Goal: Transaction & Acquisition: Purchase product/service

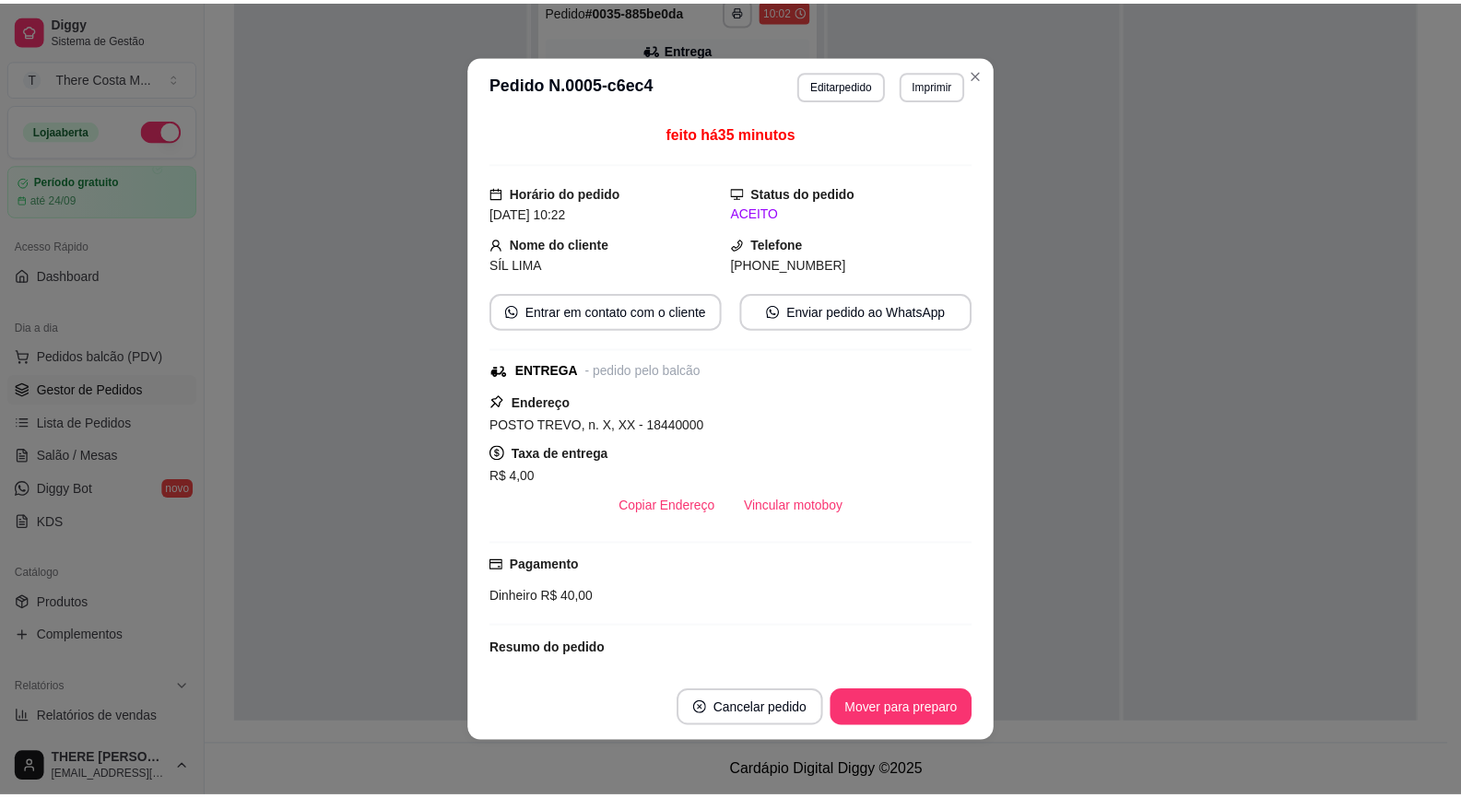
scroll to position [525, 0]
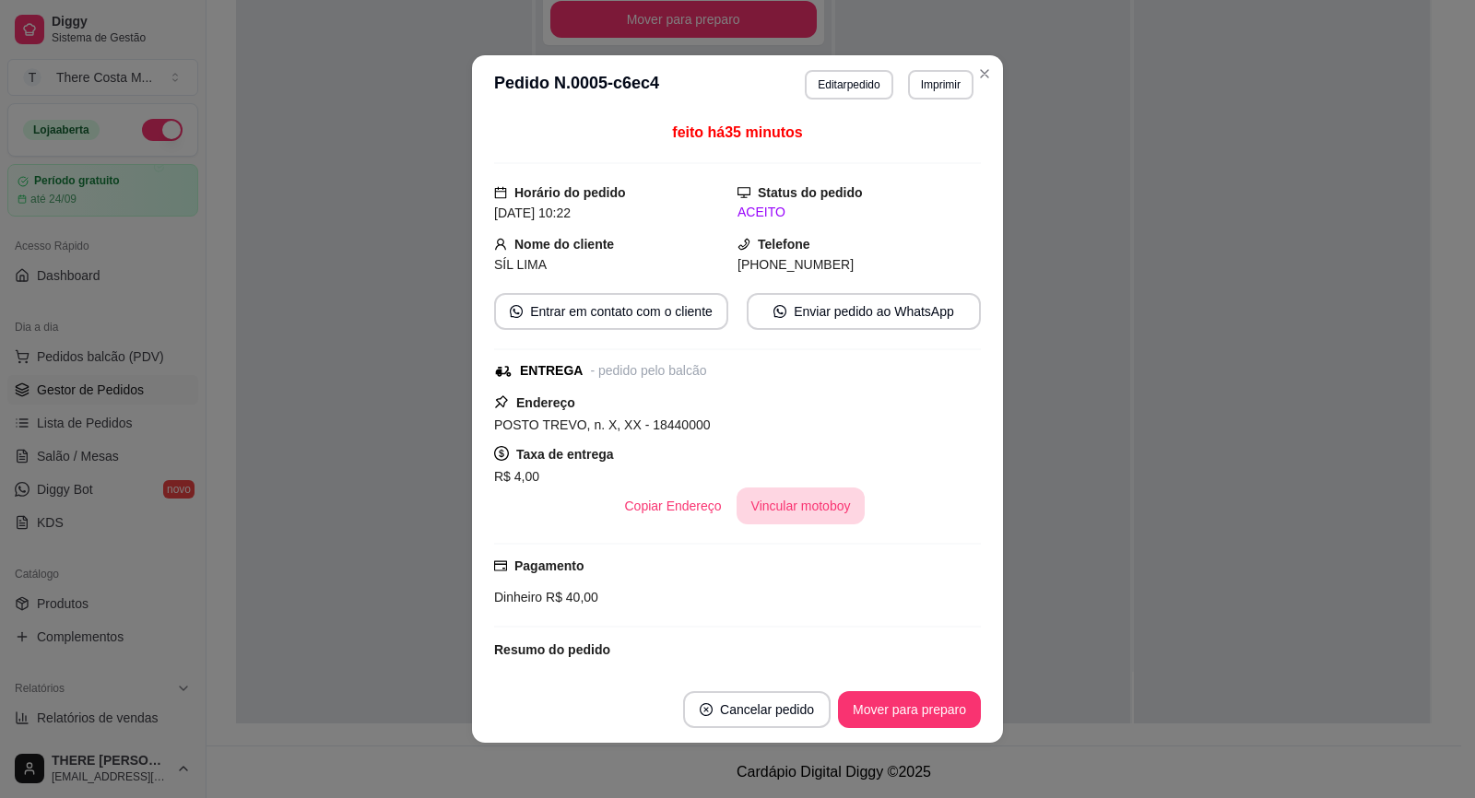
click at [783, 498] on button "Vincular motoboy" at bounding box center [800, 506] width 129 height 37
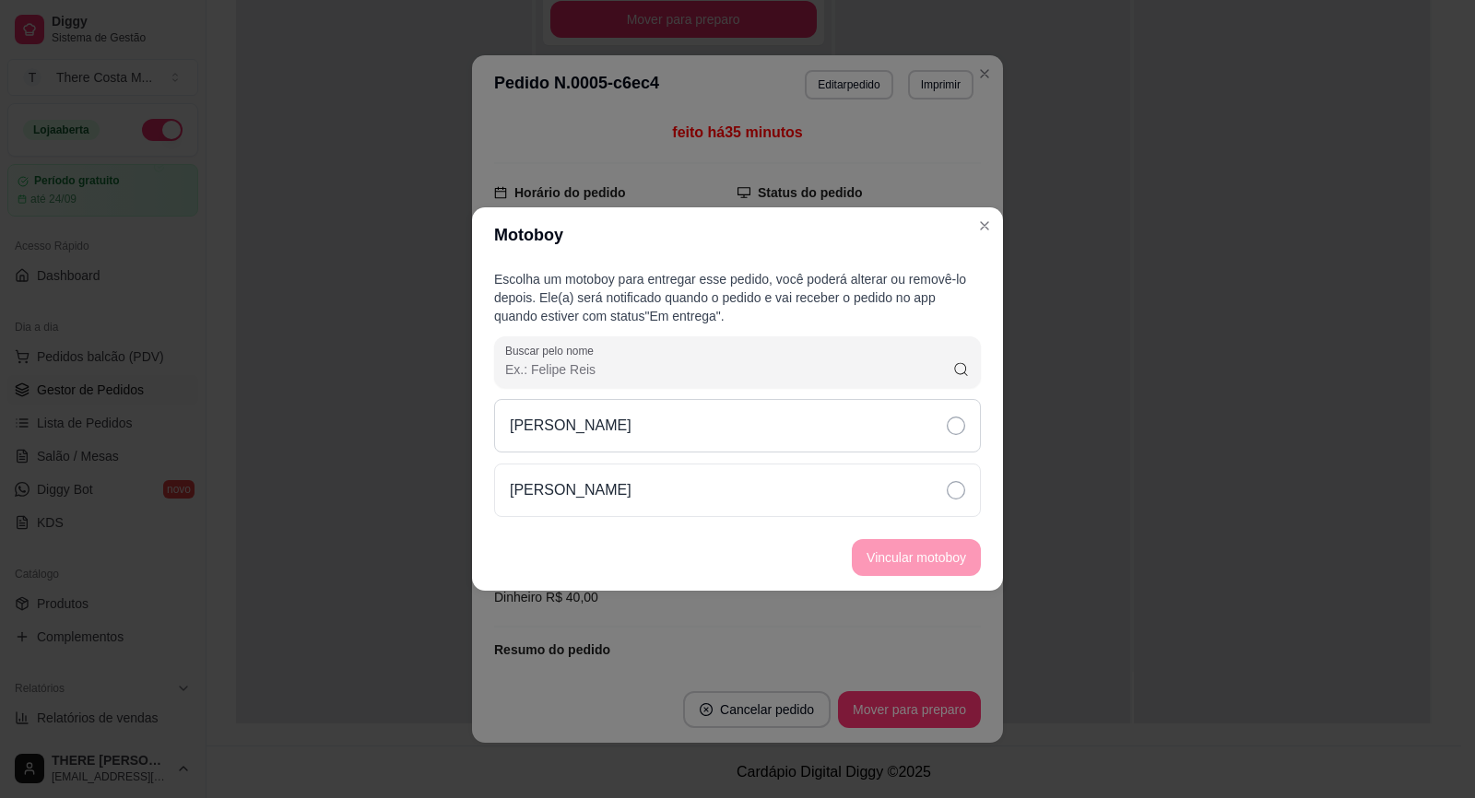
click at [923, 427] on div "[PERSON_NAME]" at bounding box center [737, 425] width 487 height 53
click at [945, 552] on button "Vincular motoboy" at bounding box center [915, 558] width 125 height 36
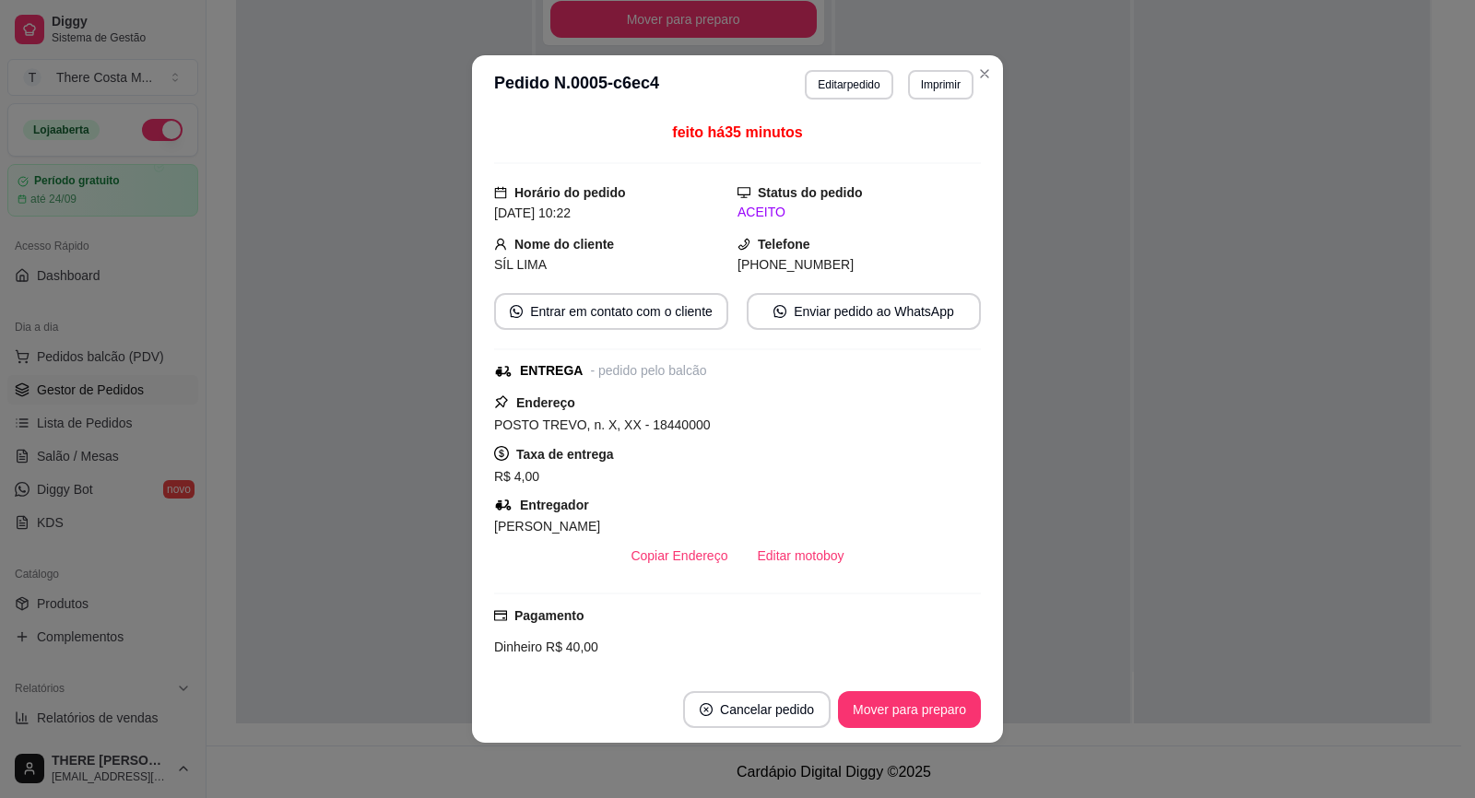
click at [963, 66] on header "**********" at bounding box center [737, 84] width 531 height 59
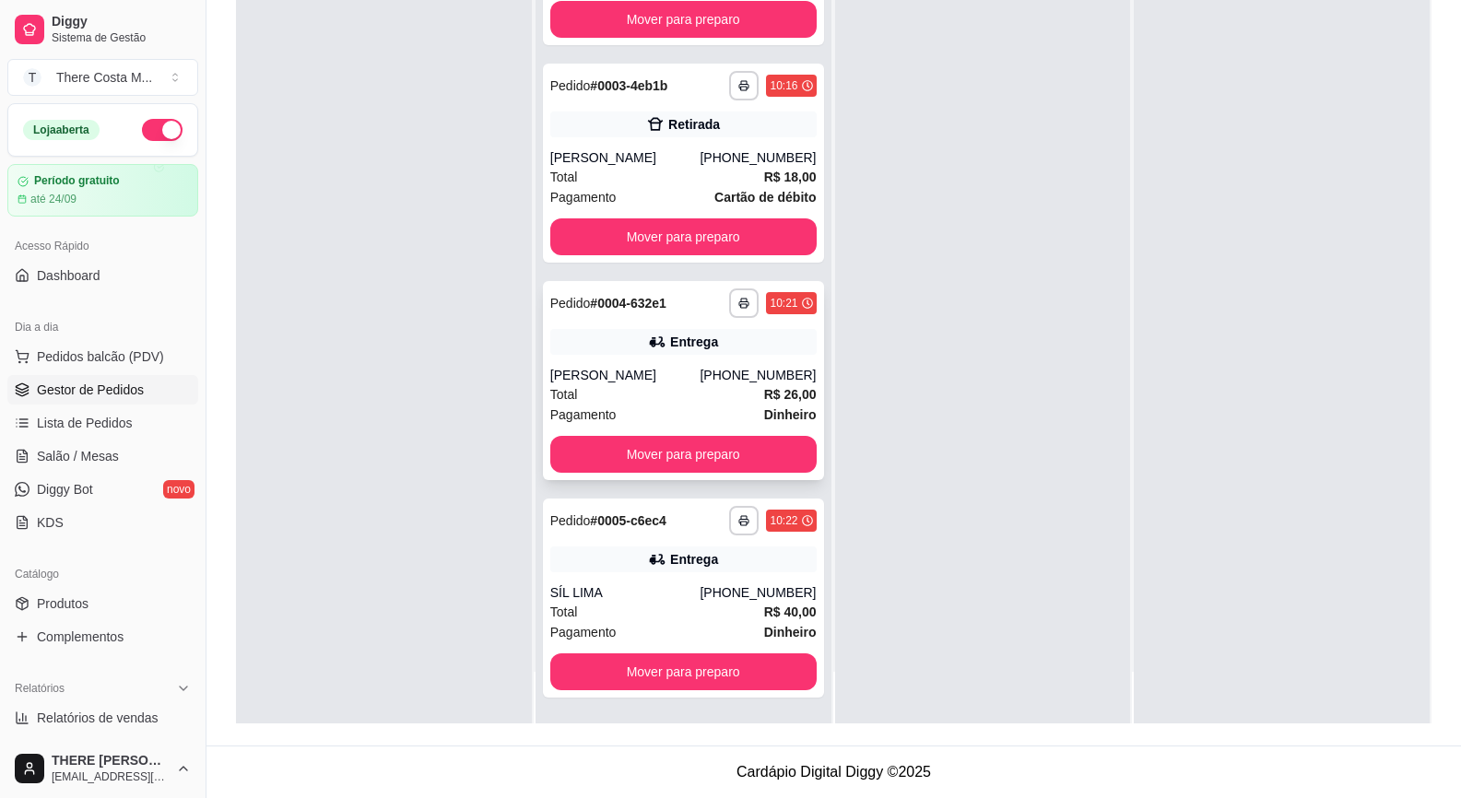
click at [684, 343] on div "Entrega" at bounding box center [694, 342] width 48 height 18
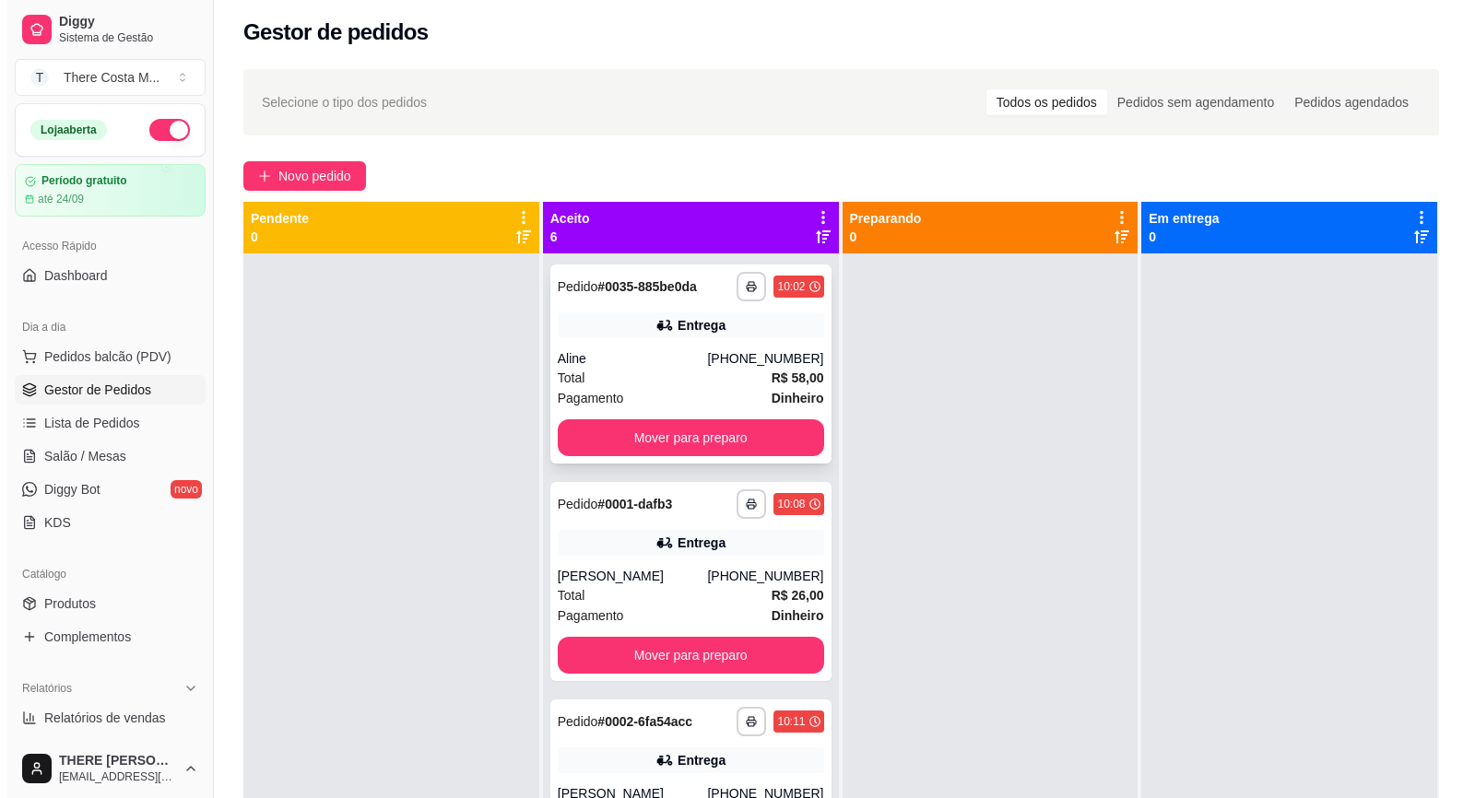
scroll to position [0, 0]
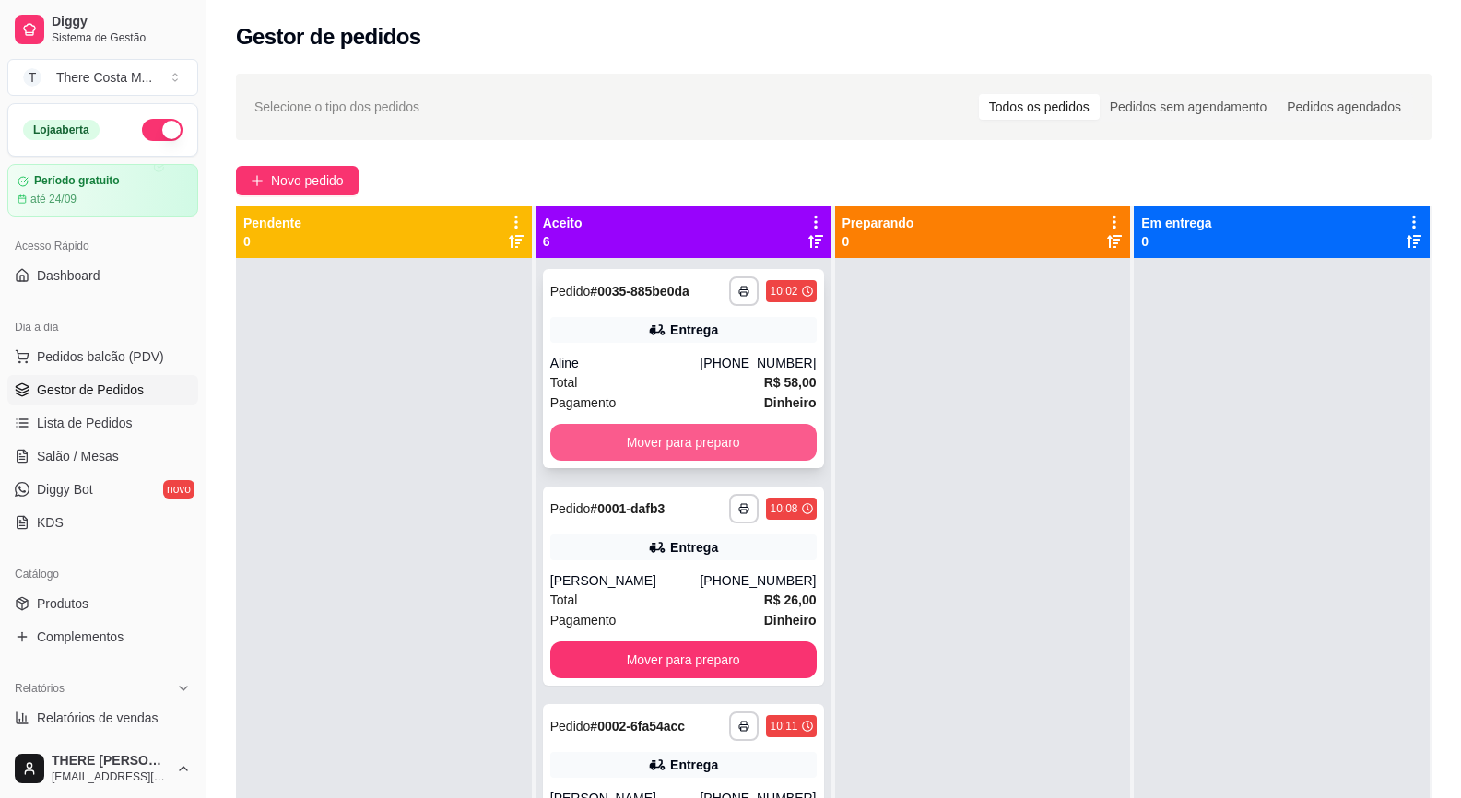
click at [648, 433] on button "Mover para preparo" at bounding box center [683, 442] width 266 height 37
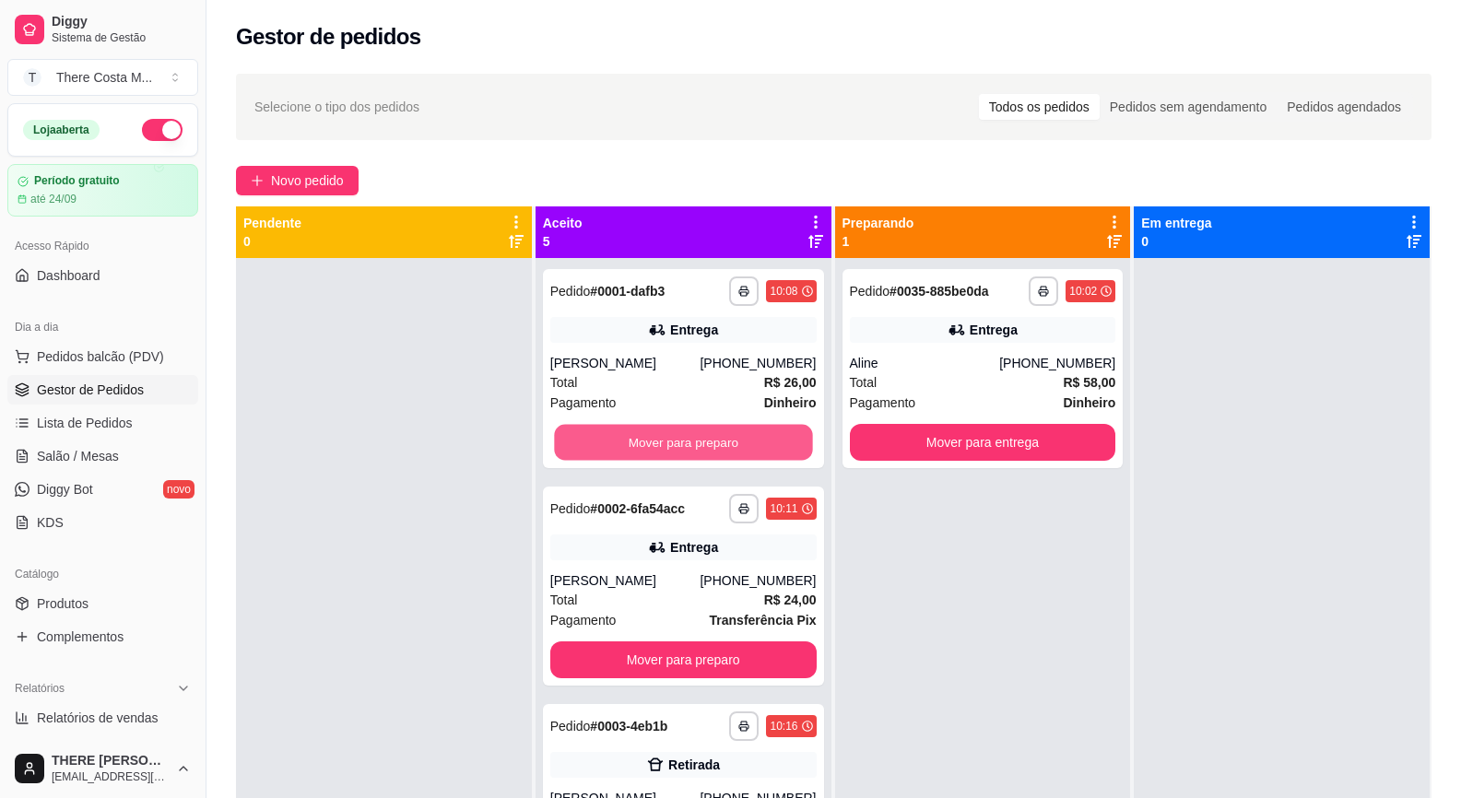
click at [648, 433] on button "Mover para preparo" at bounding box center [683, 443] width 258 height 36
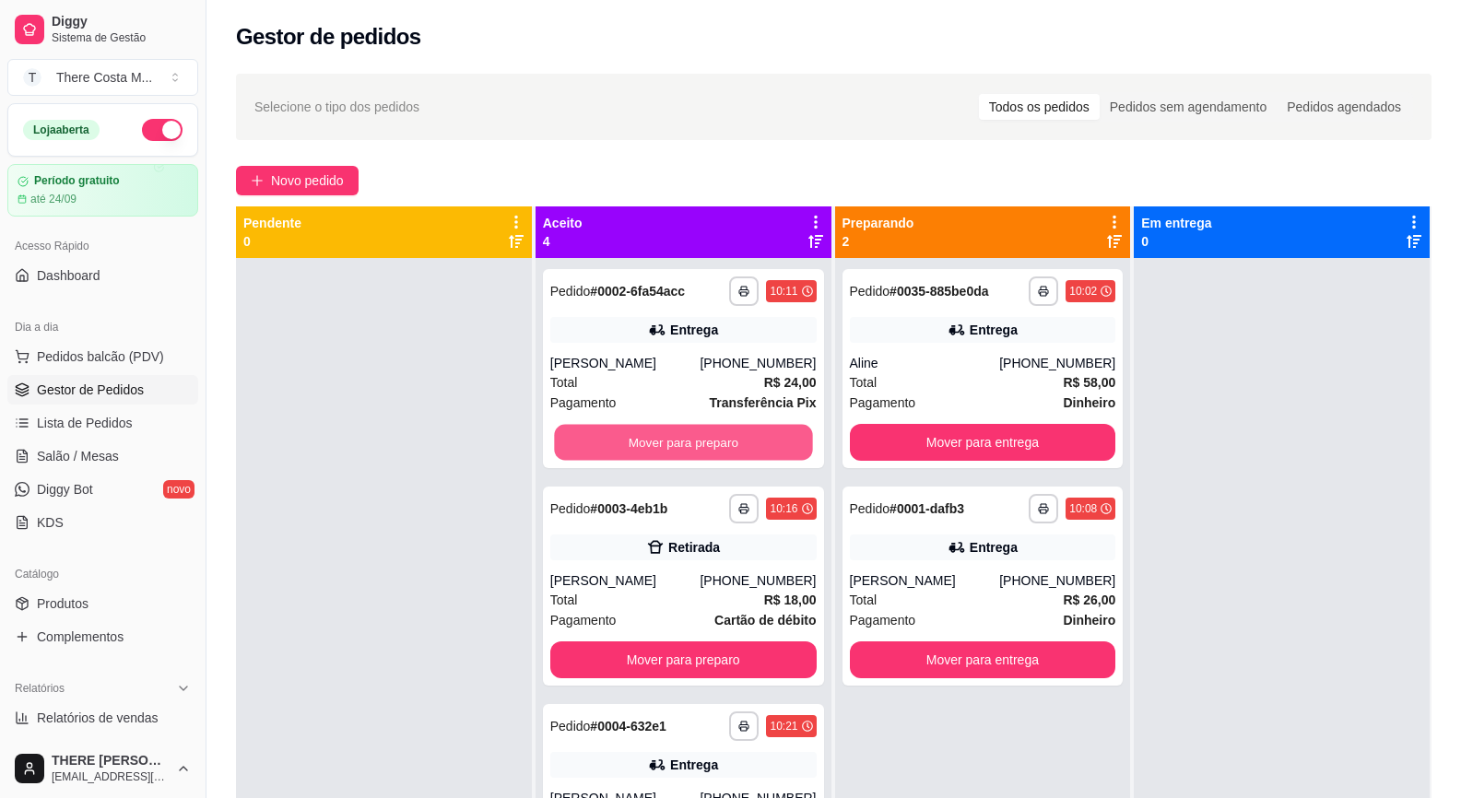
click at [648, 433] on button "Mover para preparo" at bounding box center [683, 443] width 258 height 36
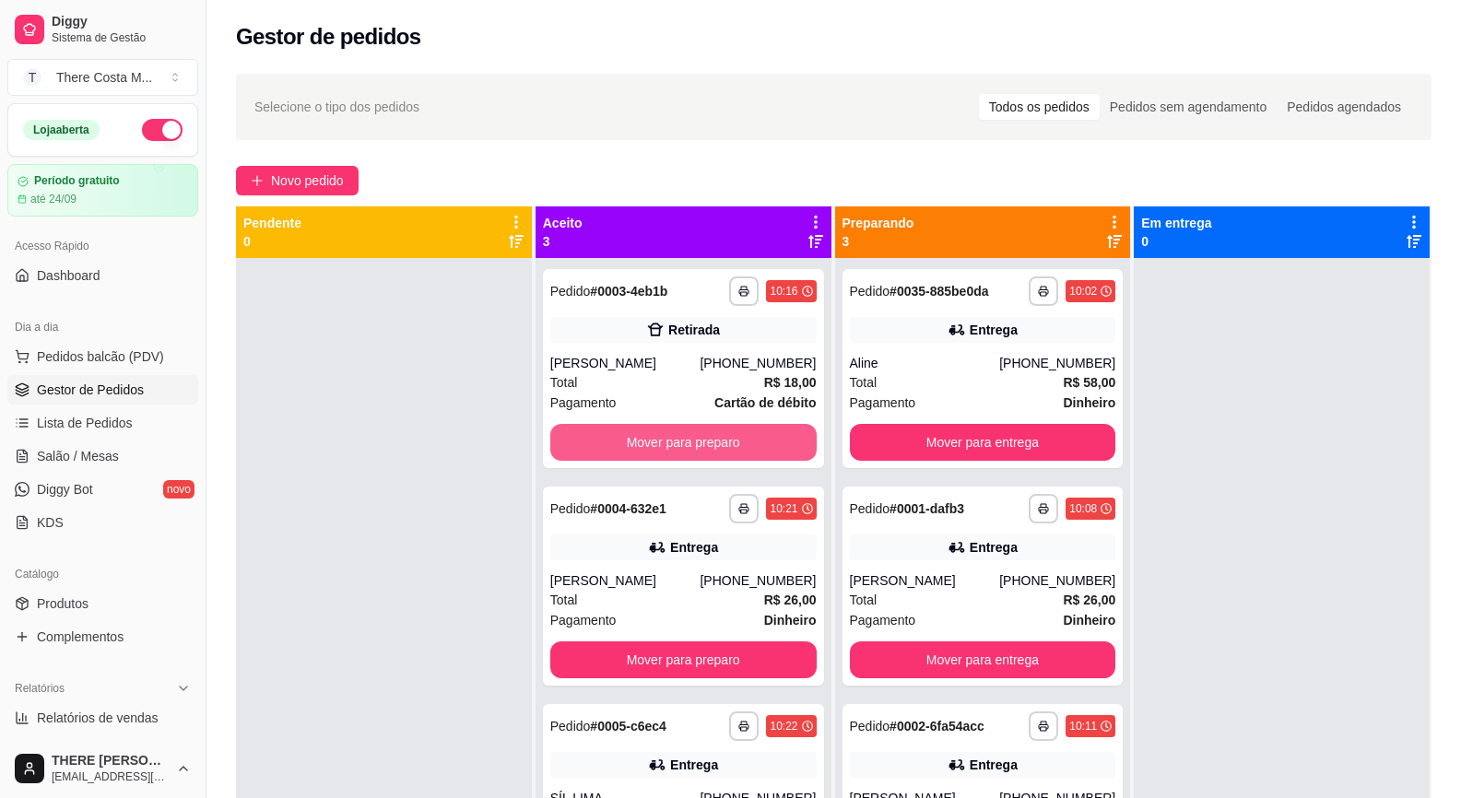
click at [648, 433] on button "Mover para preparo" at bounding box center [683, 442] width 266 height 37
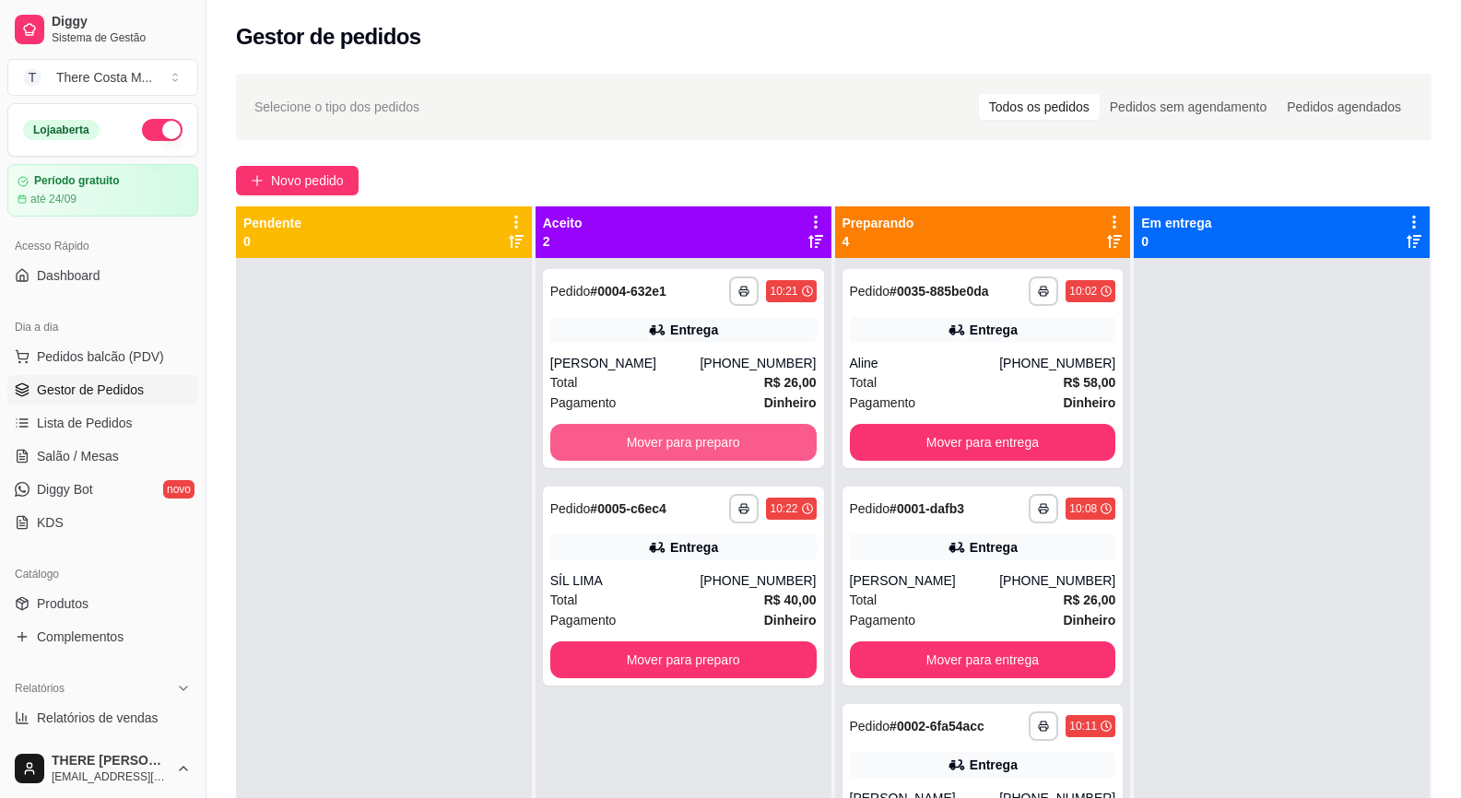
click at [648, 433] on button "Mover para preparo" at bounding box center [683, 442] width 266 height 37
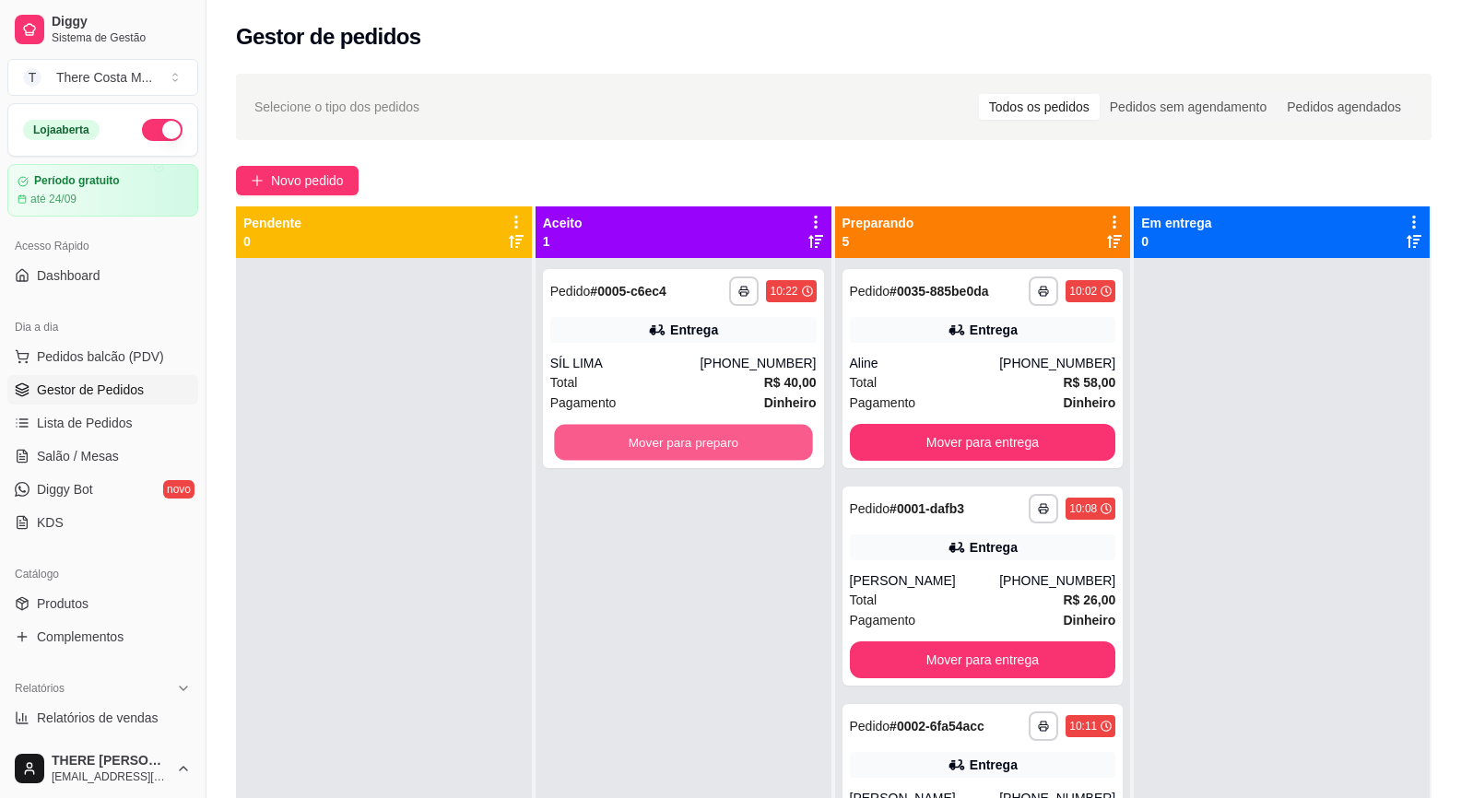
click at [648, 433] on button "Mover para preparo" at bounding box center [683, 443] width 258 height 36
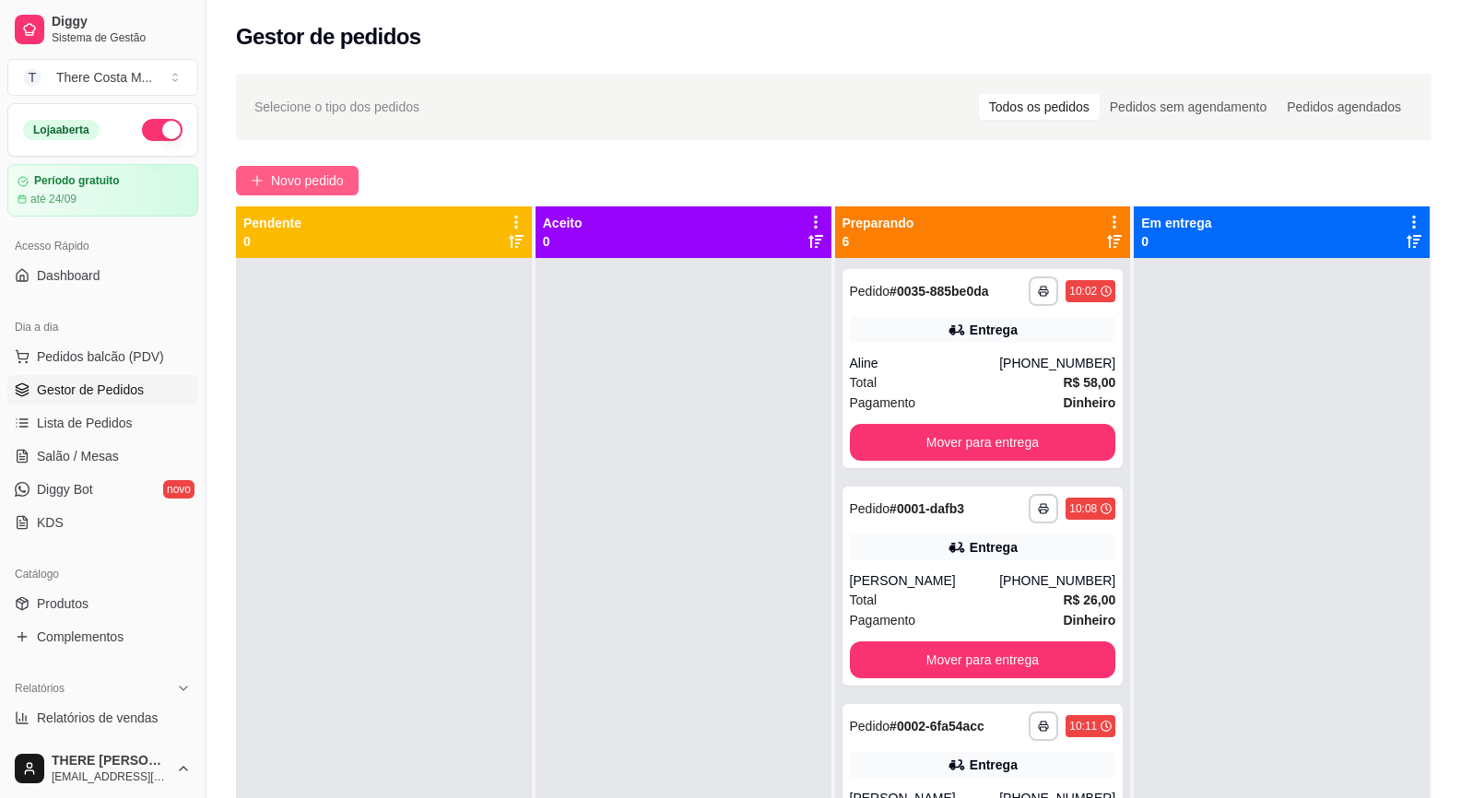
click at [330, 186] on span "Novo pedido" at bounding box center [307, 180] width 73 height 20
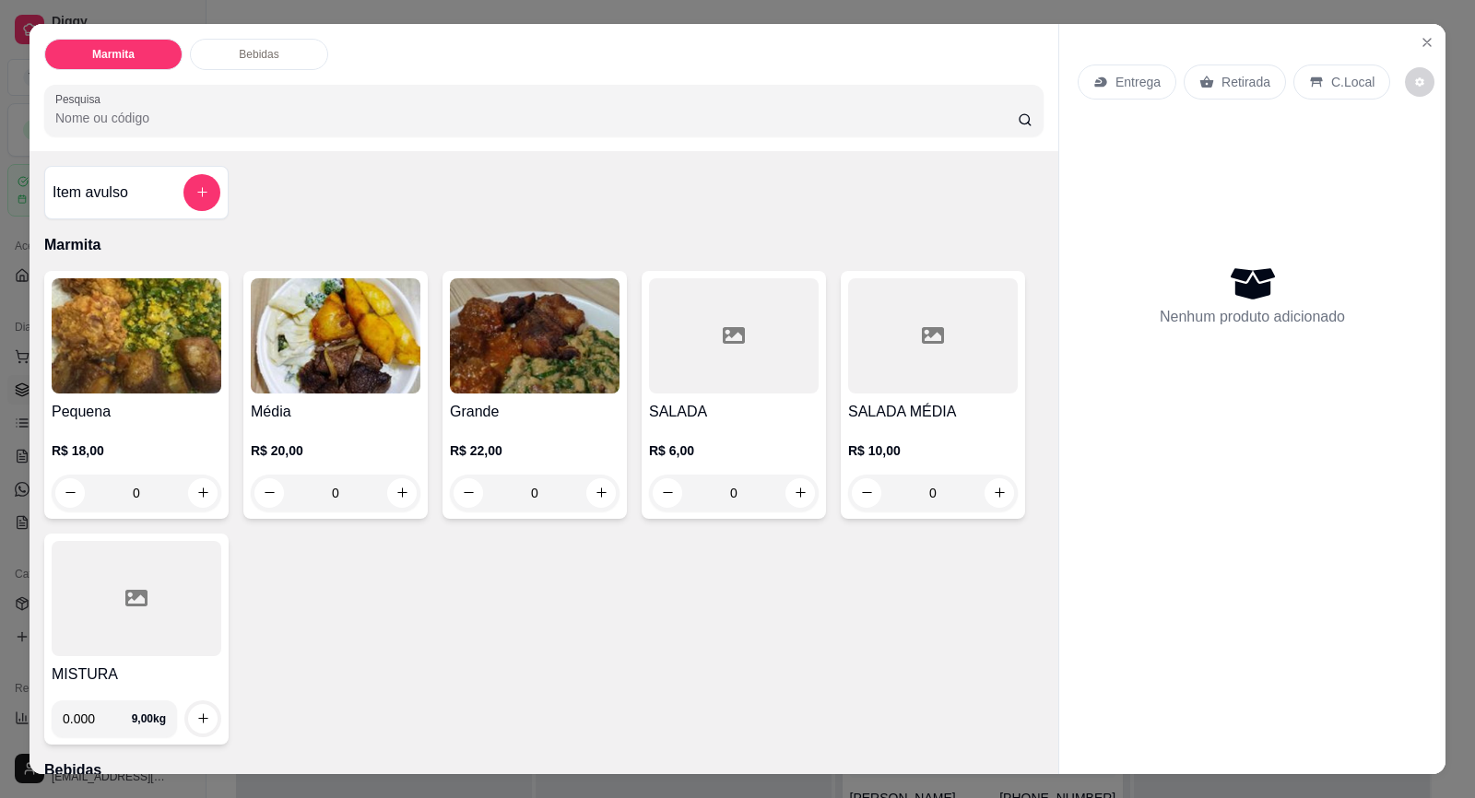
click at [1110, 70] on div "Entrega" at bounding box center [1126, 82] width 99 height 35
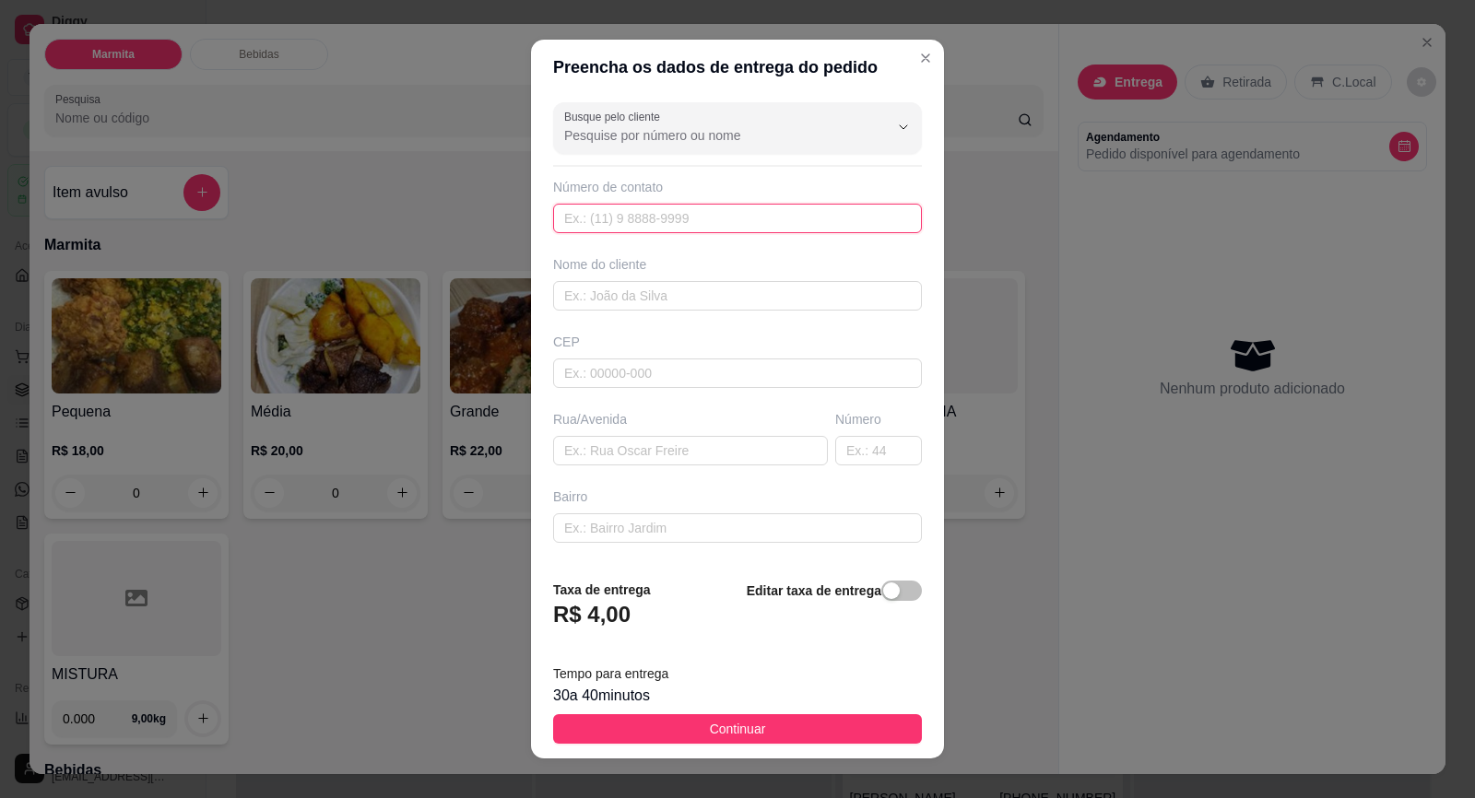
click at [663, 221] on input "text" at bounding box center [737, 218] width 369 height 29
click at [703, 97] on div "Busque pelo cliente Número de contato Nome do cliente CEP Rua/[GEOGRAPHIC_DATA]" at bounding box center [737, 329] width 413 height 469
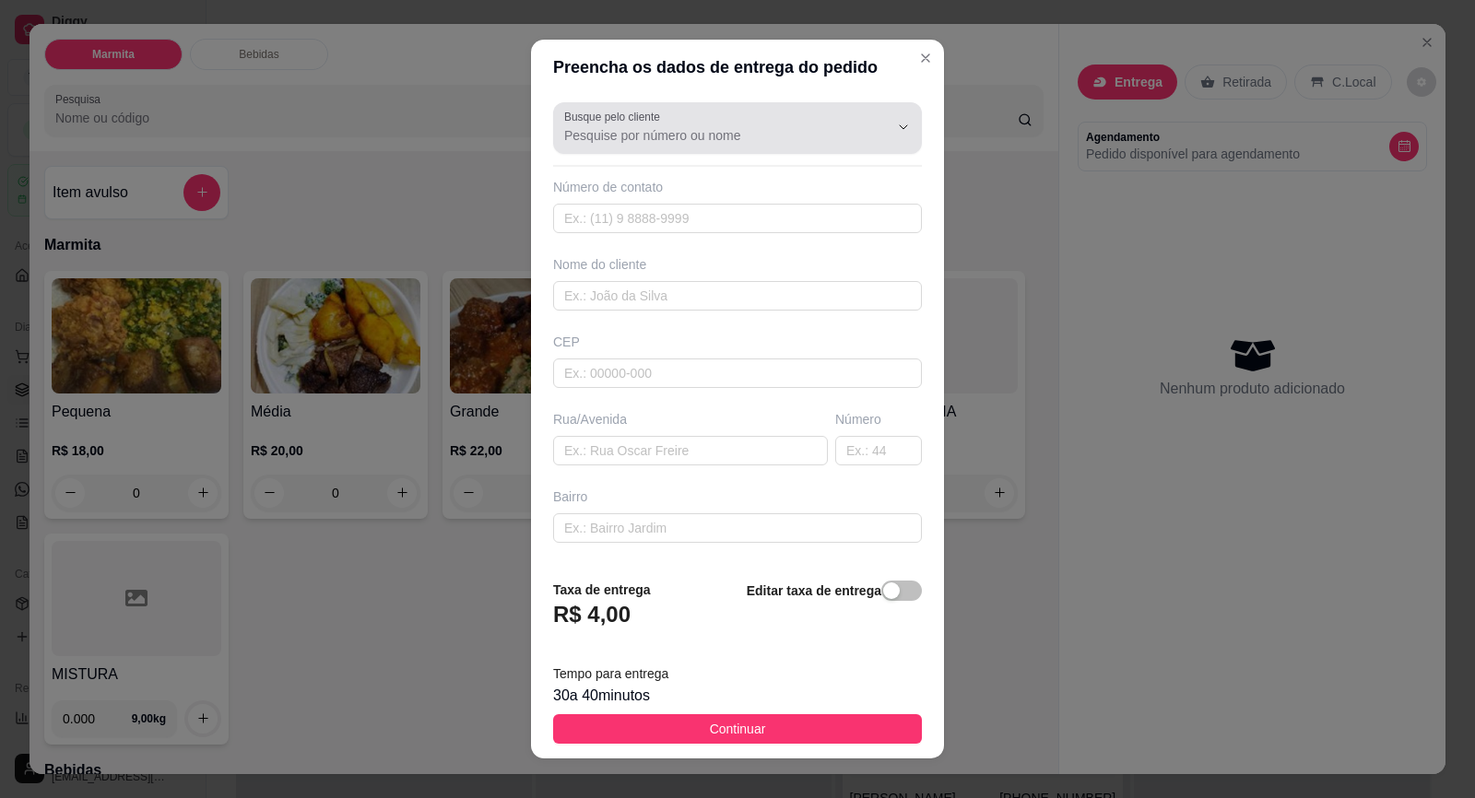
click at [704, 131] on input "Busque pelo cliente" at bounding box center [711, 135] width 295 height 18
type input "a"
click at [631, 240] on div "Busque pelo cliente Número de contato Nome do cliente CEP Rua/[GEOGRAPHIC_DATA]" at bounding box center [737, 329] width 413 height 469
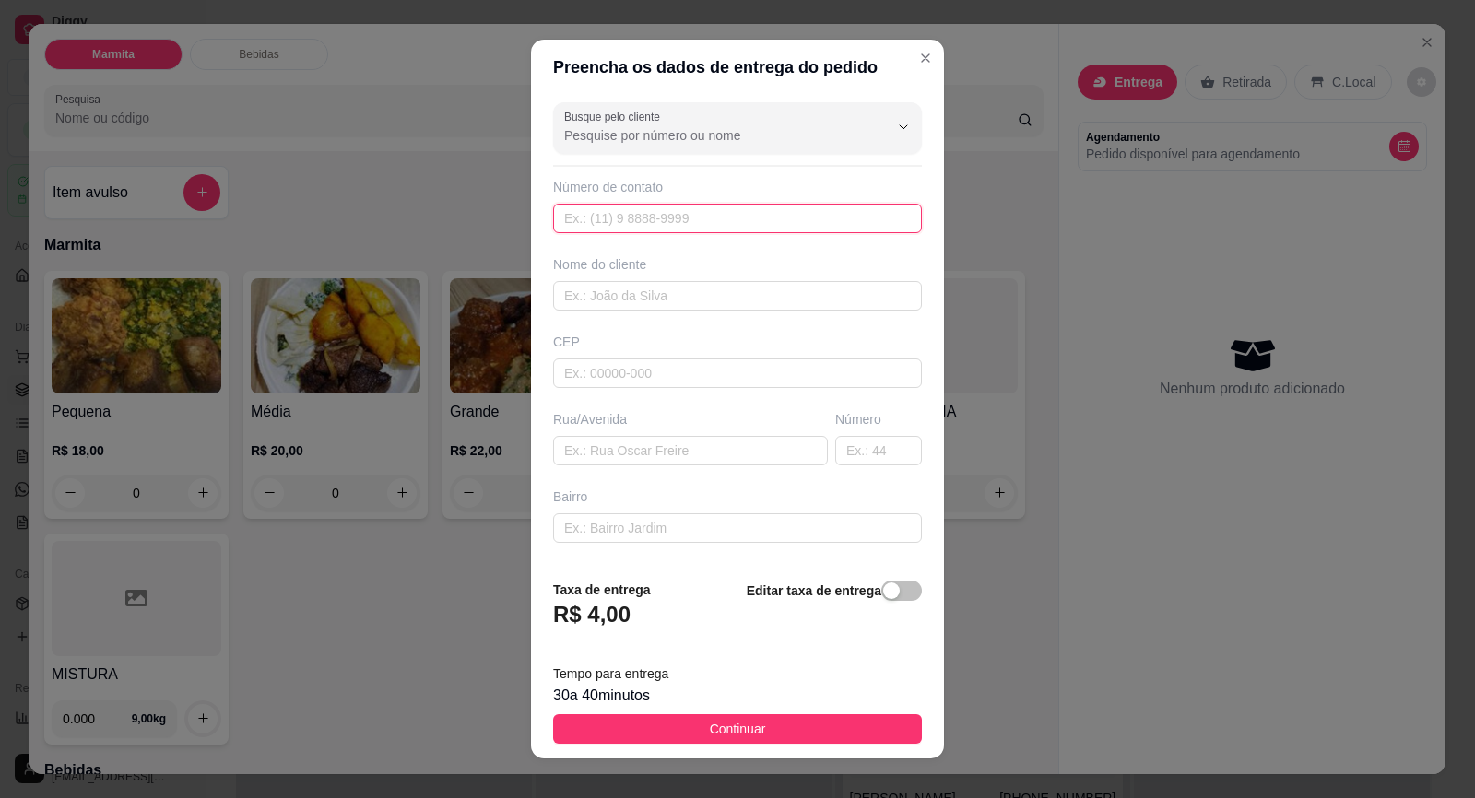
click at [629, 232] on input "text" at bounding box center [737, 218] width 369 height 29
paste input "[PHONE_NUMBER]"
type input "[PHONE_NUMBER]"
click at [625, 304] on input "text" at bounding box center [737, 295] width 369 height 29
type input "[PERSON_NAME]"
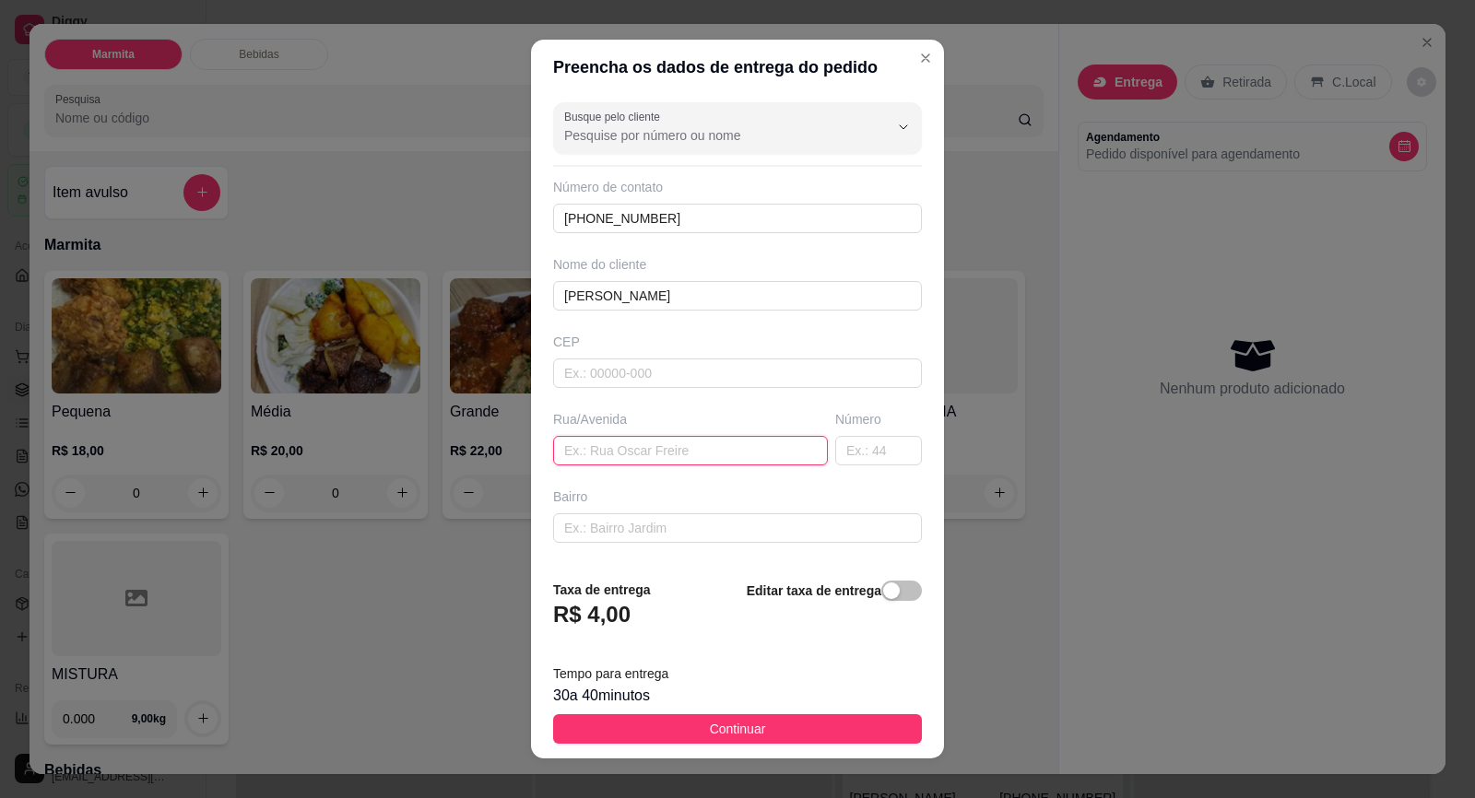
click at [669, 462] on input "text" at bounding box center [690, 450] width 275 height 29
type input "Primeira casa p cima do sicoob"
click at [840, 460] on input "text" at bounding box center [878, 450] width 87 height 29
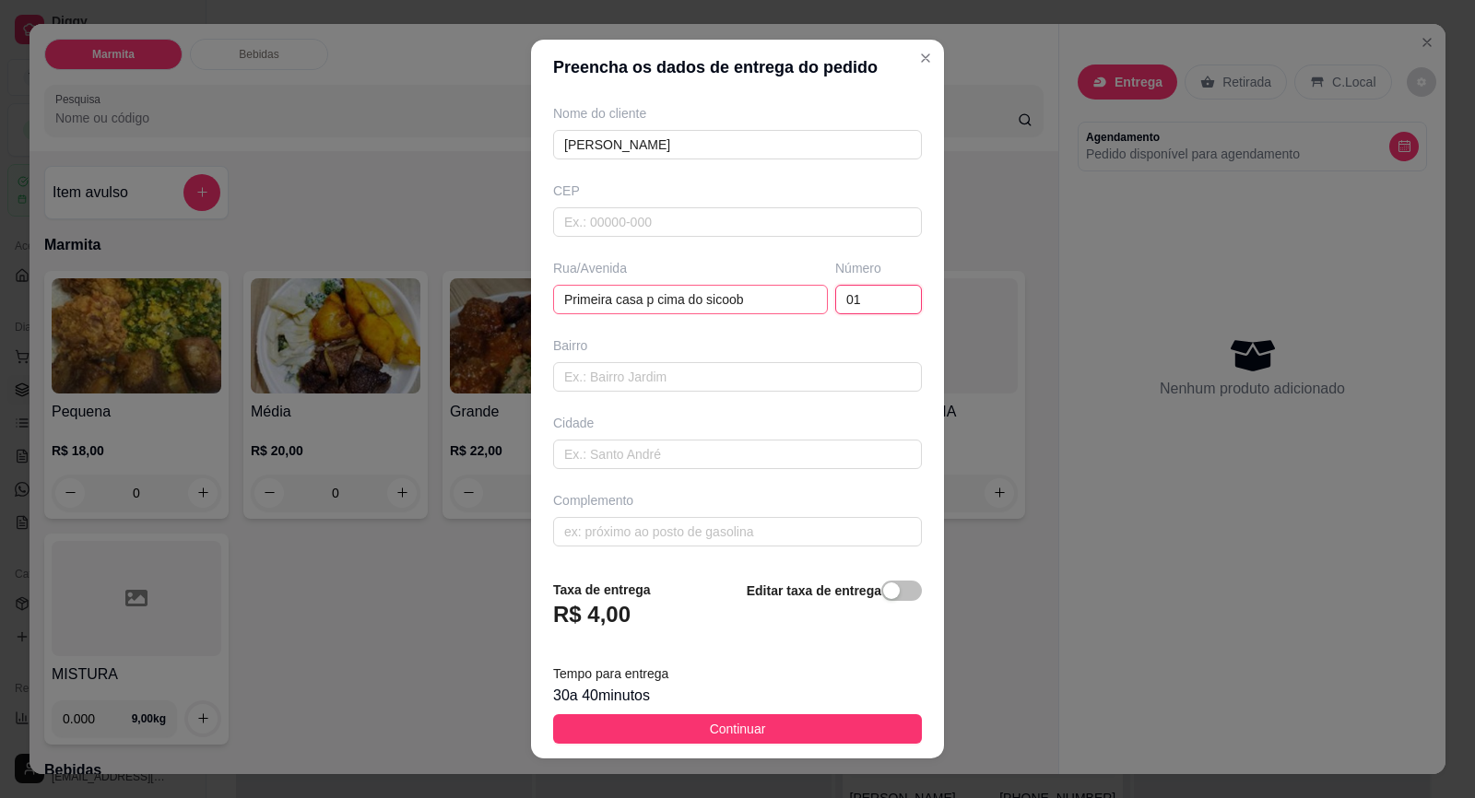
type input "01"
drag, startPoint x: 552, startPoint y: 297, endPoint x: 797, endPoint y: 299, distance: 245.2
click at [797, 299] on input "Primeira casa p cima do sicoob" at bounding box center [690, 299] width 275 height 29
click at [705, 533] on input "text" at bounding box center [737, 531] width 369 height 29
paste input "Primeira casa p cima do sicoob"
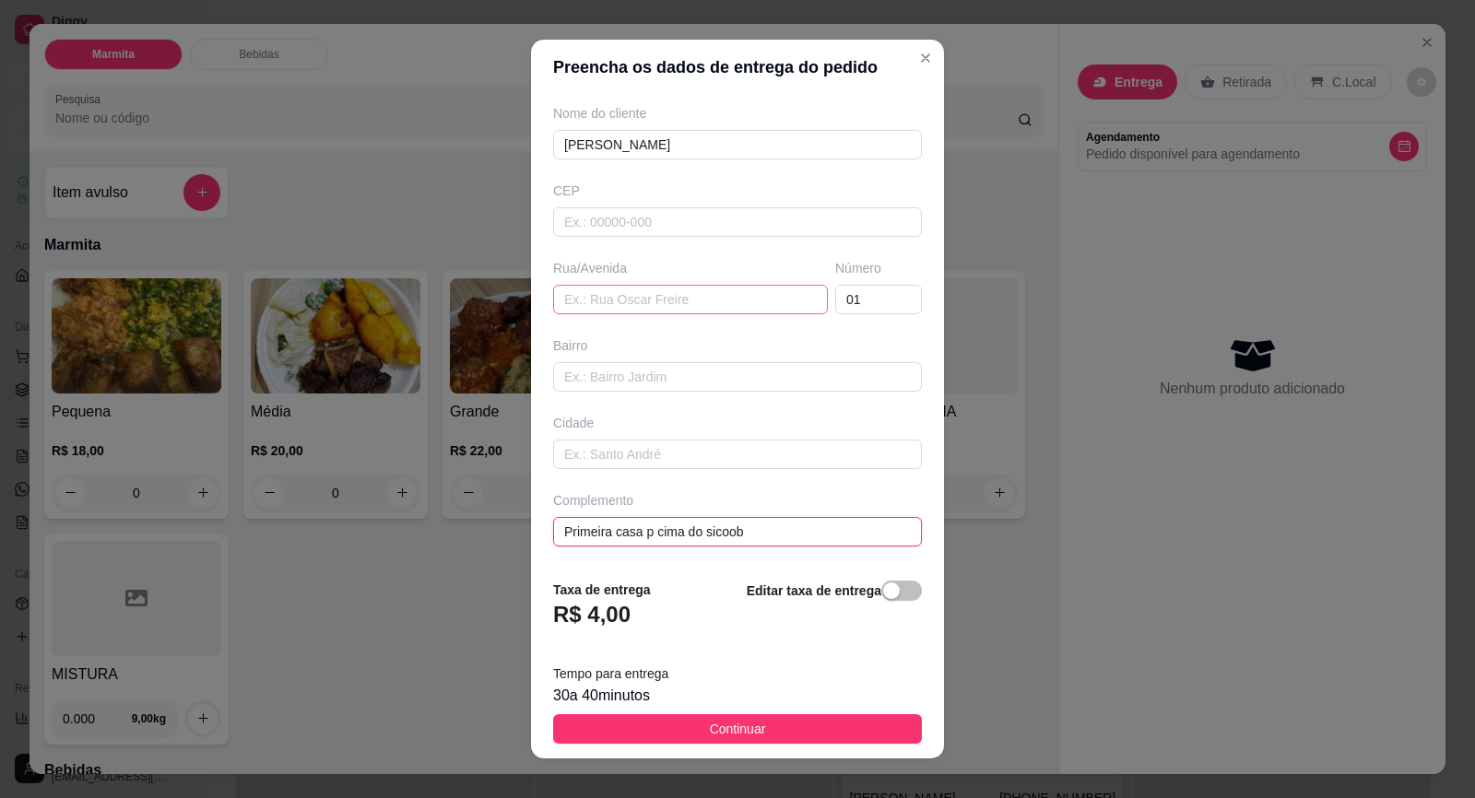
type input "Primeira casa p cima do sicoob"
click at [668, 308] on input "text" at bounding box center [690, 299] width 275 height 29
click at [640, 304] on input "Av.pref [PERSON_NAME]" at bounding box center [690, 299] width 275 height 29
click at [640, 306] on input "Av.pref [PERSON_NAME]" at bounding box center [690, 299] width 275 height 29
click at [640, 309] on input "Av.pref [PERSON_NAME]" at bounding box center [690, 299] width 275 height 29
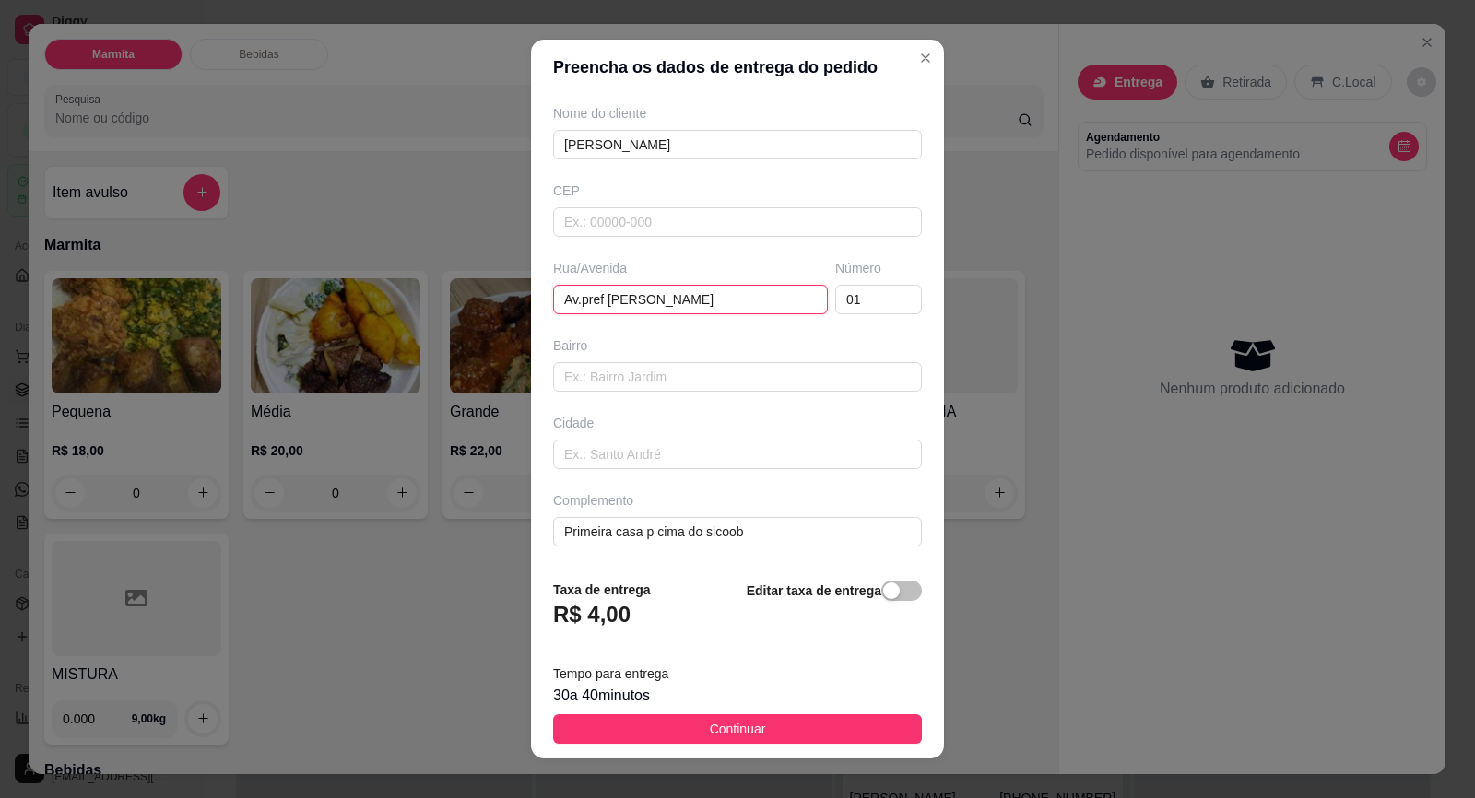
click at [643, 310] on input "Av.pref [PERSON_NAME]" at bounding box center [690, 299] width 275 height 29
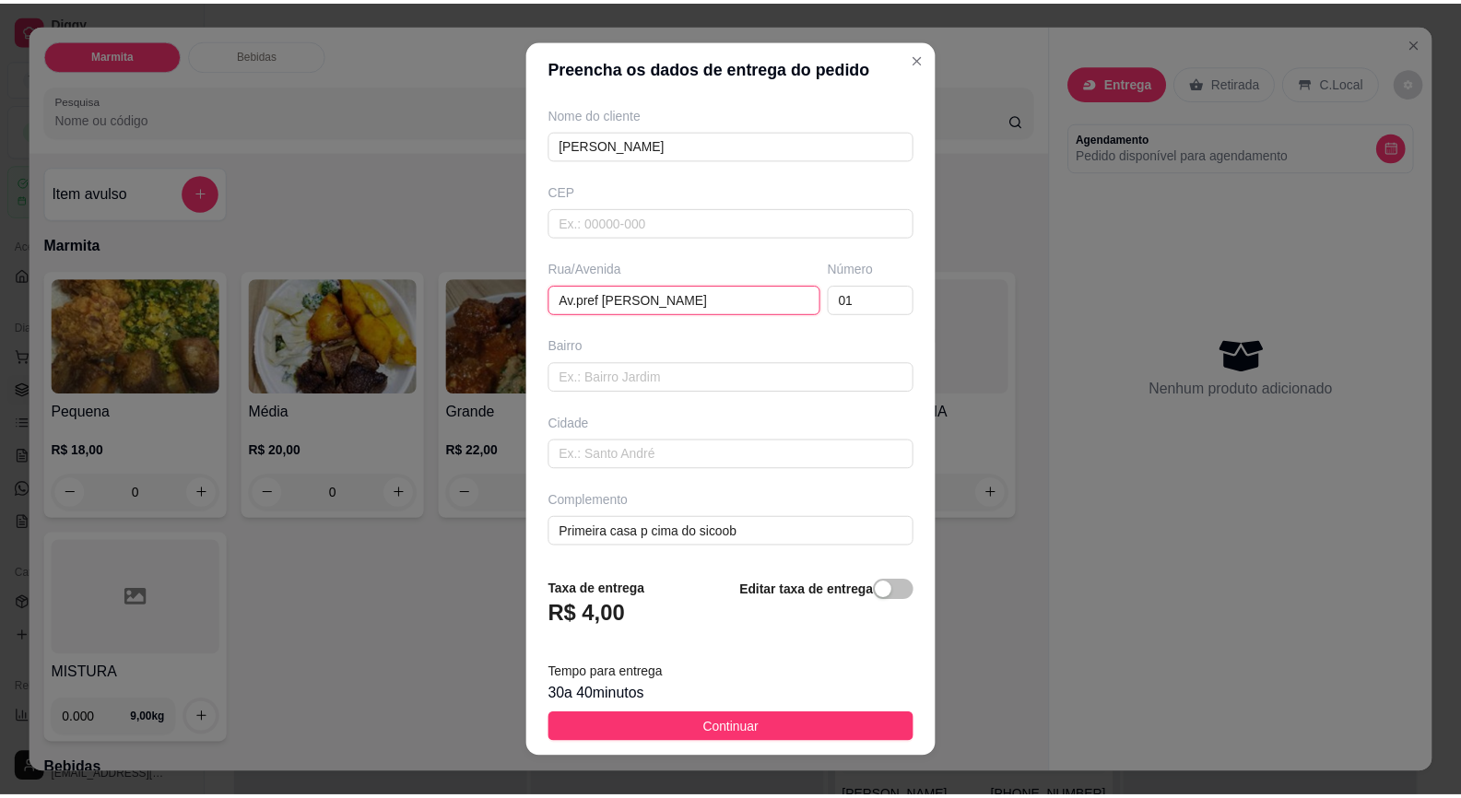
scroll to position [19, 0]
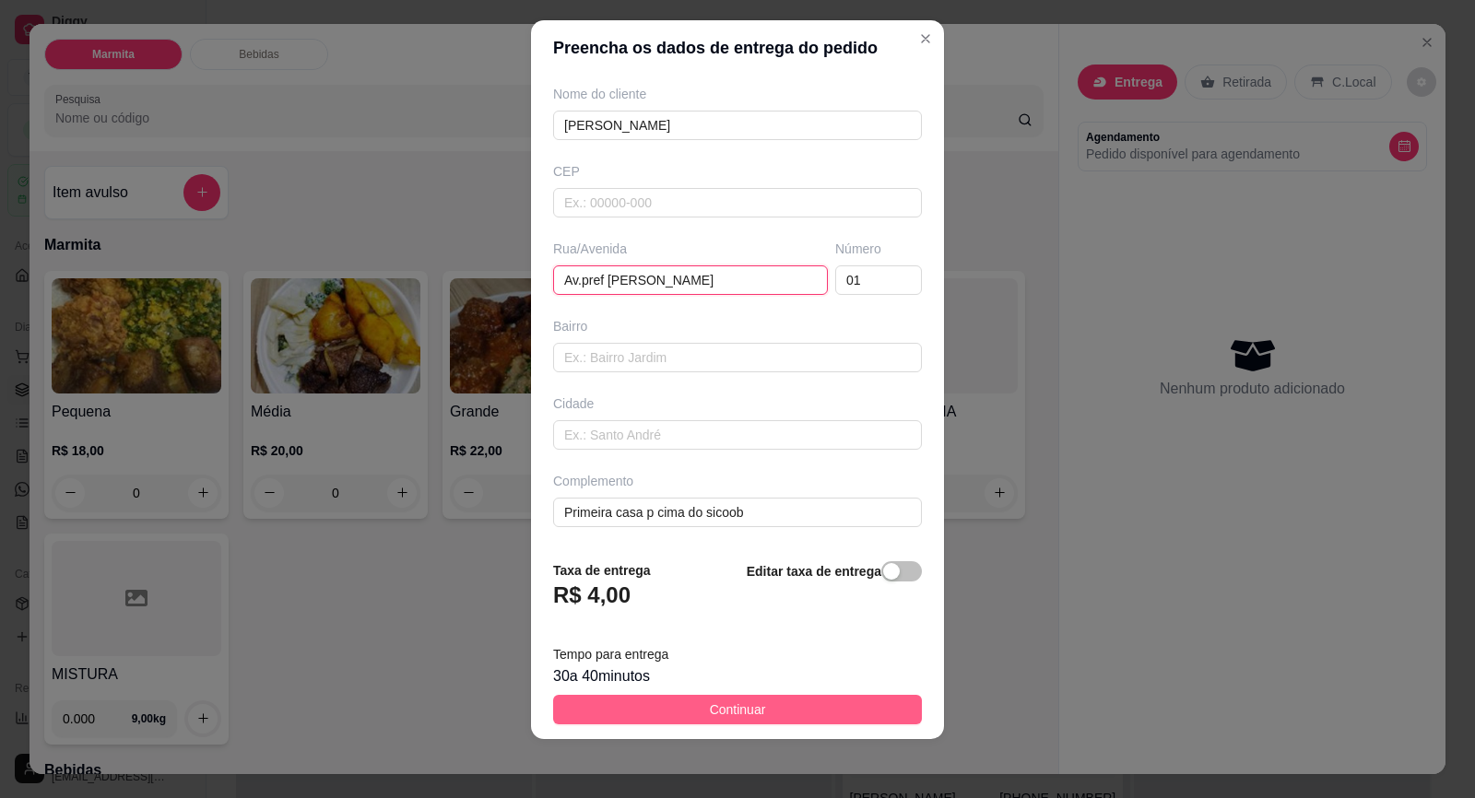
type input "Av.pref [PERSON_NAME]"
click at [733, 701] on span "Continuar" at bounding box center [738, 709] width 56 height 20
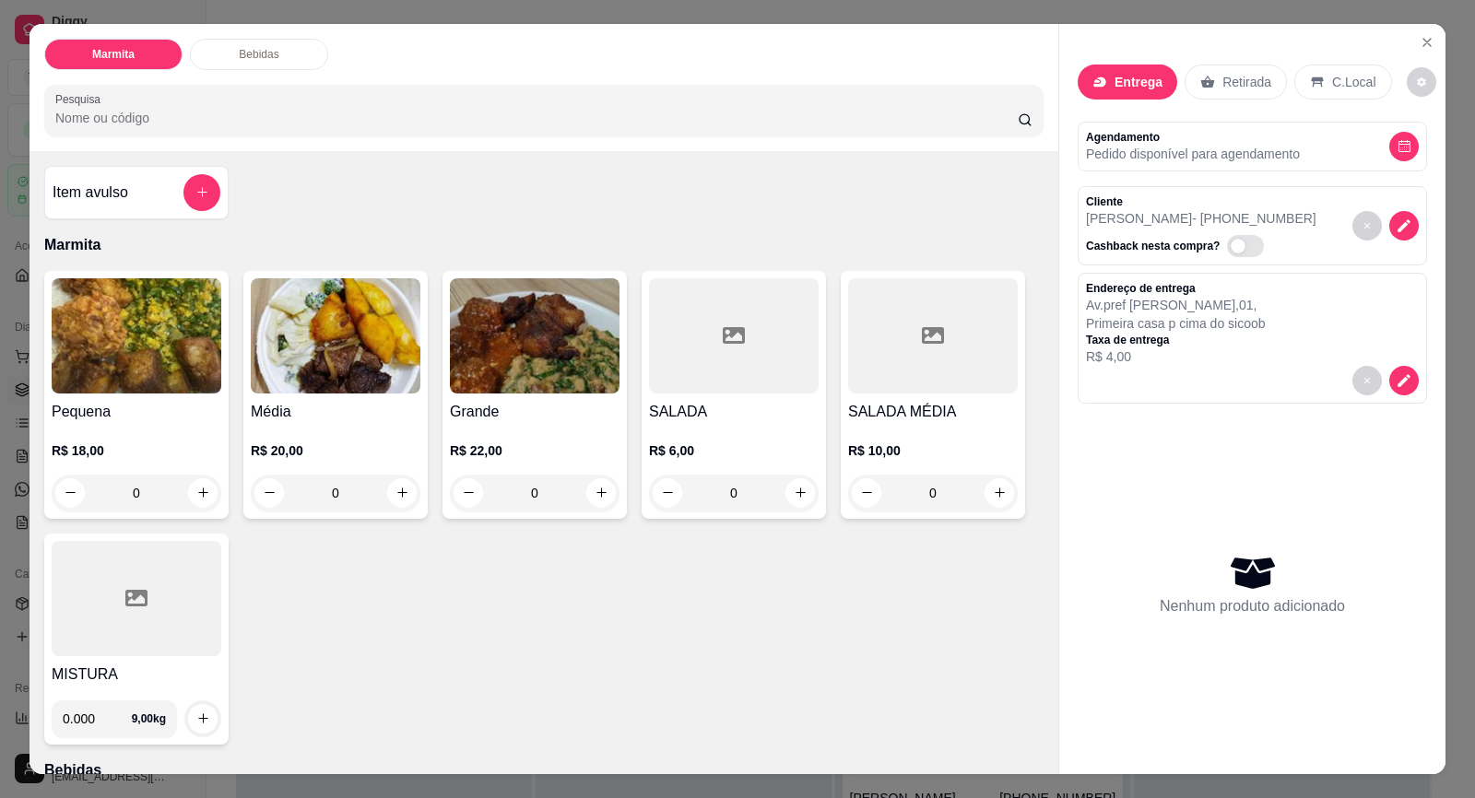
click at [29, 385] on div "Item avulso Marmita Pequena R$ 18,00 0 Média R$ 20,00 0 Grande R$ 22,00 0 SALAD…" at bounding box center [543, 462] width 1029 height 623
click at [93, 413] on h4 "Pequena" at bounding box center [137, 412] width 170 height 22
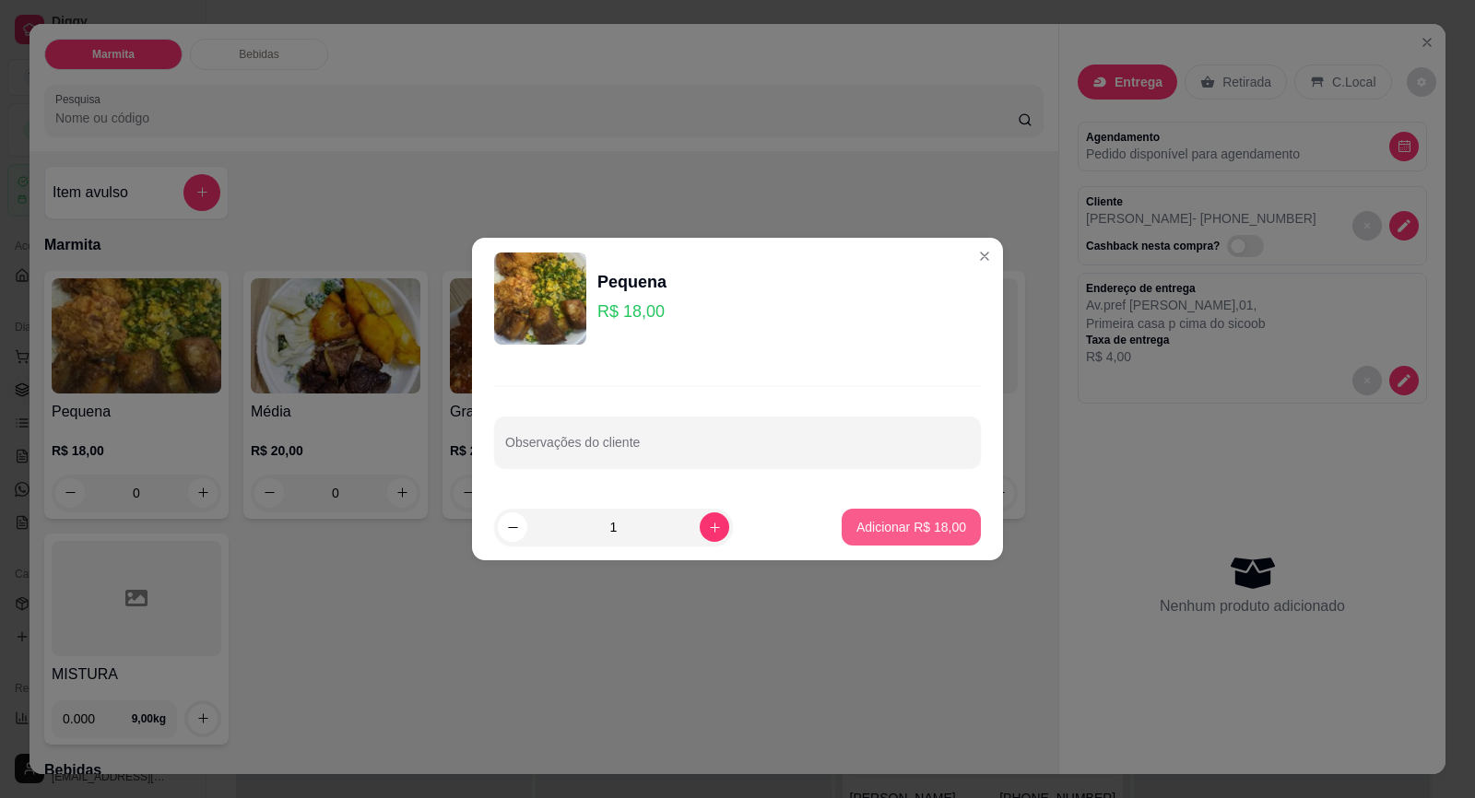
click at [869, 513] on button "Adicionar R$ 18,00" at bounding box center [910, 527] width 139 height 37
type input "1"
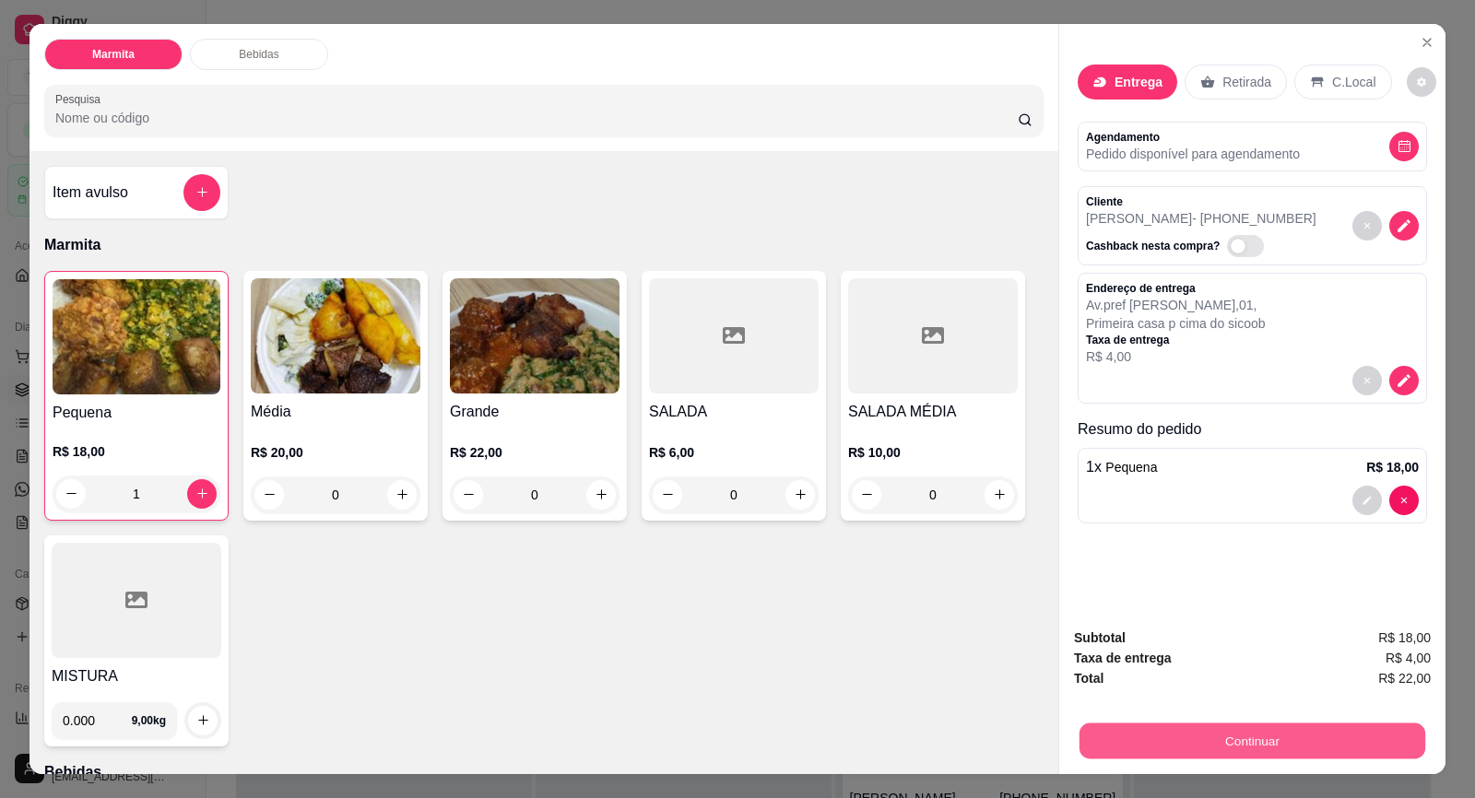
click at [1235, 747] on button "Continuar" at bounding box center [1252, 741] width 346 height 36
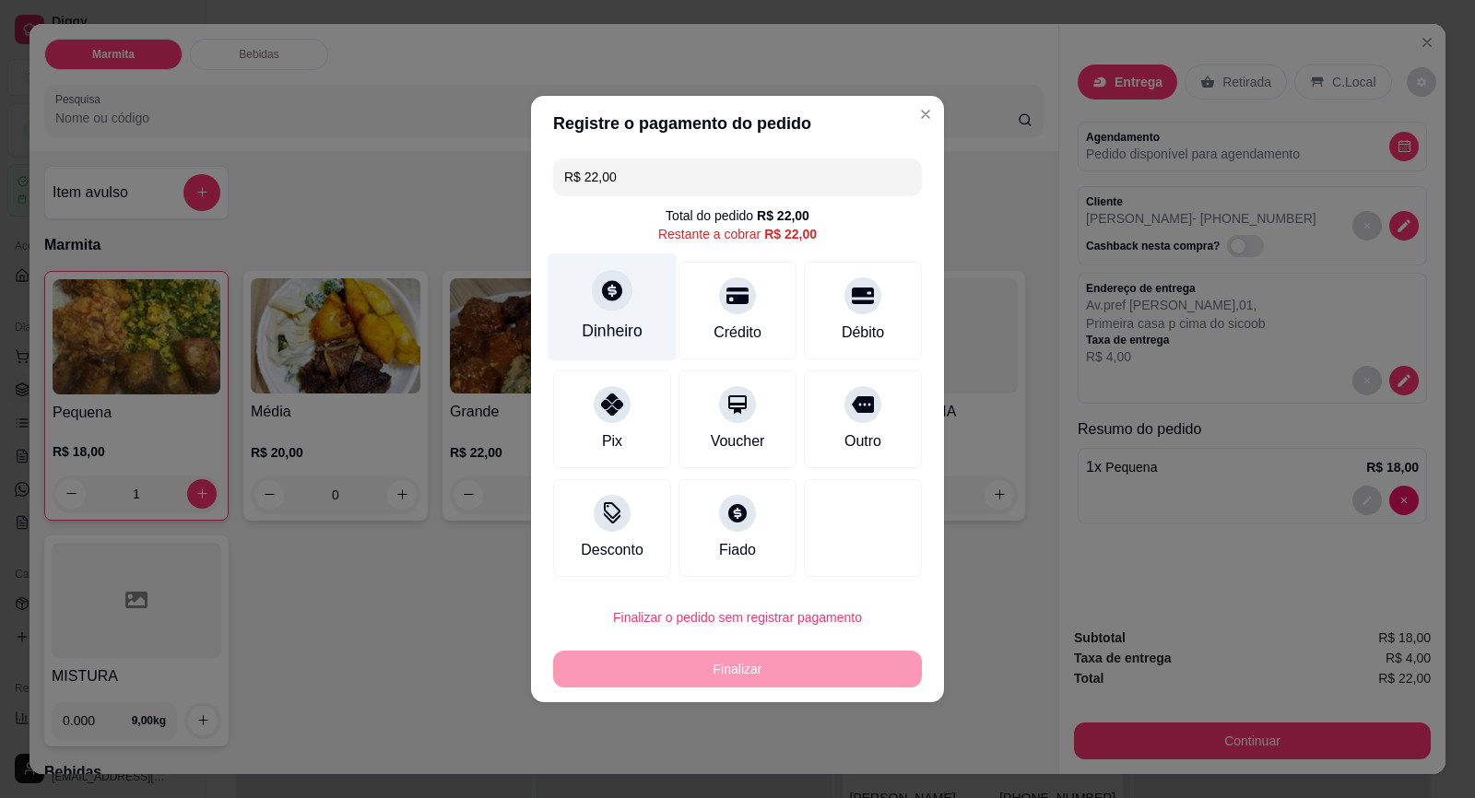
click at [619, 344] on div "Dinheiro" at bounding box center [612, 307] width 130 height 108
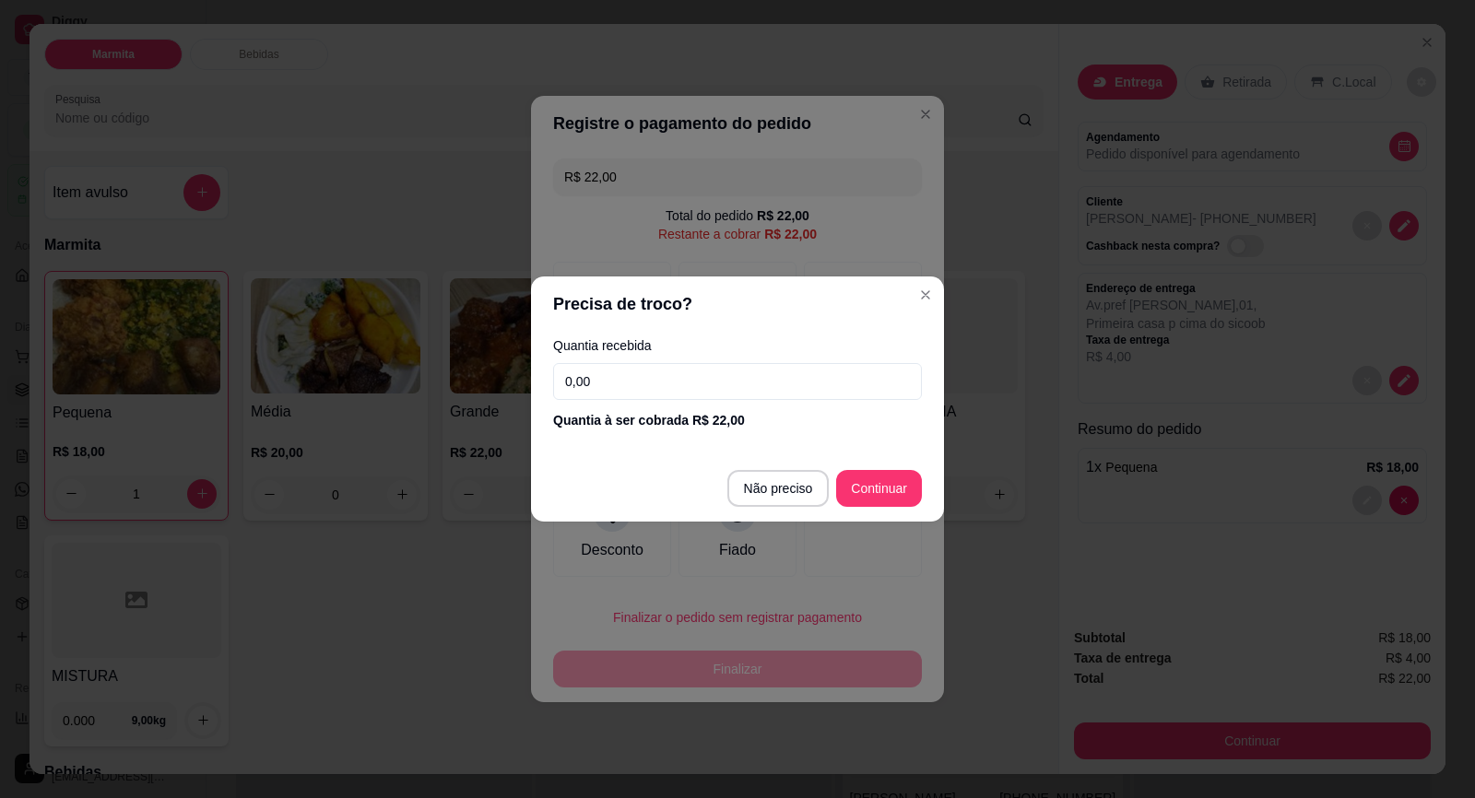
click at [626, 374] on input "0,00" at bounding box center [737, 381] width 369 height 37
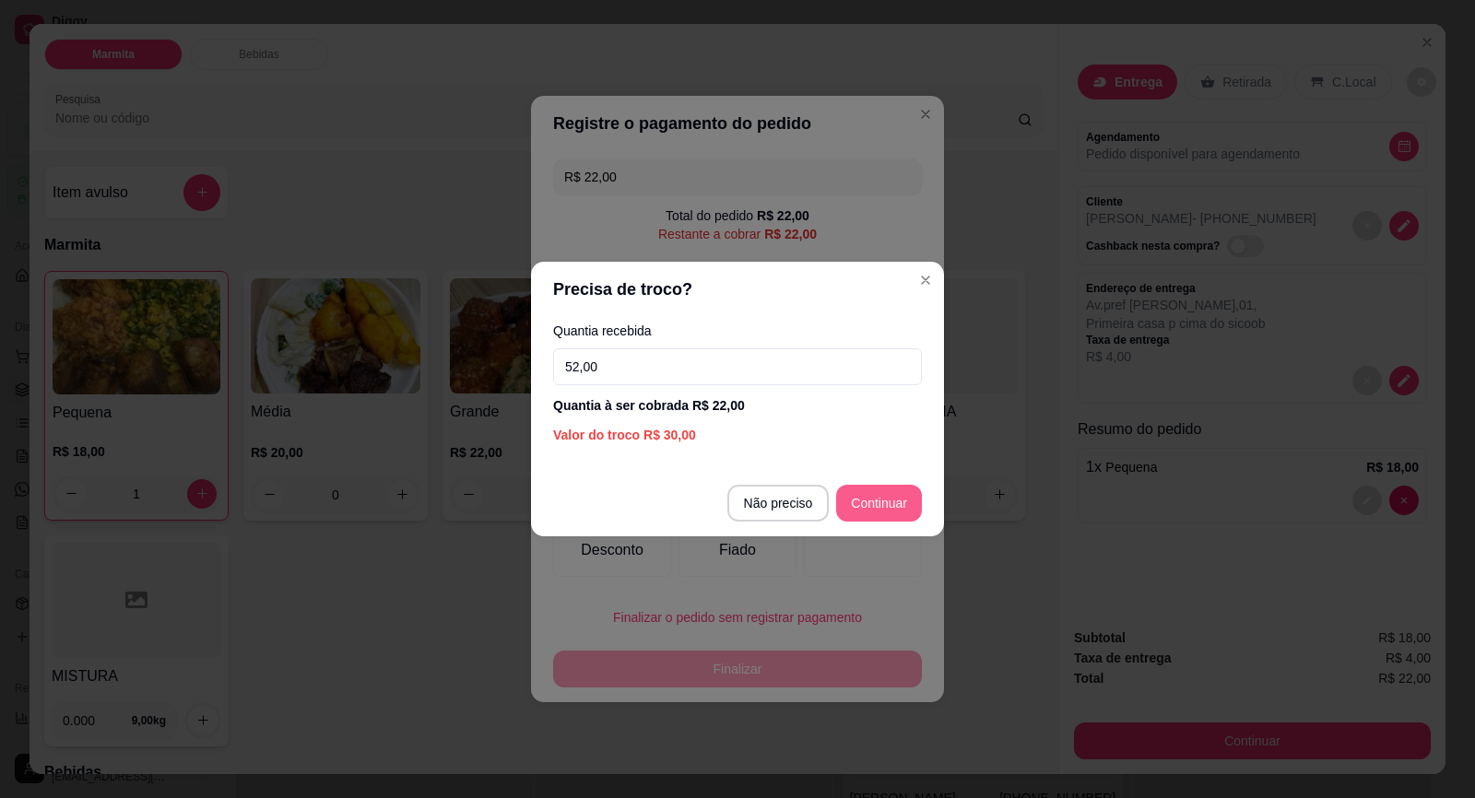
type input "52,00"
type input "R$ 0,00"
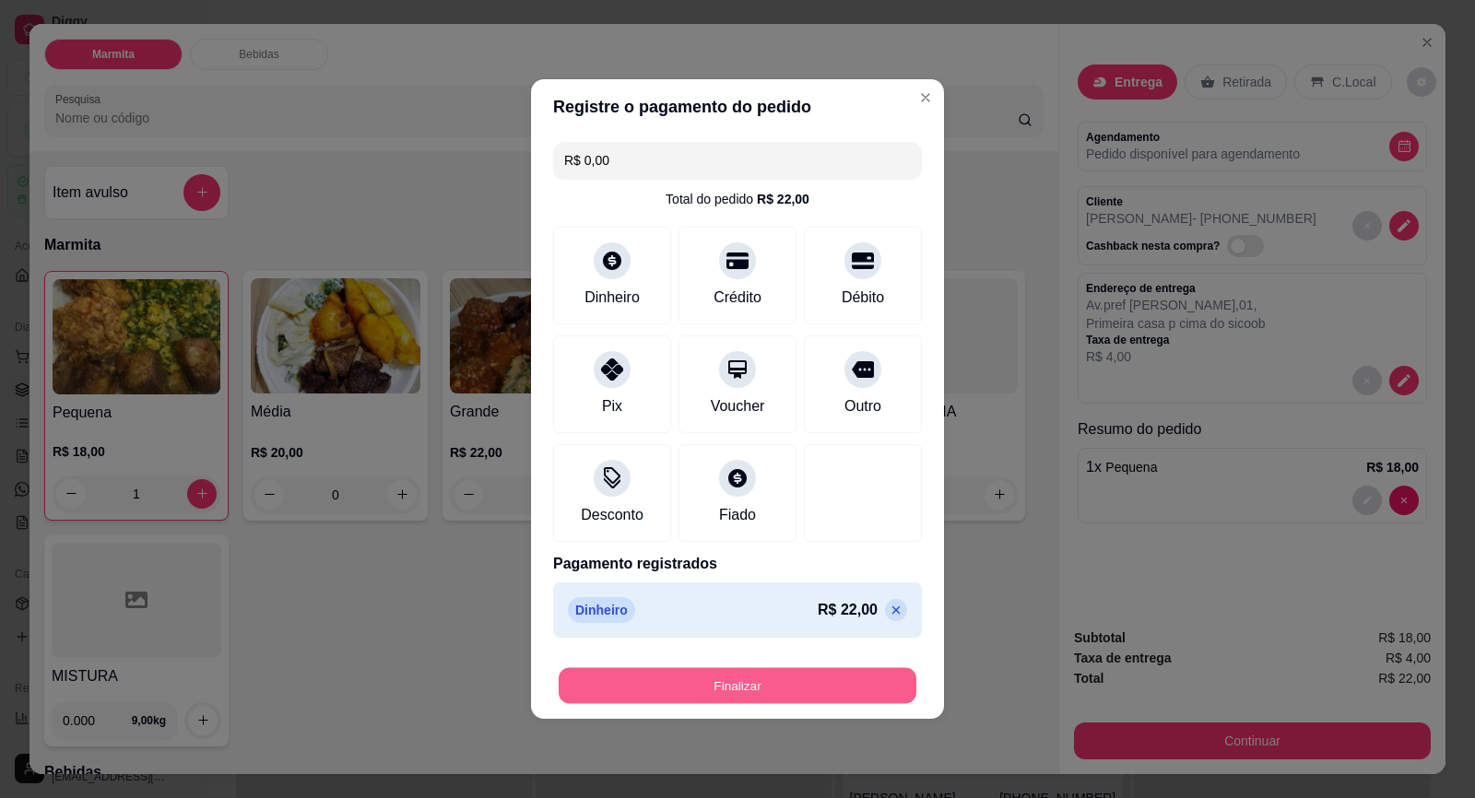
click at [739, 684] on button "Finalizar" at bounding box center [737, 686] width 358 height 36
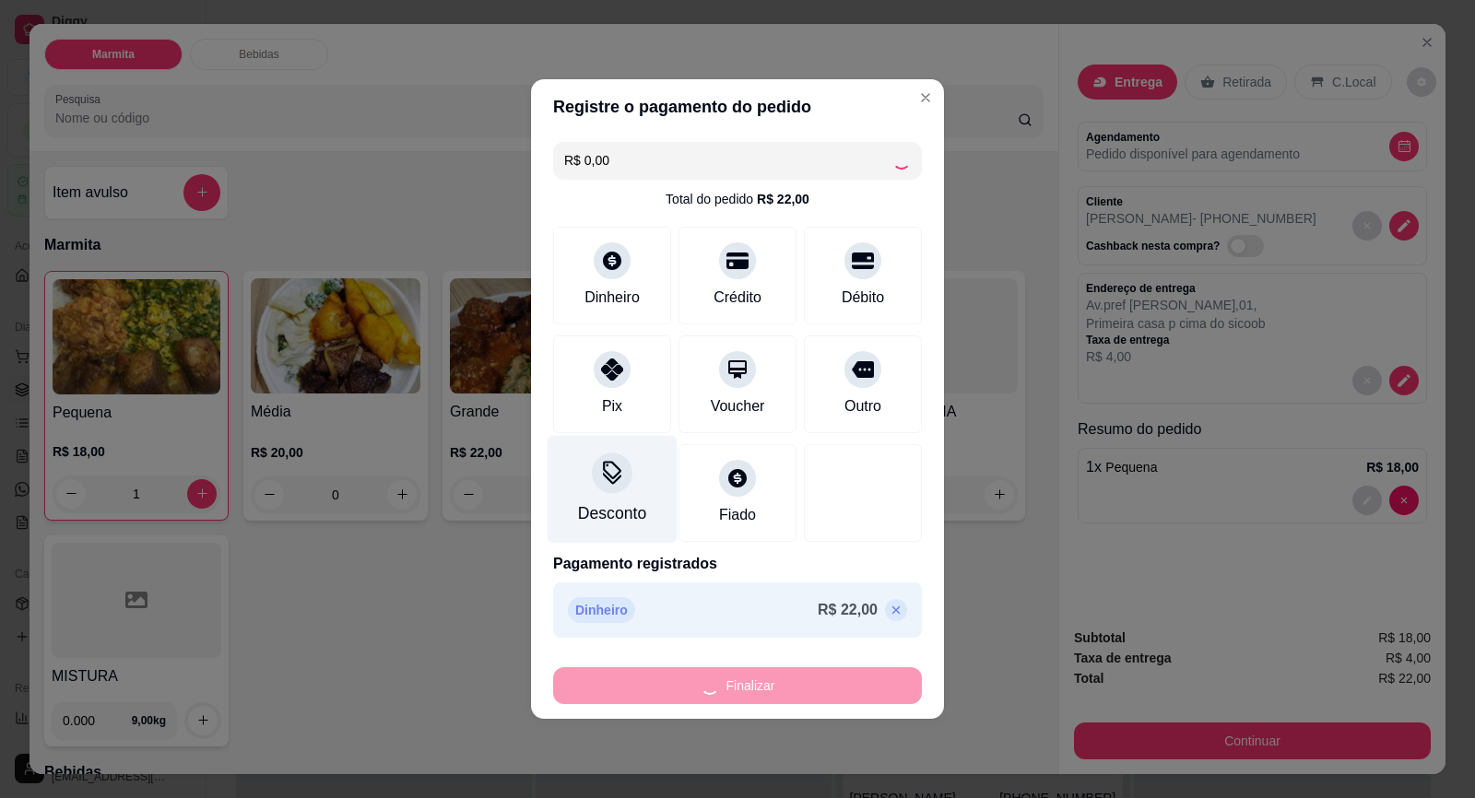
type input "0"
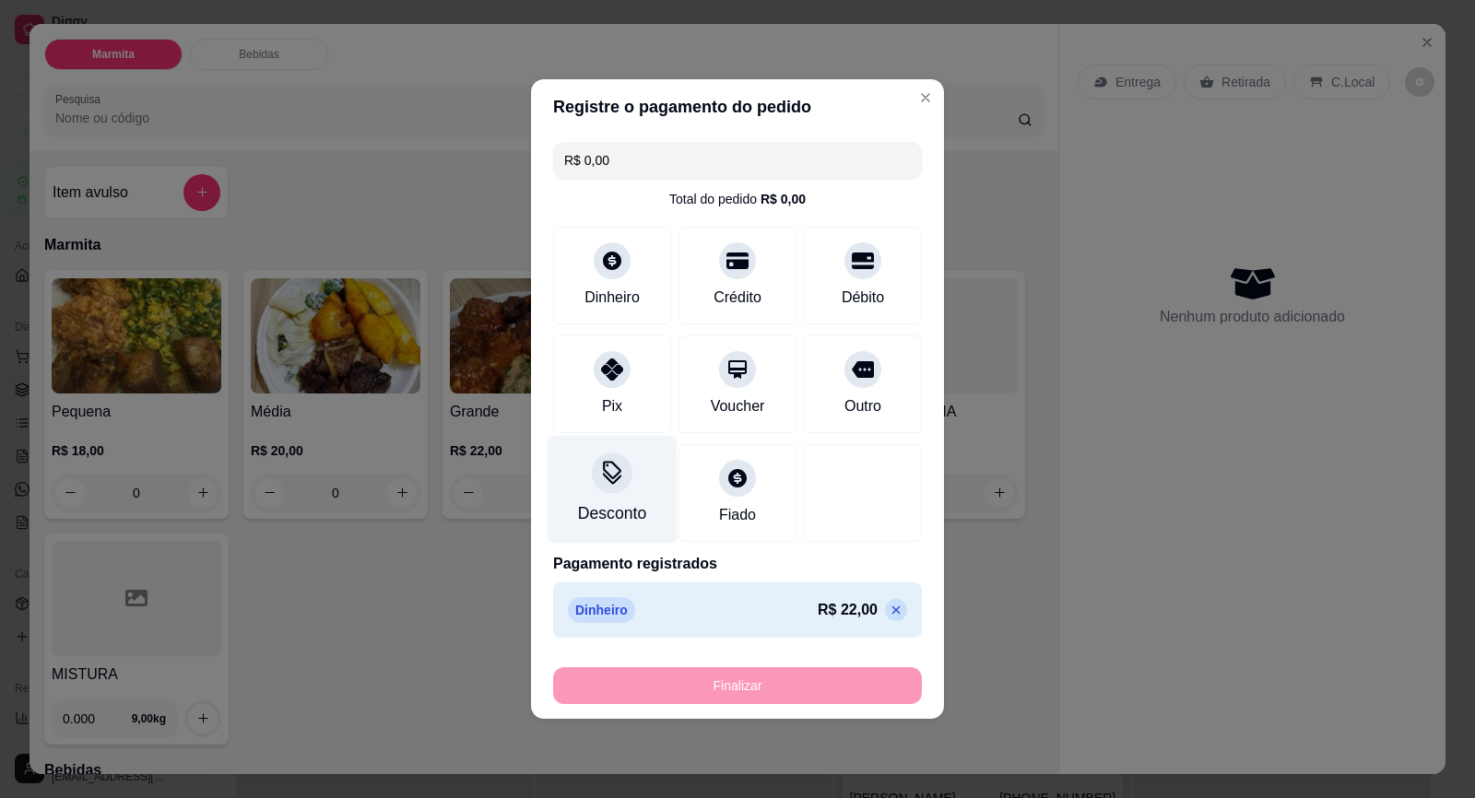
type input "-R$ 22,00"
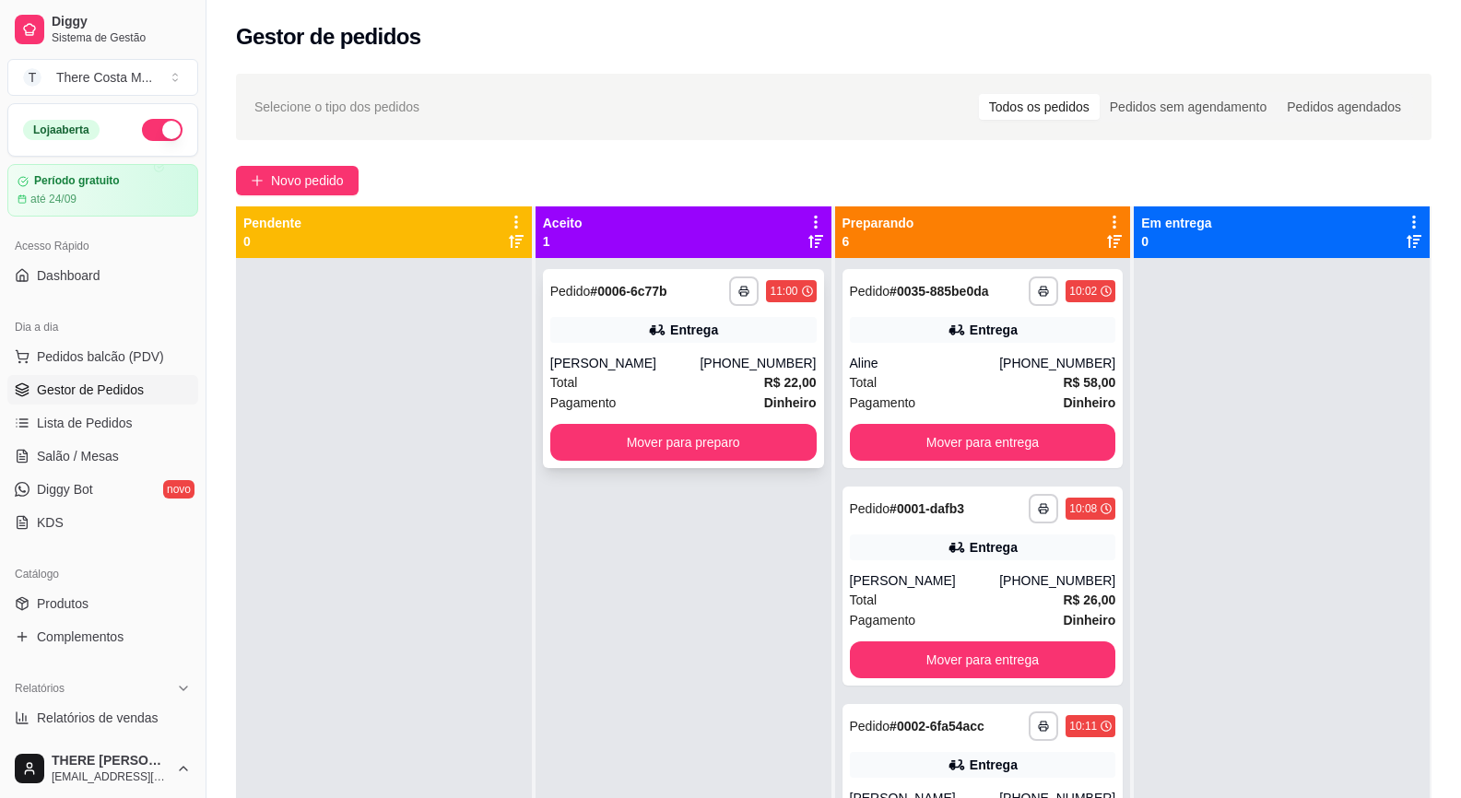
click at [709, 394] on div "Pagamento Dinheiro" at bounding box center [683, 403] width 266 height 20
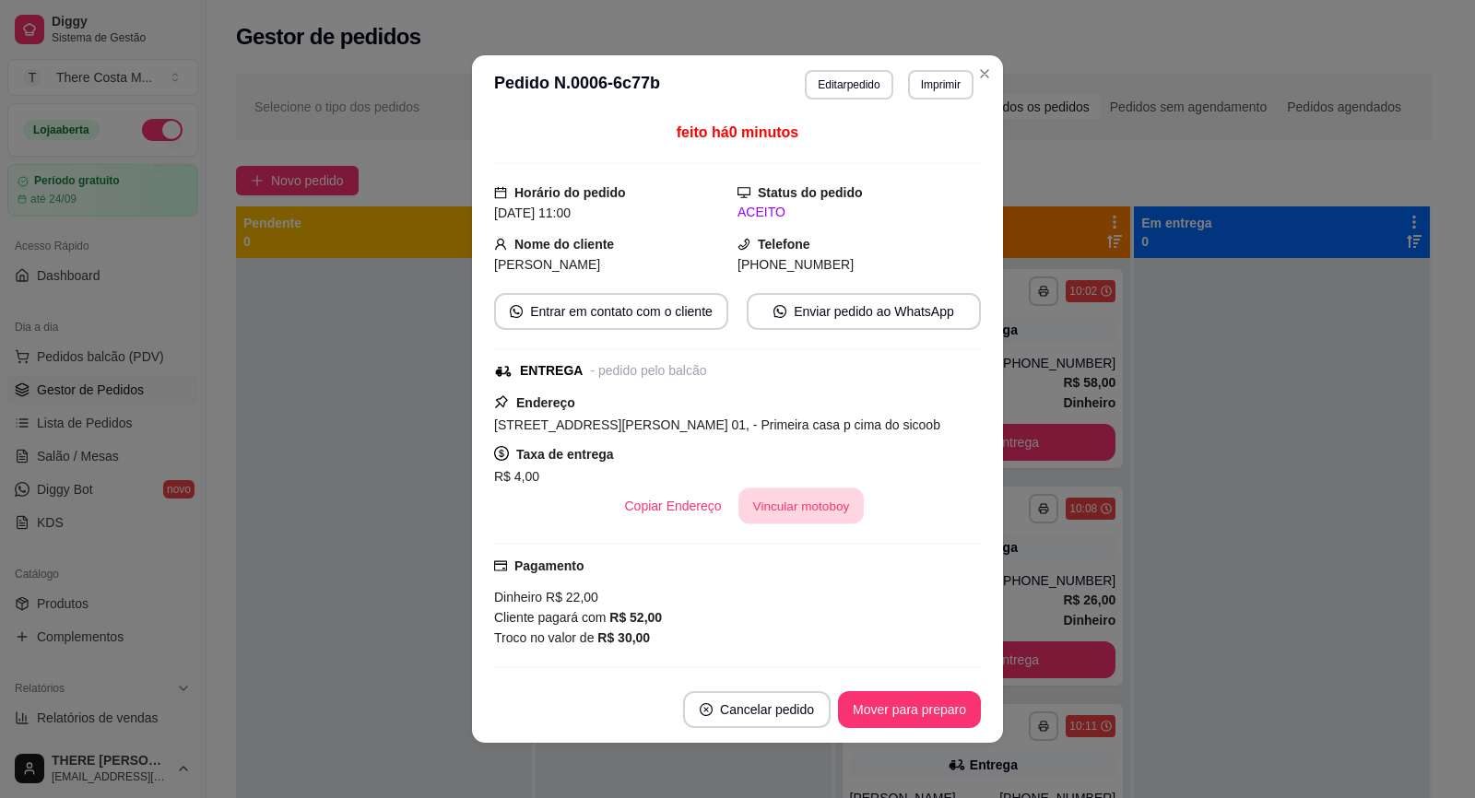
click at [784, 512] on button "Vincular motoboy" at bounding box center [800, 506] width 125 height 36
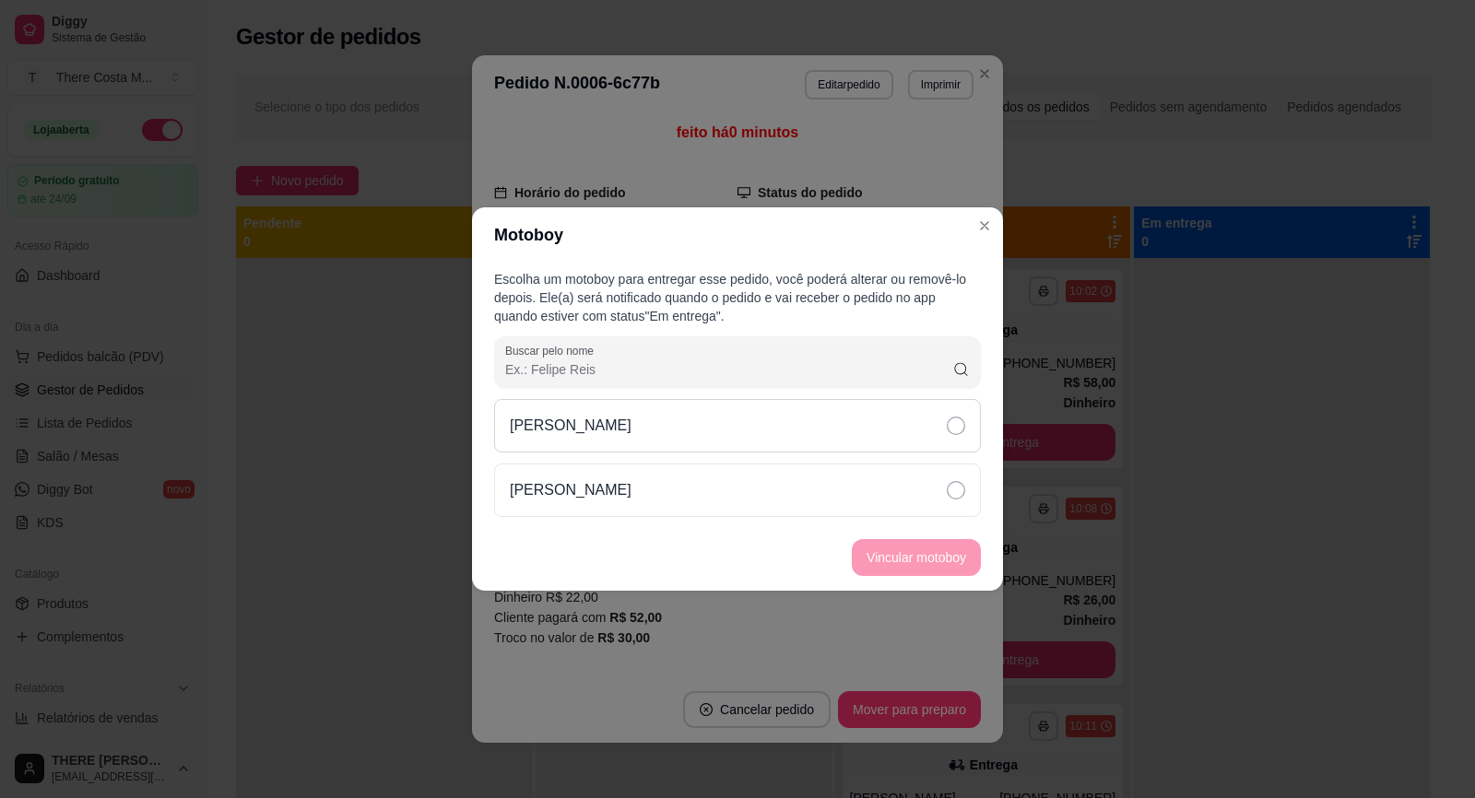
click at [909, 404] on div "[PERSON_NAME]" at bounding box center [737, 425] width 487 height 53
click at [901, 569] on button "Vincular motoboy" at bounding box center [915, 558] width 125 height 36
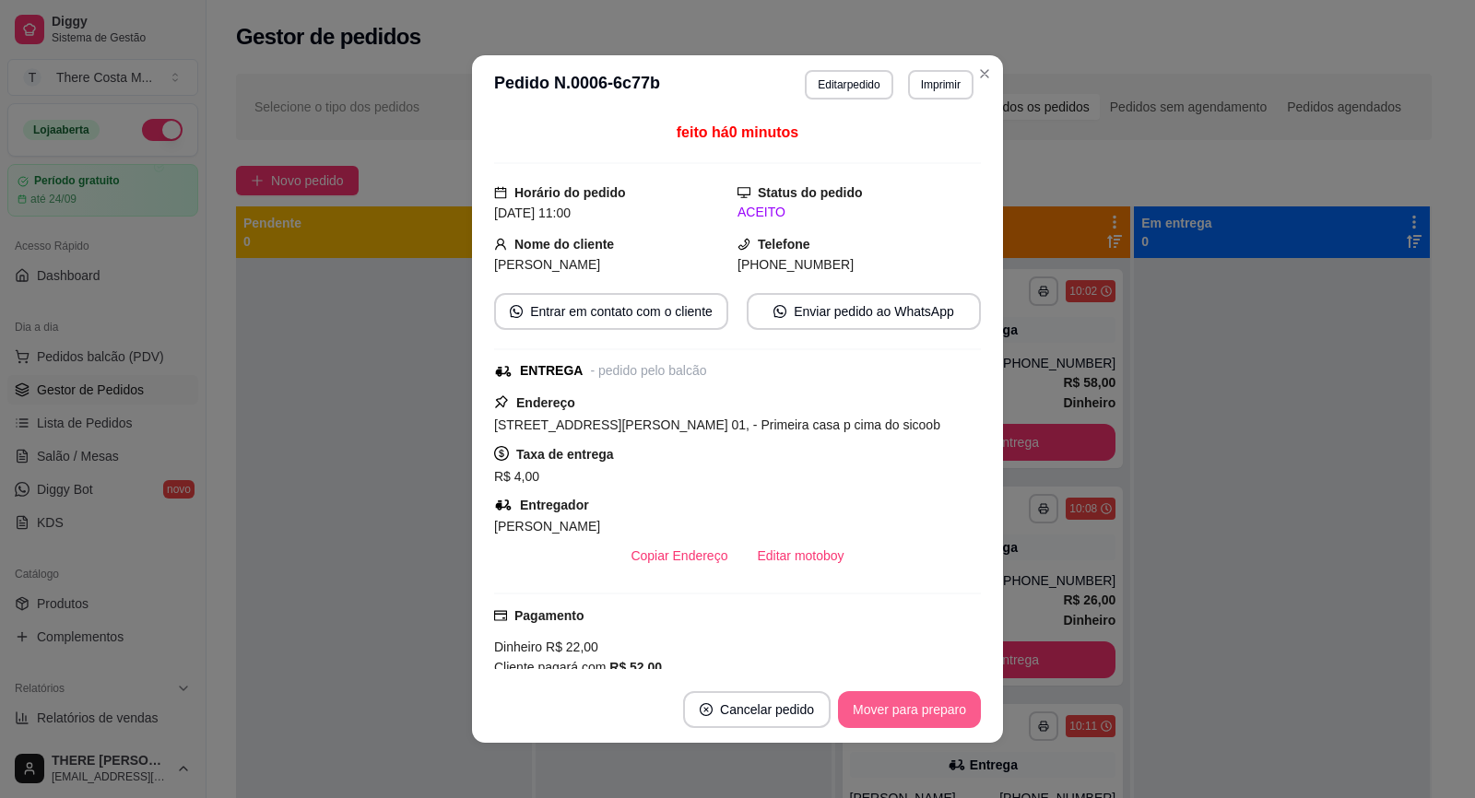
click at [921, 716] on button "Mover para preparo" at bounding box center [909, 709] width 143 height 37
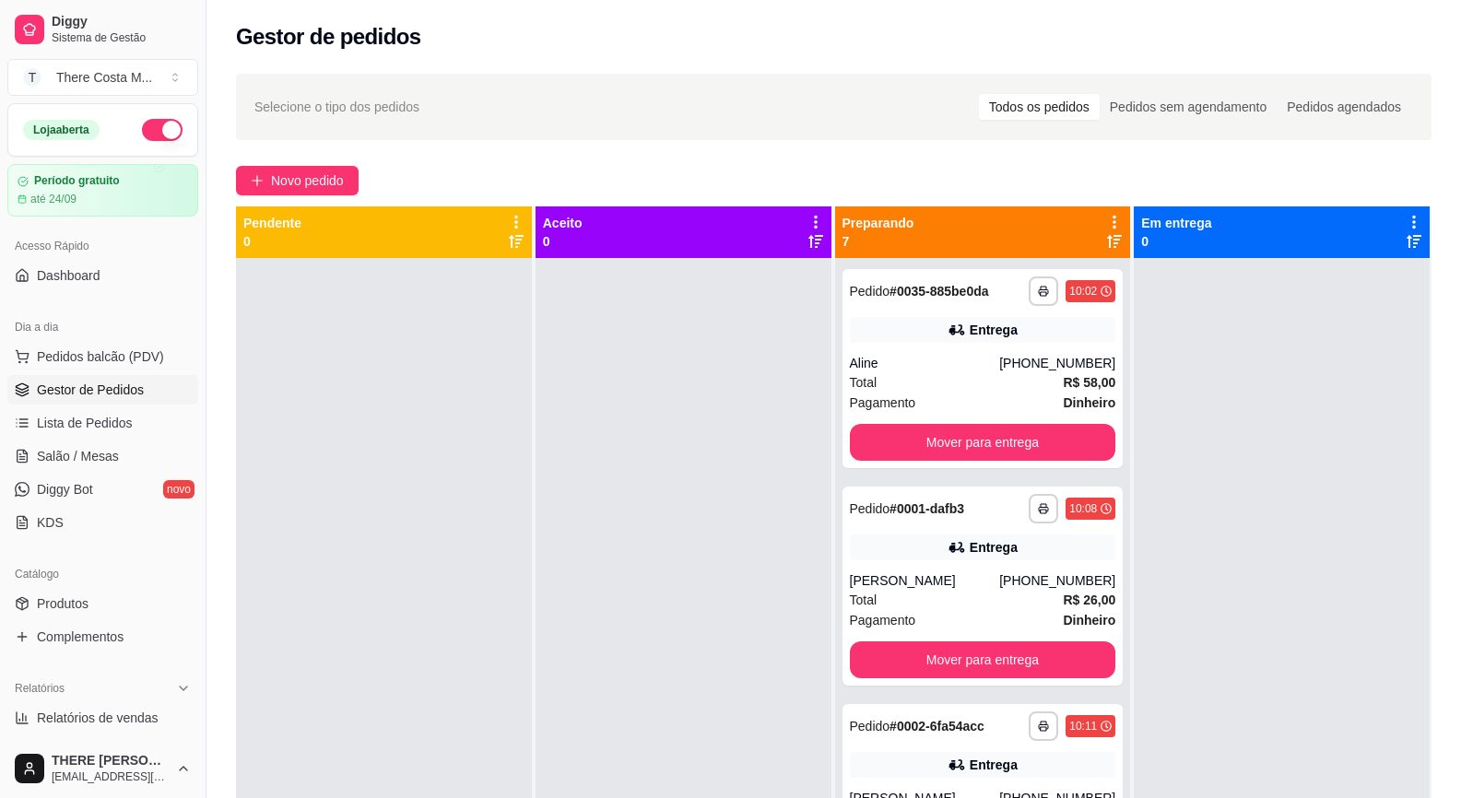
drag, startPoint x: 320, startPoint y: 150, endPoint x: 322, endPoint y: 202, distance: 51.6
click at [319, 155] on div "**********" at bounding box center [833, 545] width 1254 height 964
click at [323, 173] on span "Novo pedido" at bounding box center [307, 180] width 73 height 20
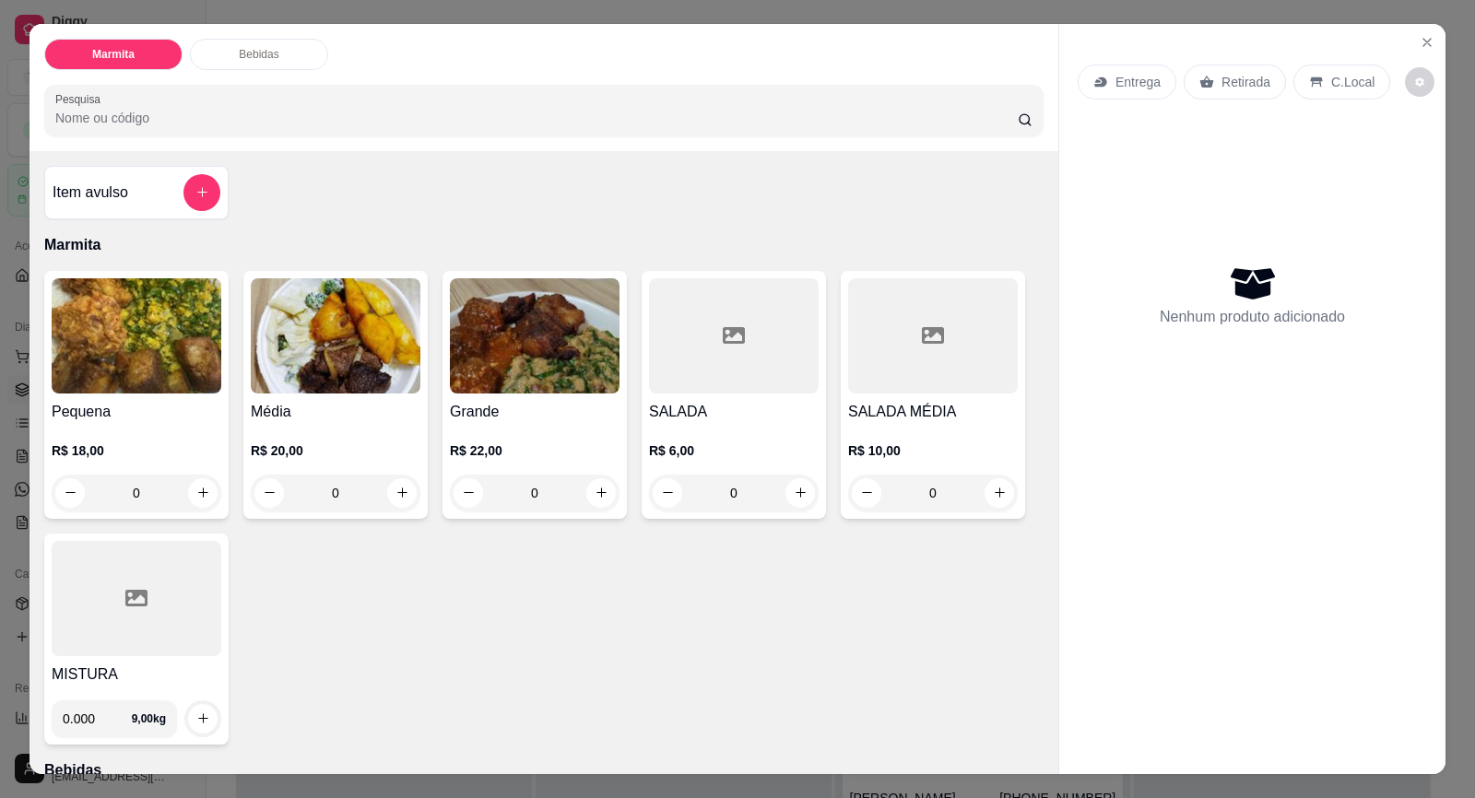
click at [1120, 73] on p "Entrega" at bounding box center [1137, 82] width 45 height 18
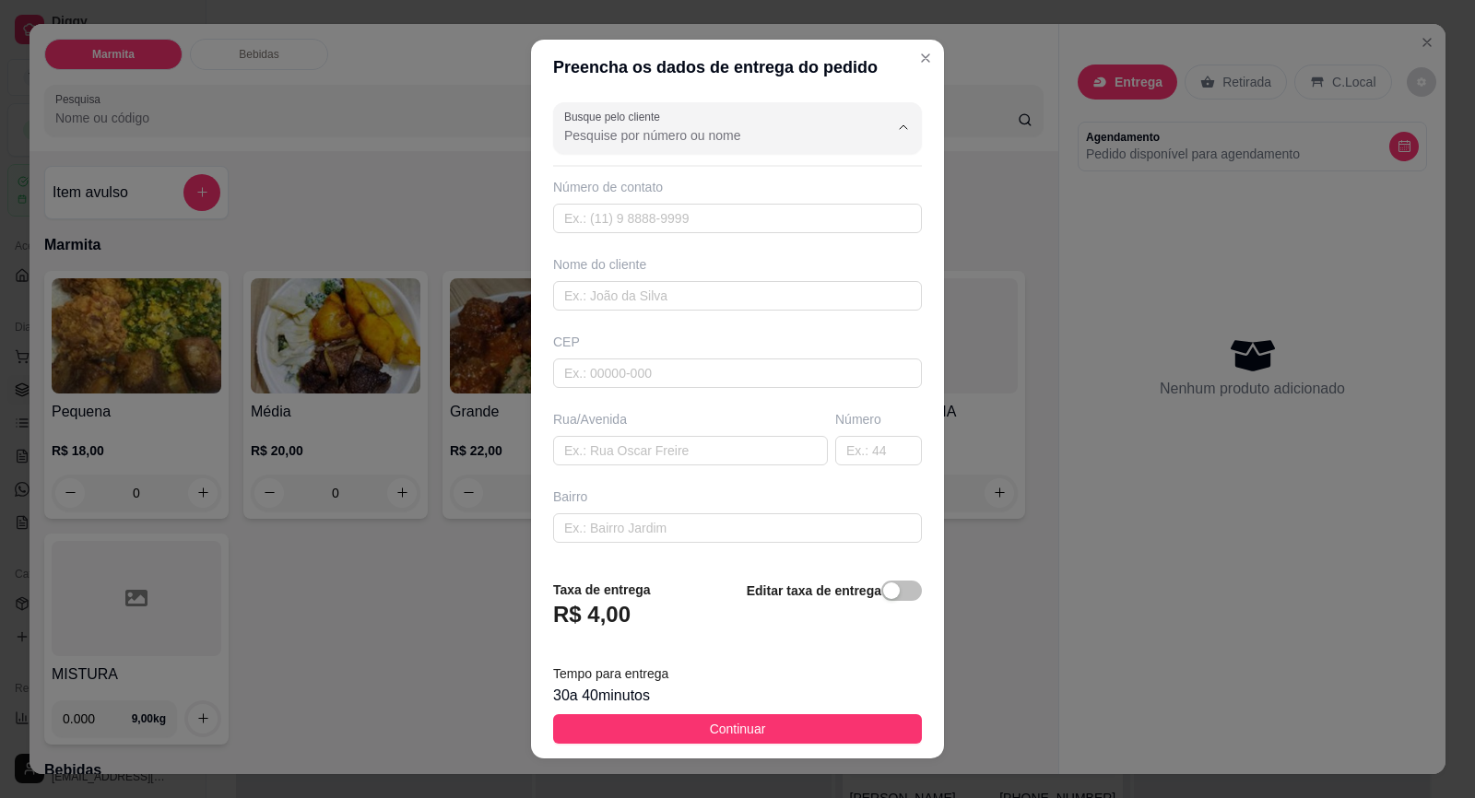
click at [735, 131] on input "Busque pelo cliente" at bounding box center [711, 135] width 295 height 18
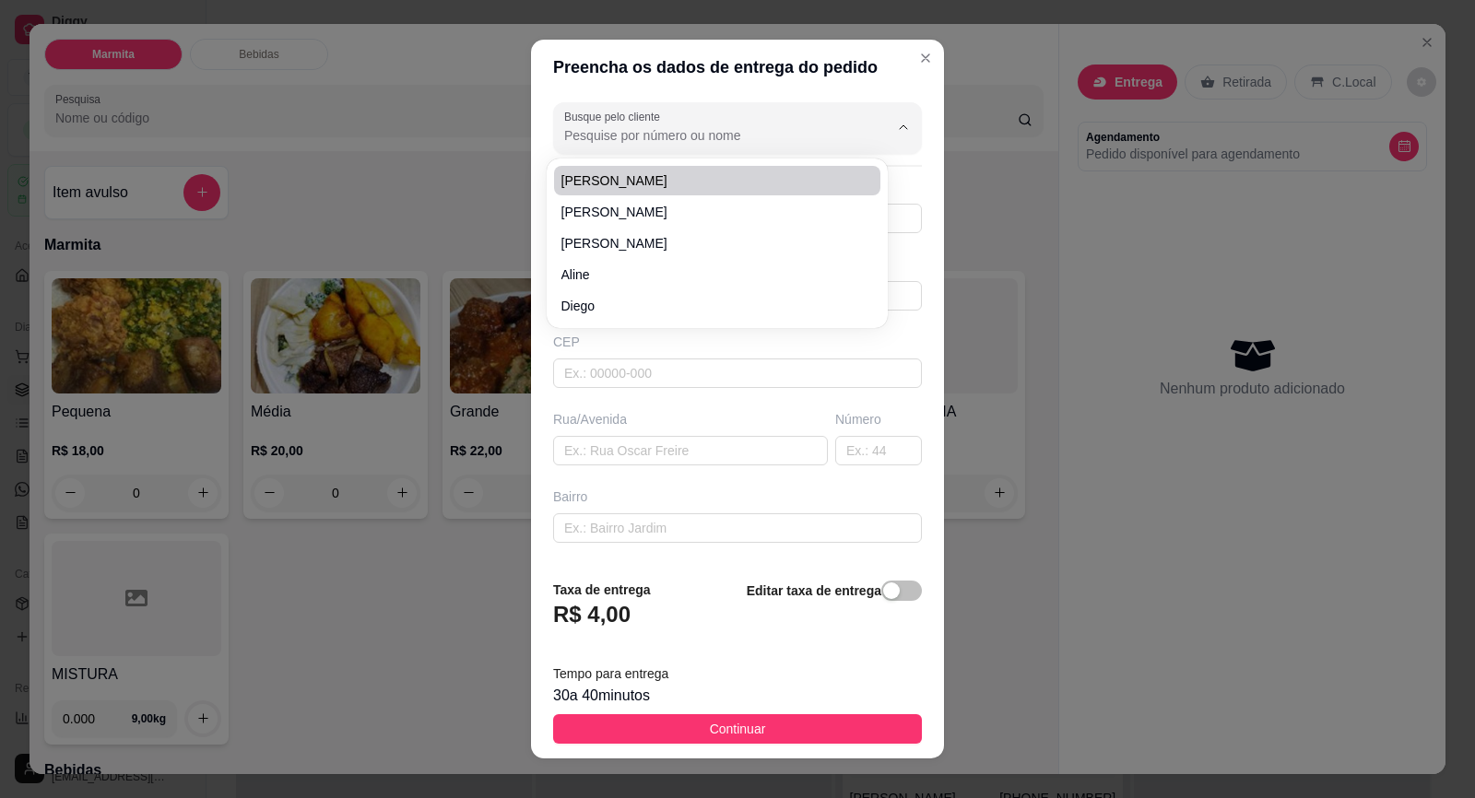
paste input "Jhones Stopassole"
type input "Jhones Stopassole"
click at [724, 186] on span "Jhones Stopassole" at bounding box center [707, 180] width 293 height 18
type input "6793322673"
type input "Jhones Stopassole"
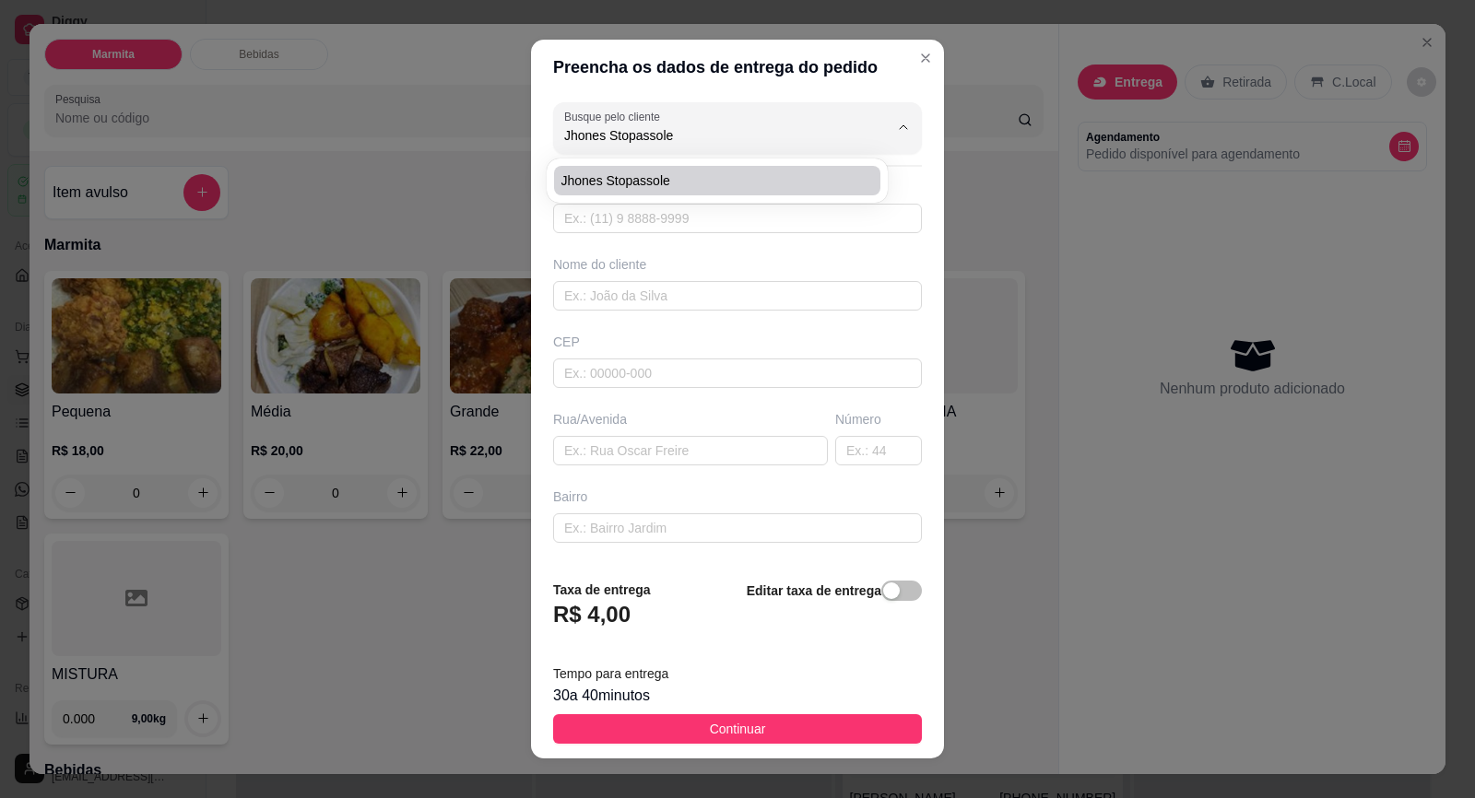
type input "Av.Prefeito [PERSON_NAME]"
type input "01"
type input "Centro"
type input "Em cima da papelandia"
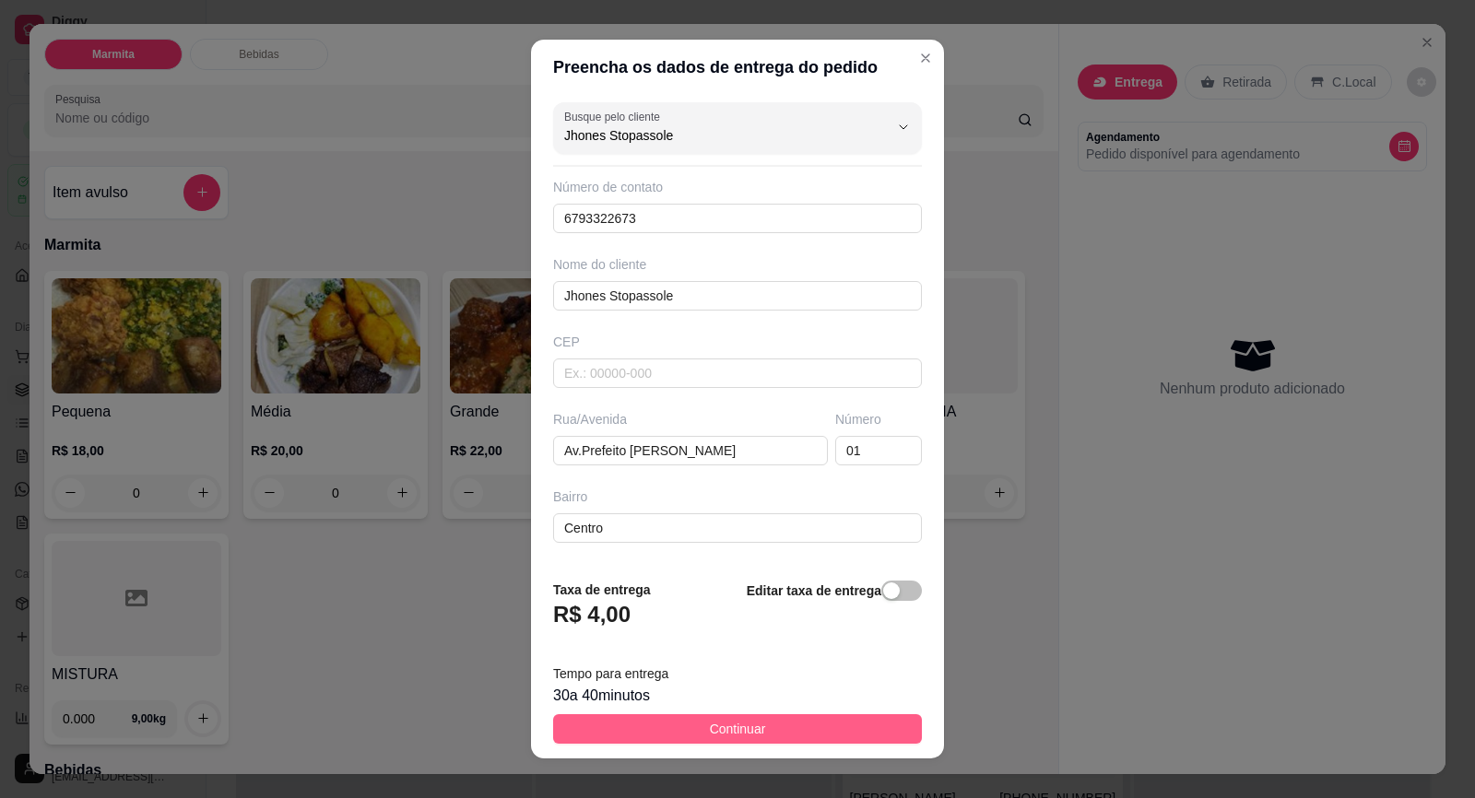
type input "Jhones Stopassole"
click at [762, 720] on button "Continuar" at bounding box center [737, 728] width 369 height 29
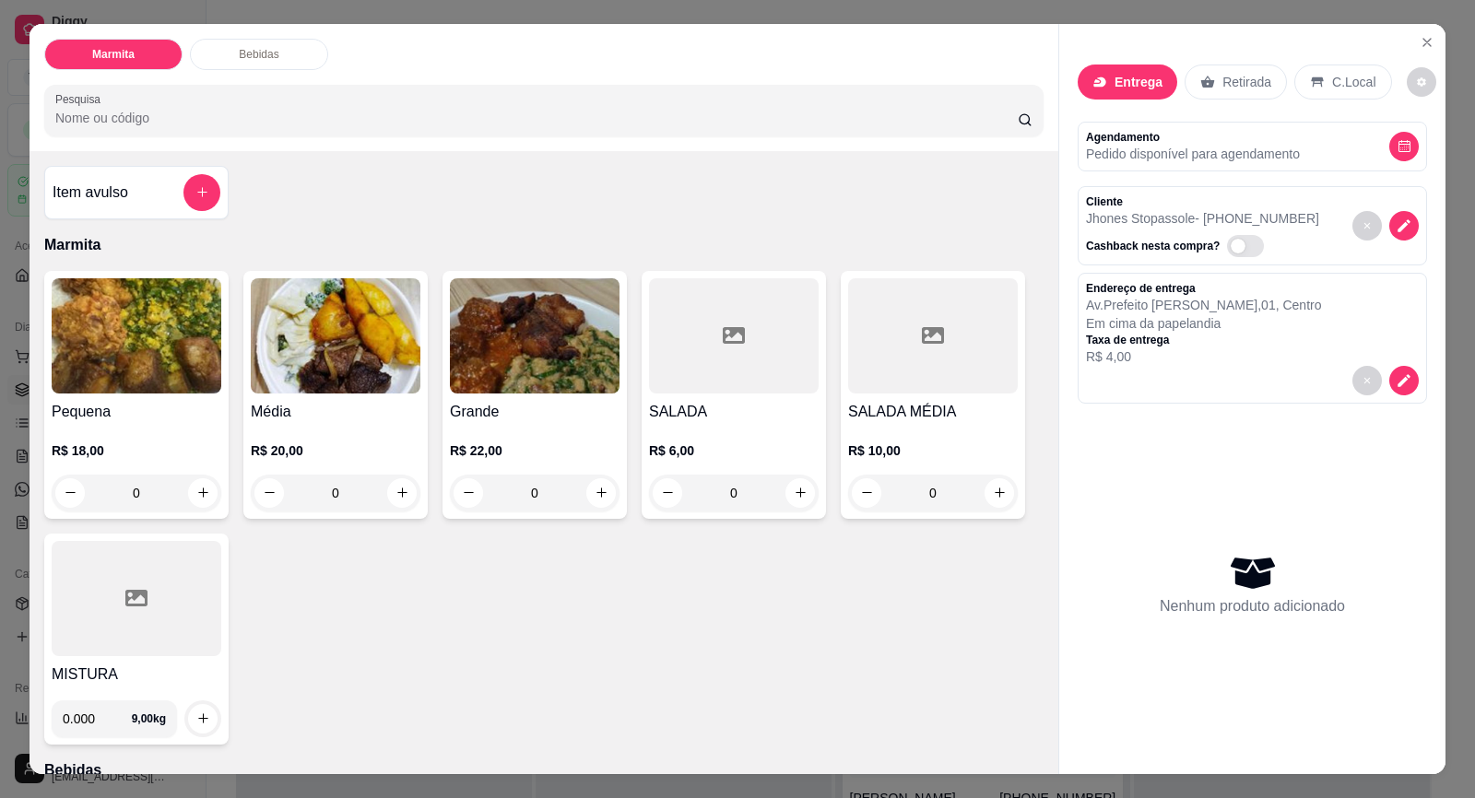
click at [115, 346] on img at bounding box center [137, 335] width 170 height 115
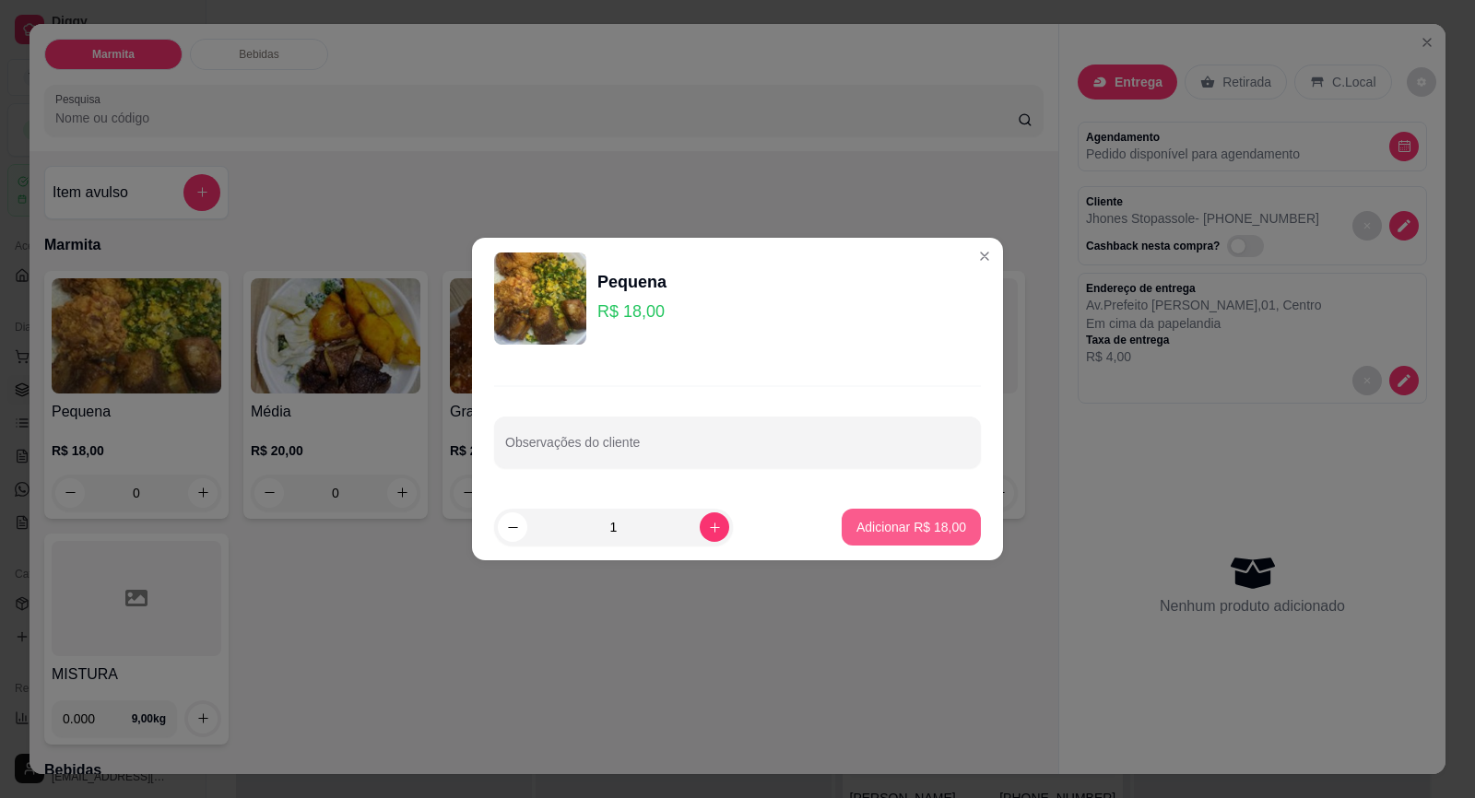
click at [914, 535] on p "Adicionar R$ 18,00" at bounding box center [911, 527] width 110 height 18
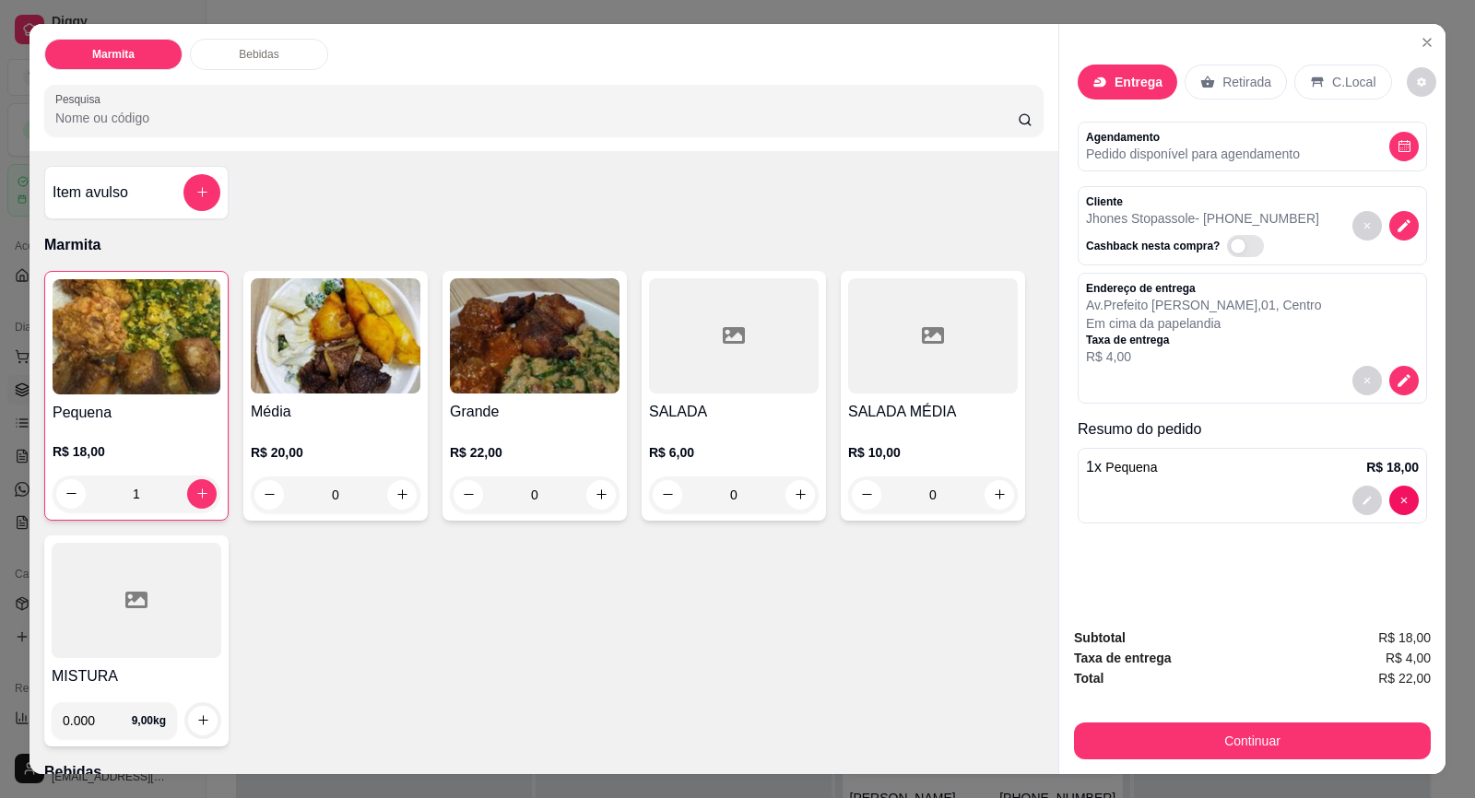
type input "1"
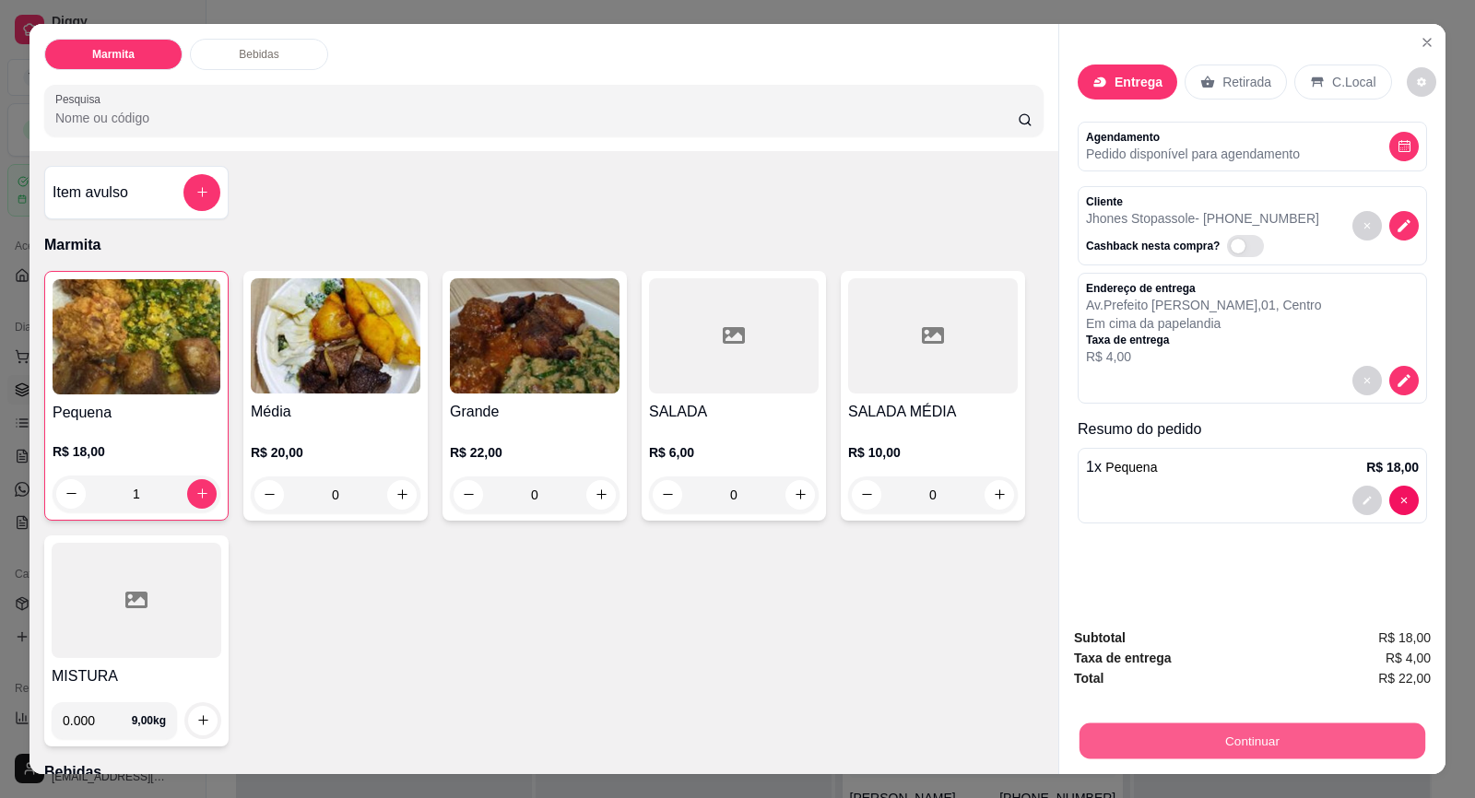
click at [1252, 747] on button "Continuar" at bounding box center [1252, 741] width 346 height 36
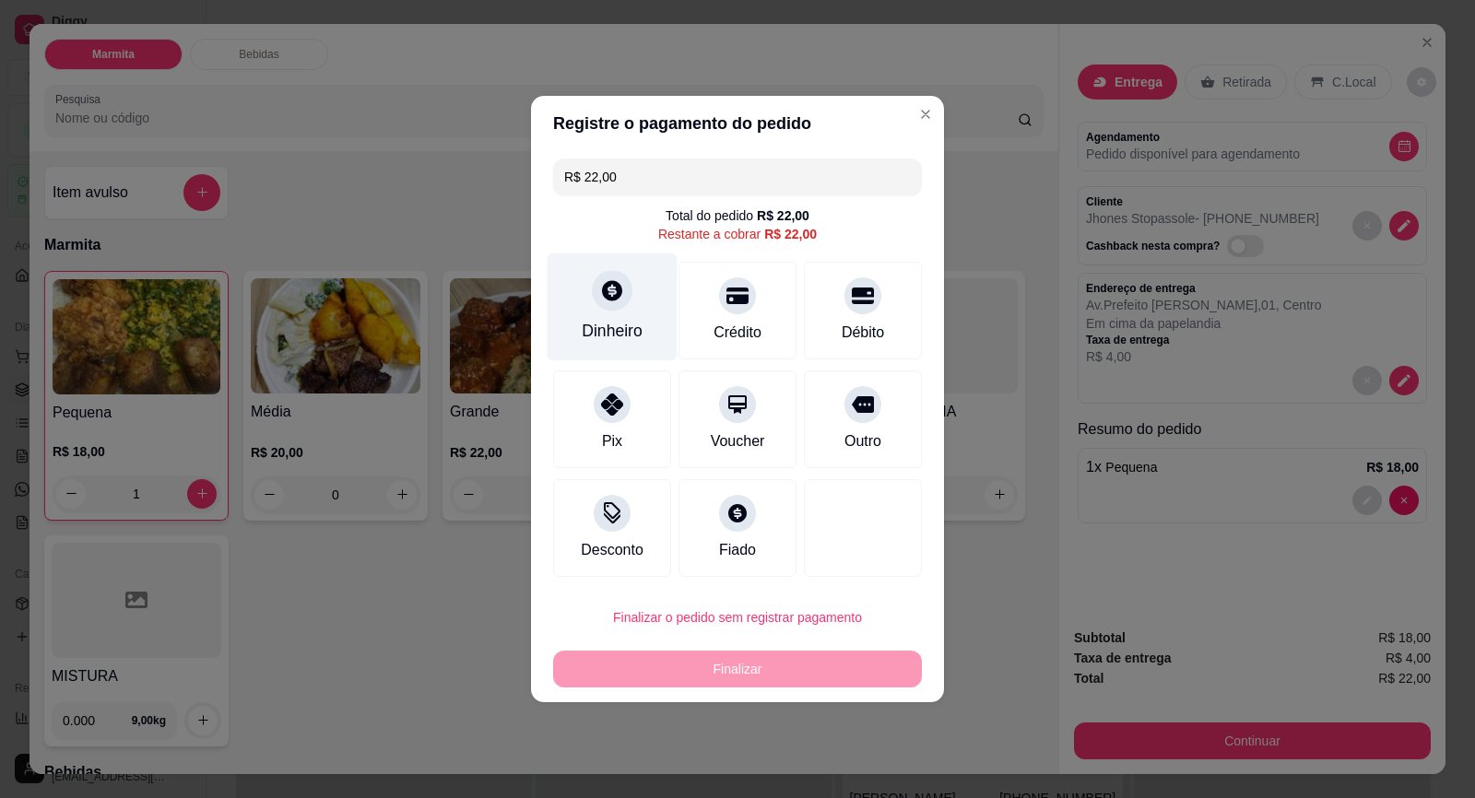
click at [621, 315] on div "Dinheiro" at bounding box center [612, 307] width 130 height 108
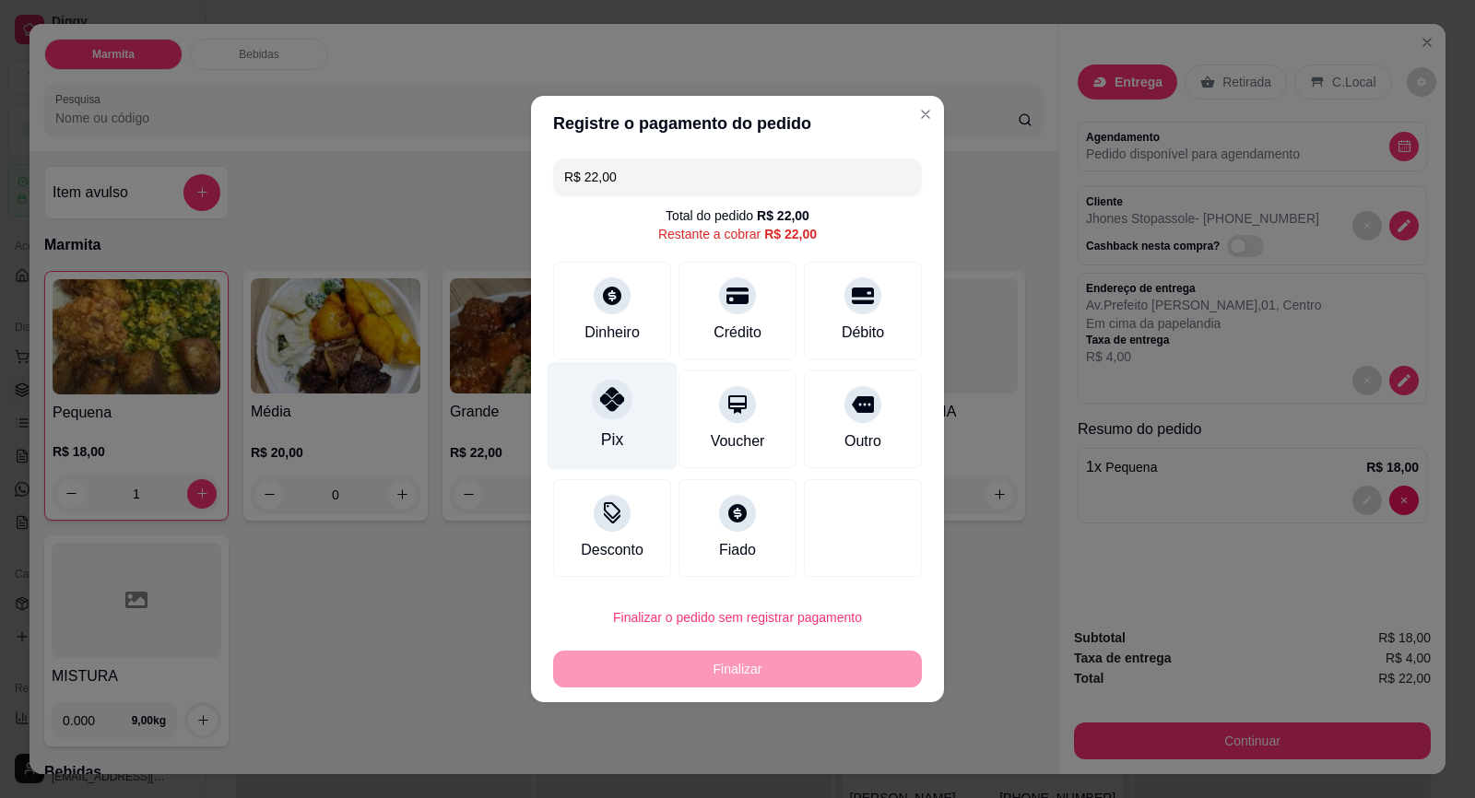
click at [648, 415] on div "Pix" at bounding box center [612, 416] width 130 height 108
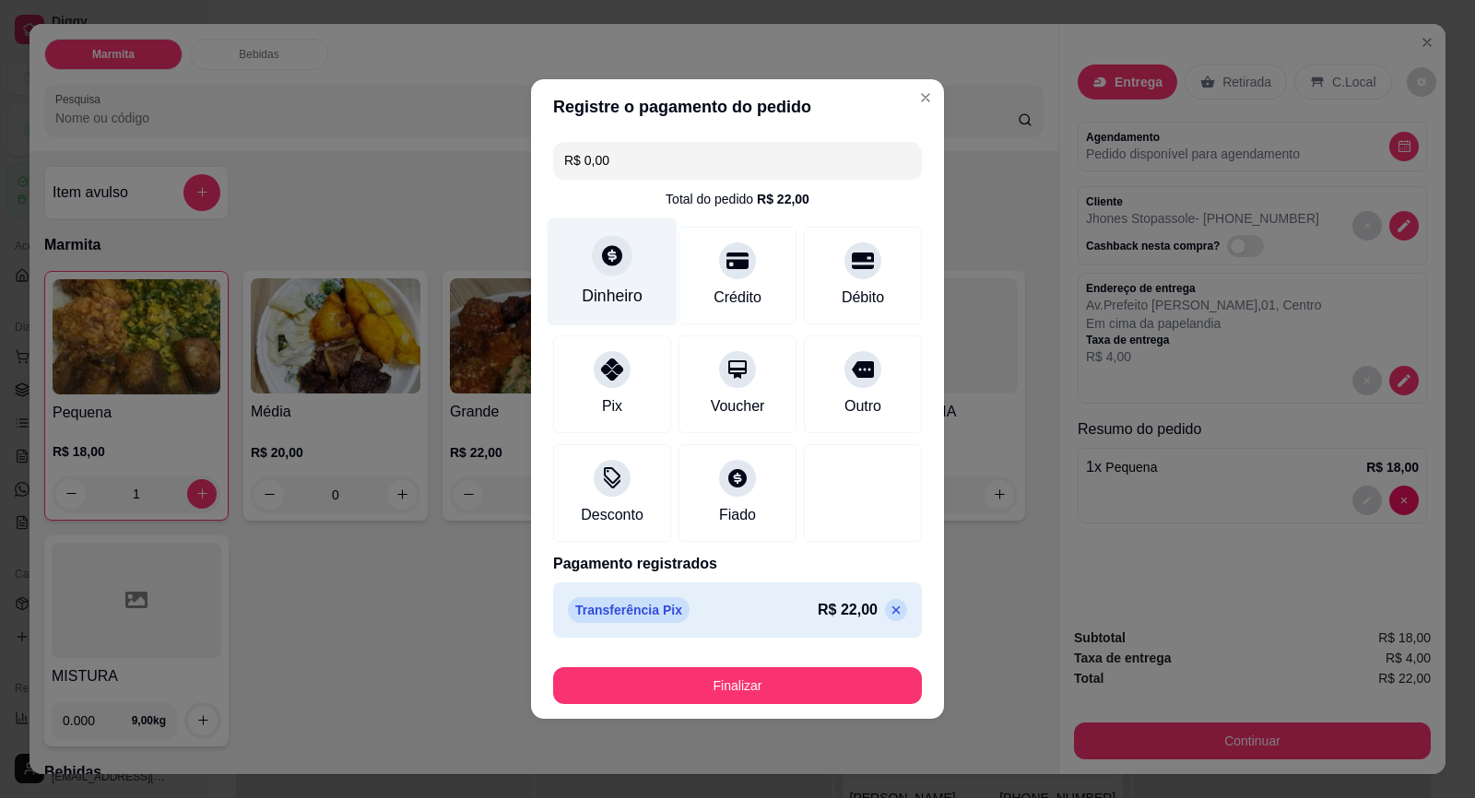
click at [608, 268] on div at bounding box center [612, 255] width 41 height 41
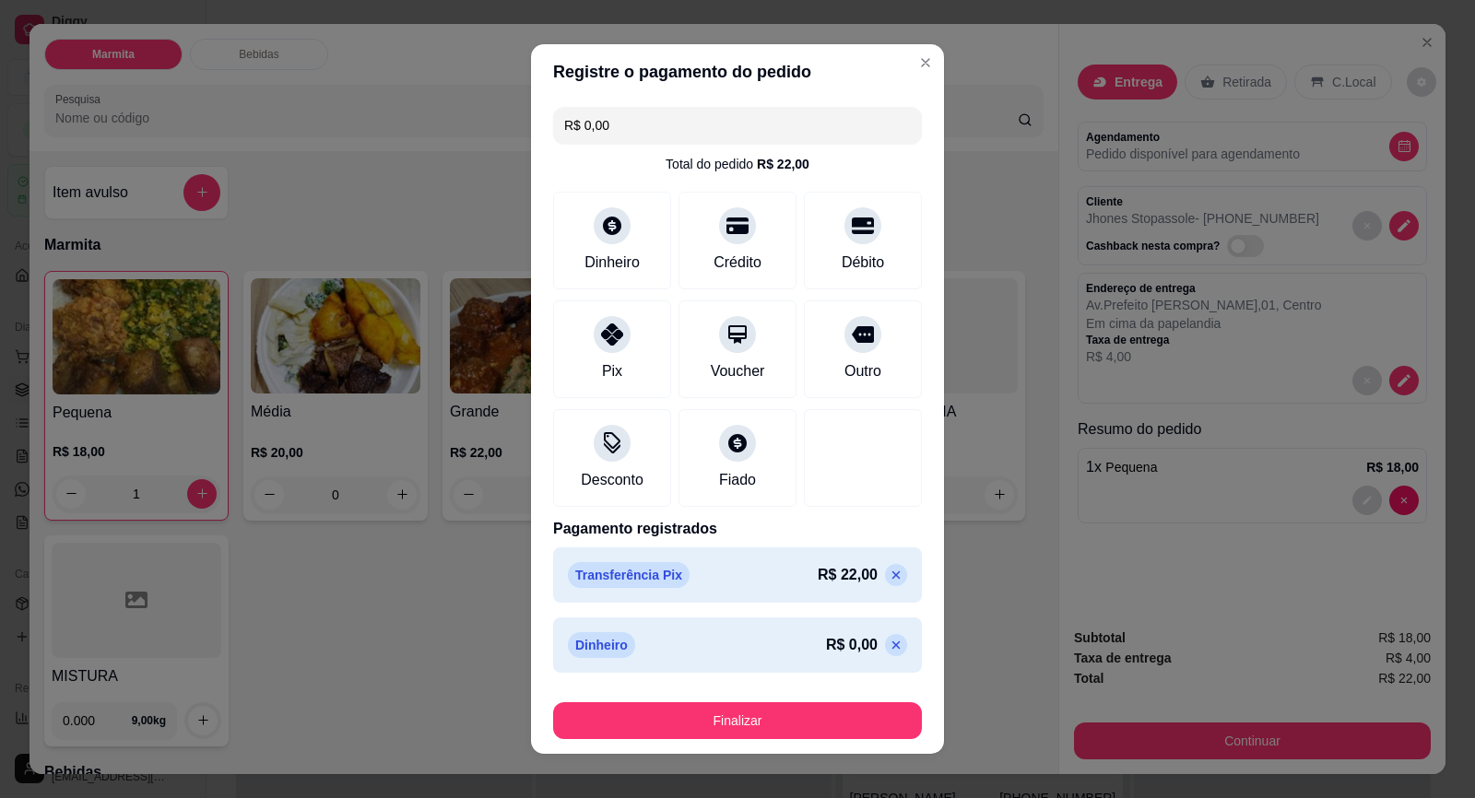
click at [888, 574] on icon at bounding box center [895, 575] width 15 height 15
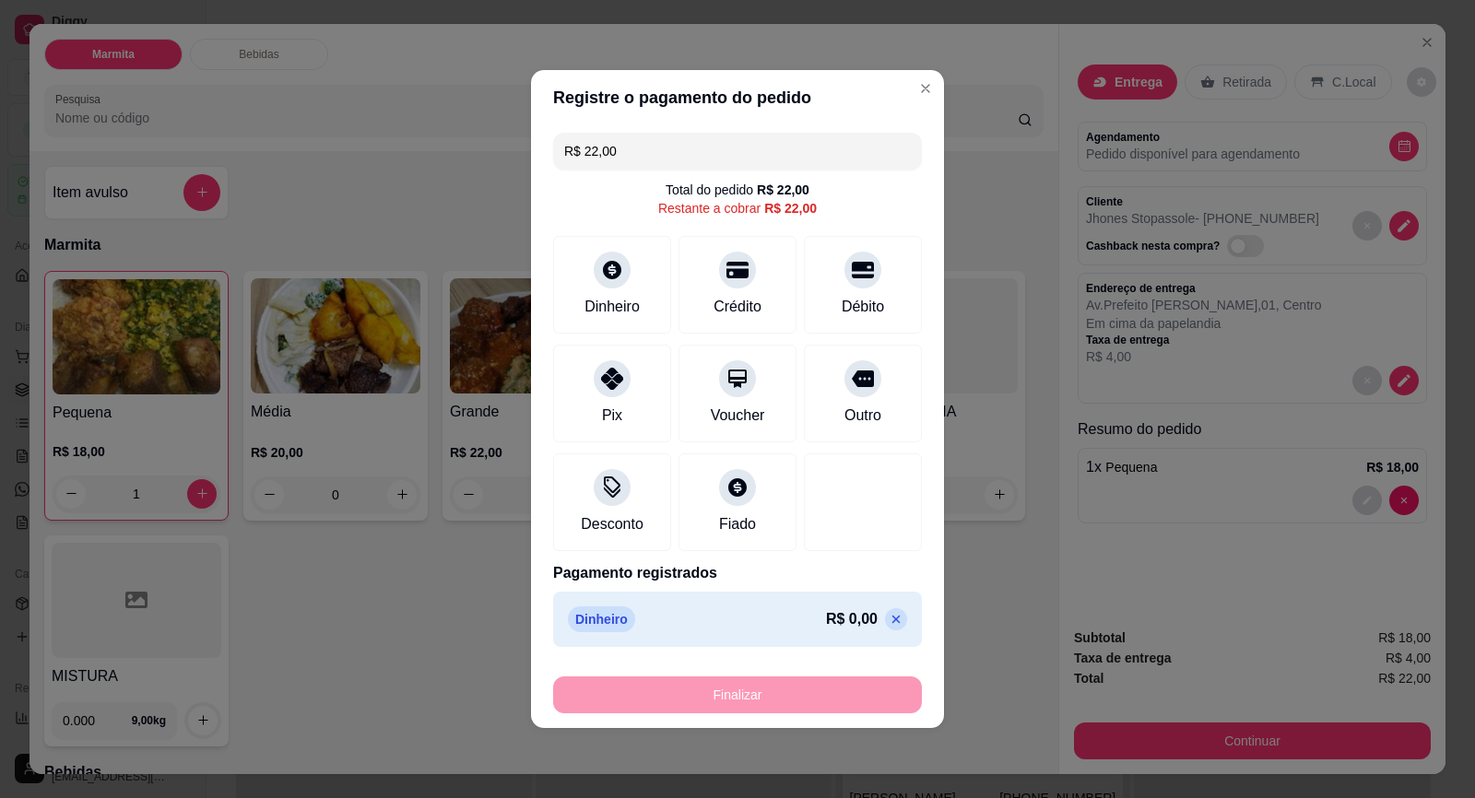
click at [892, 617] on icon at bounding box center [896, 620] width 8 height 8
type input "R$ 0,00"
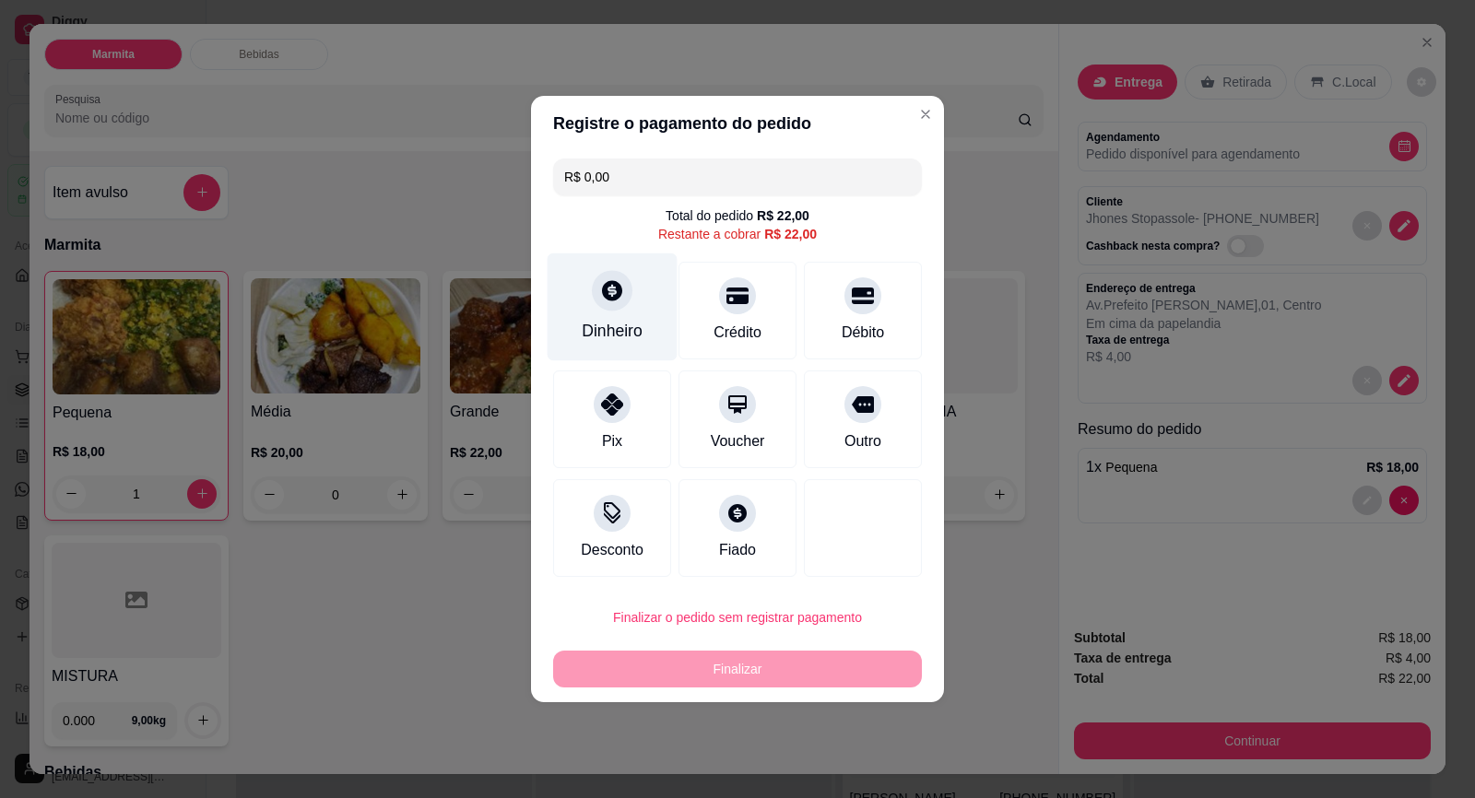
click at [611, 270] on div "Dinheiro" at bounding box center [612, 307] width 130 height 108
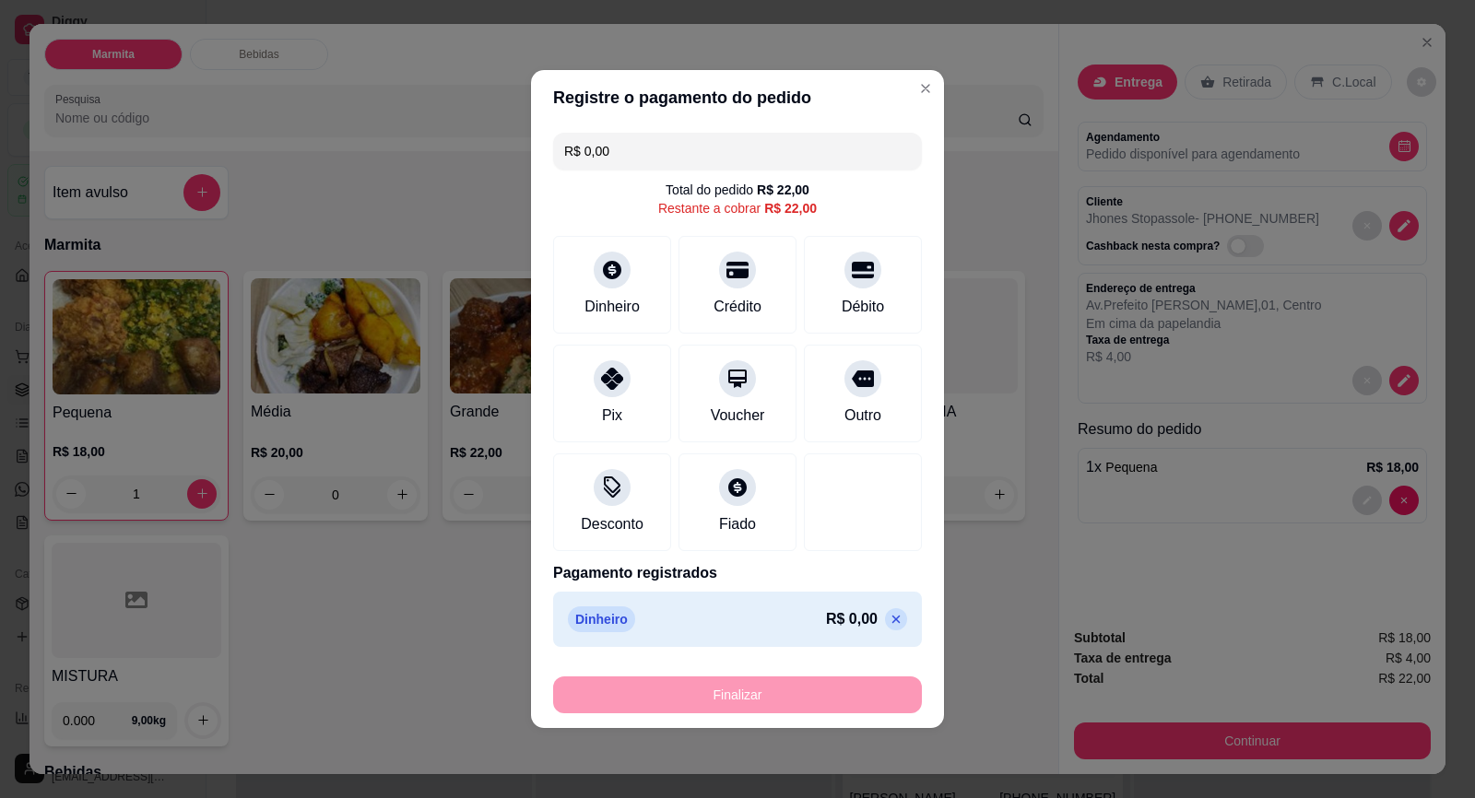
click at [885, 620] on p at bounding box center [896, 619] width 22 height 22
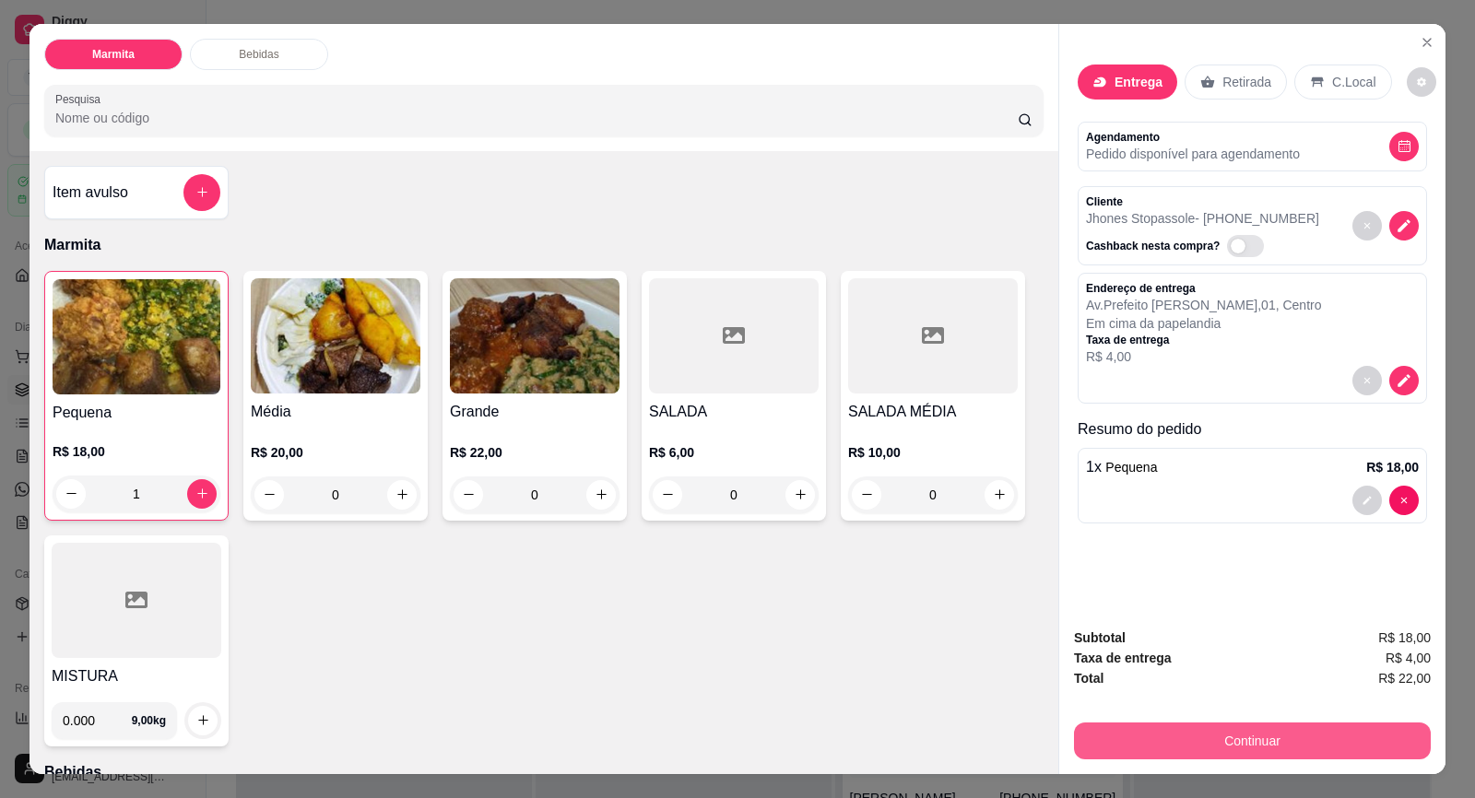
click at [1264, 735] on button "Continuar" at bounding box center [1252, 741] width 357 height 37
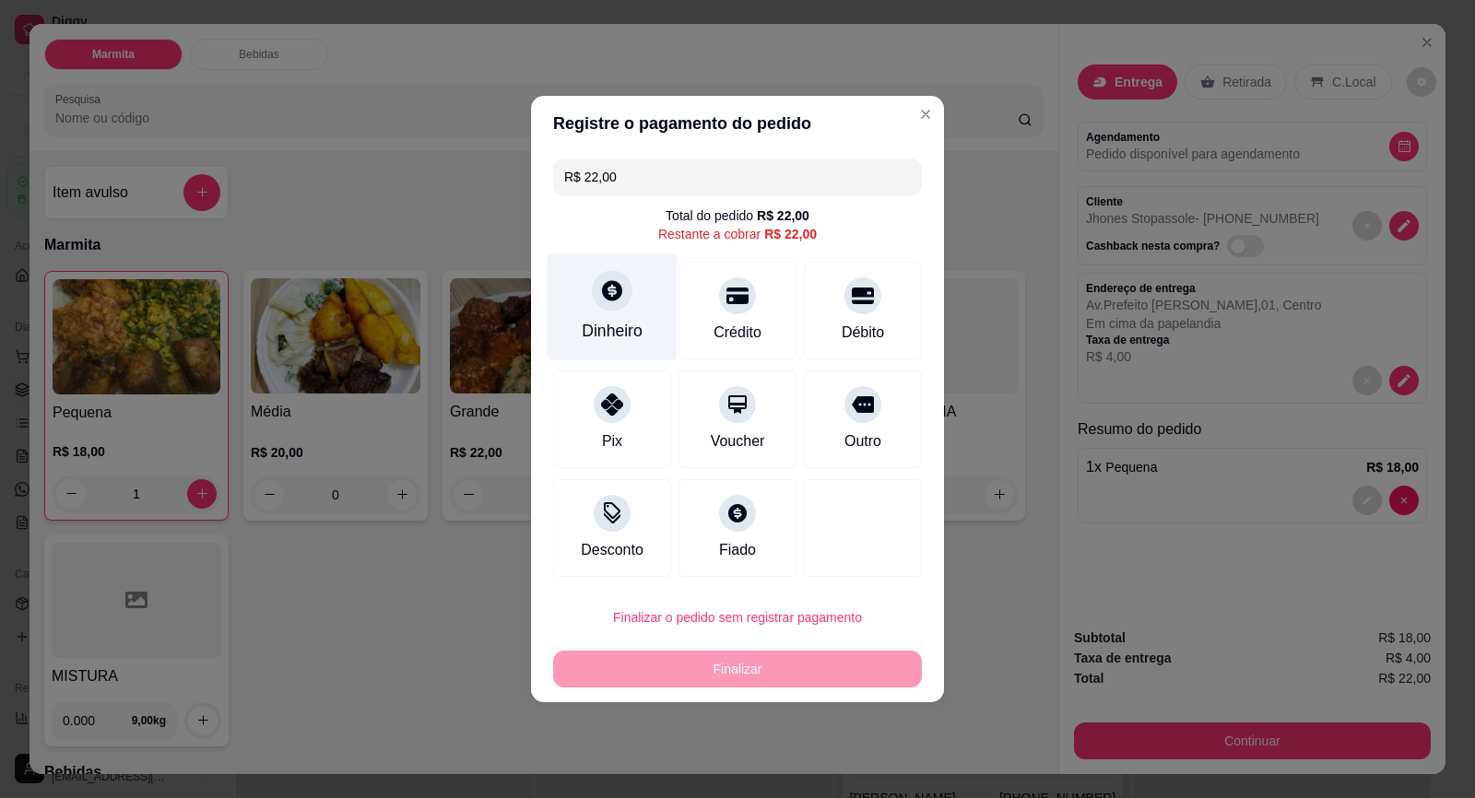
click at [611, 295] on icon at bounding box center [612, 290] width 20 height 20
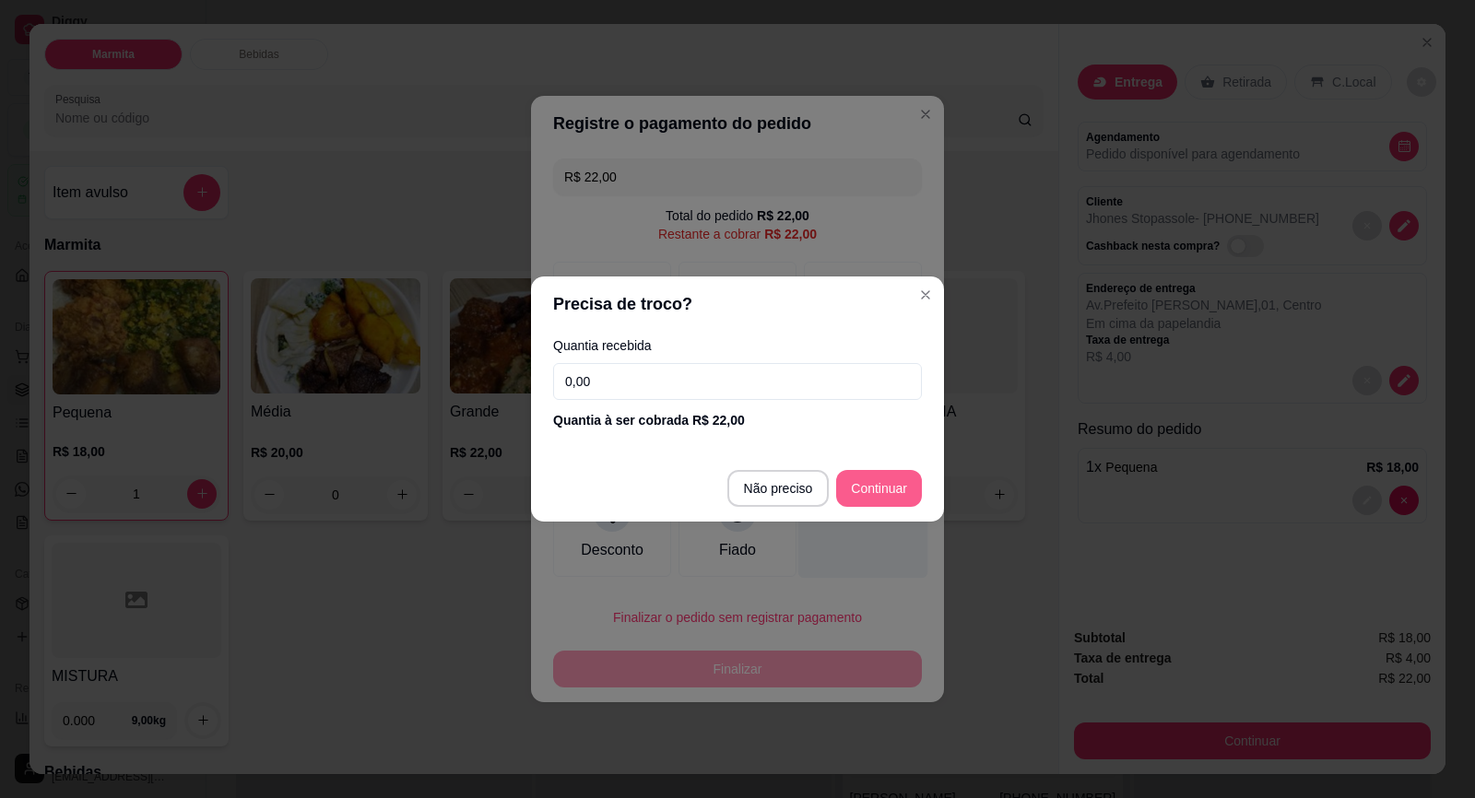
type input "R$ 0,00"
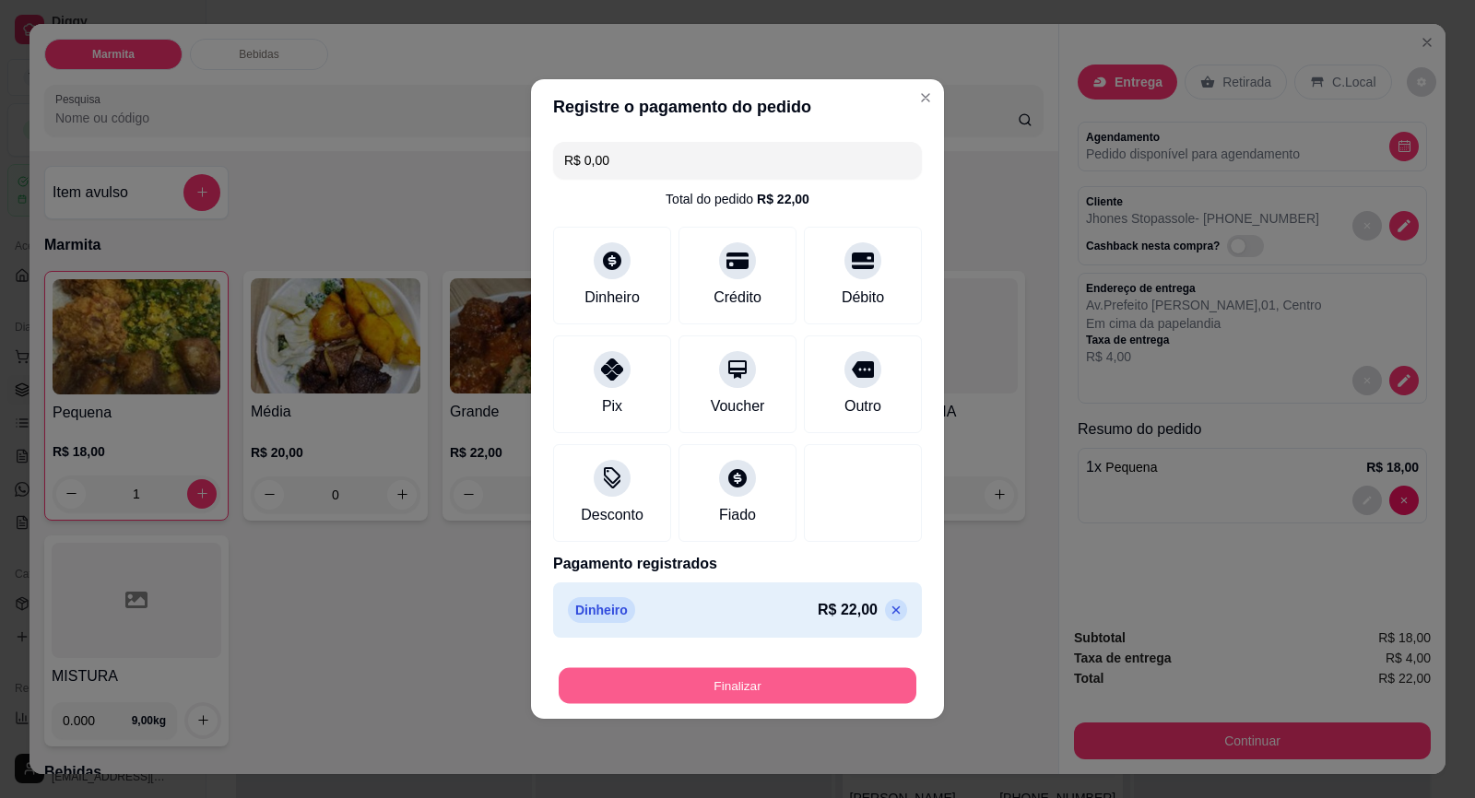
click at [782, 678] on button "Finalizar" at bounding box center [737, 686] width 358 height 36
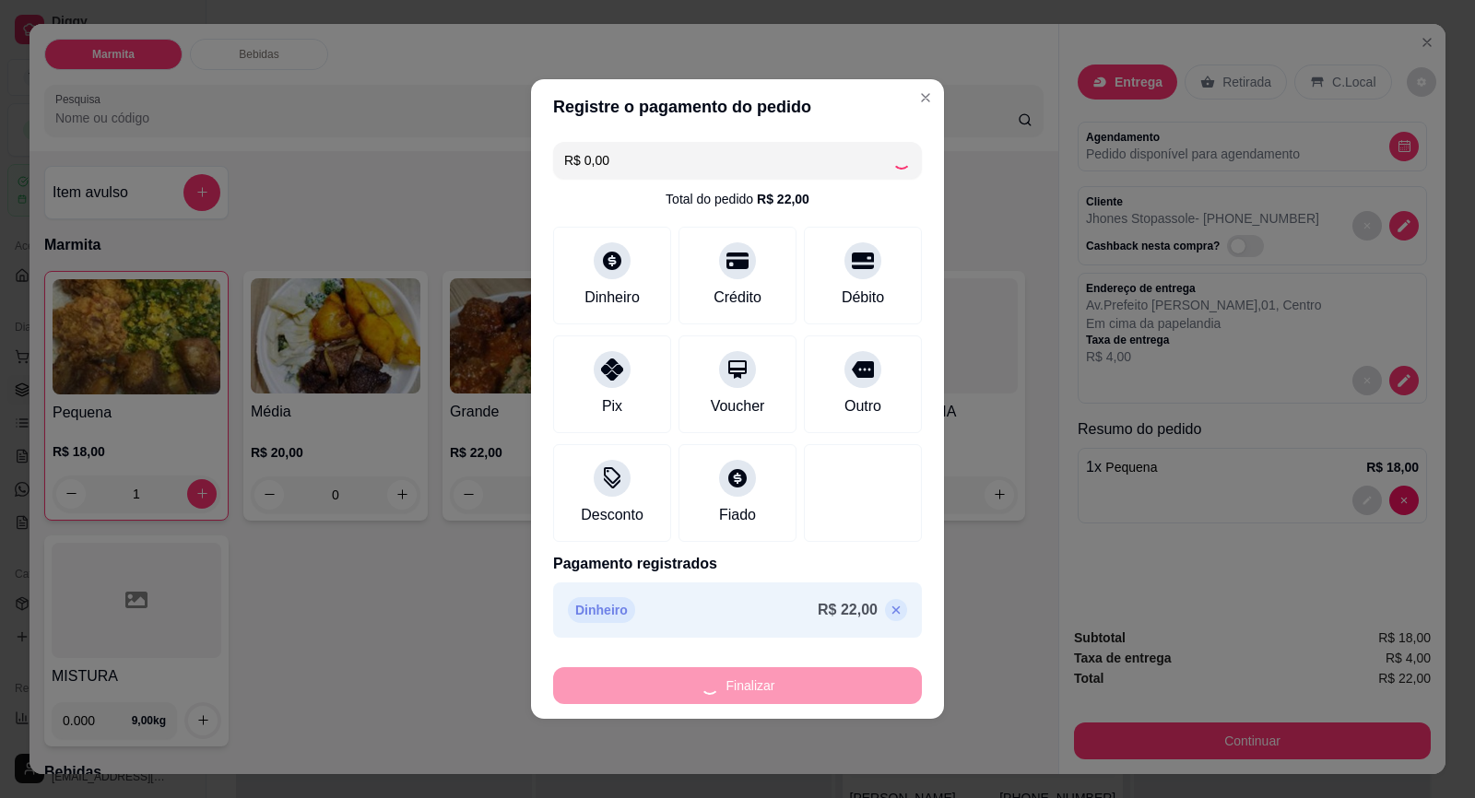
type input "0"
type input "-R$ 22,00"
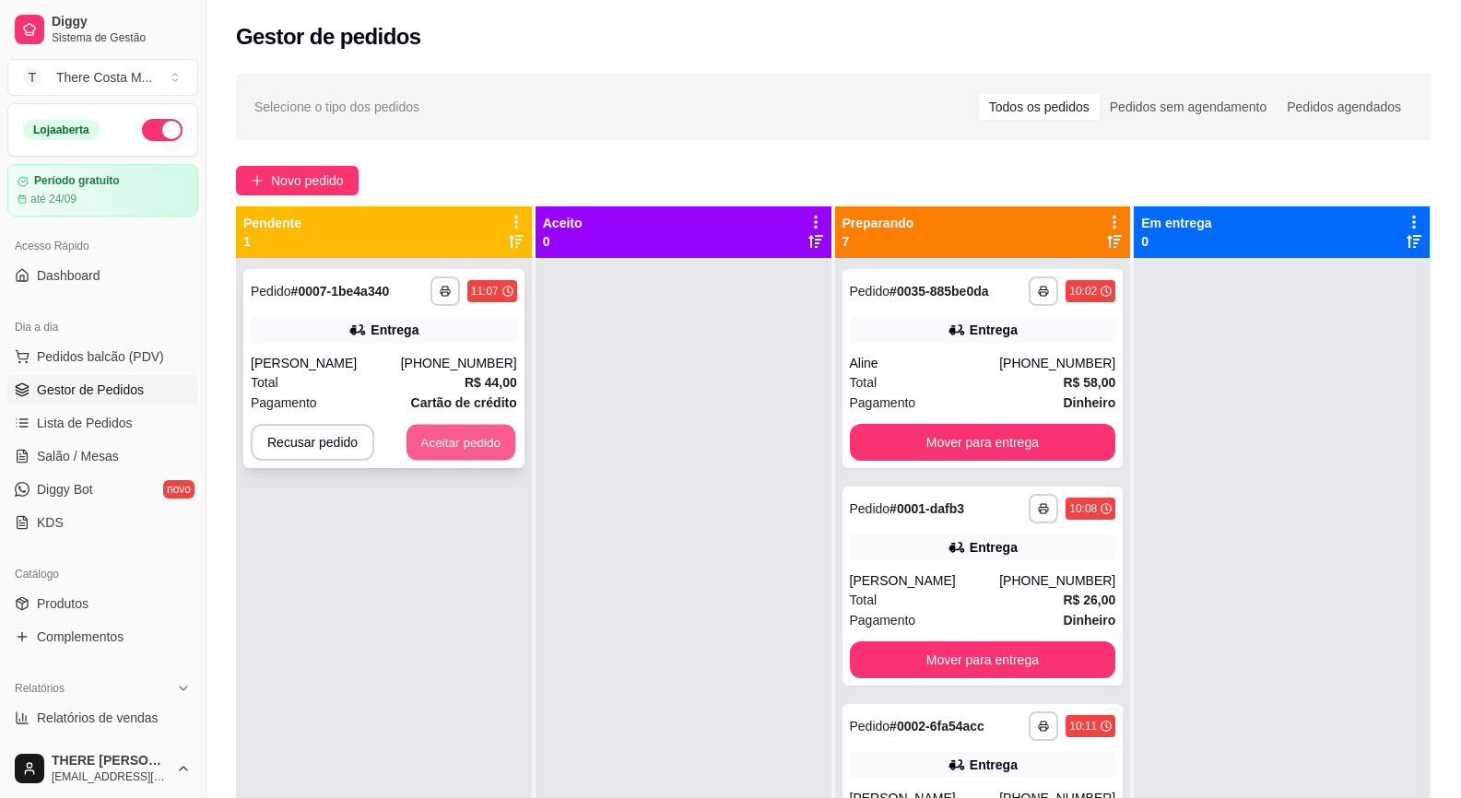
click at [497, 445] on button "Aceitar pedido" at bounding box center [460, 443] width 109 height 36
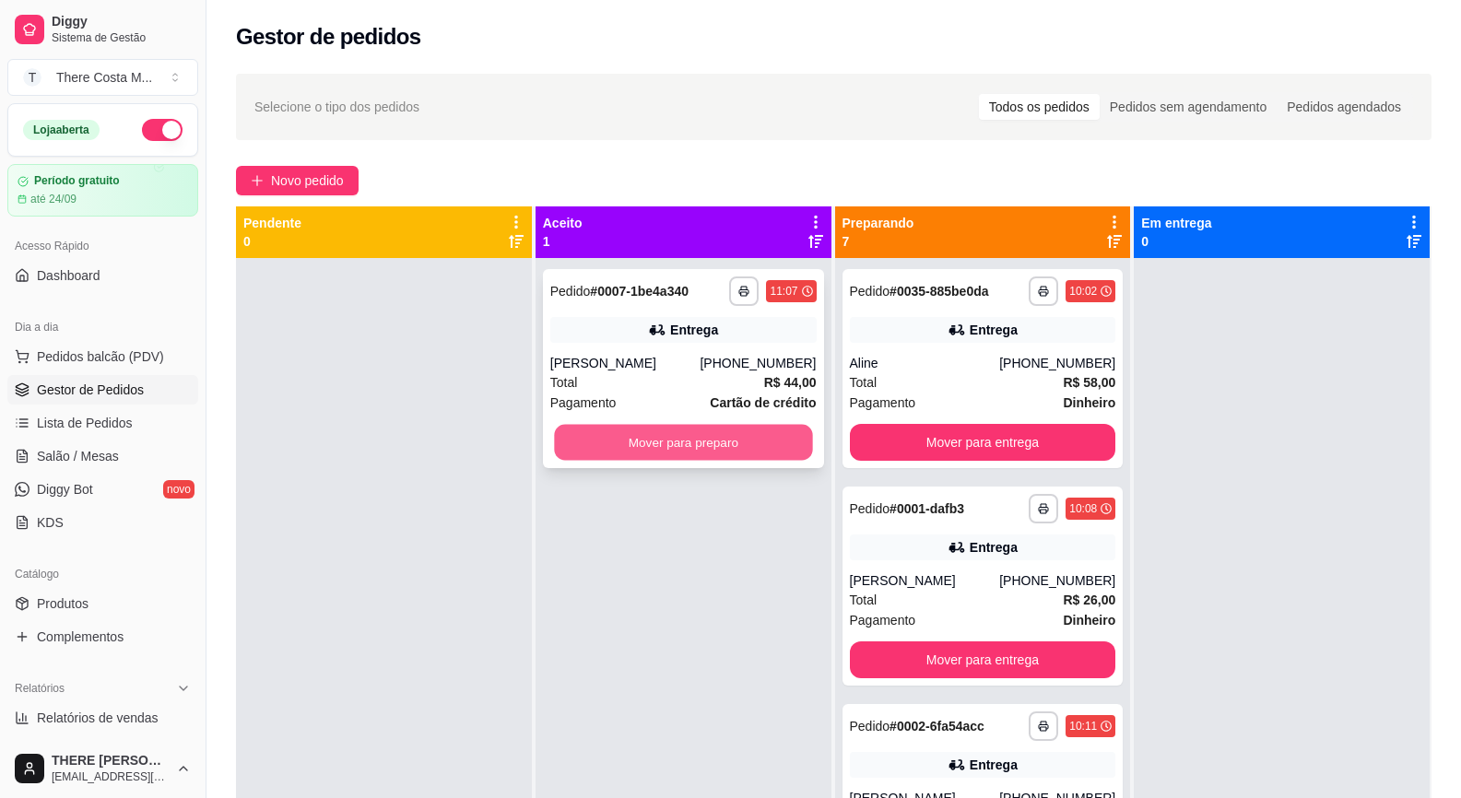
click at [723, 437] on button "Mover para preparo" at bounding box center [683, 443] width 258 height 36
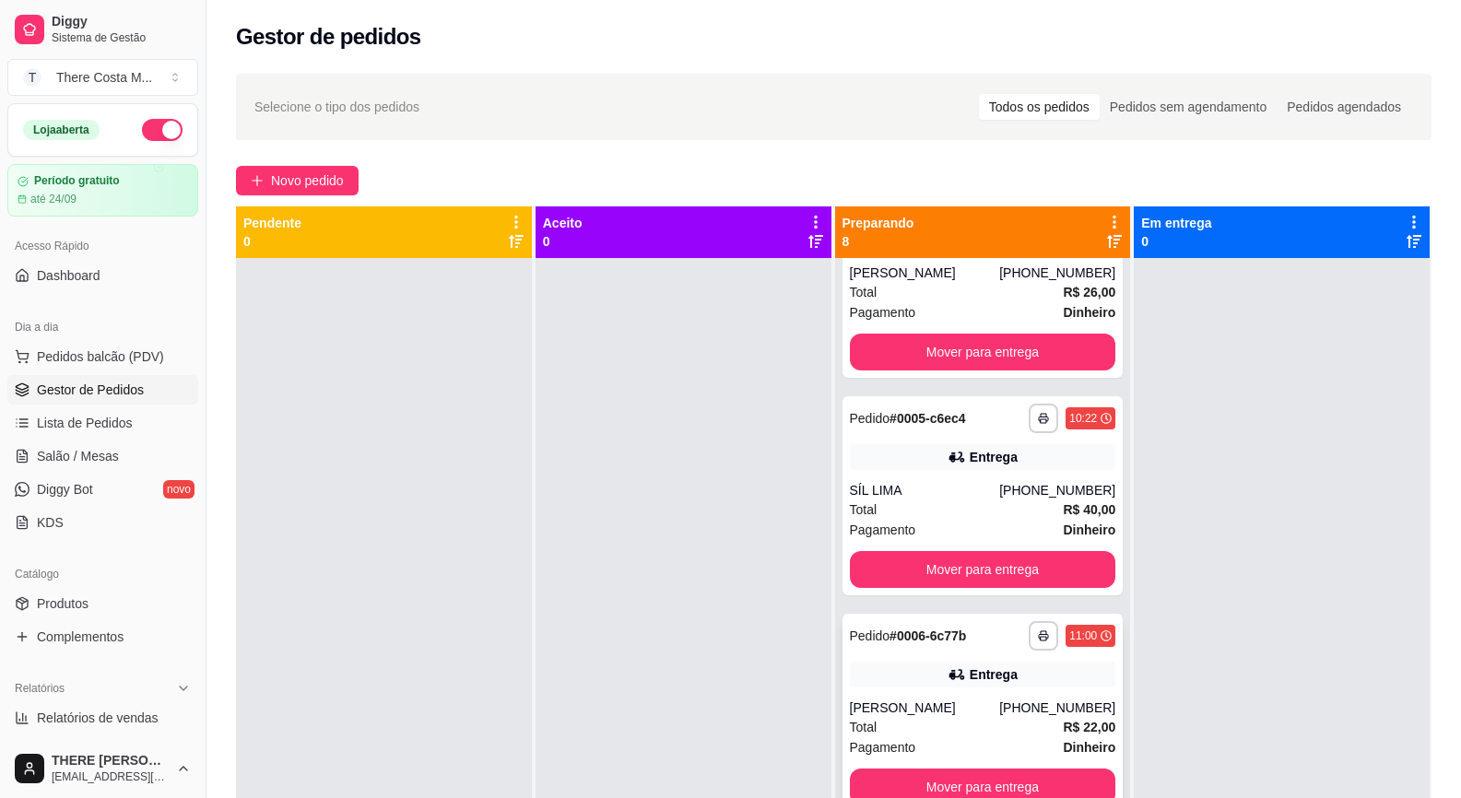
scroll to position [52, 0]
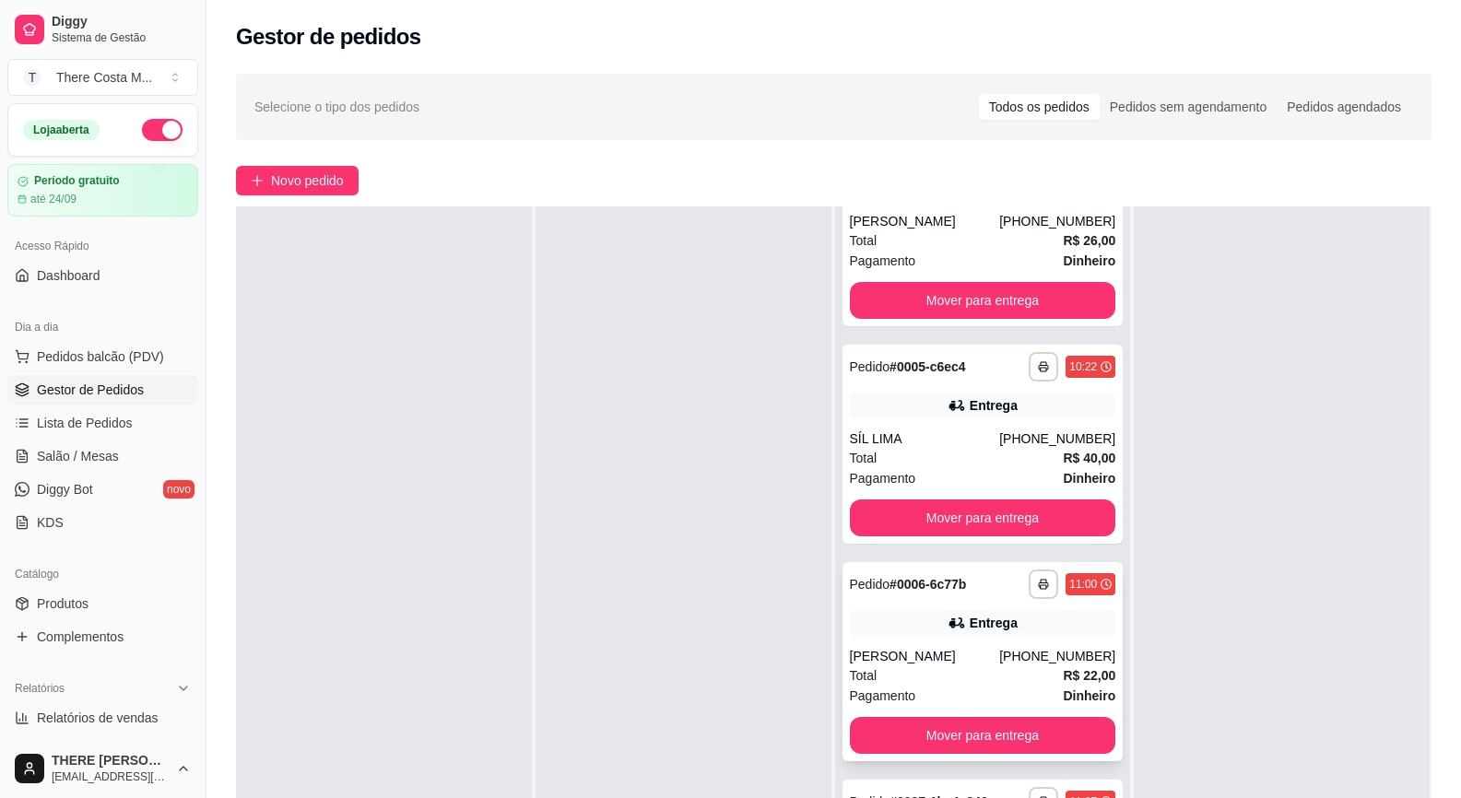
click at [947, 629] on icon at bounding box center [956, 623] width 18 height 18
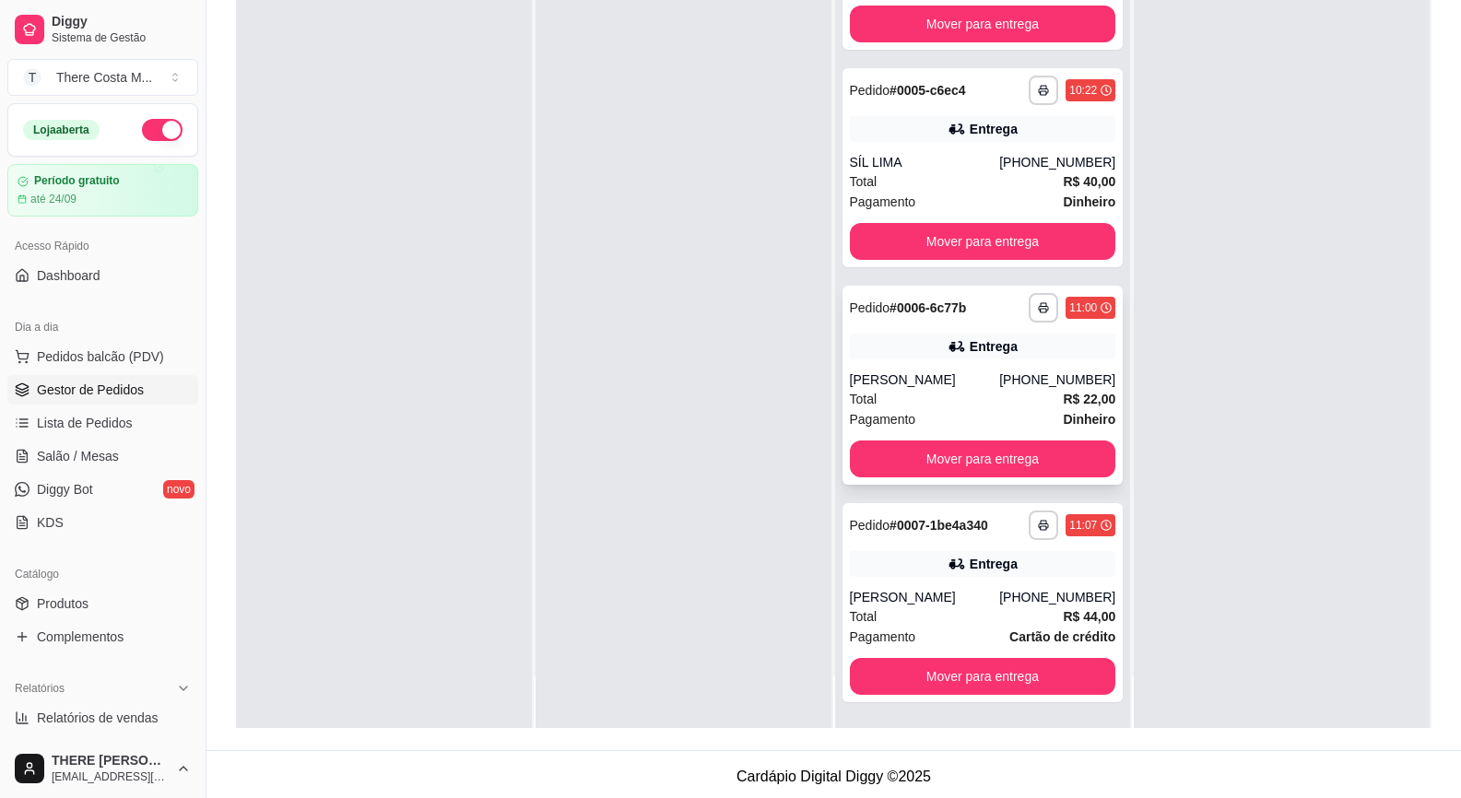
scroll to position [281, 0]
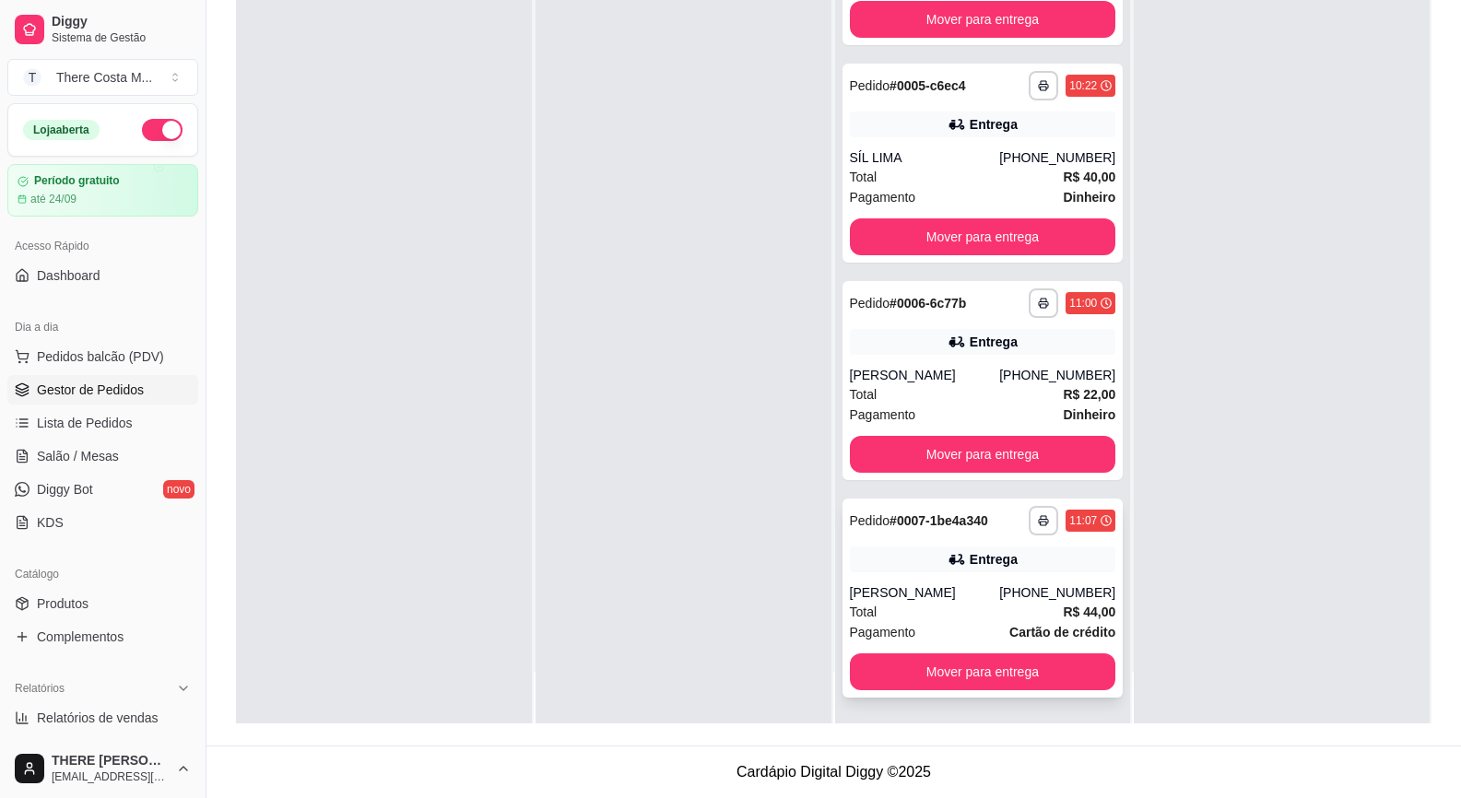
click at [949, 556] on icon at bounding box center [956, 559] width 18 height 18
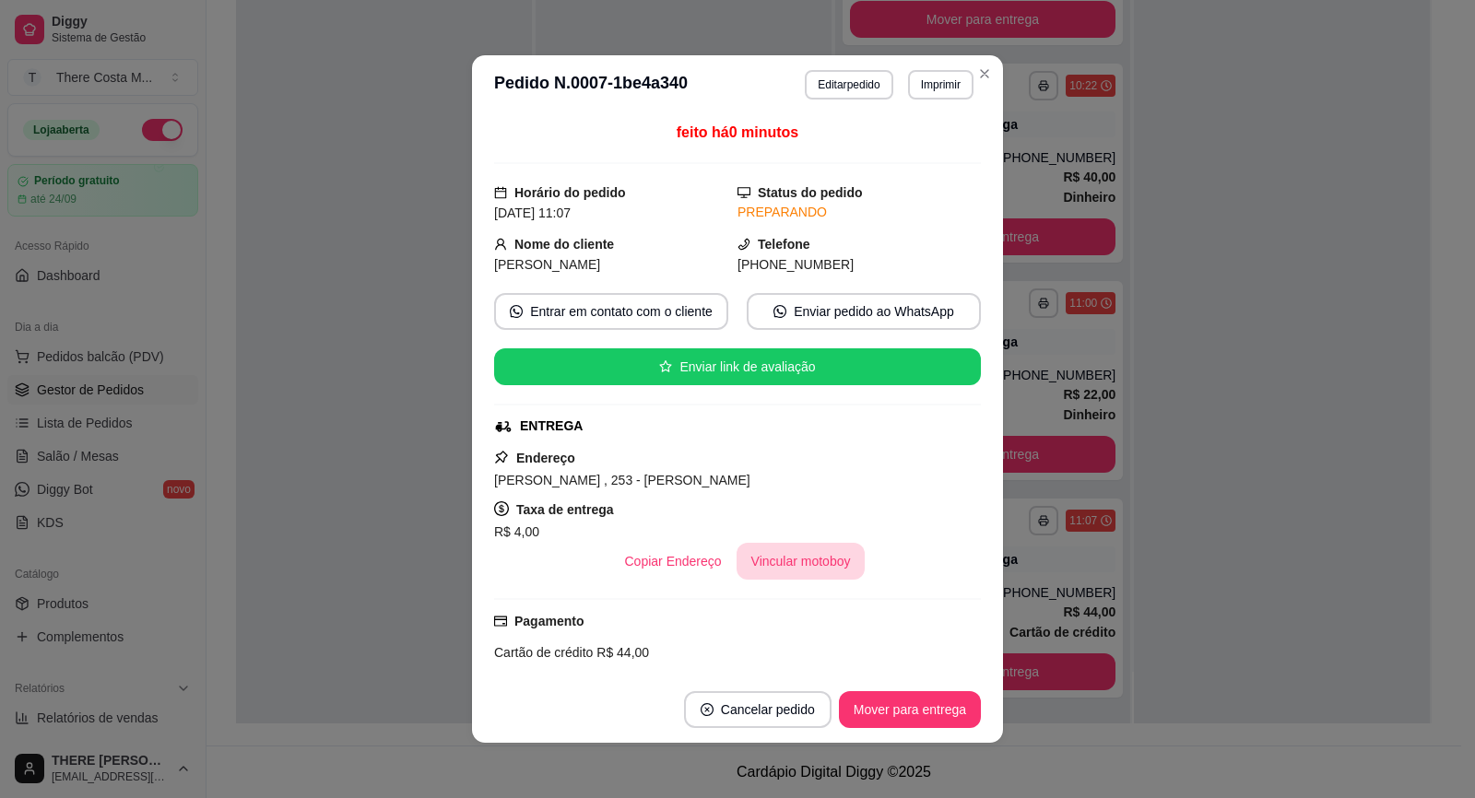
click at [794, 558] on button "Vincular motoboy" at bounding box center [800, 561] width 129 height 37
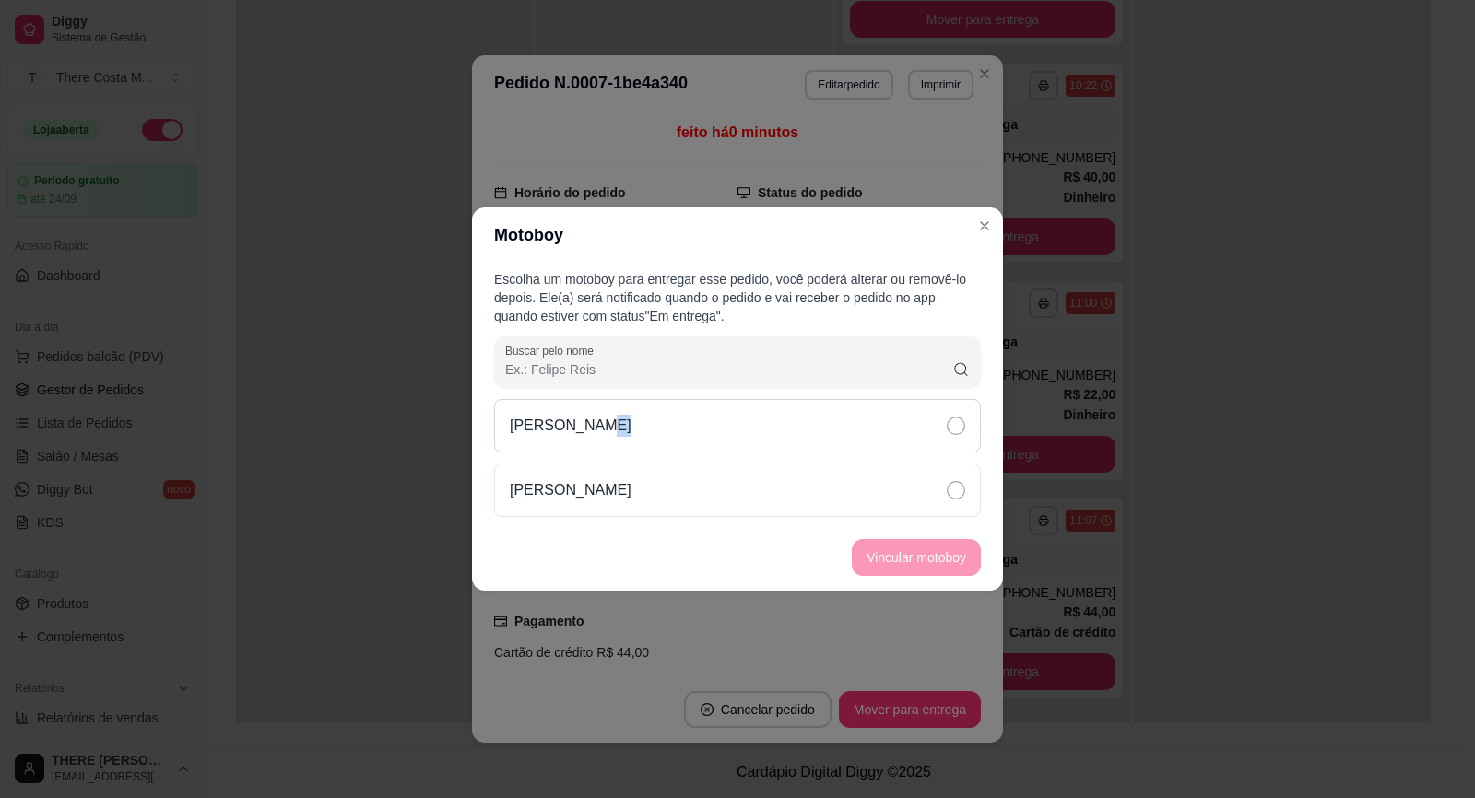
click at [964, 423] on icon at bounding box center [955, 426] width 18 height 18
click at [913, 556] on button "Vincular motoboy" at bounding box center [915, 558] width 125 height 36
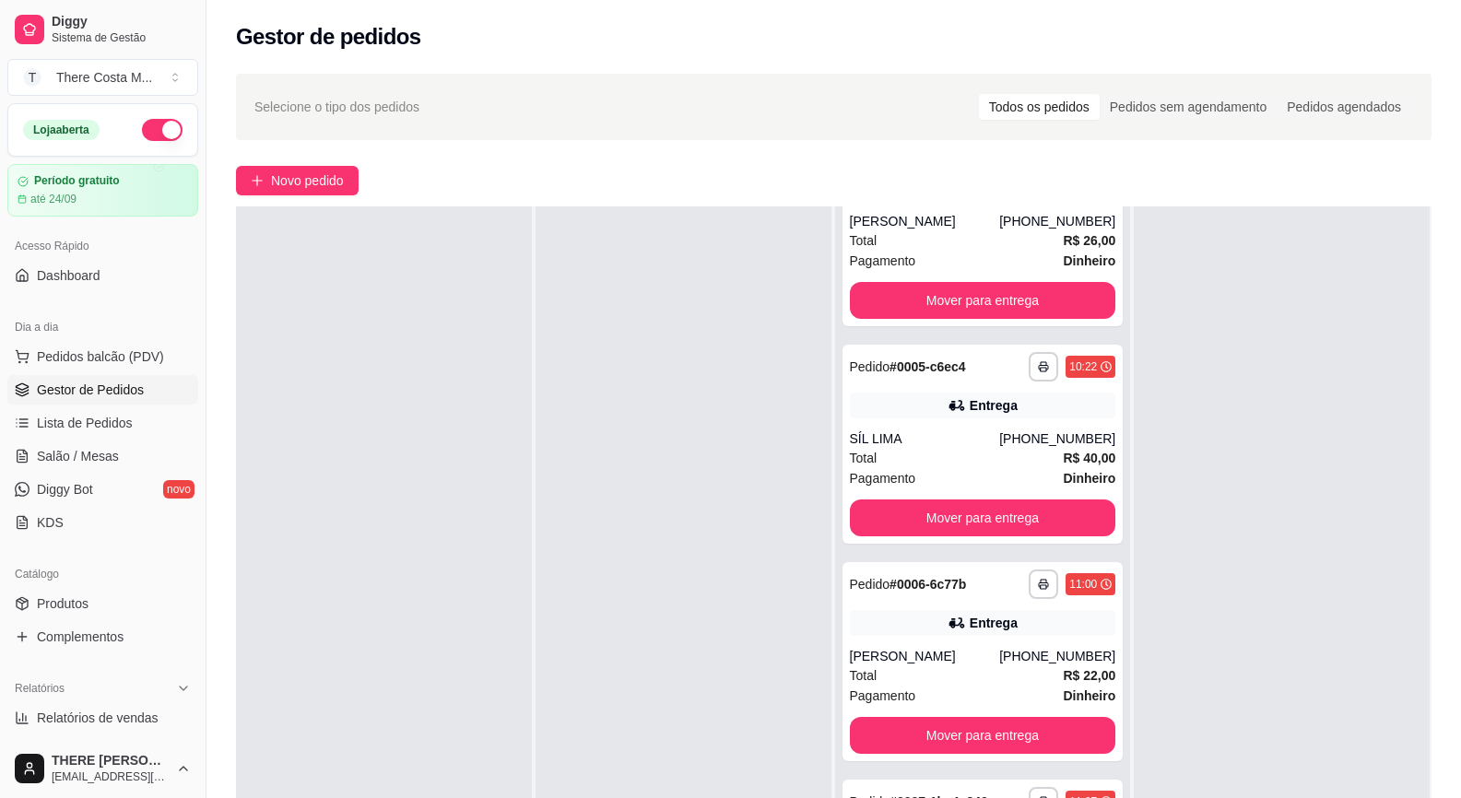
scroll to position [0, 0]
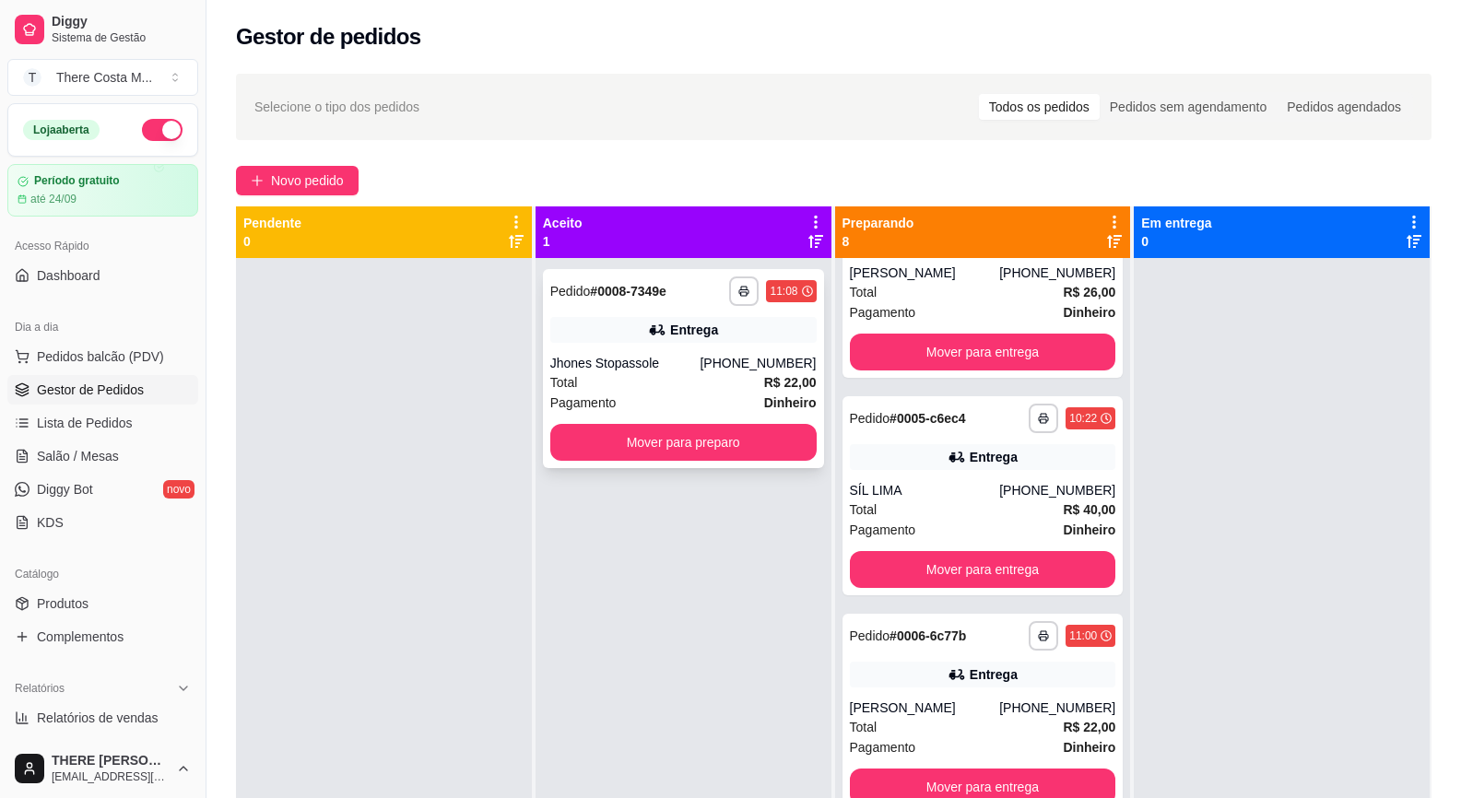
click at [704, 377] on div "Total R$ 22,00" at bounding box center [683, 382] width 266 height 20
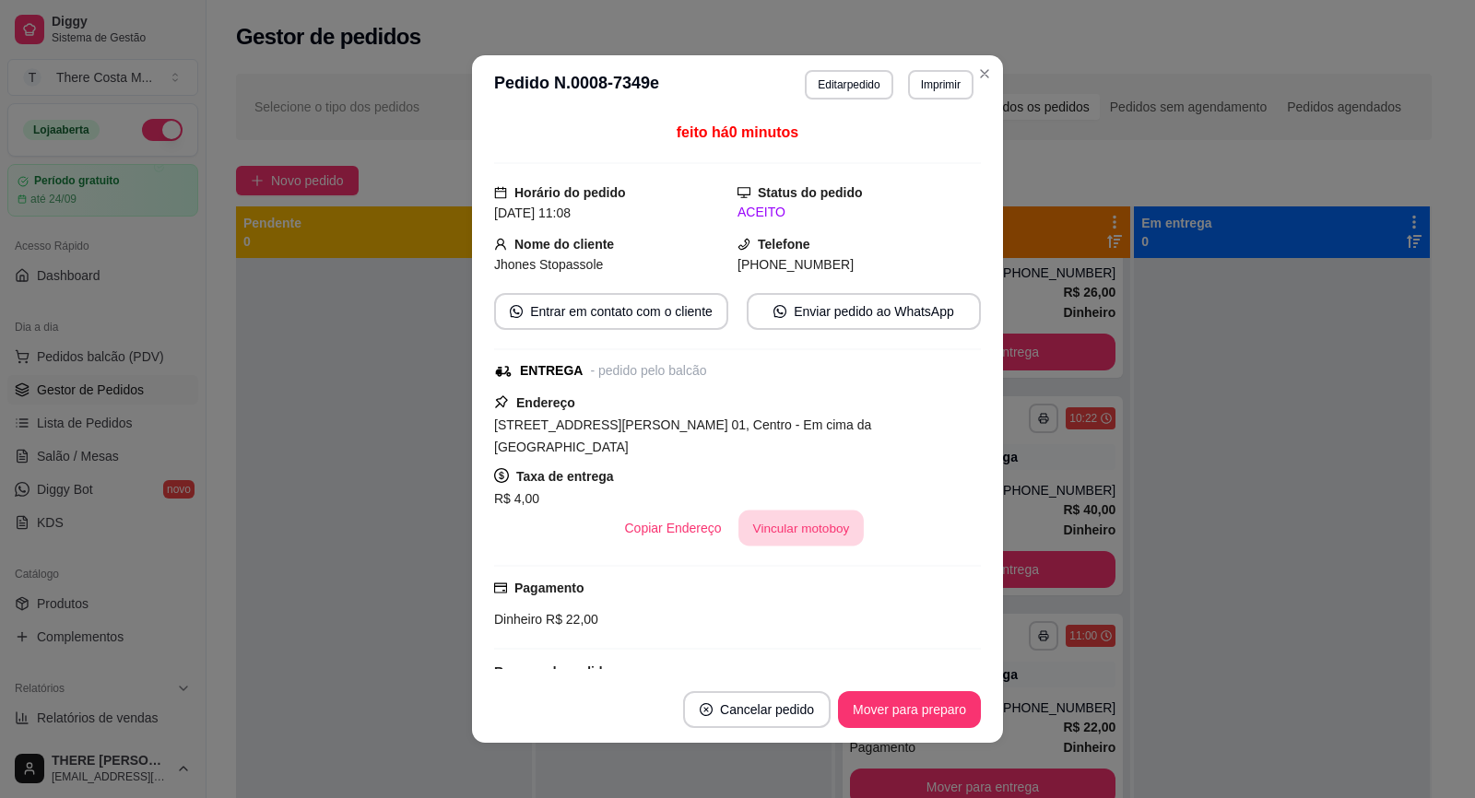
click at [768, 511] on button "Vincular motoboy" at bounding box center [800, 529] width 125 height 36
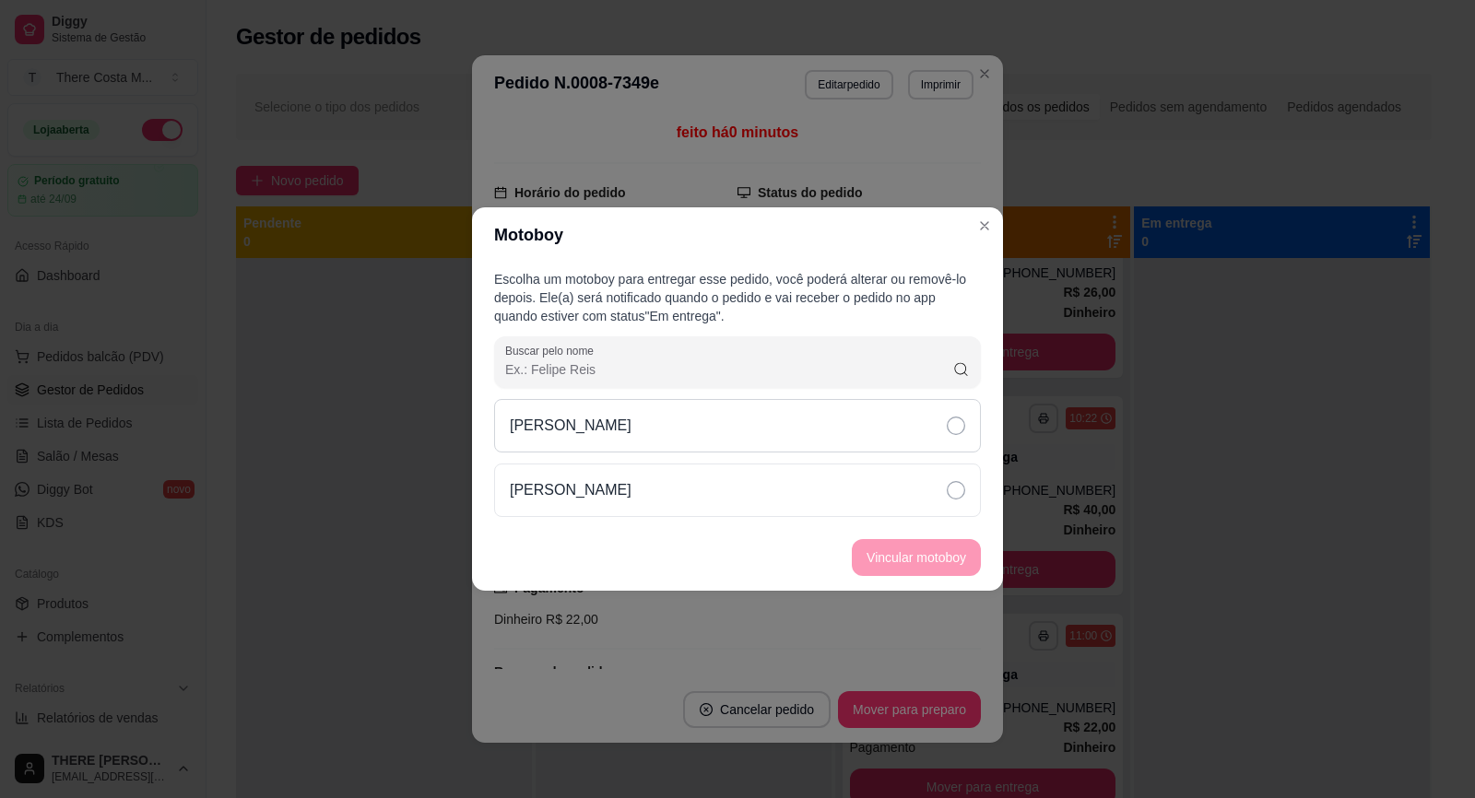
click at [794, 433] on div "[PERSON_NAME]" at bounding box center [737, 425] width 487 height 53
click at [924, 558] on button "Vincular motoboy" at bounding box center [916, 557] width 129 height 37
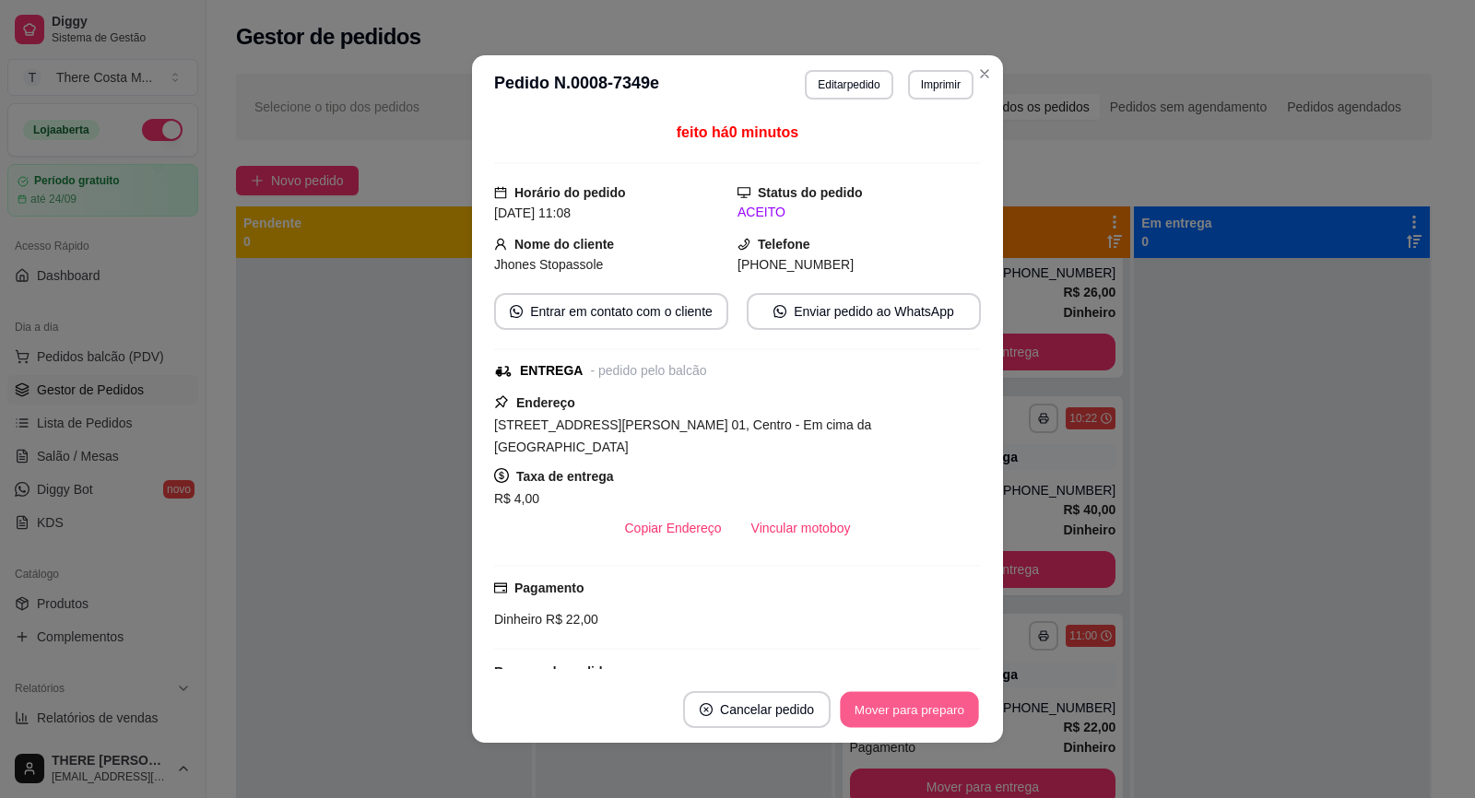
click at [864, 711] on button "Mover para preparo" at bounding box center [909, 710] width 138 height 36
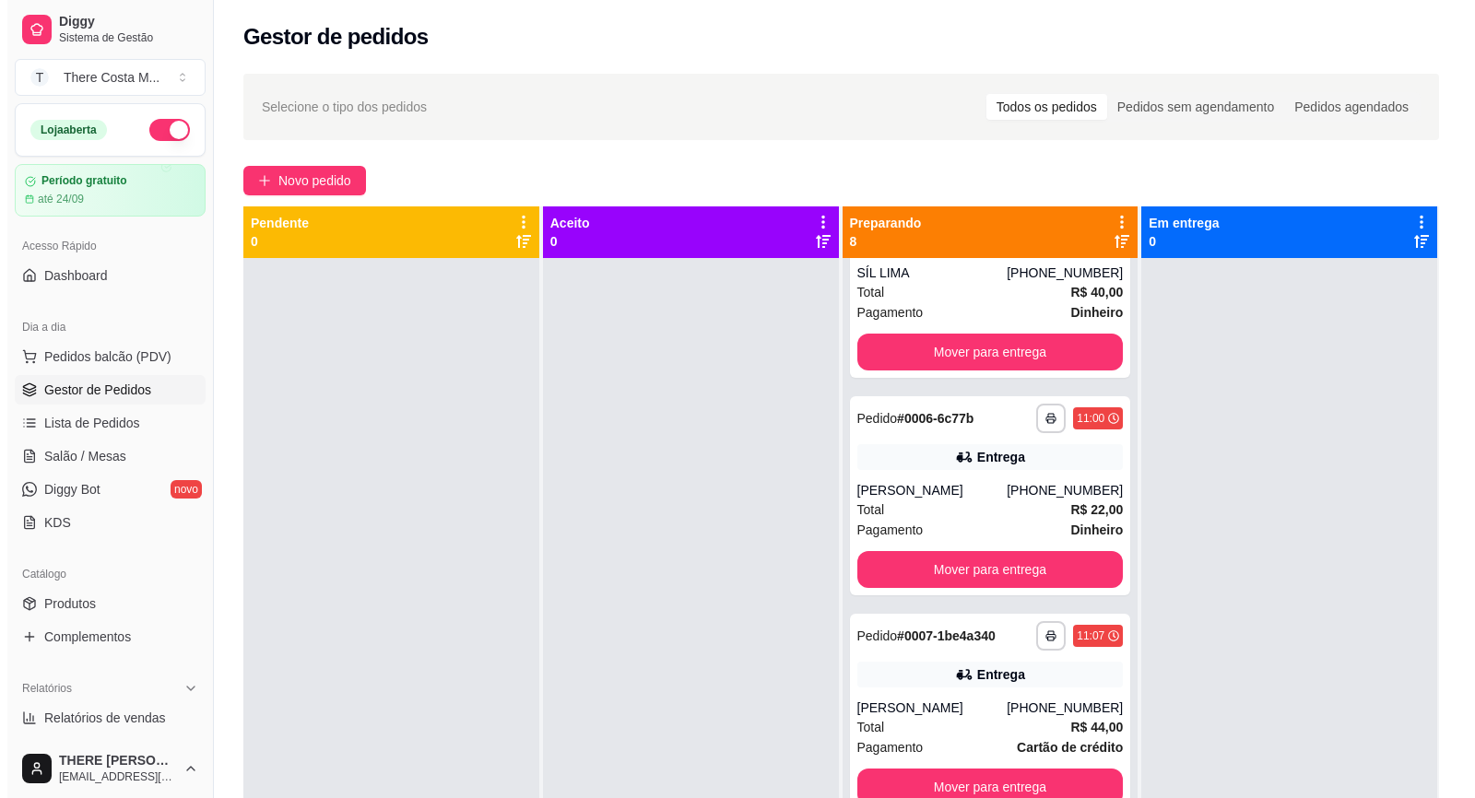
scroll to position [743, 0]
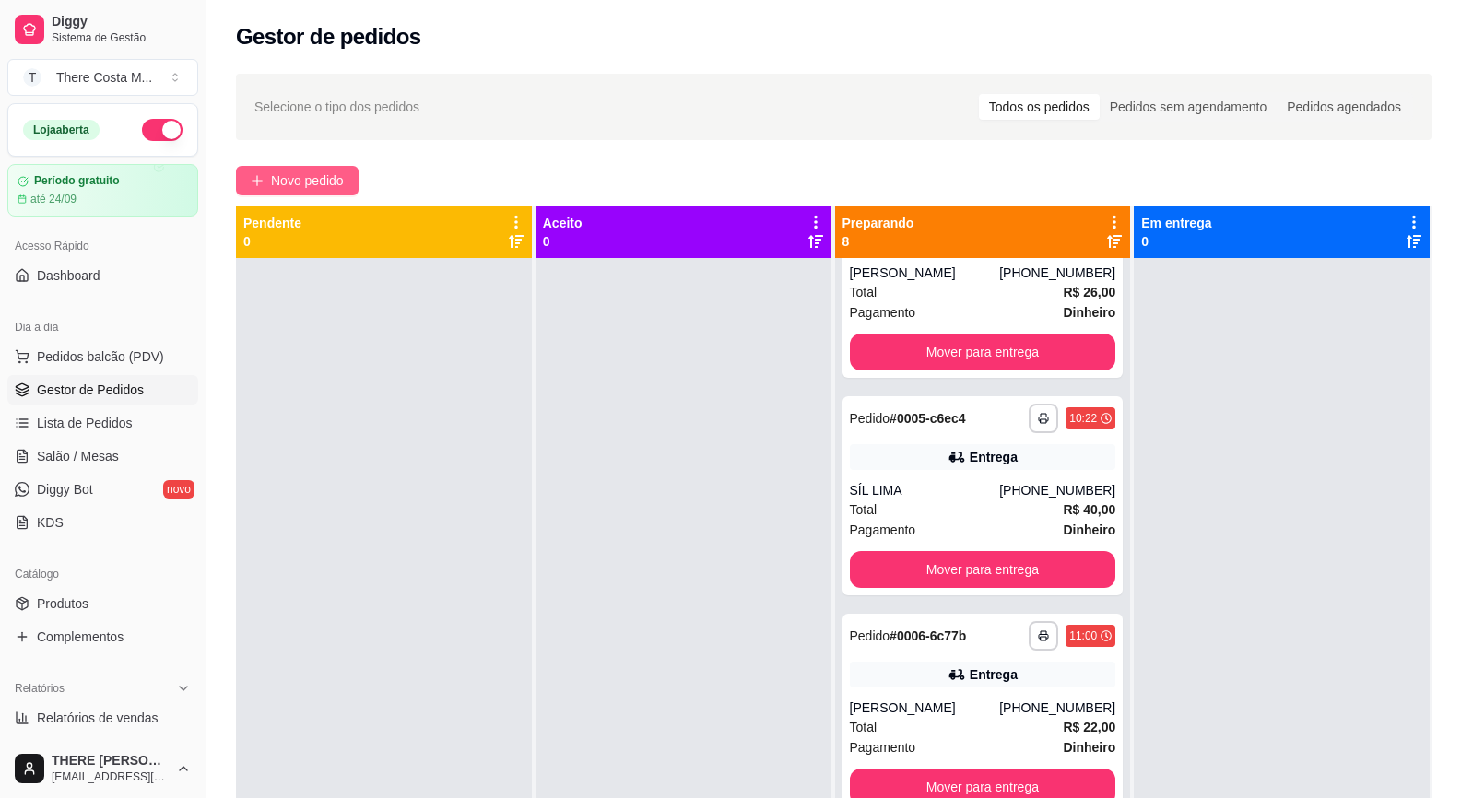
click at [314, 178] on span "Novo pedido" at bounding box center [307, 180] width 73 height 20
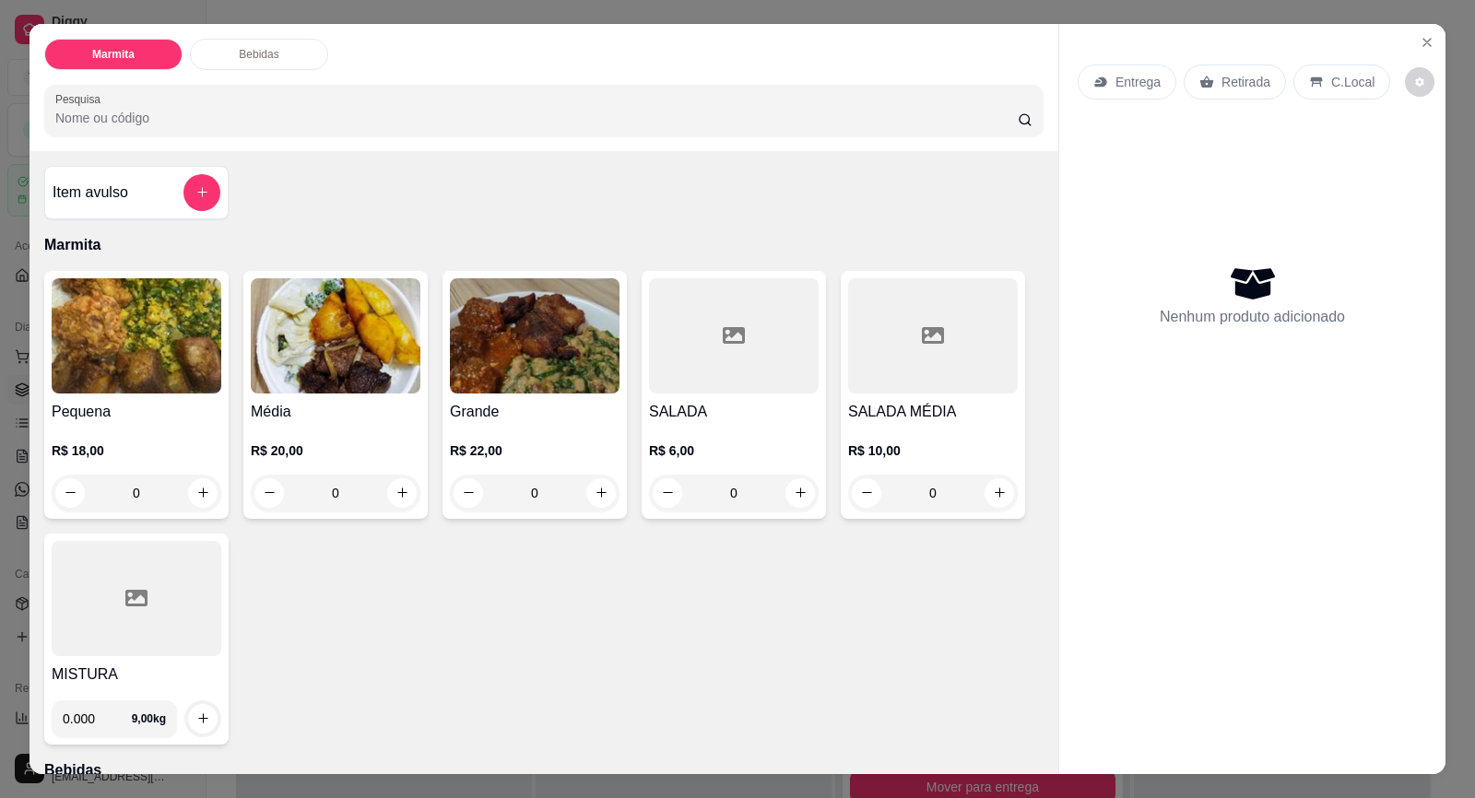
click at [1142, 85] on p "Entrega" at bounding box center [1137, 82] width 45 height 18
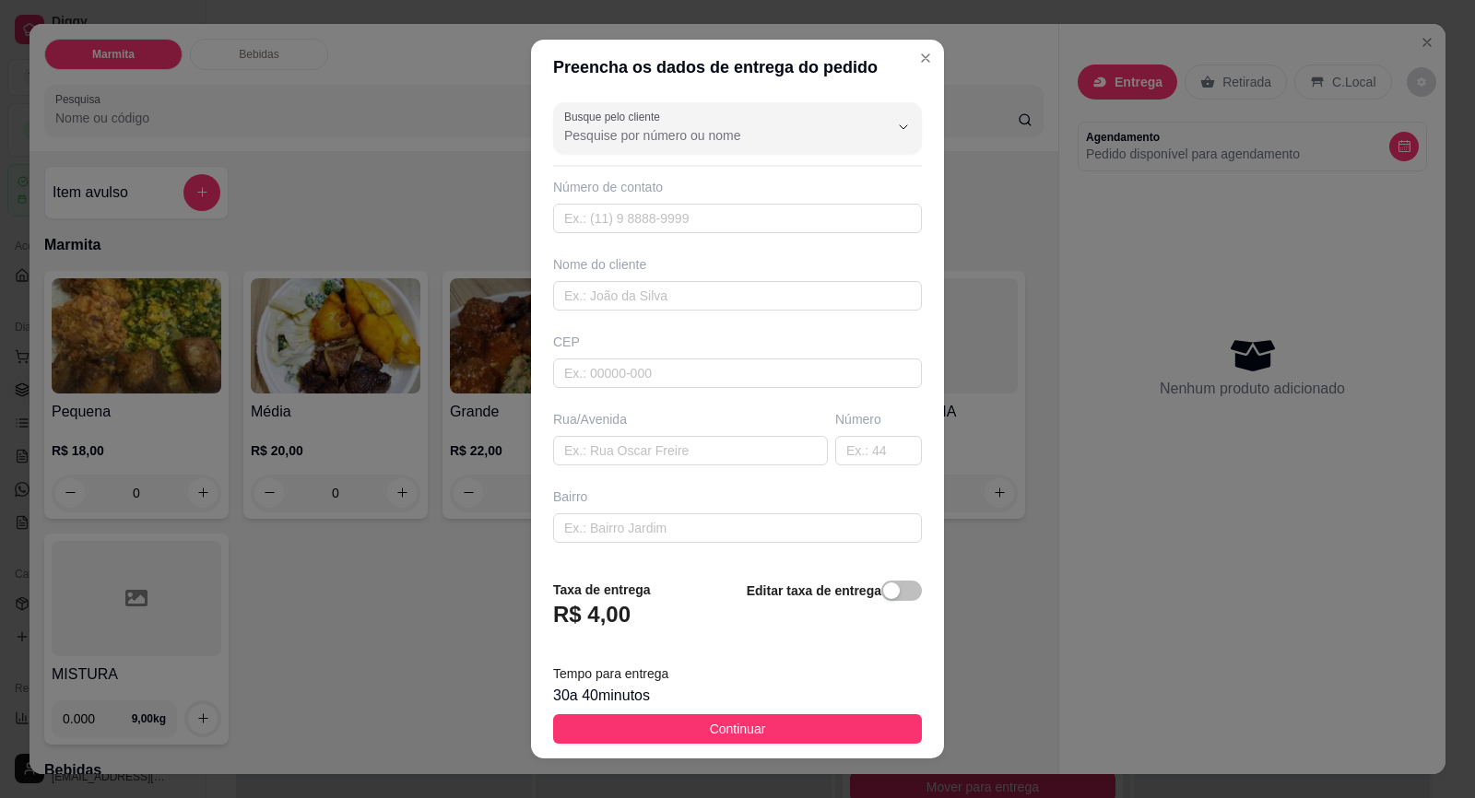
click at [743, 143] on input "Busque pelo cliente" at bounding box center [711, 135] width 295 height 18
type input "s"
click at [676, 215] on input "text" at bounding box center [737, 218] width 369 height 29
paste input "15 99683-2891"
type input "1"
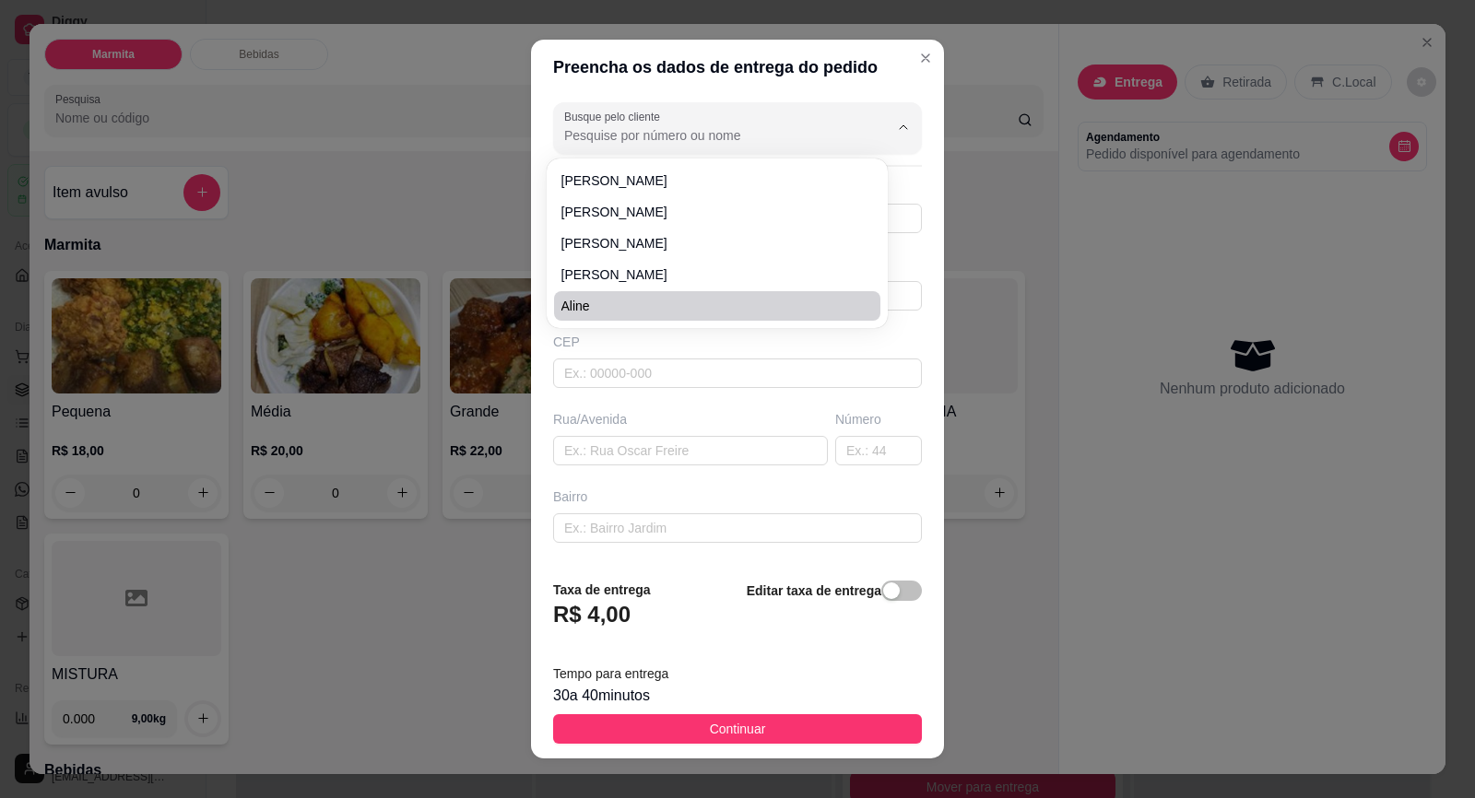
click at [617, 396] on div "Busque pelo cliente Número de contato Nome do cliente CEP Rua/Avenida Número Ba…" at bounding box center [737, 329] width 413 height 469
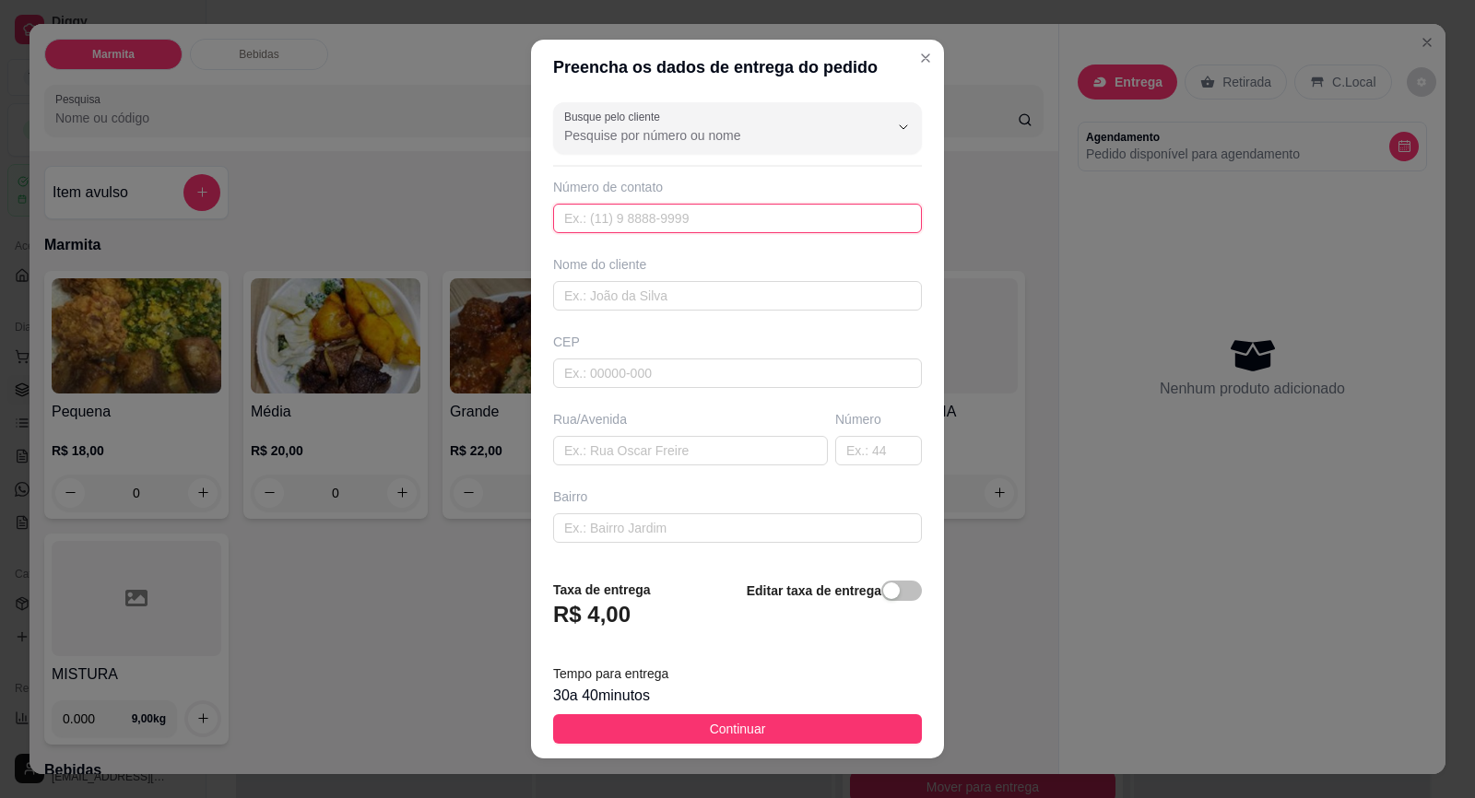
click at [708, 210] on input "text" at bounding box center [737, 218] width 369 height 29
paste input "(15) 99683-2891"
type input "(15) 99683-2891"
click at [637, 310] on input "text" at bounding box center [737, 295] width 369 height 29
type input "Suelen Anjos"
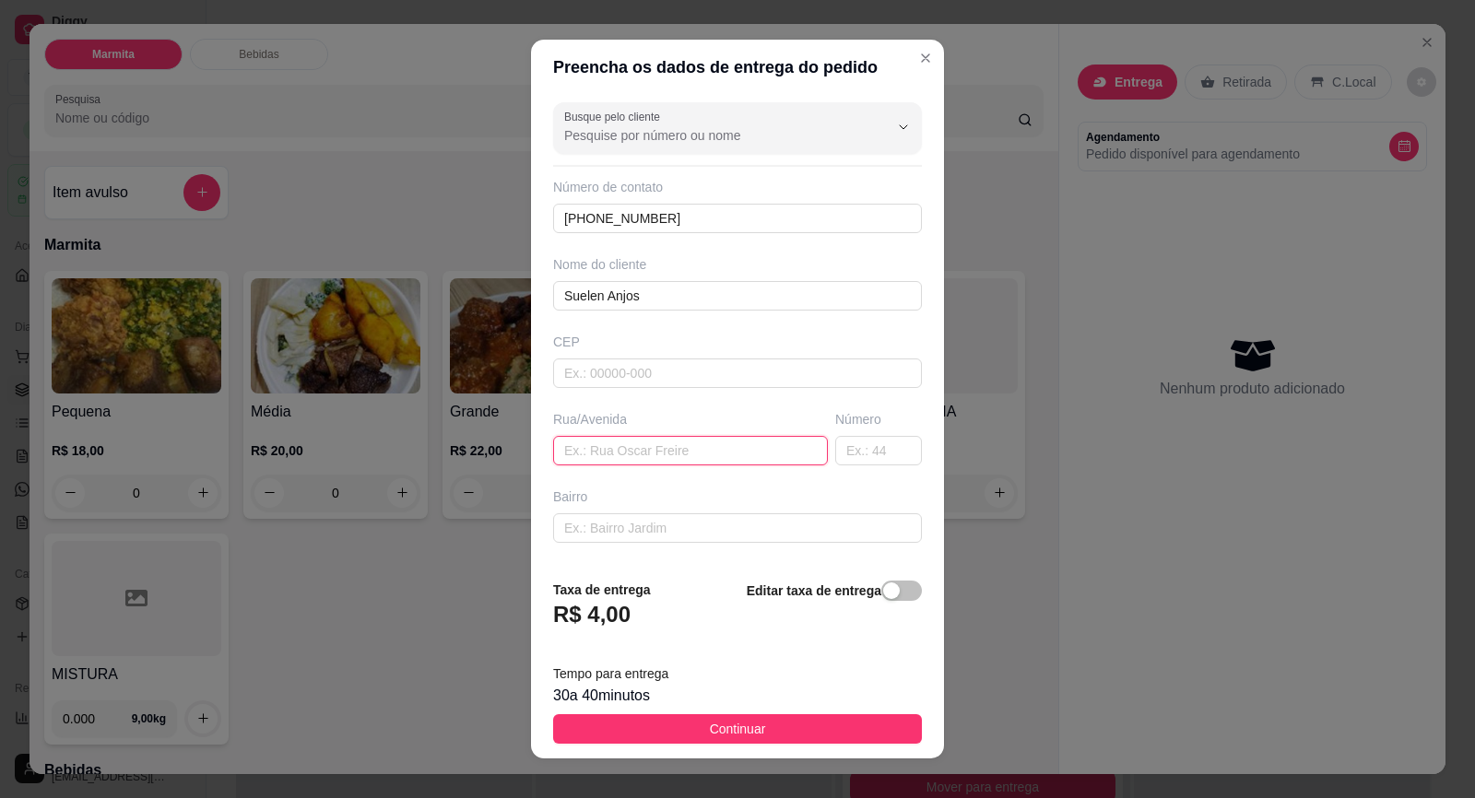
click at [625, 441] on input "text" at bounding box center [690, 450] width 275 height 29
paste input "Rua José Alves"
type input "Rua José Alves"
click at [859, 452] on input "text" at bounding box center [878, 450] width 87 height 29
type input "147"
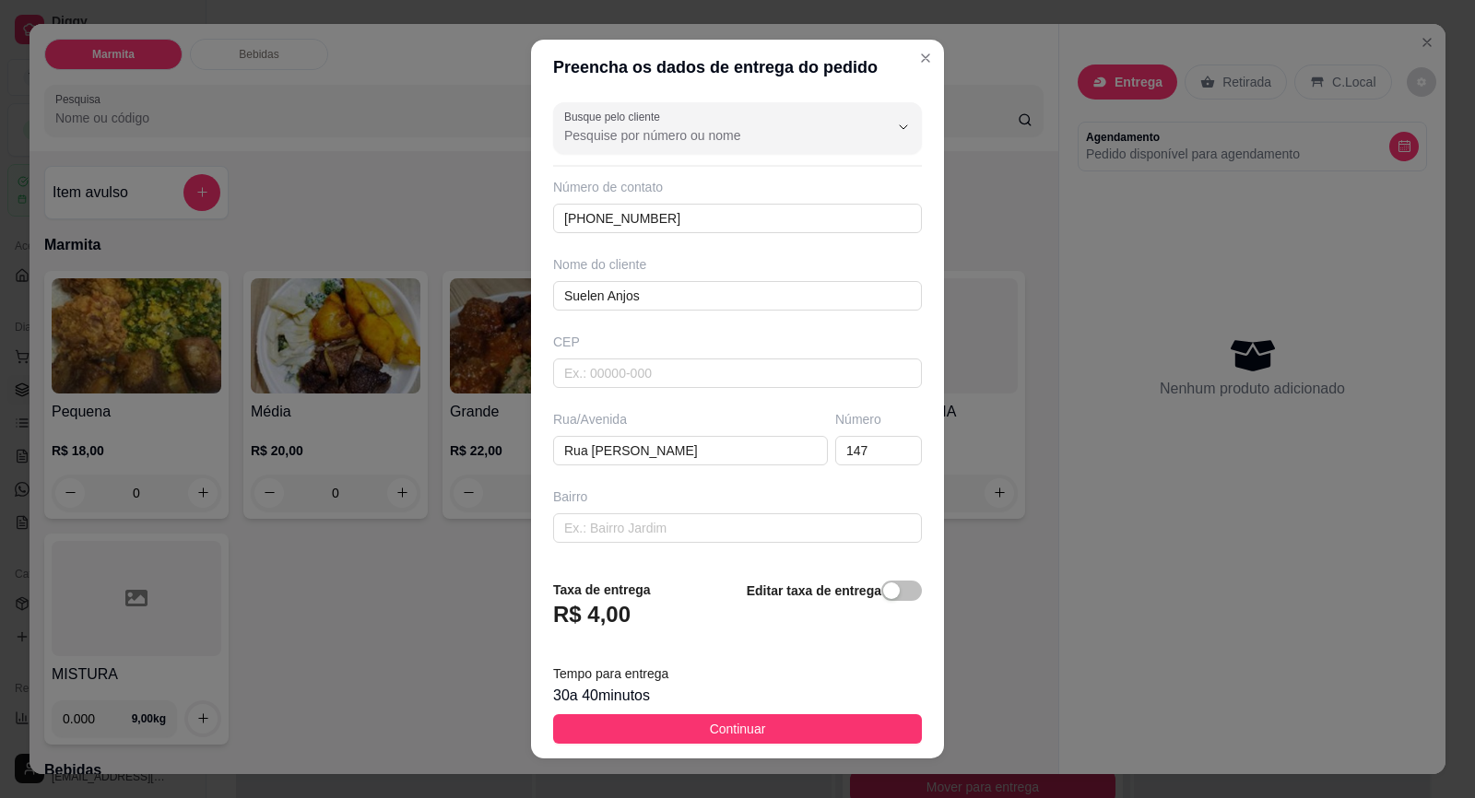
click at [673, 510] on div "Bairro" at bounding box center [737, 515] width 376 height 55
click at [720, 523] on input "text" at bounding box center [737, 527] width 369 height 29
paste input "Jardim Santa Inês 4"
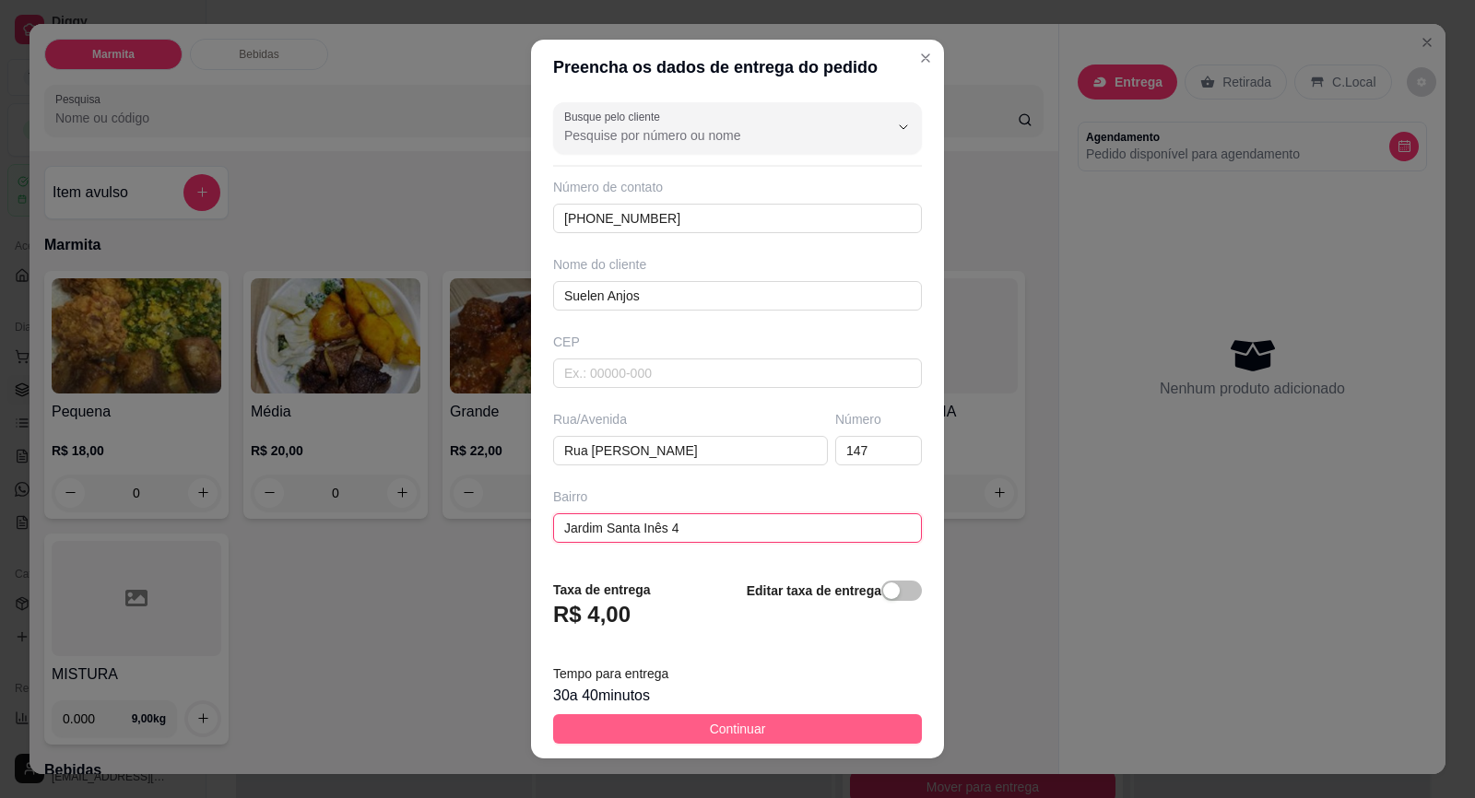
type input "Jardim Santa Inês 4"
click at [836, 734] on button "Continuar" at bounding box center [737, 728] width 369 height 29
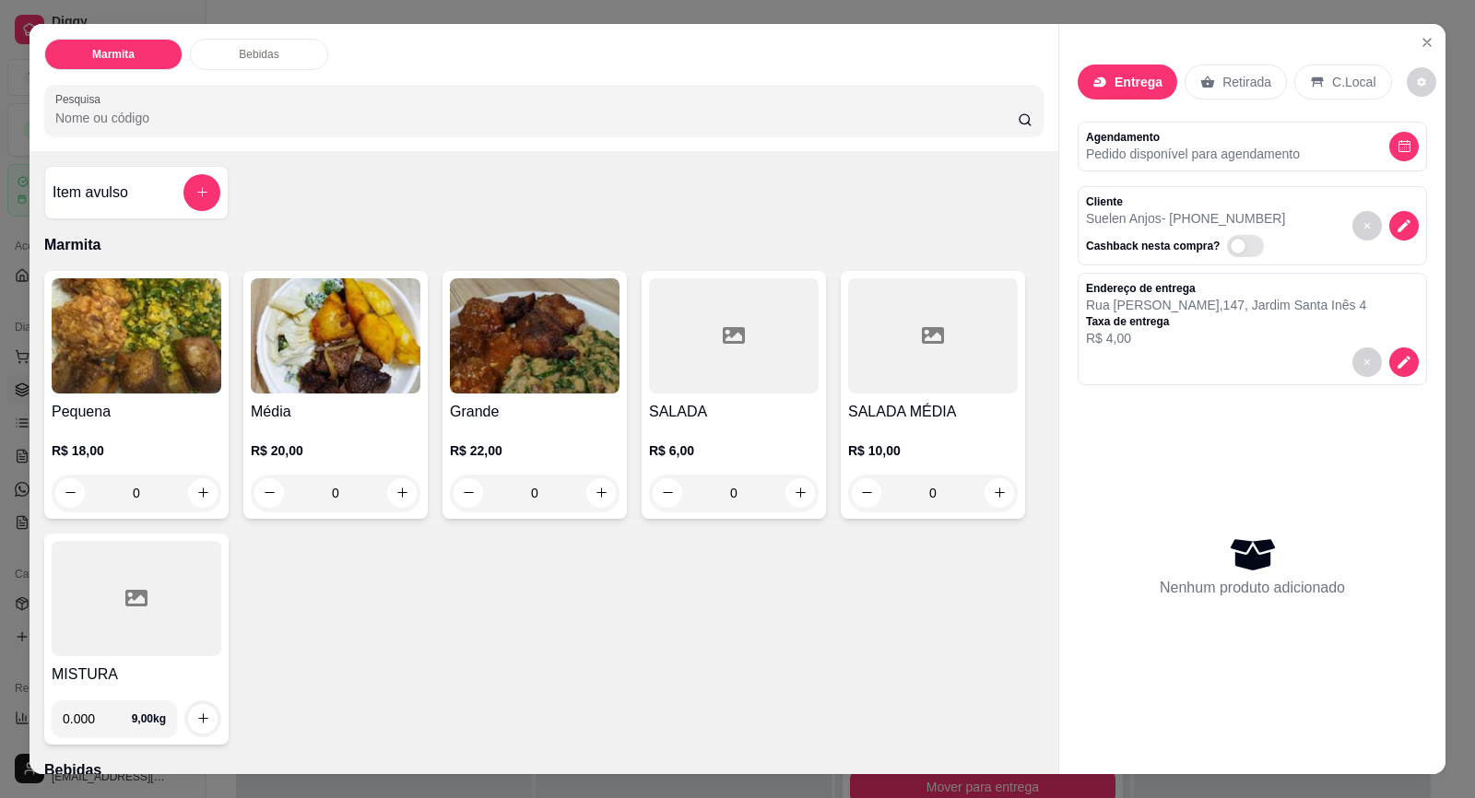
click at [126, 388] on img at bounding box center [137, 335] width 170 height 115
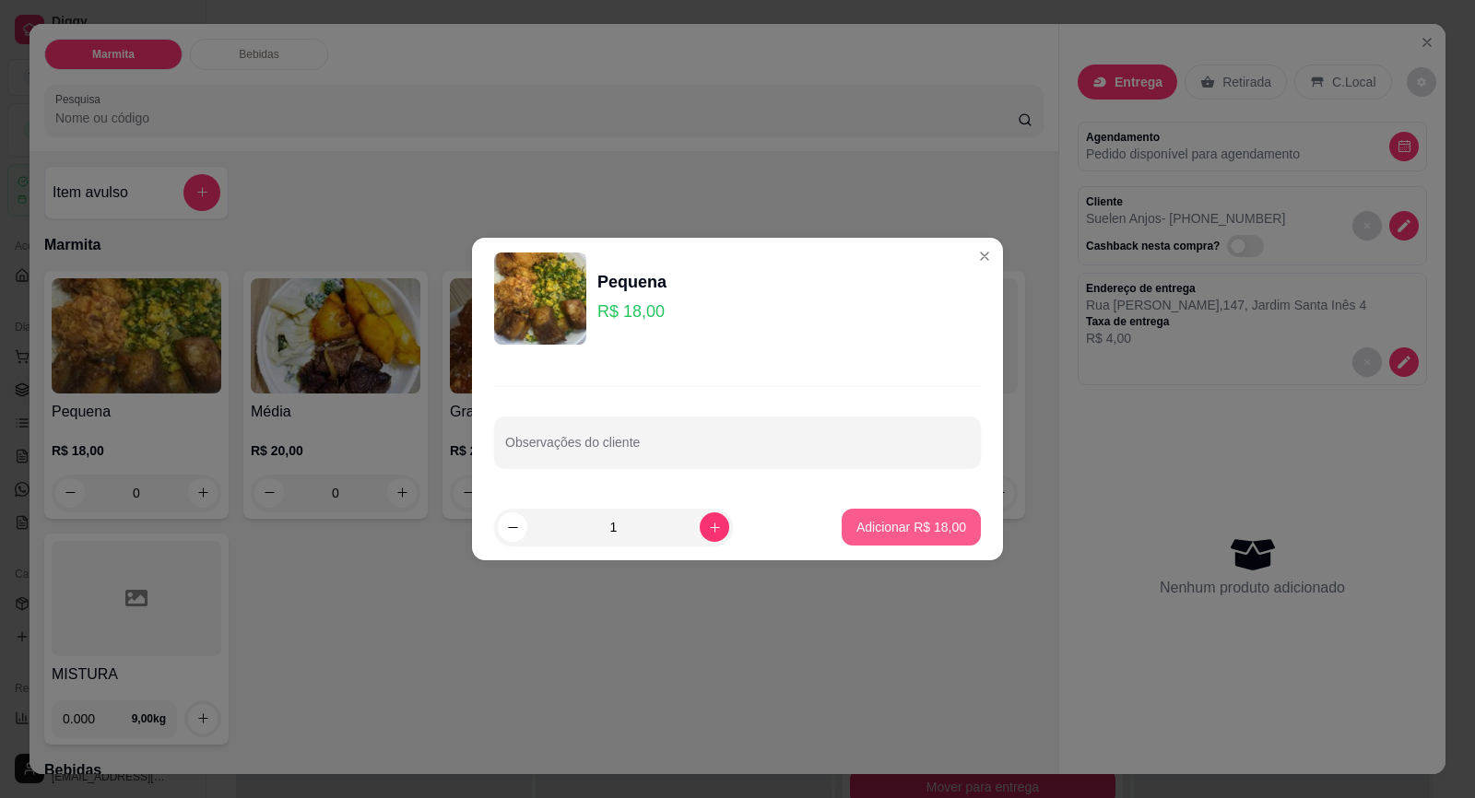
click at [914, 517] on button "Adicionar R$ 18,00" at bounding box center [910, 527] width 139 height 37
type input "1"
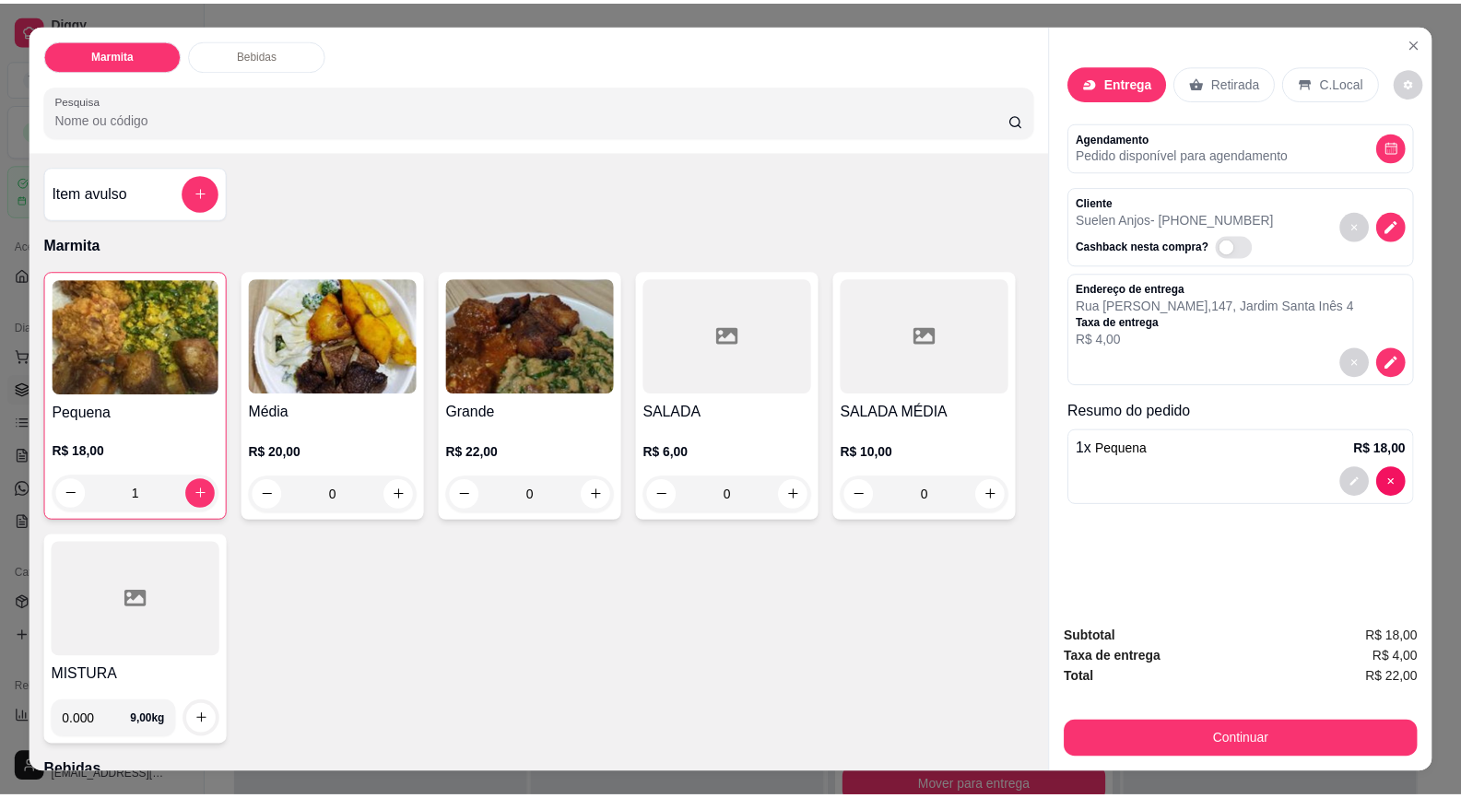
scroll to position [525, 0]
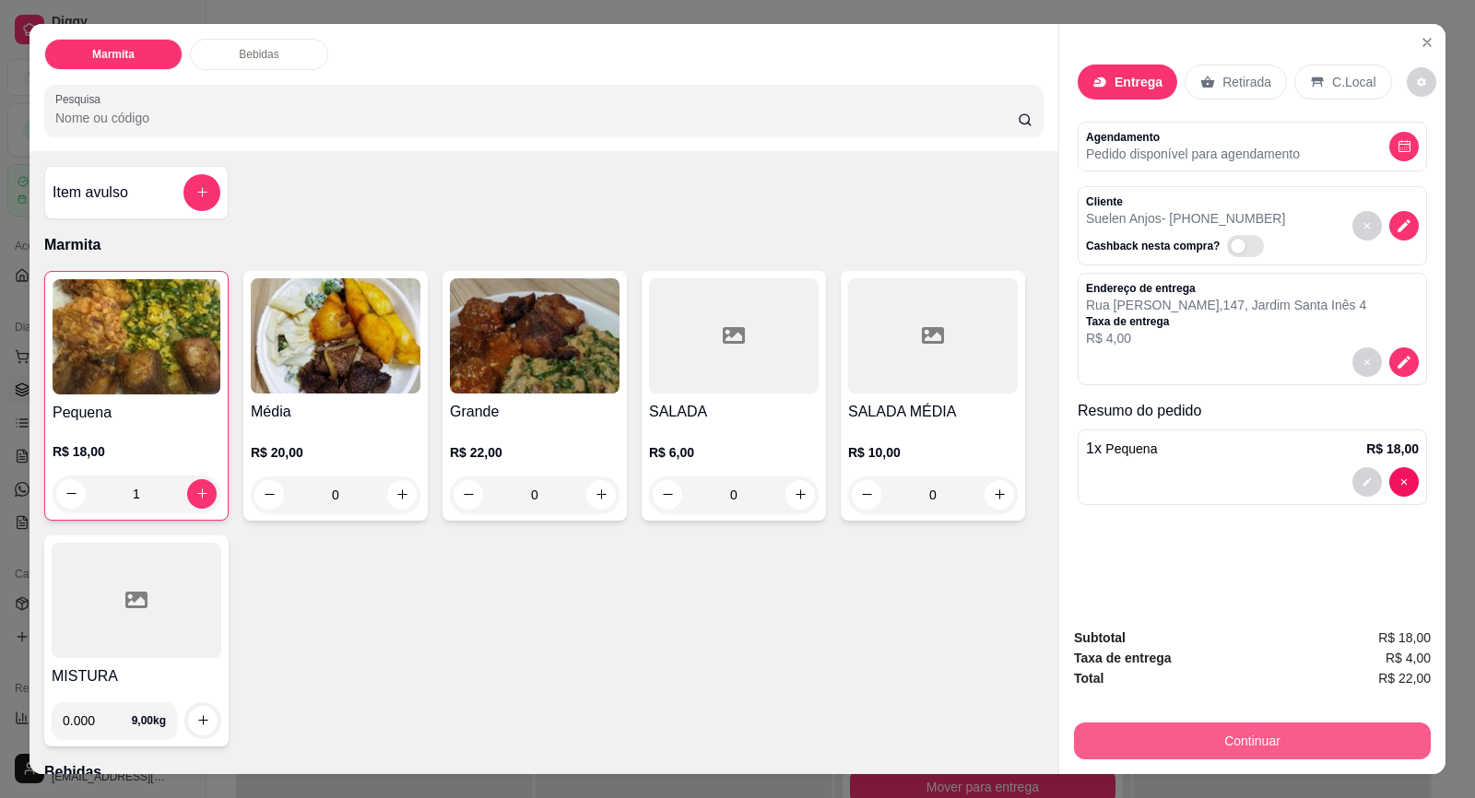
click at [1319, 731] on button "Continuar" at bounding box center [1252, 741] width 357 height 37
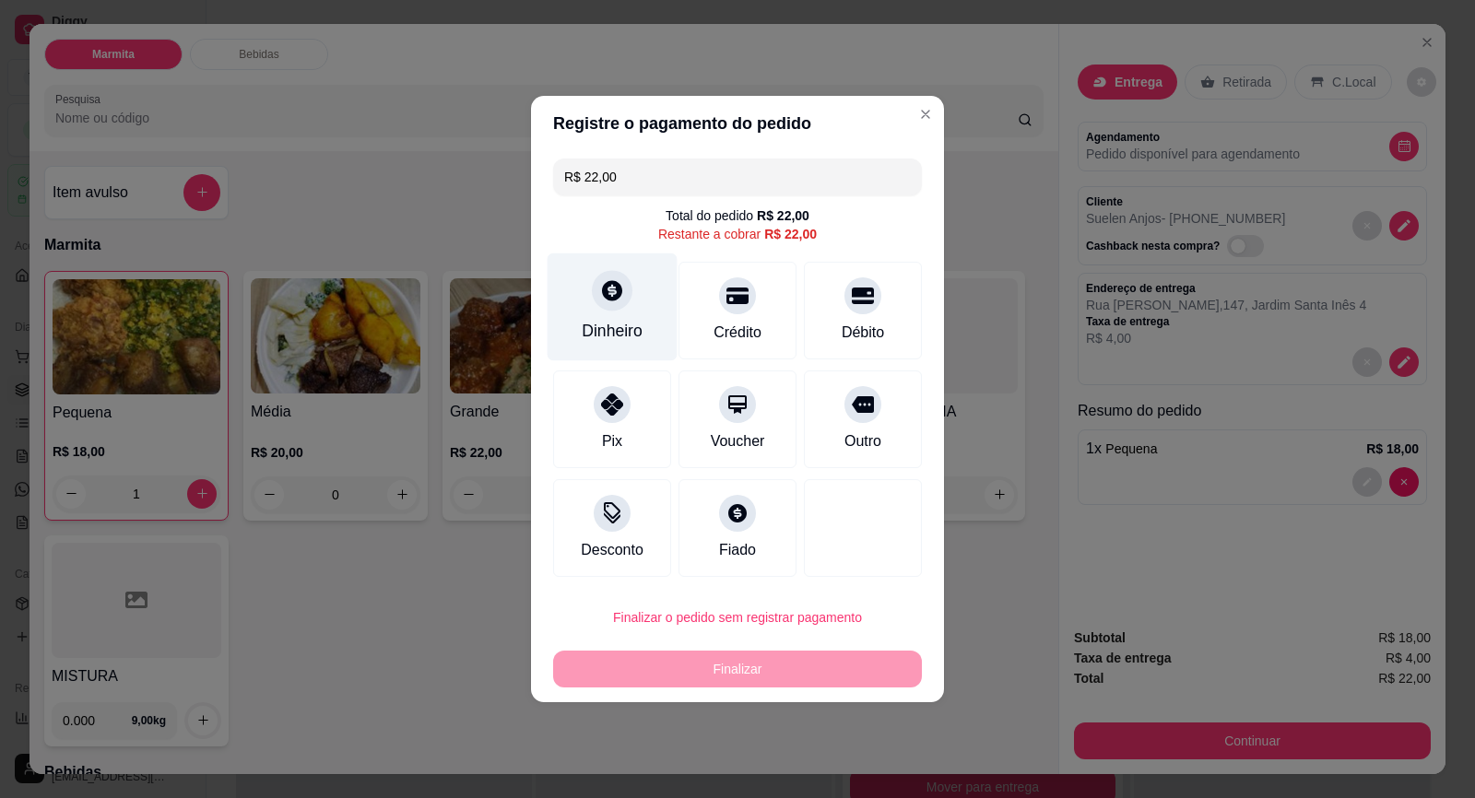
click at [616, 313] on div "Dinheiro" at bounding box center [612, 307] width 130 height 108
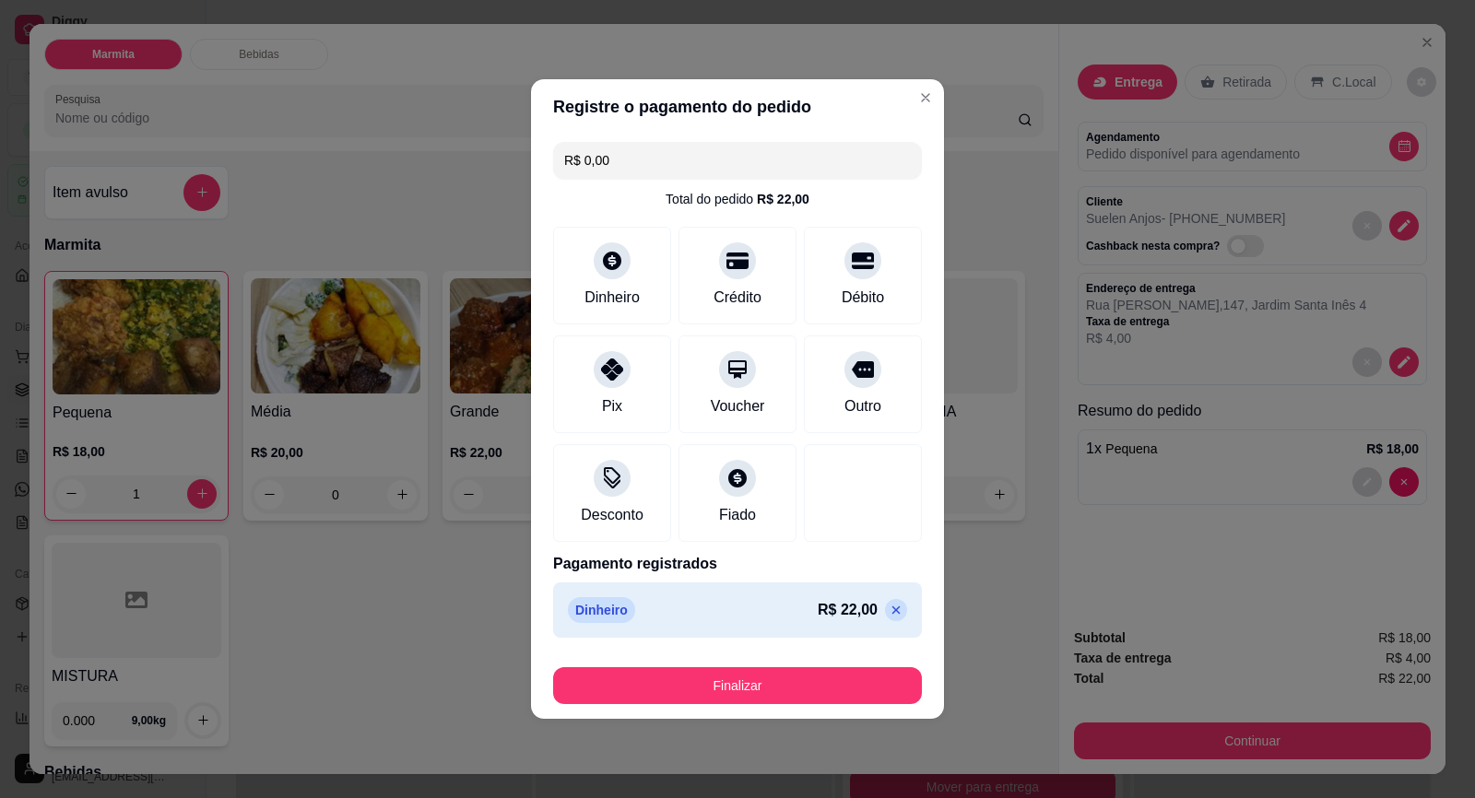
click at [888, 605] on icon at bounding box center [895, 610] width 15 height 15
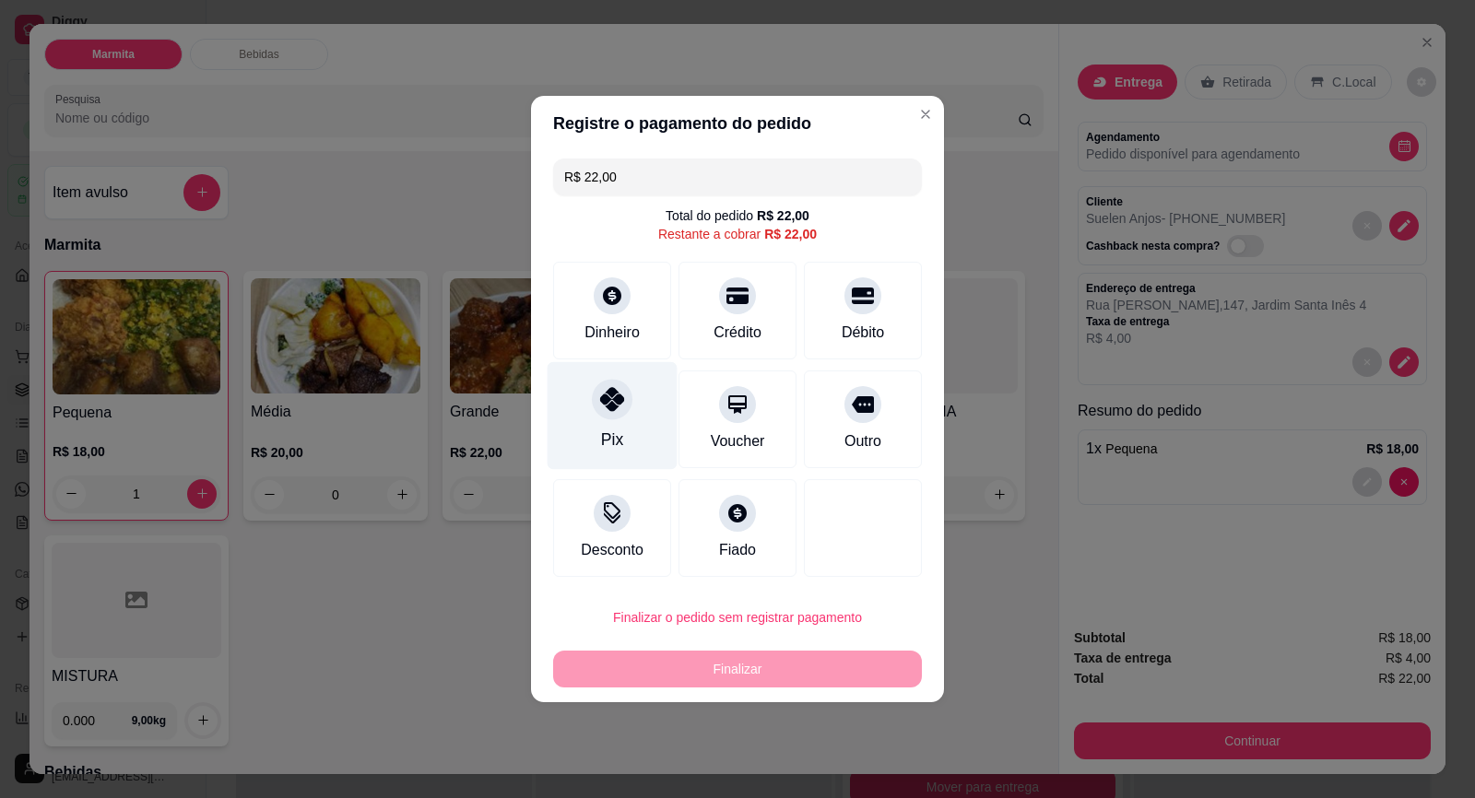
click at [582, 420] on div "Pix" at bounding box center [612, 416] width 130 height 108
type input "R$ 0,00"
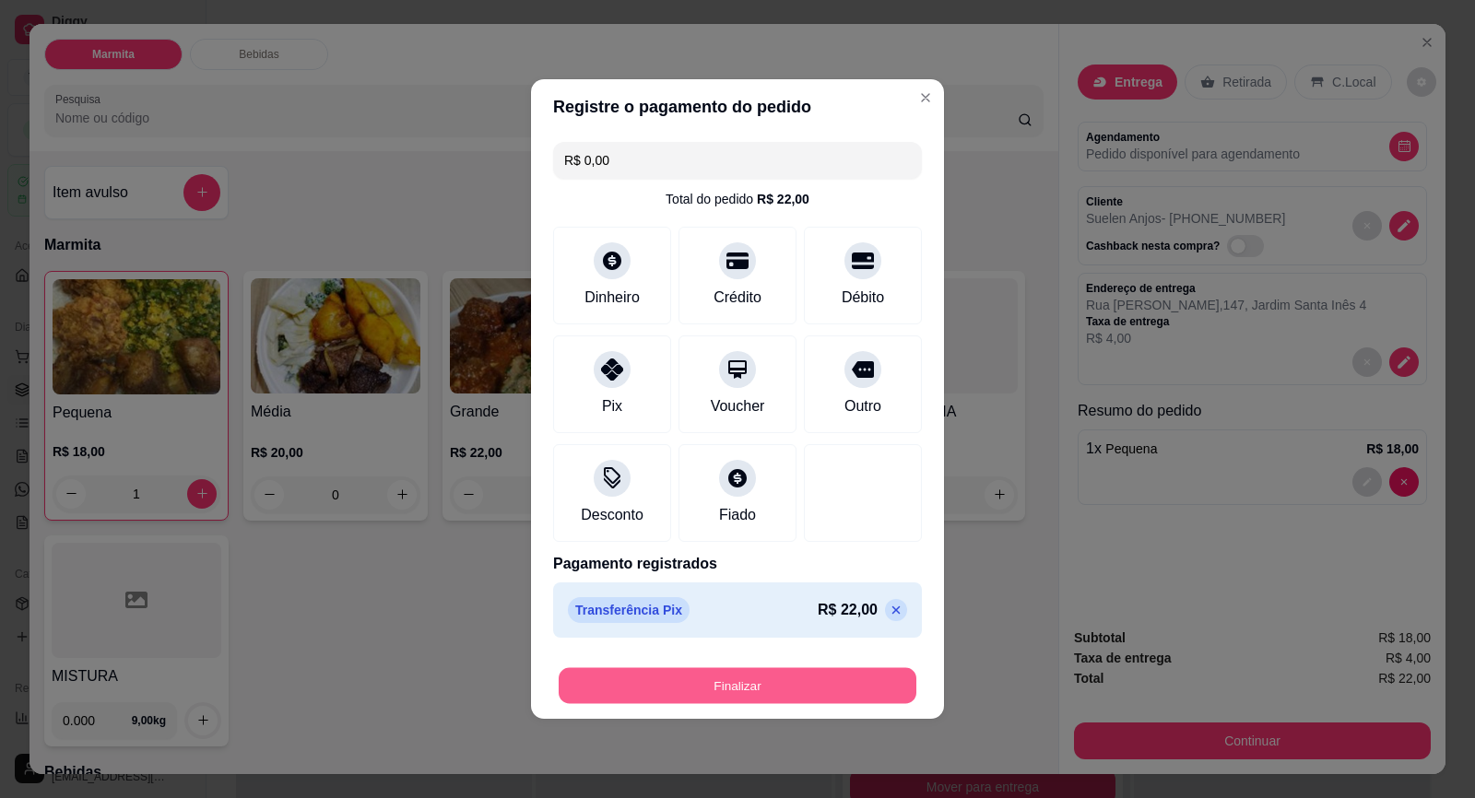
click at [878, 680] on button "Finalizar" at bounding box center [737, 686] width 358 height 36
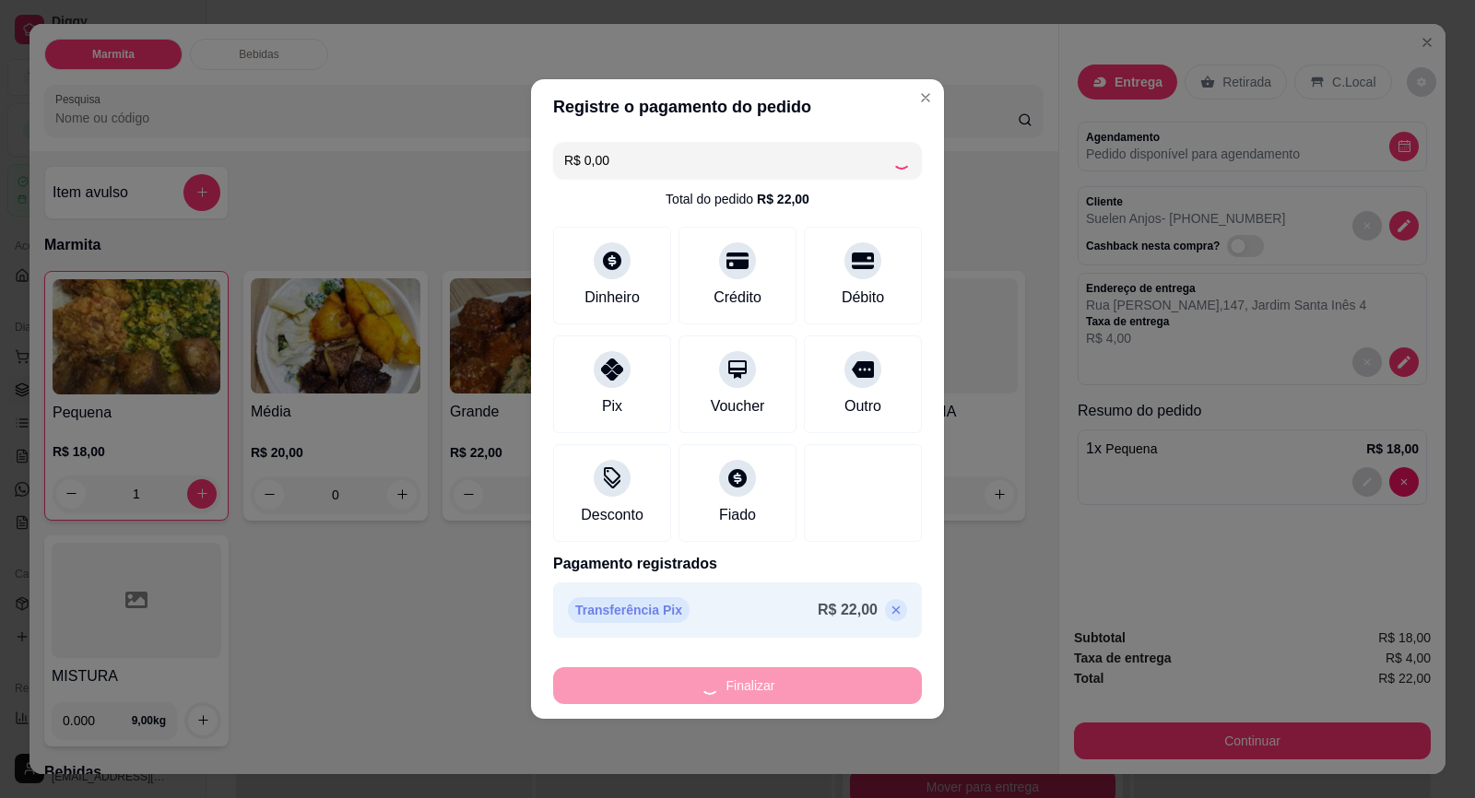
type input "0"
type input "-R$ 22,00"
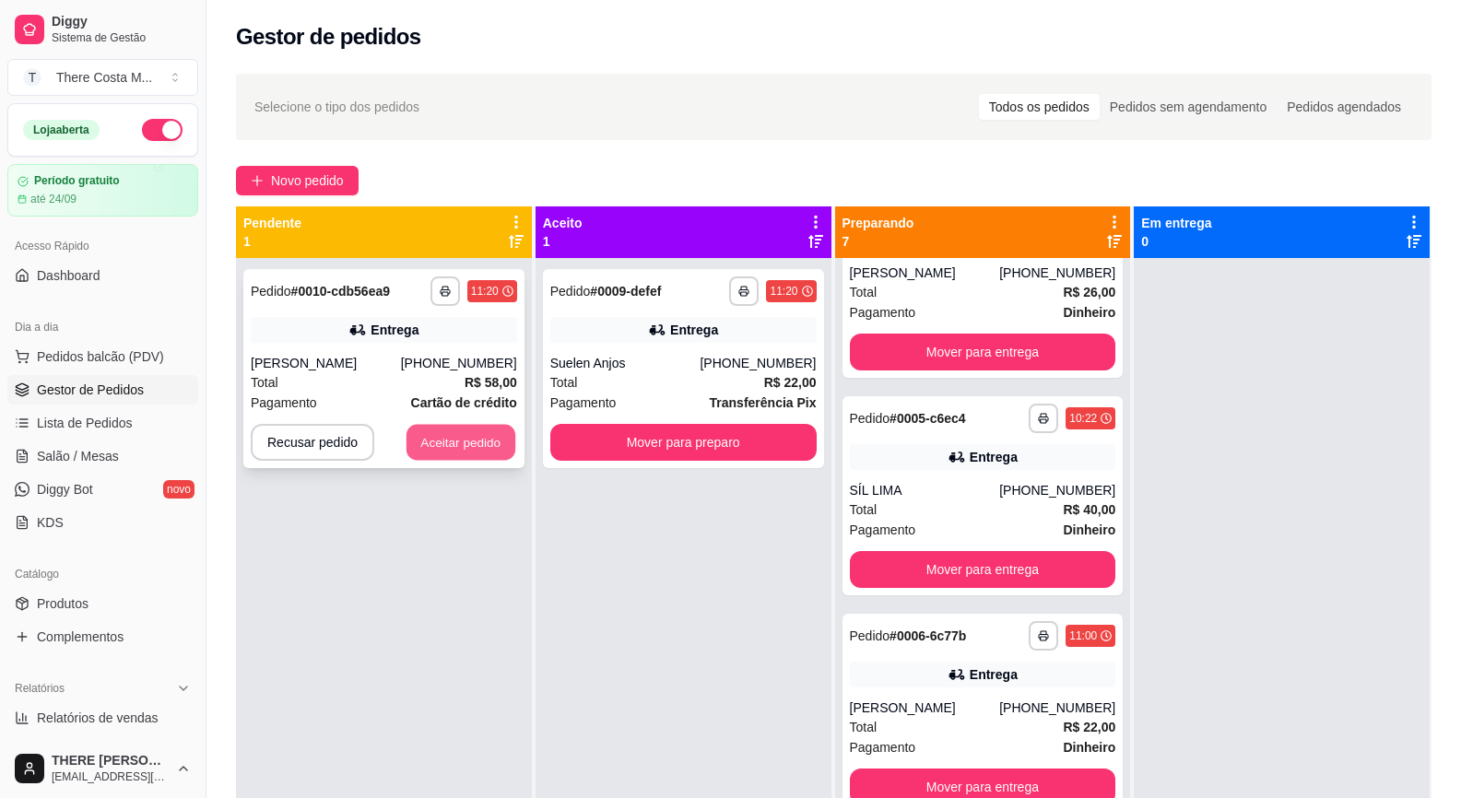
click at [469, 432] on button "Aceitar pedido" at bounding box center [460, 443] width 109 height 36
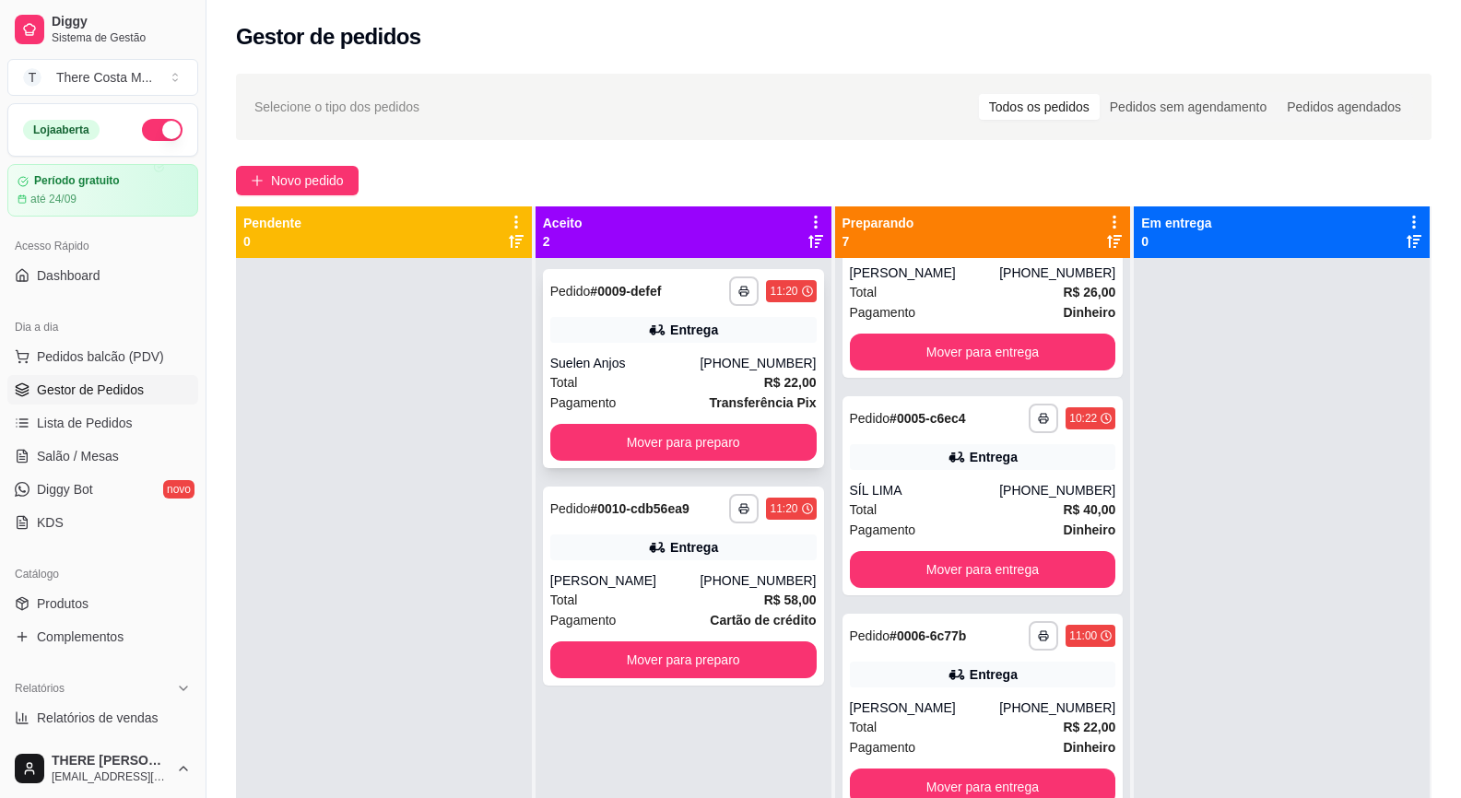
click at [702, 323] on div "Entrega" at bounding box center [694, 330] width 48 height 18
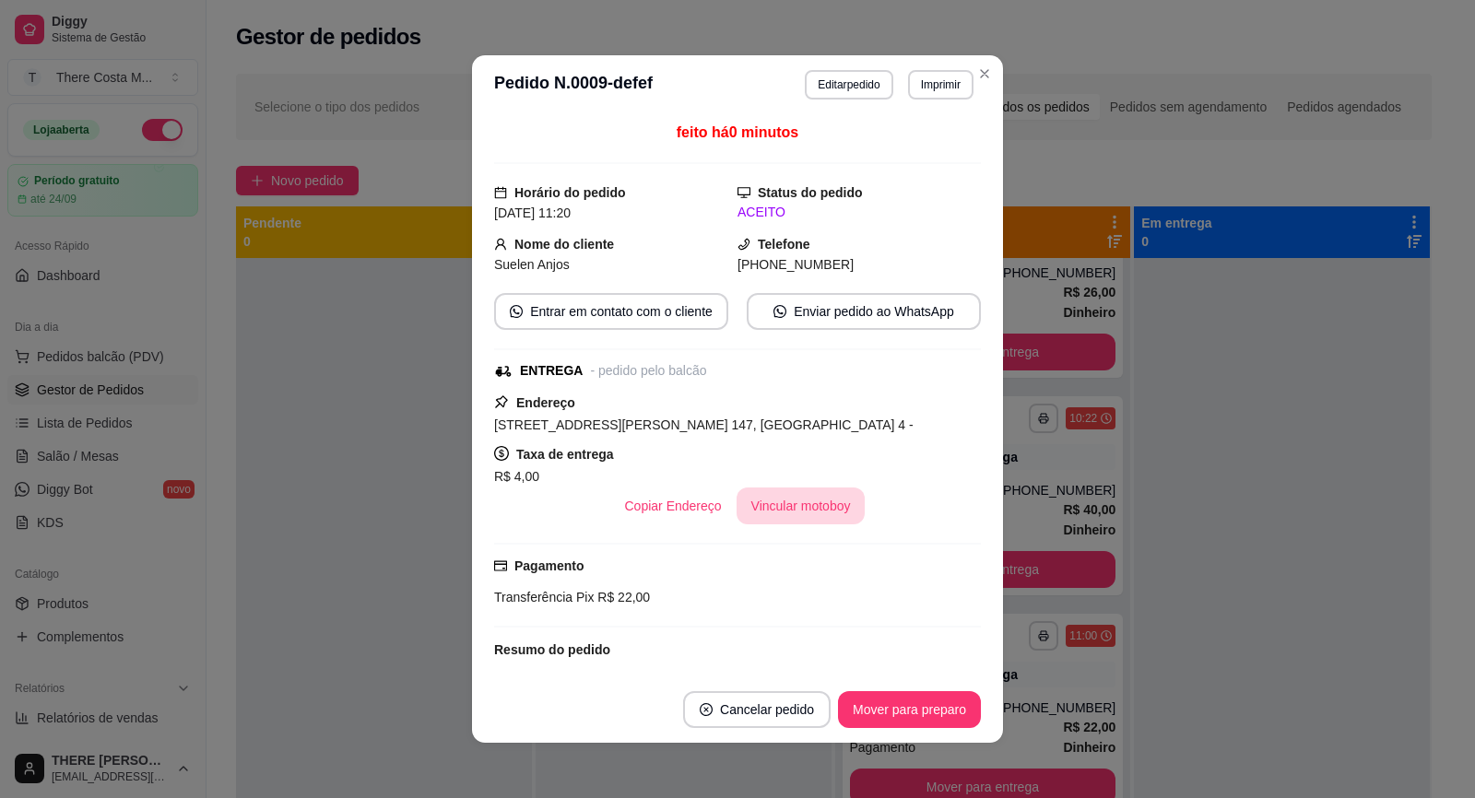
click at [782, 510] on button "Vincular motoboy" at bounding box center [800, 506] width 129 height 37
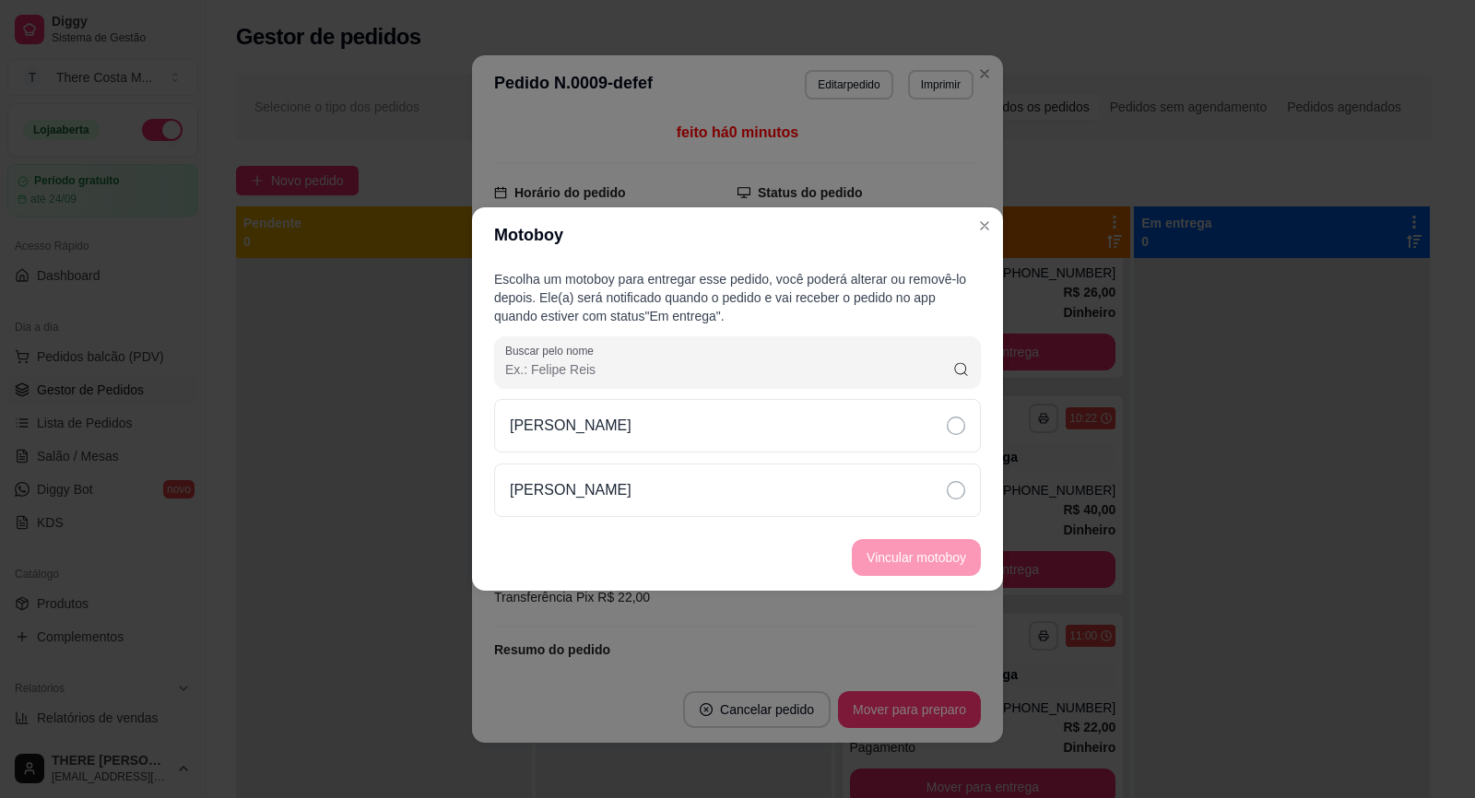
click at [863, 428] on div "[PERSON_NAME]" at bounding box center [737, 425] width 487 height 53
click at [936, 556] on button "Vincular motoboy" at bounding box center [916, 557] width 129 height 37
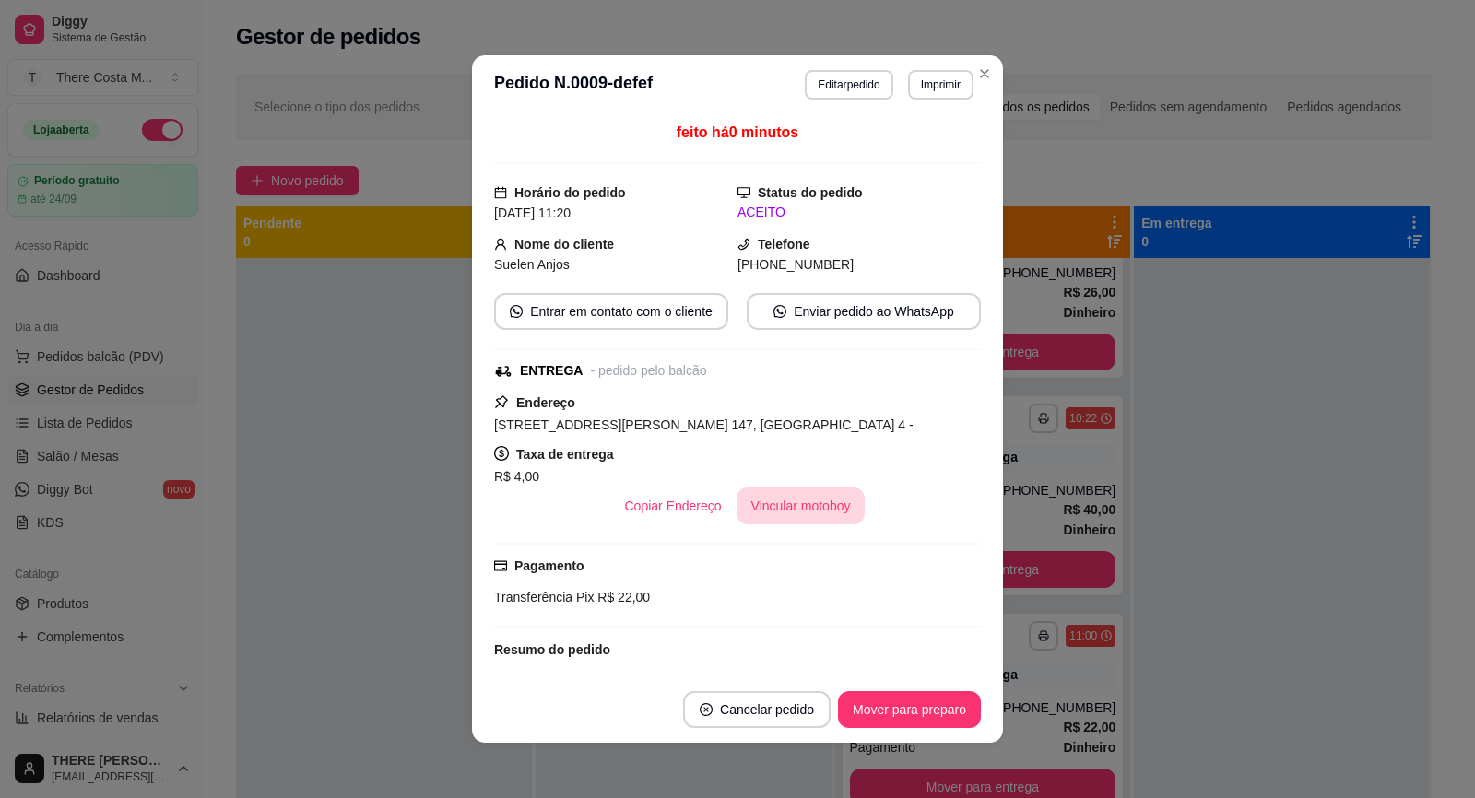
click at [736, 512] on button "Vincular motoboy" at bounding box center [800, 506] width 129 height 37
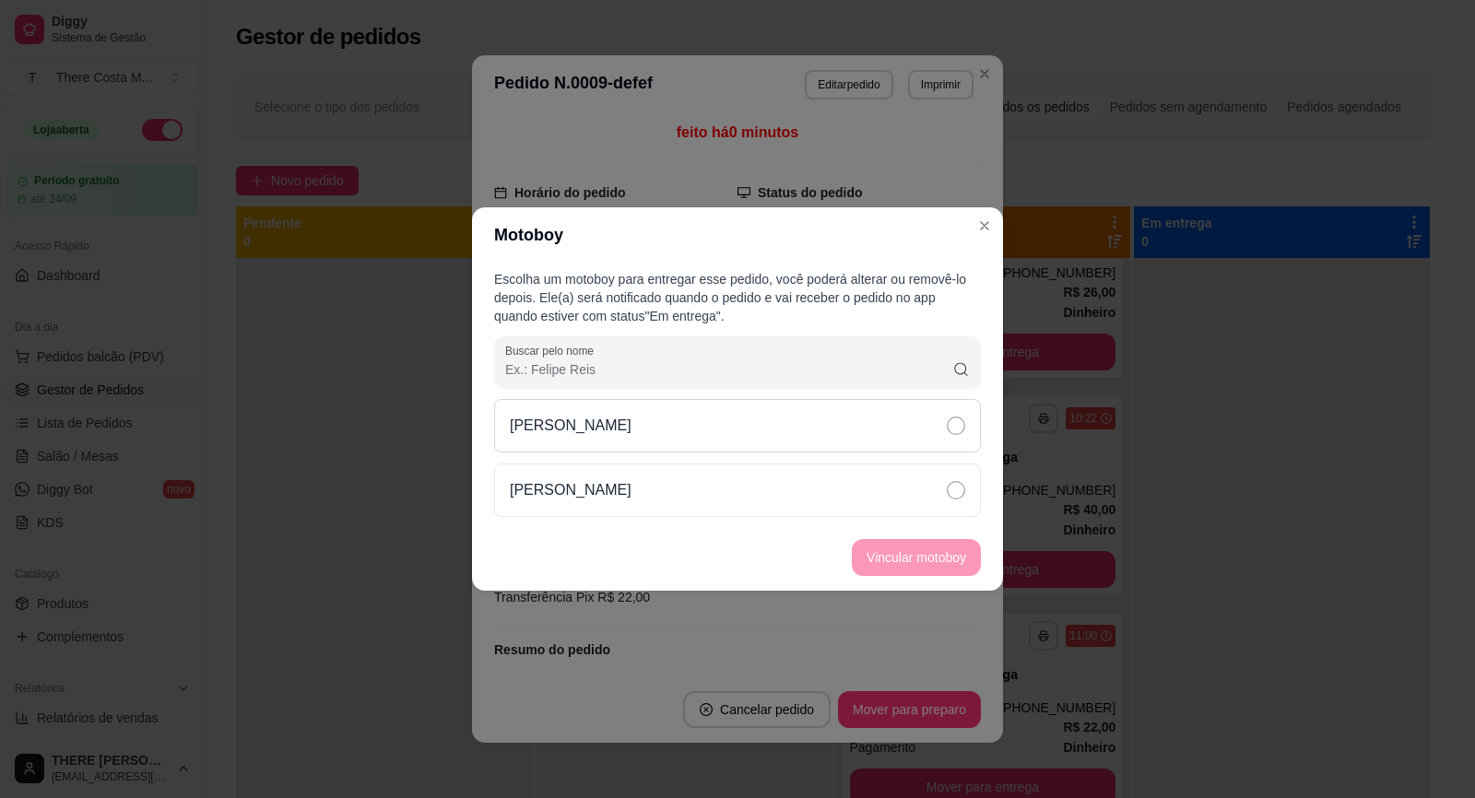
click at [770, 418] on div "[PERSON_NAME]" at bounding box center [737, 425] width 487 height 53
click at [912, 552] on button "Vincular motoboy" at bounding box center [915, 558] width 125 height 36
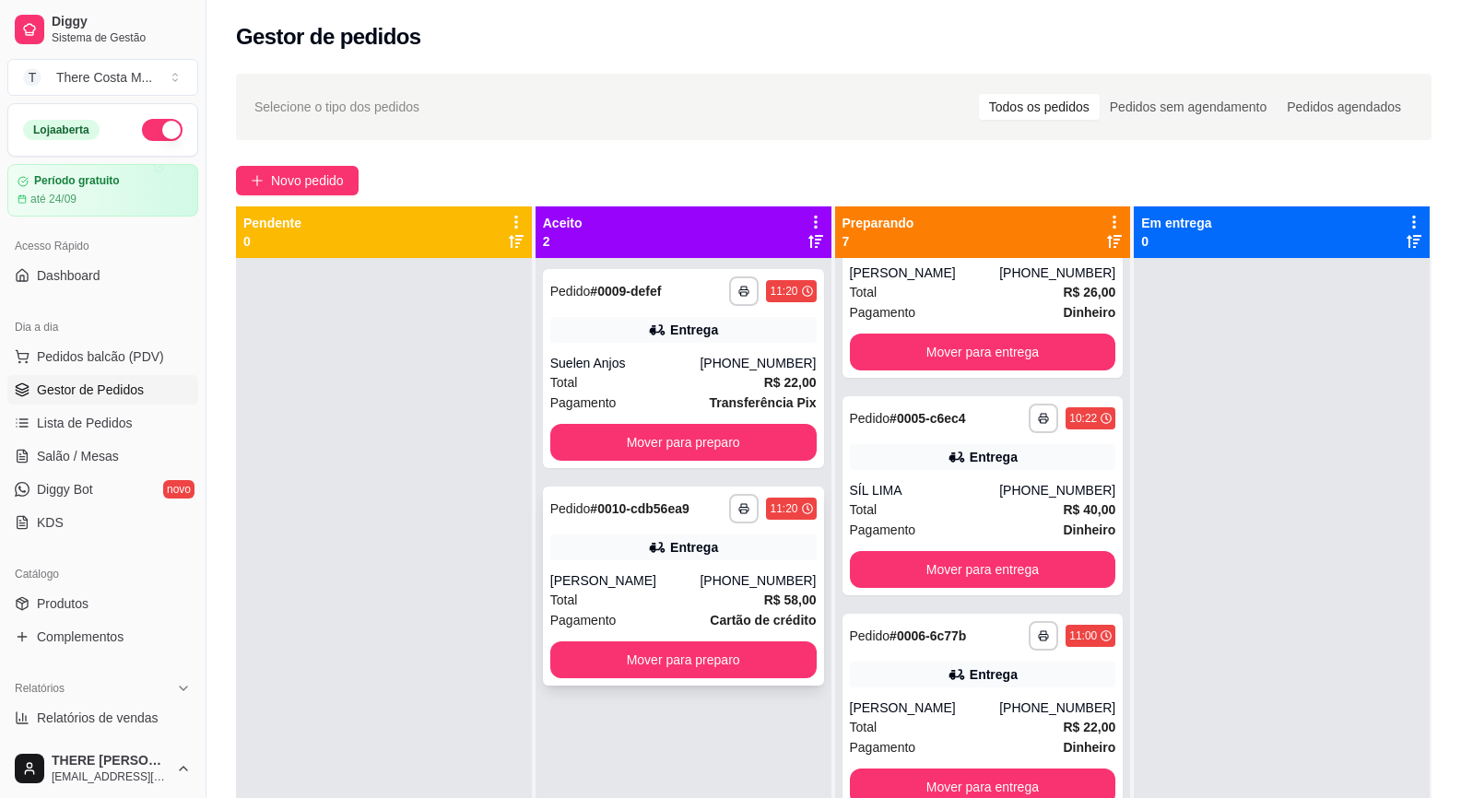
click at [652, 573] on div "[PERSON_NAME]" at bounding box center [625, 580] width 150 height 18
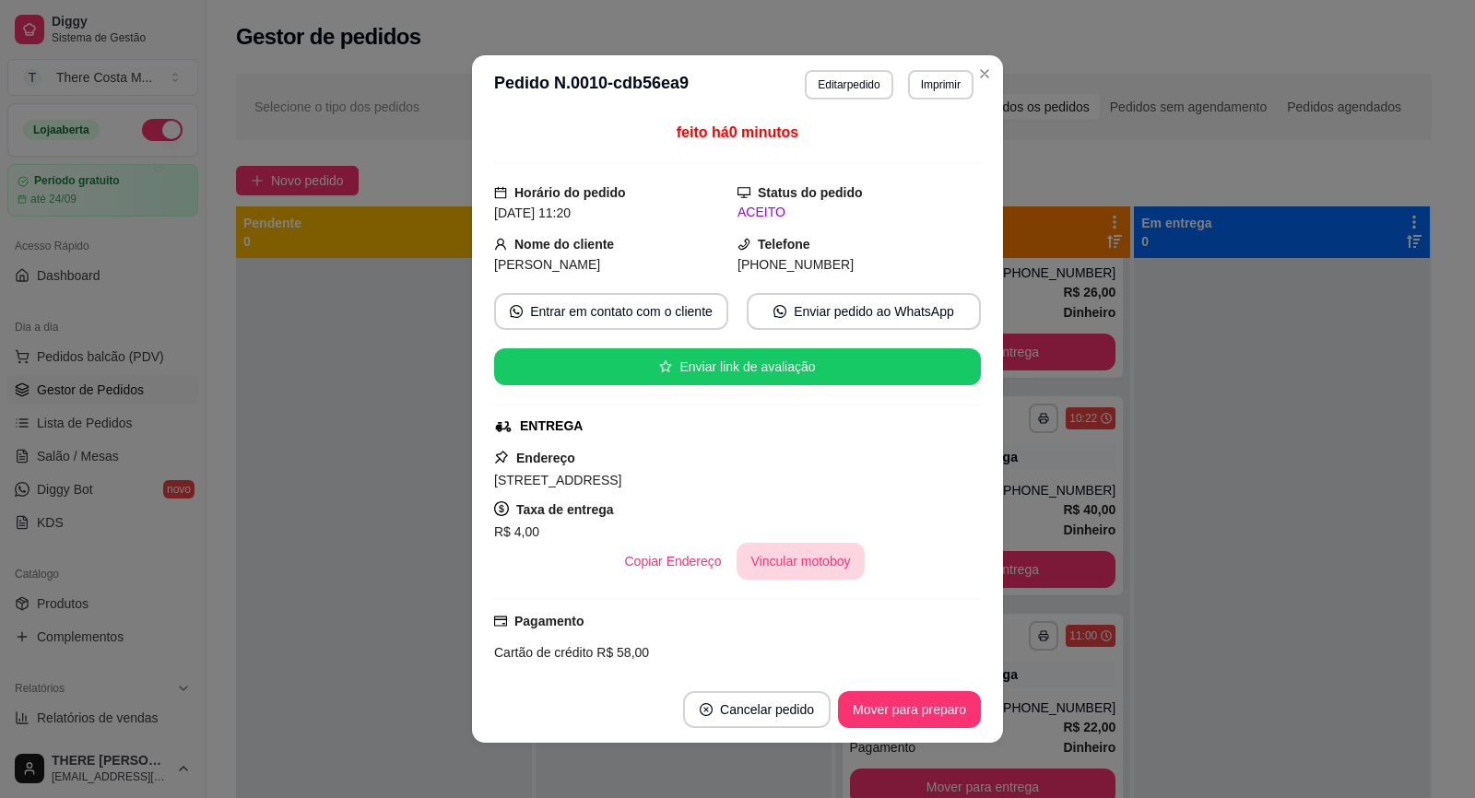
click at [819, 546] on button "Vincular motoboy" at bounding box center [800, 561] width 129 height 37
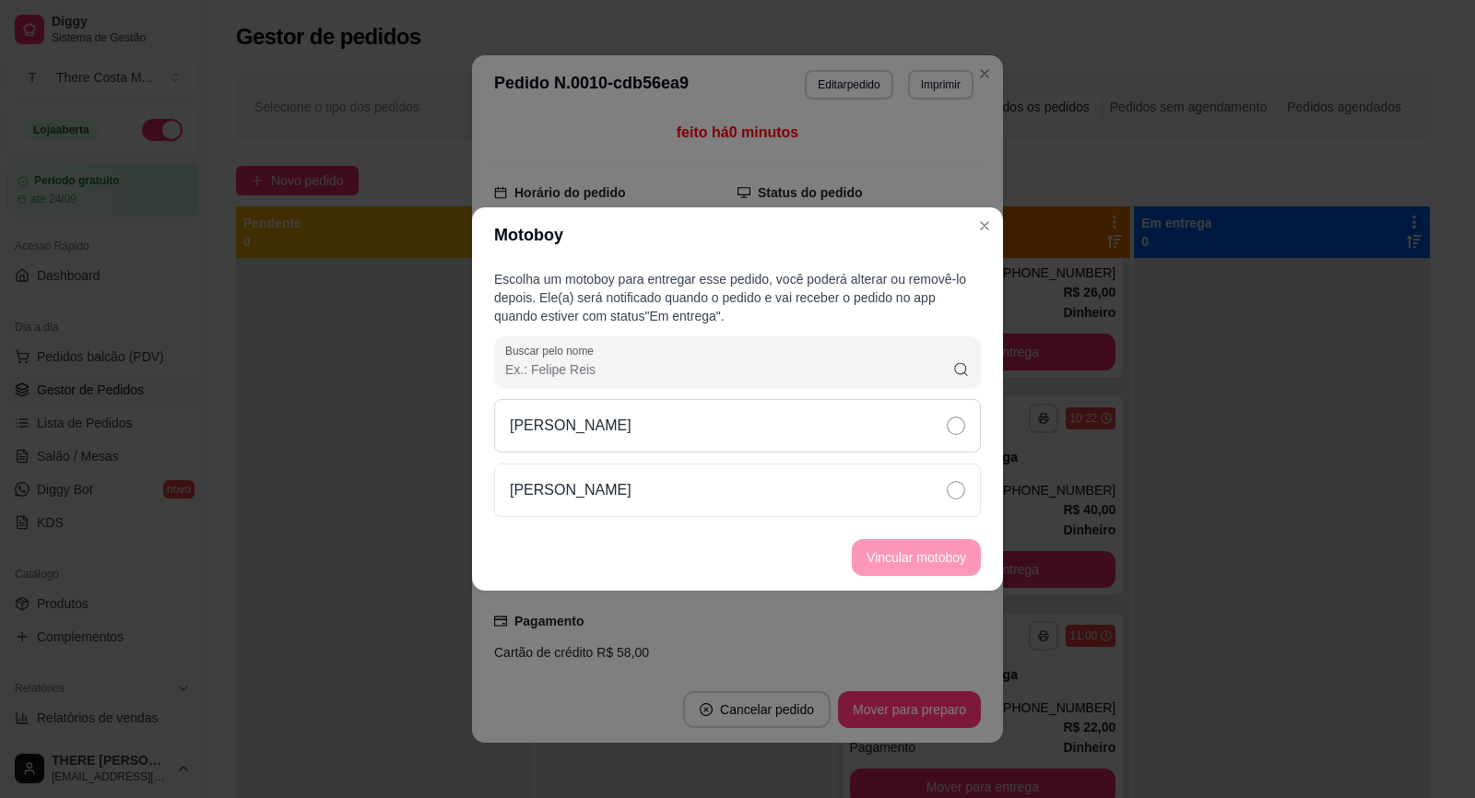
click at [924, 431] on div "[PERSON_NAME]" at bounding box center [737, 425] width 487 height 53
click at [922, 556] on button "Vincular motoboy" at bounding box center [916, 557] width 129 height 37
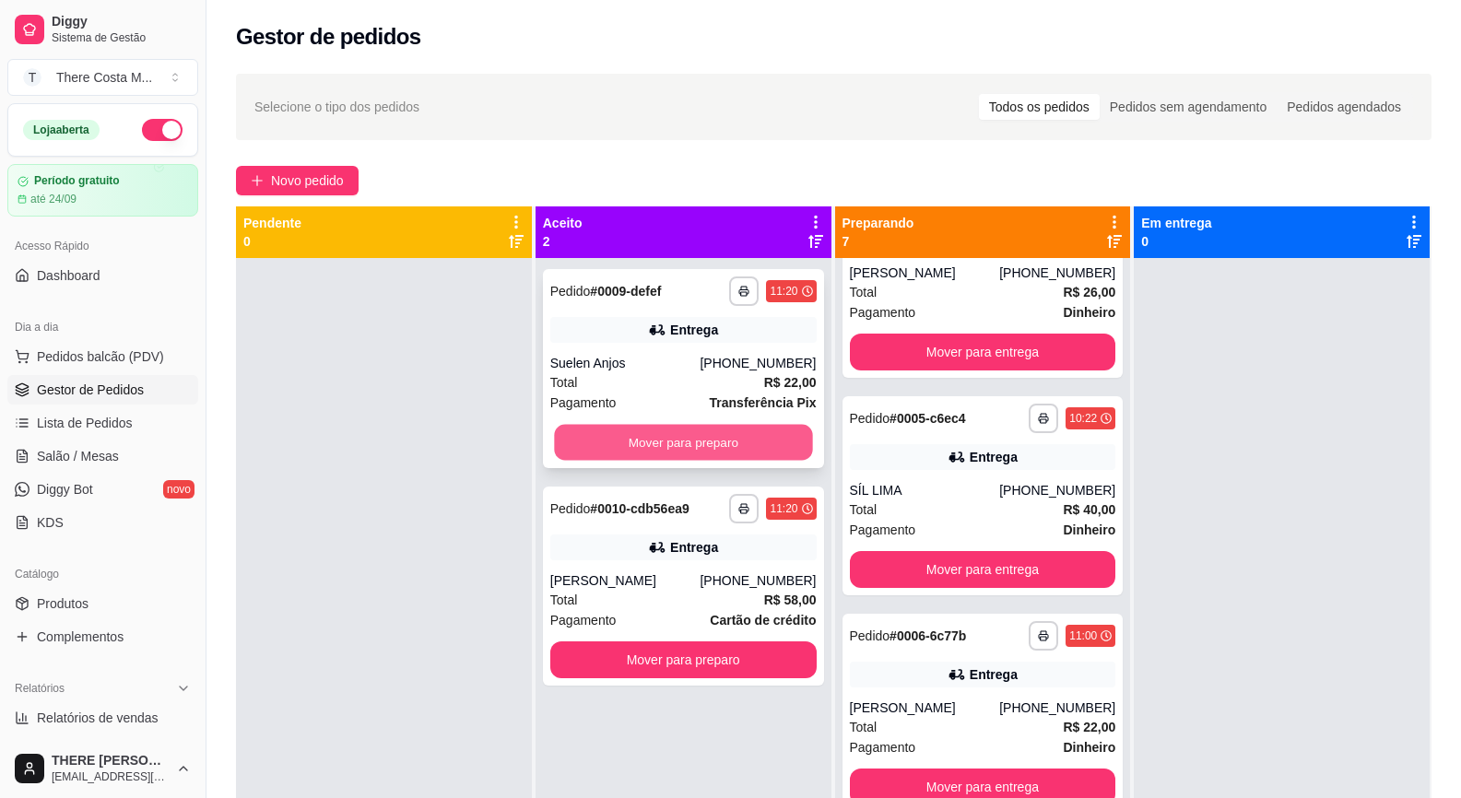
click at [721, 429] on button "Mover para preparo" at bounding box center [683, 443] width 258 height 36
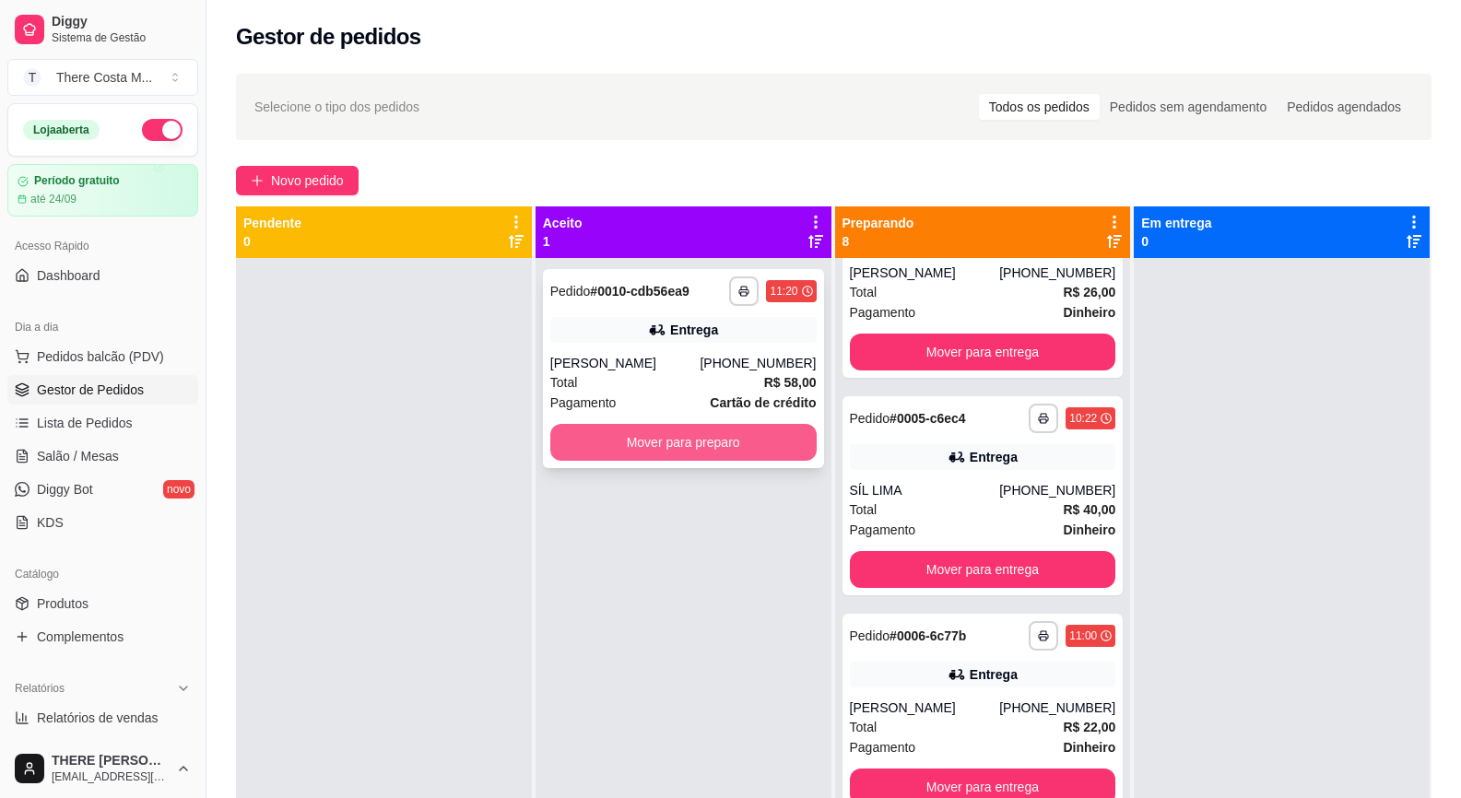
click at [722, 442] on button "Mover para preparo" at bounding box center [683, 442] width 266 height 37
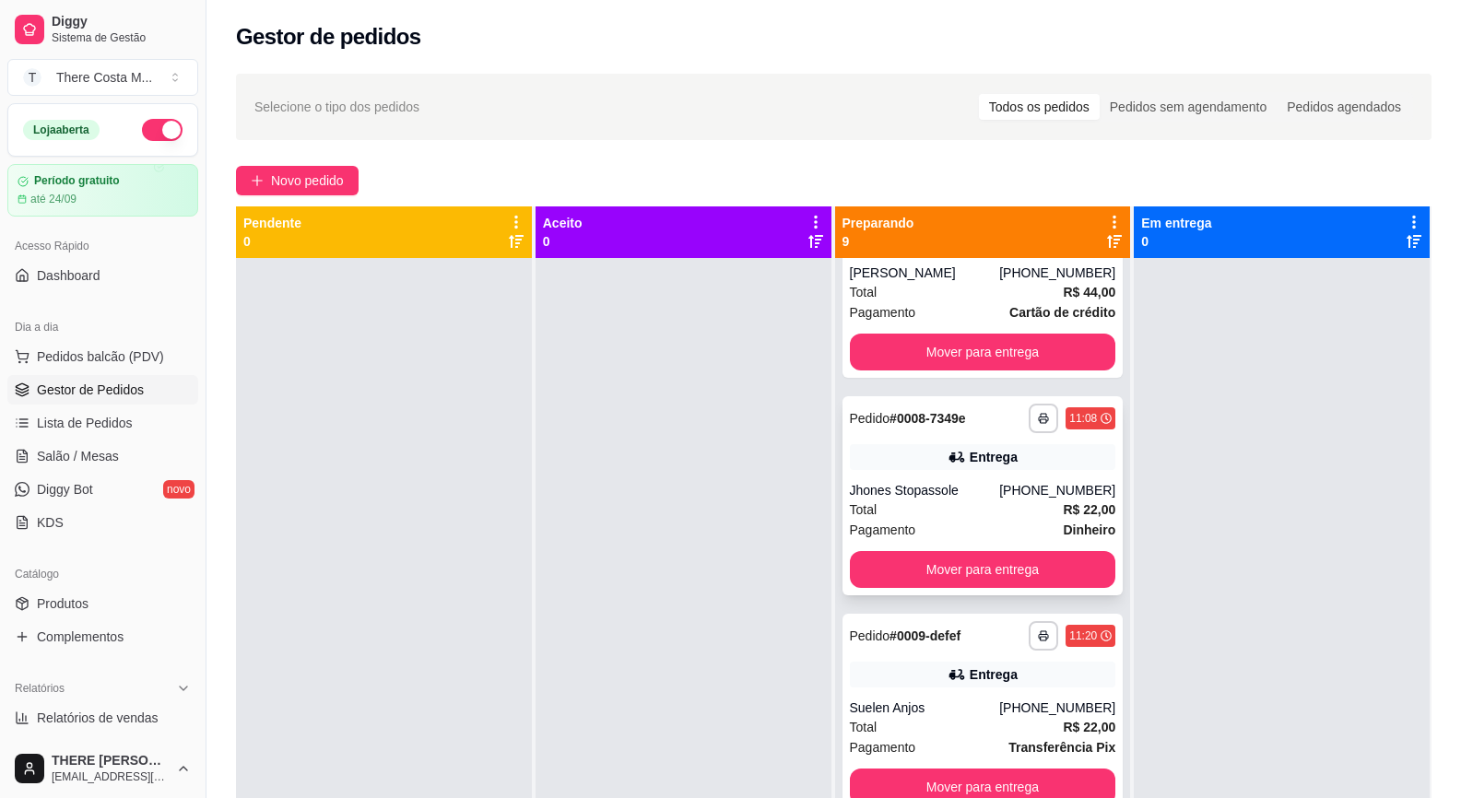
scroll to position [52, 0]
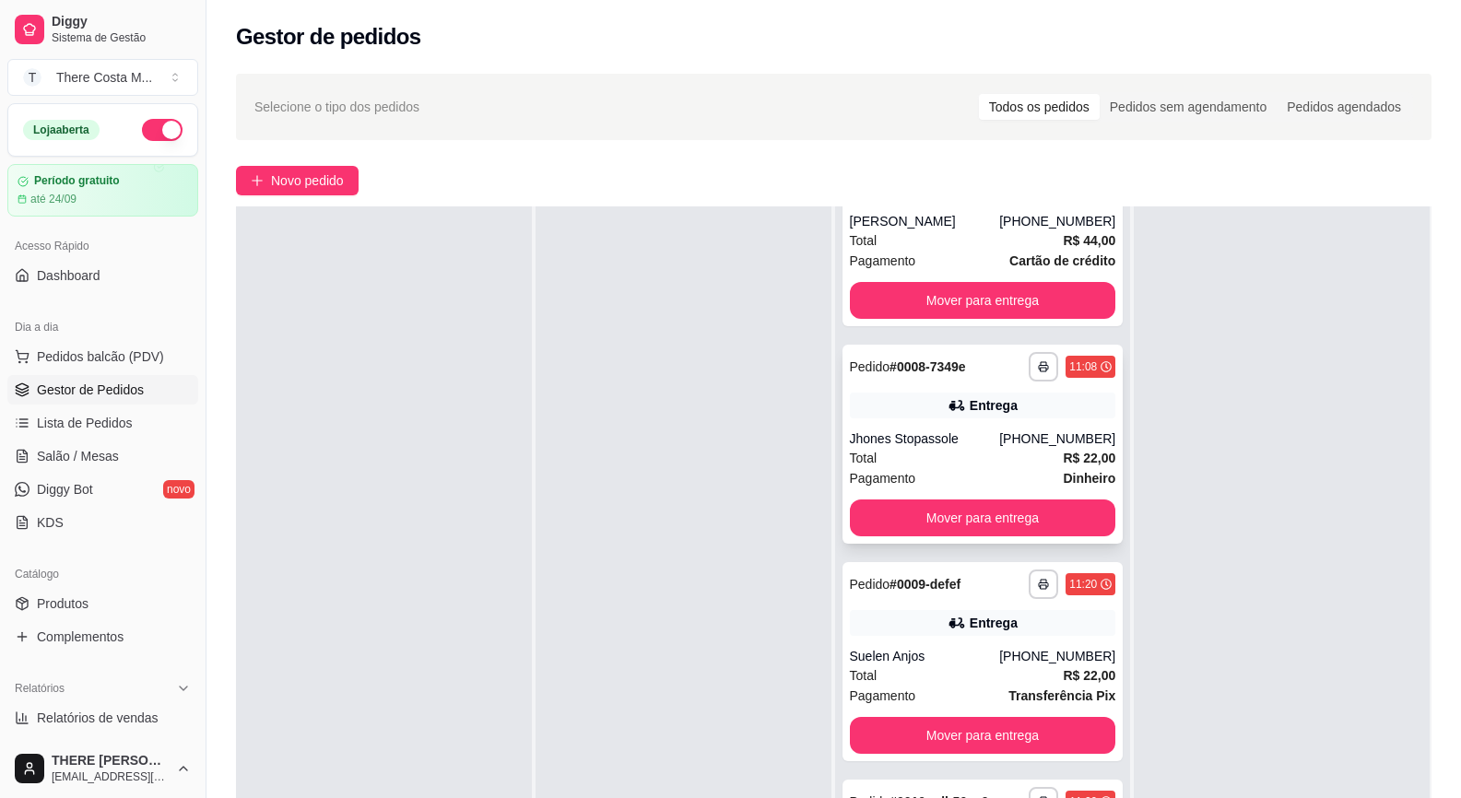
click at [928, 476] on div "Pagamento Dinheiro" at bounding box center [983, 478] width 266 height 20
click at [877, 663] on div "Suelen Anjos" at bounding box center [925, 656] width 150 height 18
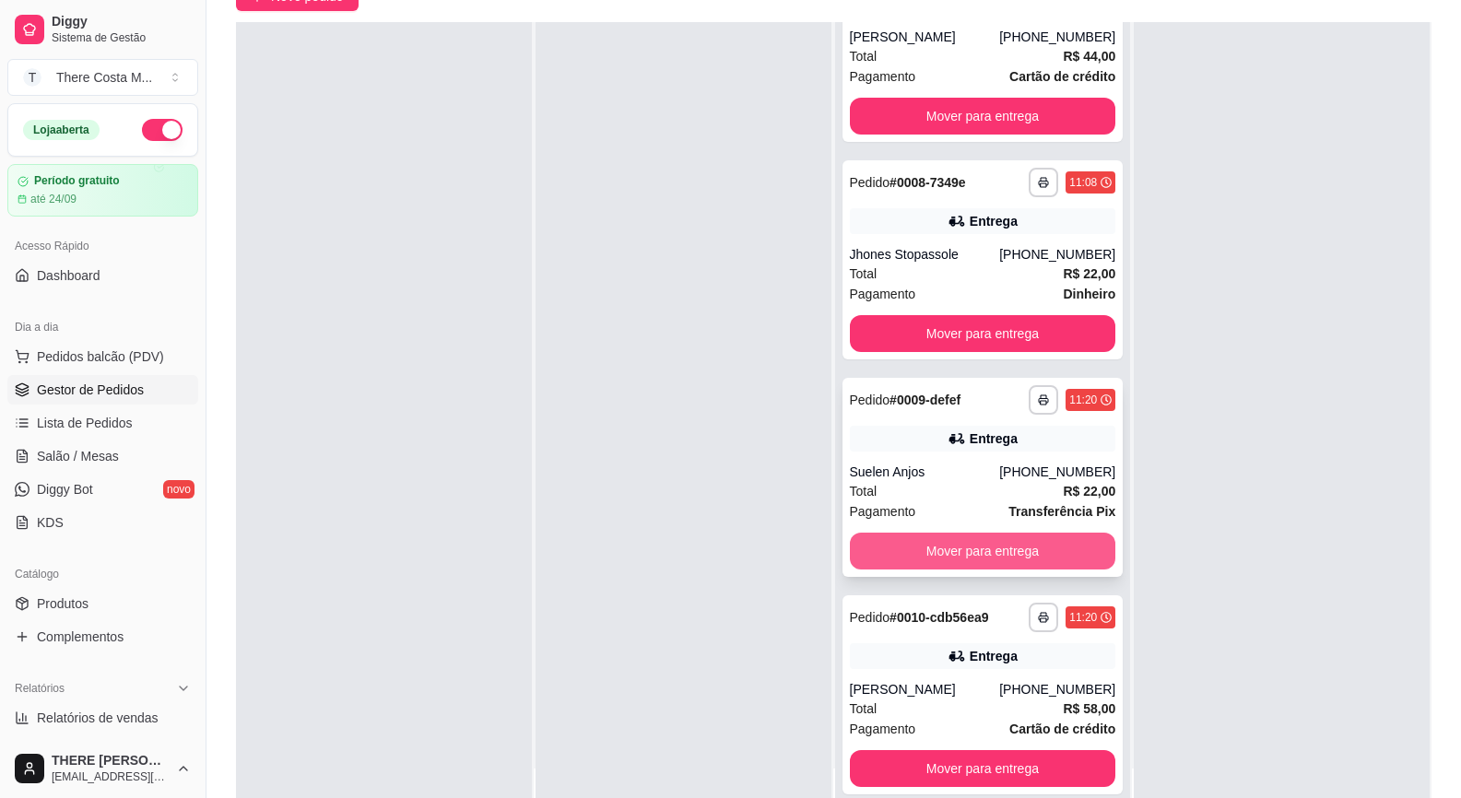
scroll to position [281, 0]
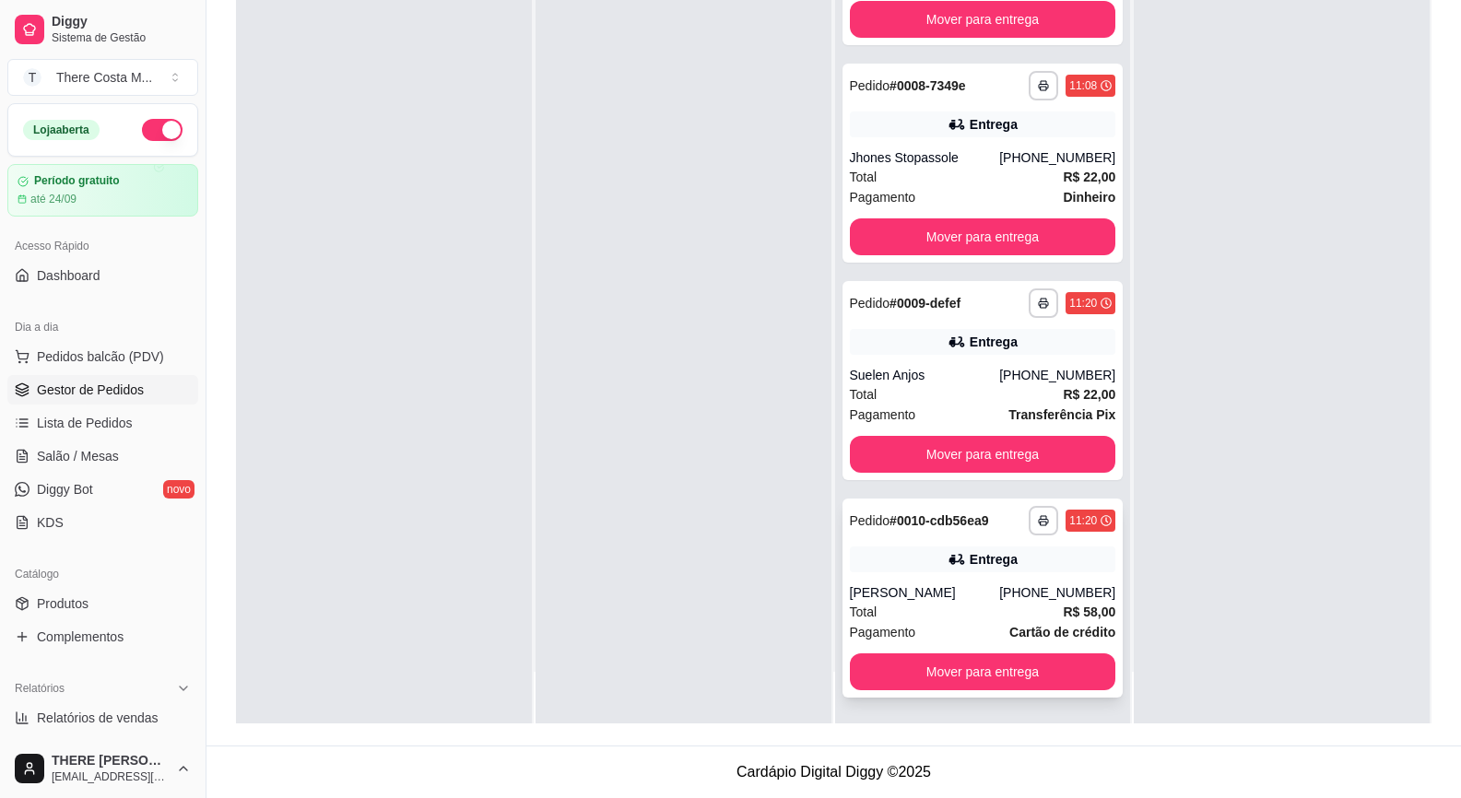
click at [972, 544] on div "**********" at bounding box center [982, 598] width 281 height 199
click at [995, 570] on div "Entrega" at bounding box center [983, 560] width 266 height 26
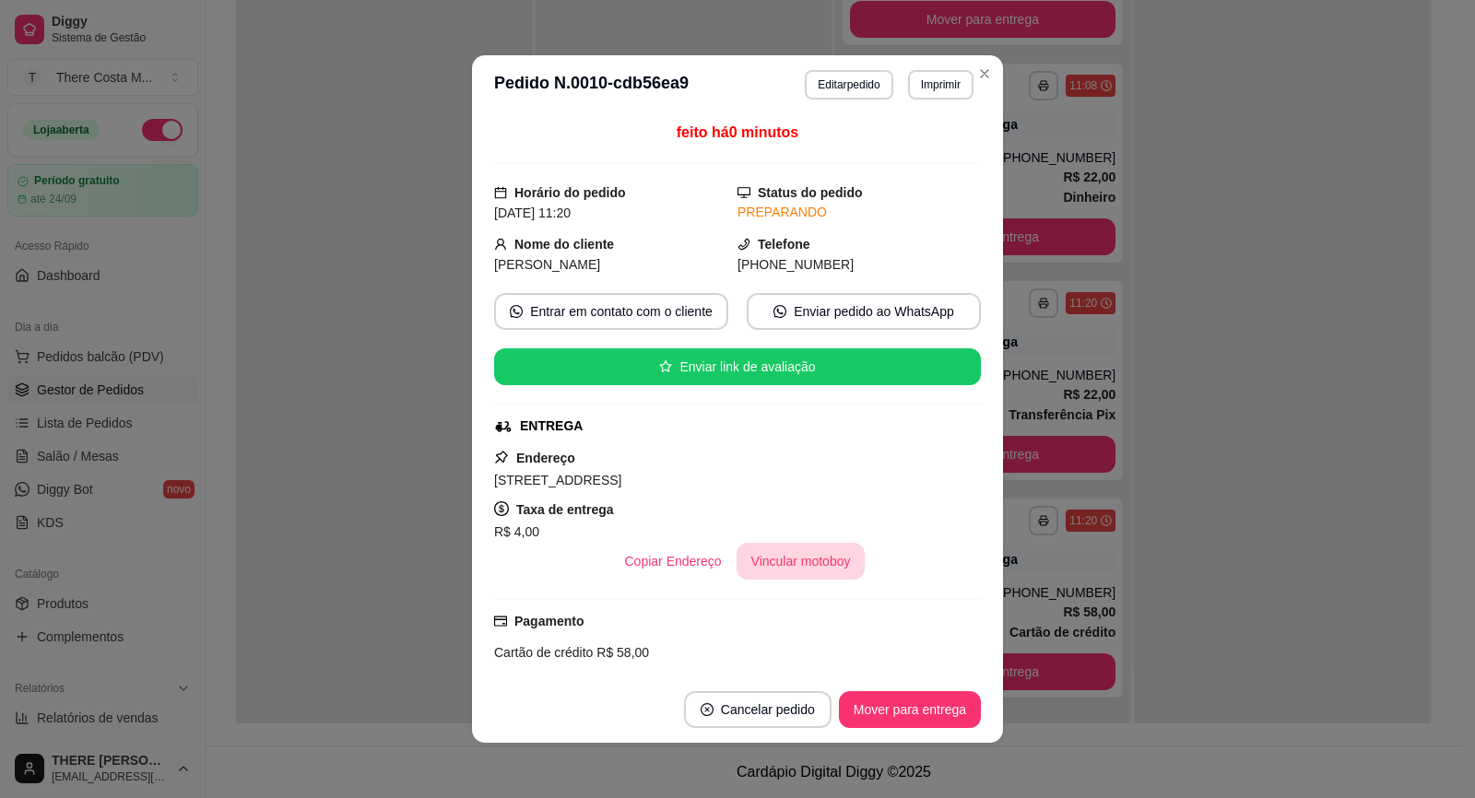
click at [776, 552] on button "Vincular motoboy" at bounding box center [800, 561] width 129 height 37
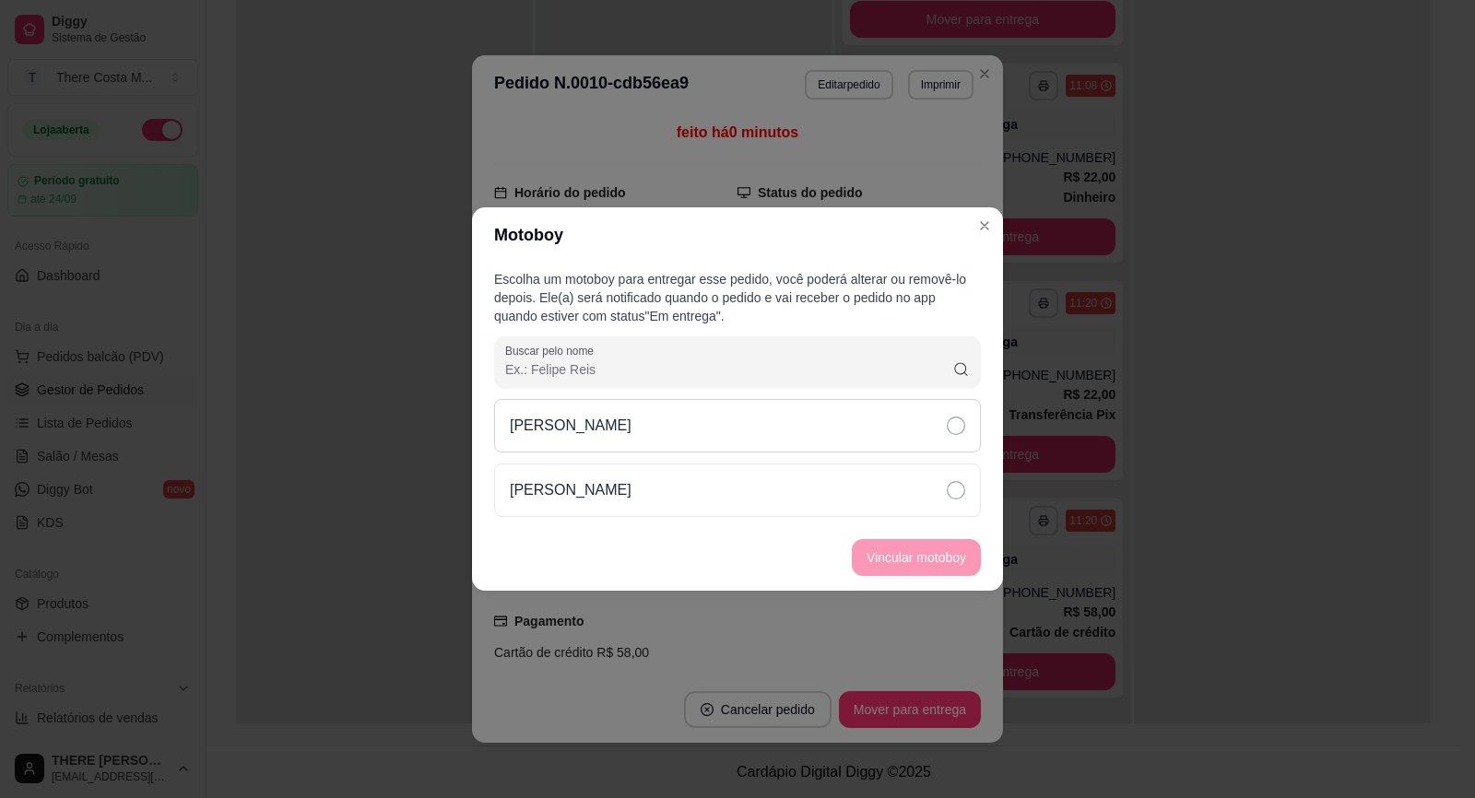
click at [876, 439] on div "[PERSON_NAME]" at bounding box center [737, 425] width 487 height 53
click at [899, 548] on button "Vincular motoboy" at bounding box center [915, 558] width 125 height 36
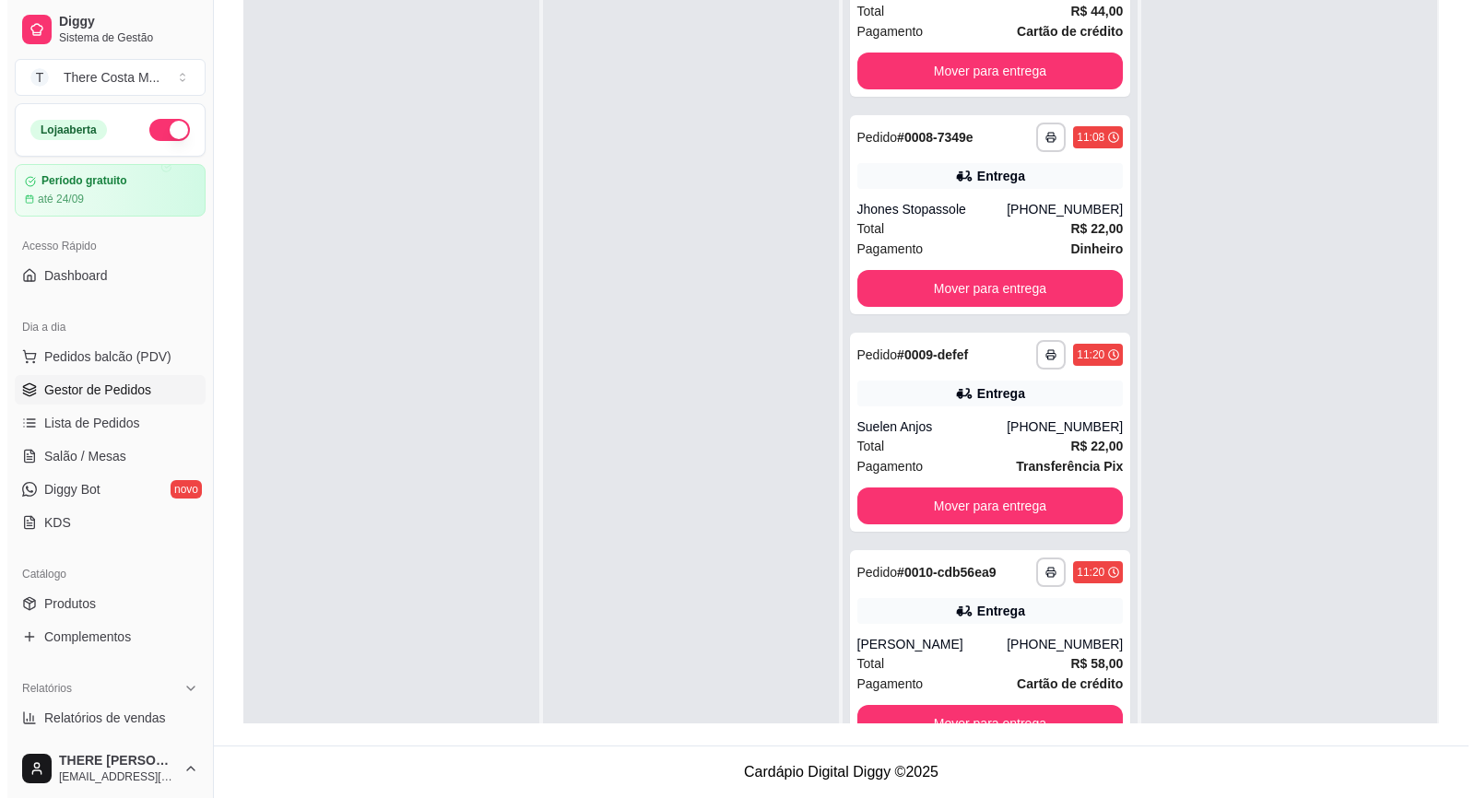
scroll to position [0, 0]
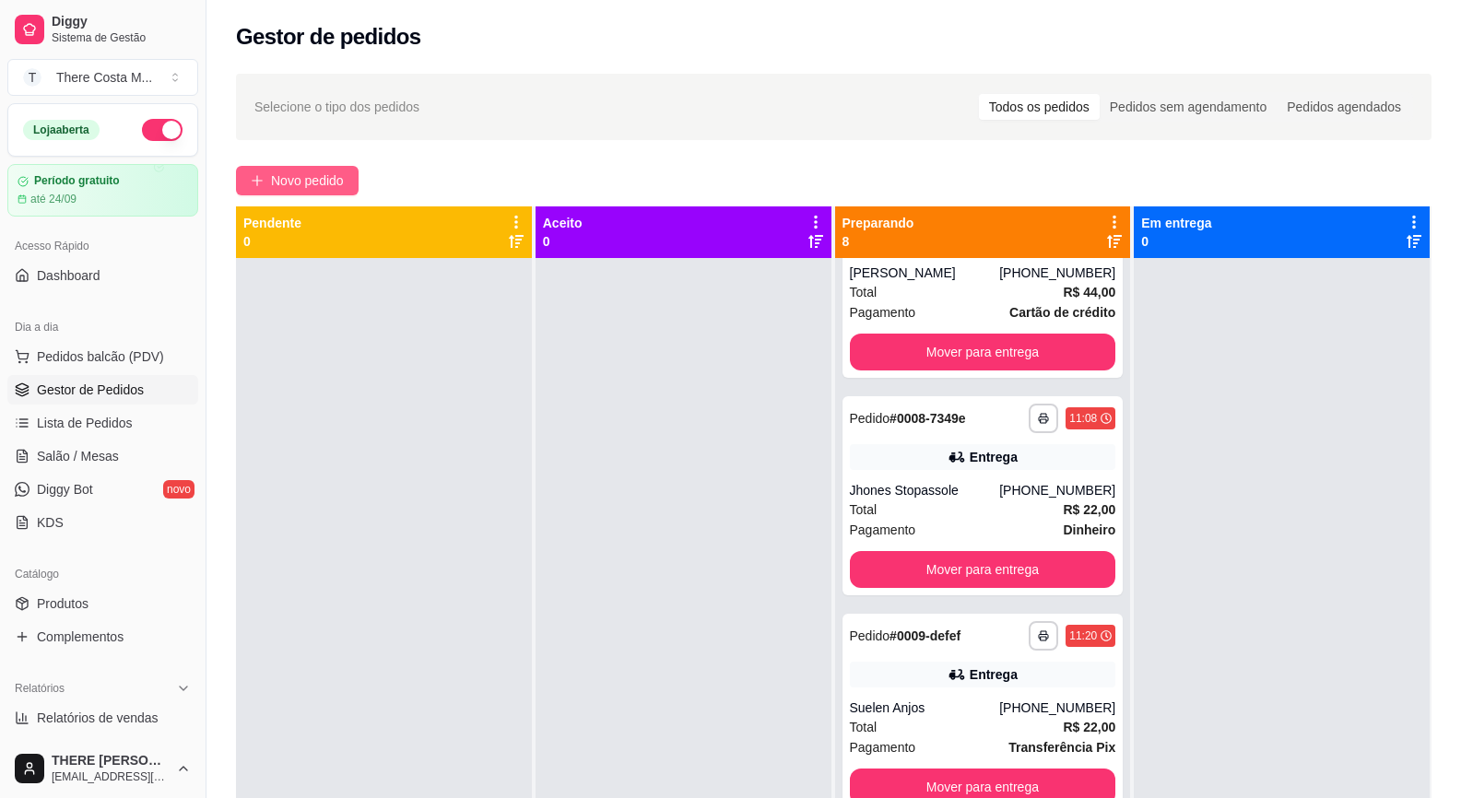
click at [289, 182] on span "Novo pedido" at bounding box center [307, 180] width 73 height 20
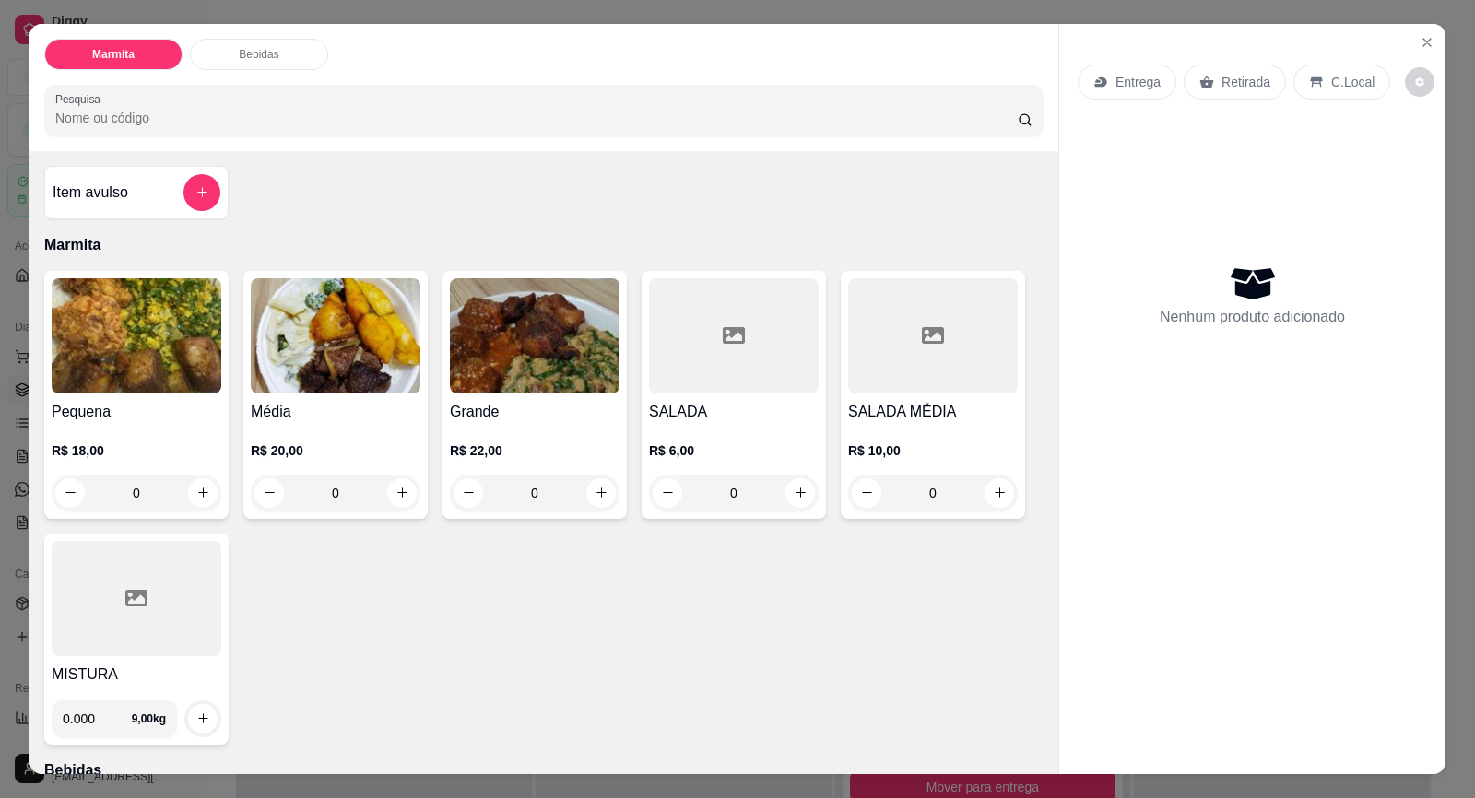
click at [1235, 65] on div "Retirada" at bounding box center [1234, 82] width 102 height 35
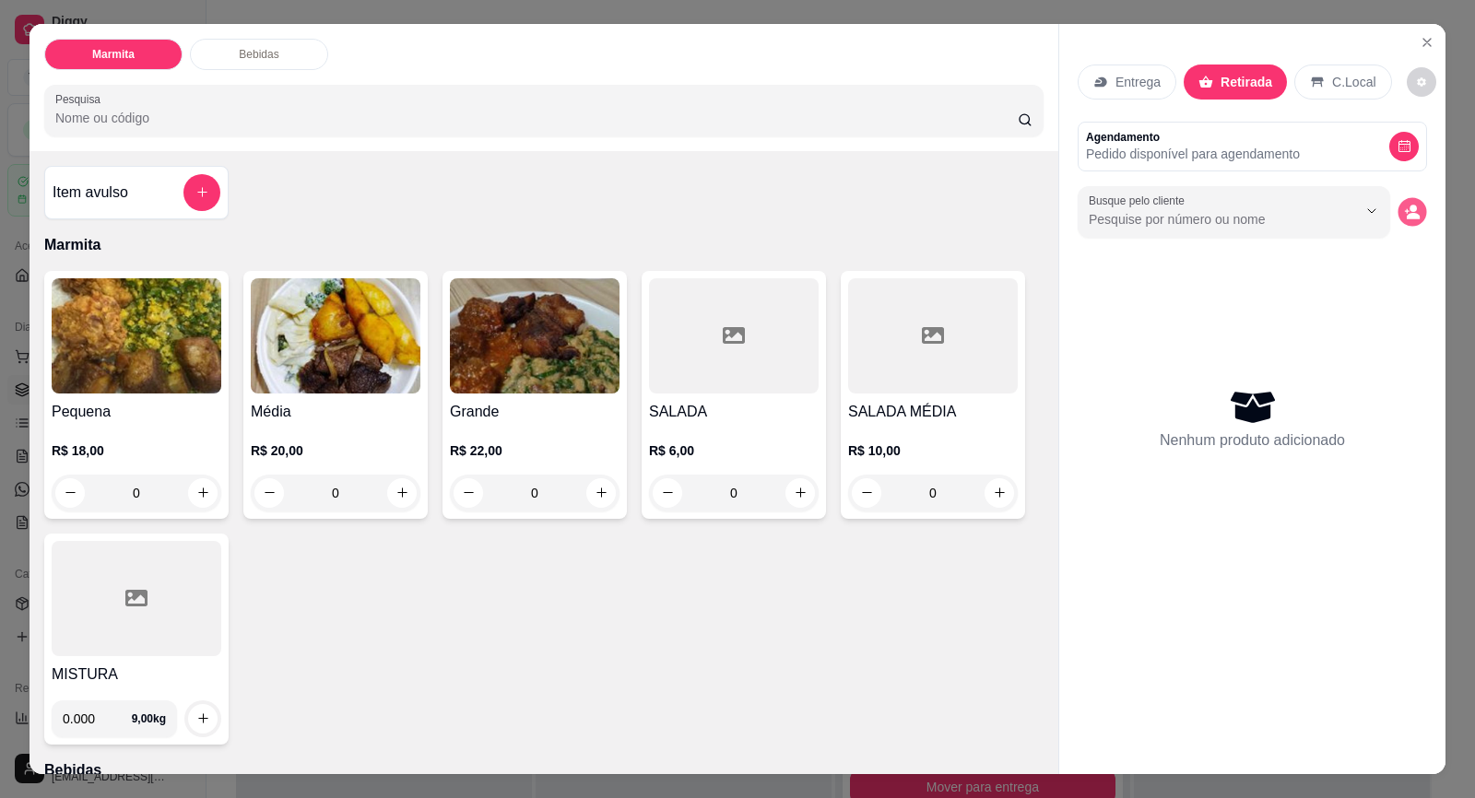
click at [1412, 199] on button "decrease-product-quantity" at bounding box center [1411, 211] width 29 height 29
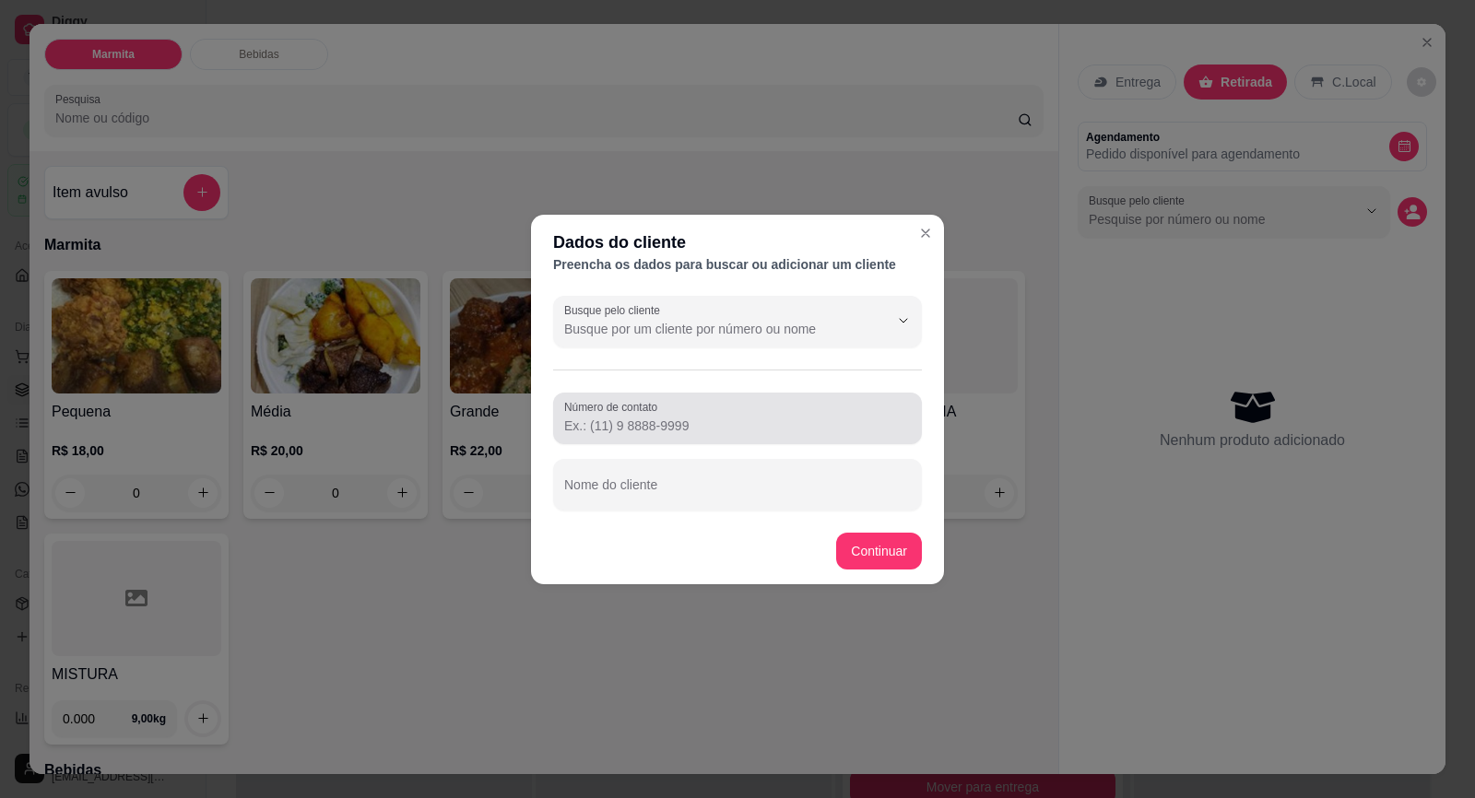
click at [734, 430] on input "Número de contato" at bounding box center [737, 426] width 347 height 18
paste input "(15) 99649-3692"
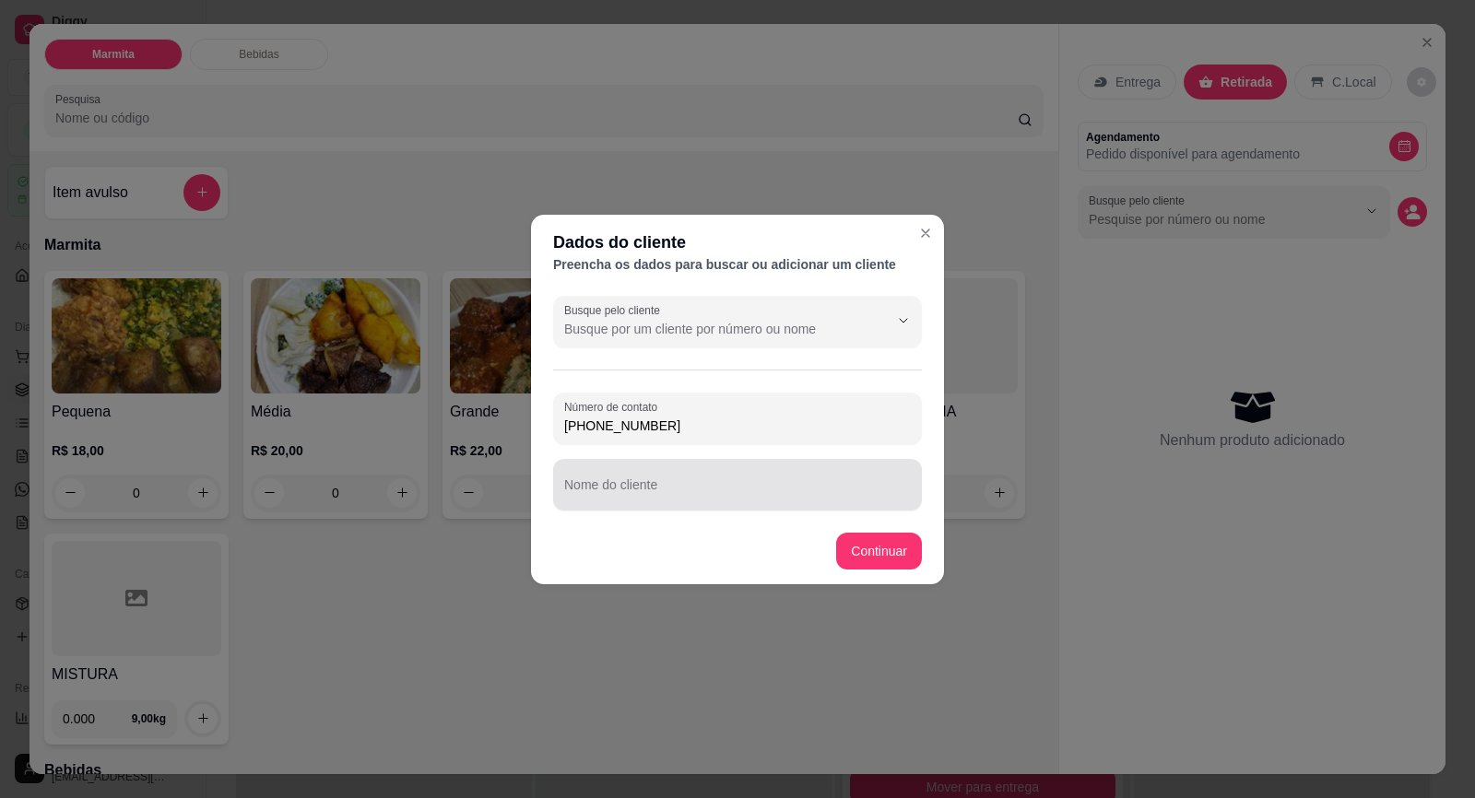
type input "(15) 99649-3692"
click at [726, 492] on input "Nome do cliente" at bounding box center [737, 492] width 347 height 18
click at [564, 495] on div "Nome do cliente luana freitas" at bounding box center [737, 485] width 369 height 52
click at [571, 495] on input "luana freitas" at bounding box center [737, 492] width 347 height 18
click at [606, 492] on input "Luana freitas" at bounding box center [737, 492] width 347 height 18
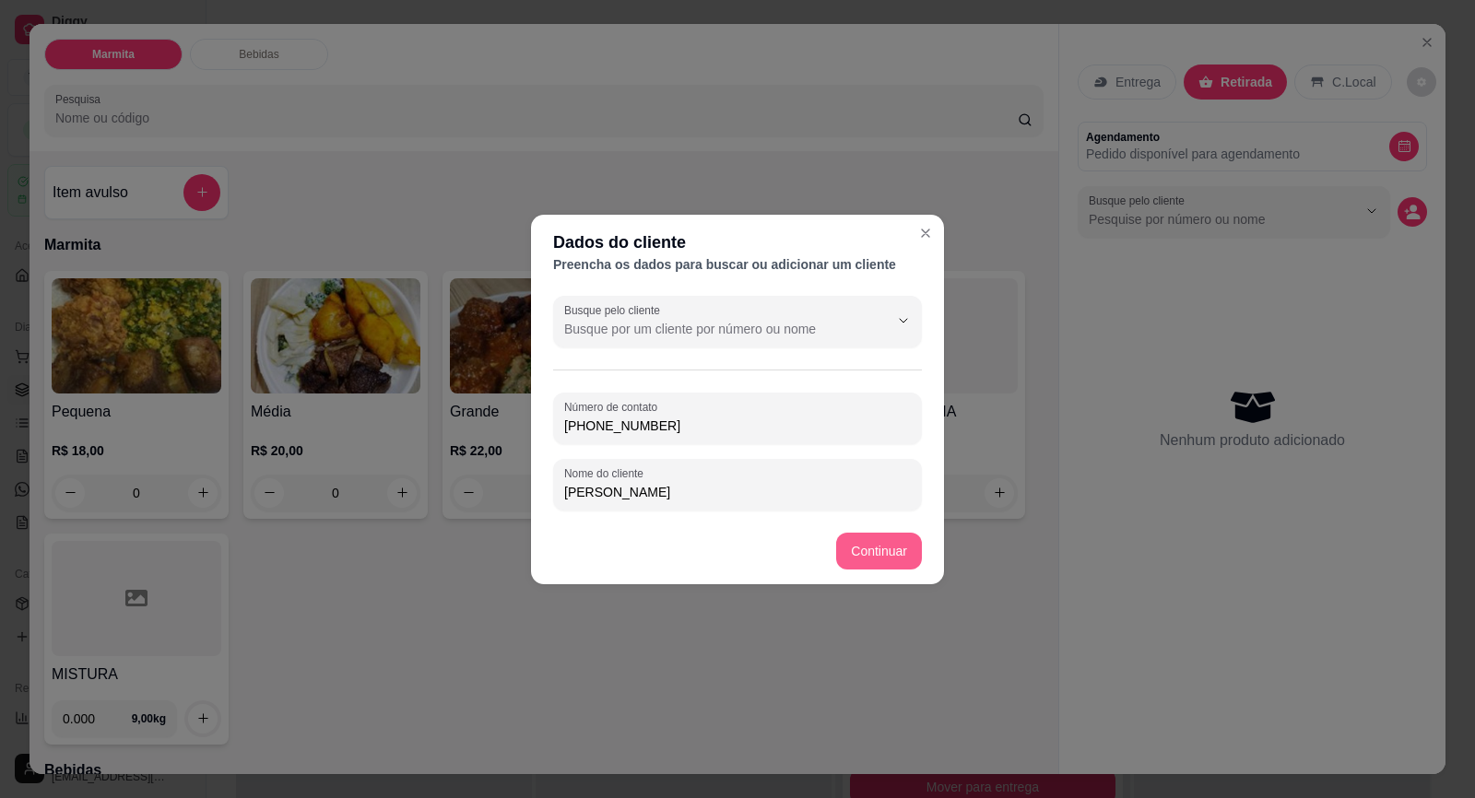
type input "[PERSON_NAME]"
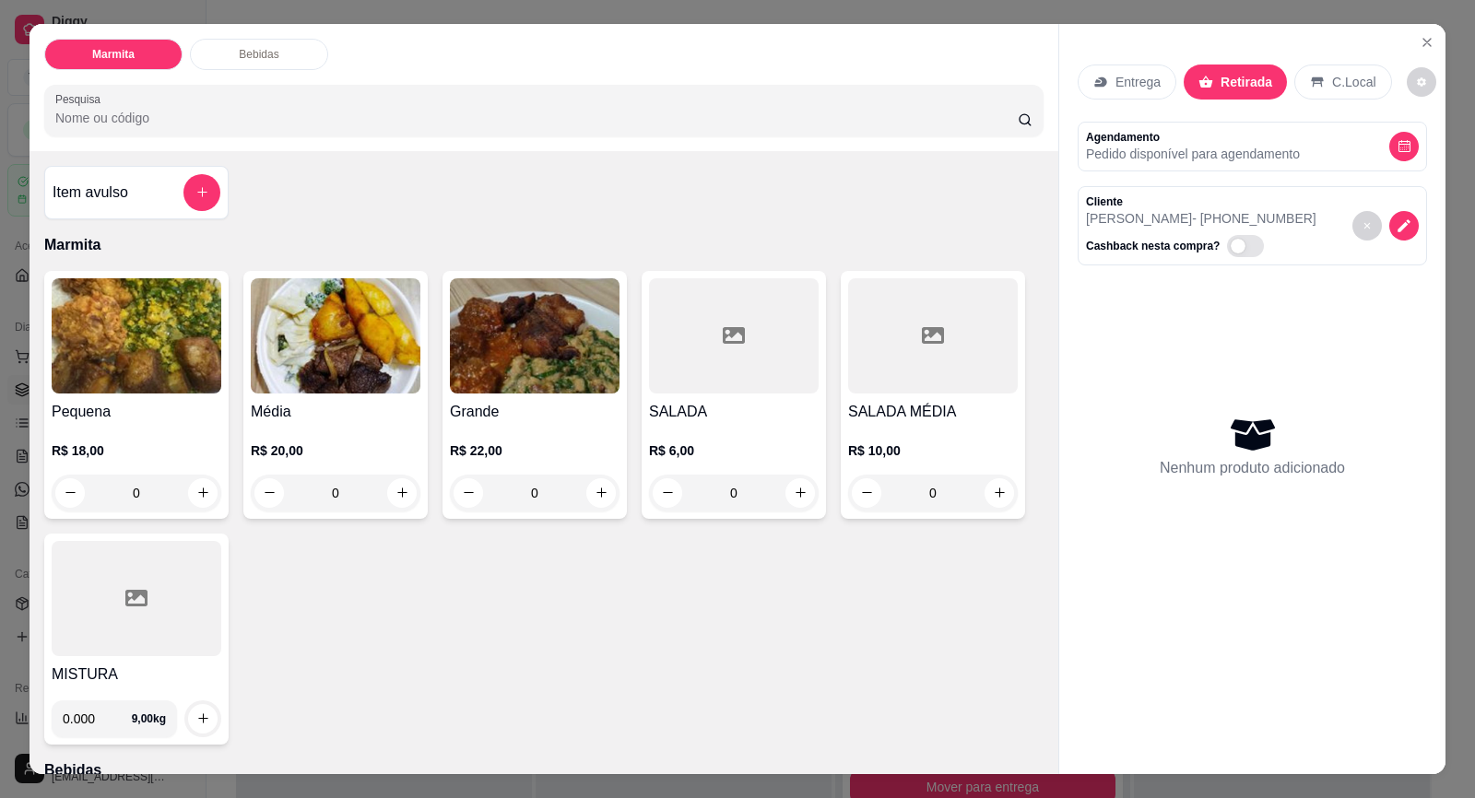
click at [363, 382] on img at bounding box center [336, 335] width 170 height 115
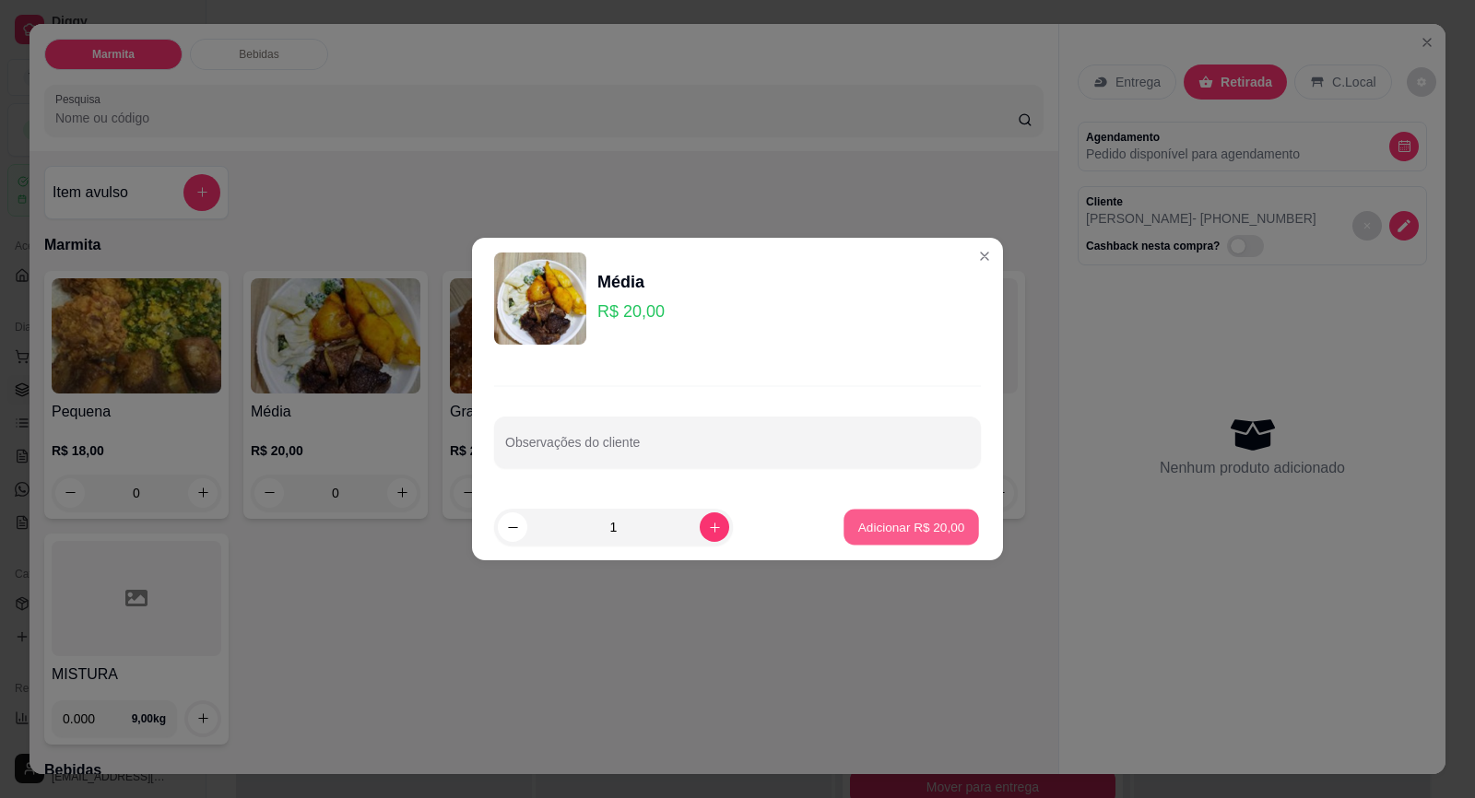
click at [888, 518] on p "Adicionar R$ 20,00" at bounding box center [911, 527] width 107 height 18
type input "1"
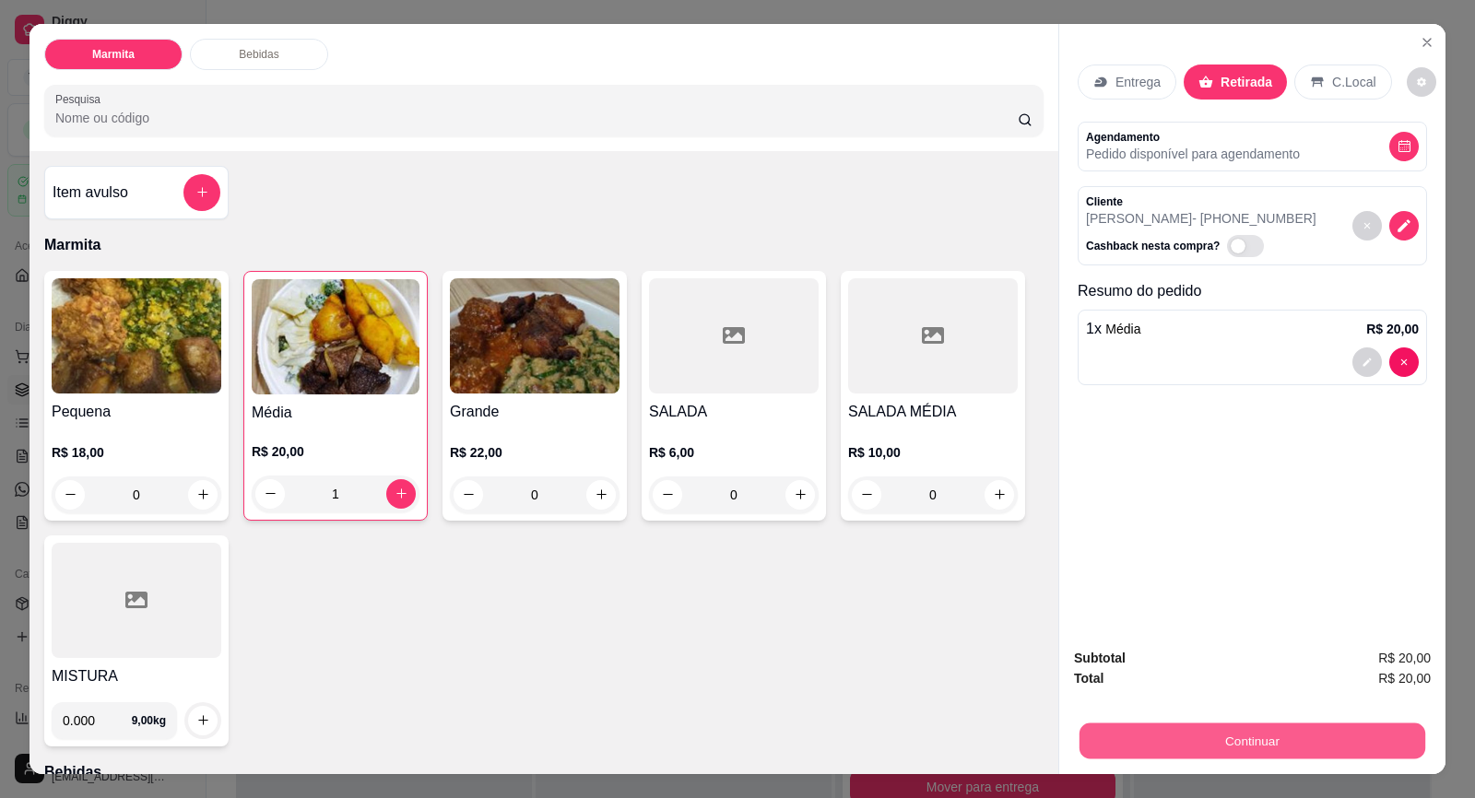
click at [1211, 744] on button "Continuar" at bounding box center [1252, 741] width 346 height 36
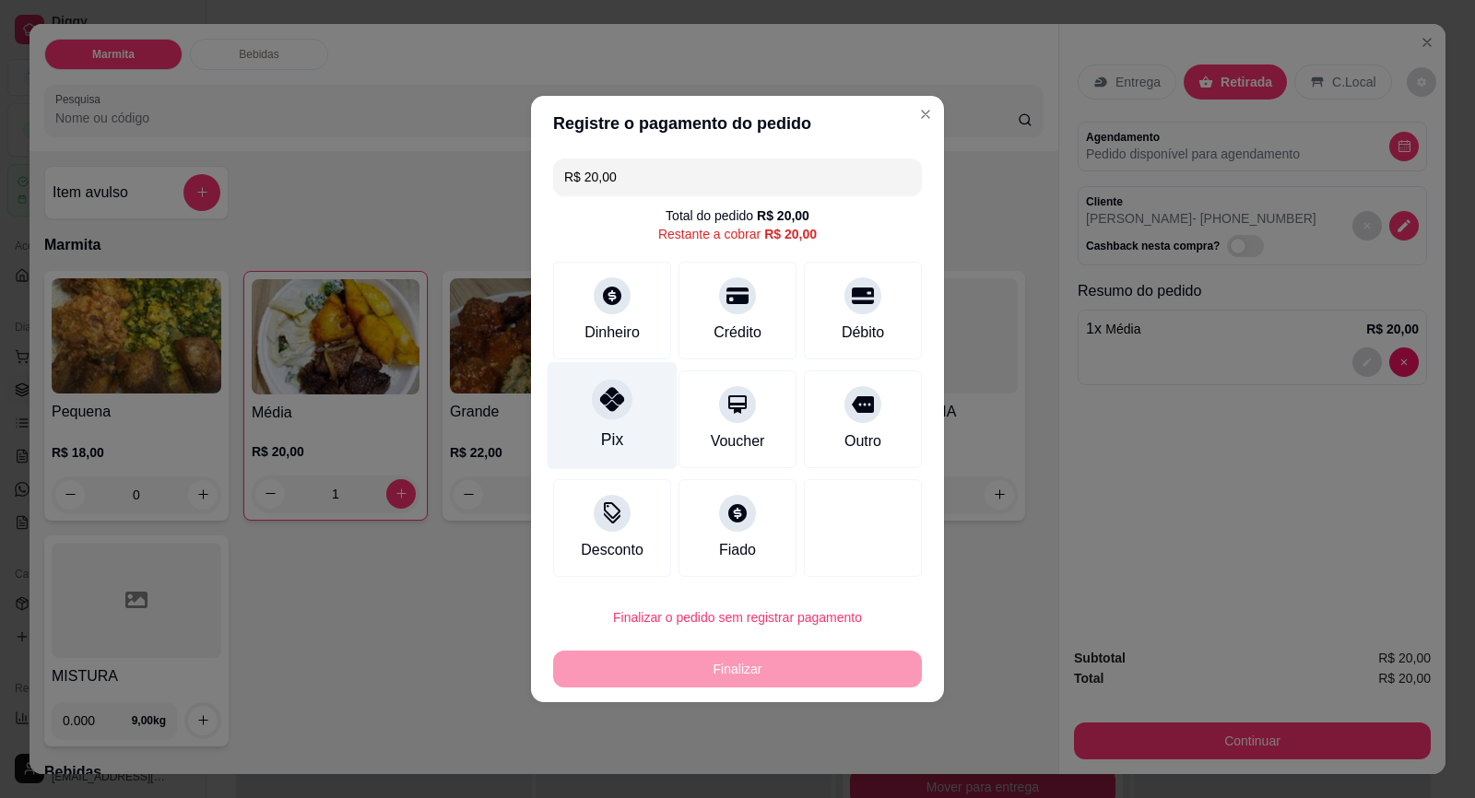
click at [595, 445] on div "Pix" at bounding box center [612, 416] width 130 height 108
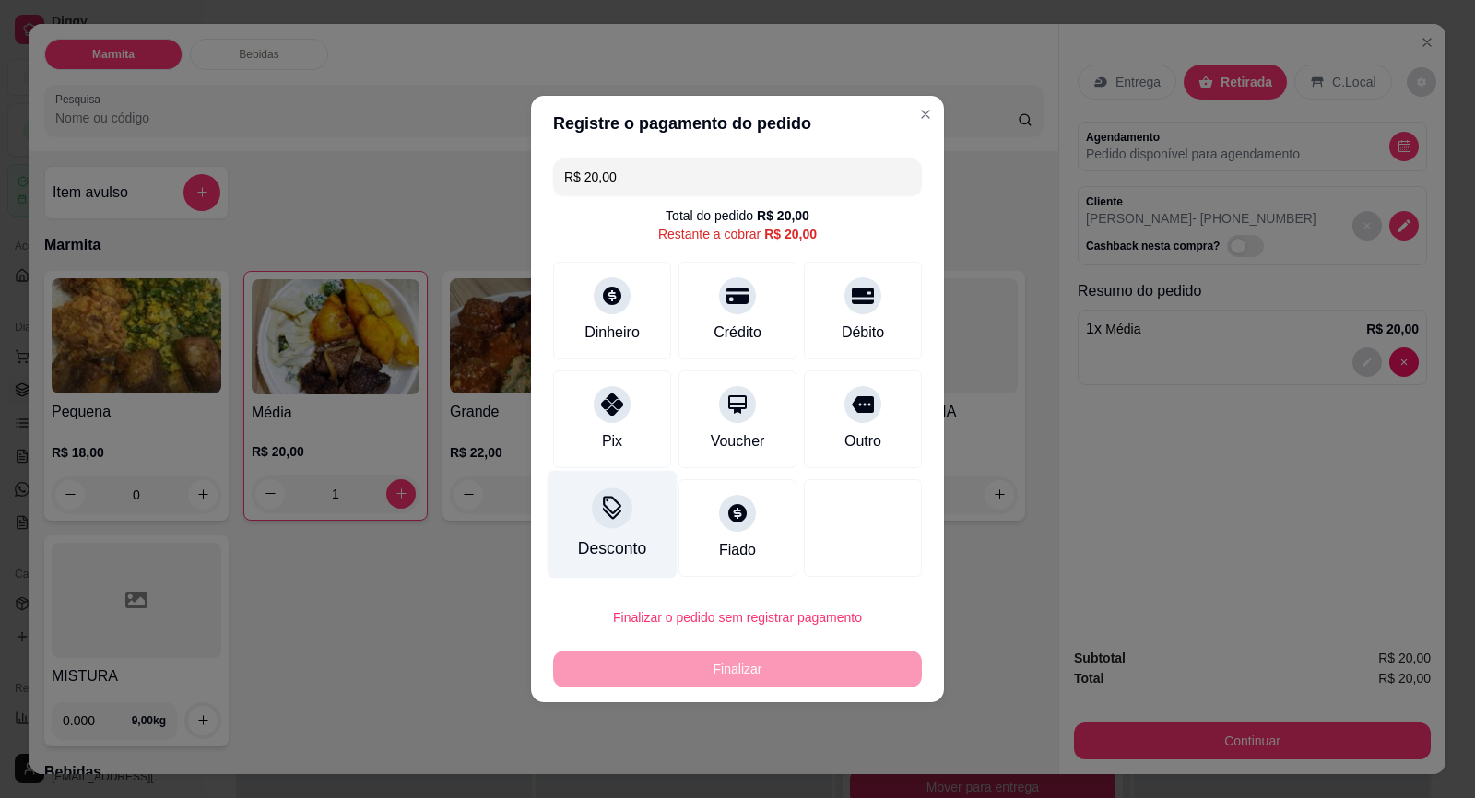
type input "R$ 0,00"
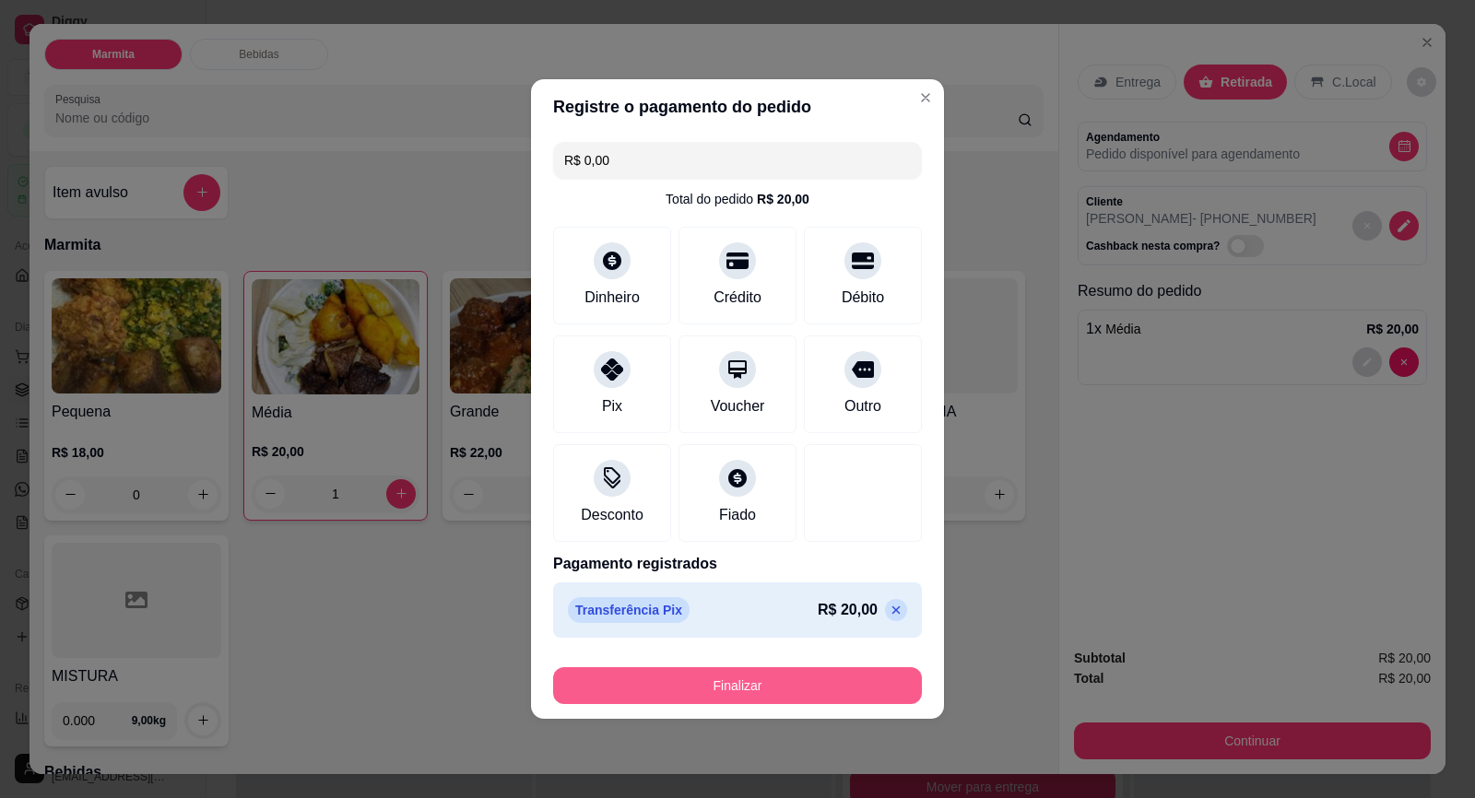
click at [787, 691] on button "Finalizar" at bounding box center [737, 685] width 369 height 37
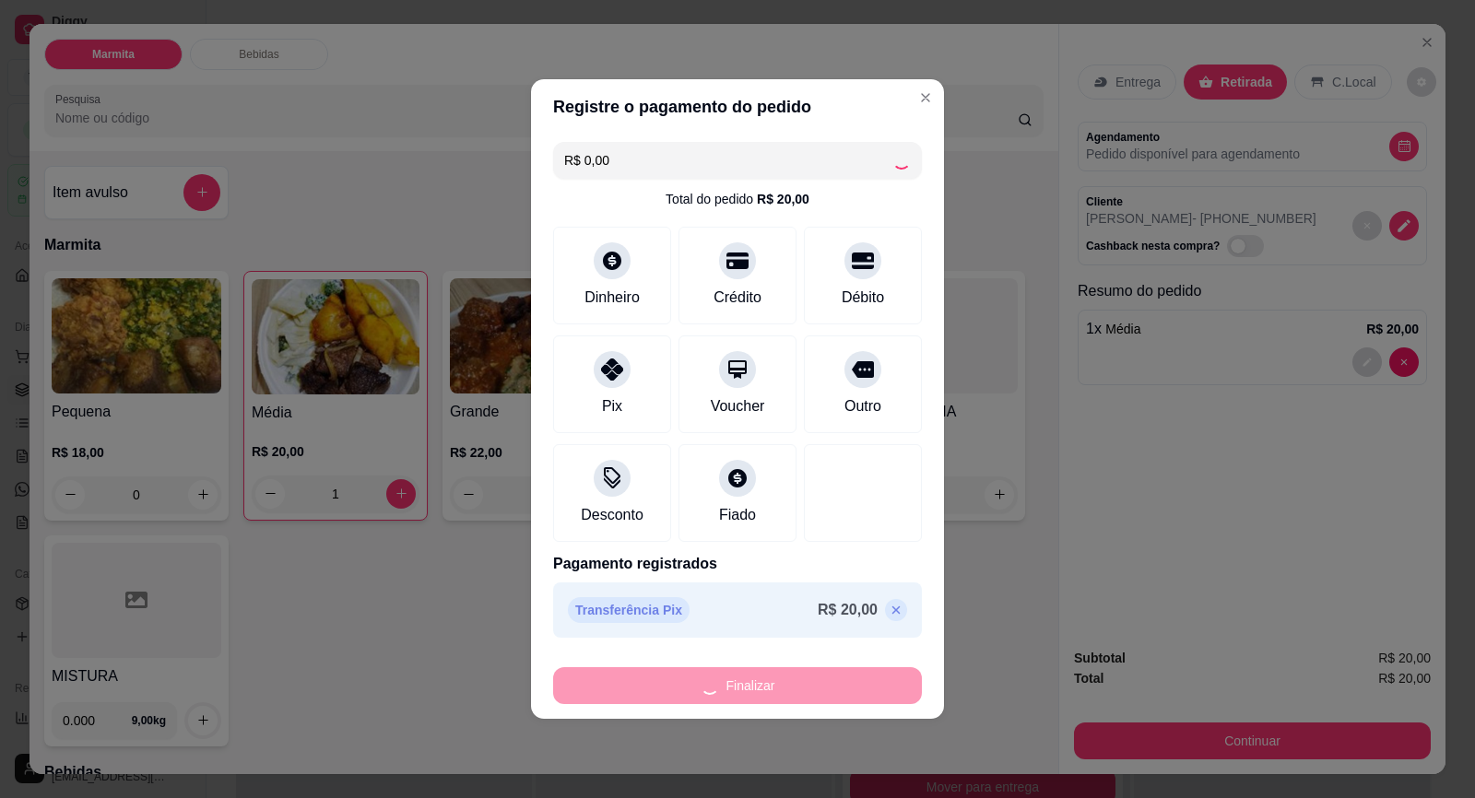
type input "0"
type input "-R$ 20,00"
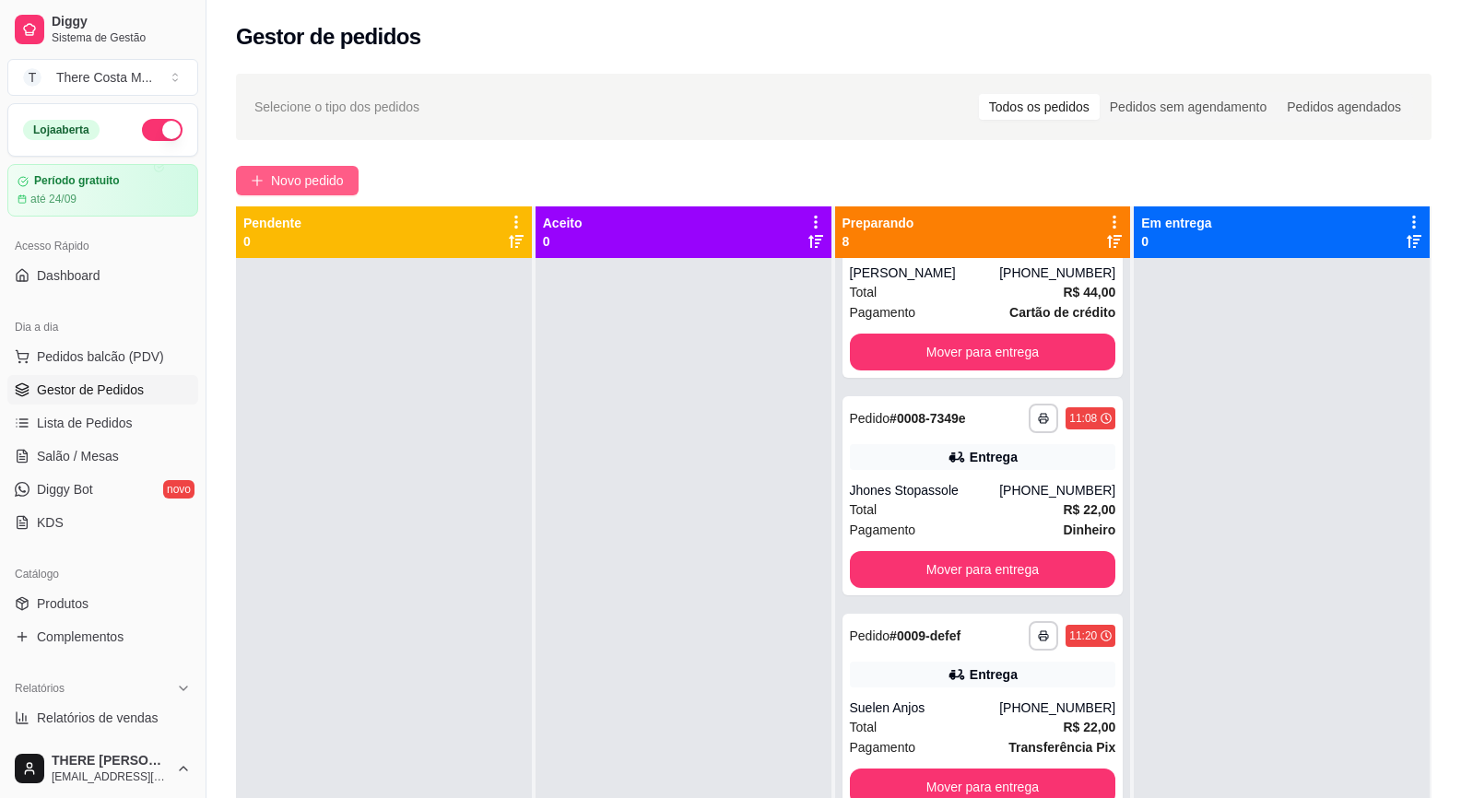
click at [314, 181] on span "Novo pedido" at bounding box center [307, 180] width 73 height 20
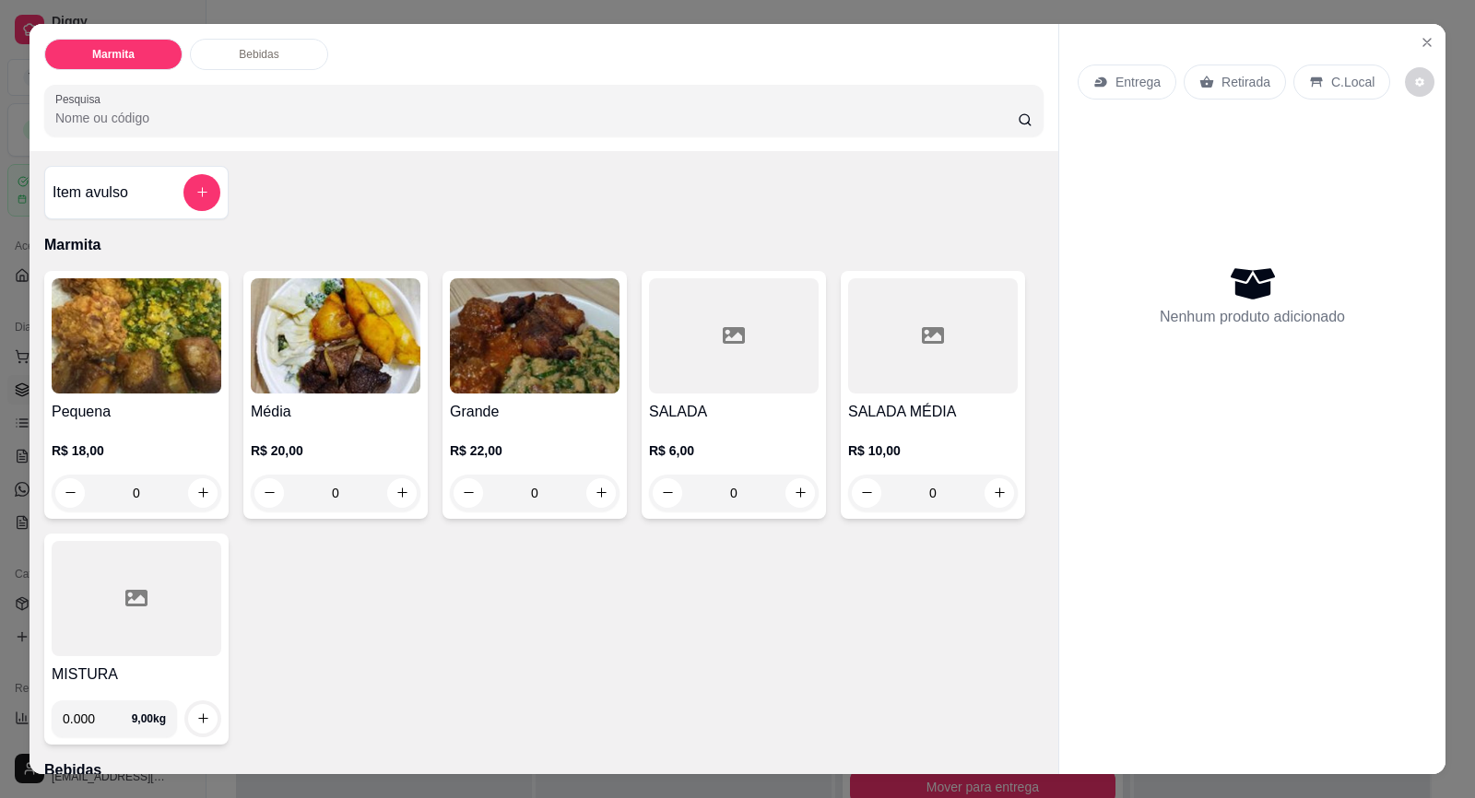
click at [1163, 70] on div "Entrega" at bounding box center [1126, 82] width 99 height 35
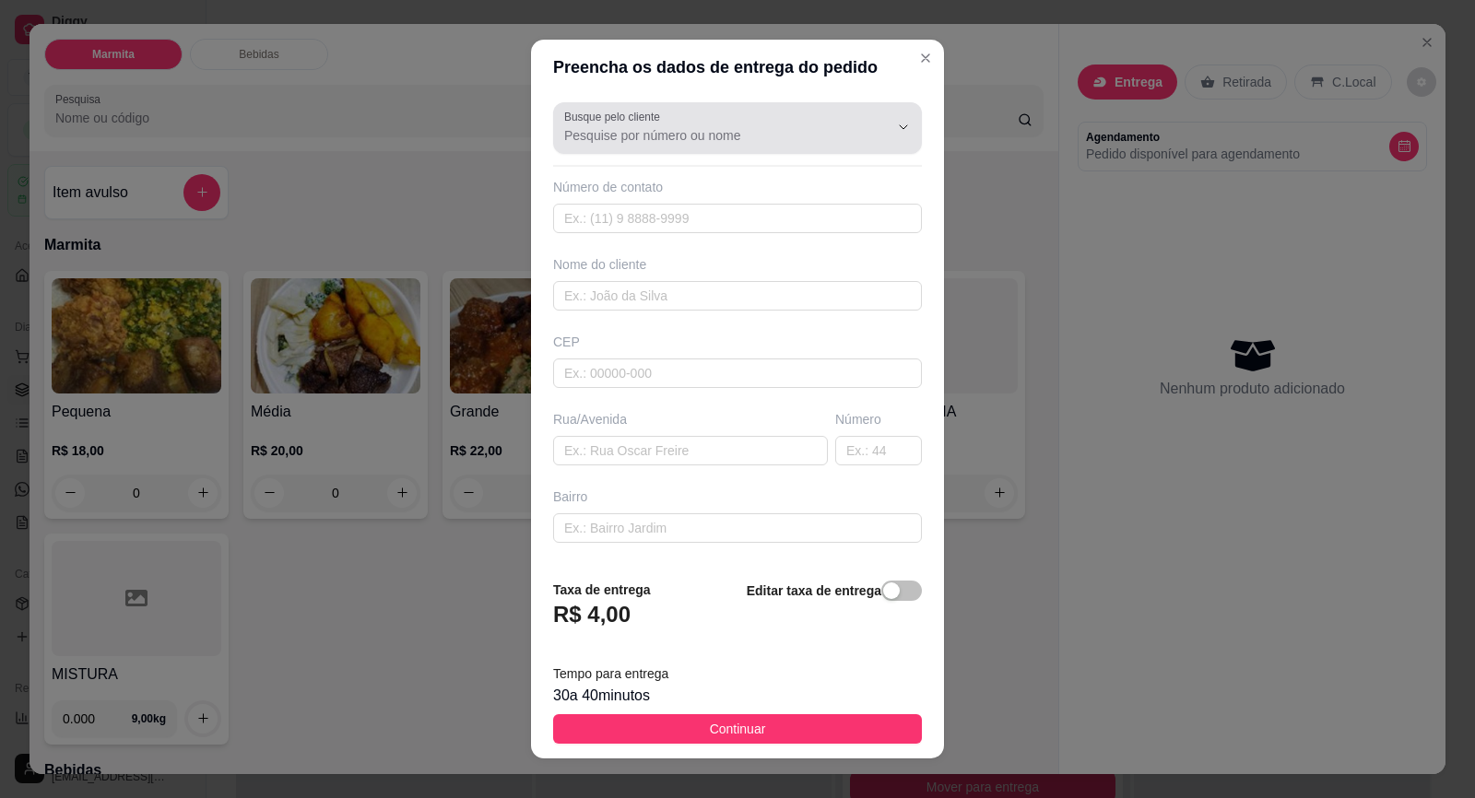
click at [745, 152] on div "Busque pelo cliente" at bounding box center [737, 128] width 369 height 52
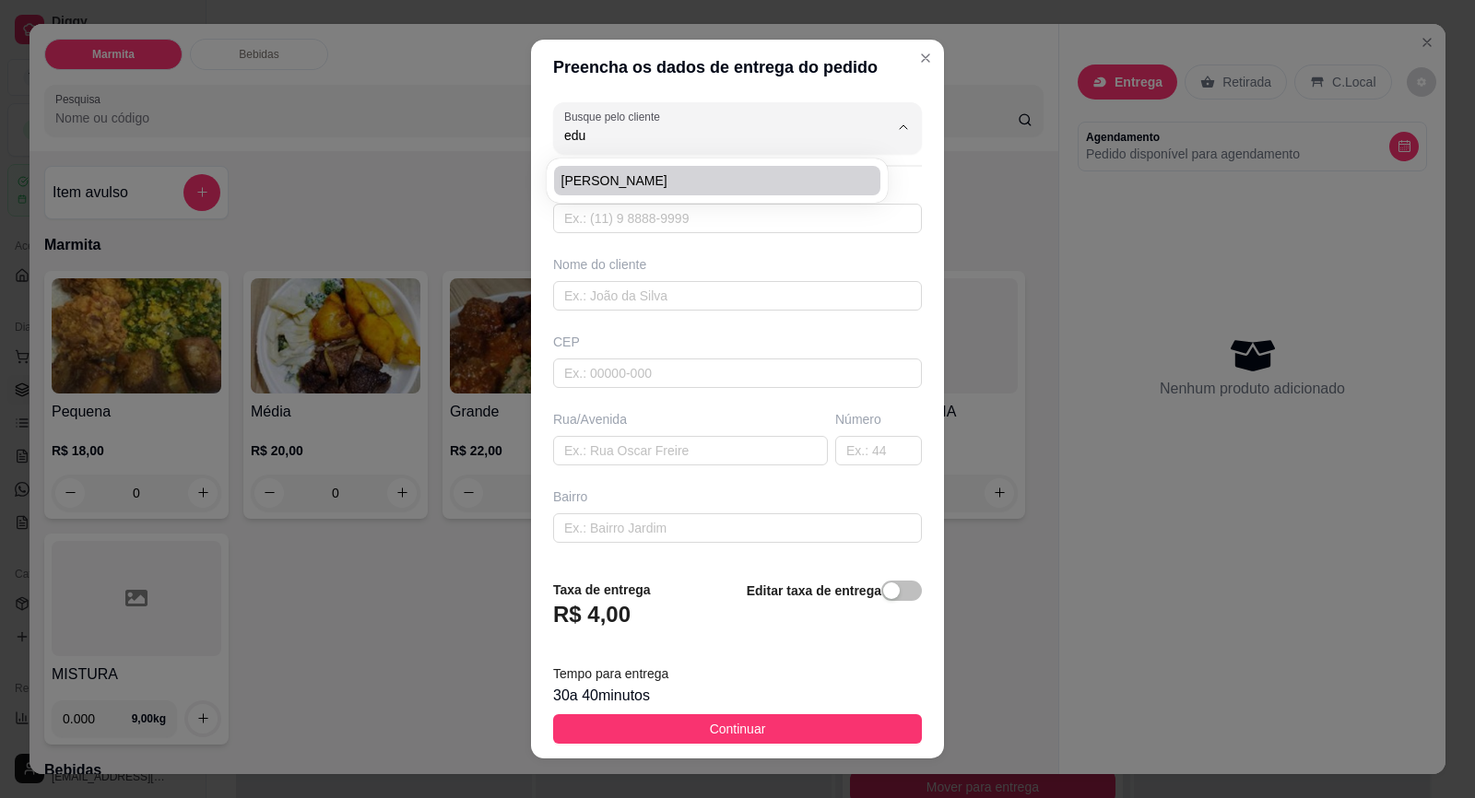
click at [731, 170] on li "[PERSON_NAME]" at bounding box center [717, 180] width 326 height 29
type input "[PERSON_NAME]"
type input "15996503750"
type input "[PERSON_NAME]"
type input "CORONEL [PERSON_NAME]"
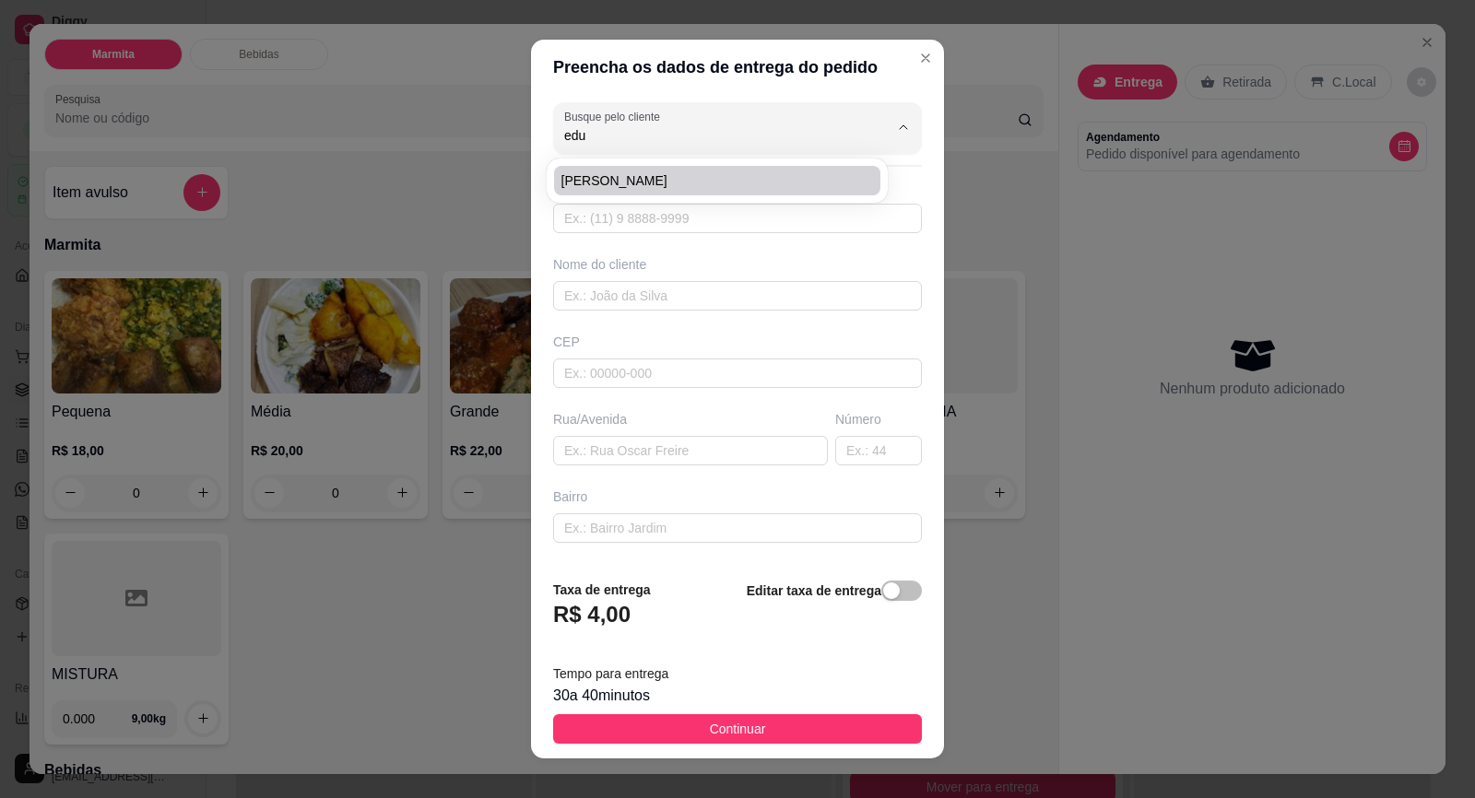
type input "0"
type input "CENTRO"
type input "LOJA"
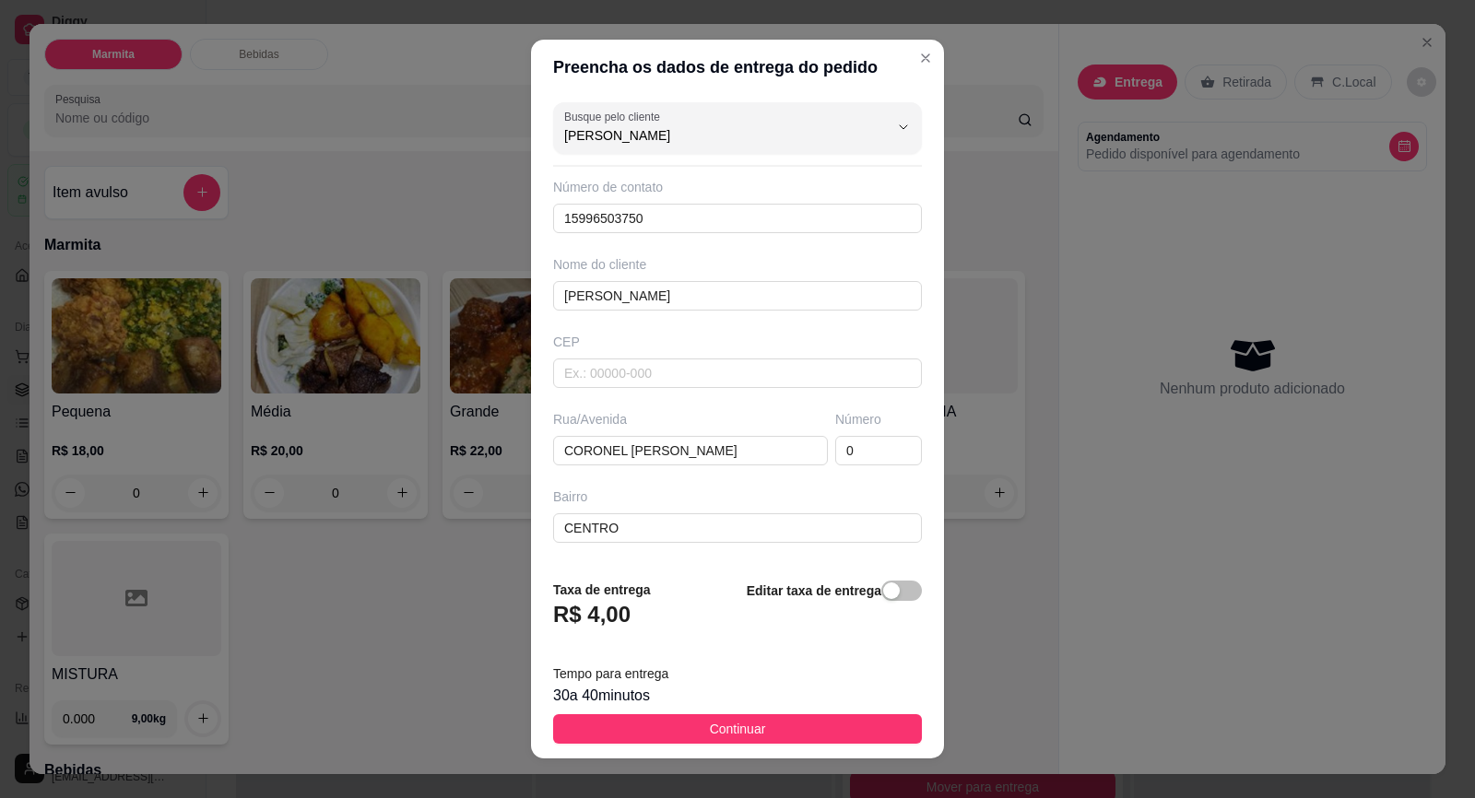
type input "[PERSON_NAME]"
click at [770, 469] on div "Busque pelo cliente EDUARDO Número de contato 15996503750 Nome do cliente EDUAR…" at bounding box center [737, 329] width 413 height 469
click at [758, 447] on input "CORONEL [PERSON_NAME]" at bounding box center [690, 450] width 275 height 29
type input "C"
paste input "José Fazio Gomes"
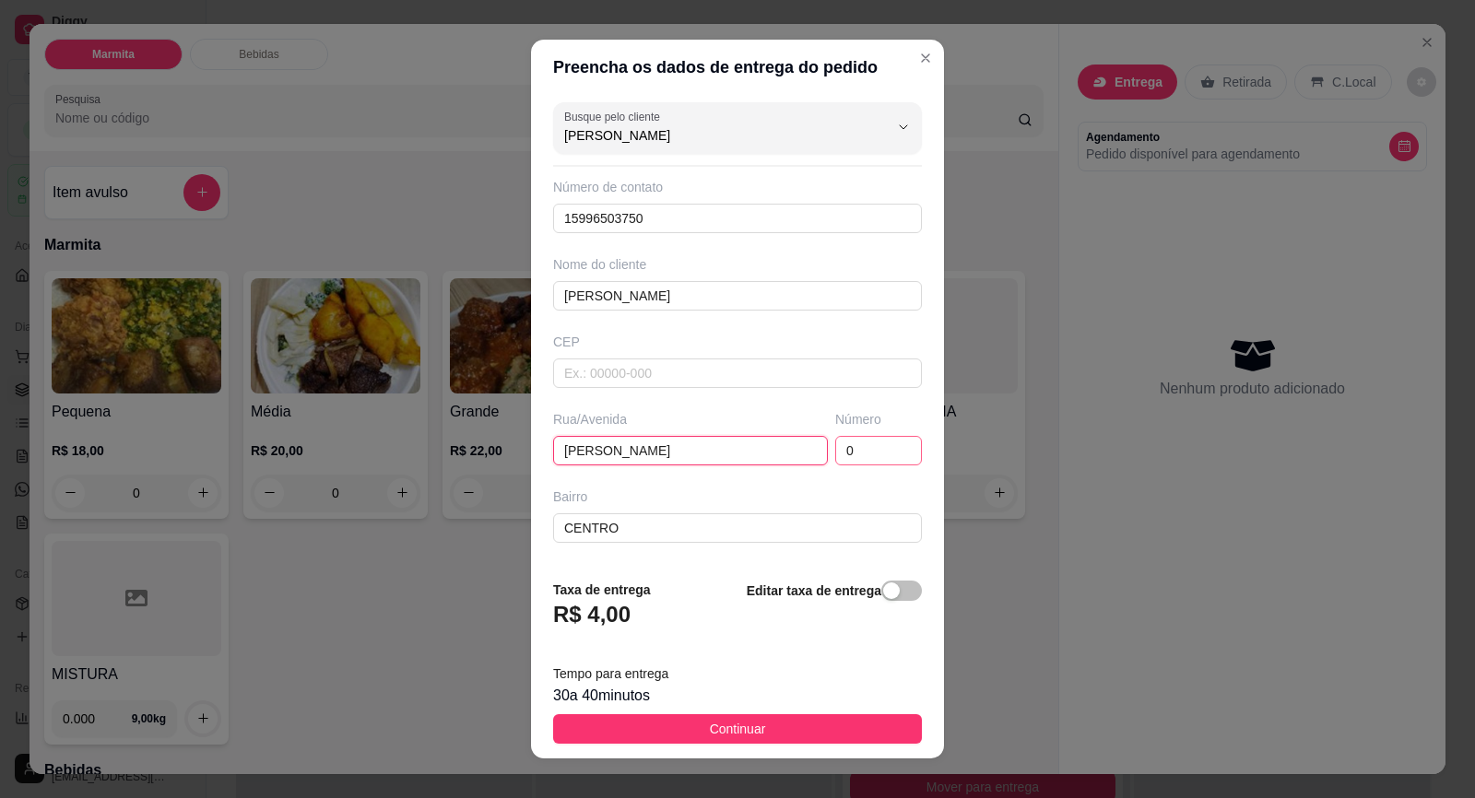
type input "José Fazio Gomes"
click at [841, 448] on input "0" at bounding box center [878, 450] width 87 height 29
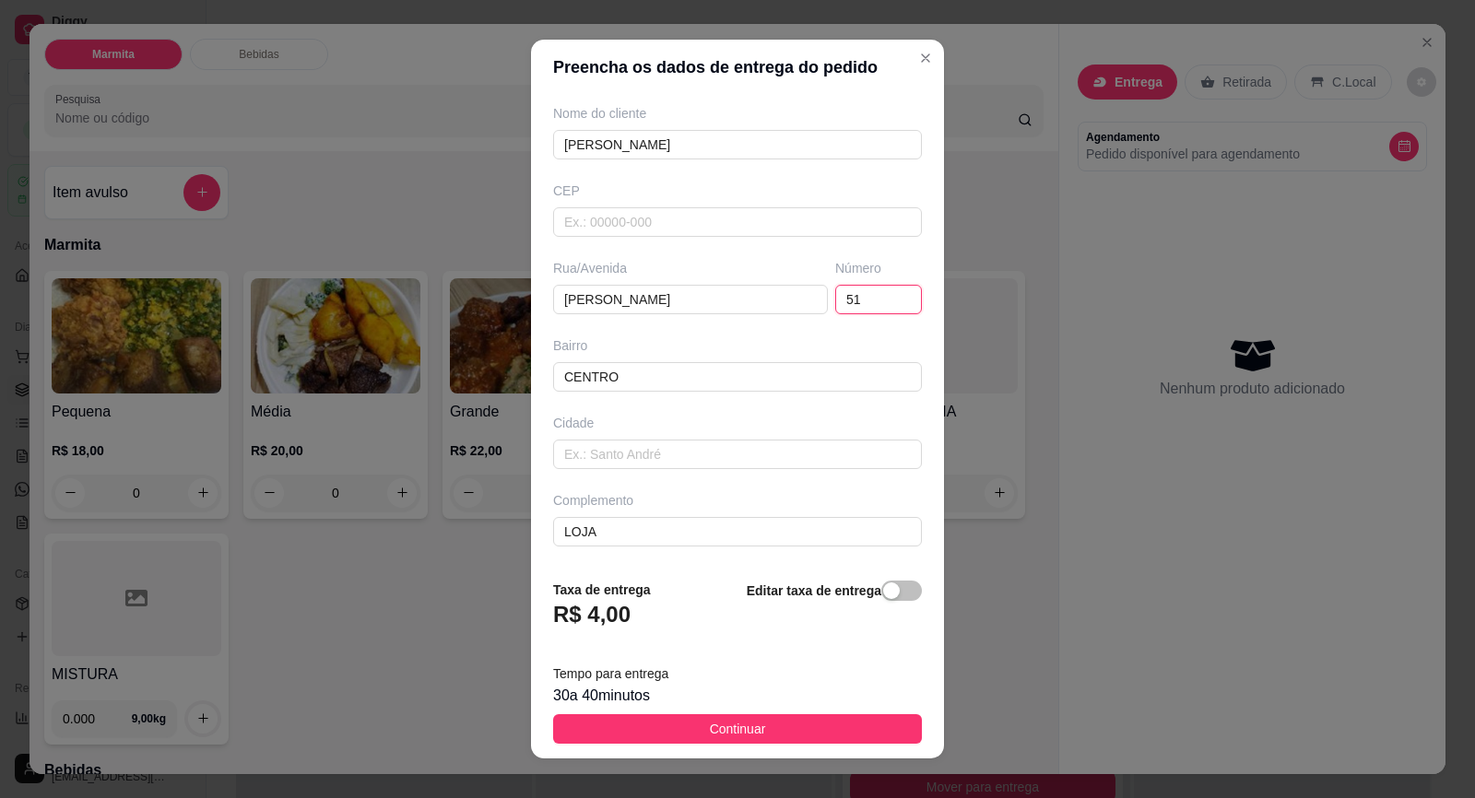
scroll to position [19, 0]
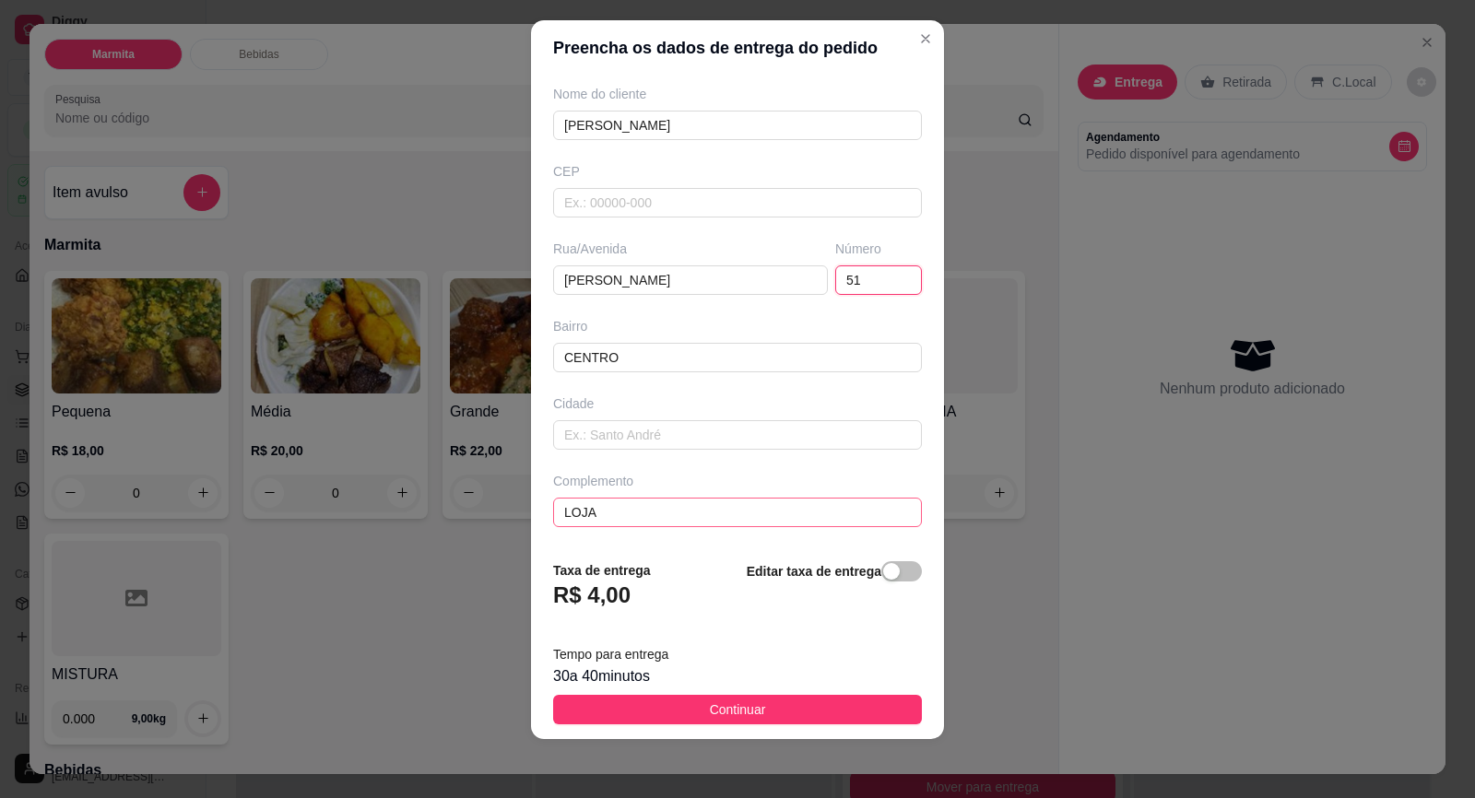
type input "51"
click at [711, 526] on input "LOJA" at bounding box center [737, 512] width 369 height 29
type input "L"
click at [711, 359] on input "CENTRO" at bounding box center [737, 357] width 369 height 29
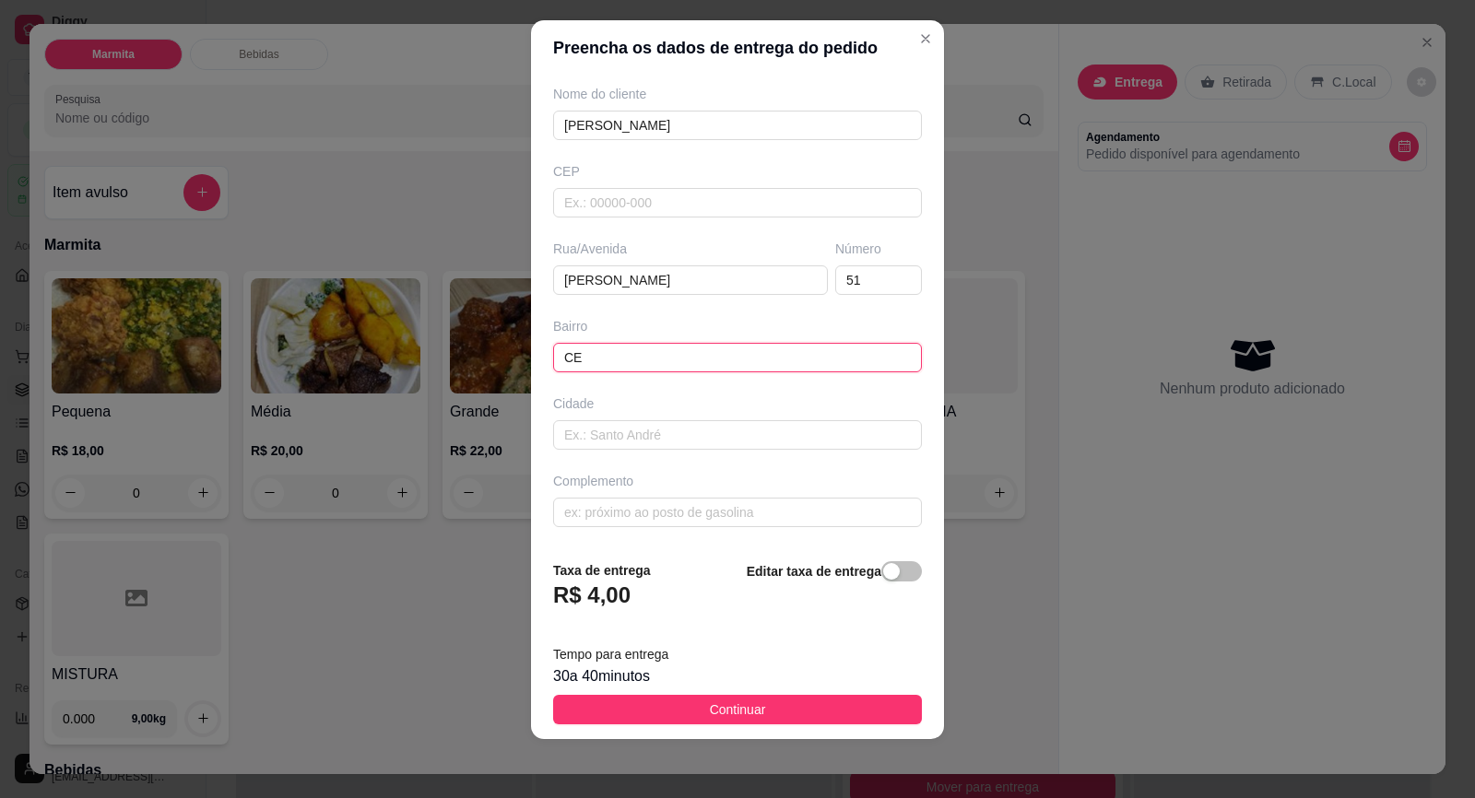
type input "C"
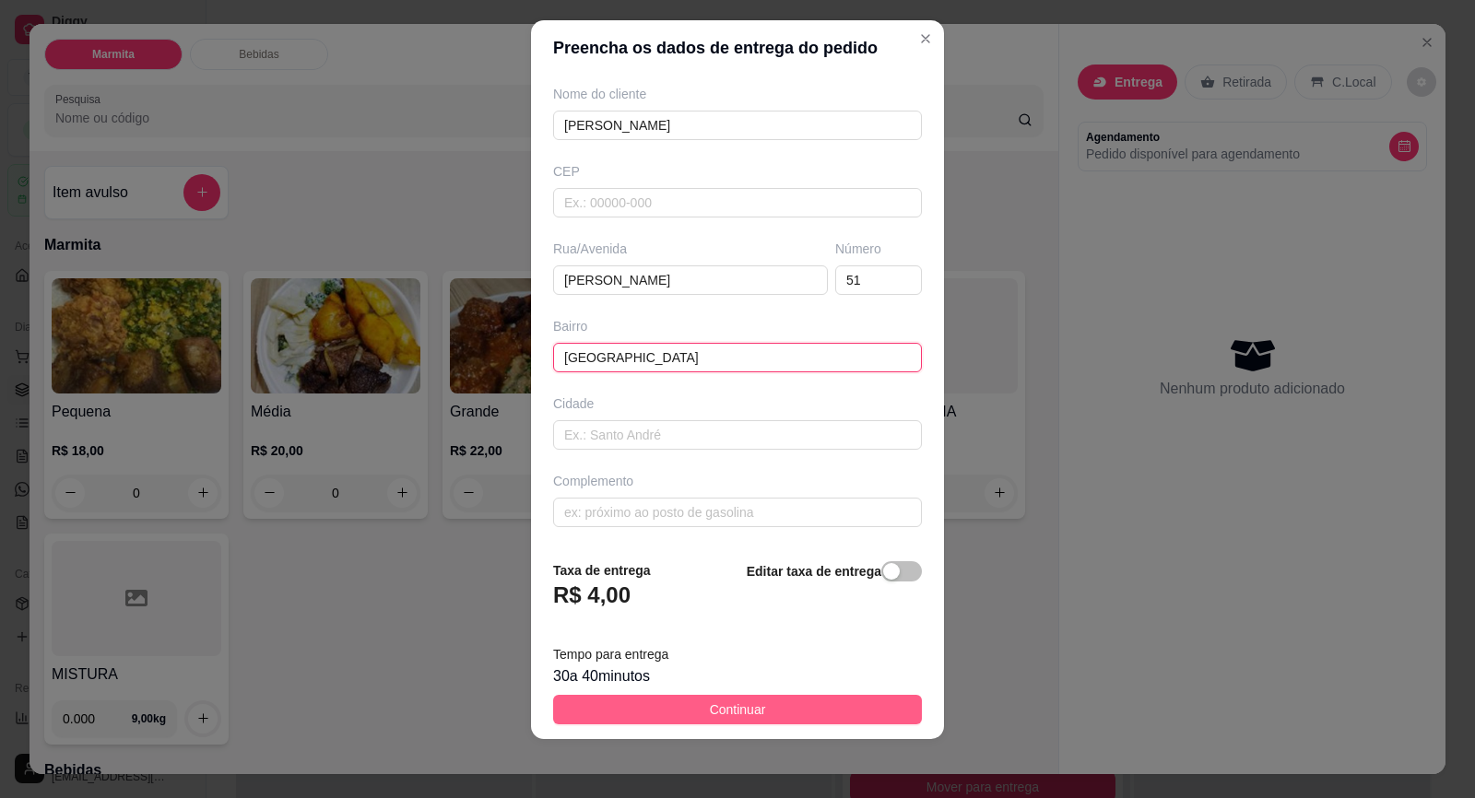
type input "Jardim Carolina"
click at [799, 706] on button "Continuar" at bounding box center [737, 709] width 369 height 29
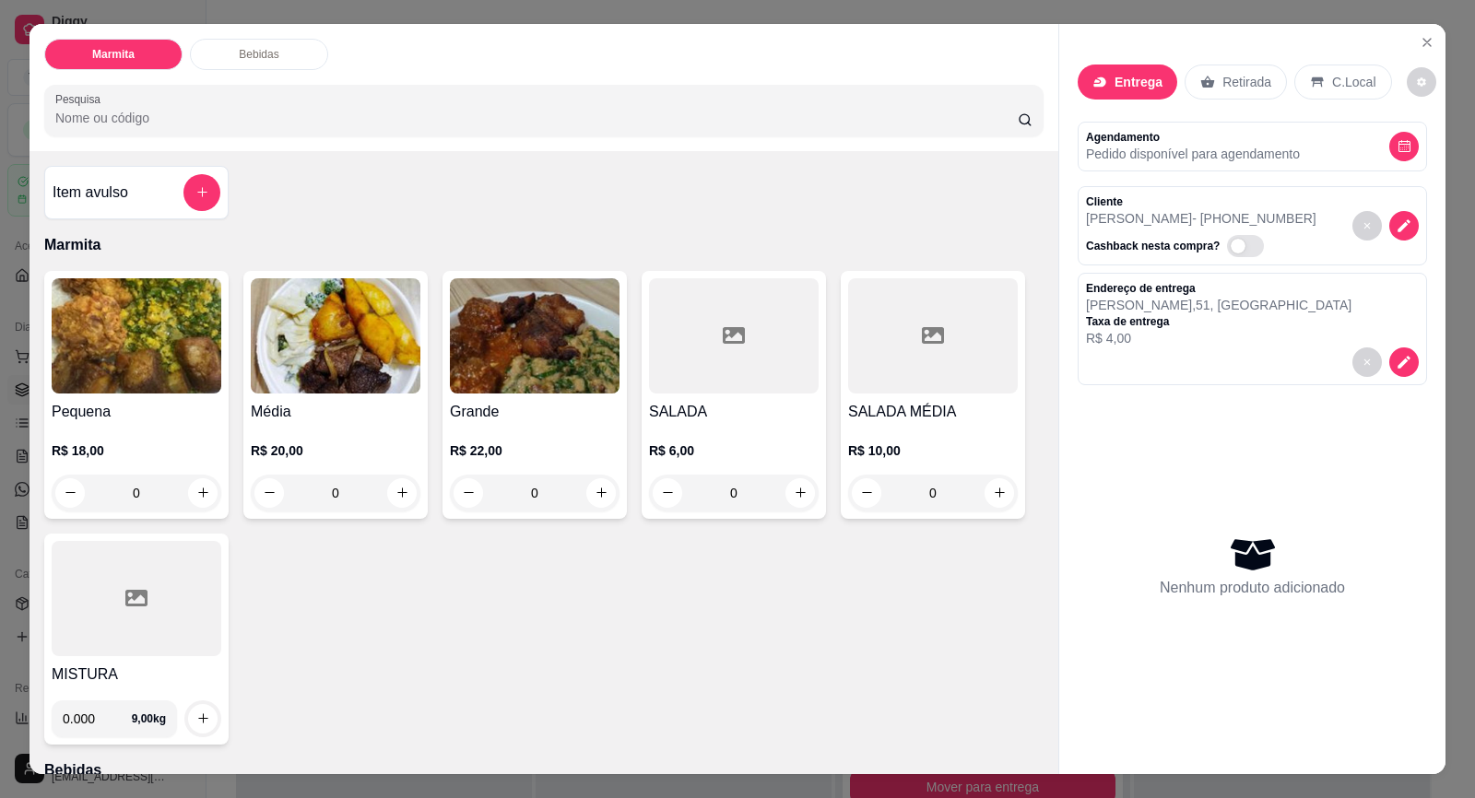
click at [402, 404] on h4 "Média" at bounding box center [336, 412] width 170 height 22
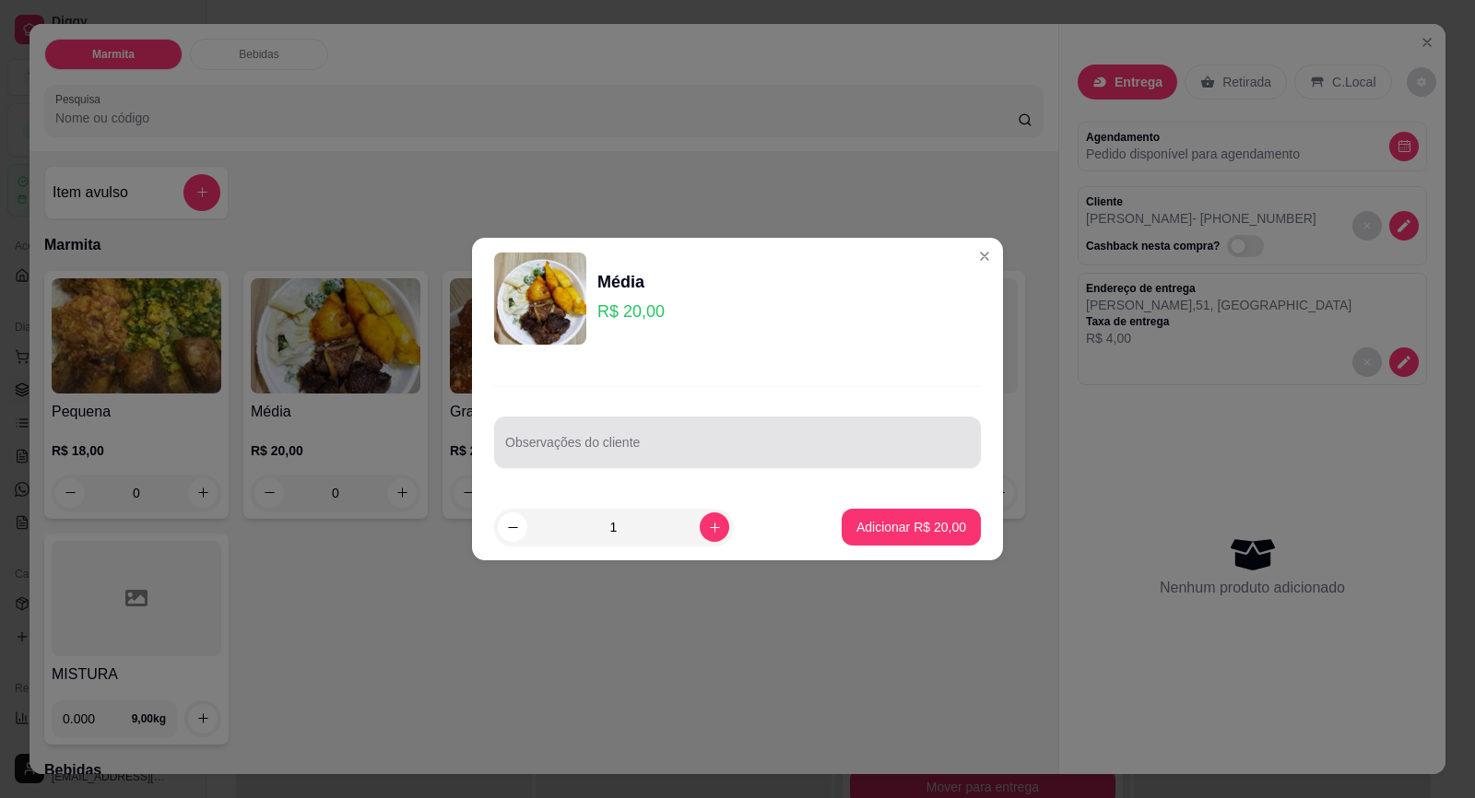
click at [622, 464] on div "Observações do cliente" at bounding box center [737, 443] width 487 height 52
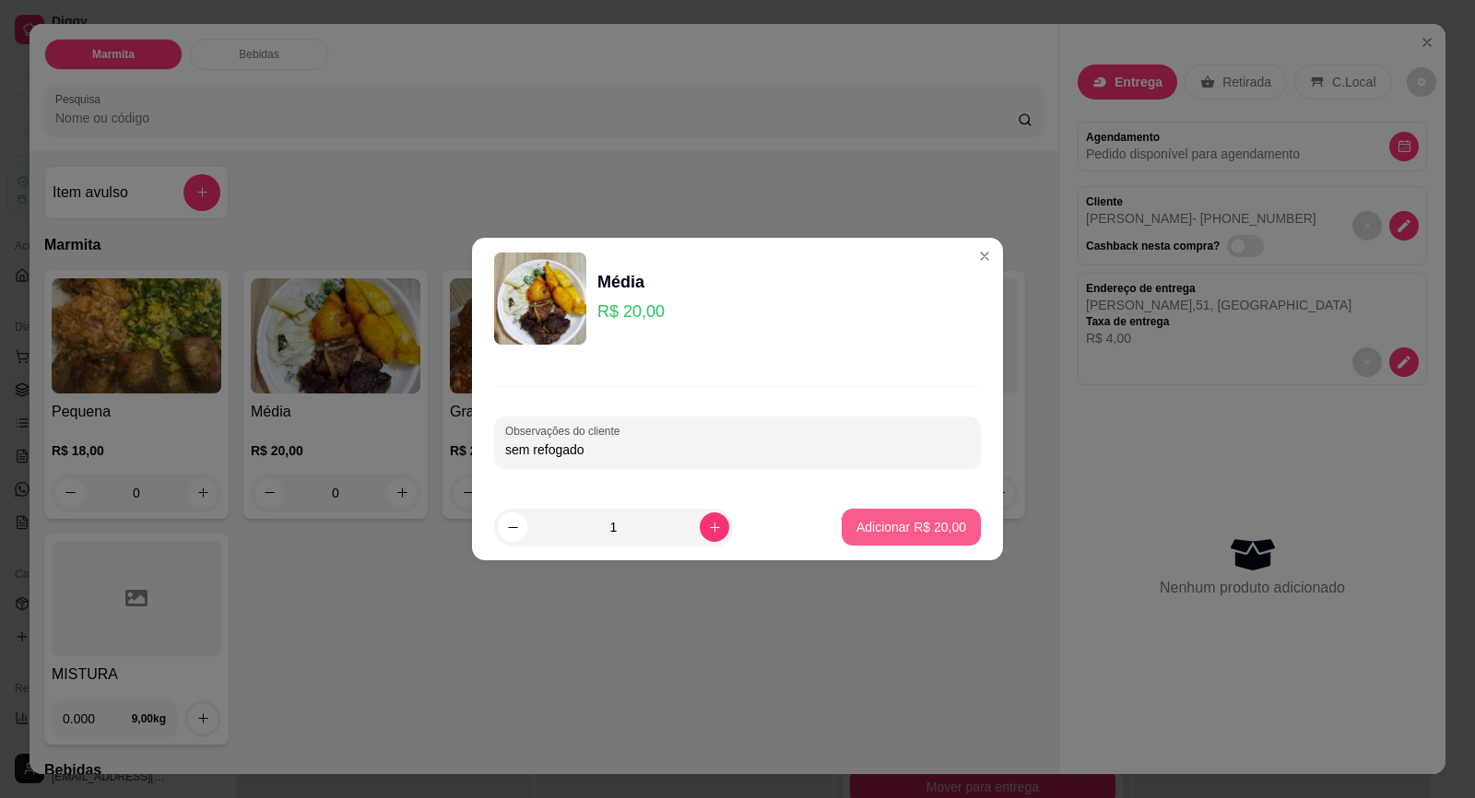
type input "sem refogado"
click at [878, 515] on button "Adicionar R$ 20,00" at bounding box center [910, 527] width 139 height 37
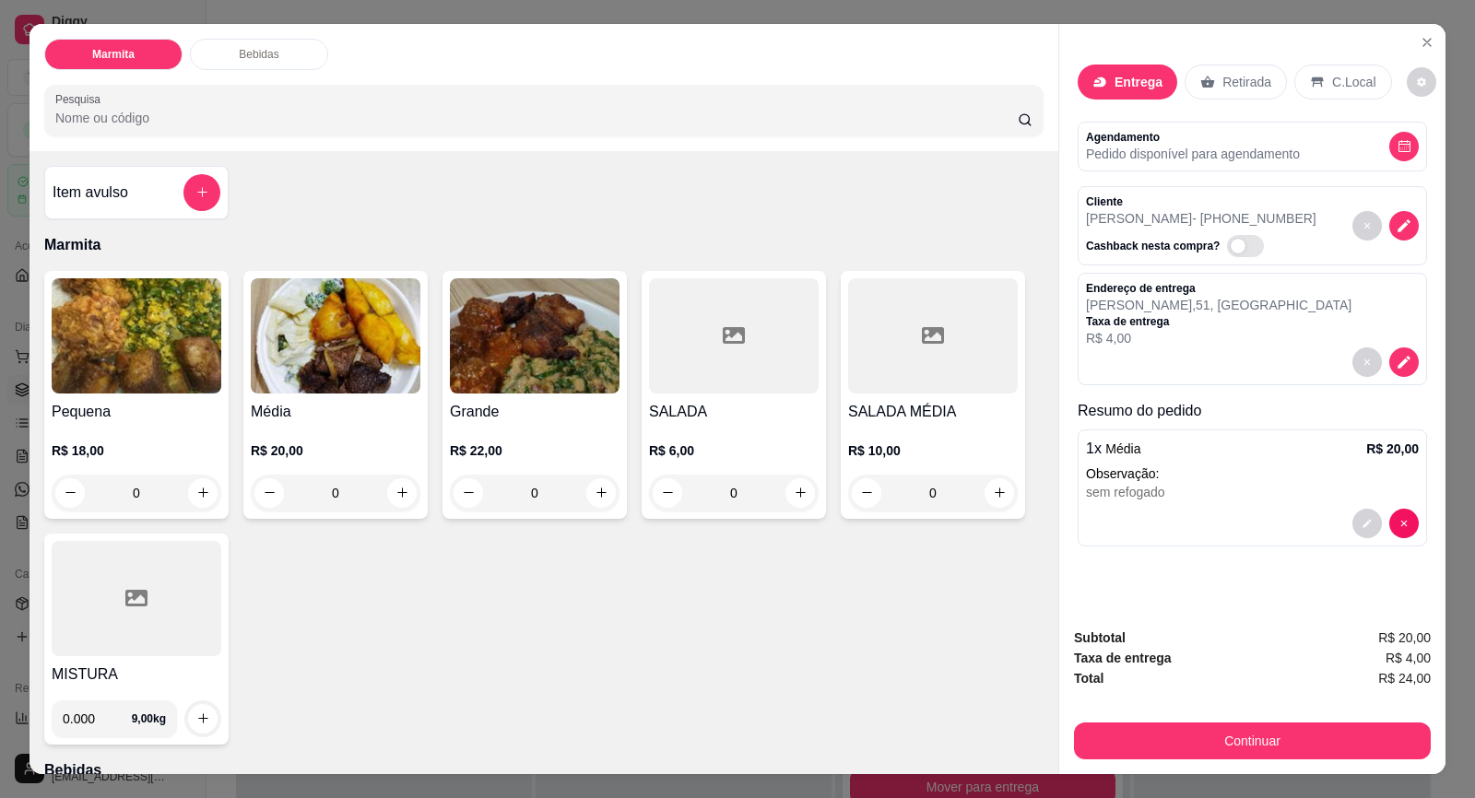
click at [535, 688] on div "Pequena R$ 18,00 0 Média R$ 20,00 0 Grande R$ 22,00 0 SALADA R$ 6,00 0 SALADA M…" at bounding box center [543, 508] width 999 height 474
click at [101, 652] on div at bounding box center [137, 598] width 170 height 115
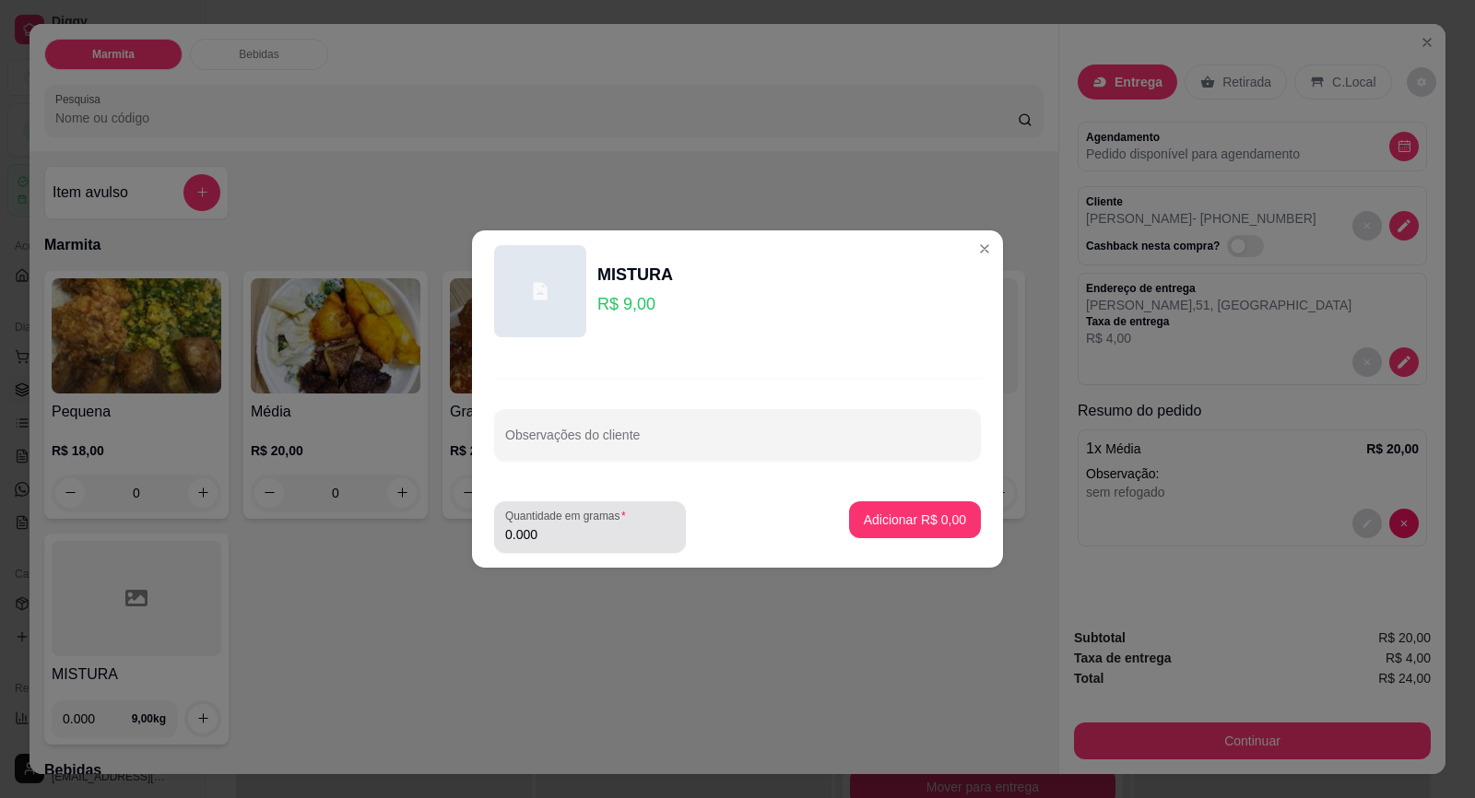
click at [572, 545] on div "0.000" at bounding box center [590, 527] width 170 height 37
type input "2.000"
click at [925, 533] on button "Adicionar R$ 18,00" at bounding box center [910, 519] width 139 height 37
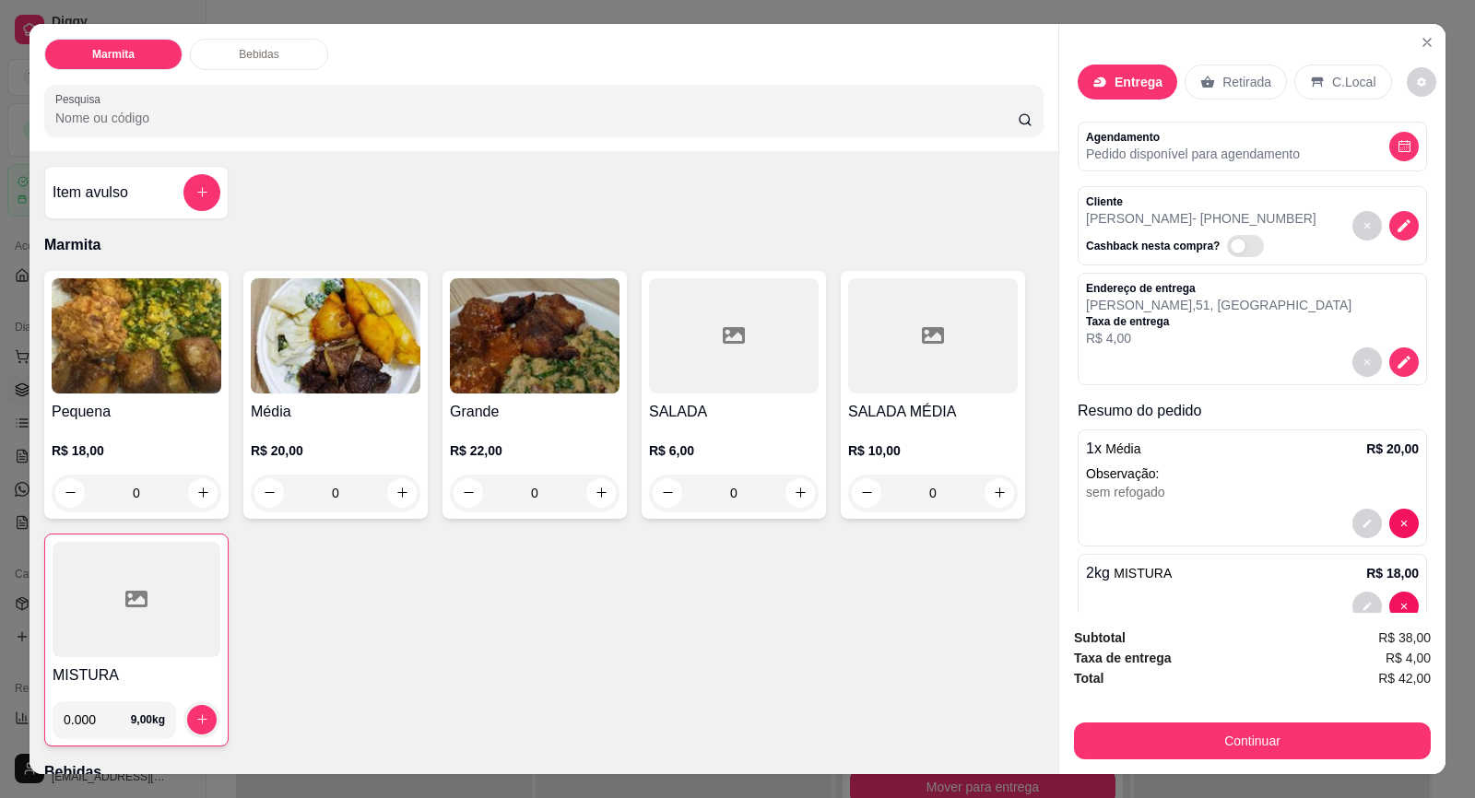
click at [551, 756] on div "Item avulso Marmita Pequena R$ 18,00 0 Média R$ 20,00 0 Grande R$ 22,00 0 SALAD…" at bounding box center [543, 462] width 1029 height 623
click at [562, 693] on div "Pequena R$ 18,00 0 Média R$ 20,00 0 Grande R$ 22,00 0 SALADA R$ 6,00 0 SALADA M…" at bounding box center [543, 509] width 999 height 476
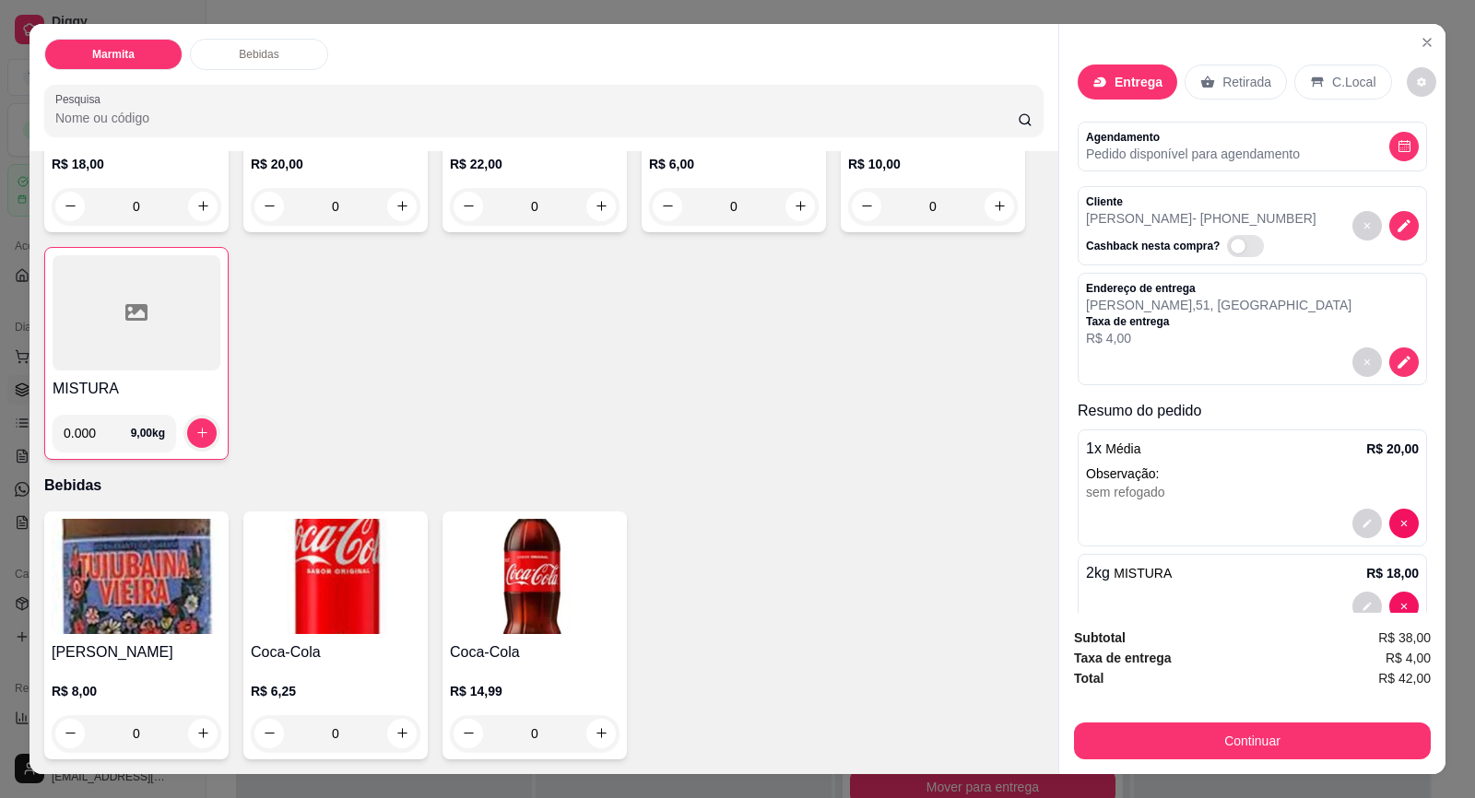
click at [343, 631] on img at bounding box center [336, 576] width 170 height 115
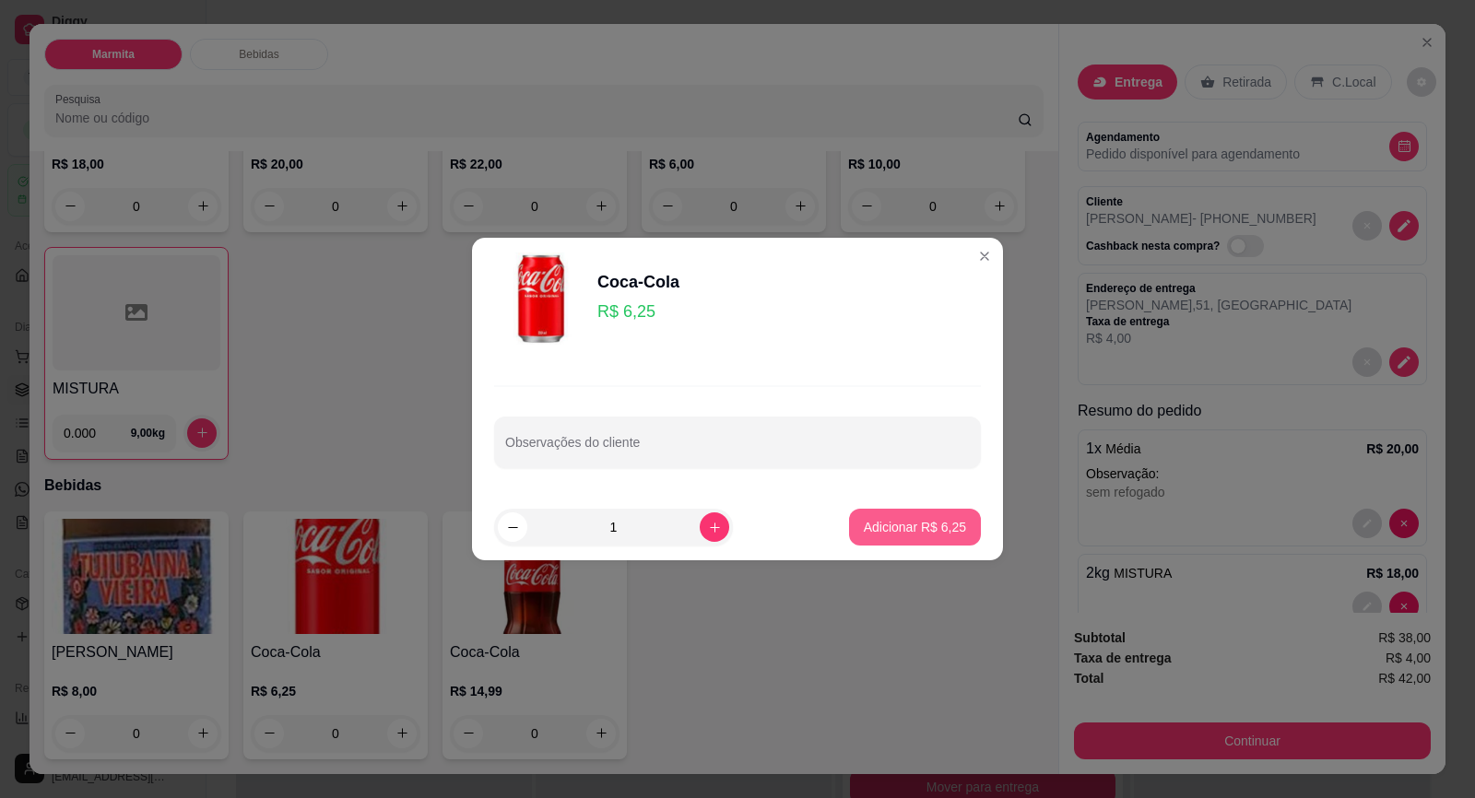
click at [894, 526] on p "Adicionar R$ 6,25" at bounding box center [915, 527] width 102 height 18
type input "1"
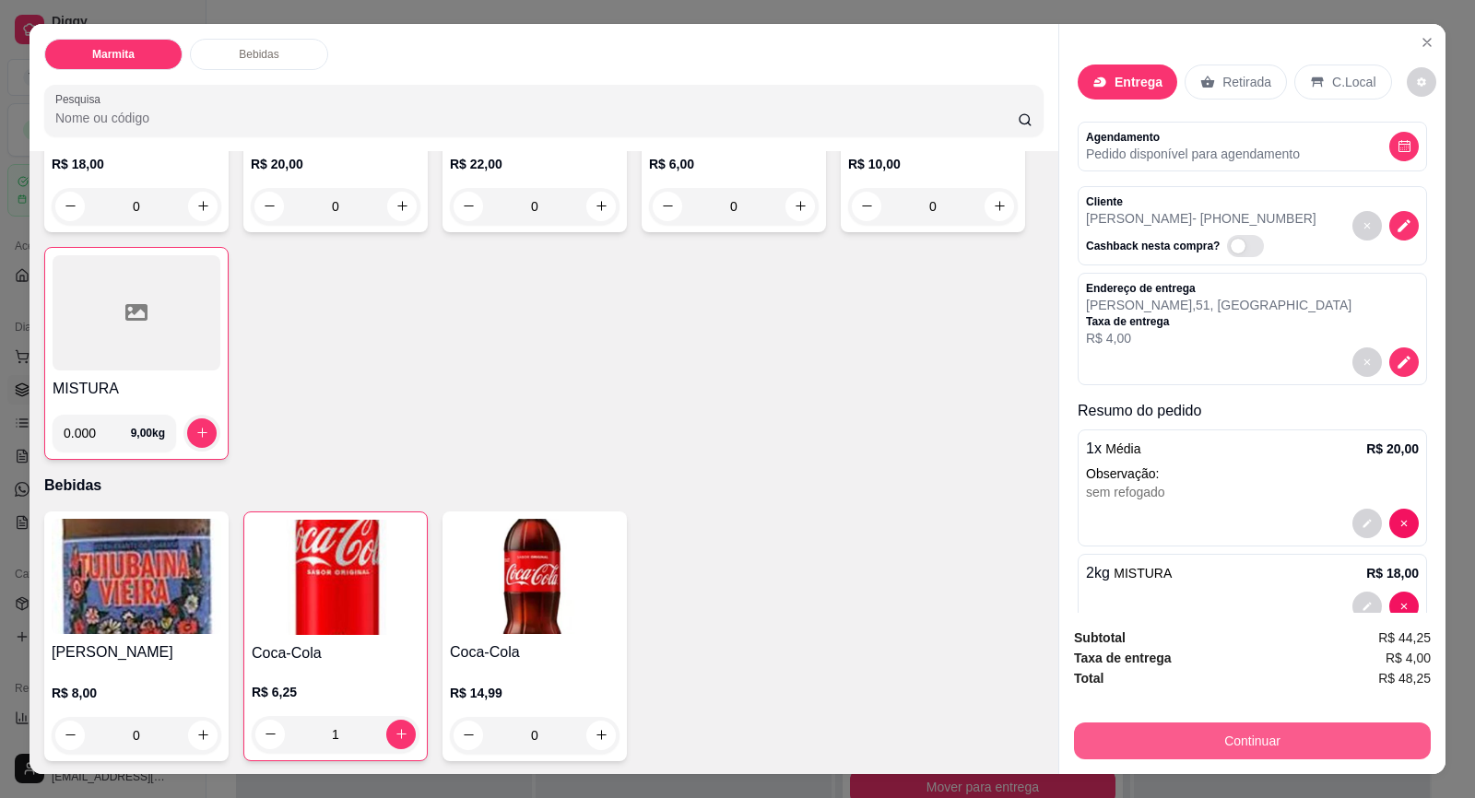
click at [1287, 728] on button "Continuar" at bounding box center [1252, 741] width 357 height 37
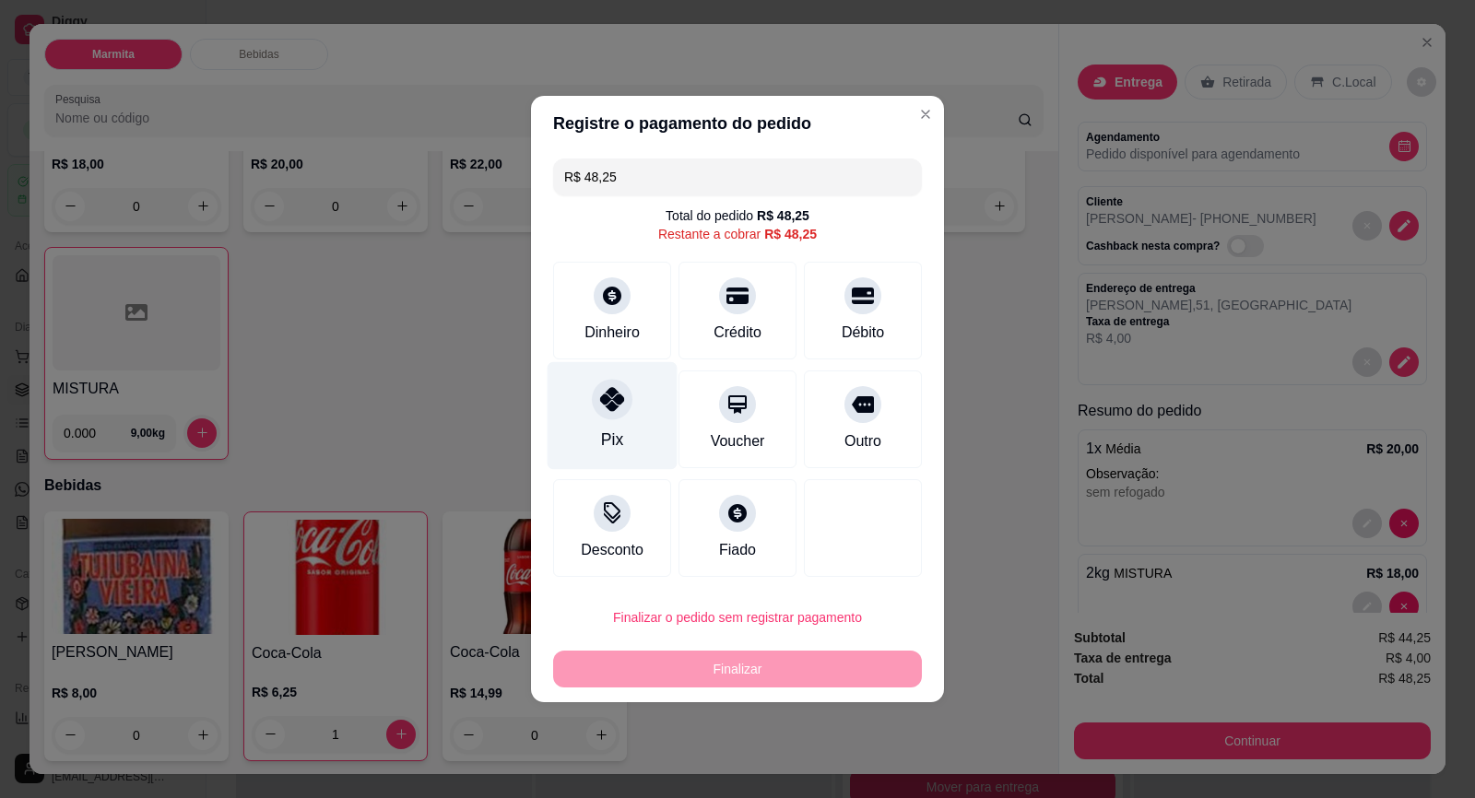
click at [629, 431] on div "Pix" at bounding box center [612, 416] width 130 height 108
type input "R$ 0,00"
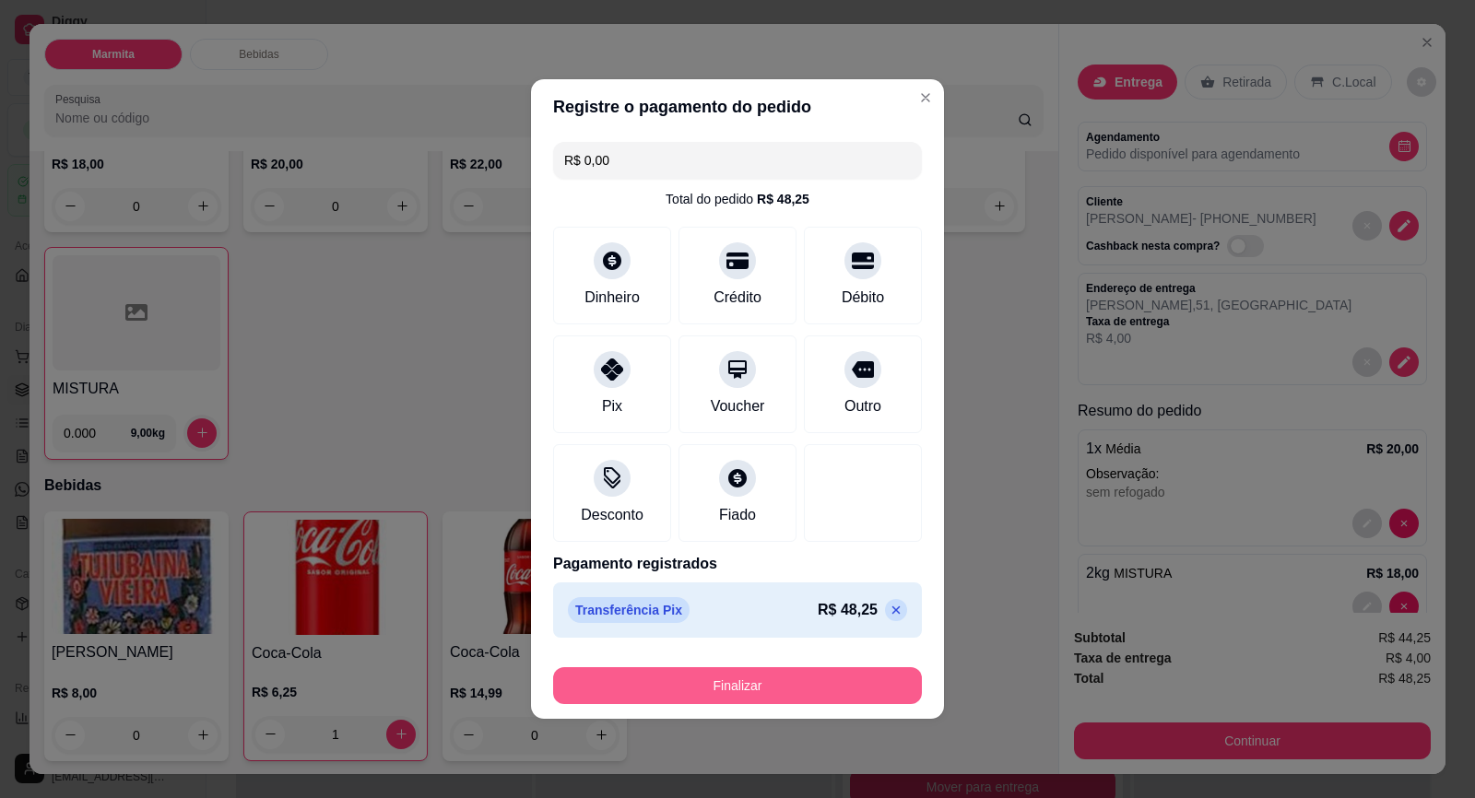
click at [856, 676] on button "Finalizar" at bounding box center [737, 685] width 369 height 37
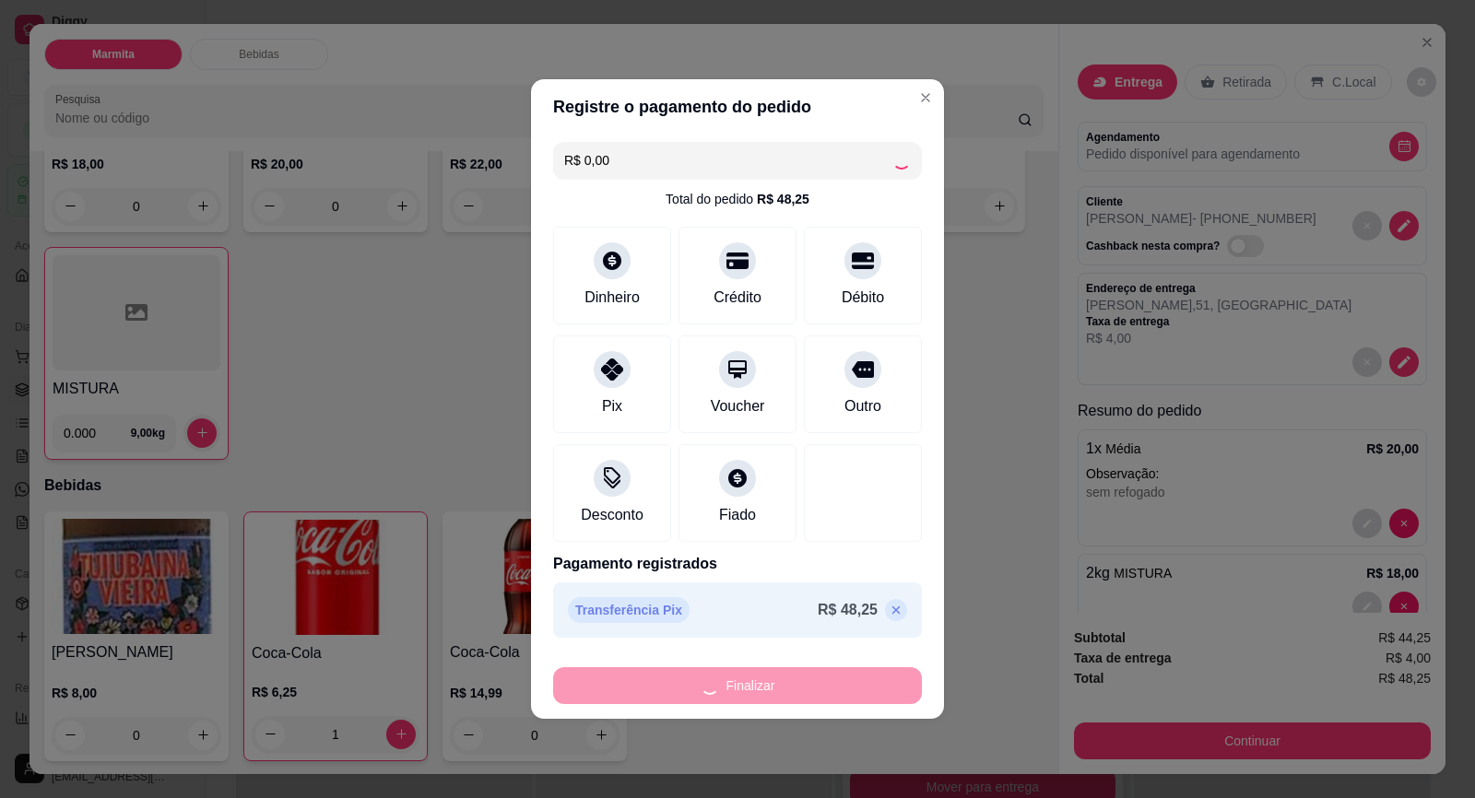
type input "0"
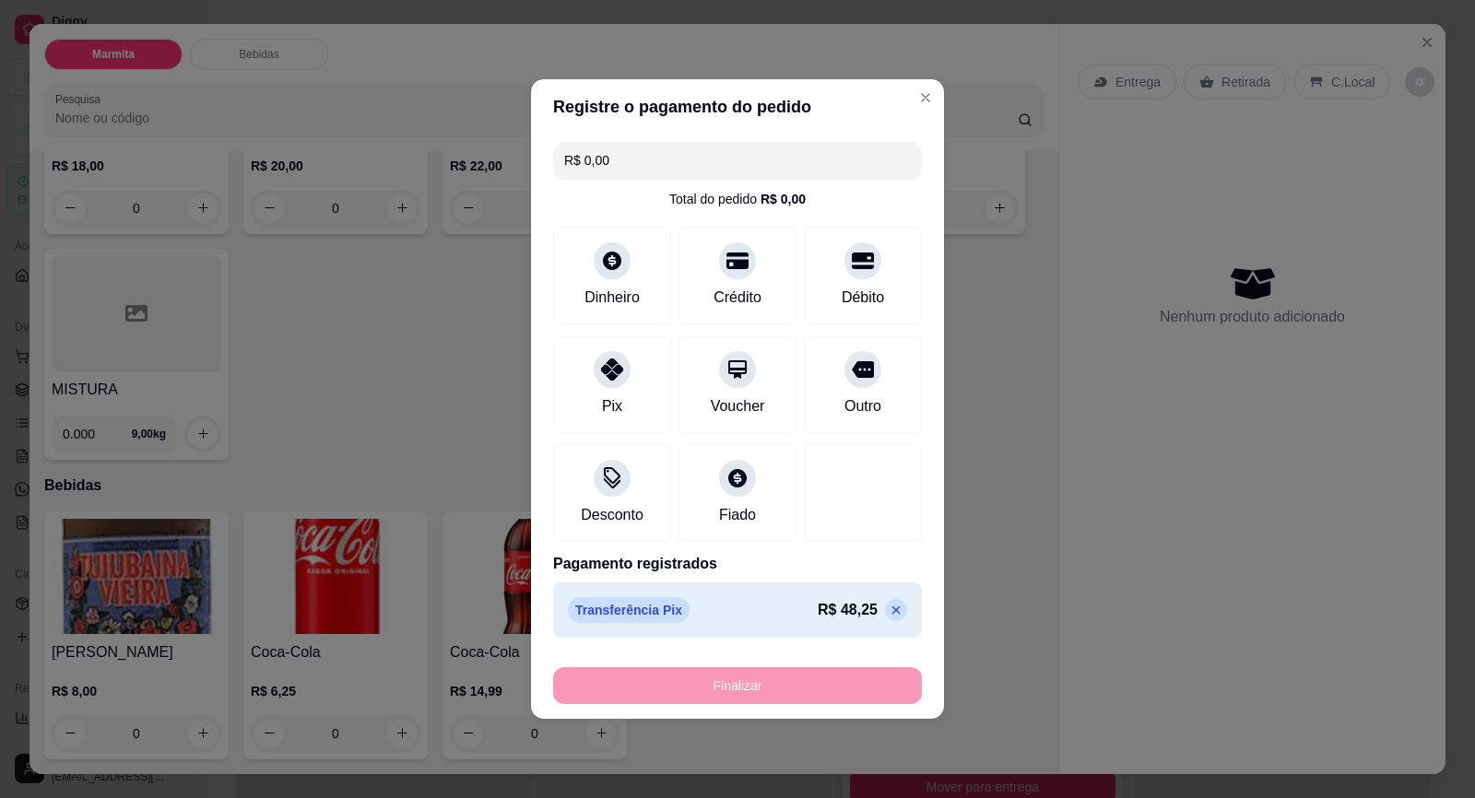
type input "-R$ 48,25"
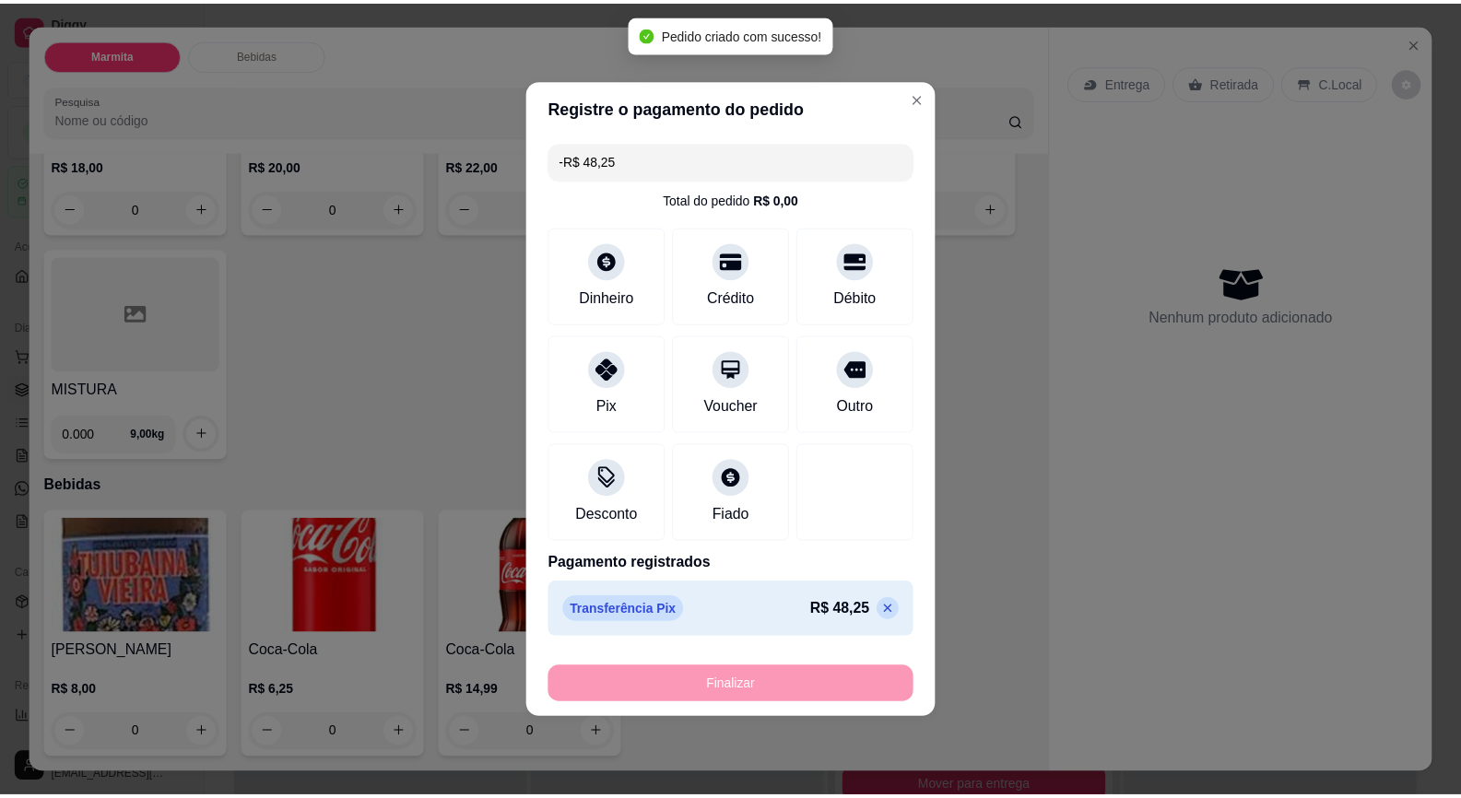
scroll to position [285, 0]
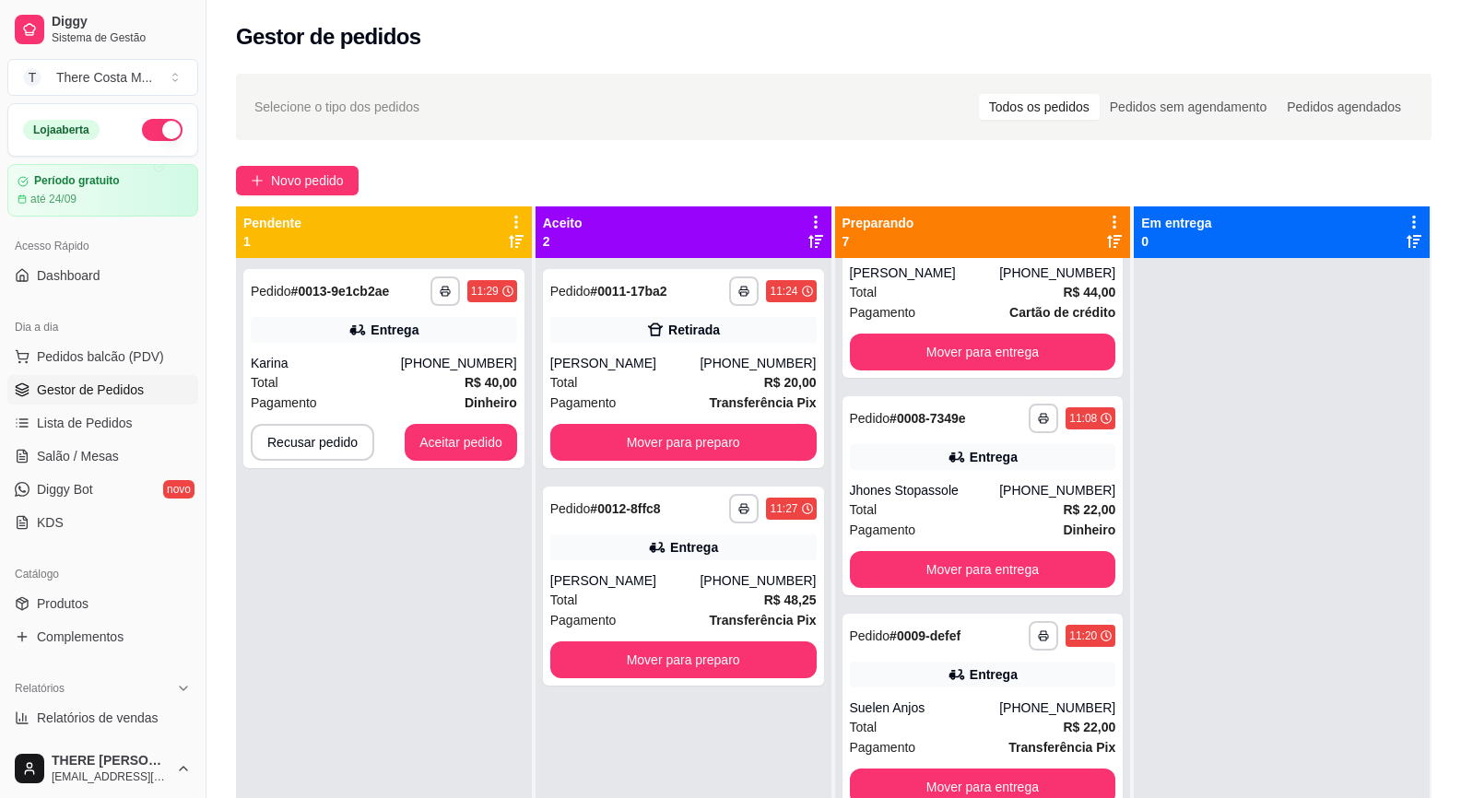
scroll to position [743, 0]
click at [469, 434] on button "Aceitar pedido" at bounding box center [461, 442] width 112 height 37
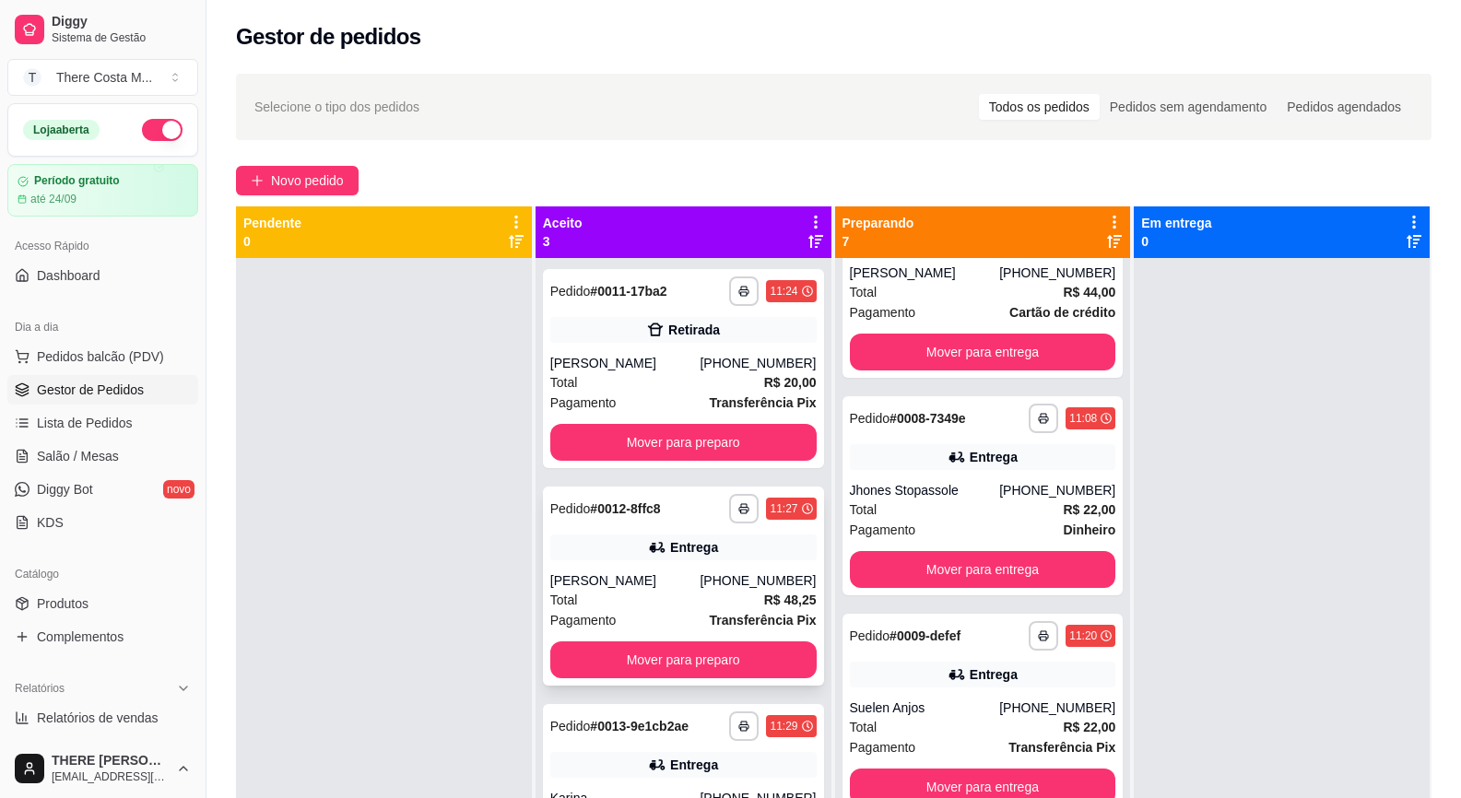
click at [685, 551] on div "Entrega" at bounding box center [694, 547] width 48 height 18
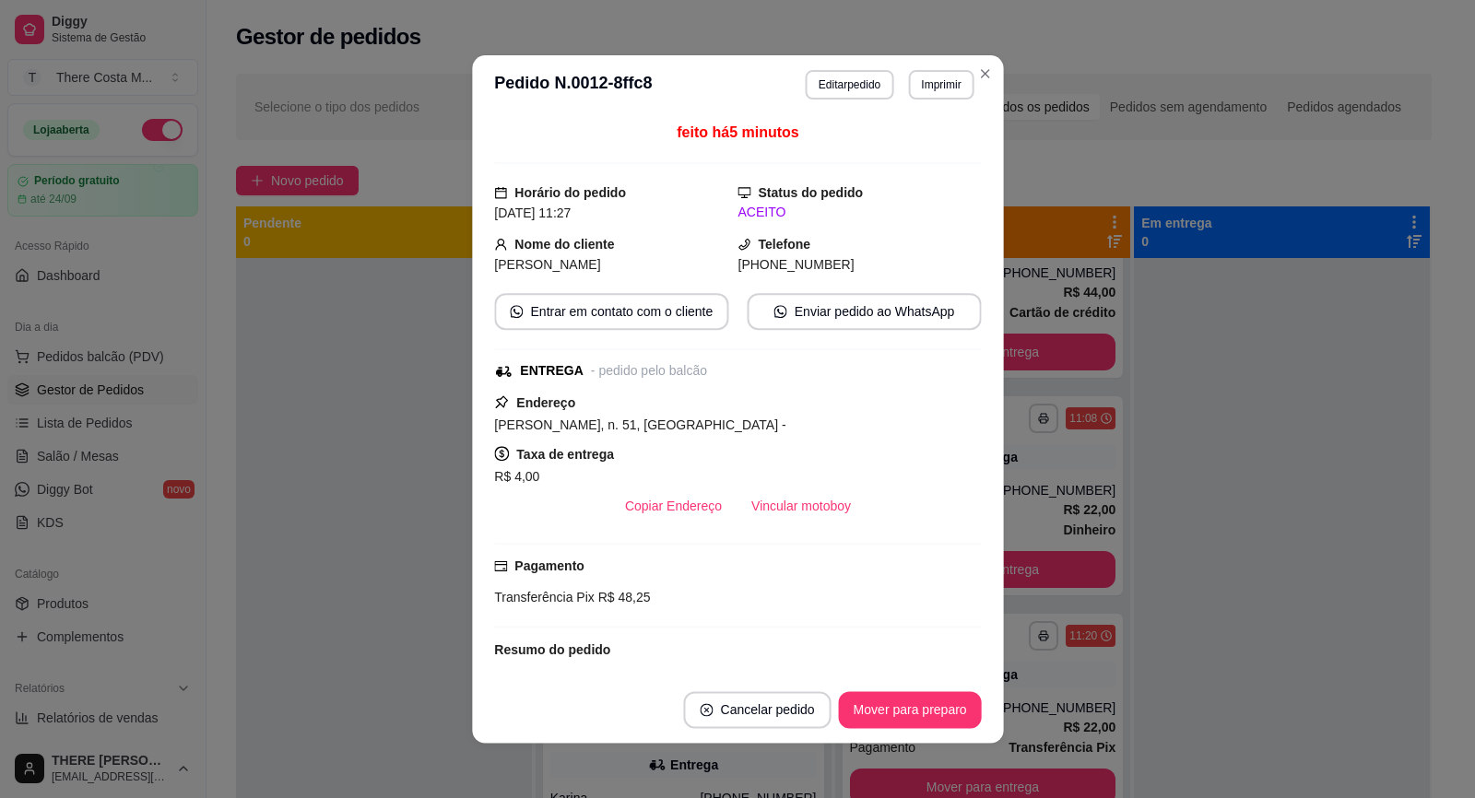
click at [778, 510] on button "Vincular motoboy" at bounding box center [800, 506] width 129 height 37
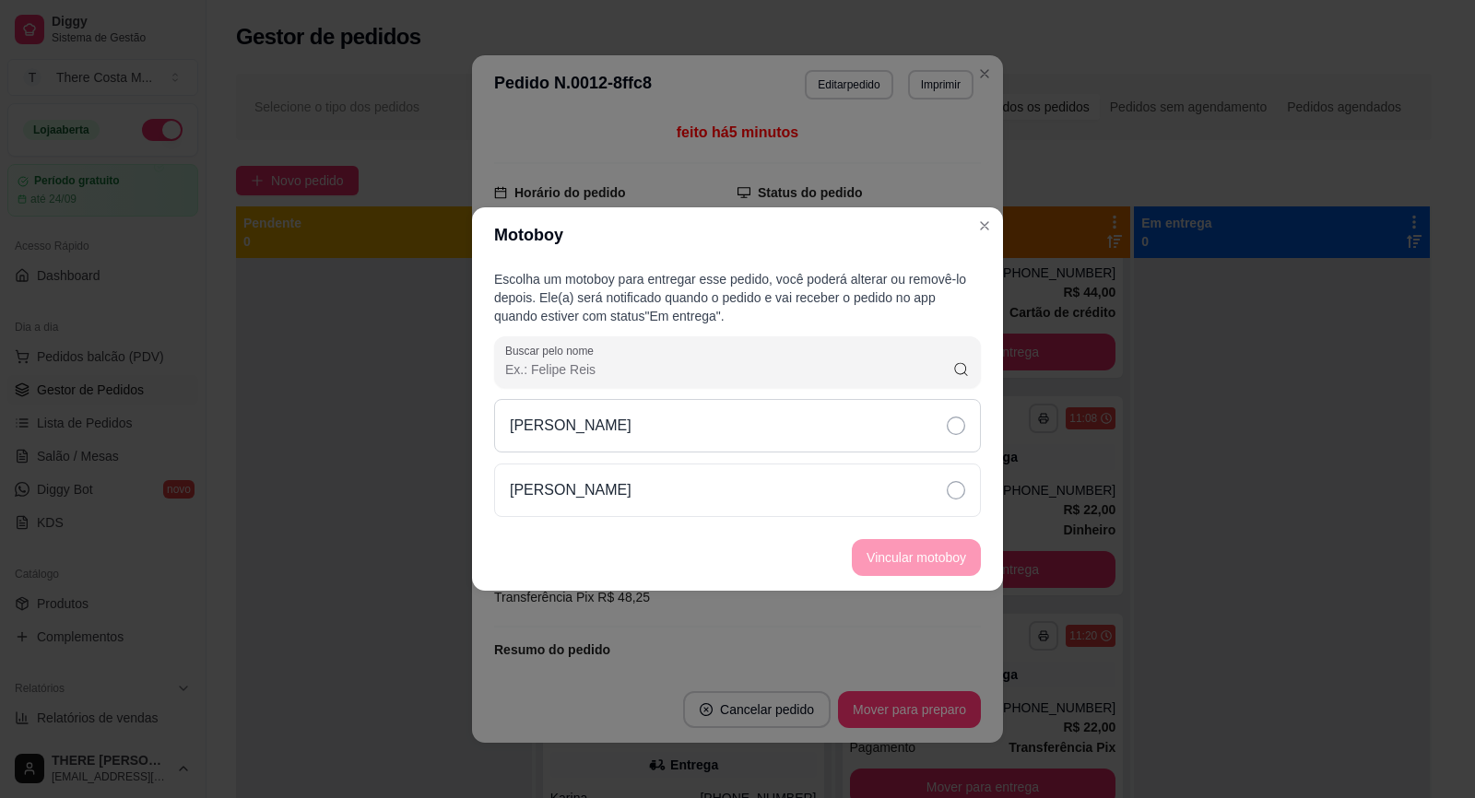
click at [875, 449] on div "[PERSON_NAME]" at bounding box center [737, 425] width 487 height 53
click at [921, 543] on button "Vincular motoboy" at bounding box center [916, 557] width 129 height 37
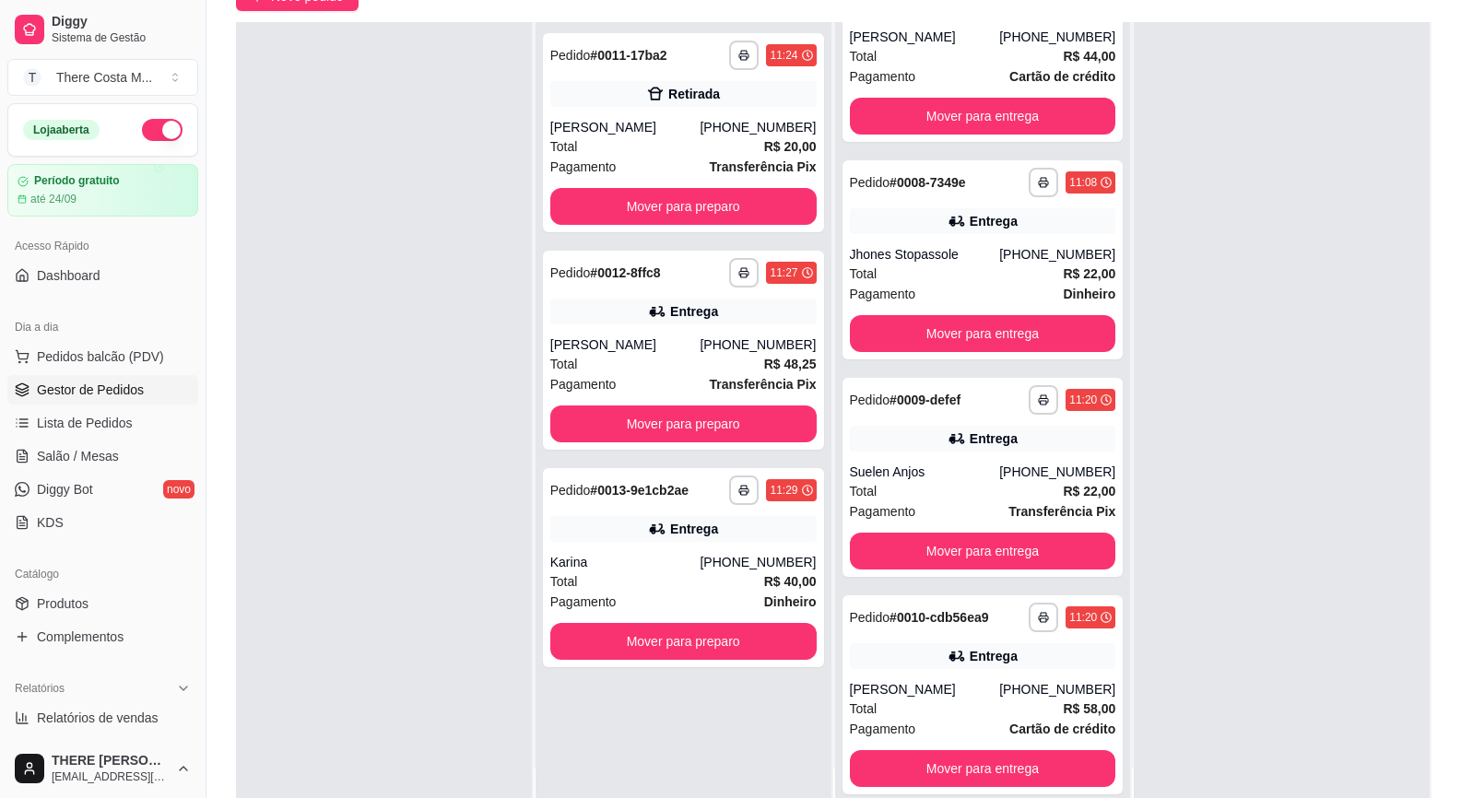
scroll to position [276, 0]
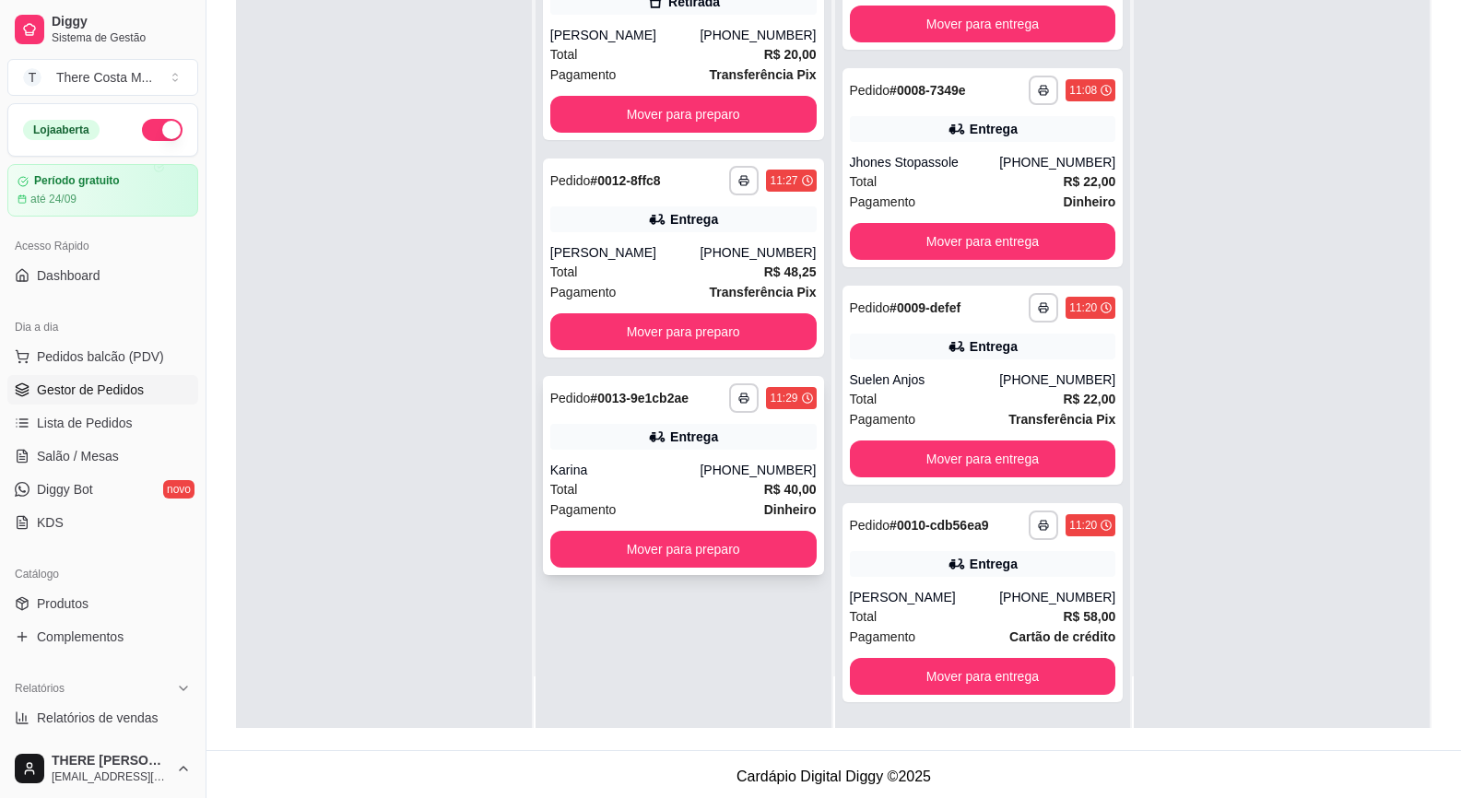
click at [673, 467] on div "Karina" at bounding box center [625, 470] width 150 height 18
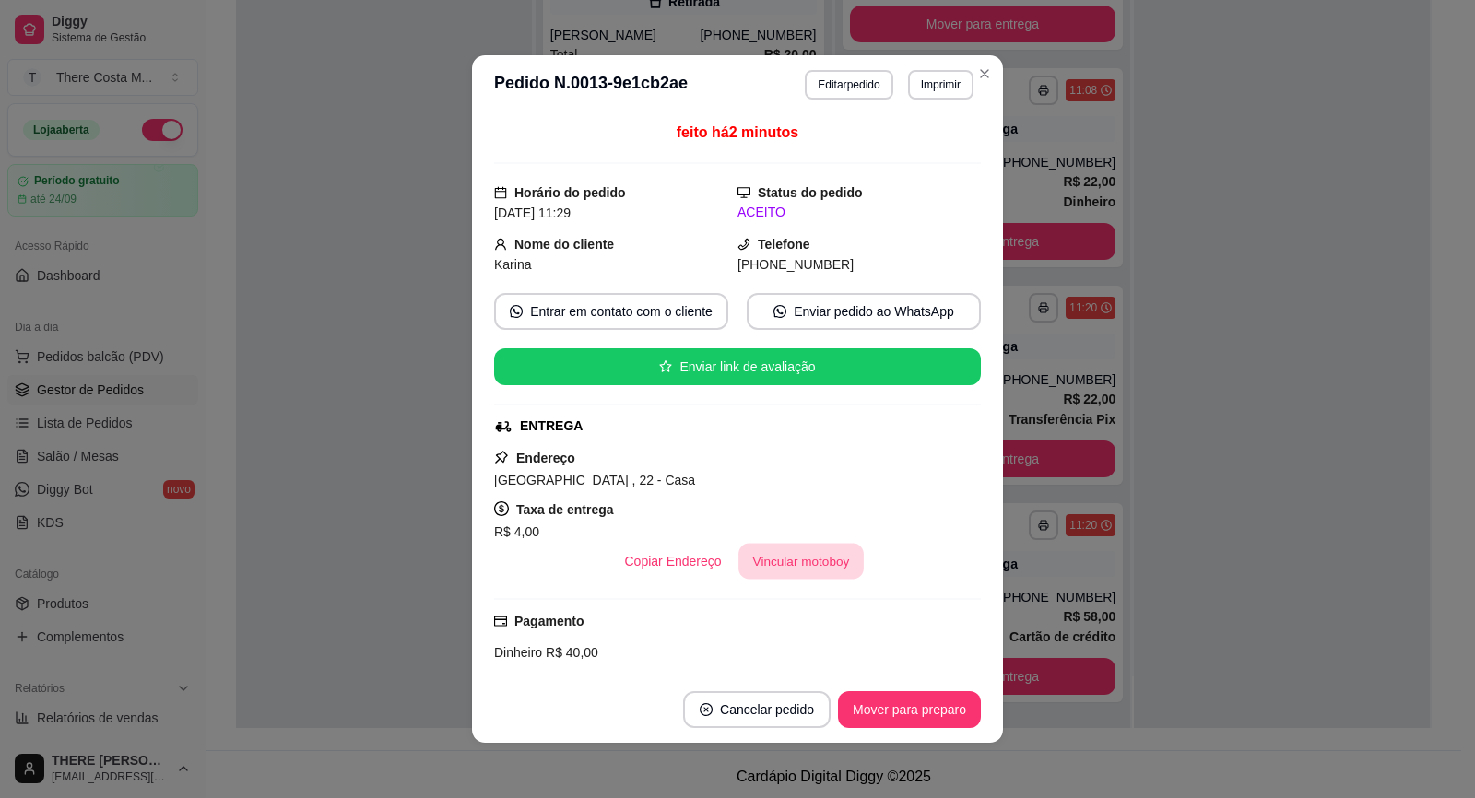
click at [764, 550] on button "Vincular motoboy" at bounding box center [800, 562] width 125 height 36
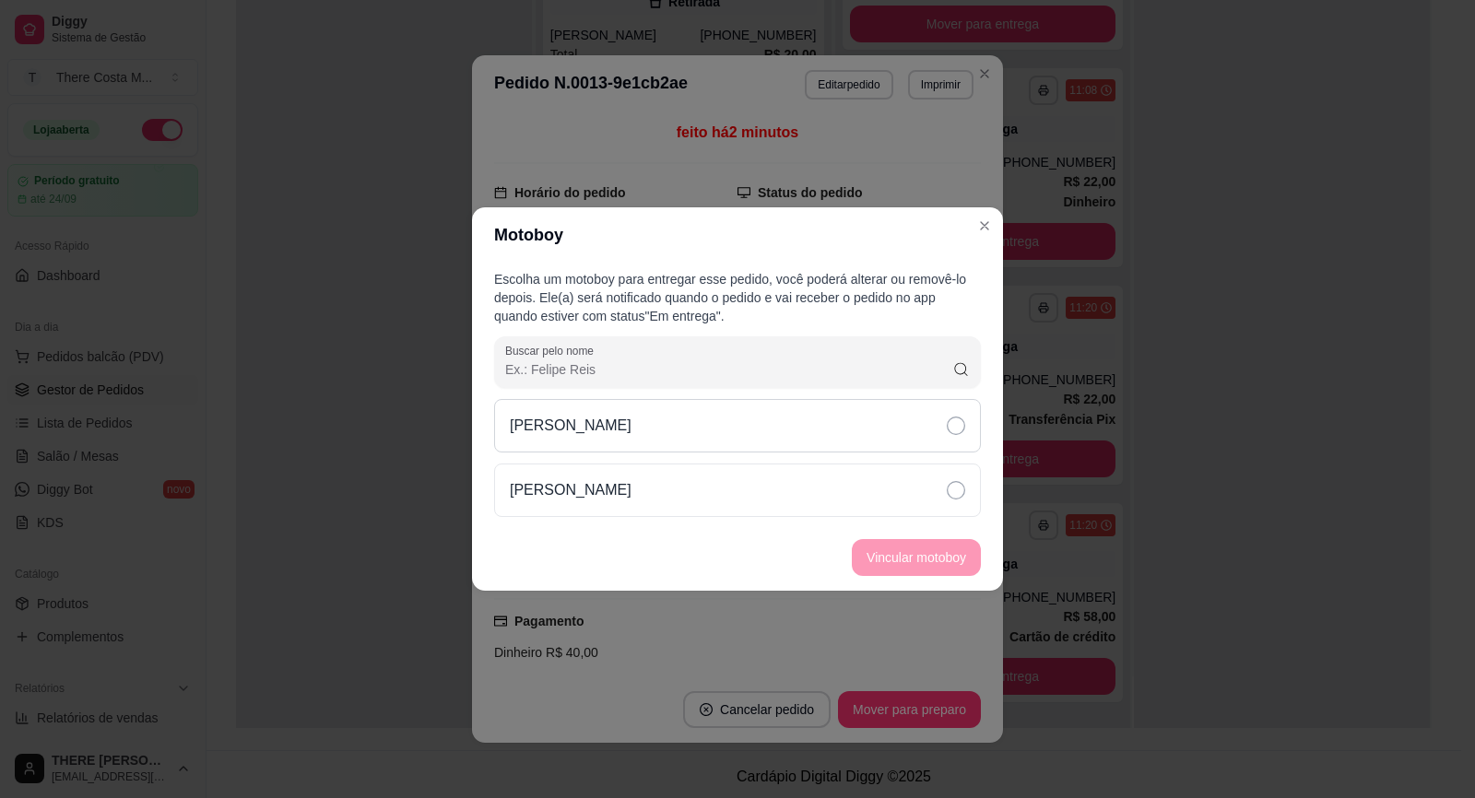
click at [883, 421] on div "[PERSON_NAME]" at bounding box center [737, 425] width 487 height 53
click at [903, 566] on button "Vincular motoboy" at bounding box center [916, 557] width 129 height 37
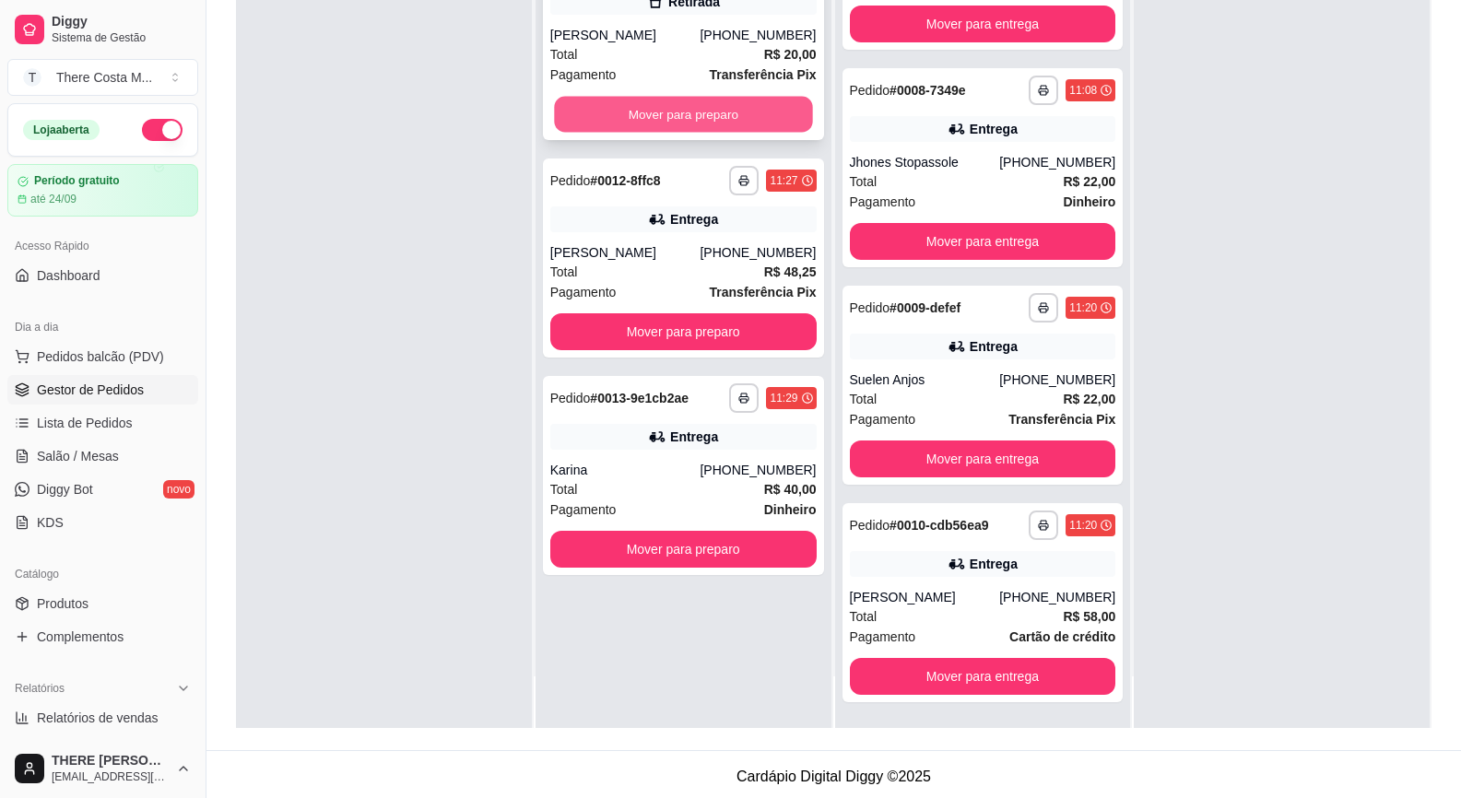
click at [748, 113] on button "Mover para preparo" at bounding box center [683, 115] width 258 height 36
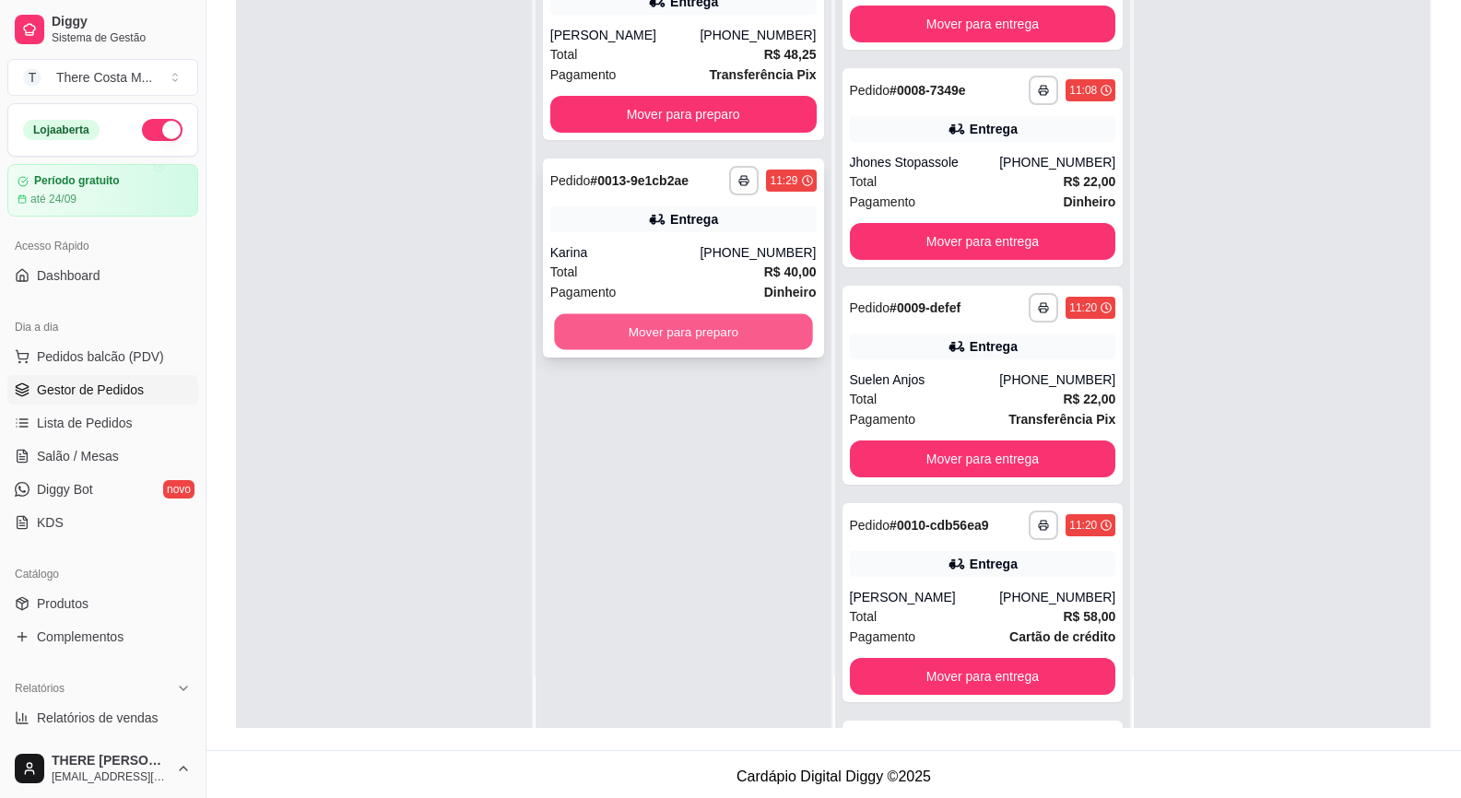
click at [735, 328] on button "Mover para preparo" at bounding box center [683, 332] width 258 height 36
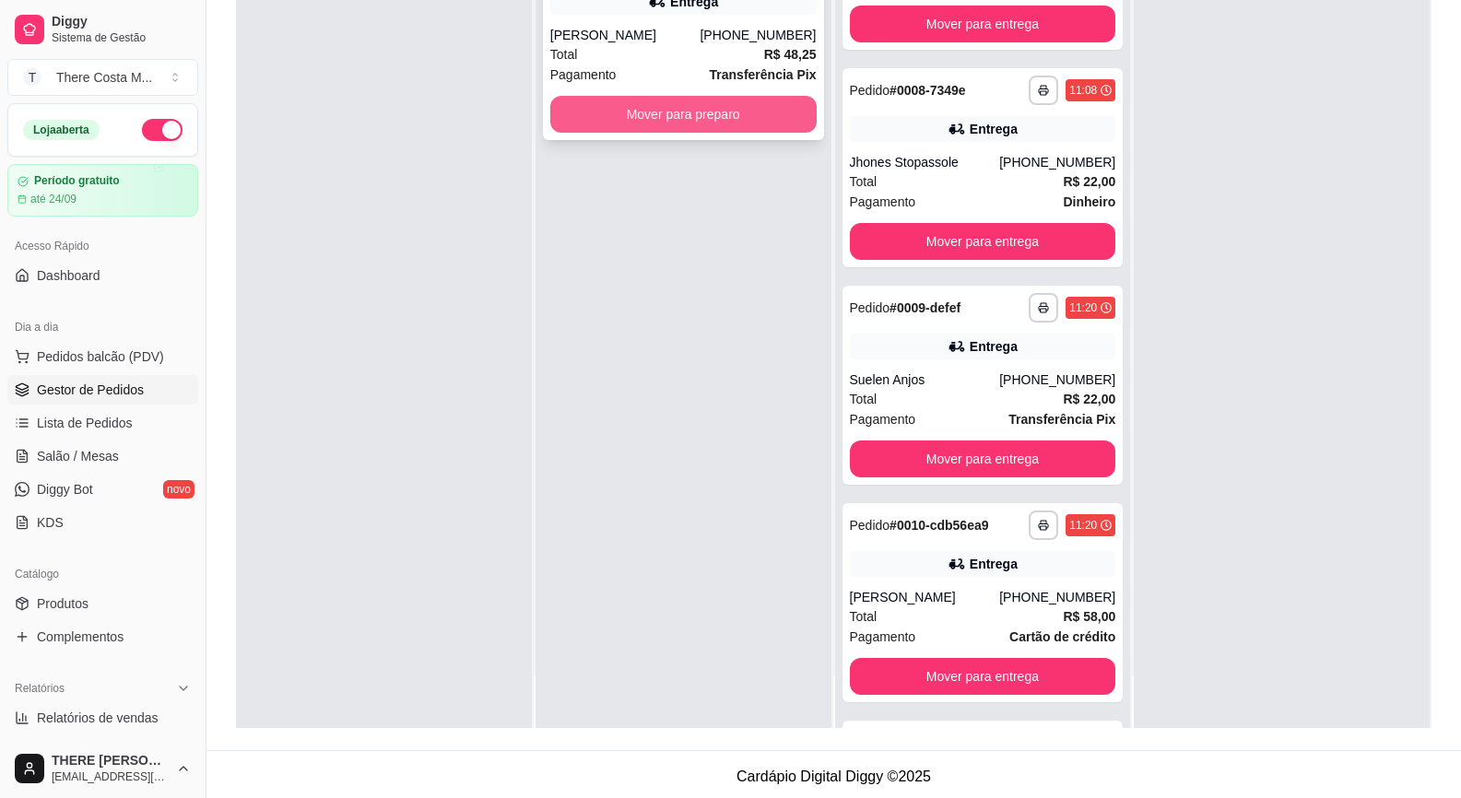
click at [737, 113] on button "Mover para preparo" at bounding box center [683, 114] width 266 height 37
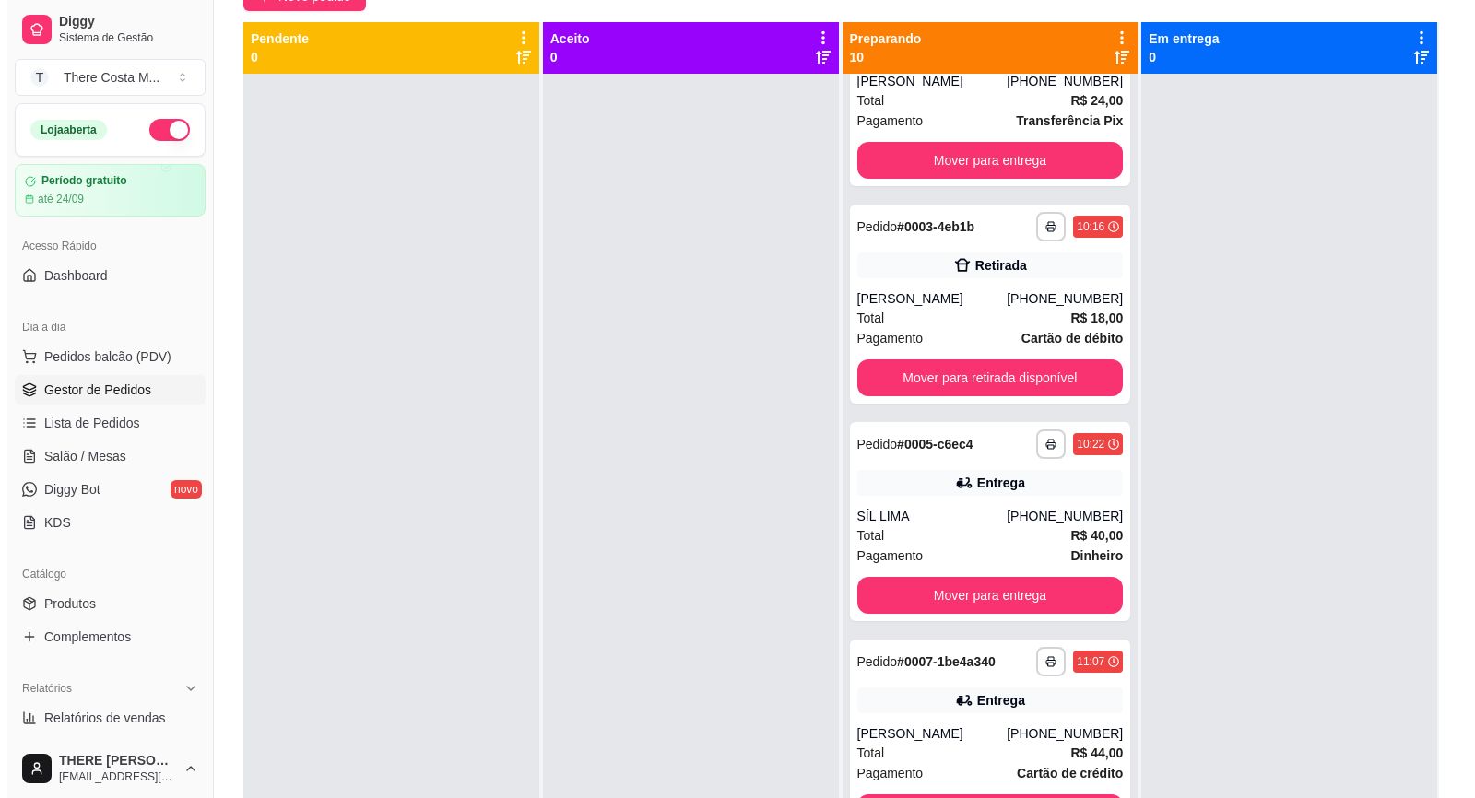
scroll to position [0, 0]
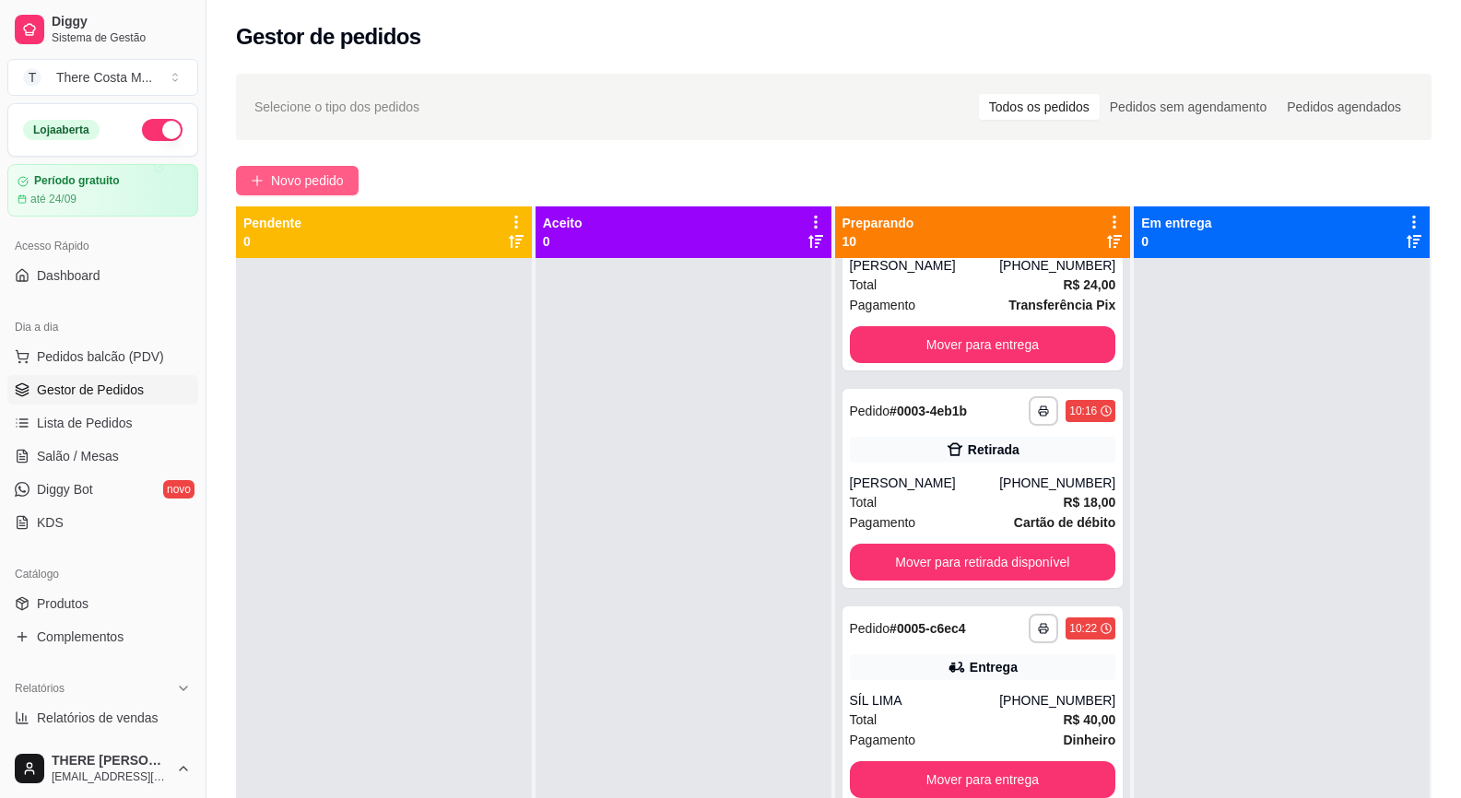
click at [308, 178] on span "Novo pedido" at bounding box center [307, 180] width 73 height 20
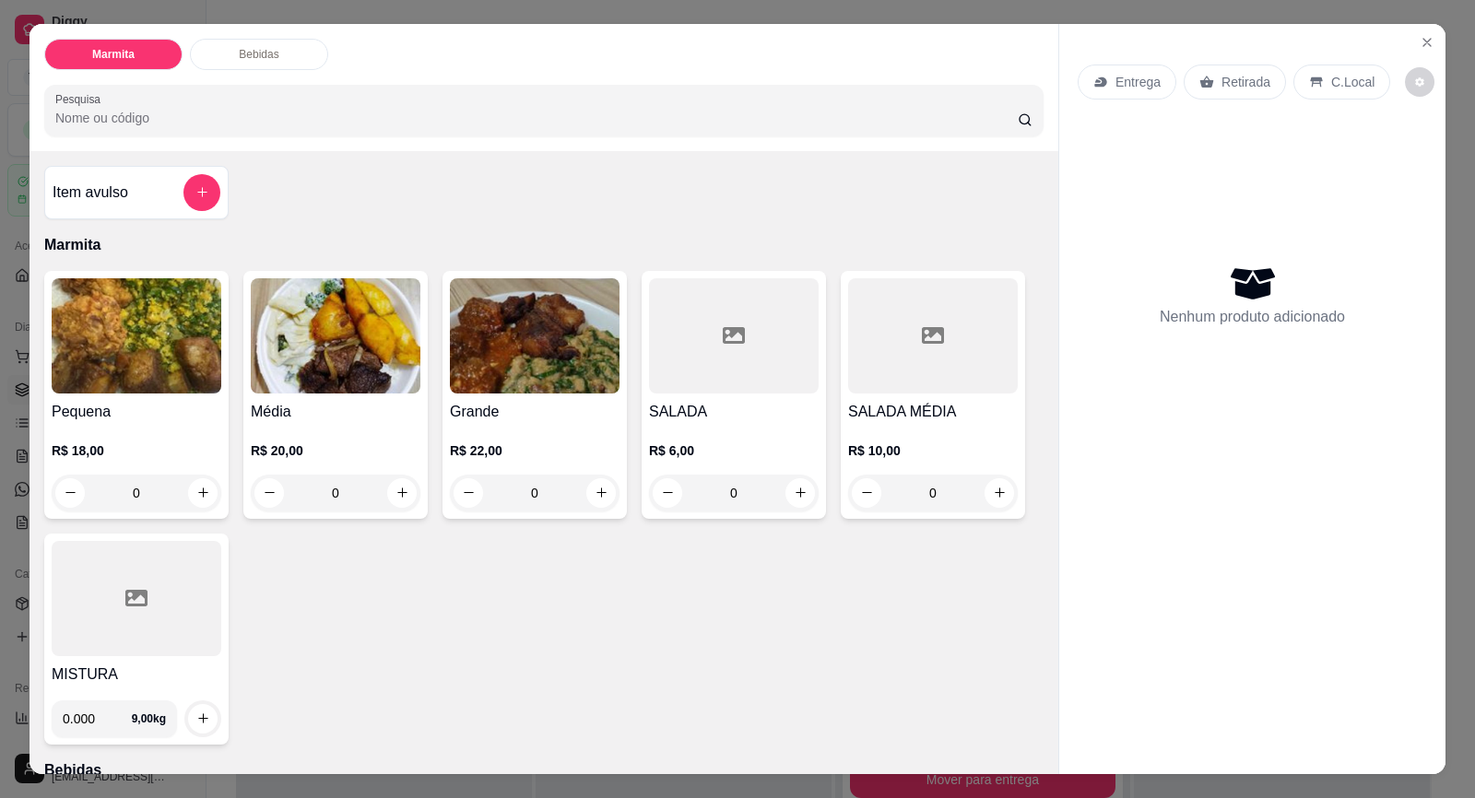
click at [1221, 76] on p "Retirada" at bounding box center [1245, 82] width 49 height 18
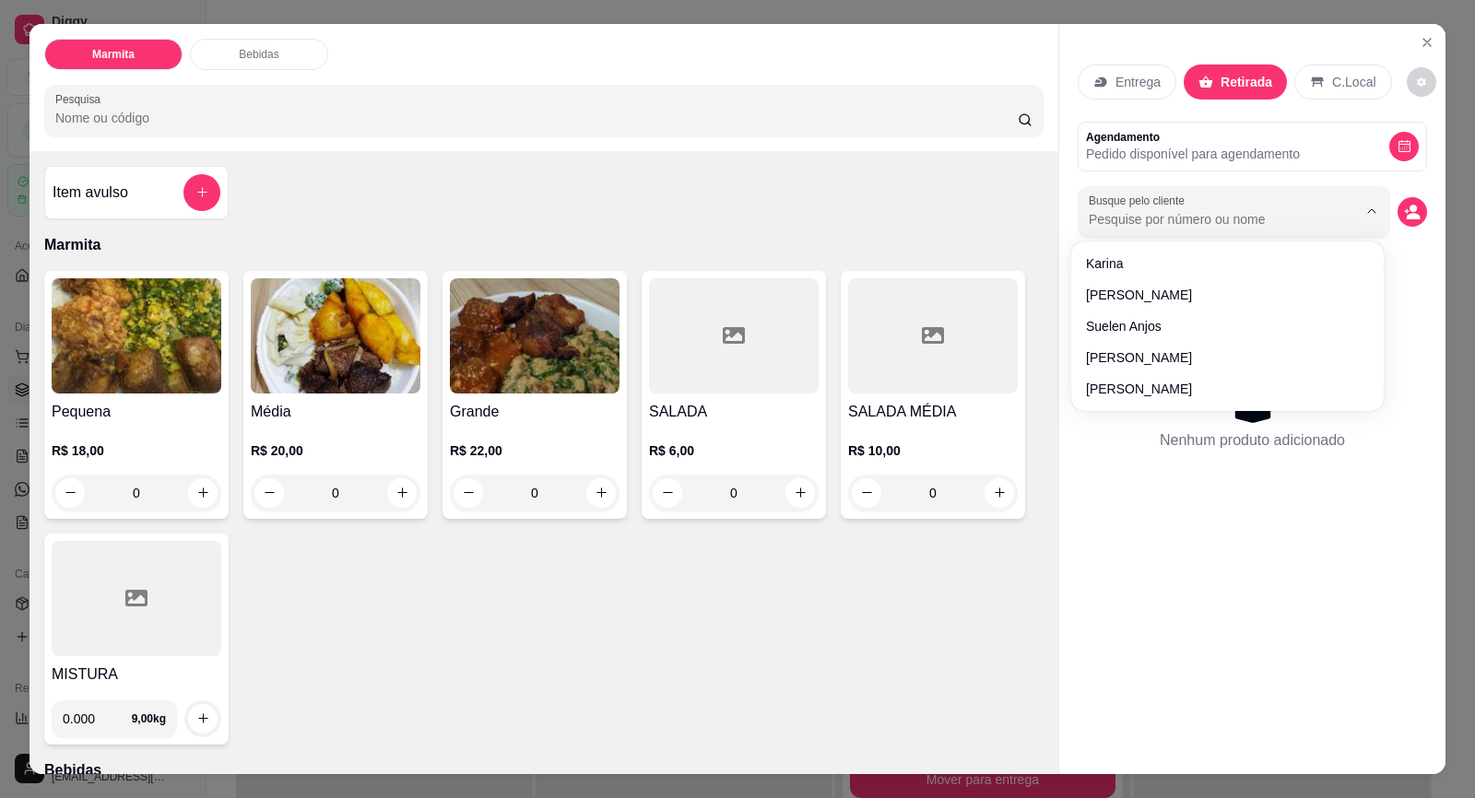
click at [1233, 227] on input "Busque pelo cliente" at bounding box center [1207, 219] width 239 height 18
type input "thiago"
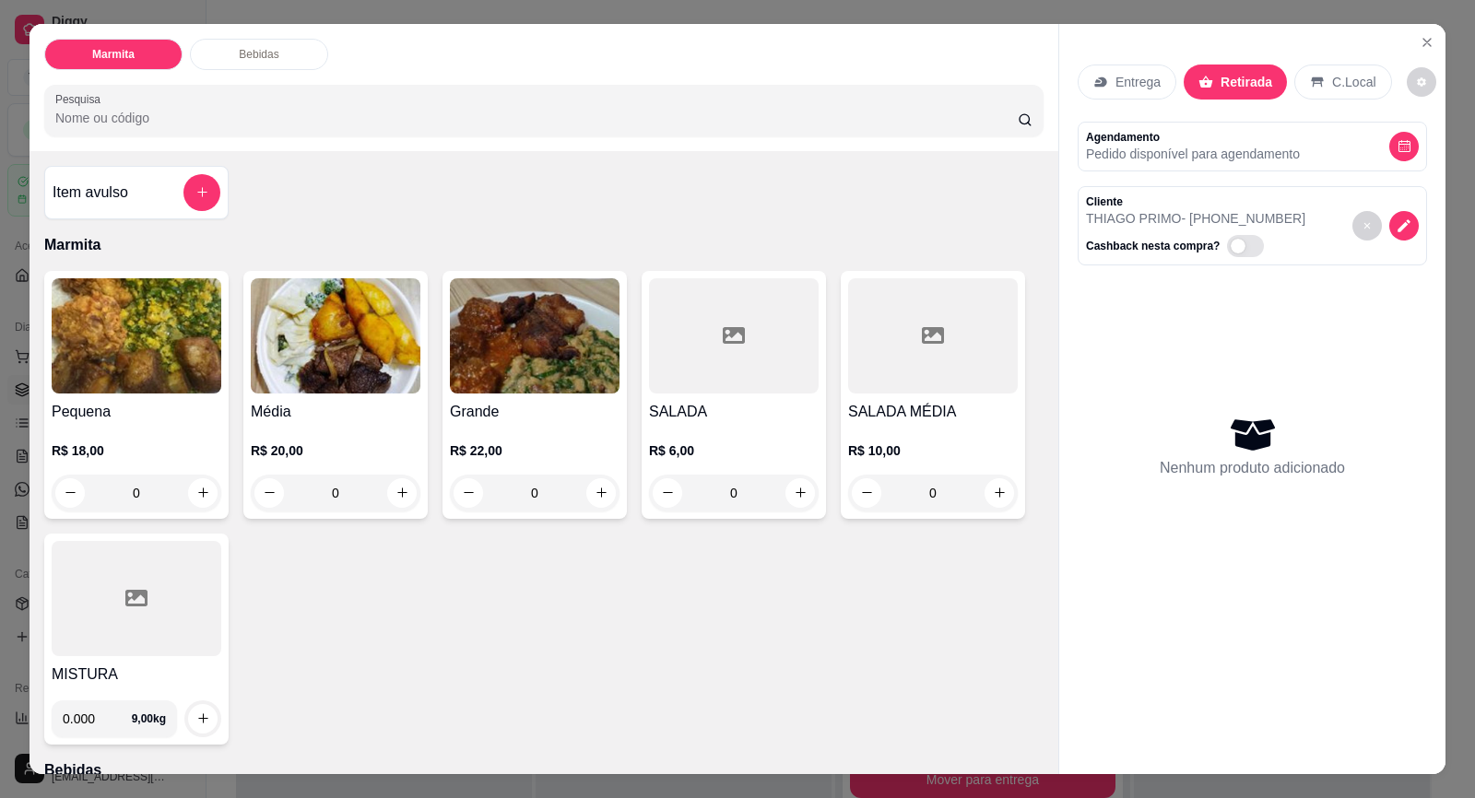
click at [323, 403] on h4 "Média" at bounding box center [336, 412] width 170 height 22
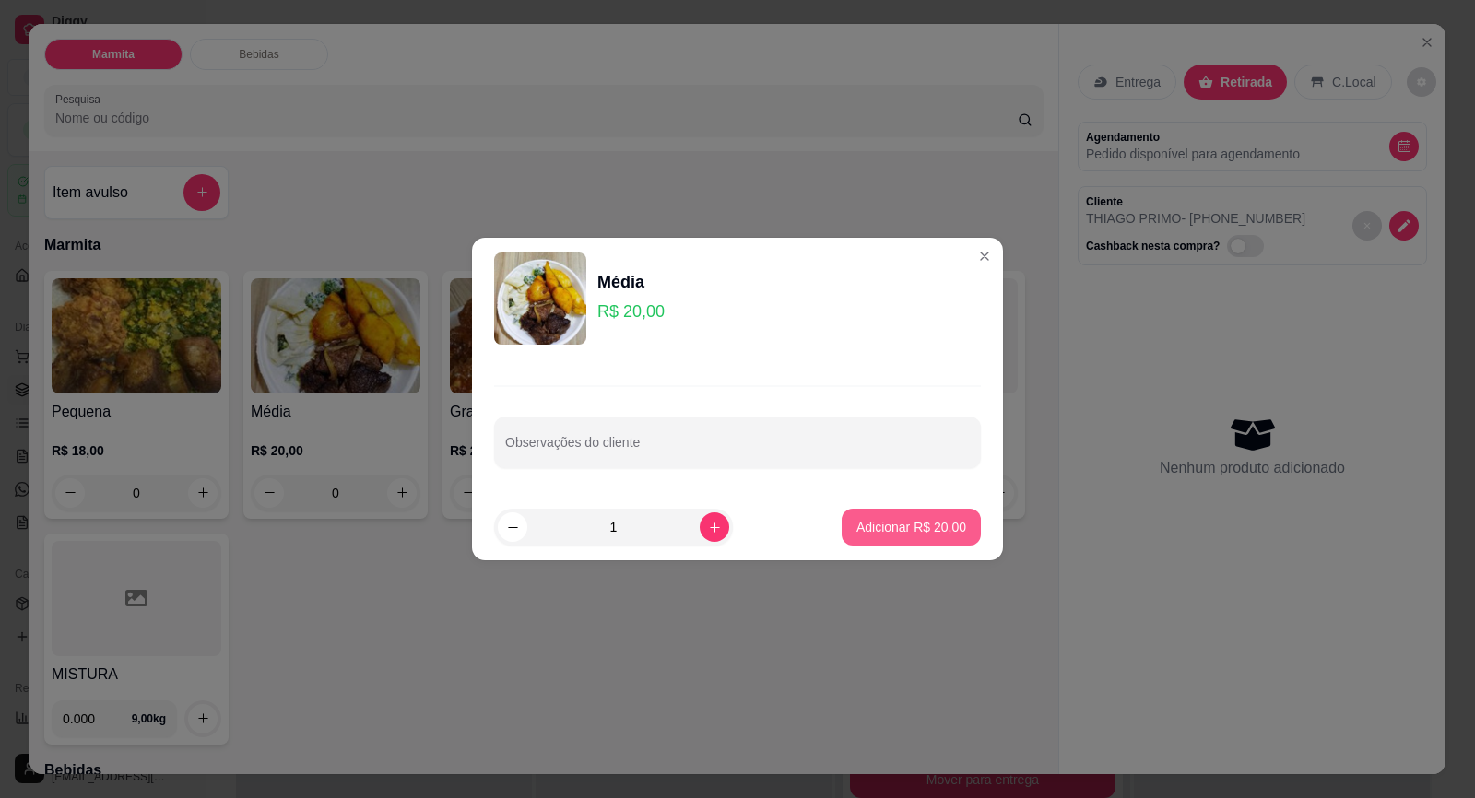
click at [907, 521] on p "Adicionar R$ 20,00" at bounding box center [911, 527] width 110 height 18
type input "1"
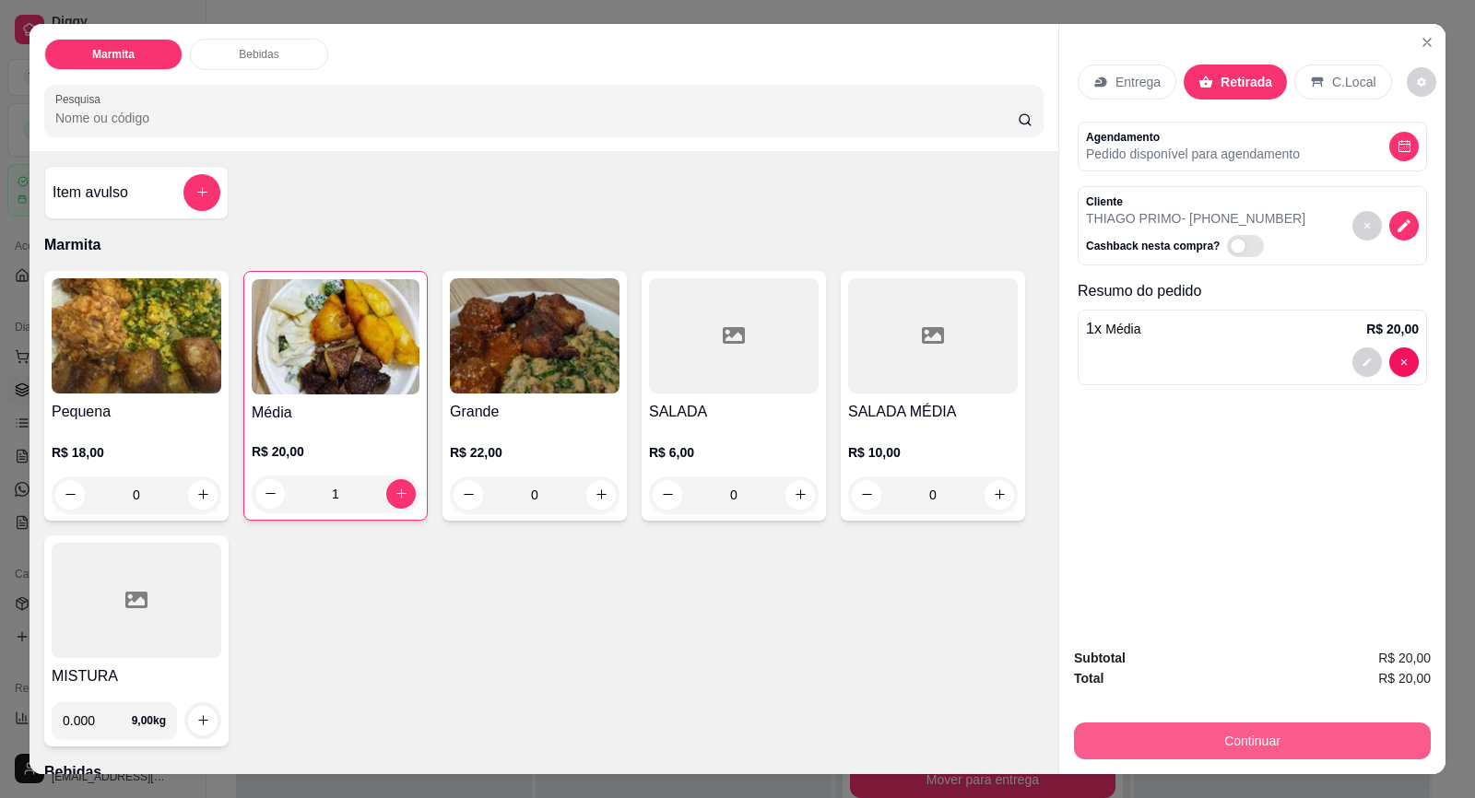
click at [1200, 736] on button "Continuar" at bounding box center [1252, 741] width 357 height 37
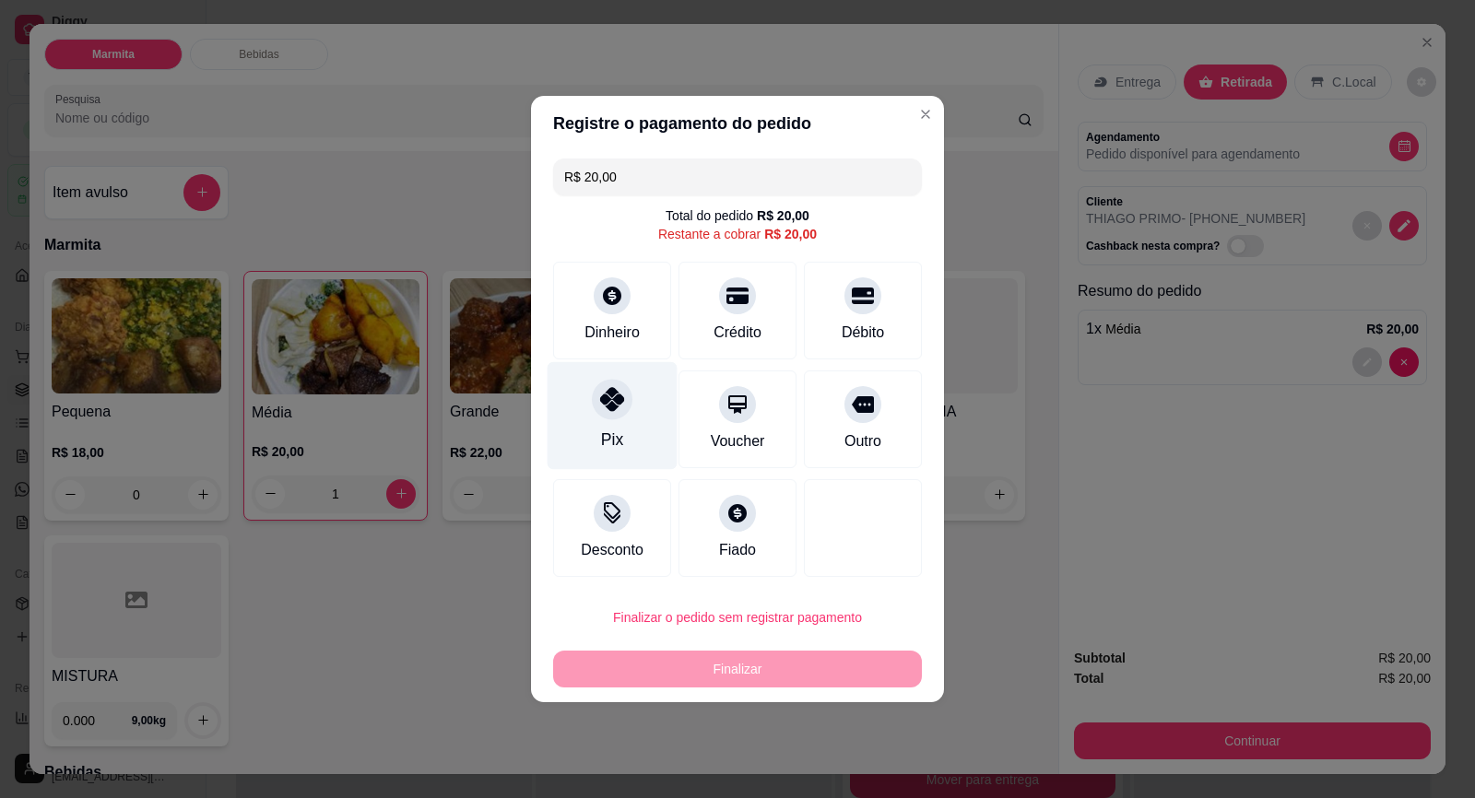
click at [603, 438] on div "Pix" at bounding box center [612, 440] width 22 height 24
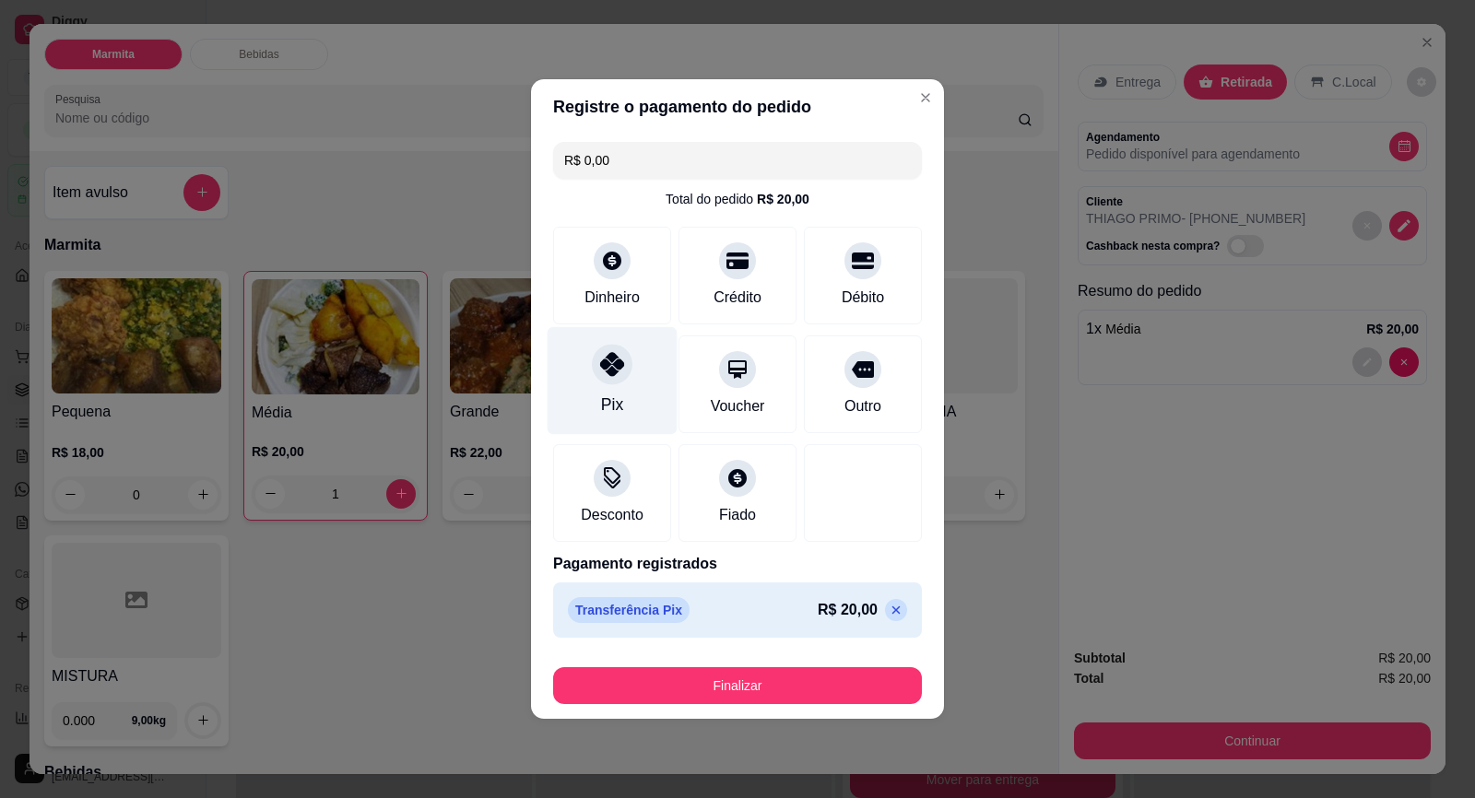
type input "R$ 0,00"
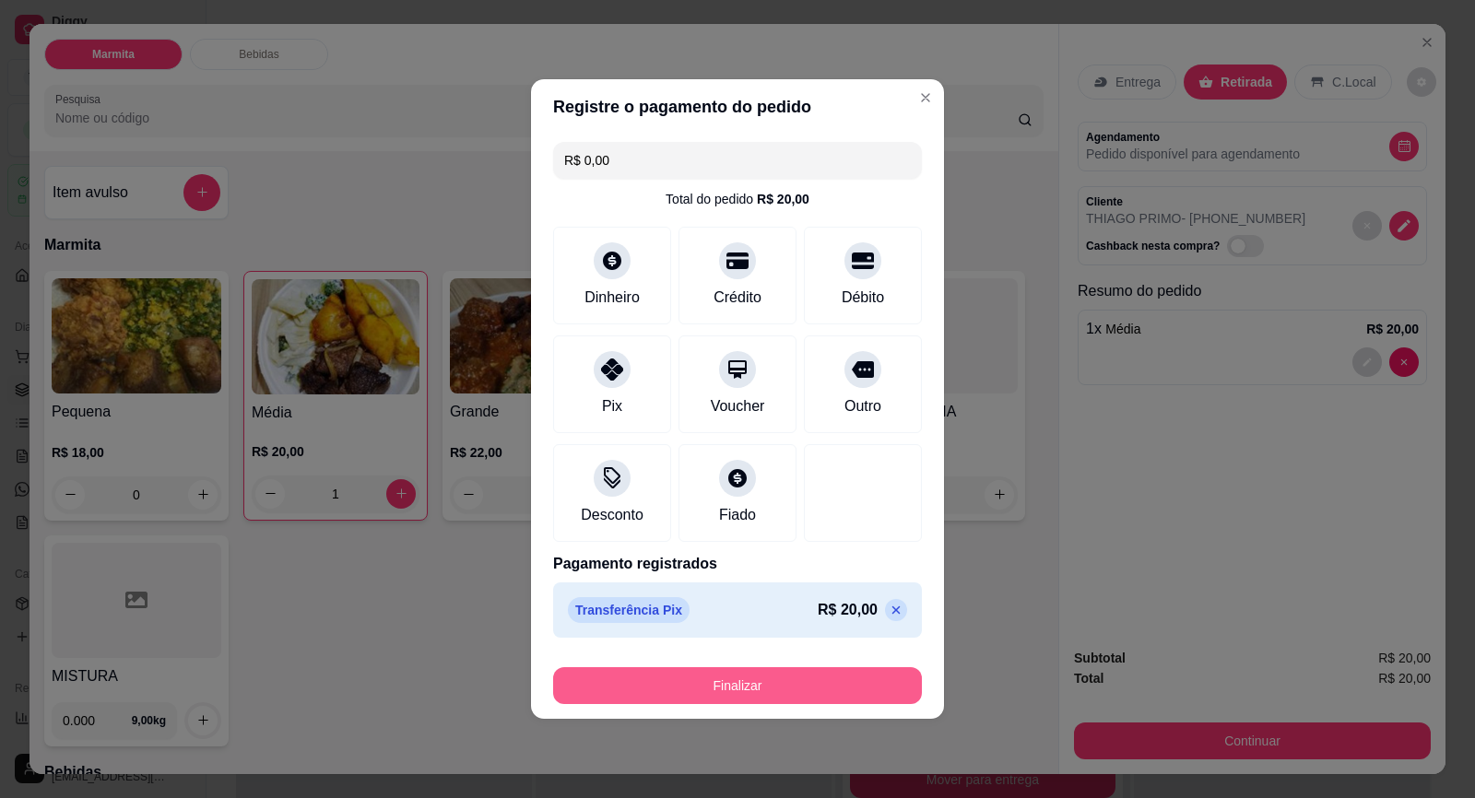
click at [819, 668] on button "Finalizar" at bounding box center [737, 685] width 369 height 37
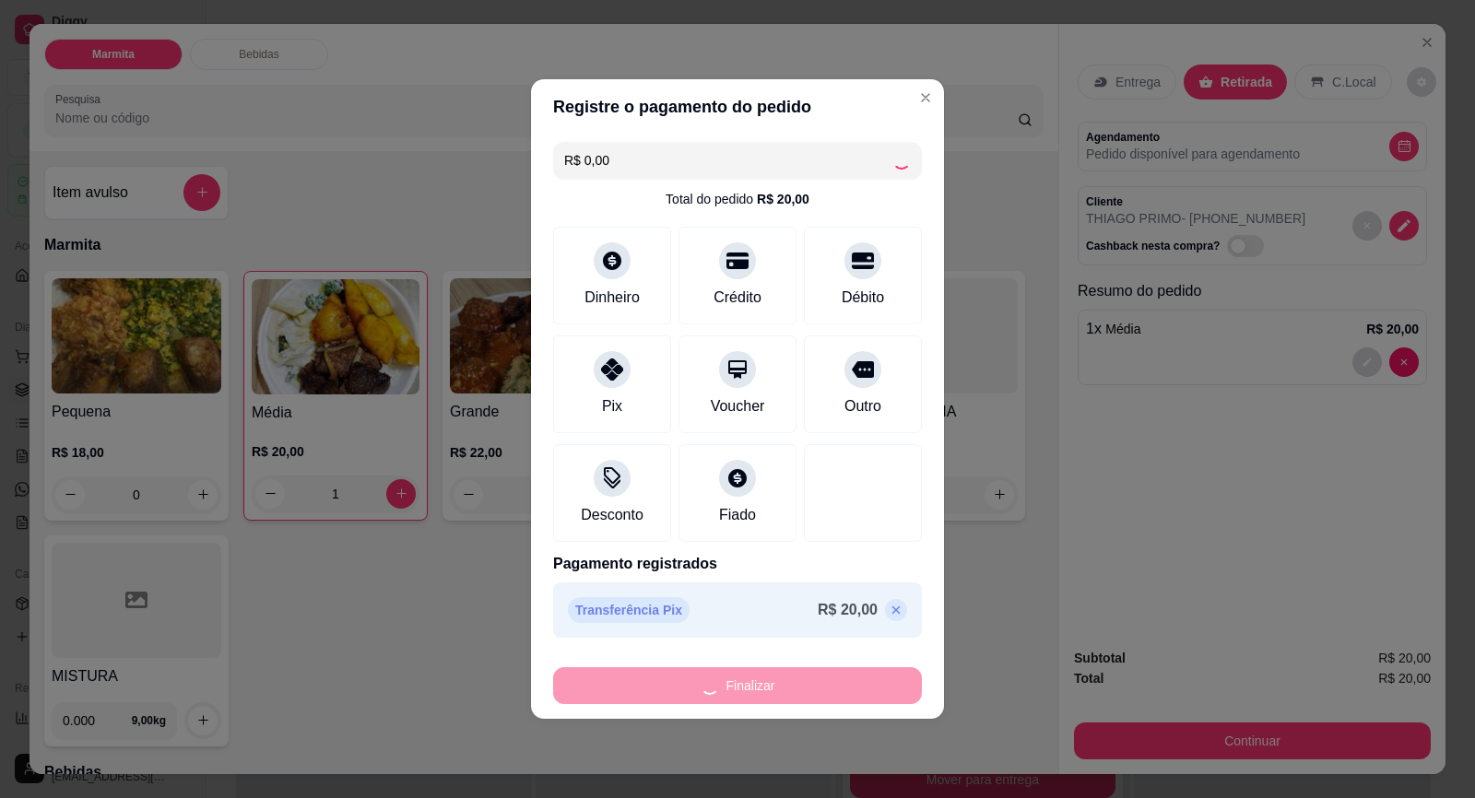
type input "0"
type input "-R$ 20,00"
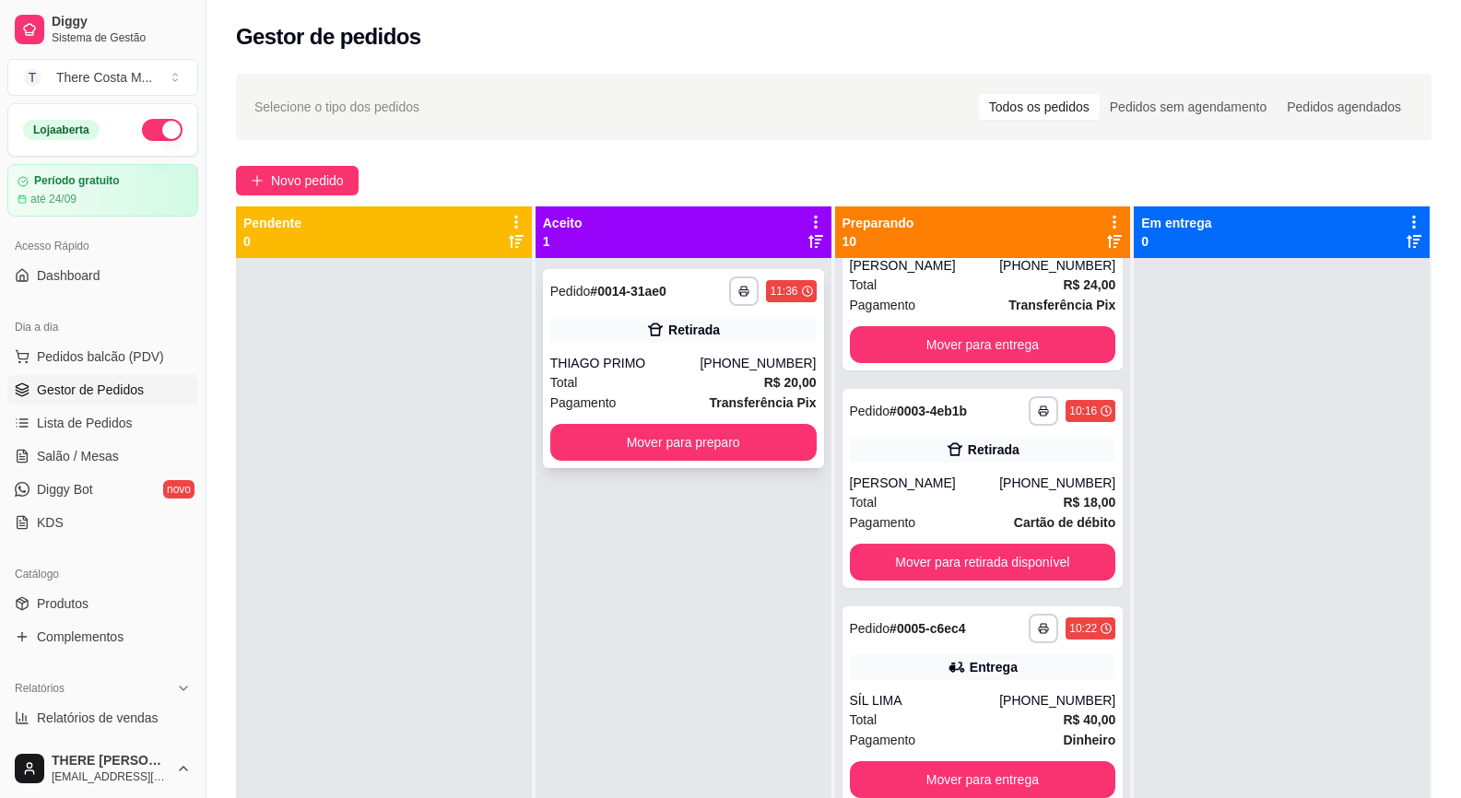
click at [678, 356] on div "THIAGO PRIMO" at bounding box center [625, 363] width 150 height 18
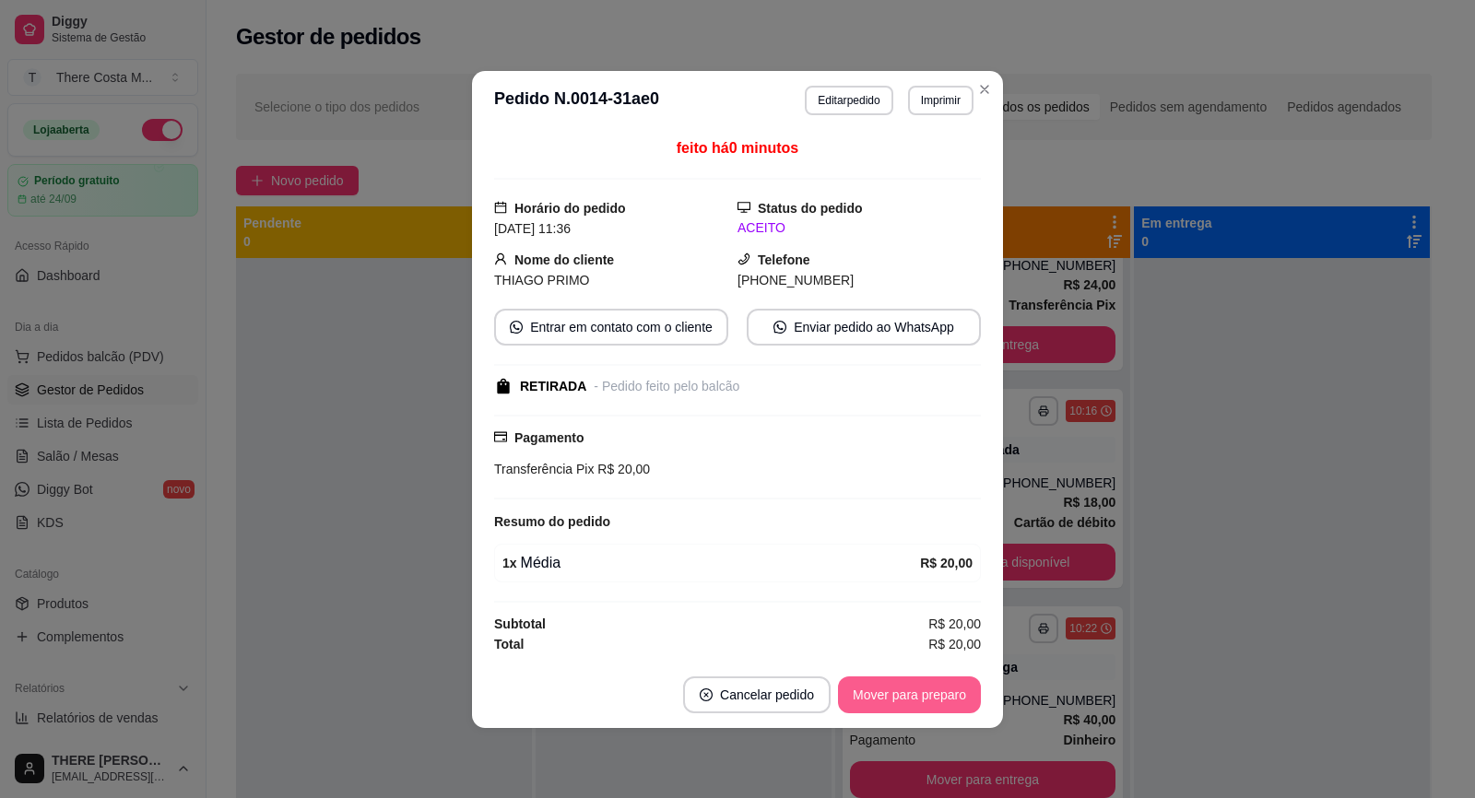
click at [903, 700] on button "Mover para preparo" at bounding box center [909, 694] width 143 height 37
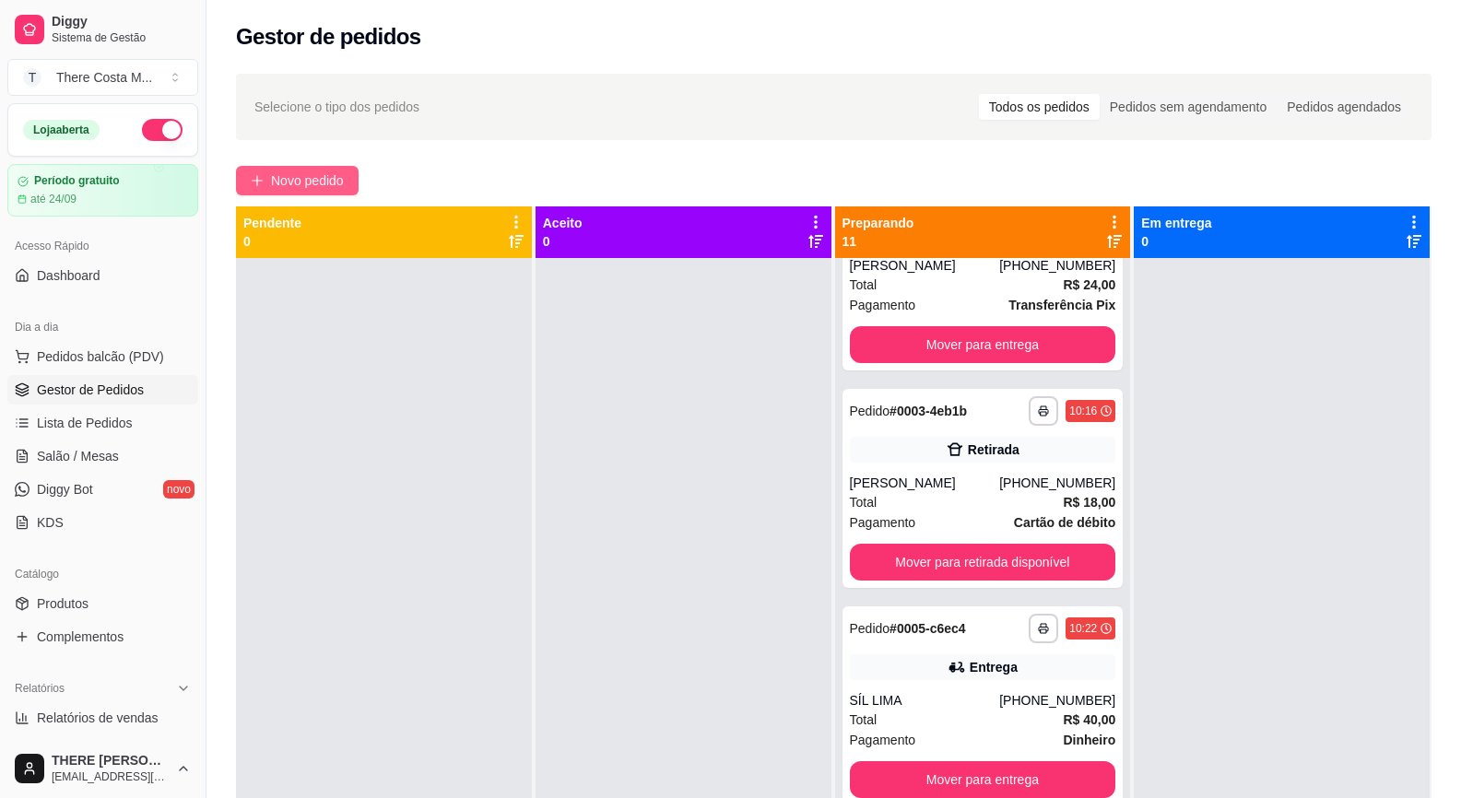
click at [335, 168] on button "Novo pedido" at bounding box center [297, 180] width 123 height 29
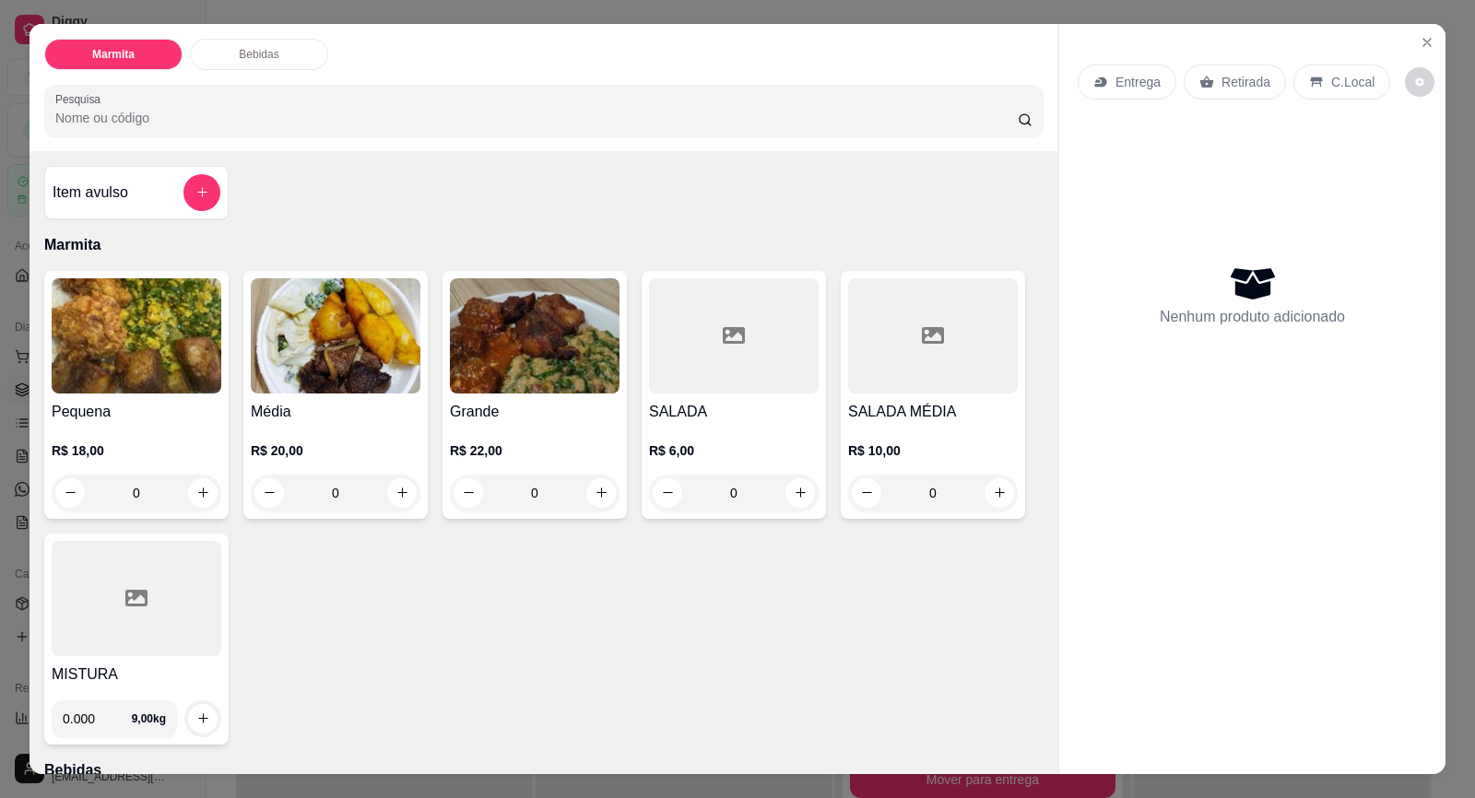
click at [1102, 90] on div "Entrega" at bounding box center [1126, 82] width 99 height 35
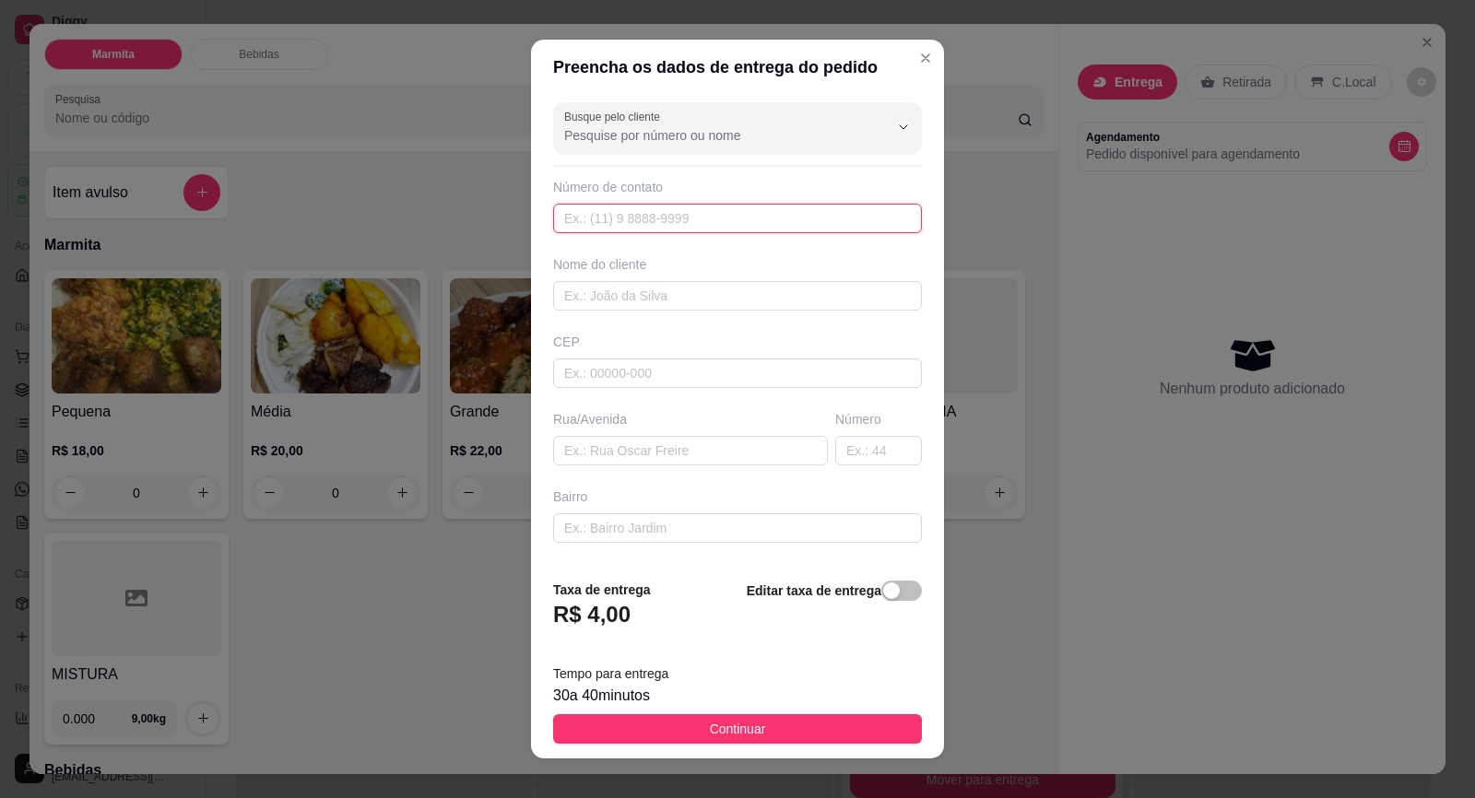
click at [673, 229] on input "text" at bounding box center [737, 218] width 369 height 29
paste input "(15) 99775-0515"
type input "(15) 99775-0515"
click at [679, 284] on input "text" at bounding box center [737, 295] width 369 height 29
click at [630, 300] on input "Eduardo MAcedo" at bounding box center [737, 295] width 369 height 29
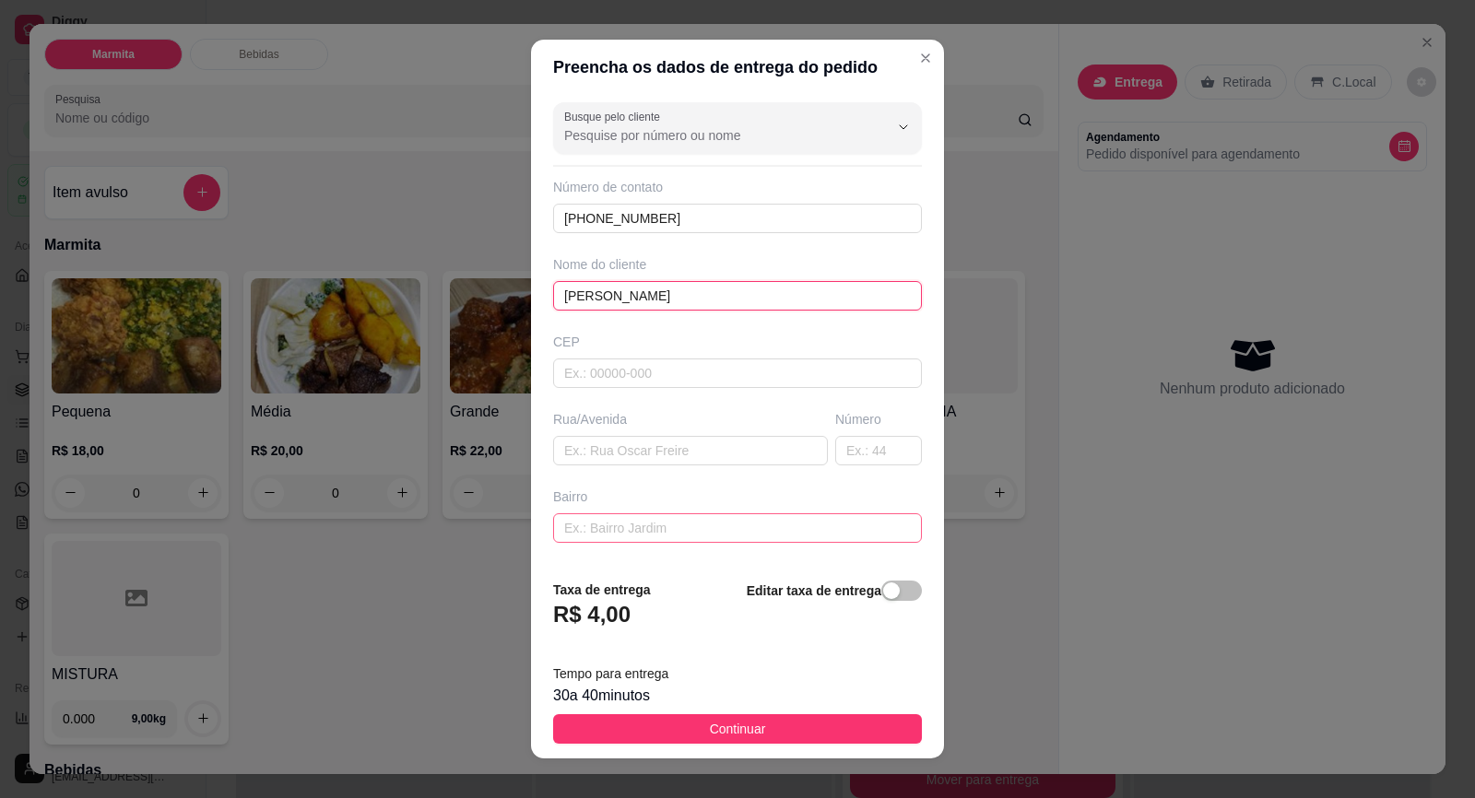
scroll to position [92, 0]
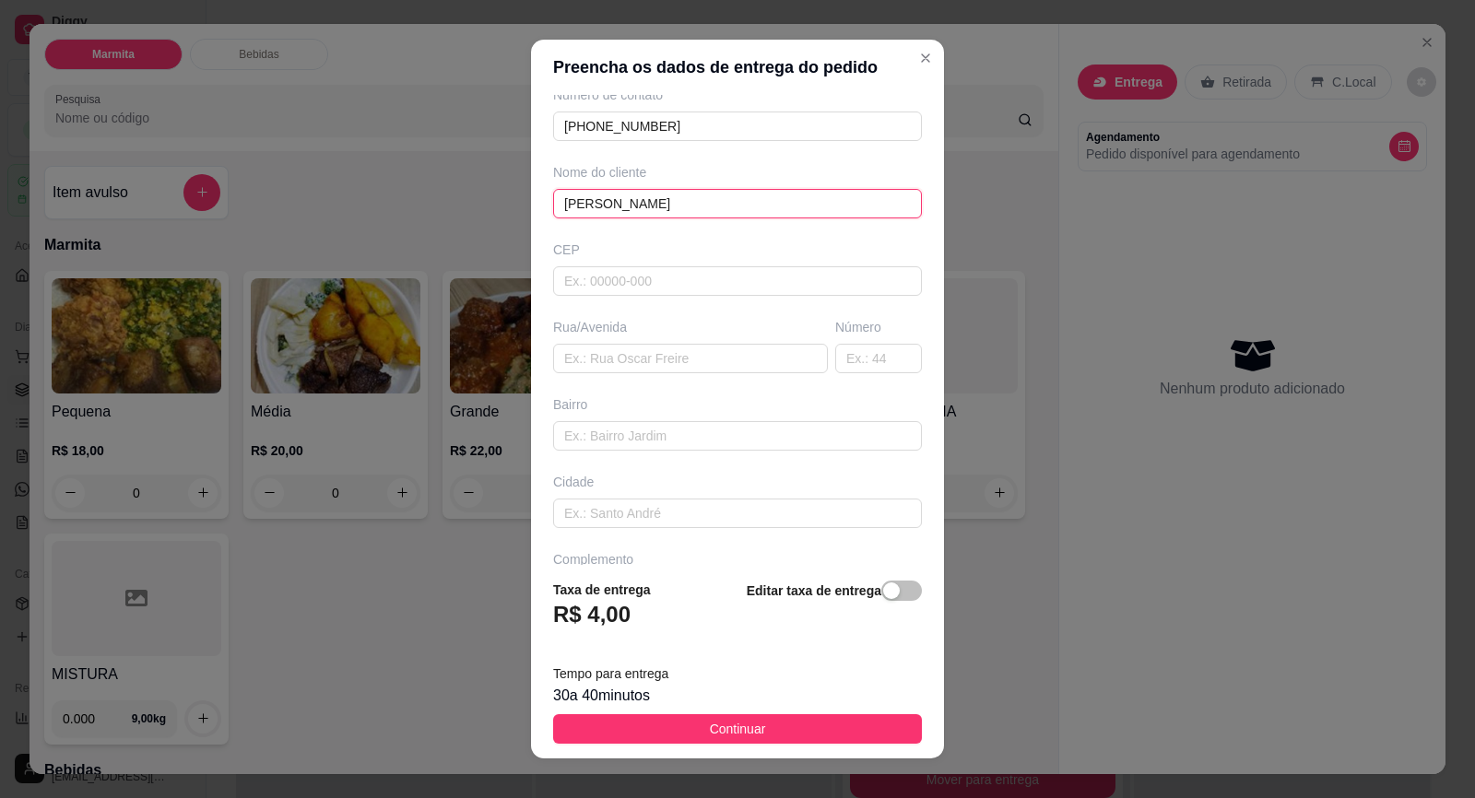
type input "[PERSON_NAME]"
drag, startPoint x: 677, startPoint y: 339, endPoint x: 673, endPoint y: 349, distance: 11.1
click at [677, 340] on div "Rua/Avenida" at bounding box center [690, 345] width 282 height 55
click at [673, 349] on input "text" at bounding box center [690, 358] width 275 height 29
paste input "São Judas Tadeu"
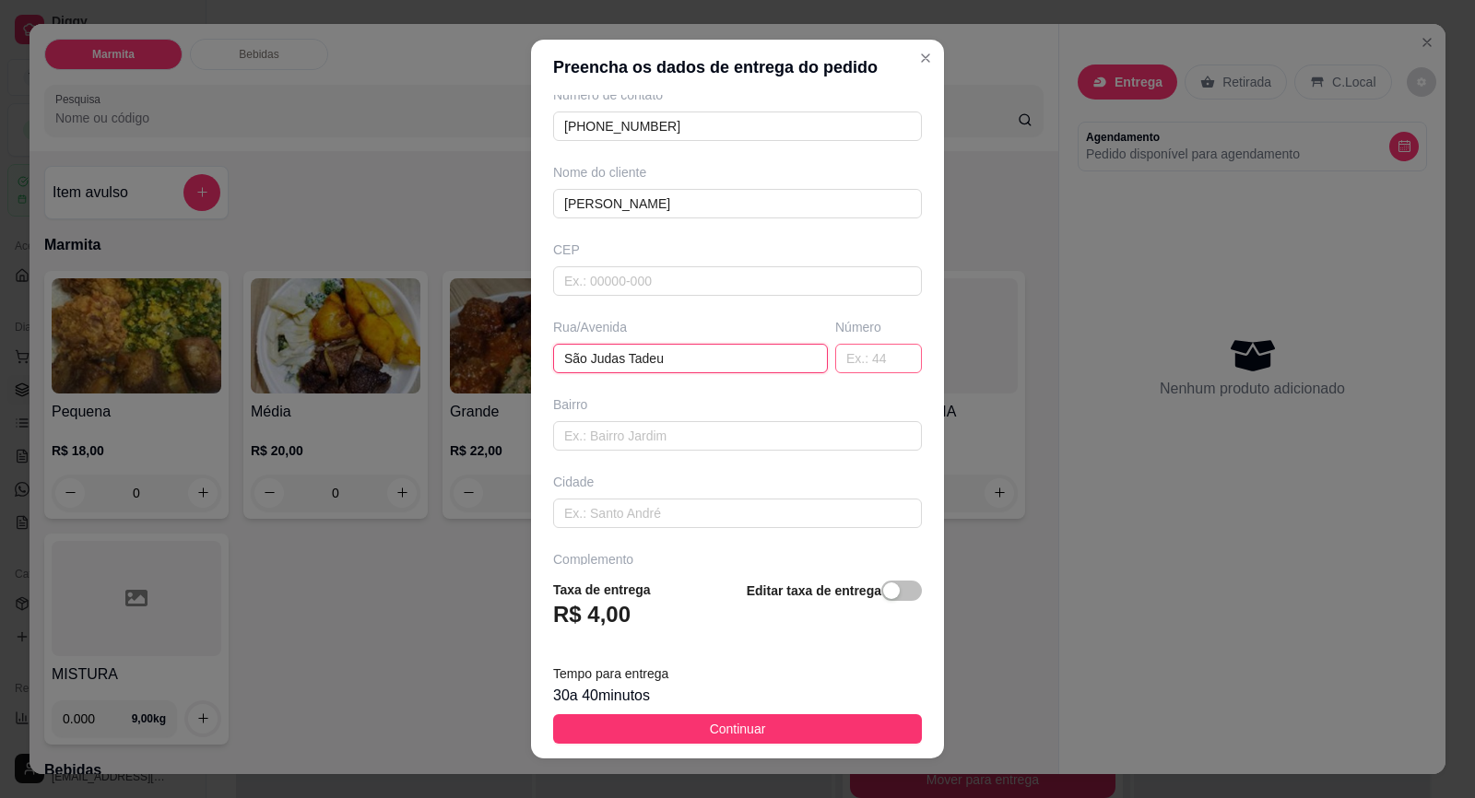
type input "São Judas Tadeu"
click at [835, 349] on input "text" at bounding box center [878, 358] width 87 height 29
type input "14"
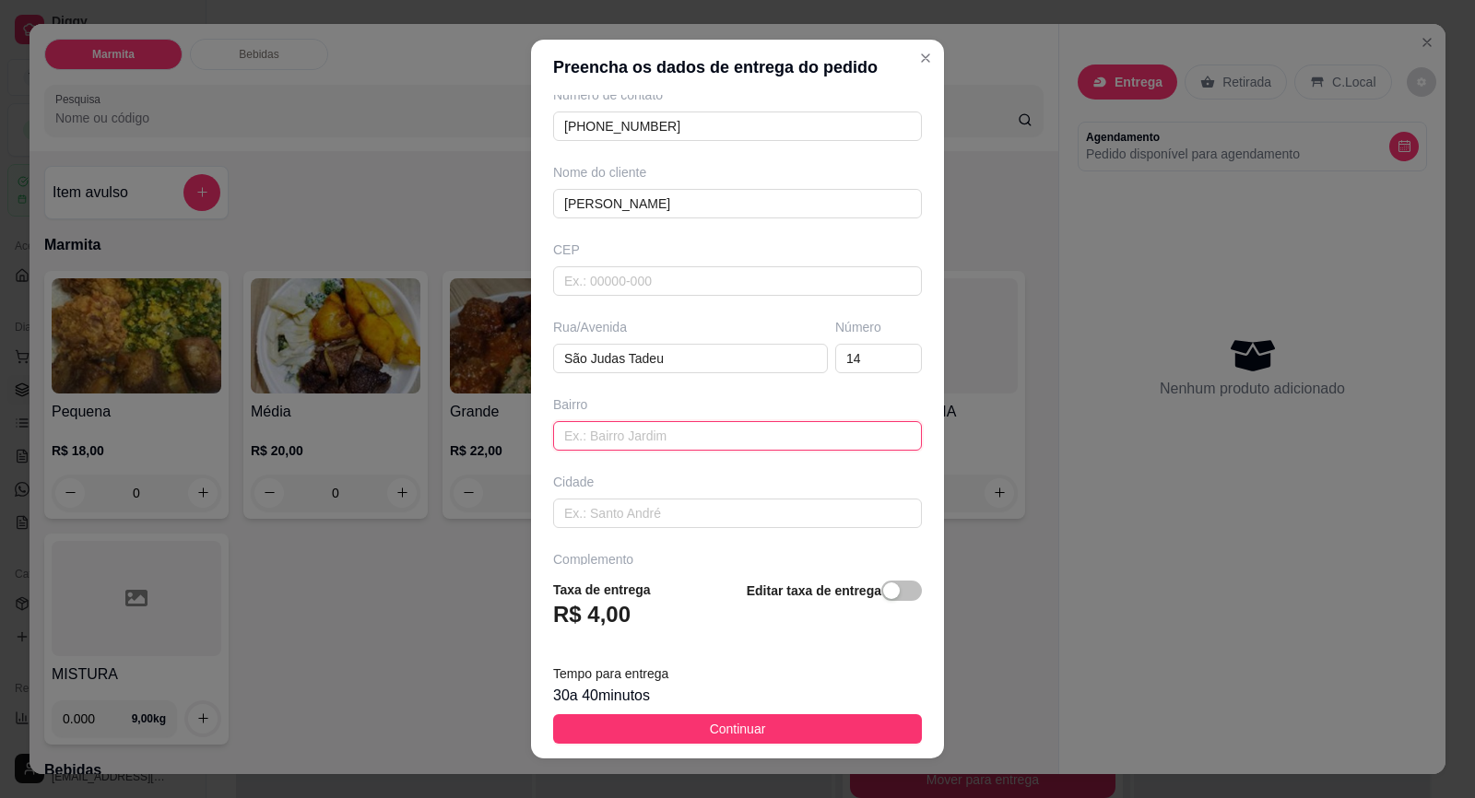
click at [717, 441] on input "text" at bounding box center [737, 435] width 369 height 29
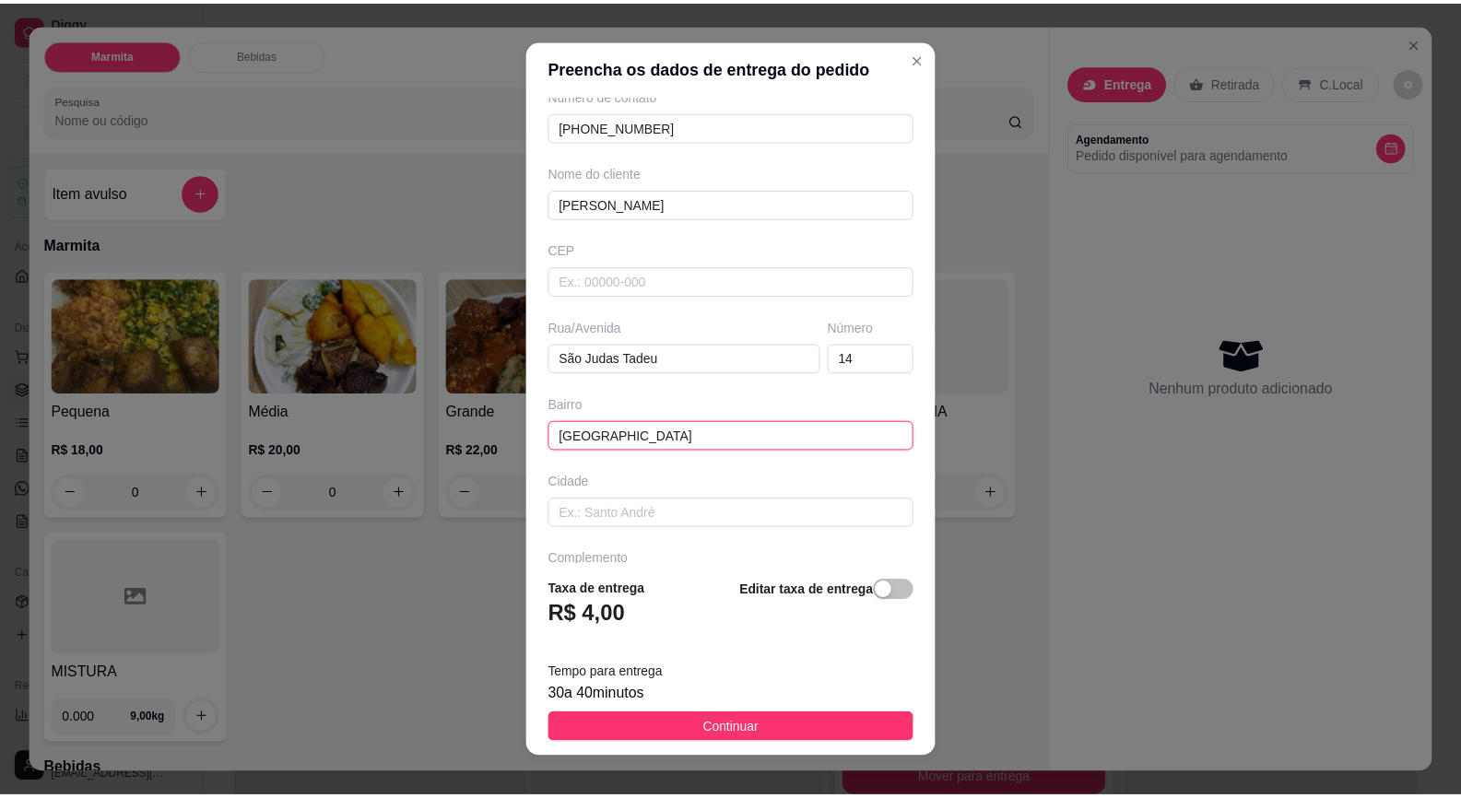
scroll to position [19, 0]
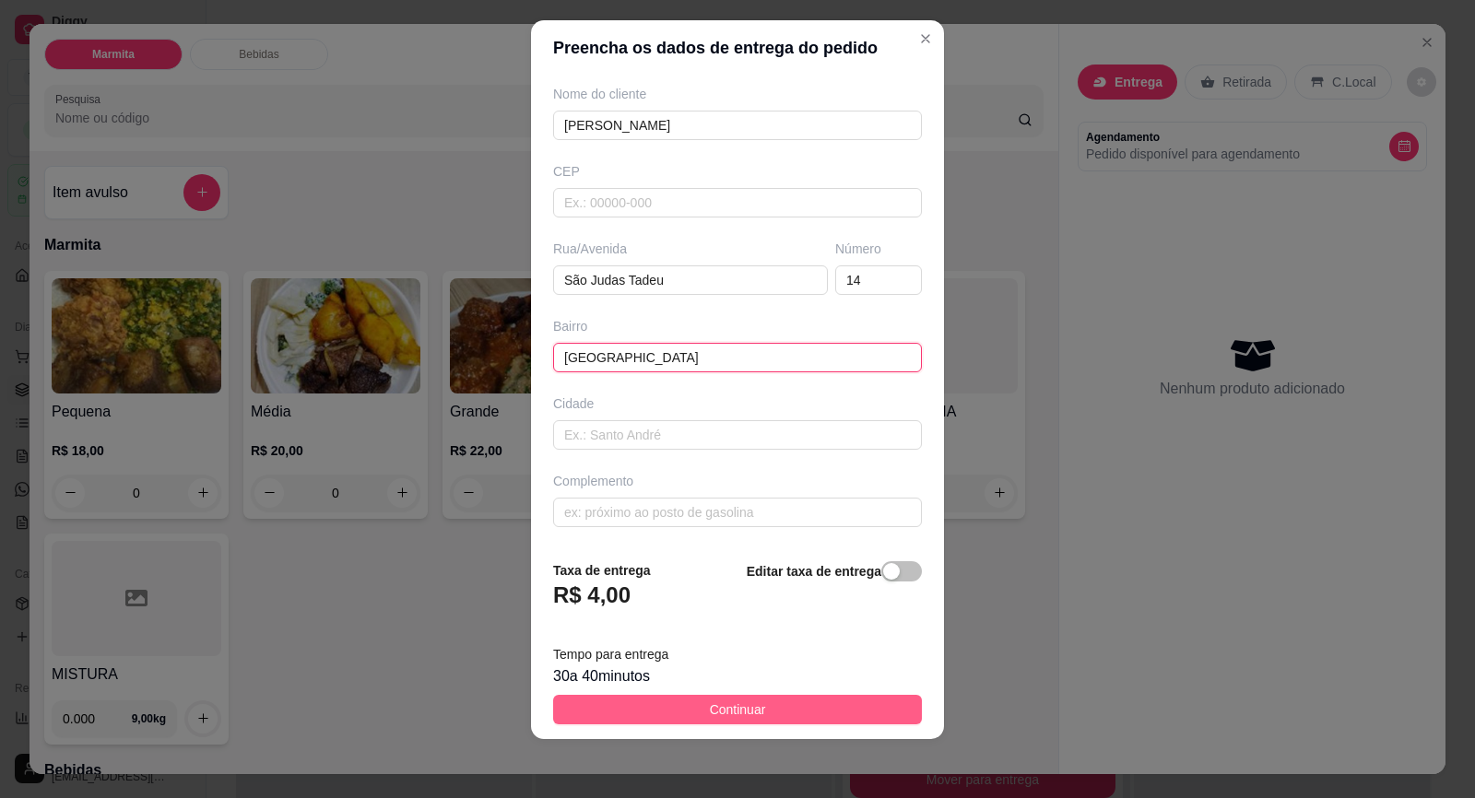
type input "[GEOGRAPHIC_DATA]"
click at [710, 706] on span "Continuar" at bounding box center [738, 709] width 56 height 20
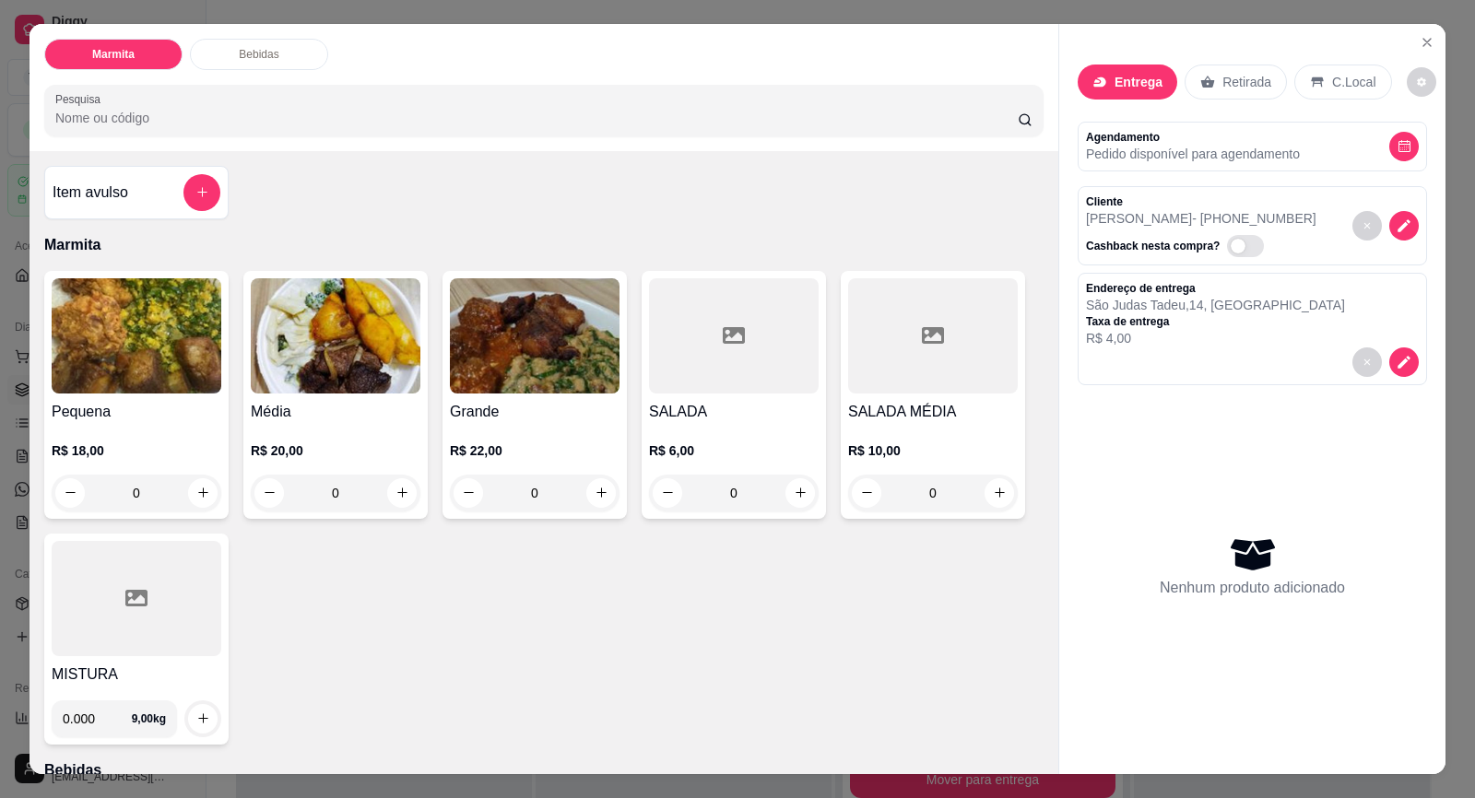
click at [330, 380] on img at bounding box center [336, 335] width 170 height 115
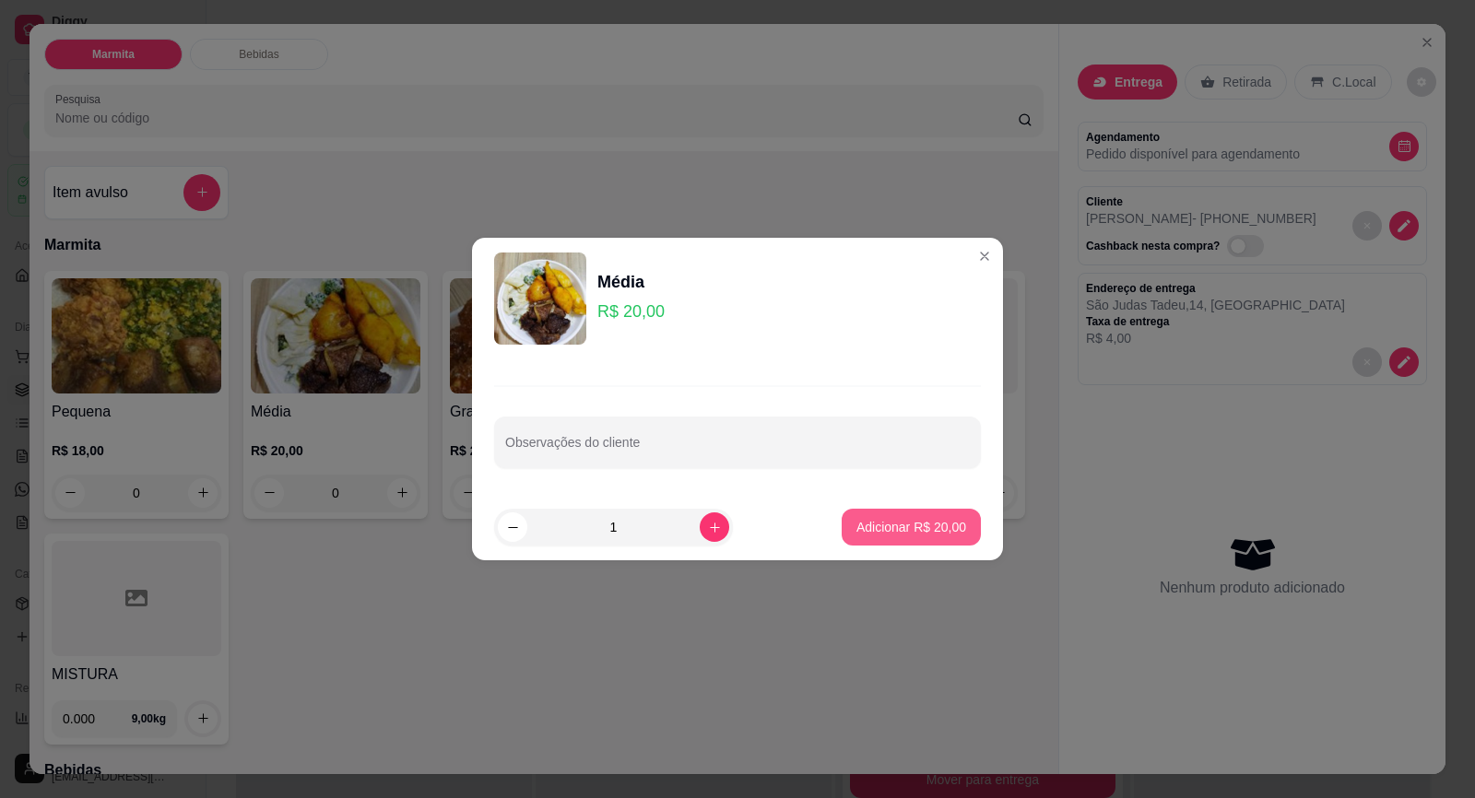
click at [895, 525] on p "Adicionar R$ 20,00" at bounding box center [911, 527] width 110 height 18
type input "1"
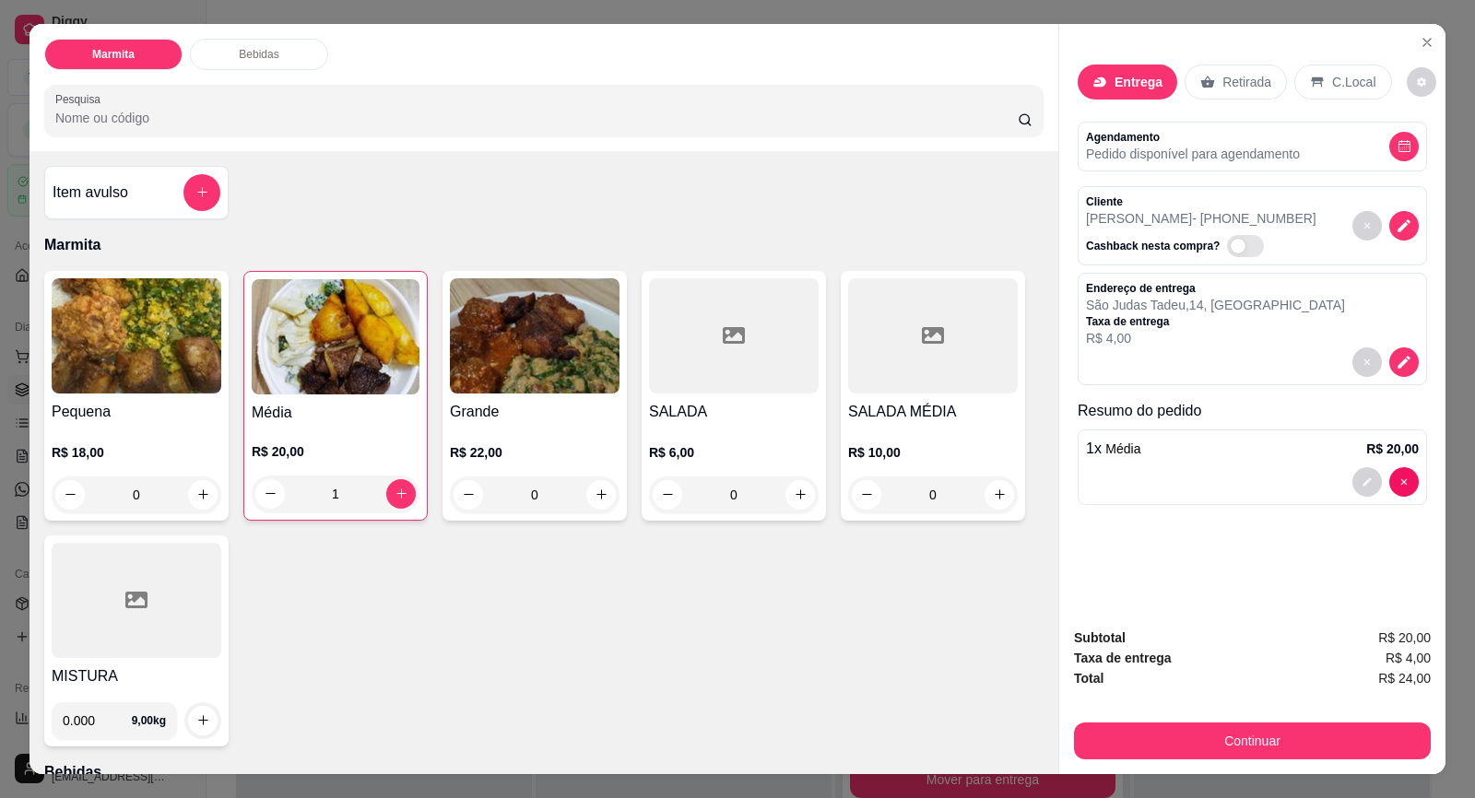
click at [1175, 760] on div "Subtotal R$ 20,00 Taxa de entrega R$ 4,00 Total R$ 24,00 Continuar" at bounding box center [1252, 693] width 386 height 161
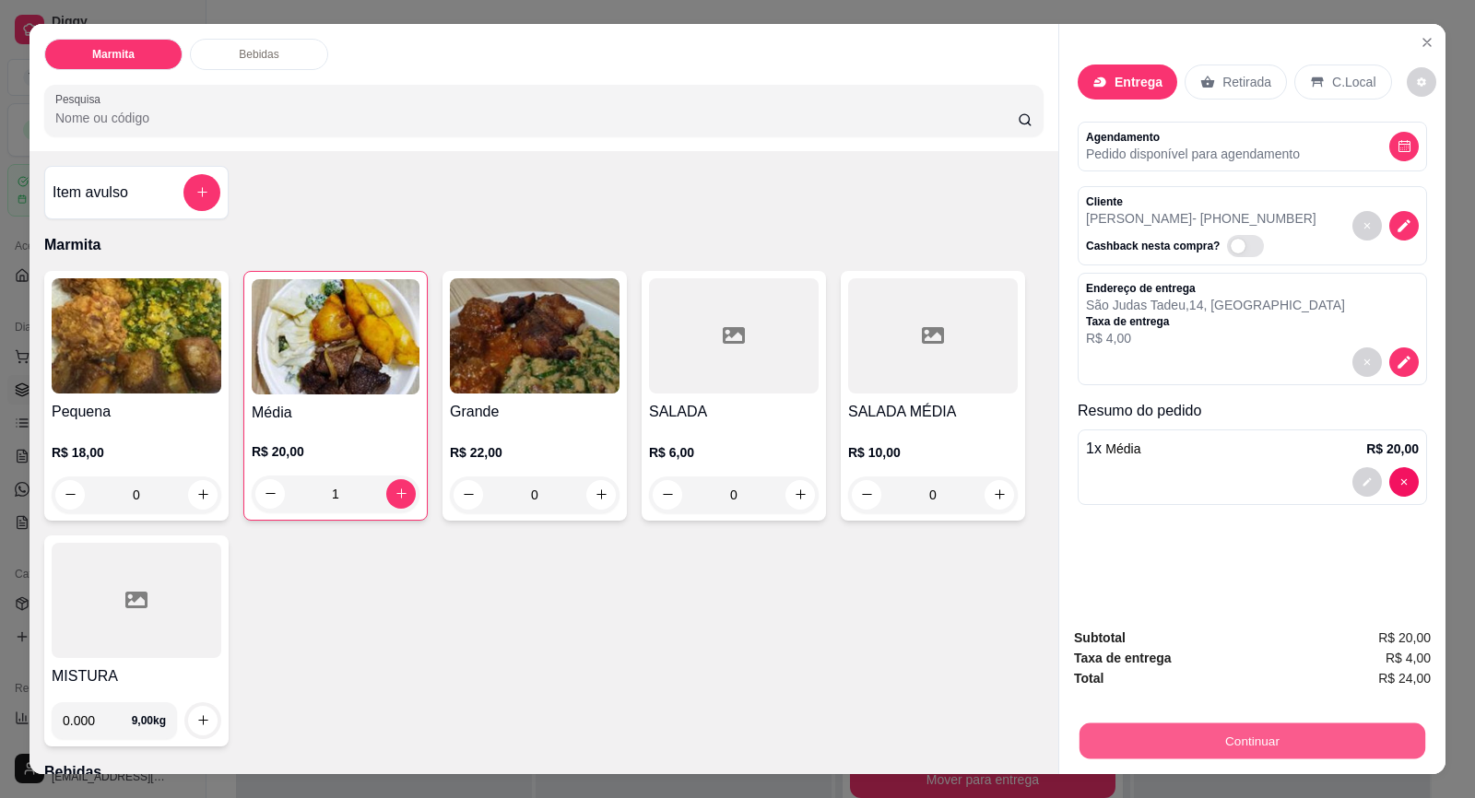
click at [1170, 735] on button "Continuar" at bounding box center [1252, 741] width 346 height 36
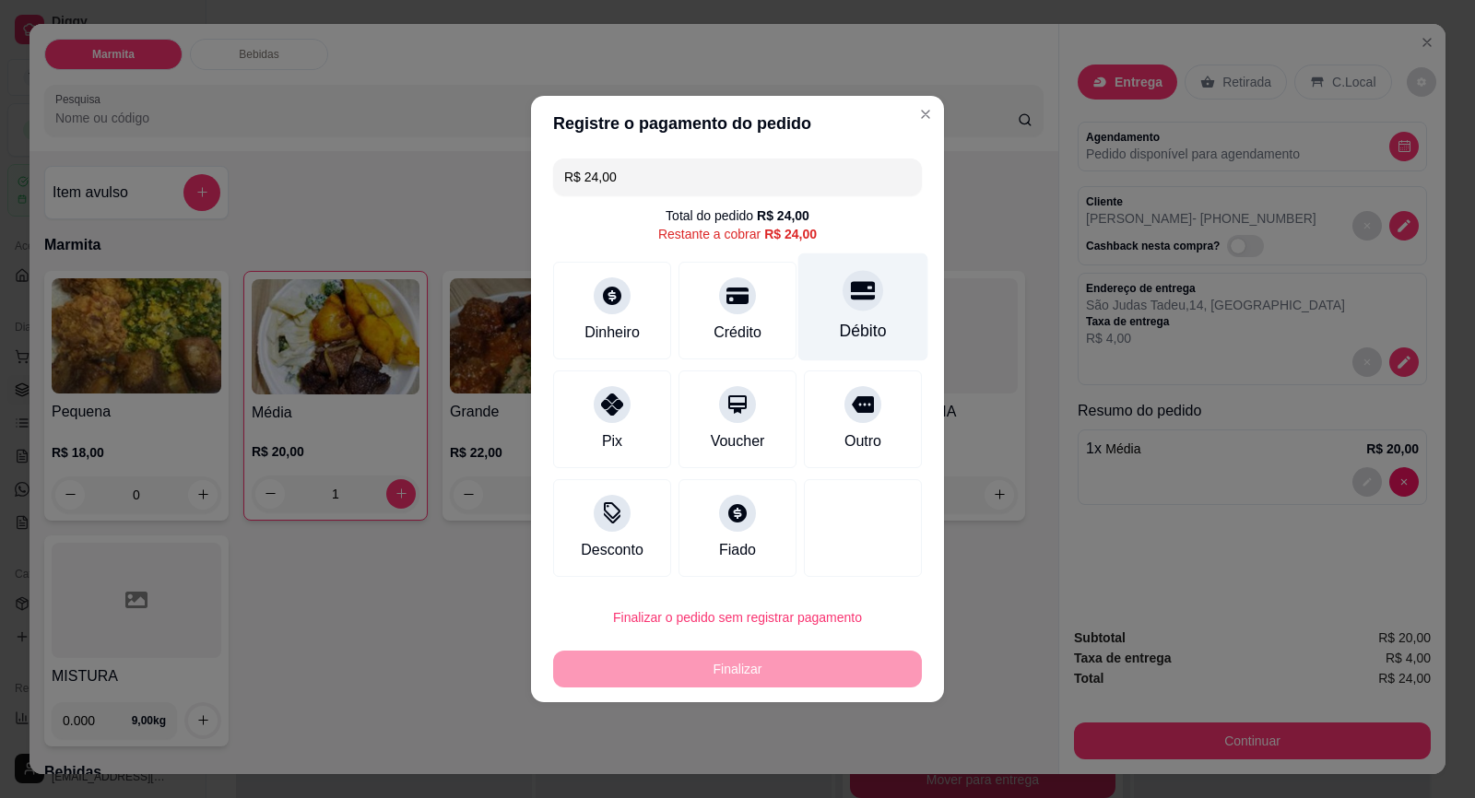
drag, startPoint x: 856, startPoint y: 280, endPoint x: 844, endPoint y: 306, distance: 28.5
click at [856, 281] on icon at bounding box center [863, 290] width 24 height 24
type input "R$ 0,00"
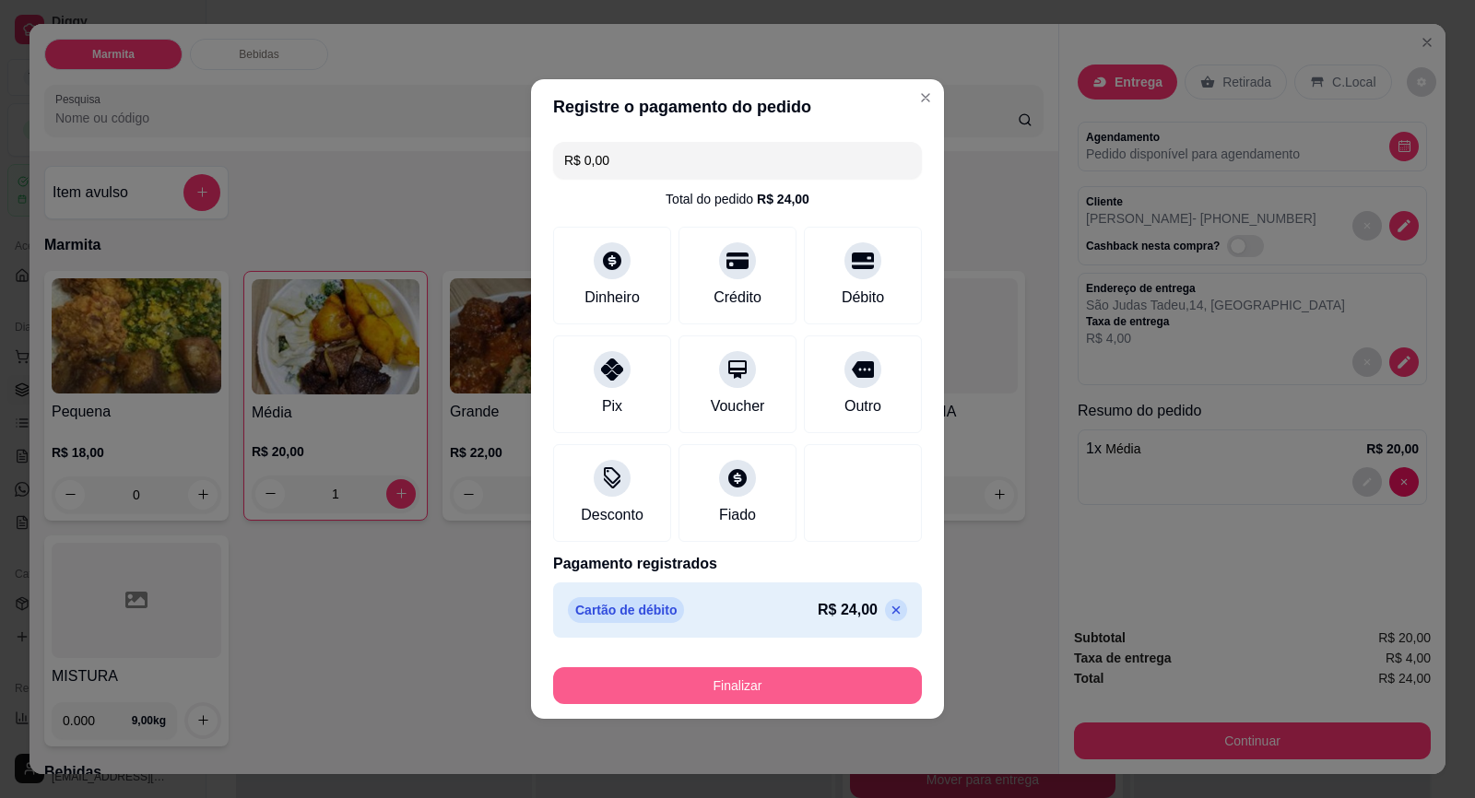
click at [795, 691] on button "Finalizar" at bounding box center [737, 685] width 369 height 37
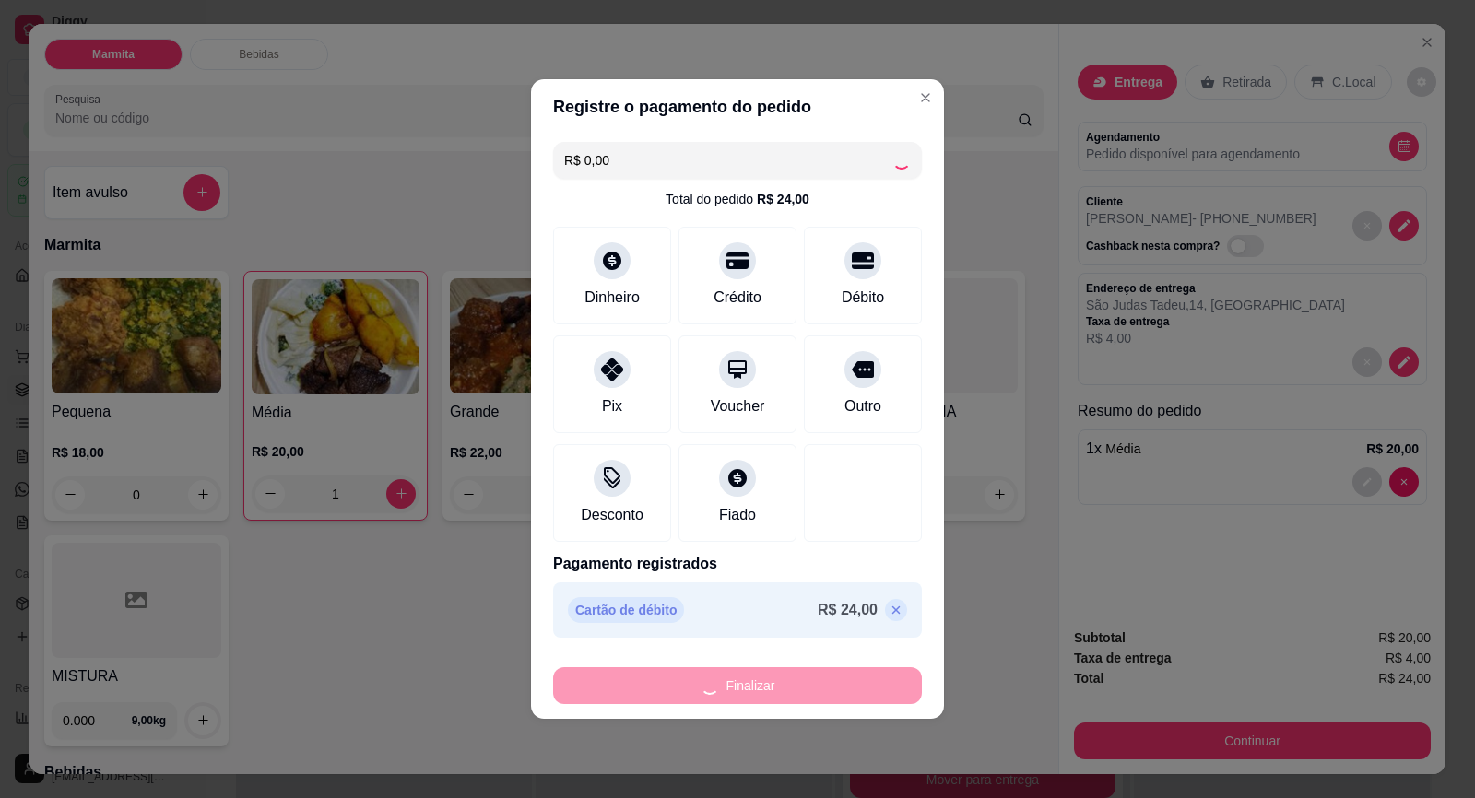
type input "0"
type input "-R$ 24,00"
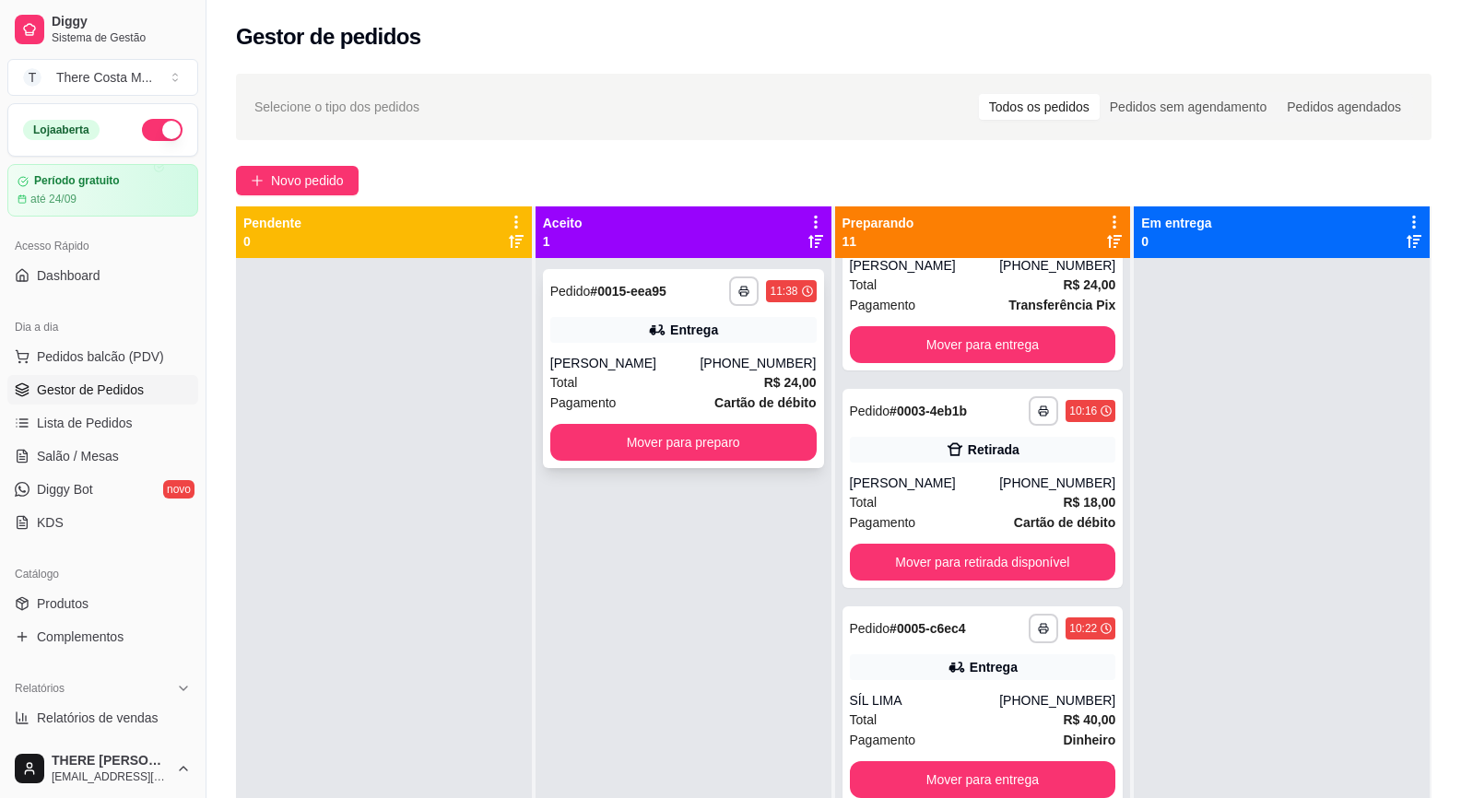
click at [692, 390] on div "Total R$ 24,00" at bounding box center [683, 382] width 266 height 20
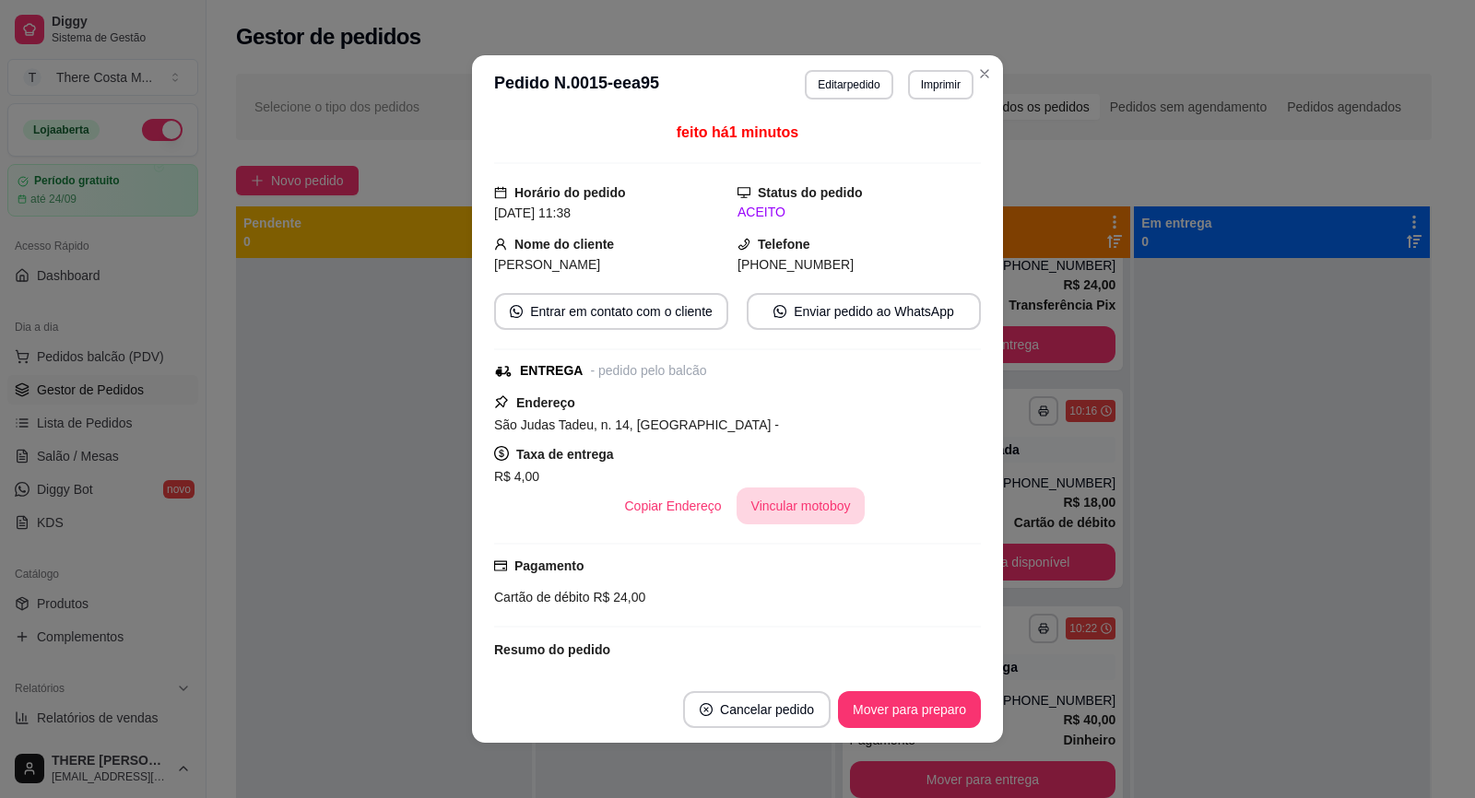
click at [744, 510] on button "Vincular motoboy" at bounding box center [800, 506] width 129 height 37
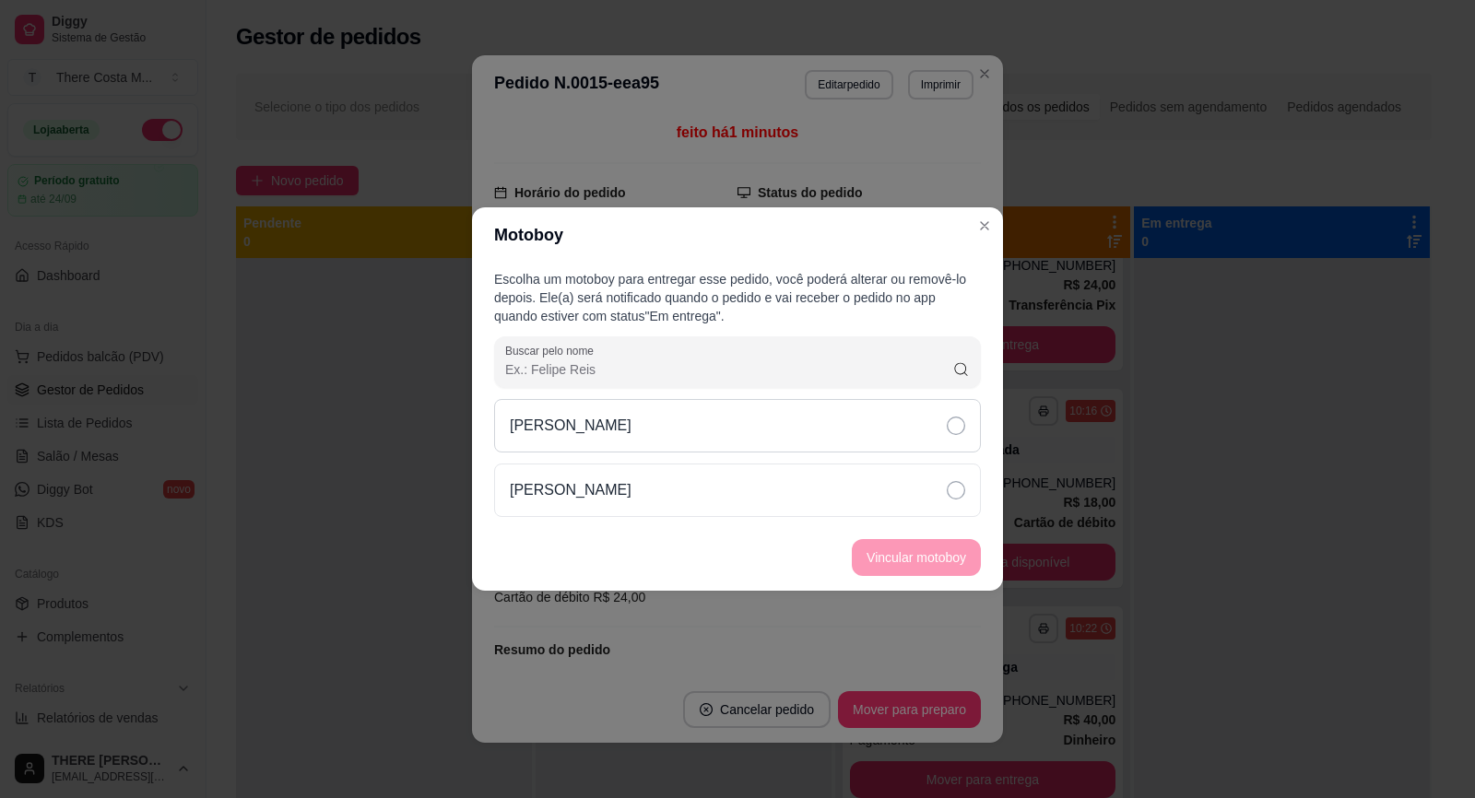
click at [829, 432] on div "[PERSON_NAME]" at bounding box center [737, 425] width 487 height 53
click at [883, 561] on button "Vincular motoboy" at bounding box center [915, 558] width 125 height 36
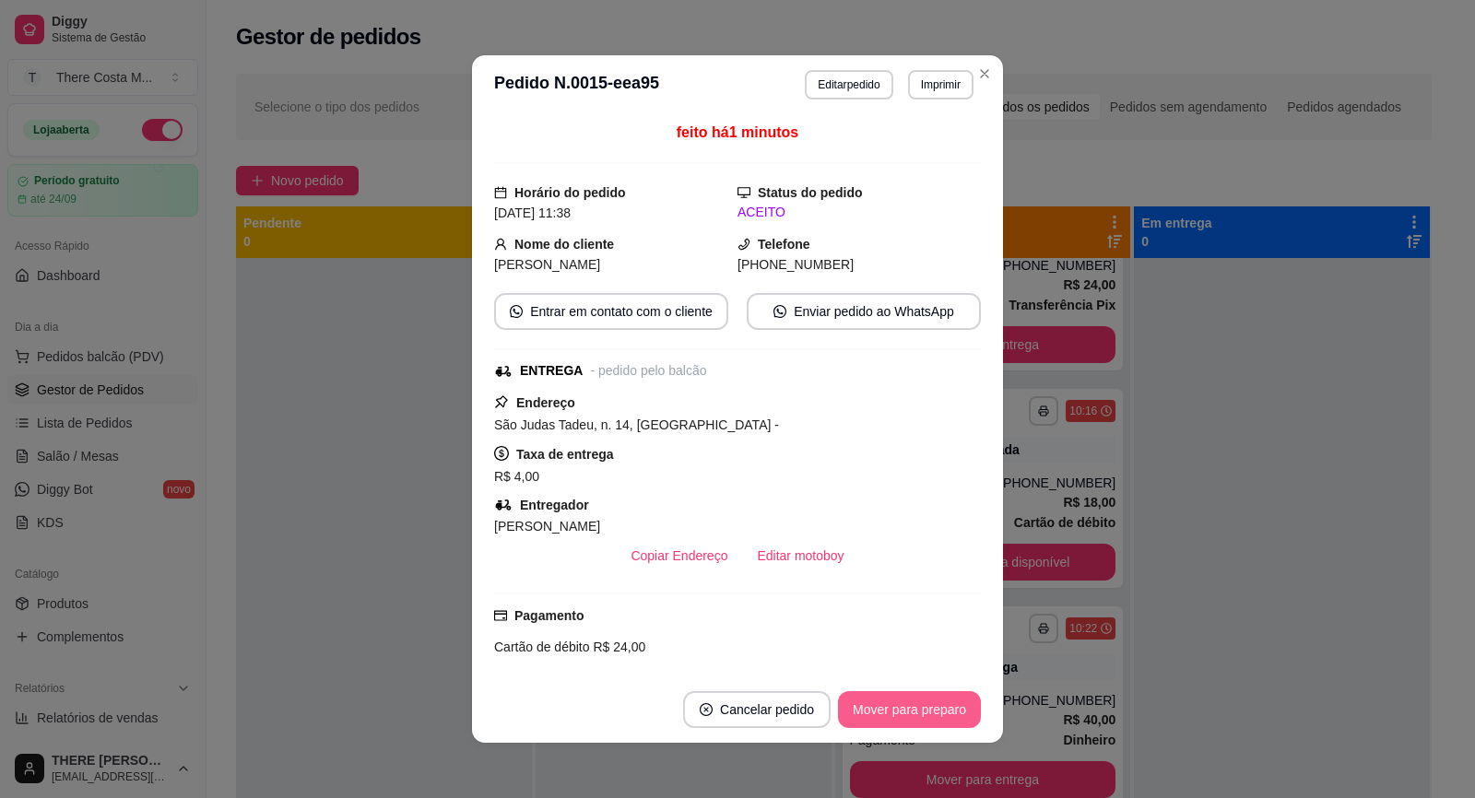
click at [945, 720] on button "Mover para preparo" at bounding box center [909, 709] width 143 height 37
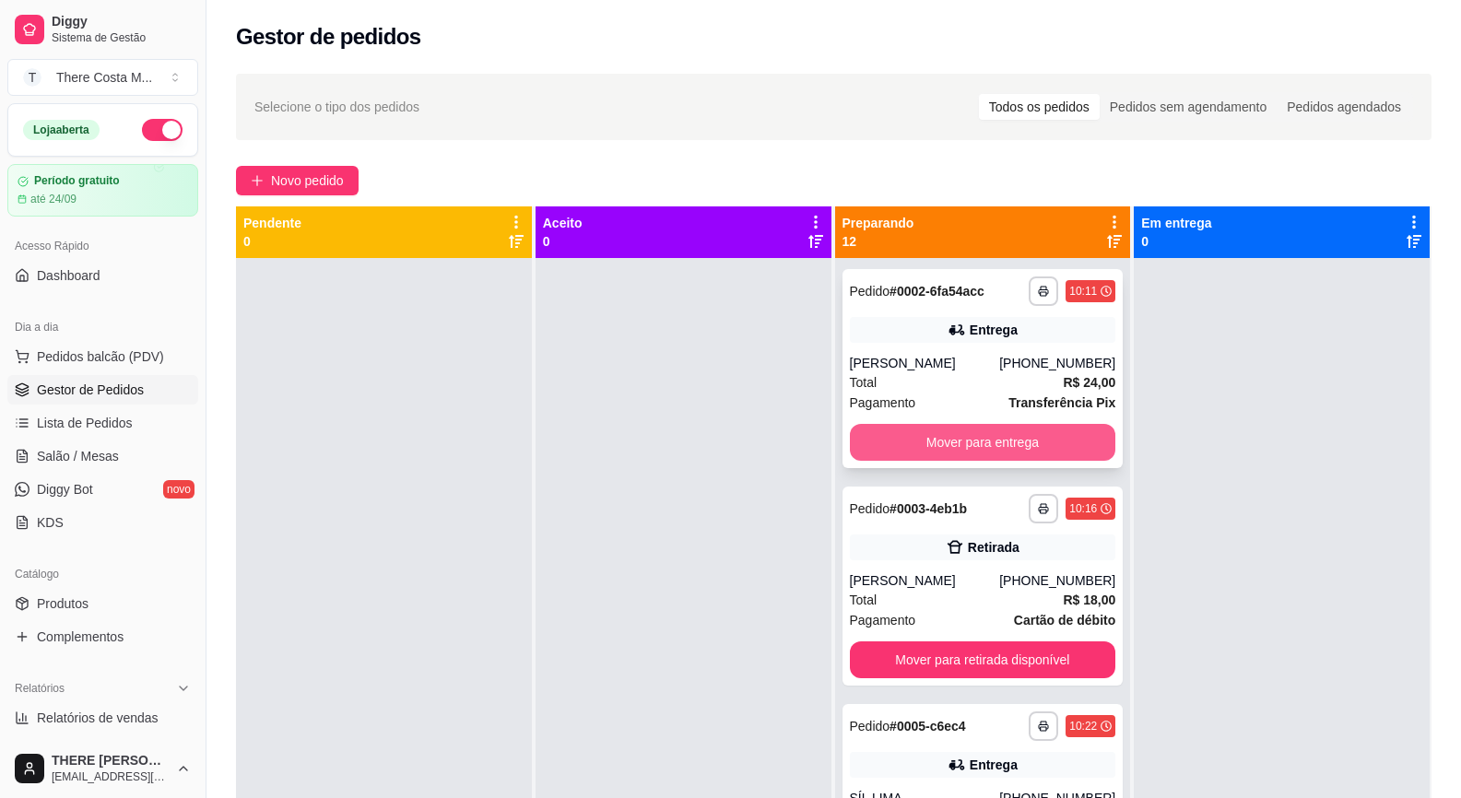
click at [1018, 429] on button "Mover para entrega" at bounding box center [983, 442] width 266 height 37
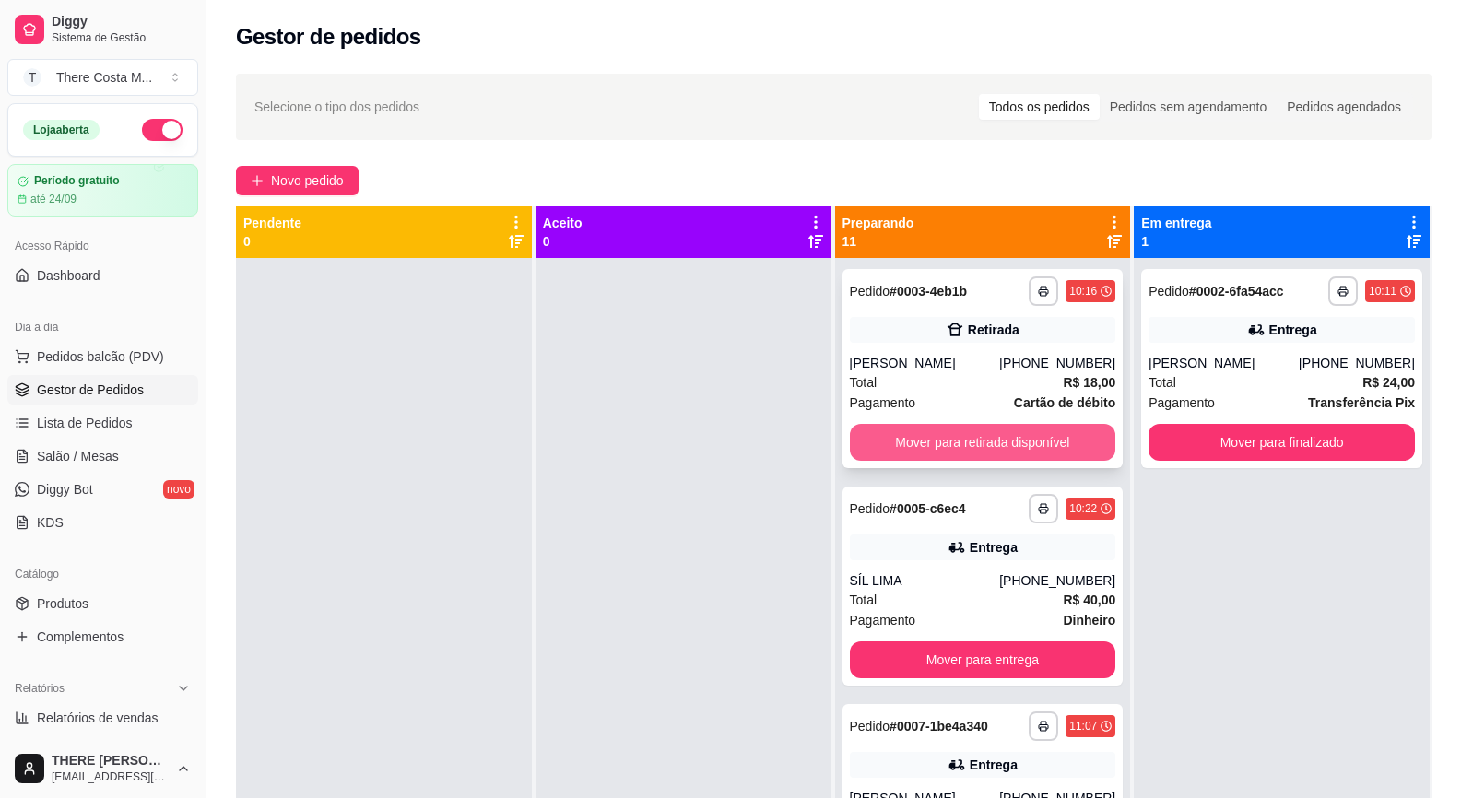
click at [1018, 431] on button "Mover para retirada disponível" at bounding box center [983, 442] width 266 height 37
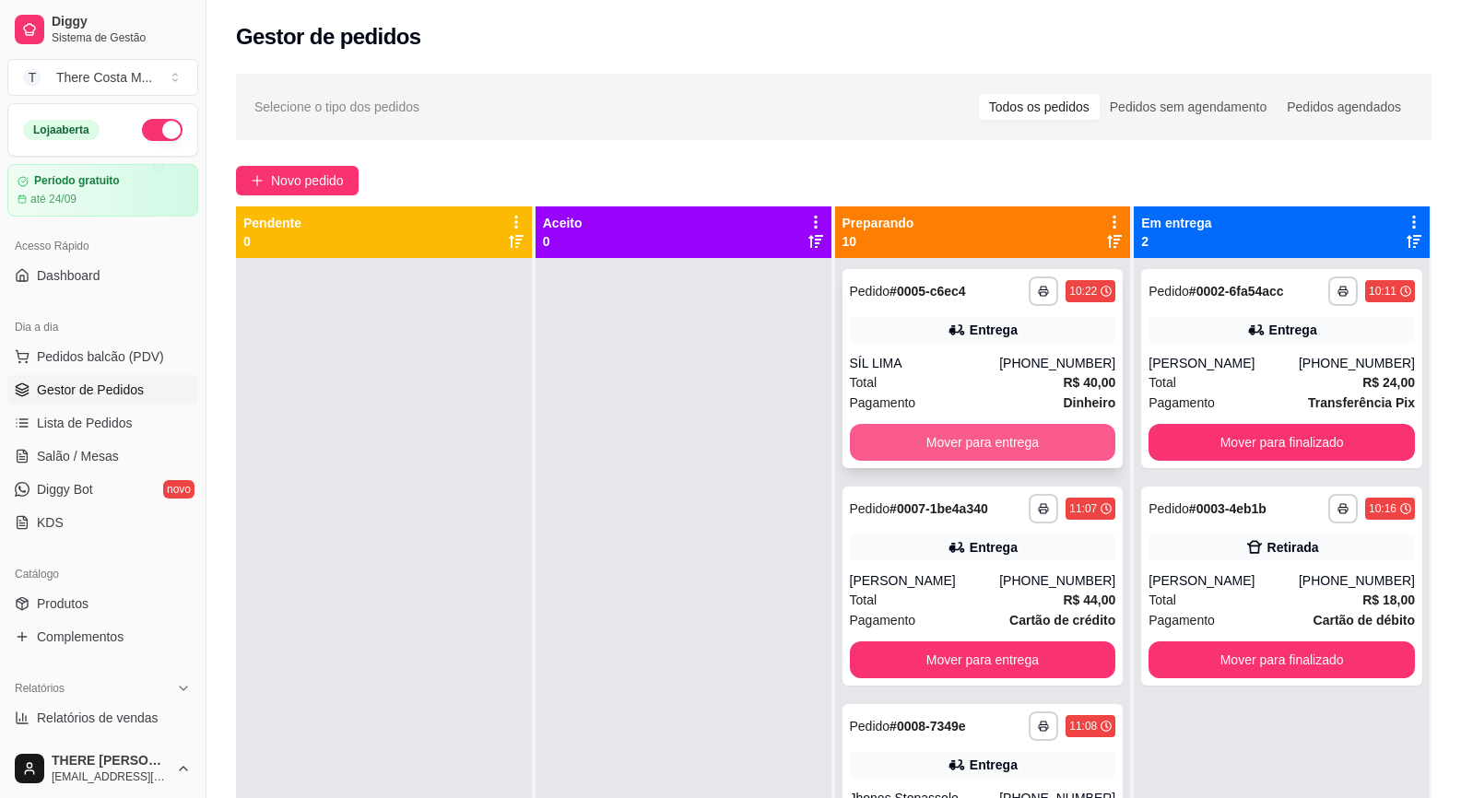
click at [1013, 437] on button "Mover para entrega" at bounding box center [983, 442] width 266 height 37
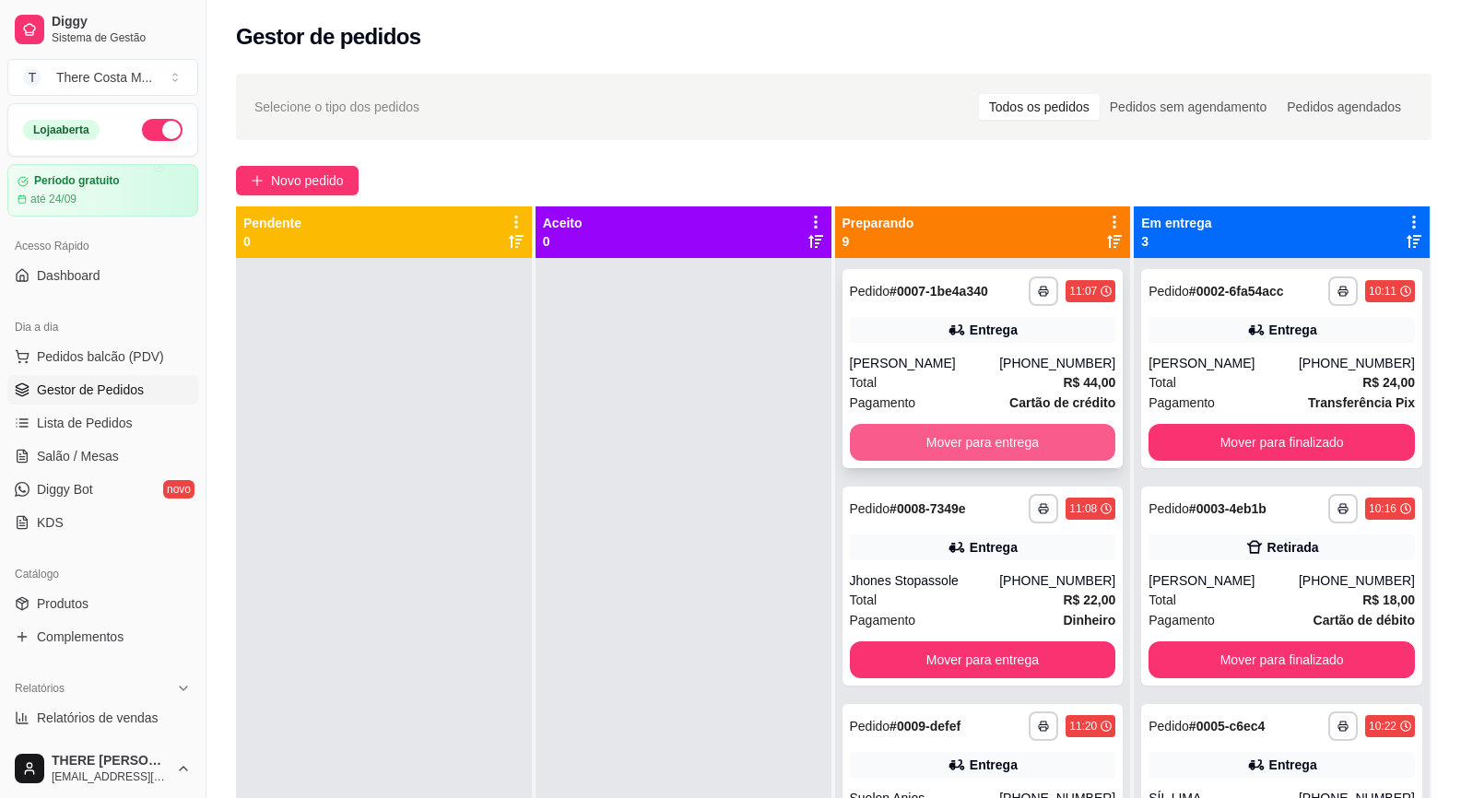
click at [1013, 436] on button "Mover para entrega" at bounding box center [983, 442] width 266 height 37
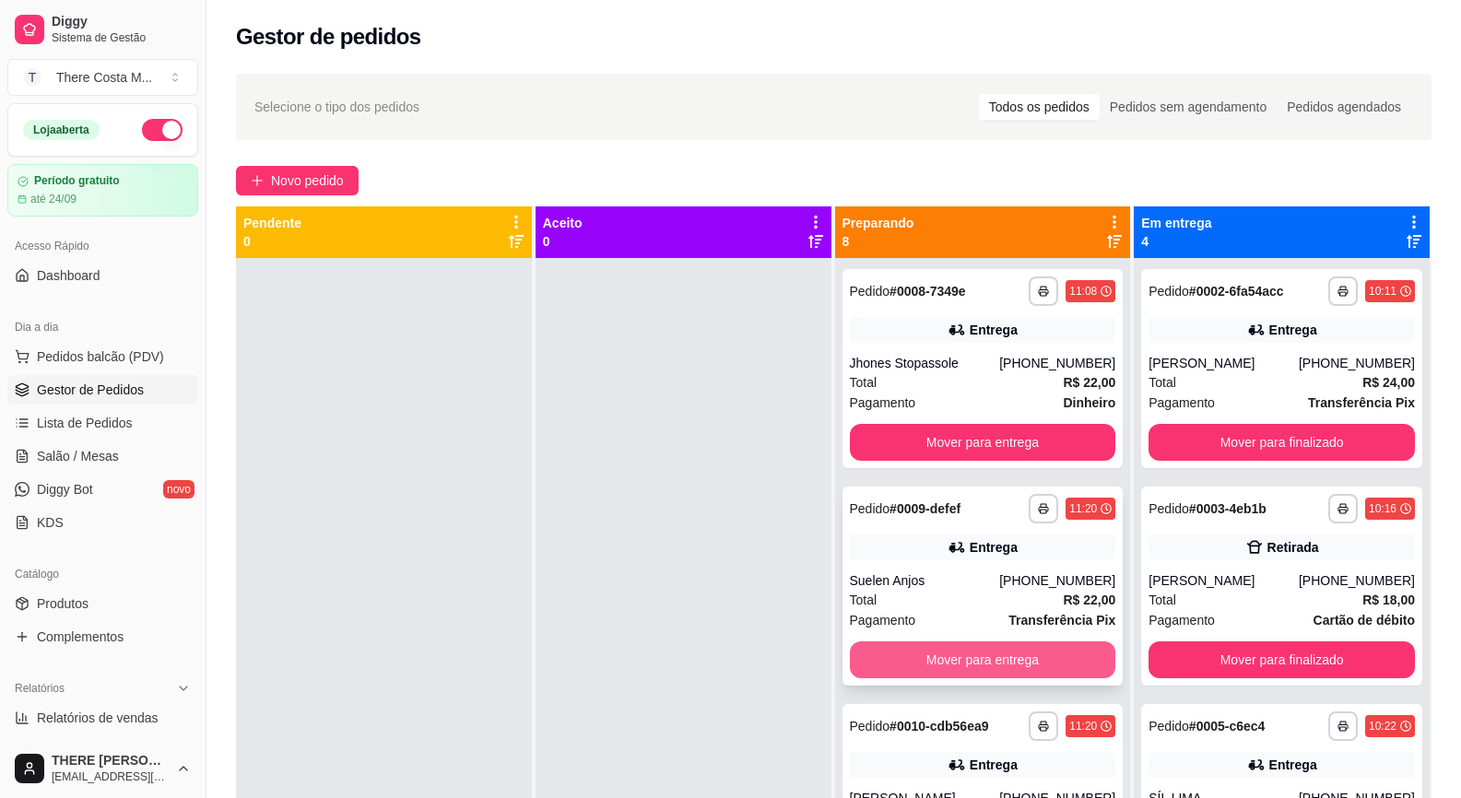
click at [964, 650] on button "Mover para entrega" at bounding box center [983, 659] width 266 height 37
click at [960, 652] on button "Mover para entrega" at bounding box center [982, 660] width 258 height 36
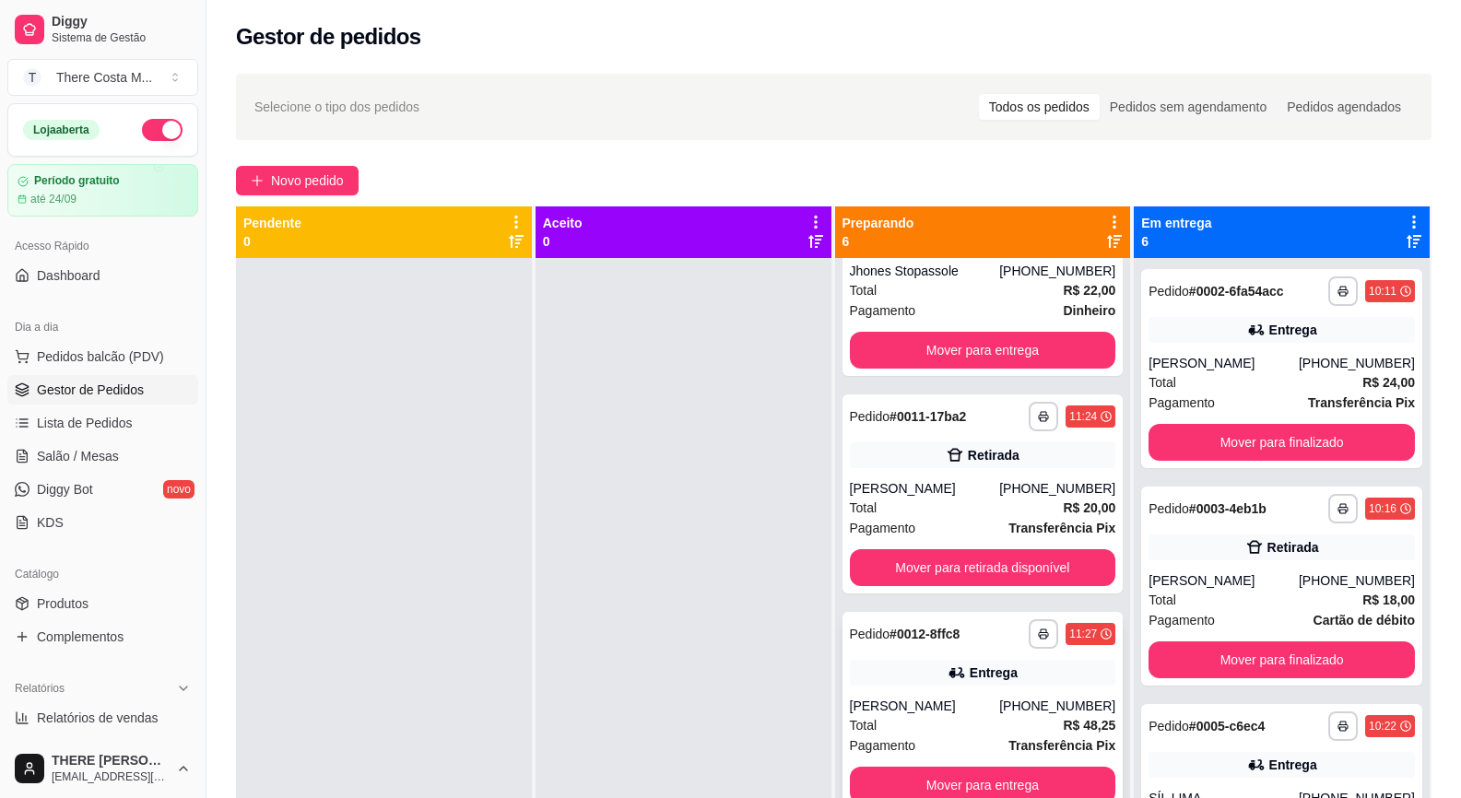
scroll to position [184, 0]
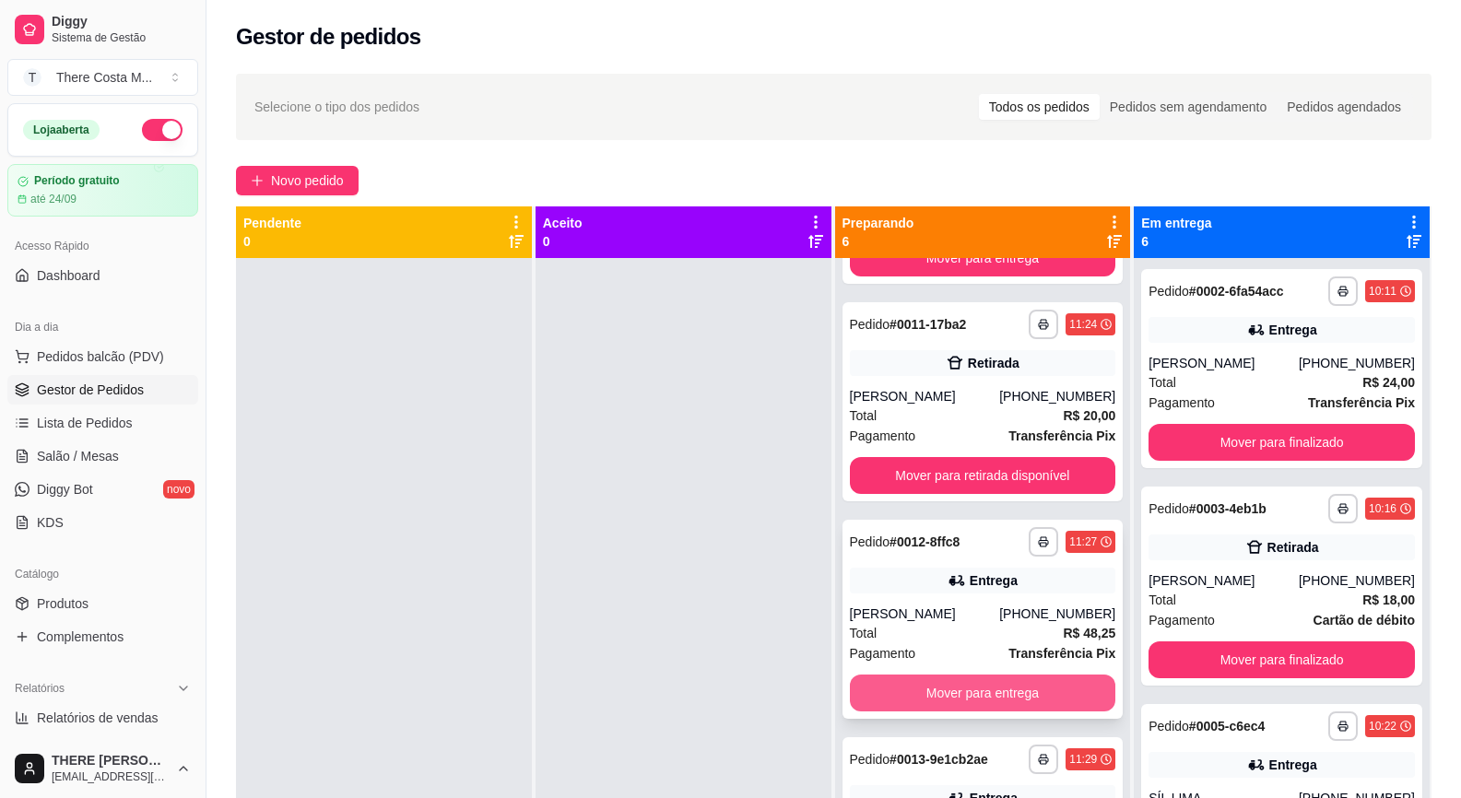
click at [961, 687] on button "Mover para entrega" at bounding box center [983, 693] width 266 height 37
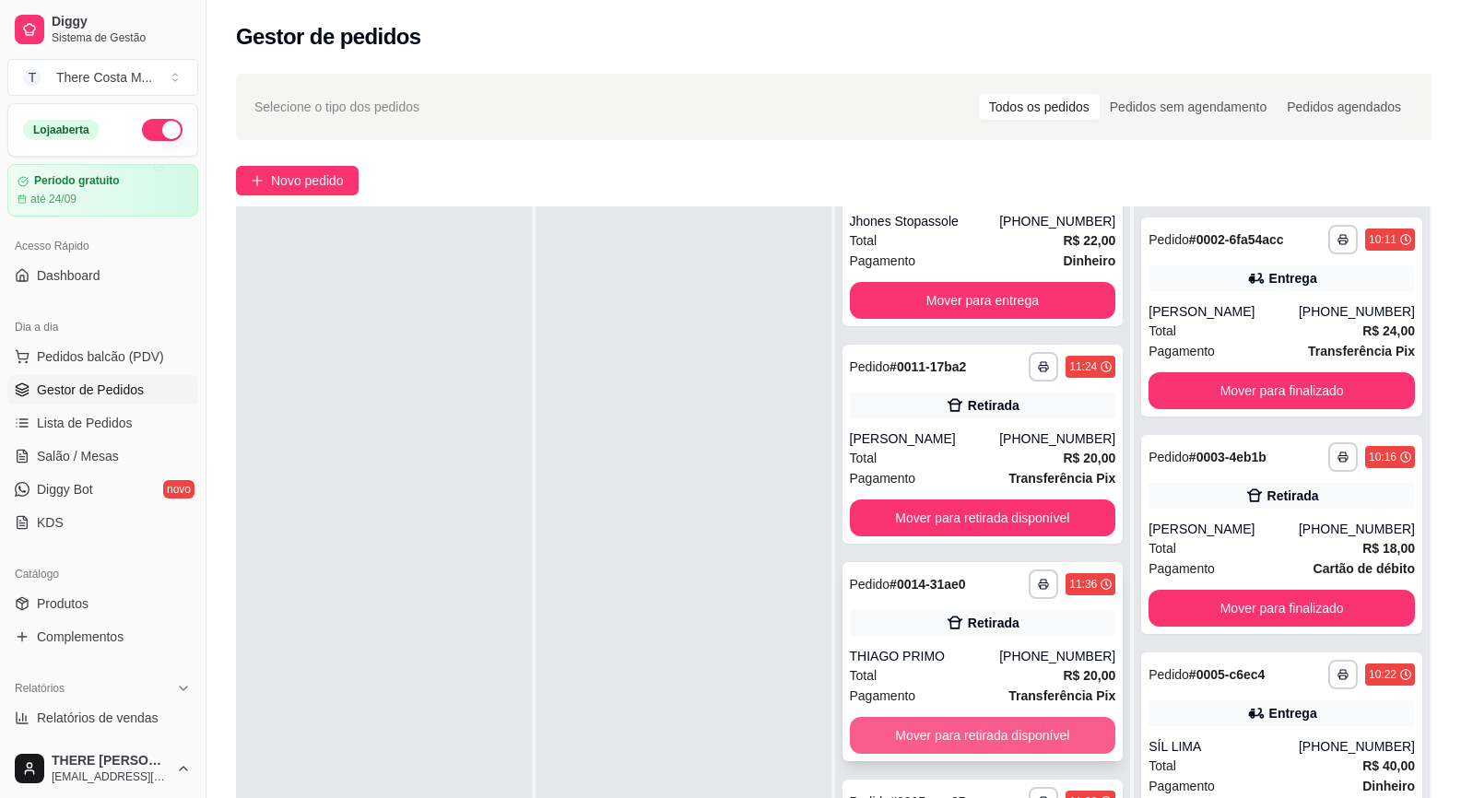
scroll to position [276, 0]
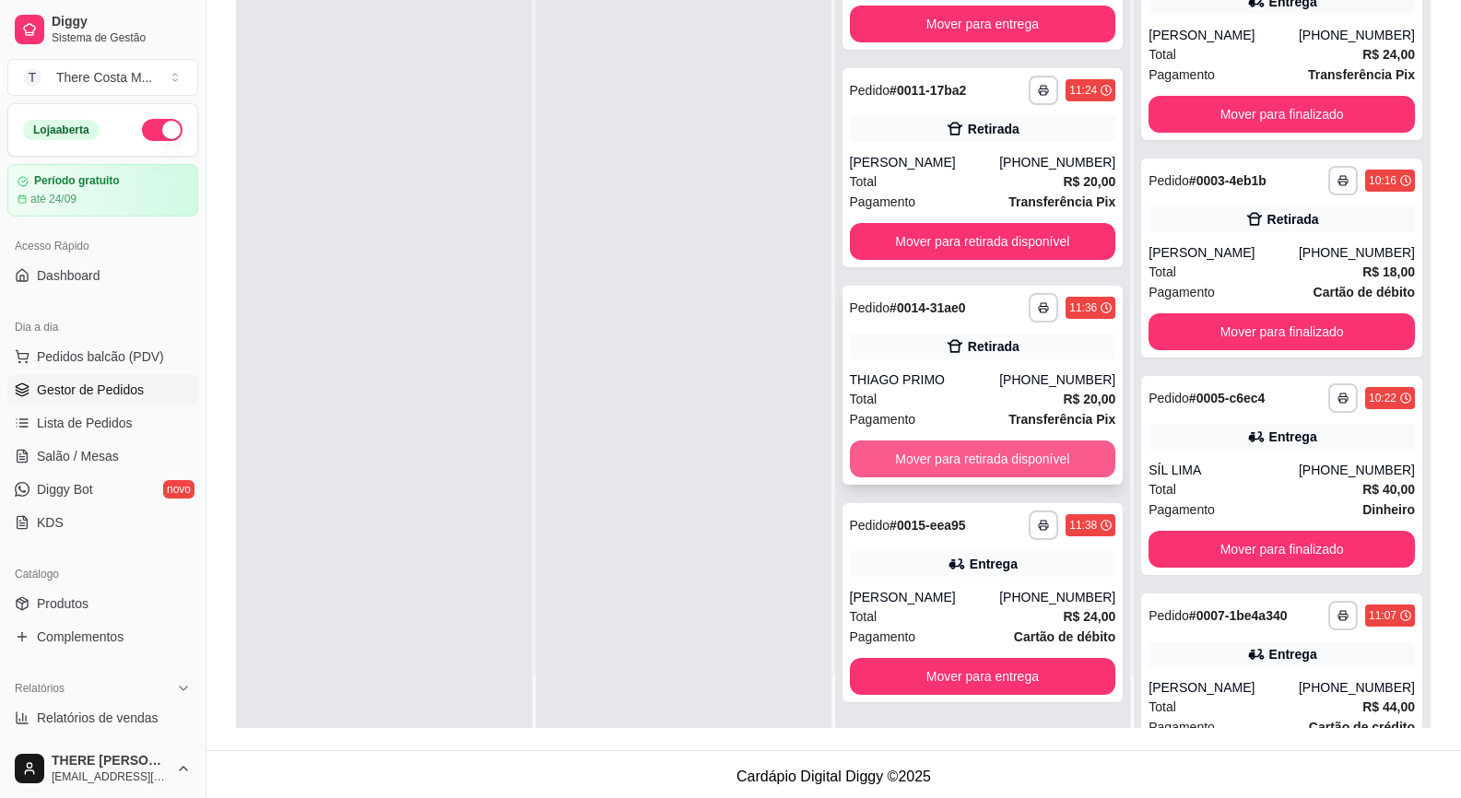
click at [935, 460] on button "Mover para retirada disponível" at bounding box center [983, 459] width 266 height 37
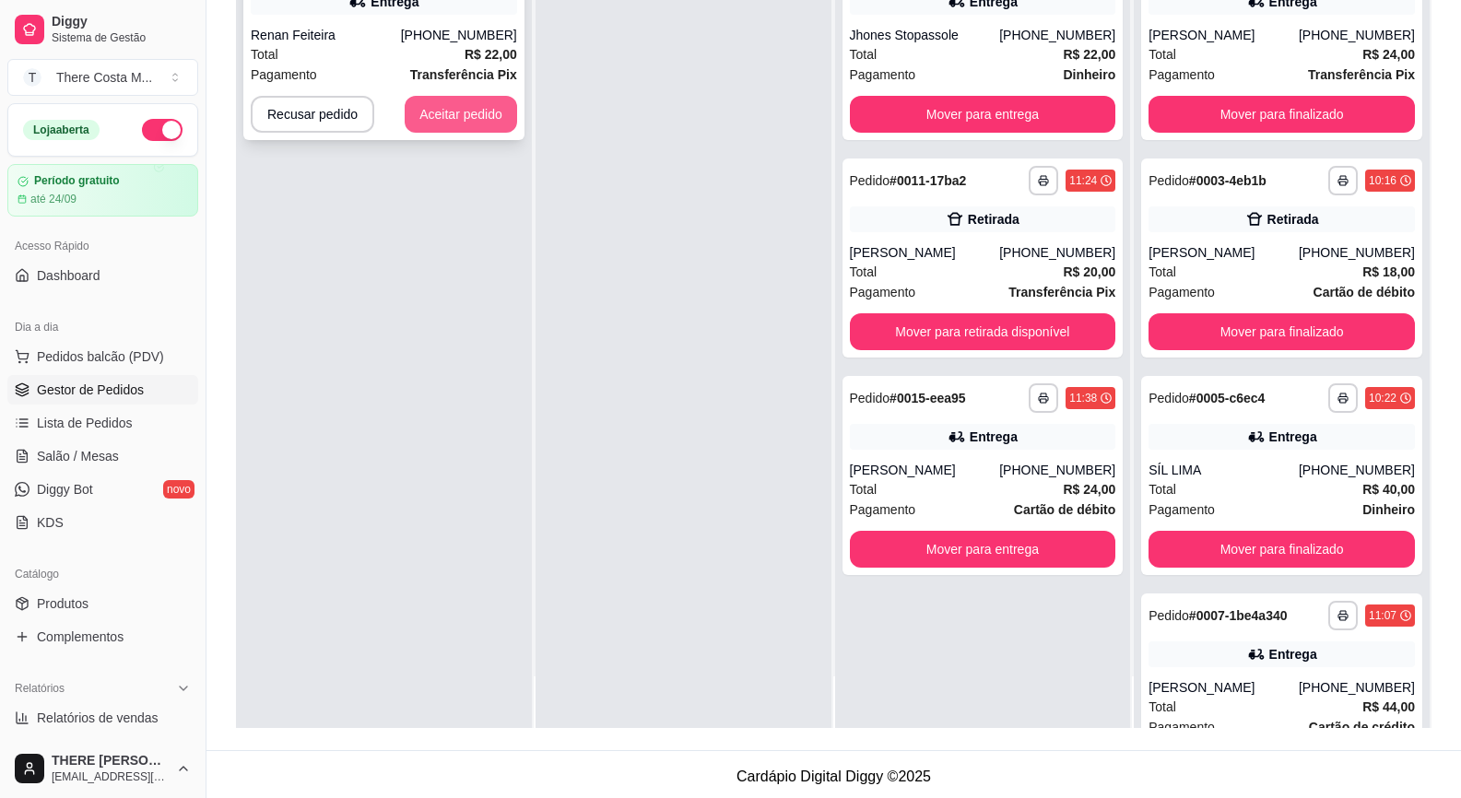
click at [440, 113] on button "Aceitar pedido" at bounding box center [461, 114] width 112 height 37
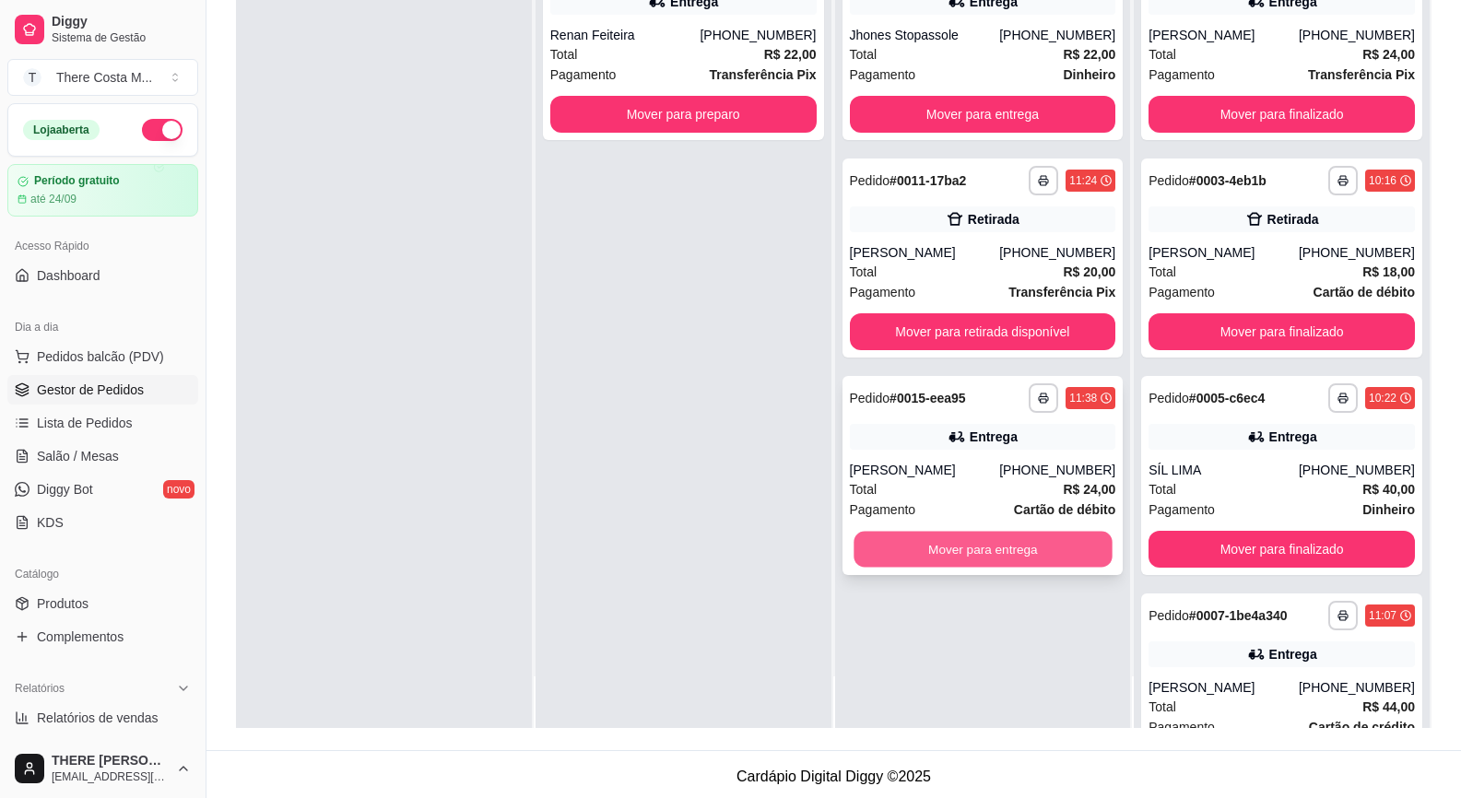
click at [959, 537] on button "Mover para entrega" at bounding box center [982, 550] width 258 height 36
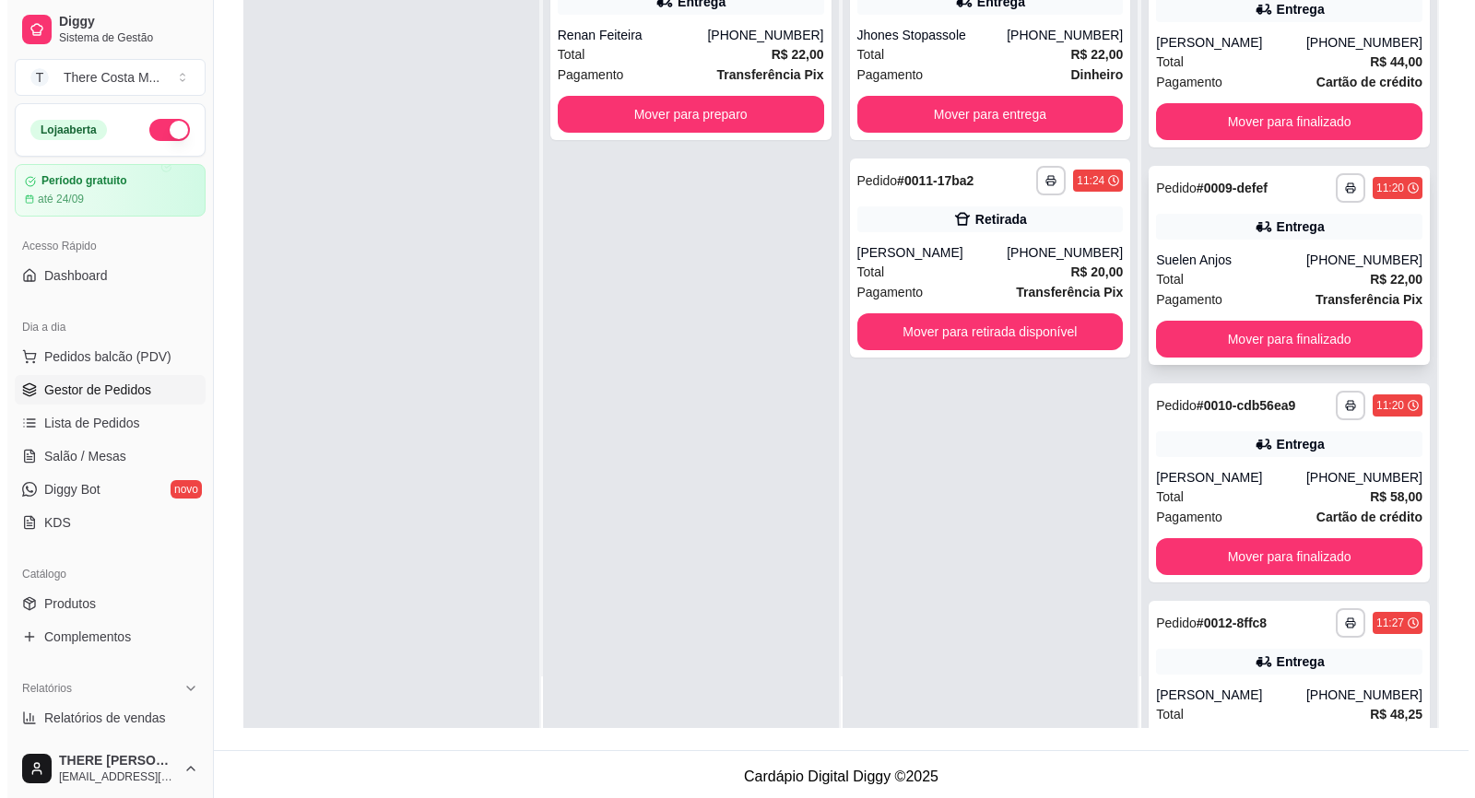
scroll to position [737, 0]
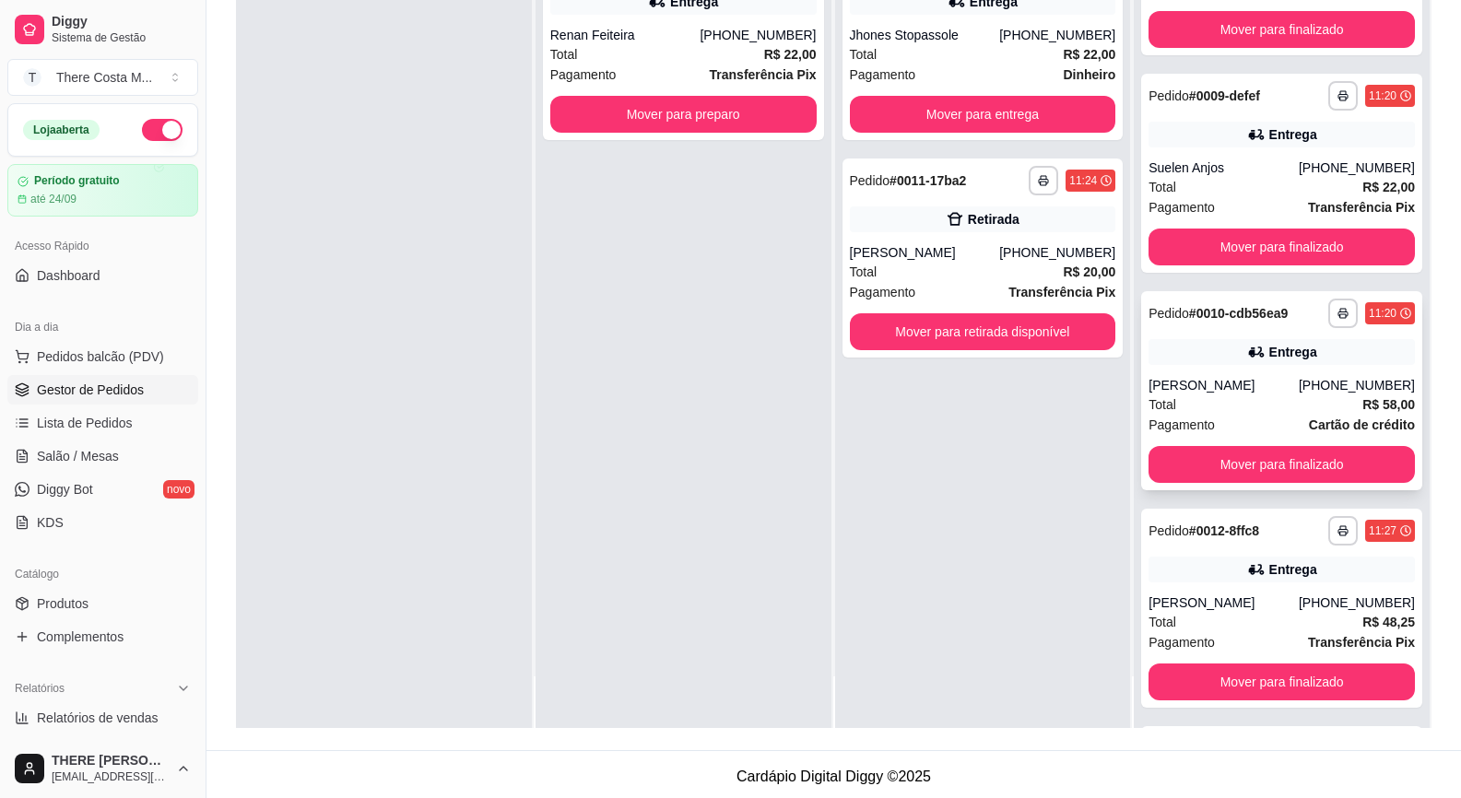
click at [1245, 361] on div "Entrega" at bounding box center [1281, 352] width 266 height 26
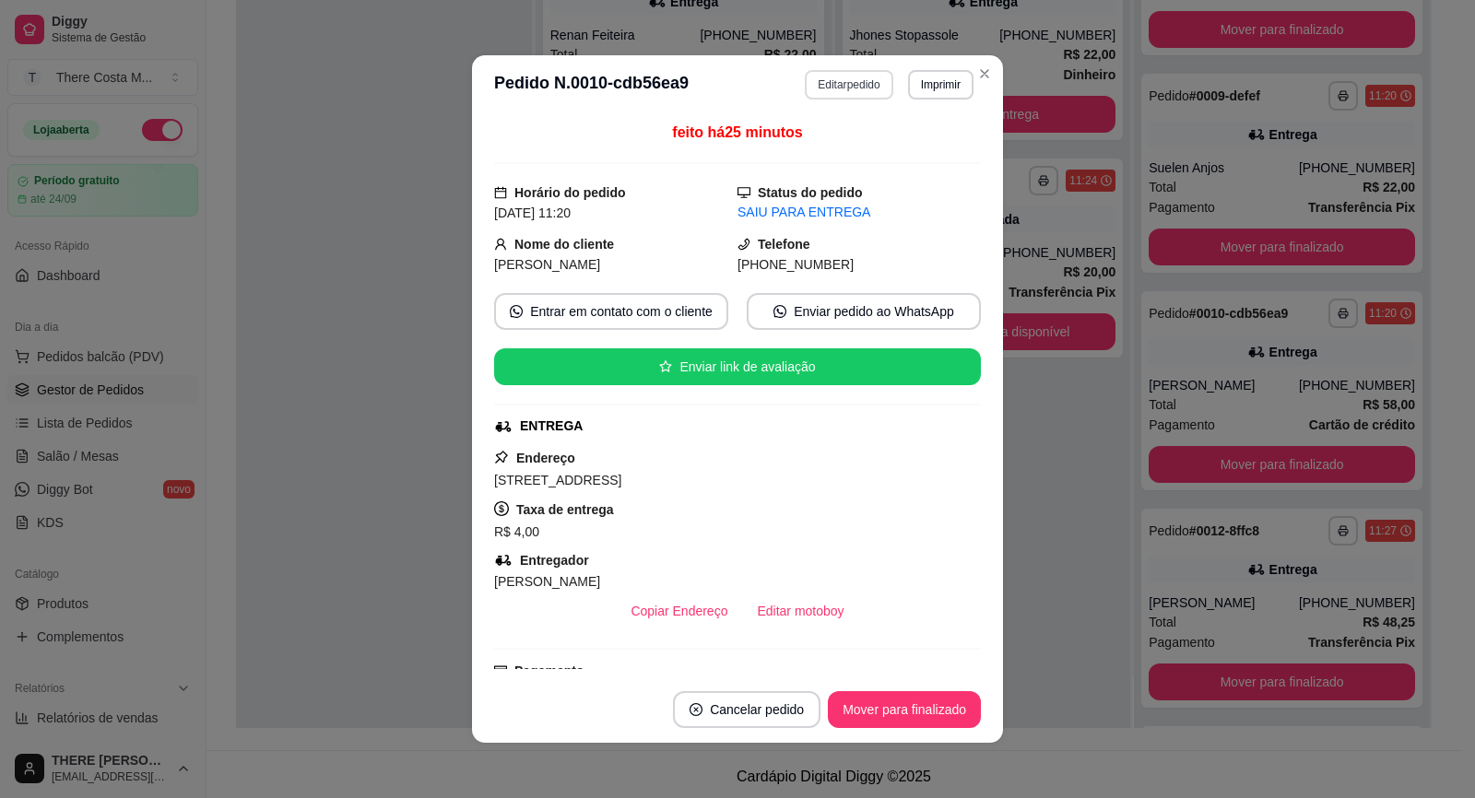
click at [855, 81] on button "Editar pedido" at bounding box center [849, 84] width 88 height 29
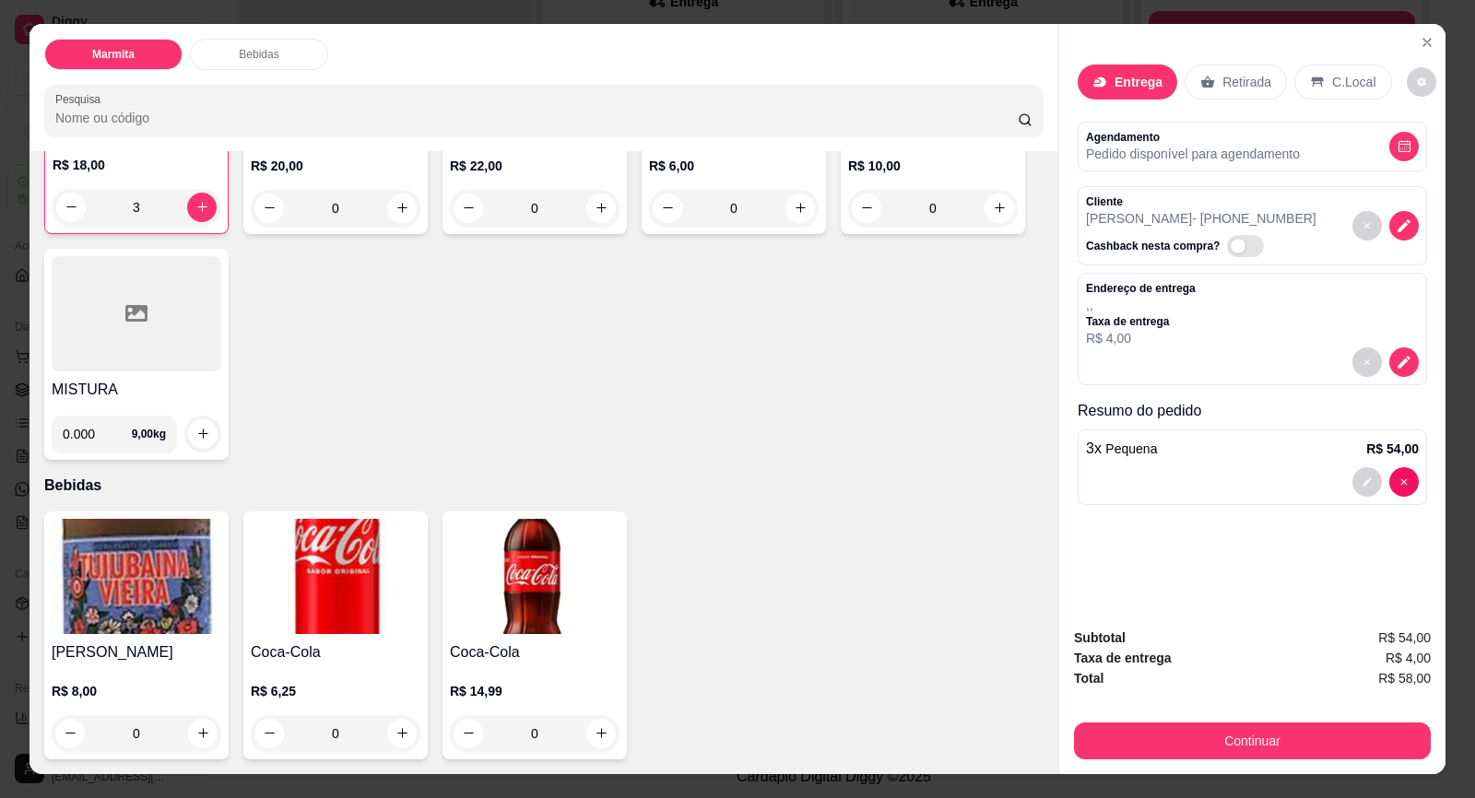
scroll to position [35, 0]
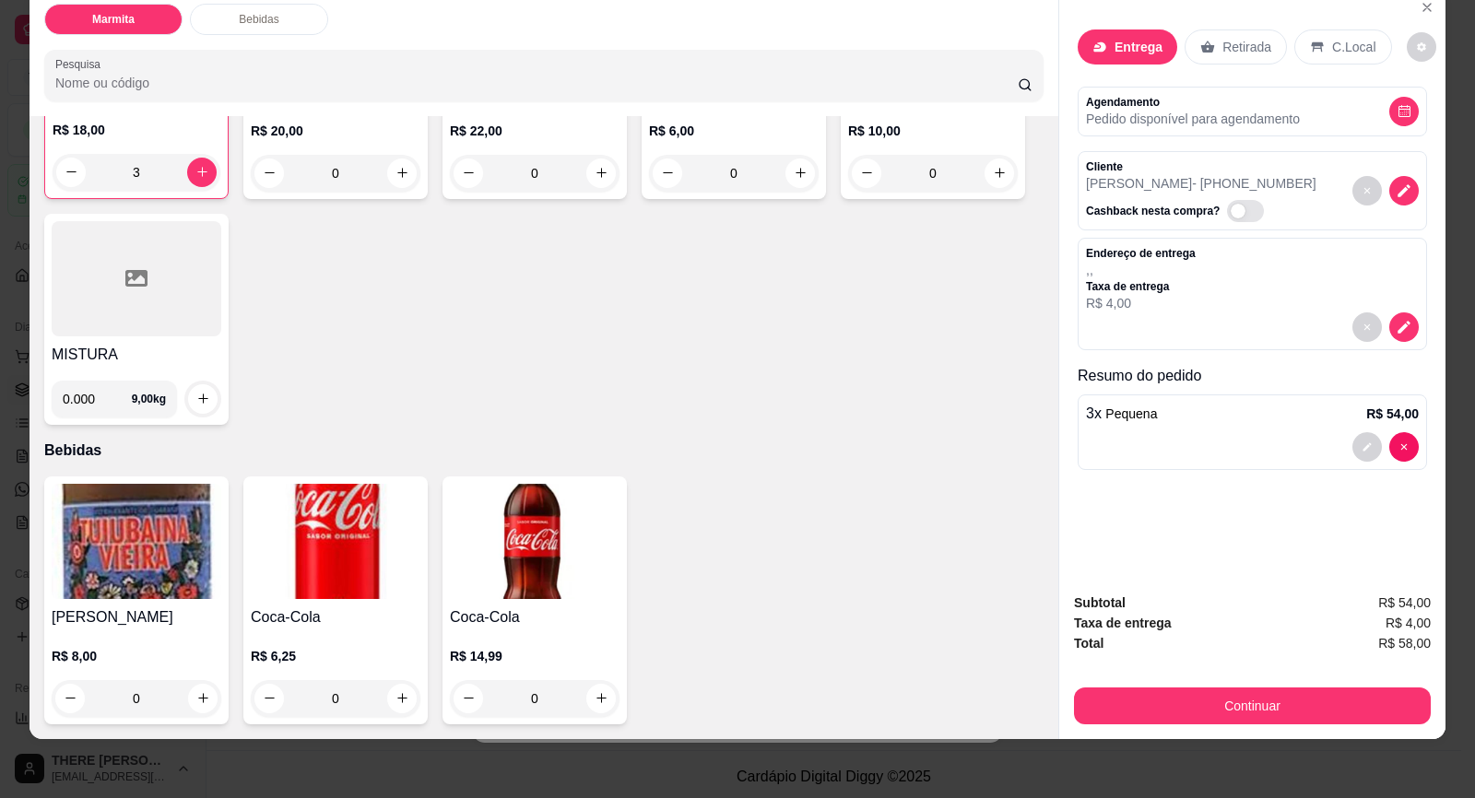
click at [312, 531] on img at bounding box center [336, 541] width 170 height 115
click at [293, 672] on div "R$ 6,25 0" at bounding box center [336, 682] width 170 height 70
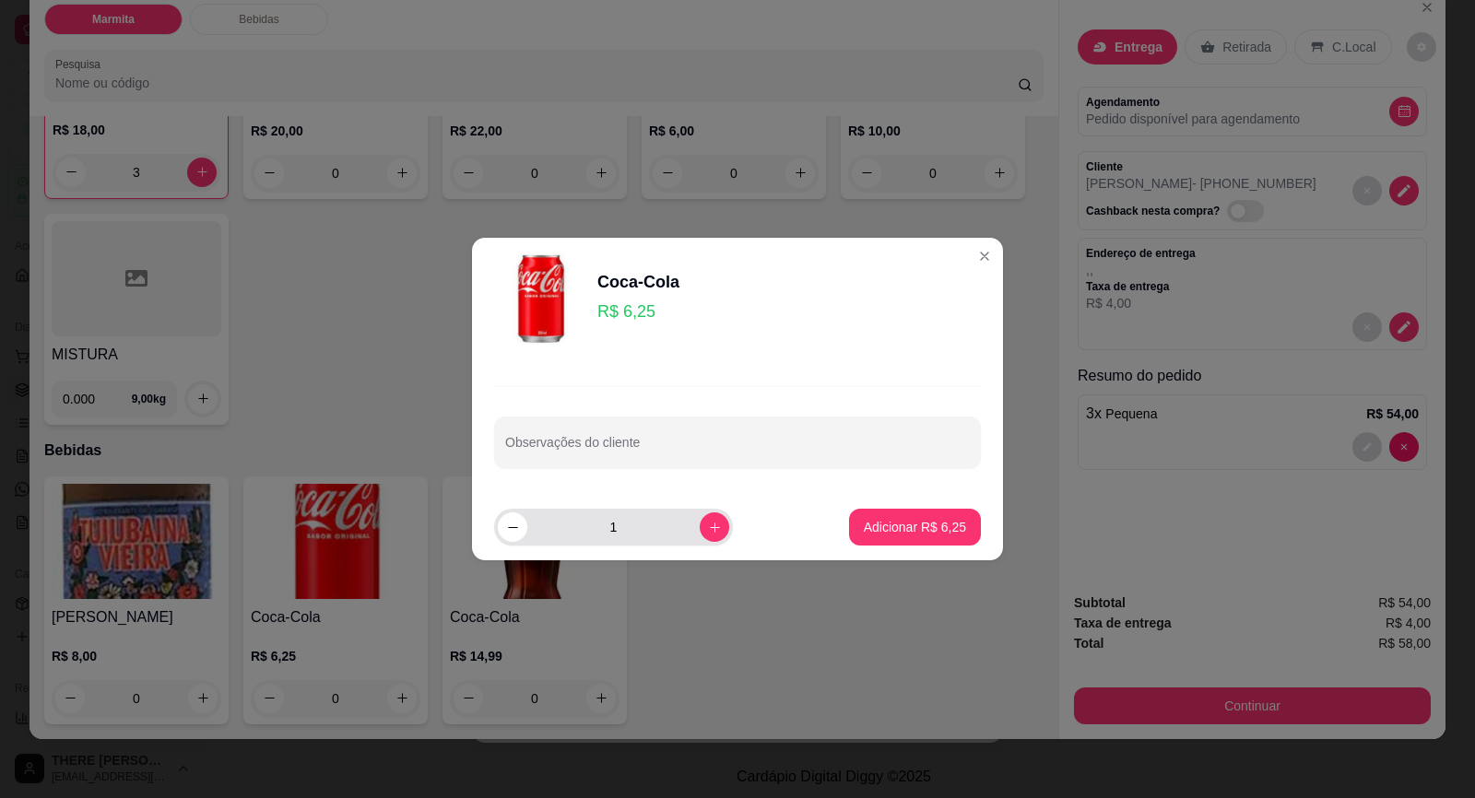
click at [696, 545] on div "1" at bounding box center [613, 527] width 231 height 37
click at [701, 538] on button "increase-product-quantity" at bounding box center [713, 526] width 29 height 29
type input "2"
click at [866, 518] on p "Adicionar R$ 12,50" at bounding box center [911, 527] width 110 height 18
type input "2"
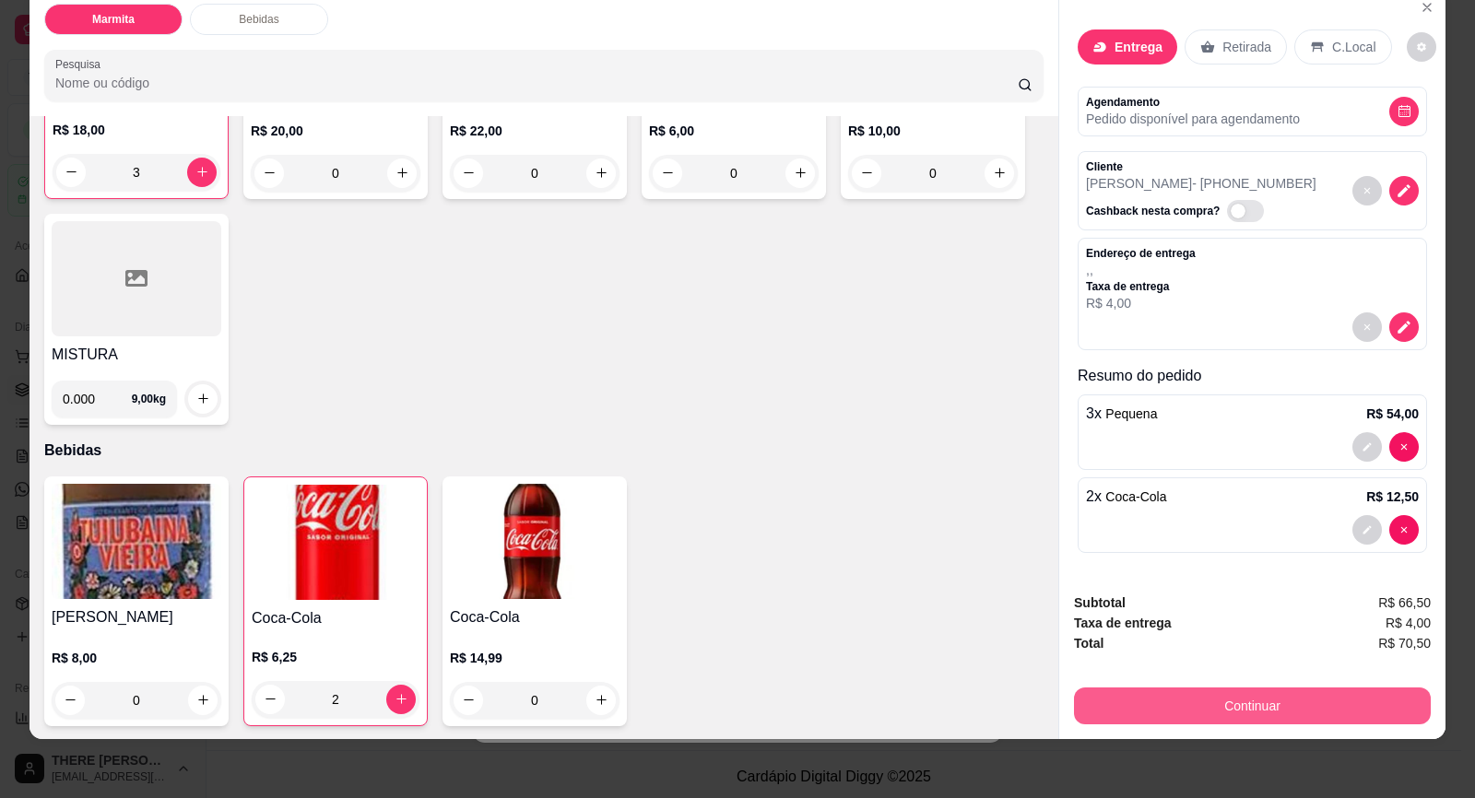
click at [1121, 694] on button "Continuar" at bounding box center [1252, 706] width 357 height 37
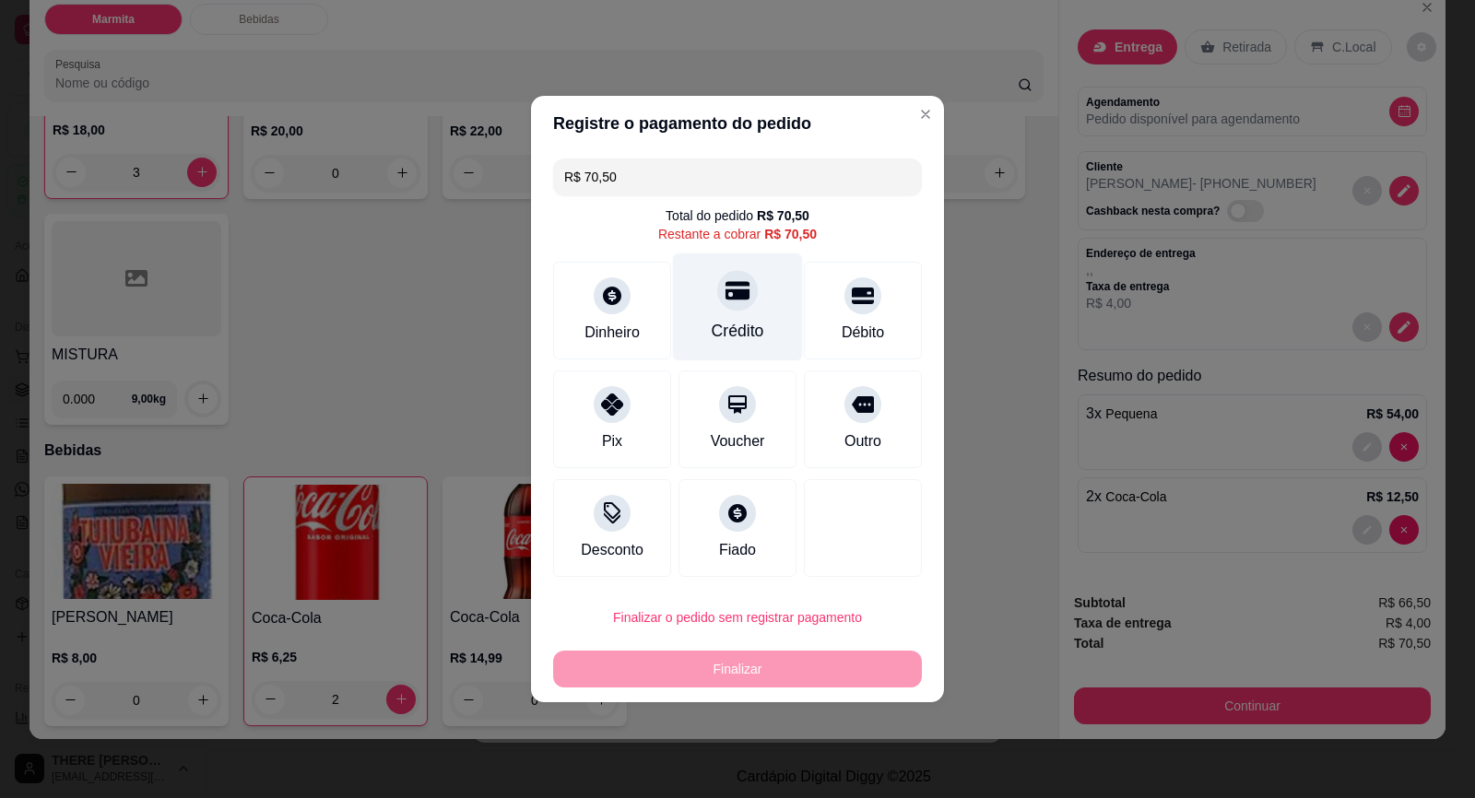
click at [778, 318] on div "Crédito" at bounding box center [738, 307] width 130 height 108
type input "R$ 0,00"
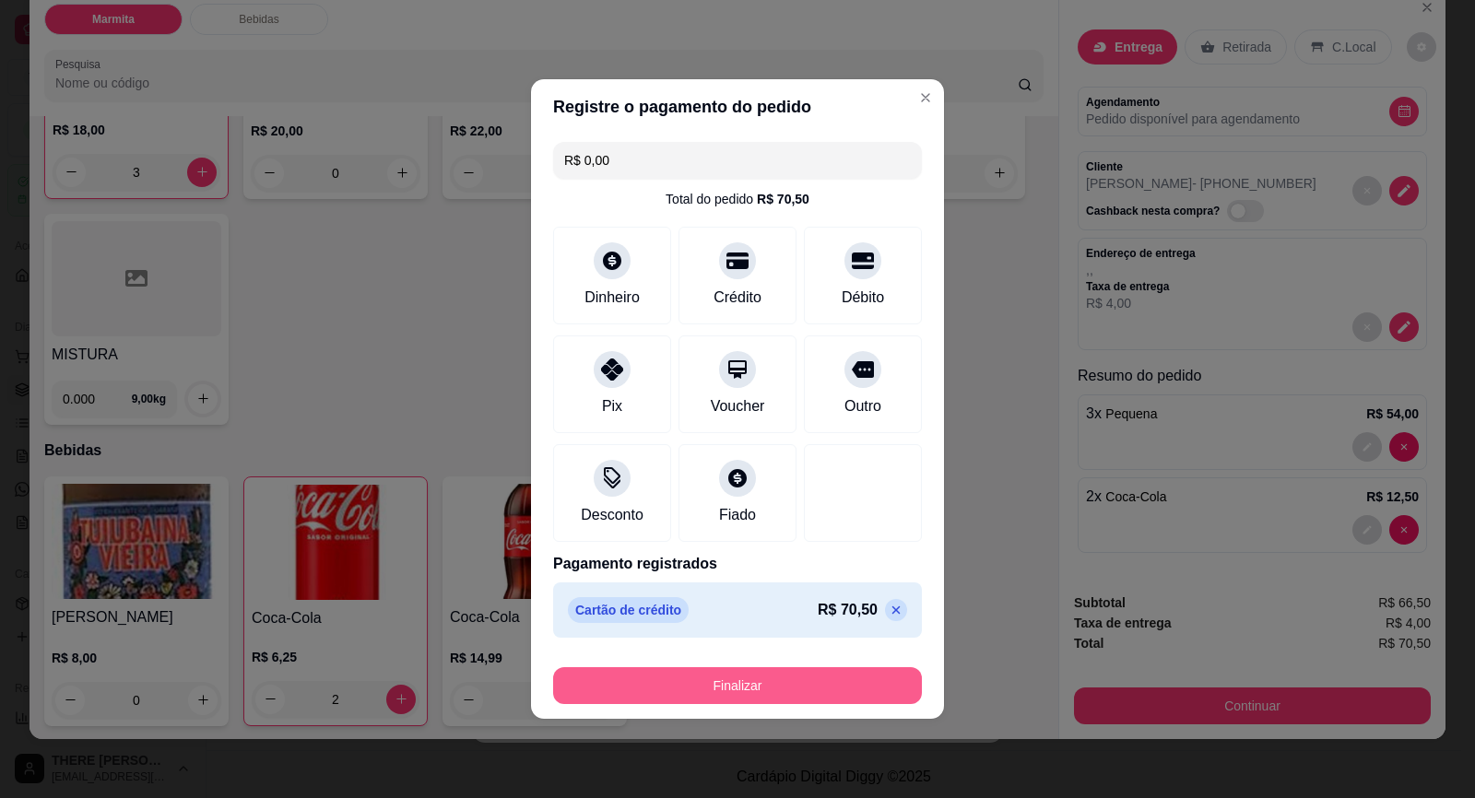
click at [849, 677] on button "Finalizar" at bounding box center [737, 685] width 369 height 37
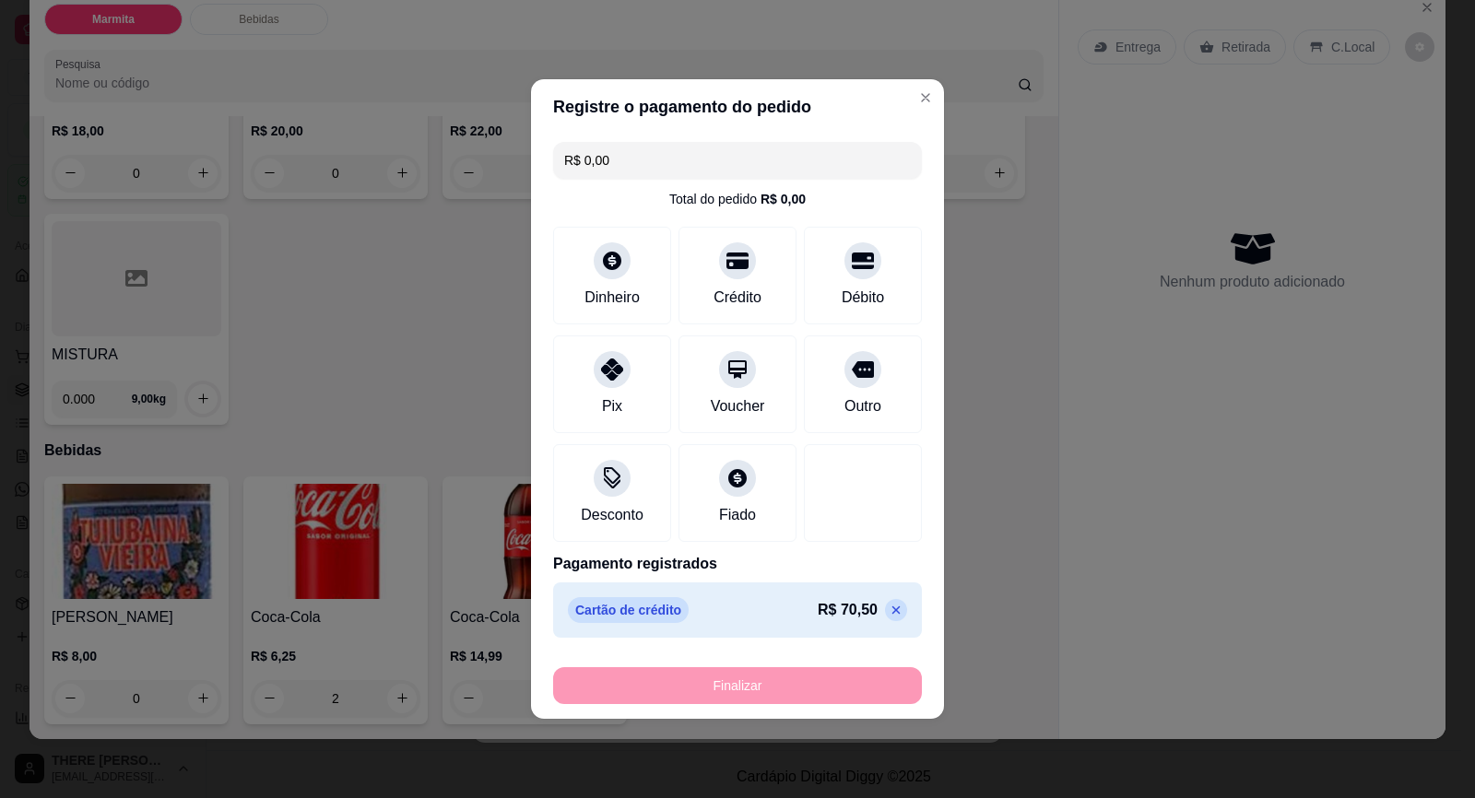
type input "0"
type input "-R$ 70,50"
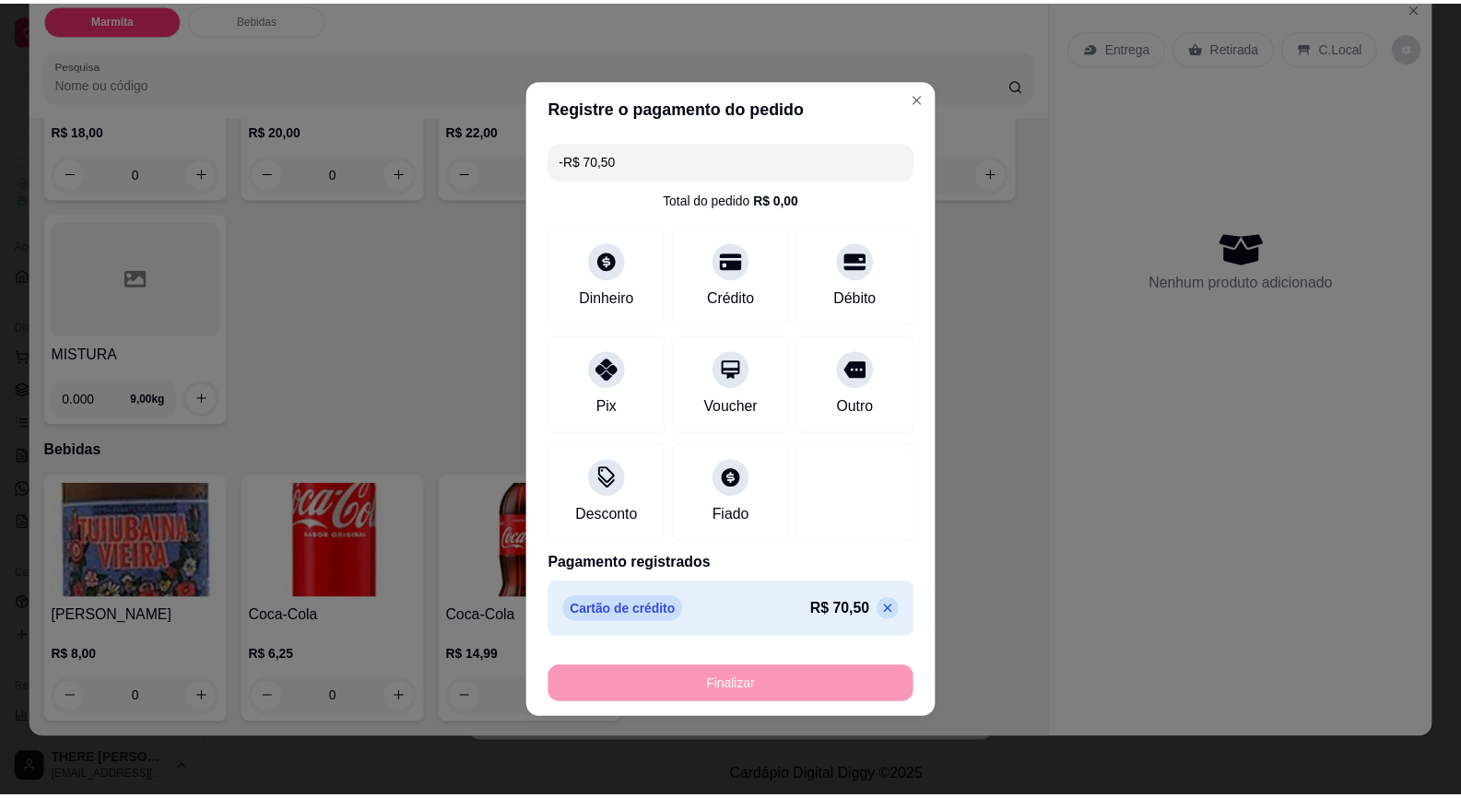
scroll to position [285, 0]
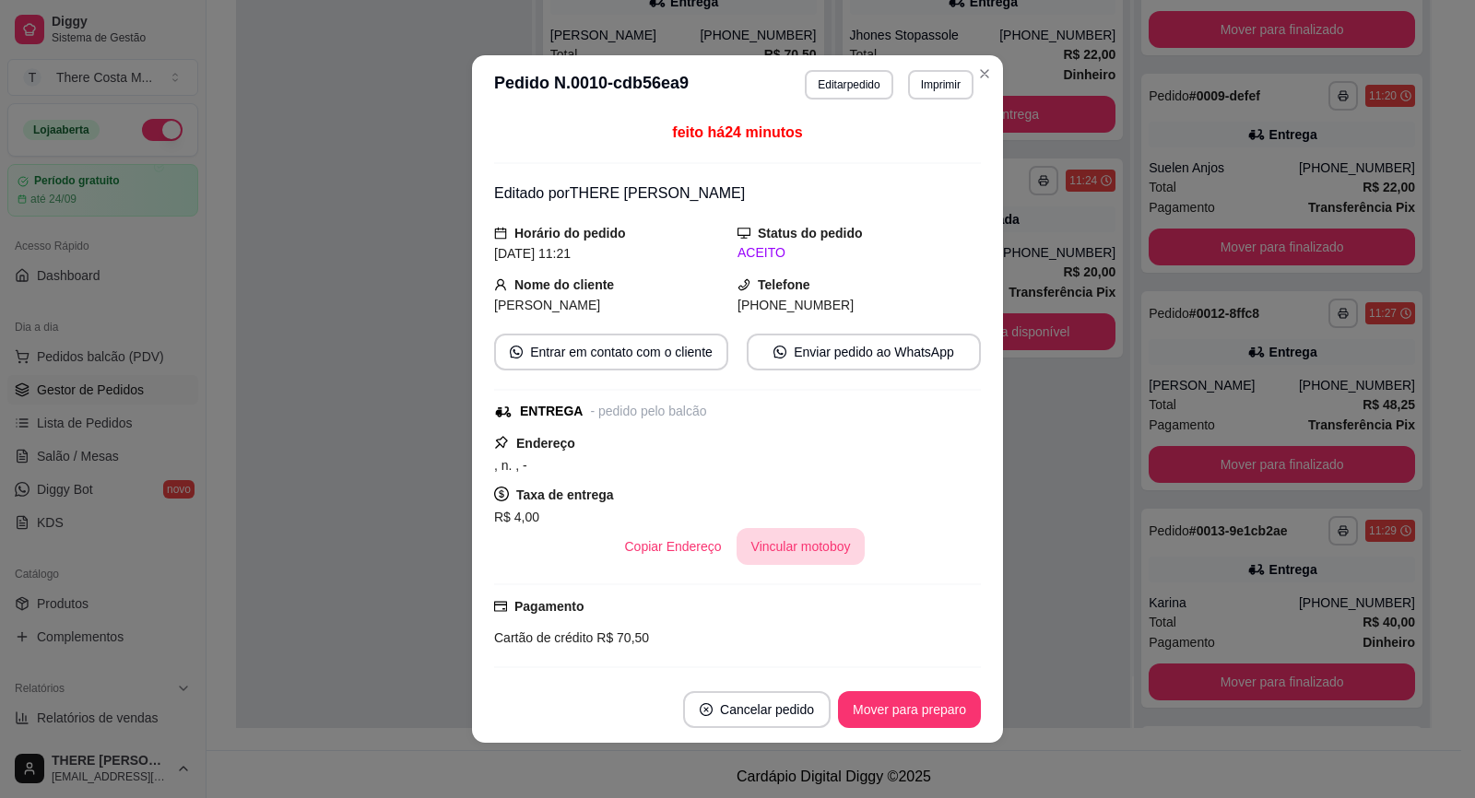
click at [755, 547] on button "Vincular motoboy" at bounding box center [800, 546] width 129 height 37
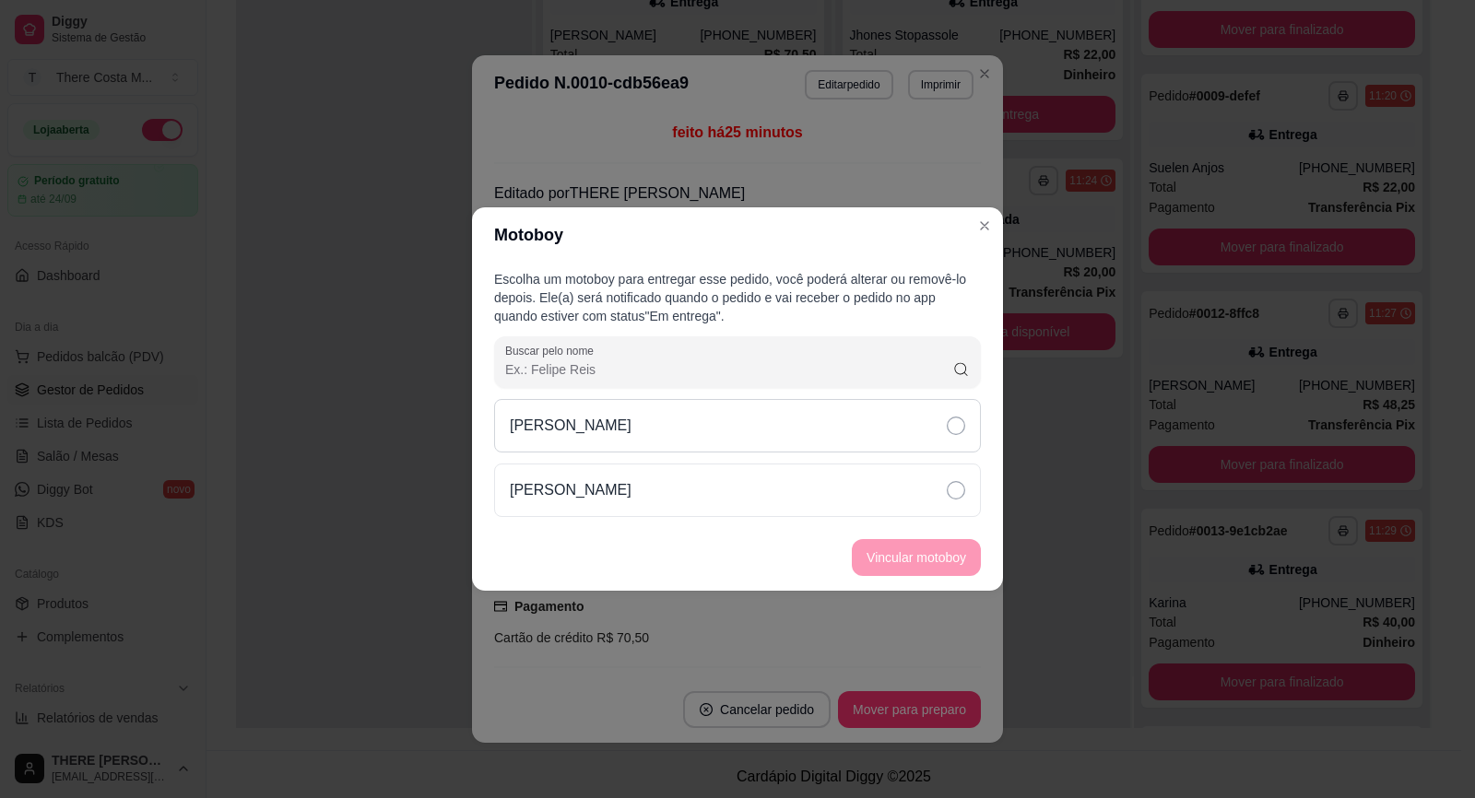
click at [859, 430] on div "[PERSON_NAME]" at bounding box center [737, 425] width 487 height 53
click at [899, 553] on button "Vincular motoboy" at bounding box center [915, 558] width 125 height 36
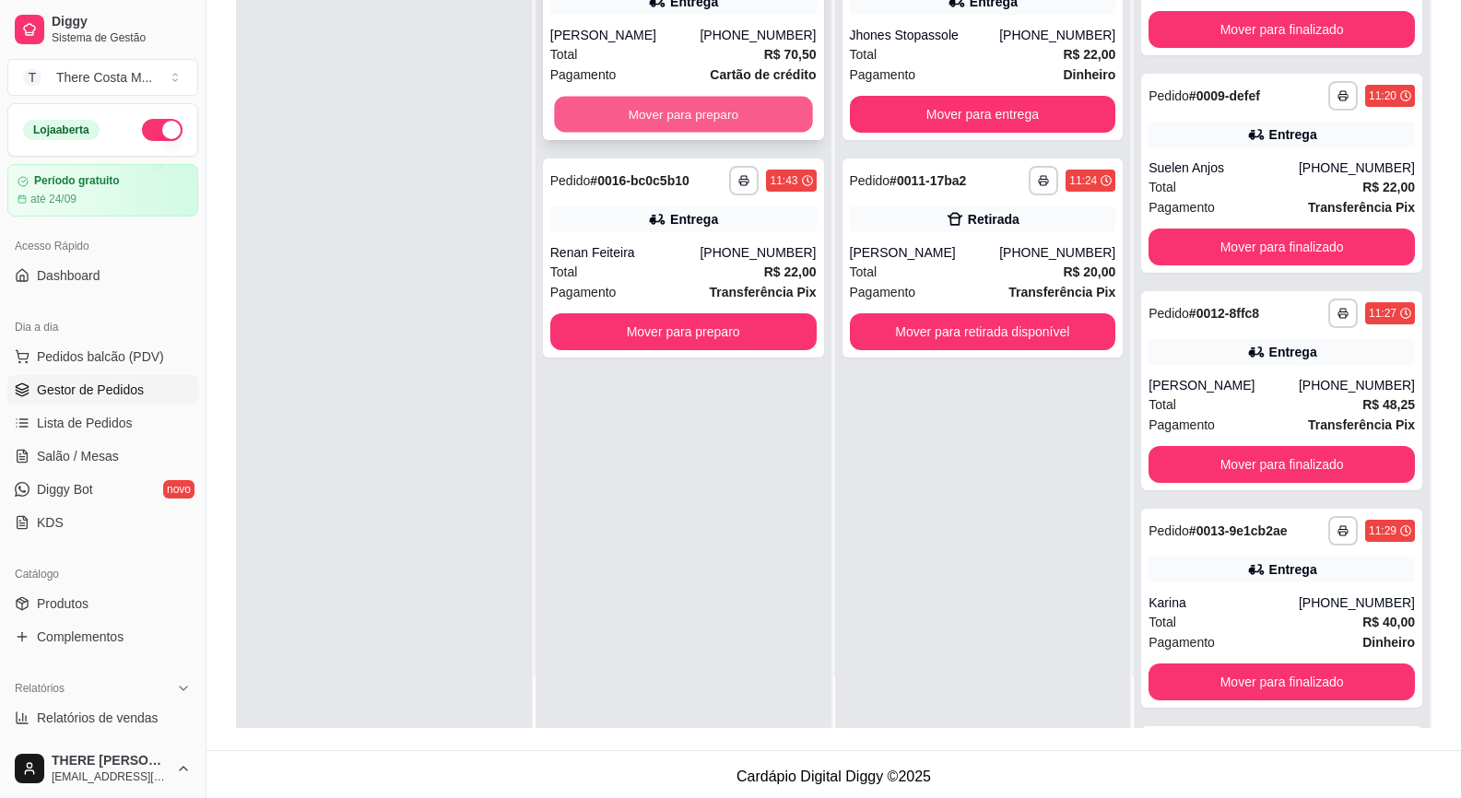
click at [712, 110] on button "Mover para preparo" at bounding box center [683, 115] width 258 height 36
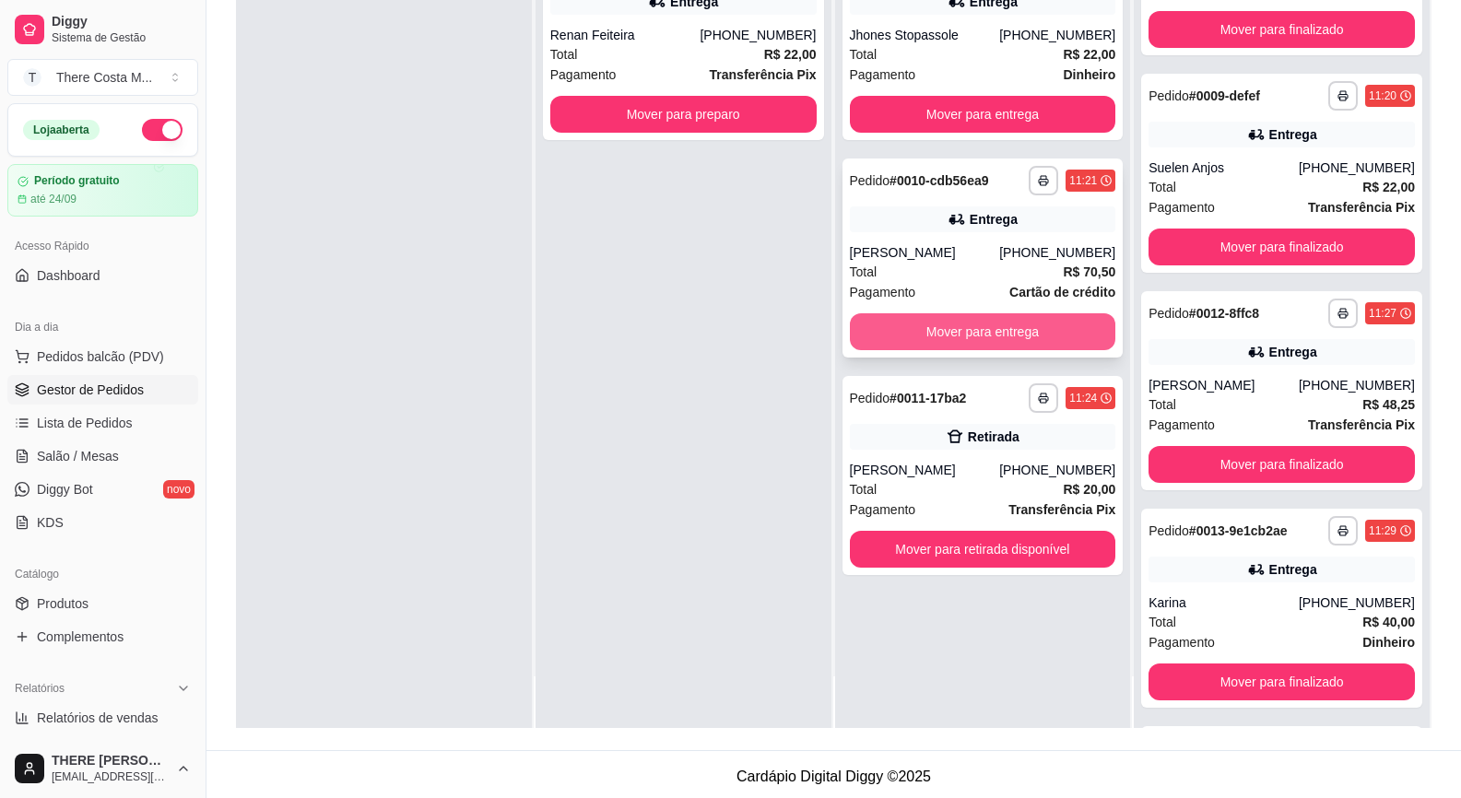
click at [1007, 317] on button "Mover para entrega" at bounding box center [983, 331] width 266 height 37
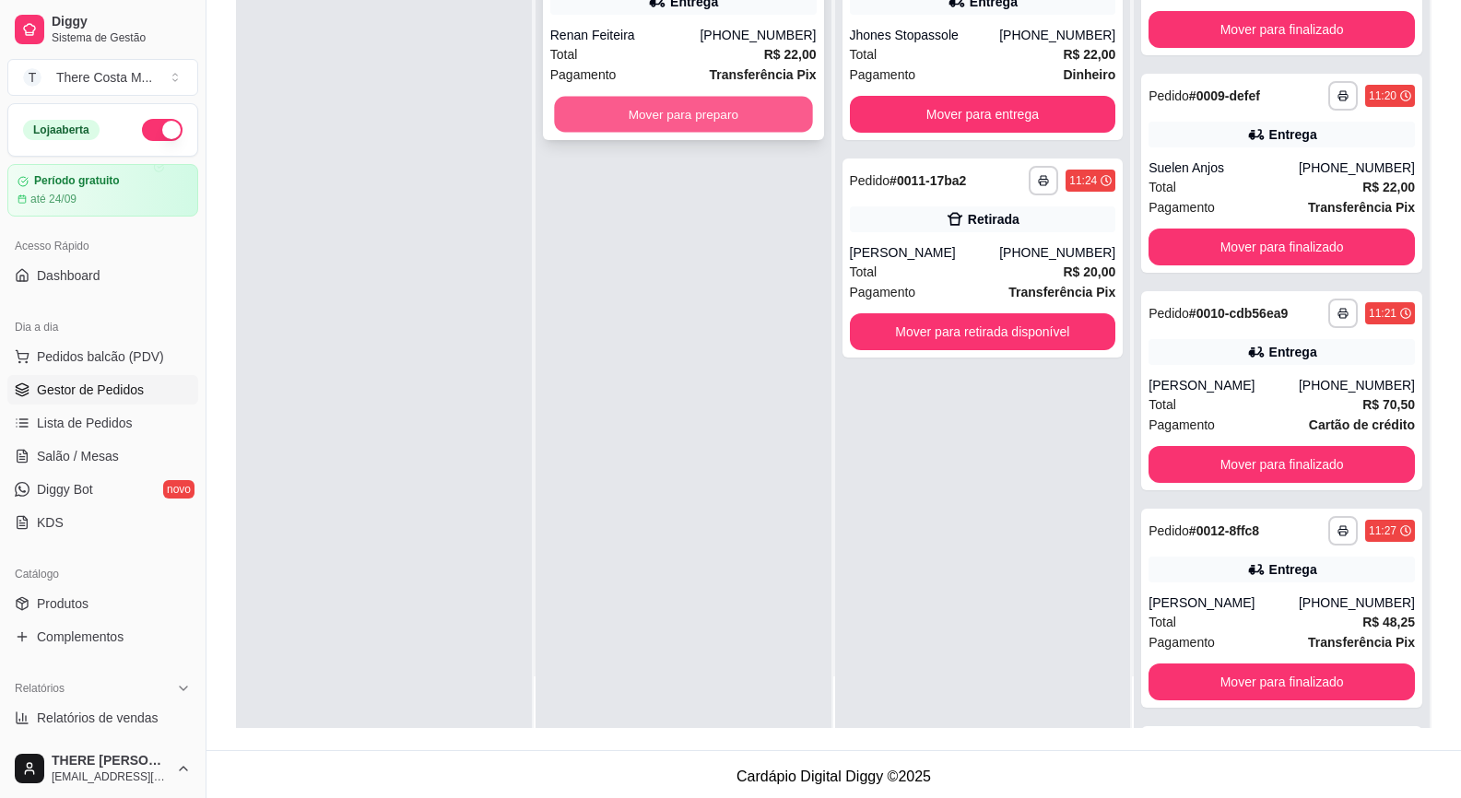
click at [675, 110] on button "Mover para preparo" at bounding box center [683, 115] width 258 height 36
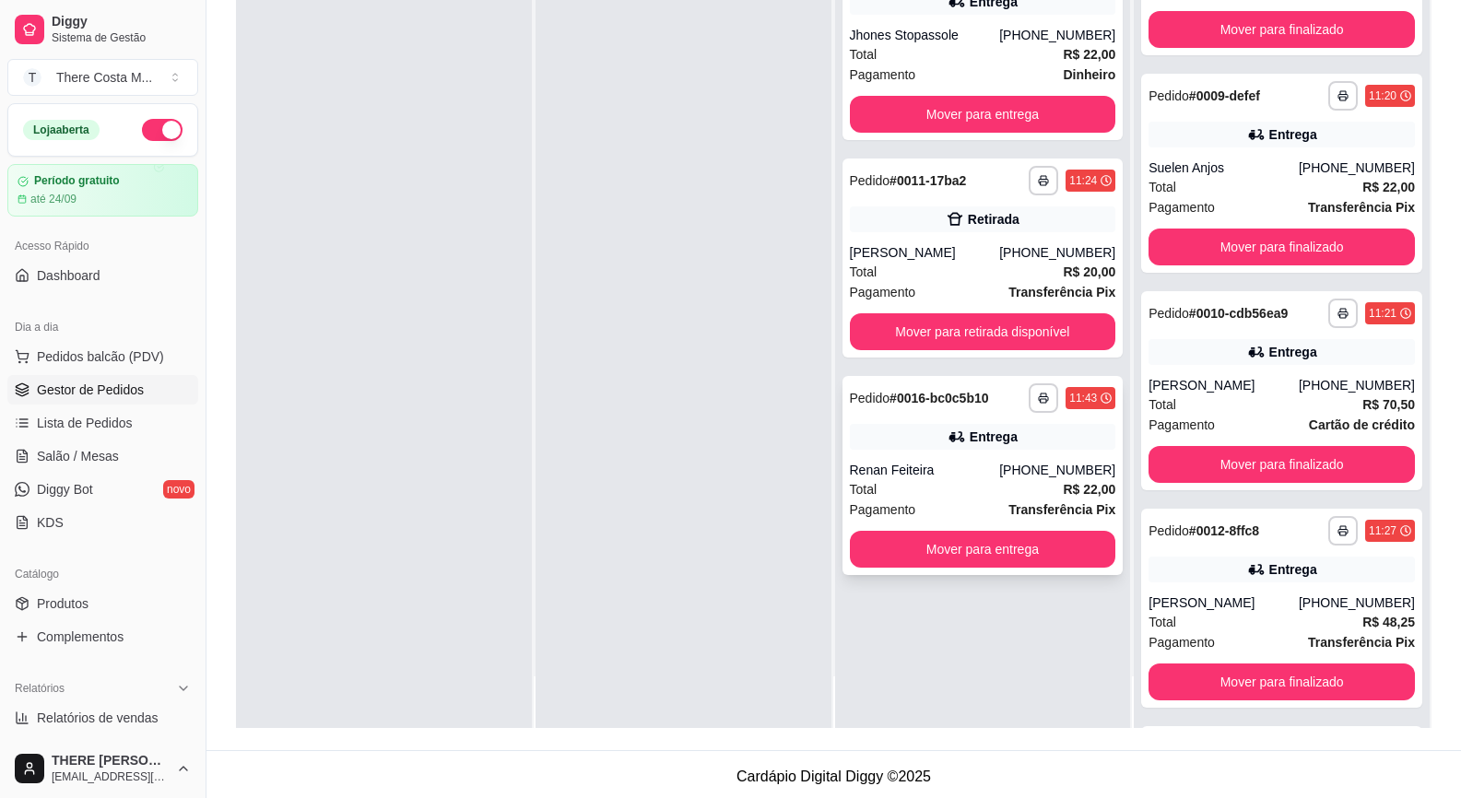
click at [970, 488] on div "Total R$ 22,00" at bounding box center [983, 489] width 266 height 20
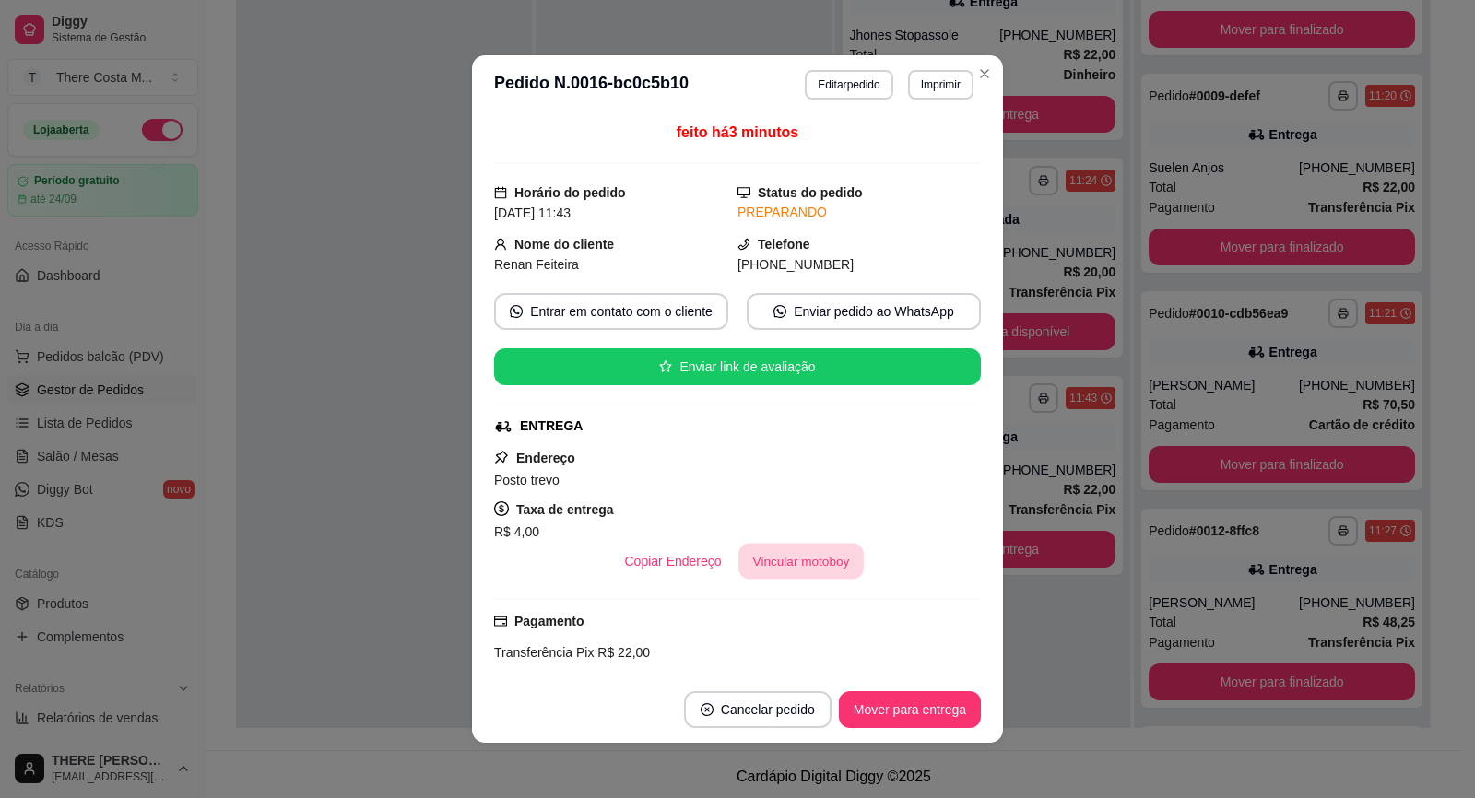
click at [789, 553] on button "Vincular motoboy" at bounding box center [800, 562] width 125 height 36
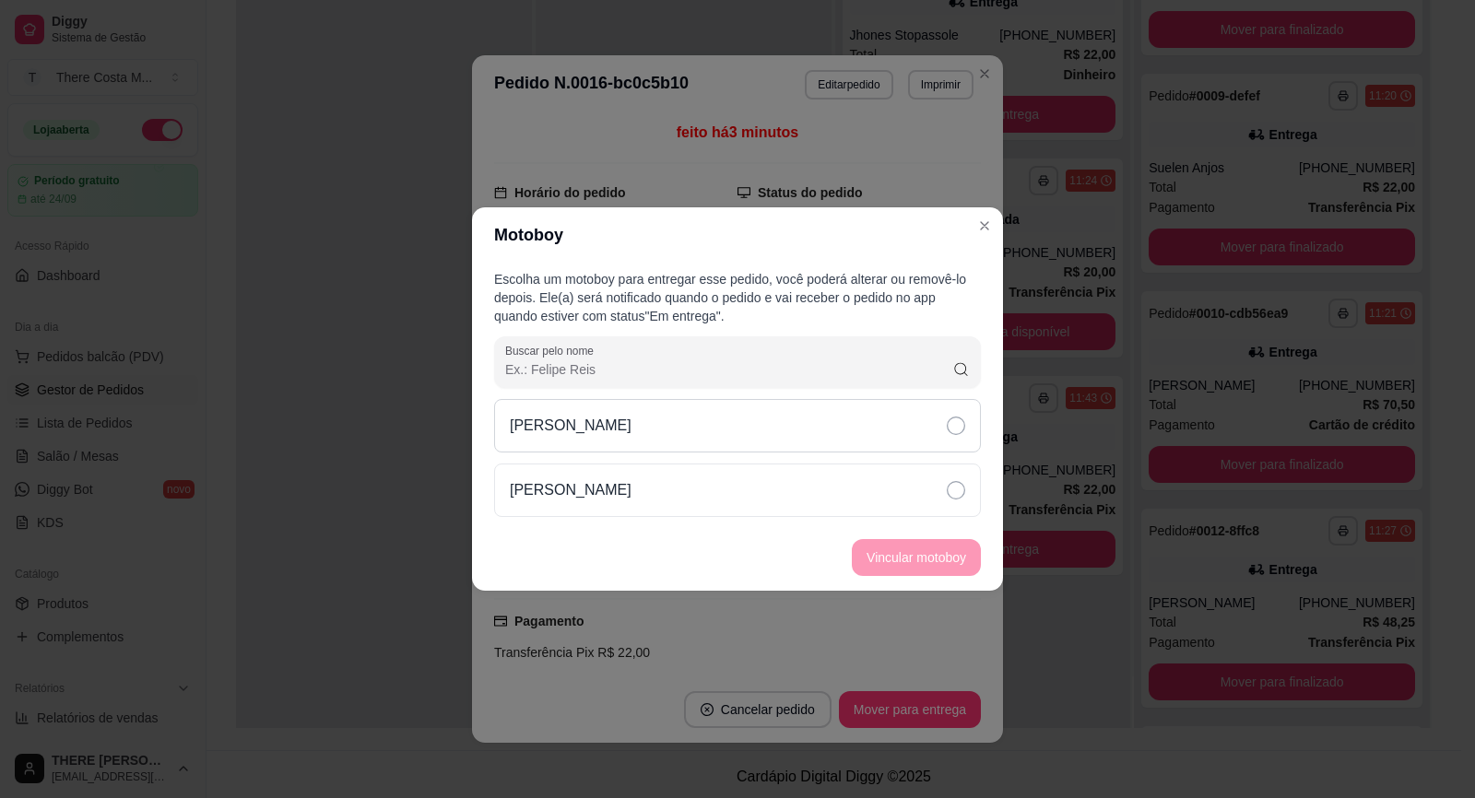
click at [903, 433] on div "[PERSON_NAME]" at bounding box center [737, 425] width 487 height 53
click at [917, 551] on button "Vincular motoboy" at bounding box center [915, 558] width 125 height 36
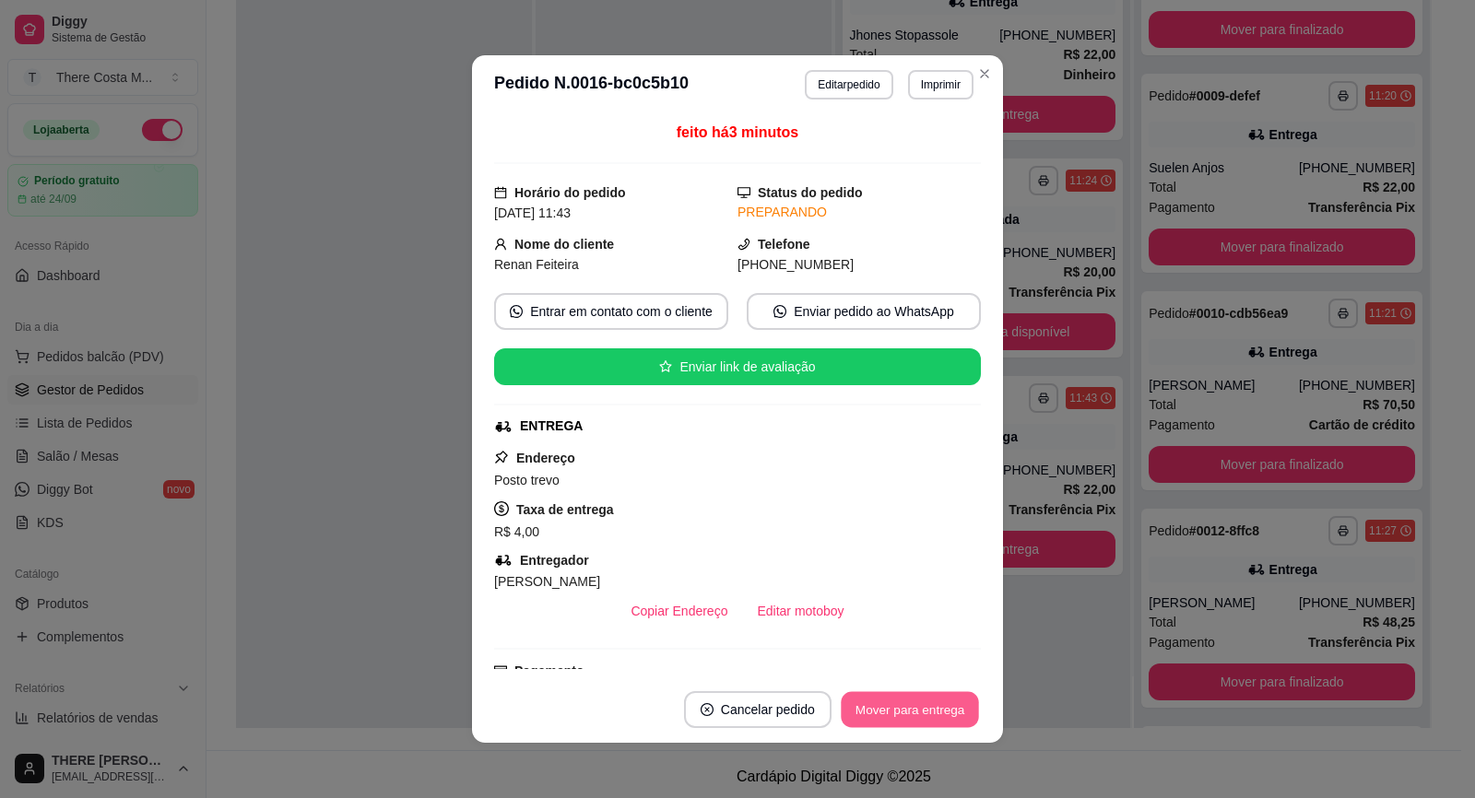
click at [958, 706] on button "Mover para entrega" at bounding box center [910, 710] width 138 height 36
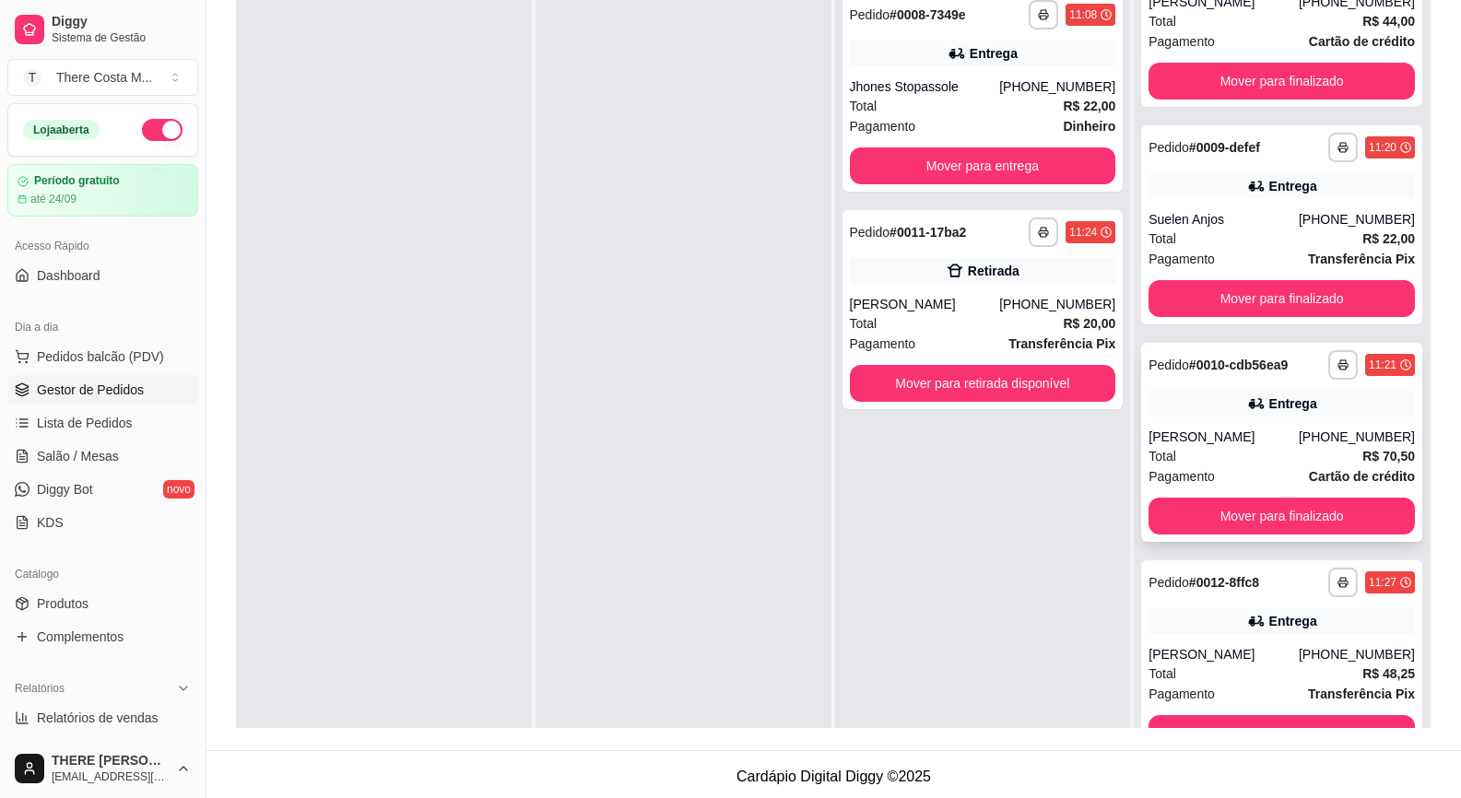
scroll to position [829, 0]
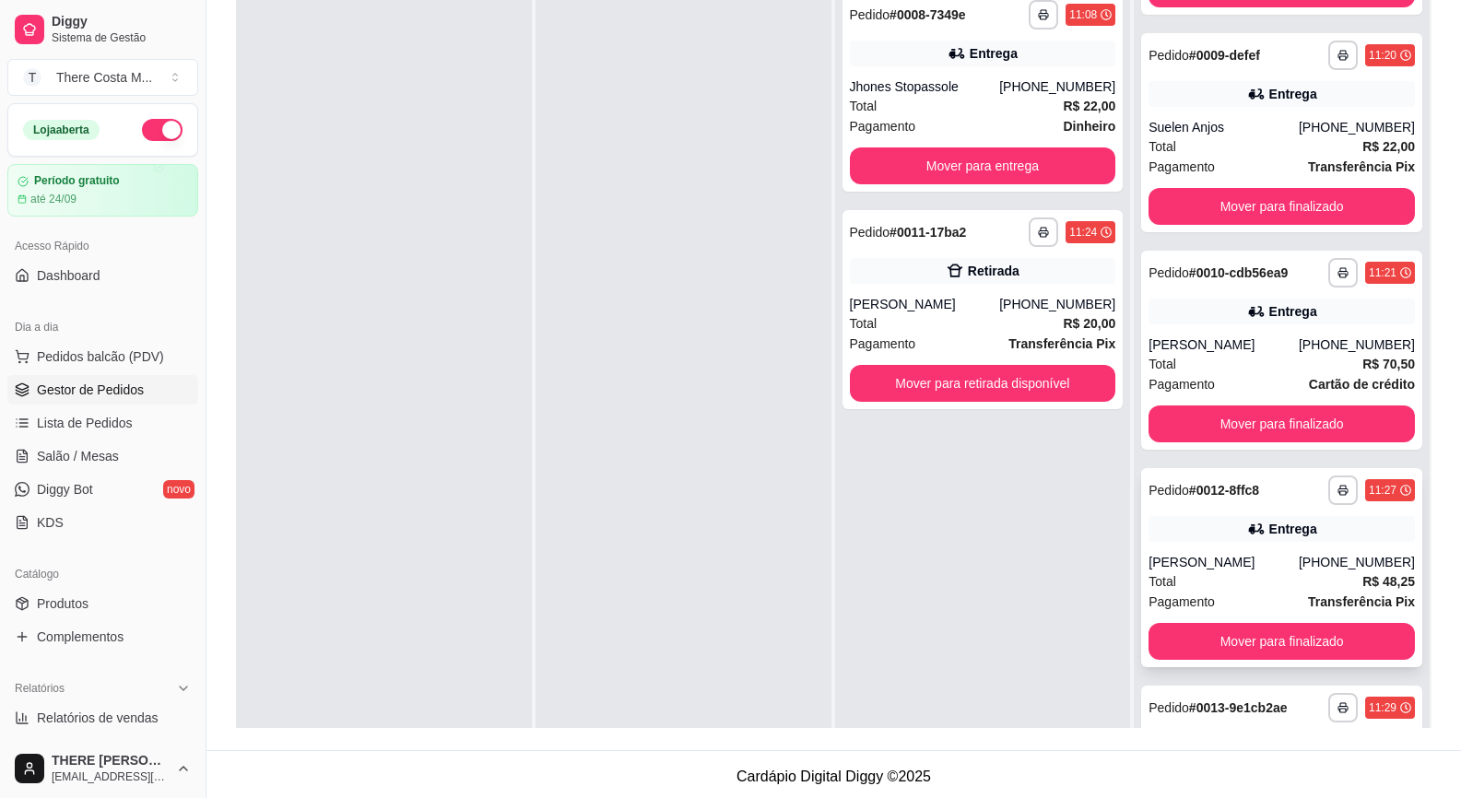
click at [1196, 536] on div "Entrega" at bounding box center [1281, 529] width 266 height 26
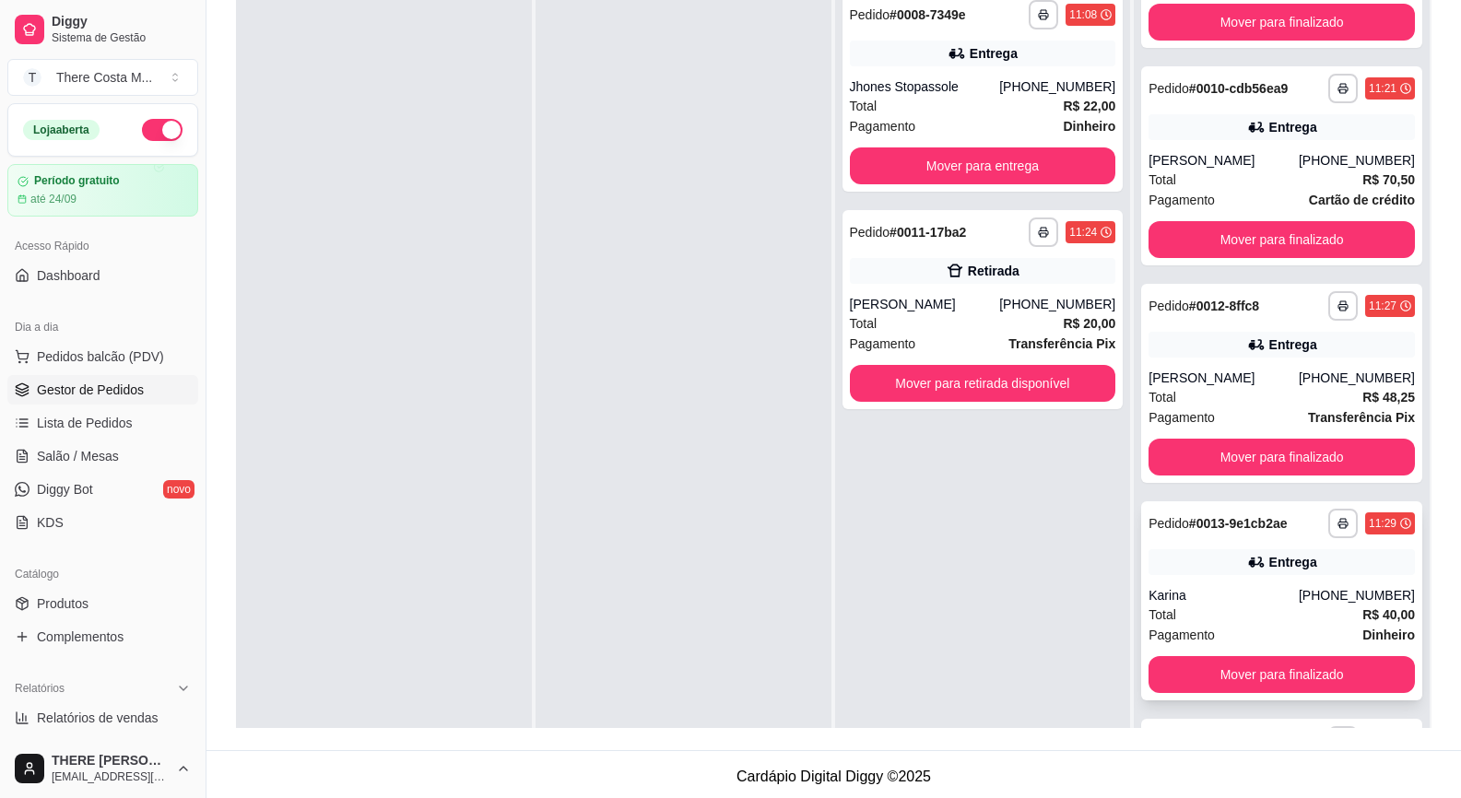
click at [1248, 558] on icon at bounding box center [1254, 562] width 13 height 11
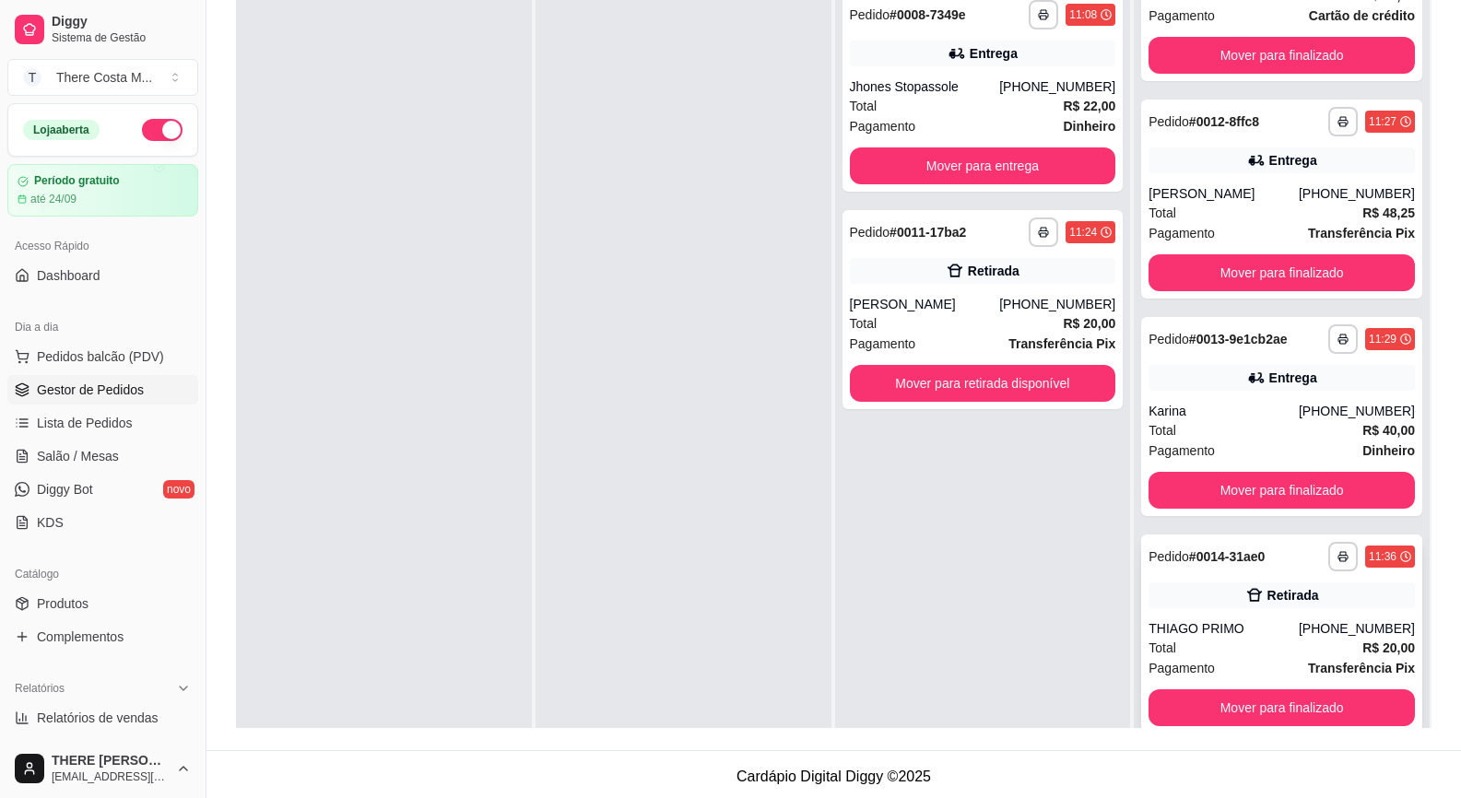
scroll to position [1290, 0]
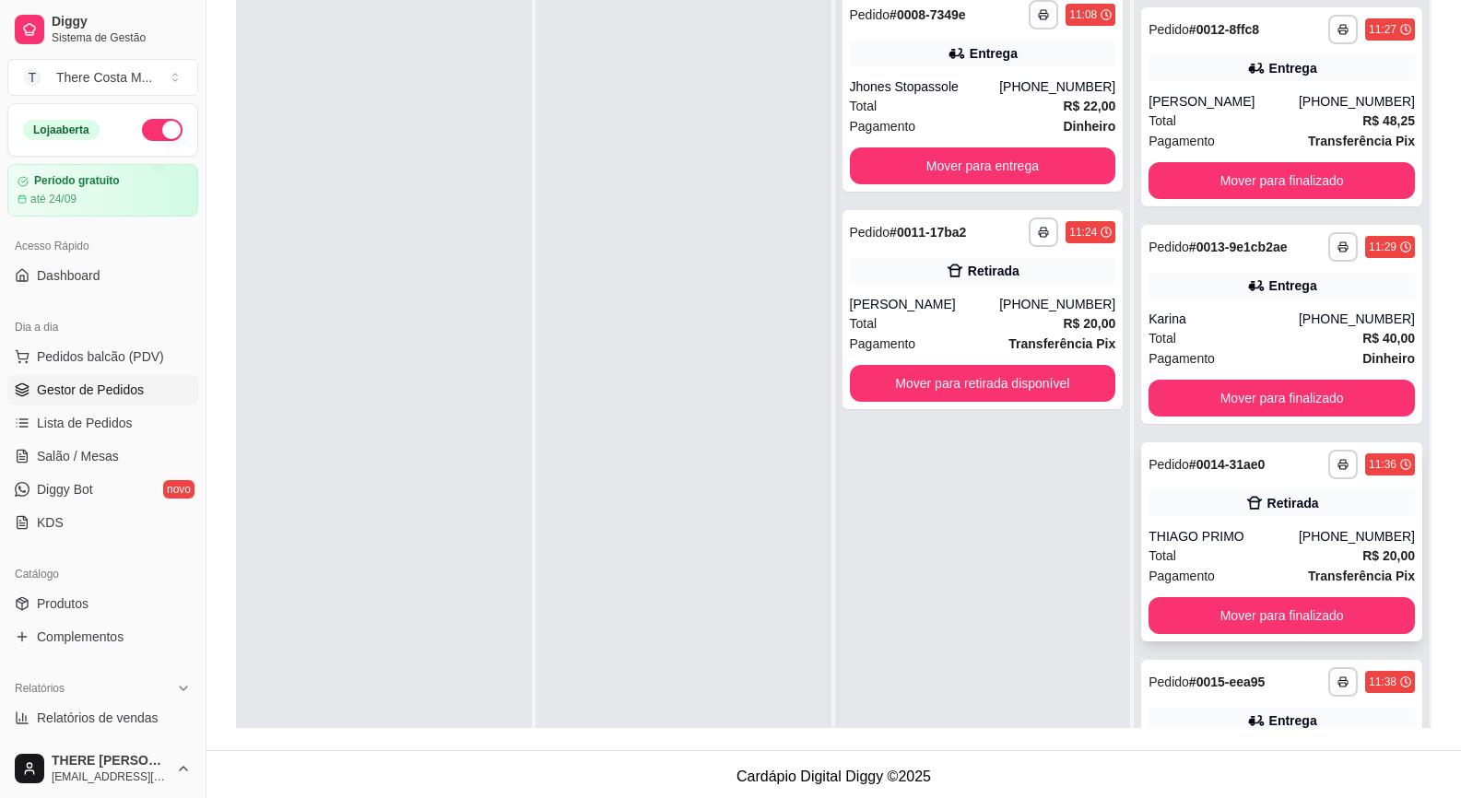
click at [1242, 554] on div "Total R$ 20,00" at bounding box center [1281, 556] width 266 height 20
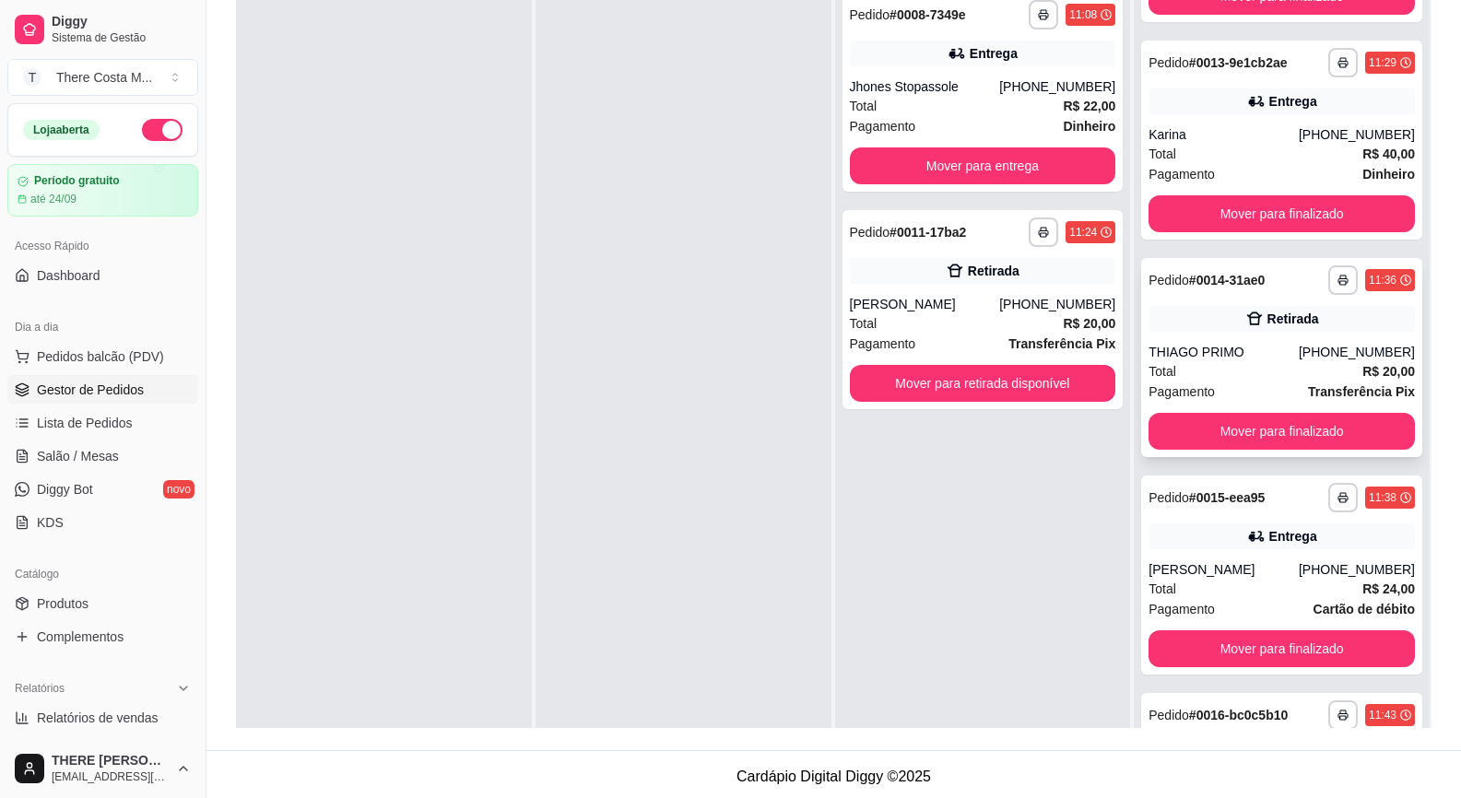
scroll to position [1567, 0]
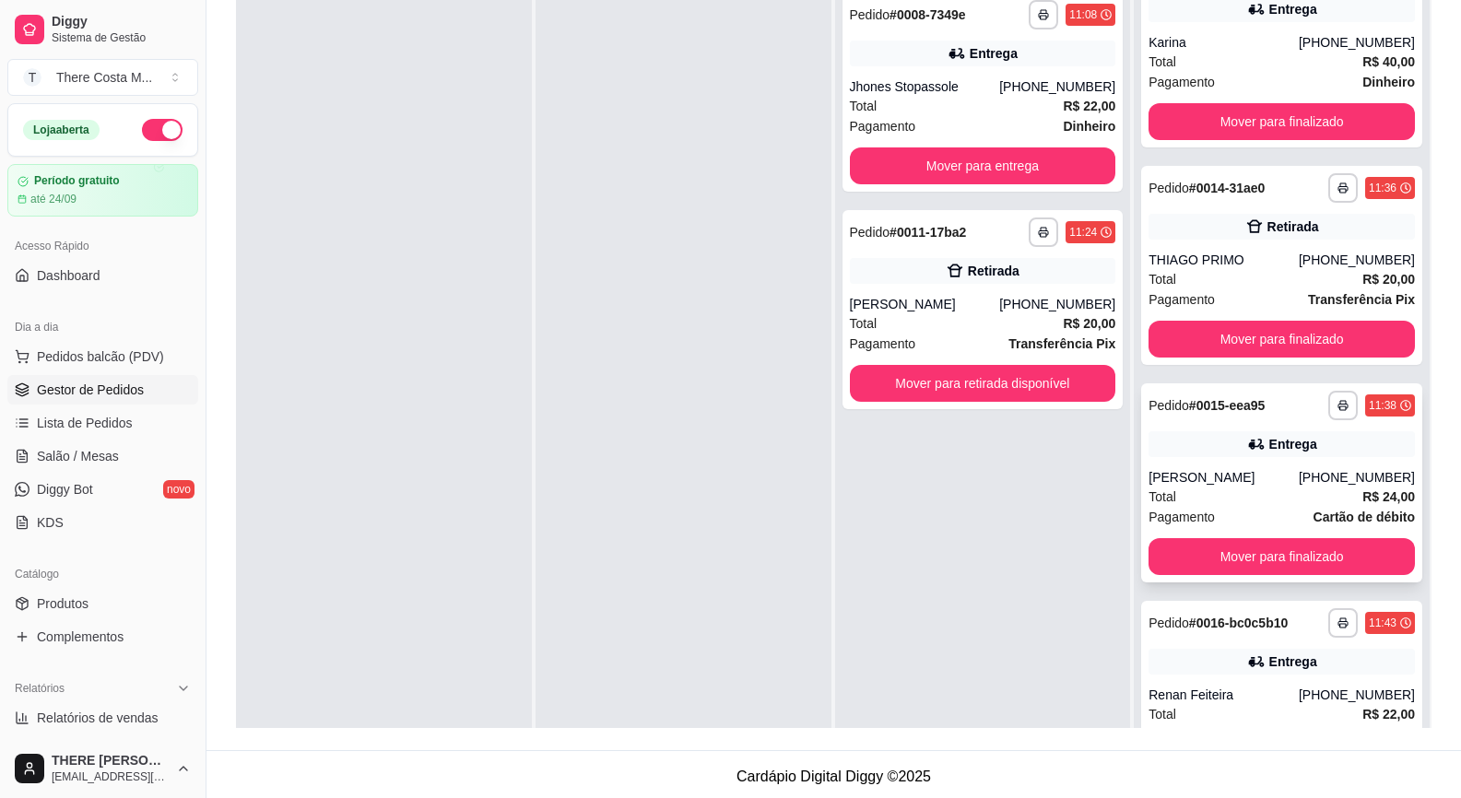
click at [1256, 457] on div "**********" at bounding box center [1281, 482] width 281 height 199
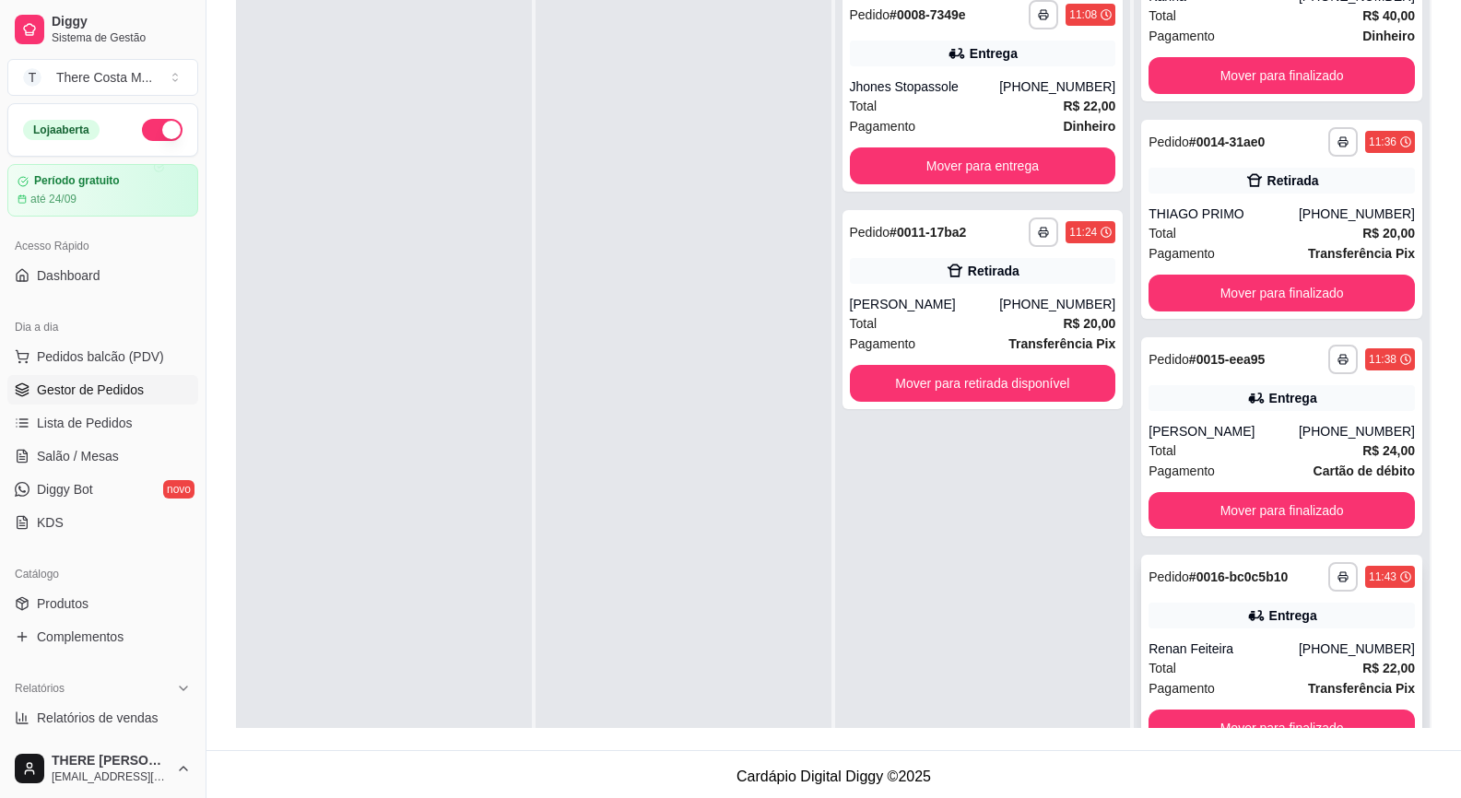
click at [1203, 587] on div "Pedido # 0016-bc0c5b10" at bounding box center [1217, 577] width 139 height 22
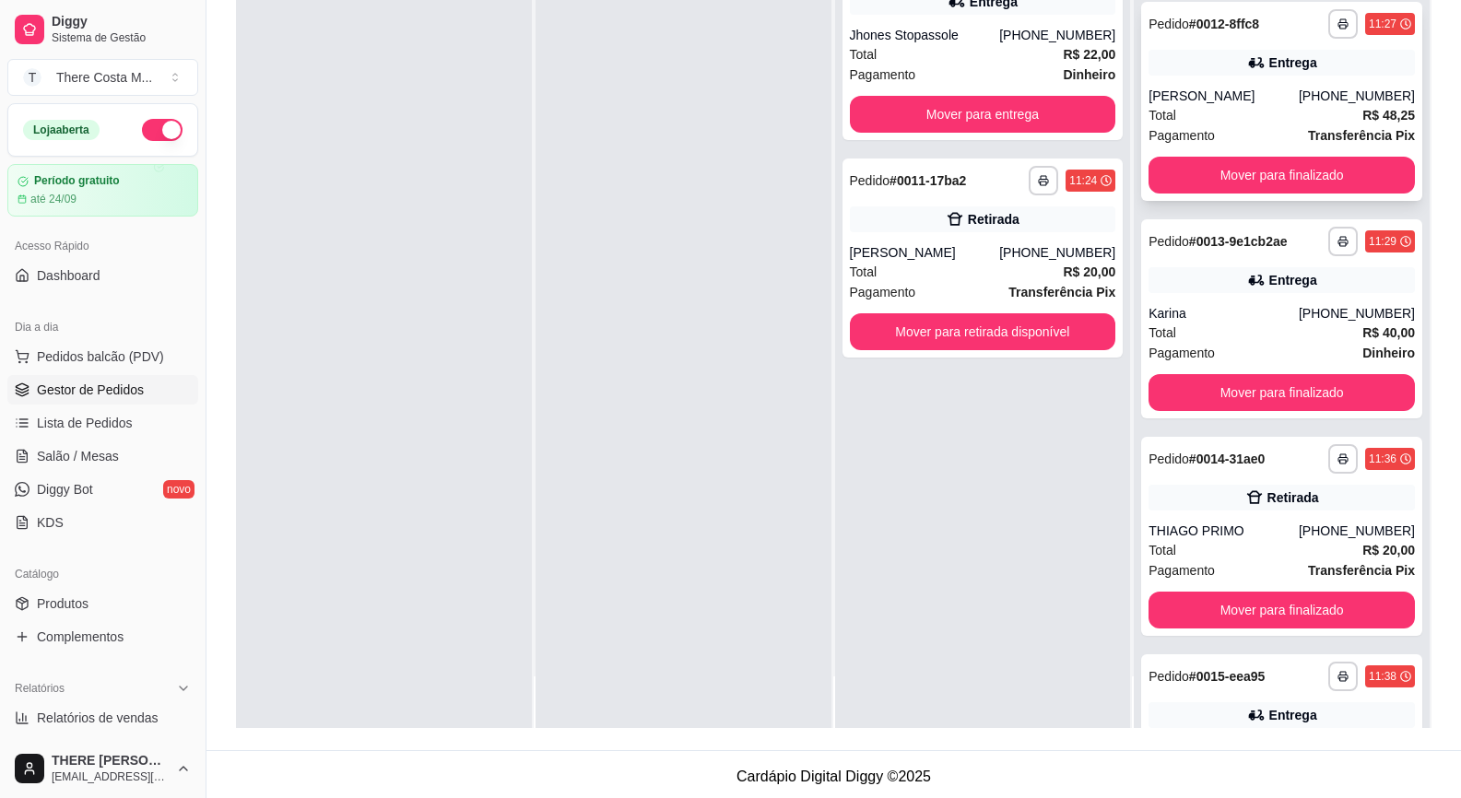
scroll to position [968, 0]
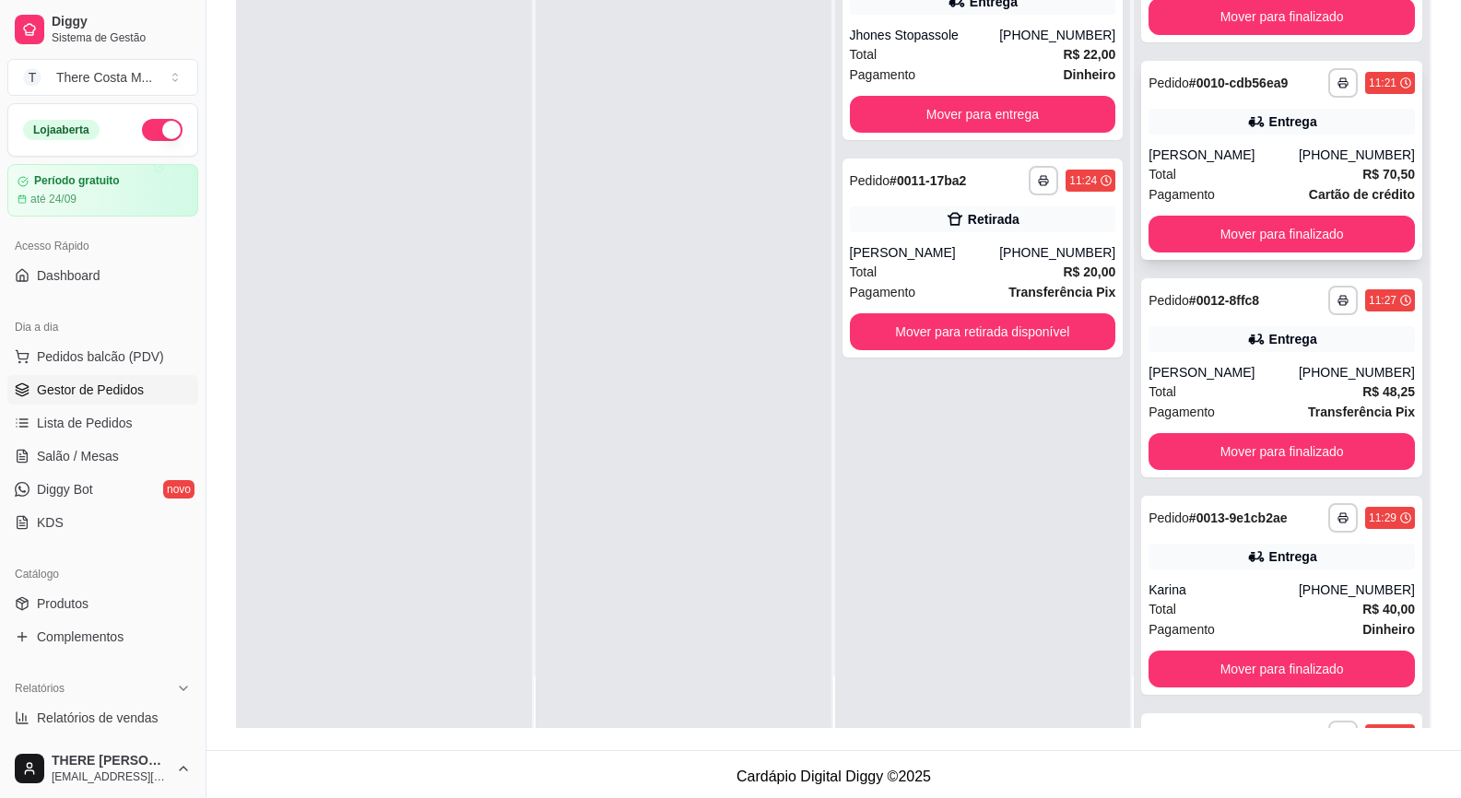
click at [1177, 128] on div "Entrega" at bounding box center [1281, 122] width 266 height 26
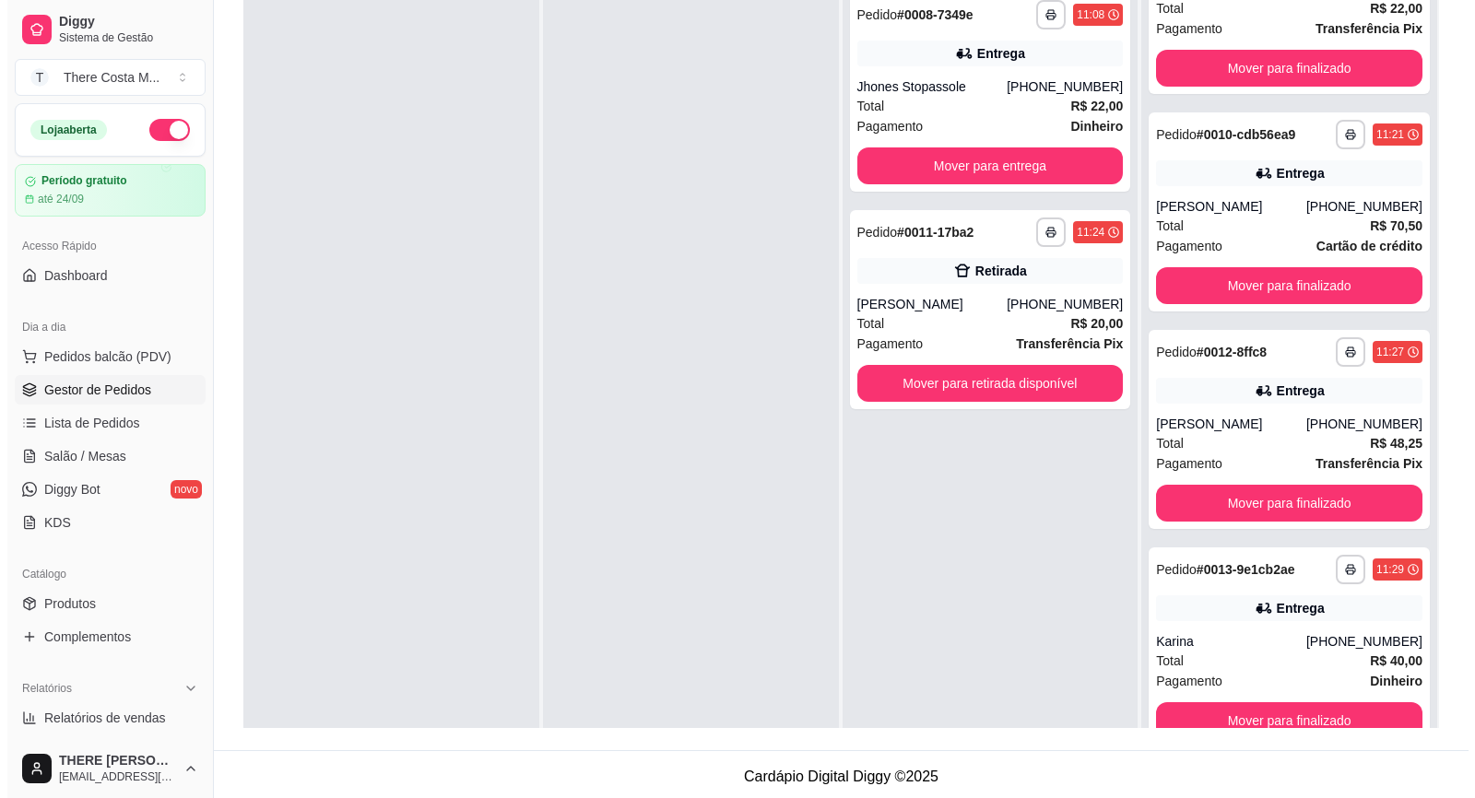
scroll to position [0, 0]
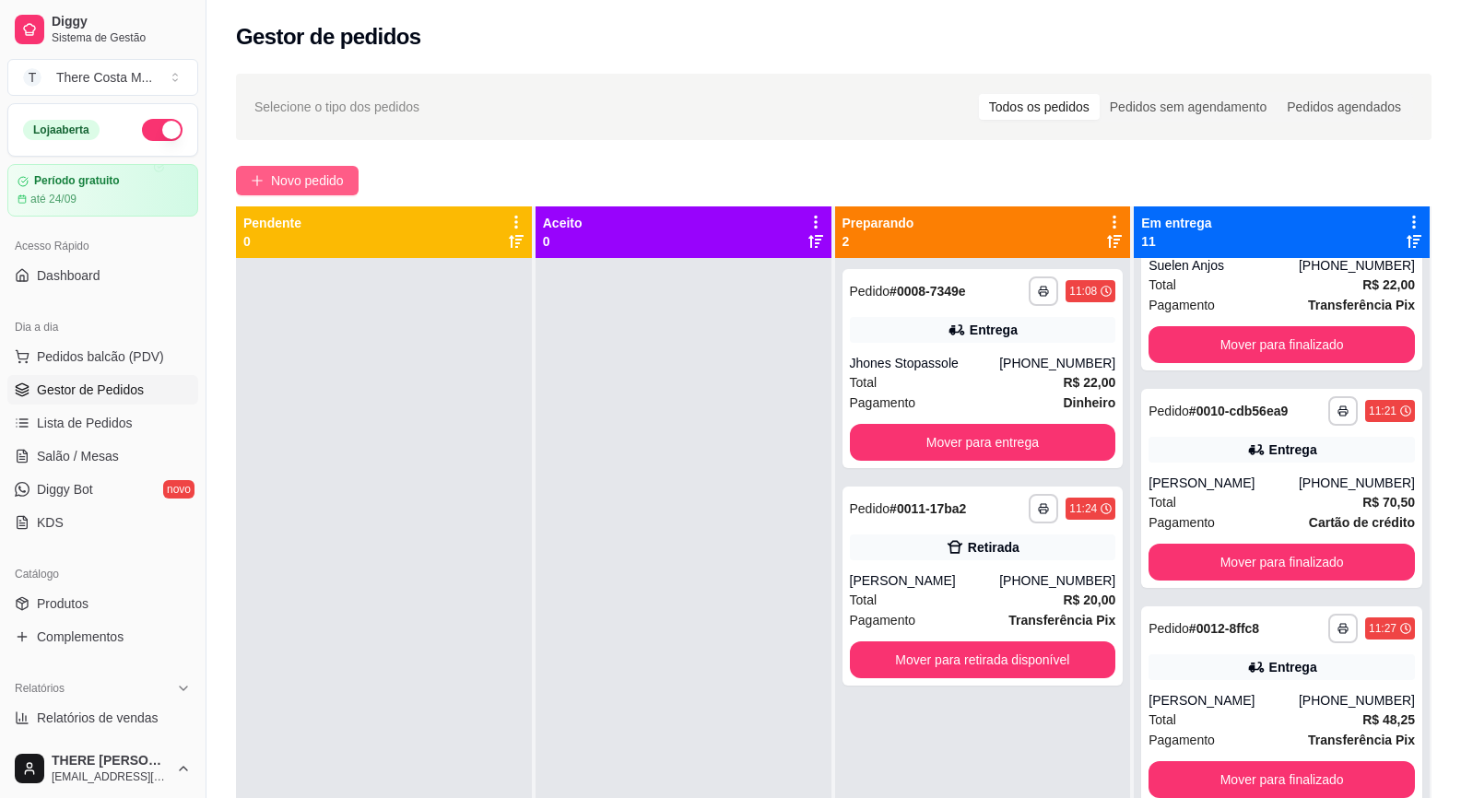
click at [289, 186] on span "Novo pedido" at bounding box center [307, 180] width 73 height 20
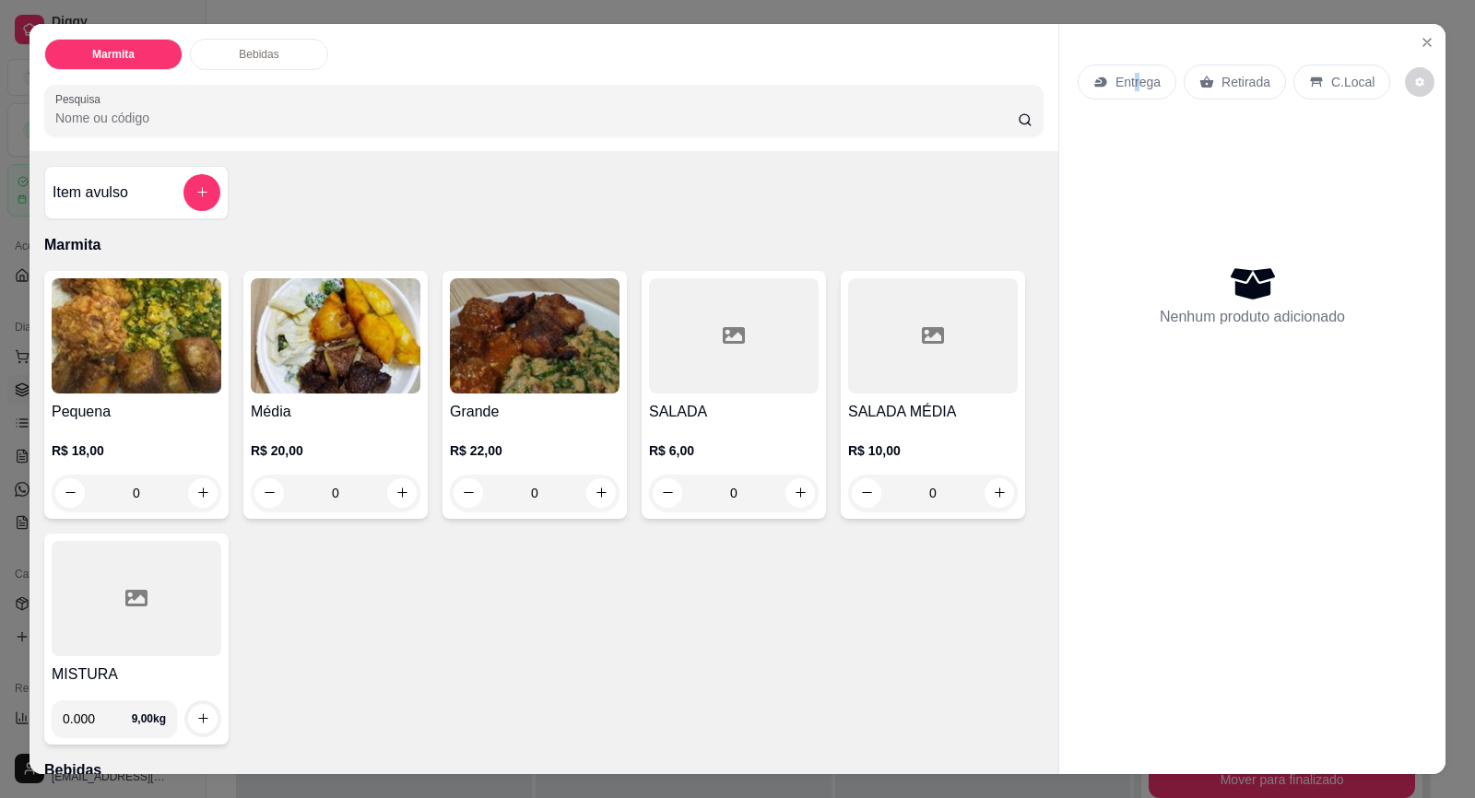
click at [1128, 75] on p "Entrega" at bounding box center [1137, 82] width 45 height 18
click at [1221, 76] on p "Retirada" at bounding box center [1245, 82] width 49 height 18
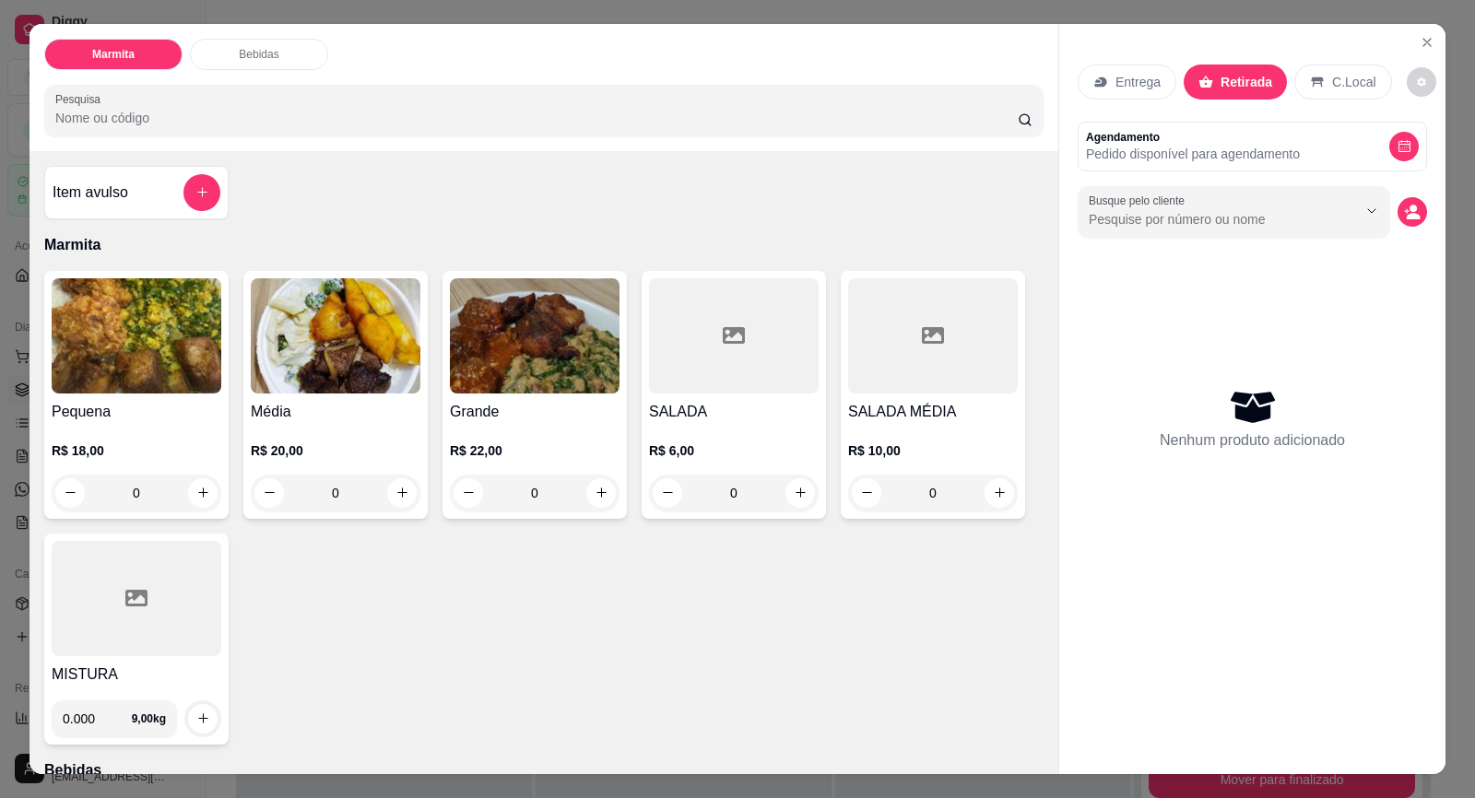
click at [1388, 206] on div "Busque pelo cliente" at bounding box center [1251, 212] width 349 height 52
click at [1404, 213] on icon "decrease-product-quantity" at bounding box center [1412, 212] width 17 height 17
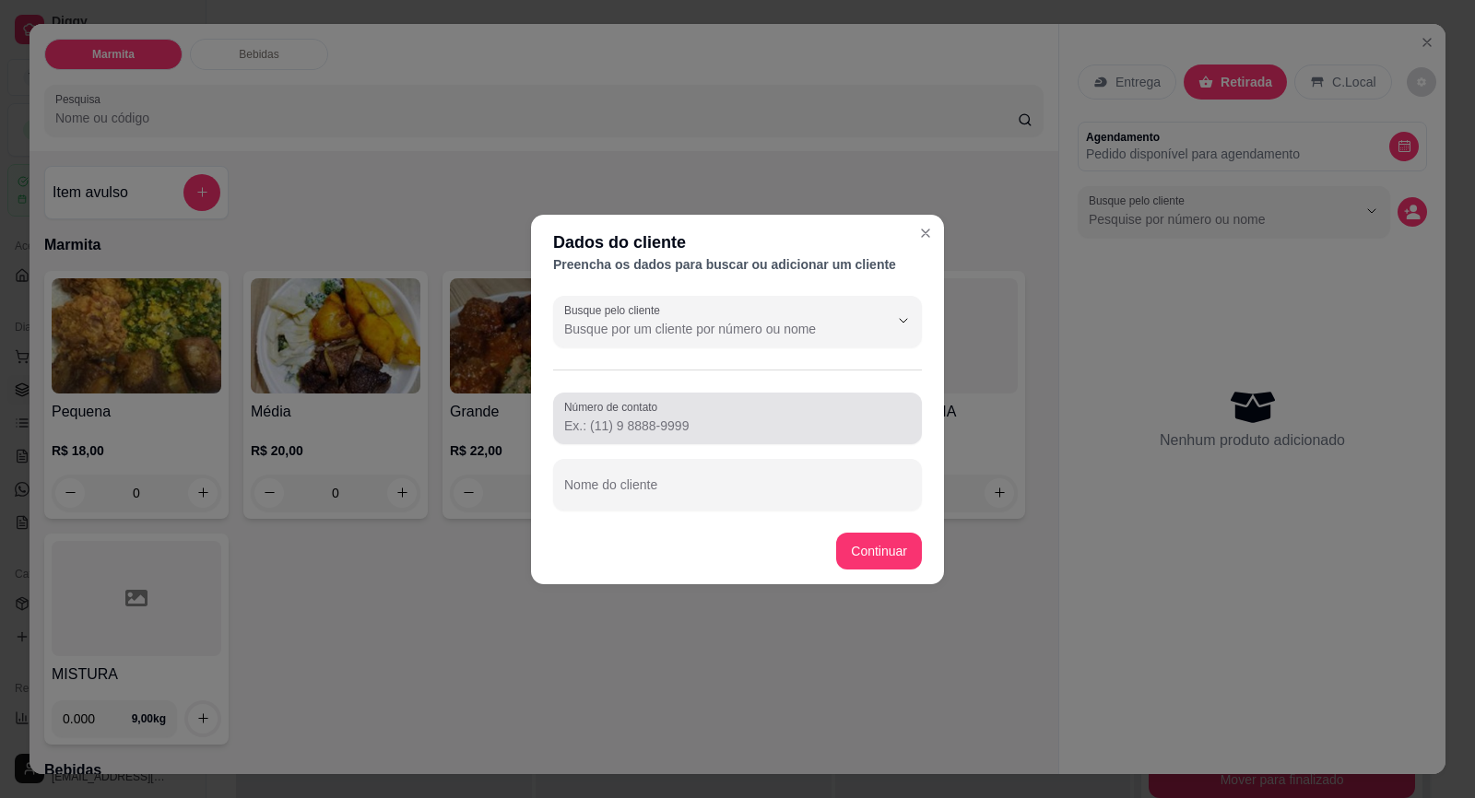
click at [684, 411] on div at bounding box center [737, 418] width 347 height 37
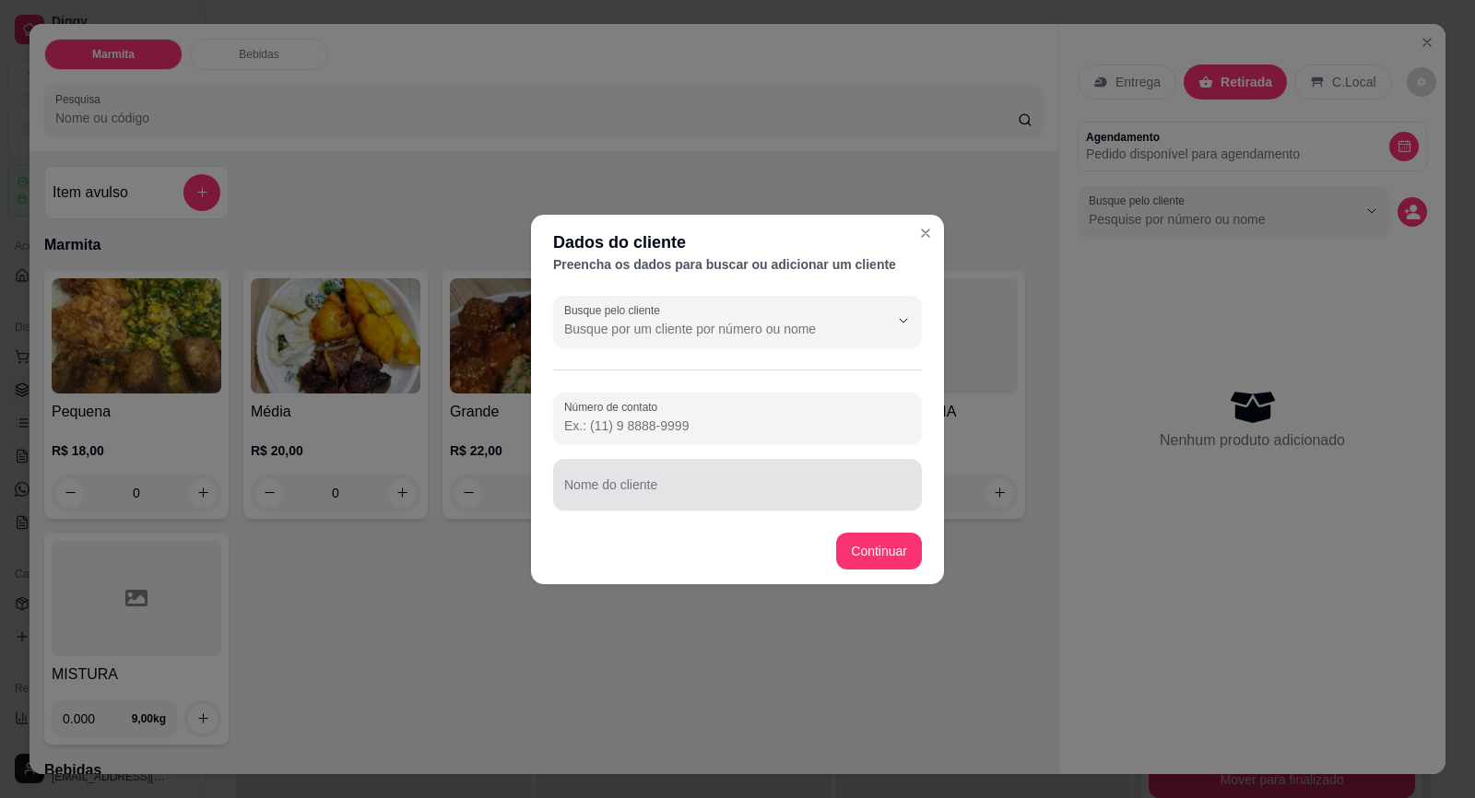
paste input "Número de contato"
click at [613, 424] on input "Número de contato" at bounding box center [737, 426] width 347 height 18
paste input "Número de contato"
paste input "(15) 99651-6485"
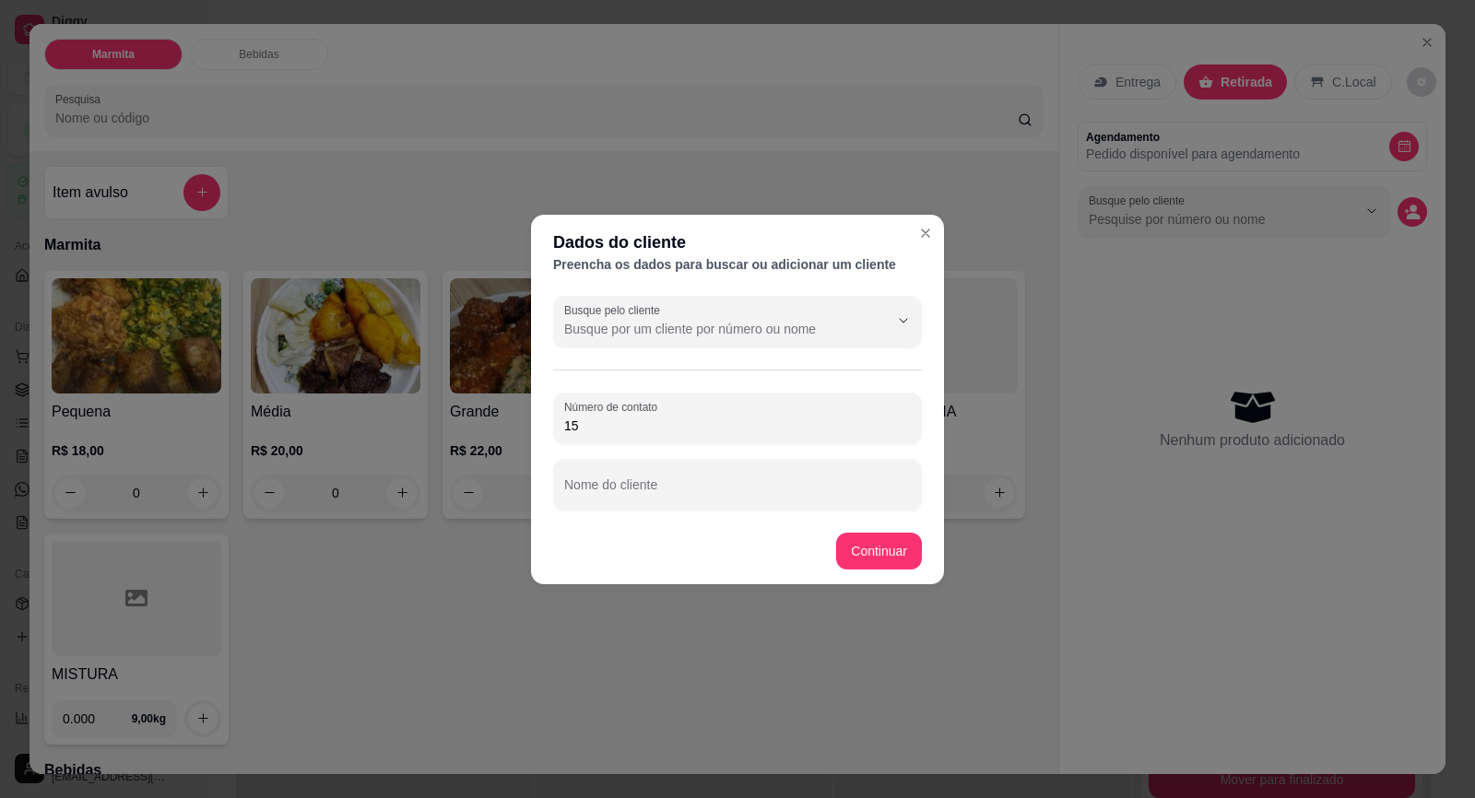
type input "1"
paste input "(15) 99816-6636"
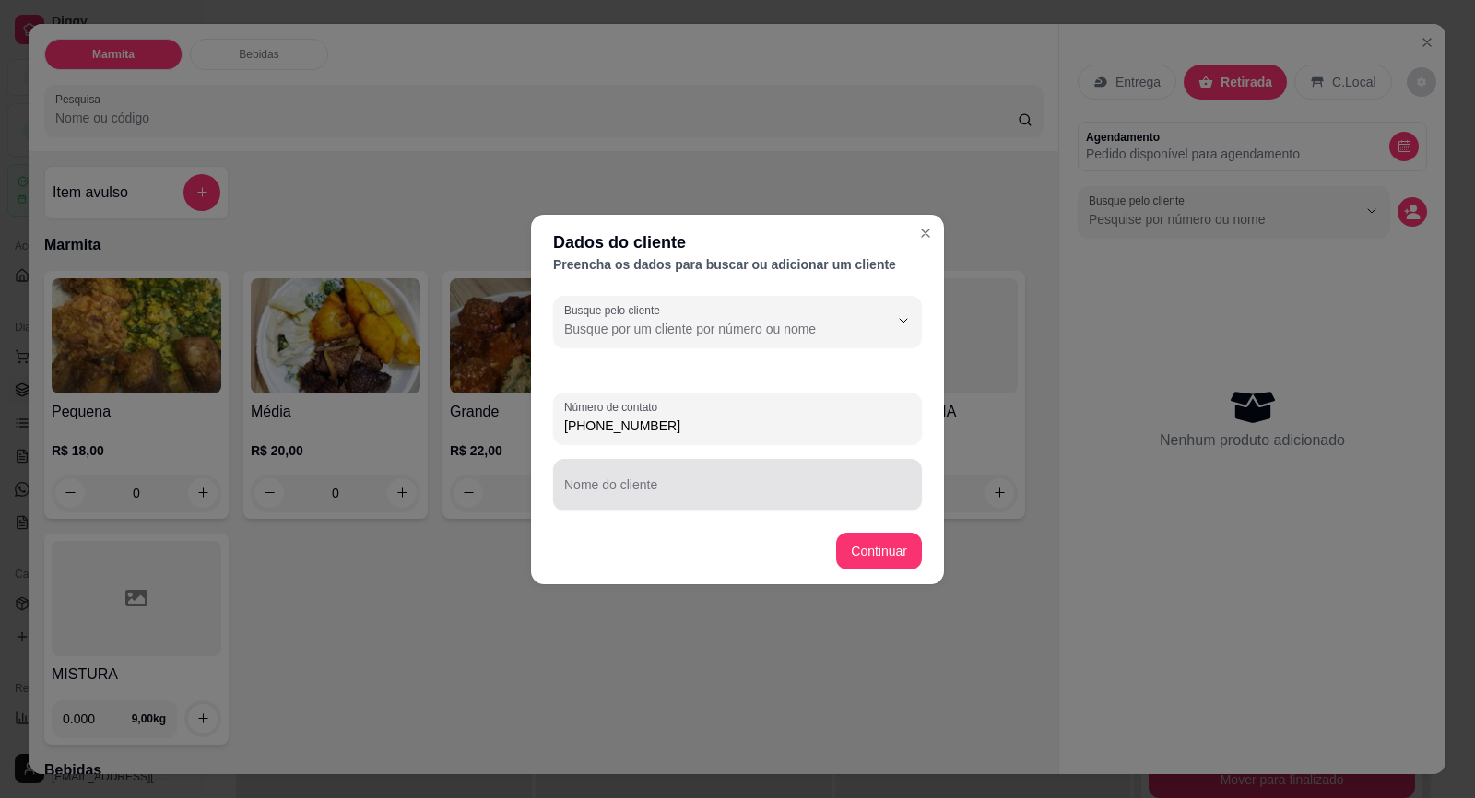
type input "(15) 99816-6636"
click at [798, 492] on input "Nome do cliente" at bounding box center [737, 492] width 347 height 18
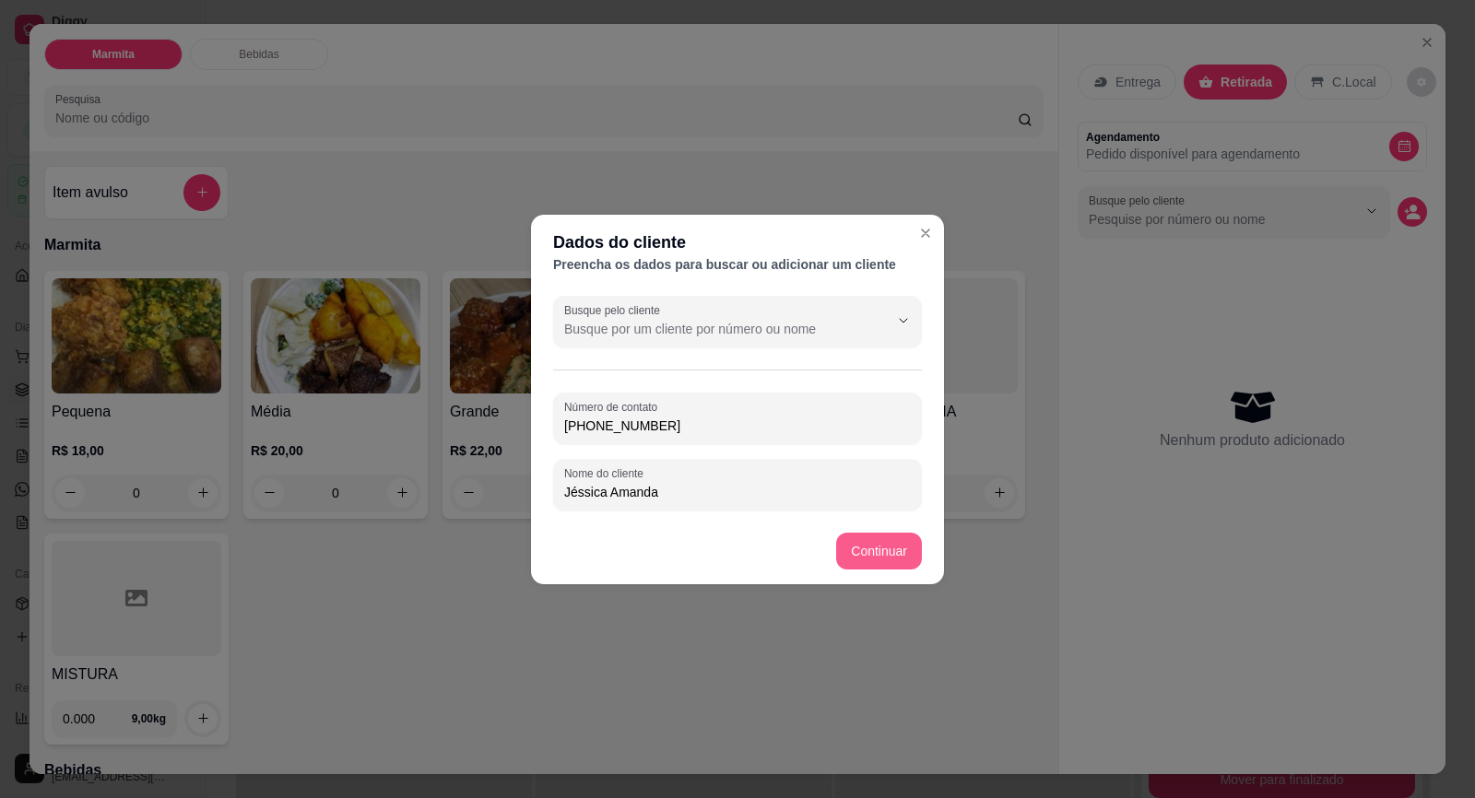
type input "Jéssica Amanda"
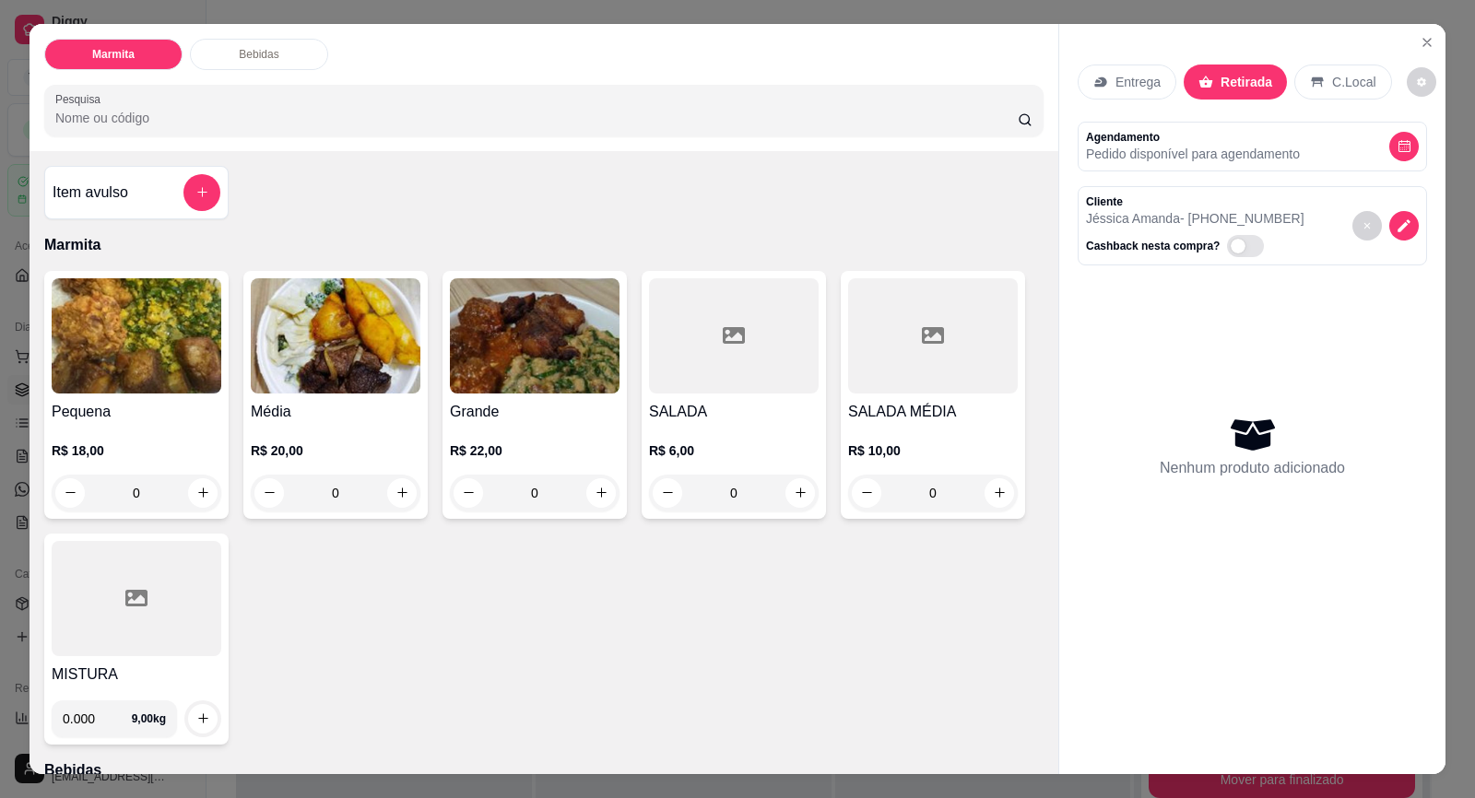
click at [155, 391] on img at bounding box center [137, 335] width 170 height 115
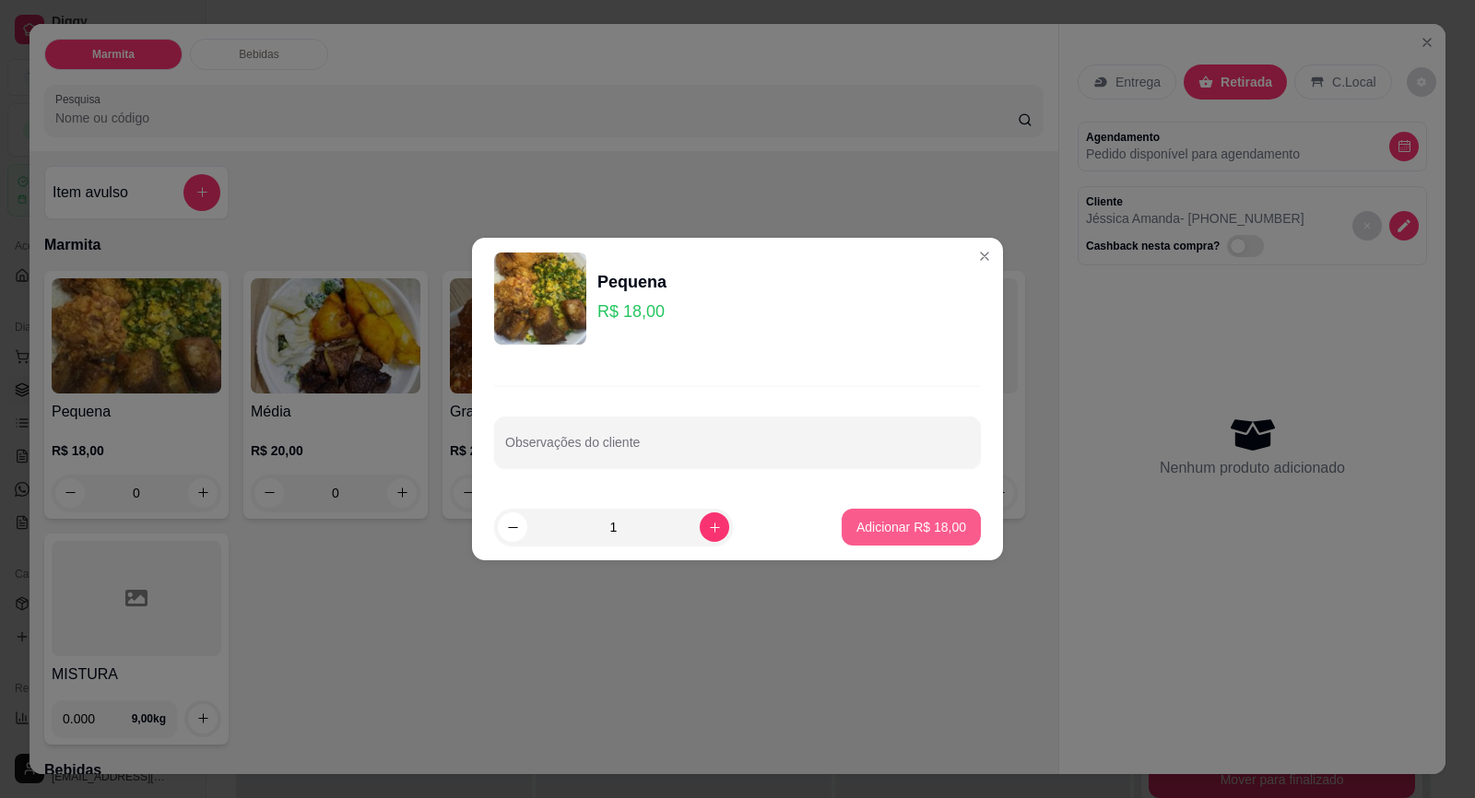
click at [888, 524] on p "Adicionar R$ 18,00" at bounding box center [911, 527] width 110 height 18
type input "1"
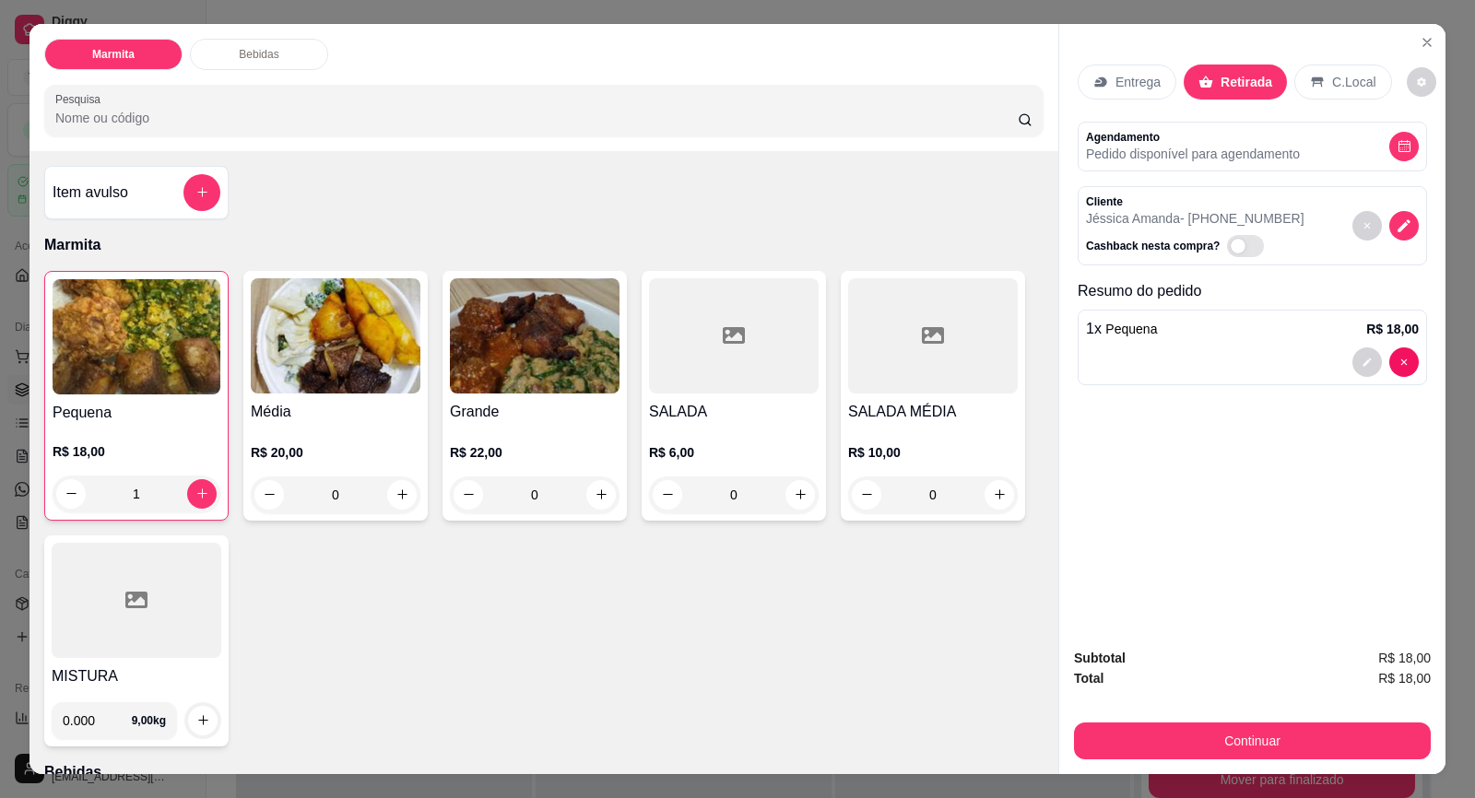
click at [165, 413] on h4 "Pequena" at bounding box center [137, 413] width 168 height 22
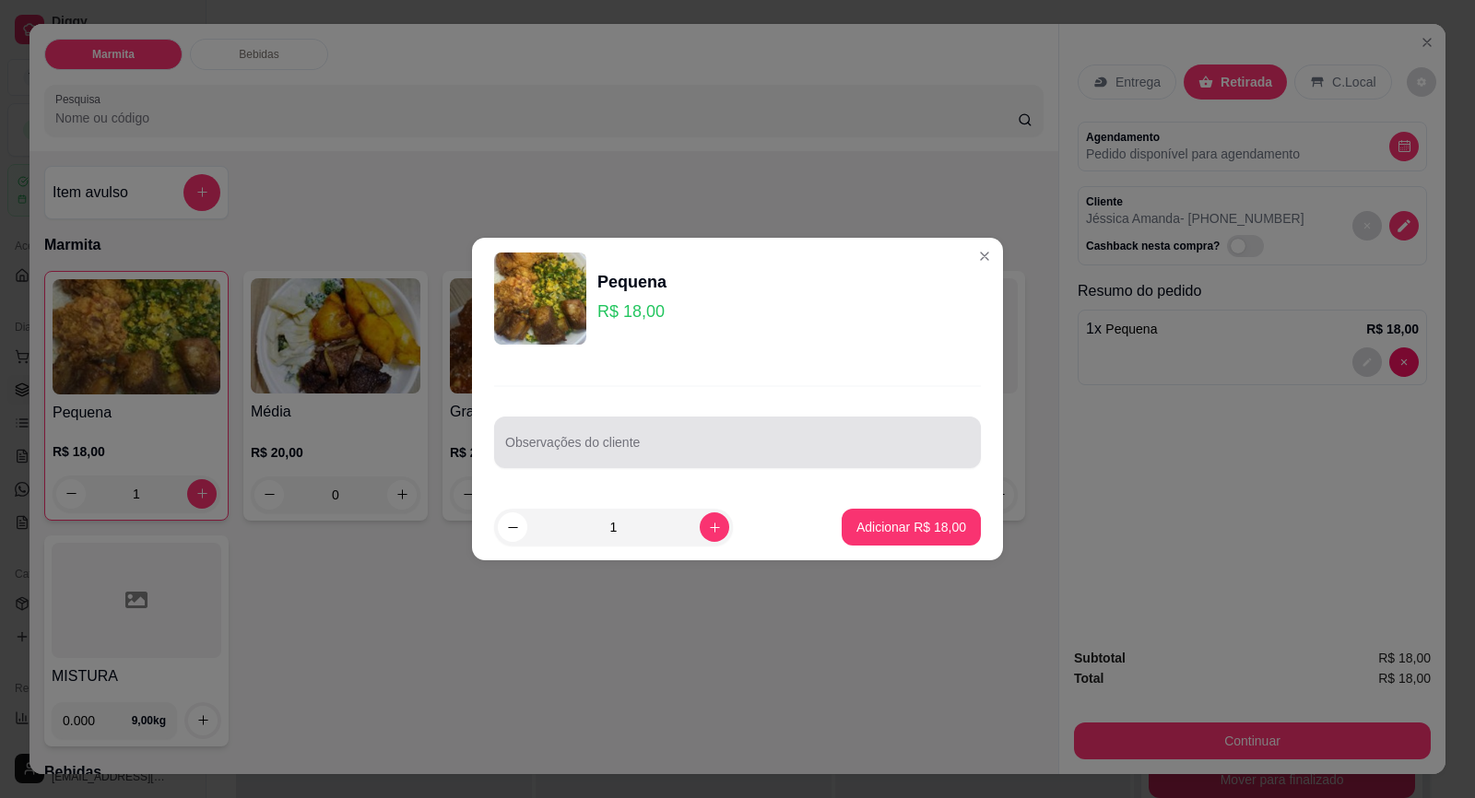
click at [641, 441] on input "Observações do cliente" at bounding box center [737, 450] width 464 height 18
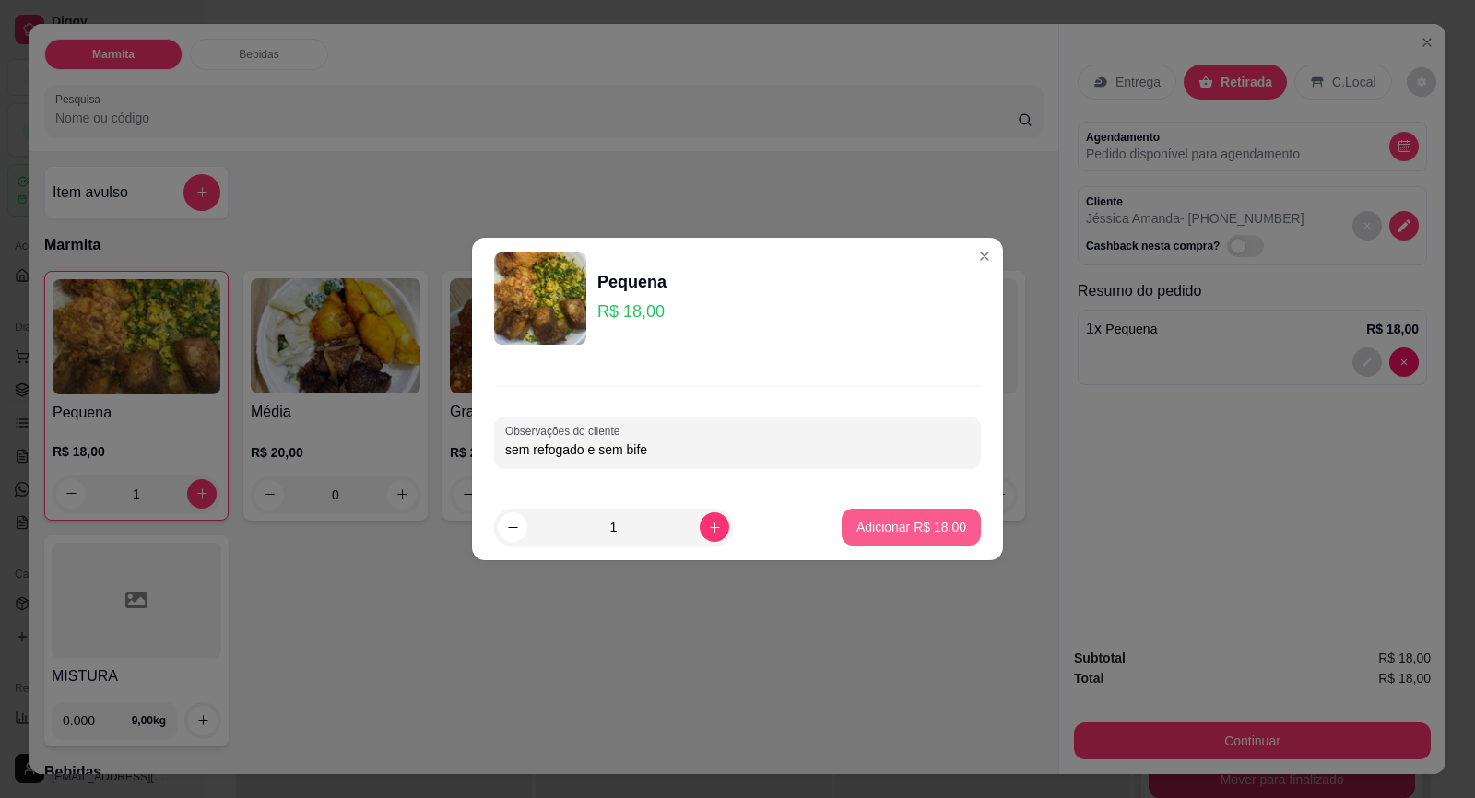
type input "sem refogado e sem bife"
click at [893, 528] on p "Adicionar R$ 18,00" at bounding box center [911, 527] width 107 height 18
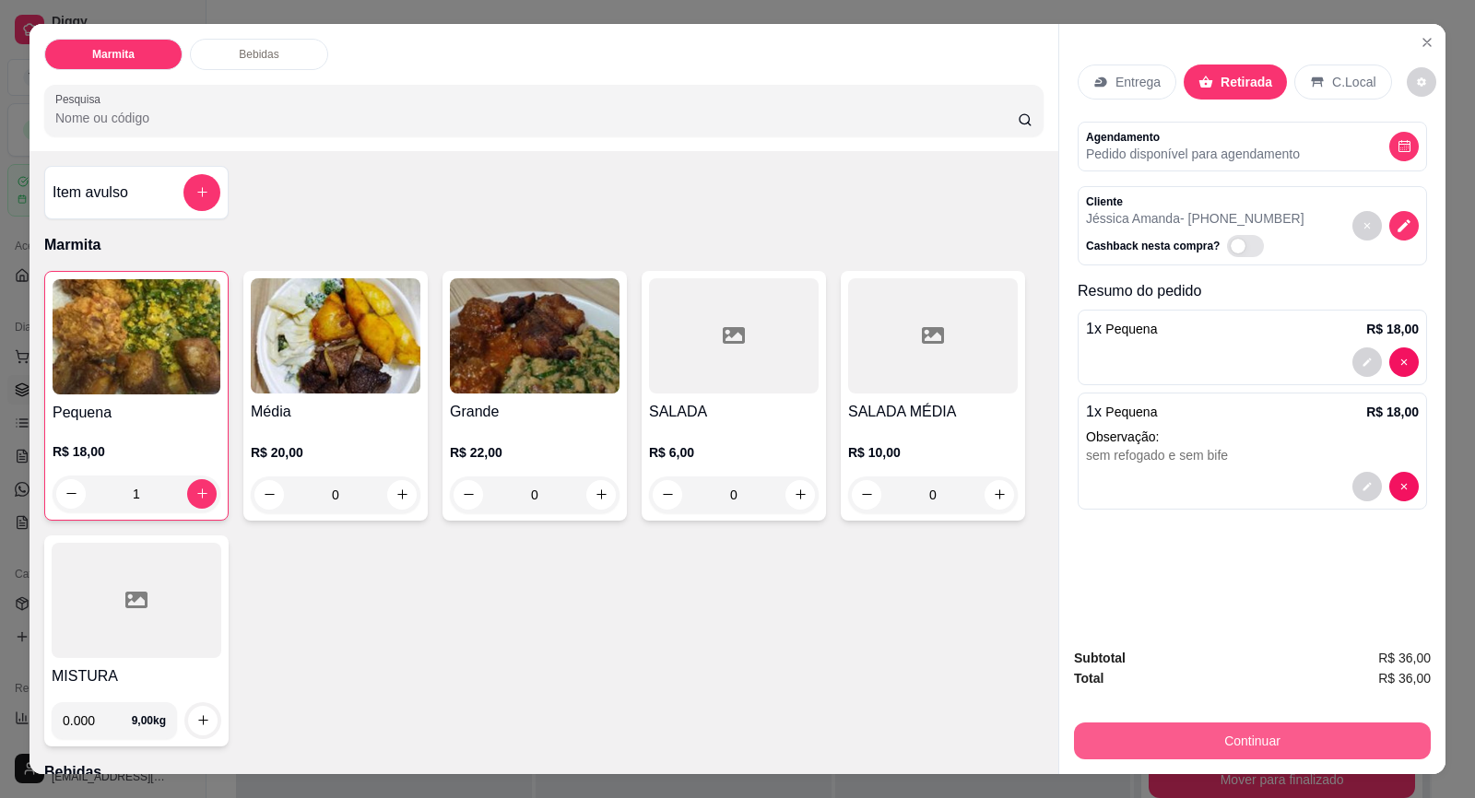
click at [1220, 736] on button "Continuar" at bounding box center [1252, 741] width 357 height 37
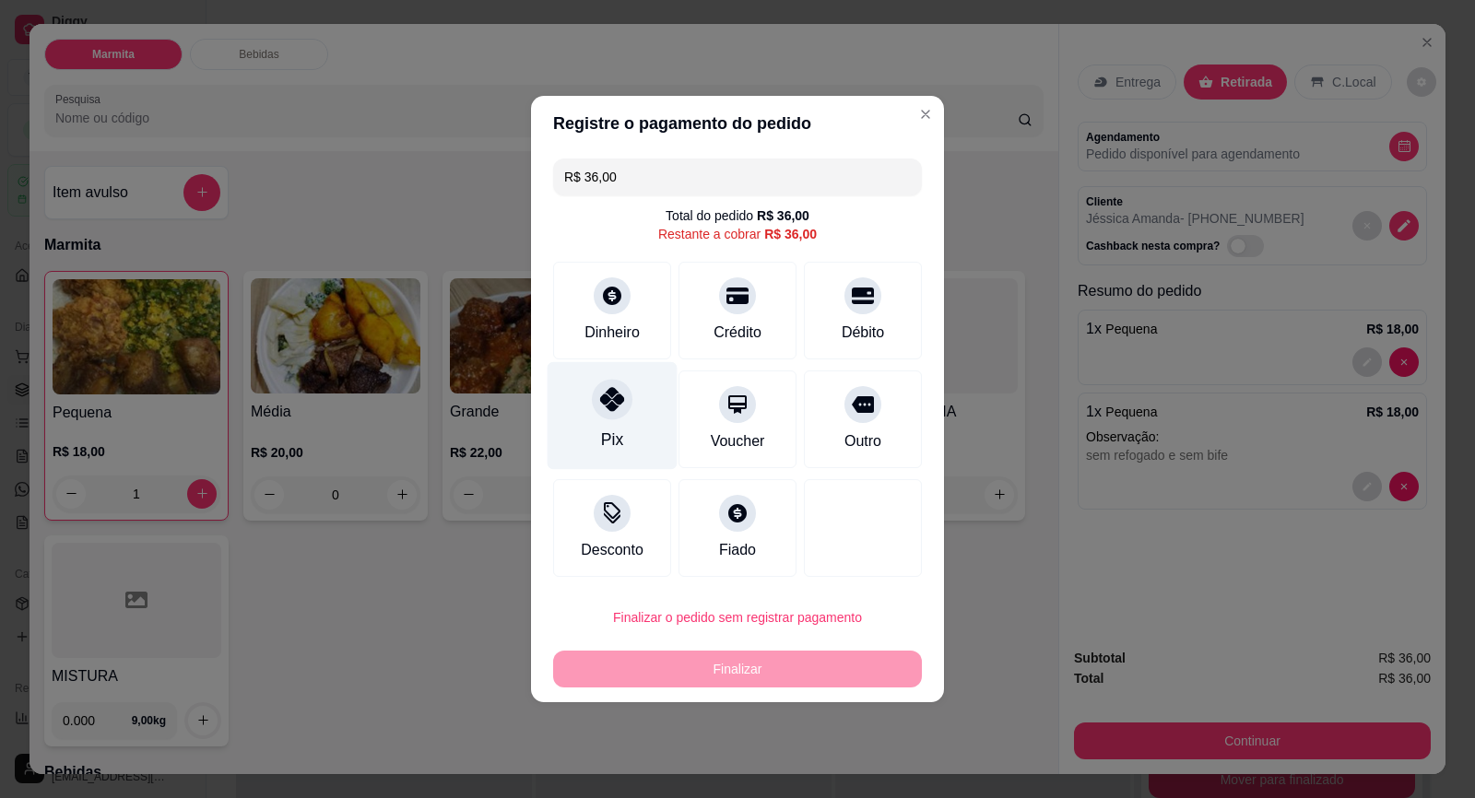
click at [633, 412] on div "Pix" at bounding box center [612, 416] width 130 height 108
type input "R$ 0,00"
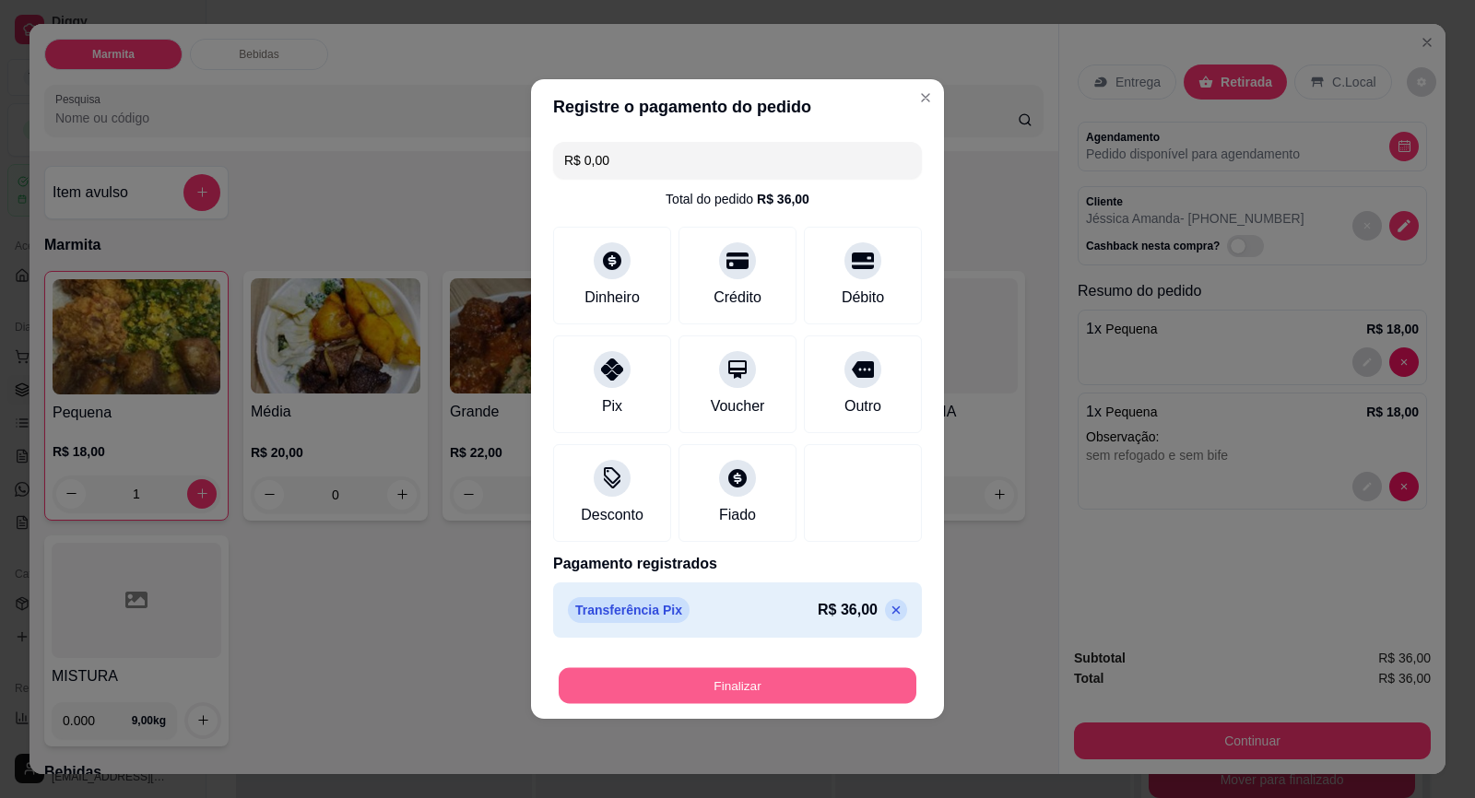
click at [763, 674] on button "Finalizar" at bounding box center [737, 686] width 358 height 36
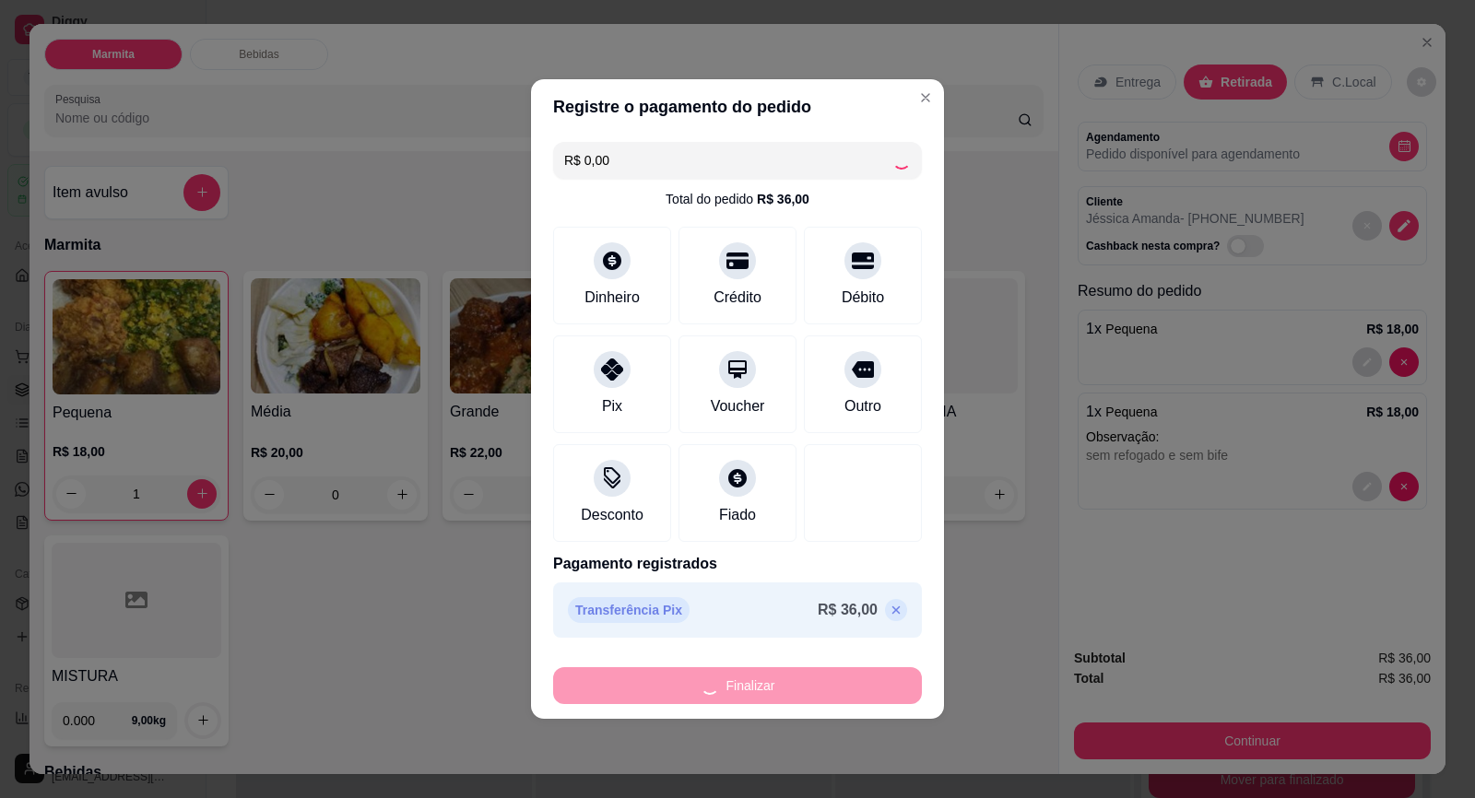
type input "0"
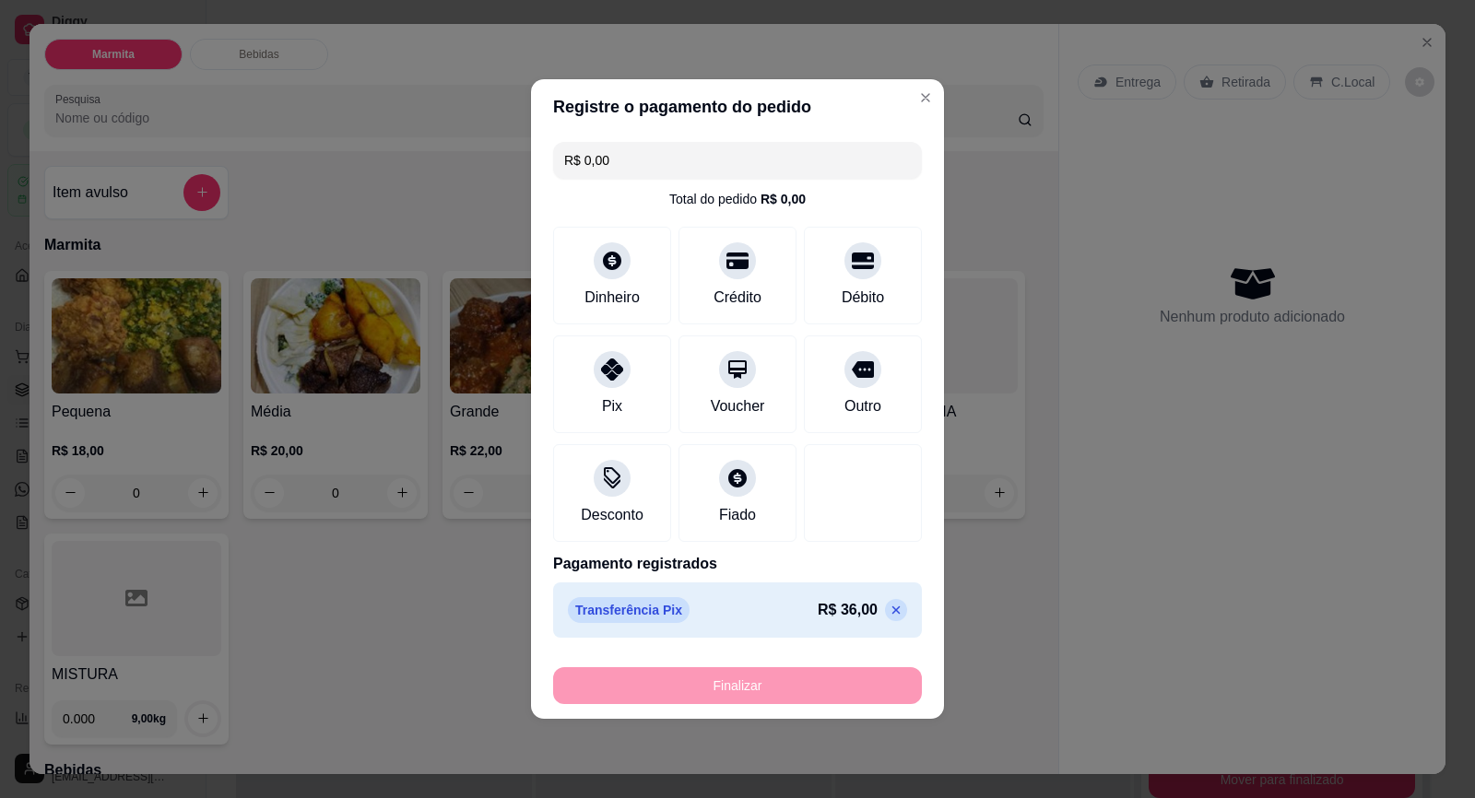
type input "-R$ 36,00"
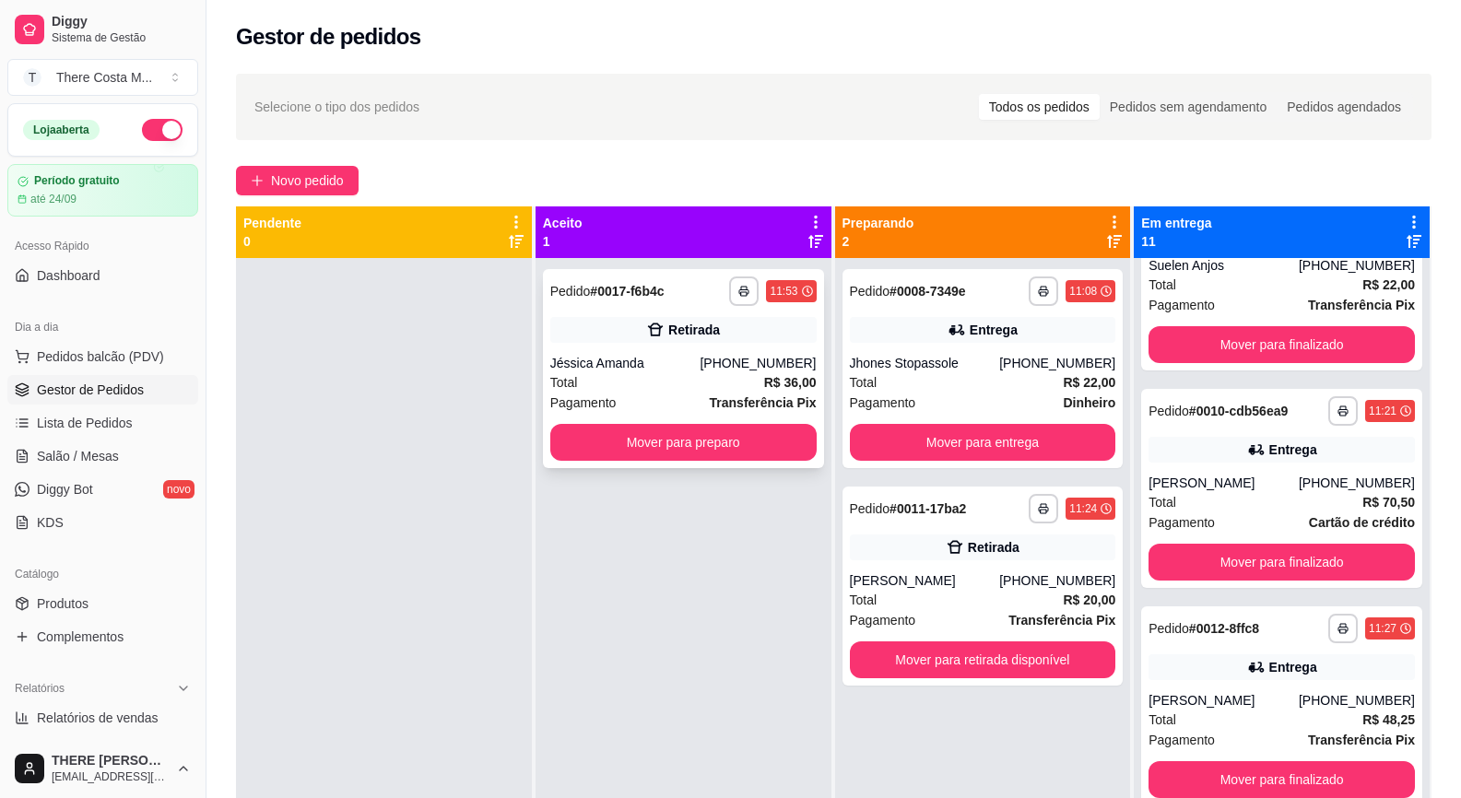
click at [662, 311] on div "**********" at bounding box center [683, 368] width 281 height 199
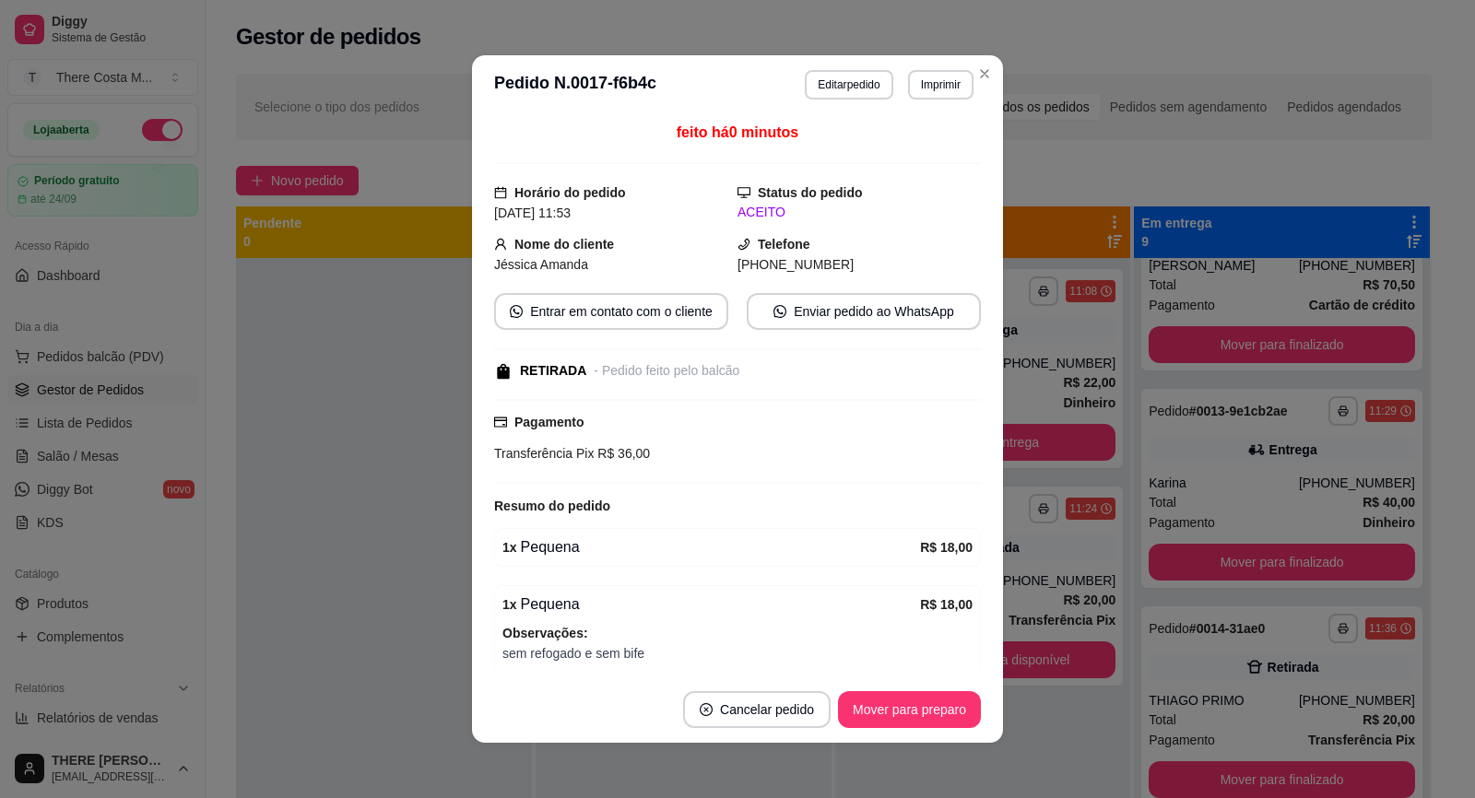
scroll to position [750, 0]
click at [845, 87] on button "Editar pedido" at bounding box center [849, 84] width 88 height 29
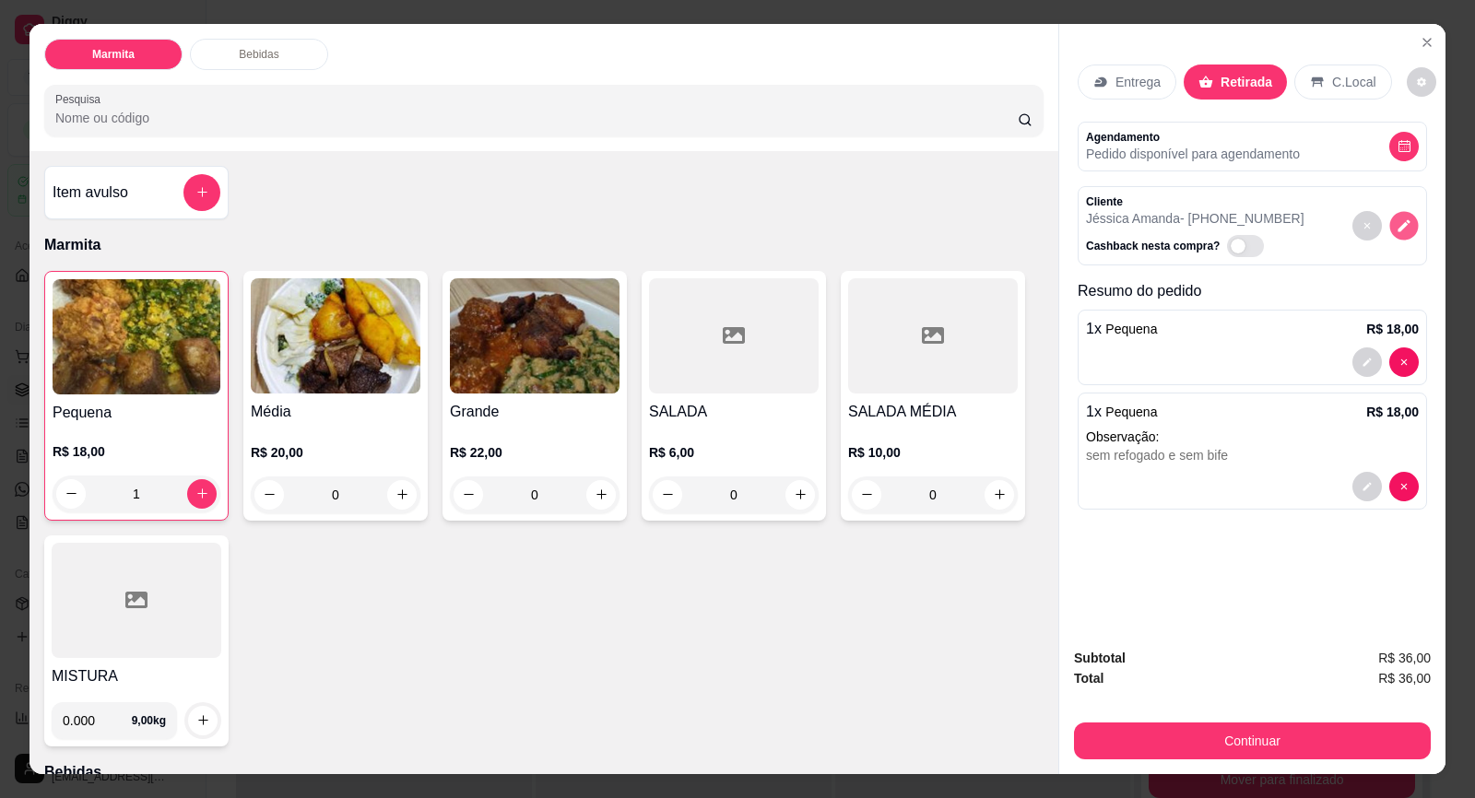
click at [1395, 229] on icon "decrease-product-quantity" at bounding box center [1403, 225] width 16 height 16
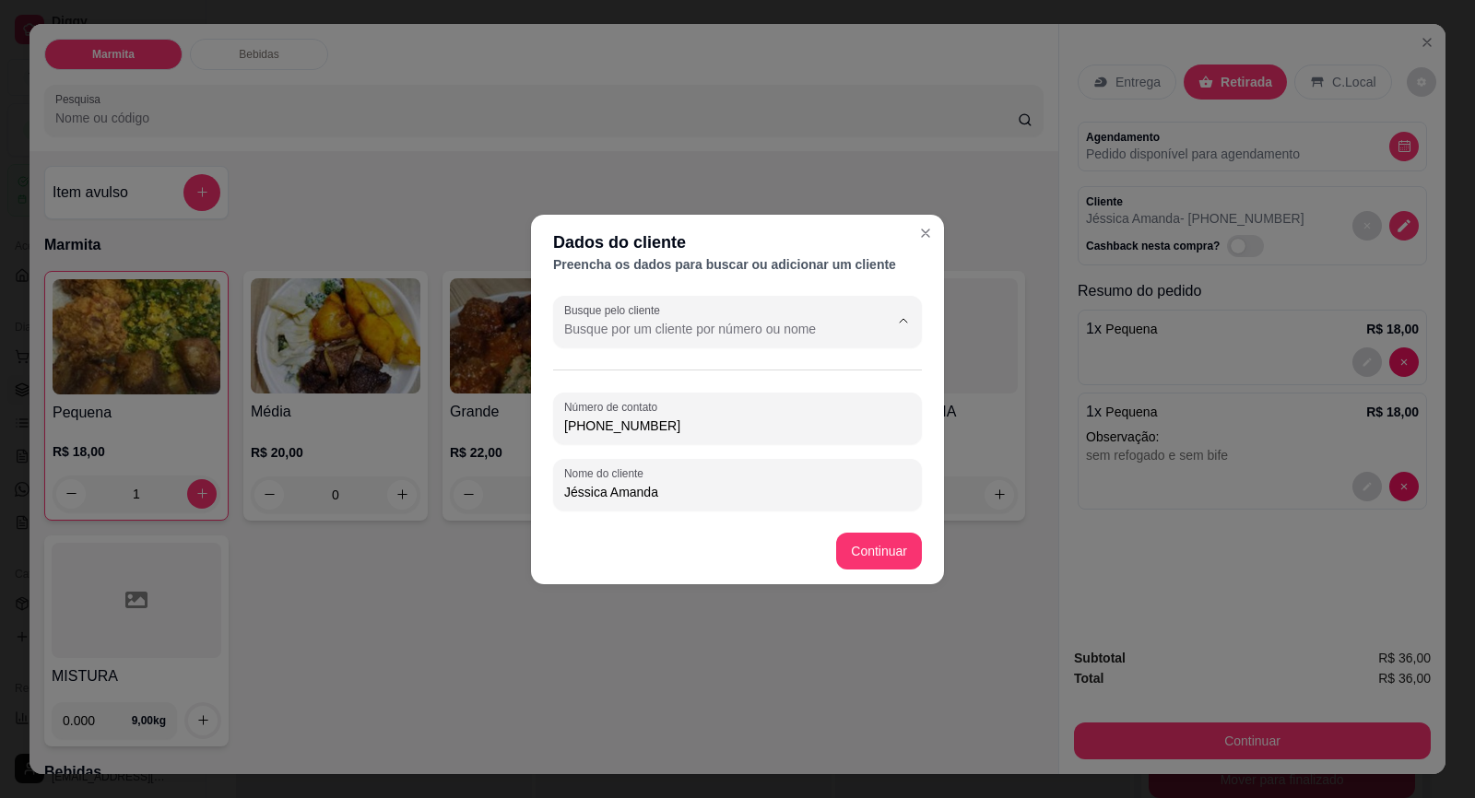
click at [763, 335] on input "Busque pelo cliente" at bounding box center [711, 329] width 295 height 18
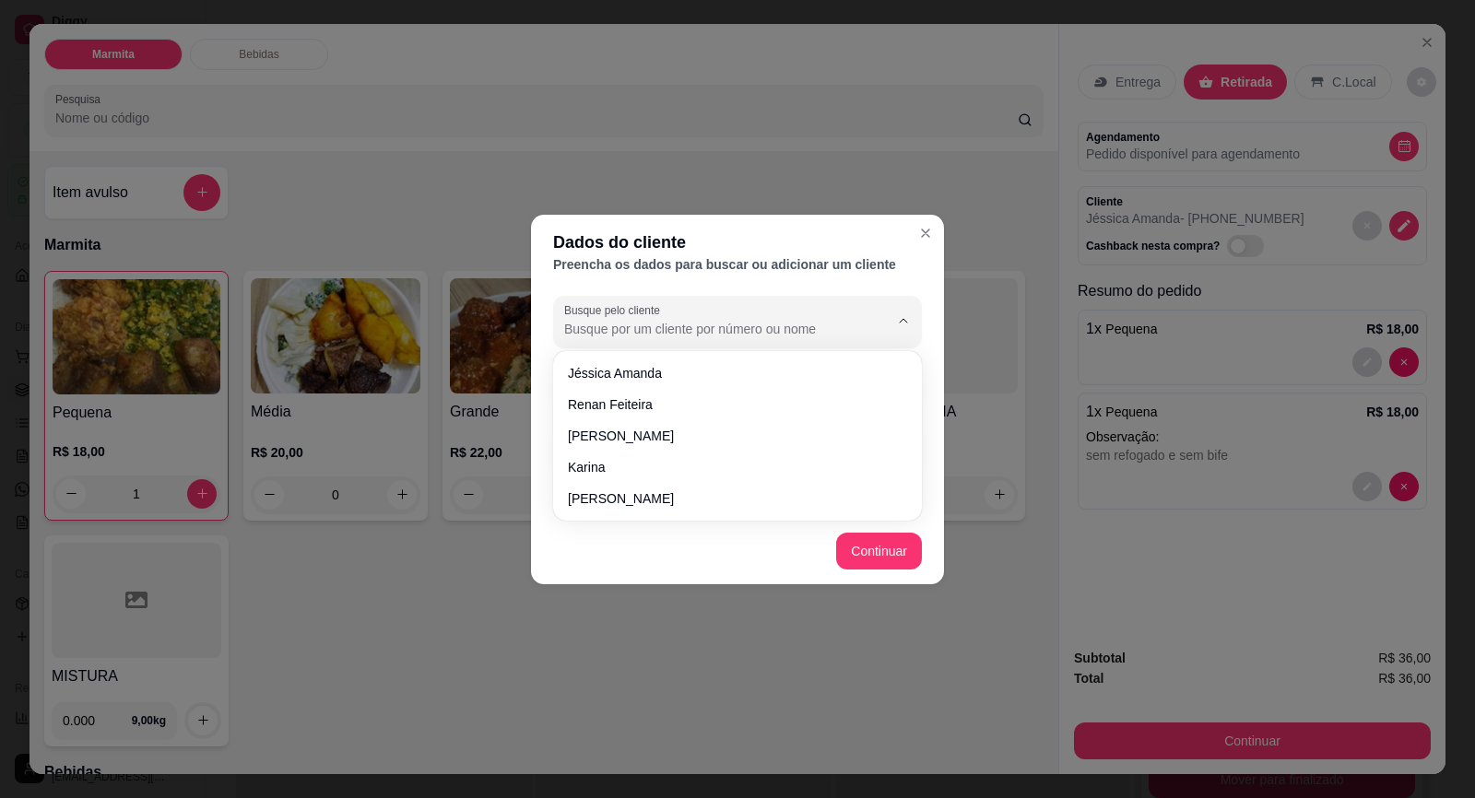
click at [739, 357] on div "Jéssica Amanda Renan Feiteira Eduardo Macedo Karina Luana Freitas" at bounding box center [737, 436] width 361 height 162
click at [734, 368] on span "Jéssica Amanda" at bounding box center [728, 373] width 321 height 18
type input "Jéssica Amanda"
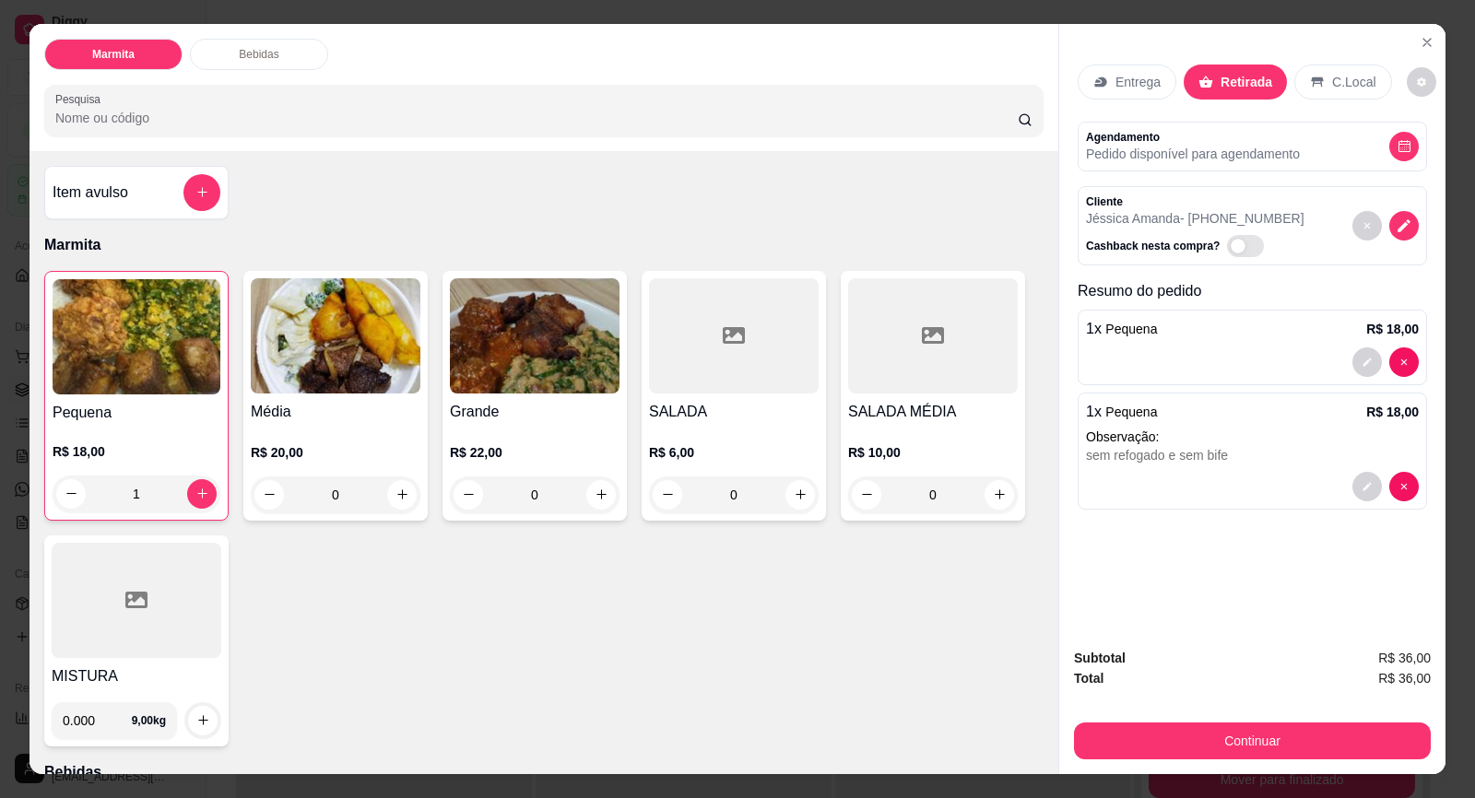
click at [1123, 89] on p "Entrega" at bounding box center [1137, 82] width 45 height 18
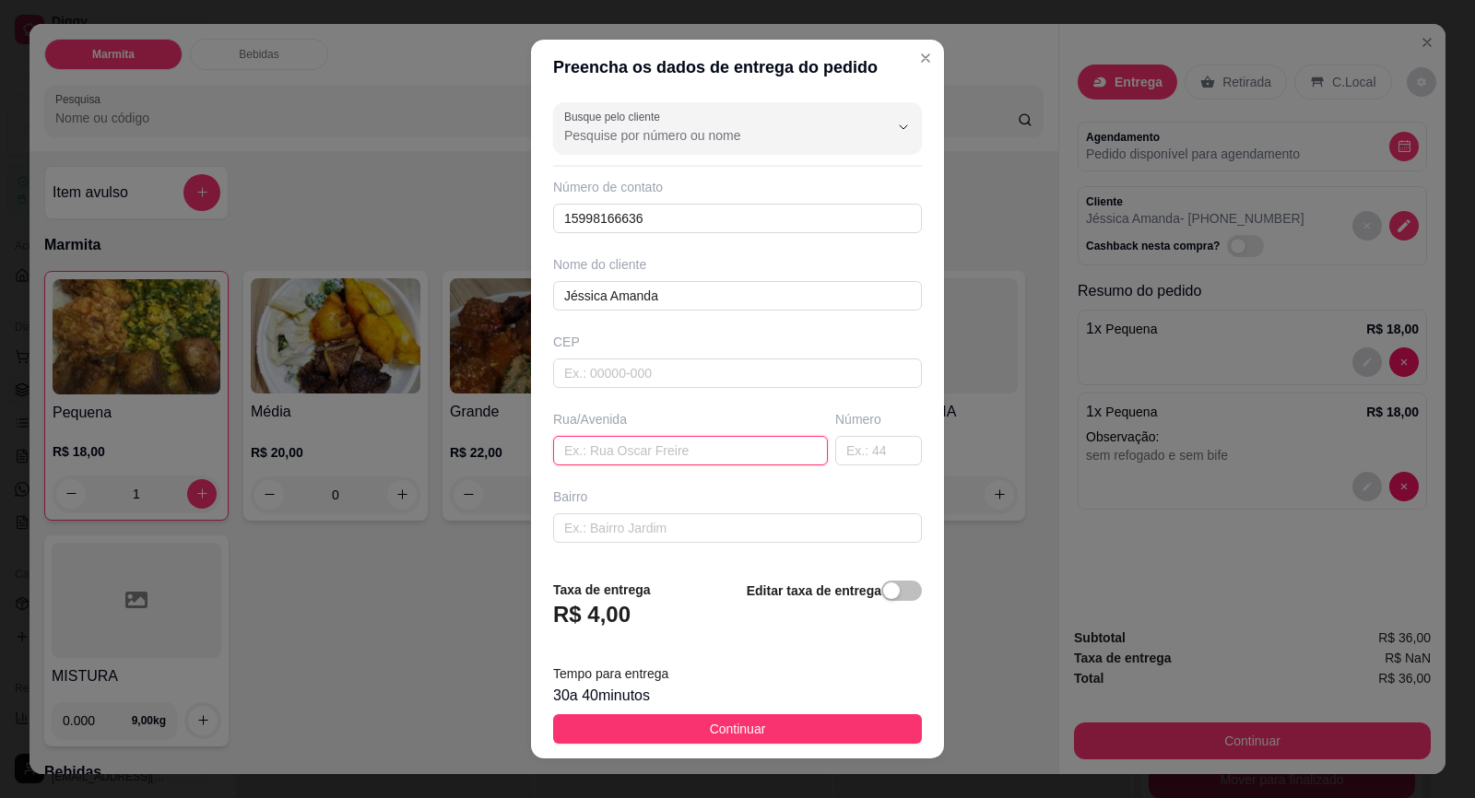
click at [649, 444] on input "text" at bounding box center [690, 450] width 275 height 29
type input "7 de Setembro"
click at [845, 454] on input "text" at bounding box center [878, 450] width 87 height 29
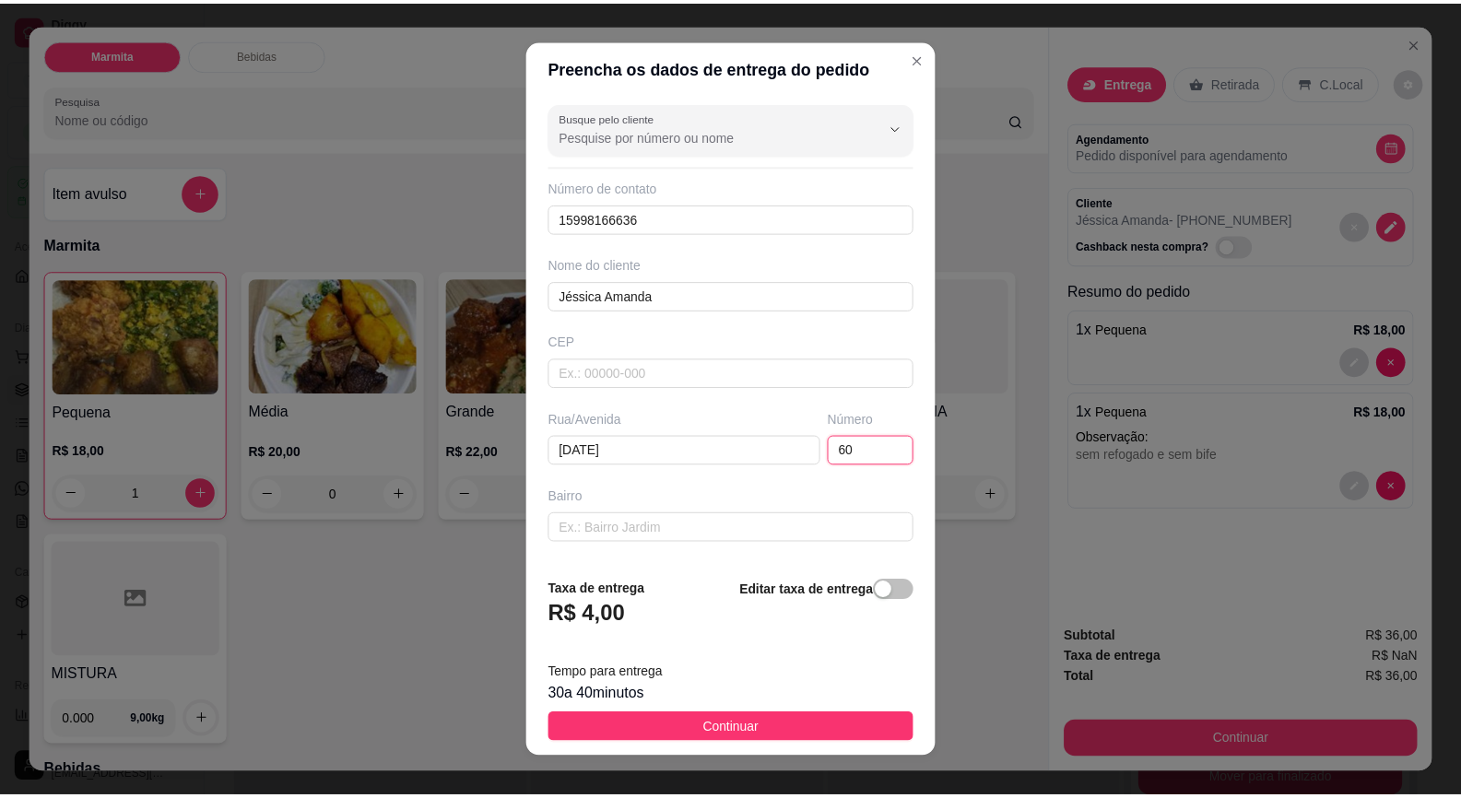
scroll to position [151, 0]
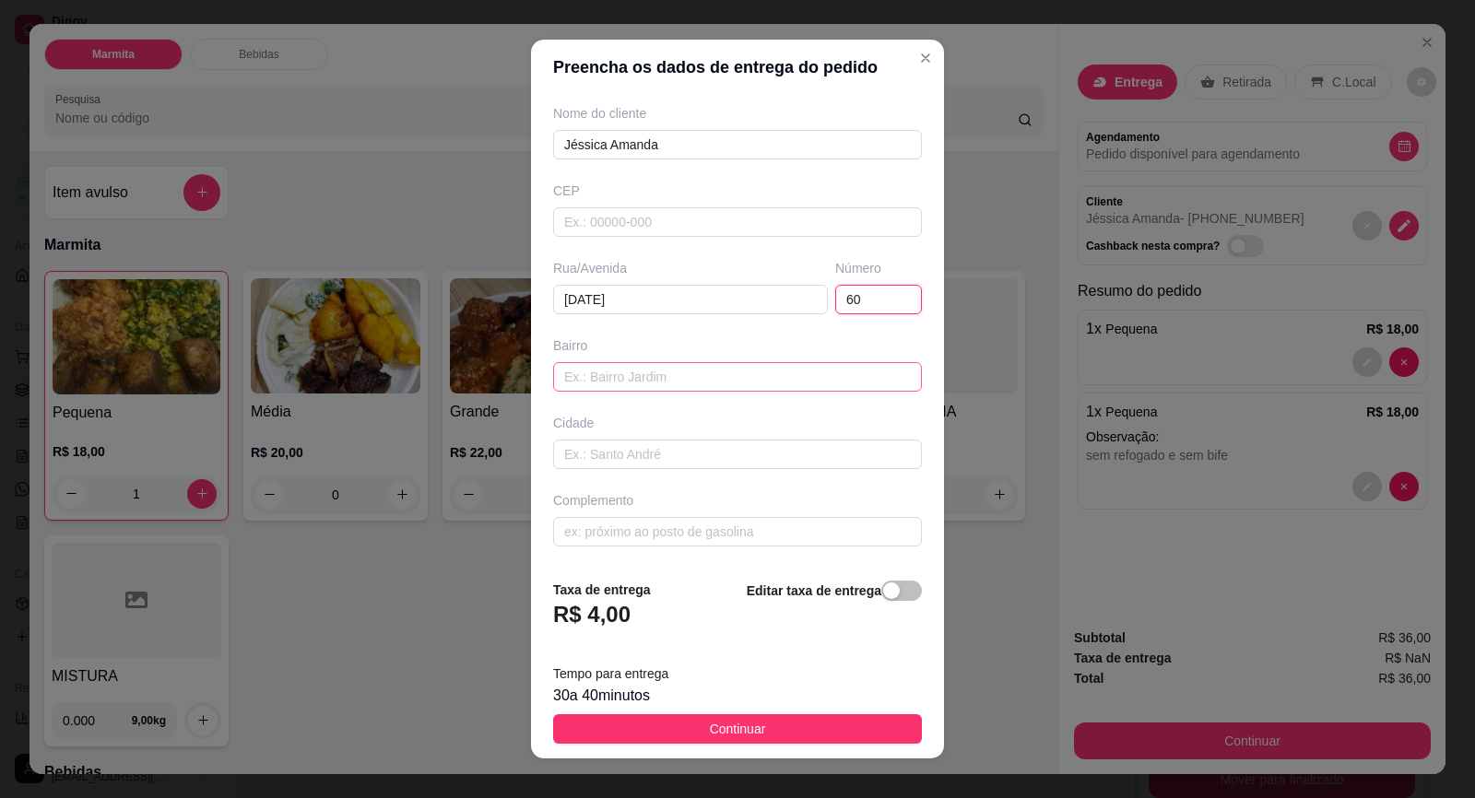
type input "60"
click at [772, 380] on input "text" at bounding box center [737, 376] width 369 height 29
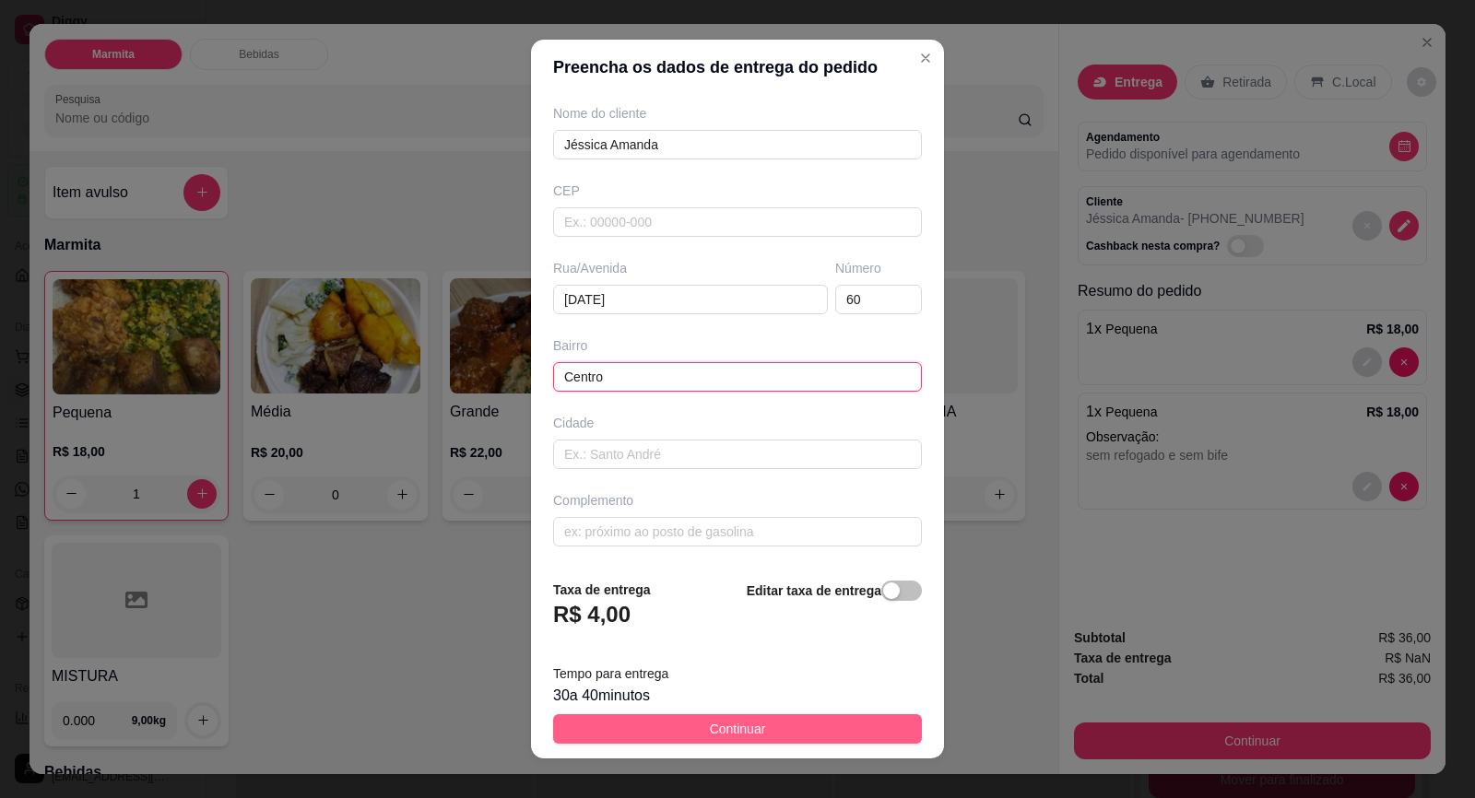
type input "Centro"
click at [732, 719] on span "Continuar" at bounding box center [738, 729] width 56 height 20
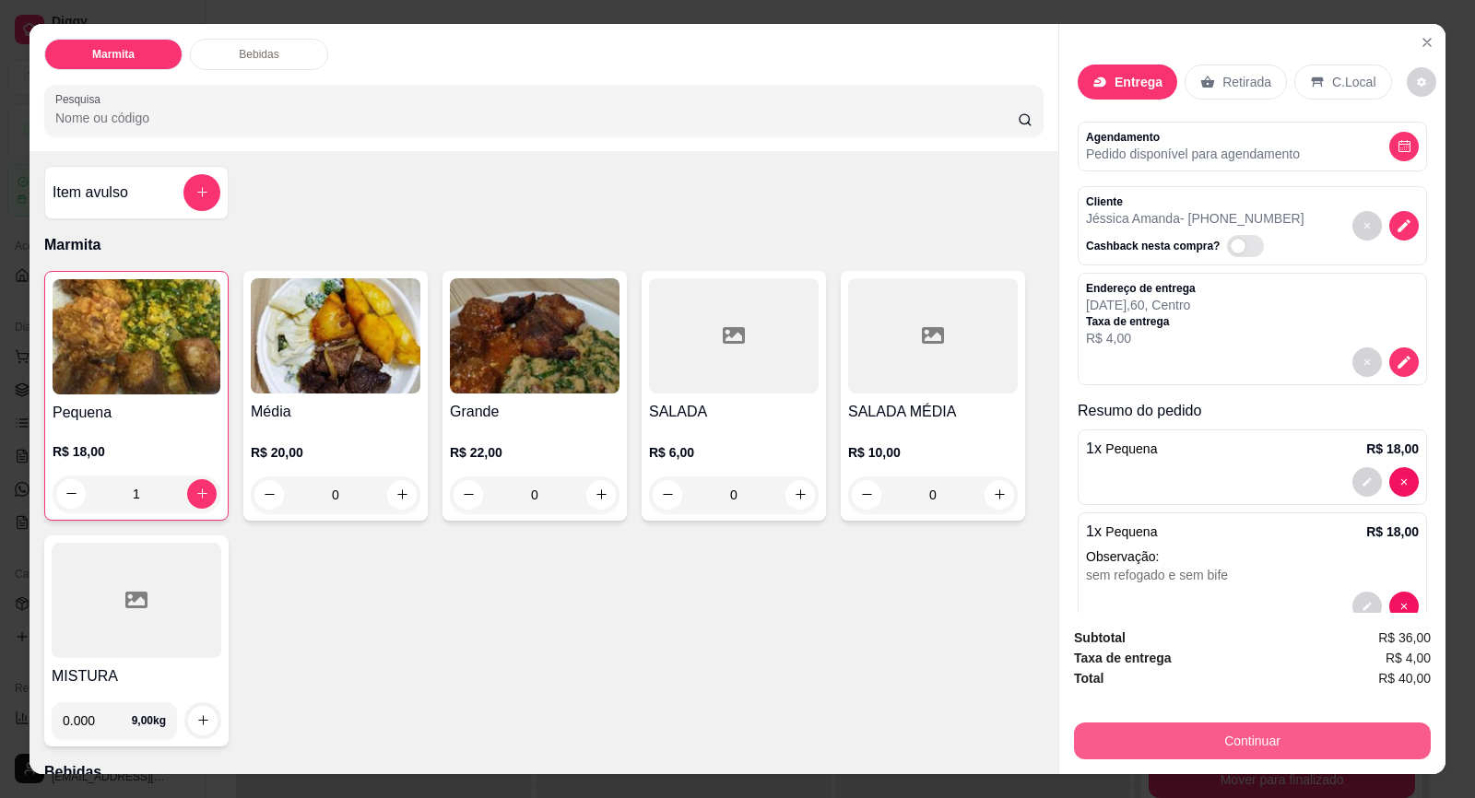
click at [1104, 734] on button "Continuar" at bounding box center [1252, 741] width 357 height 37
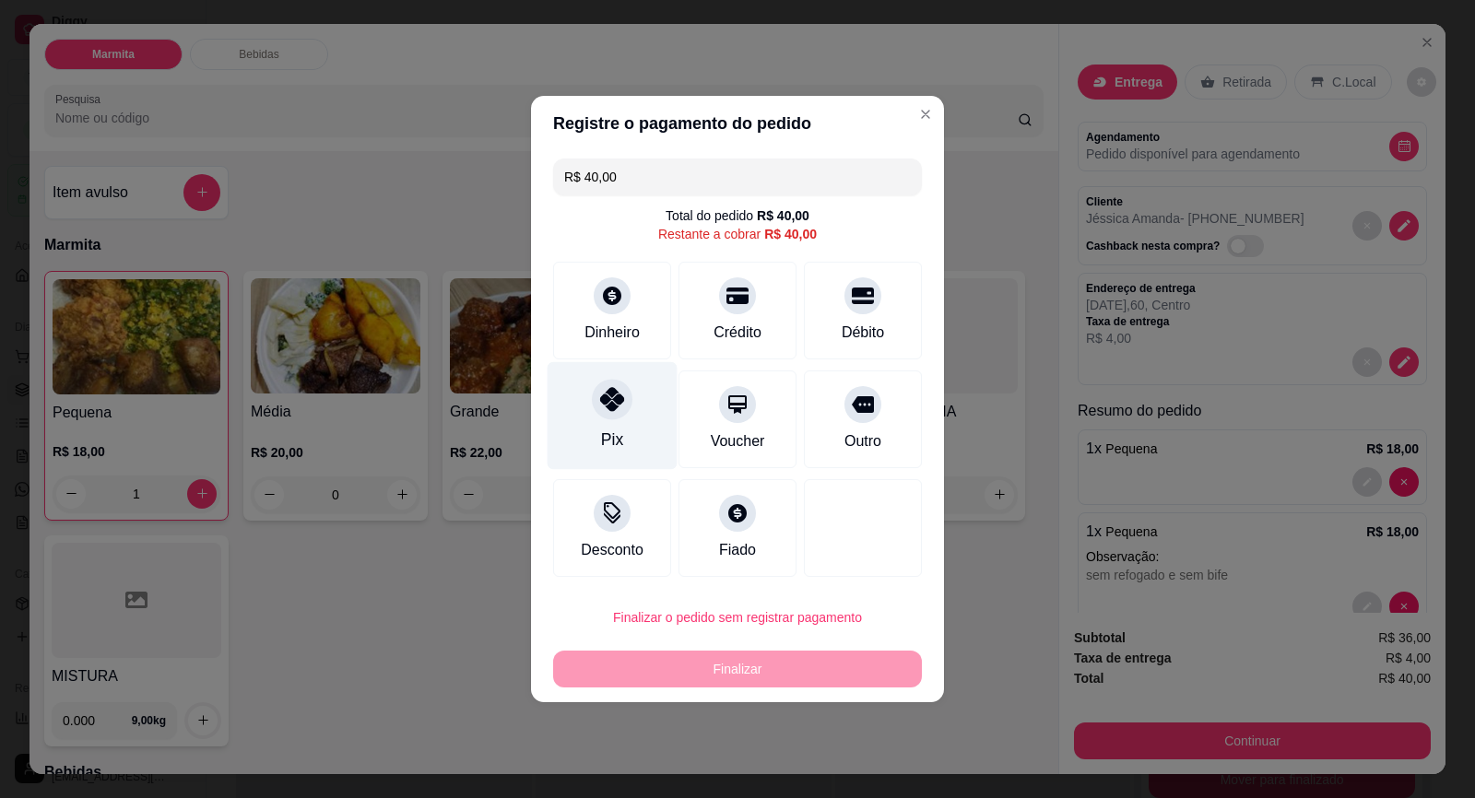
click at [622, 407] on div at bounding box center [612, 399] width 41 height 41
type input "R$ 0,00"
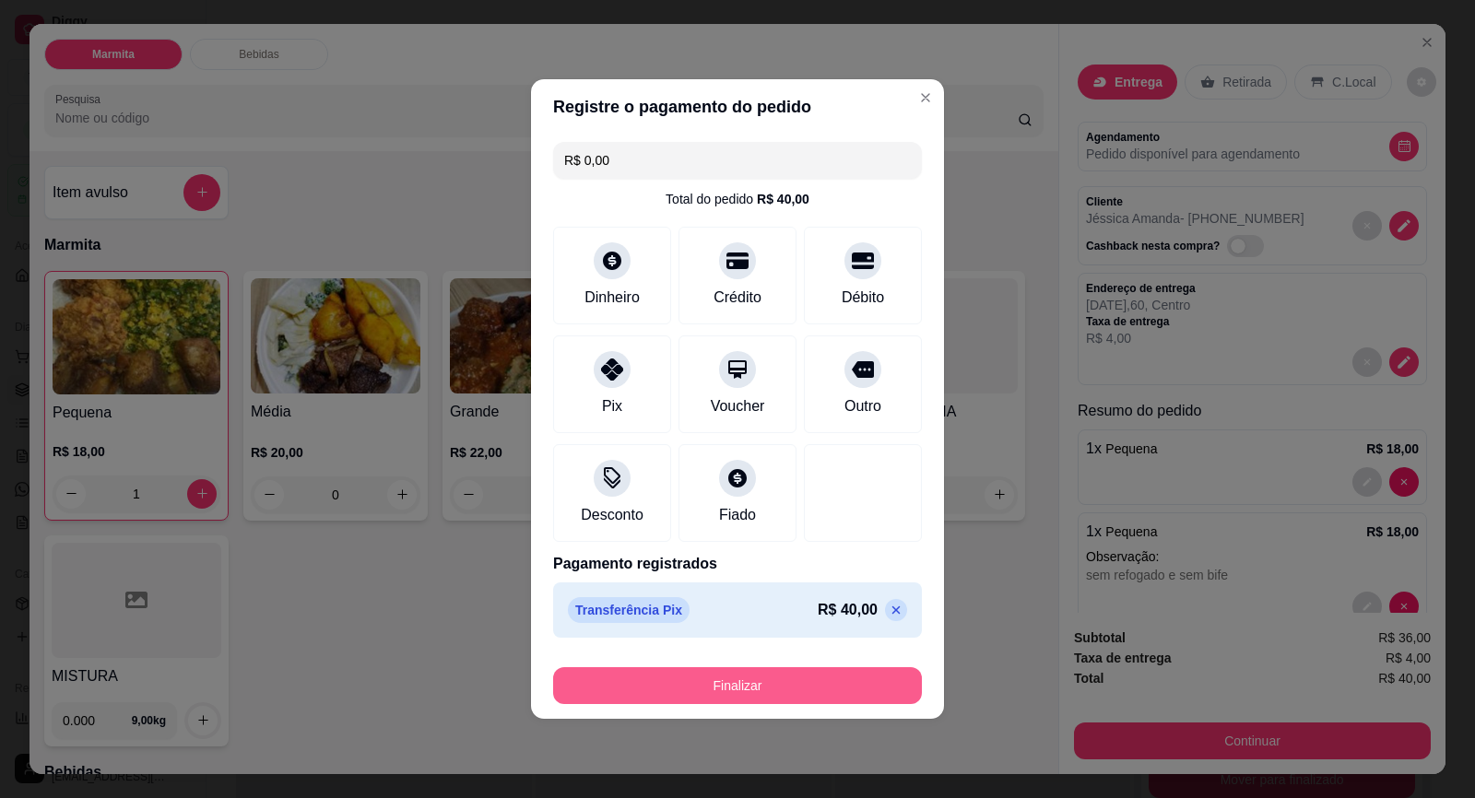
click at [876, 674] on button "Finalizar" at bounding box center [737, 685] width 369 height 37
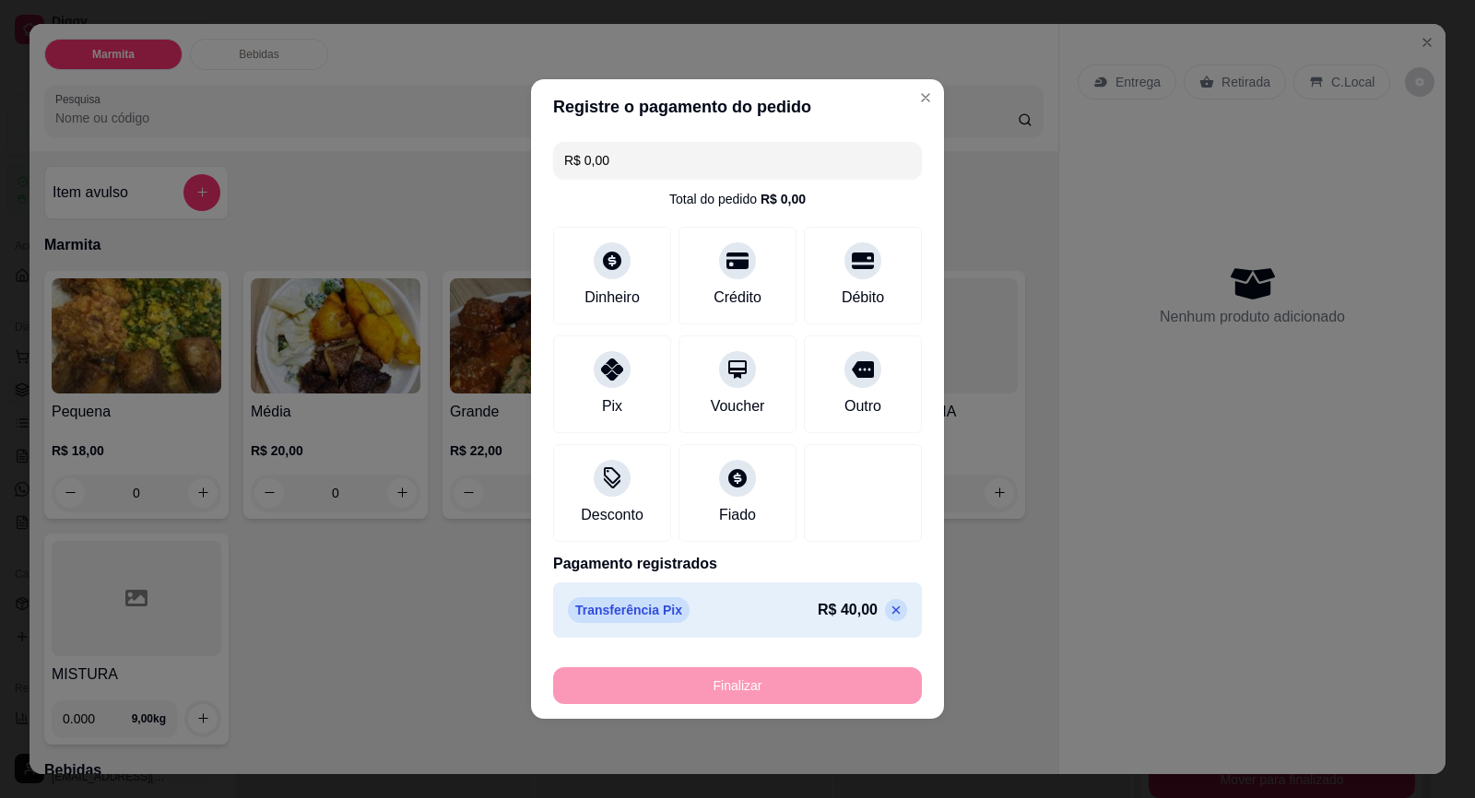
type input "0"
type input "-R$ 40,00"
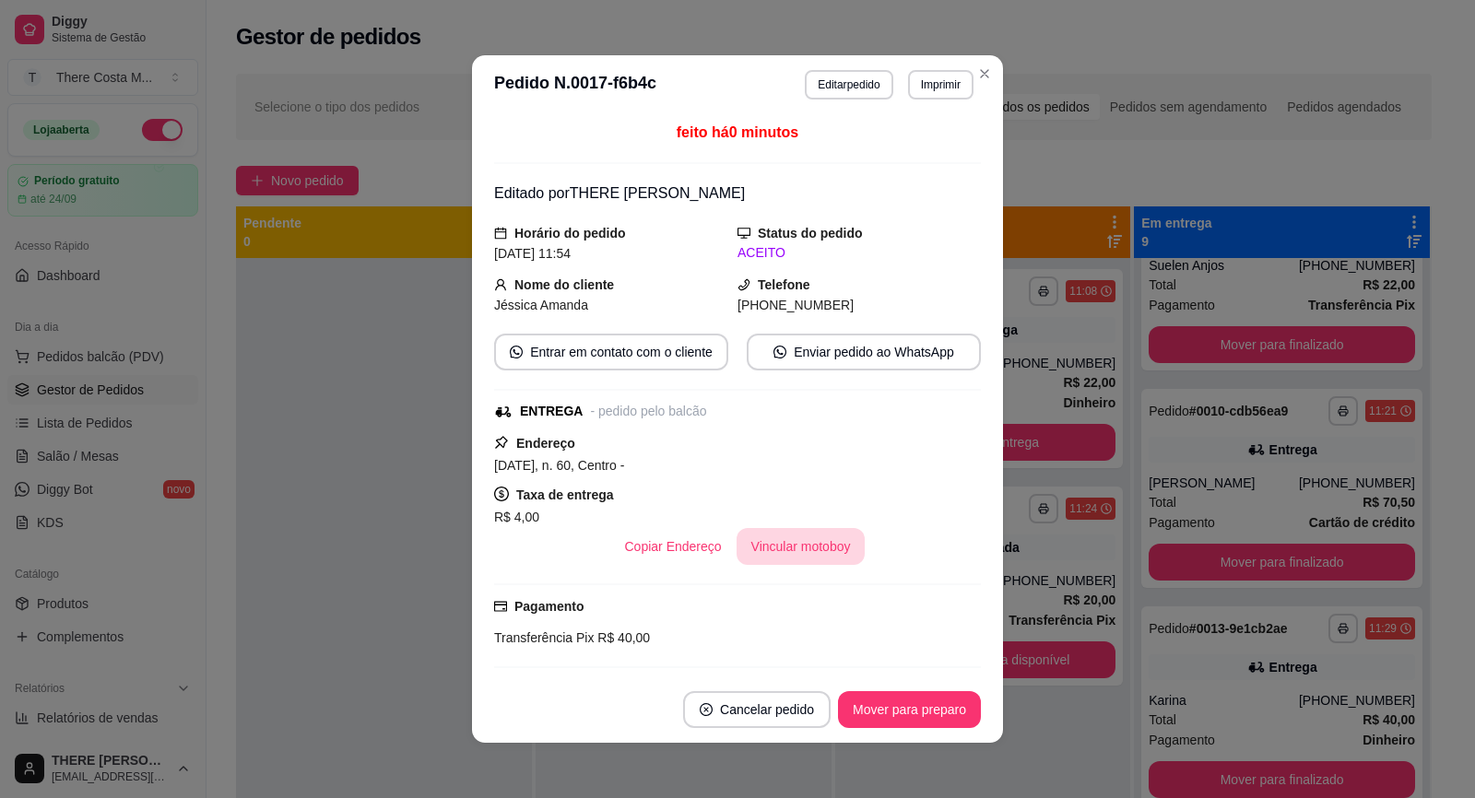
click at [765, 552] on button "Vincular motoboy" at bounding box center [800, 546] width 129 height 37
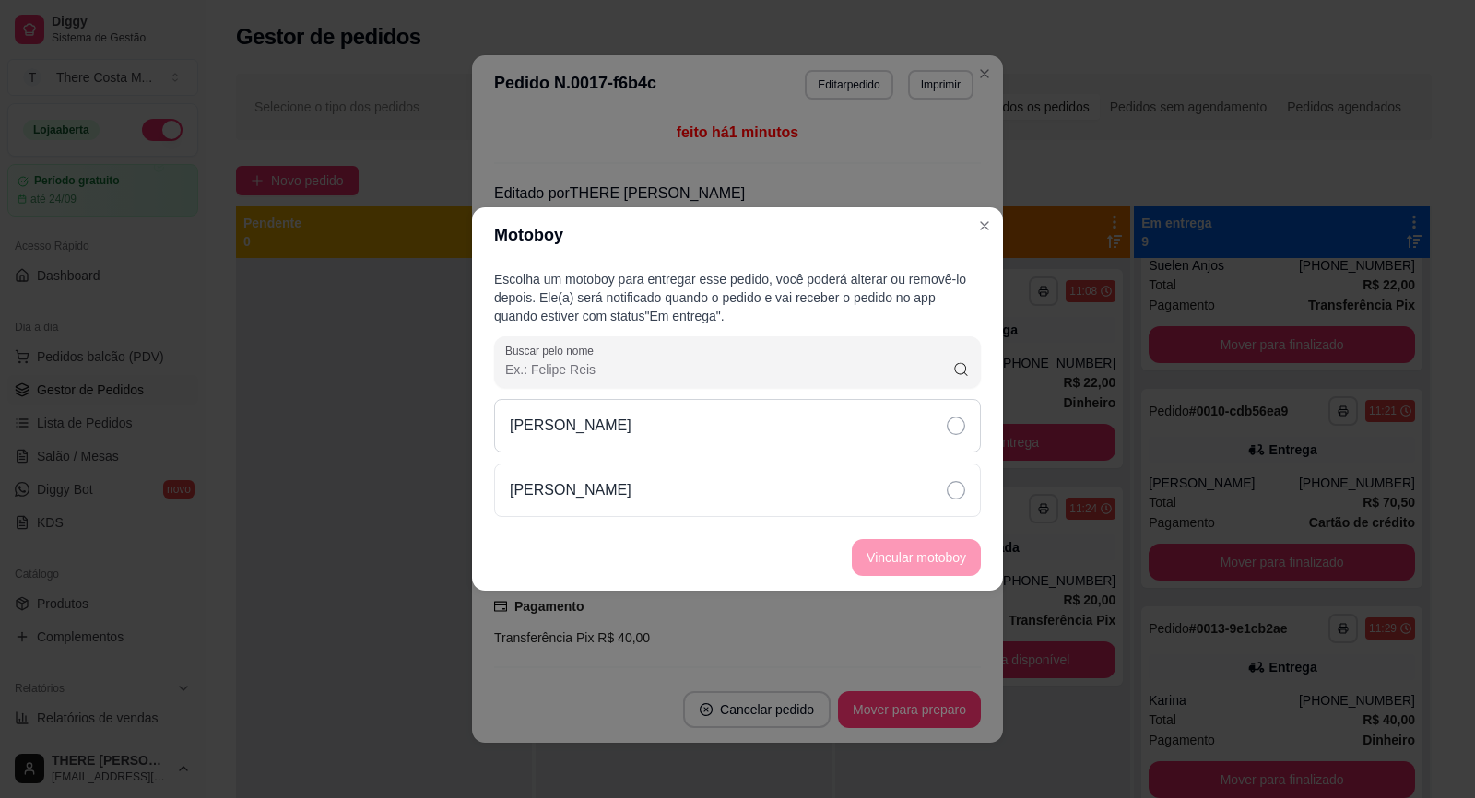
click at [807, 408] on div "[PERSON_NAME]" at bounding box center [737, 425] width 487 height 53
click at [930, 552] on button "Vincular motoboy" at bounding box center [915, 558] width 125 height 36
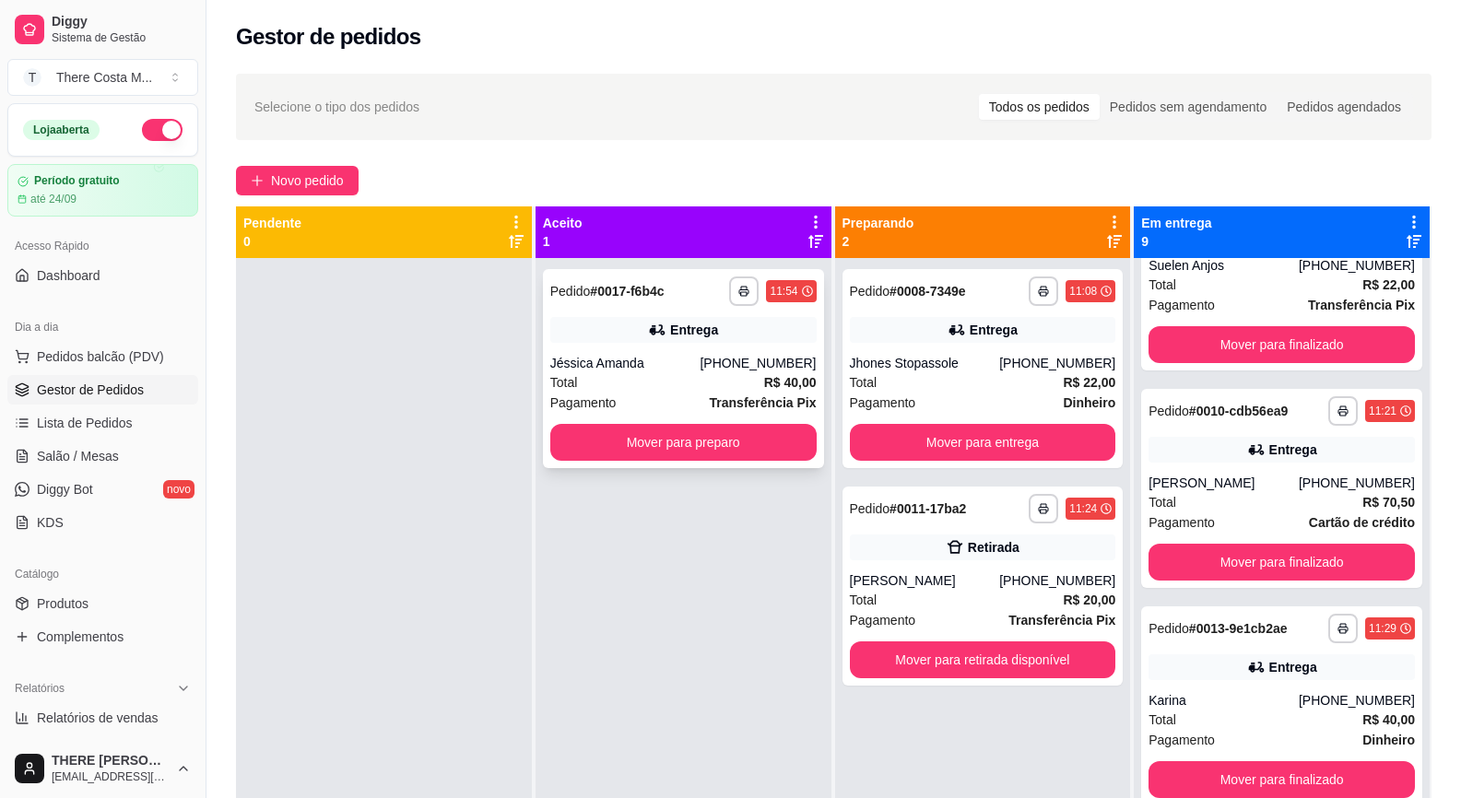
click at [683, 351] on div "**********" at bounding box center [683, 368] width 281 height 199
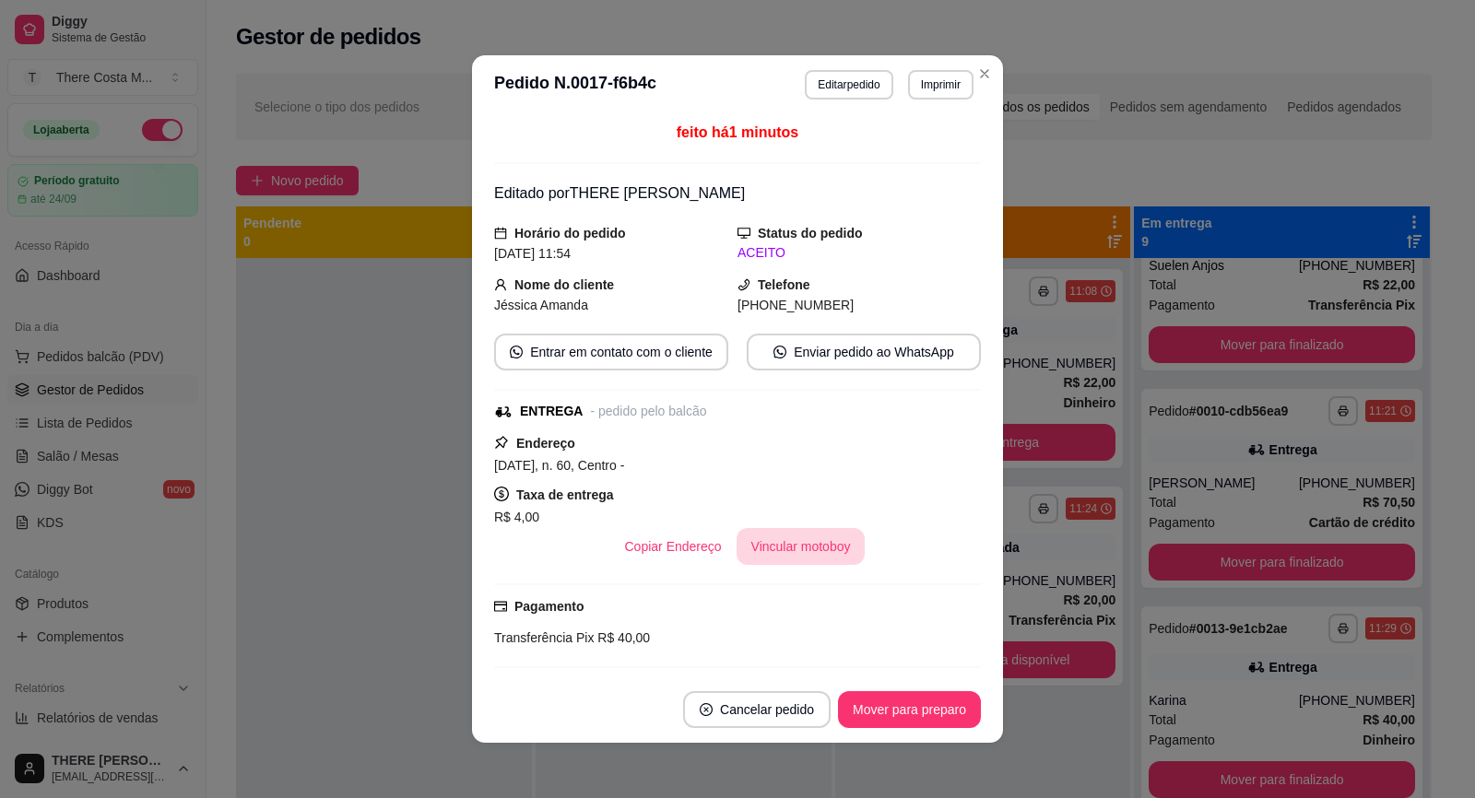
click at [806, 554] on button "Vincular motoboy" at bounding box center [800, 546] width 129 height 37
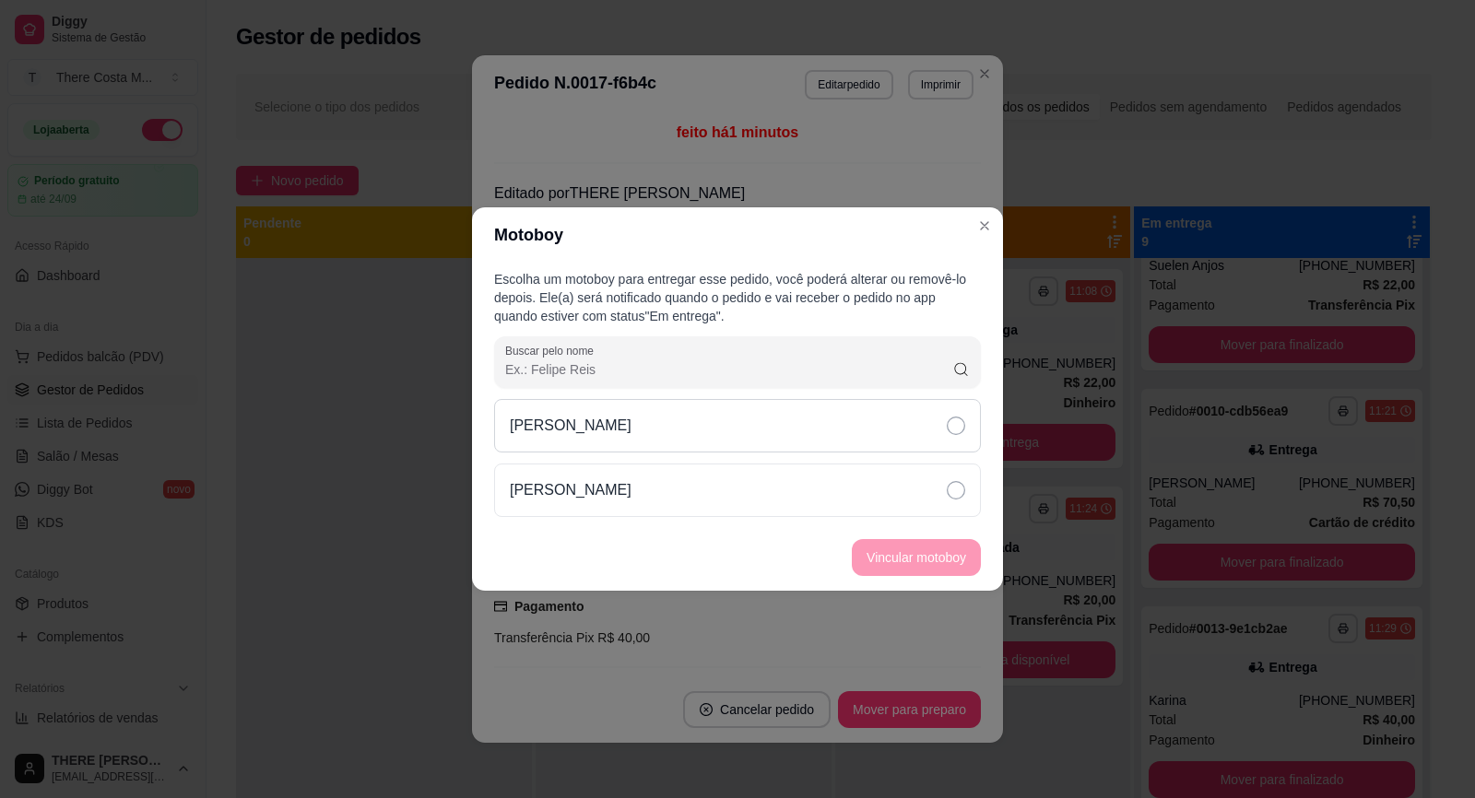
click at [767, 405] on div "[PERSON_NAME]" at bounding box center [737, 425] width 487 height 53
click at [972, 543] on button "Vincular motoboy" at bounding box center [915, 558] width 125 height 36
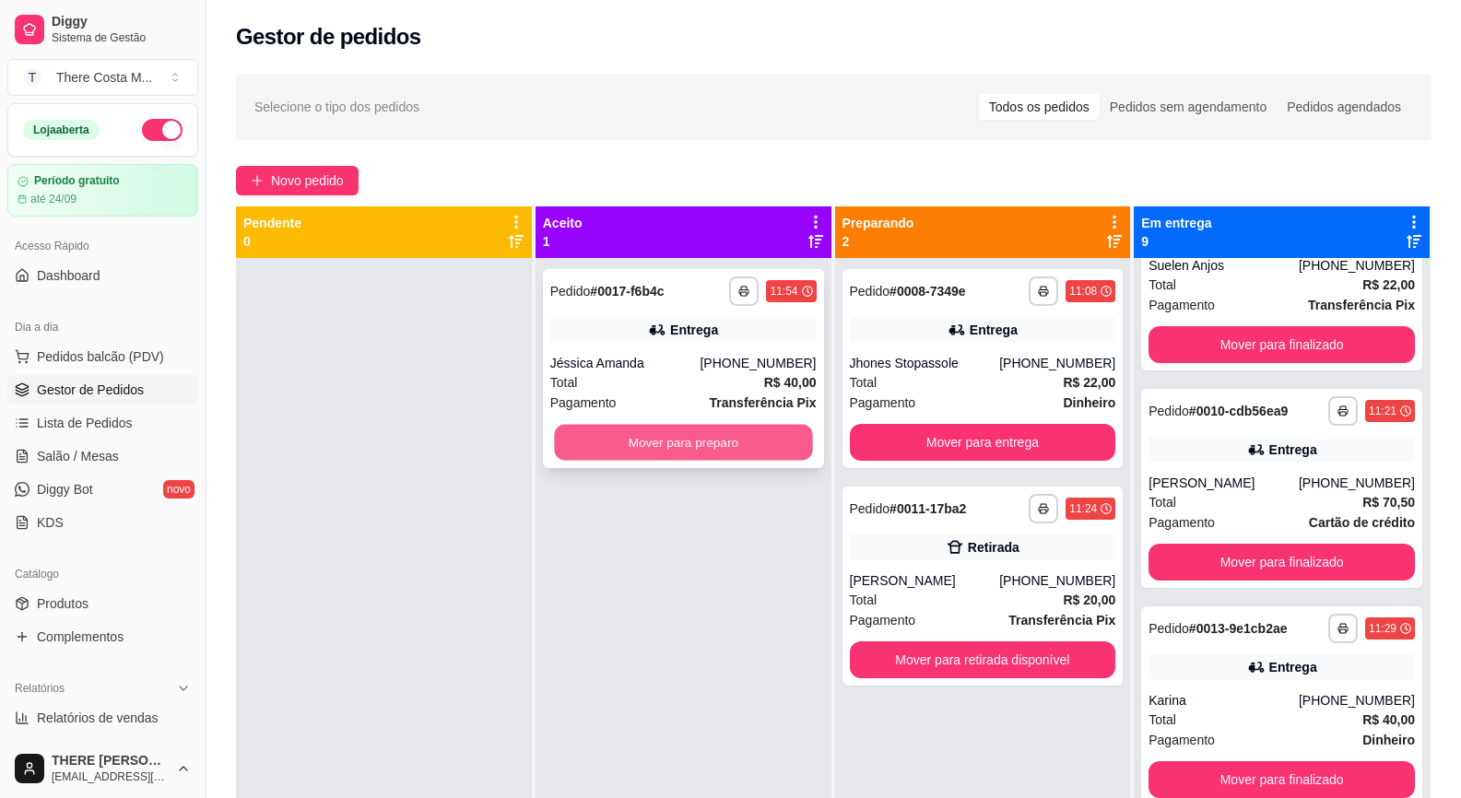
click at [711, 445] on button "Mover para preparo" at bounding box center [683, 443] width 258 height 36
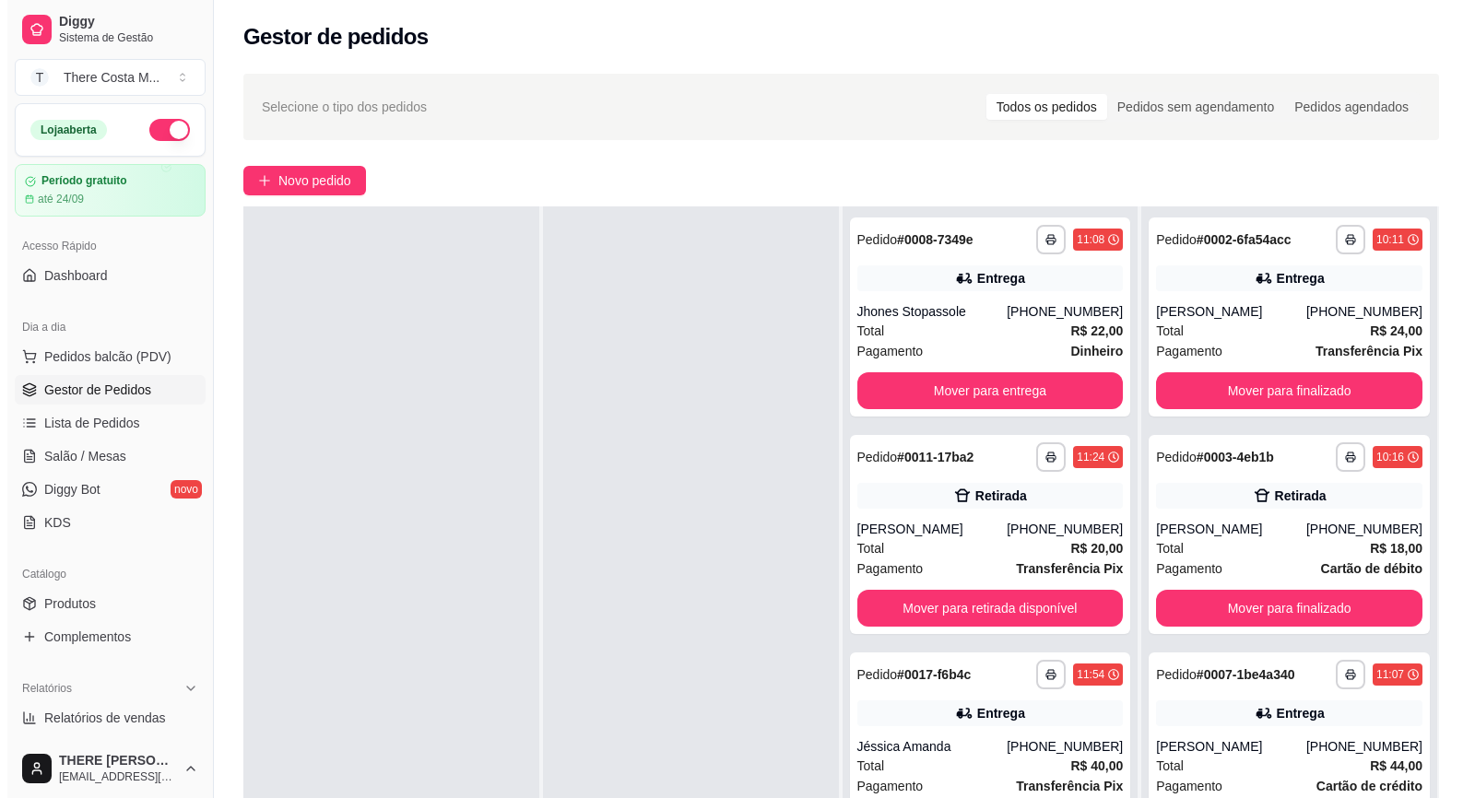
scroll to position [0, 0]
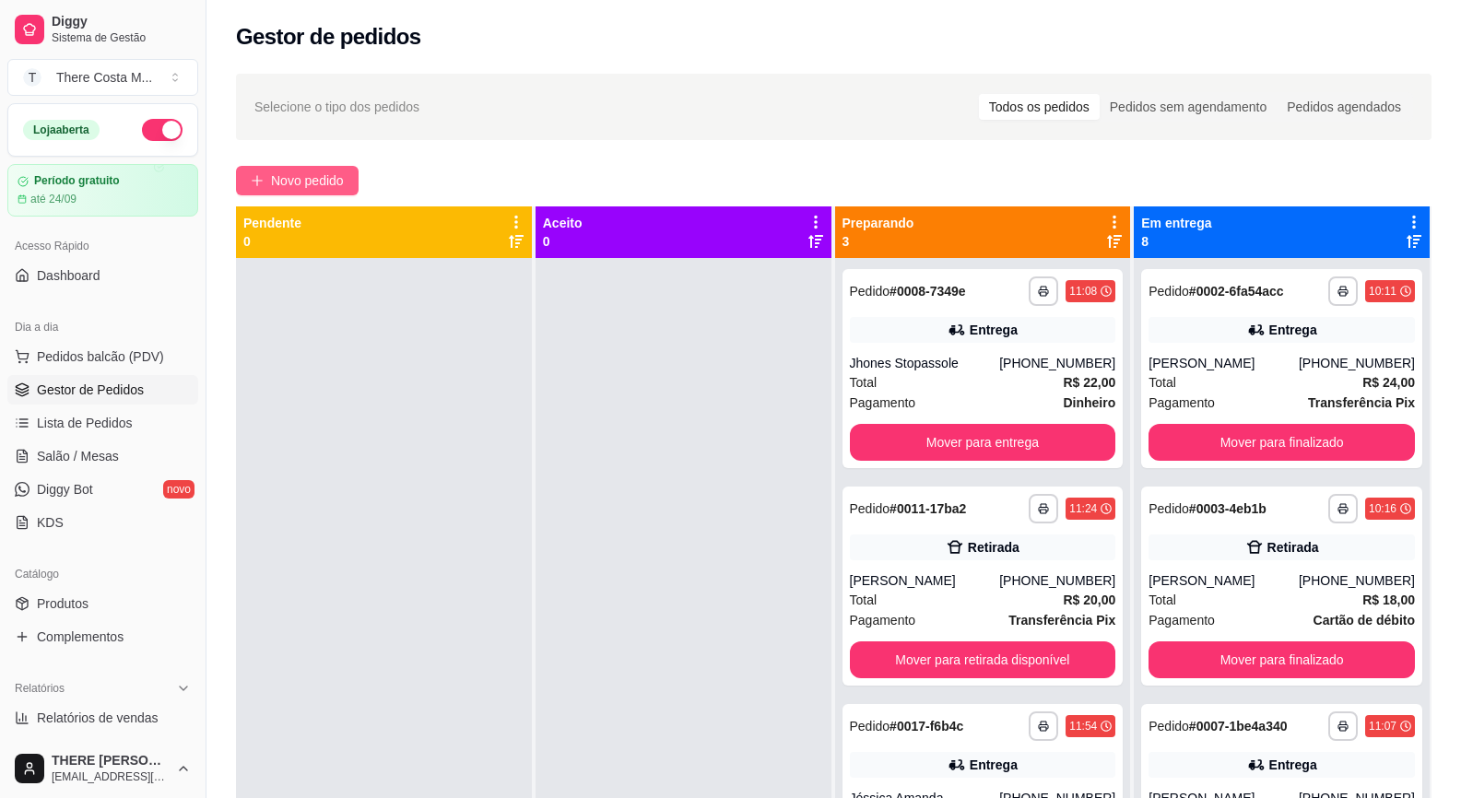
click at [339, 169] on button "Novo pedido" at bounding box center [297, 180] width 123 height 29
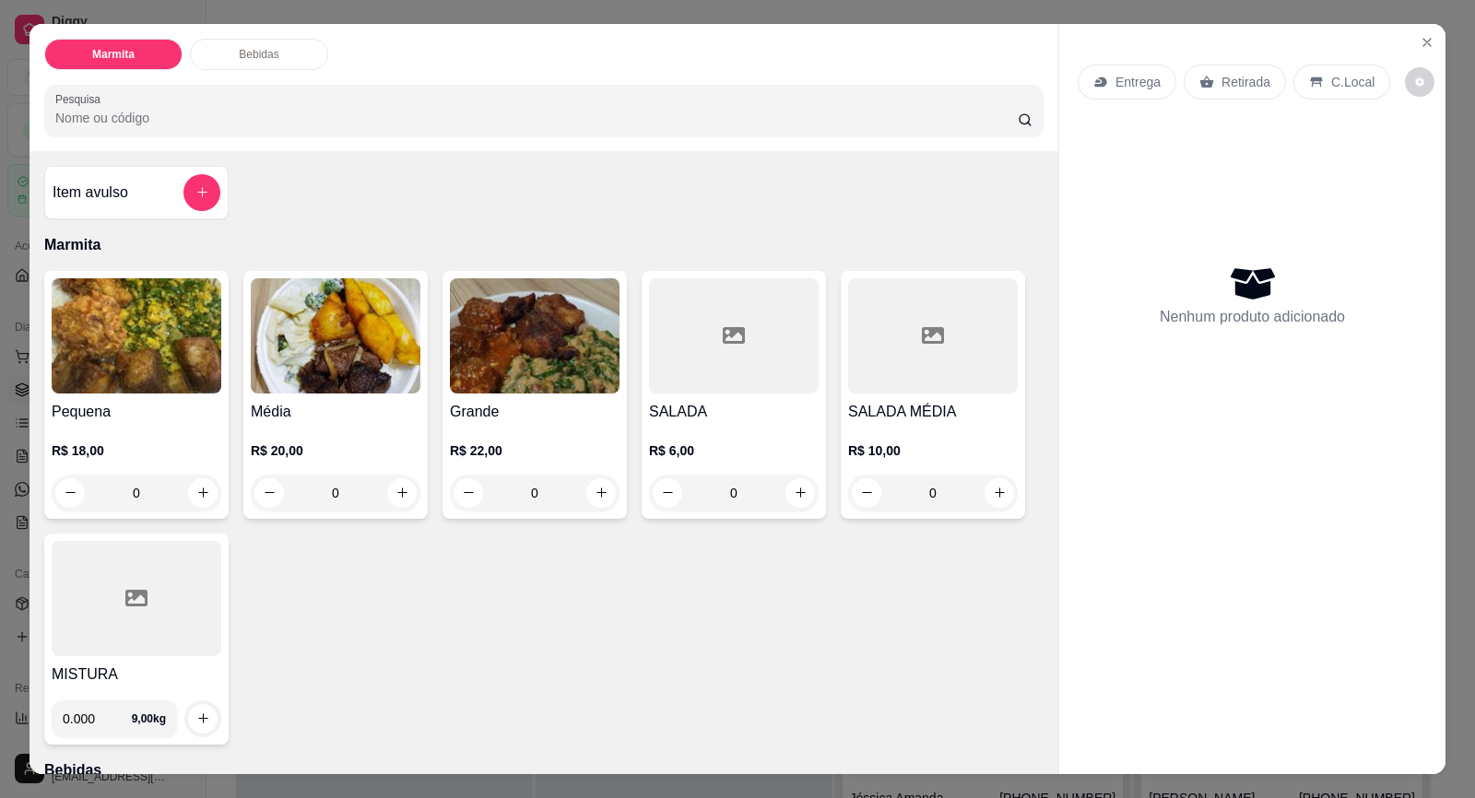
click at [1213, 67] on div "Retirada" at bounding box center [1234, 82] width 102 height 35
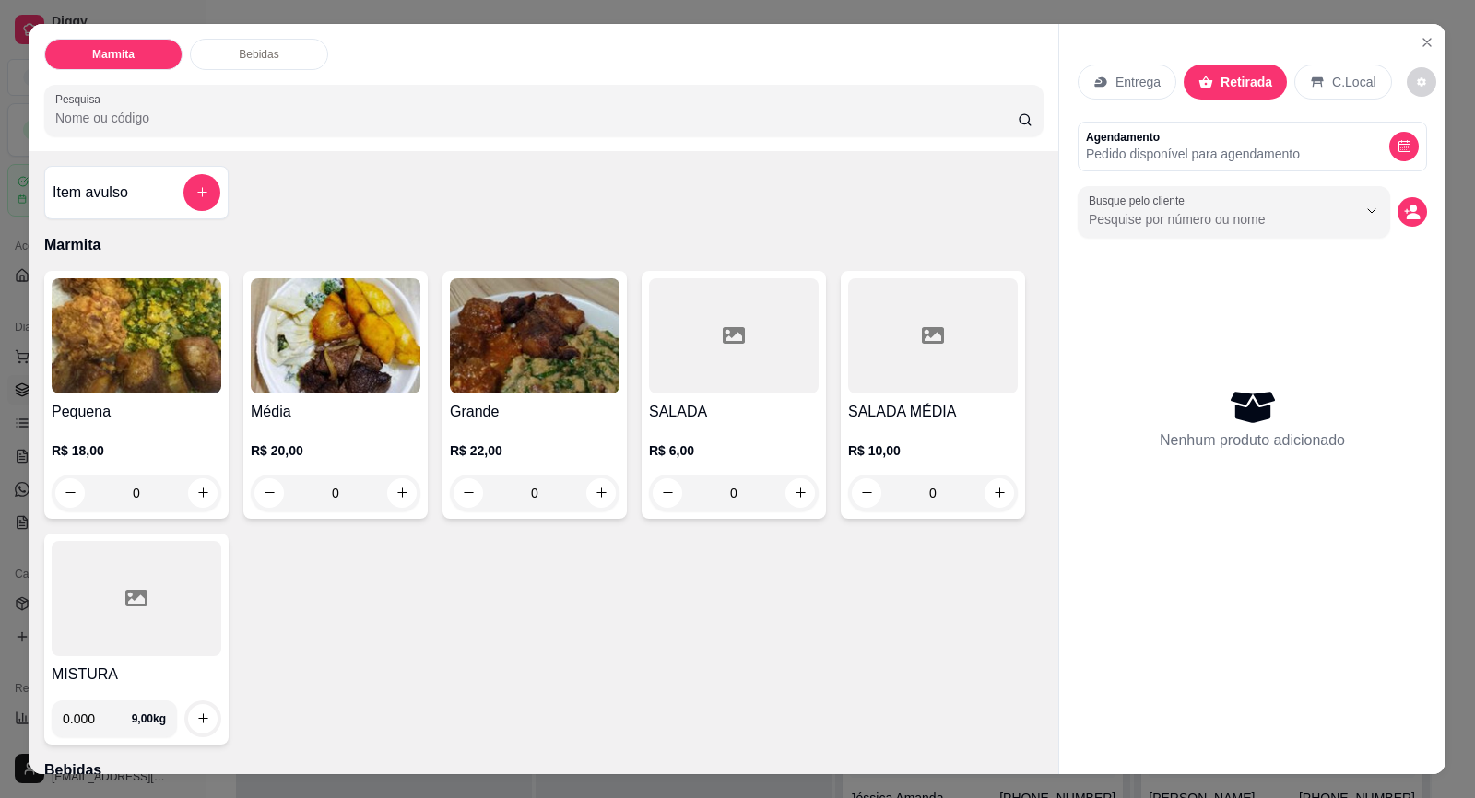
click at [1404, 206] on icon "decrease-product-quantity" at bounding box center [1412, 212] width 17 height 17
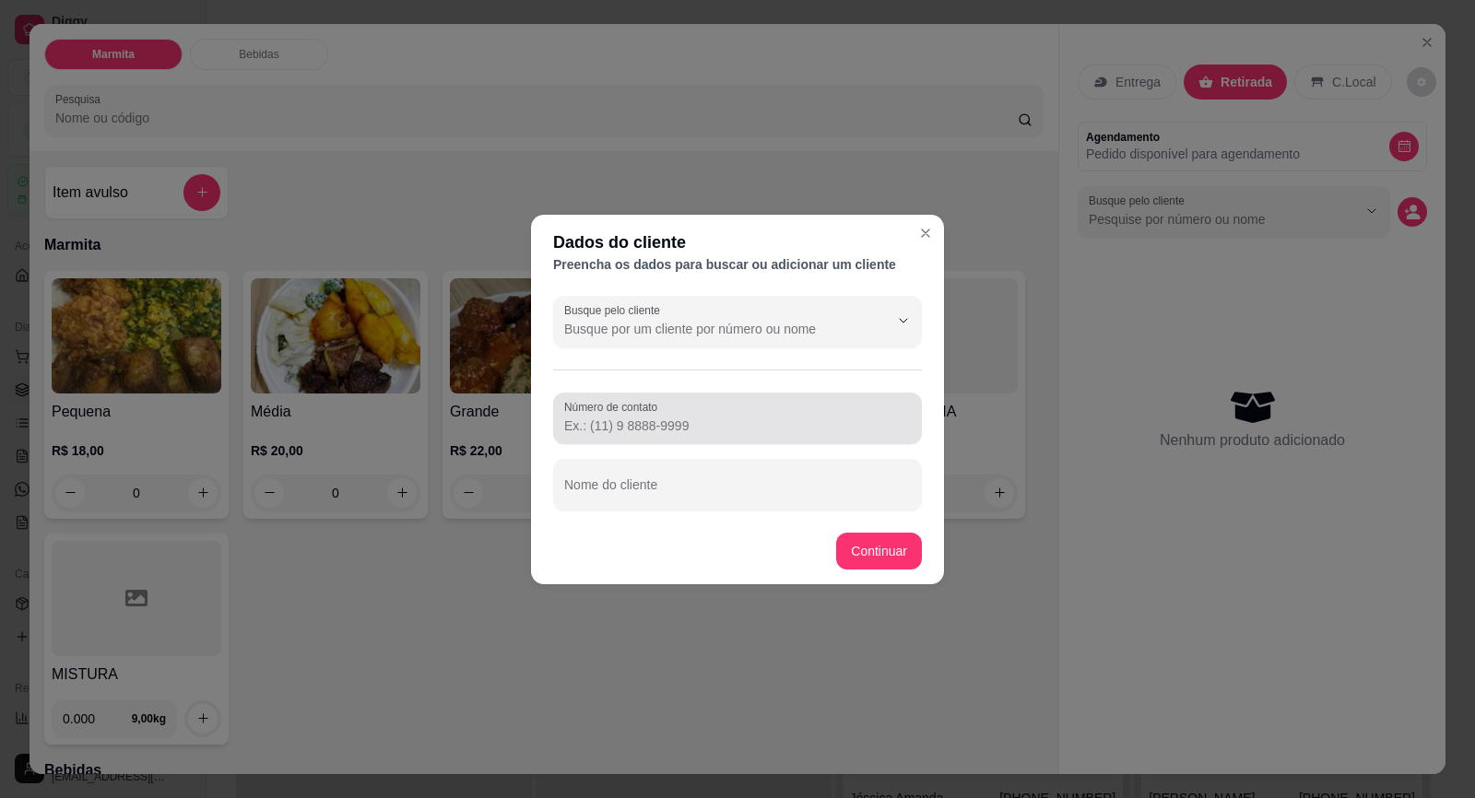
click at [756, 416] on div at bounding box center [737, 418] width 347 height 37
paste input "(15) 99651-6485"
type input "(15) 99651-6485"
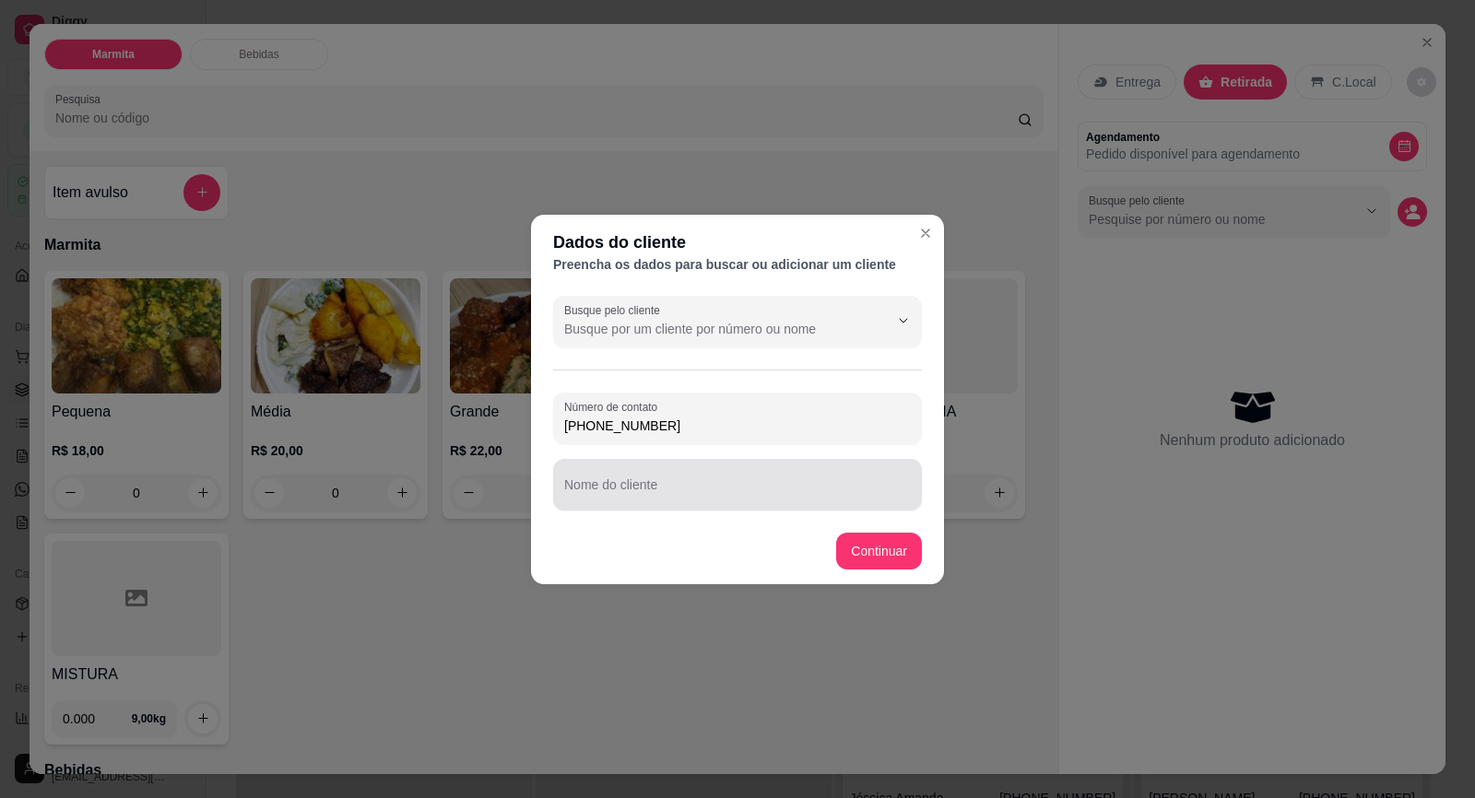
click at [743, 477] on div at bounding box center [737, 484] width 347 height 37
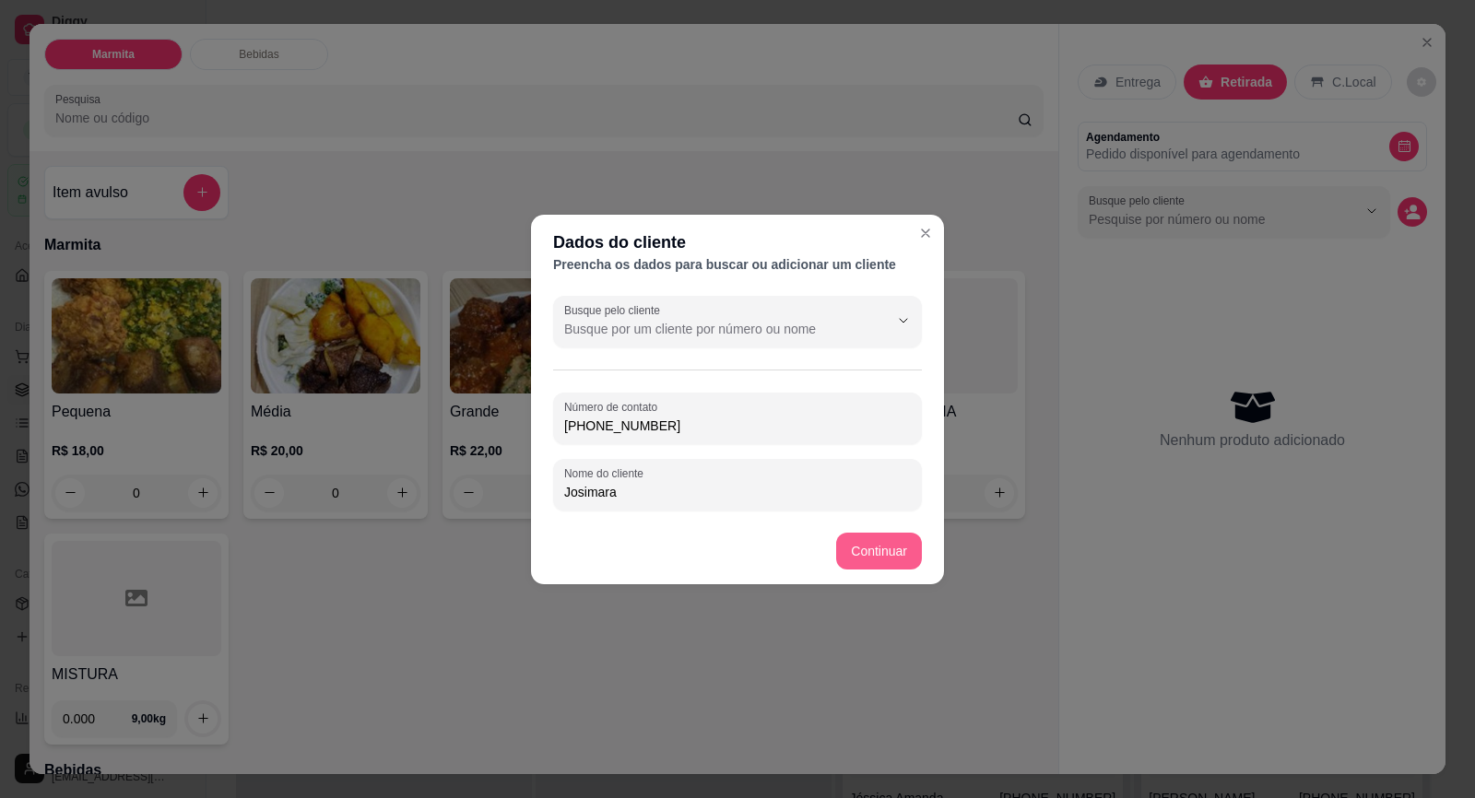
type input "Josimara"
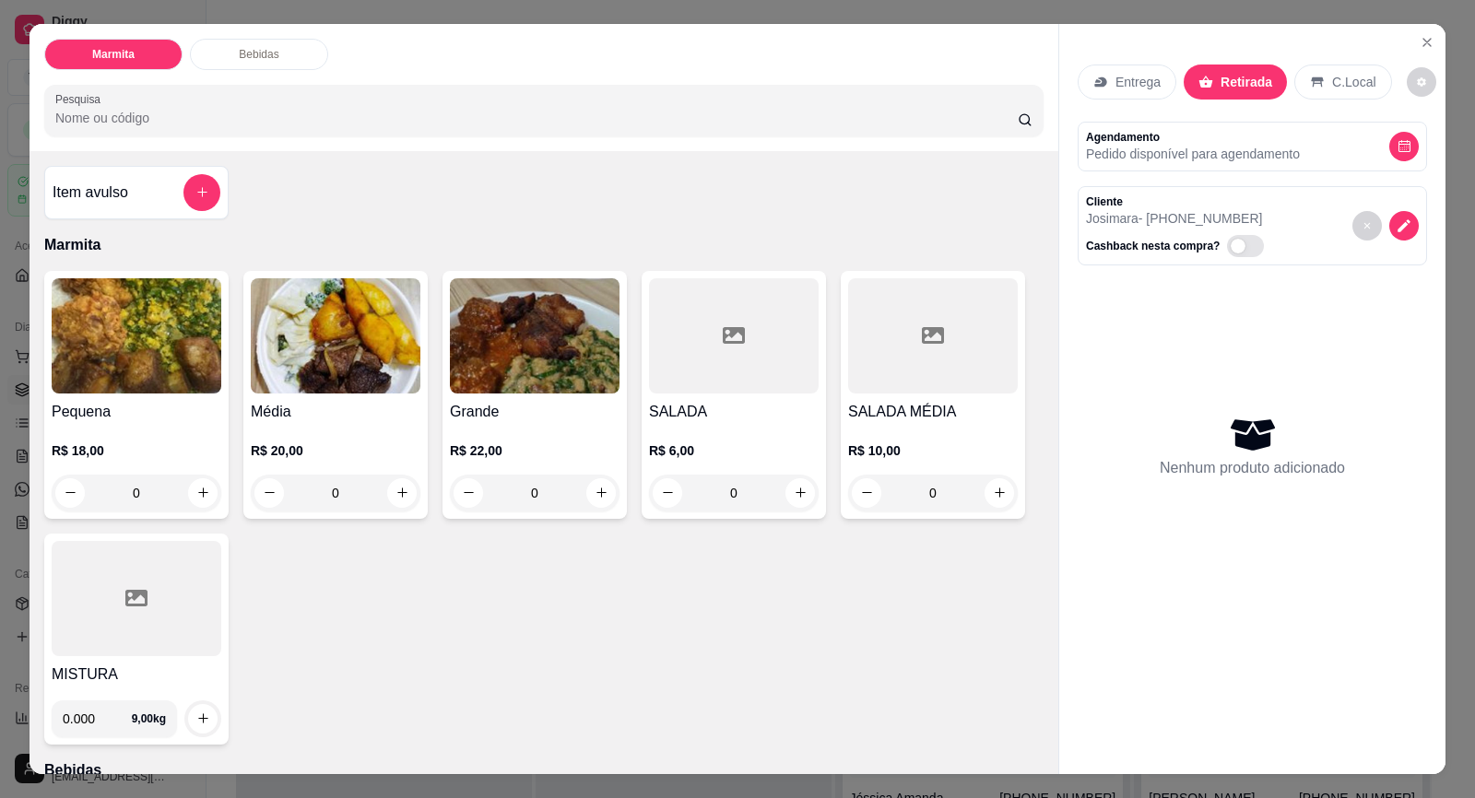
click at [562, 439] on div "R$ 22,00 0" at bounding box center [535, 467] width 170 height 88
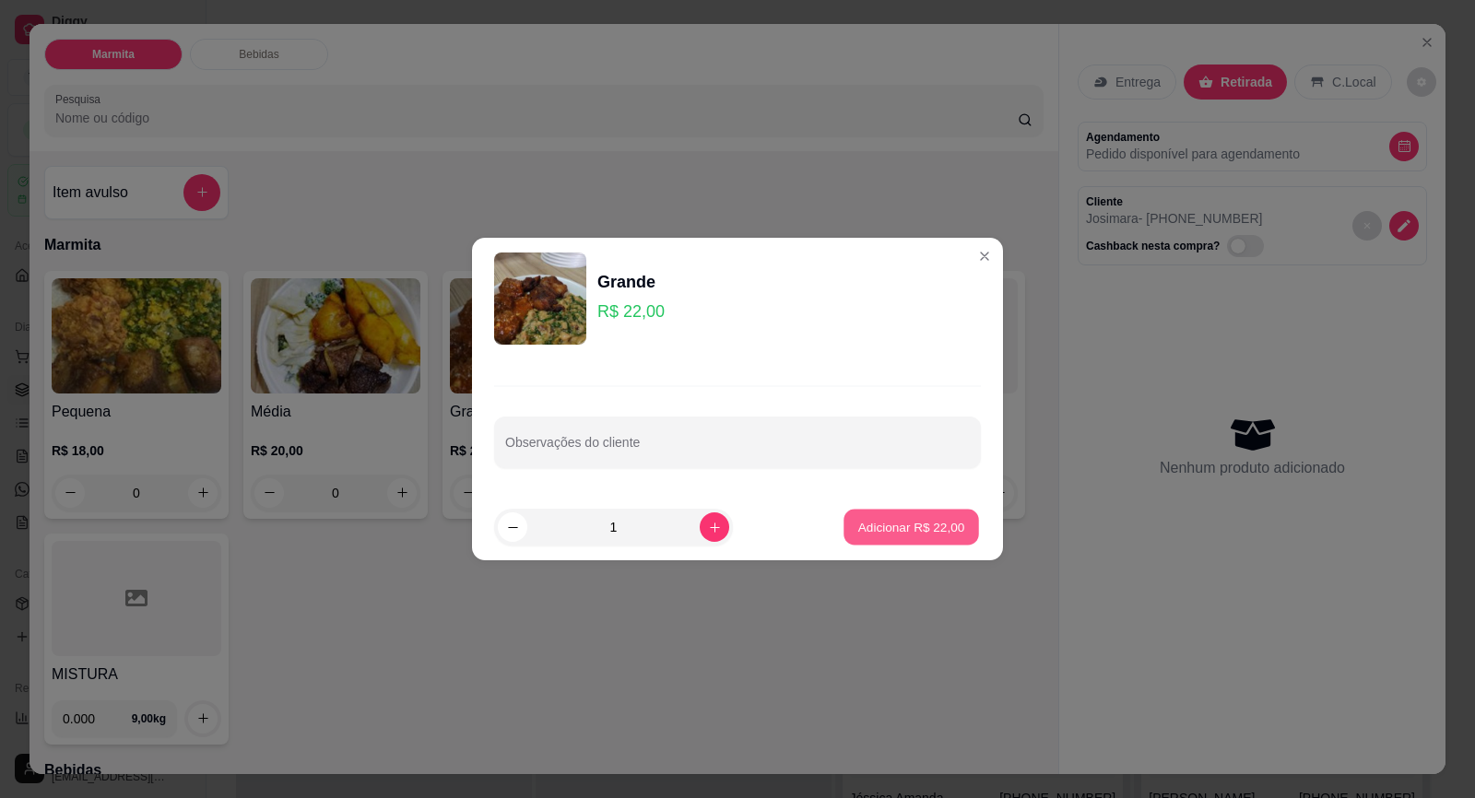
click at [858, 522] on p "Adicionar R$ 22,00" at bounding box center [911, 527] width 107 height 18
type input "1"
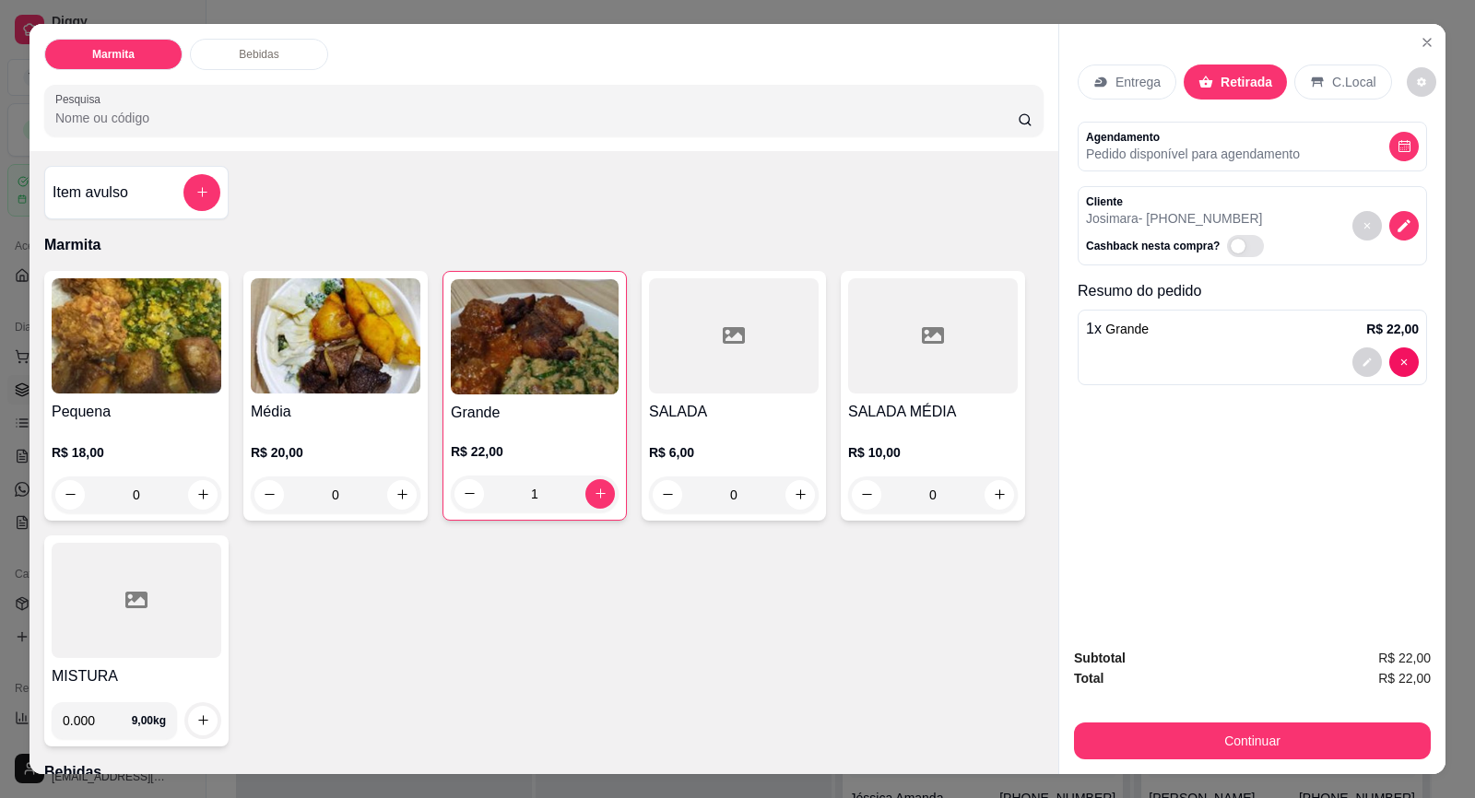
click at [1299, 721] on div "Continuar" at bounding box center [1252, 738] width 357 height 41
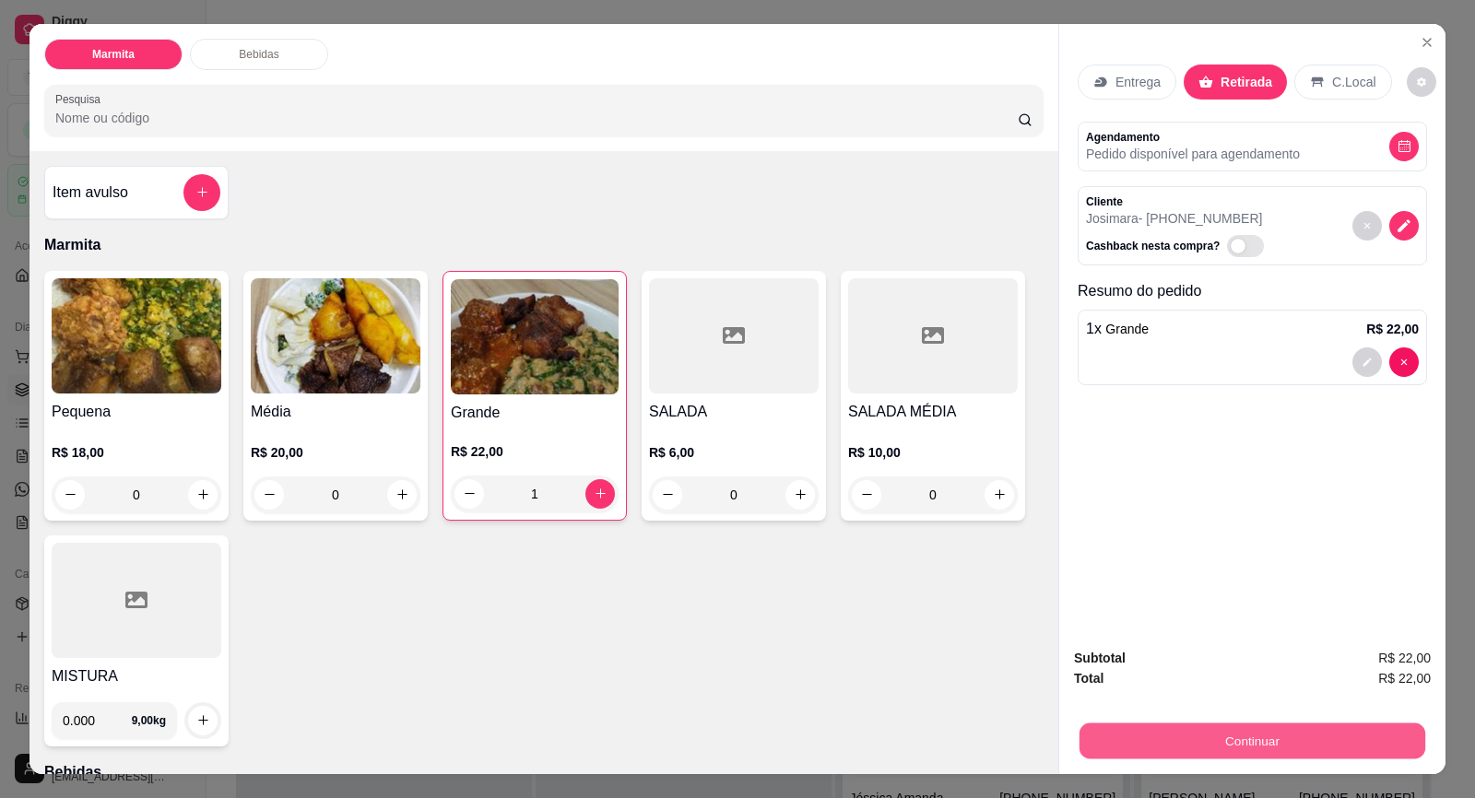
click at [1297, 746] on button "Continuar" at bounding box center [1252, 741] width 346 height 36
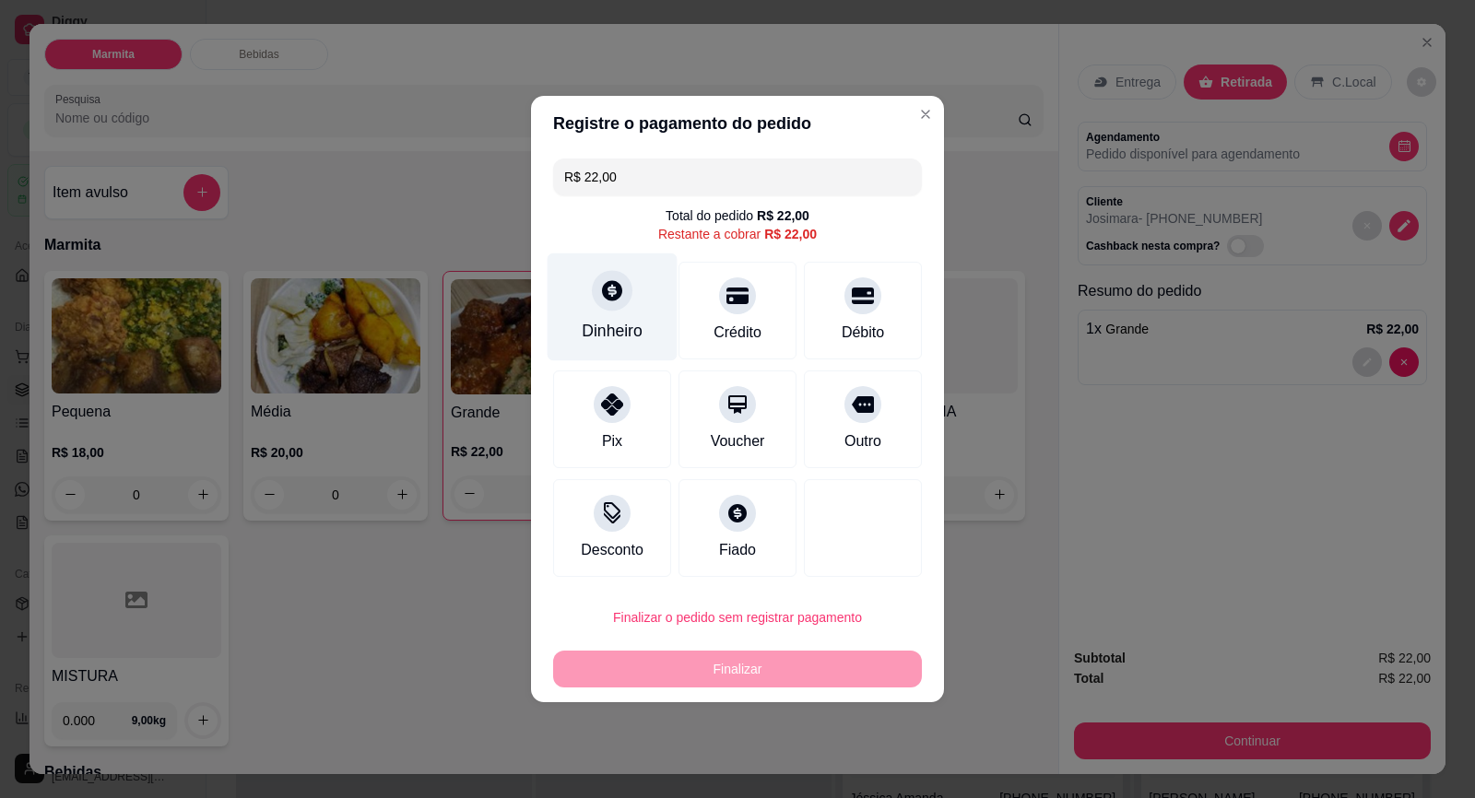
click at [647, 305] on div "Dinheiro" at bounding box center [612, 307] width 130 height 108
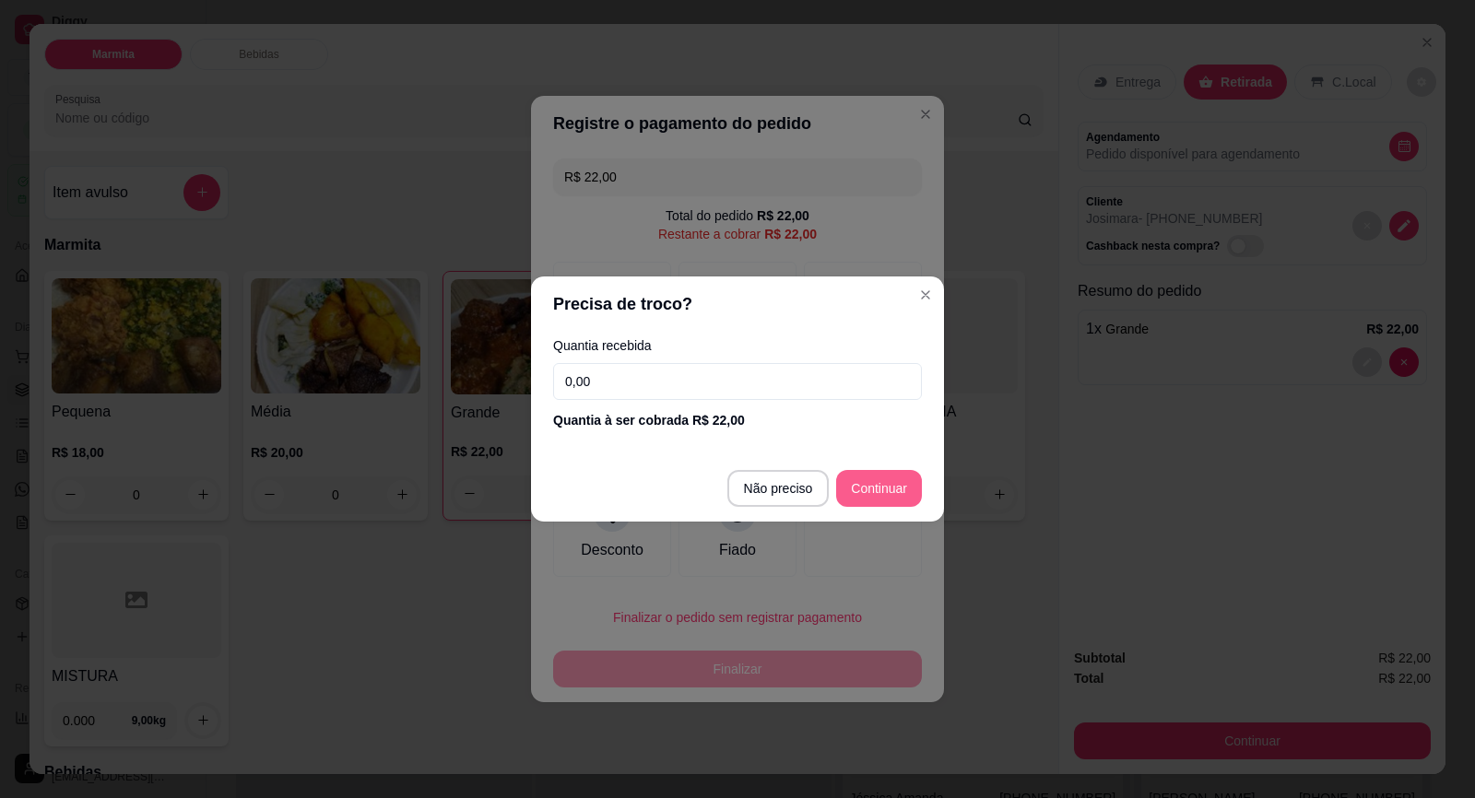
type input "R$ 0,00"
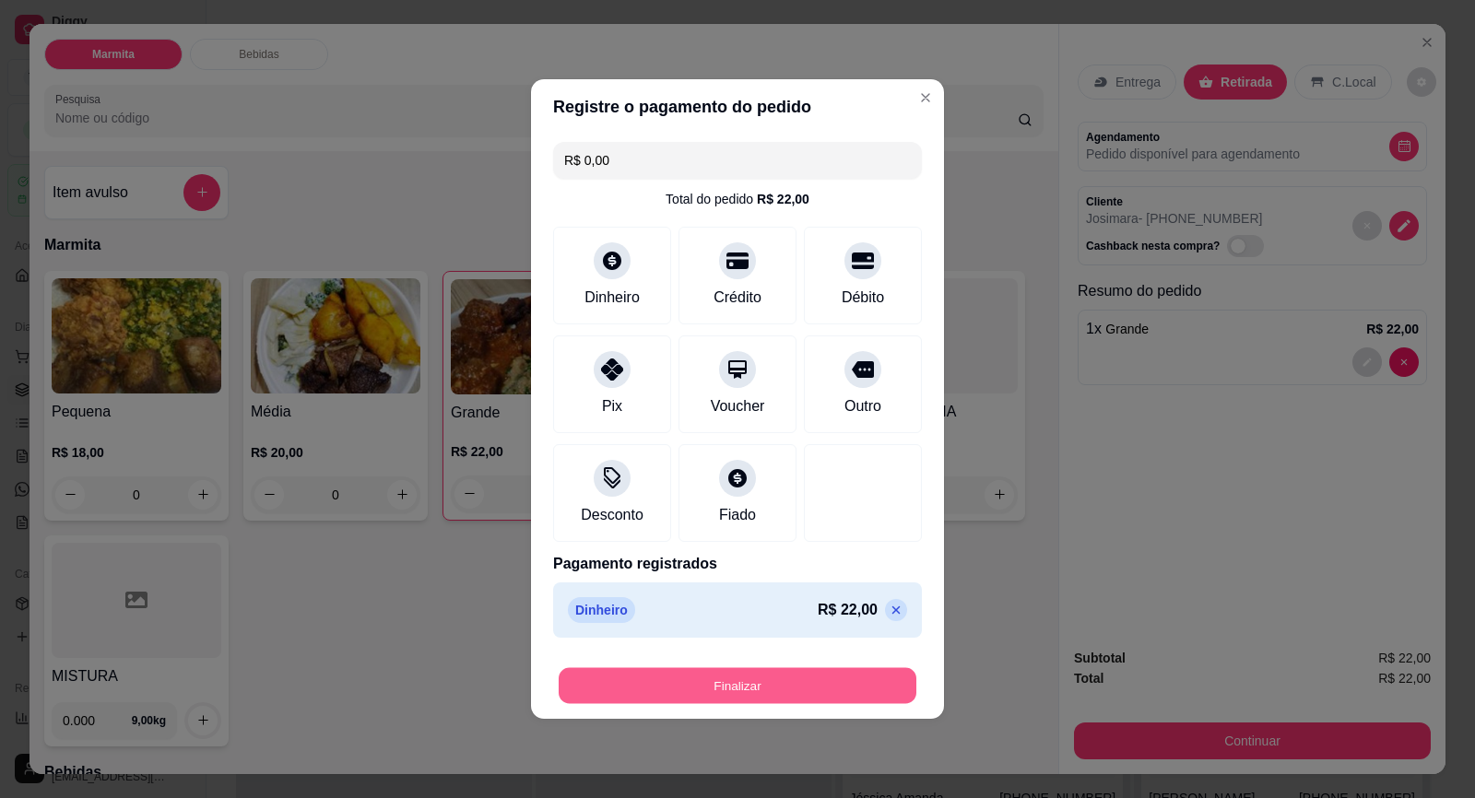
click at [784, 697] on button "Finalizar" at bounding box center [737, 686] width 358 height 36
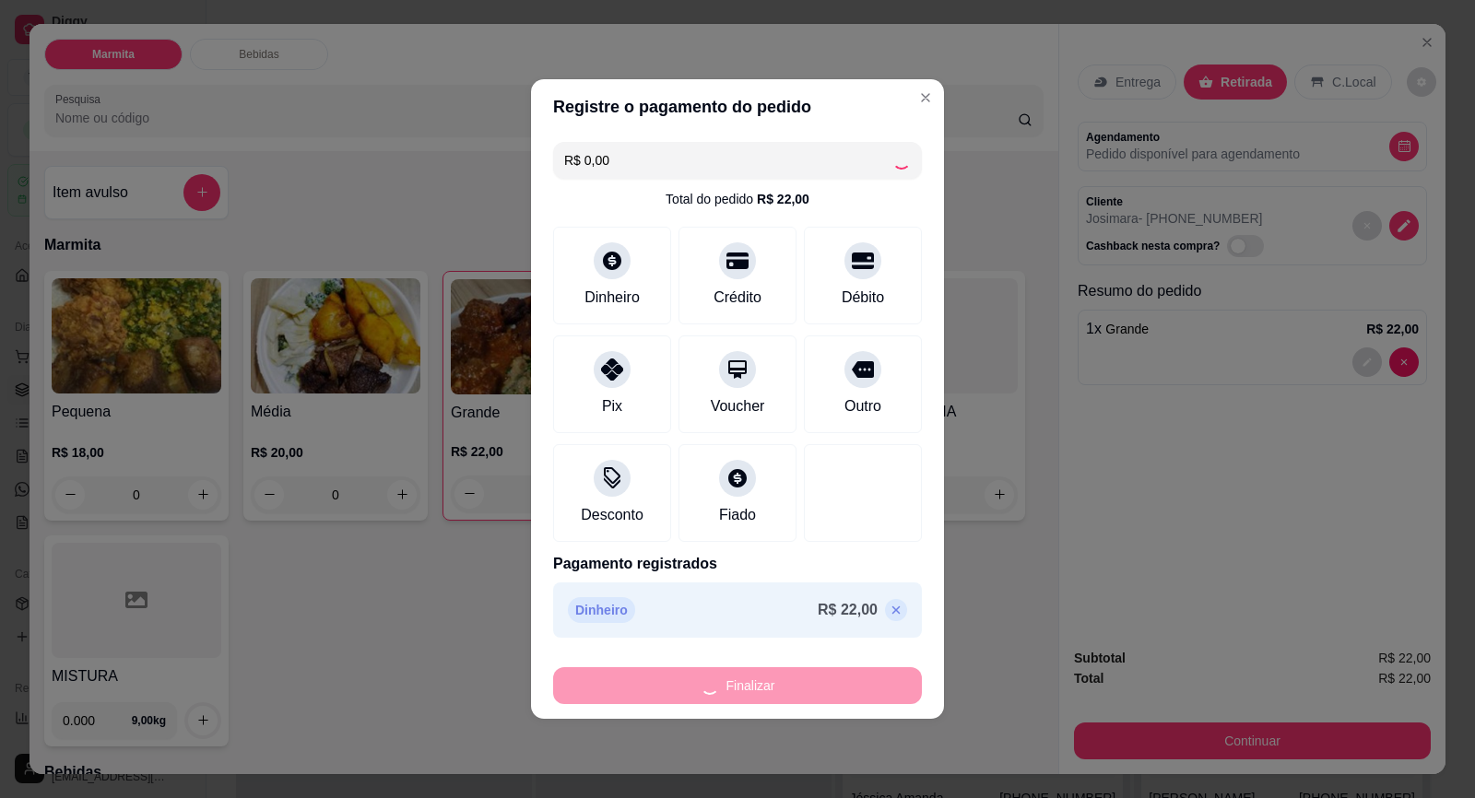
type input "0"
type input "-R$ 22,00"
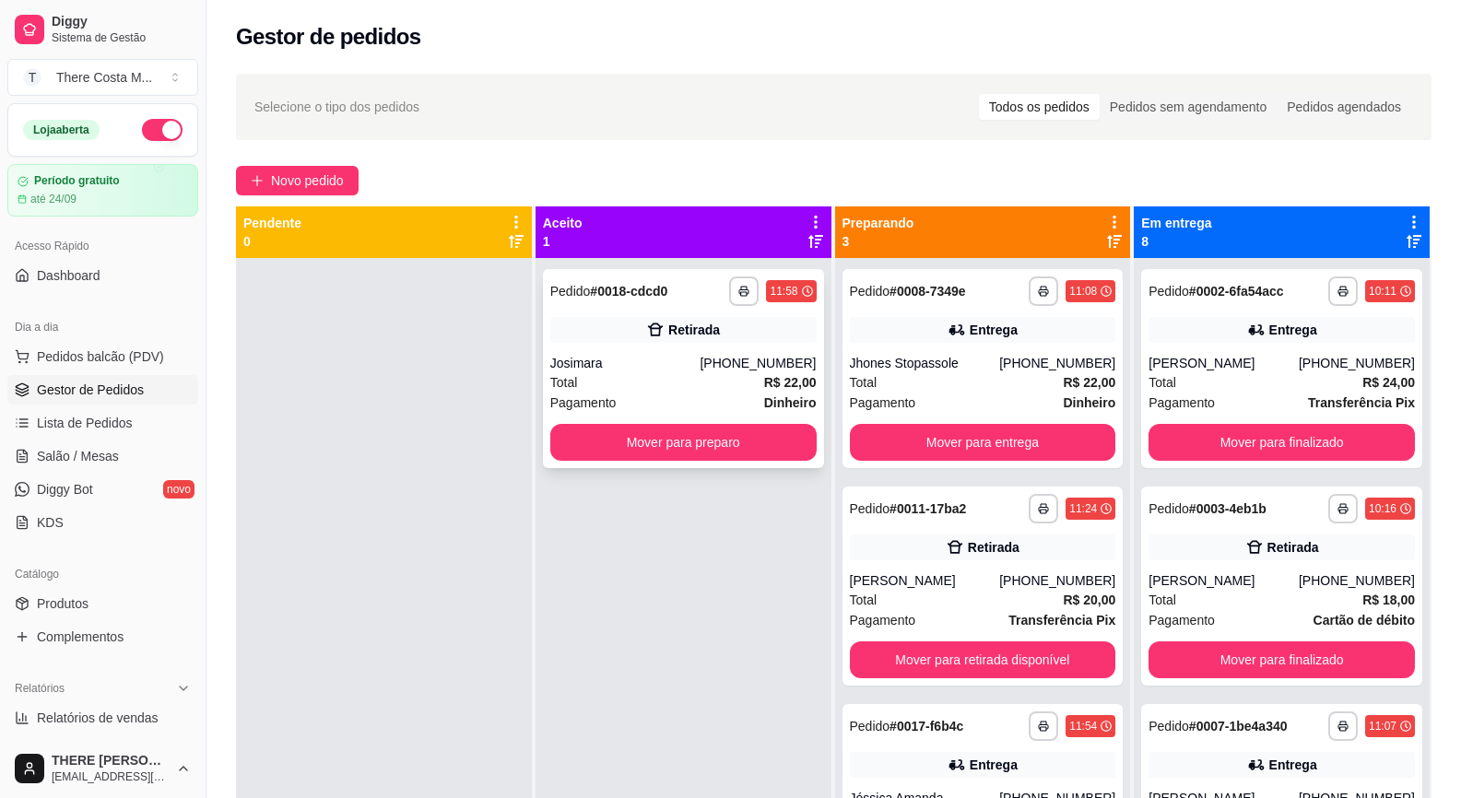
click at [692, 332] on div "Retirada" at bounding box center [694, 330] width 52 height 18
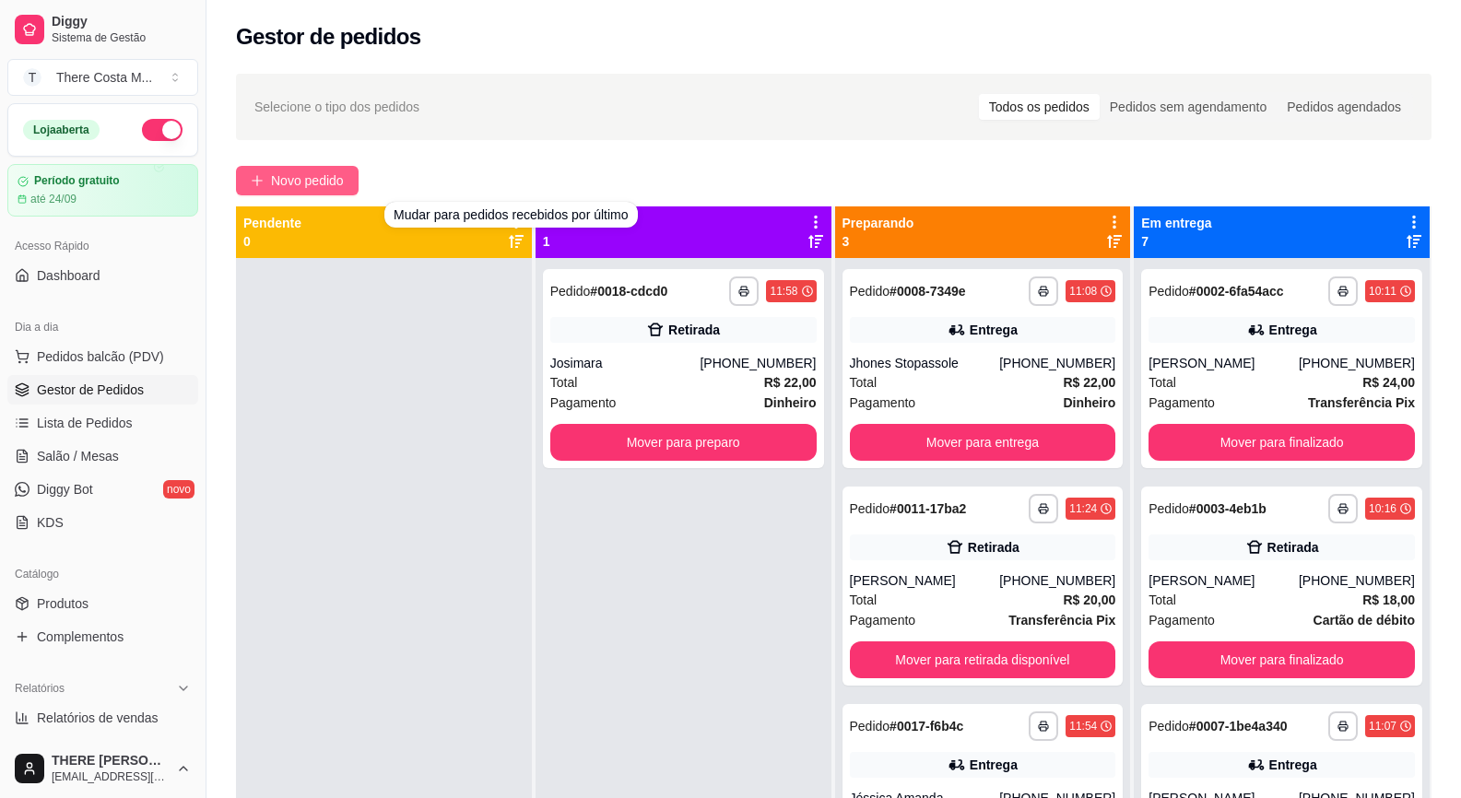
drag, startPoint x: 338, startPoint y: 165, endPoint x: 329, endPoint y: 183, distance: 20.6
click at [336, 165] on div "**********" at bounding box center [833, 545] width 1254 height 964
click at [329, 183] on span "Novo pedido" at bounding box center [307, 180] width 73 height 20
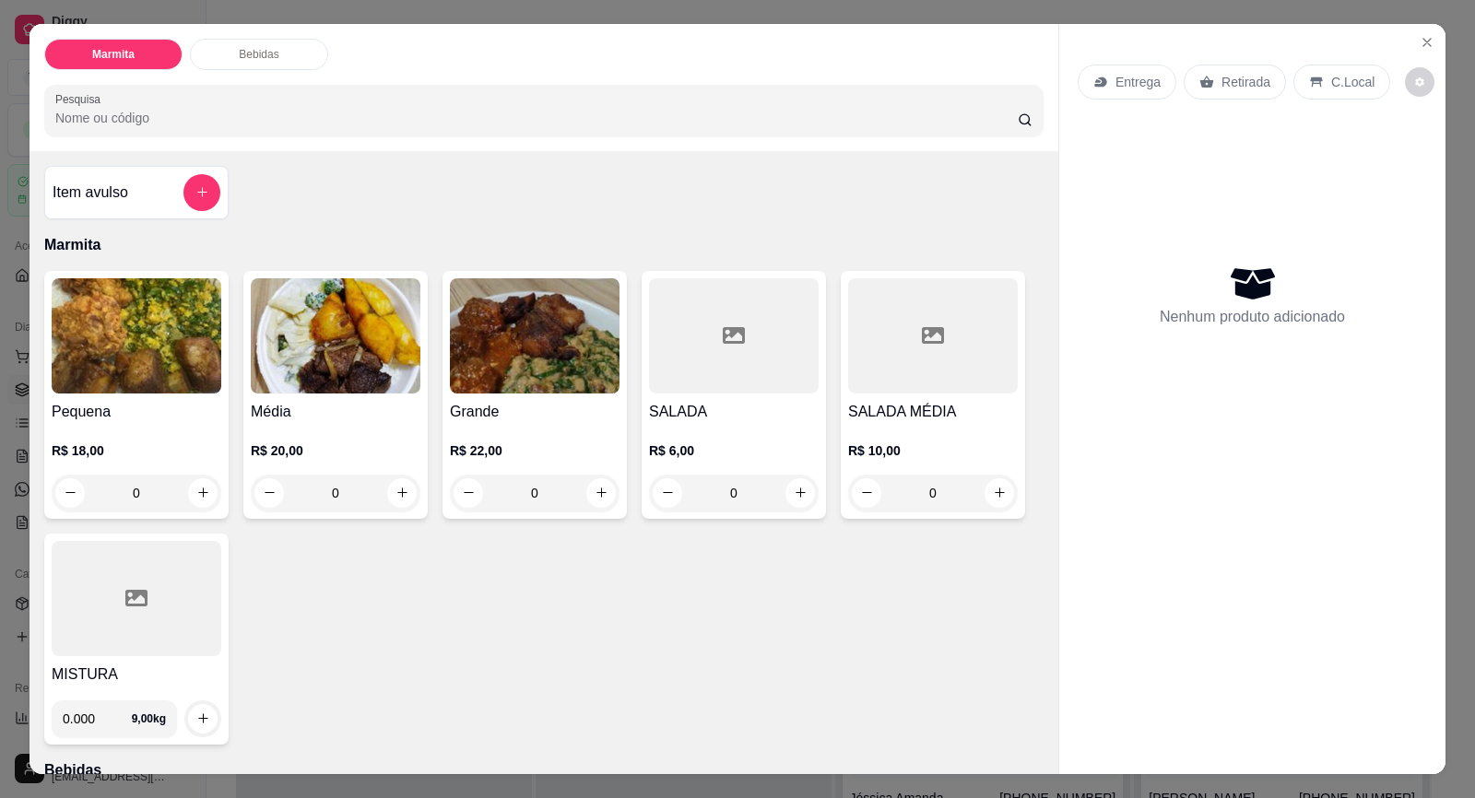
click at [1119, 91] on div "Entrega" at bounding box center [1126, 82] width 99 height 35
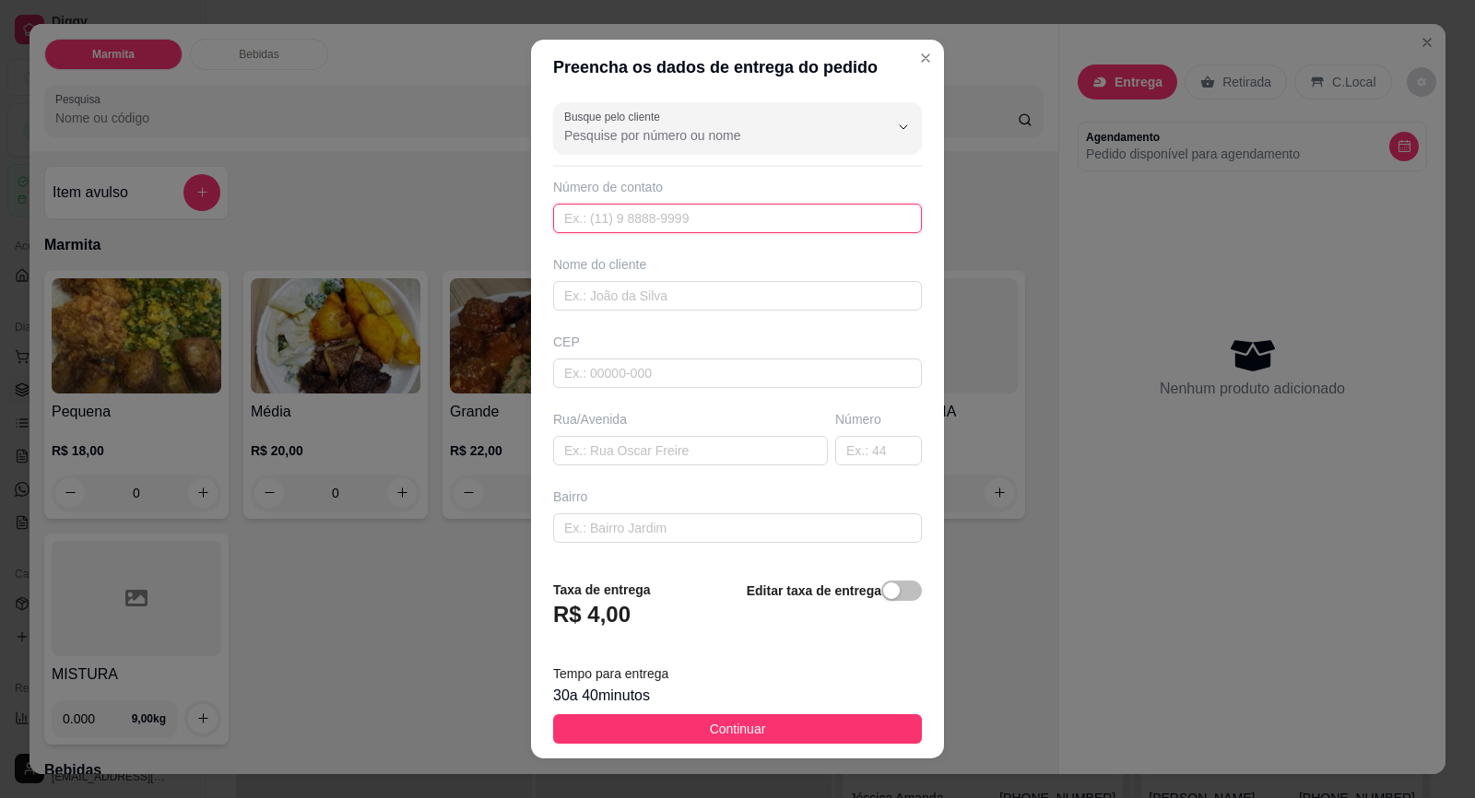
click at [658, 211] on input "text" at bounding box center [737, 218] width 369 height 29
paste input "(15) 99776-7251"
type input "(15) 99776-7251"
click at [699, 278] on div "Nome do cliente" at bounding box center [737, 282] width 376 height 55
click at [697, 281] on input "text" at bounding box center [737, 295] width 369 height 29
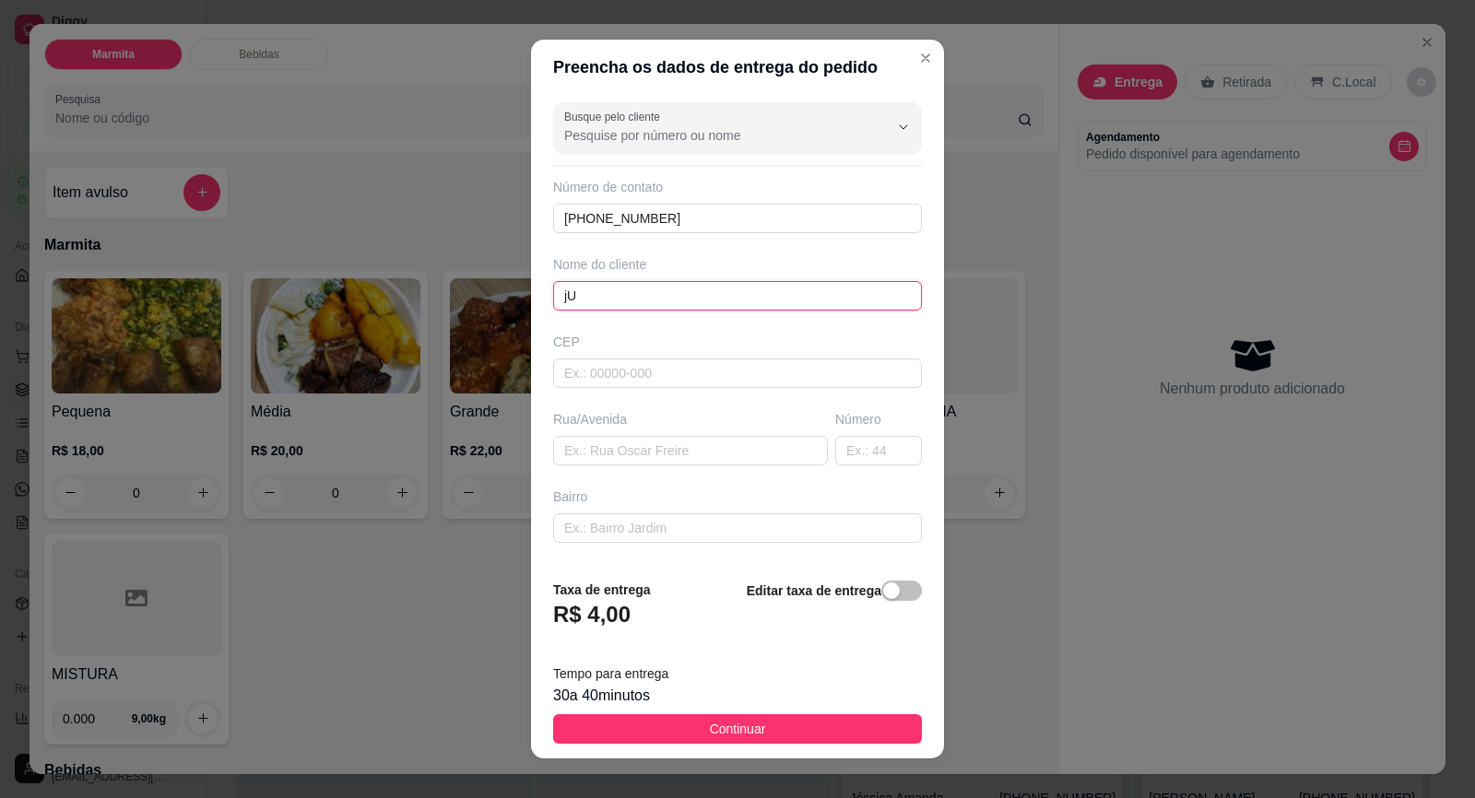
type input "j"
click at [664, 290] on input "Juliana E" at bounding box center [737, 295] width 369 height 29
type input "[PERSON_NAME]"
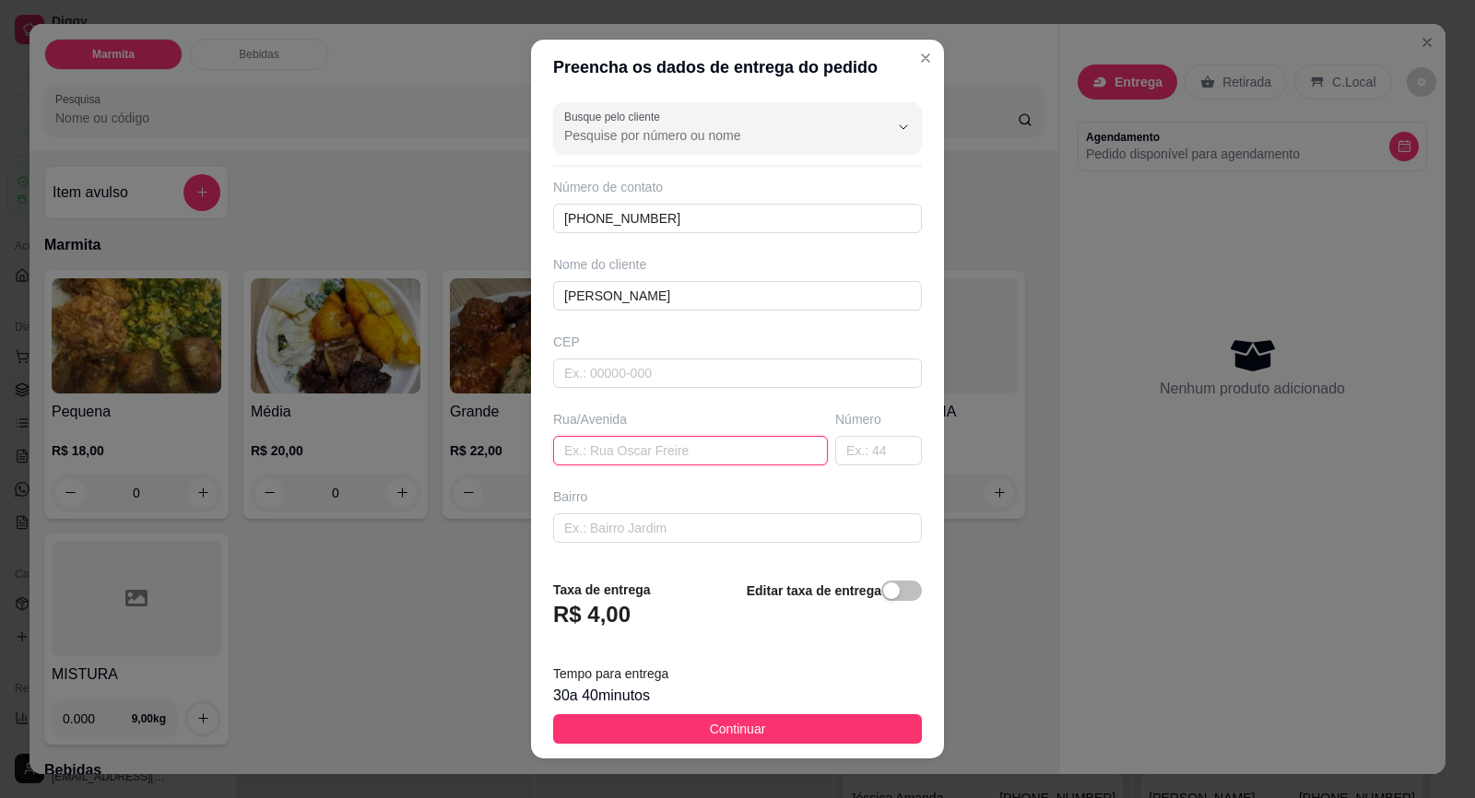
click at [699, 440] on input "text" at bounding box center [690, 450] width 275 height 29
paste input "Rua 25 de abril"
type input "Rua 25 de abril"
click at [835, 452] on input "text" at bounding box center [878, 450] width 87 height 29
type input "410"
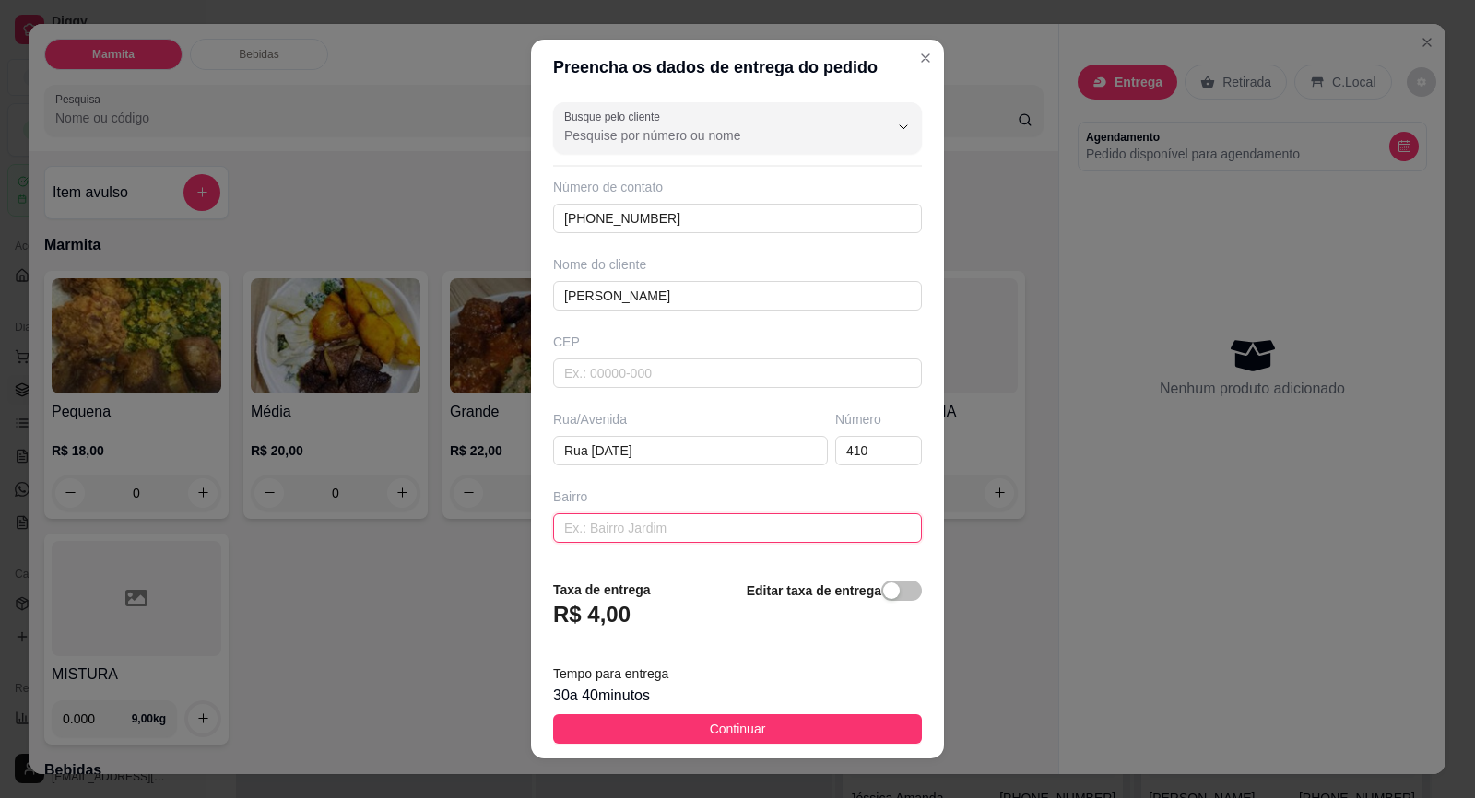
click at [640, 529] on input "text" at bounding box center [737, 527] width 369 height 29
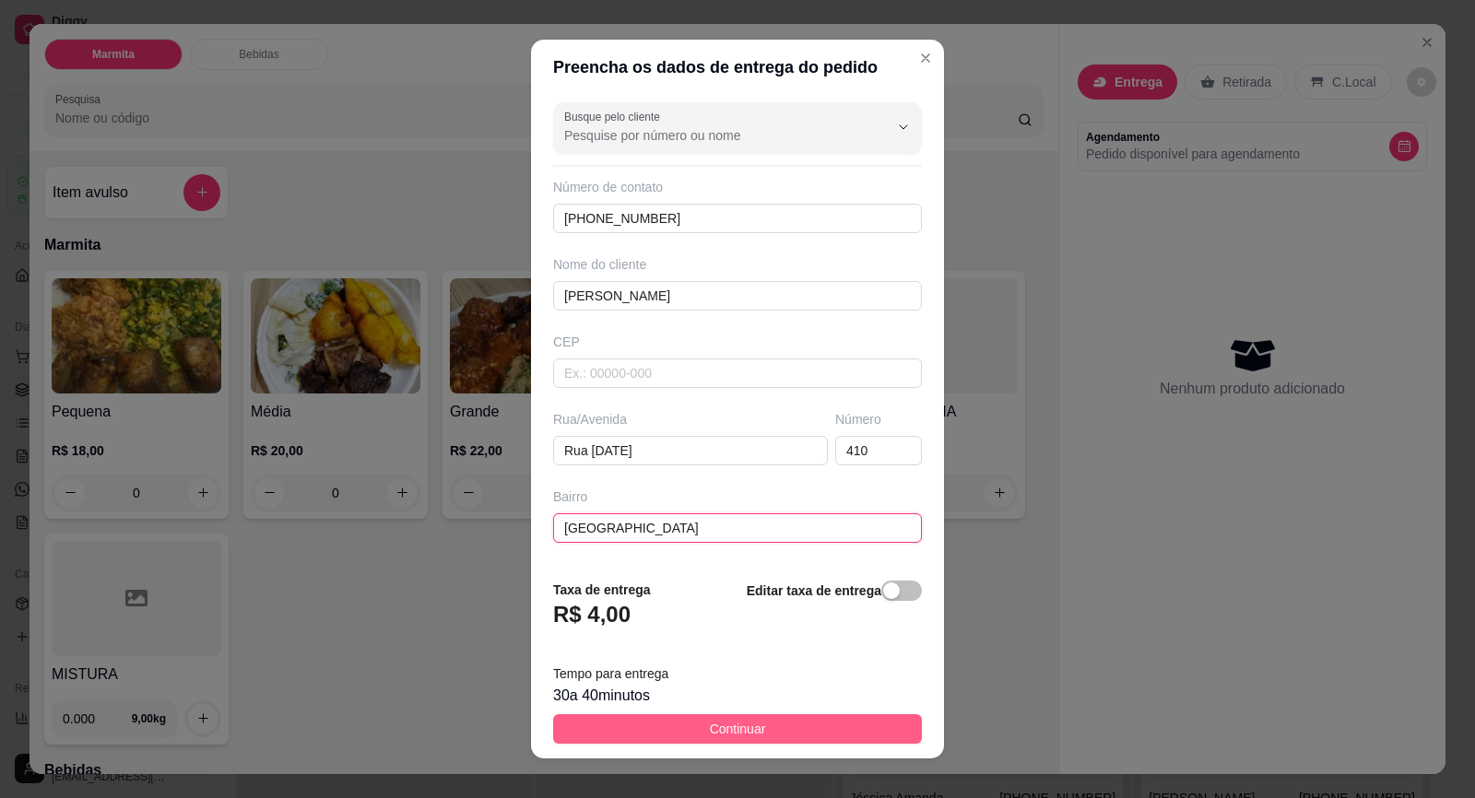
type input "Jardim São Pedro"
click at [743, 729] on span "Continuar" at bounding box center [738, 729] width 56 height 20
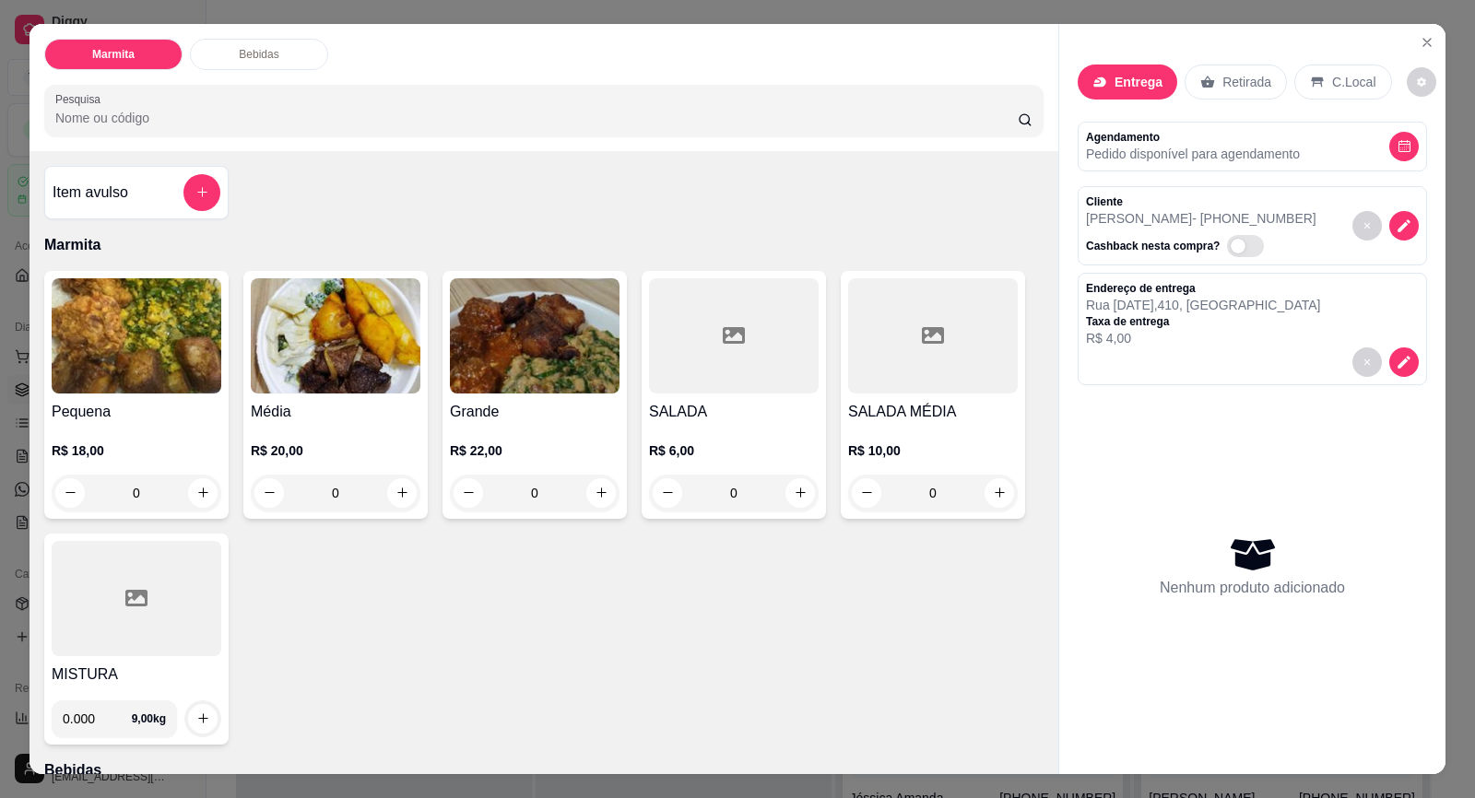
click at [489, 337] on img at bounding box center [535, 335] width 170 height 115
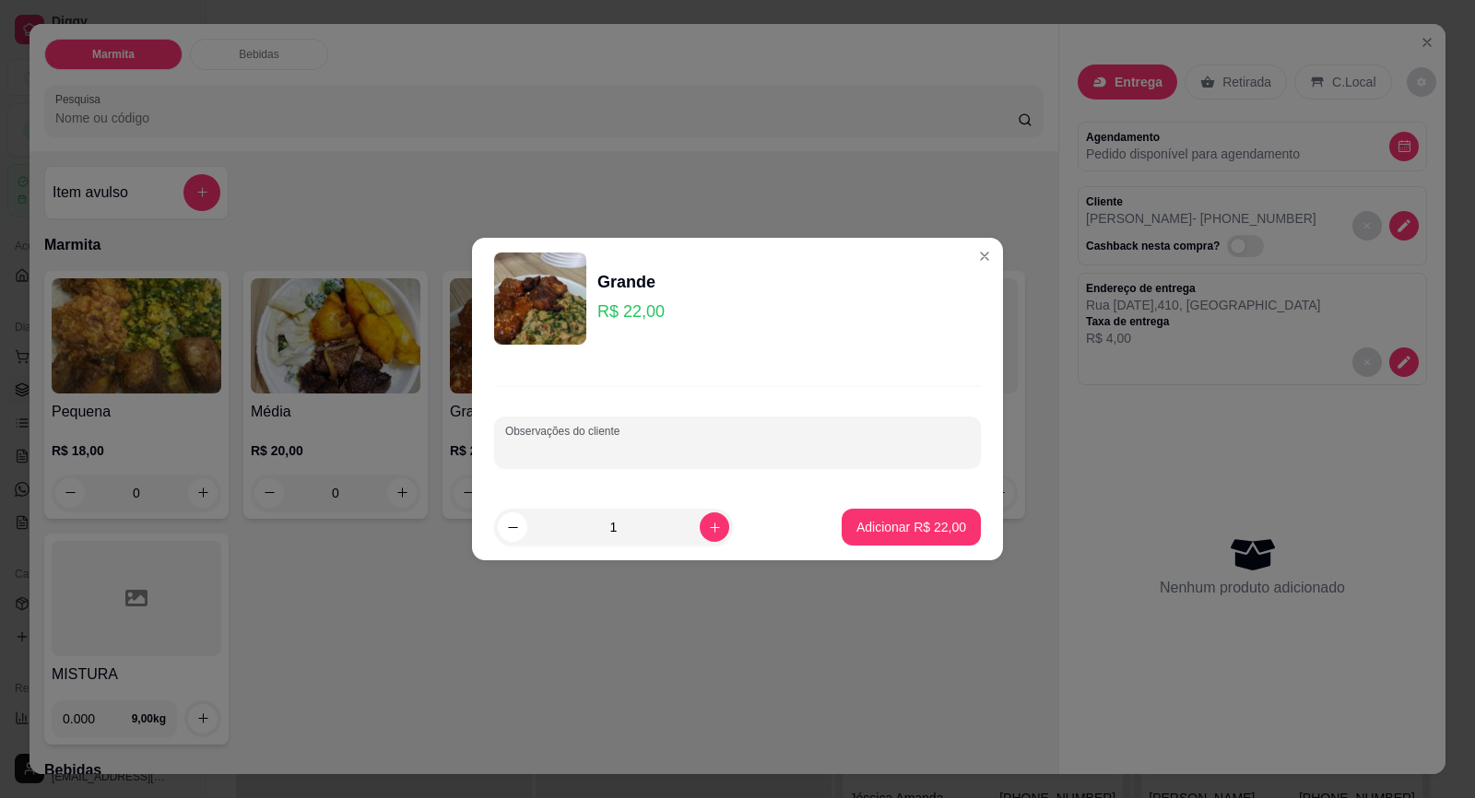
click at [652, 443] on input "Observações do cliente" at bounding box center [737, 450] width 464 height 18
type input "sem feijão"
click at [909, 526] on p "Adicionar R$ 22,00" at bounding box center [911, 527] width 107 height 18
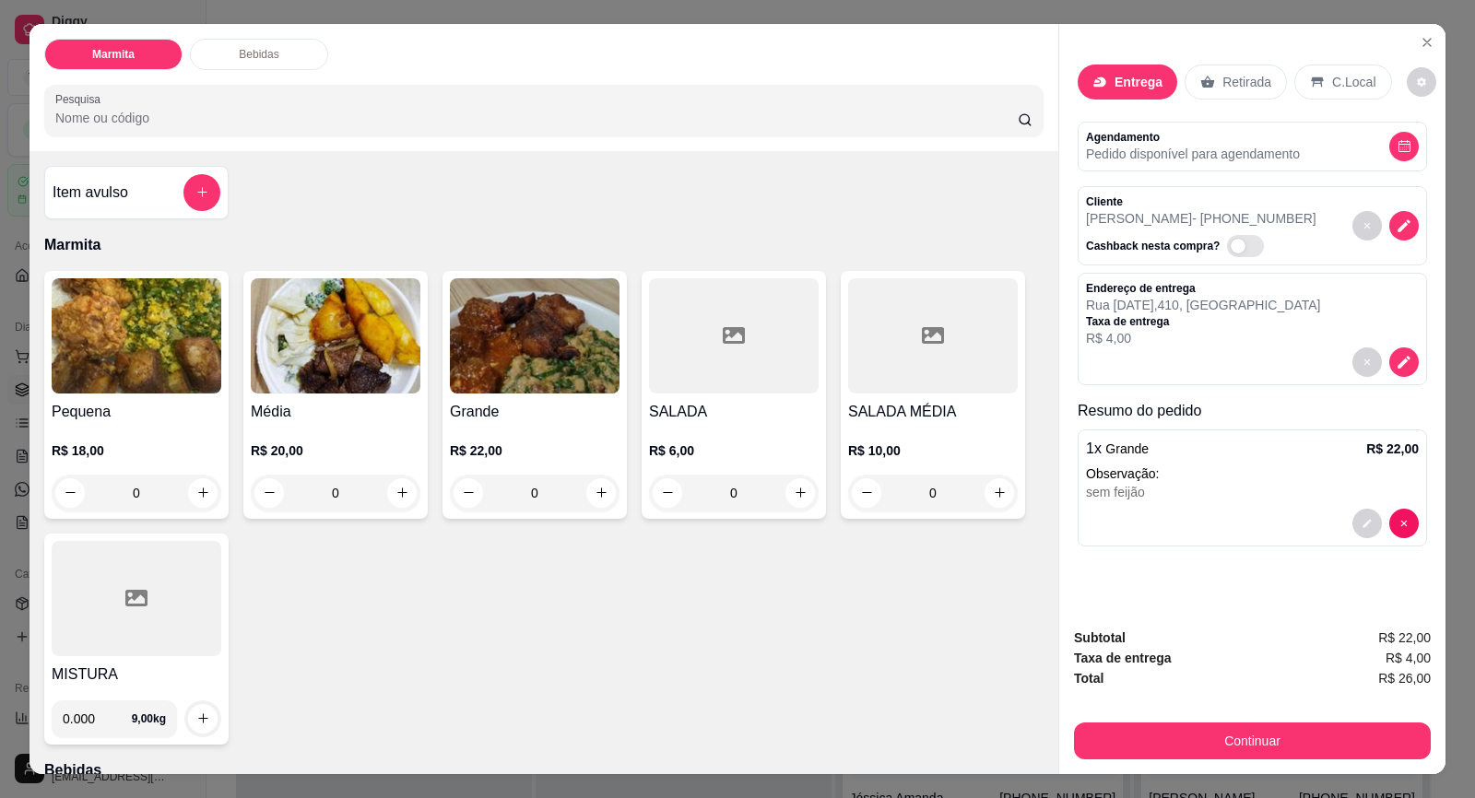
scroll to position [35, 0]
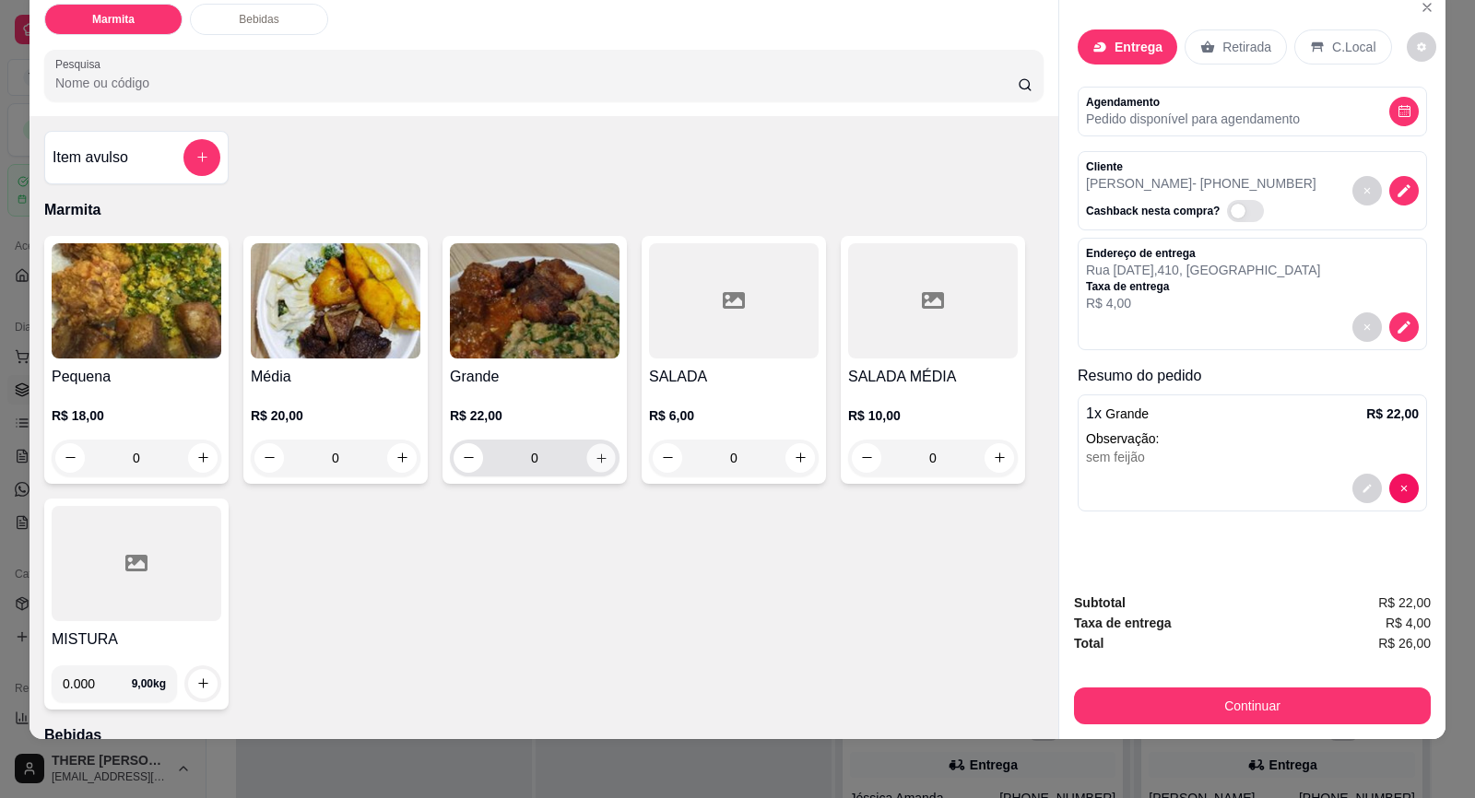
click at [594, 460] on icon "increase-product-quantity" at bounding box center [601, 459] width 14 height 14
type input "1"
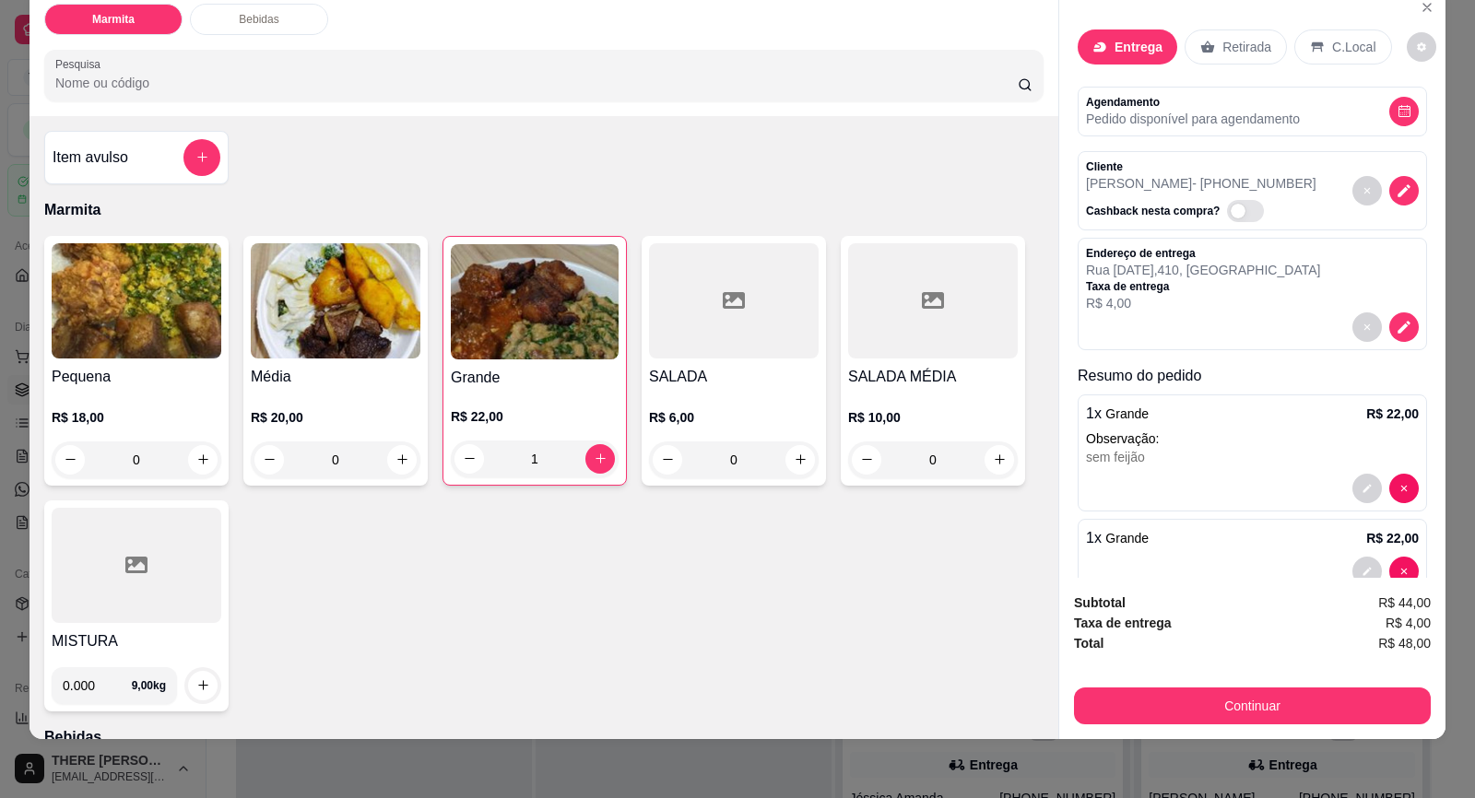
scroll to position [42, 0]
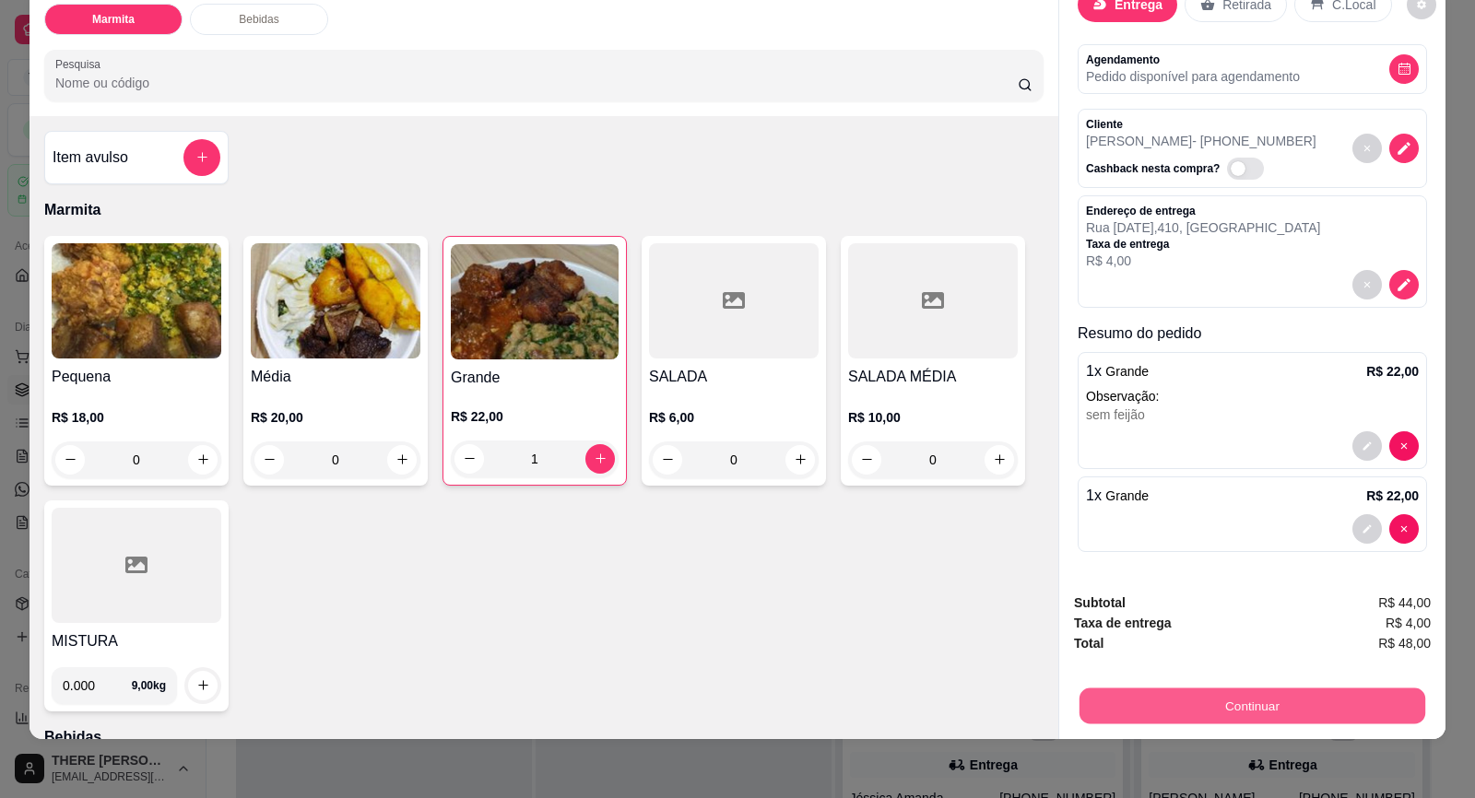
click at [1340, 709] on button "Continuar" at bounding box center [1252, 706] width 346 height 36
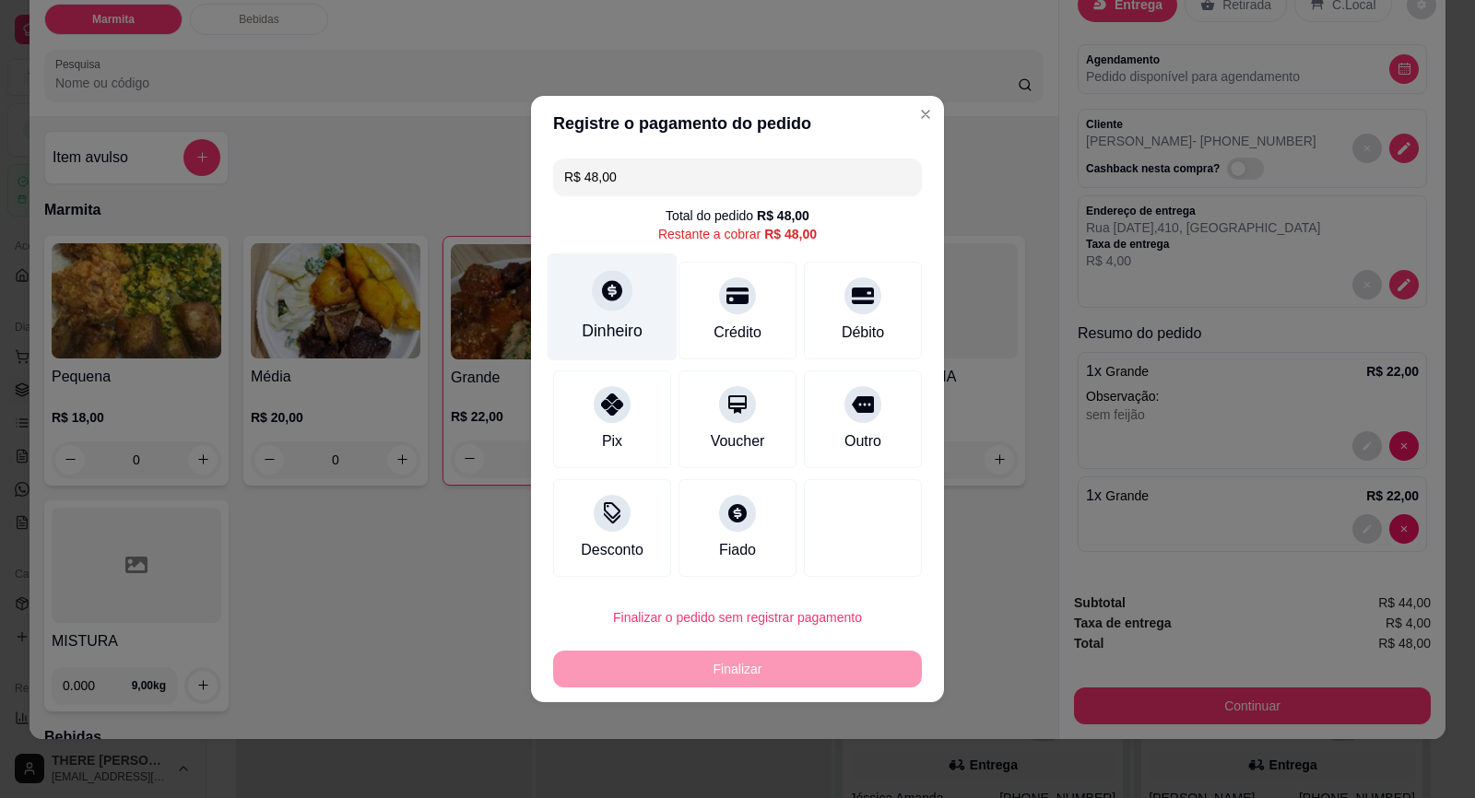
click at [624, 338] on div "Dinheiro" at bounding box center [612, 331] width 61 height 24
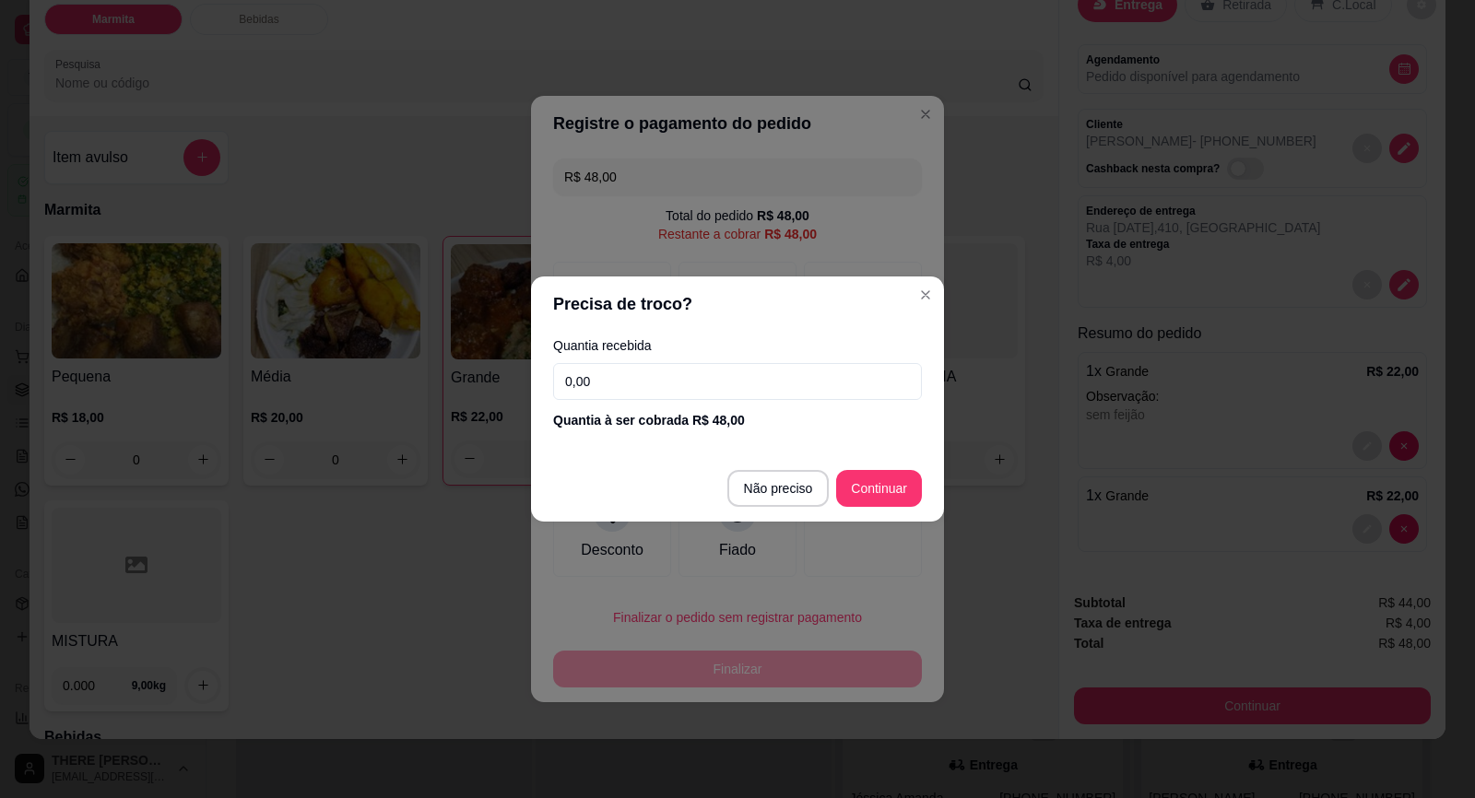
click at [658, 382] on input "0,00" at bounding box center [737, 381] width 369 height 37
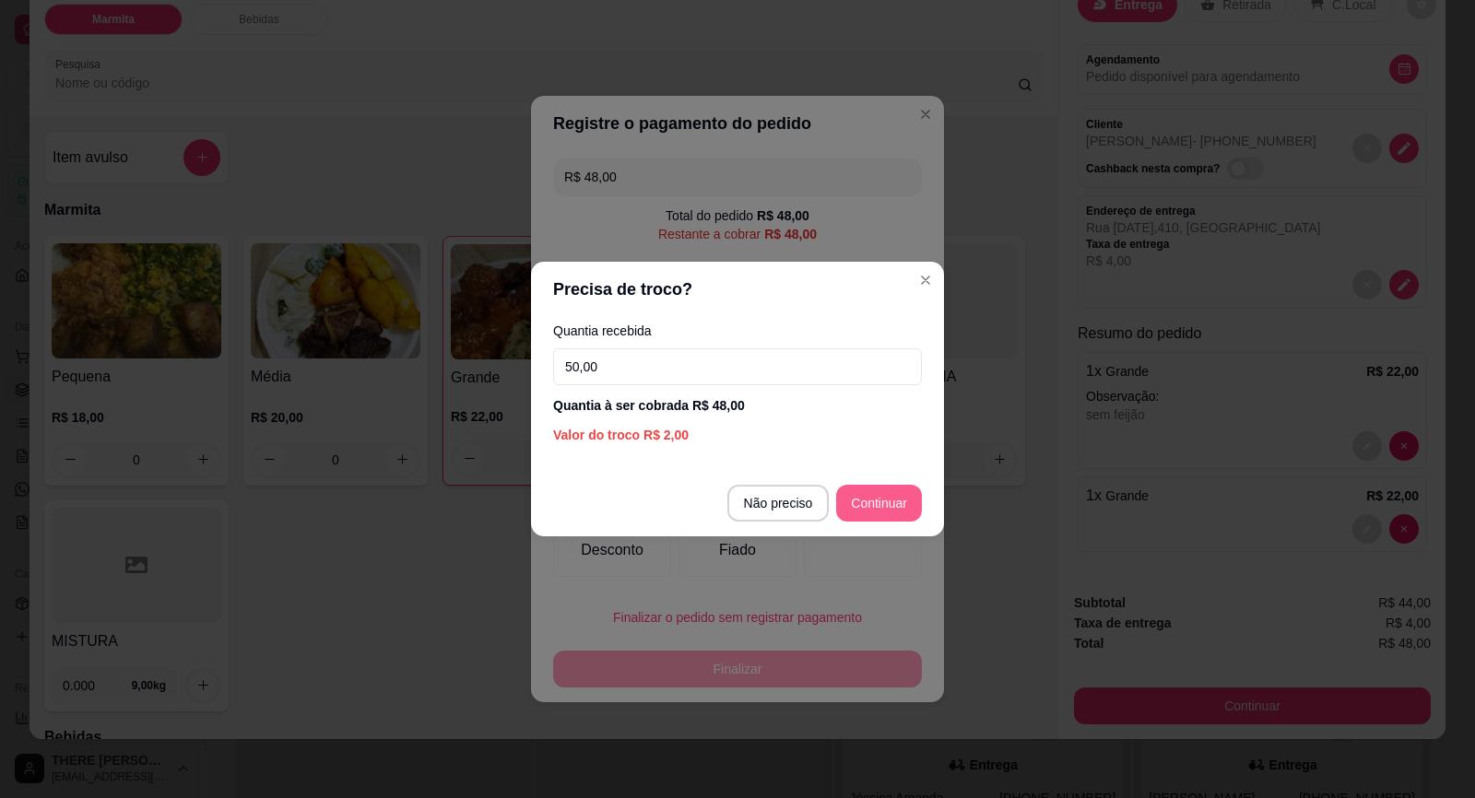
type input "50,00"
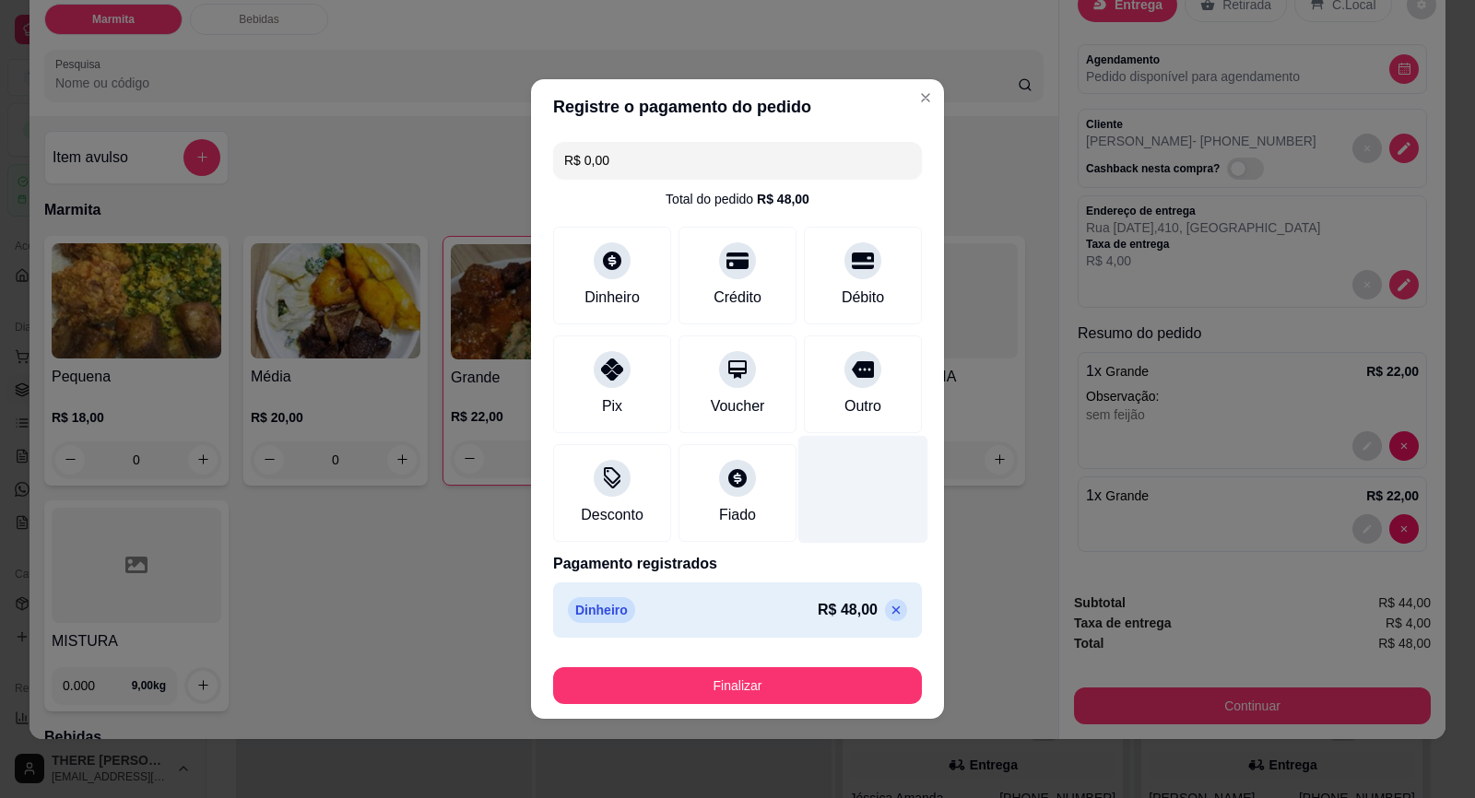
type input "R$ 0,00"
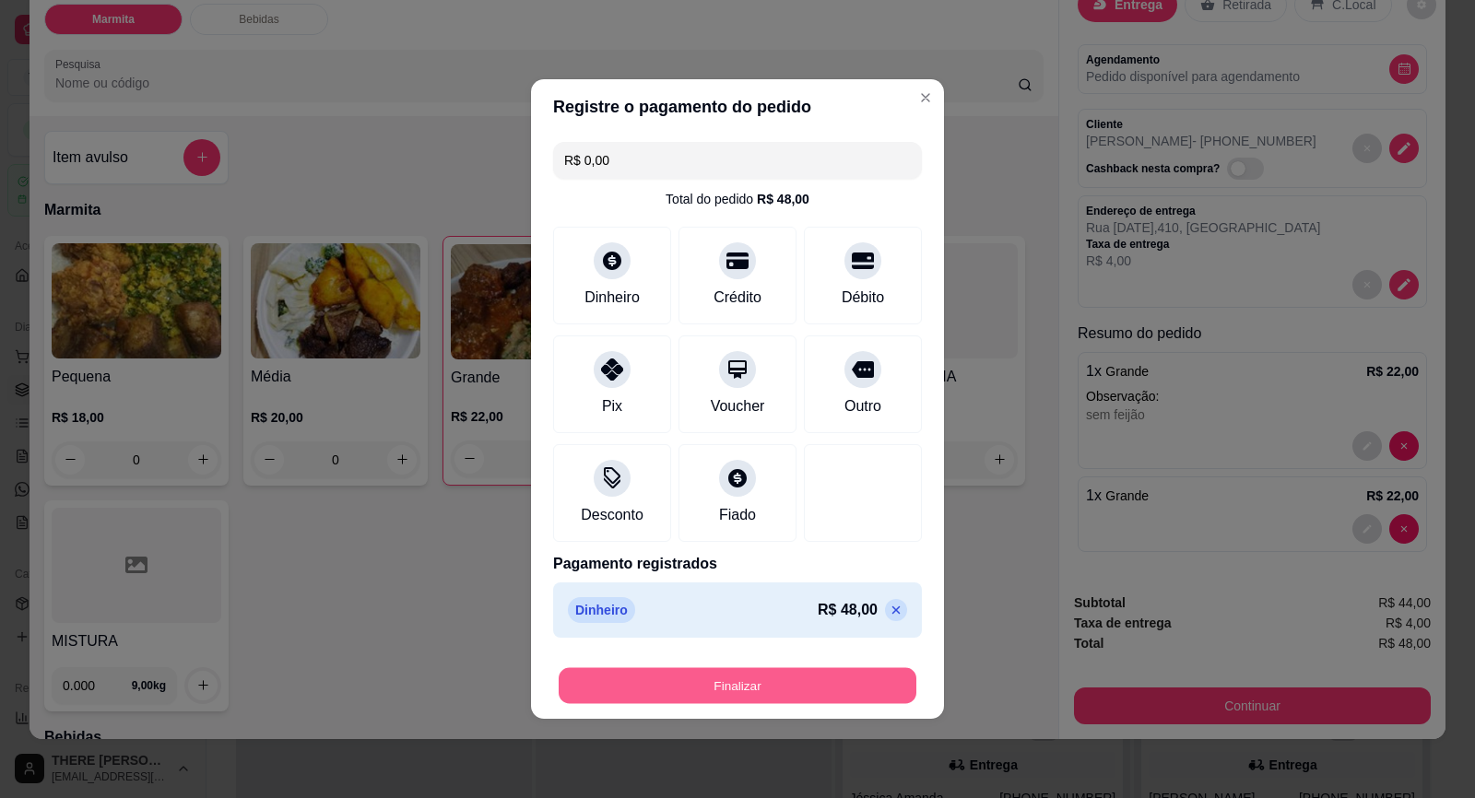
click at [836, 680] on button "Finalizar" at bounding box center [737, 686] width 358 height 36
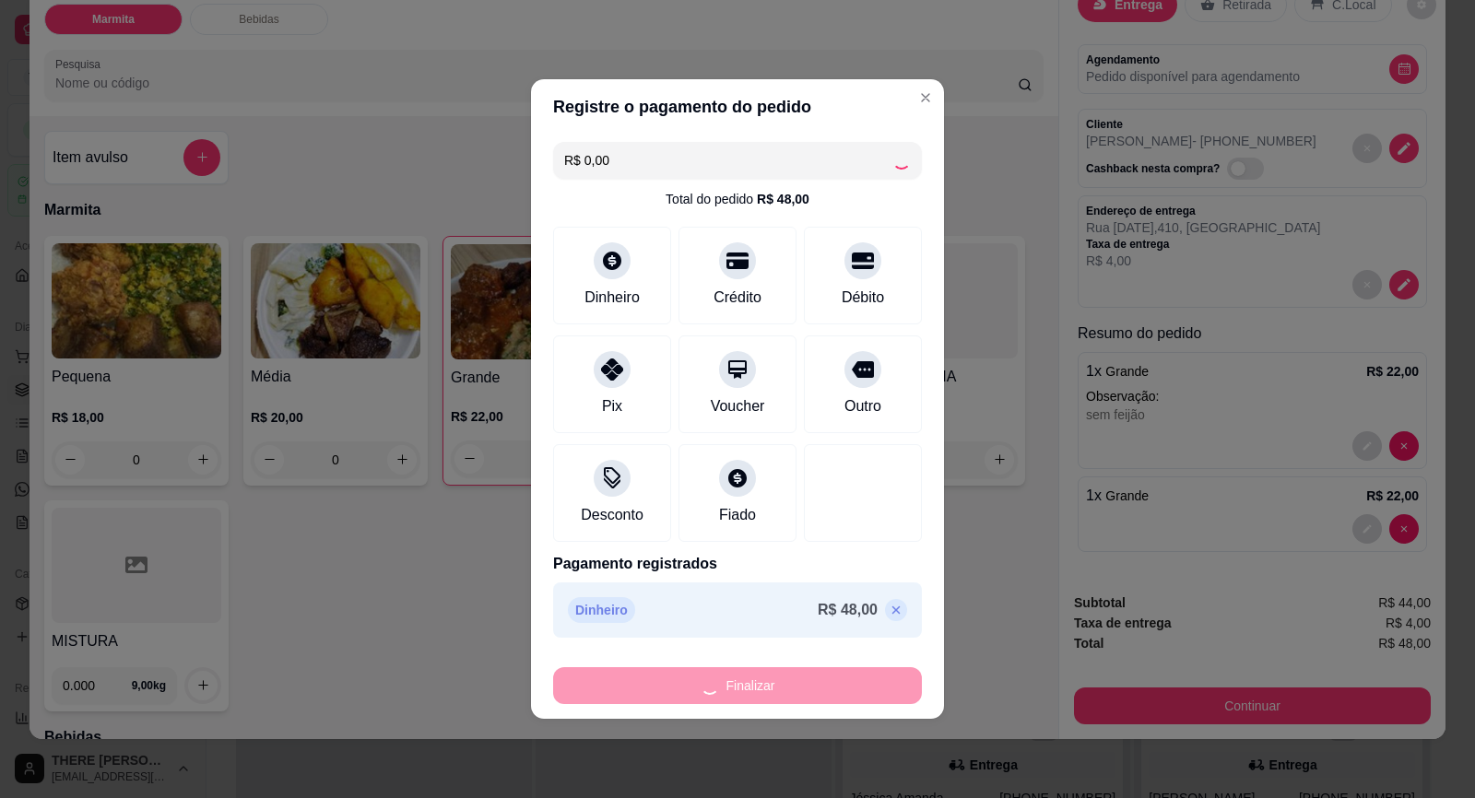
type input "0"
type input "-R$ 48,00"
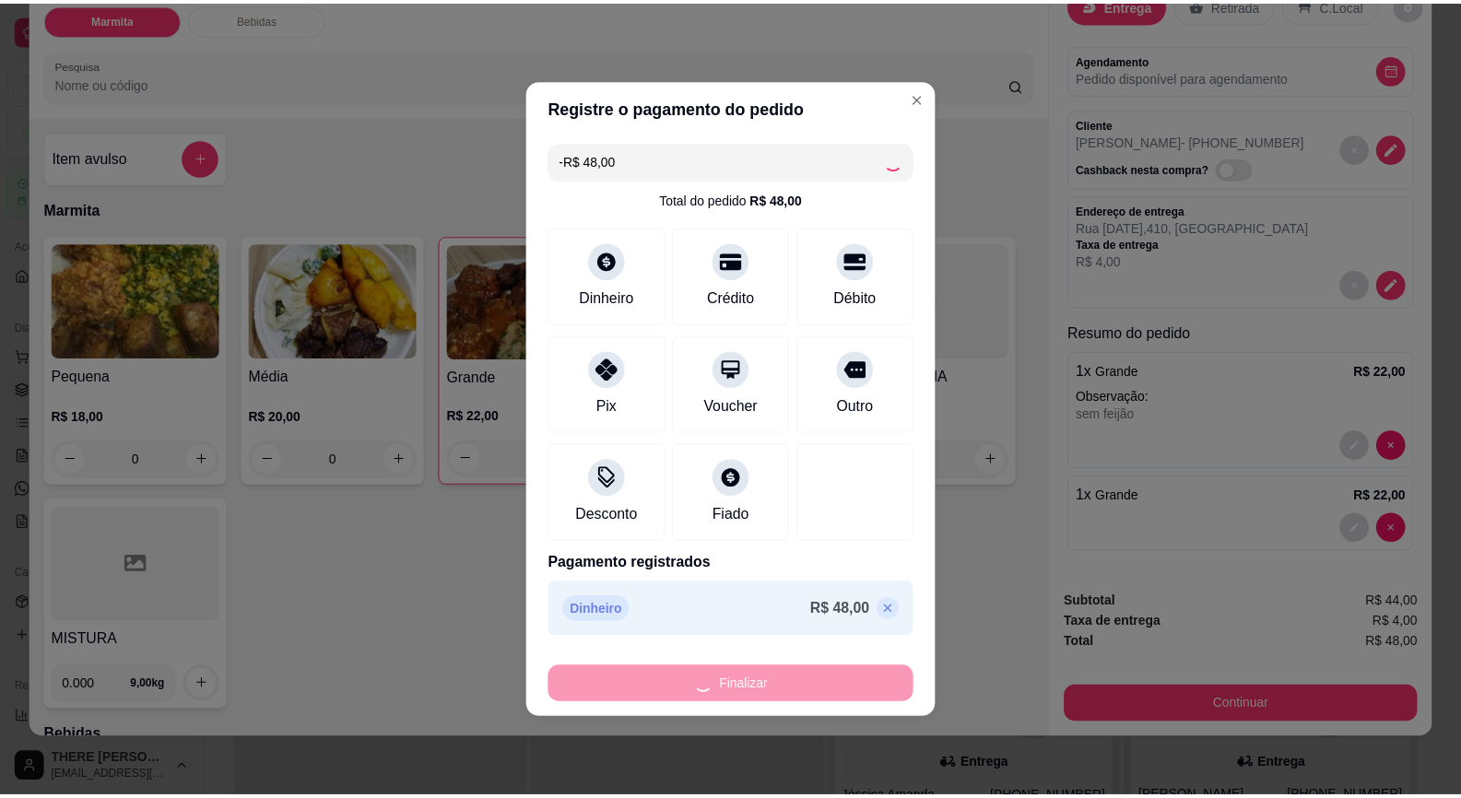
scroll to position [0, 0]
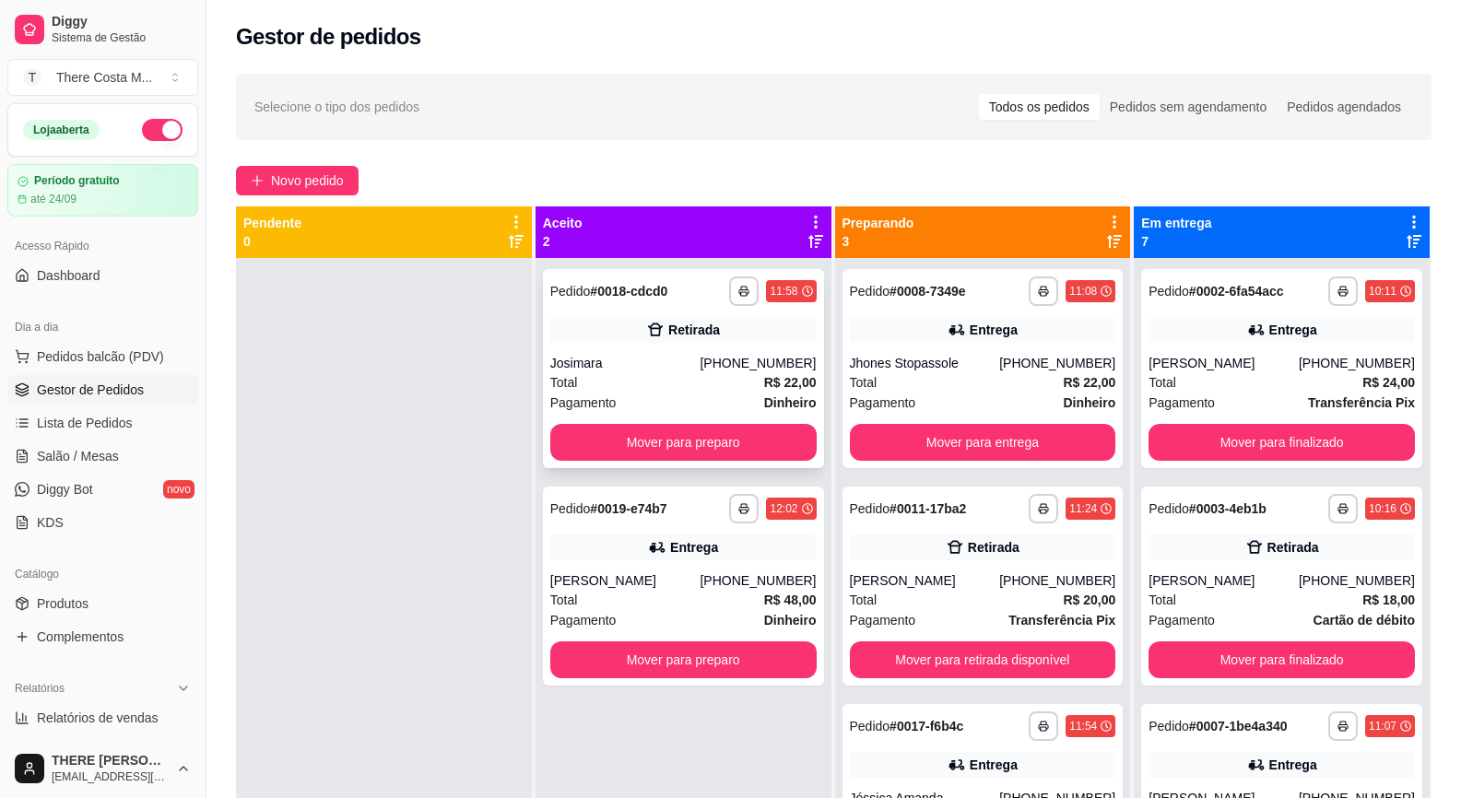
click at [723, 366] on div "(15) 99651-6485" at bounding box center [757, 363] width 116 height 18
click at [772, 594] on strong "R$ 48,00" at bounding box center [790, 600] width 53 height 15
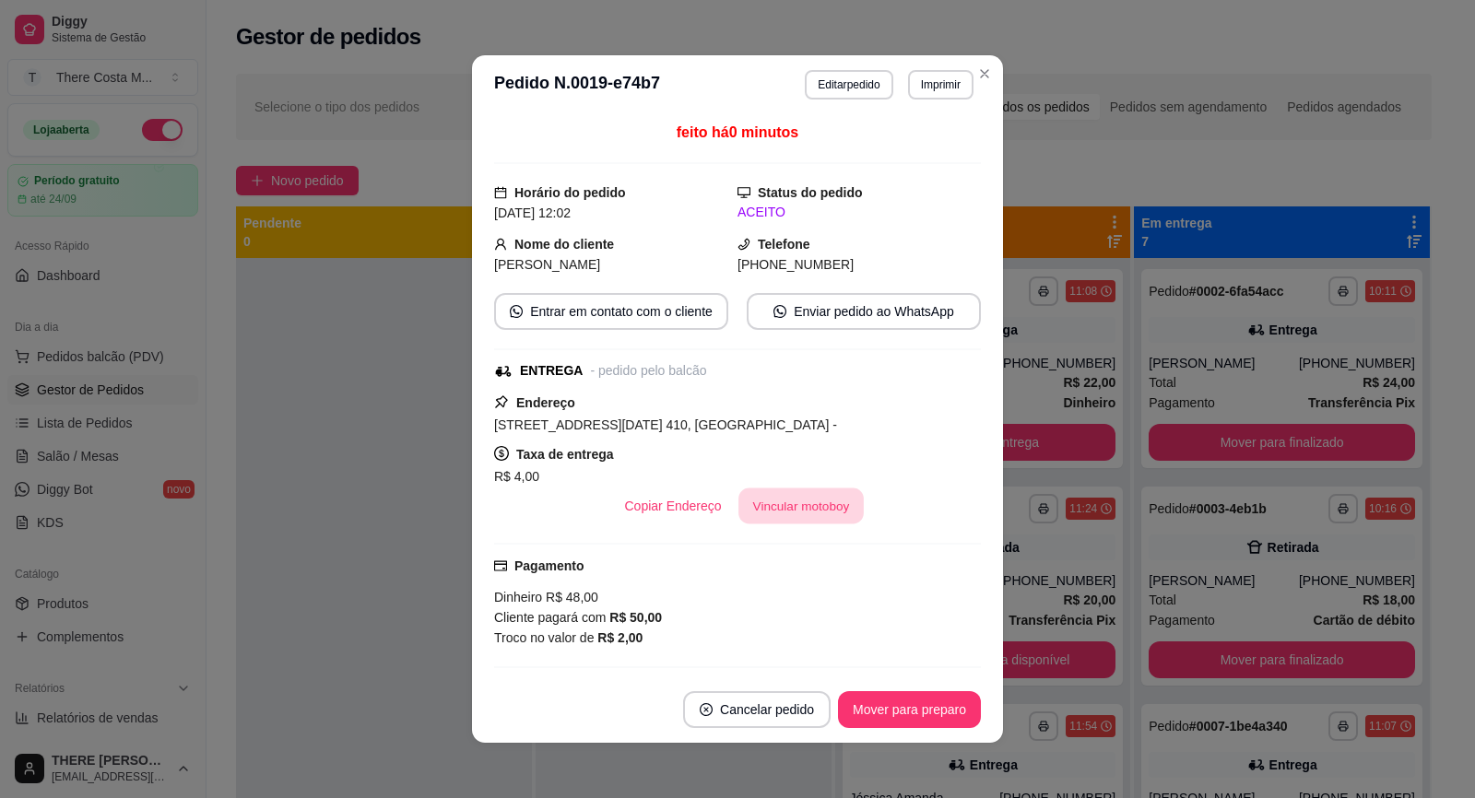
click at [744, 500] on button "Vincular motoboy" at bounding box center [800, 506] width 125 height 36
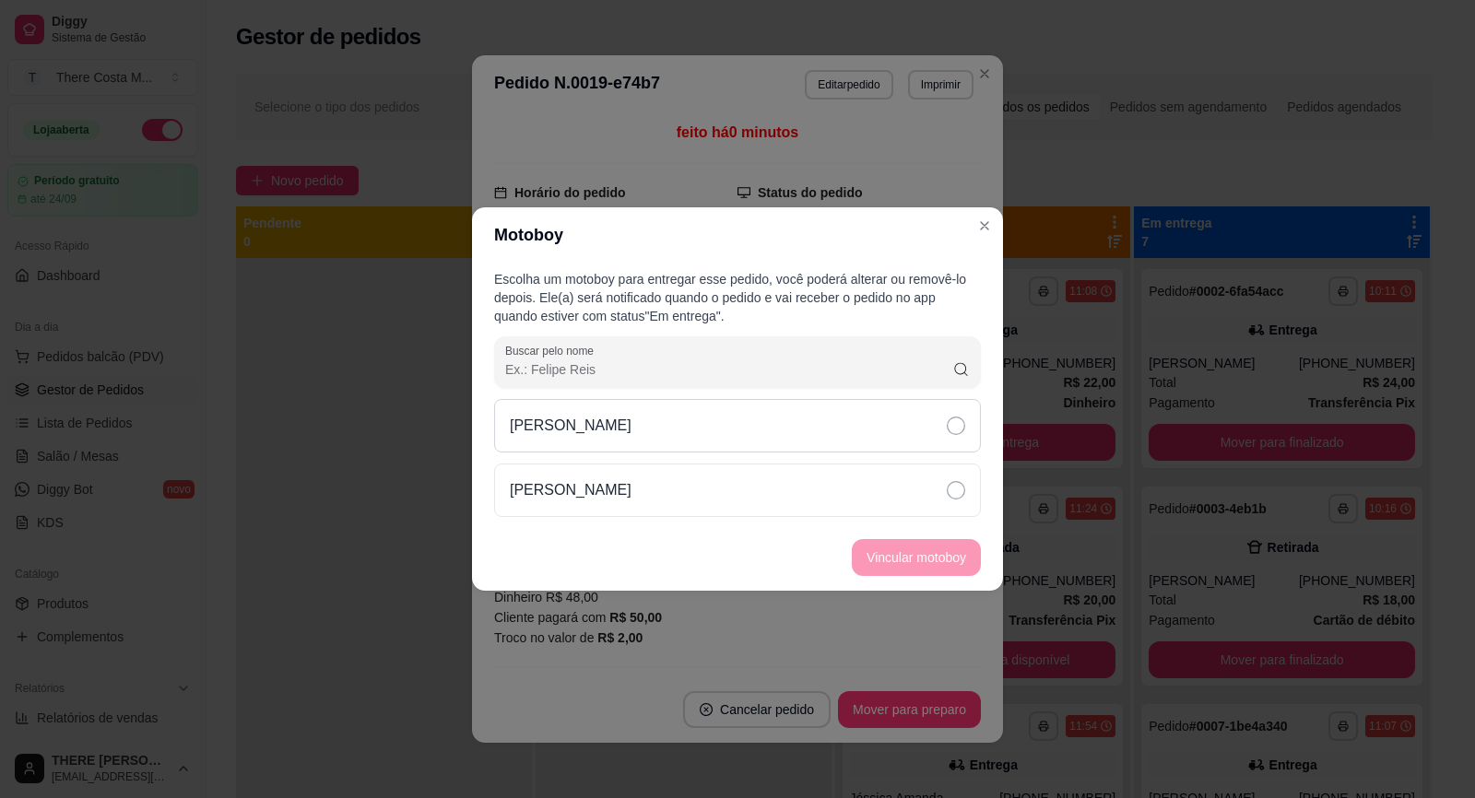
click at [866, 433] on div "[PERSON_NAME]" at bounding box center [737, 425] width 487 height 53
click at [893, 548] on button "Vincular motoboy" at bounding box center [916, 557] width 129 height 37
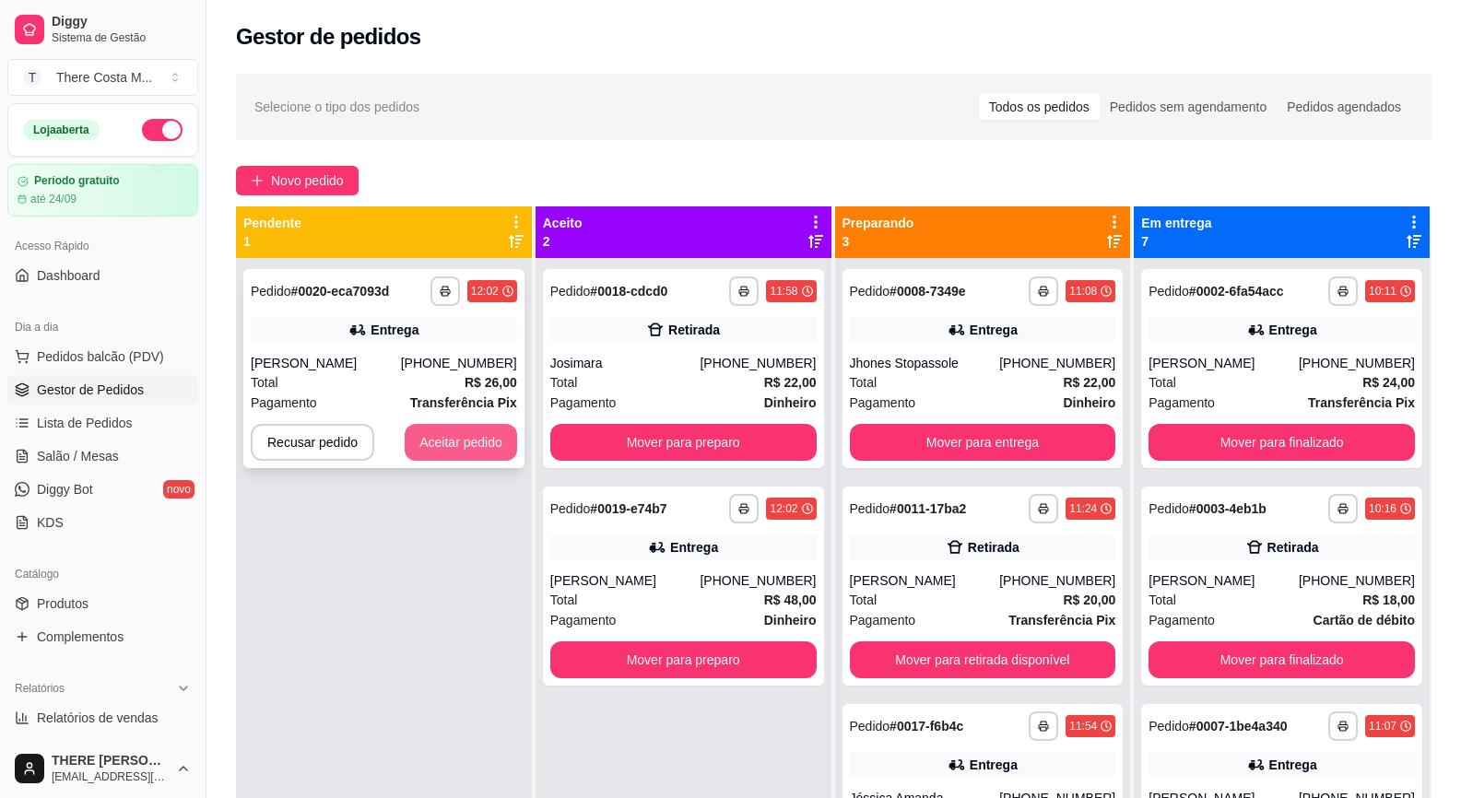
click at [452, 433] on button "Aceitar pedido" at bounding box center [461, 442] width 112 height 37
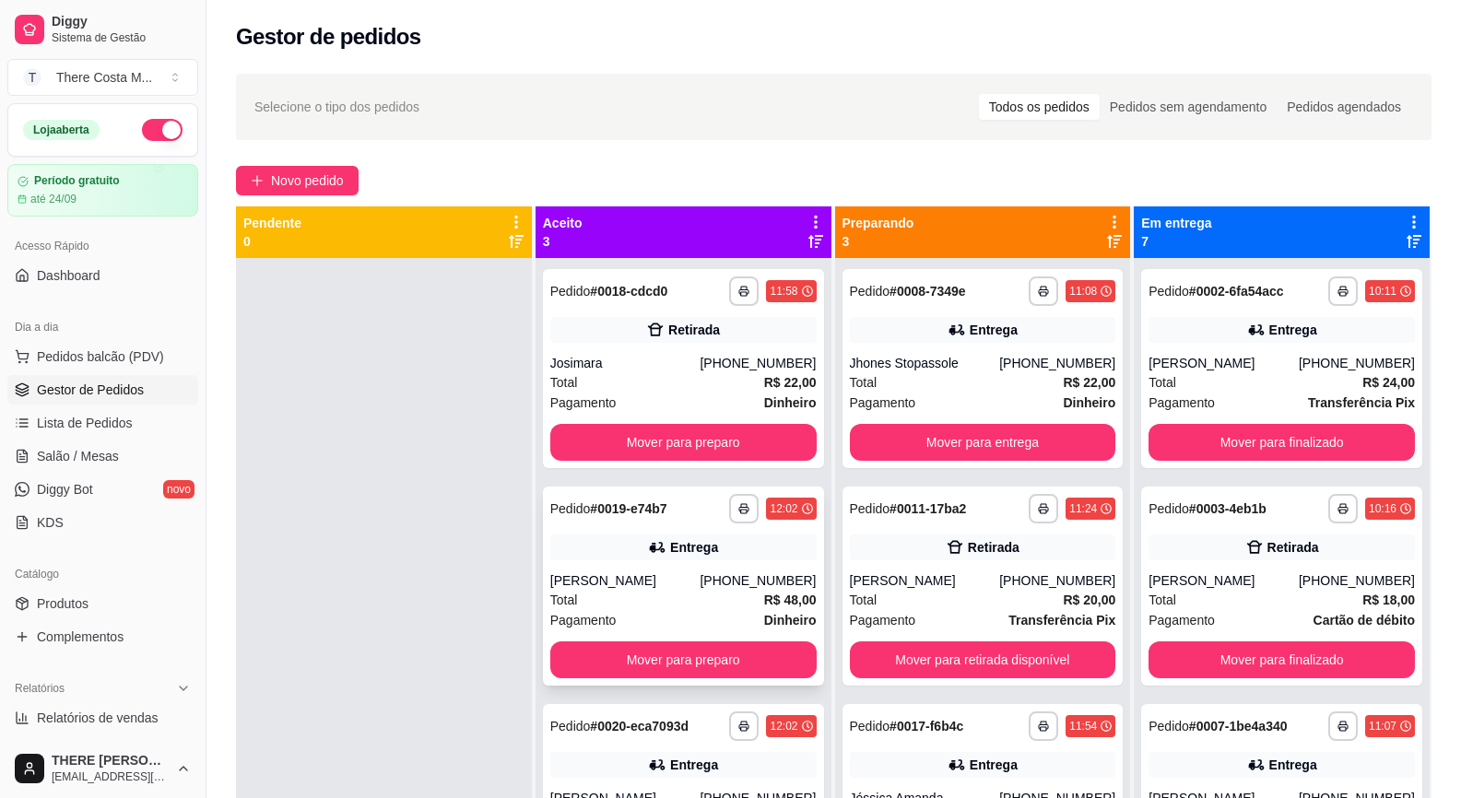
scroll to position [52, 0]
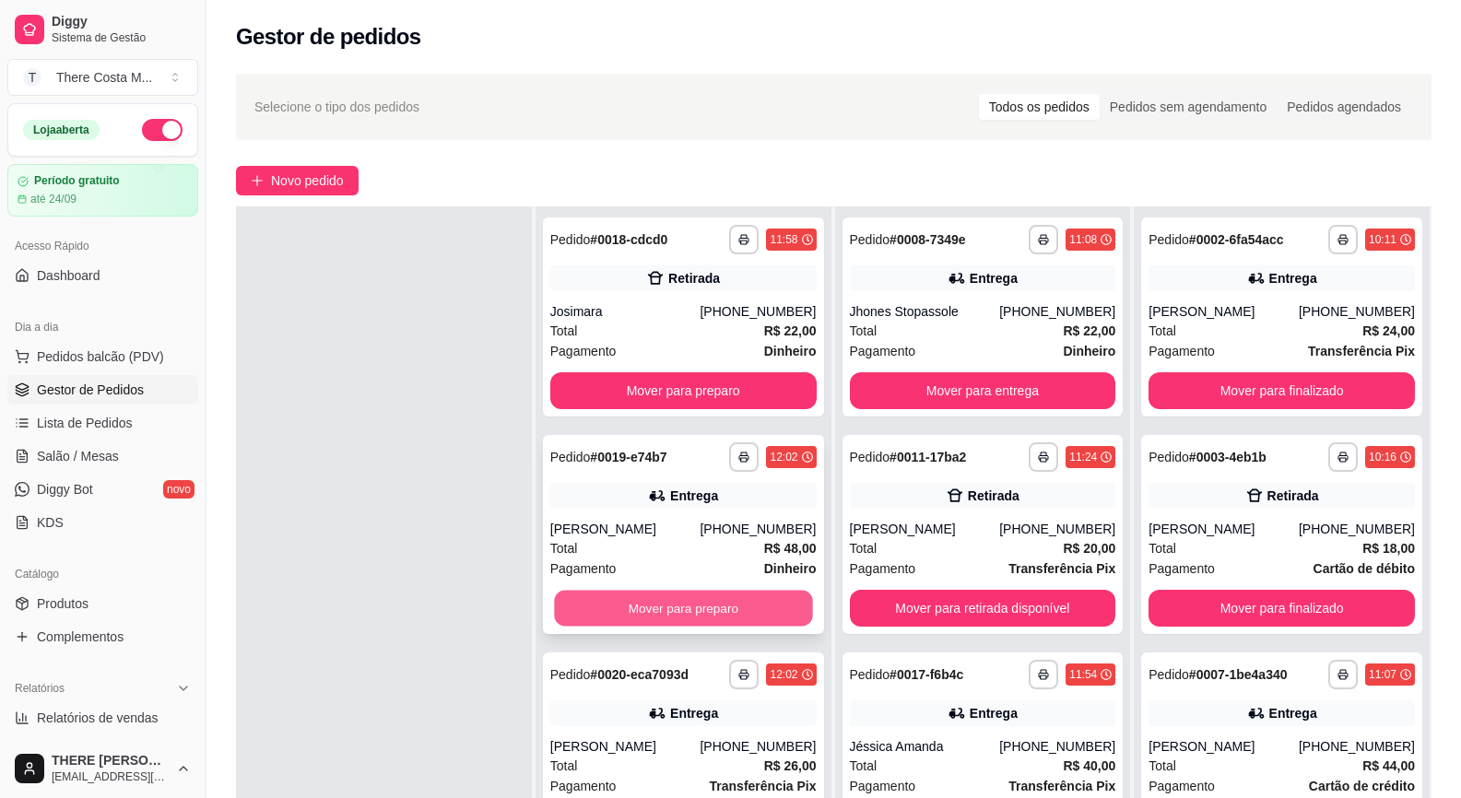
click at [671, 602] on button "Mover para preparo" at bounding box center [683, 609] width 258 height 36
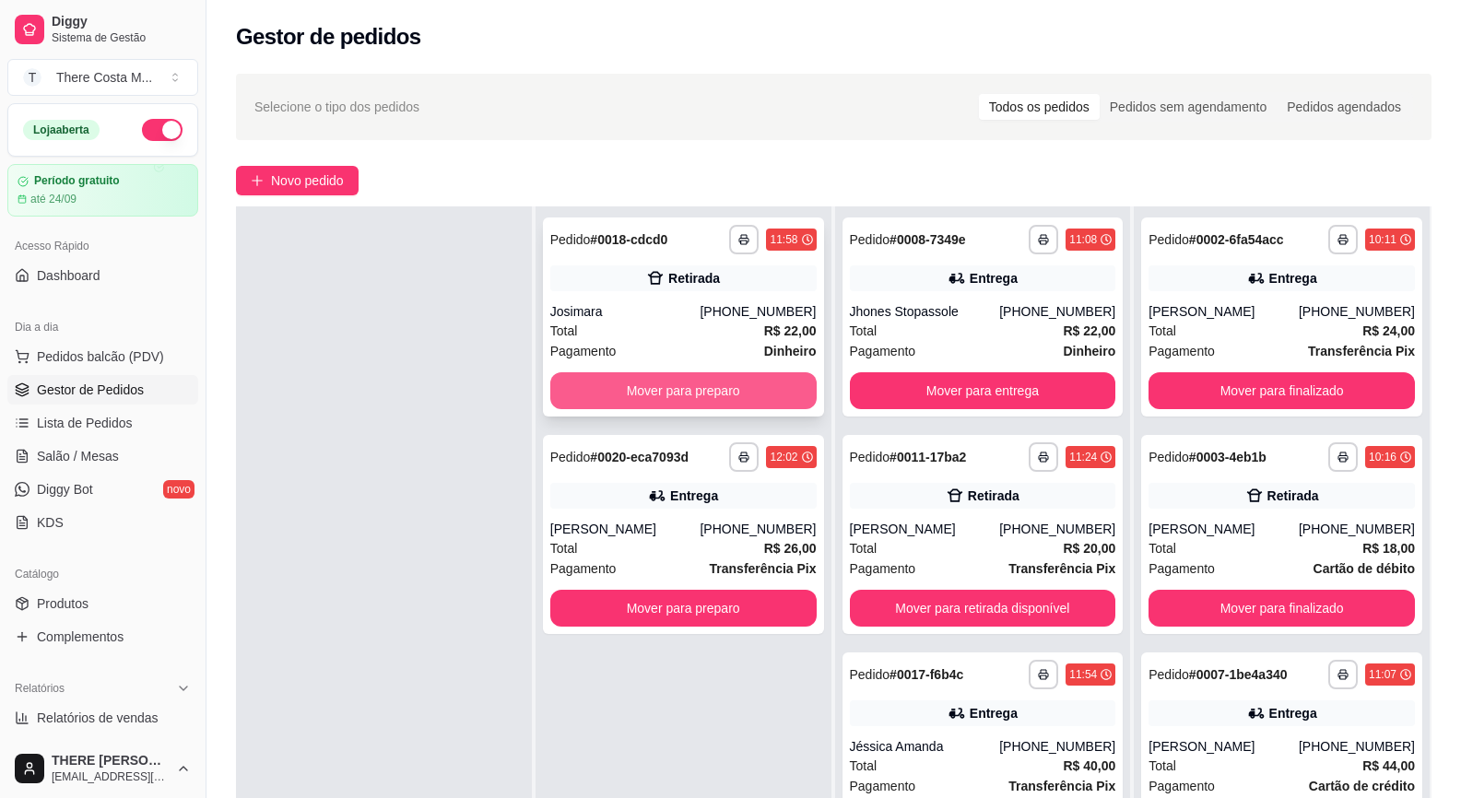
click at [664, 372] on button "Mover para preparo" at bounding box center [683, 390] width 266 height 37
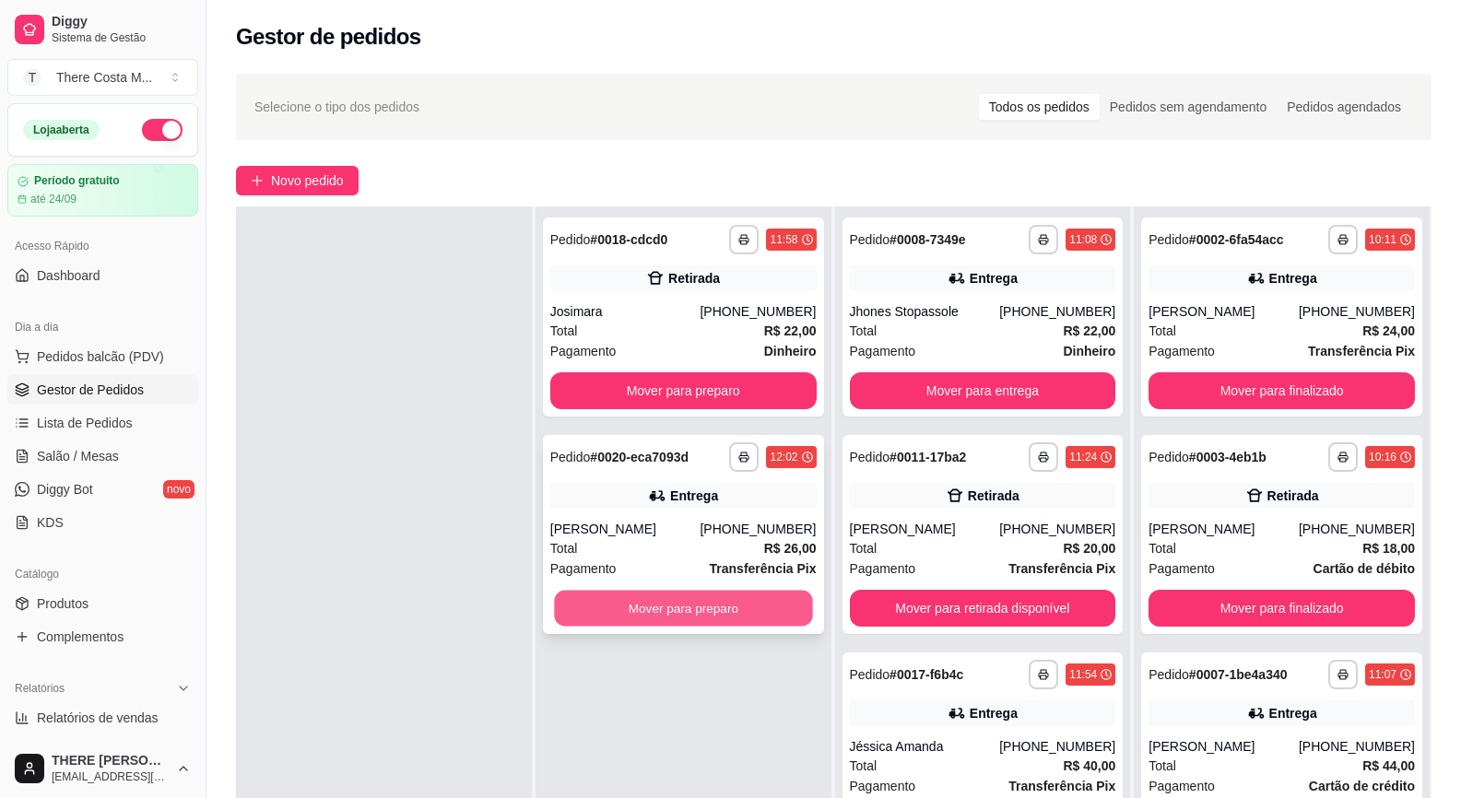
click at [646, 594] on button "Mover para preparo" at bounding box center [683, 609] width 258 height 36
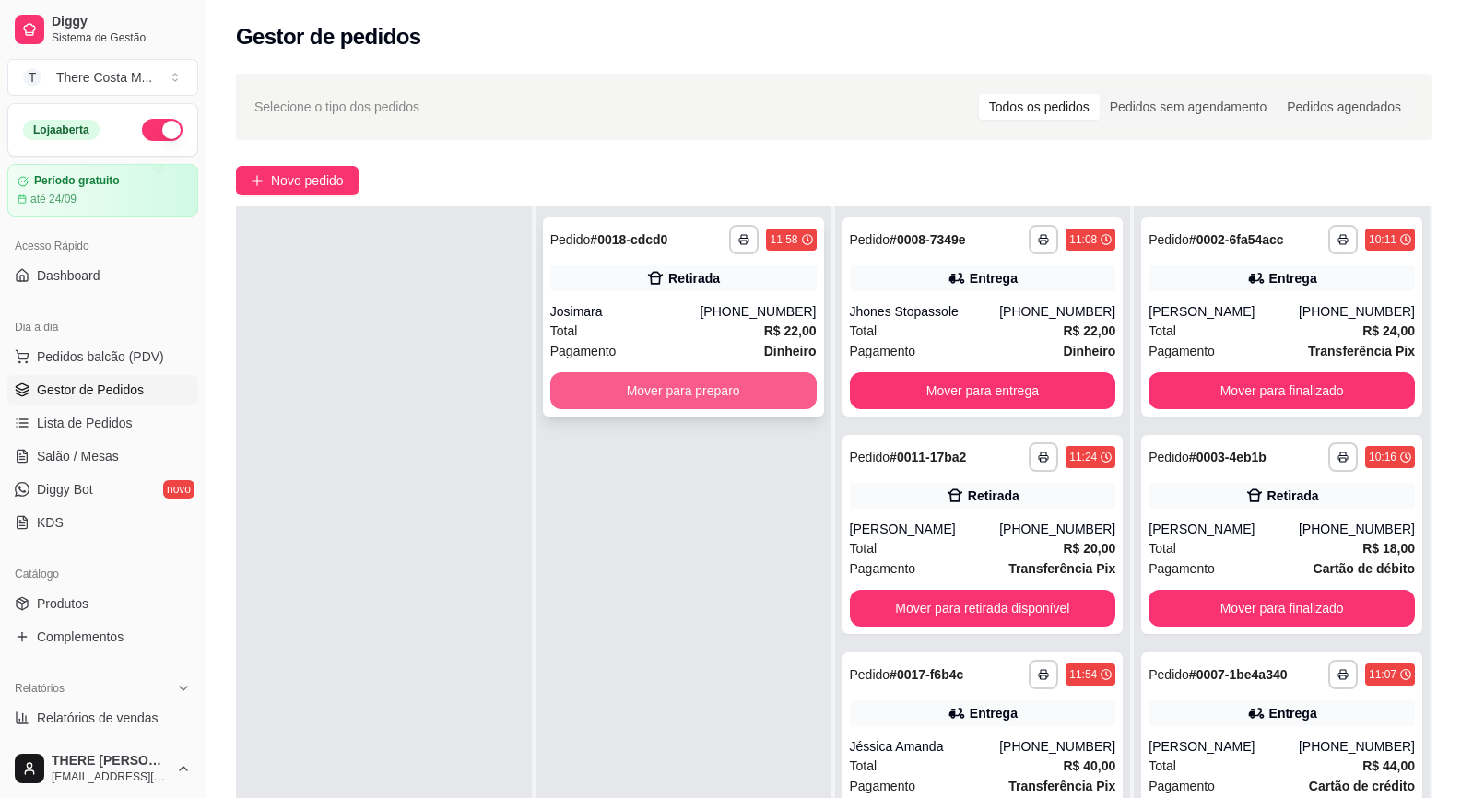
click at [677, 394] on button "Mover para preparo" at bounding box center [683, 390] width 266 height 37
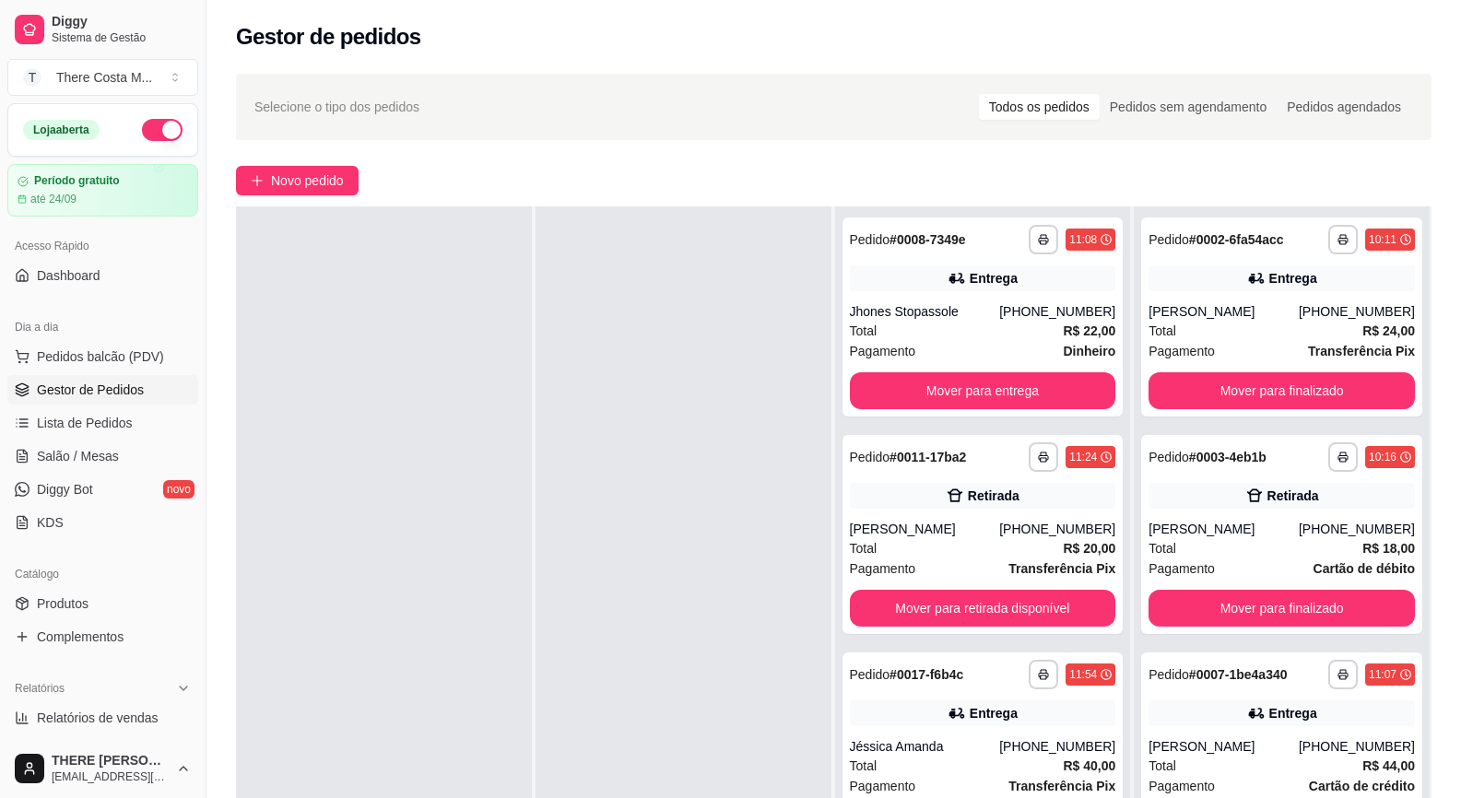
drag, startPoint x: 628, startPoint y: 759, endPoint x: 635, endPoint y: 770, distance: 12.5
click at [635, 770] on div at bounding box center [683, 605] width 296 height 798
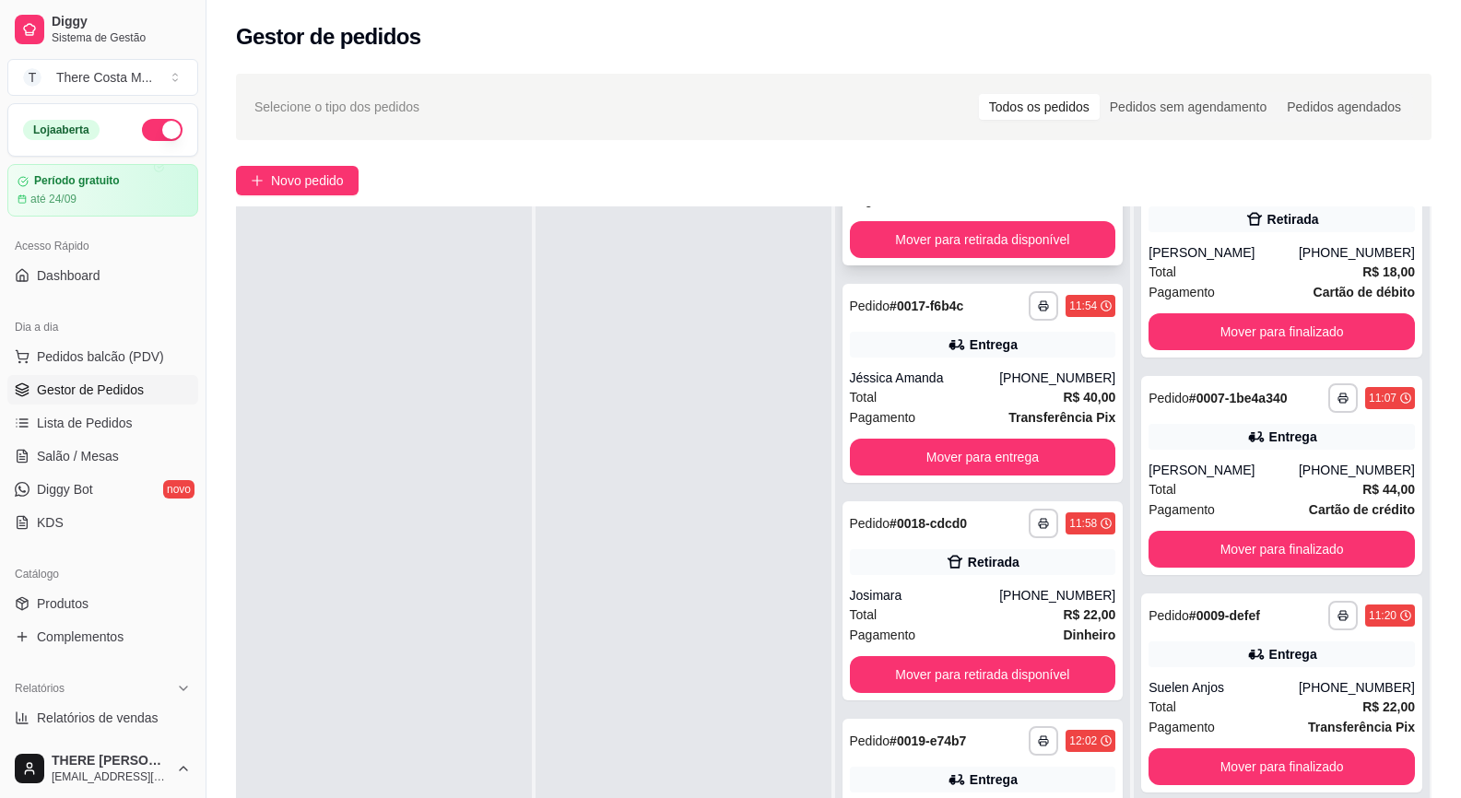
scroll to position [525, 0]
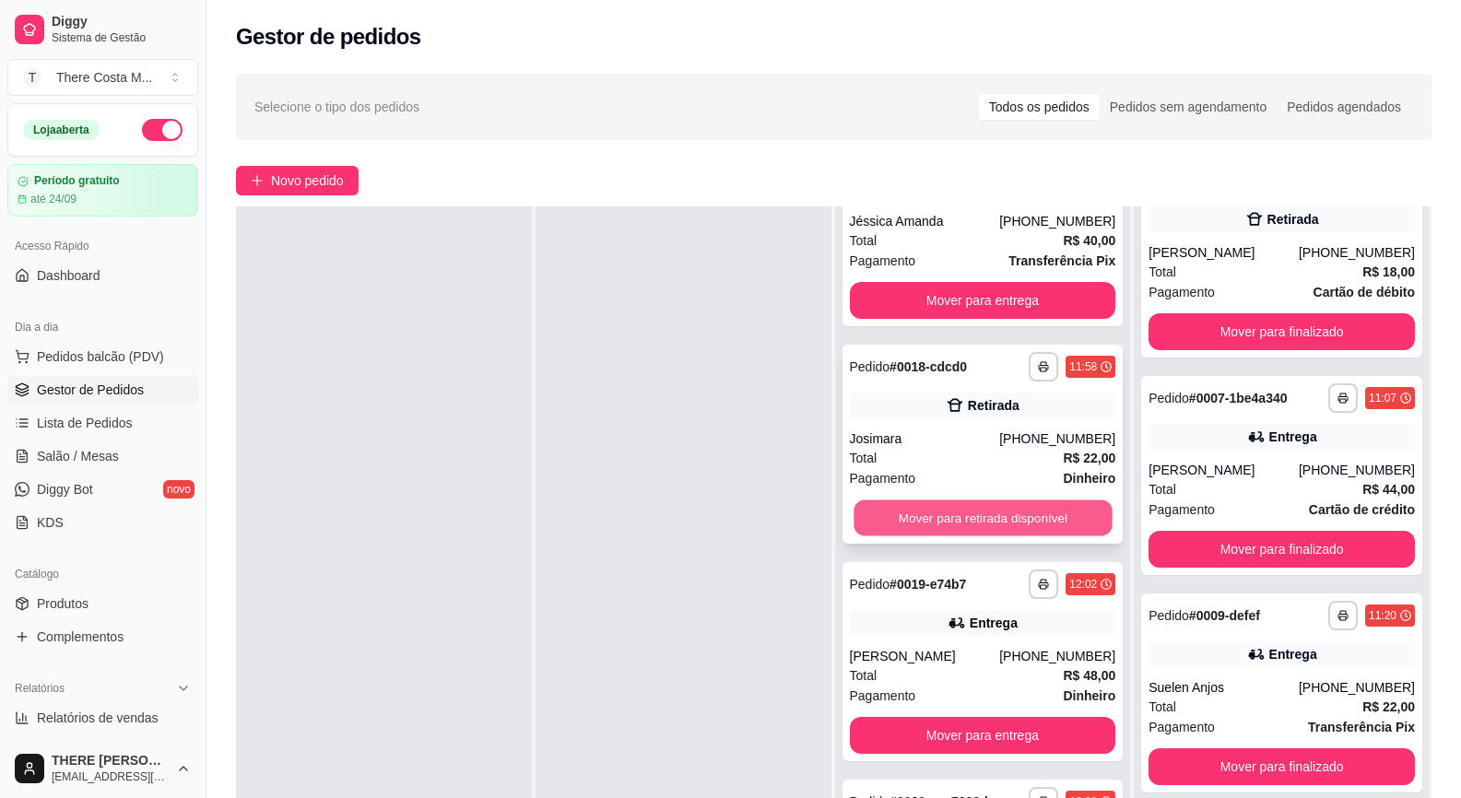
click at [1020, 502] on button "Mover para retirada disponível" at bounding box center [982, 518] width 258 height 36
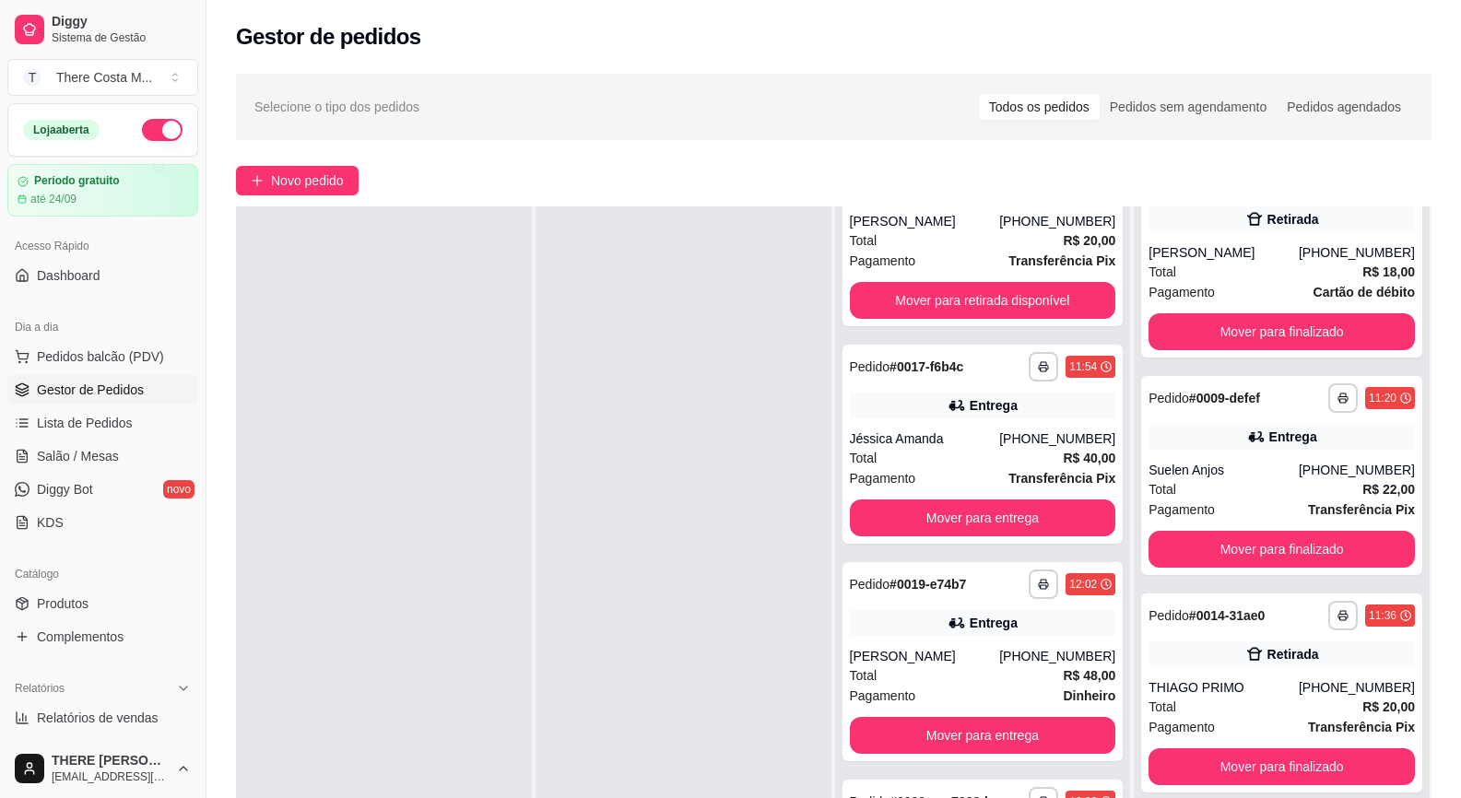
scroll to position [0, 0]
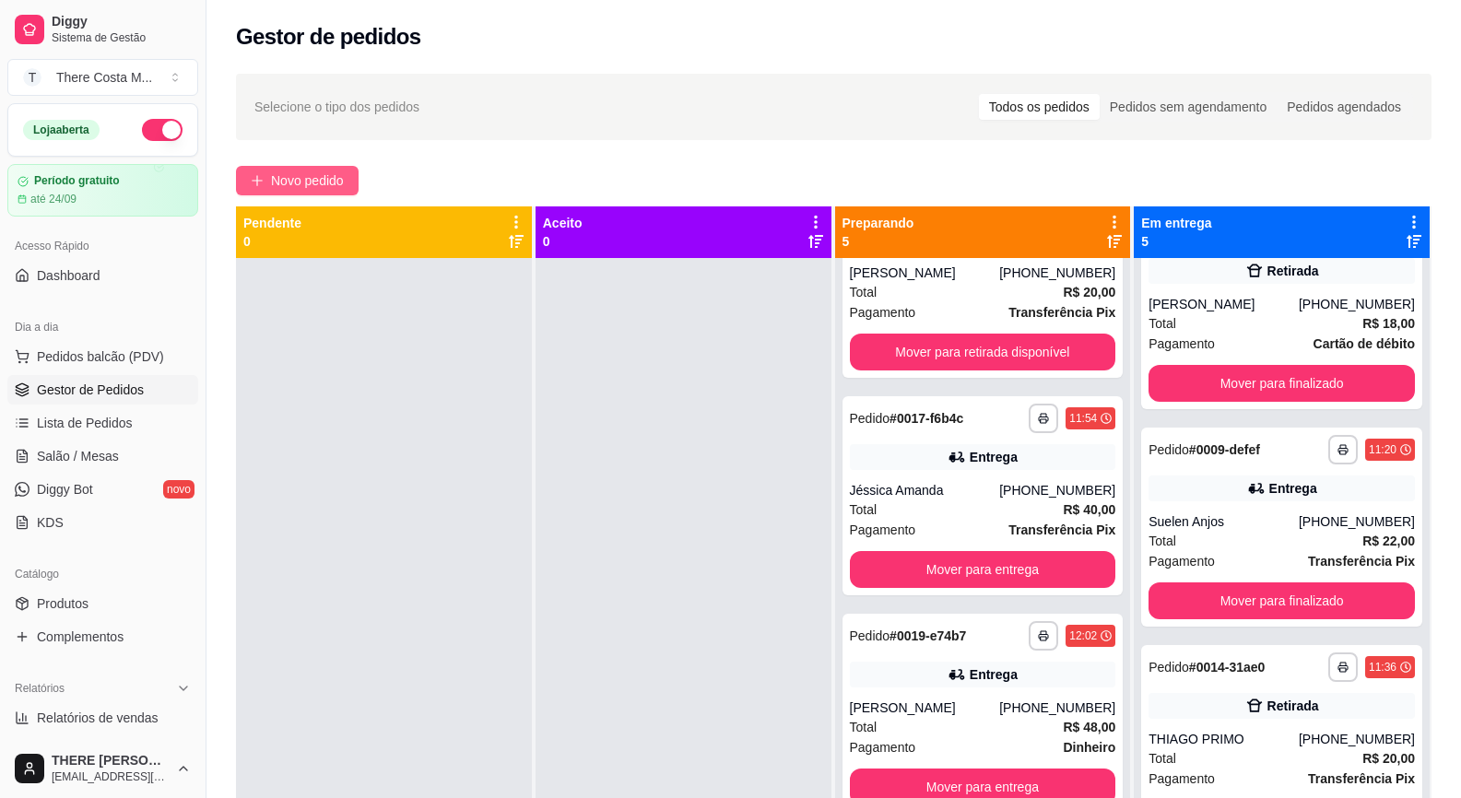
drag, startPoint x: 318, startPoint y: 160, endPoint x: 339, endPoint y: 176, distance: 26.4
click at [339, 176] on div "**********" at bounding box center [833, 545] width 1254 height 964
click at [340, 176] on span "Novo pedido" at bounding box center [307, 180] width 73 height 20
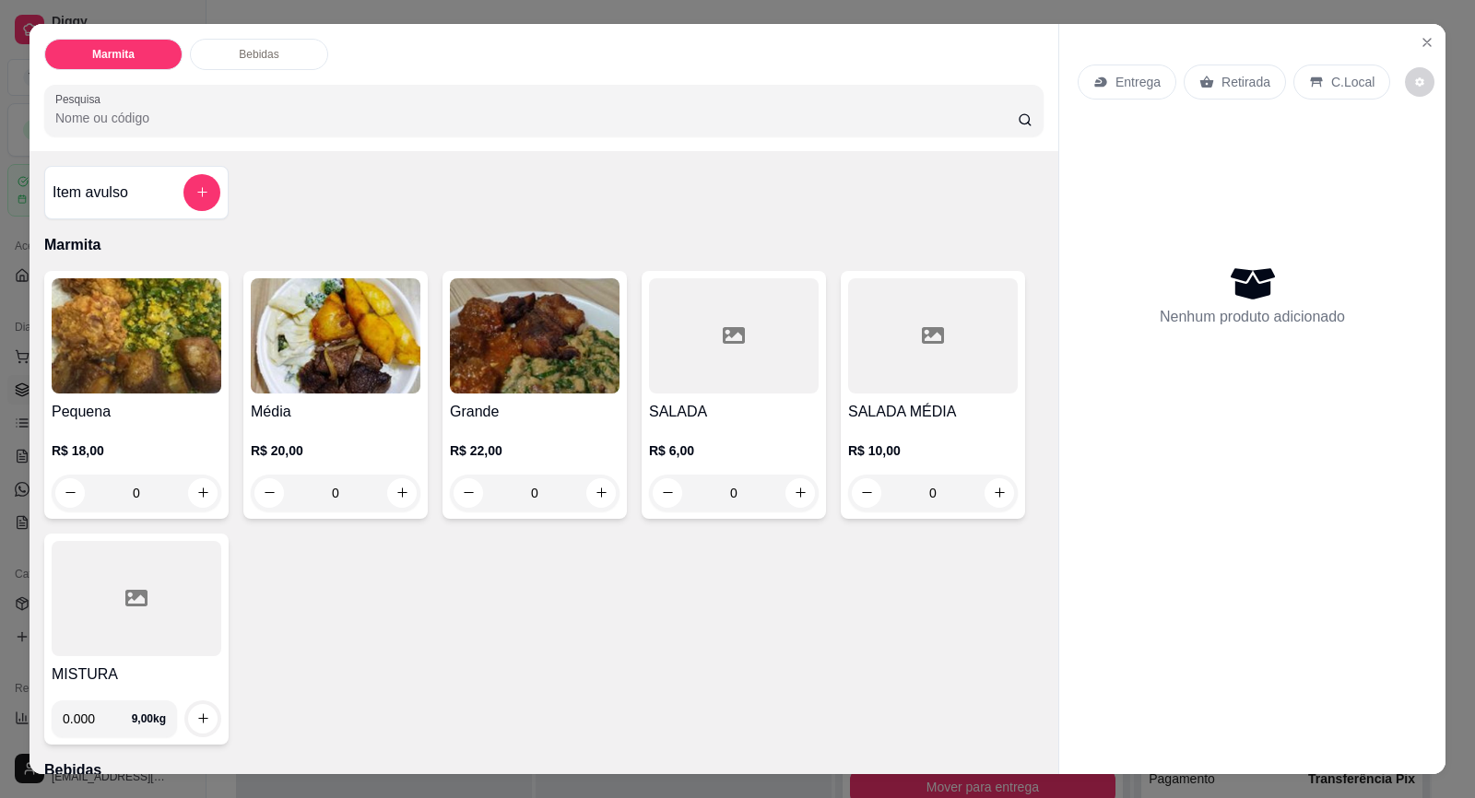
click at [1221, 90] on p "Retirada" at bounding box center [1245, 82] width 49 height 18
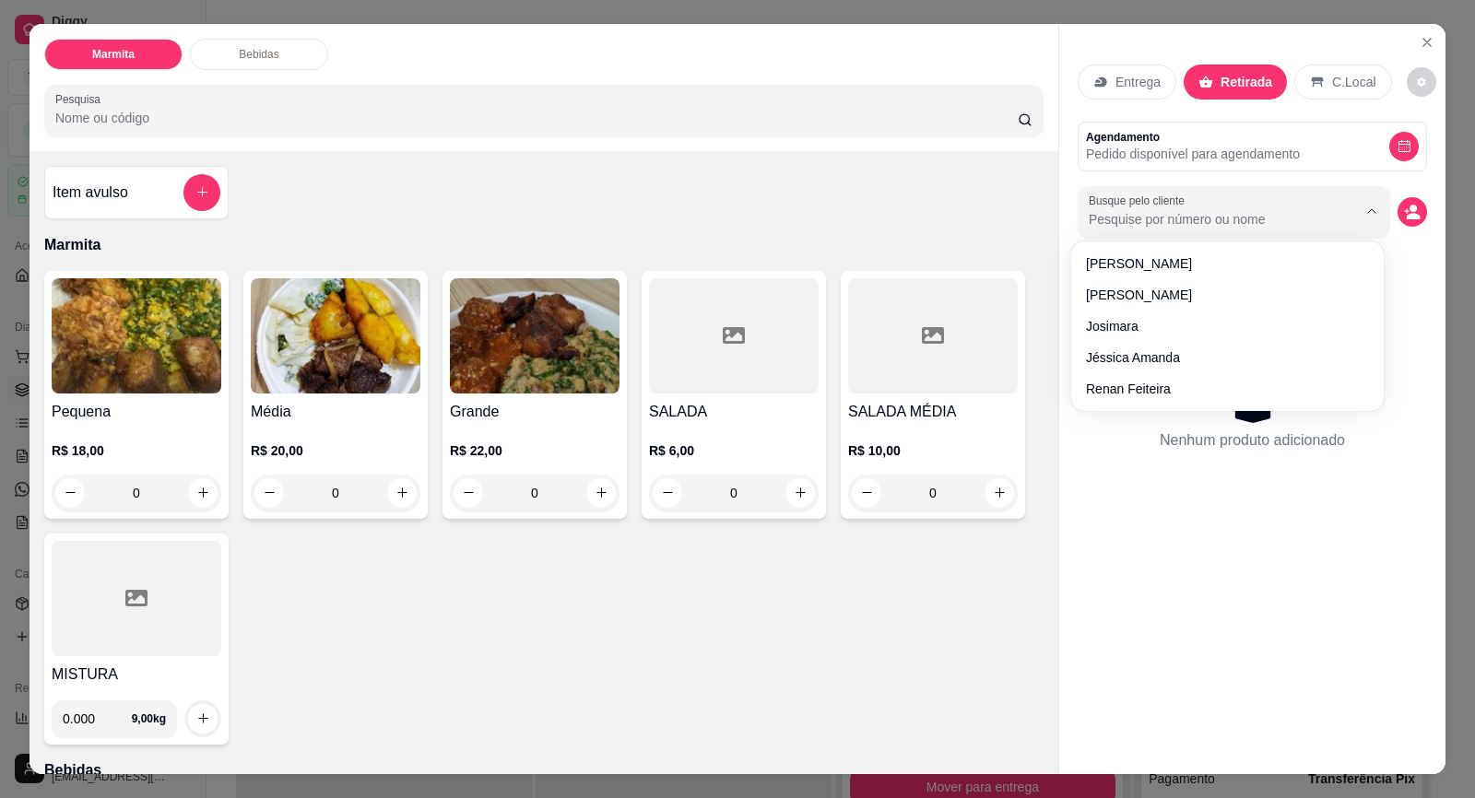
click at [1244, 210] on input "Busque pelo cliente" at bounding box center [1207, 219] width 239 height 18
type input "tel"
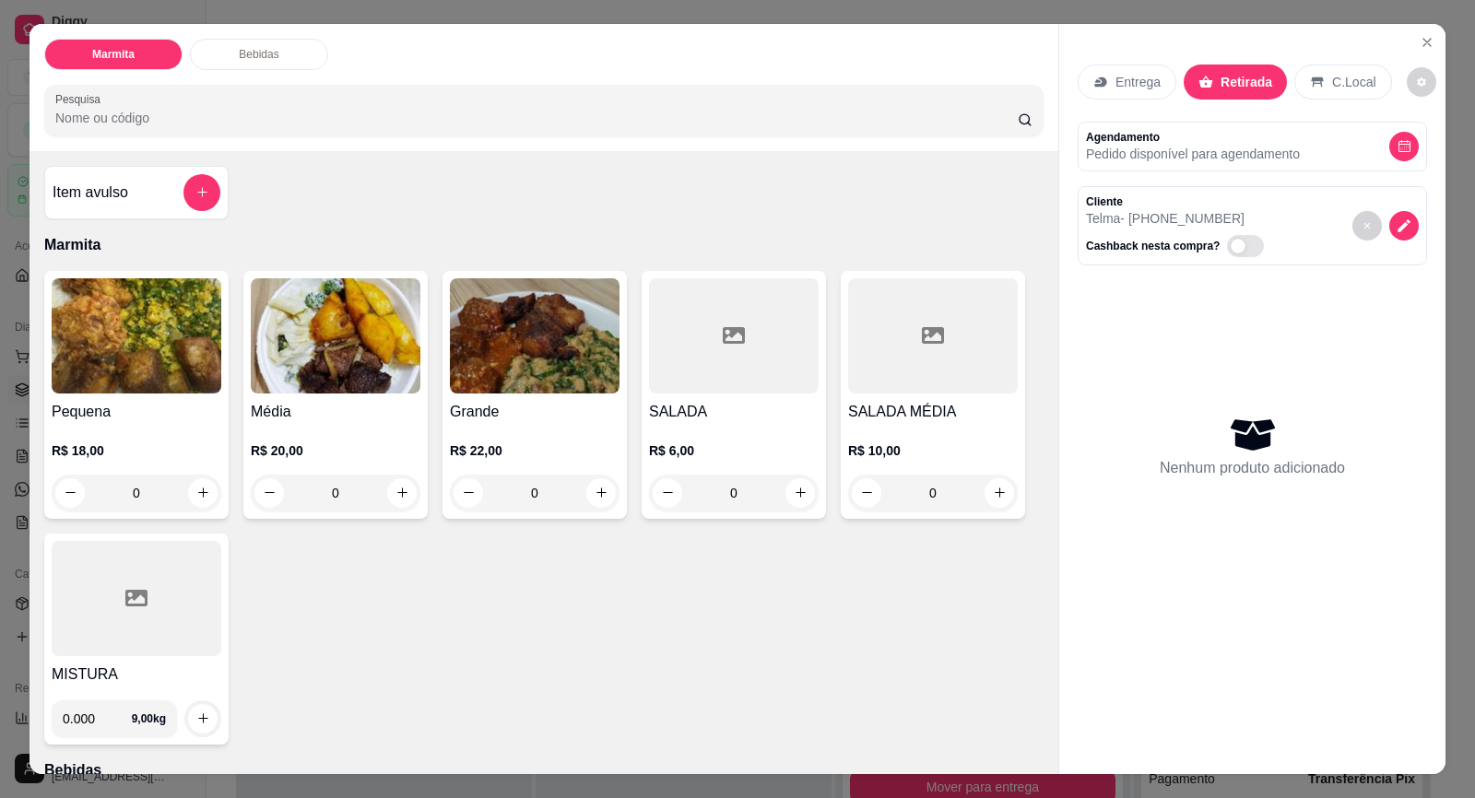
click at [170, 399] on div "Pequena R$ 18,00 0" at bounding box center [136, 395] width 184 height 248
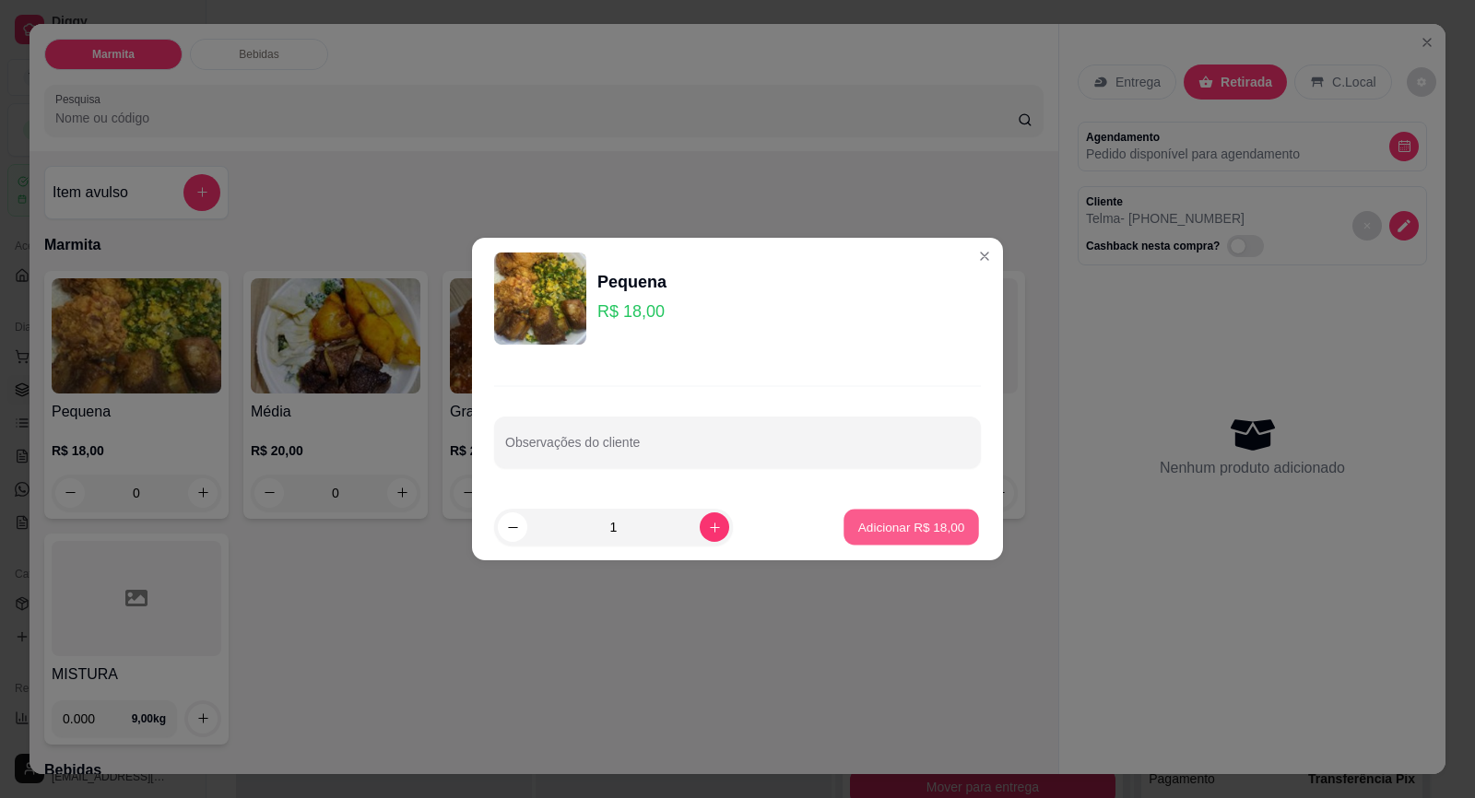
click at [907, 535] on button "Adicionar R$ 18,00" at bounding box center [910, 528] width 135 height 36
type input "1"
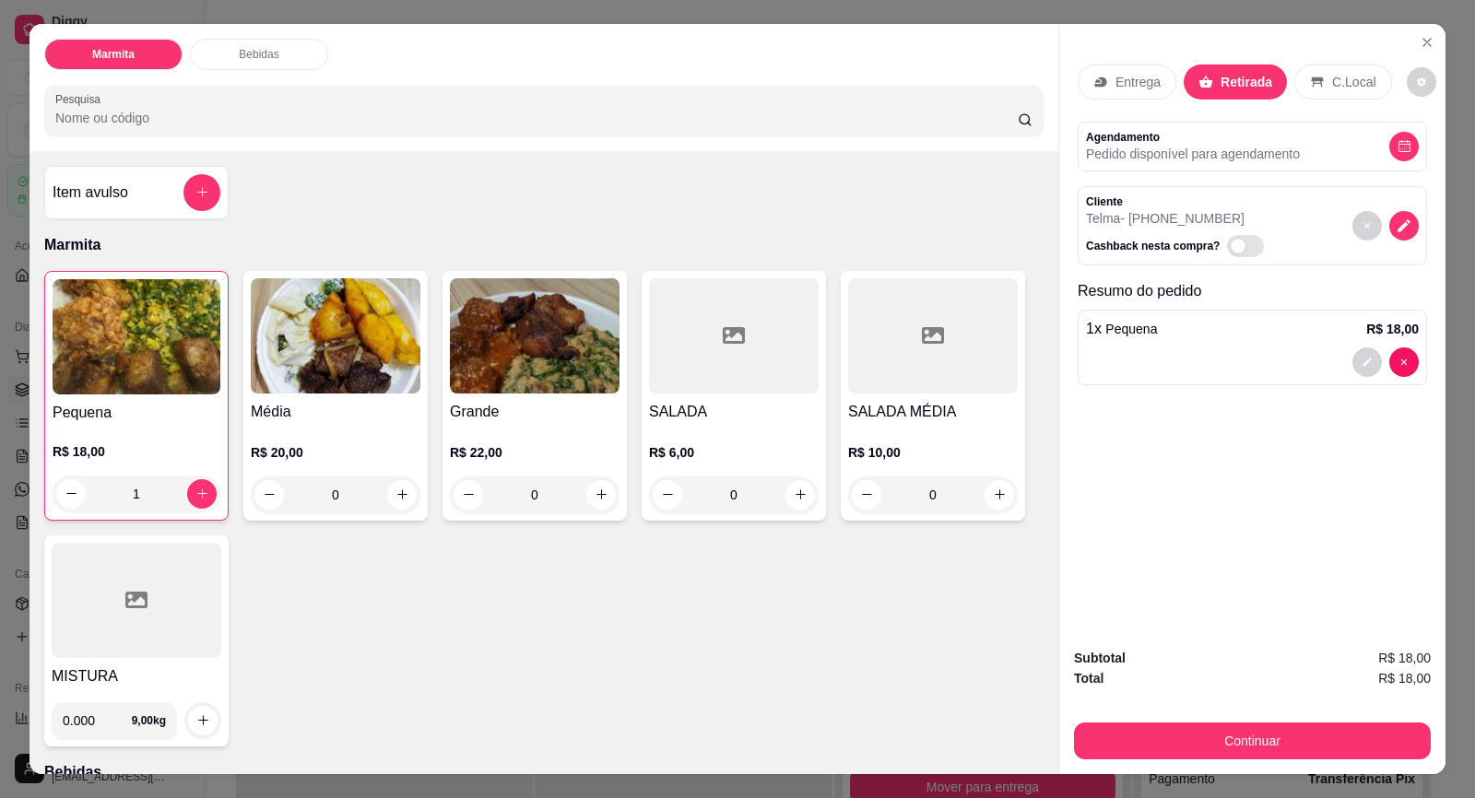
click at [100, 680] on h4 "MISTURA" at bounding box center [137, 676] width 170 height 22
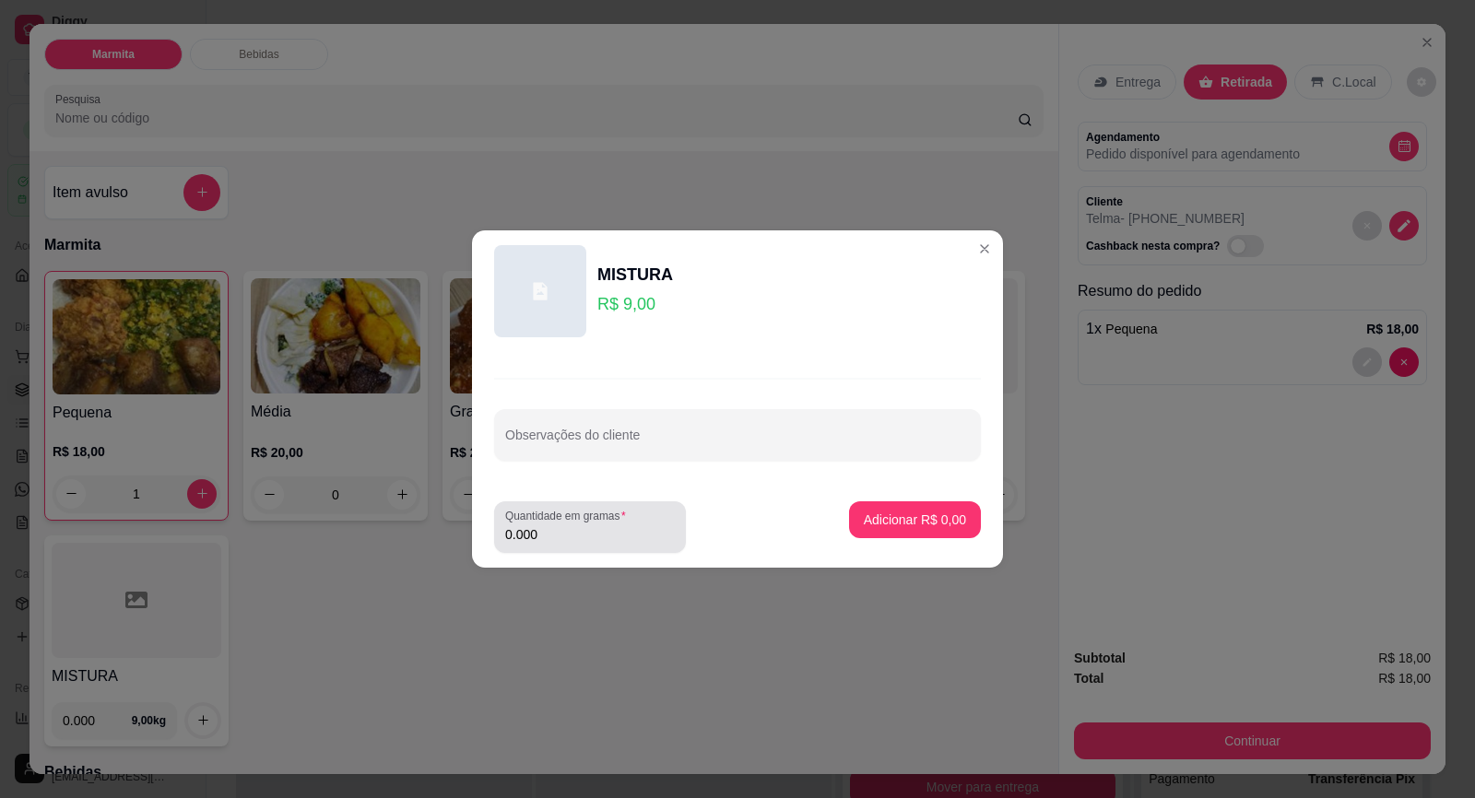
click at [587, 522] on label "Quantidade em gramas" at bounding box center [568, 516] width 127 height 16
click at [587, 525] on input "0.000" at bounding box center [590, 534] width 170 height 18
type input "1.000"
click at [938, 530] on button "Adicionar R$ 9,00" at bounding box center [915, 520] width 128 height 36
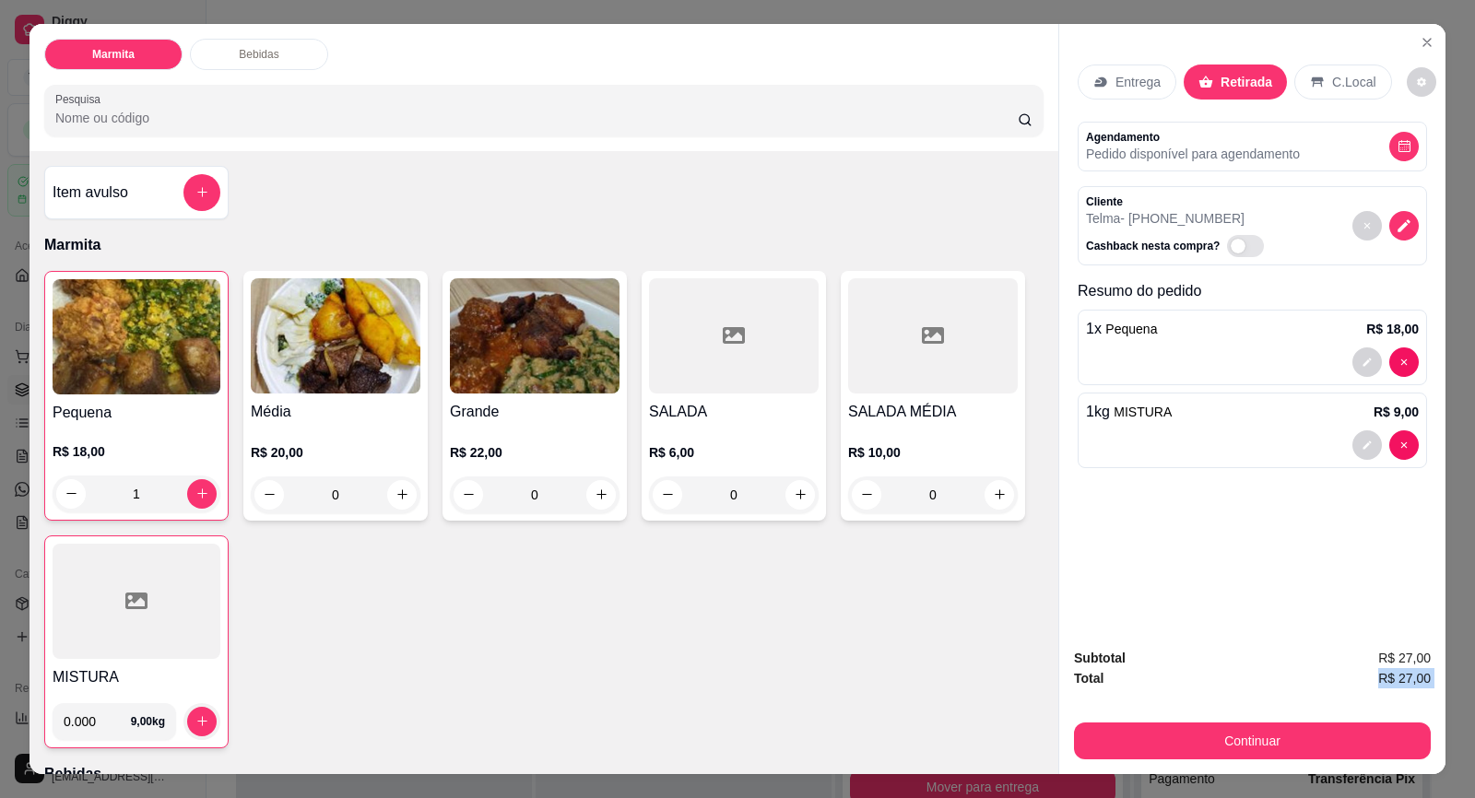
click at [1270, 680] on div "Subtotal R$ 27,00 Total R$ 27,00 Continuar" at bounding box center [1252, 704] width 357 height 112
click at [1261, 742] on button "Continuar" at bounding box center [1252, 741] width 357 height 37
click at [1238, 737] on button "Continuar" at bounding box center [1252, 741] width 357 height 37
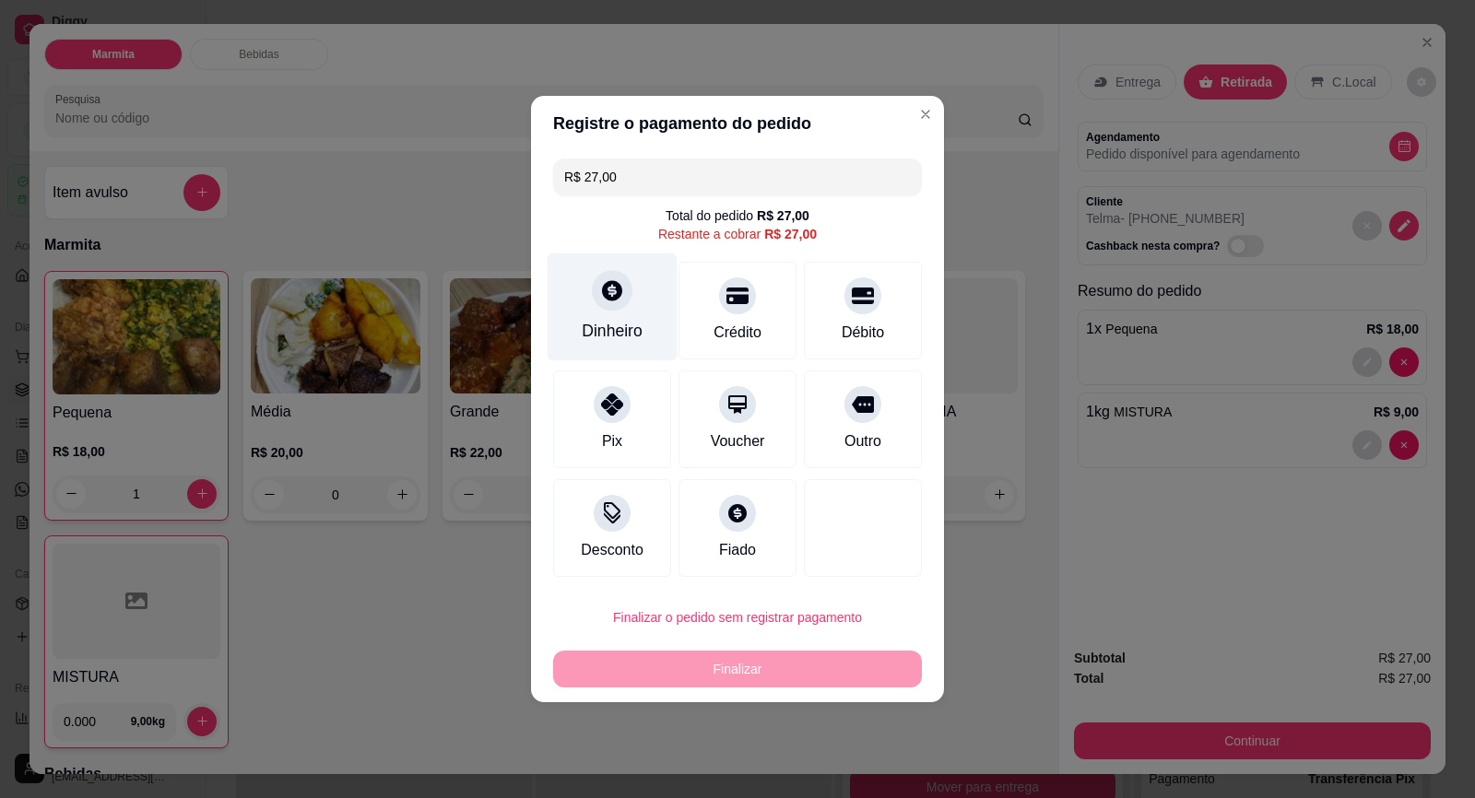
click at [600, 277] on div at bounding box center [612, 290] width 41 height 41
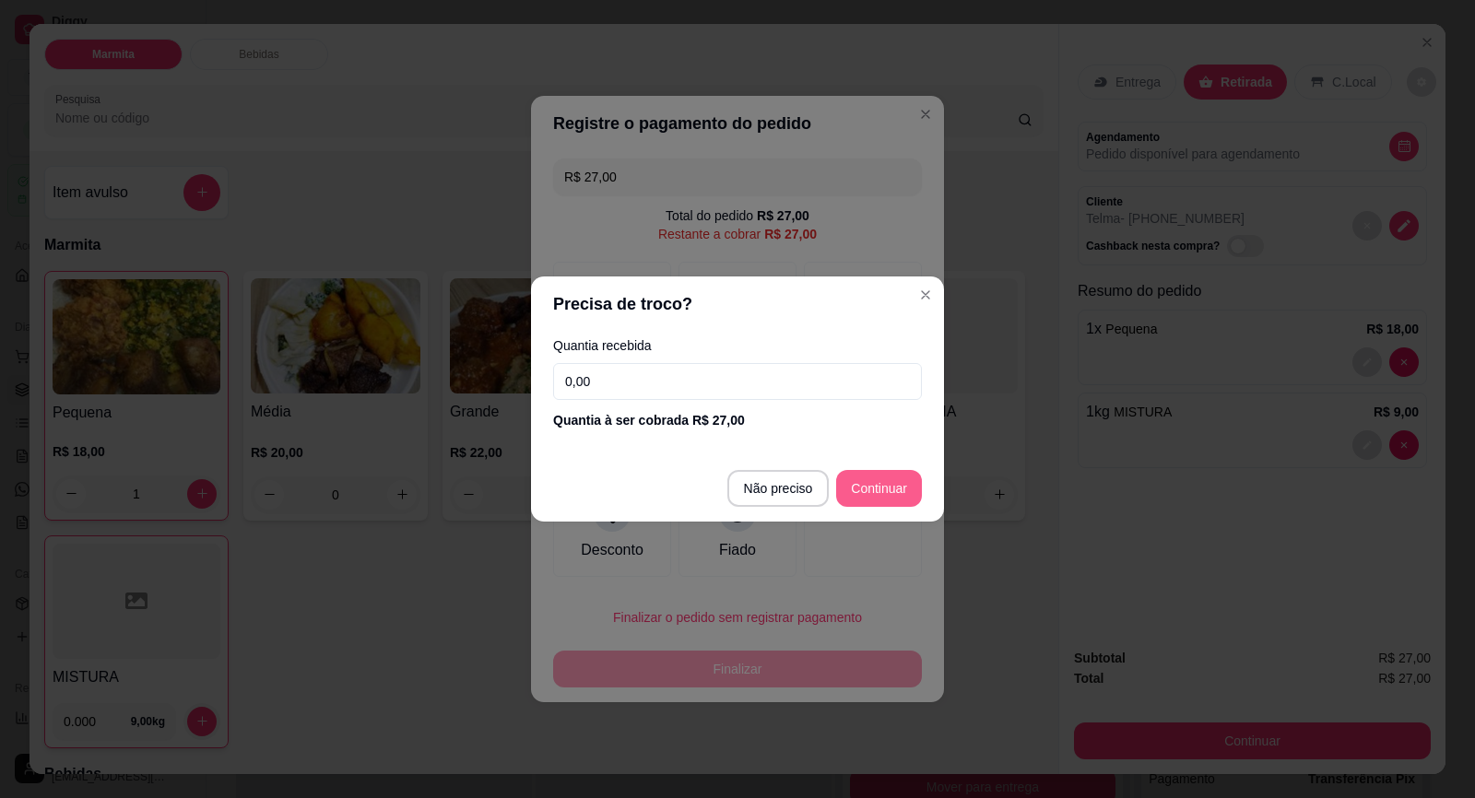
type input "R$ 0,00"
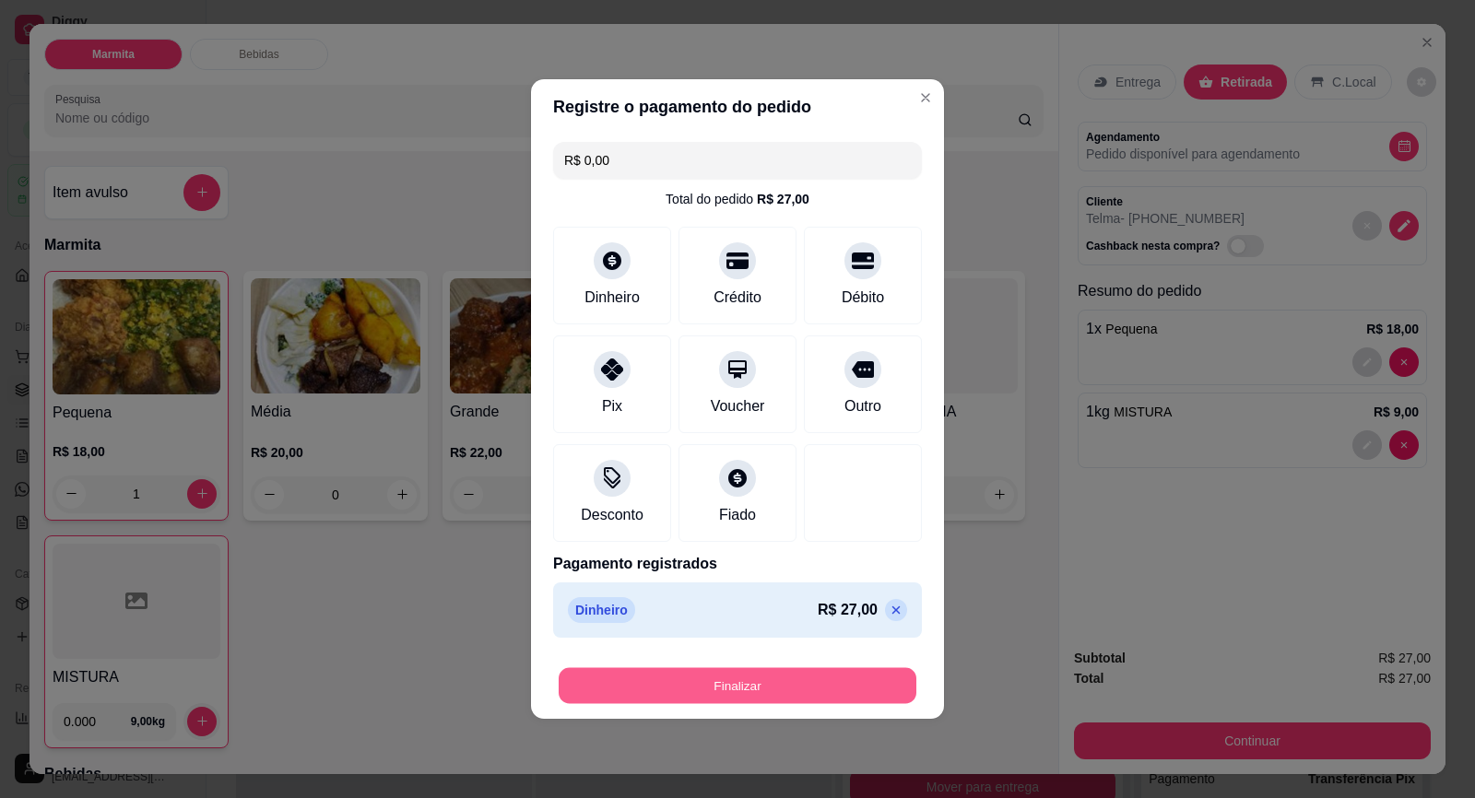
click at [753, 679] on button "Finalizar" at bounding box center [737, 686] width 358 height 36
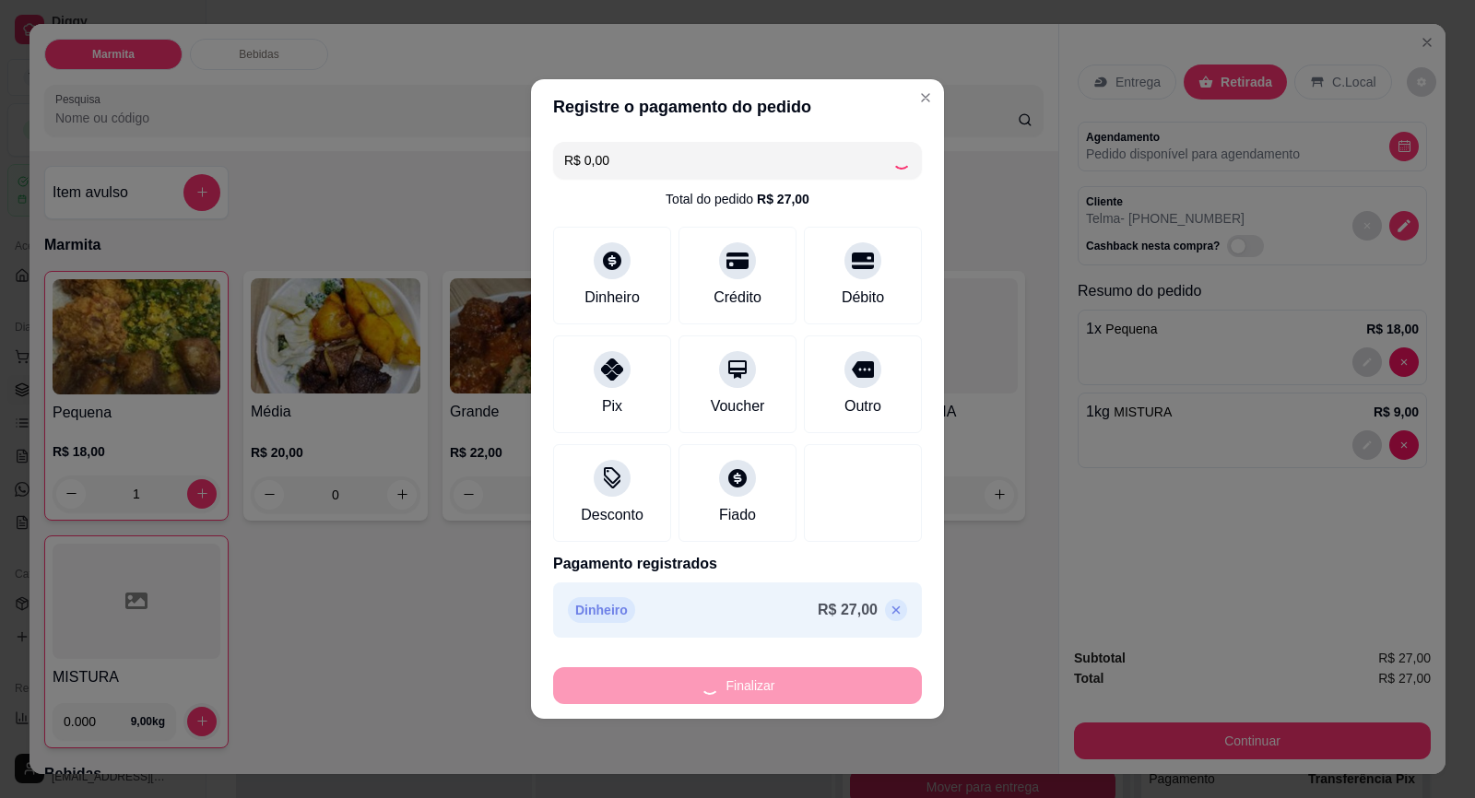
type input "0"
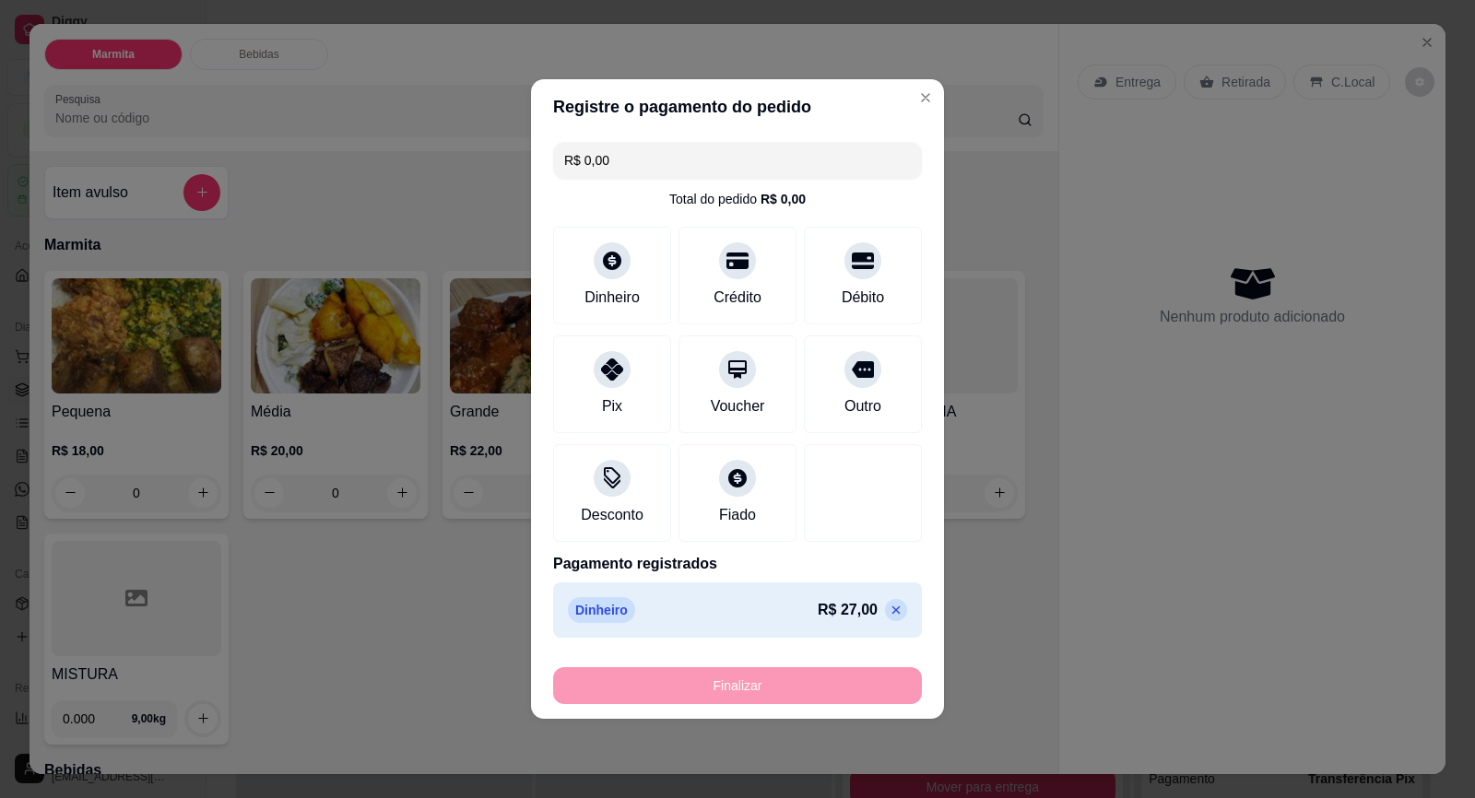
type input "-R$ 27,00"
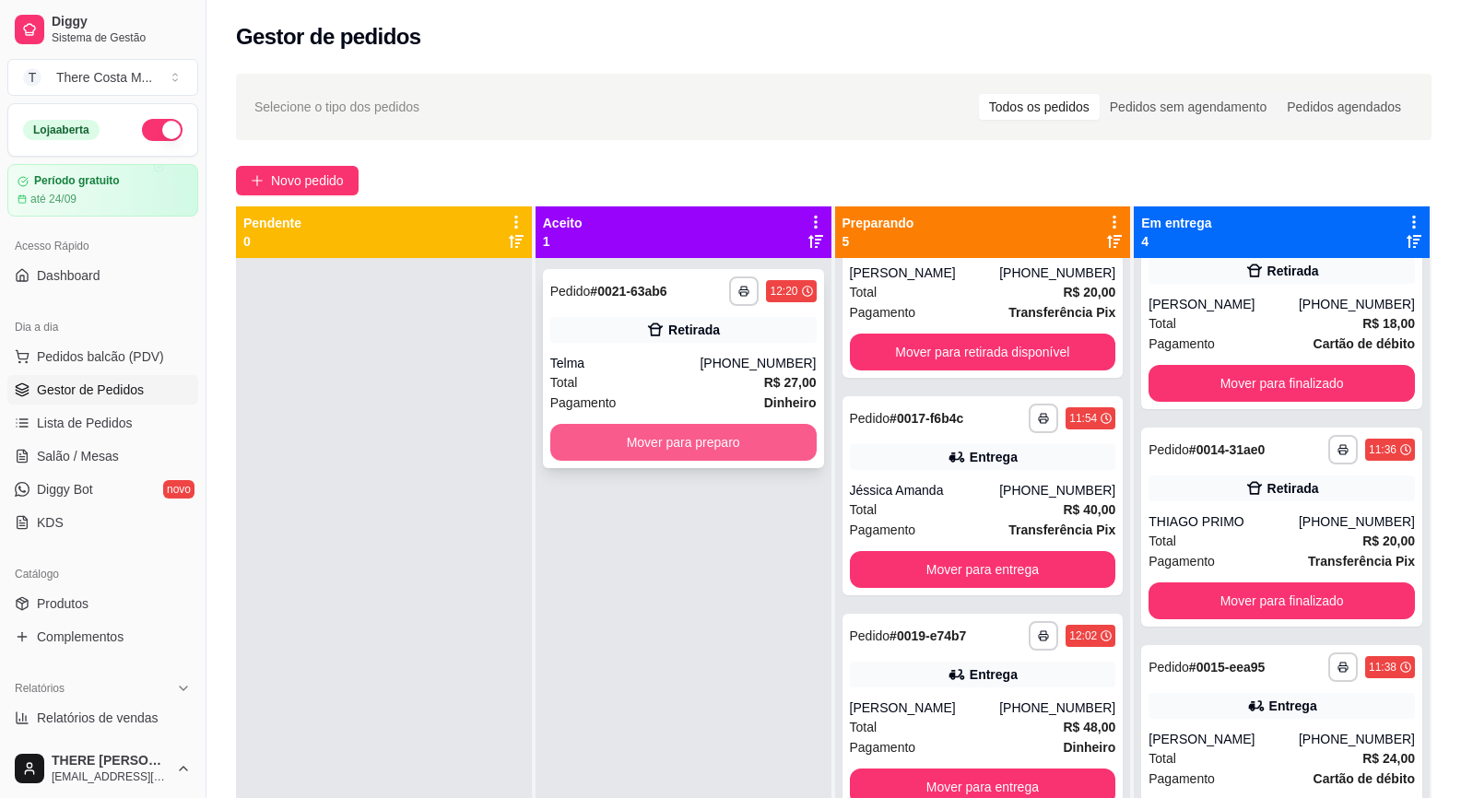
click at [770, 445] on button "Mover para preparo" at bounding box center [683, 442] width 266 height 37
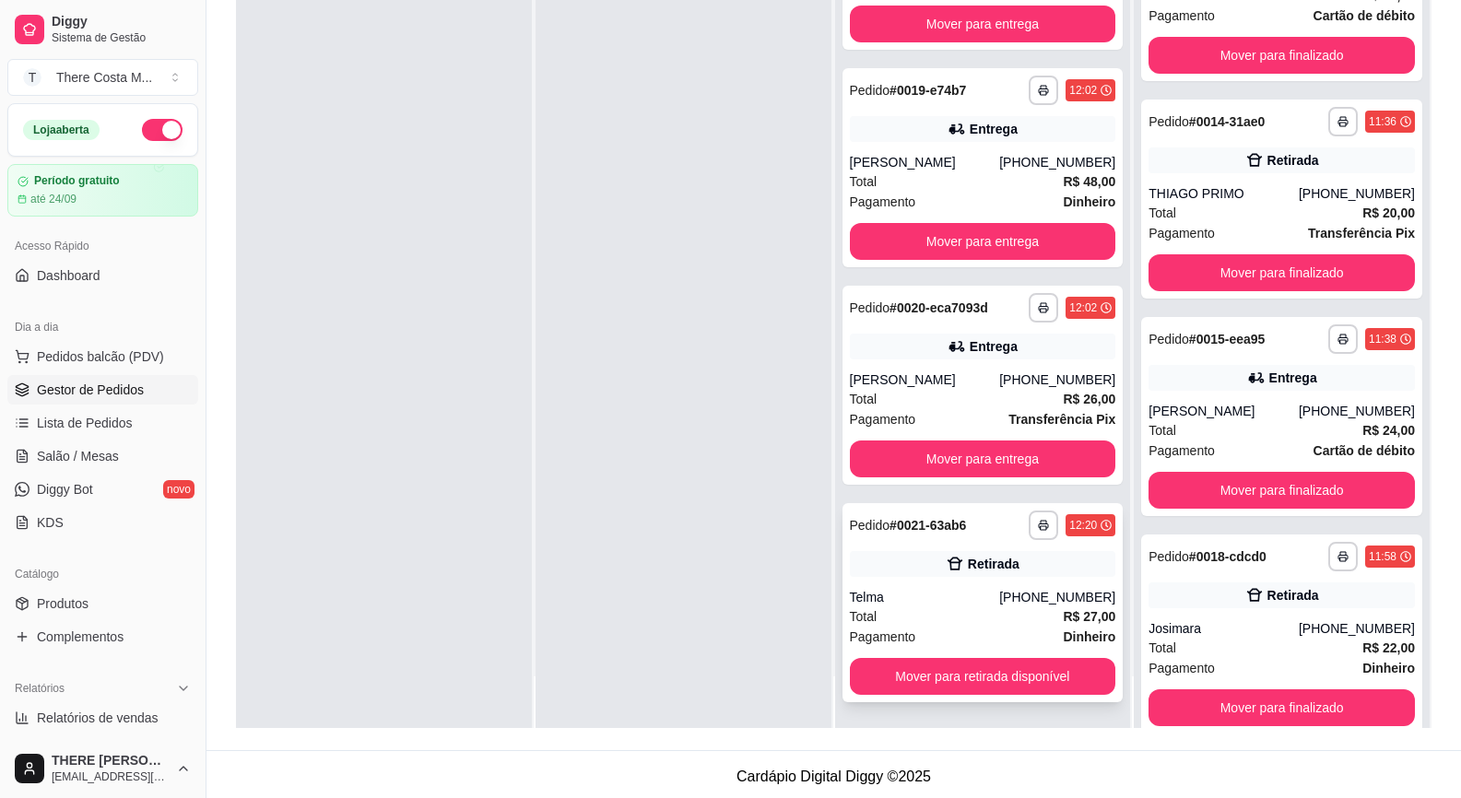
scroll to position [281, 0]
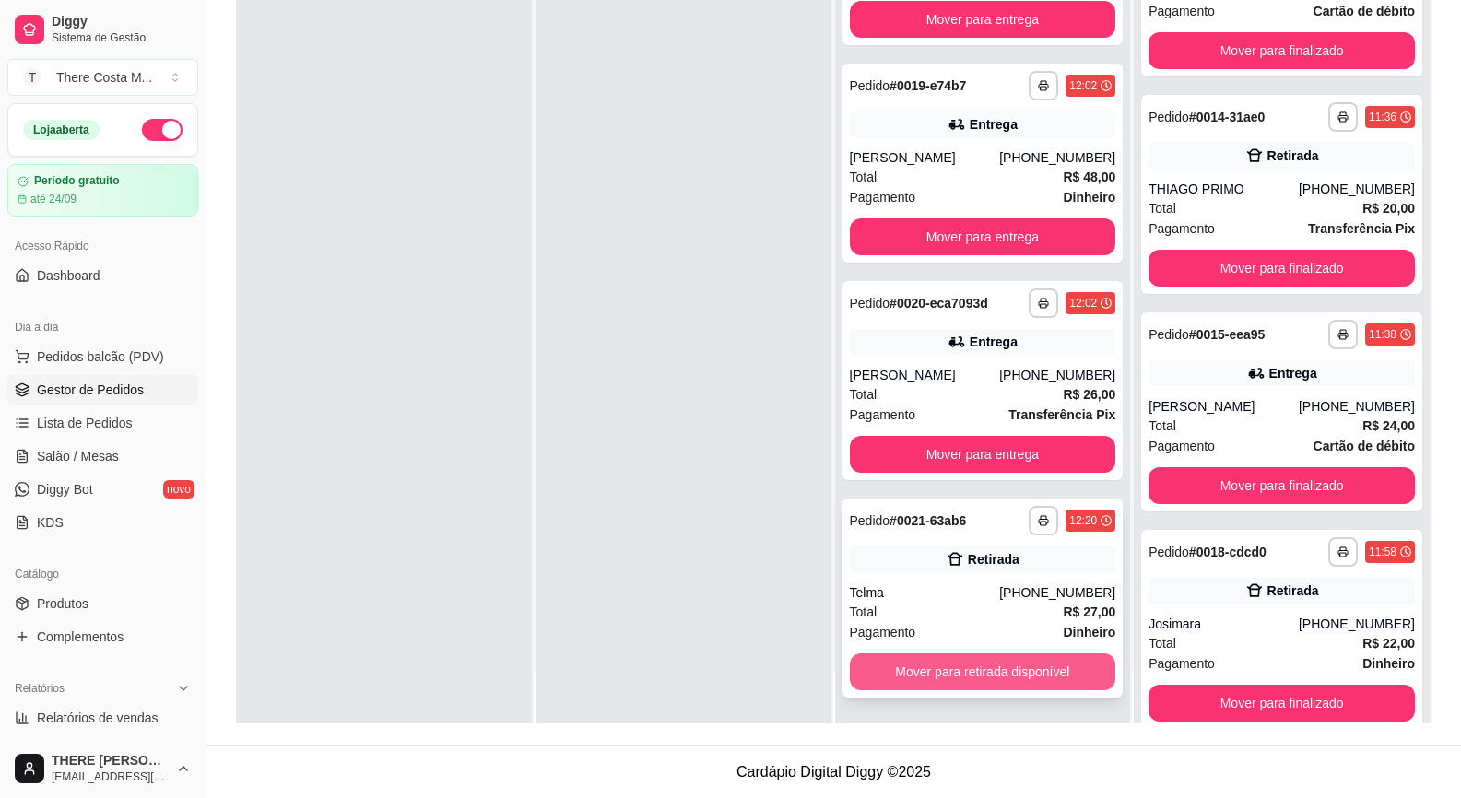
click at [1013, 667] on button "Mover para retirada disponível" at bounding box center [983, 671] width 266 height 37
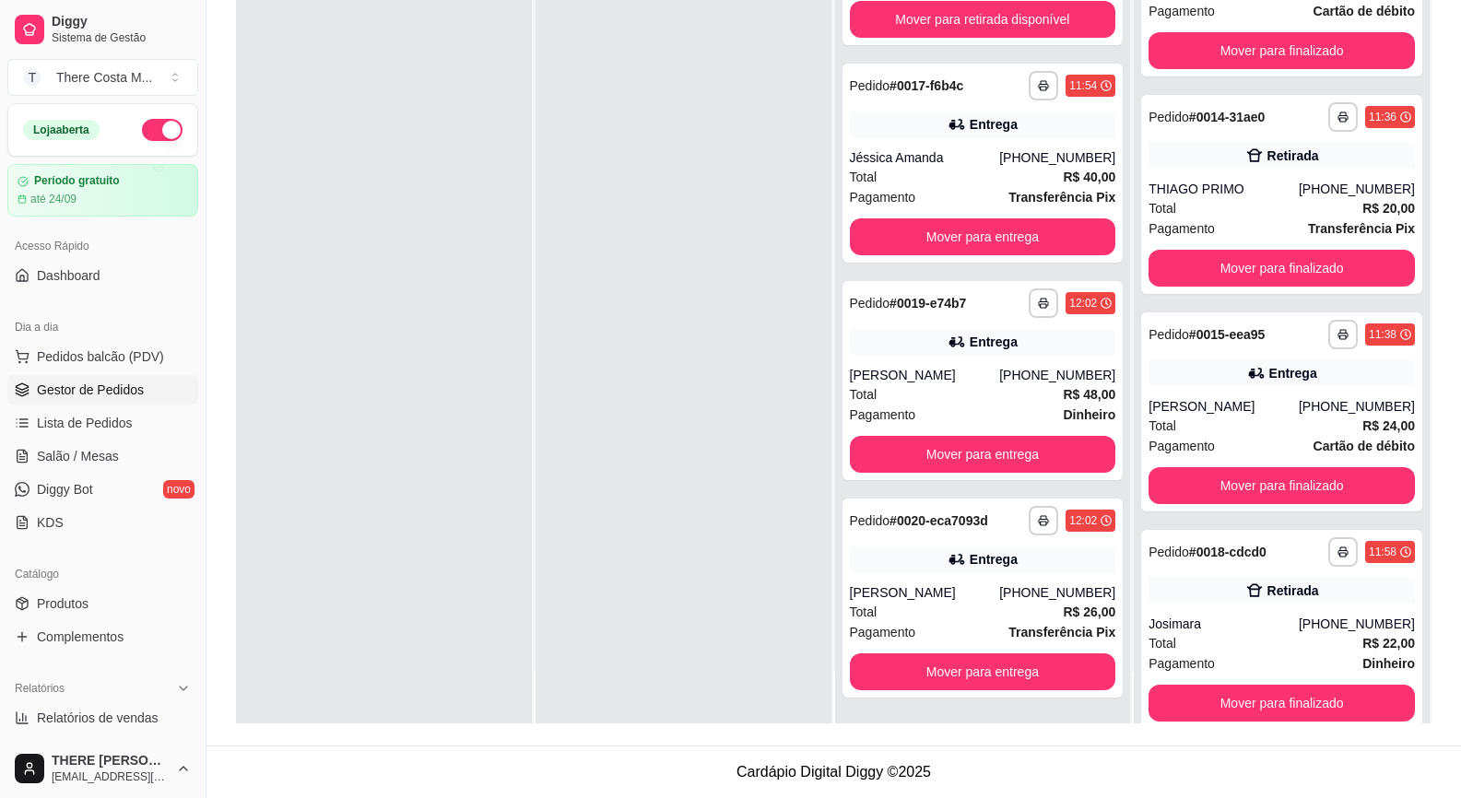
scroll to position [0, 0]
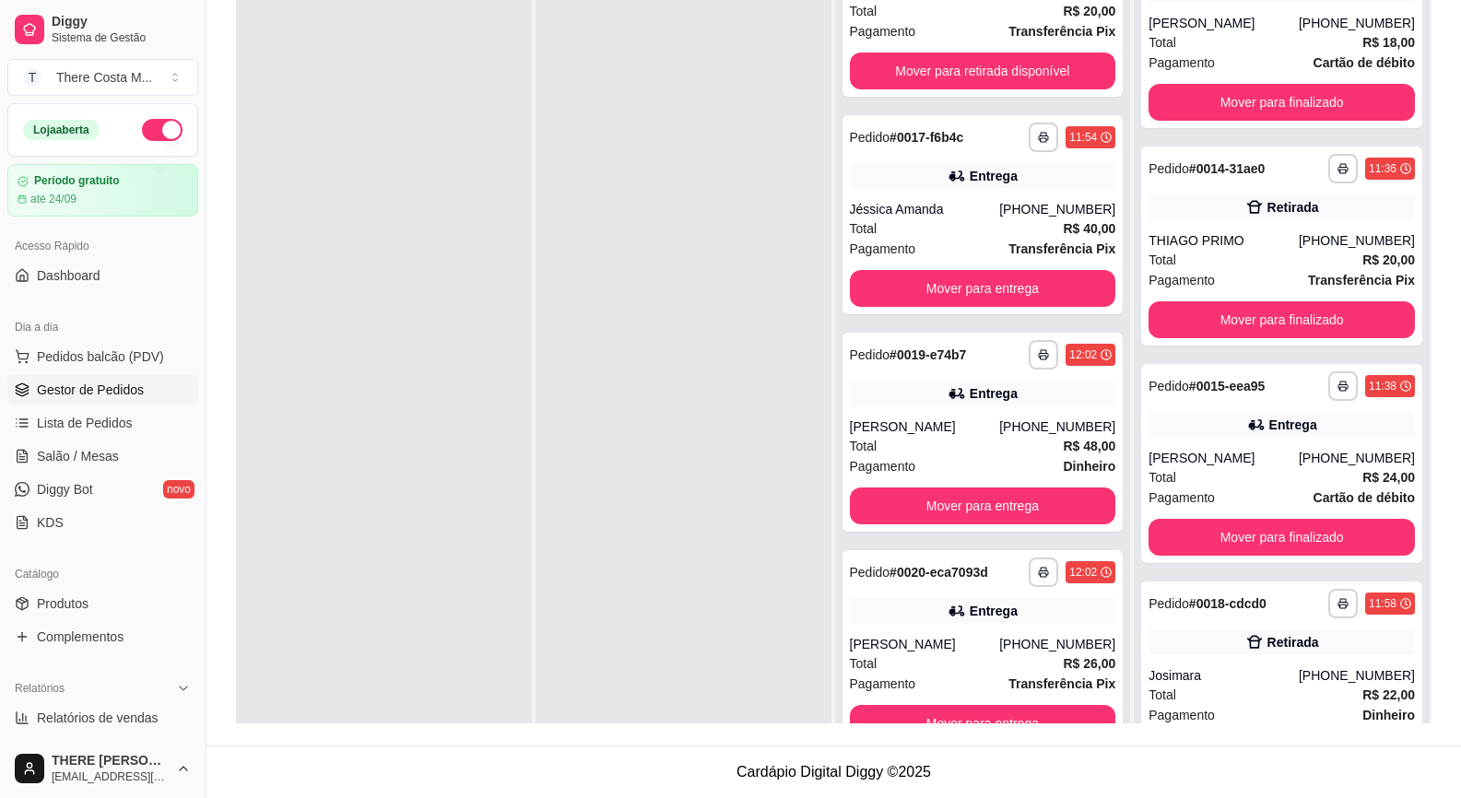
click at [99, 618] on ul "Produtos Complementos" at bounding box center [102, 620] width 191 height 63
click at [100, 613] on link "Produtos" at bounding box center [102, 603] width 191 height 29
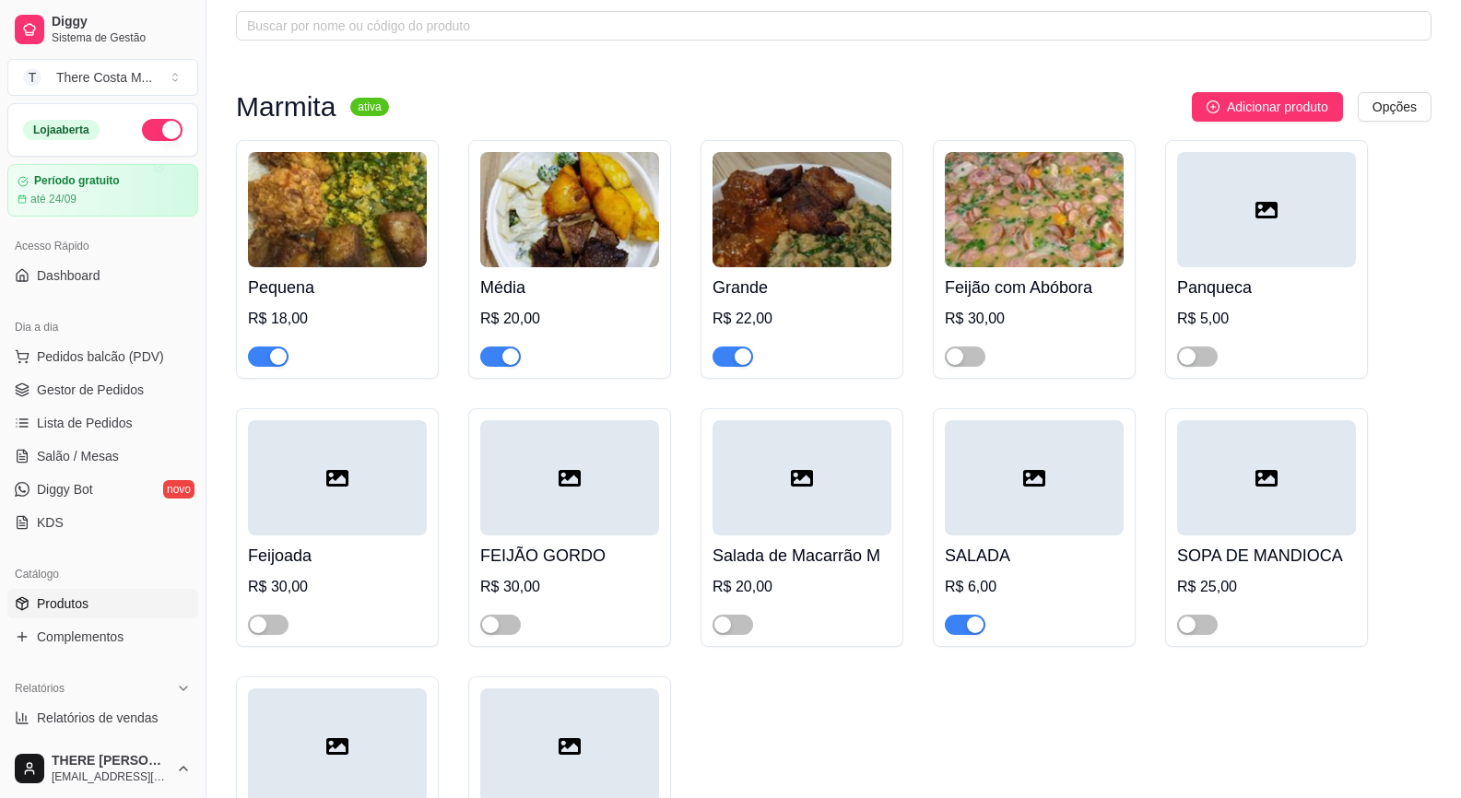
scroll to position [276, 0]
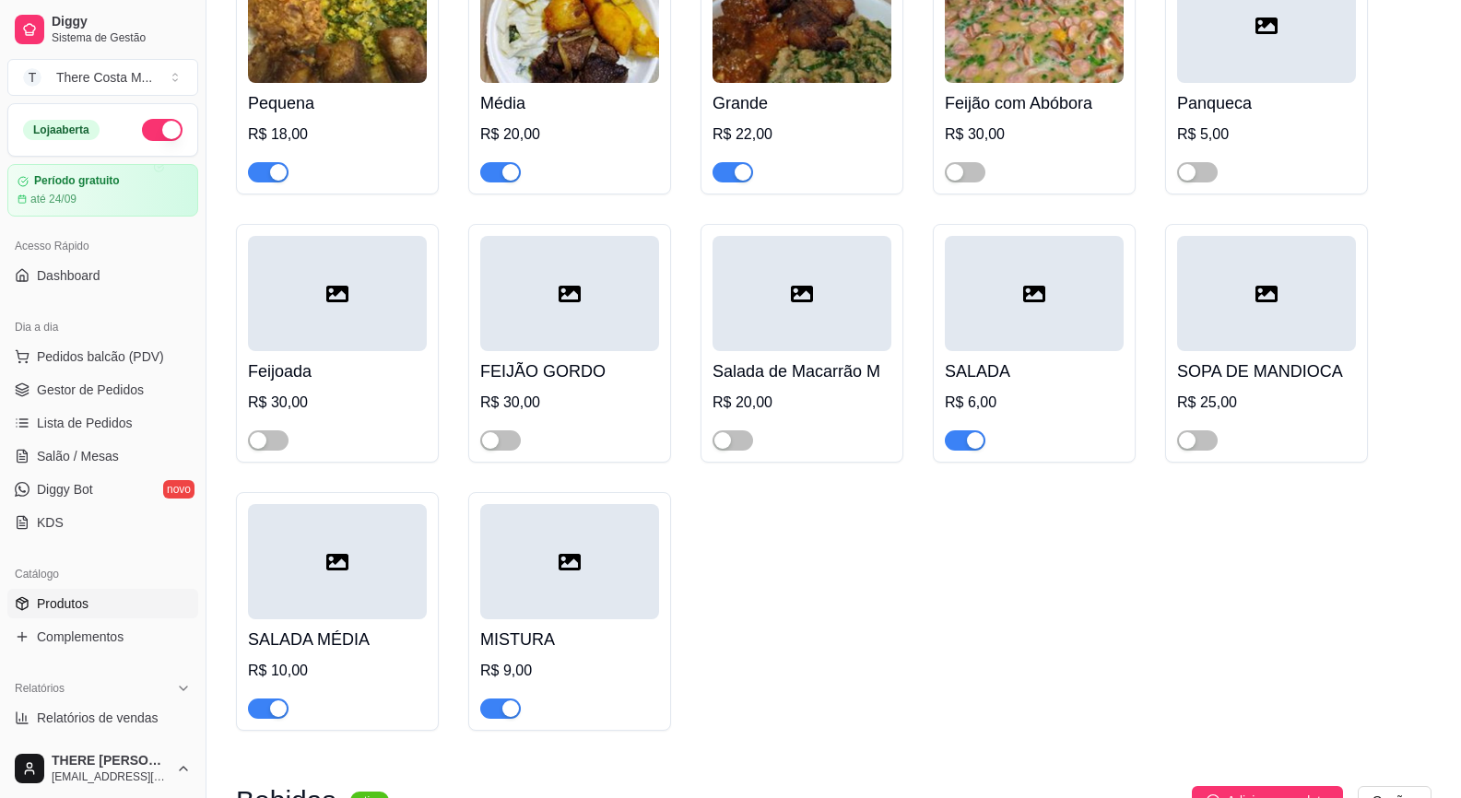
click at [573, 596] on div at bounding box center [569, 561] width 179 height 115
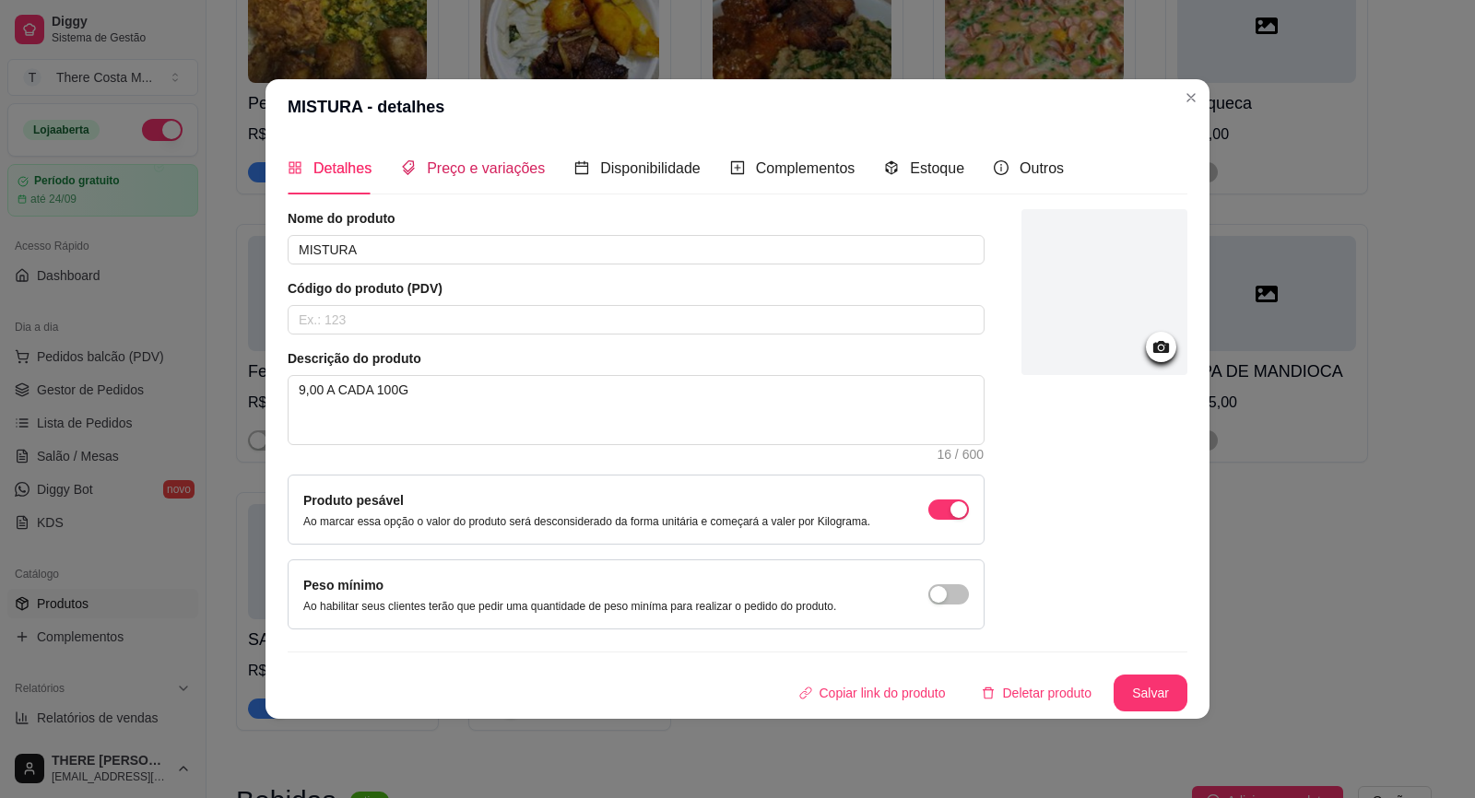
click at [503, 180] on div "Preço e variações" at bounding box center [473, 168] width 144 height 23
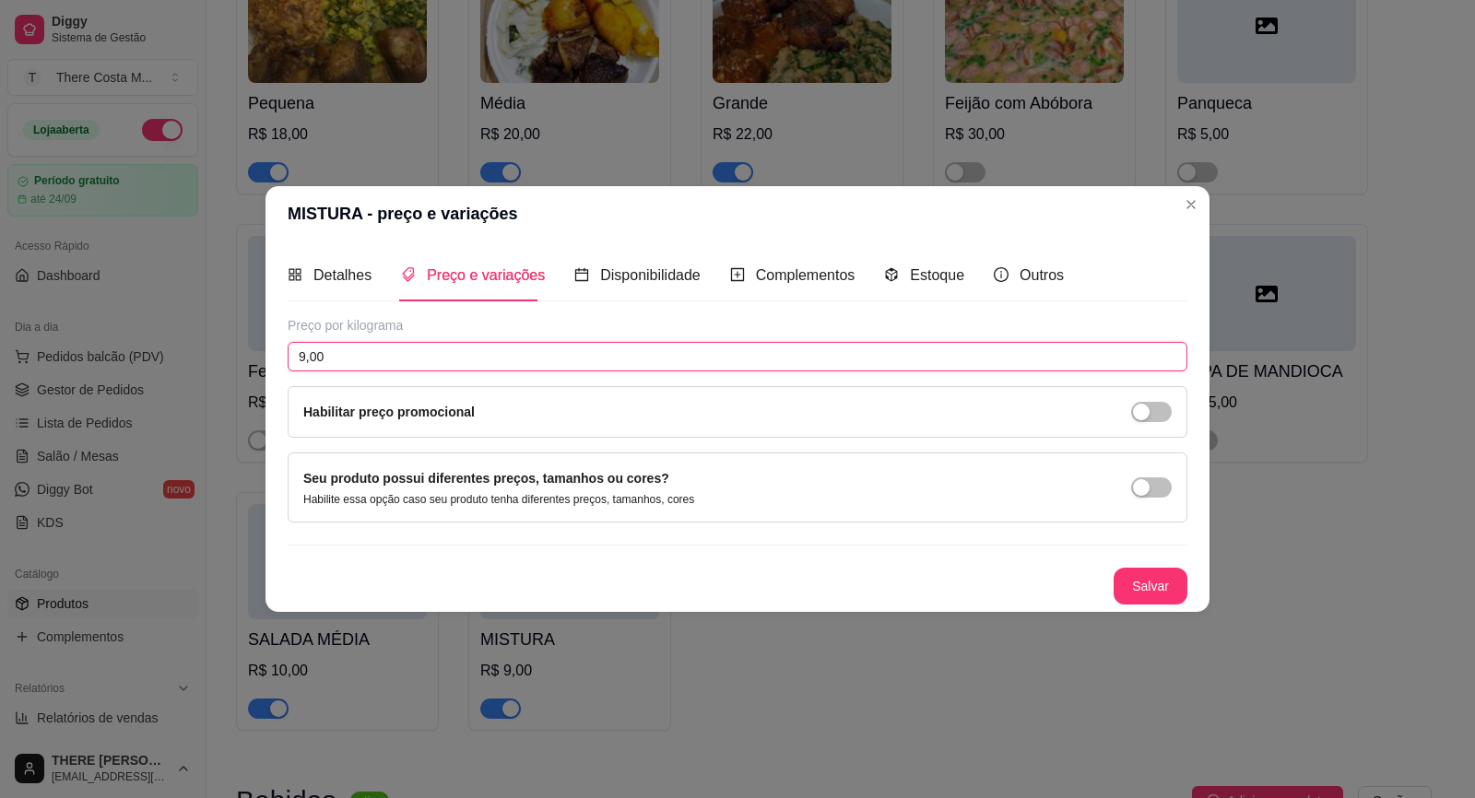
click at [337, 360] on input "9,00" at bounding box center [737, 356] width 899 height 29
type input "90,00"
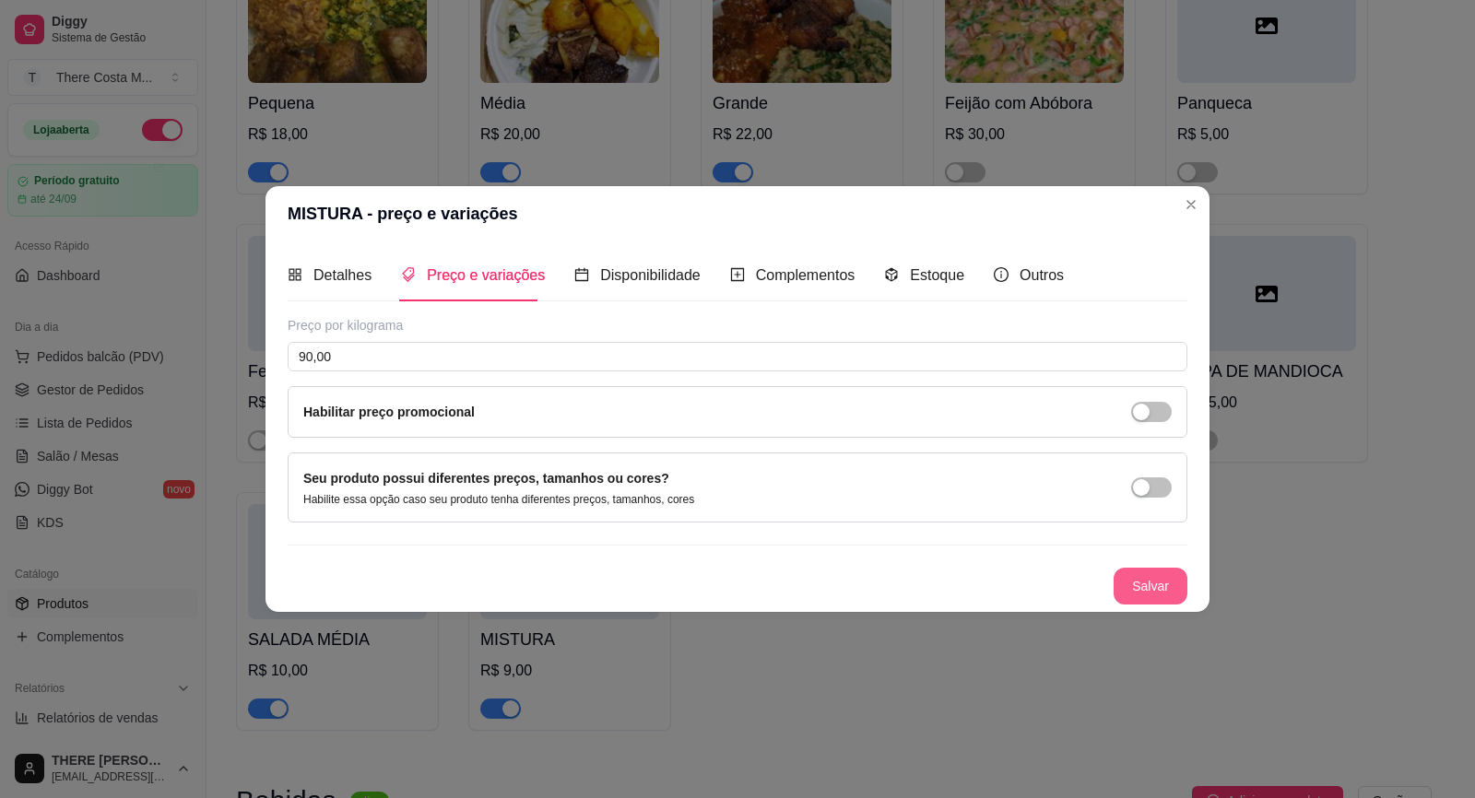
click at [1153, 582] on button "Salvar" at bounding box center [1150, 586] width 74 height 37
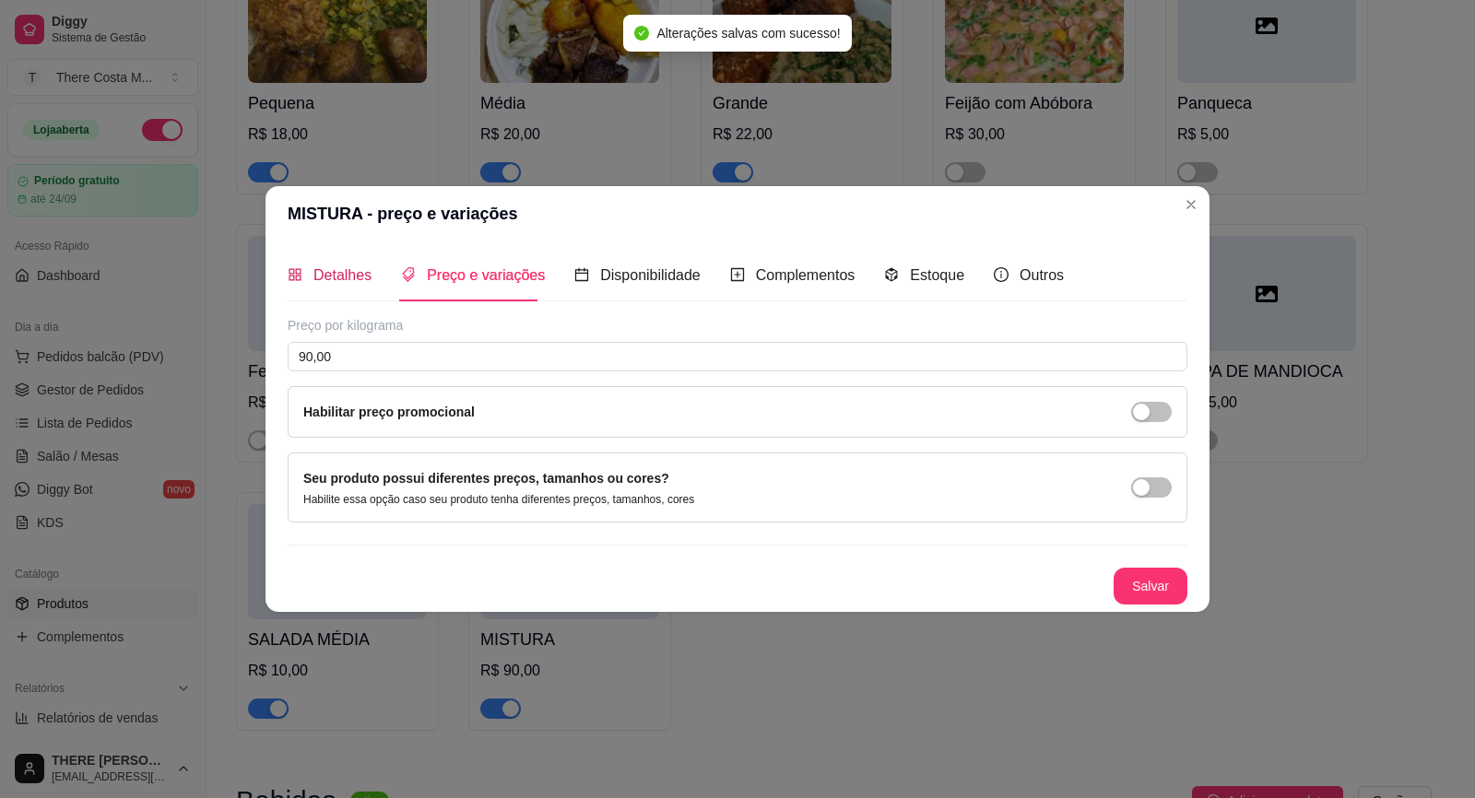
click at [331, 273] on span "Detalhes" at bounding box center [342, 275] width 58 height 16
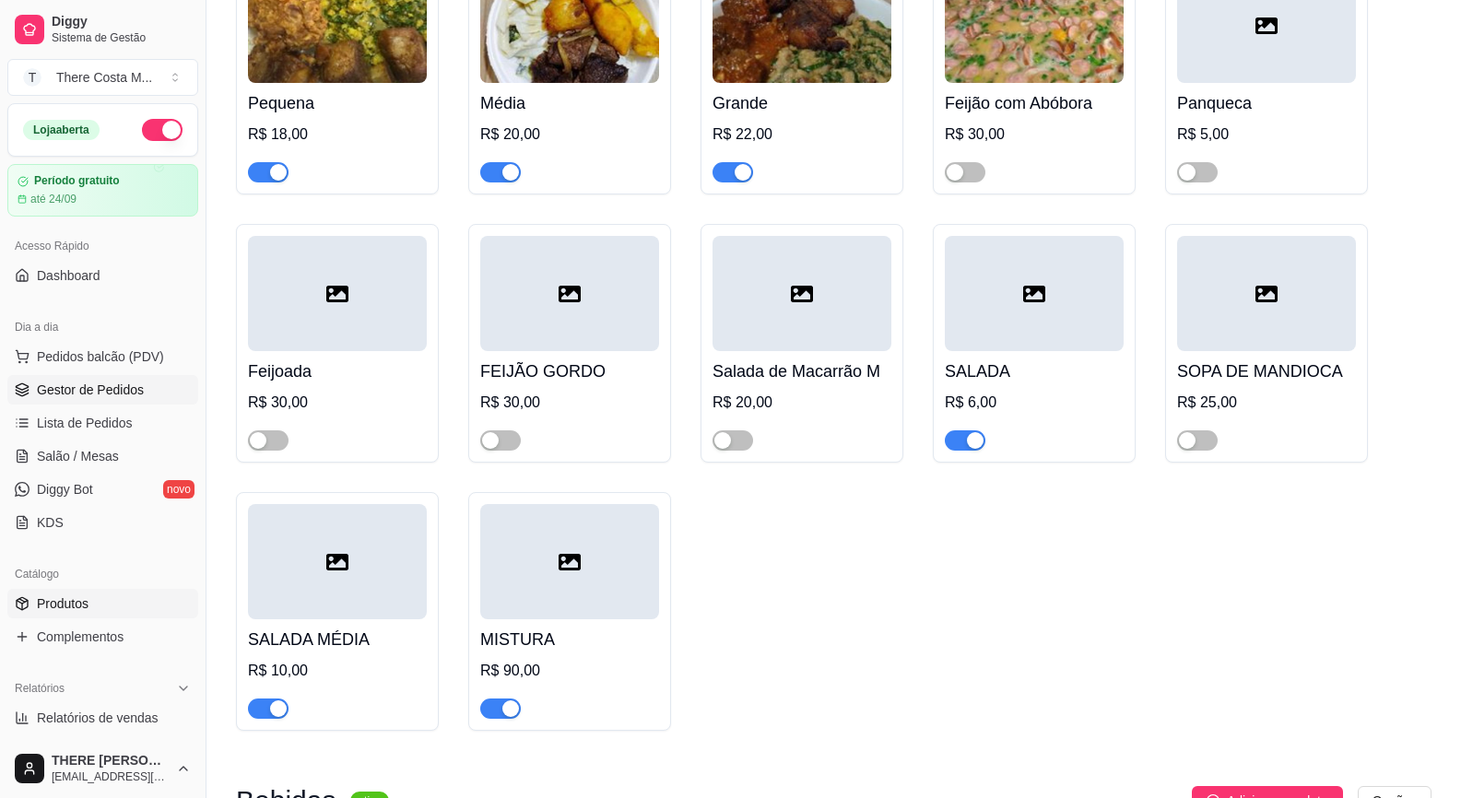
click at [138, 393] on span "Gestor de Pedidos" at bounding box center [90, 390] width 107 height 18
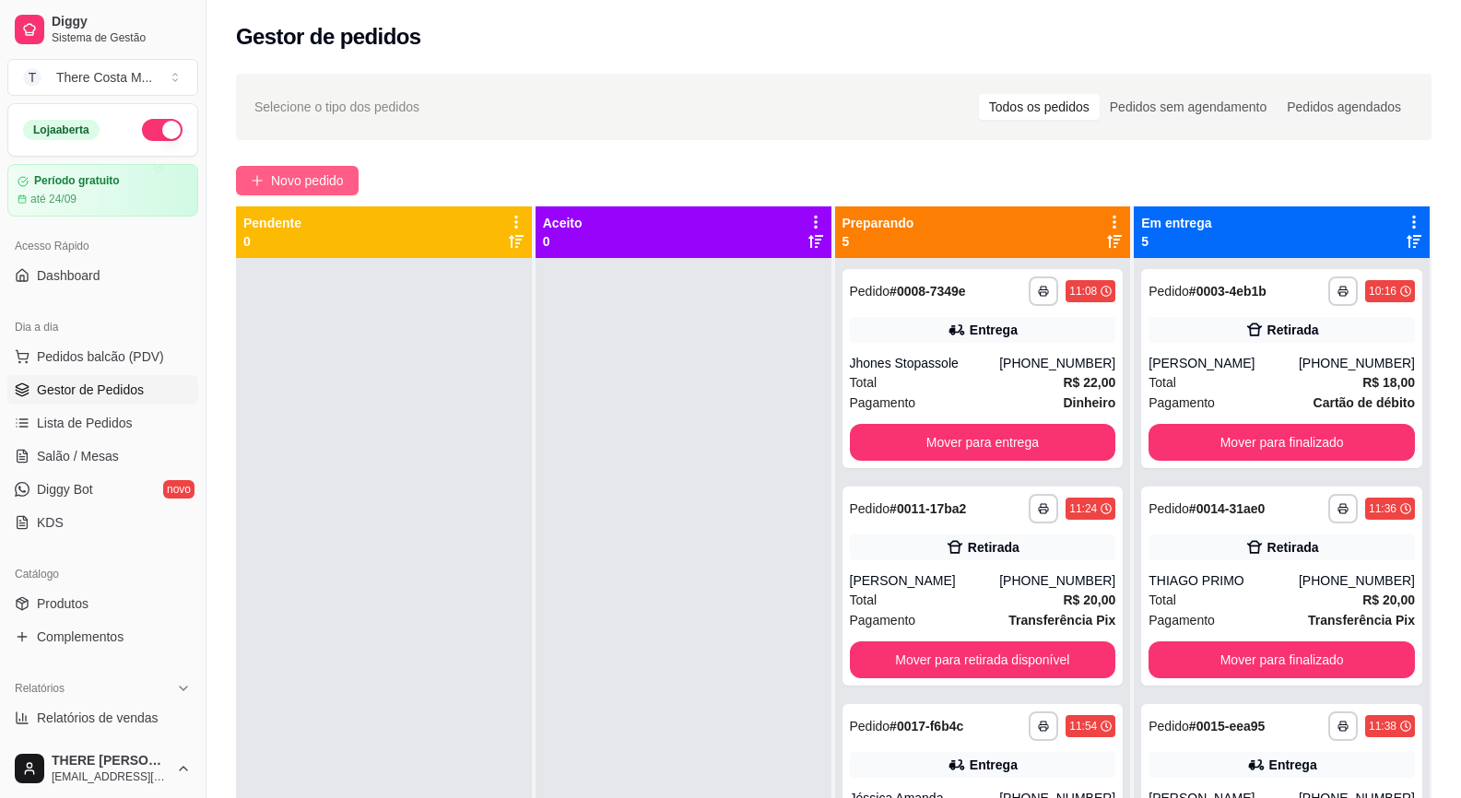
click at [341, 185] on span "Novo pedido" at bounding box center [307, 180] width 73 height 20
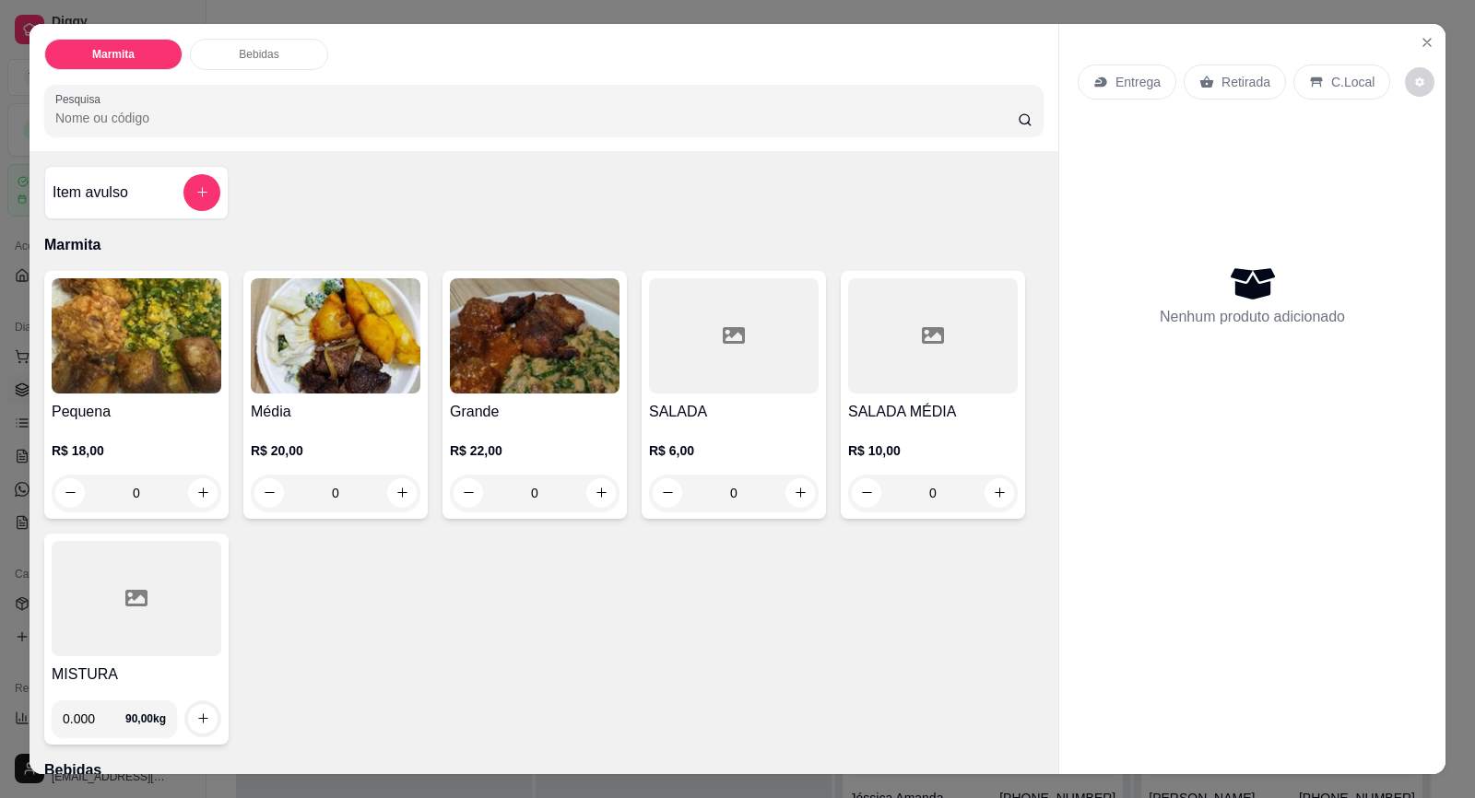
click at [163, 628] on div at bounding box center [137, 598] width 170 height 115
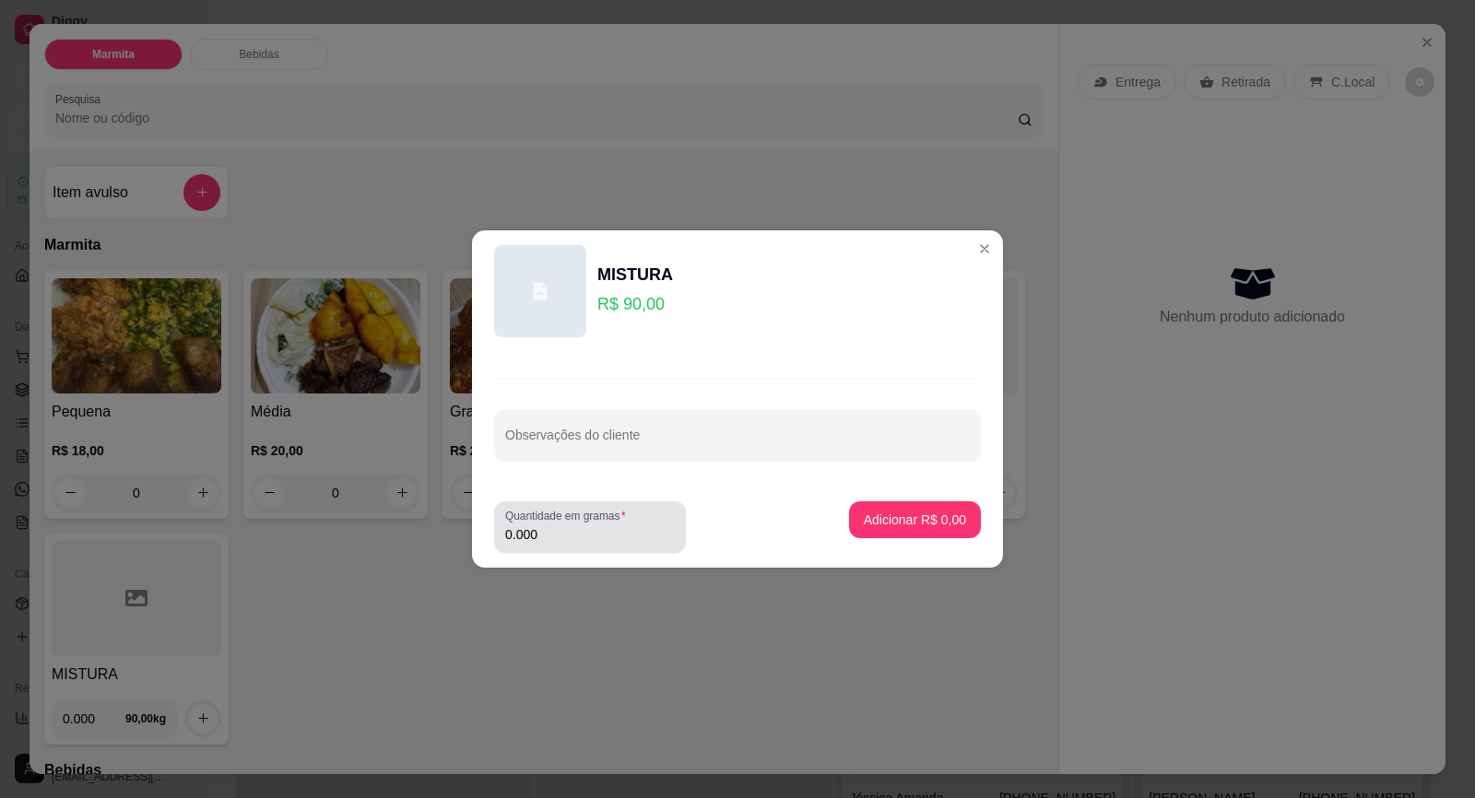
click at [605, 537] on input "0.000" at bounding box center [590, 534] width 170 height 18
type input "0.200"
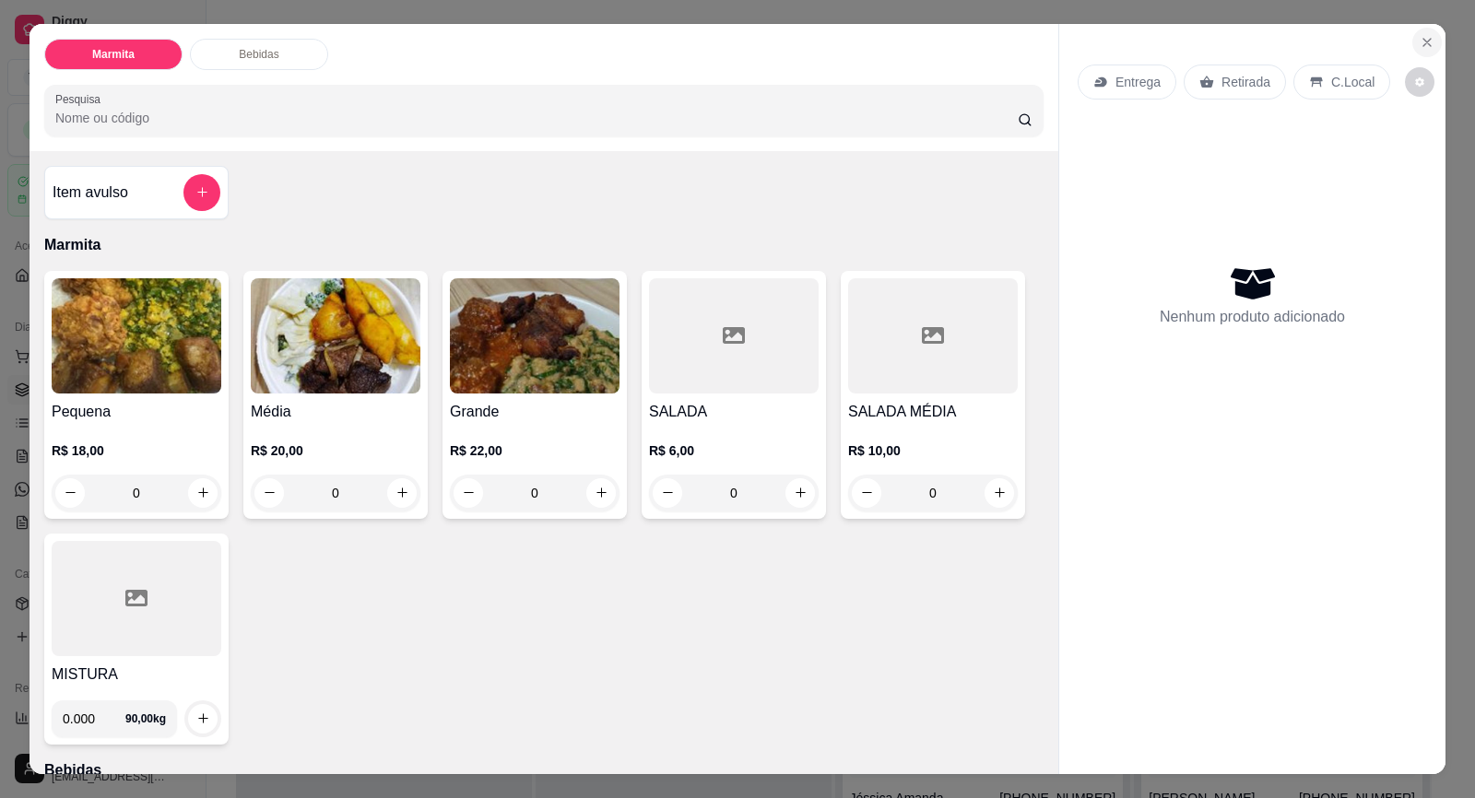
click at [1423, 40] on icon "Close" at bounding box center [1426, 42] width 7 height 7
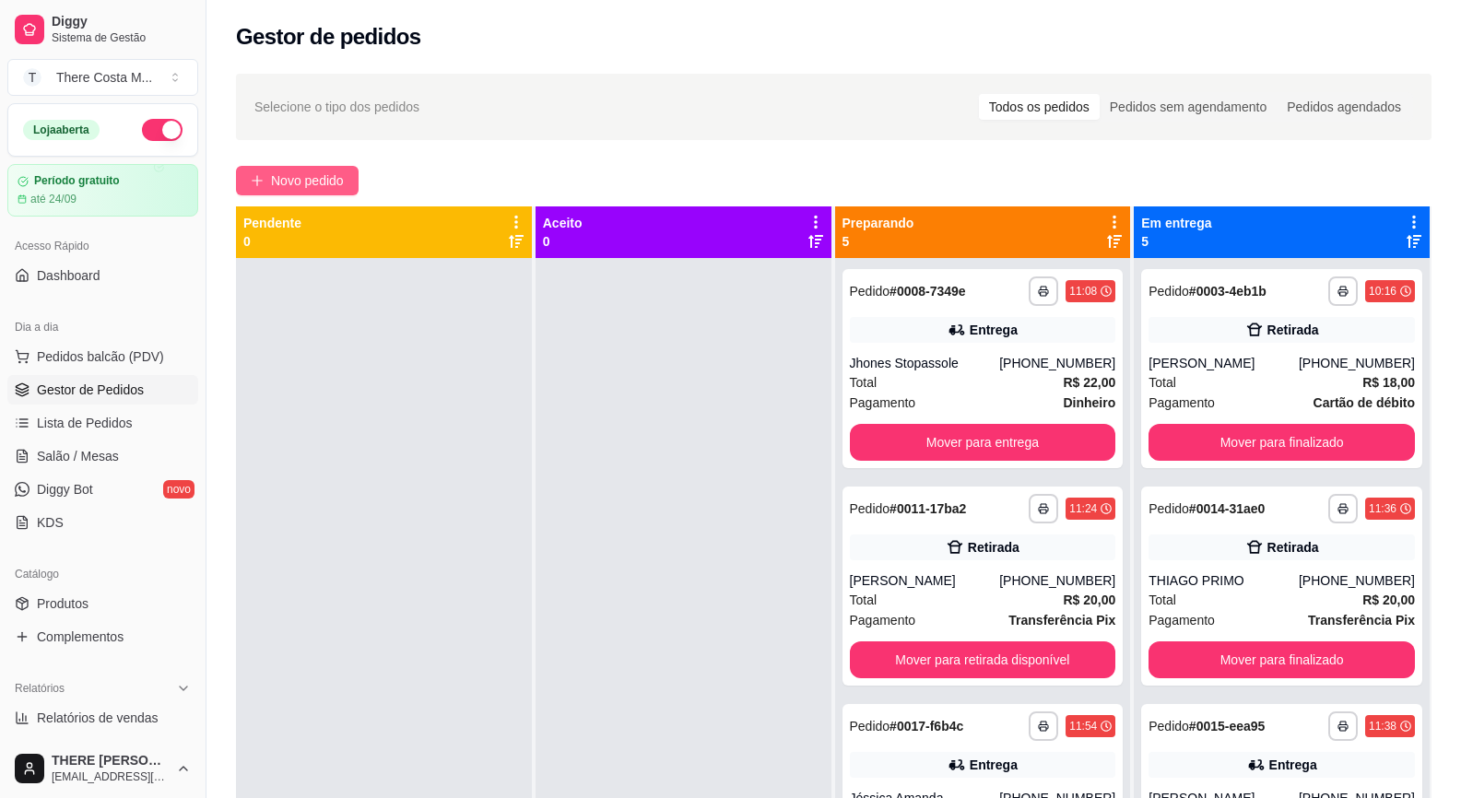
click at [291, 169] on button "Novo pedido" at bounding box center [297, 180] width 123 height 29
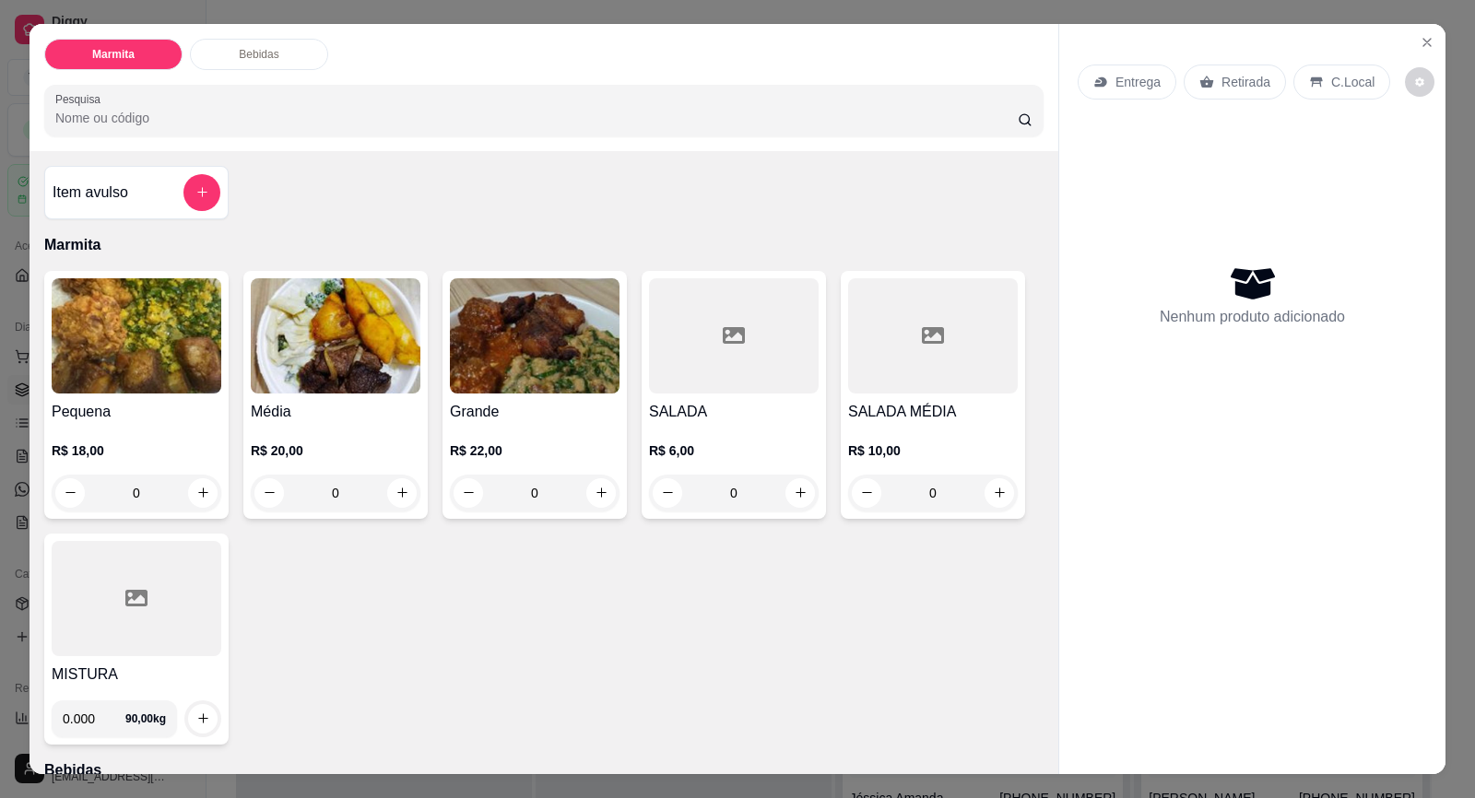
click at [135, 373] on img at bounding box center [137, 335] width 170 height 115
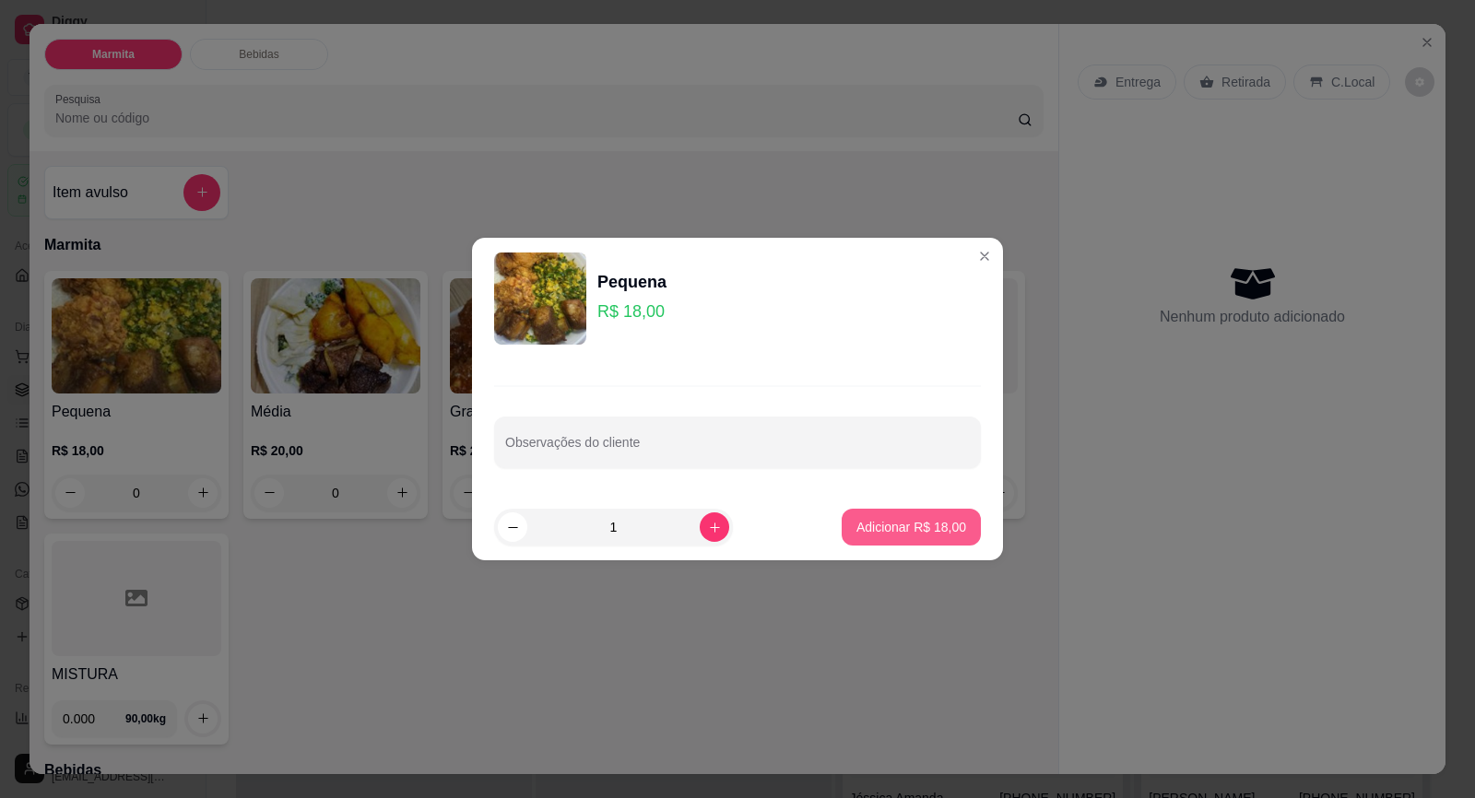
click at [882, 541] on button "Adicionar R$ 18,00" at bounding box center [910, 527] width 139 height 37
type input "1"
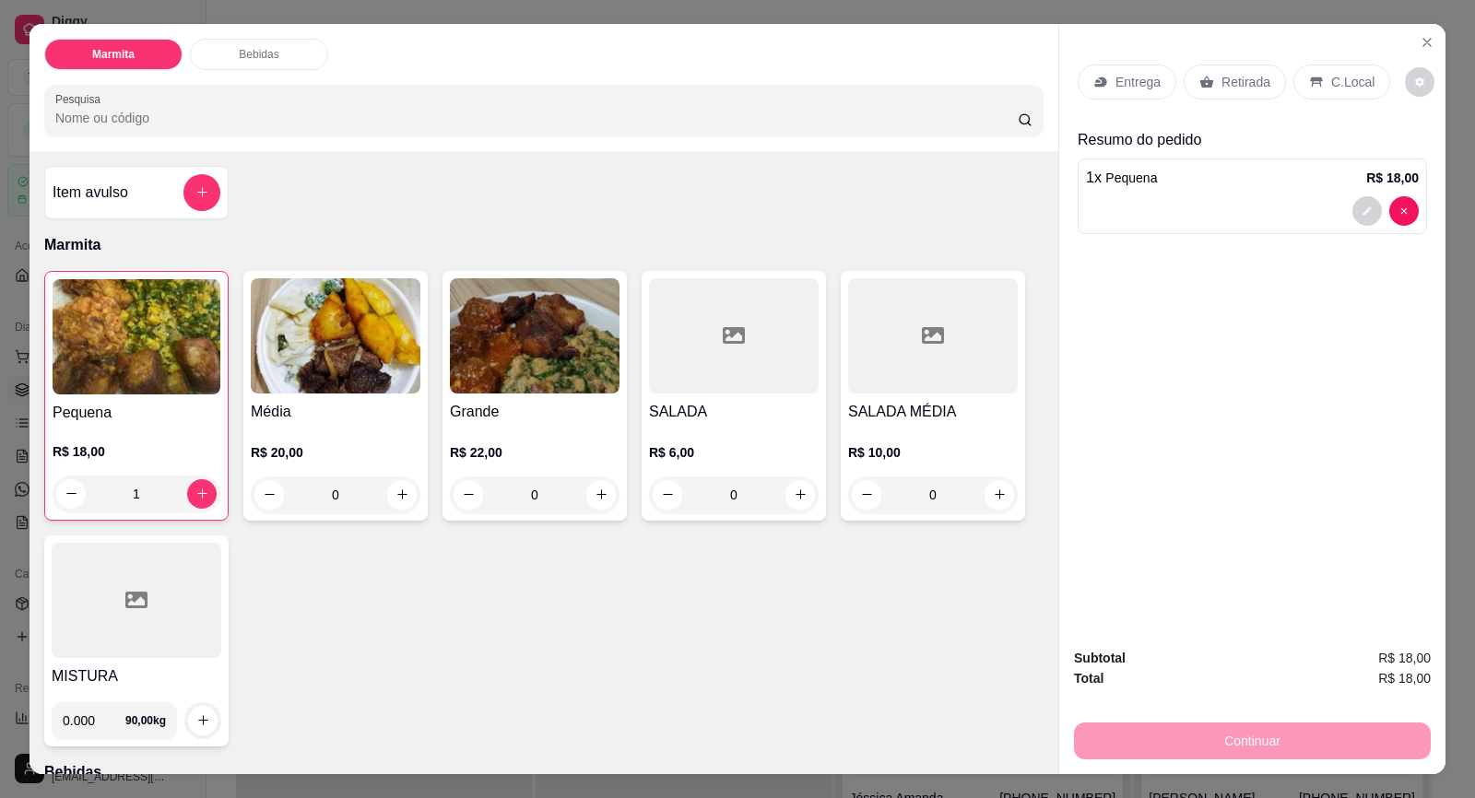
click at [312, 387] on img at bounding box center [336, 335] width 170 height 115
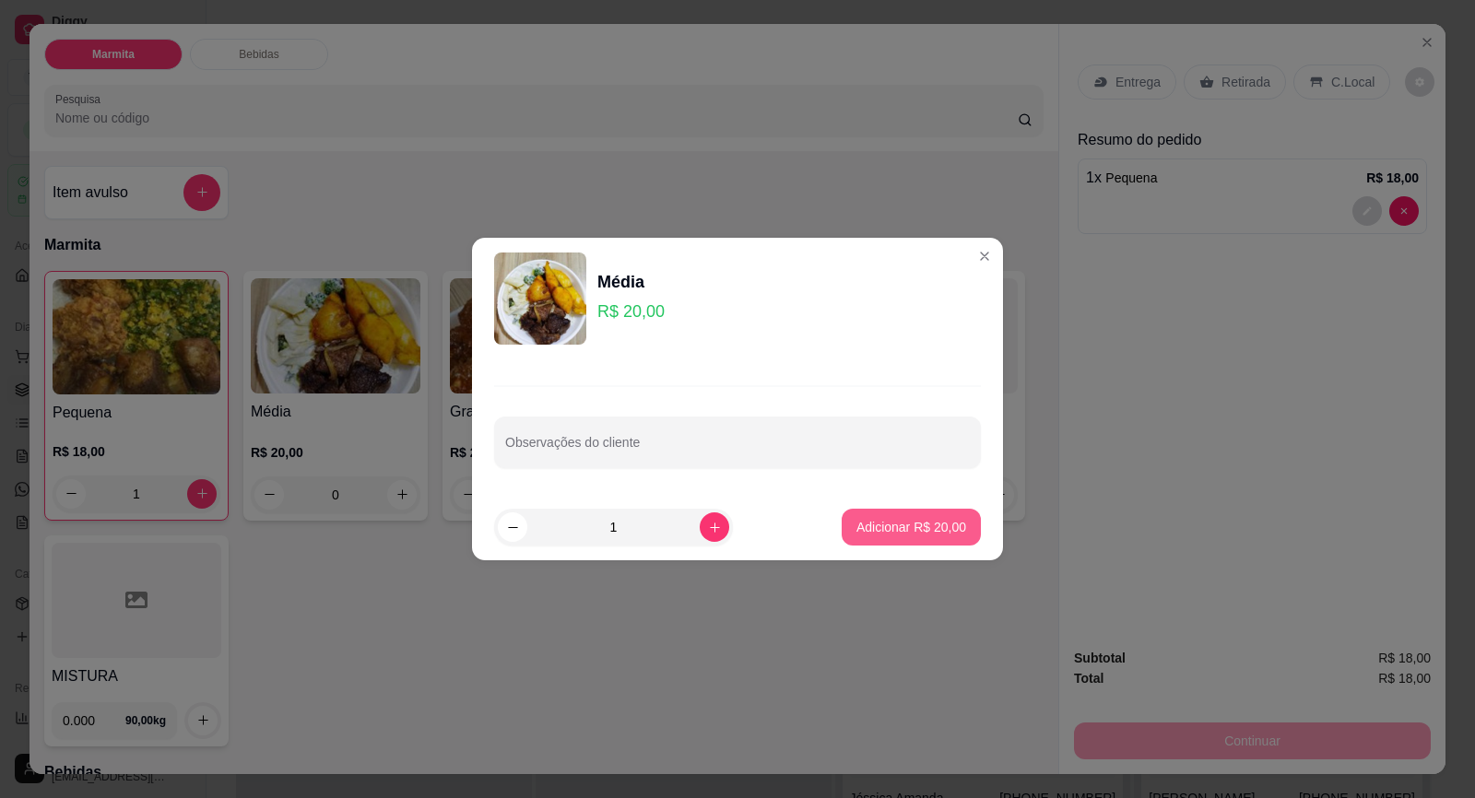
click at [876, 524] on p "Adicionar R$ 20,00" at bounding box center [911, 527] width 110 height 18
type input "1"
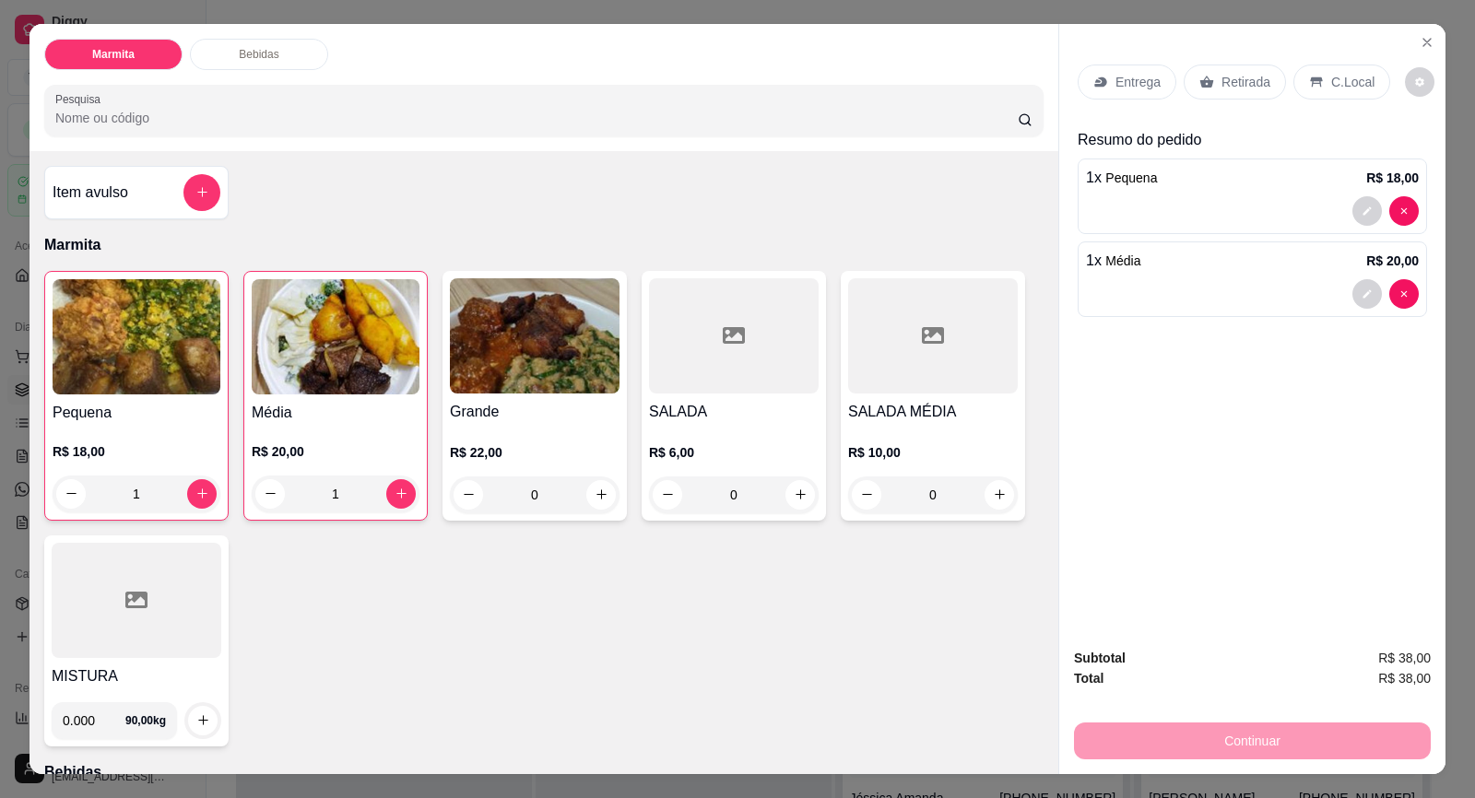
scroll to position [287, 0]
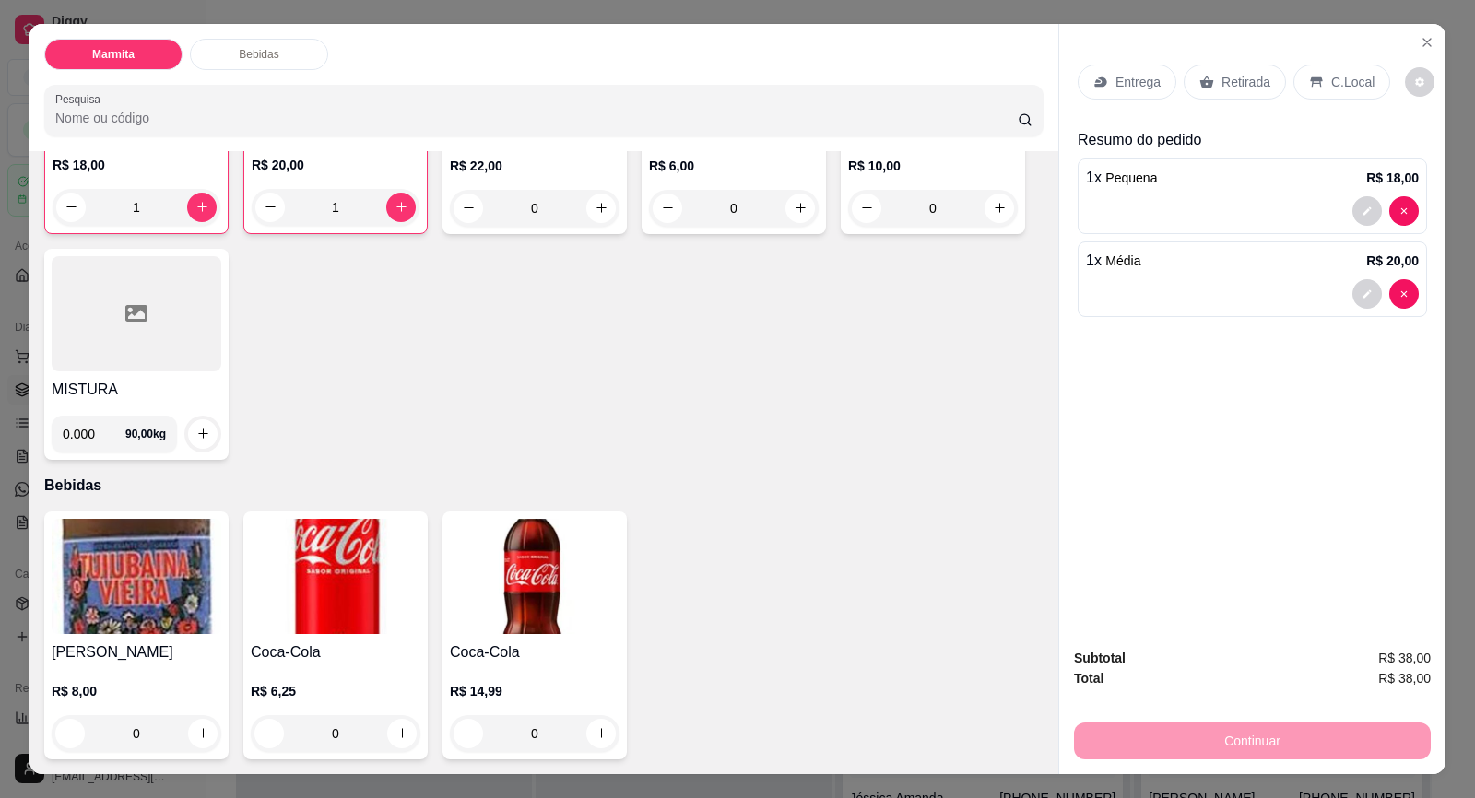
click at [94, 637] on div "Taubaiana Vieira R$ 8,00 0" at bounding box center [136, 635] width 184 height 248
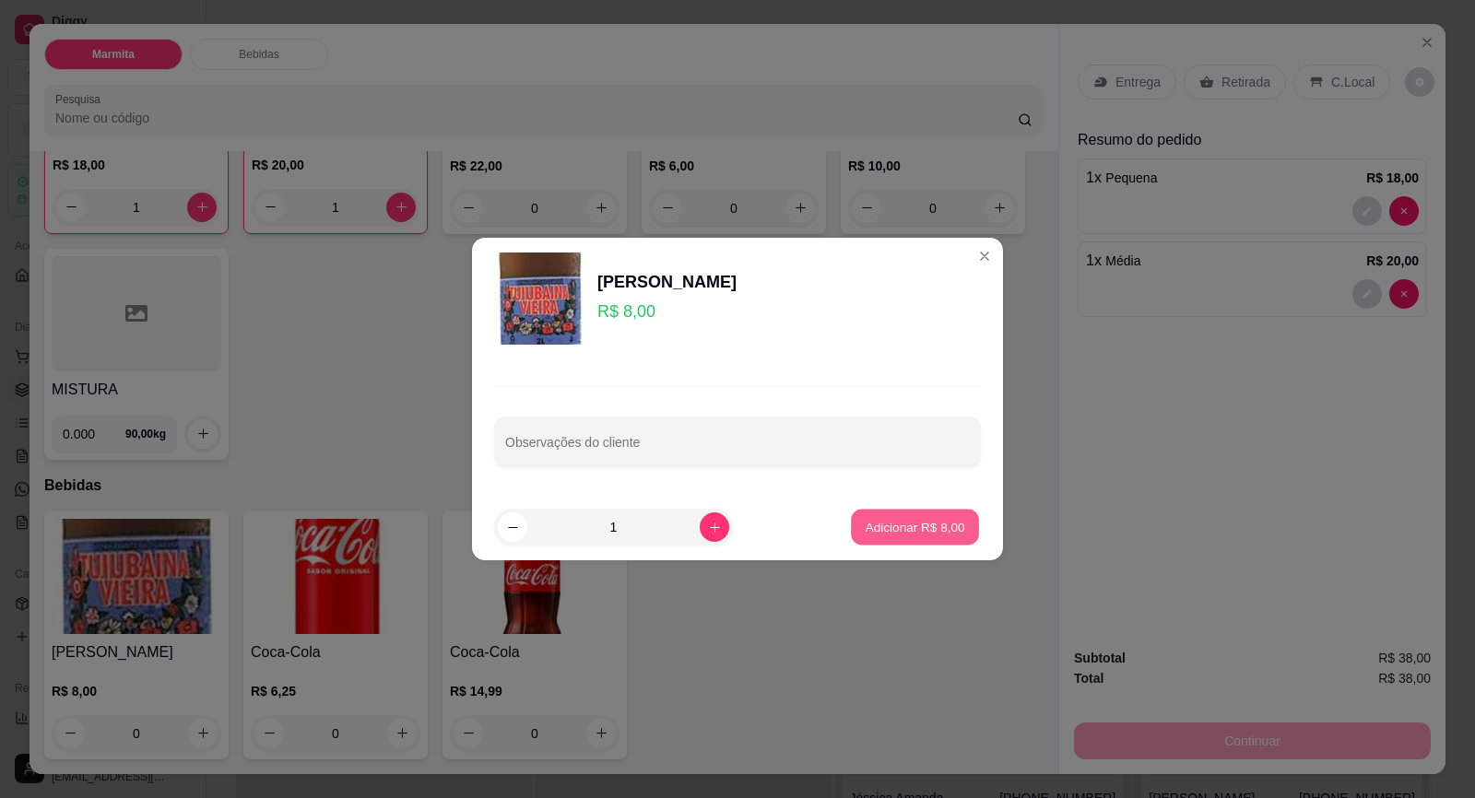
click at [864, 529] on p "Adicionar R$ 8,00" at bounding box center [914, 527] width 100 height 18
type input "1"
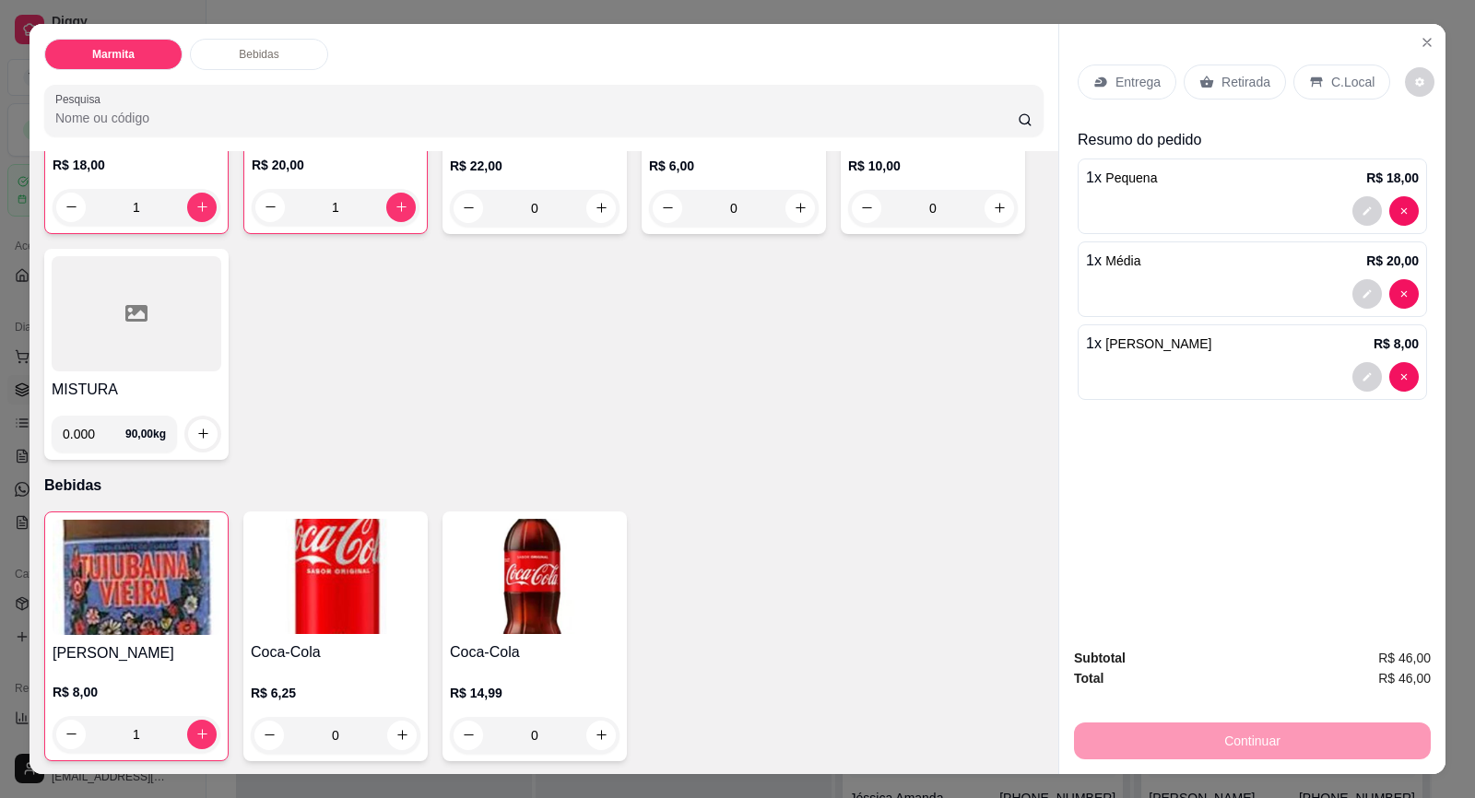
scroll to position [0, 0]
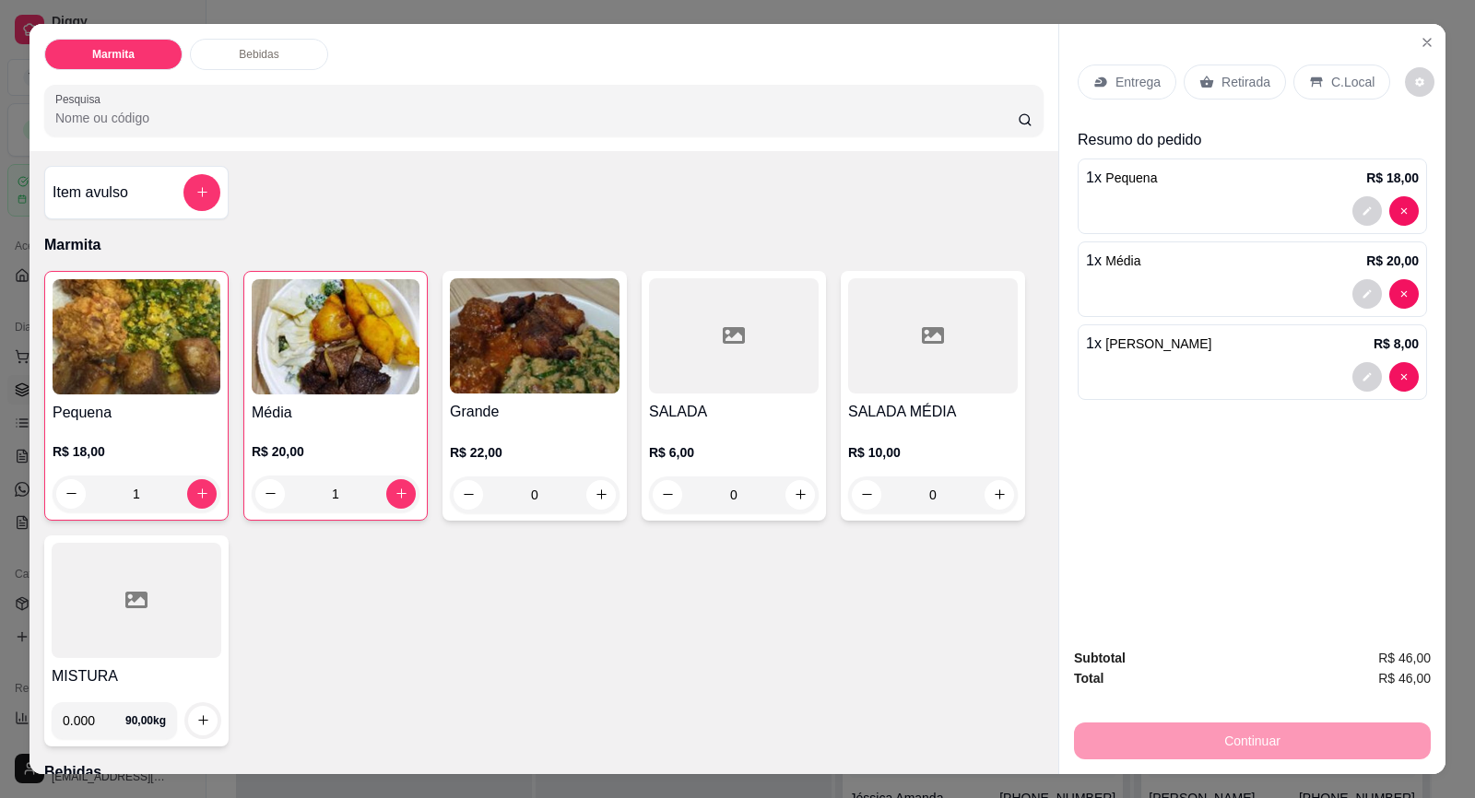
click at [1116, 87] on p "Entrega" at bounding box center [1137, 82] width 45 height 18
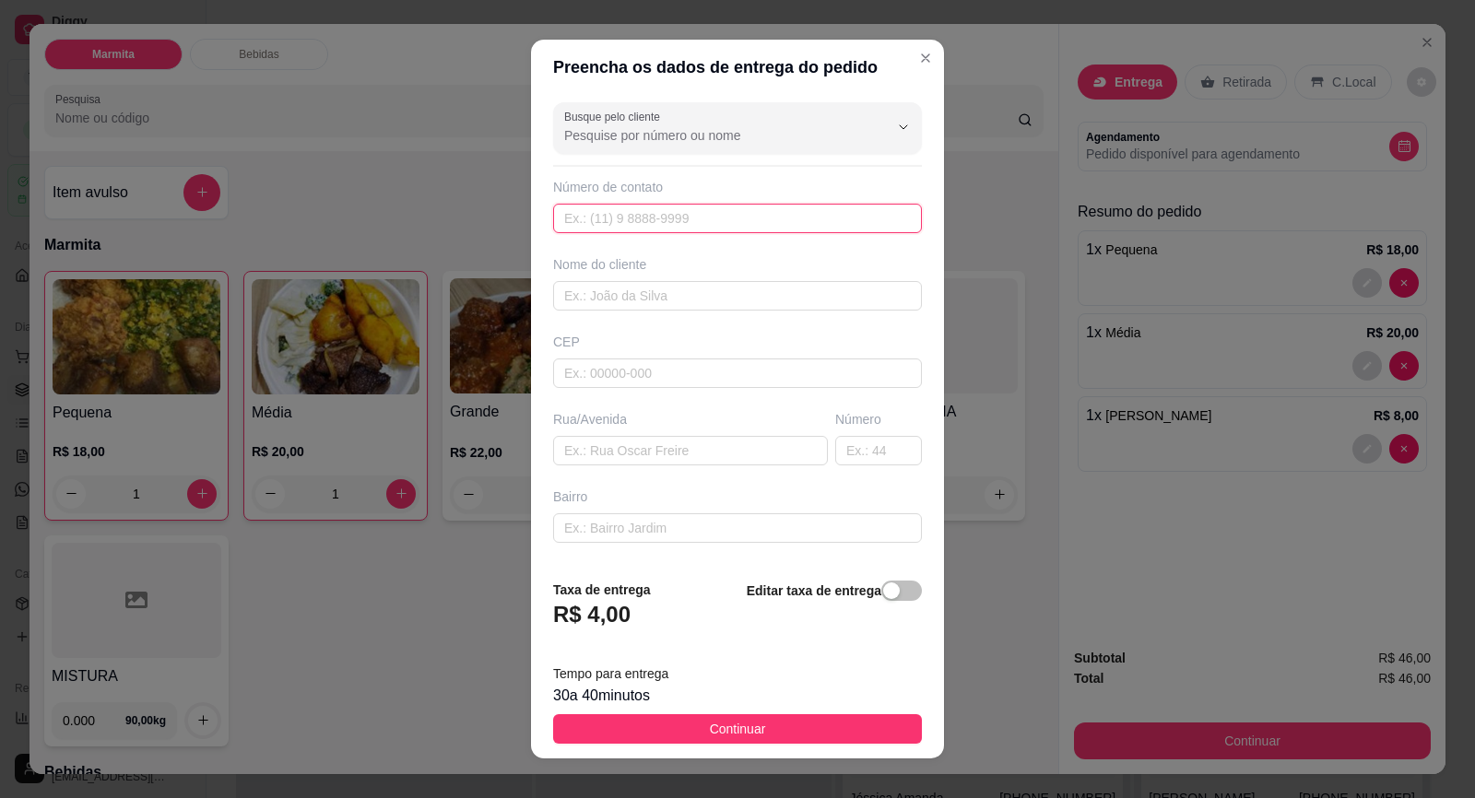
click at [682, 216] on input "text" at bounding box center [737, 218] width 369 height 29
paste input "(15) 99790-9522"
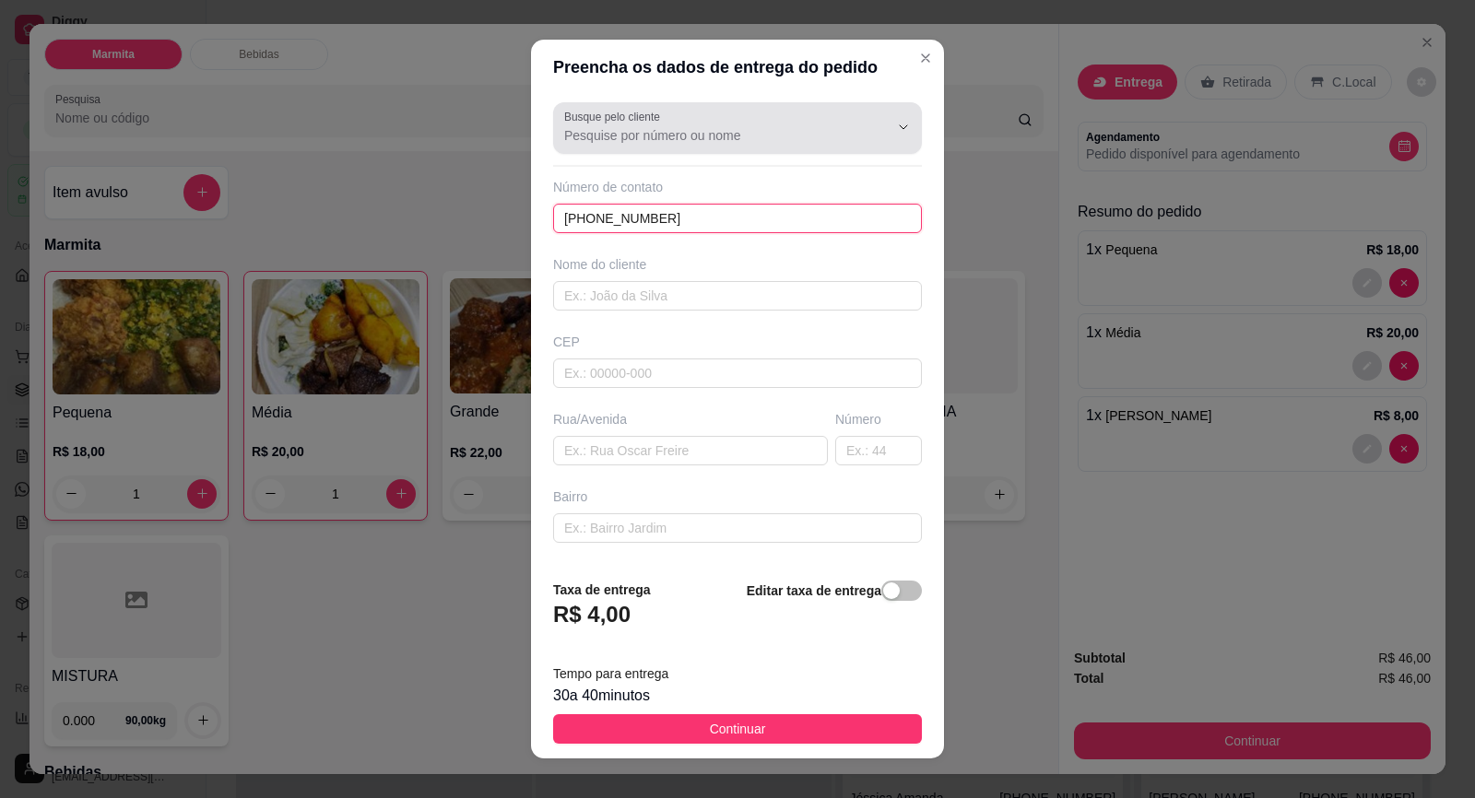
type input "(15) 99790-9522"
click at [788, 122] on div at bounding box center [737, 128] width 347 height 37
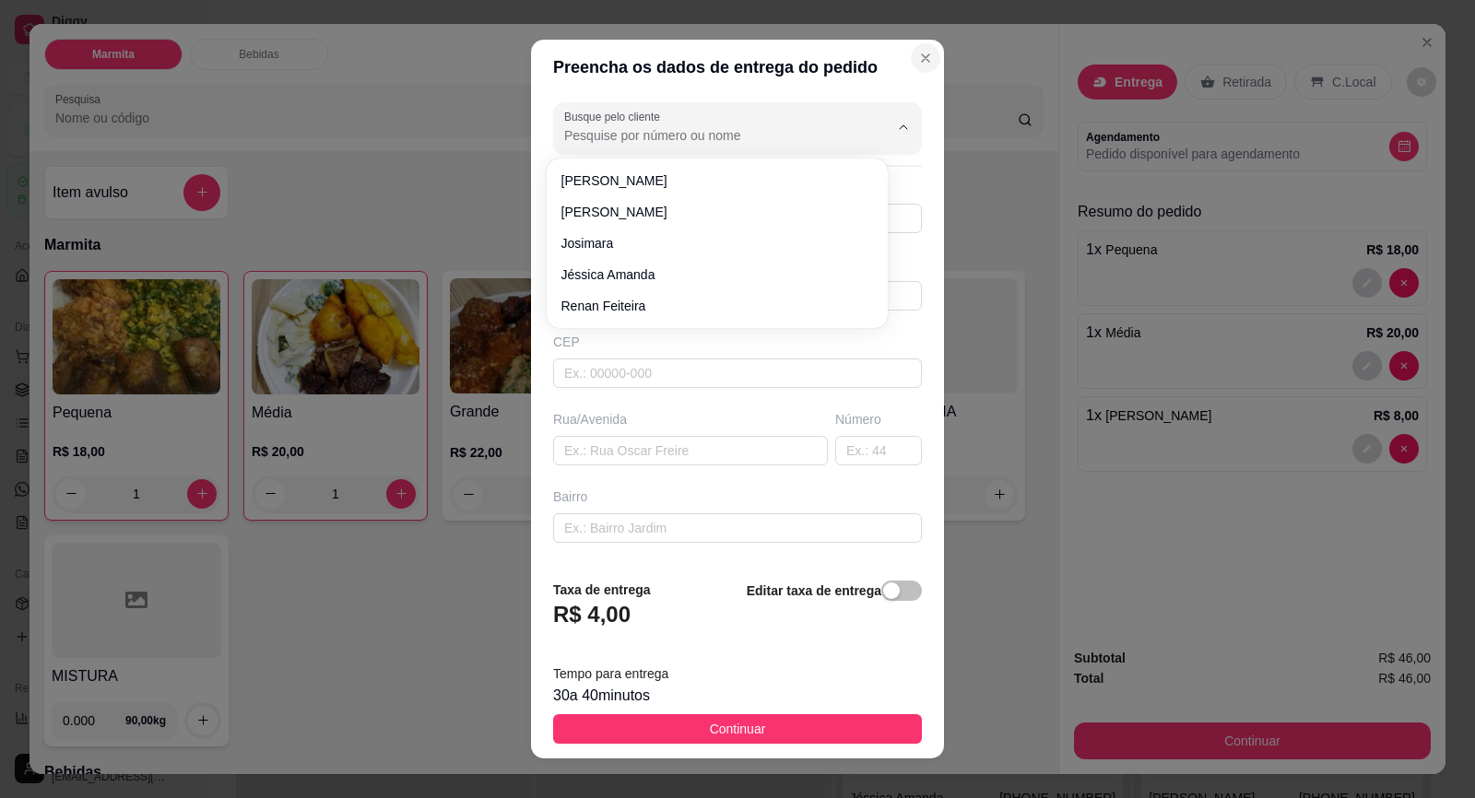
paste input "15 99790-9522"
type input "15 99790-9522"
click at [709, 235] on div "Busque pelo cliente 15 99790-9522 Número de contato (15) 99790-9522 Nome do cli…" at bounding box center [737, 329] width 413 height 469
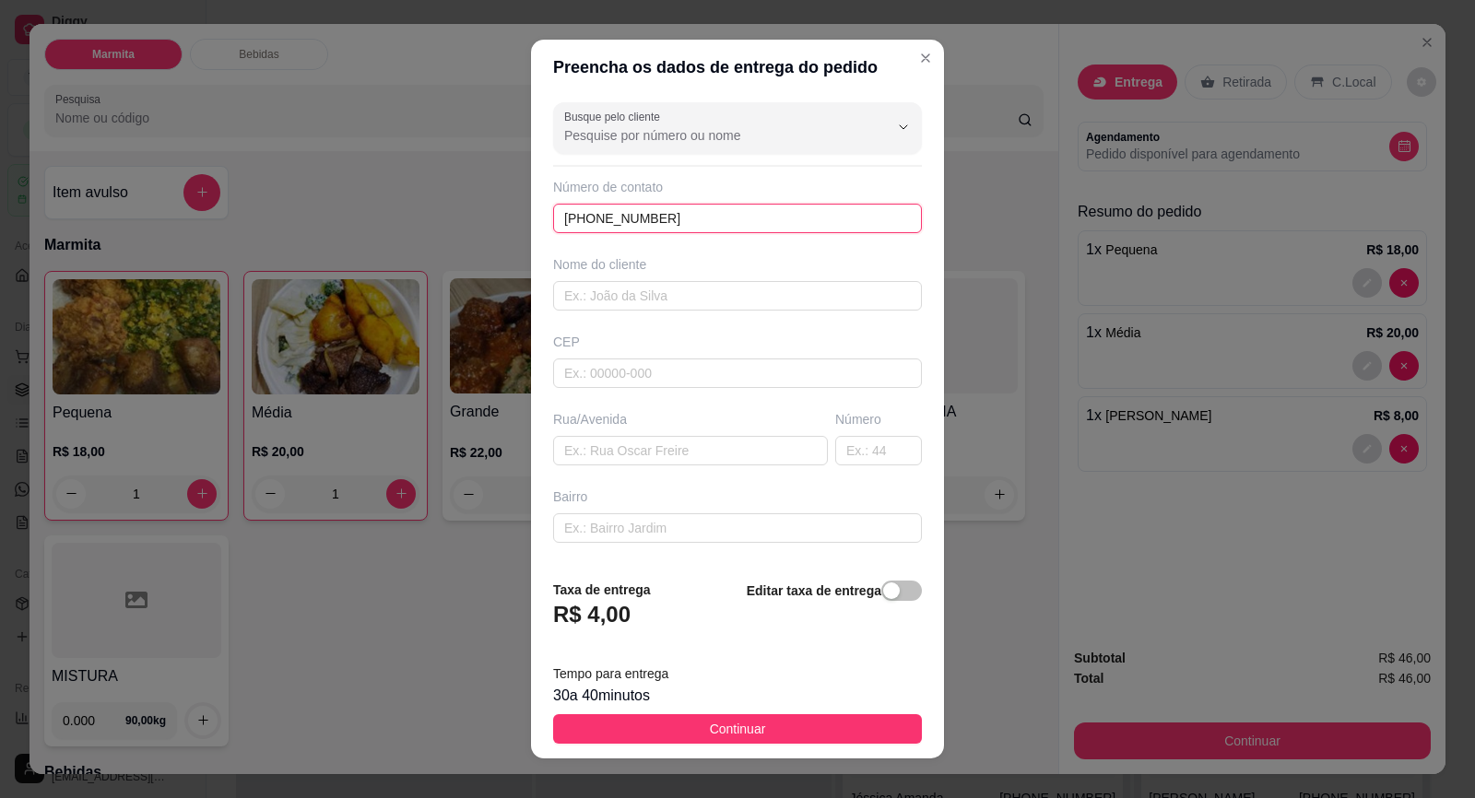
click at [716, 222] on input "(15) 99790-9522" at bounding box center [737, 218] width 369 height 29
click at [710, 287] on input "text" at bounding box center [737, 295] width 369 height 29
type input "F"
type input "FERNANDO"
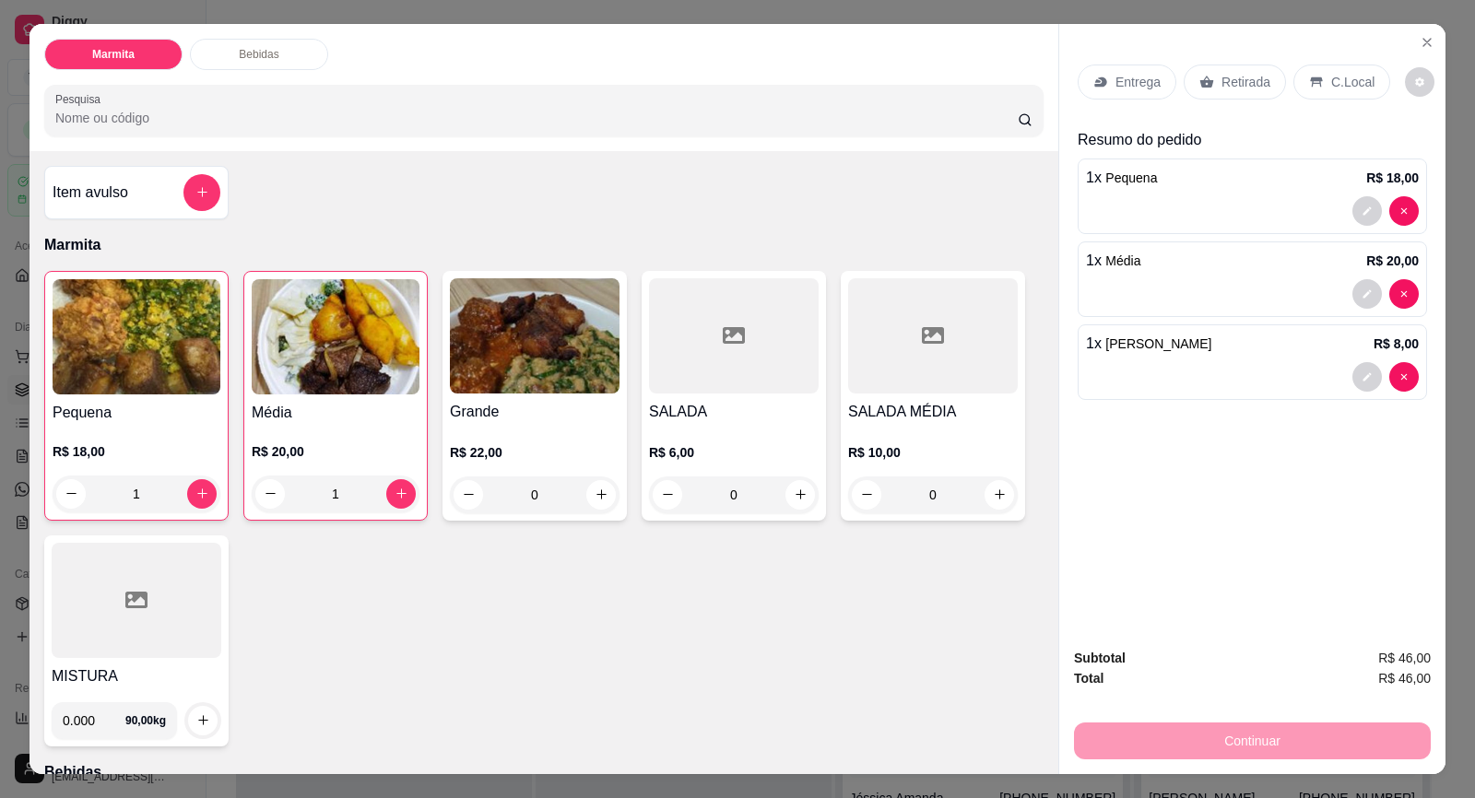
click at [1103, 76] on div "Entrega" at bounding box center [1126, 82] width 99 height 35
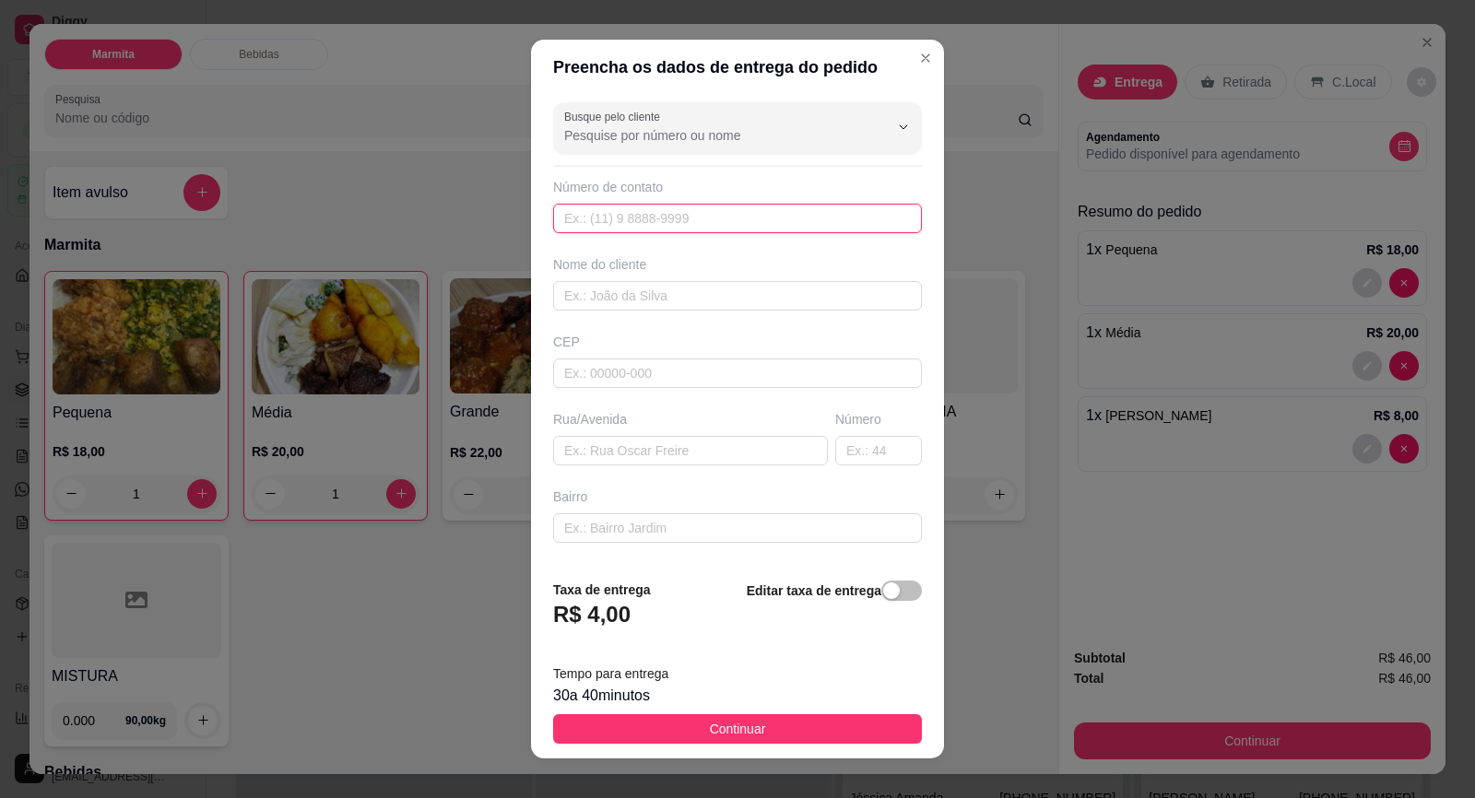
click at [748, 230] on input "text" at bounding box center [737, 218] width 369 height 29
click at [719, 299] on input "text" at bounding box center [737, 295] width 369 height 29
click at [689, 445] on input "text" at bounding box center [690, 450] width 275 height 29
paste input "Rua Caetano Ferreira neto"
type input "Rua Caetano Ferreira neto"
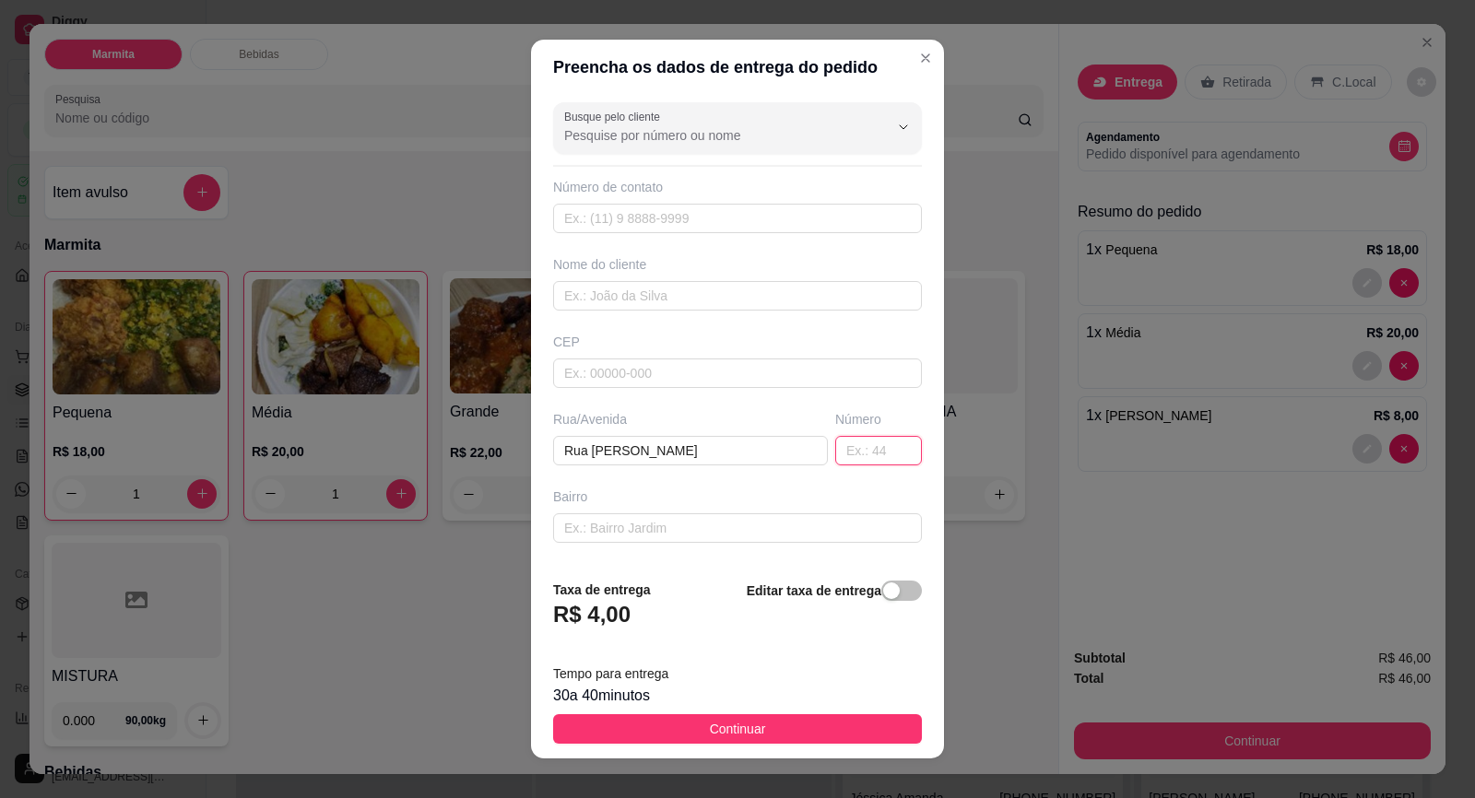
click at [852, 447] on input "text" at bounding box center [878, 450] width 87 height 29
type input "149"
click at [767, 209] on input "text" at bounding box center [737, 218] width 369 height 29
click at [713, 300] on input "text" at bounding box center [737, 295] width 369 height 29
type input "f"
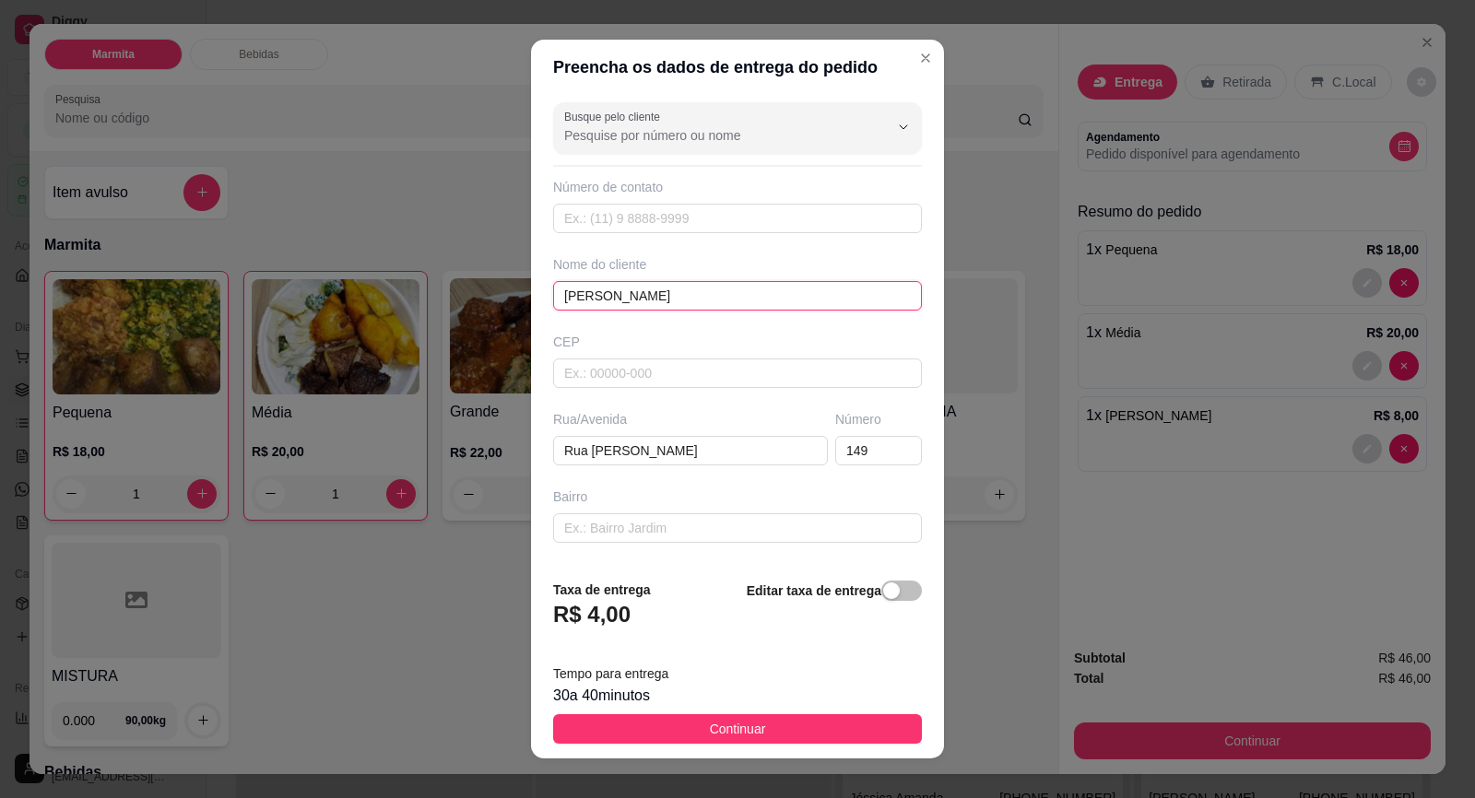
type input "[PERSON_NAME]"
click at [688, 203] on div "Número de contato" at bounding box center [737, 205] width 369 height 55
click at [684, 232] on input "text" at bounding box center [737, 218] width 369 height 29
paste input "(15) 99790-9522"
type input "(15) 99790-9522"
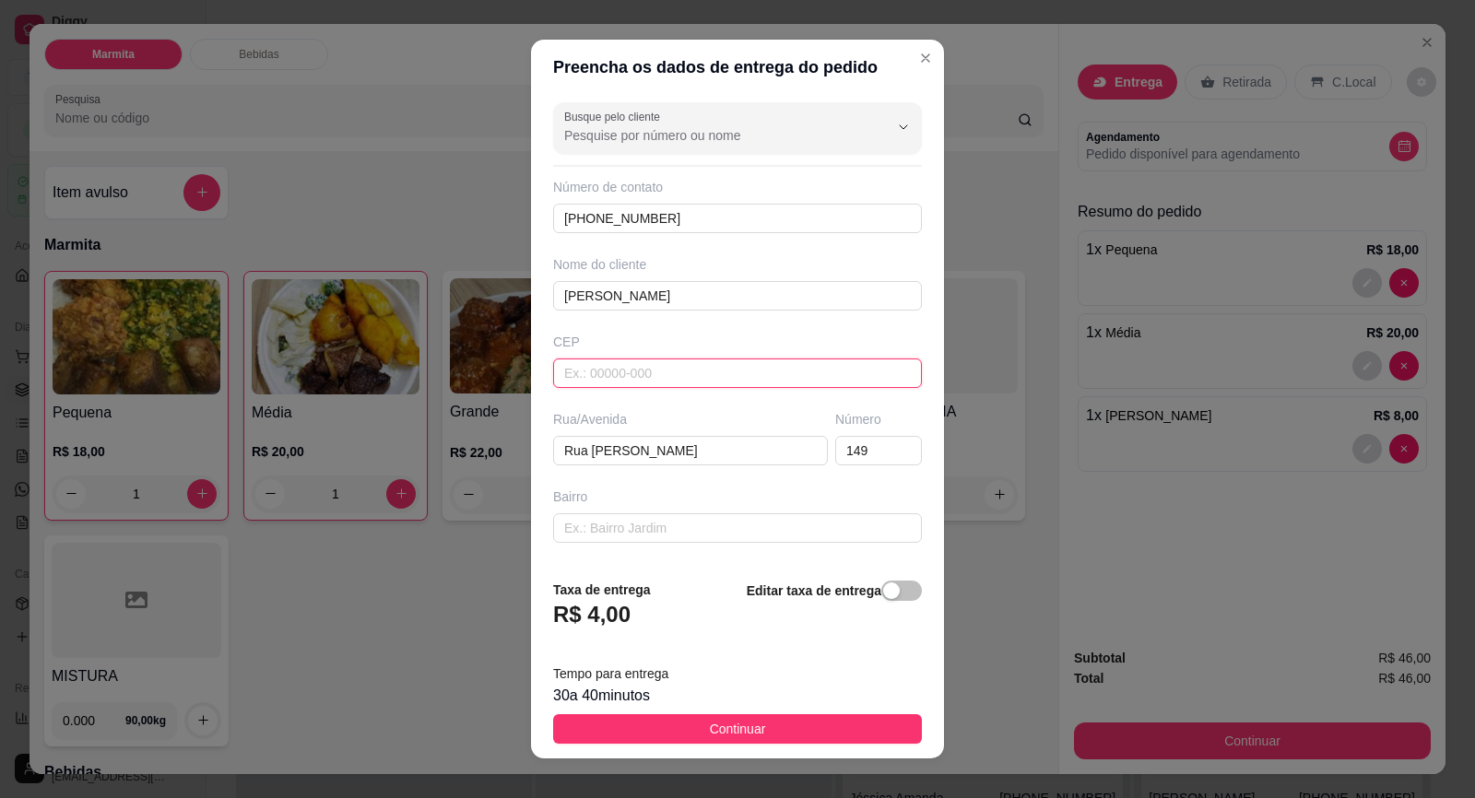
click at [676, 370] on input "text" at bounding box center [737, 373] width 369 height 29
type input "18440000"
type input "Itaberá"
type input "18440000"
click at [679, 453] on input "text" at bounding box center [690, 450] width 275 height 29
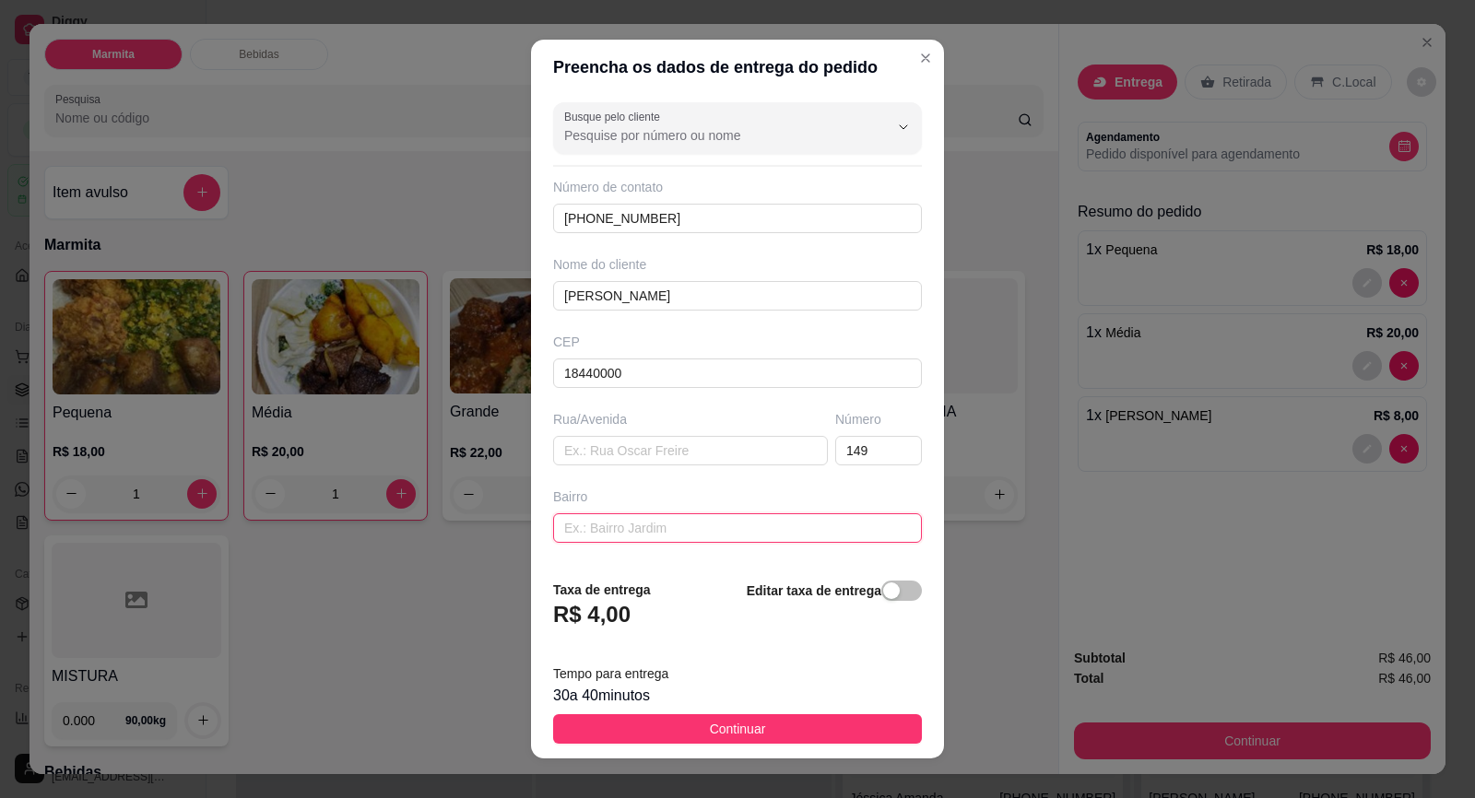
click at [803, 515] on input "text" at bounding box center [737, 527] width 369 height 29
type input "j"
type input "JD SANTA INES 5"
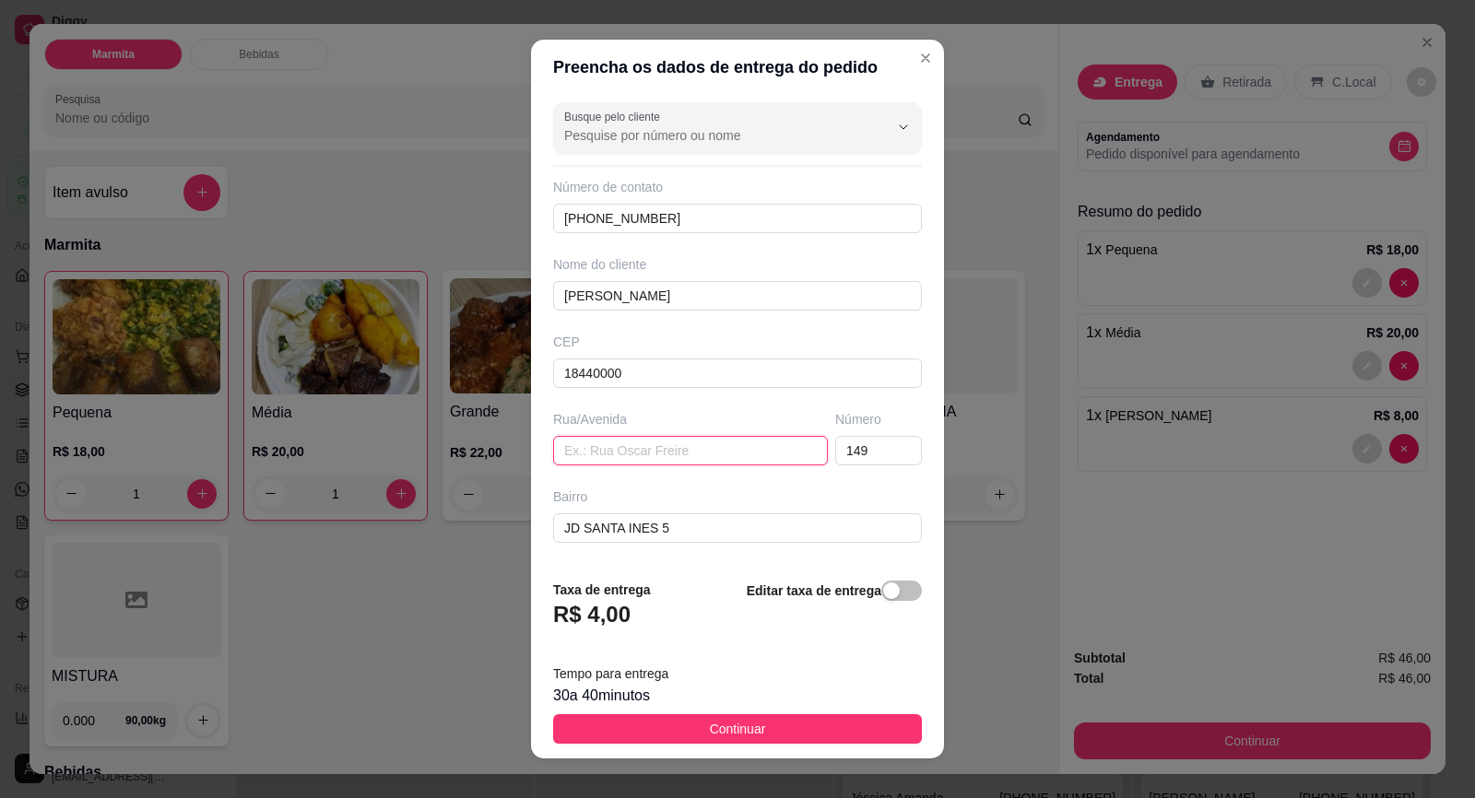
click at [647, 447] on input "text" at bounding box center [690, 450] width 275 height 29
paste input "Rua Caetano Ferreira neto"
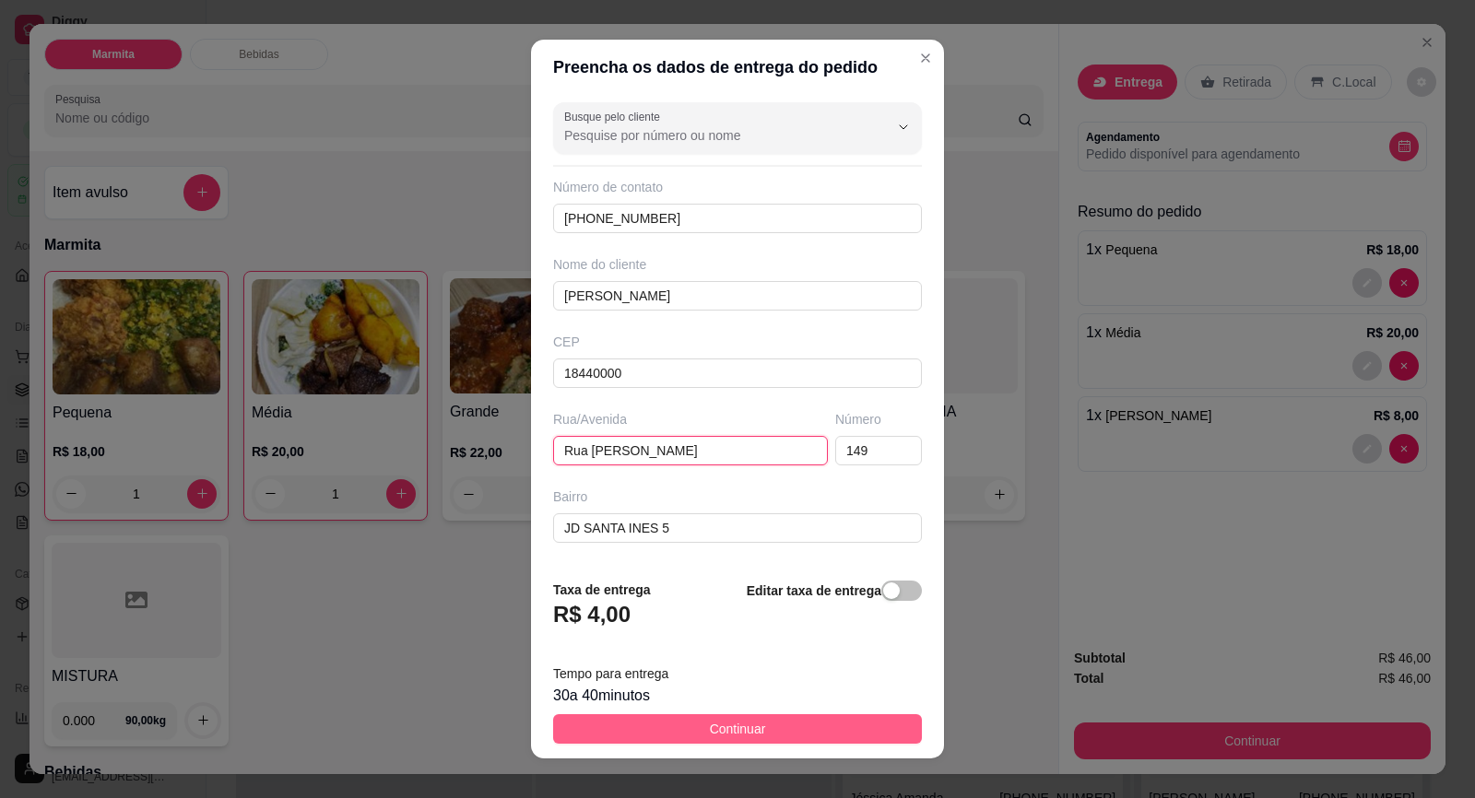
type input "Rua Caetano Ferreira neto"
click at [829, 727] on button "Continuar" at bounding box center [737, 728] width 369 height 29
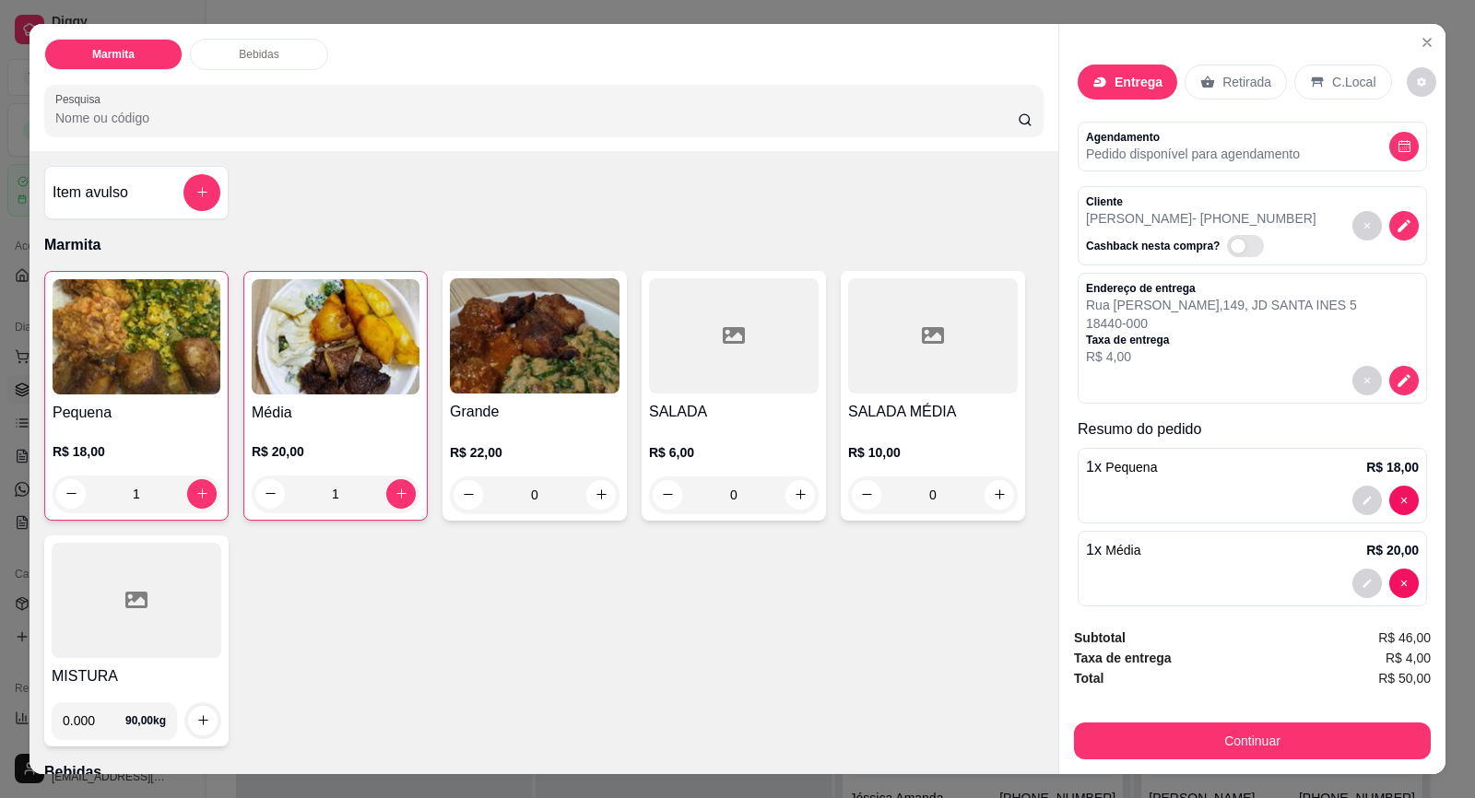
scroll to position [102, 0]
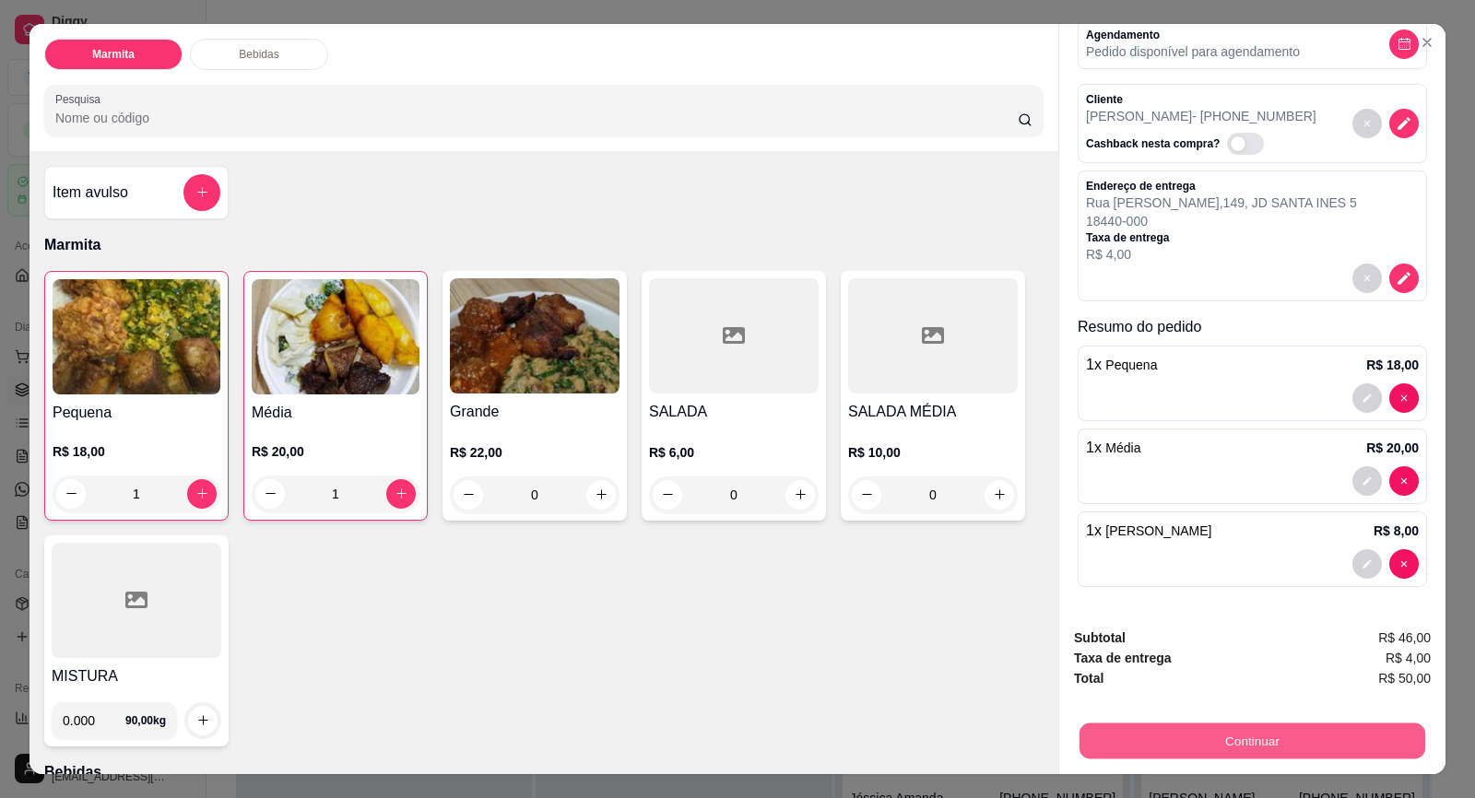
click at [1211, 740] on button "Continuar" at bounding box center [1252, 741] width 346 height 36
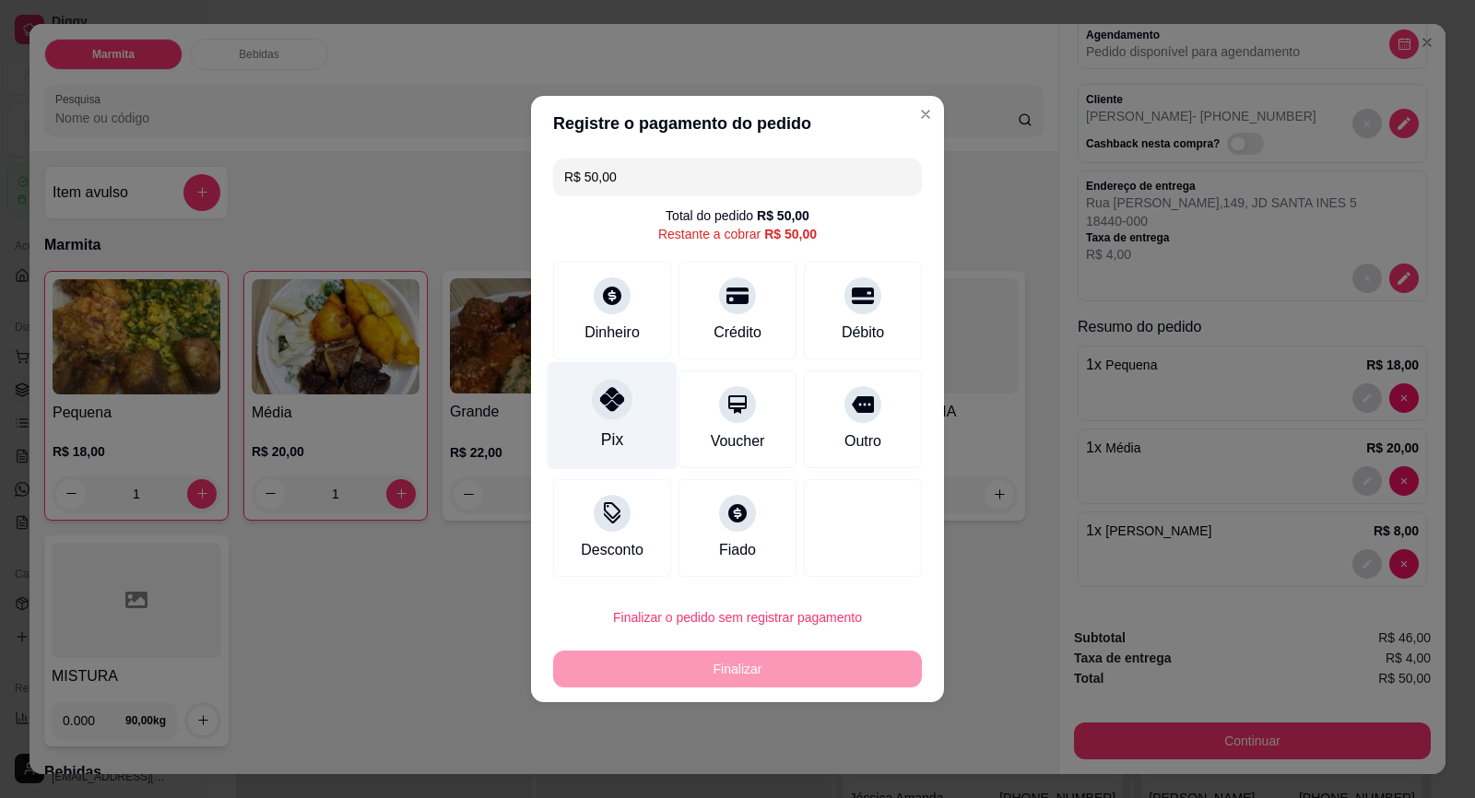
click at [614, 436] on div "Pix" at bounding box center [612, 440] width 22 height 24
type input "R$ 0,00"
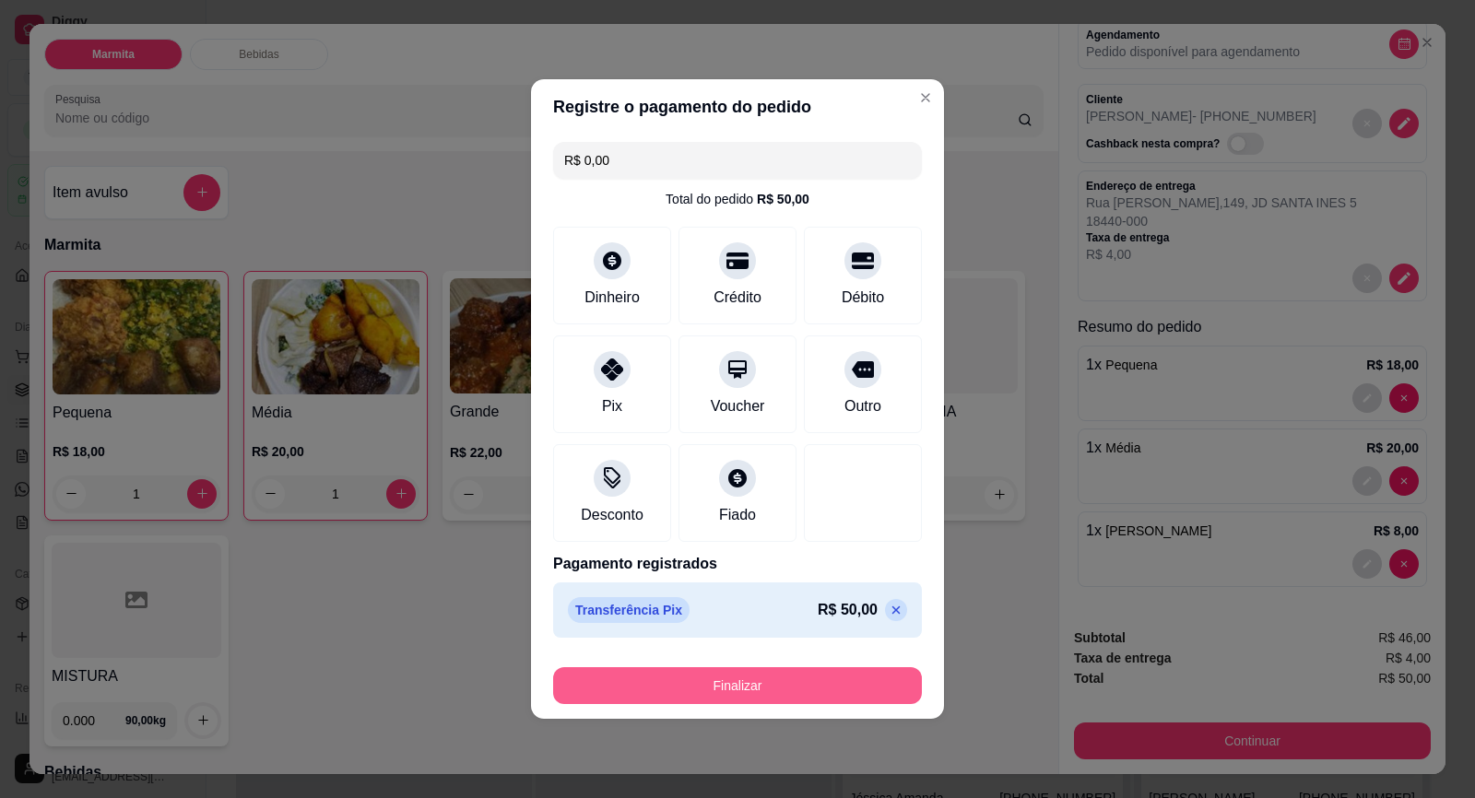
click at [833, 682] on button "Finalizar" at bounding box center [737, 685] width 369 height 37
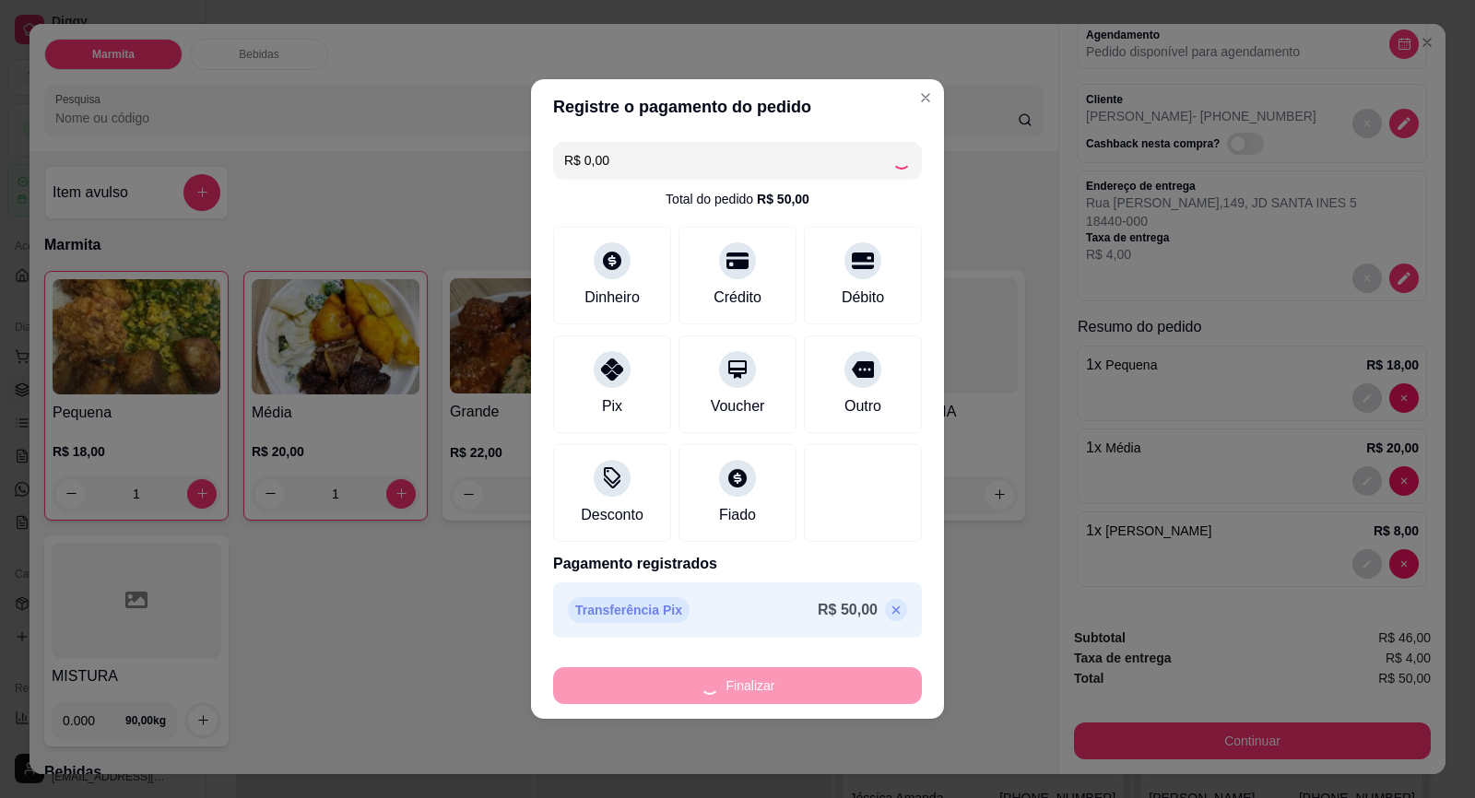
type input "0"
type input "-R$ 50,00"
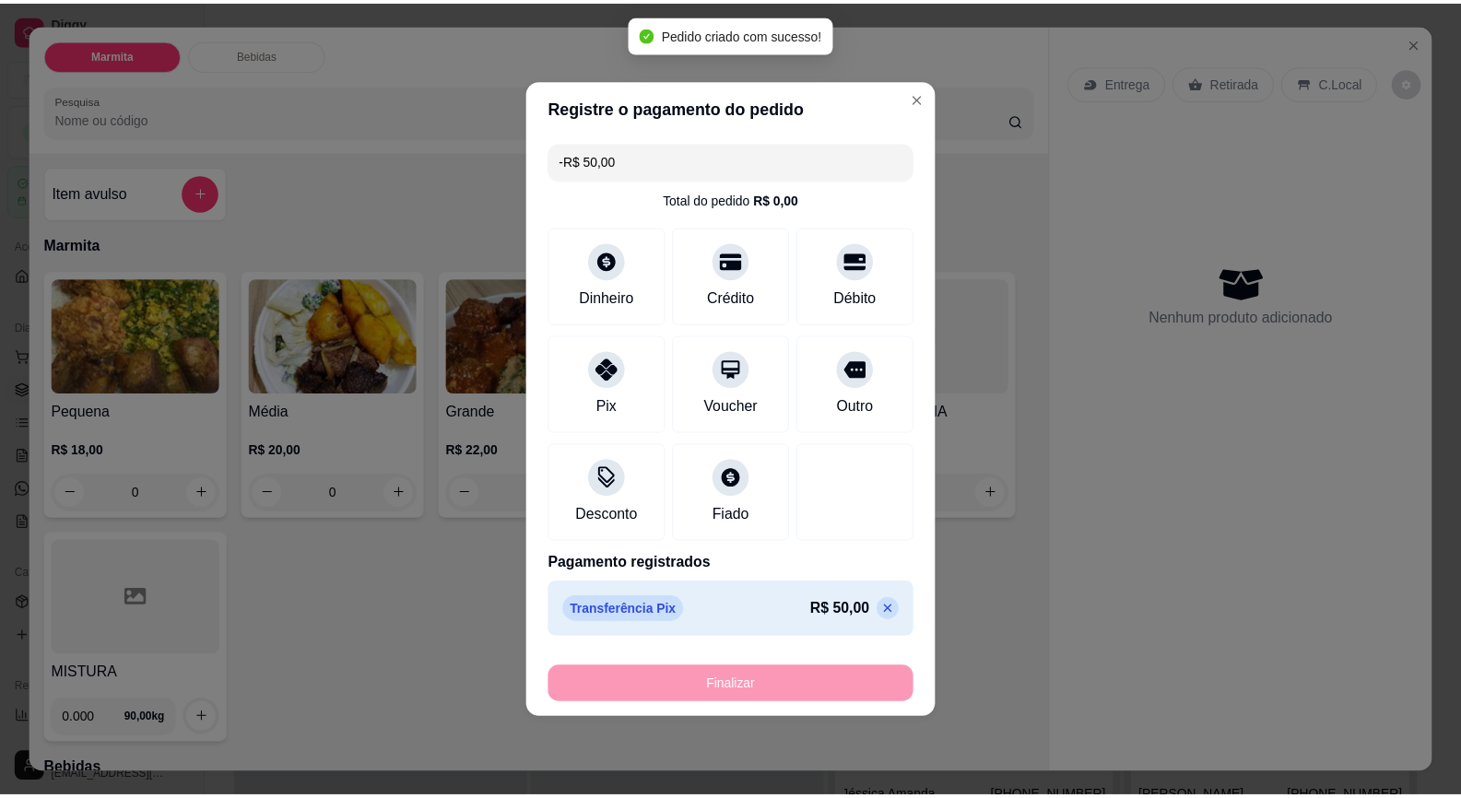
scroll to position [0, 0]
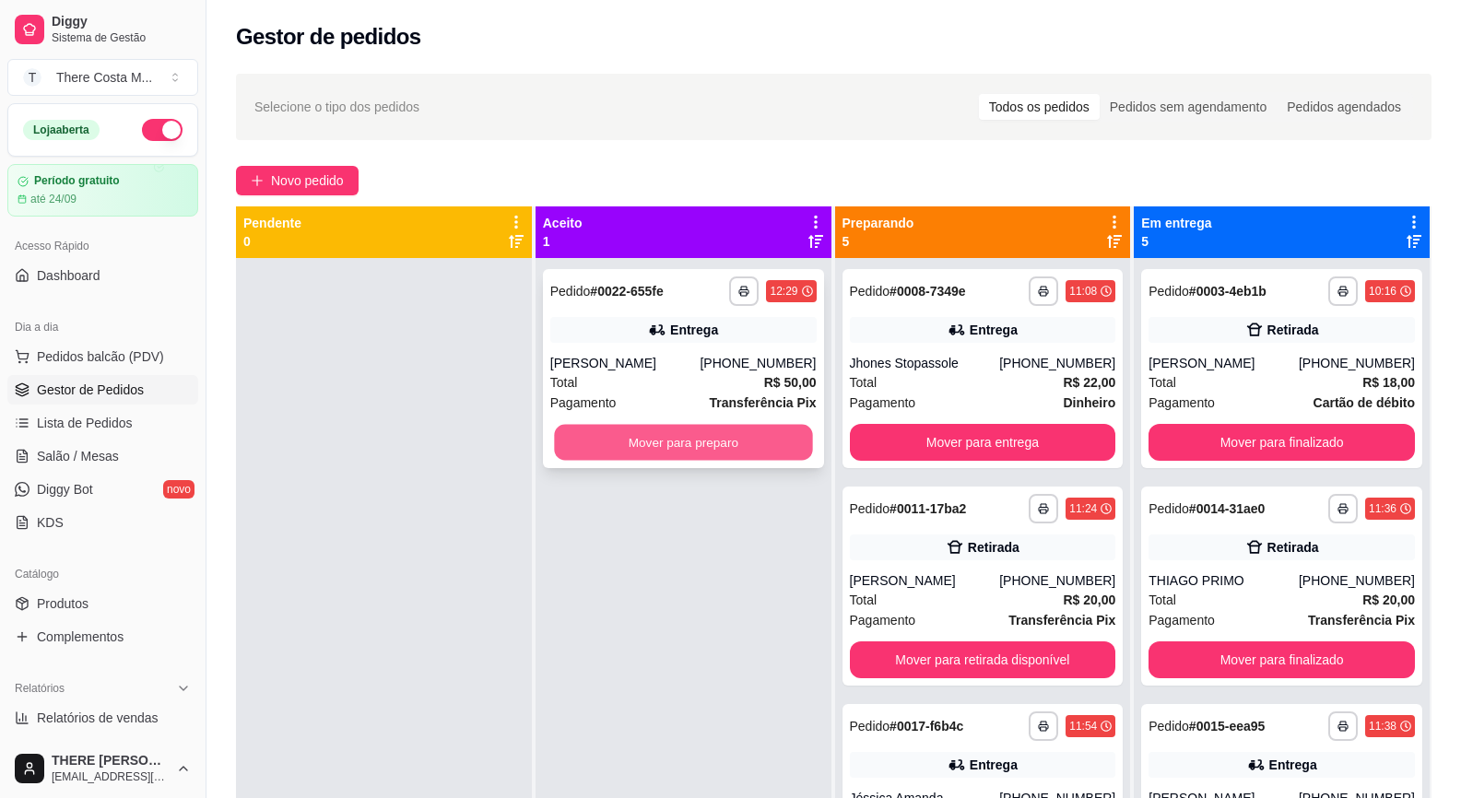
click at [719, 439] on button "Mover para preparo" at bounding box center [683, 443] width 258 height 36
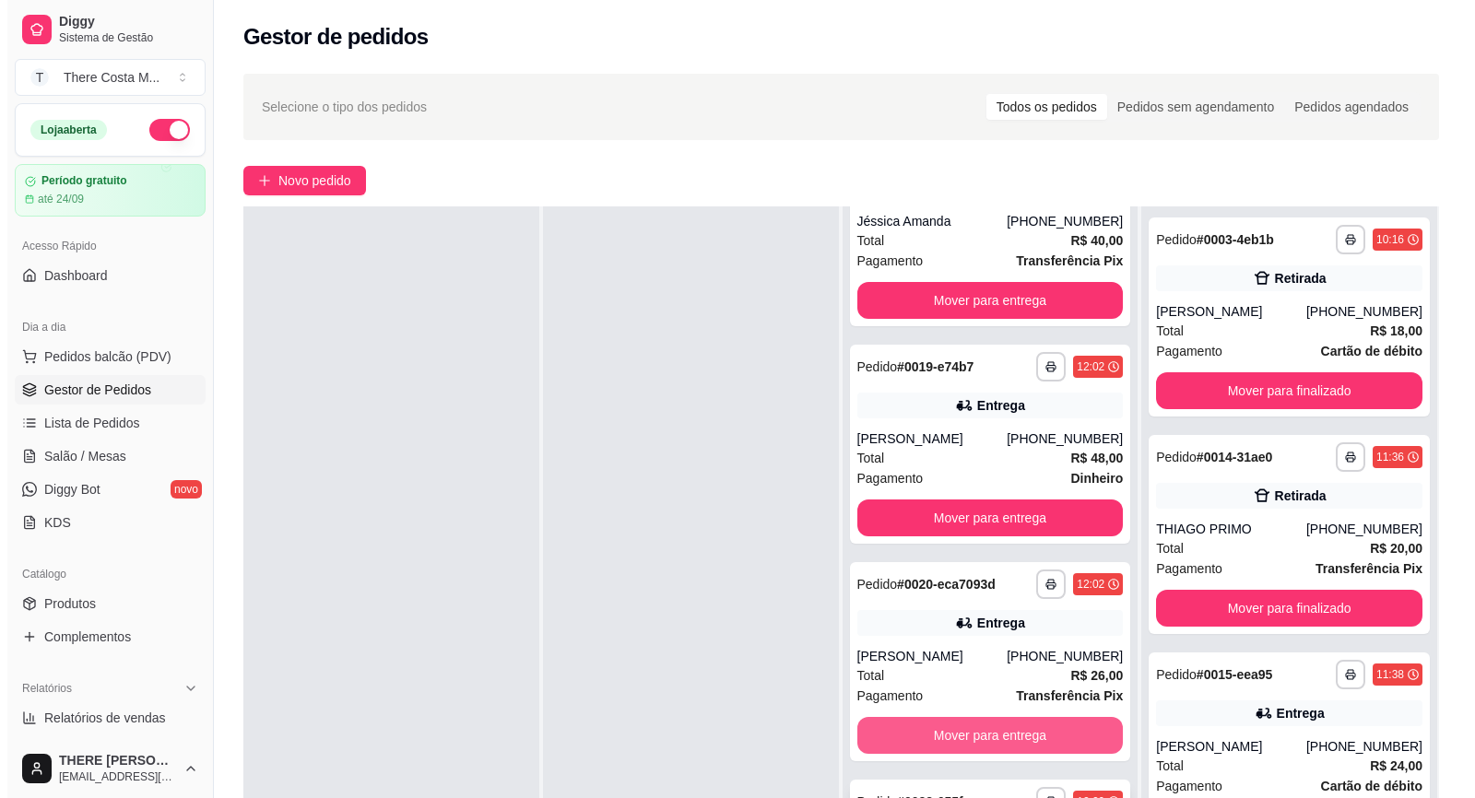
scroll to position [281, 0]
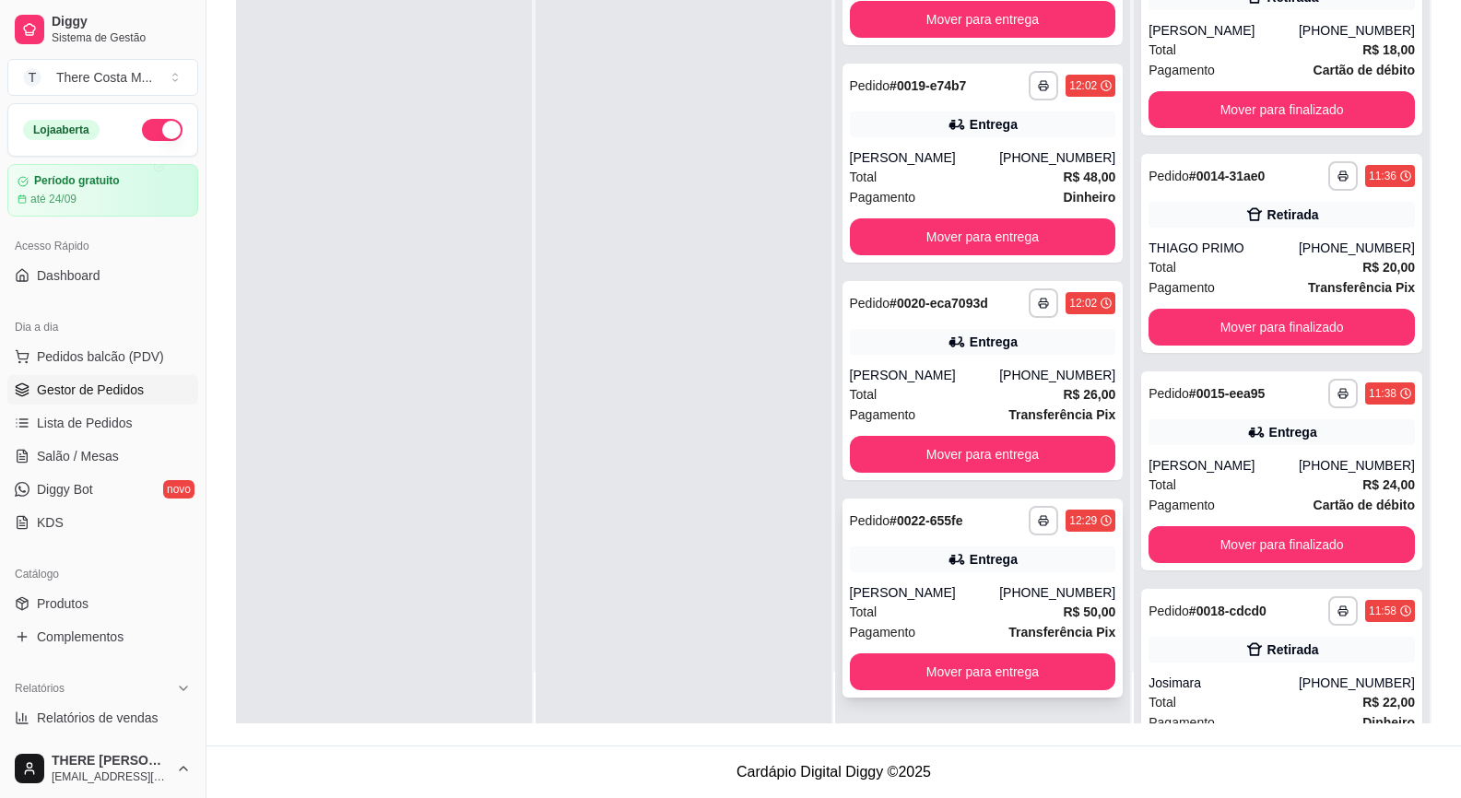
click at [961, 593] on div "[PERSON_NAME]" at bounding box center [925, 592] width 150 height 18
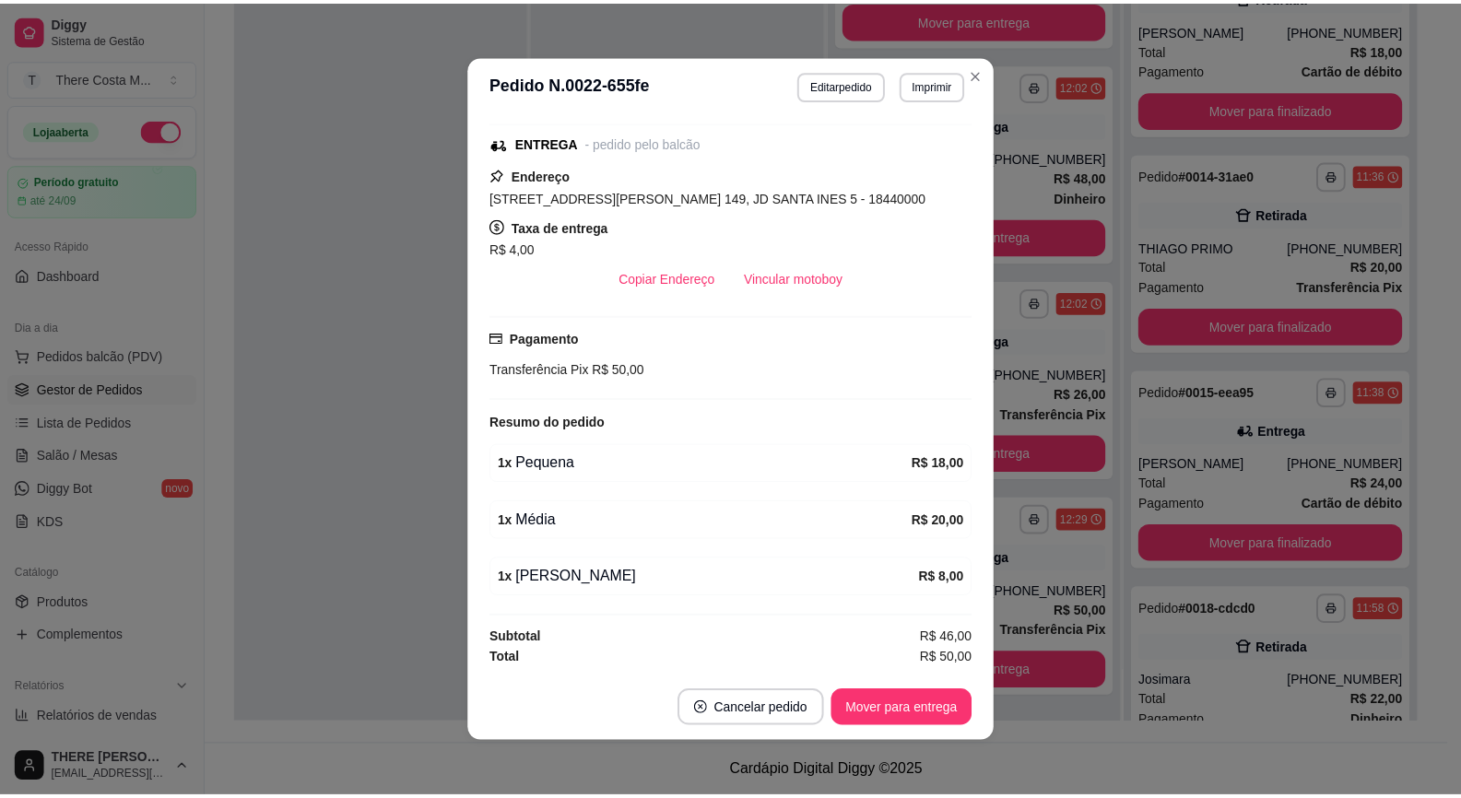
scroll to position [4, 0]
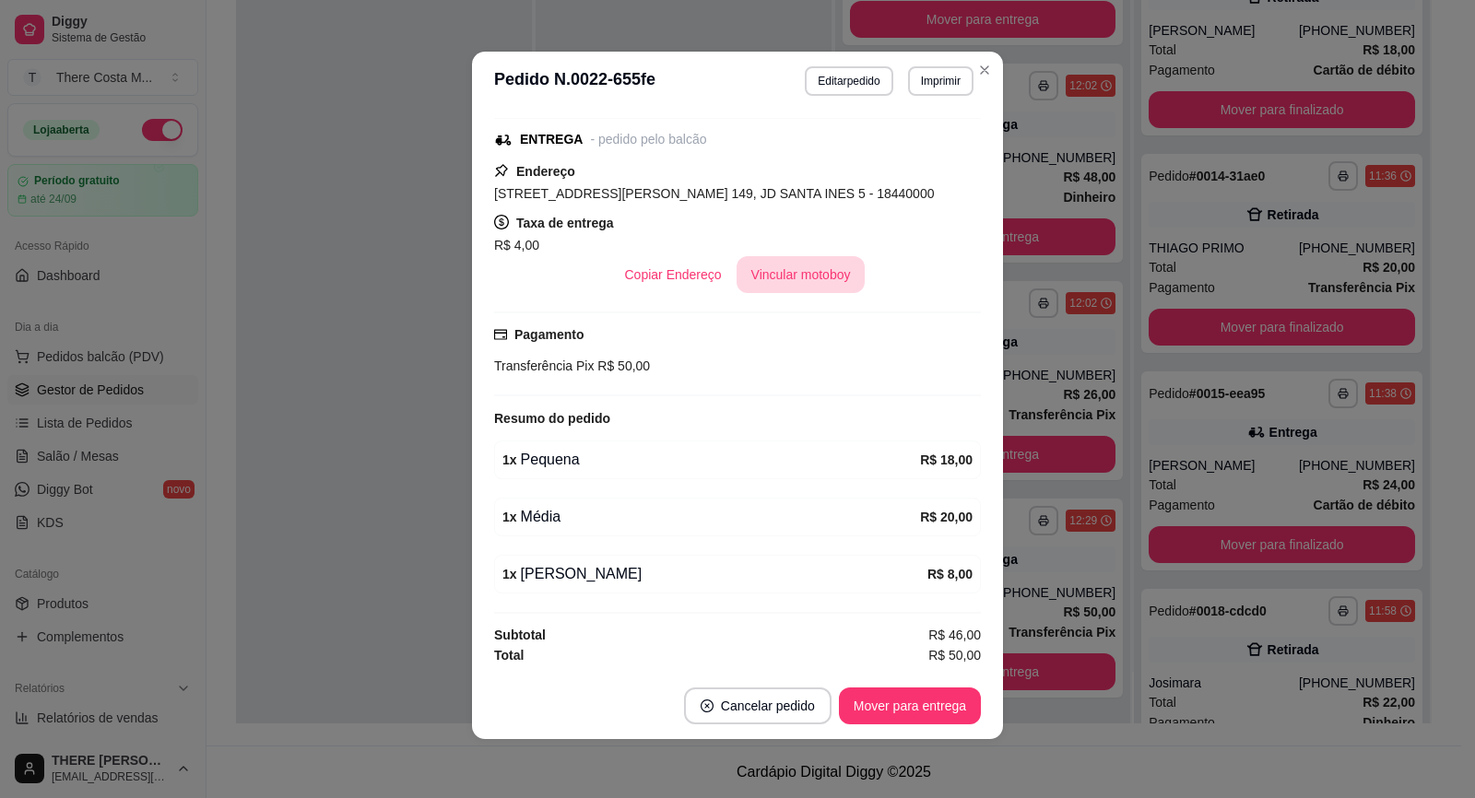
click at [786, 275] on button "Vincular motoboy" at bounding box center [800, 274] width 129 height 37
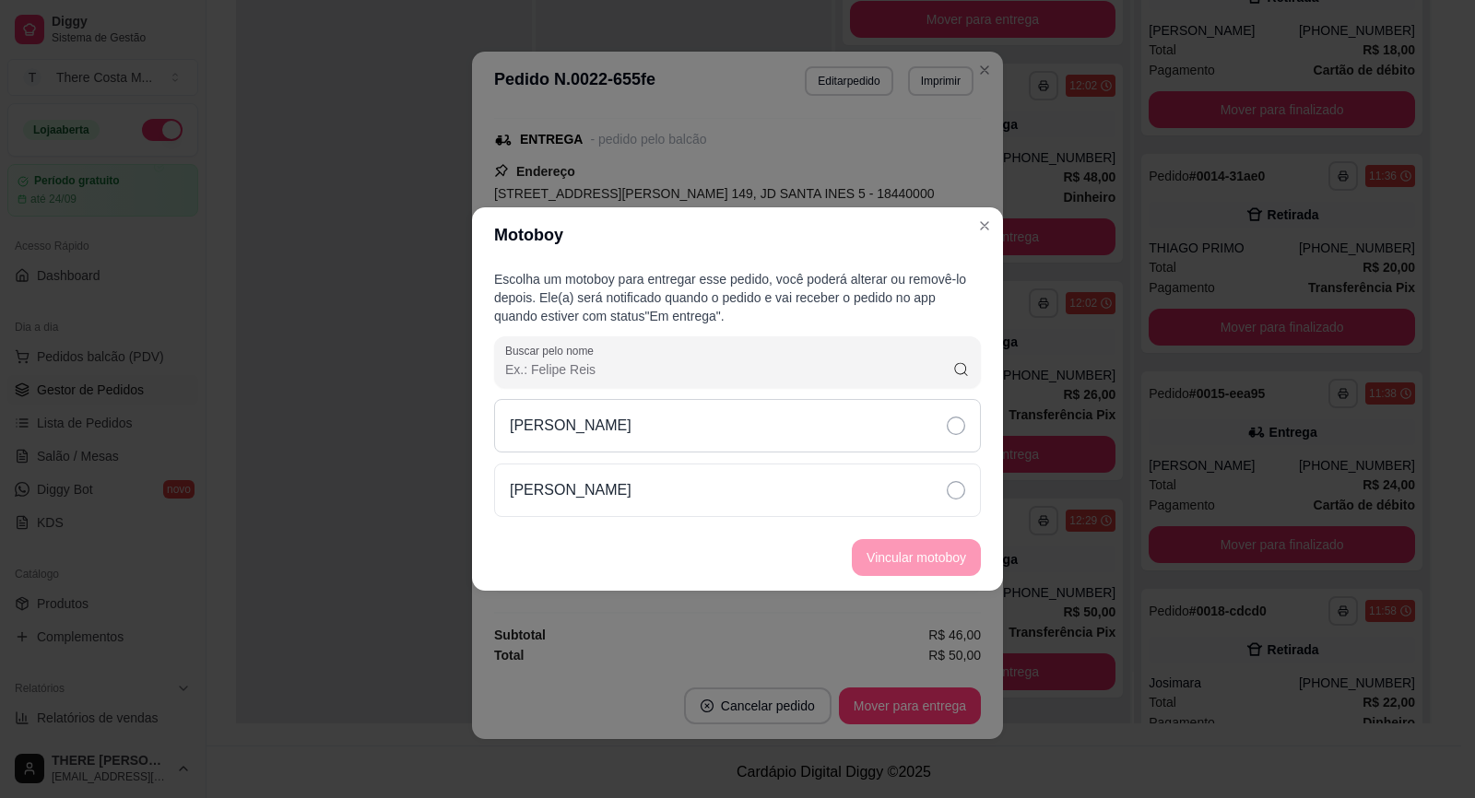
click at [870, 428] on div "[PERSON_NAME]" at bounding box center [737, 425] width 487 height 53
click at [928, 556] on button "Vincular motoboy" at bounding box center [916, 557] width 129 height 37
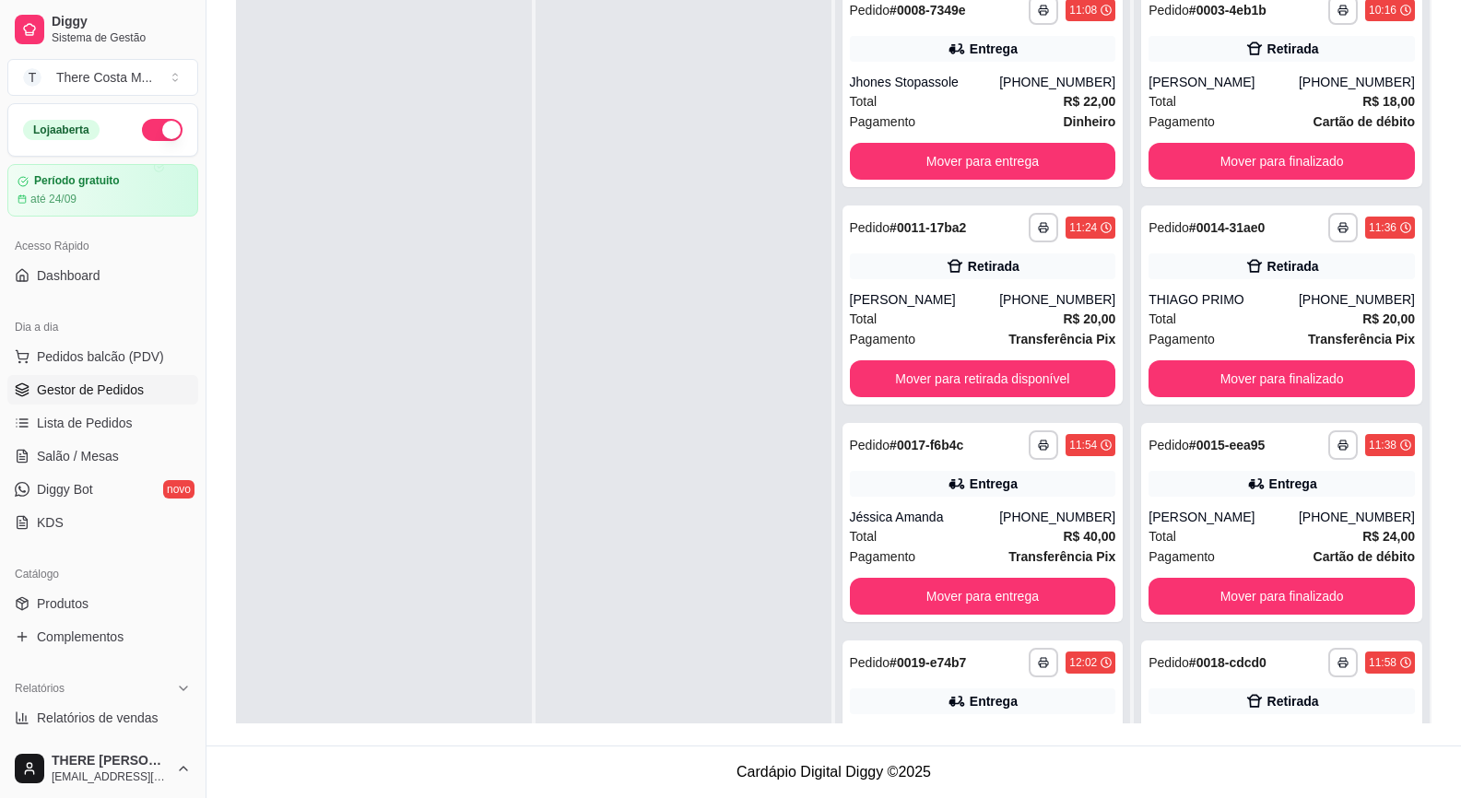
scroll to position [0, 0]
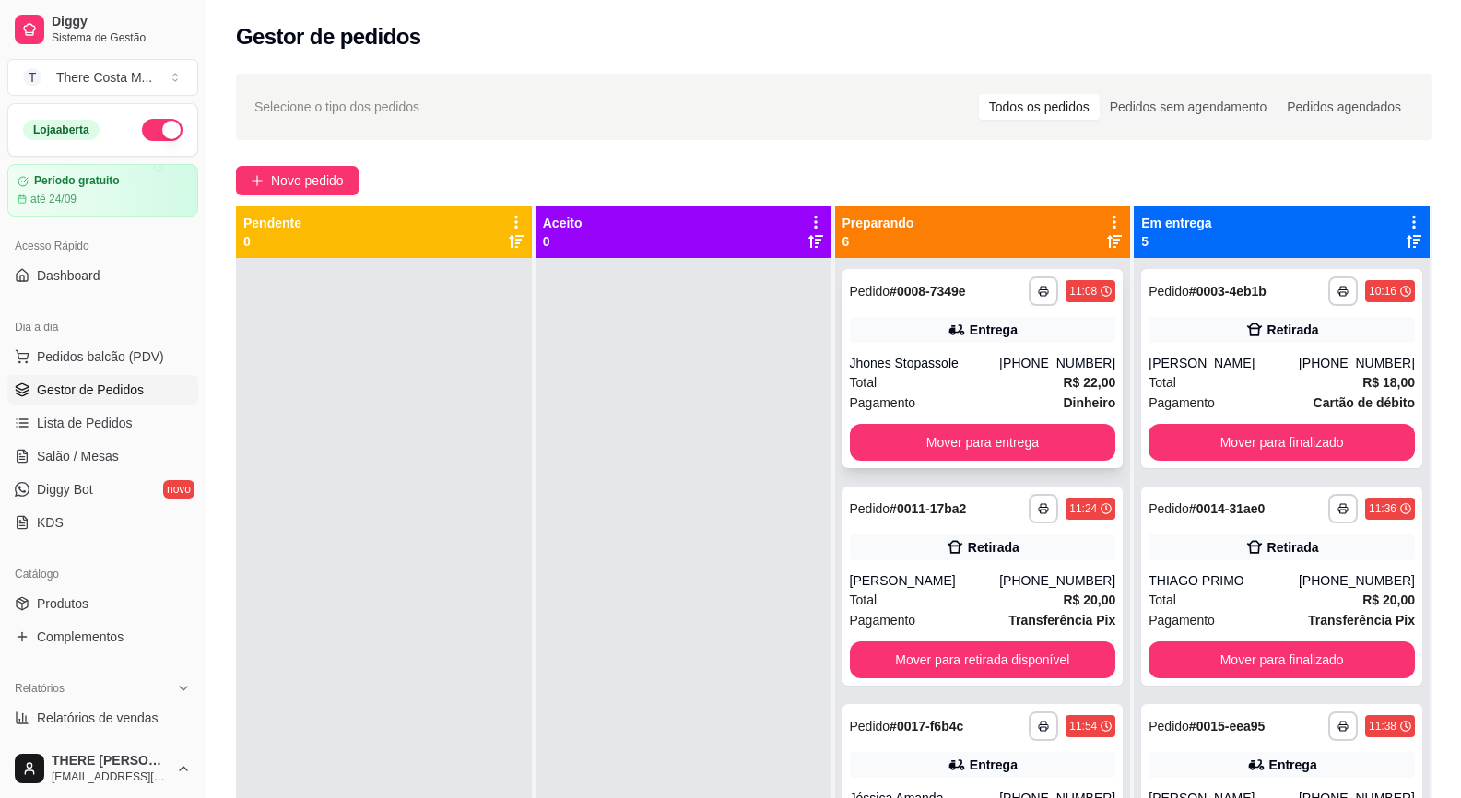
click at [947, 354] on div "Jhones Stopassole" at bounding box center [925, 363] width 150 height 18
click at [888, 579] on div "[PERSON_NAME]" at bounding box center [925, 580] width 150 height 18
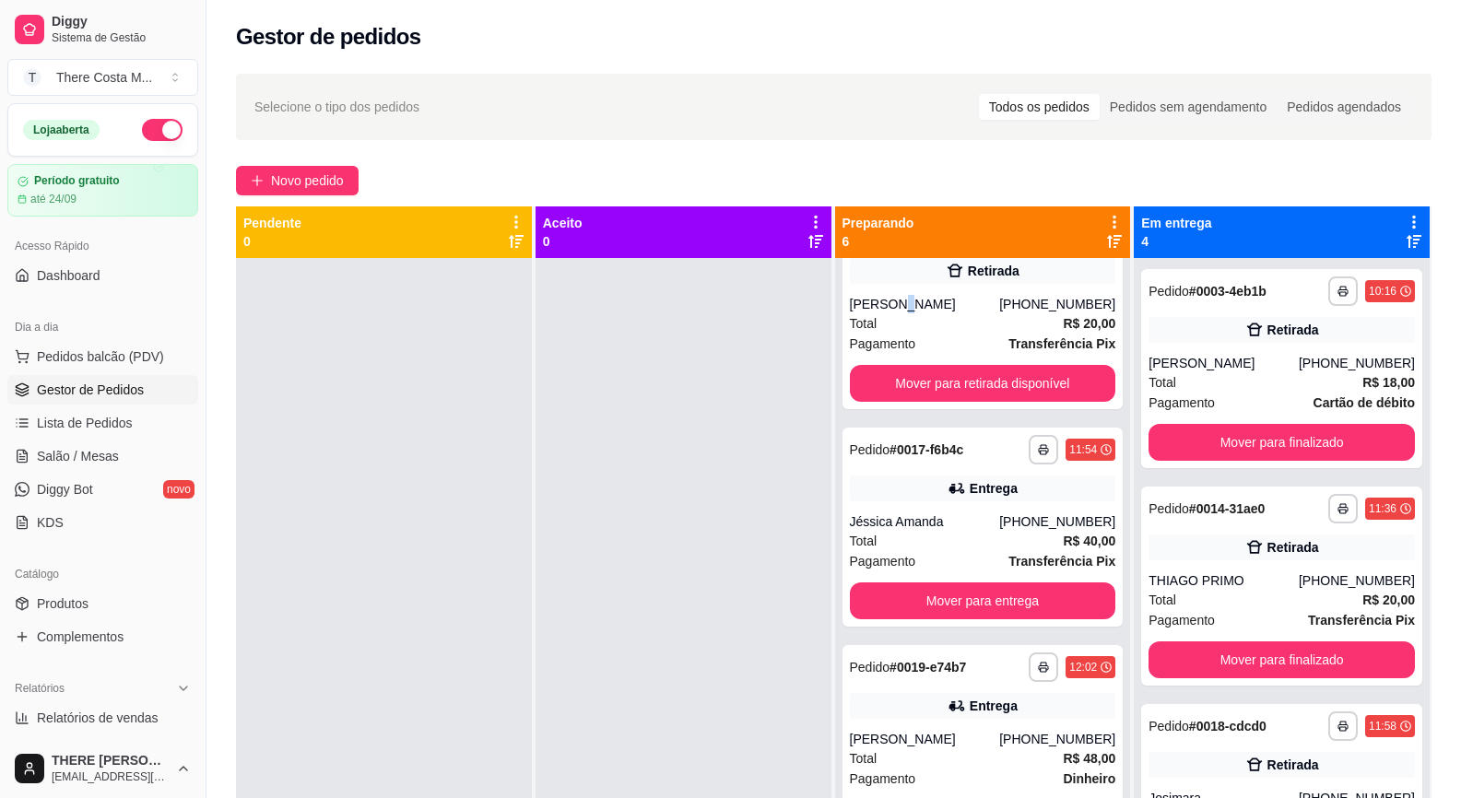
scroll to position [369, 0]
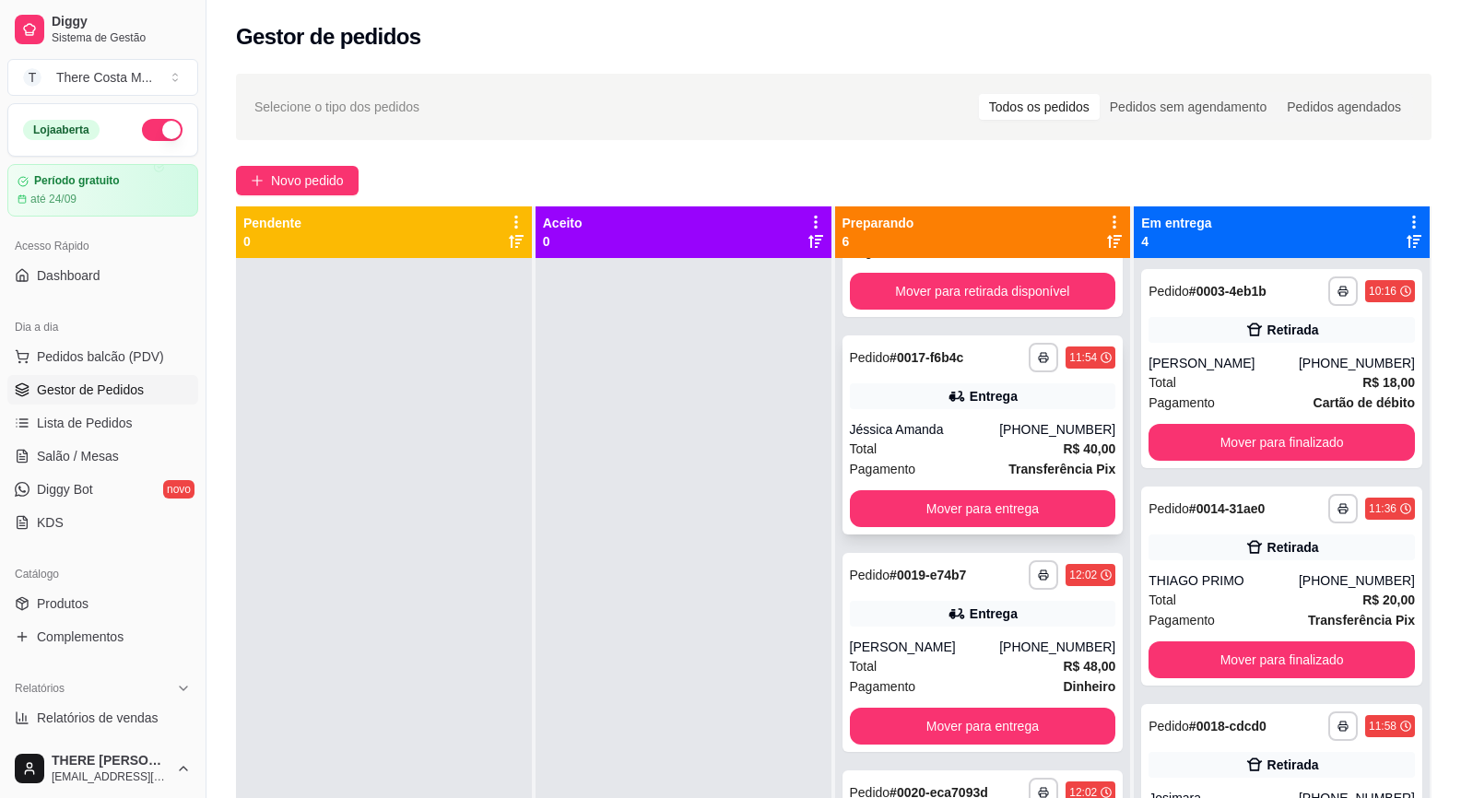
click at [974, 439] on div "Total R$ 40,00" at bounding box center [983, 449] width 266 height 20
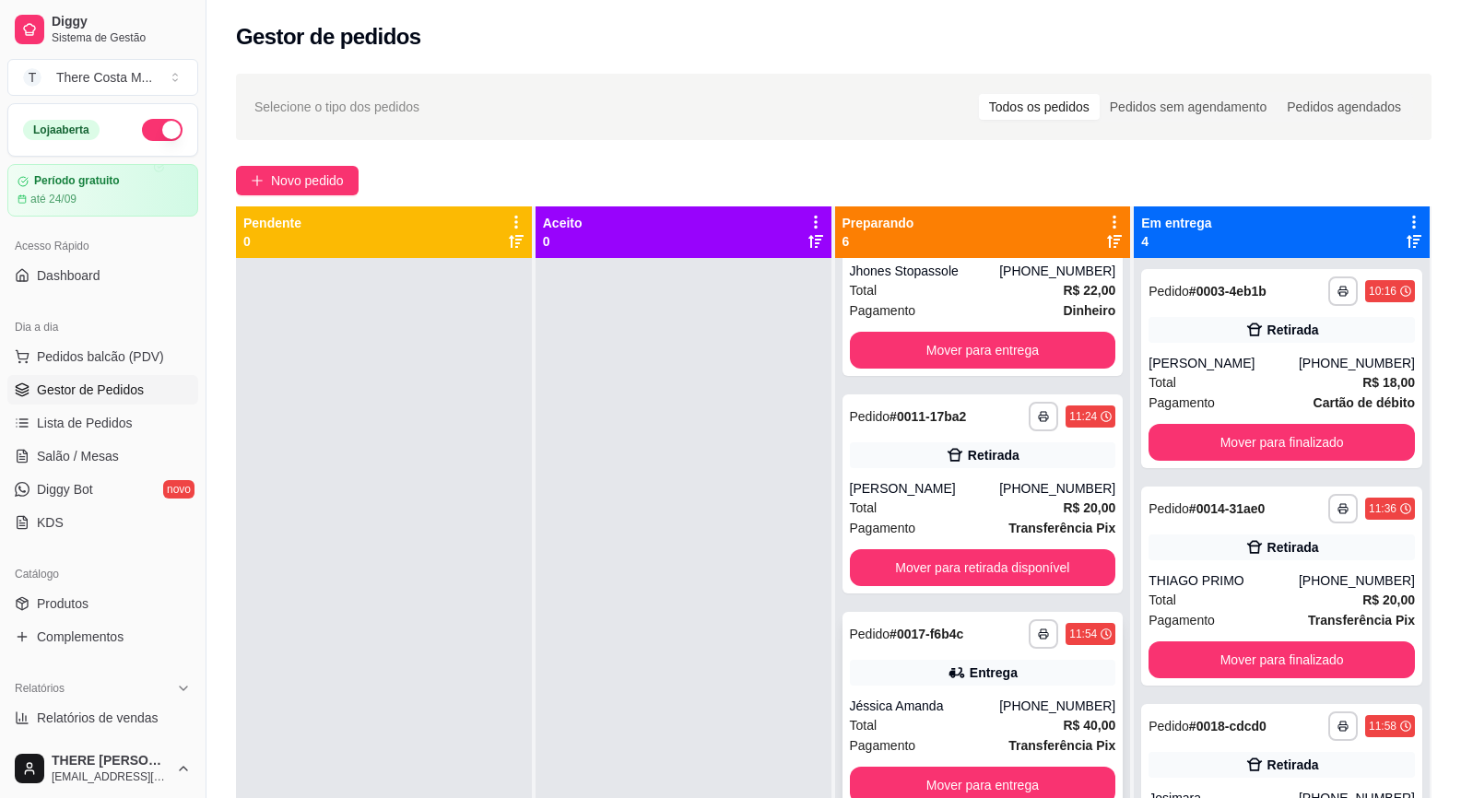
scroll to position [276, 0]
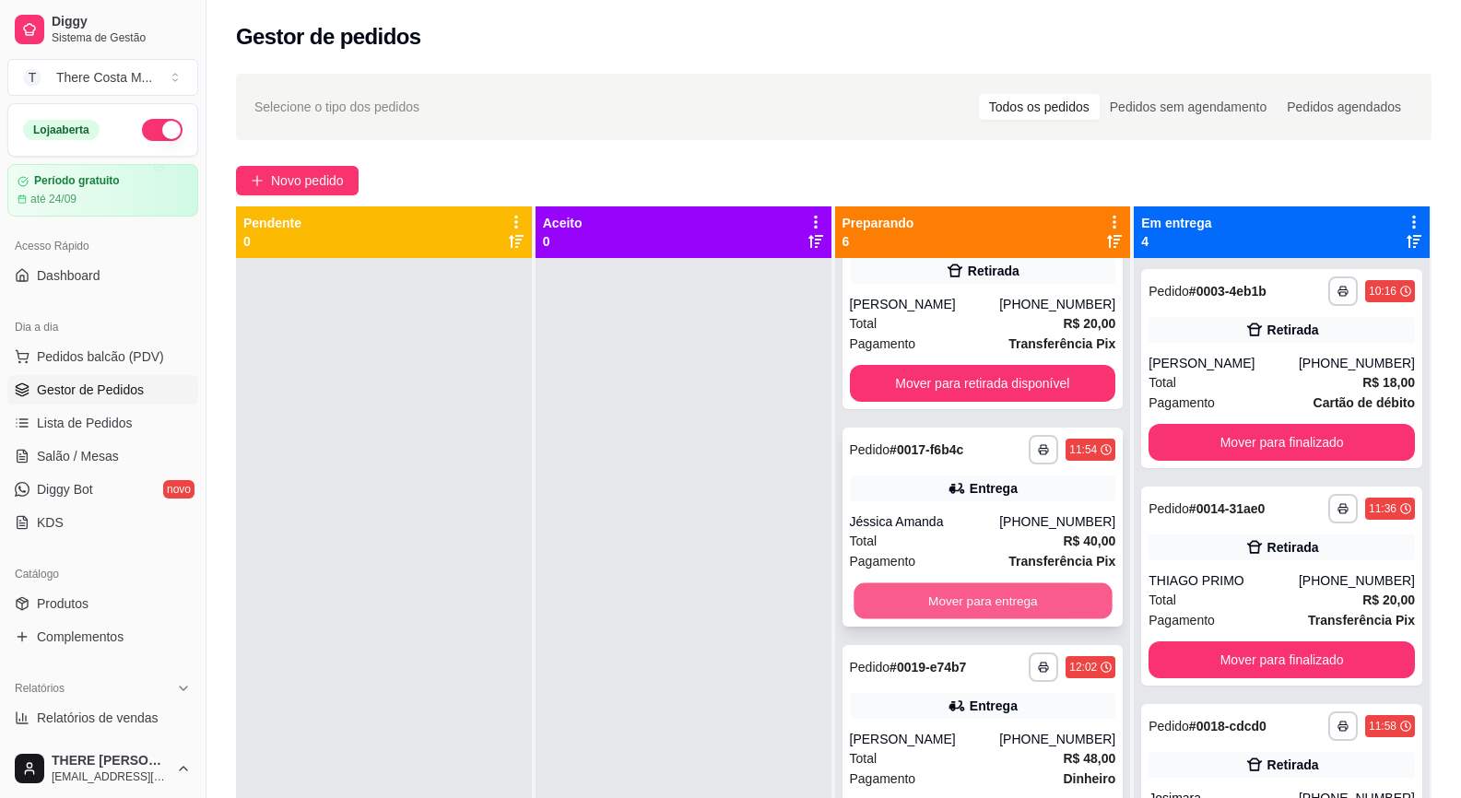
click at [936, 591] on button "Mover para entrega" at bounding box center [982, 601] width 258 height 36
click at [920, 599] on button "Mover para entrega" at bounding box center [982, 601] width 258 height 36
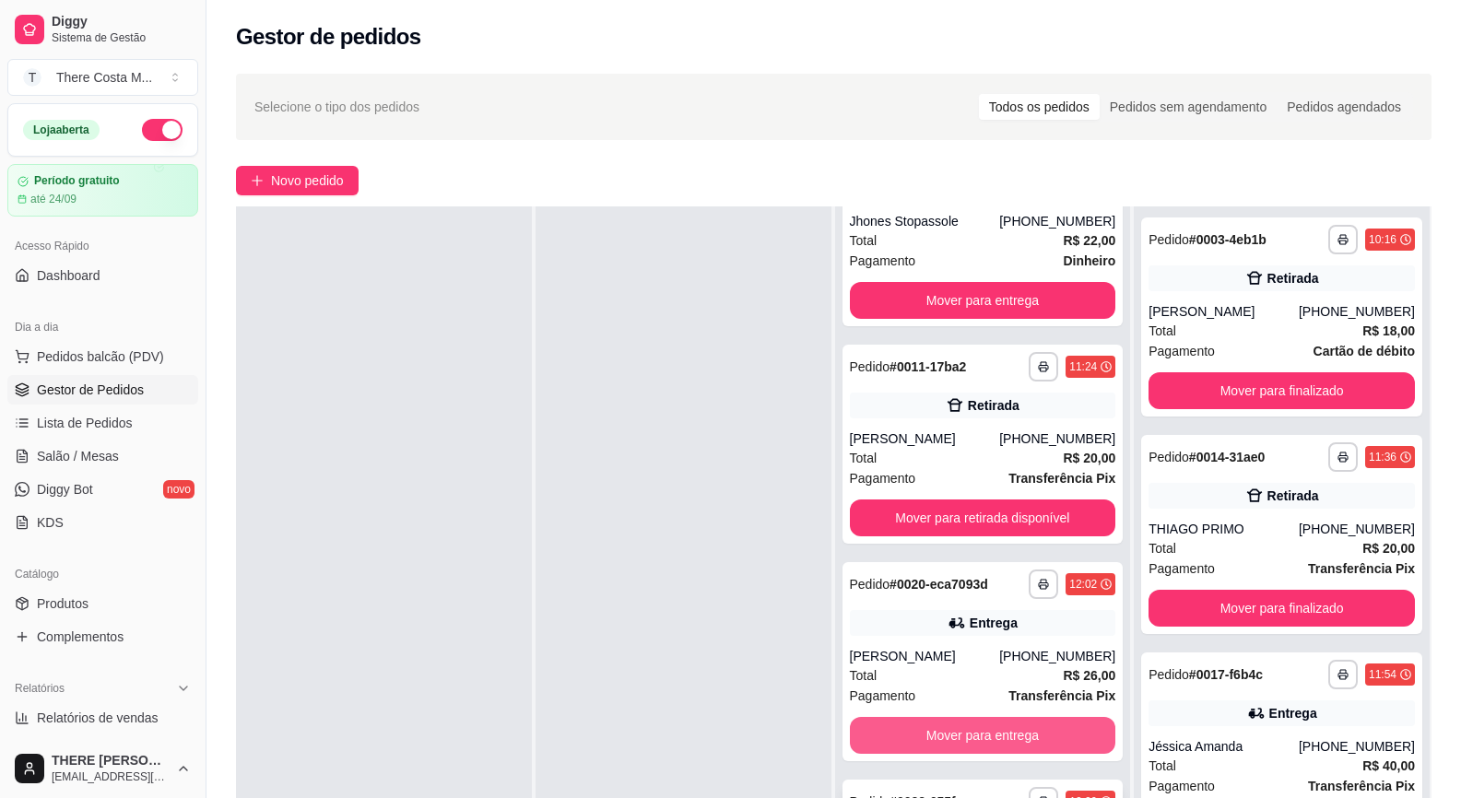
scroll to position [184, 0]
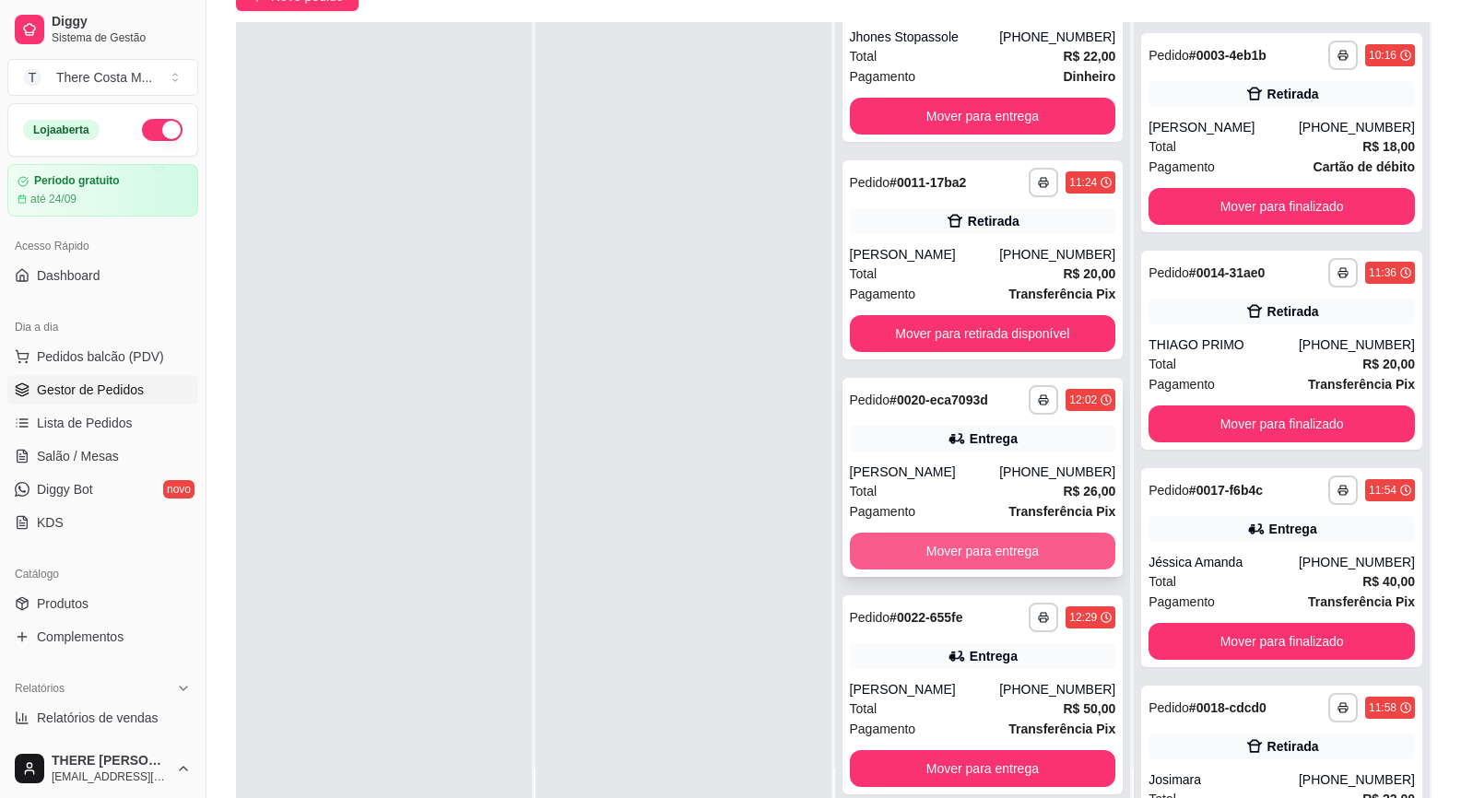
click at [949, 549] on button "Mover para entrega" at bounding box center [983, 551] width 266 height 37
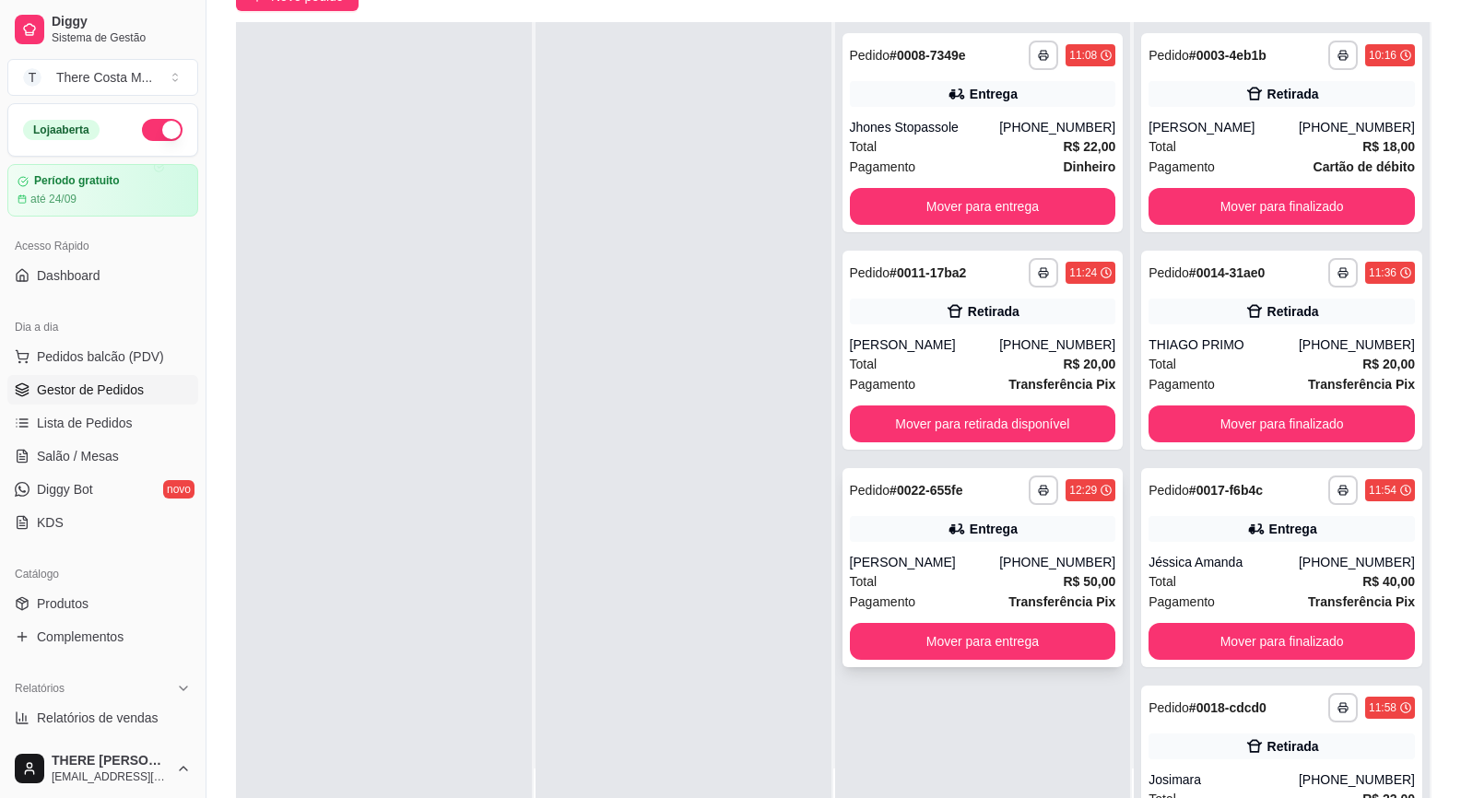
scroll to position [0, 0]
click at [948, 640] on button "Mover para entrega" at bounding box center [983, 641] width 266 height 37
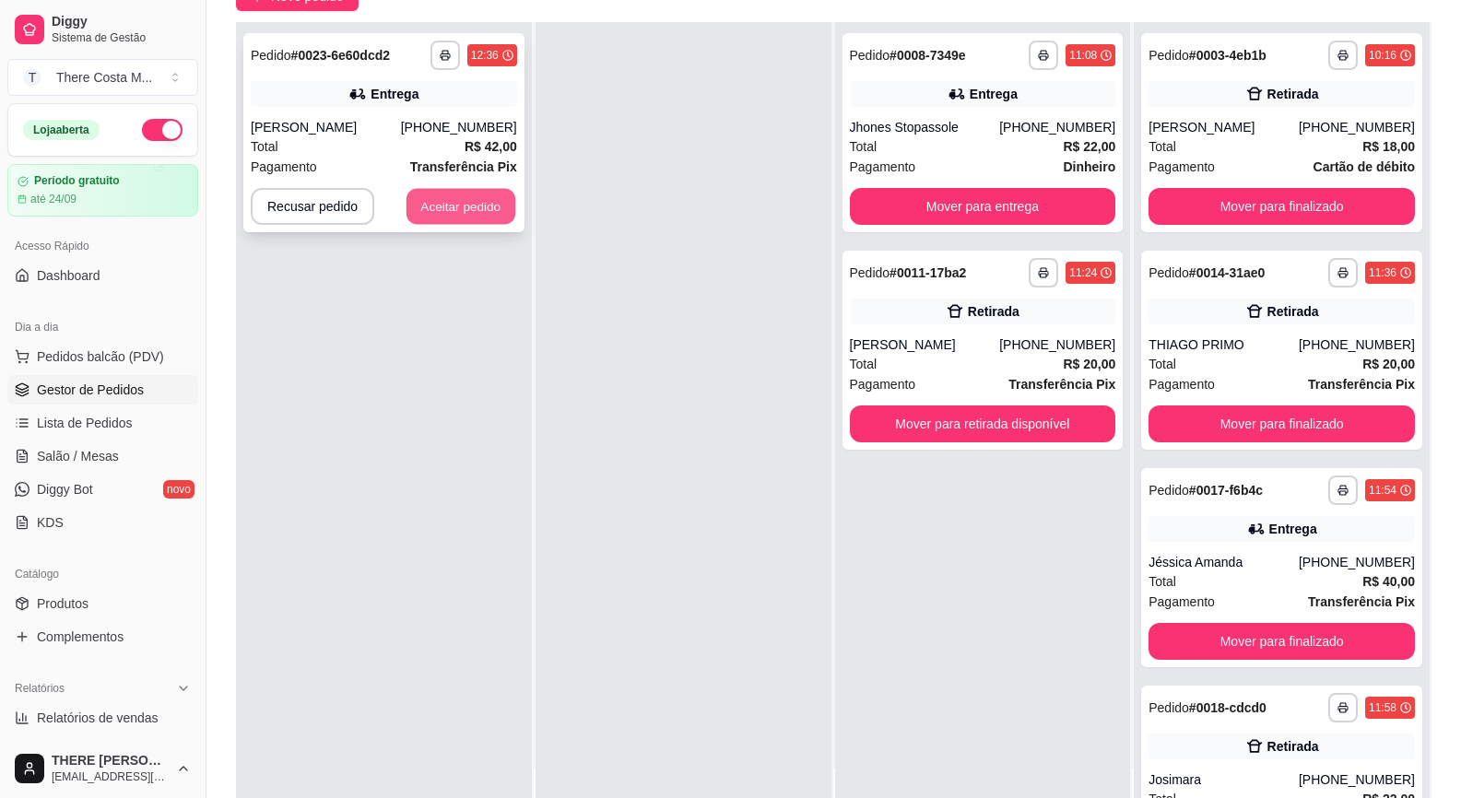
click at [434, 208] on button "Aceitar pedido" at bounding box center [460, 207] width 109 height 36
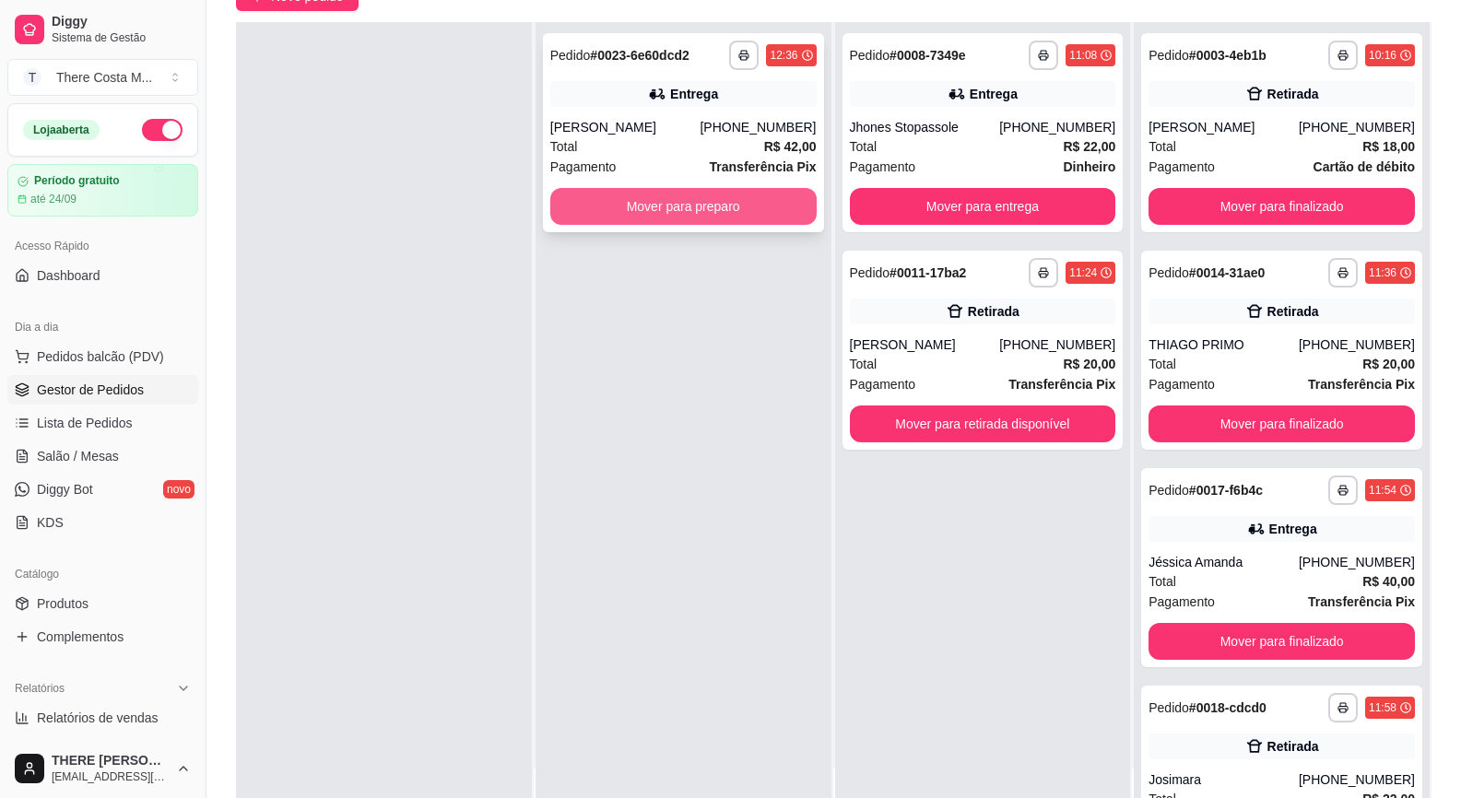
click at [698, 200] on button "Mover para preparo" at bounding box center [683, 206] width 266 height 37
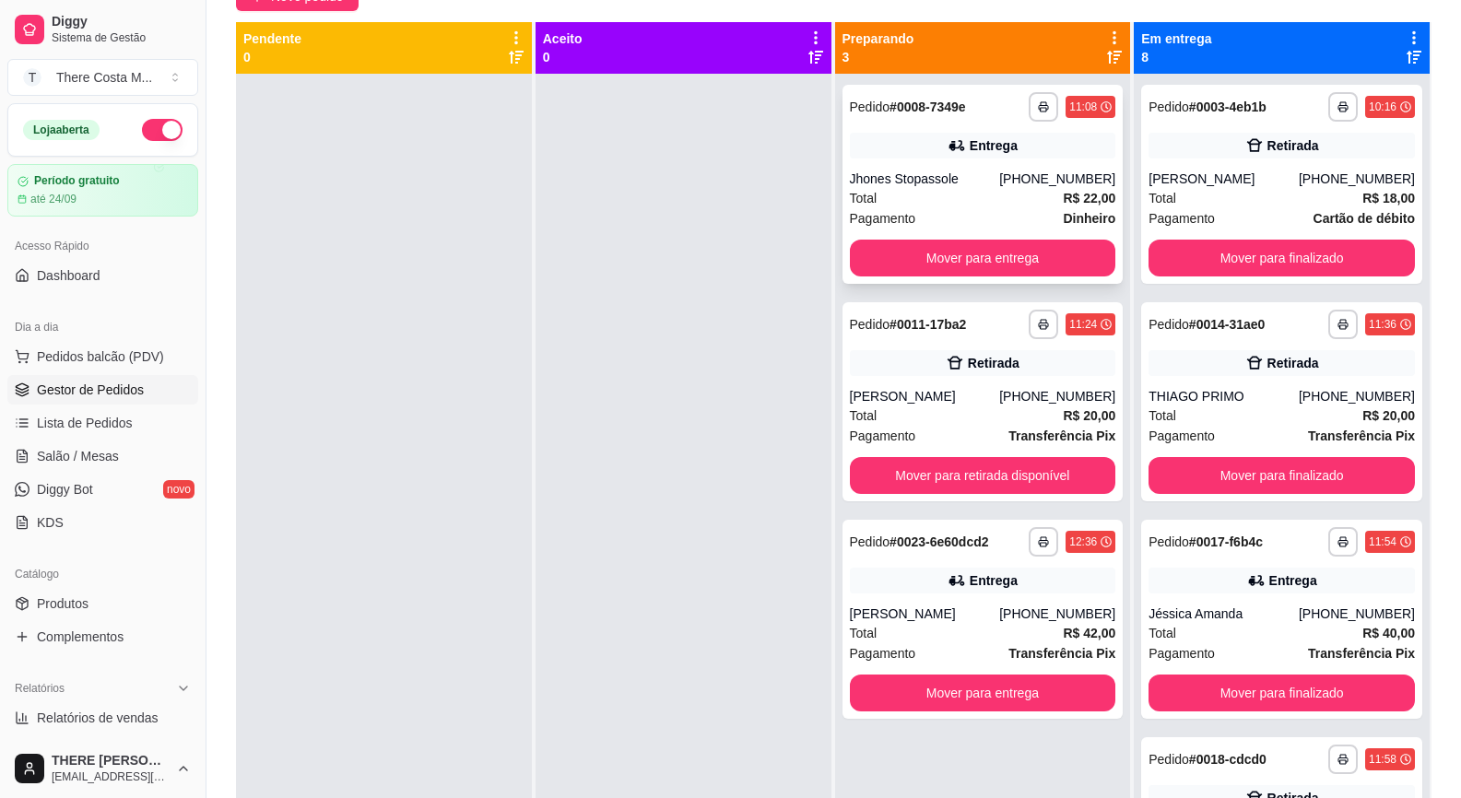
click at [927, 187] on div "Jhones Stopassole" at bounding box center [925, 179] width 150 height 18
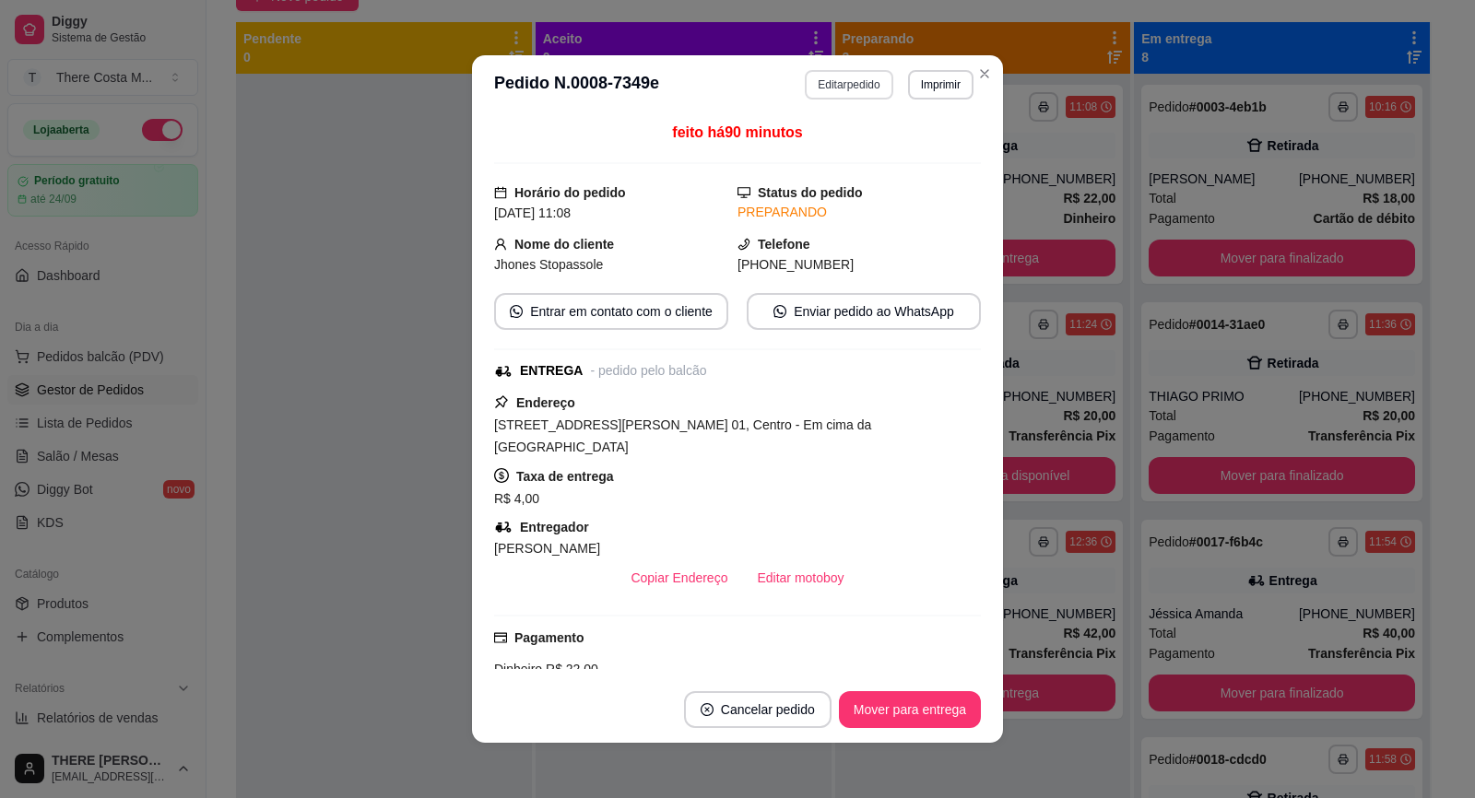
click at [856, 94] on button "Editar pedido" at bounding box center [849, 84] width 88 height 29
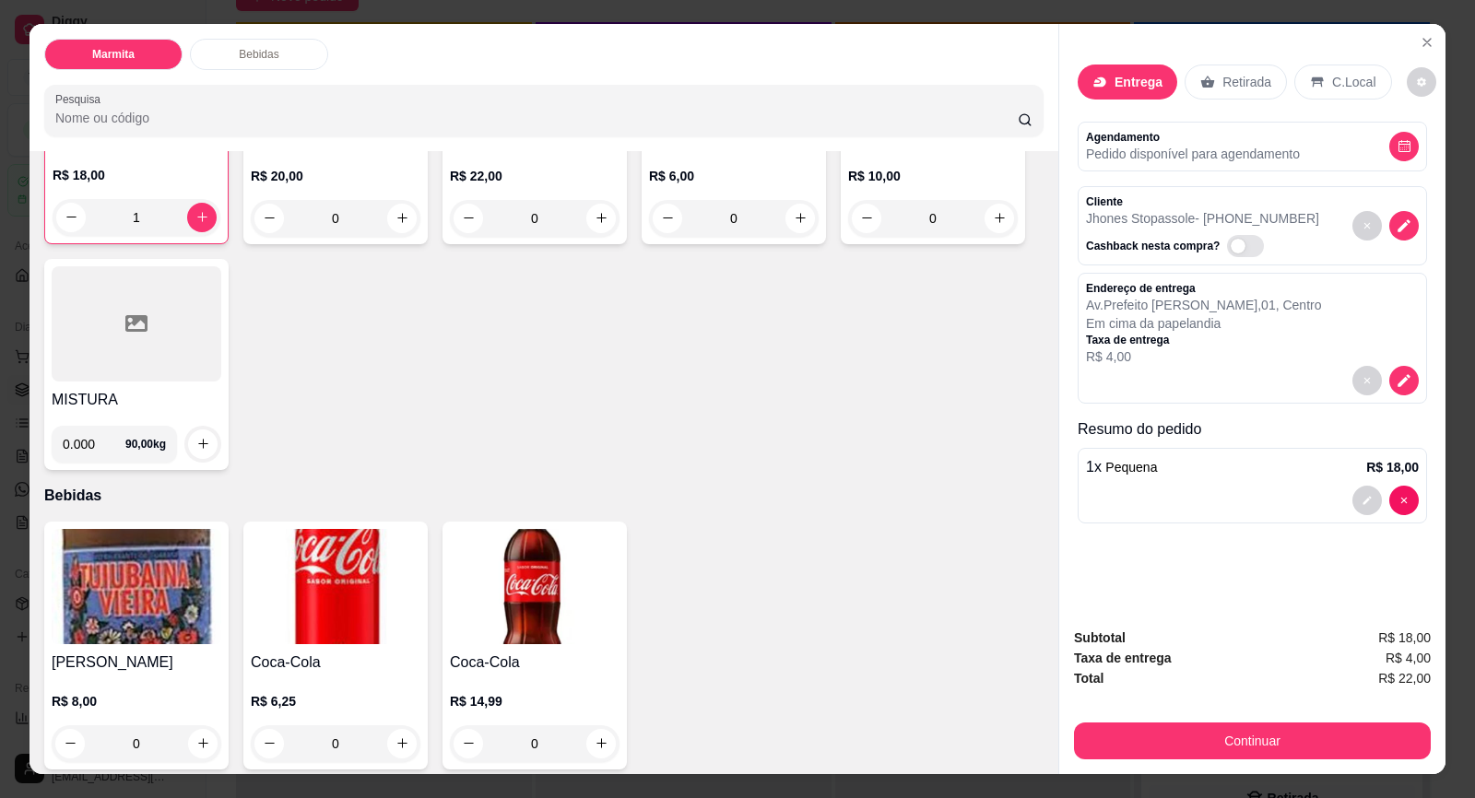
scroll to position [287, 0]
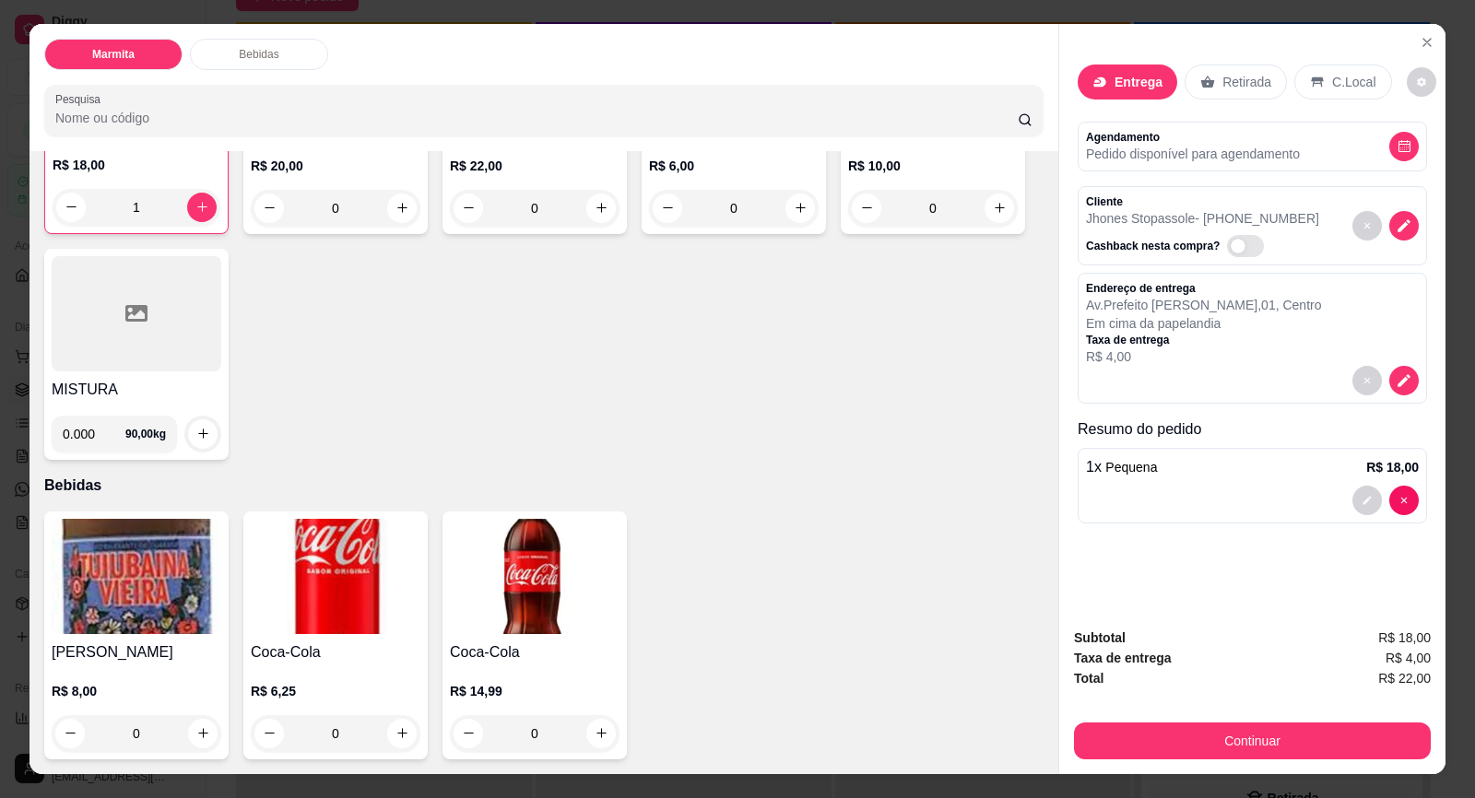
click at [326, 607] on img at bounding box center [336, 576] width 170 height 115
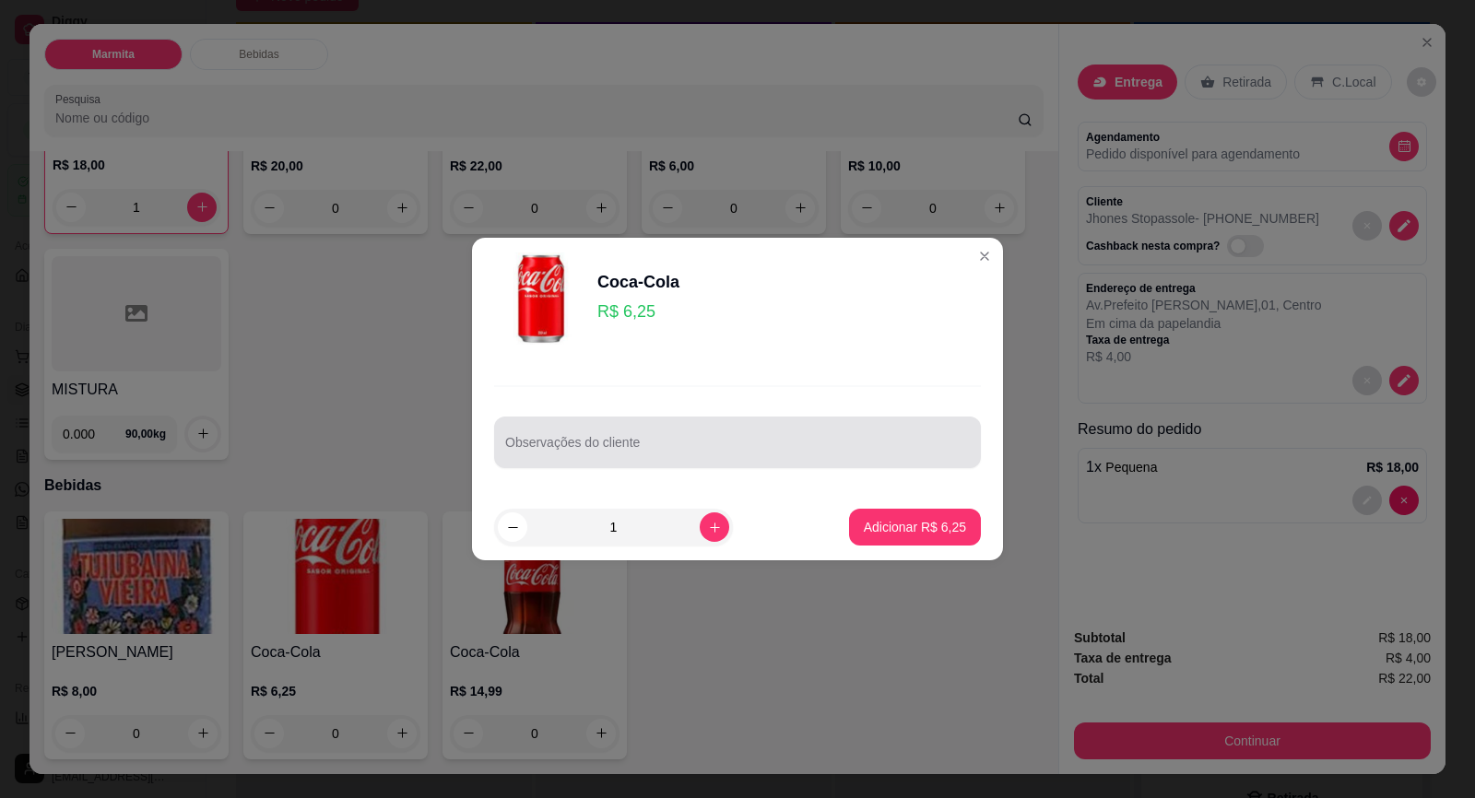
click at [627, 439] on div at bounding box center [737, 442] width 464 height 37
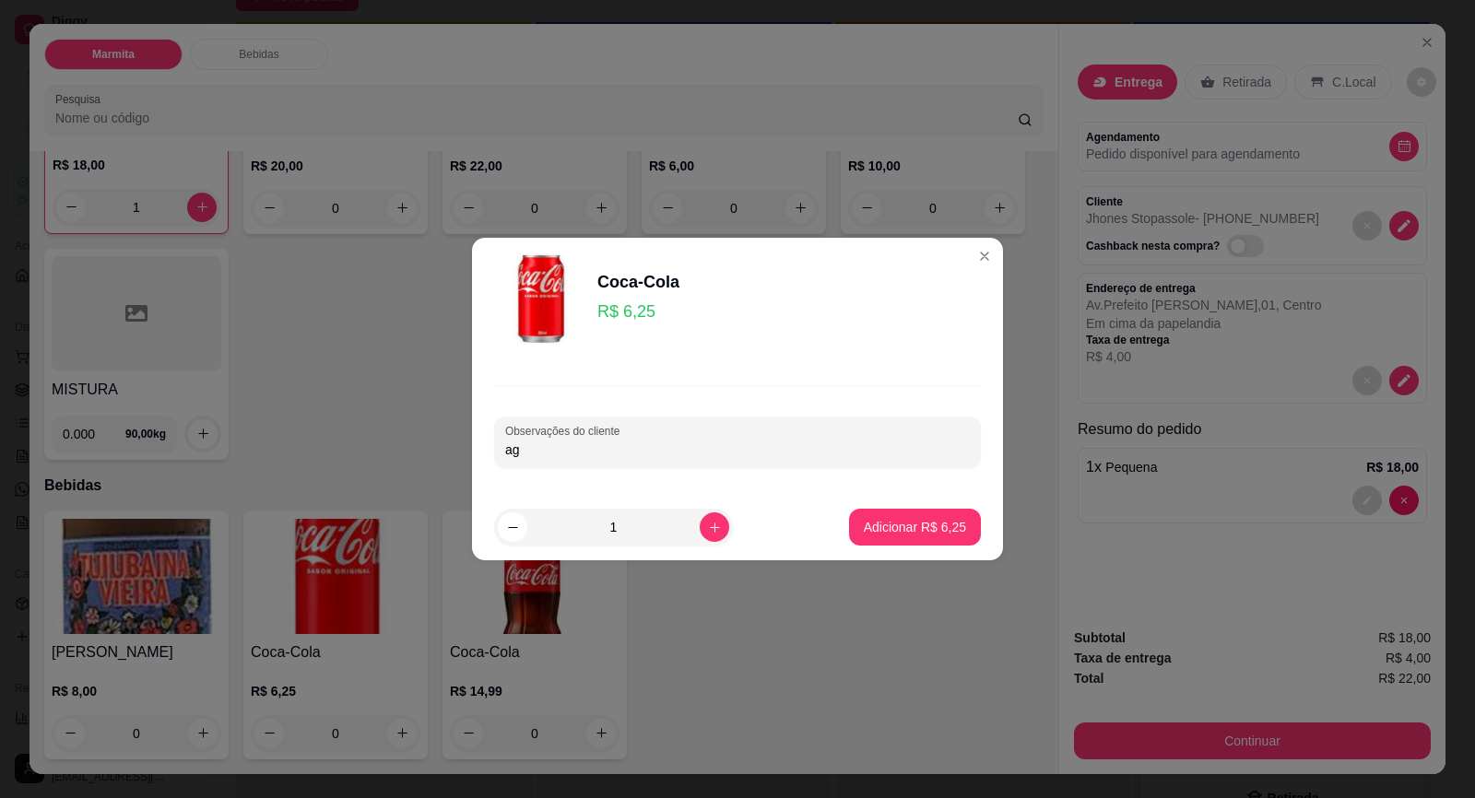
type input "a"
type input "GUARANA"
click at [901, 523] on p "Adicionar R$ 6,25" at bounding box center [915, 527] width 102 height 18
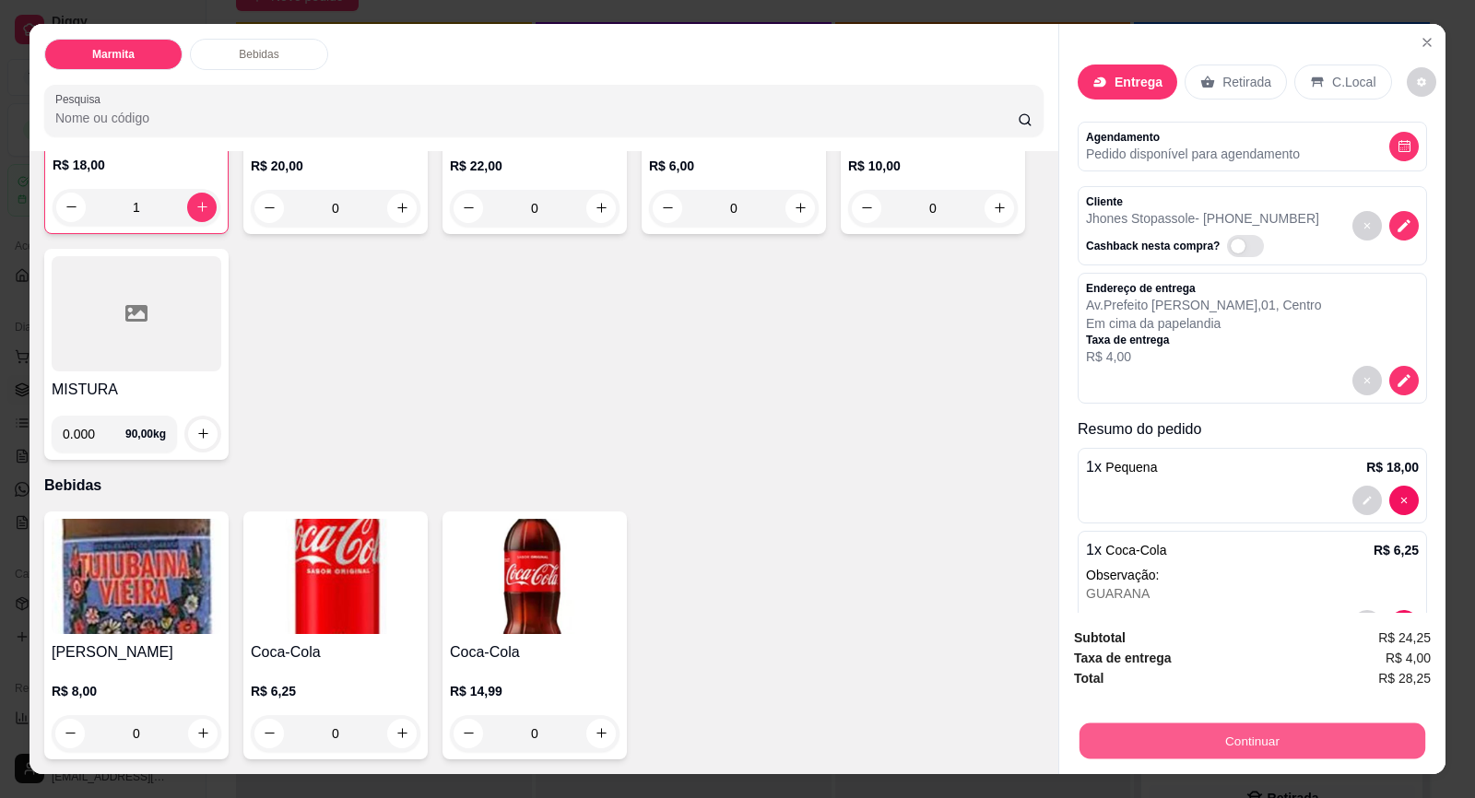
click at [1261, 745] on button "Continuar" at bounding box center [1252, 741] width 346 height 36
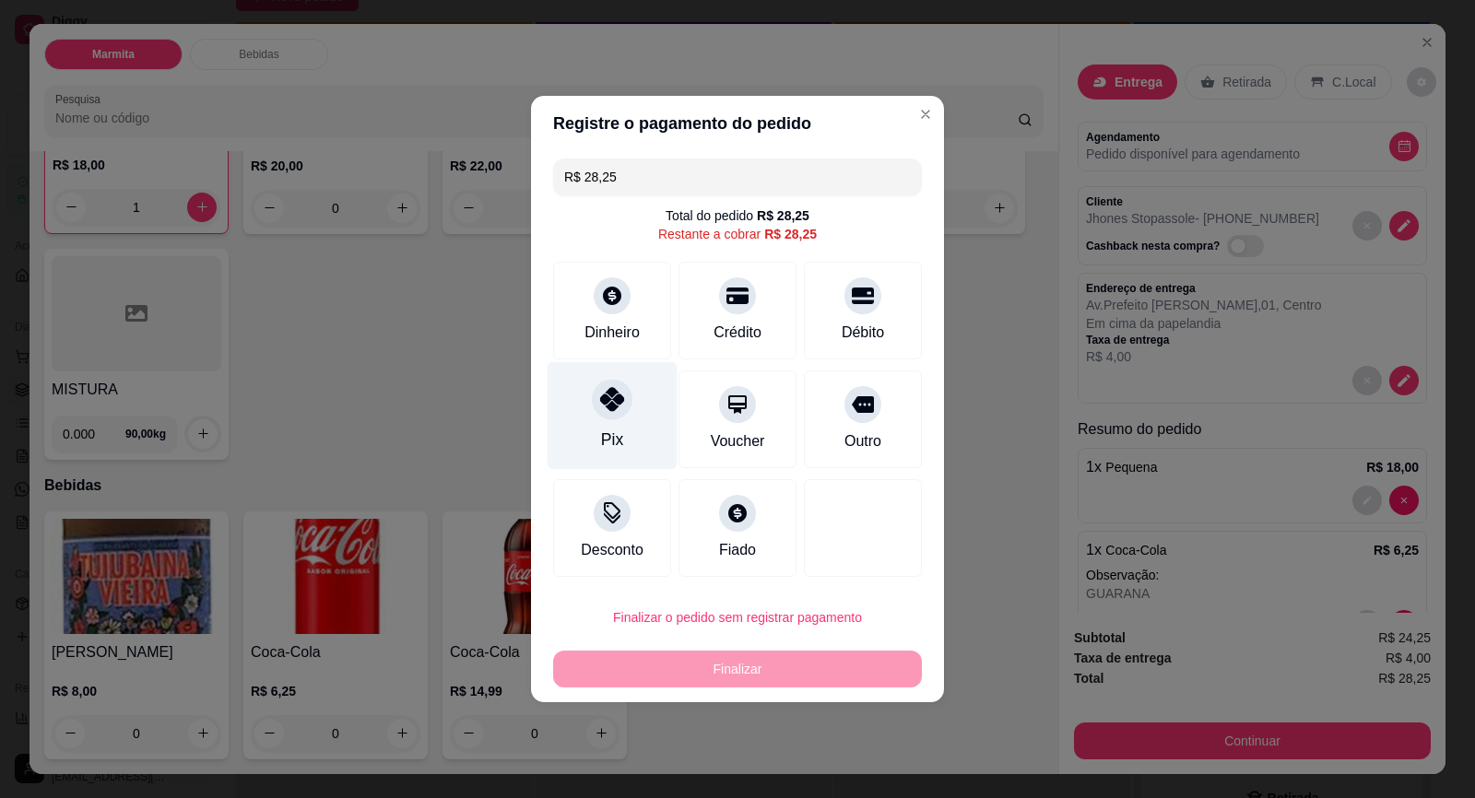
click at [608, 406] on icon at bounding box center [612, 399] width 24 height 24
type input "R$ 0,00"
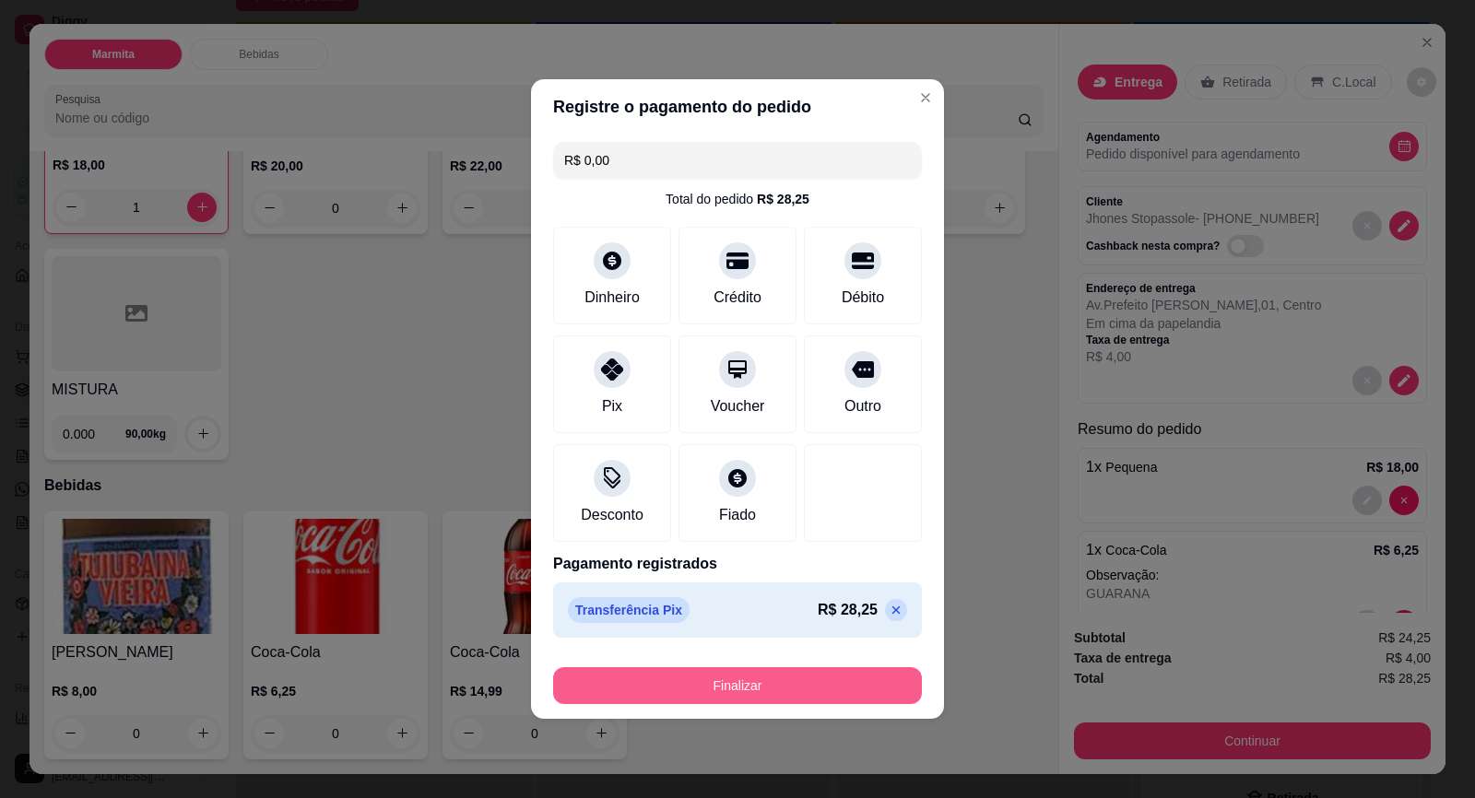
click at [759, 679] on button "Finalizar" at bounding box center [737, 685] width 369 height 37
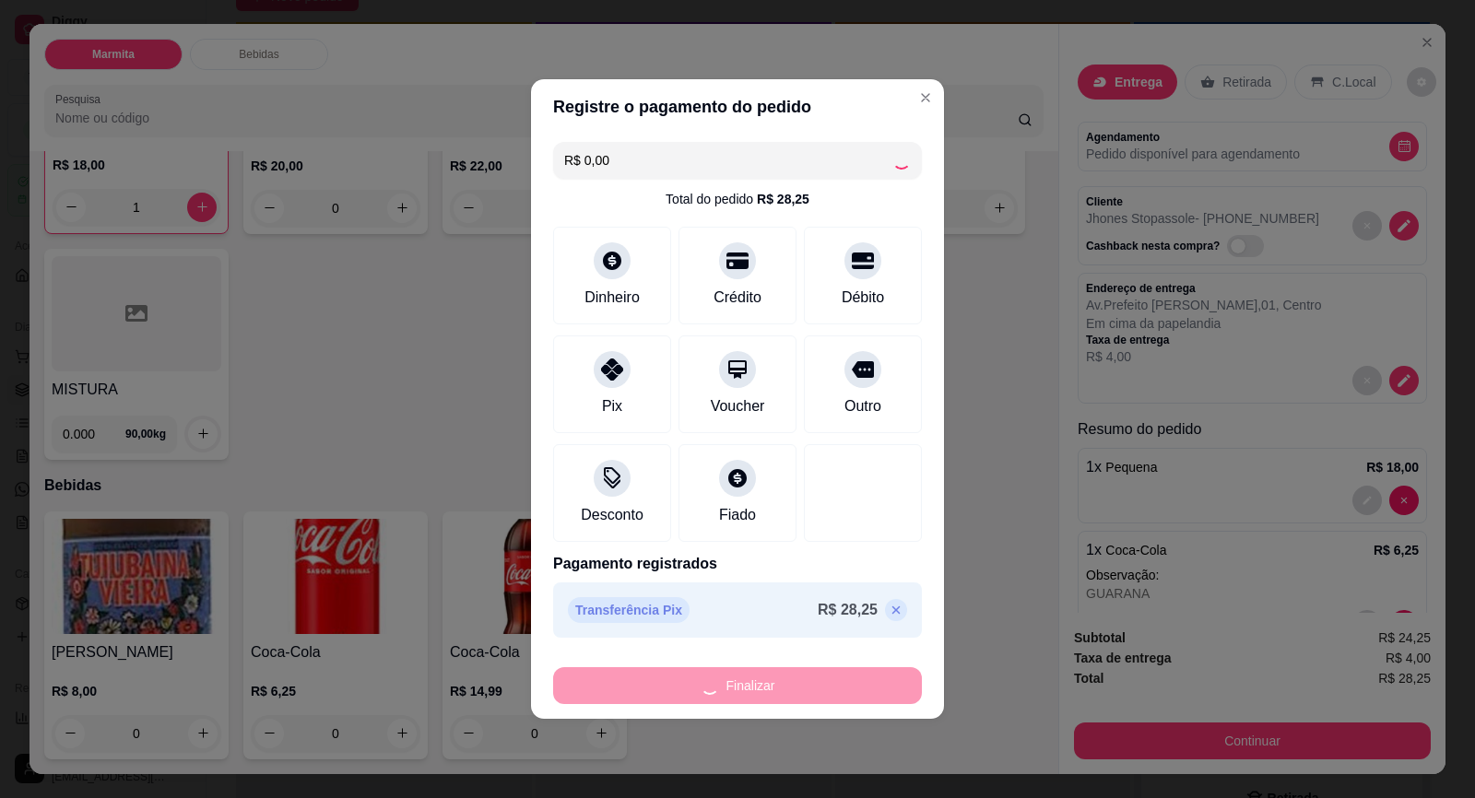
type input "0"
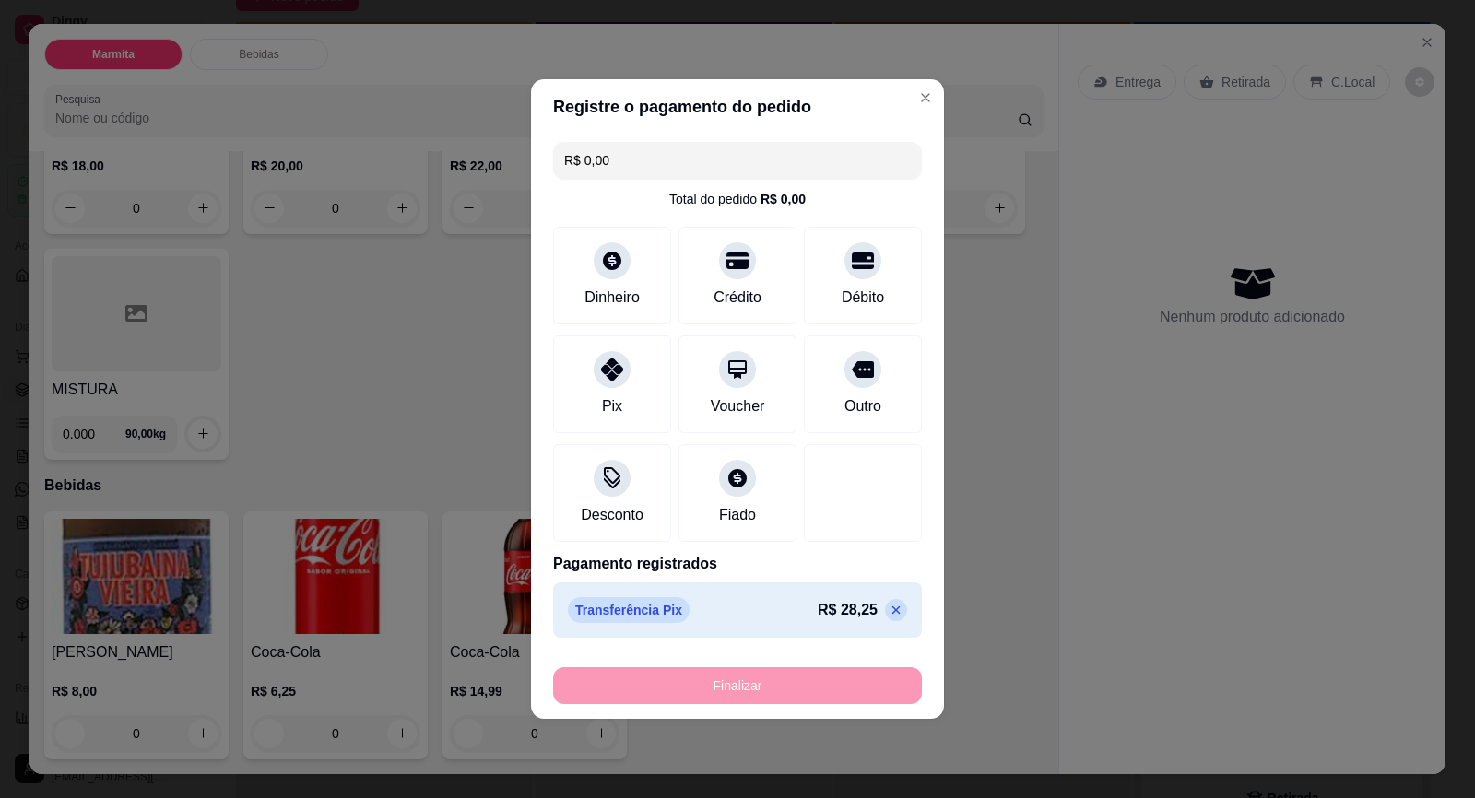
type input "-R$ 28,25"
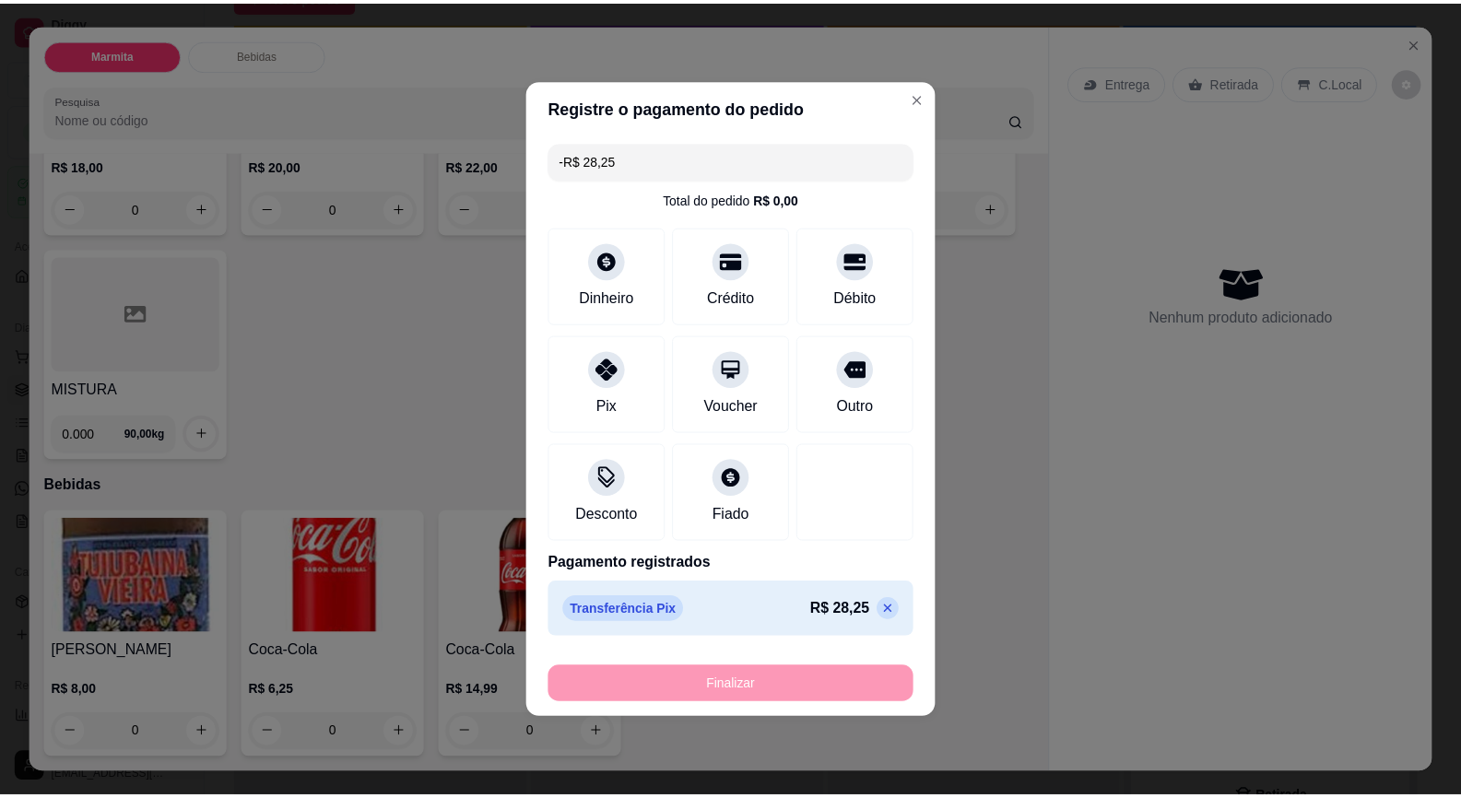
scroll to position [285, 0]
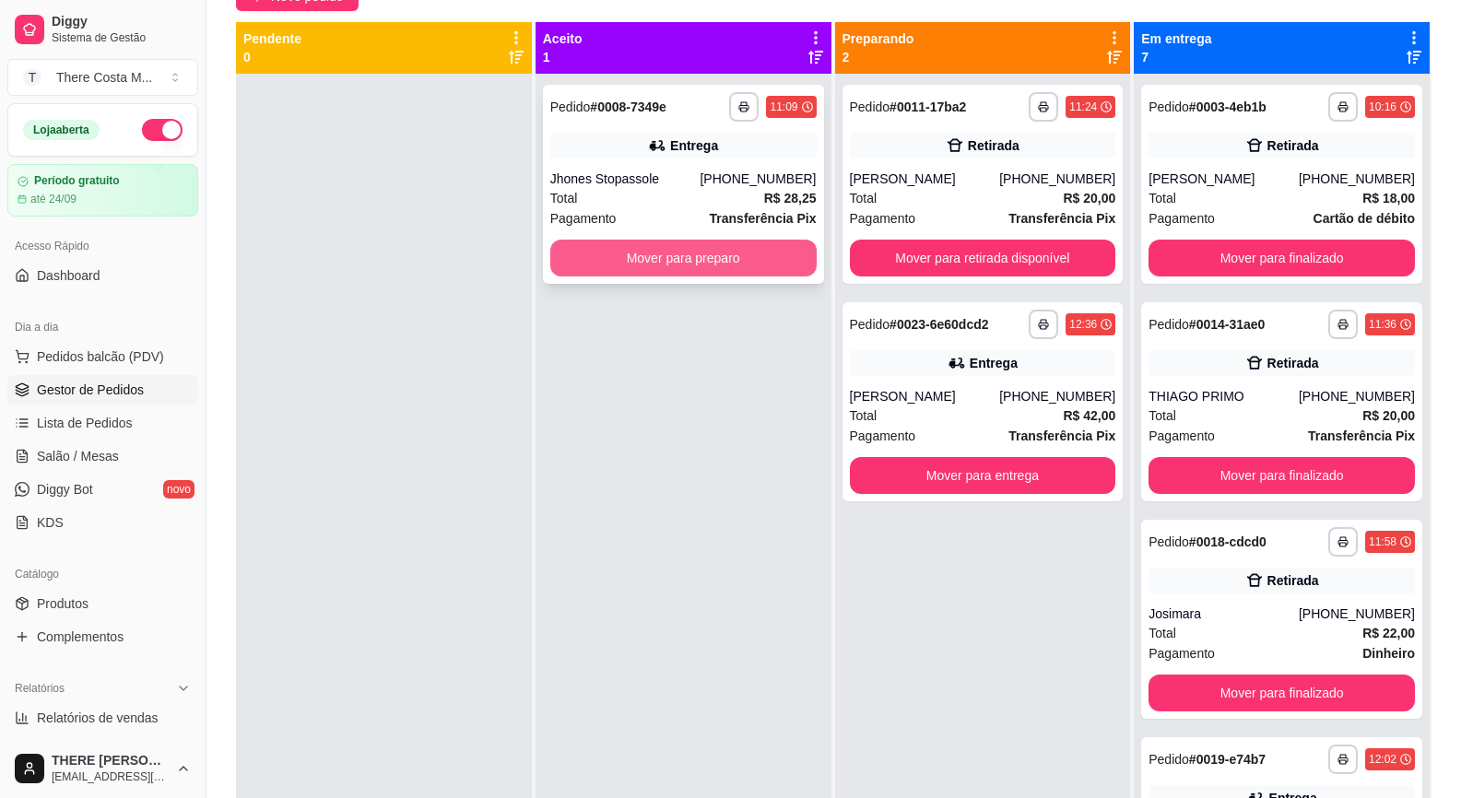
click at [726, 266] on button "Mover para preparo" at bounding box center [683, 258] width 266 height 37
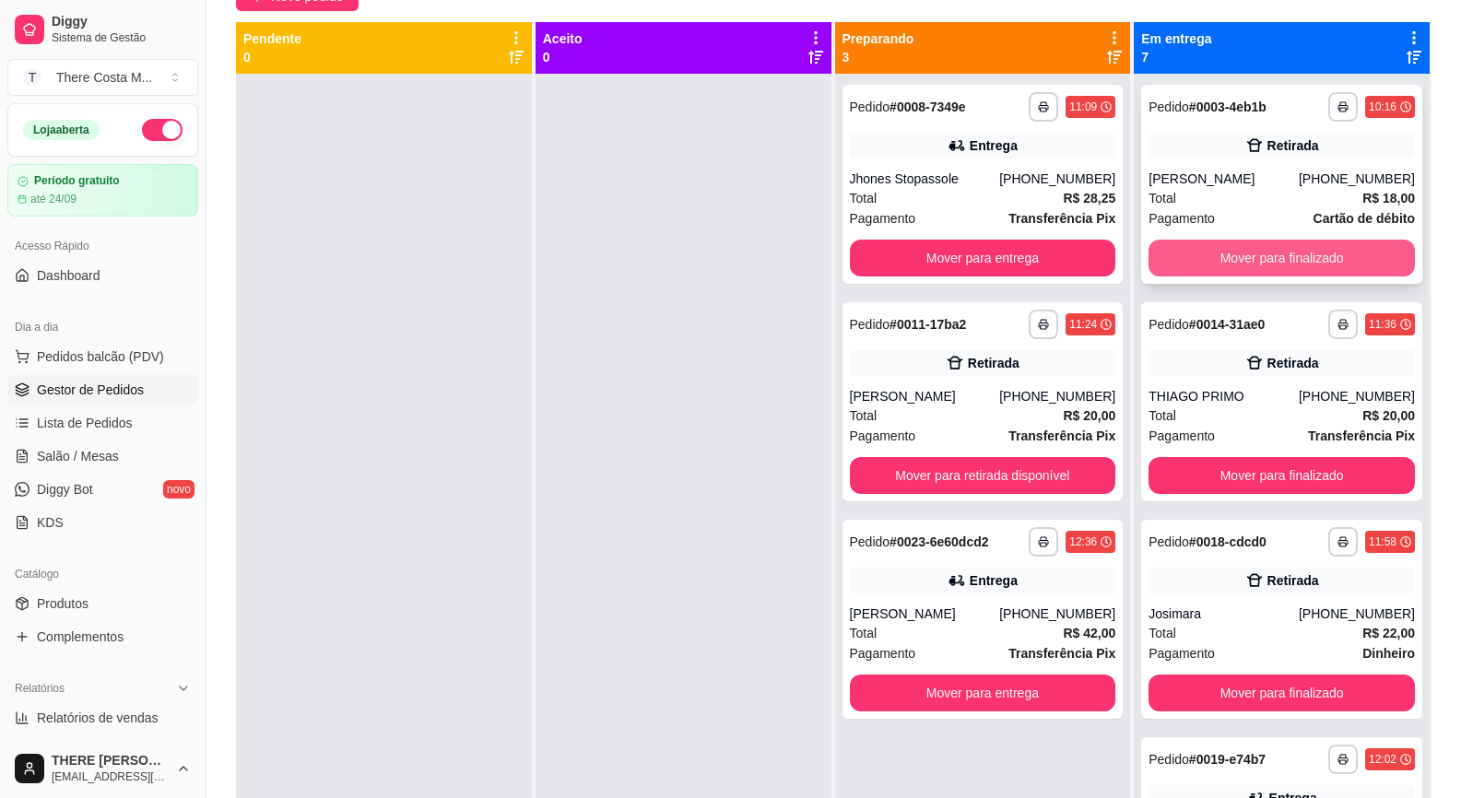
click at [1317, 253] on button "Mover para finalizado" at bounding box center [1281, 258] width 266 height 37
click at [1317, 253] on button "Mover para finalizado" at bounding box center [1282, 259] width 258 height 36
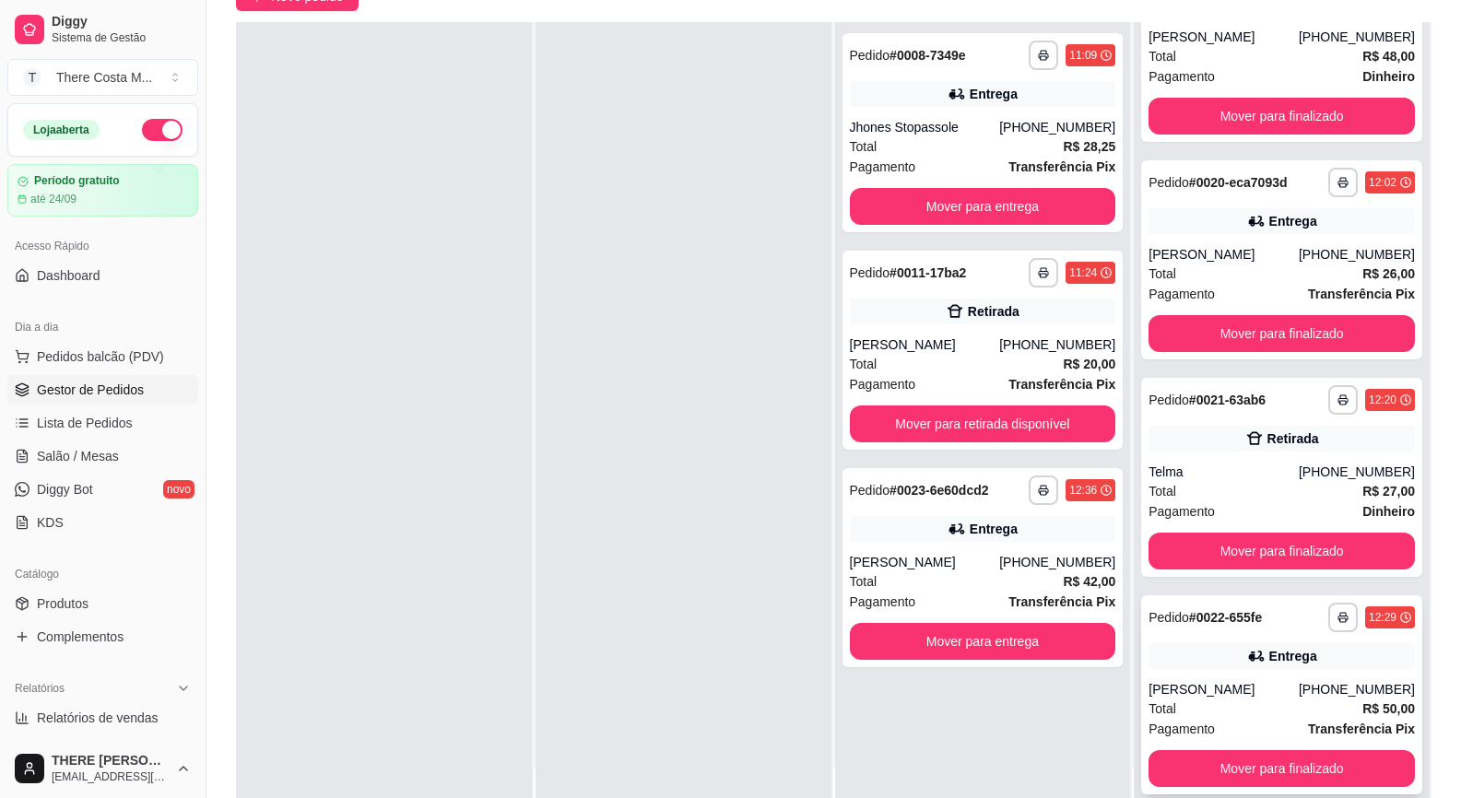
scroll to position [281, 0]
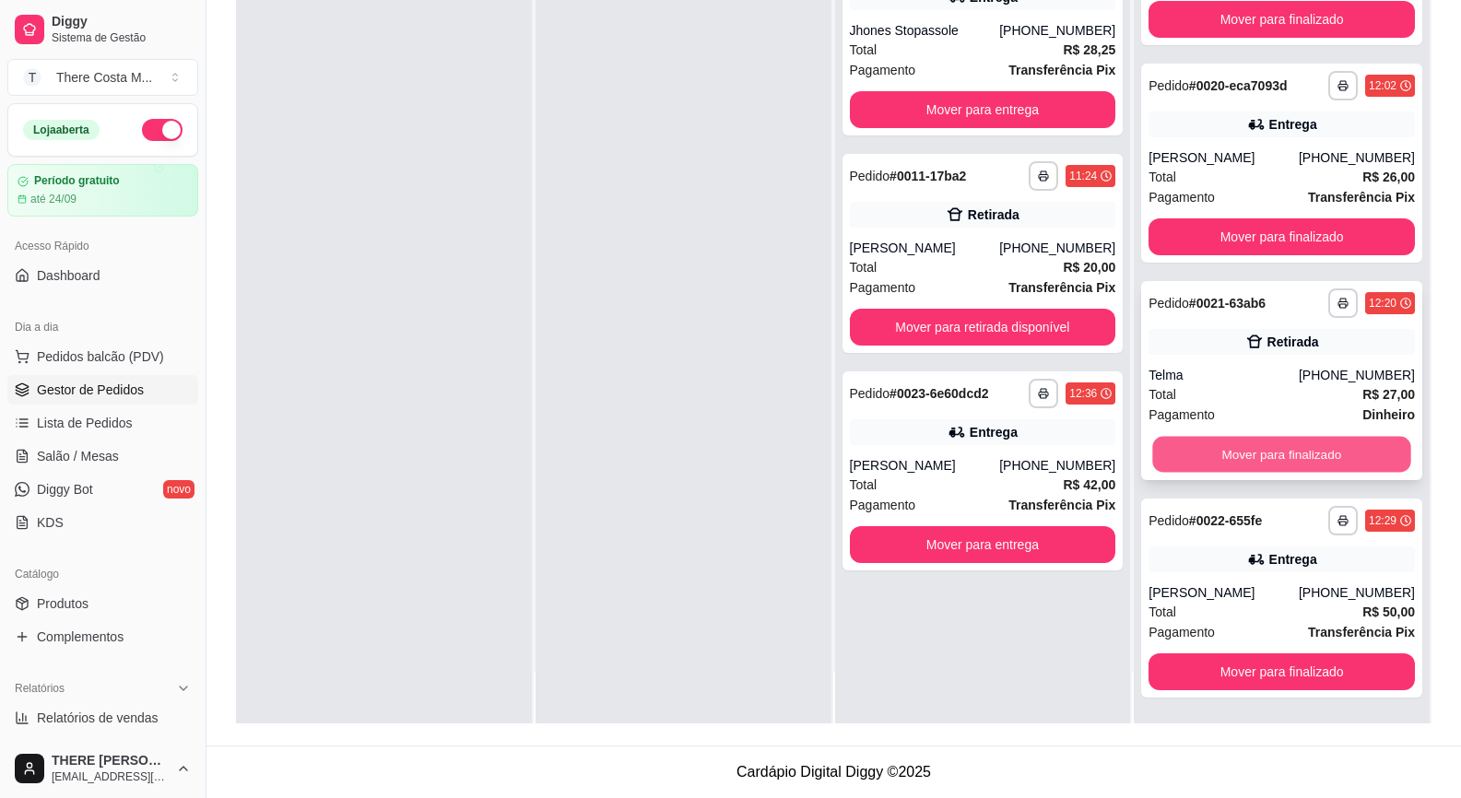
click at [1273, 459] on button "Mover para finalizado" at bounding box center [1282, 455] width 258 height 36
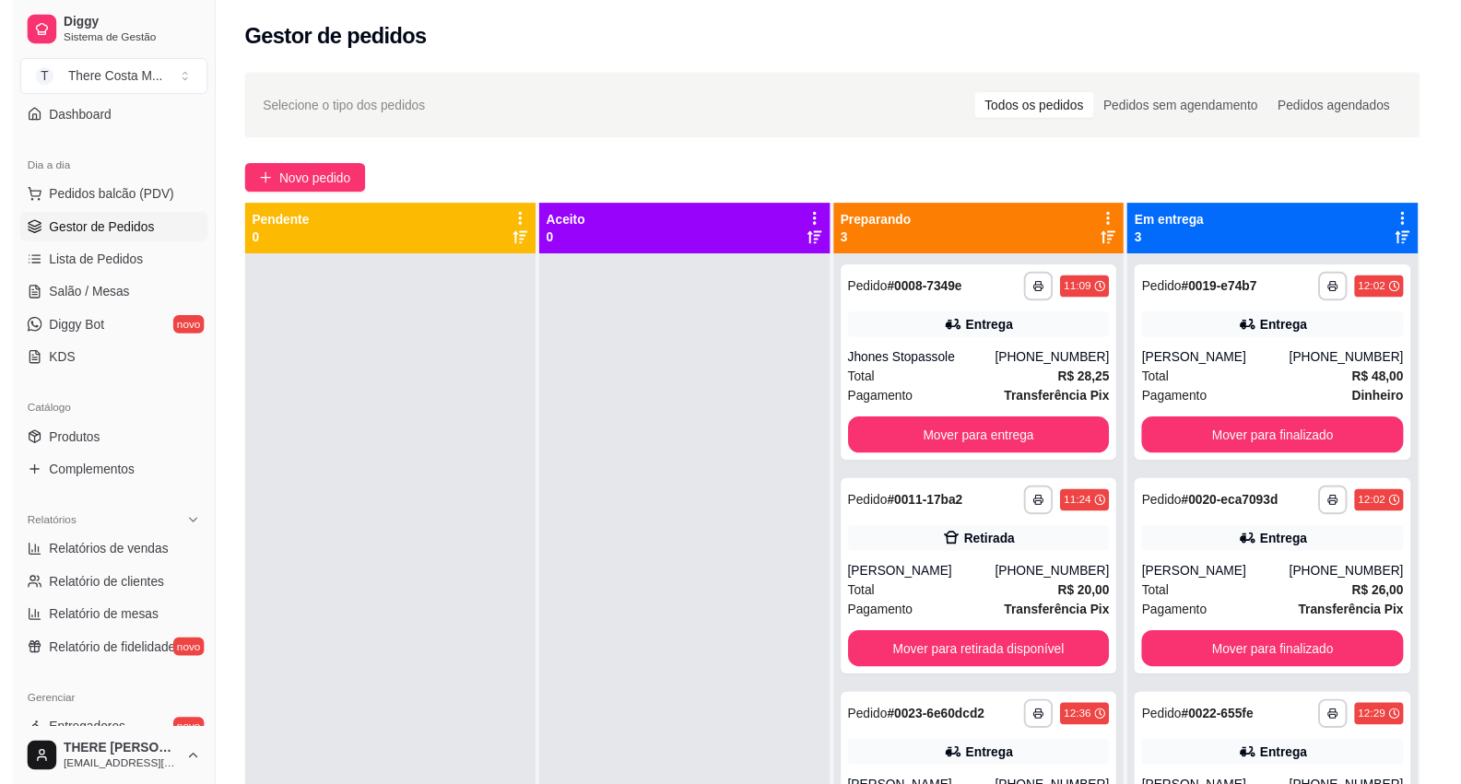
scroll to position [0, 0]
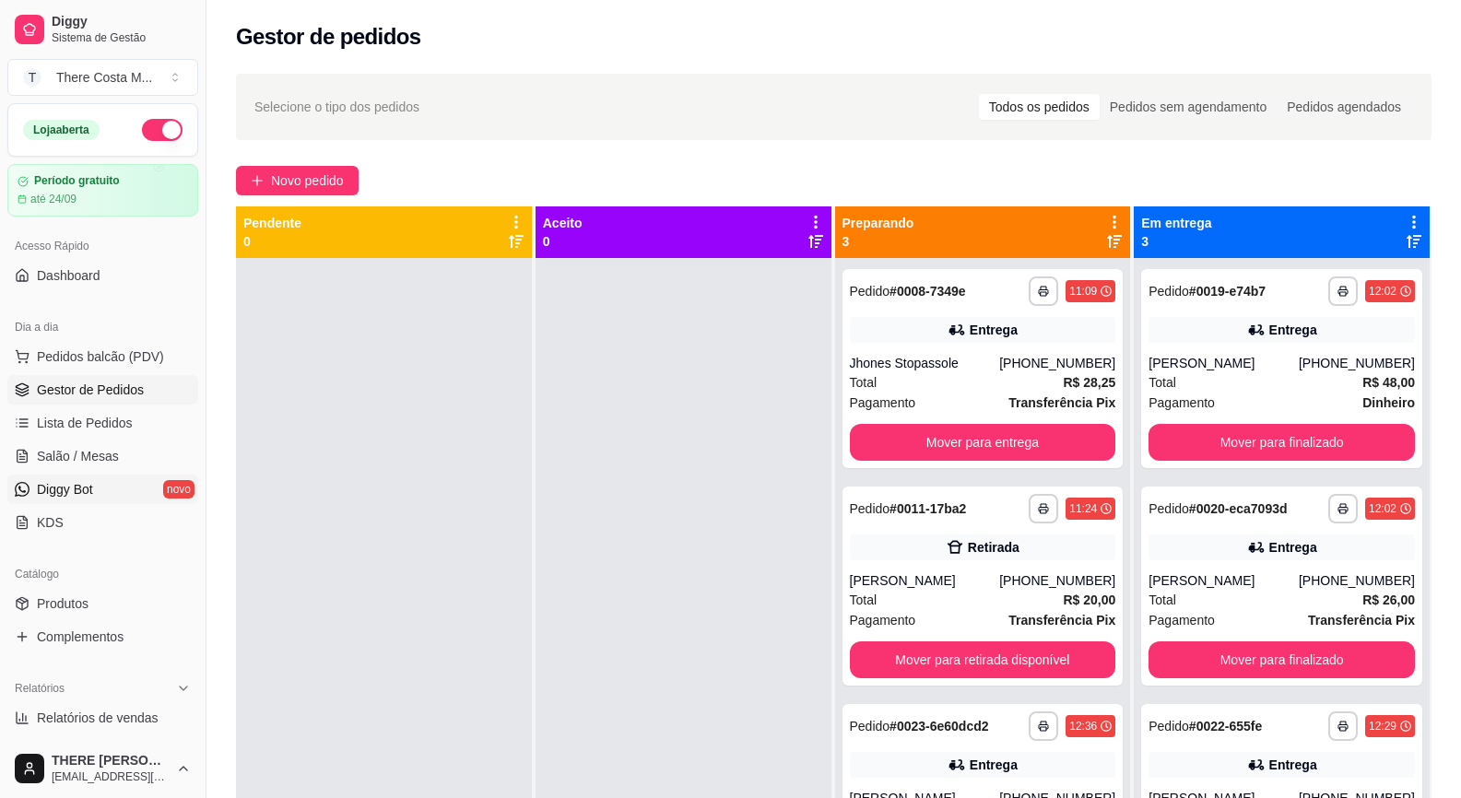
click at [110, 491] on link "Diggy Bot novo" at bounding box center [102, 489] width 191 height 29
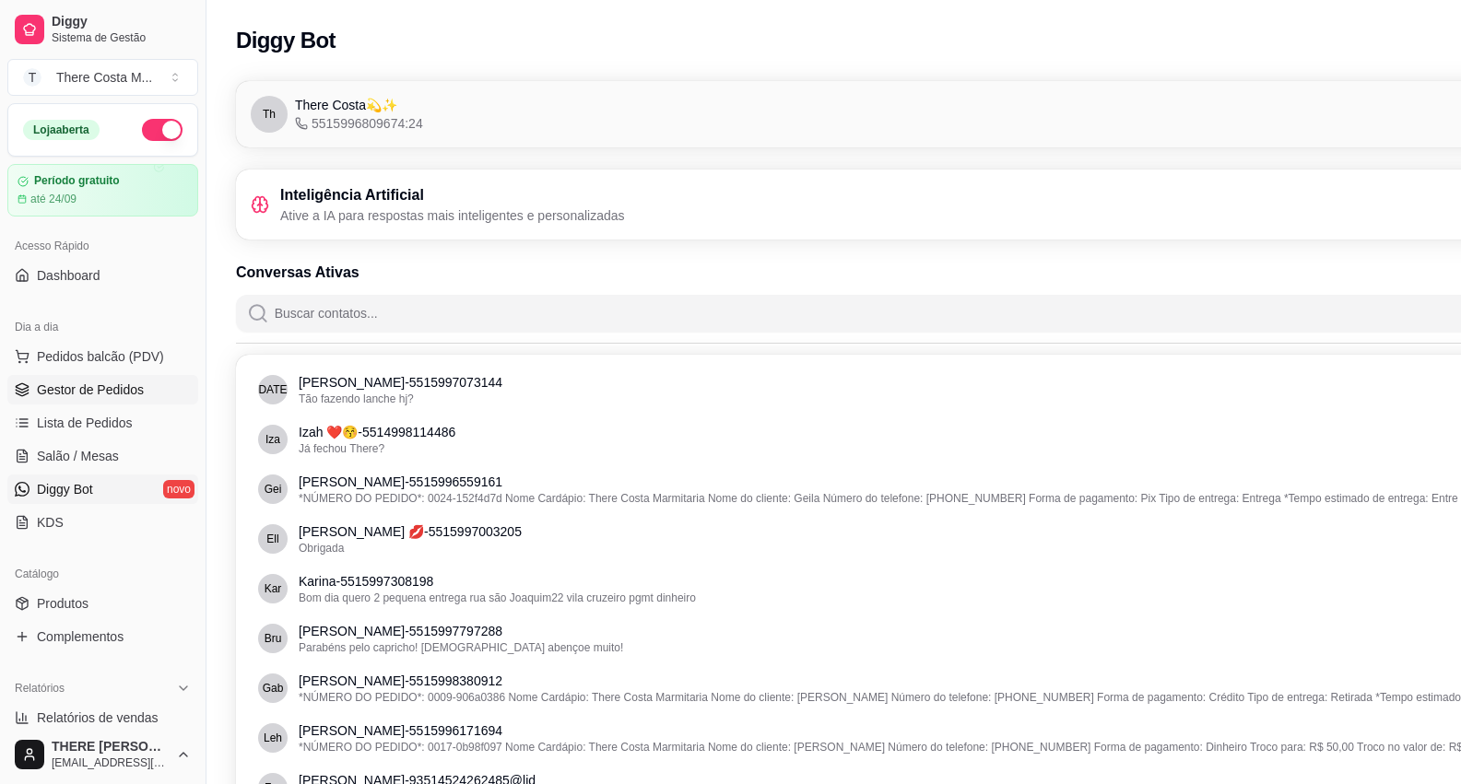
click at [137, 388] on span "Gestor de Pedidos" at bounding box center [90, 390] width 107 height 18
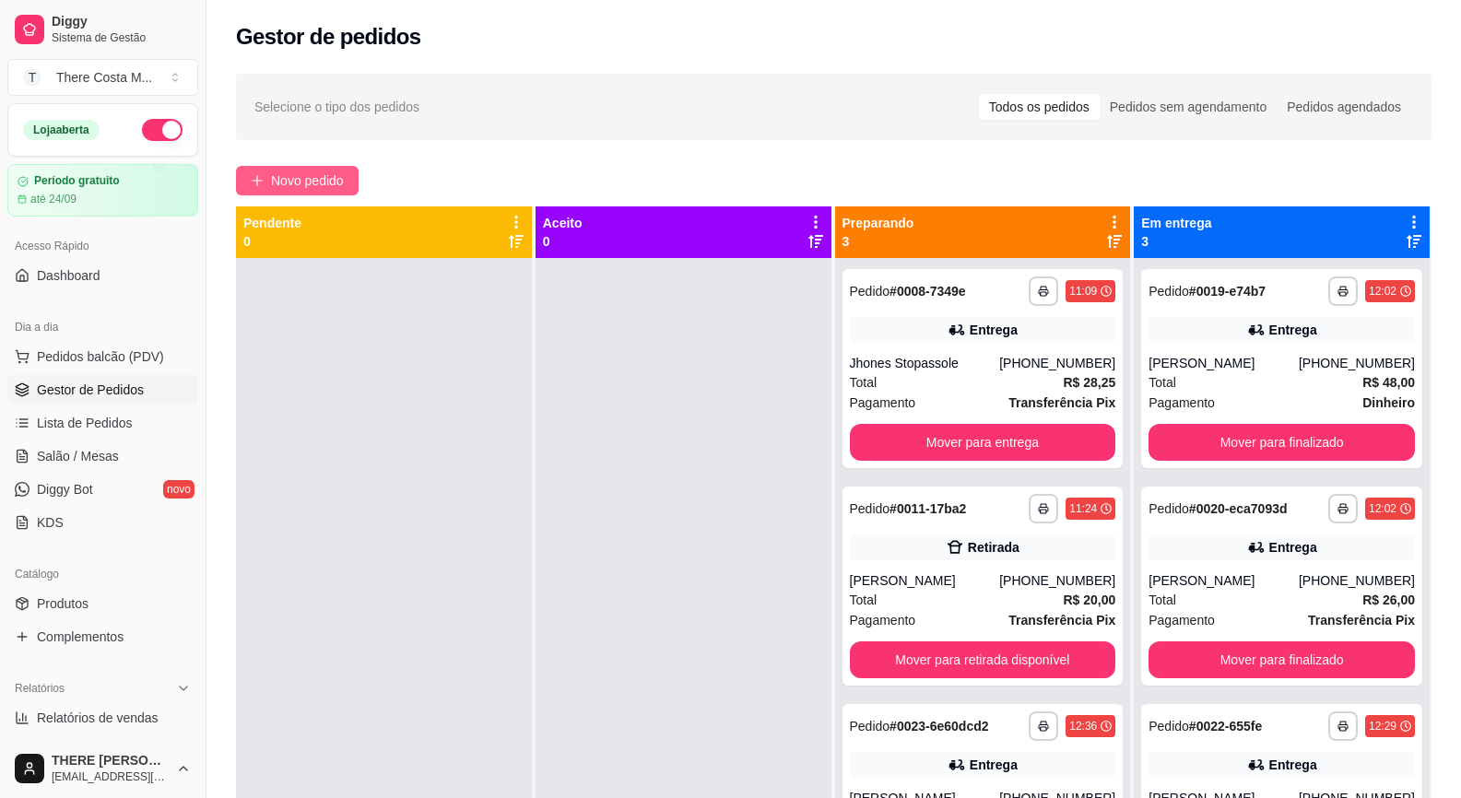
click at [342, 182] on span "Novo pedido" at bounding box center [307, 180] width 73 height 20
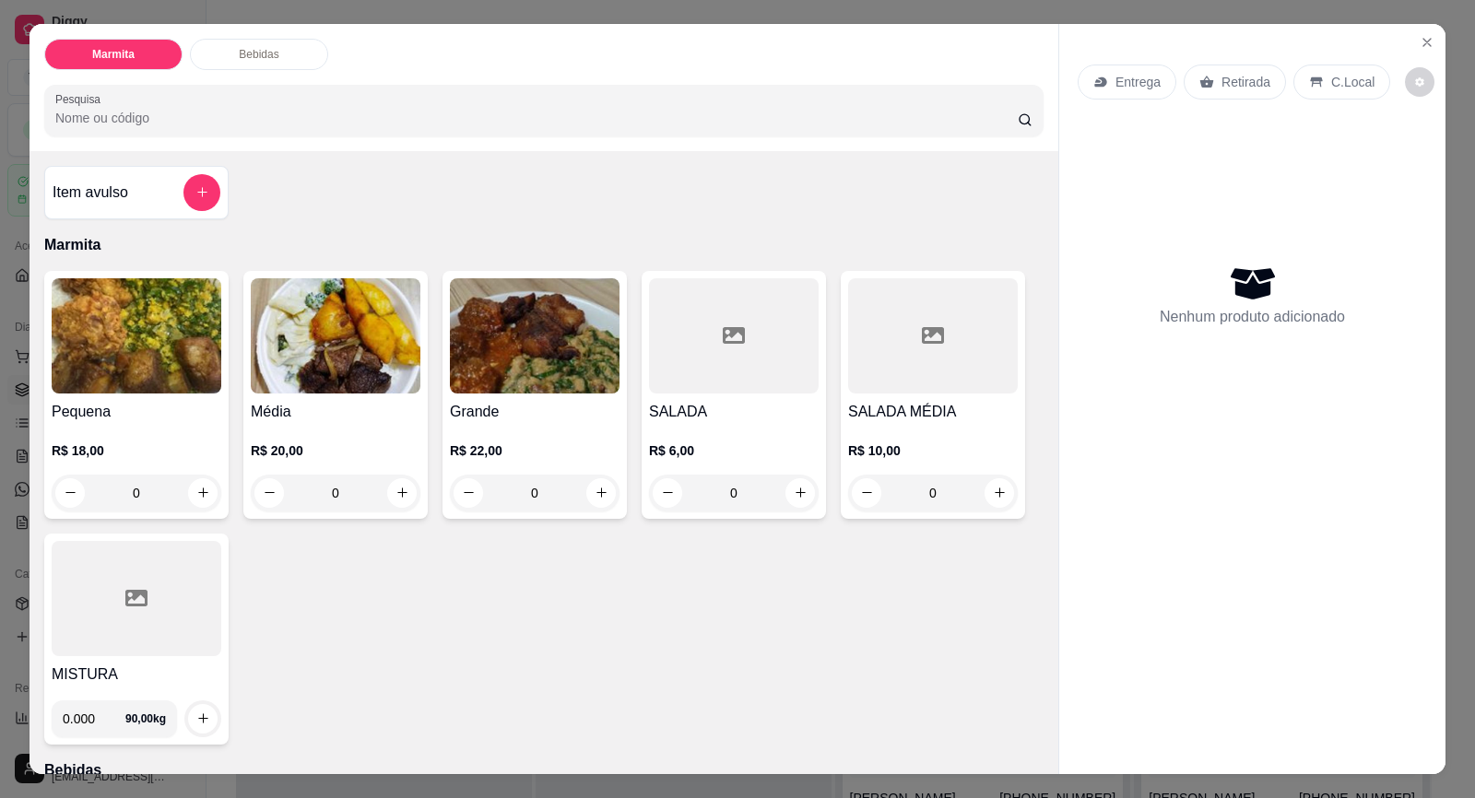
click at [1120, 85] on p "Entrega" at bounding box center [1137, 82] width 45 height 18
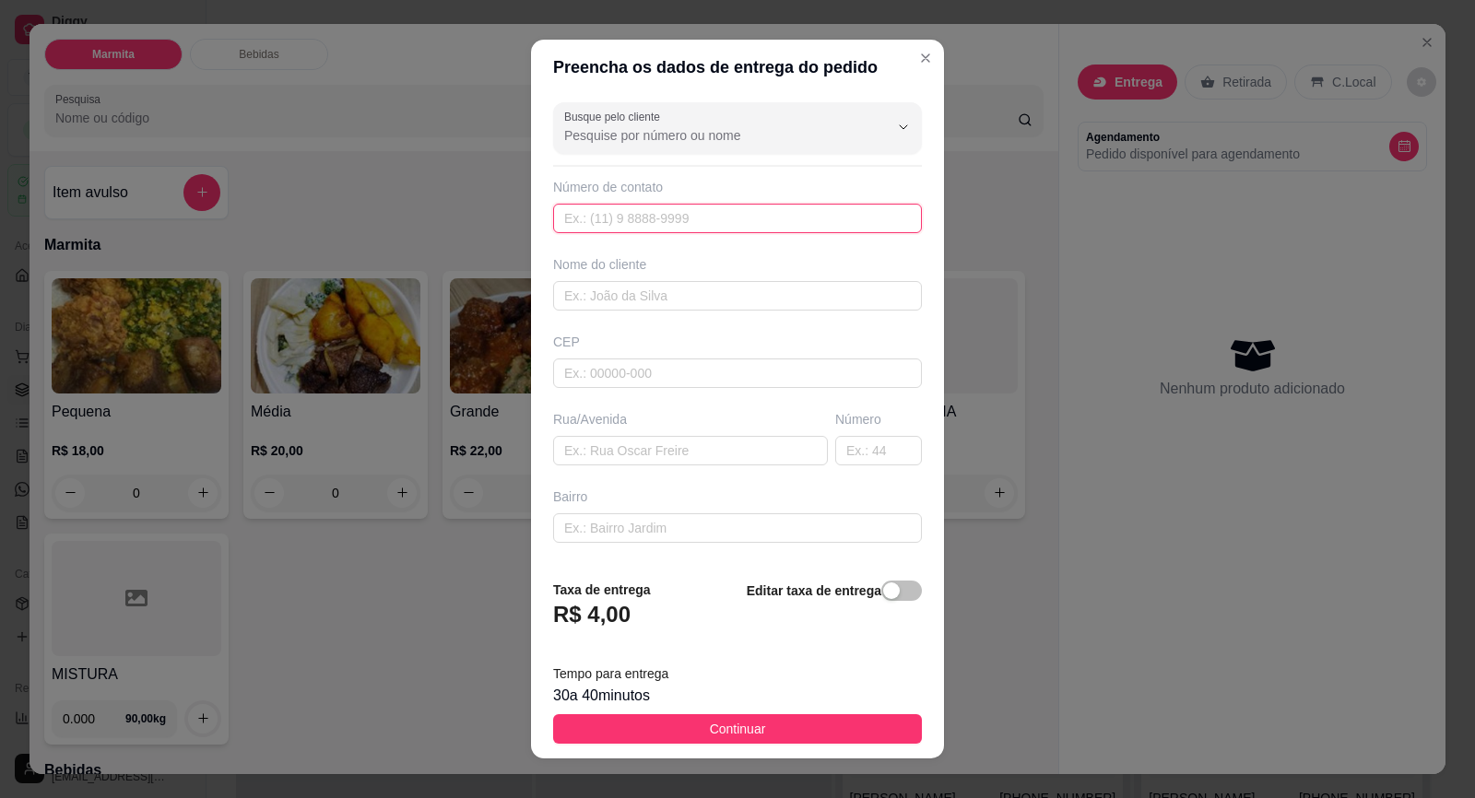
click at [732, 222] on input "text" at bounding box center [737, 218] width 369 height 29
paste input "[PHONE_NUMBER]"
type input "[PHONE_NUMBER]"
click at [727, 295] on input "text" at bounding box center [737, 295] width 369 height 29
type input "[PERSON_NAME]"
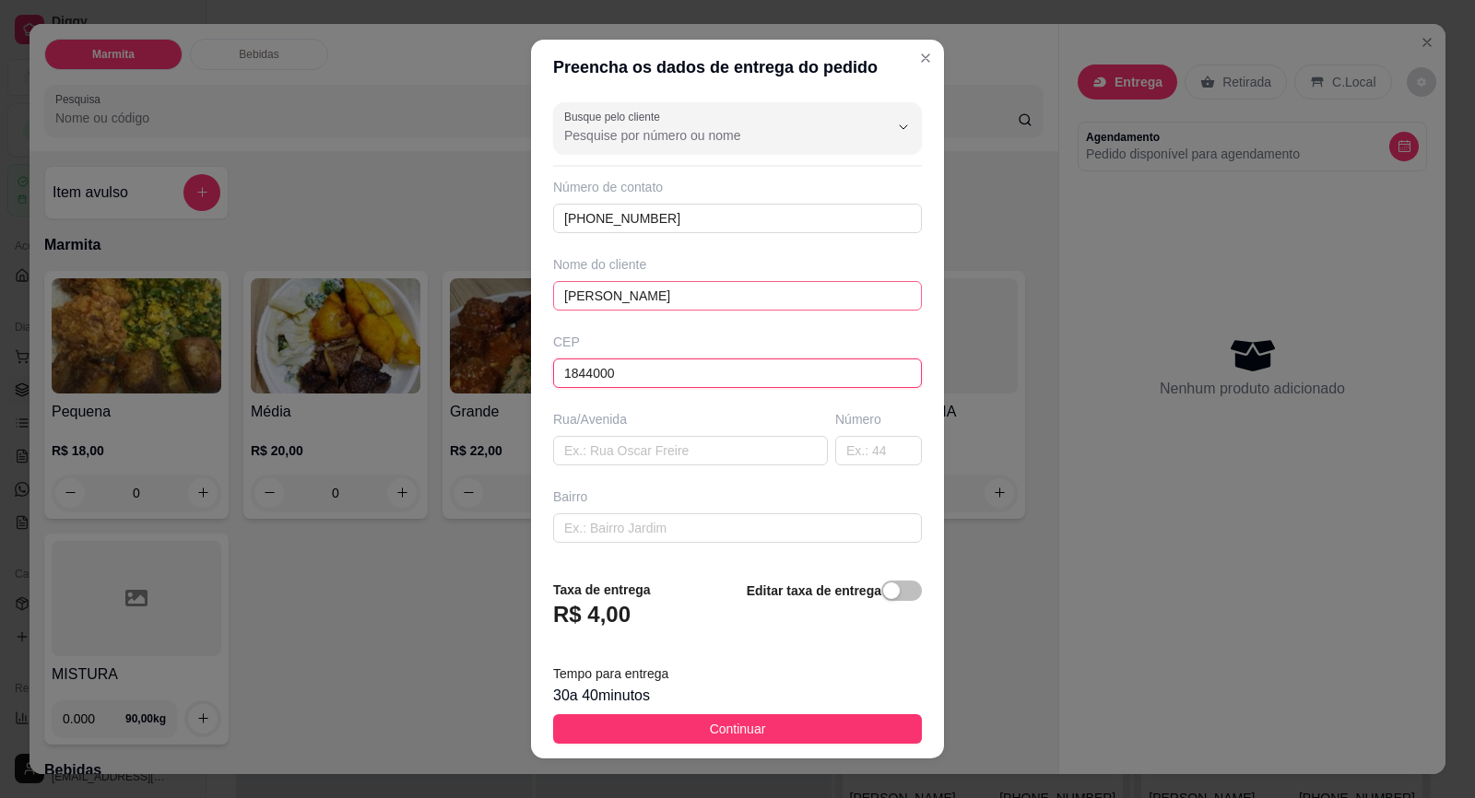
type input "18440000"
type input "Itaberá"
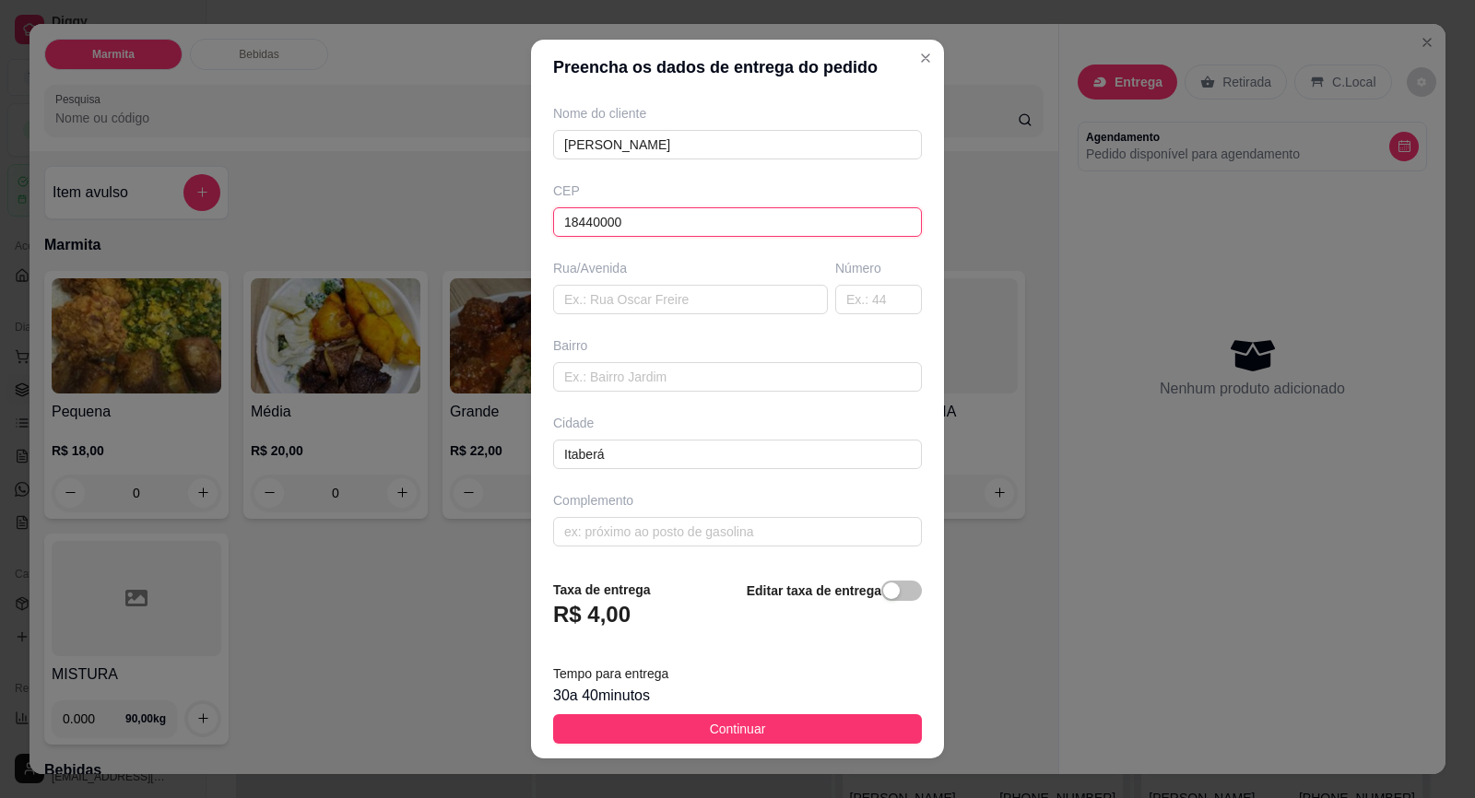
type input "18440000"
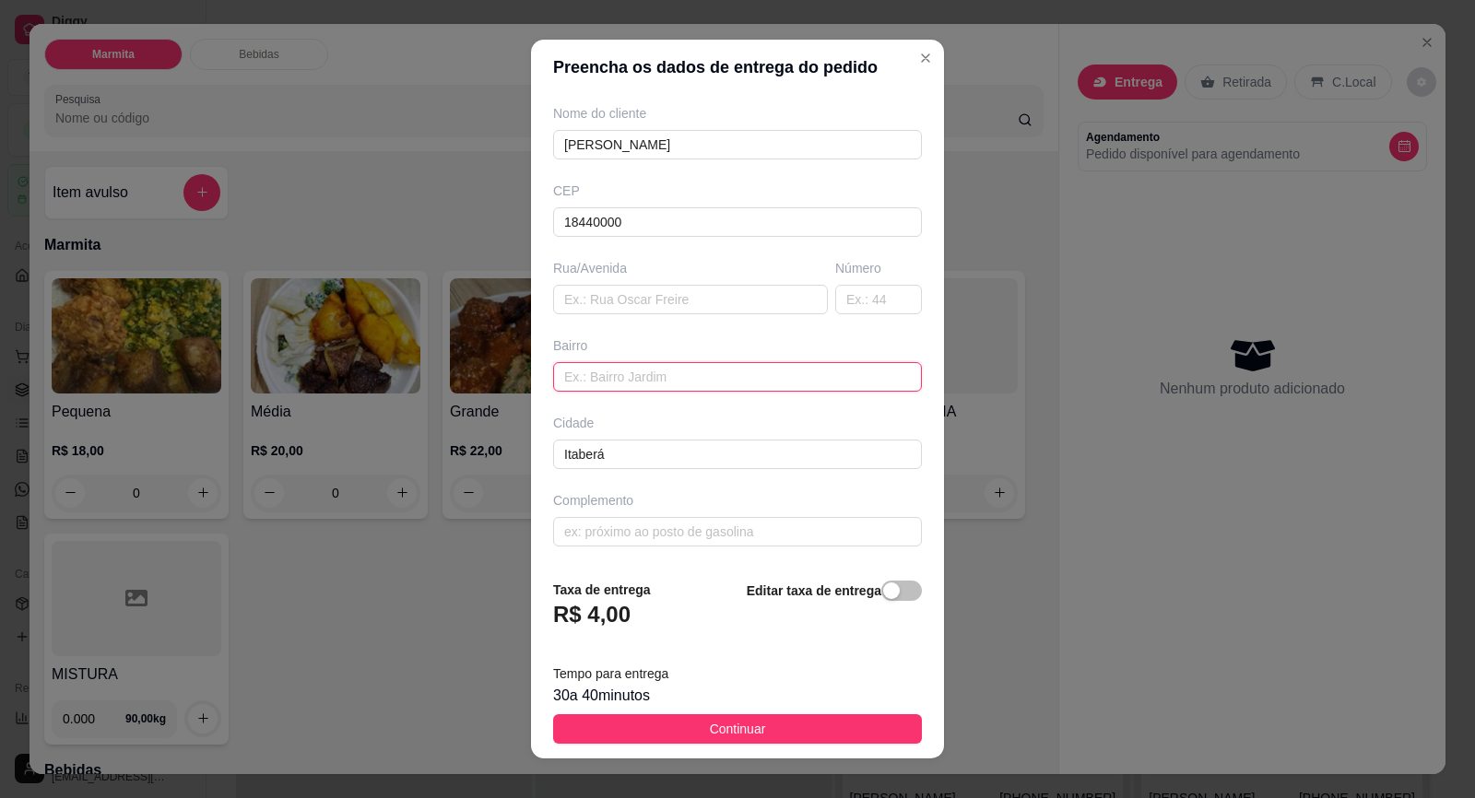
click at [671, 381] on input "text" at bounding box center [737, 376] width 369 height 29
click at [673, 292] on input "text" at bounding box center [690, 299] width 275 height 29
paste input "Alceu Nogueira 127 Santa Inês 2"
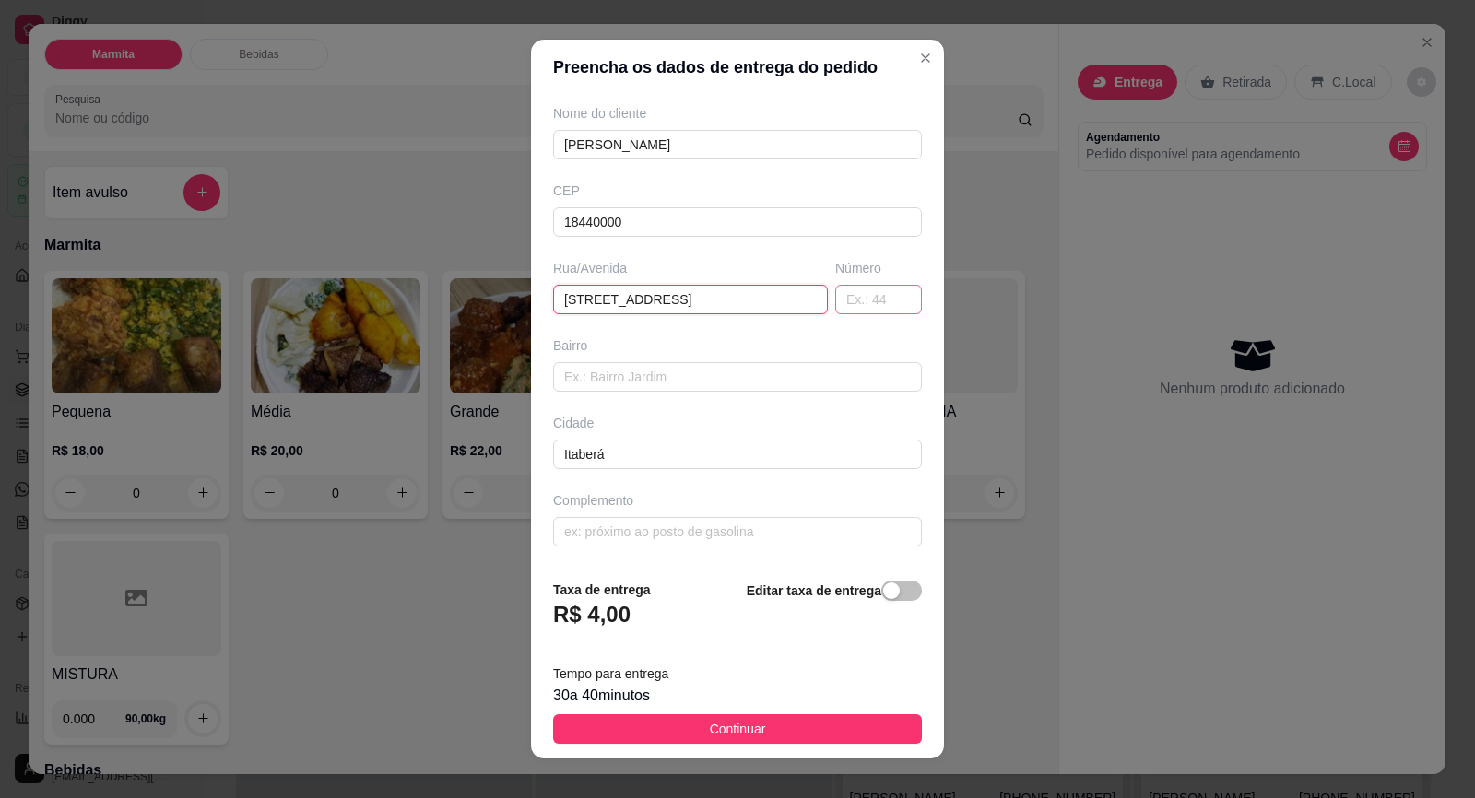
type input "Alceu Nogueira 127 Santa Inês 2"
click at [842, 297] on input "text" at bounding box center [878, 299] width 87 height 29
type input "127"
click at [755, 368] on input "text" at bounding box center [737, 376] width 369 height 29
type input "SANTA INES 2"
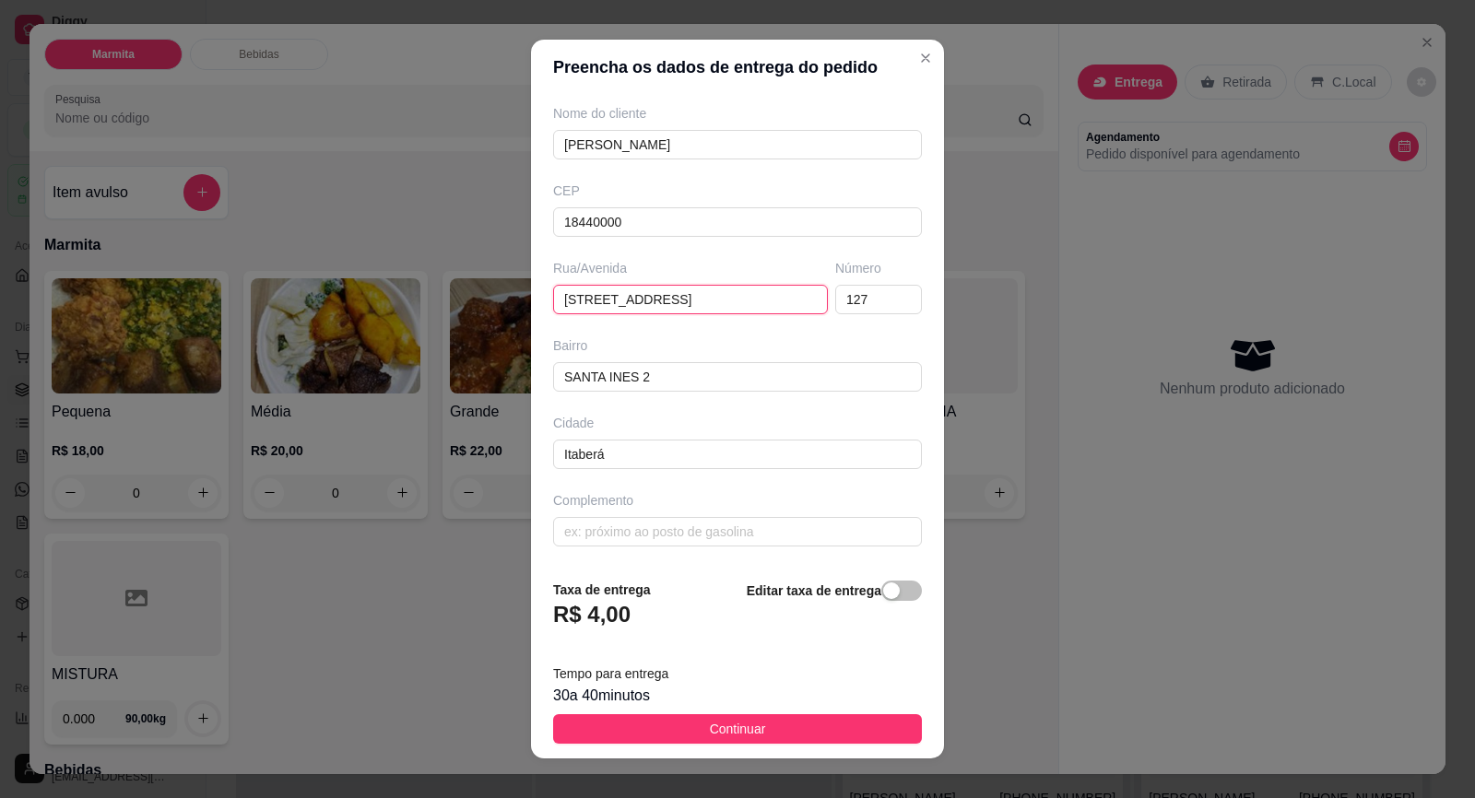
click at [771, 293] on input "Alceu Nogueira 127 Santa Inês 2" at bounding box center [690, 299] width 275 height 29
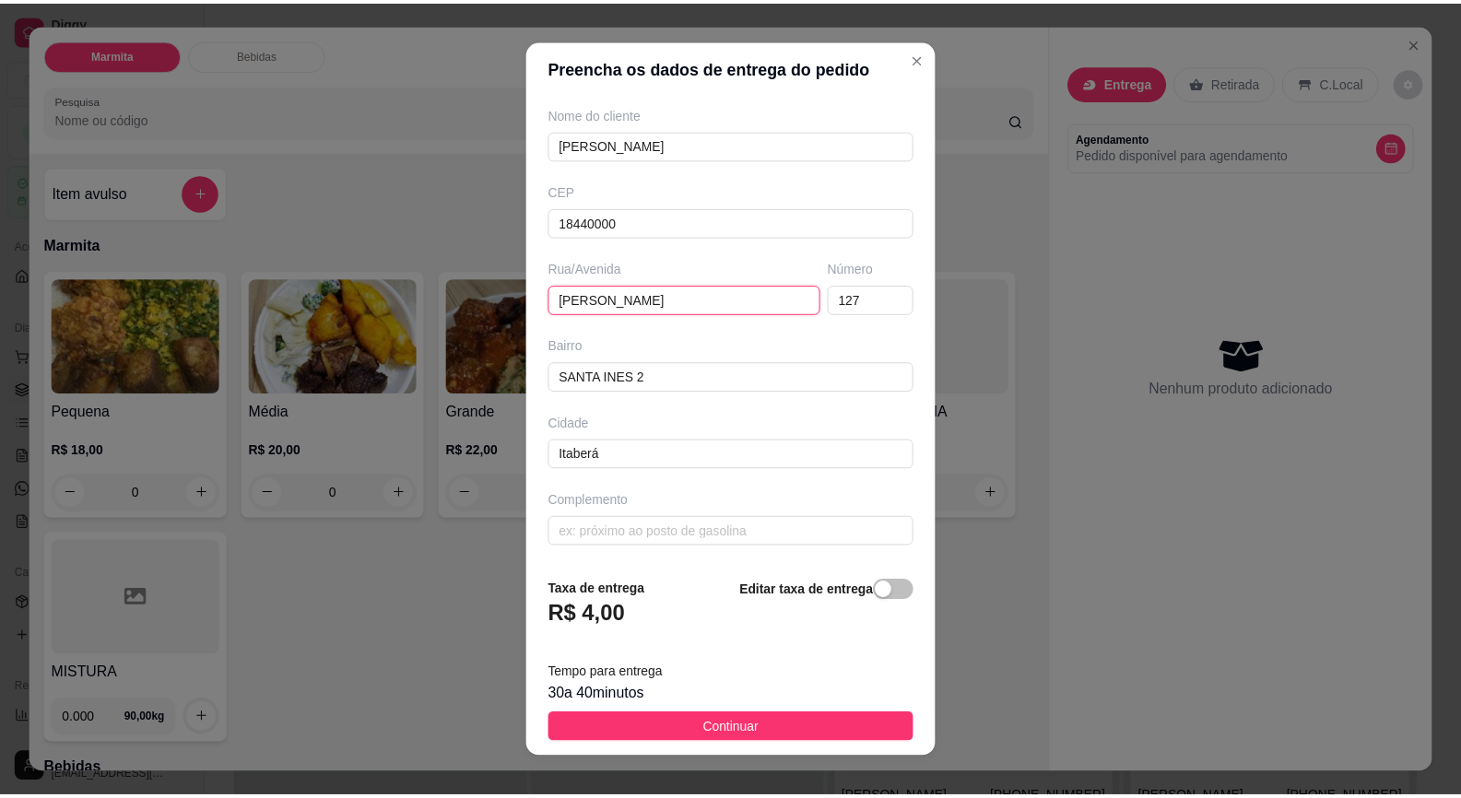
scroll to position [19, 0]
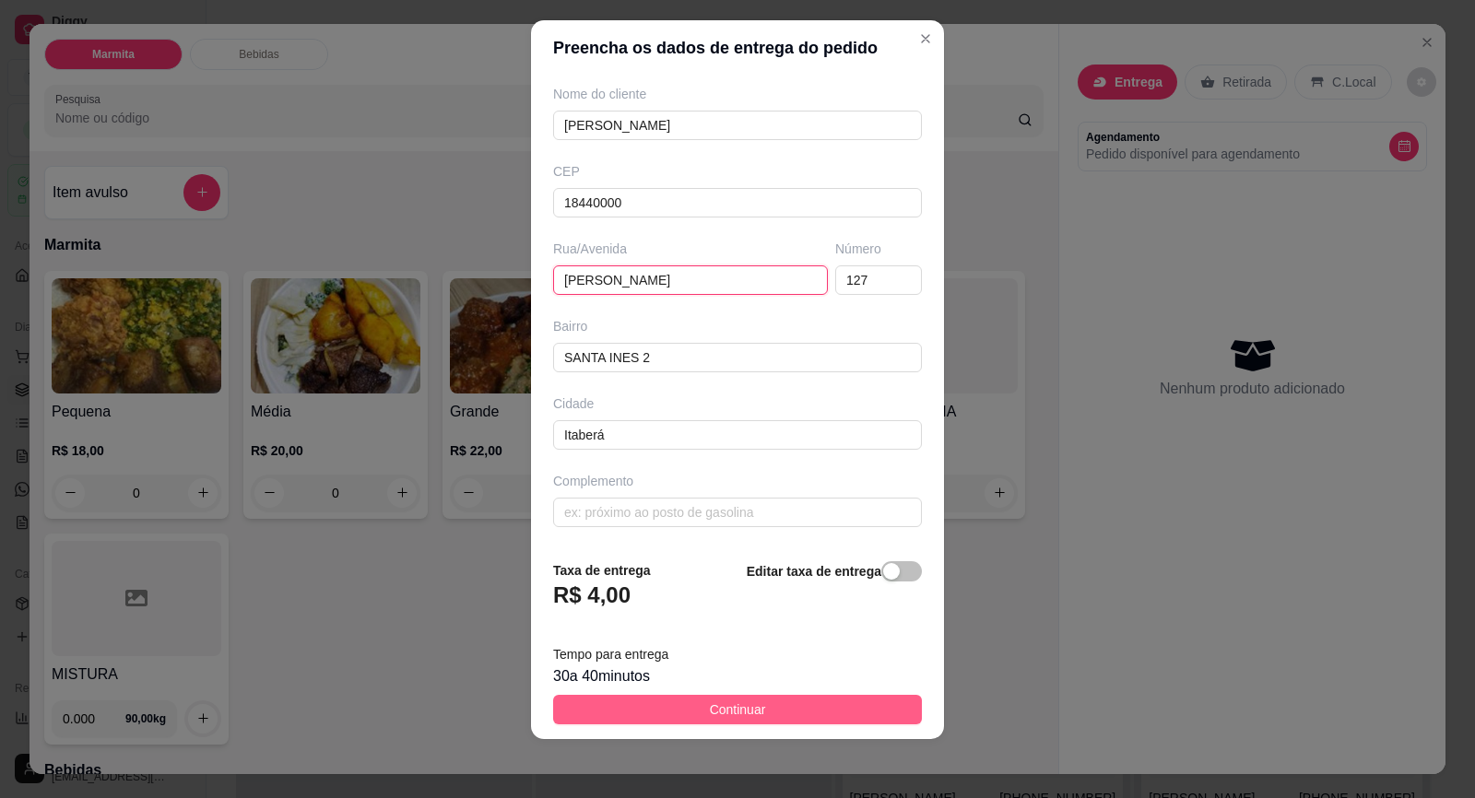
type input "[PERSON_NAME]"
click at [741, 711] on span "Continuar" at bounding box center [738, 709] width 56 height 20
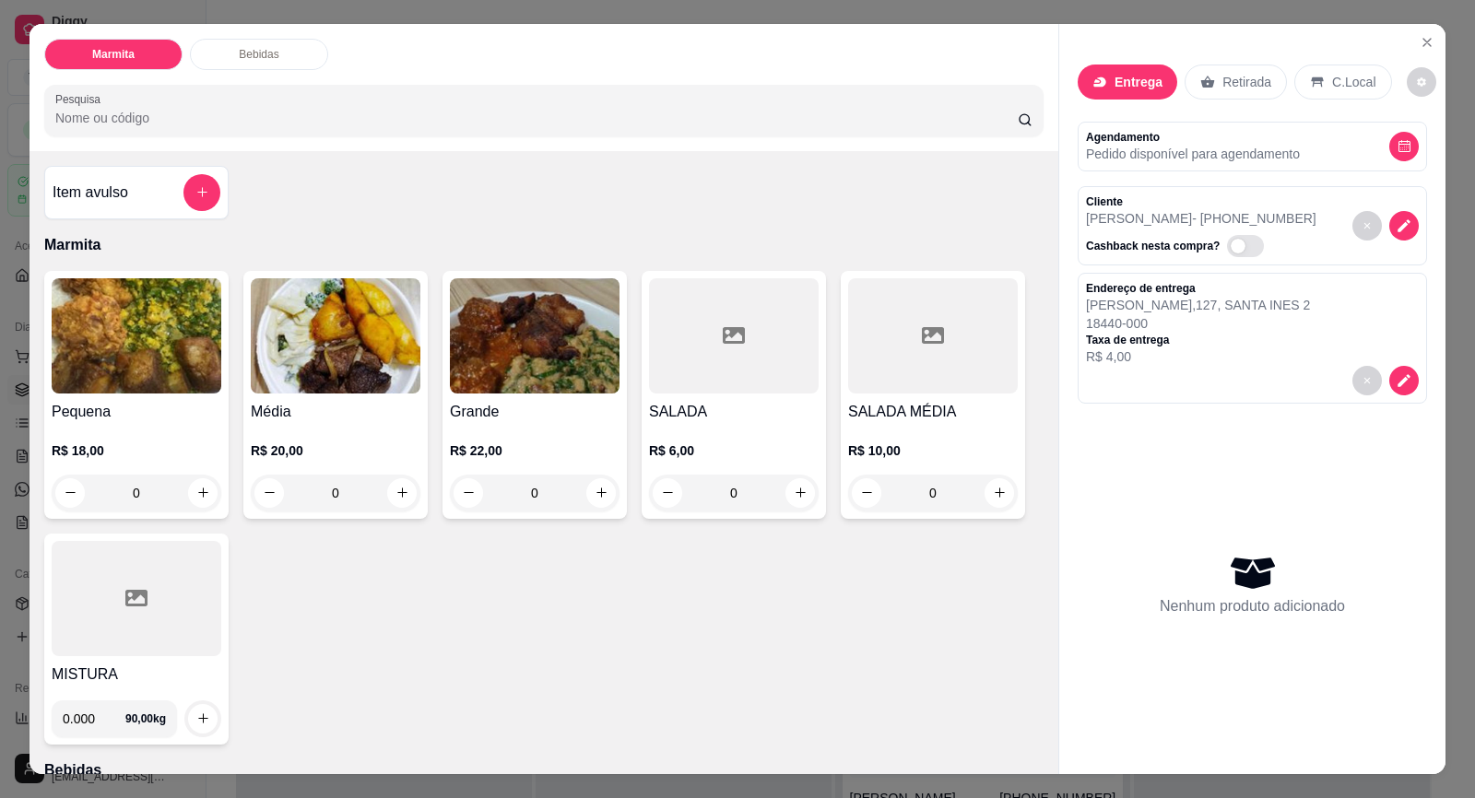
click at [135, 426] on div "R$ 18,00 0" at bounding box center [137, 467] width 170 height 88
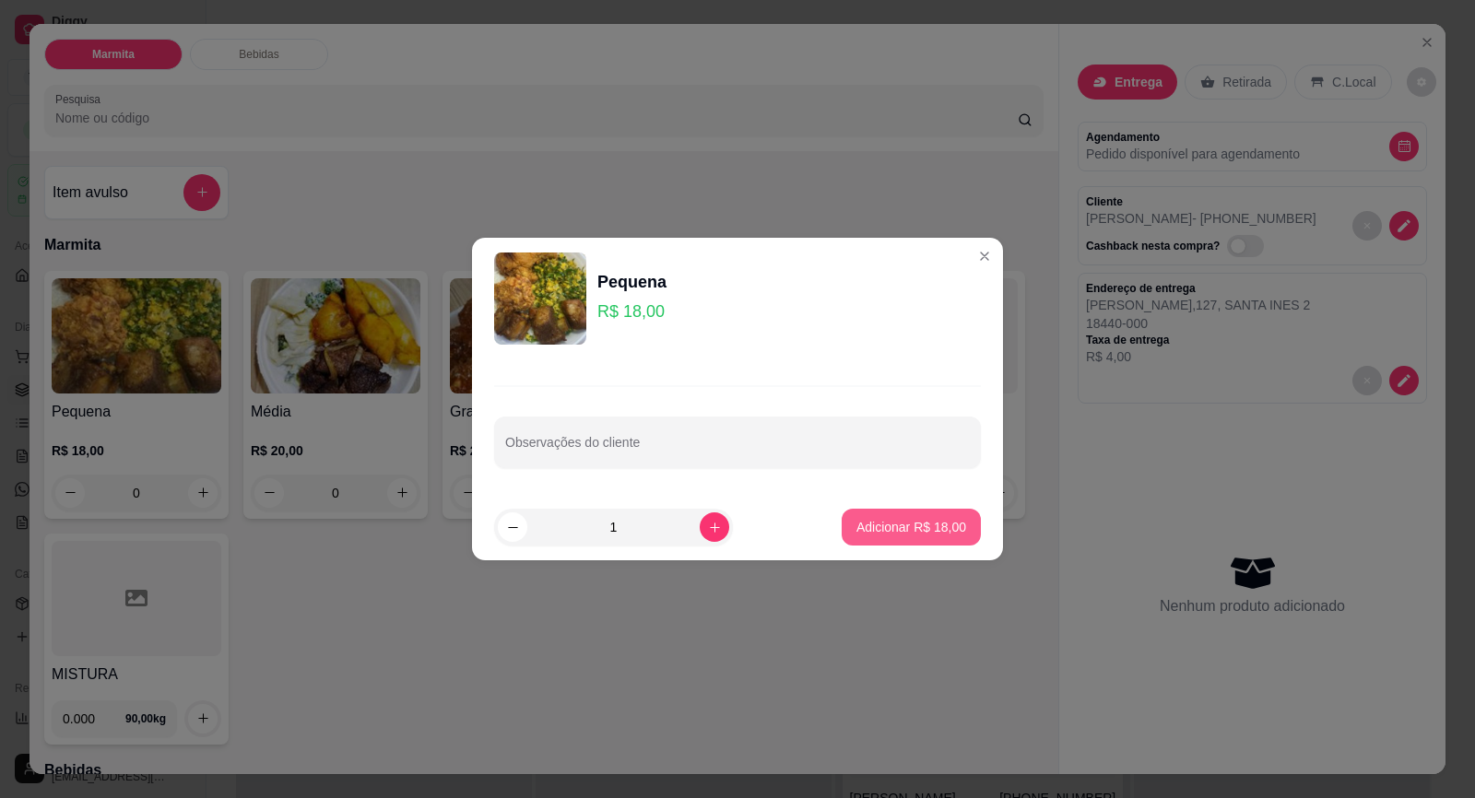
click at [871, 535] on p "Adicionar R$ 18,00" at bounding box center [911, 527] width 110 height 18
type input "1"
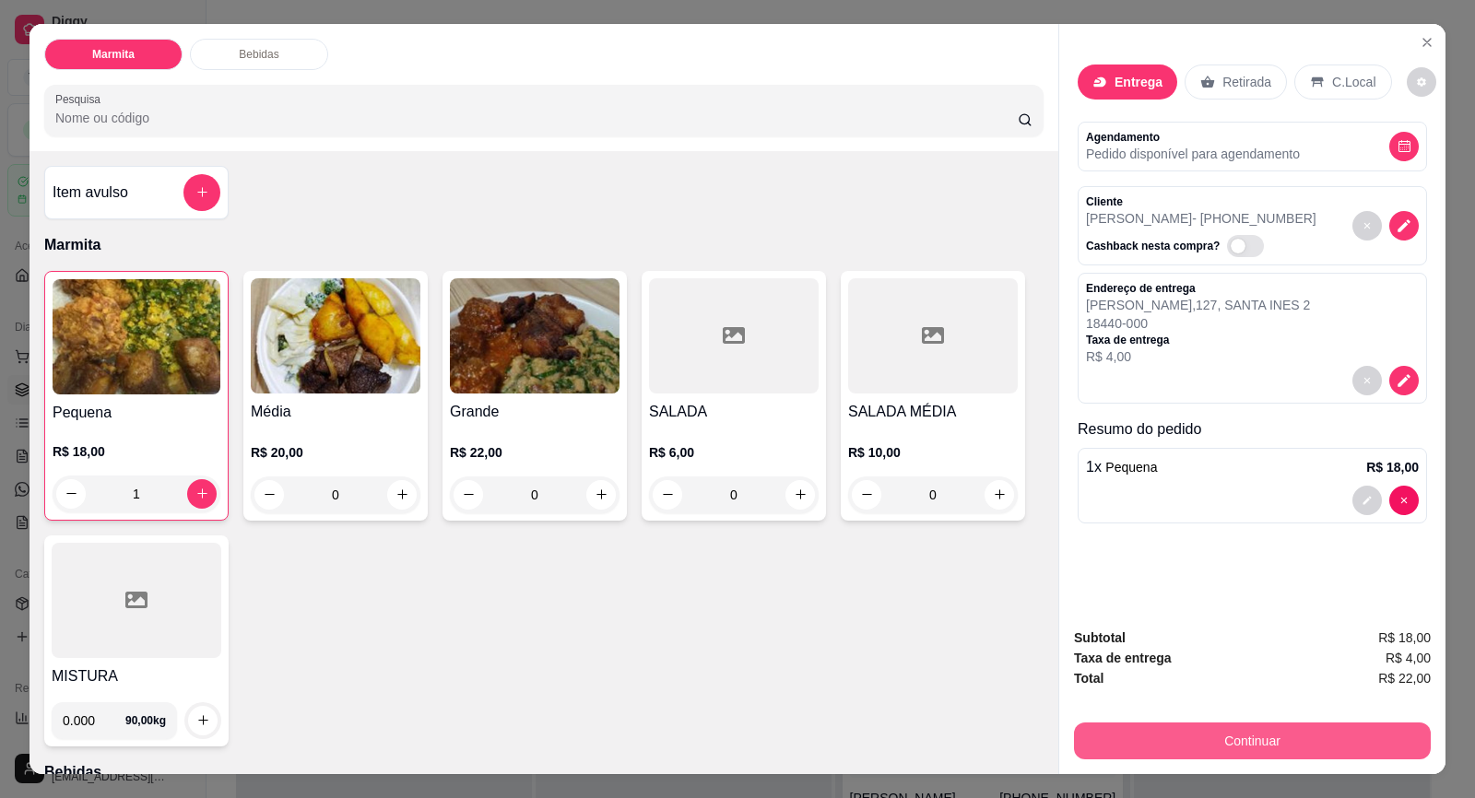
click at [1247, 741] on button "Continuar" at bounding box center [1252, 741] width 357 height 37
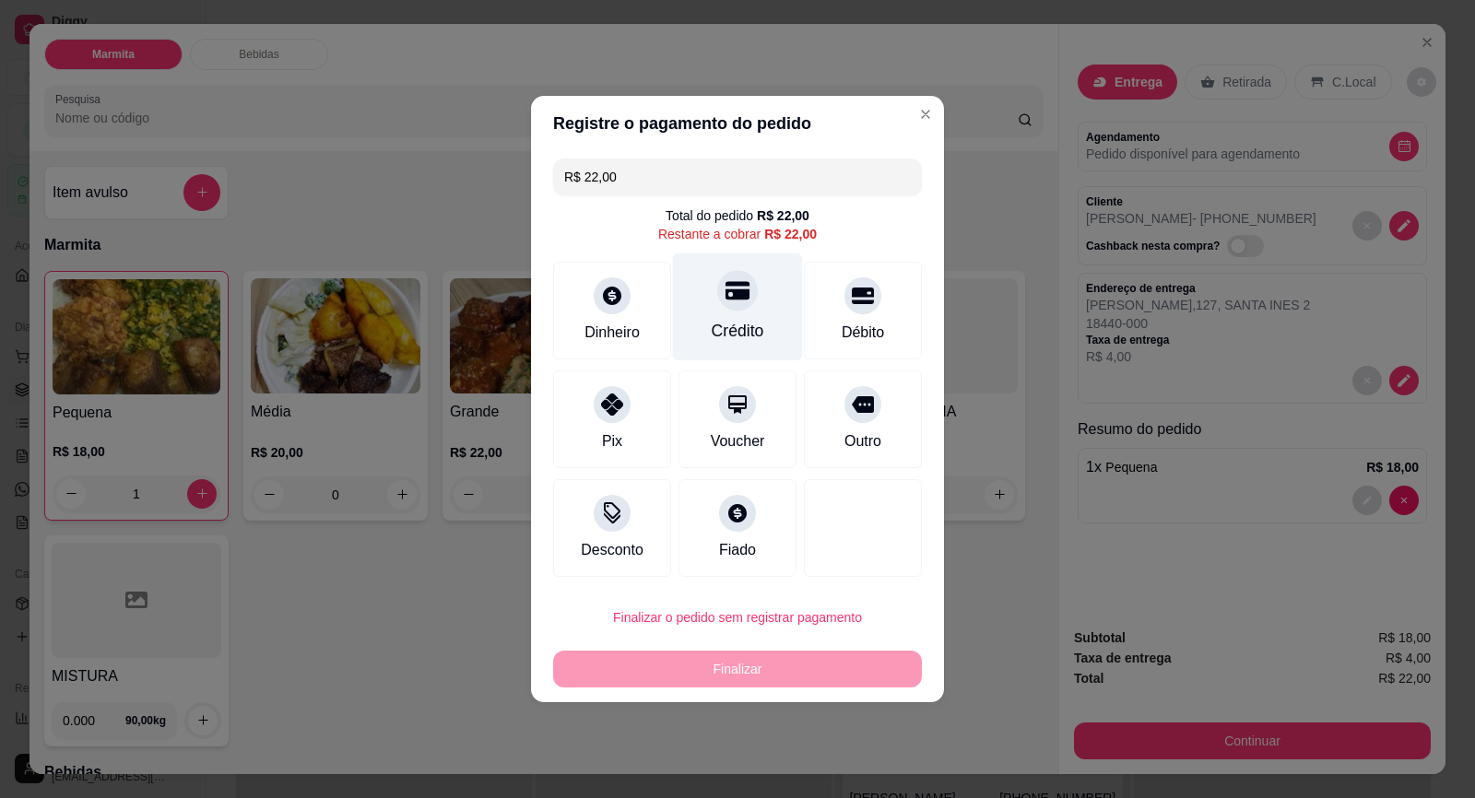
click at [740, 322] on div "Crédito" at bounding box center [737, 331] width 53 height 24
type input "R$ 0,00"
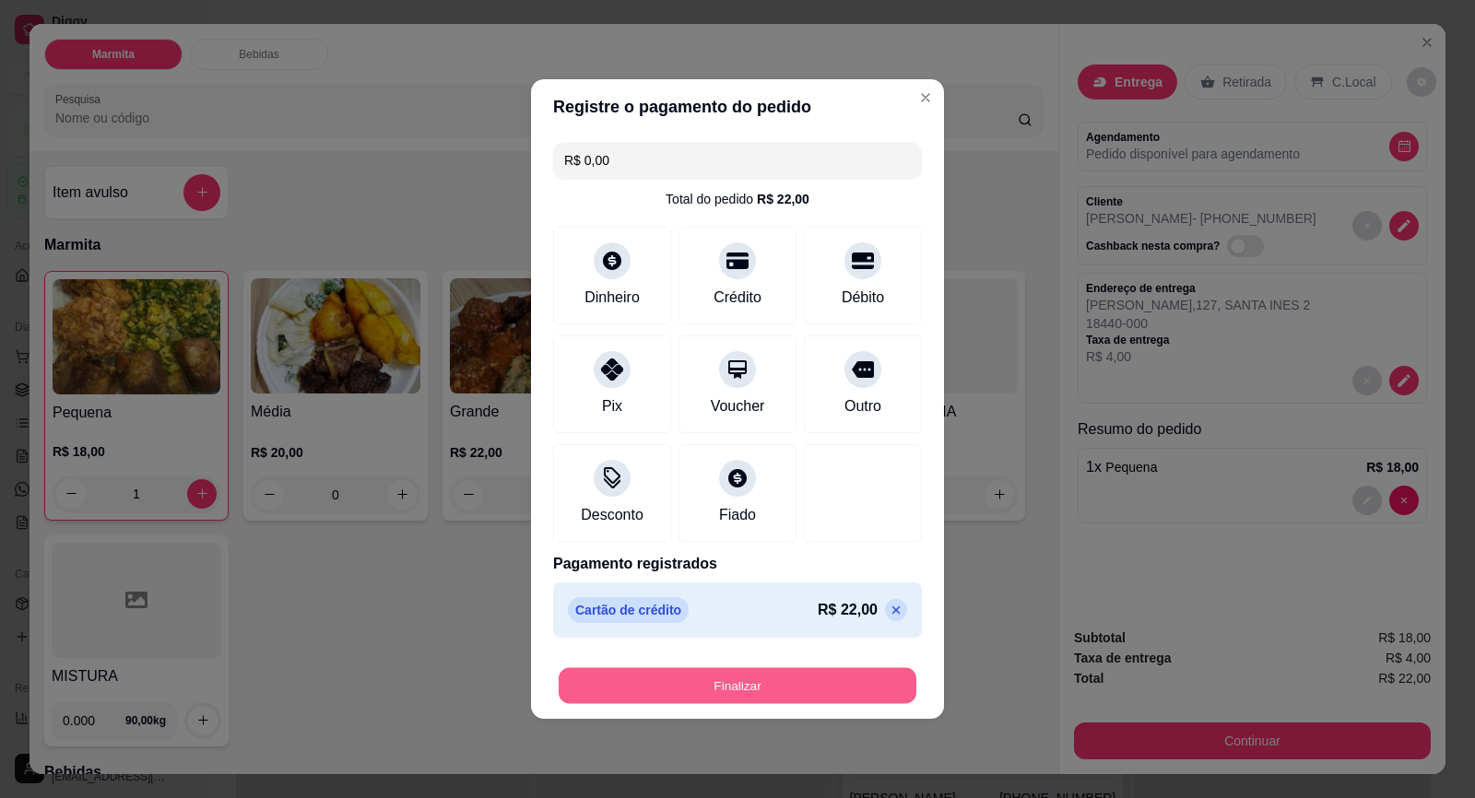
click at [807, 684] on button "Finalizar" at bounding box center [737, 686] width 358 height 36
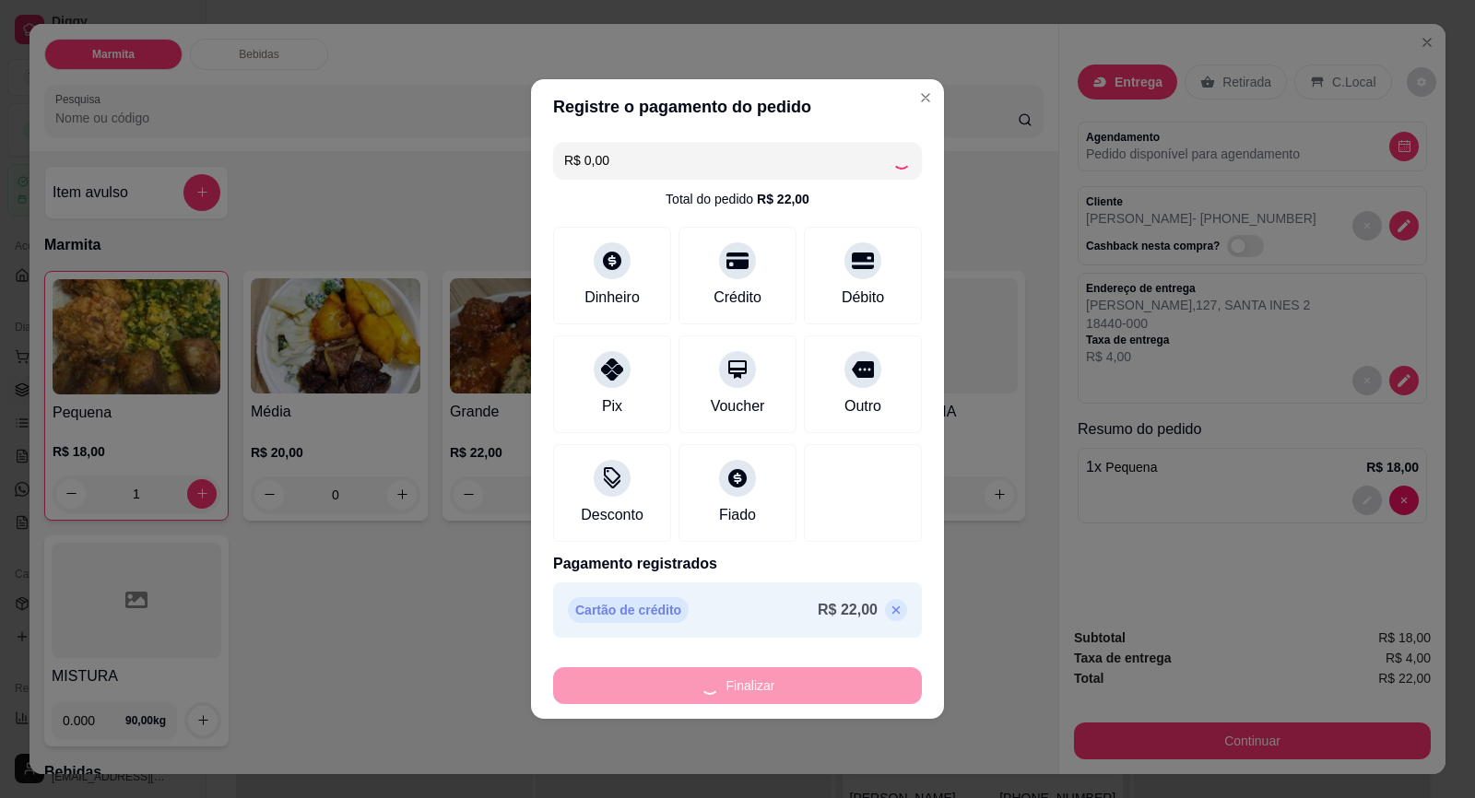
type input "0"
type input "-R$ 22,00"
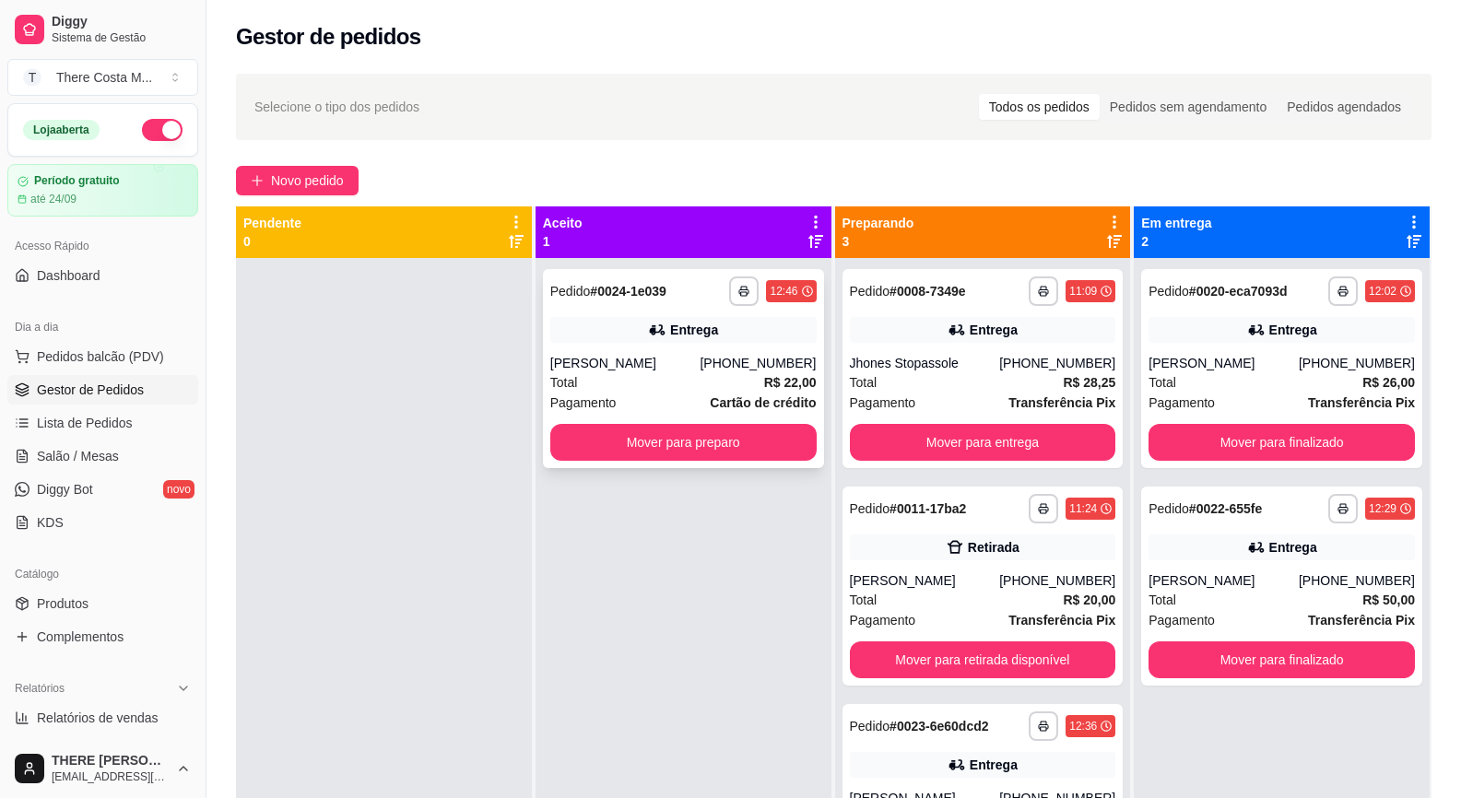
click at [665, 365] on div "[PERSON_NAME]" at bounding box center [625, 363] width 150 height 18
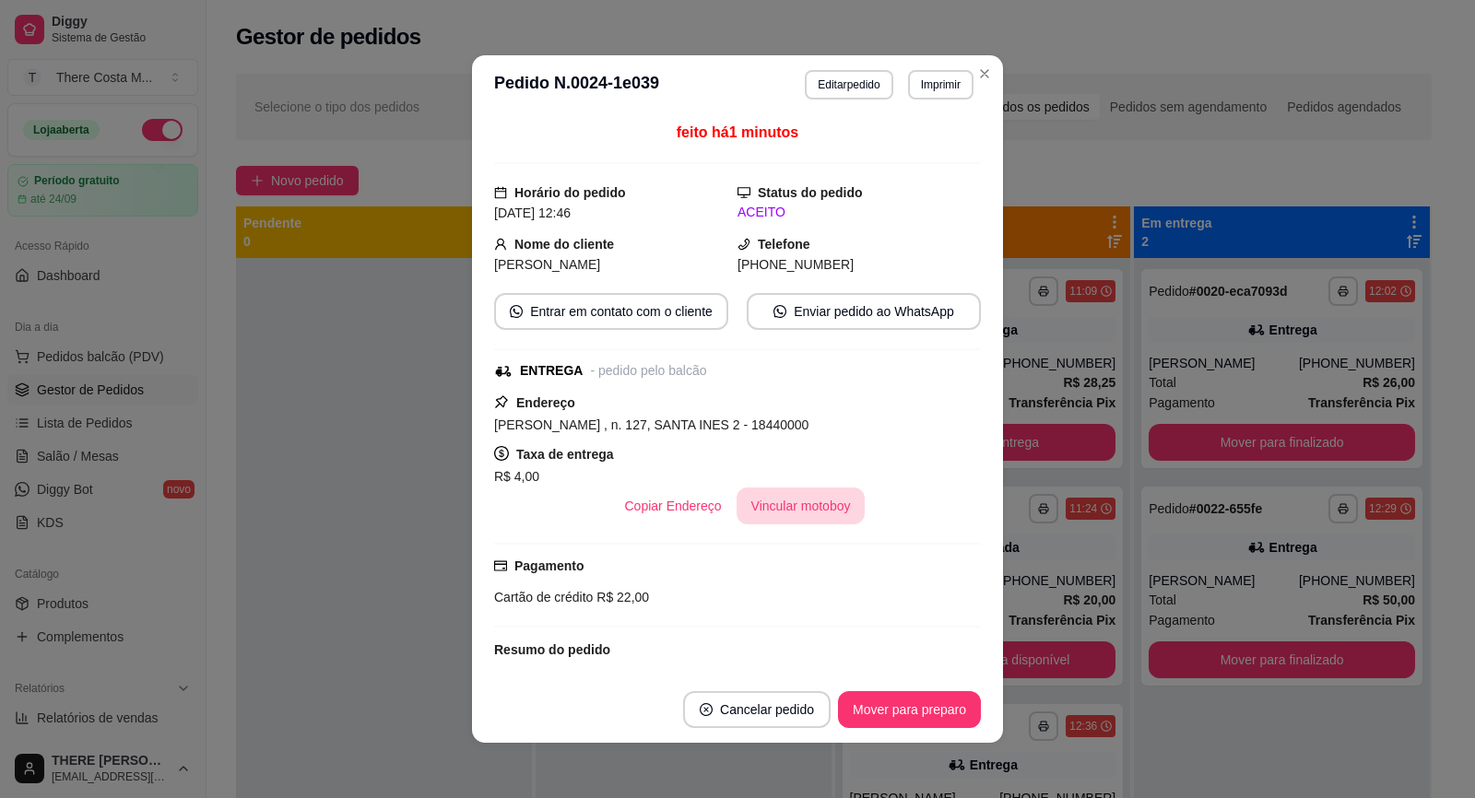
click at [793, 495] on button "Vincular motoboy" at bounding box center [800, 506] width 129 height 37
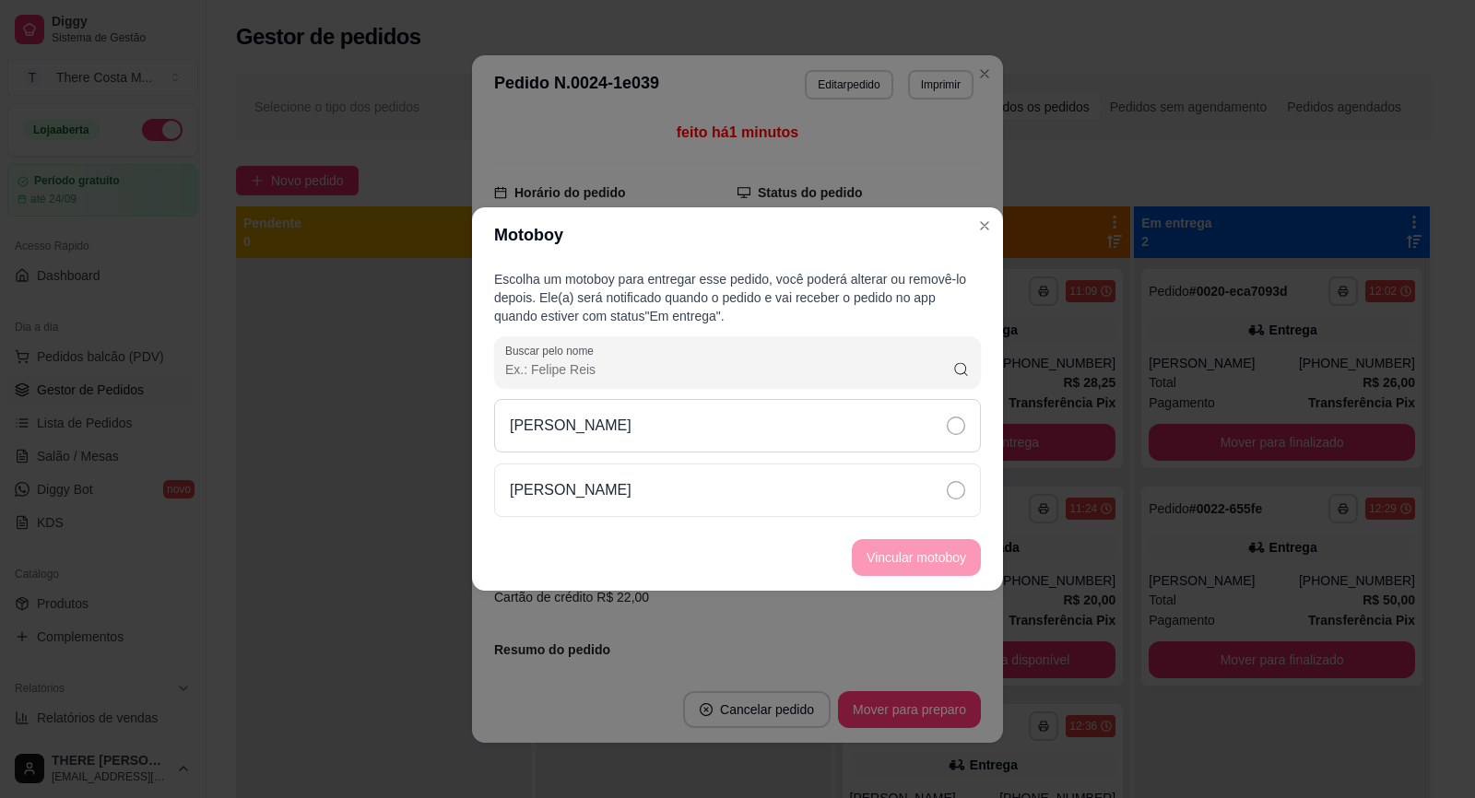
click at [817, 442] on div "[PERSON_NAME]" at bounding box center [737, 425] width 487 height 53
click at [890, 568] on button "Vincular motoboy" at bounding box center [916, 557] width 129 height 37
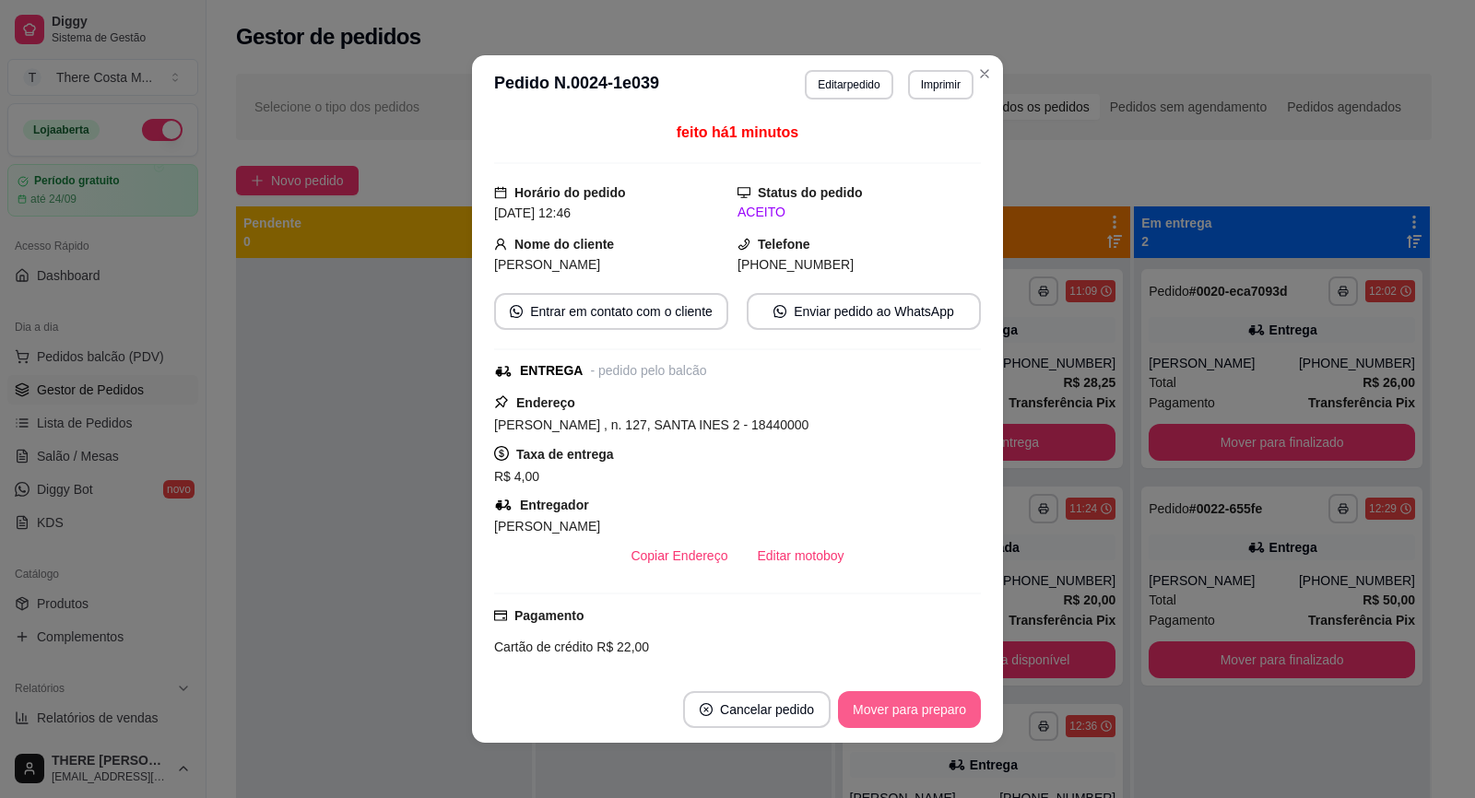
click at [883, 711] on button "Mover para preparo" at bounding box center [909, 709] width 143 height 37
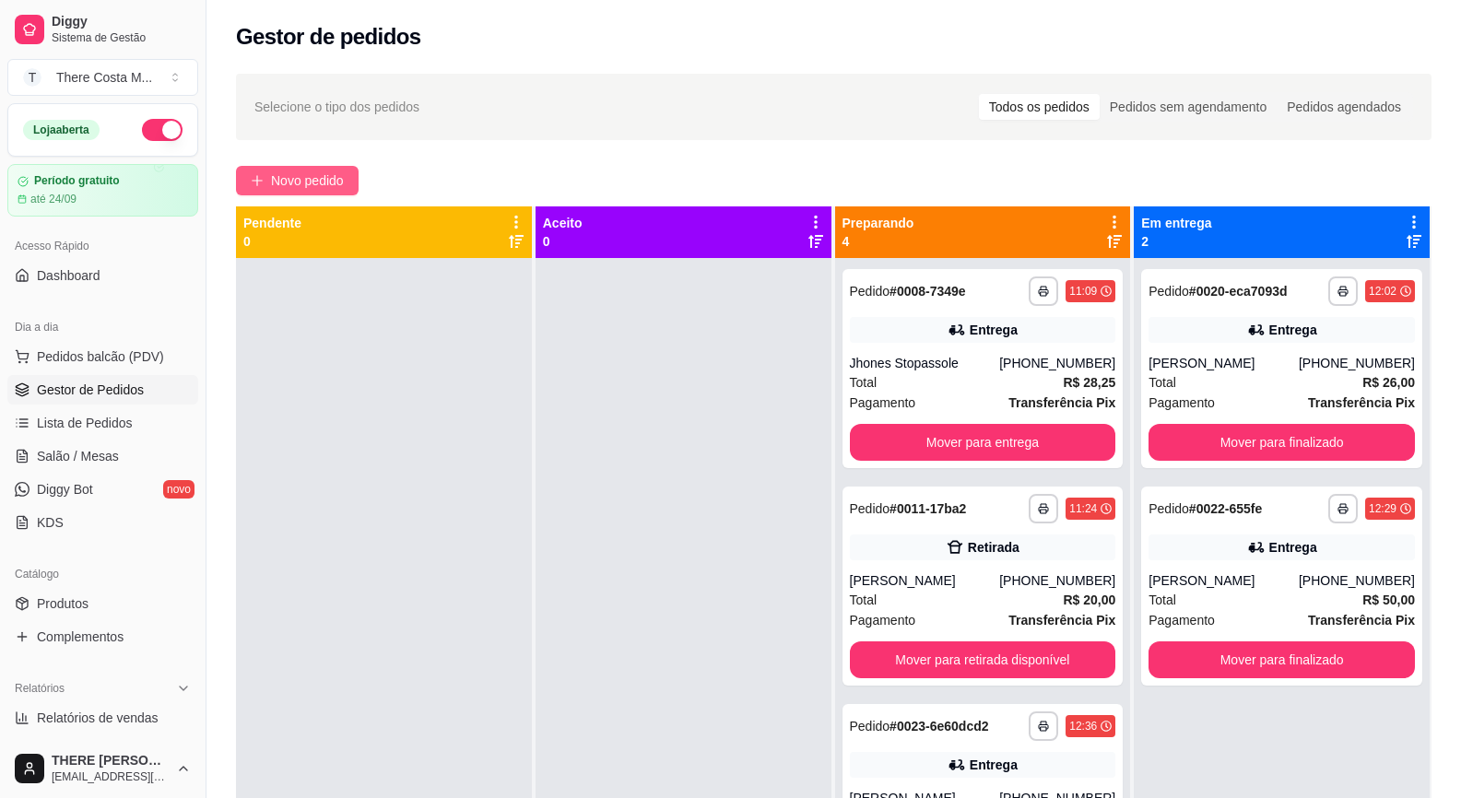
click at [335, 174] on span "Novo pedido" at bounding box center [307, 180] width 73 height 20
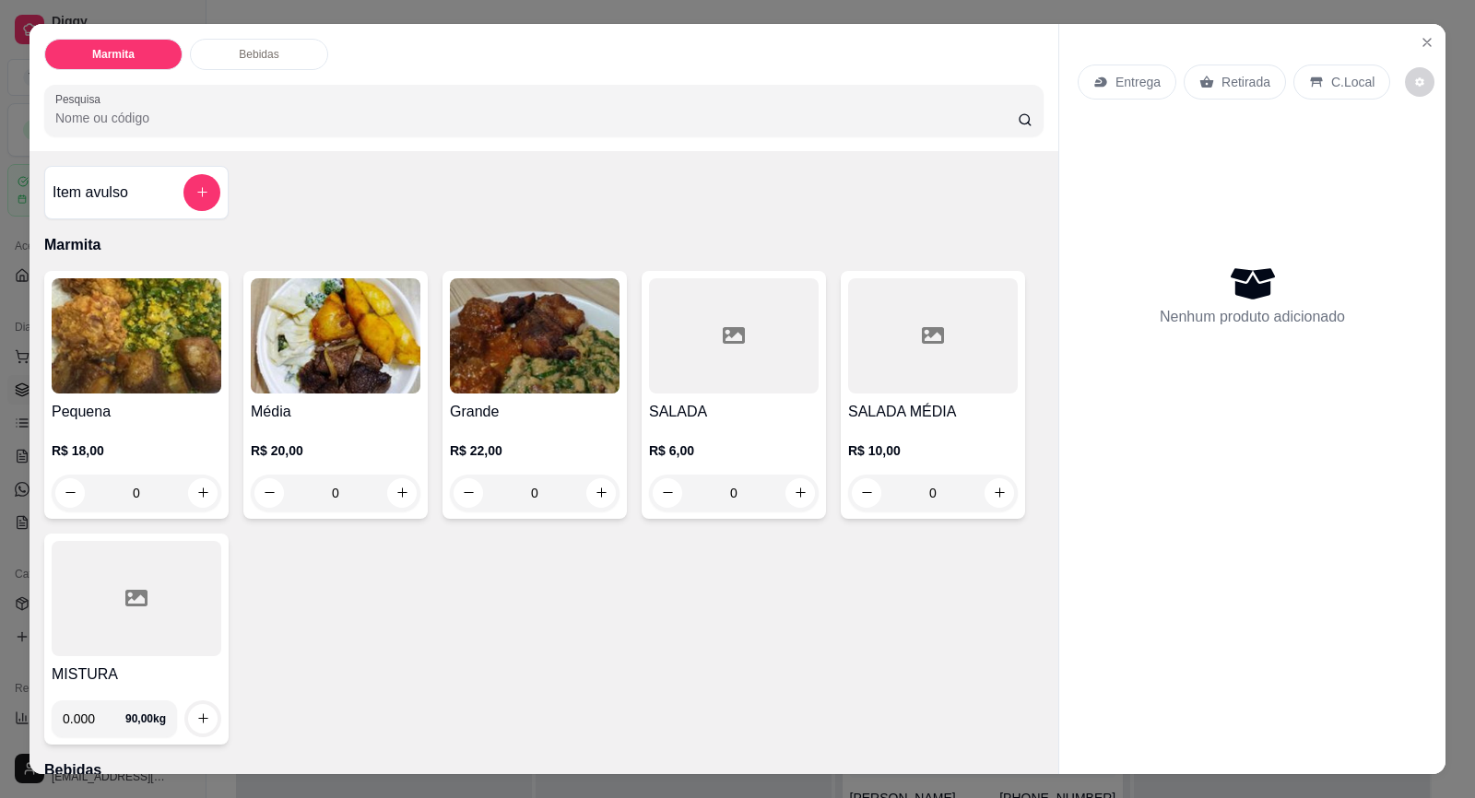
click at [1124, 81] on p "Entrega" at bounding box center [1137, 82] width 45 height 18
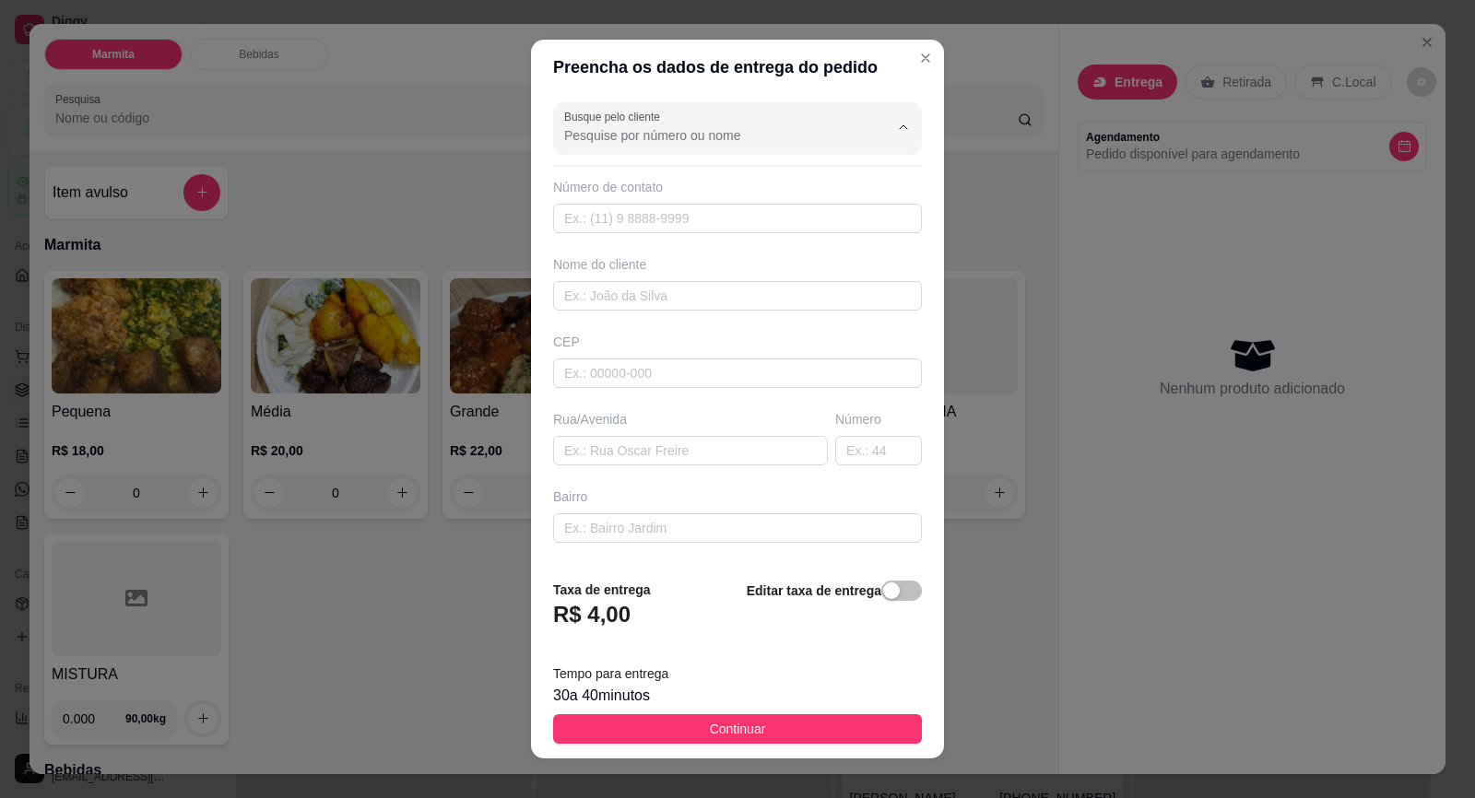
click at [709, 138] on input "Busque pelo cliente" at bounding box center [711, 135] width 295 height 18
paste input "15 99725-8791"
type input "15 99725-8791"
click at [704, 217] on input "text" at bounding box center [737, 218] width 369 height 29
click at [702, 217] on input "text" at bounding box center [737, 218] width 369 height 29
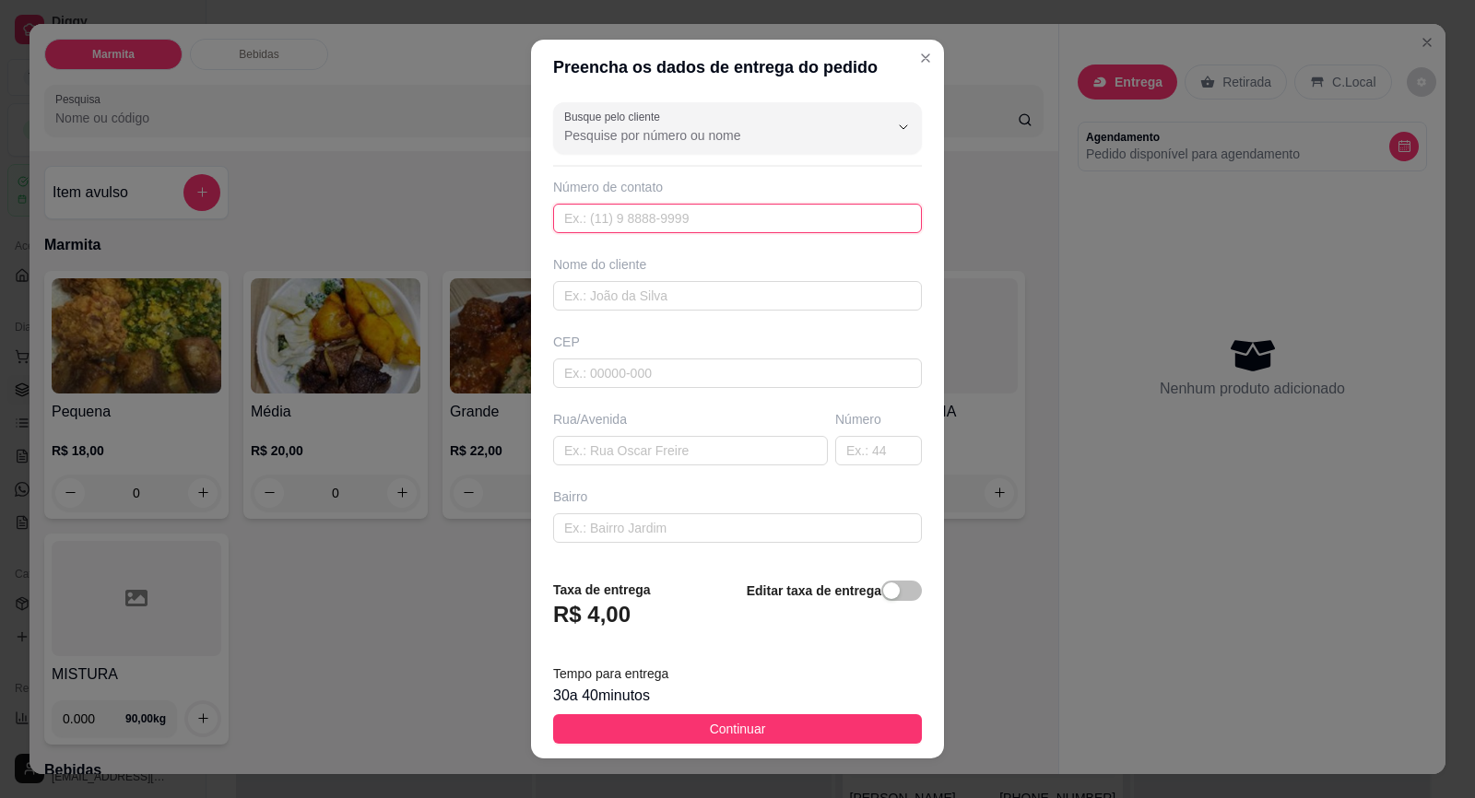
paste input "(15) 99725-8791"
type input "(15) 99725-8791"
click at [664, 294] on input "text" at bounding box center [737, 295] width 369 height 29
type input "SANDRA ENFERMEIRA"
type input "18440000"
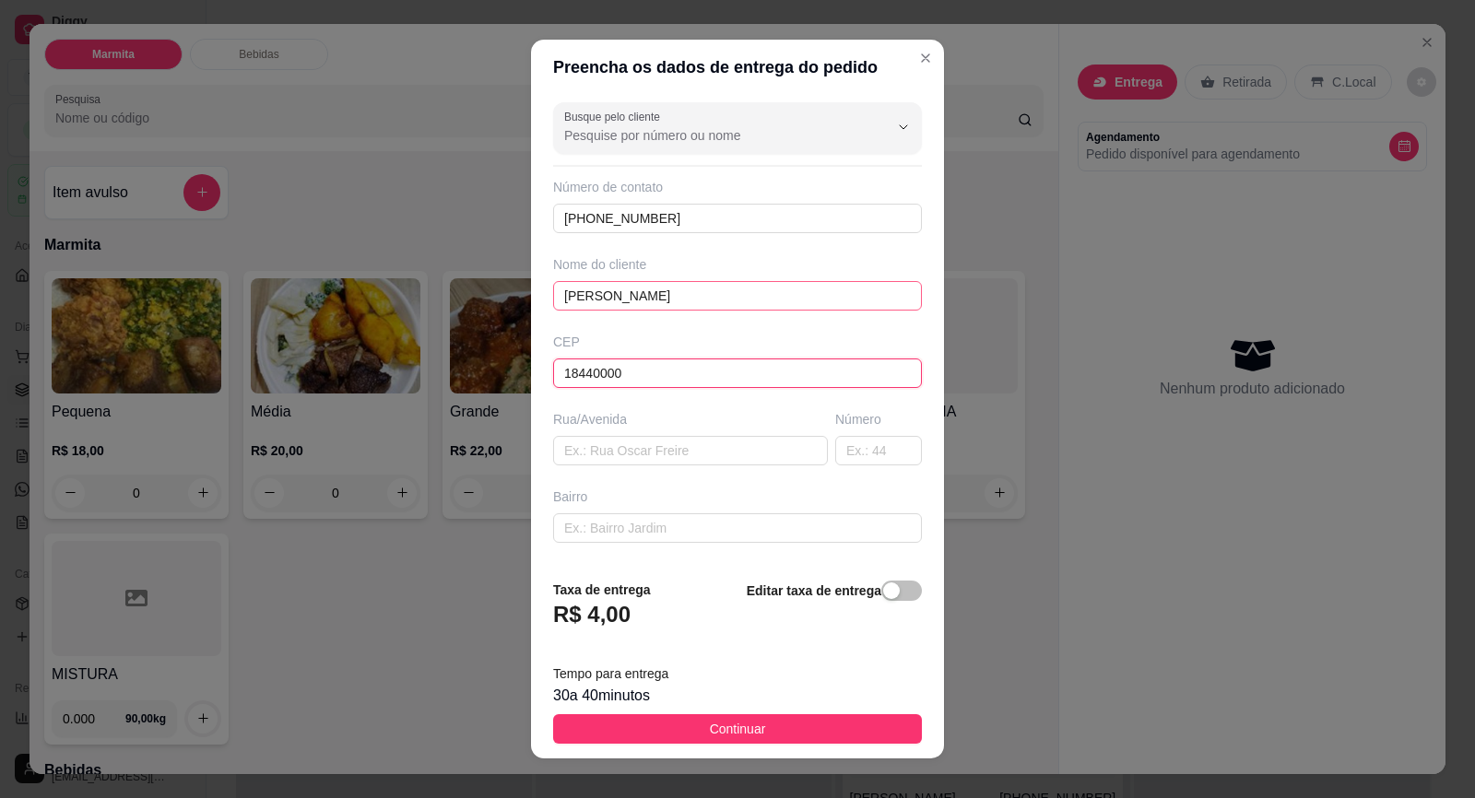
type input "Itaberá"
type input "18440000"
click at [685, 452] on input "text" at bounding box center [690, 450] width 275 height 29
type input "GABRIEL GOMES"
type input "104"
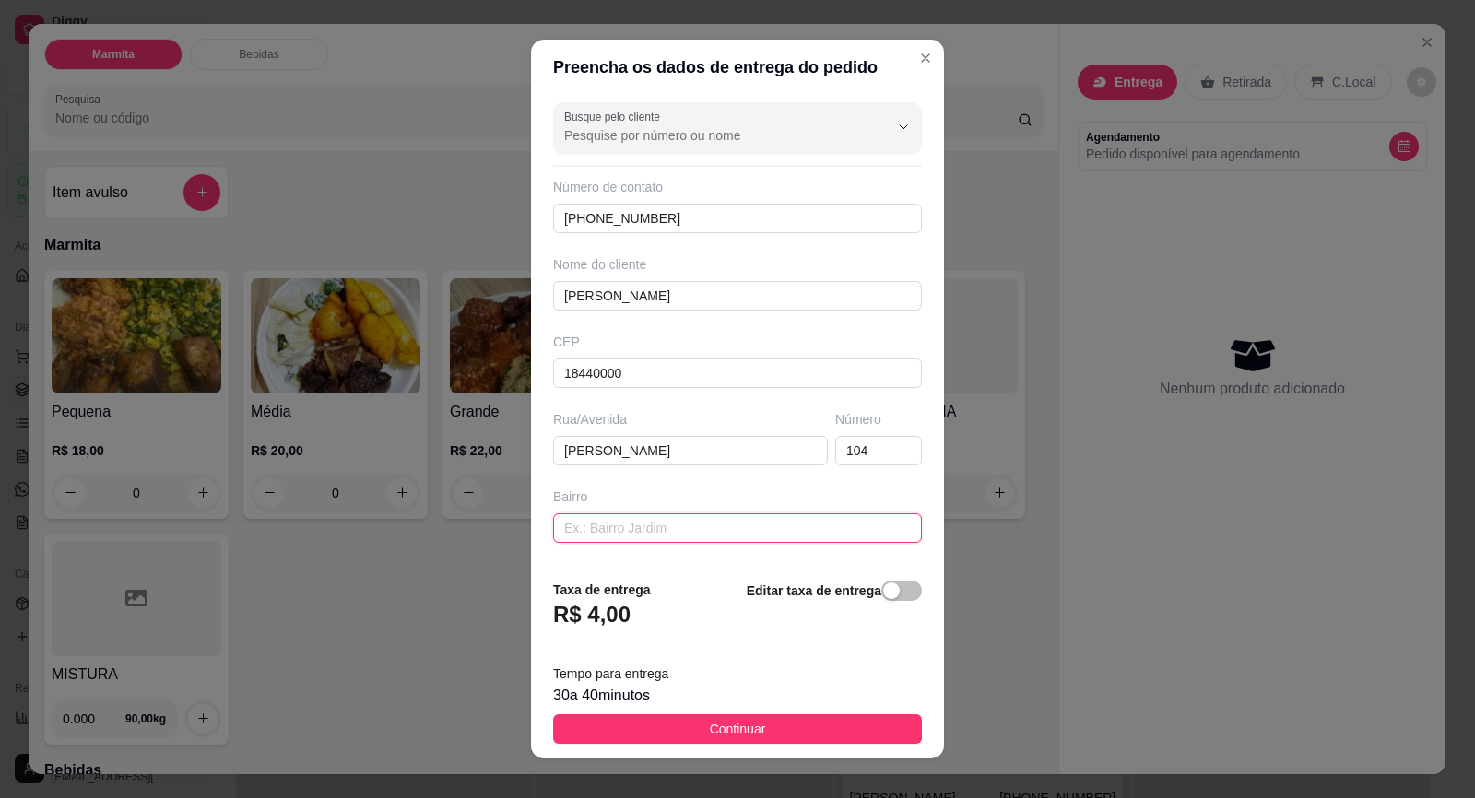
click at [809, 534] on input "text" at bounding box center [737, 527] width 369 height 29
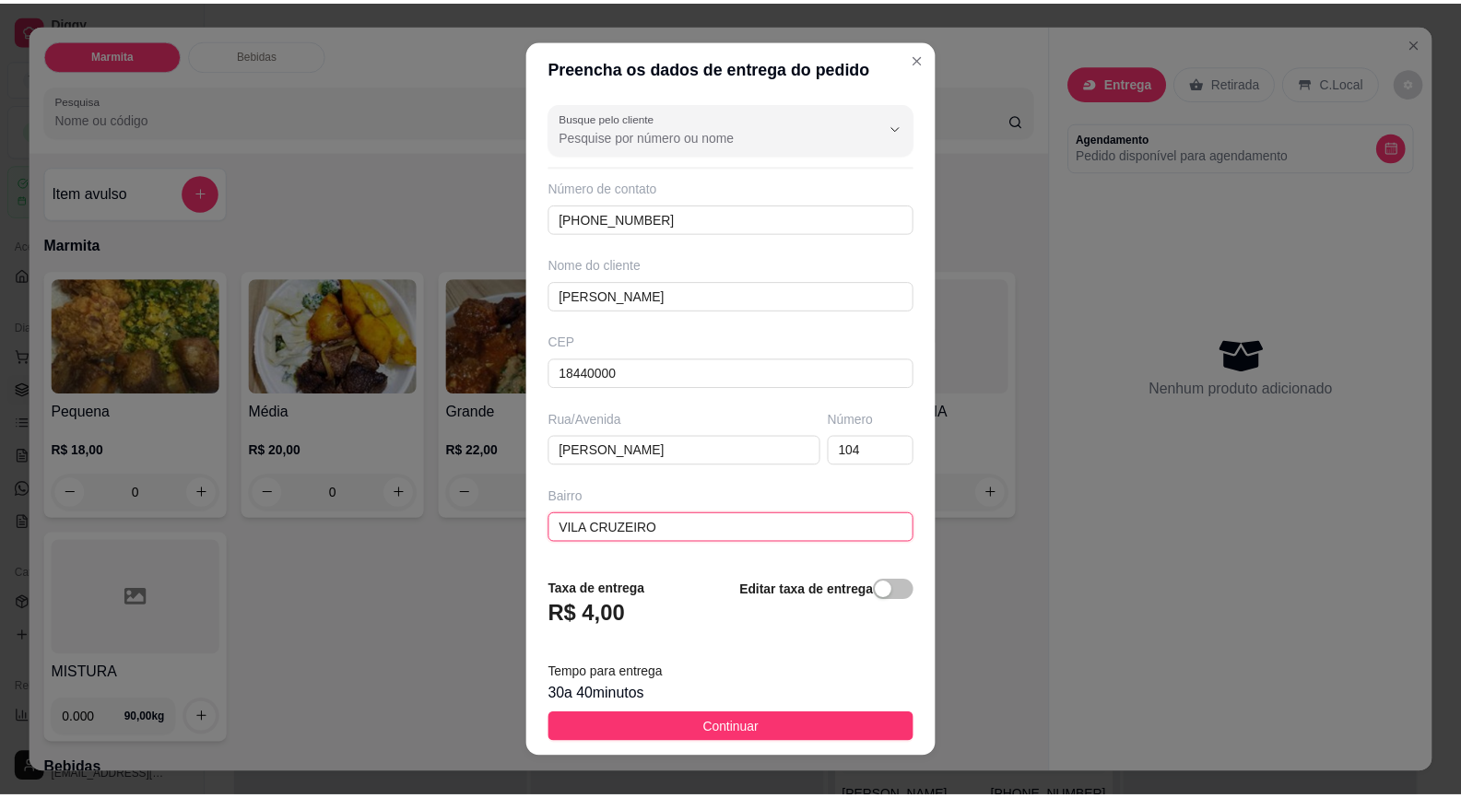
scroll to position [151, 0]
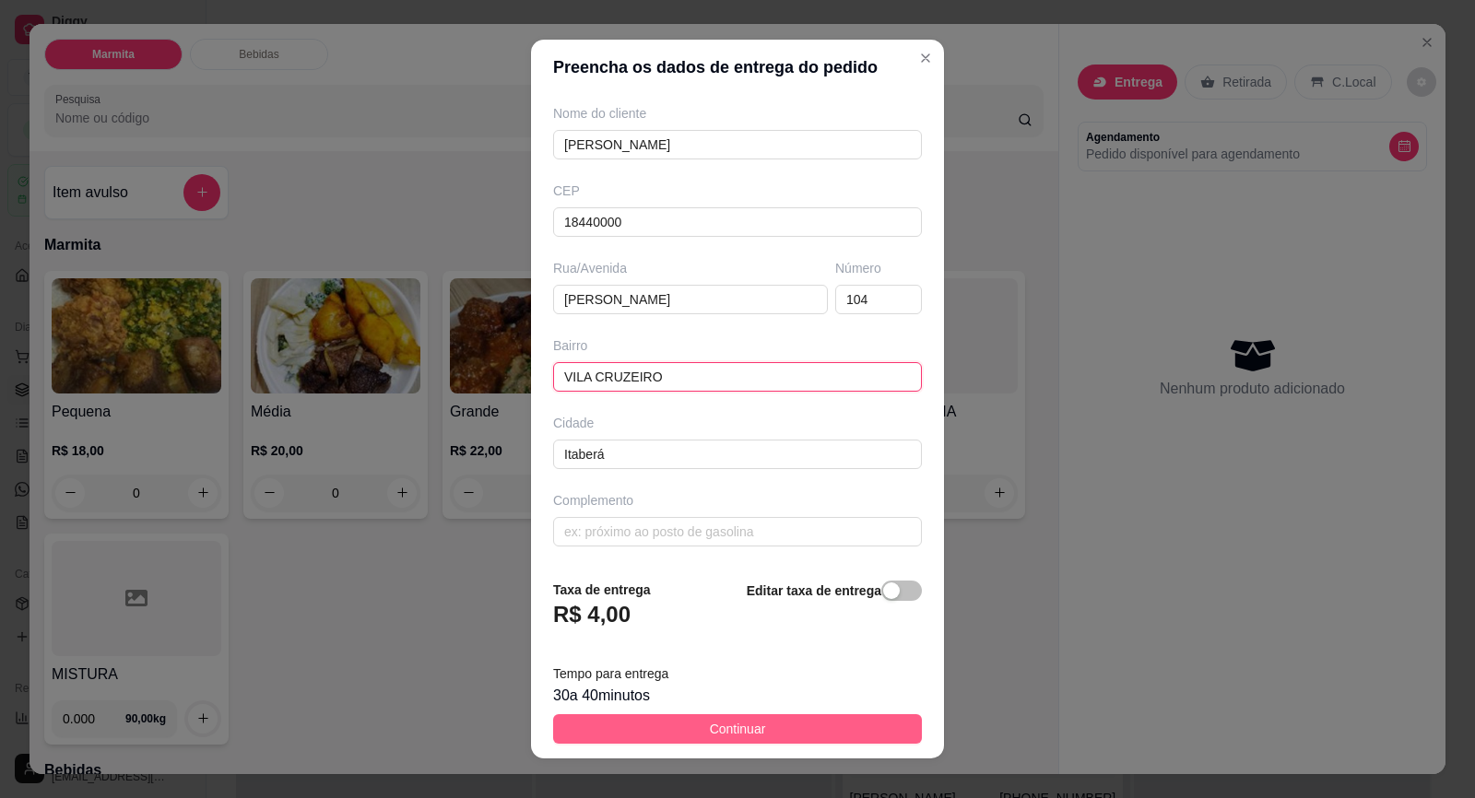
type input "VILA CRUZEIRO"
click at [743, 741] on button "Continuar" at bounding box center [737, 728] width 369 height 29
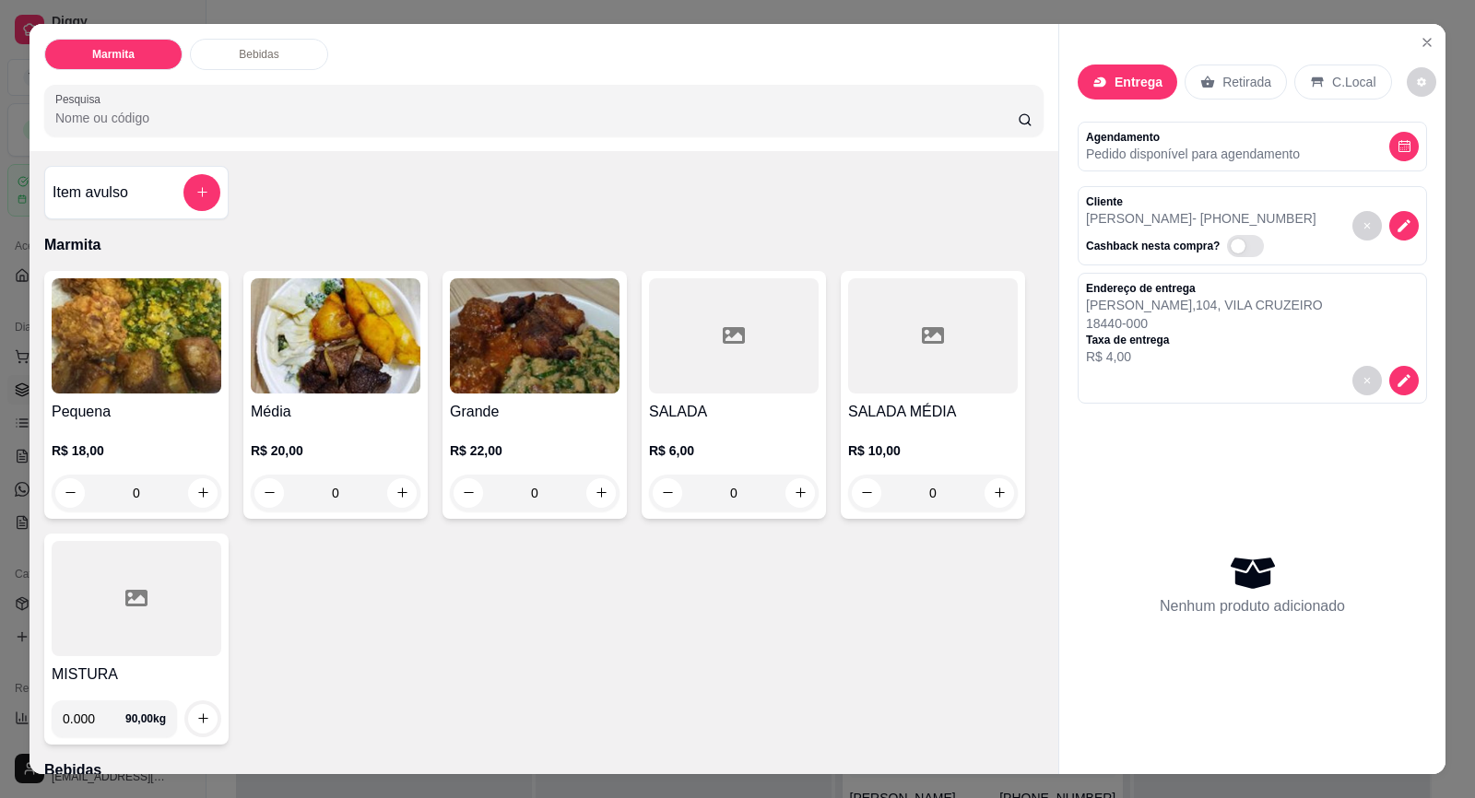
click at [354, 429] on div "R$ 20,00 0" at bounding box center [336, 467] width 170 height 88
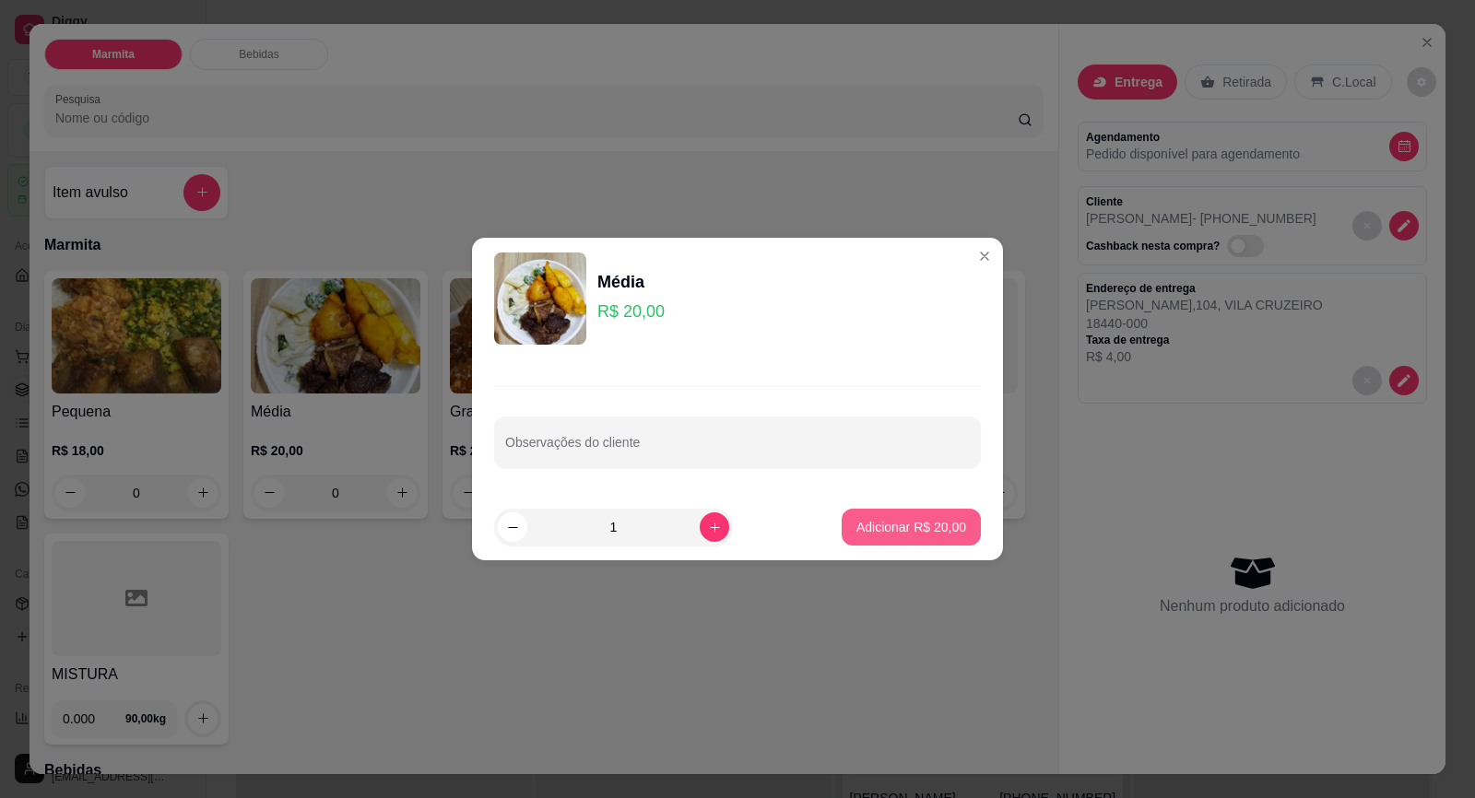
click at [892, 521] on p "Adicionar R$ 20,00" at bounding box center [911, 527] width 110 height 18
type input "1"
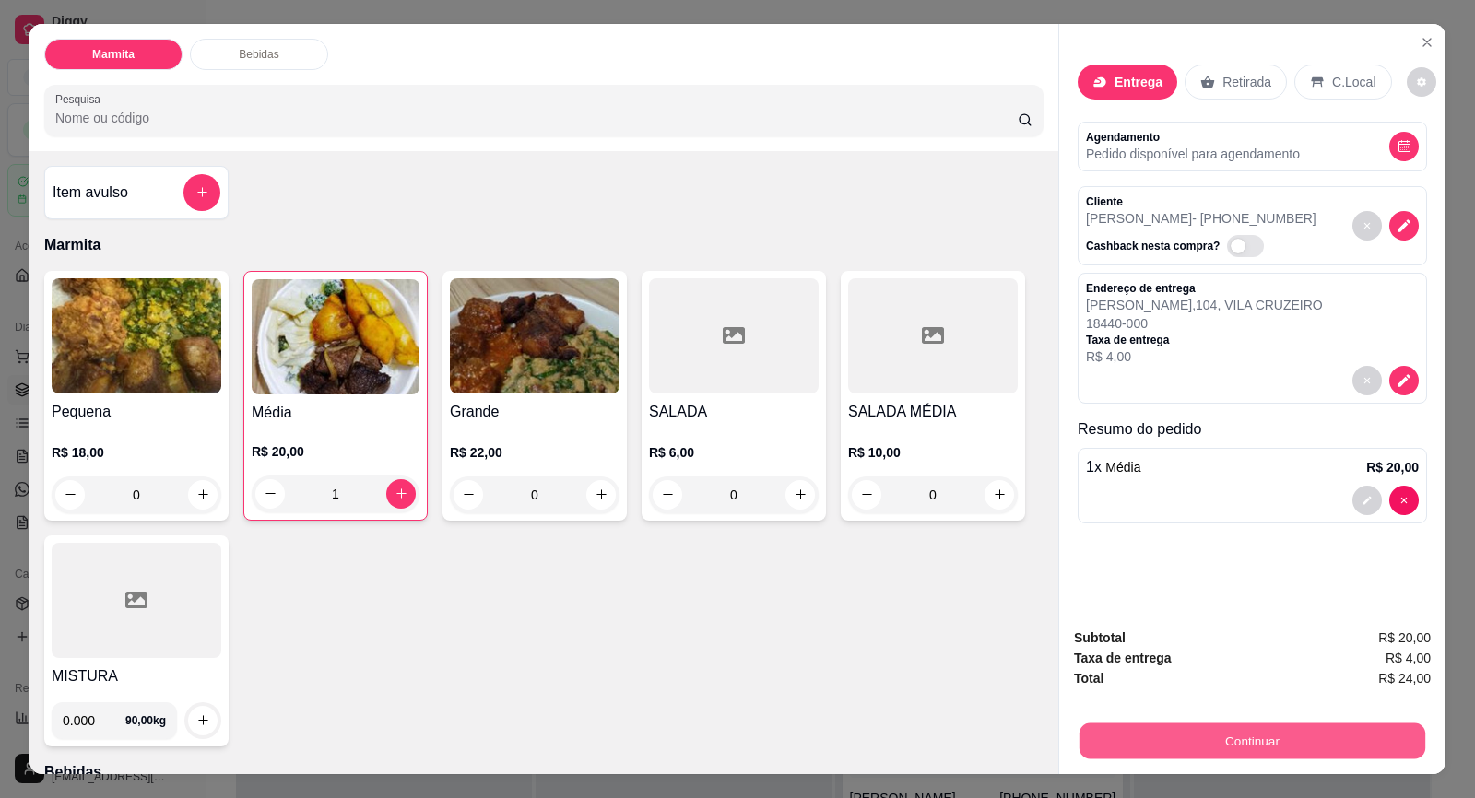
click at [1200, 740] on button "Continuar" at bounding box center [1252, 741] width 346 height 36
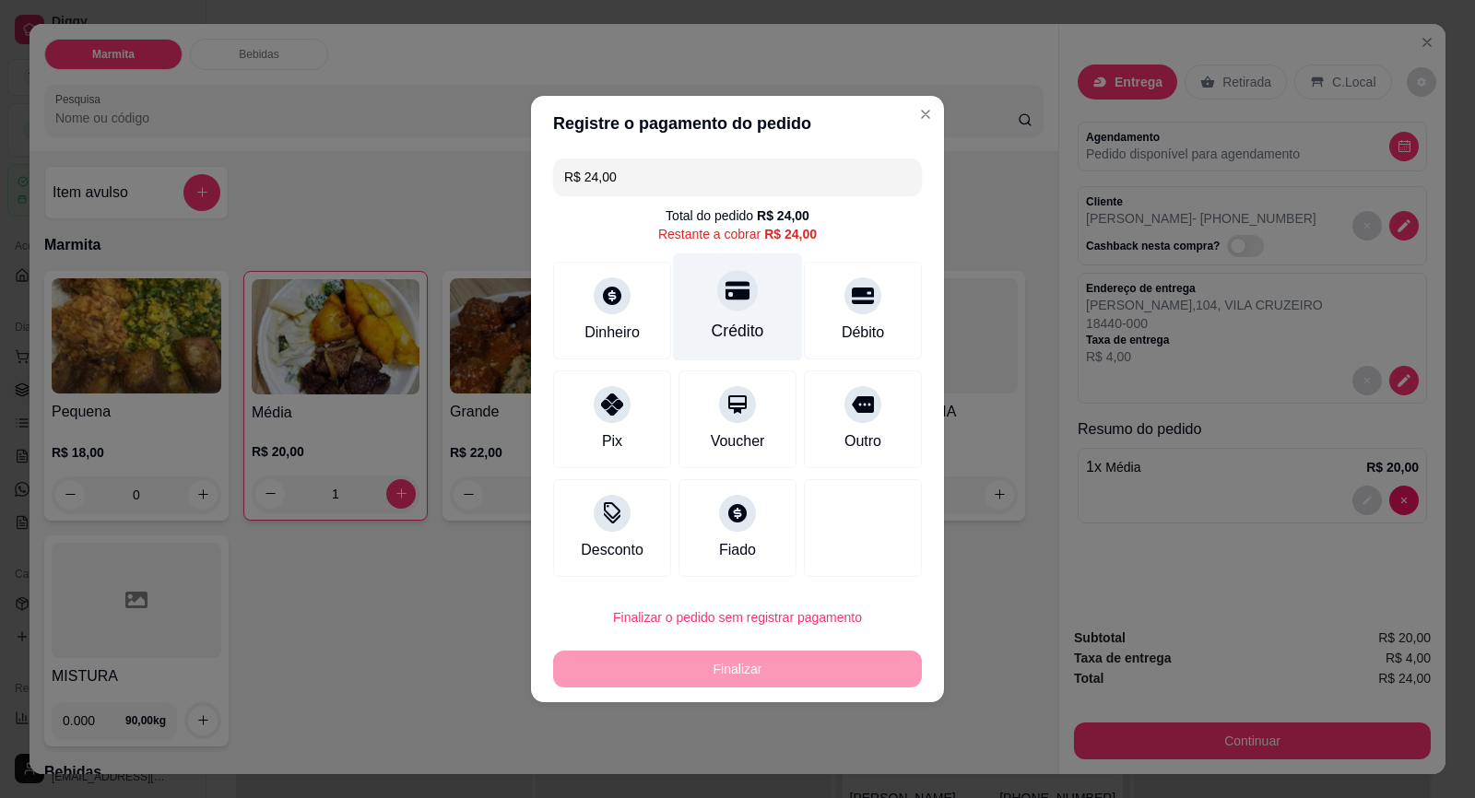
click at [735, 307] on div at bounding box center [737, 290] width 41 height 41
type input "R$ 0,00"
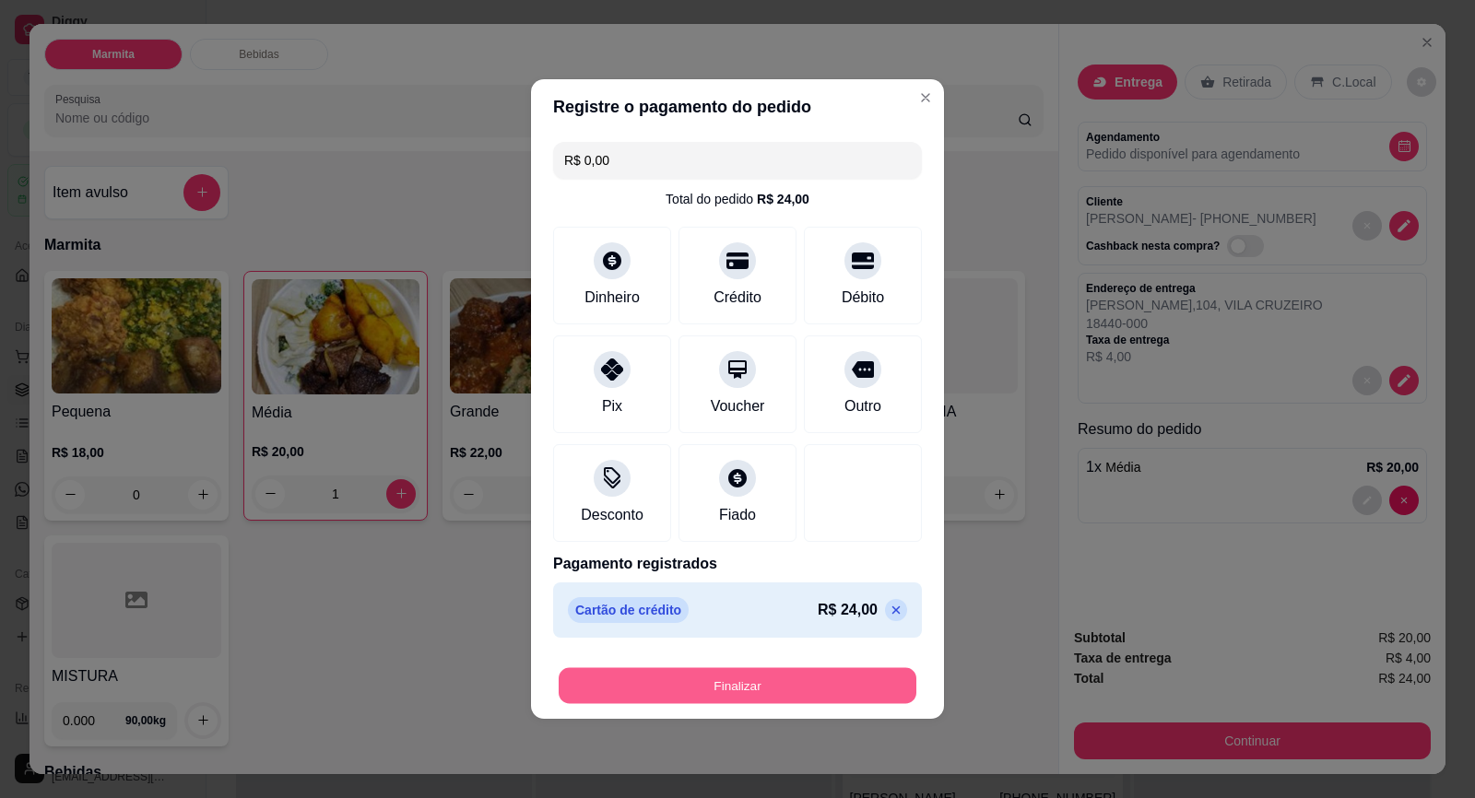
click at [777, 673] on button "Finalizar" at bounding box center [737, 686] width 358 height 36
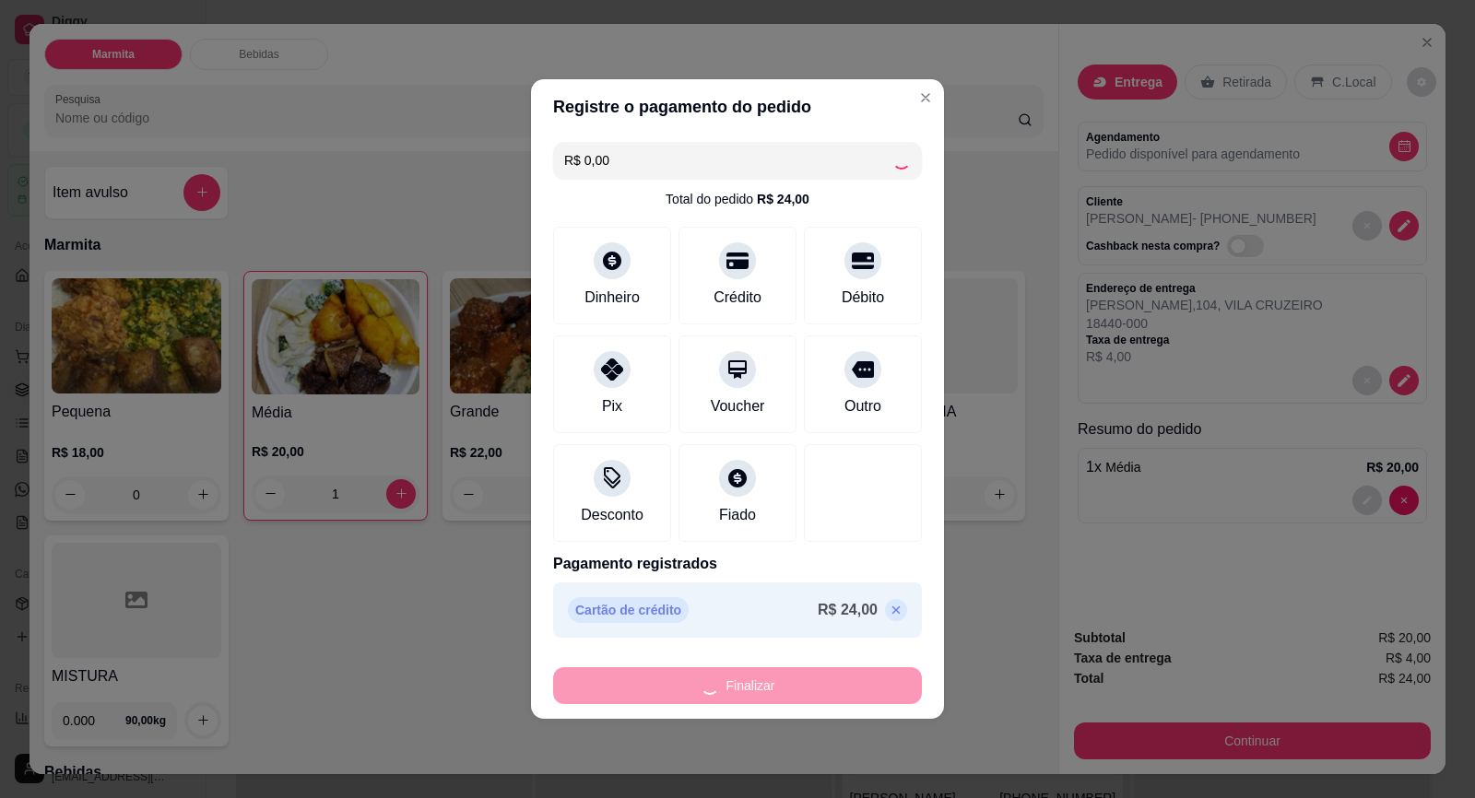
type input "0"
type input "-R$ 24,00"
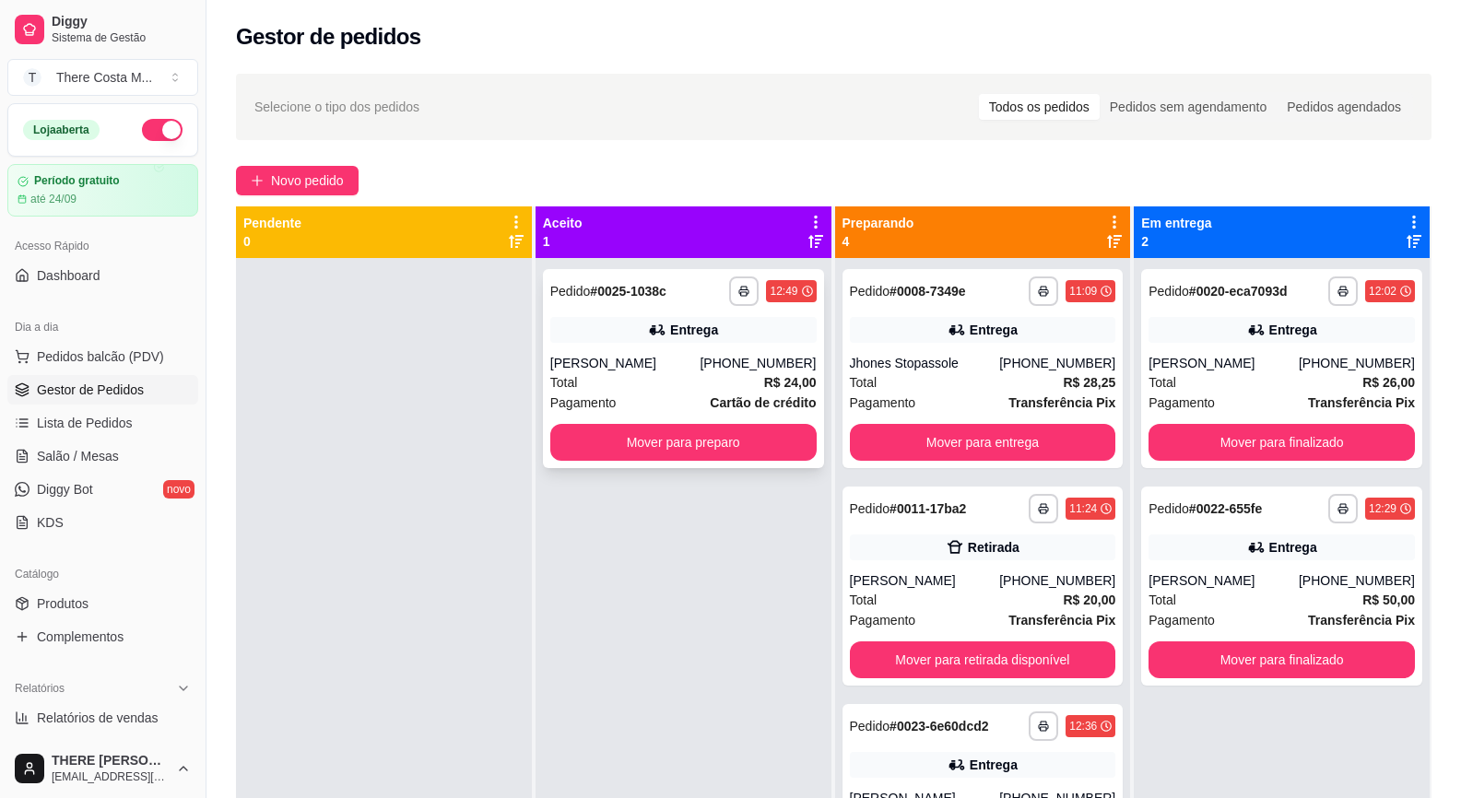
click at [750, 378] on div "Total R$ 24,00" at bounding box center [683, 382] width 266 height 20
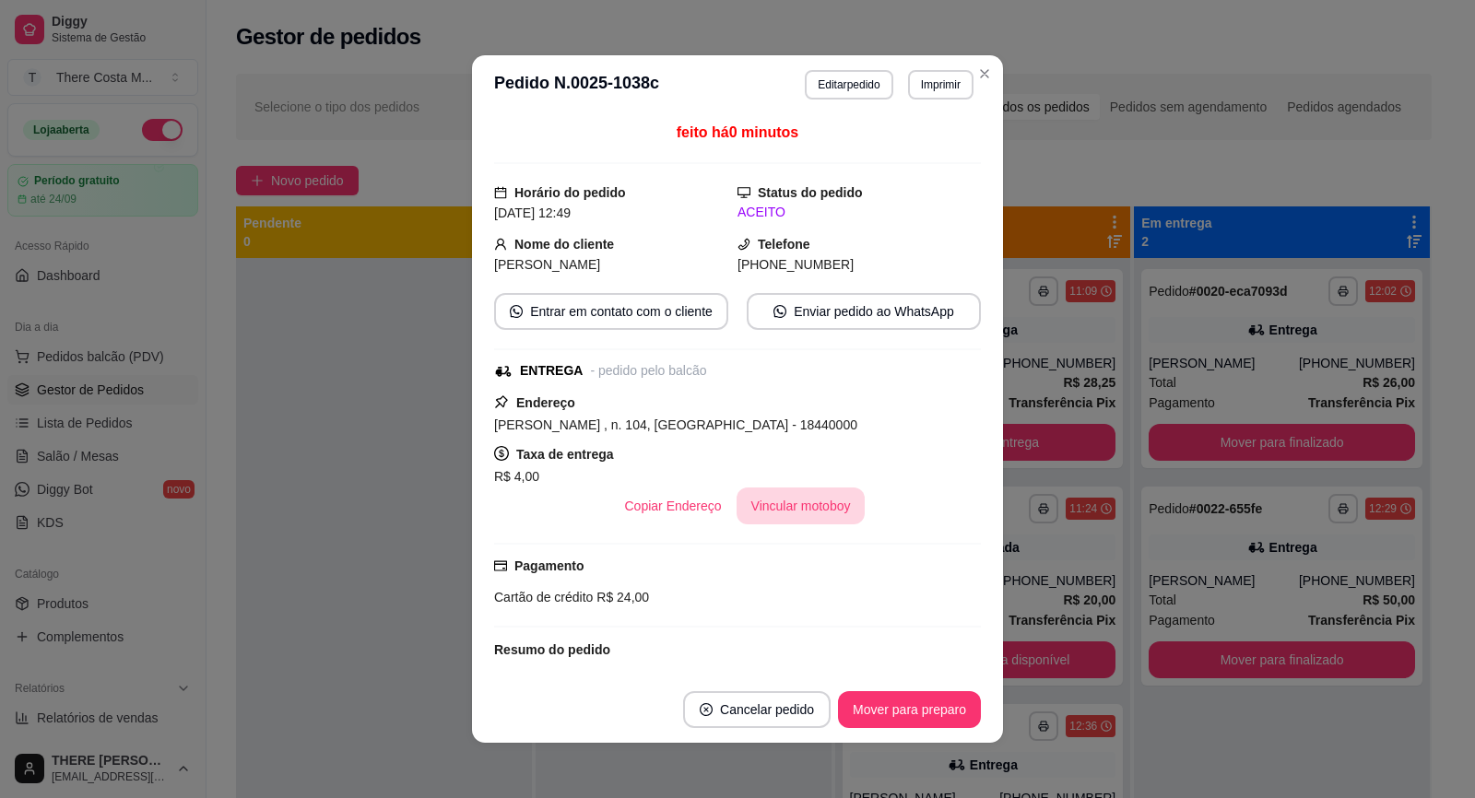
click at [759, 511] on button "Vincular motoboy" at bounding box center [800, 506] width 129 height 37
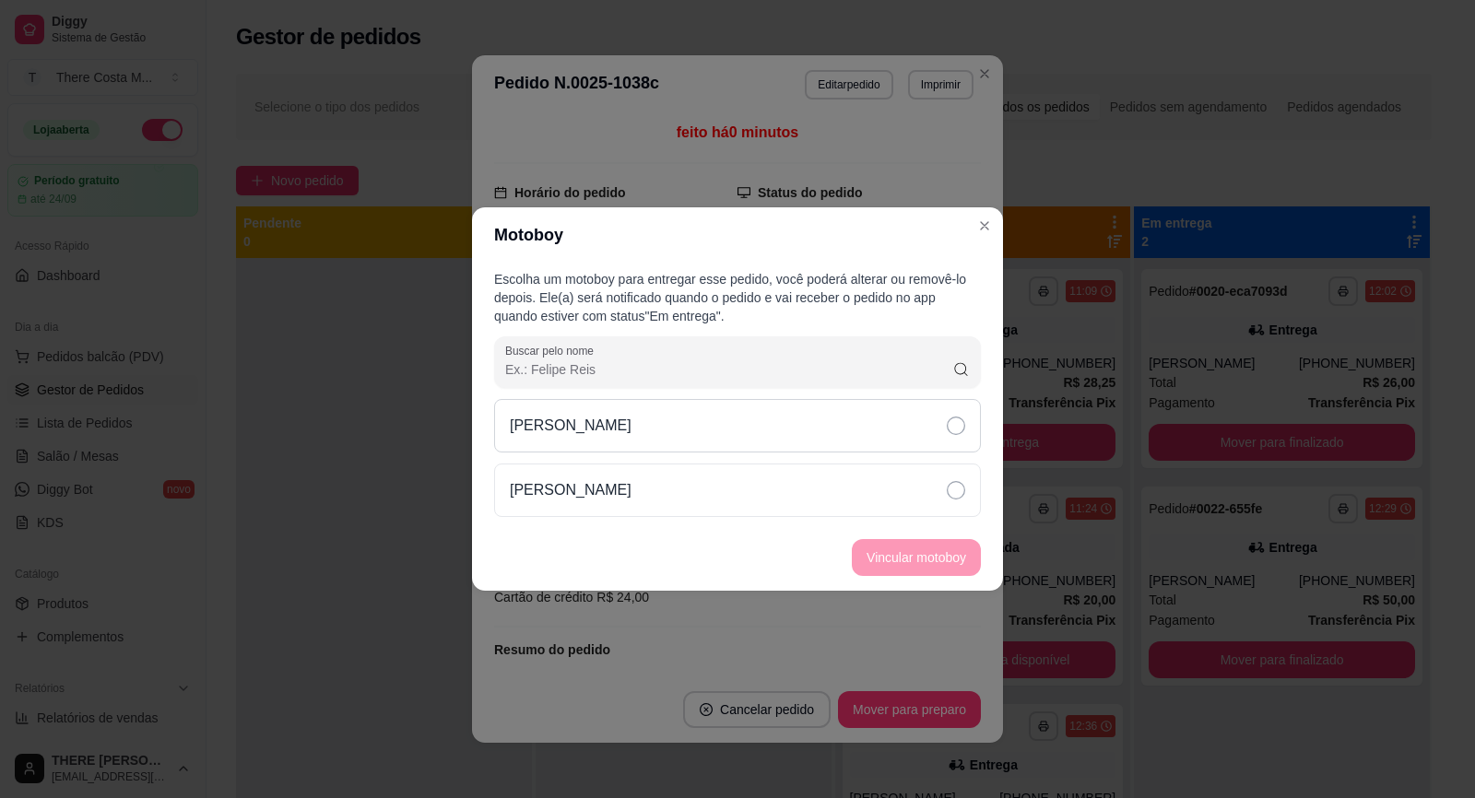
click at [671, 438] on div "[PERSON_NAME]" at bounding box center [737, 425] width 487 height 53
click at [889, 556] on button "Vincular motoboy" at bounding box center [915, 558] width 125 height 36
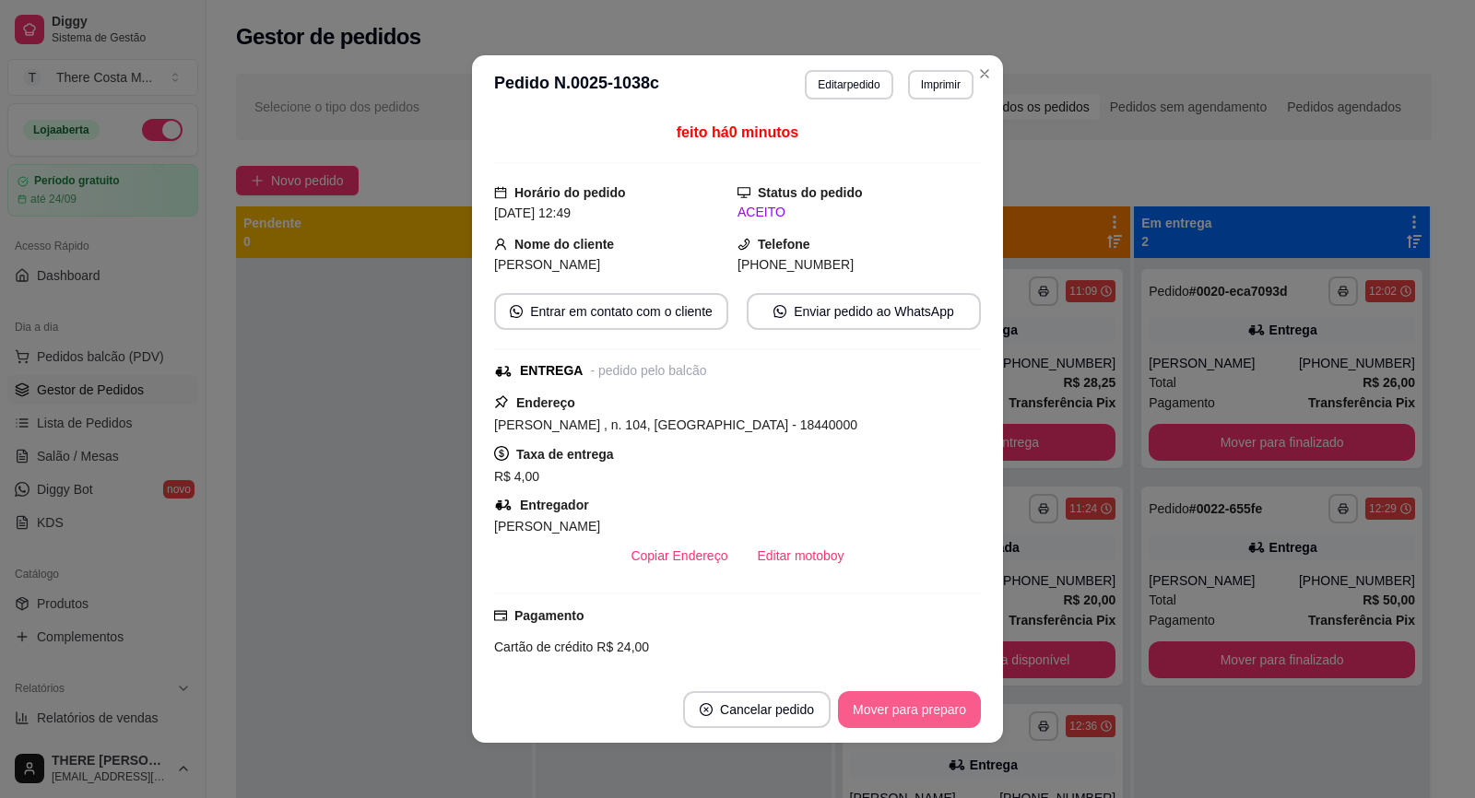
click at [918, 710] on button "Mover para preparo" at bounding box center [909, 709] width 143 height 37
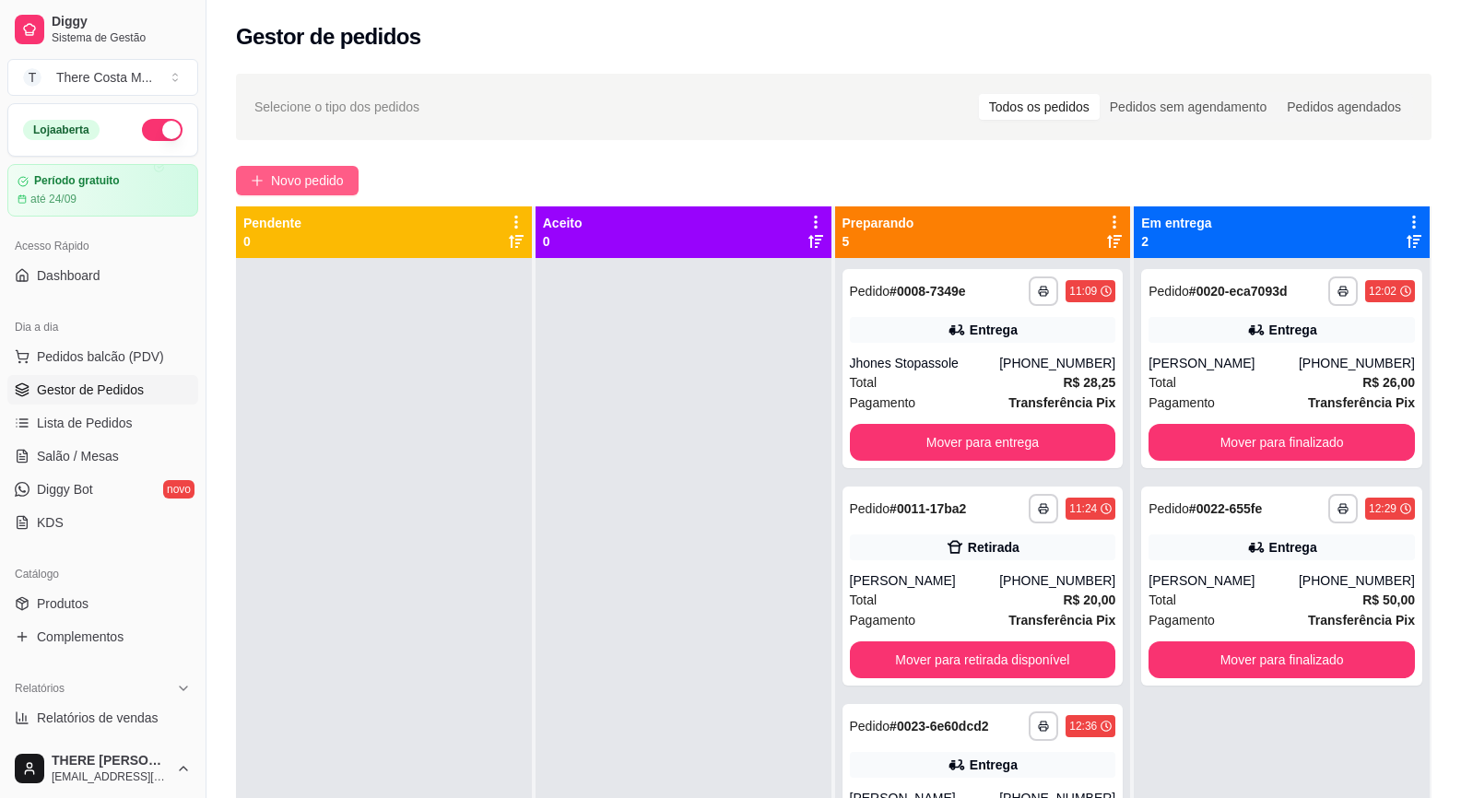
click at [284, 182] on span "Novo pedido" at bounding box center [307, 180] width 73 height 20
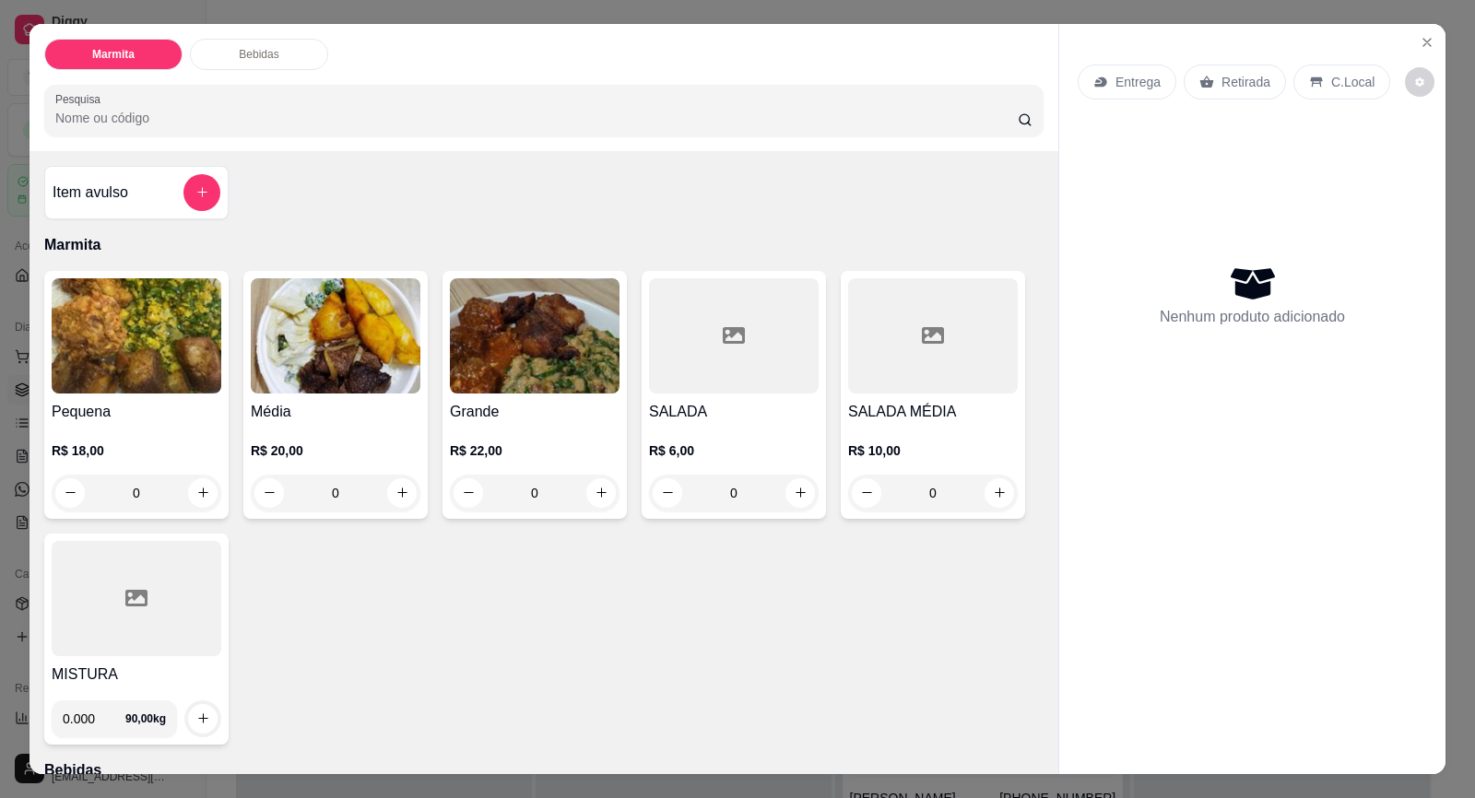
click at [147, 390] on img at bounding box center [137, 335] width 170 height 115
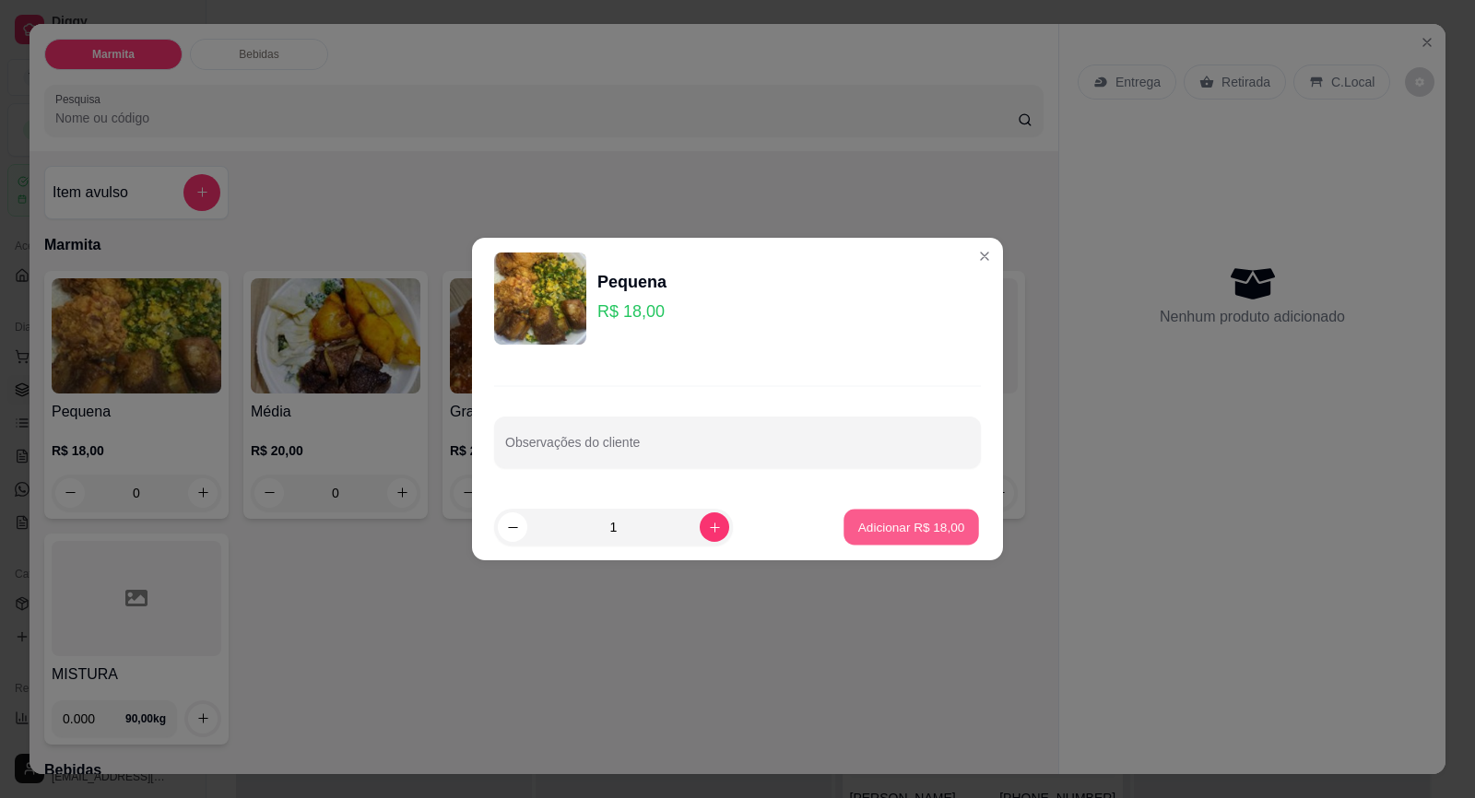
click at [882, 530] on p "Adicionar R$ 18,00" at bounding box center [911, 527] width 107 height 18
type input "1"
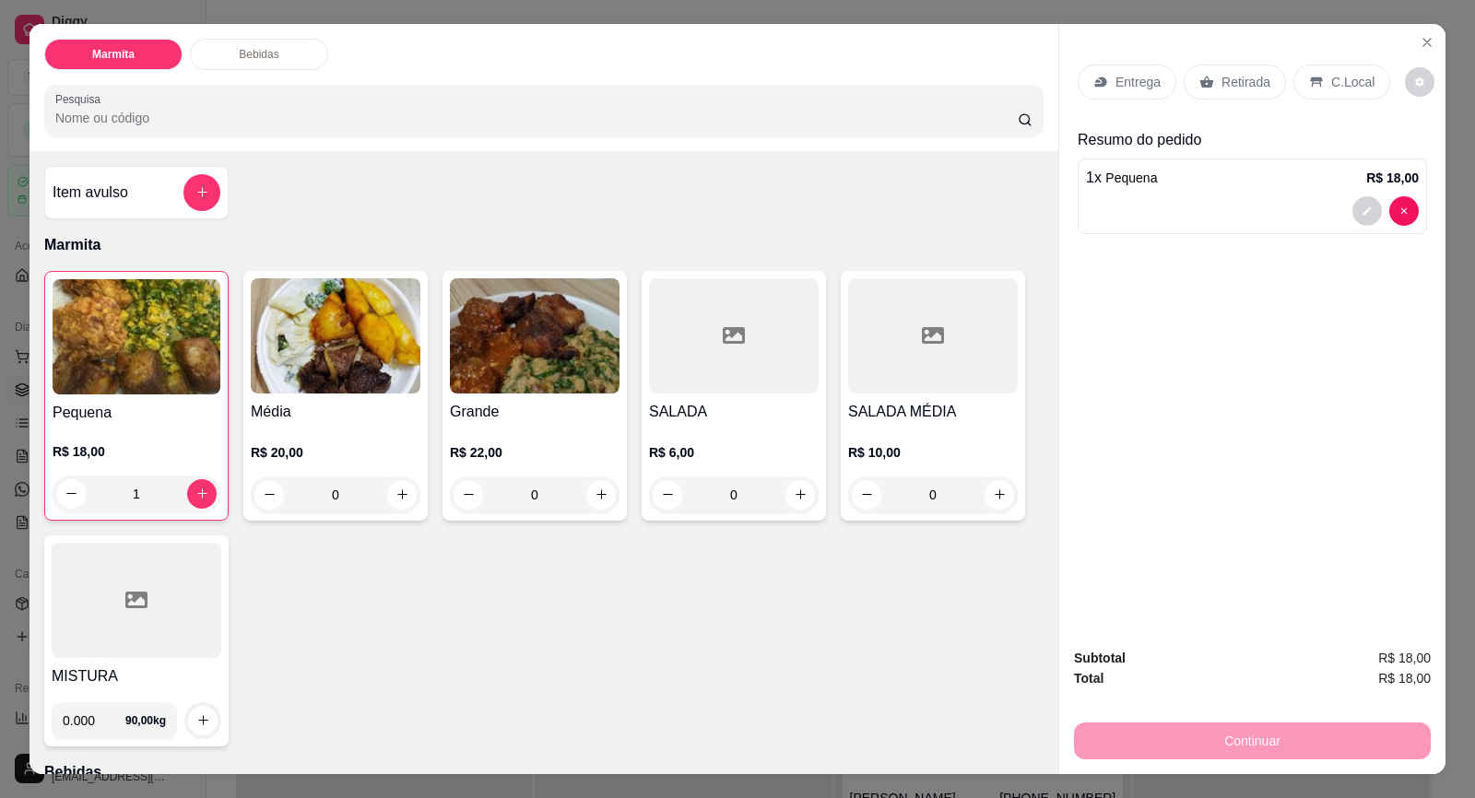
click at [308, 323] on img at bounding box center [336, 335] width 170 height 115
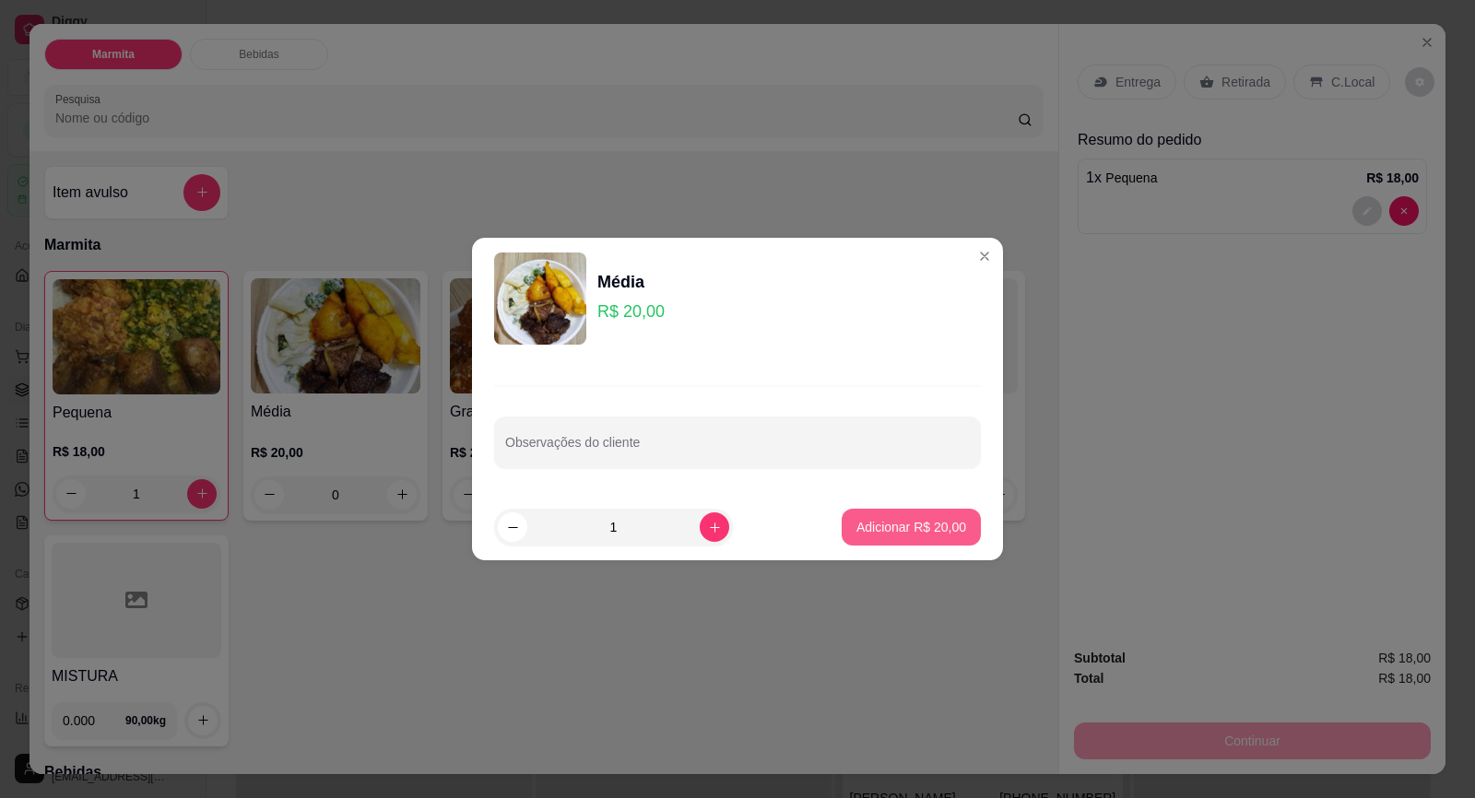
click at [911, 534] on p "Adicionar R$ 20,00" at bounding box center [911, 527] width 110 height 18
type input "1"
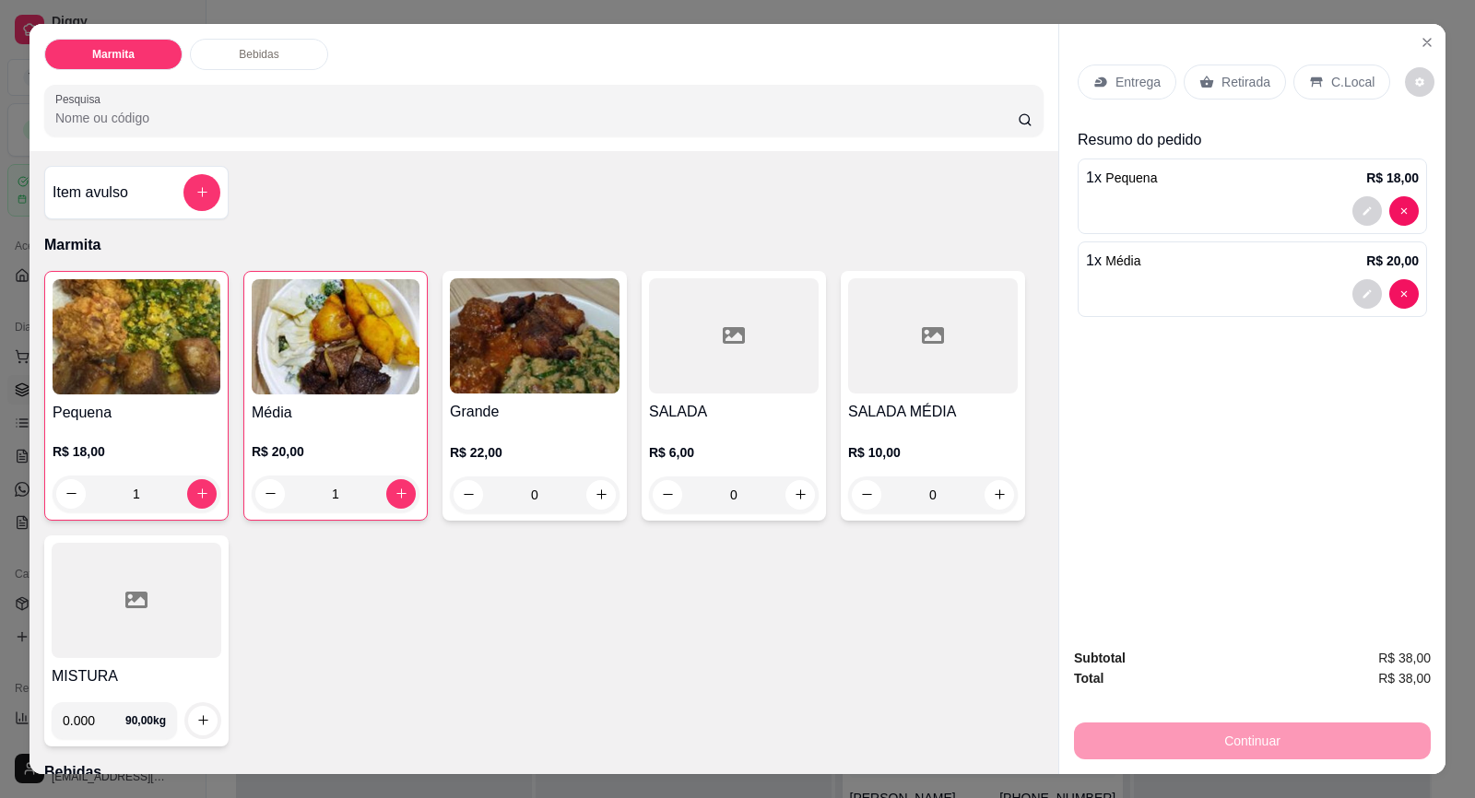
click at [1222, 88] on p "Retirada" at bounding box center [1245, 82] width 49 height 18
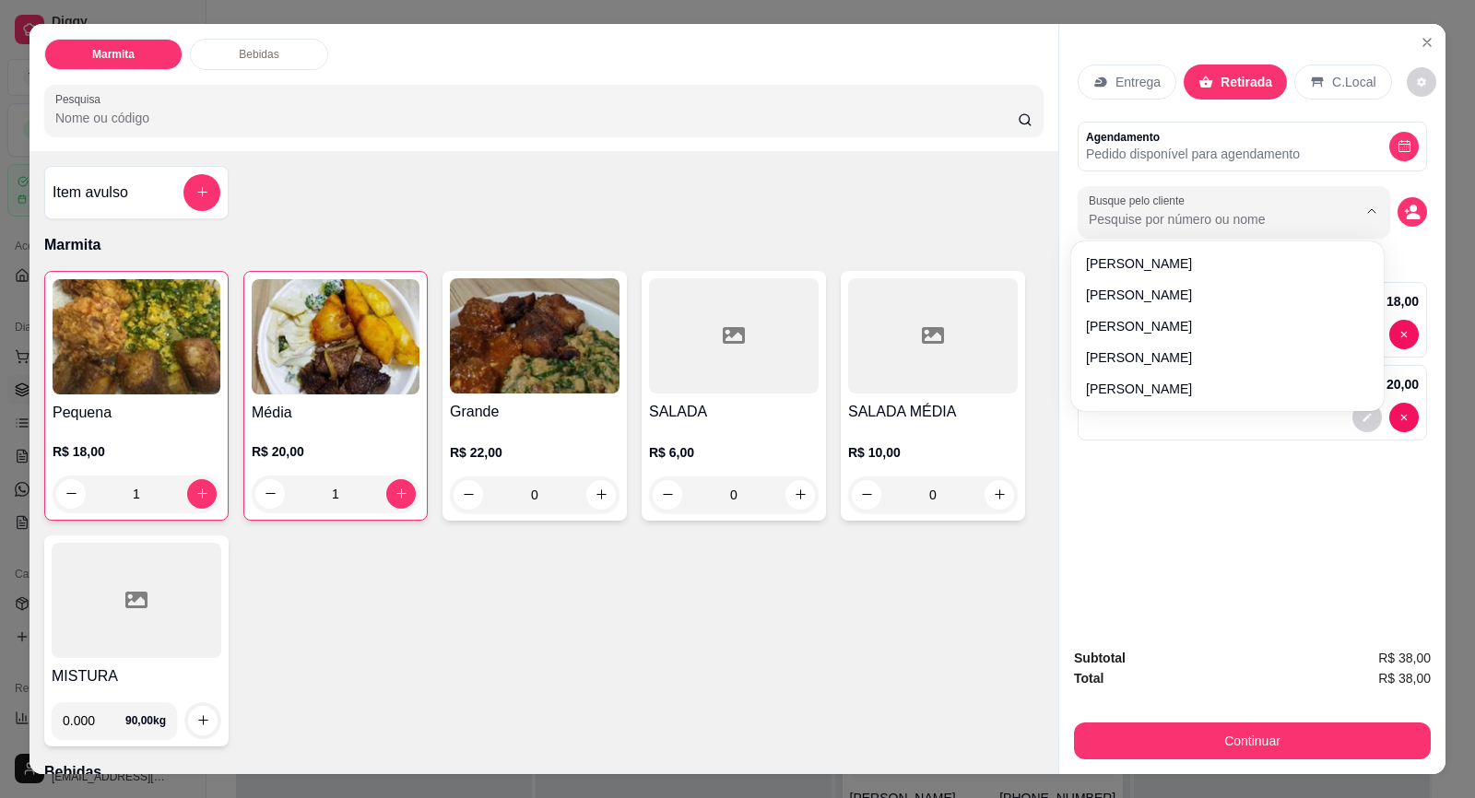
click at [1219, 211] on input "Busque pelo cliente" at bounding box center [1207, 219] width 239 height 18
paste input "15 99674-4421"
type input "15 99674-4421"
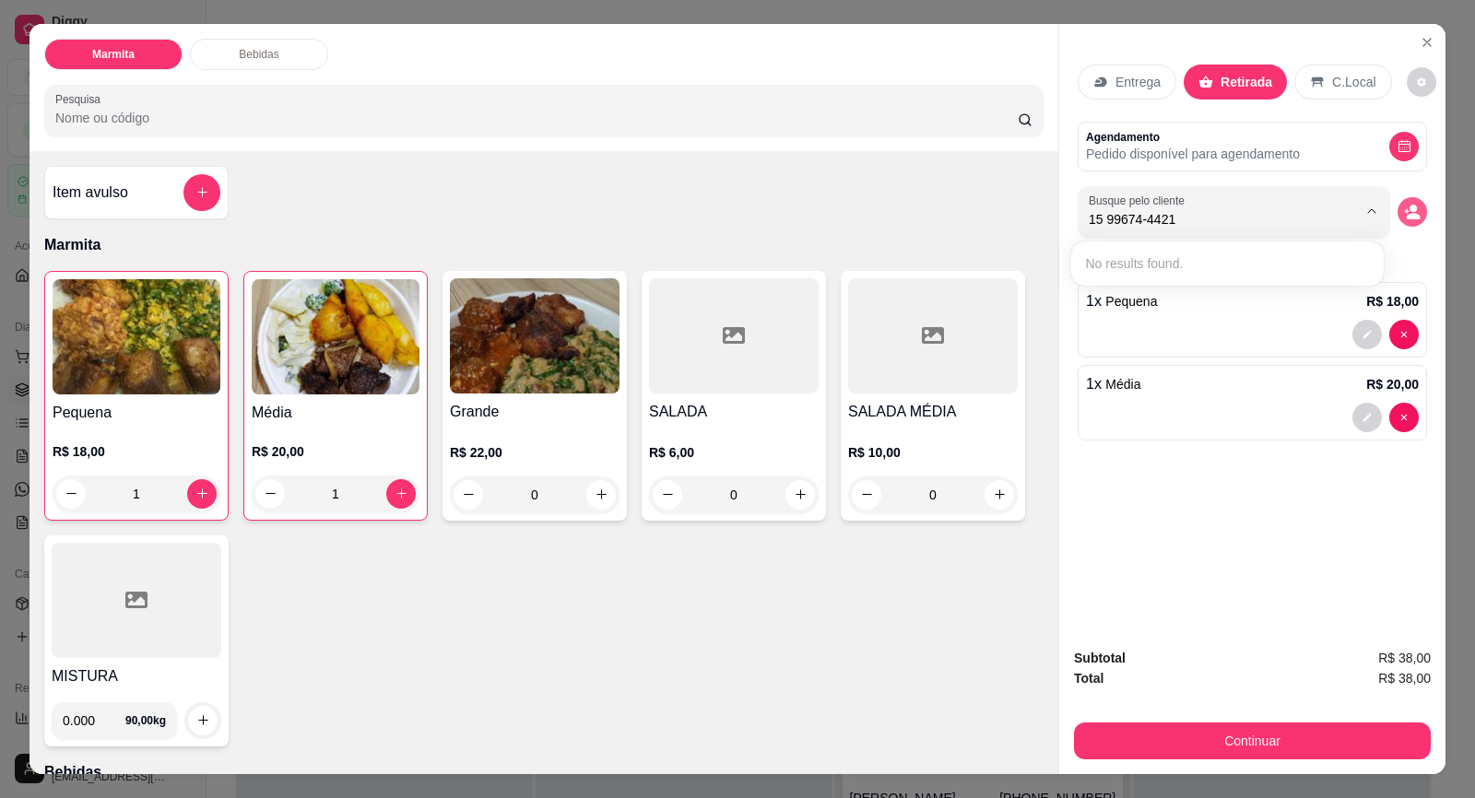
click at [1408, 201] on button "decrease-product-quantity" at bounding box center [1411, 211] width 29 height 29
click at [1404, 213] on icon "decrease-product-quantity" at bounding box center [1412, 212] width 17 height 17
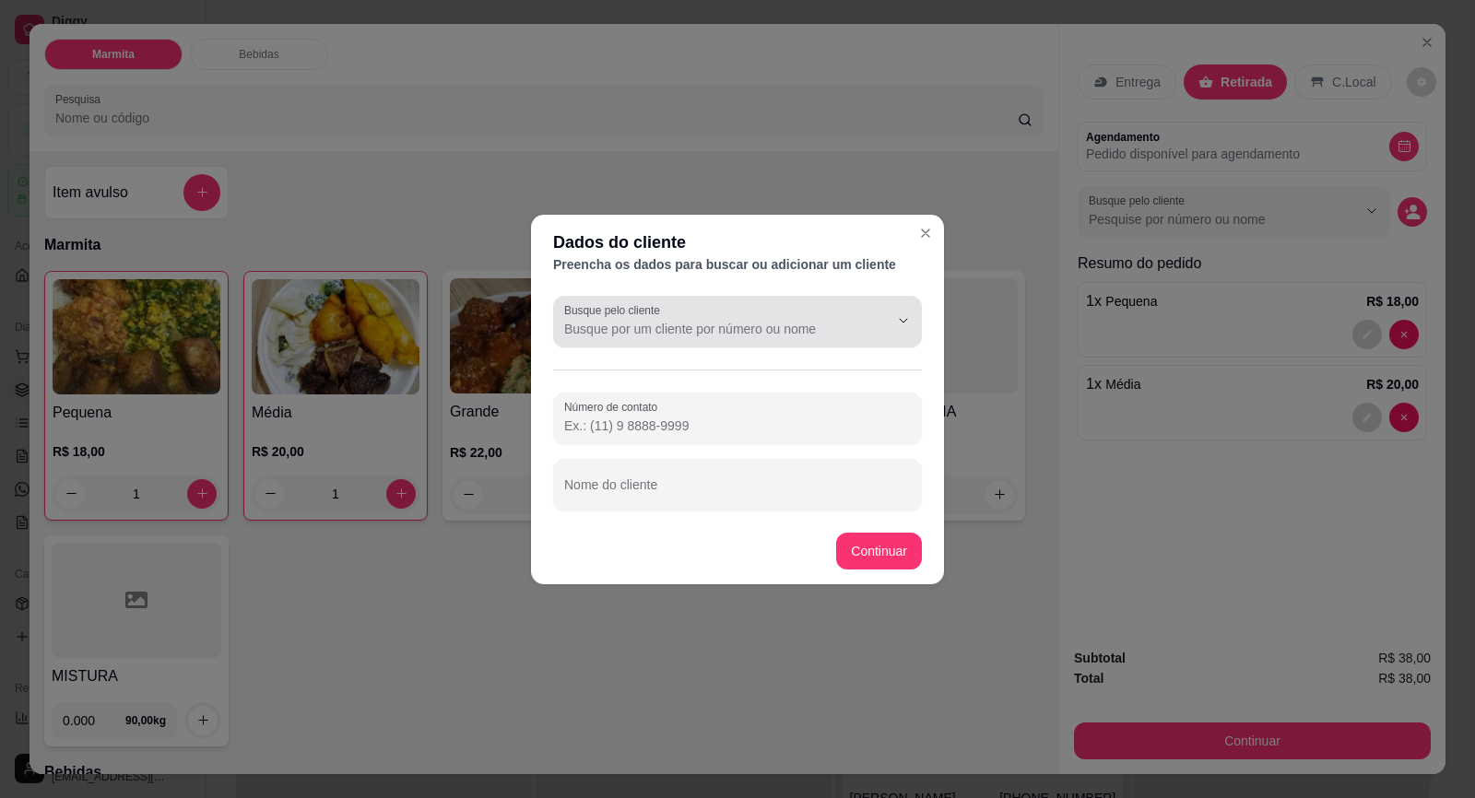
click at [651, 323] on input "Busque pelo cliente" at bounding box center [711, 329] width 295 height 18
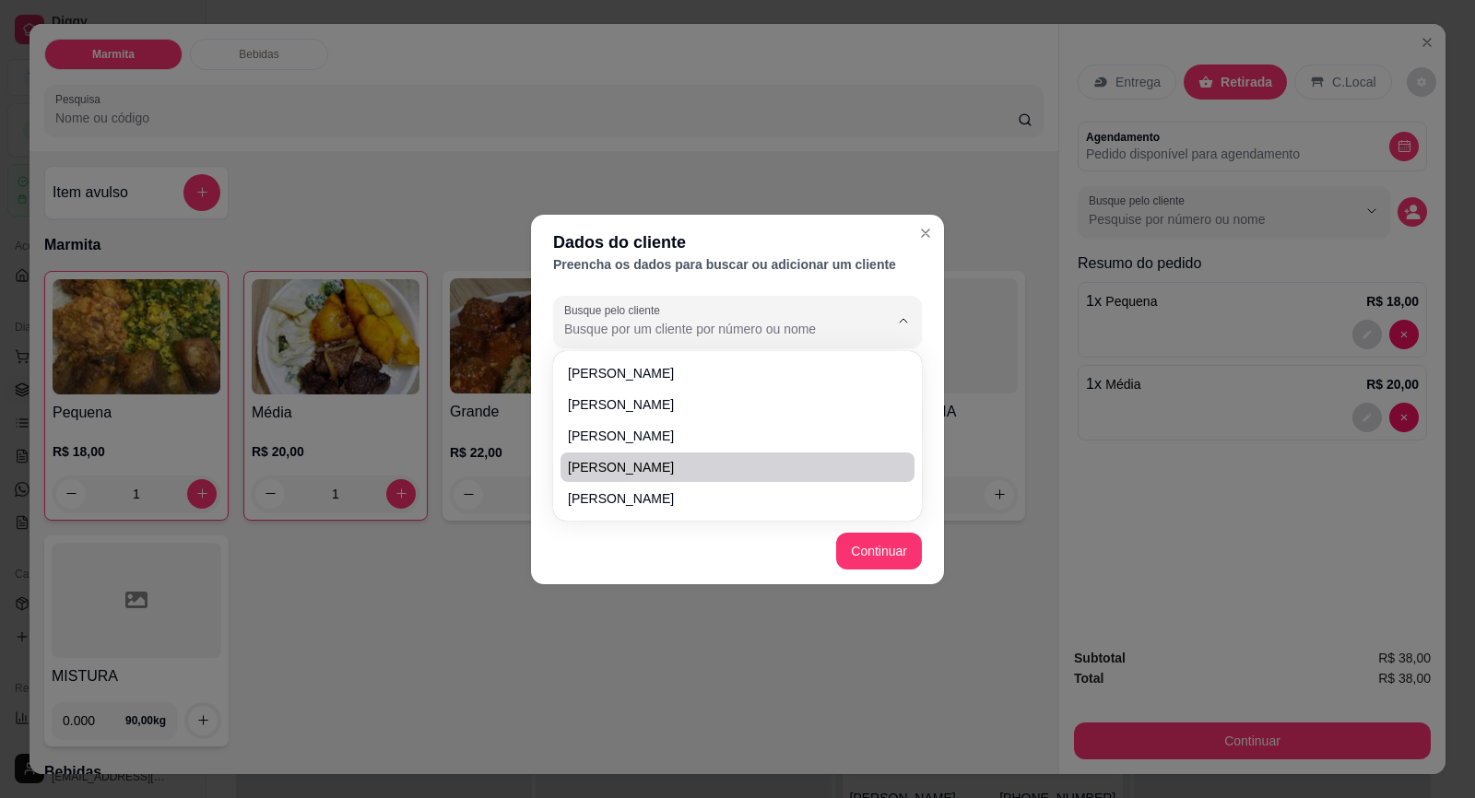
click at [934, 440] on div "Busque pelo cliente Número de contato Nome do cliente" at bounding box center [737, 402] width 413 height 229
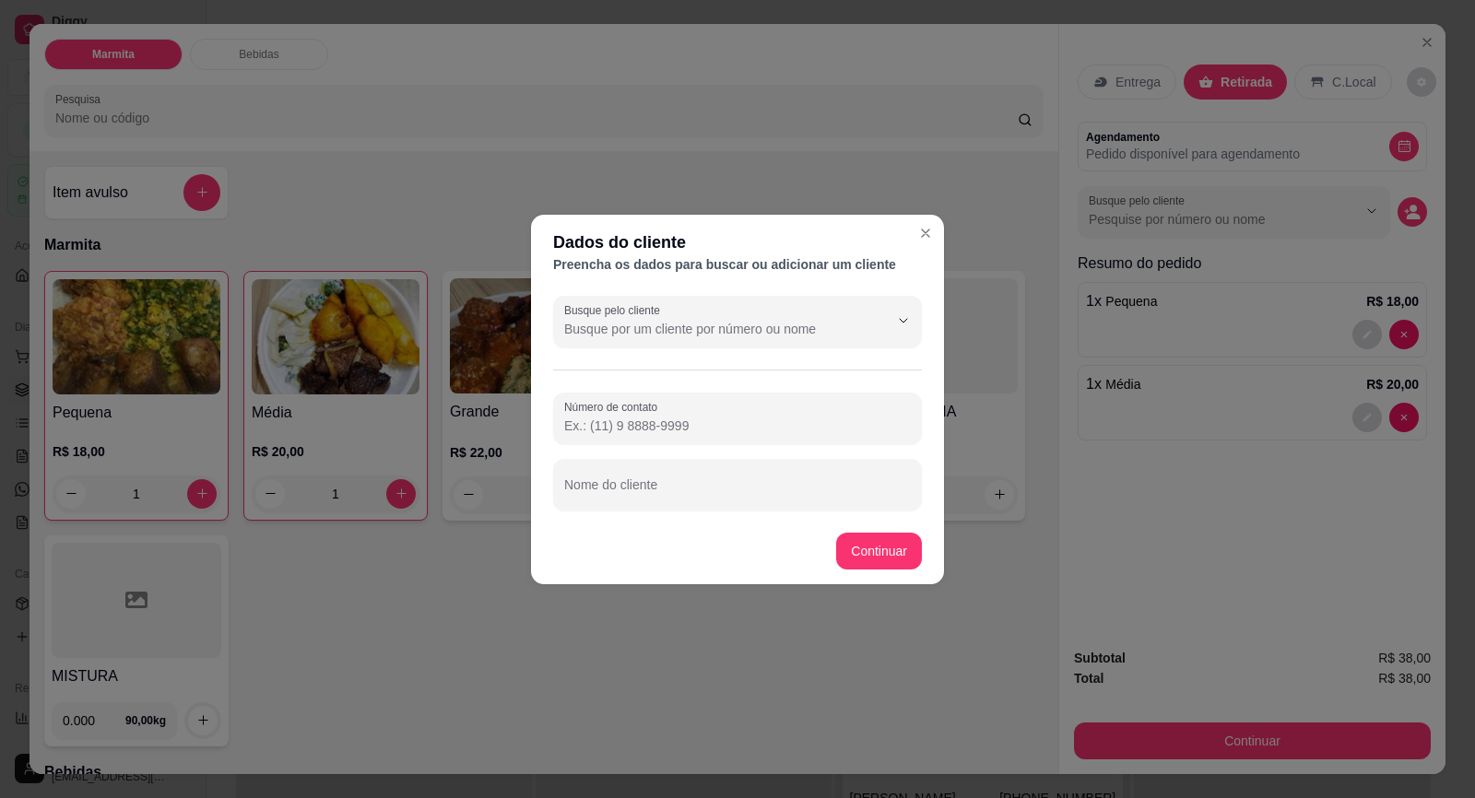
click at [745, 423] on input "Número de contato" at bounding box center [737, 426] width 347 height 18
paste input "[PHONE_NUMBER]"
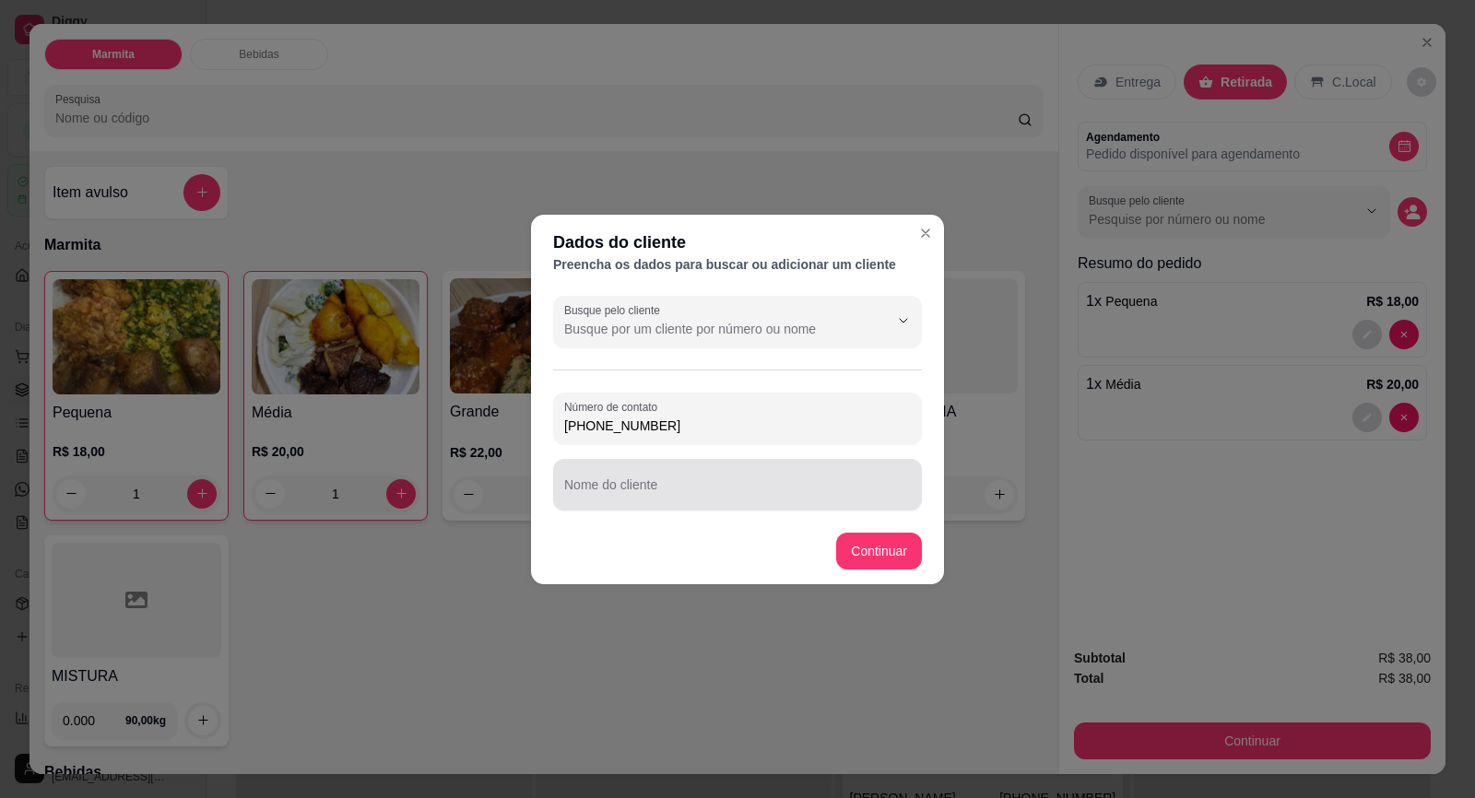
type input "[PHONE_NUMBER]"
click at [721, 477] on div at bounding box center [737, 484] width 347 height 37
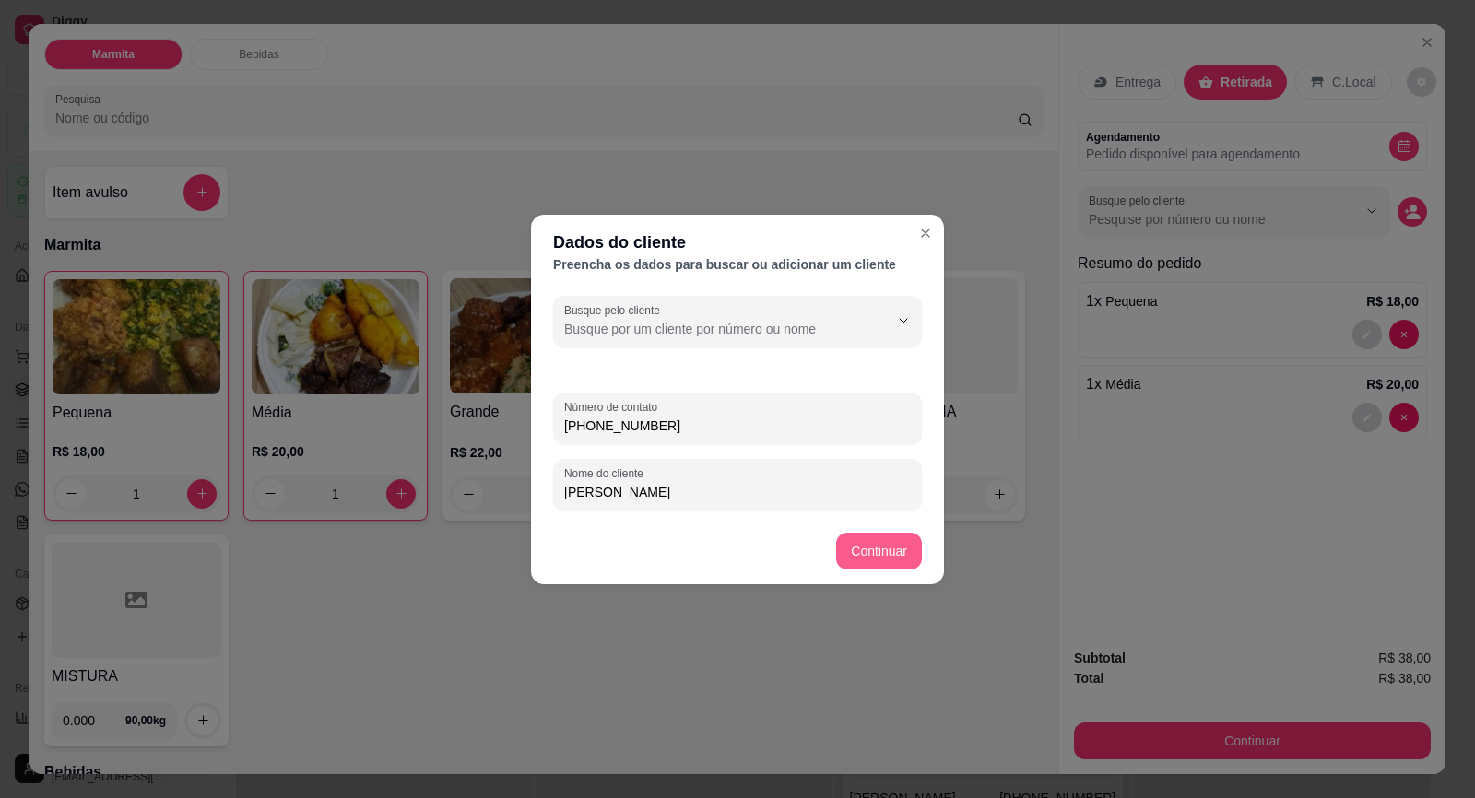
type input "[PERSON_NAME]"
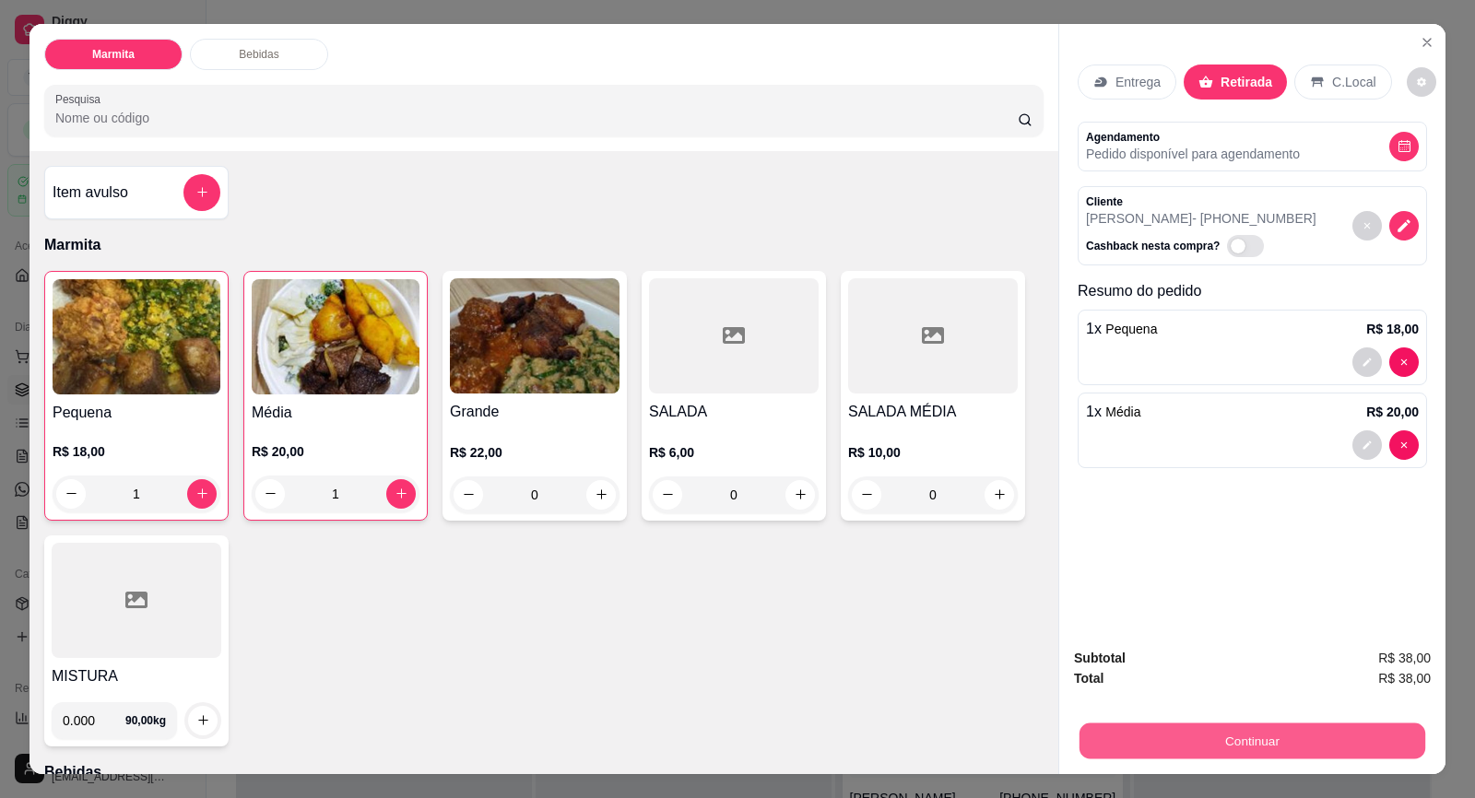
click at [1216, 739] on button "Continuar" at bounding box center [1252, 741] width 346 height 36
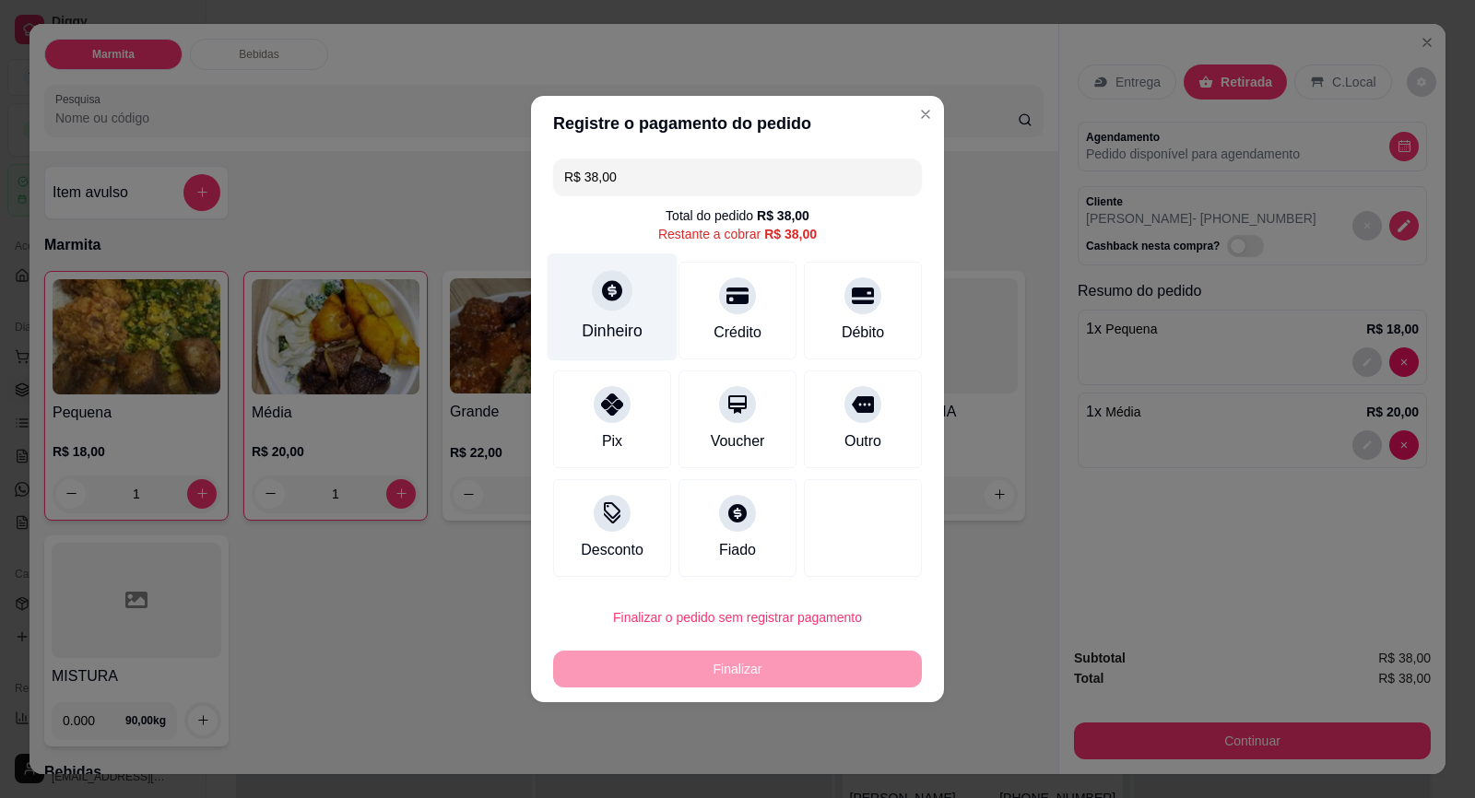
click at [623, 306] on div at bounding box center [612, 290] width 41 height 41
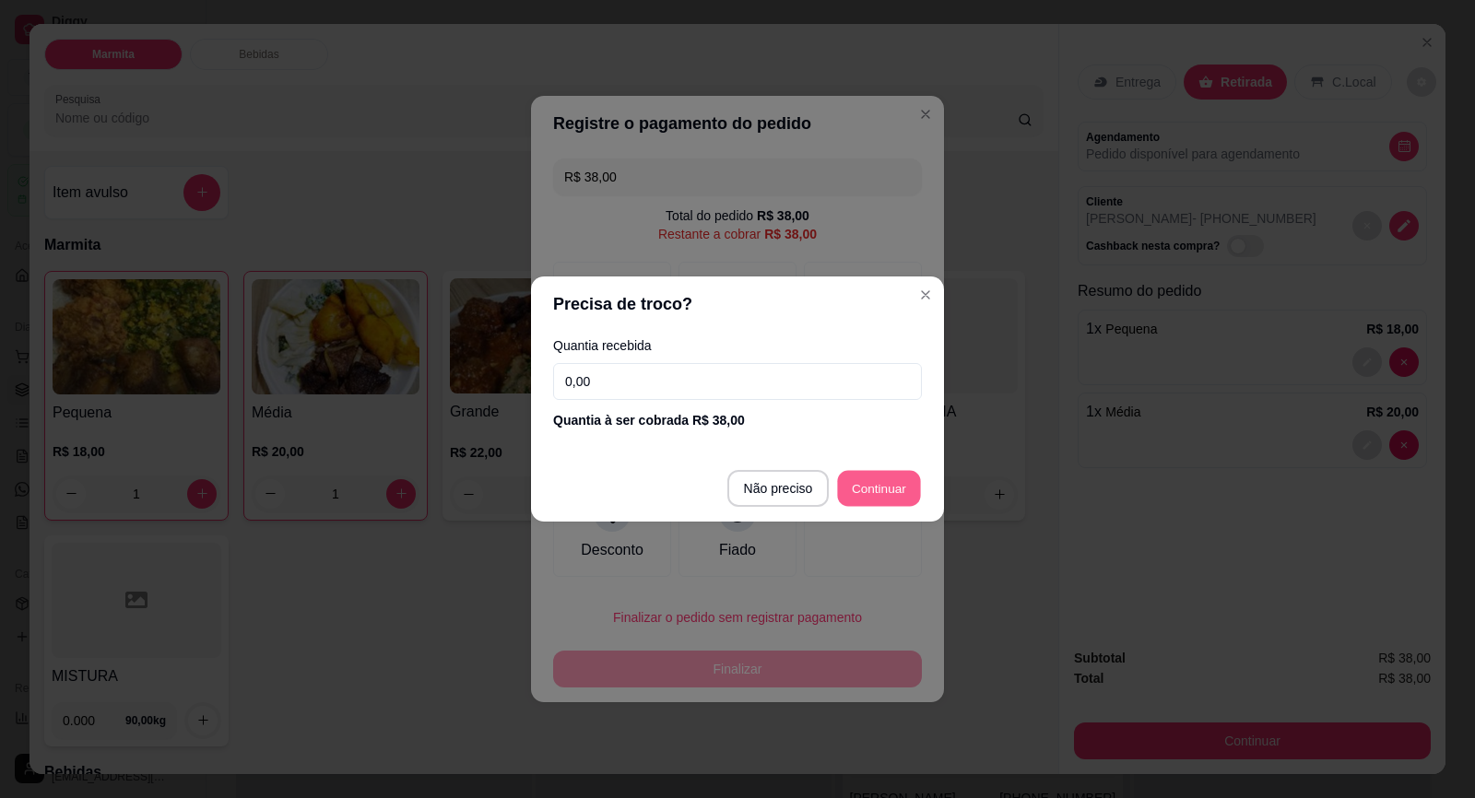
type input "R$ 0,00"
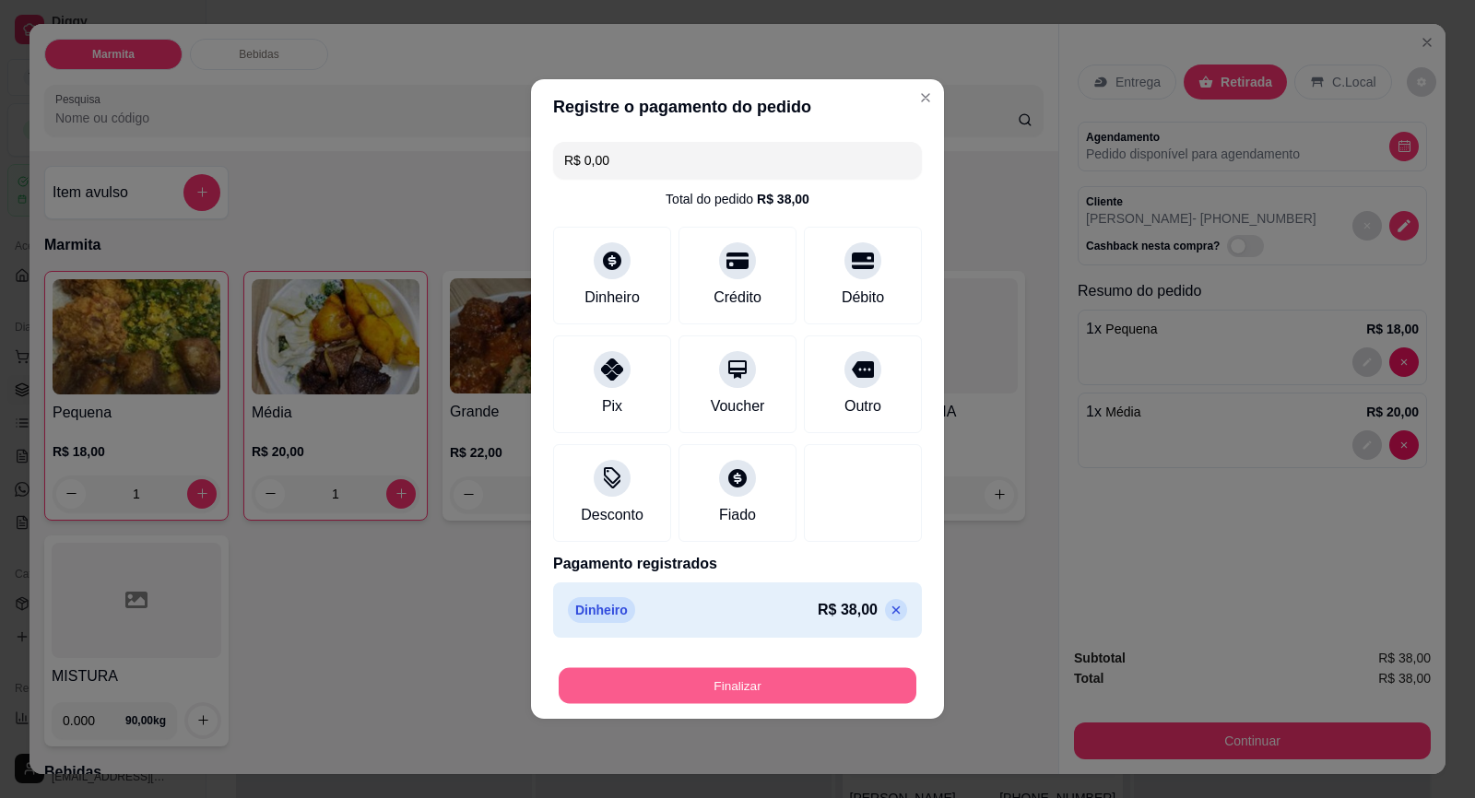
click at [846, 673] on button "Finalizar" at bounding box center [737, 686] width 358 height 36
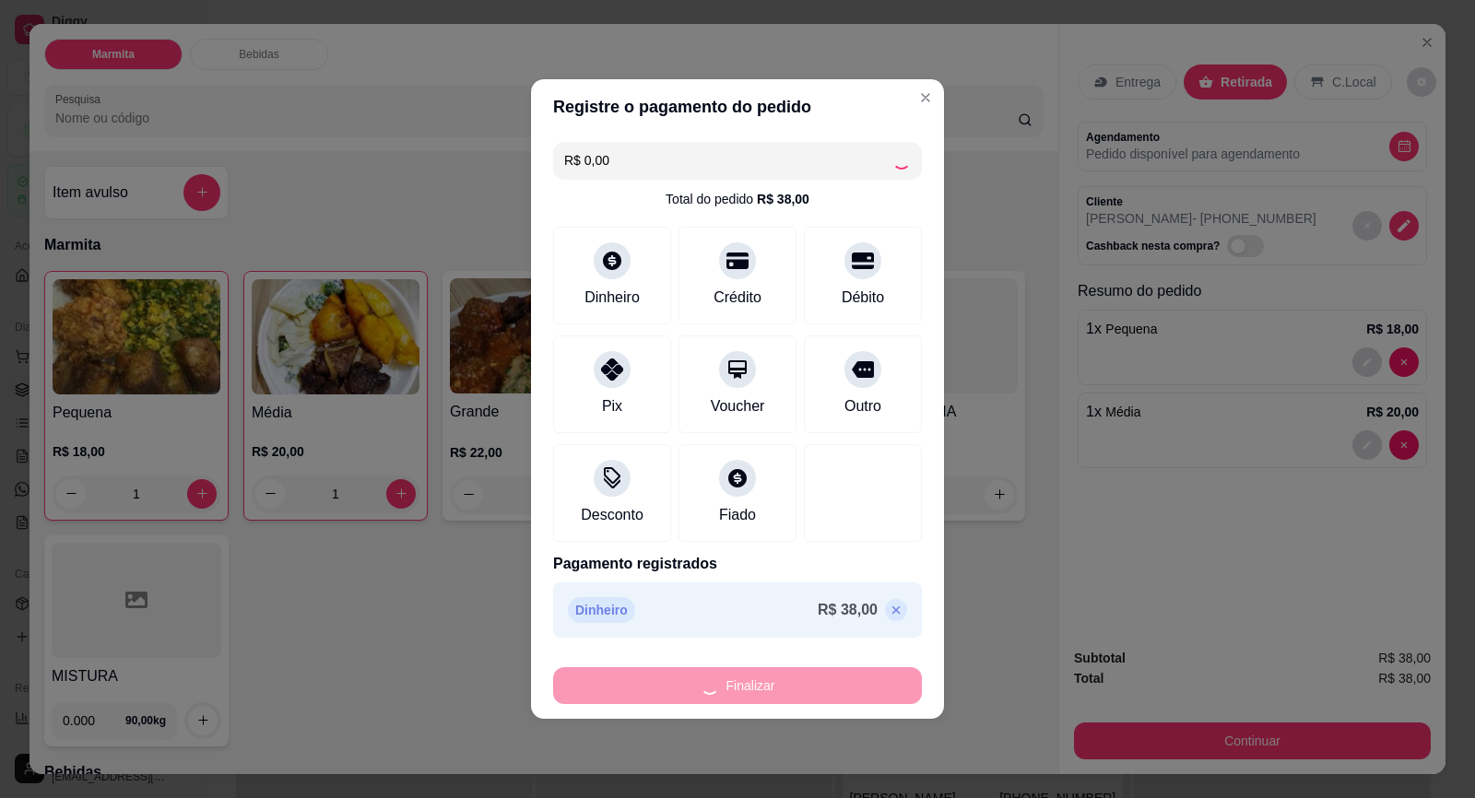
type input "0"
type input "-R$ 38,00"
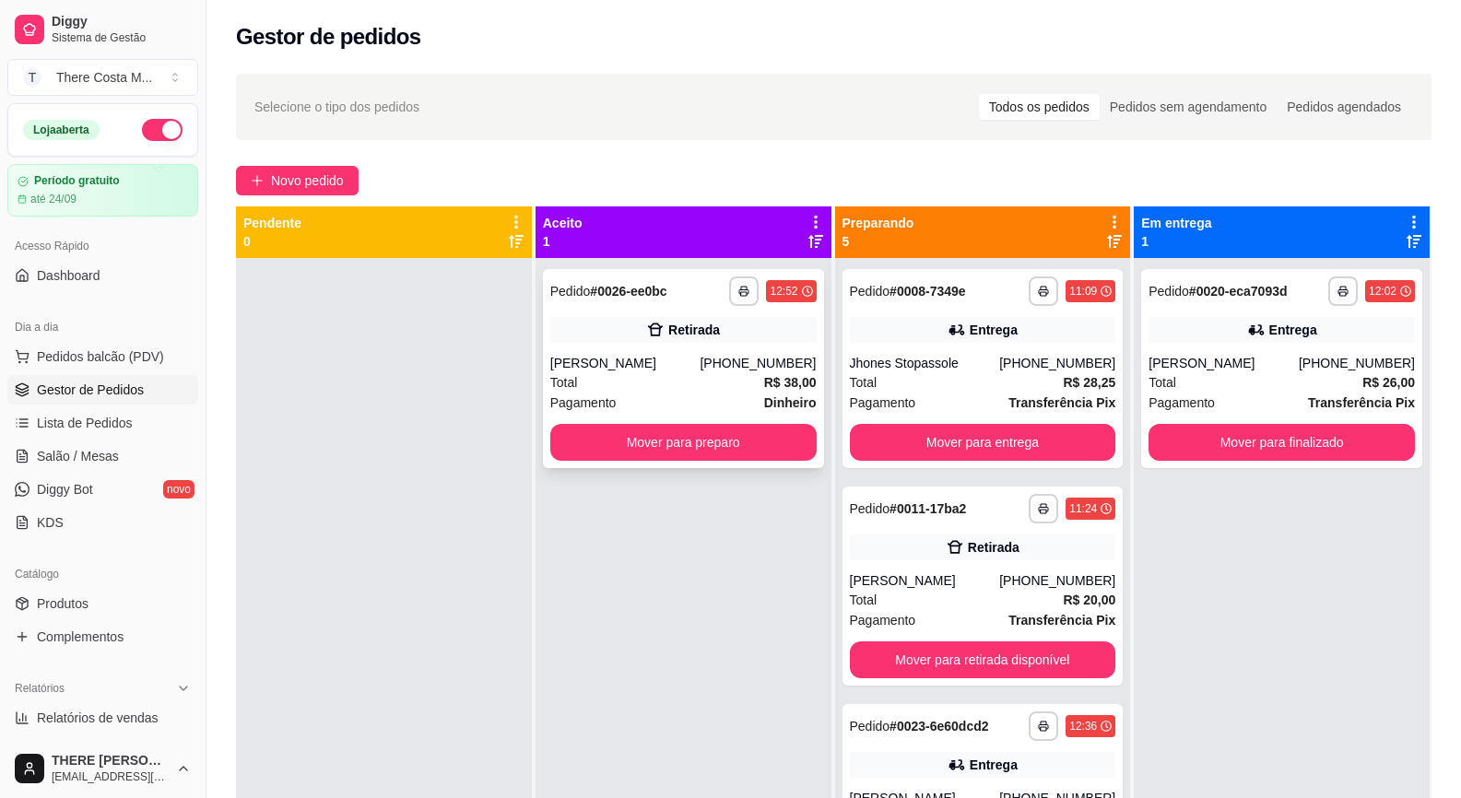
click at [615, 354] on div "MAURO DOCE" at bounding box center [625, 363] width 150 height 18
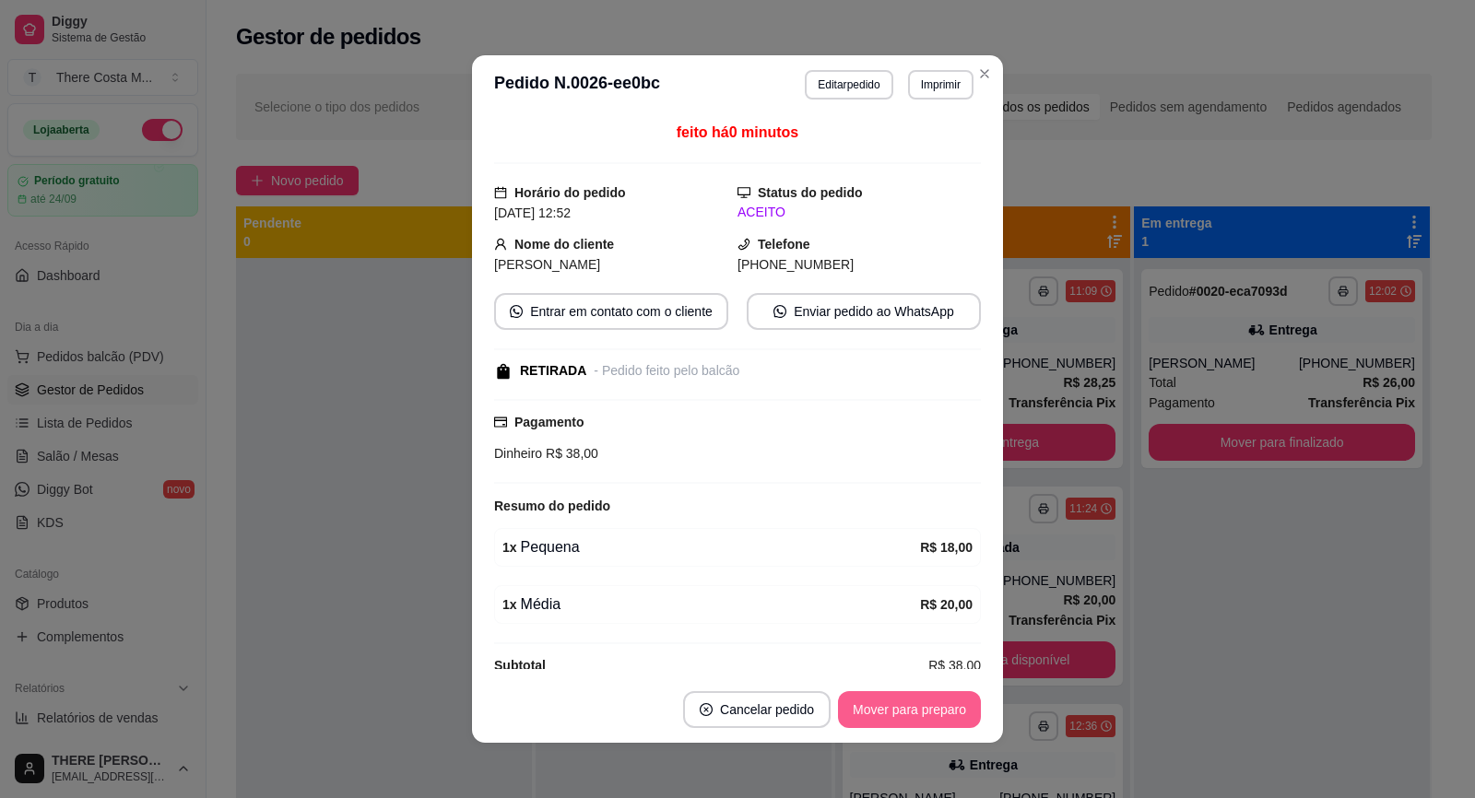
click at [916, 710] on button "Mover para preparo" at bounding box center [909, 709] width 143 height 37
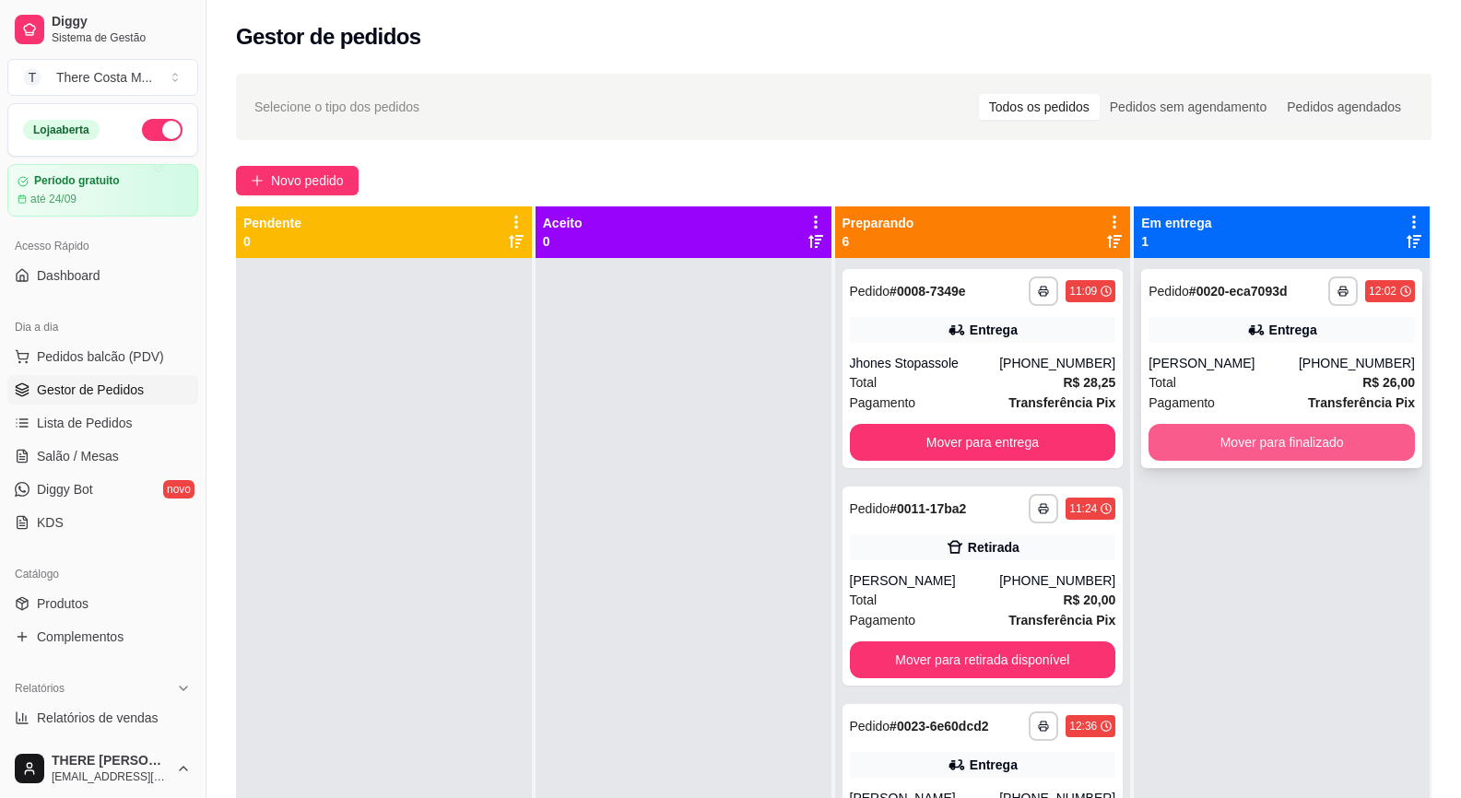
click at [1285, 438] on button "Mover para finalizado" at bounding box center [1281, 442] width 266 height 37
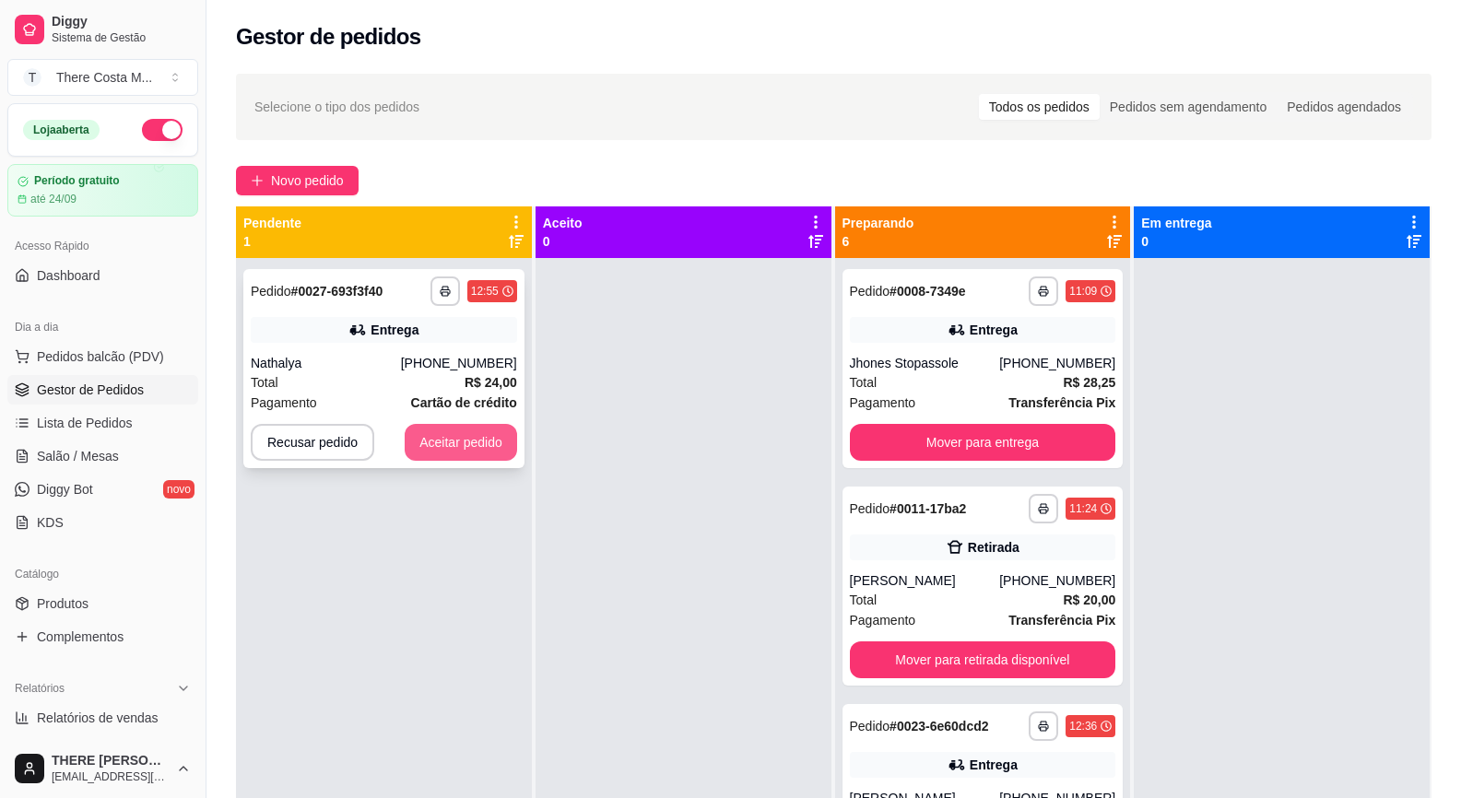
click at [478, 438] on button "Aceitar pedido" at bounding box center [461, 442] width 112 height 37
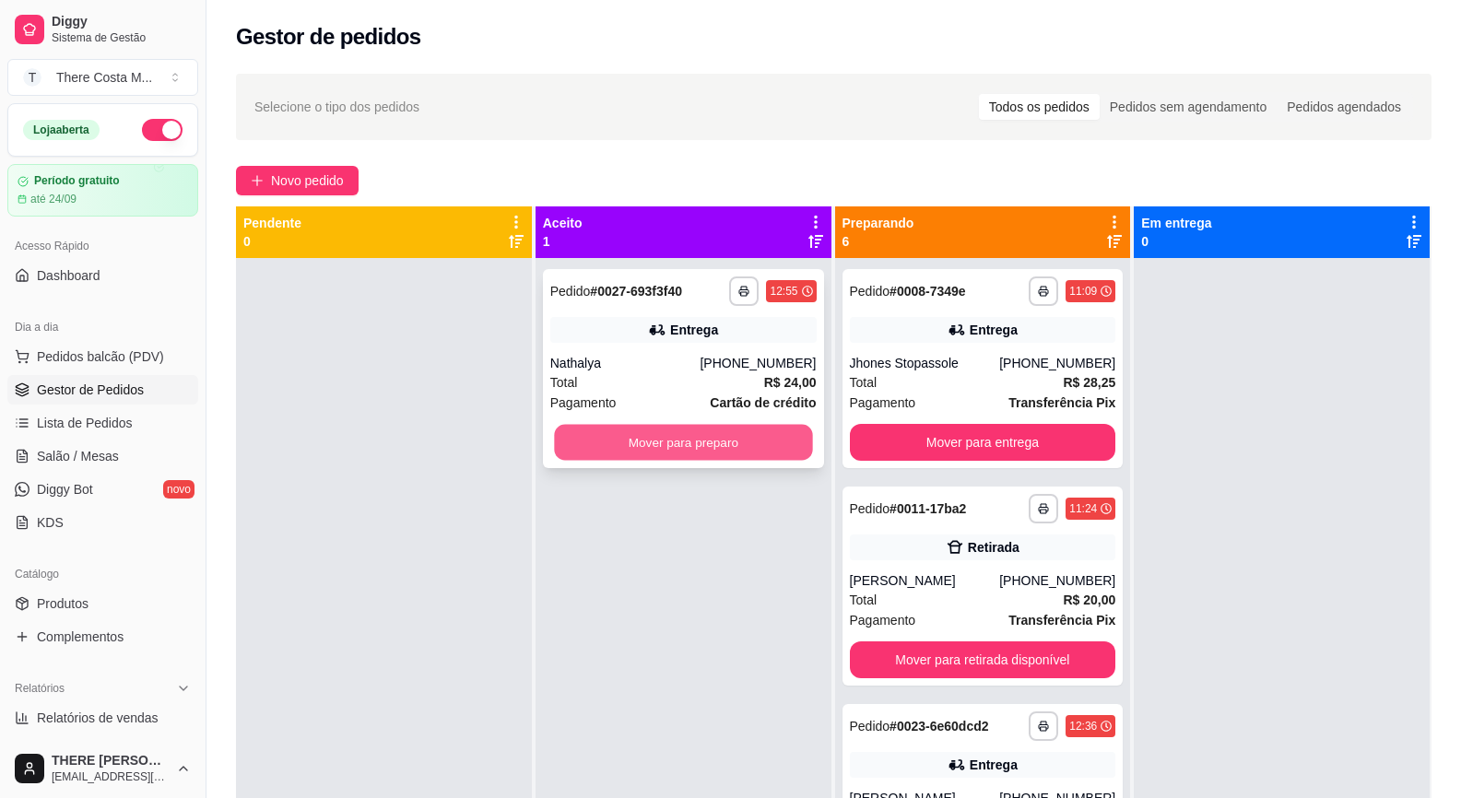
click at [735, 436] on button "Mover para preparo" at bounding box center [683, 443] width 258 height 36
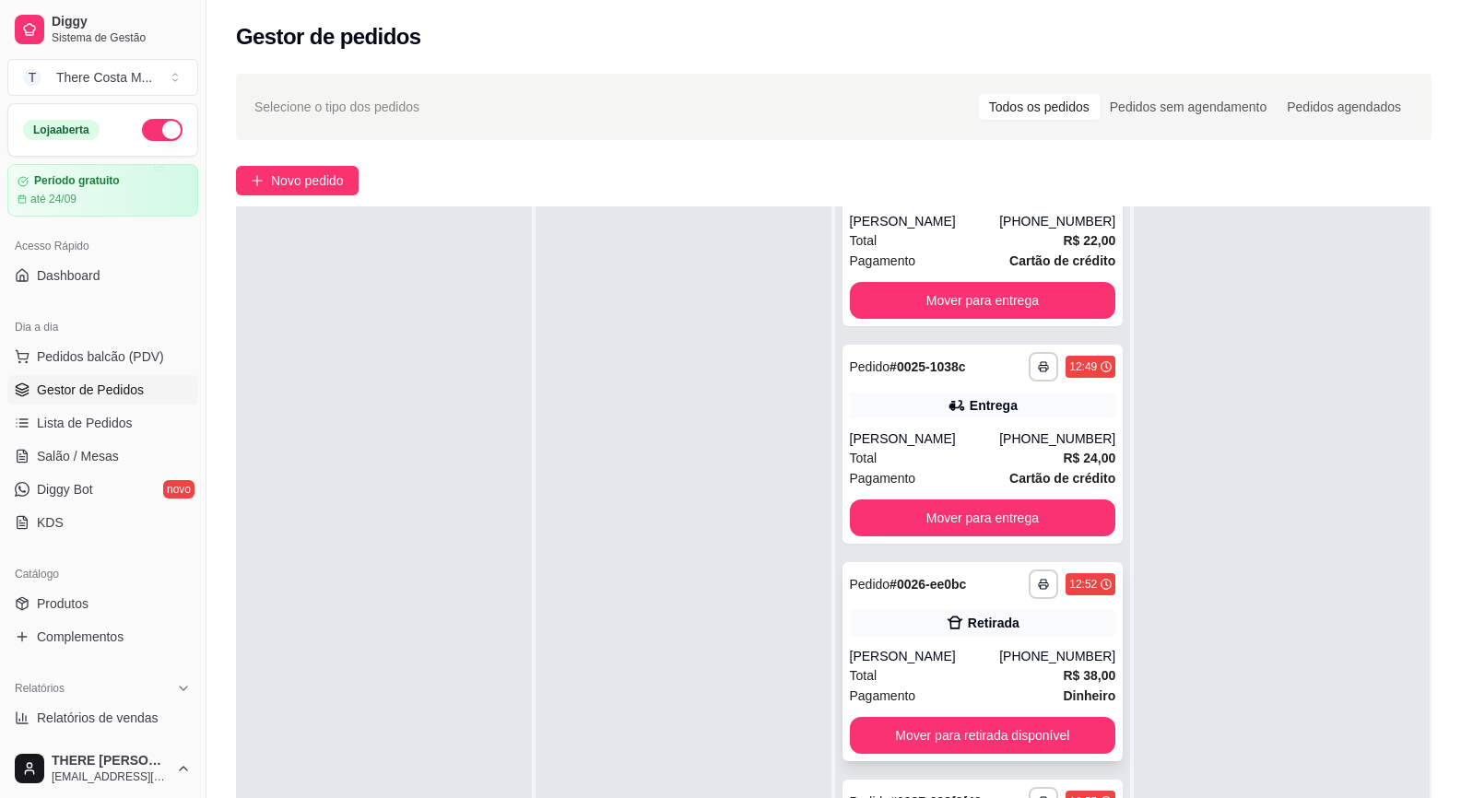
scroll to position [281, 0]
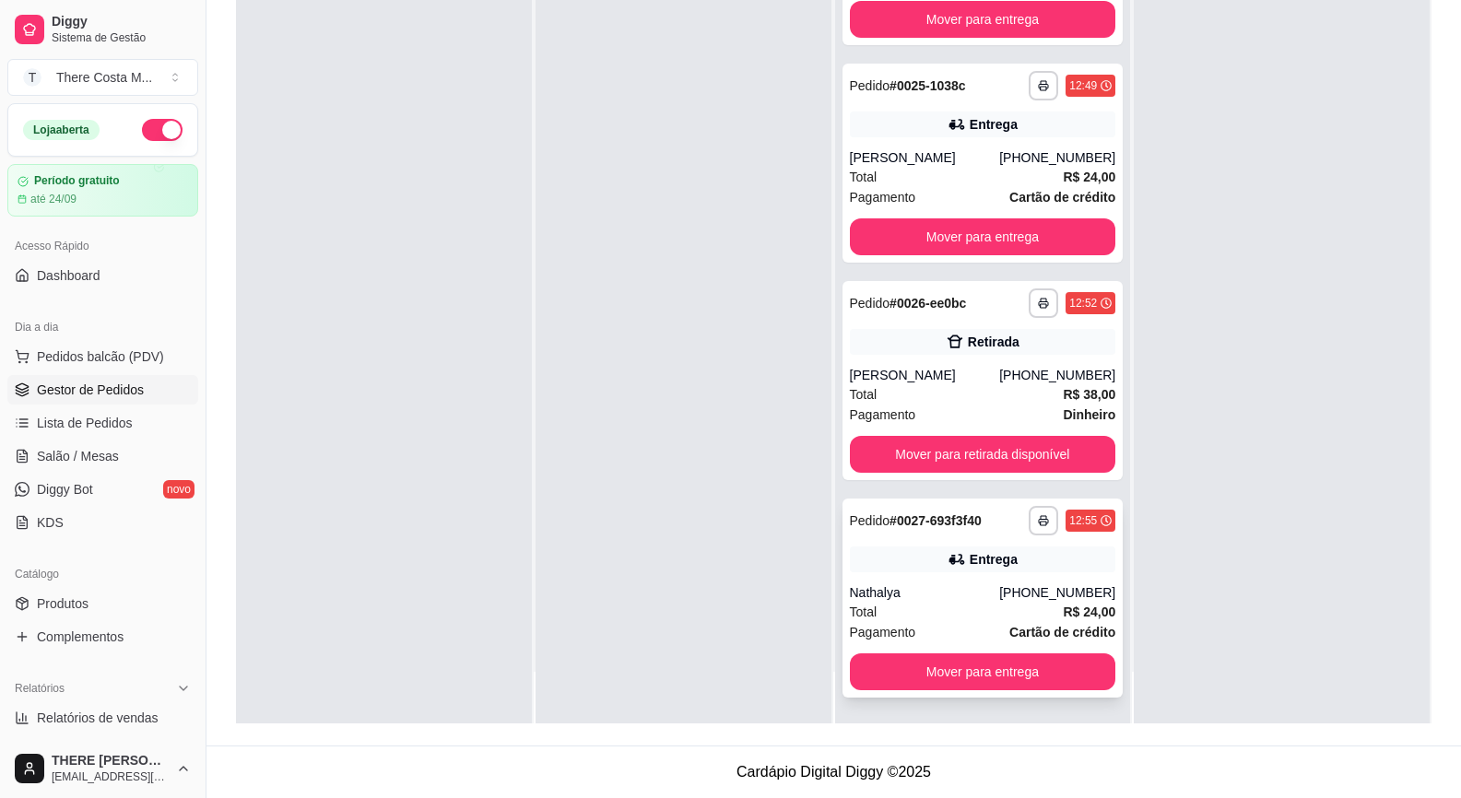
click at [951, 605] on div "Total R$ 24,00" at bounding box center [983, 612] width 266 height 20
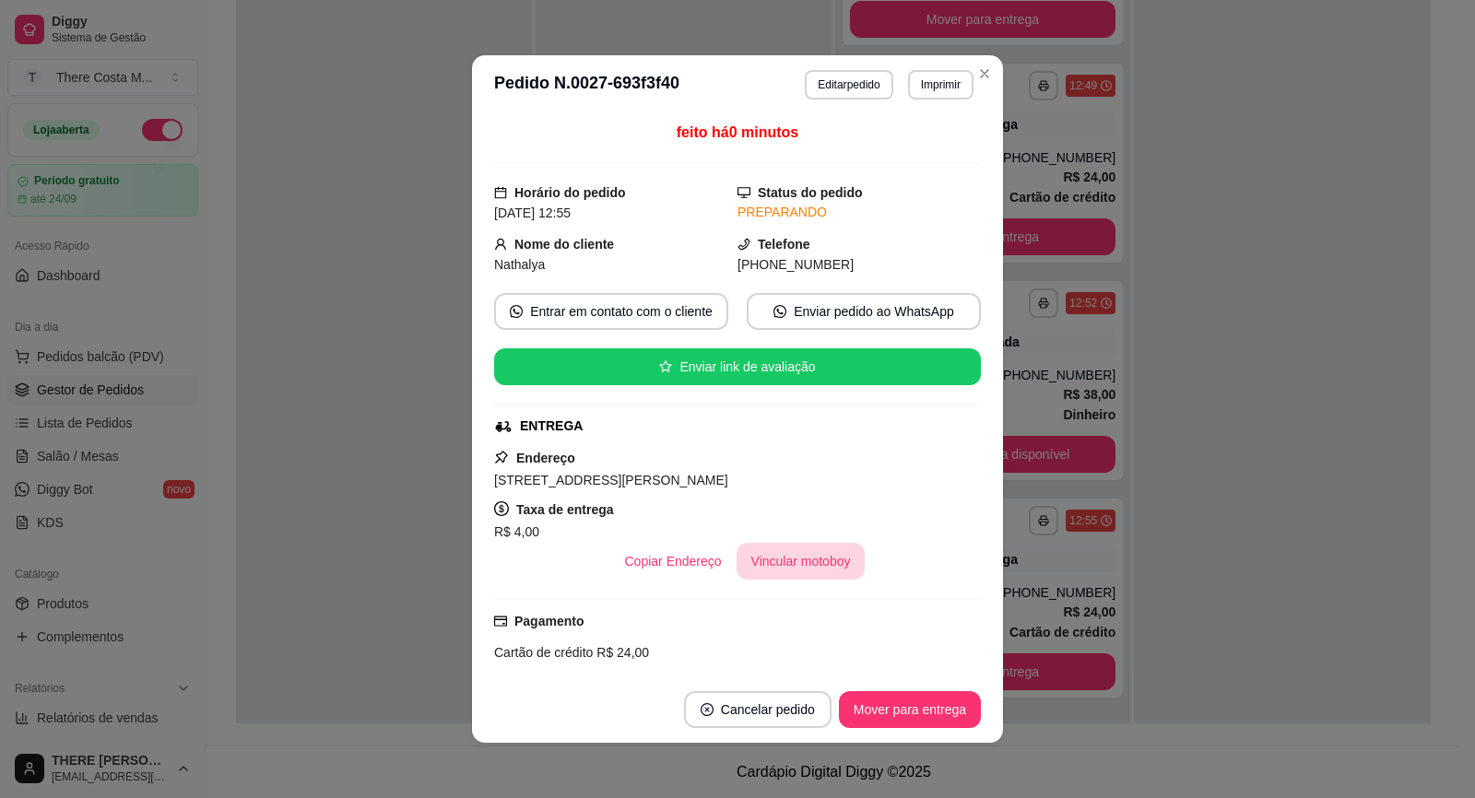
click at [793, 563] on button "Vincular motoboy" at bounding box center [800, 561] width 129 height 37
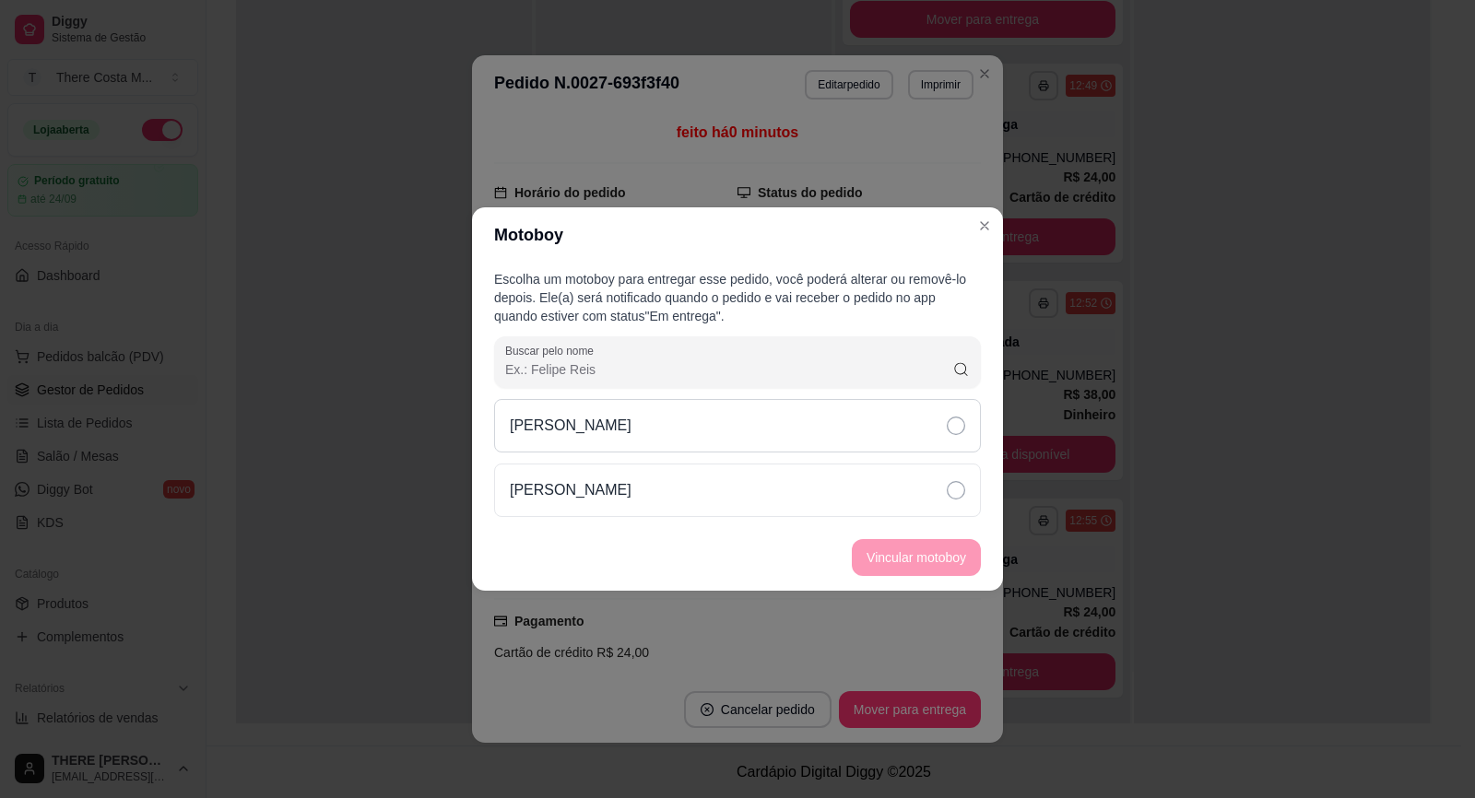
click at [770, 436] on div "[PERSON_NAME]" at bounding box center [737, 425] width 487 height 53
click at [890, 556] on button "Vincular motoboy" at bounding box center [915, 558] width 125 height 36
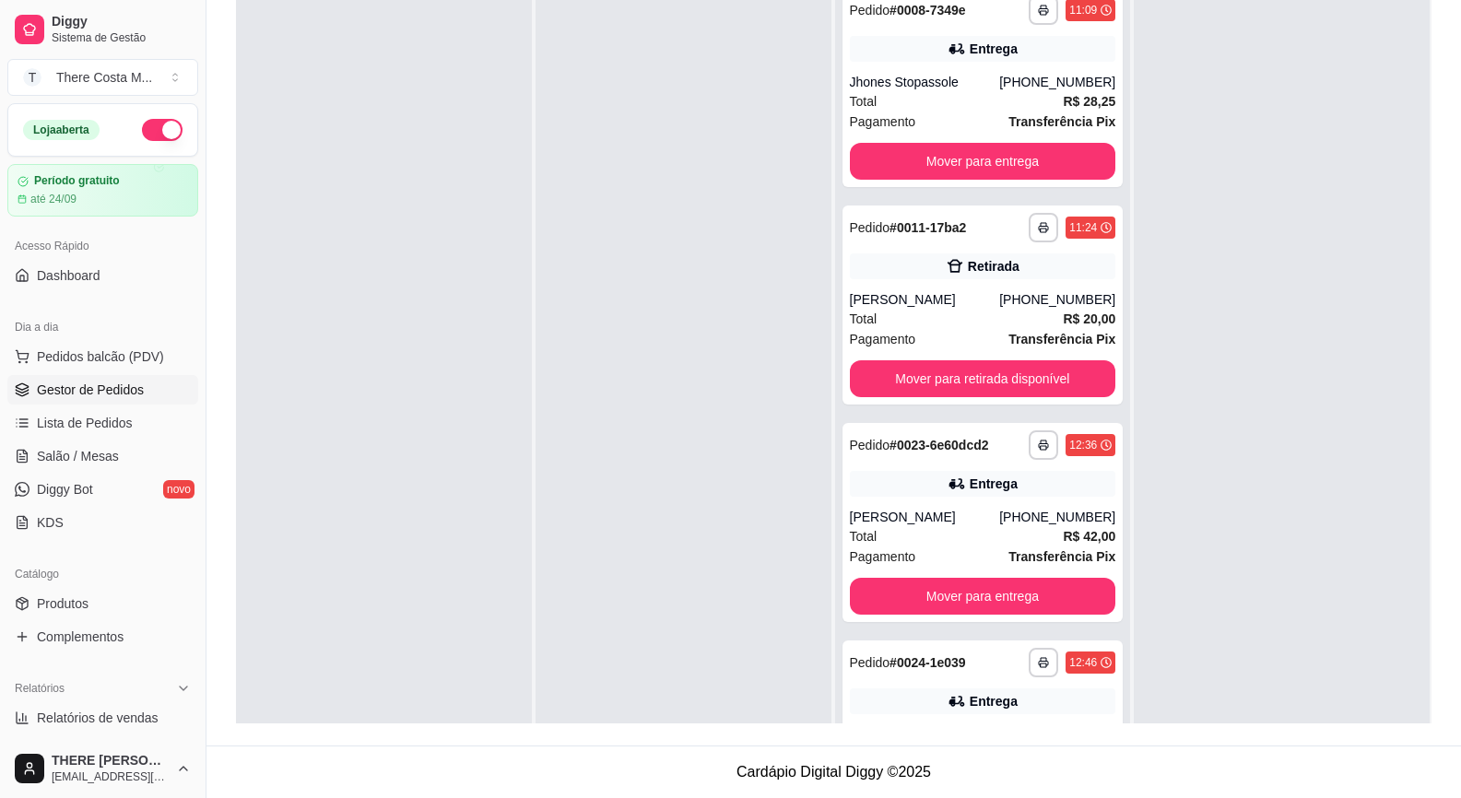
scroll to position [0, 0]
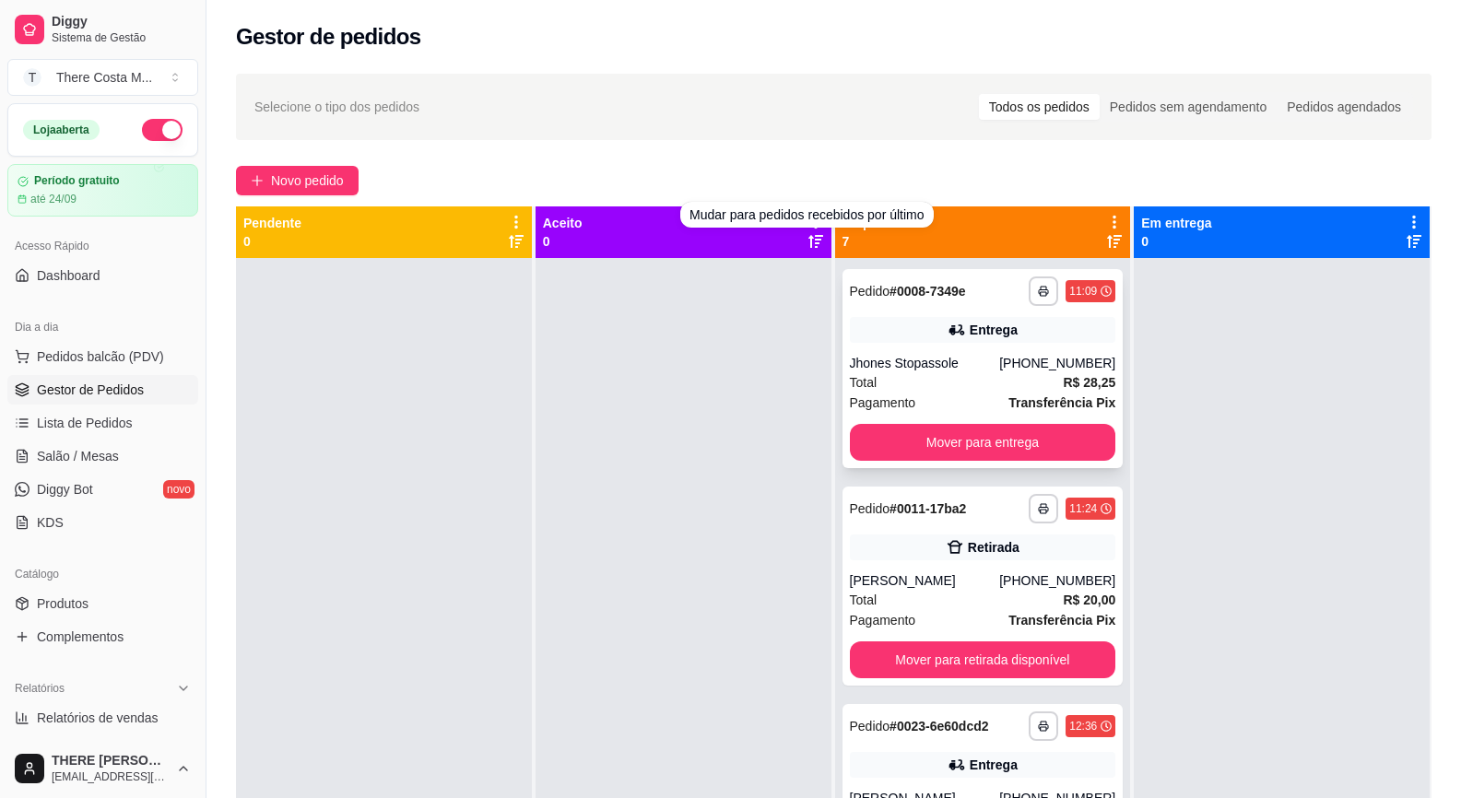
click at [911, 302] on div "**********" at bounding box center [983, 290] width 266 height 29
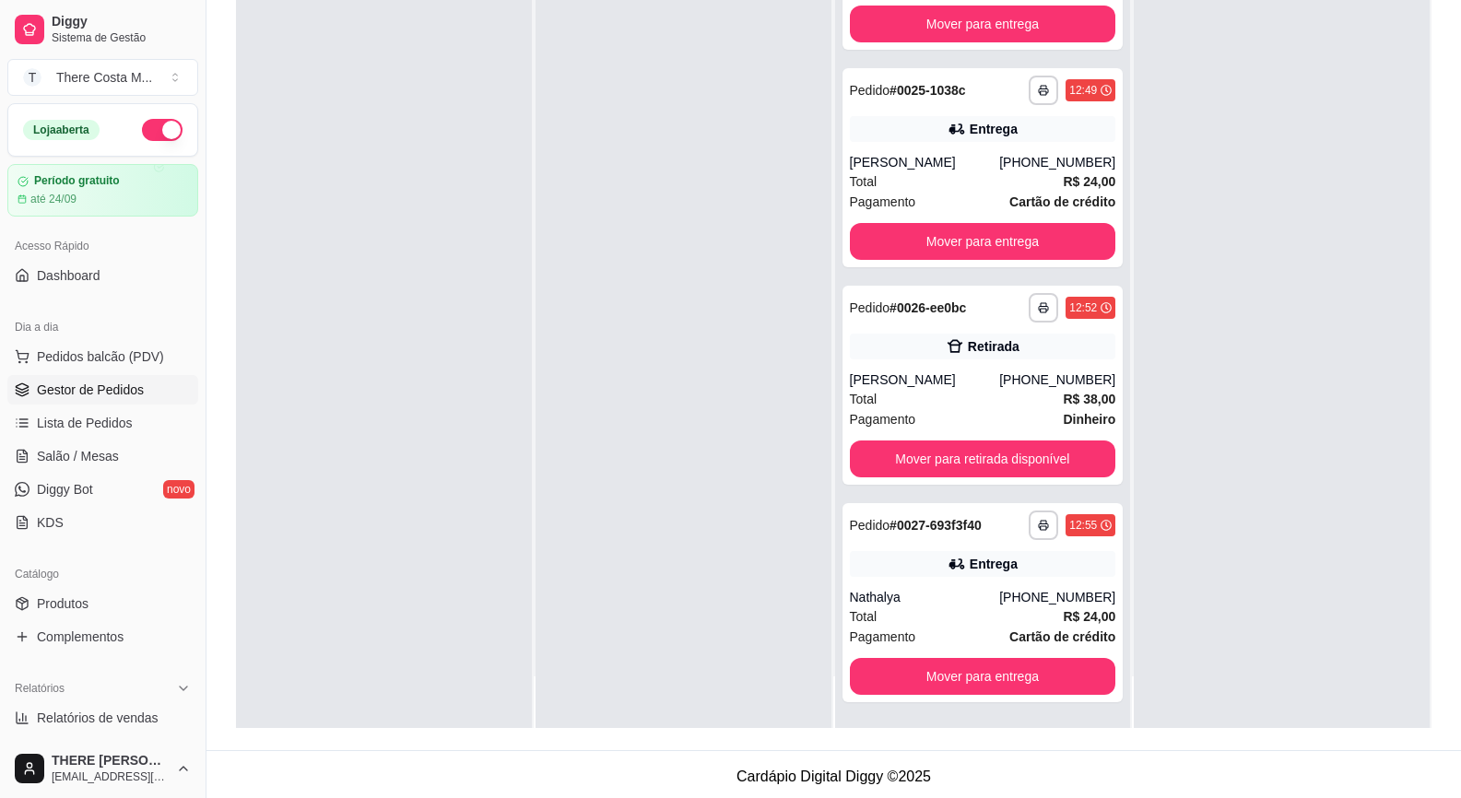
scroll to position [281, 0]
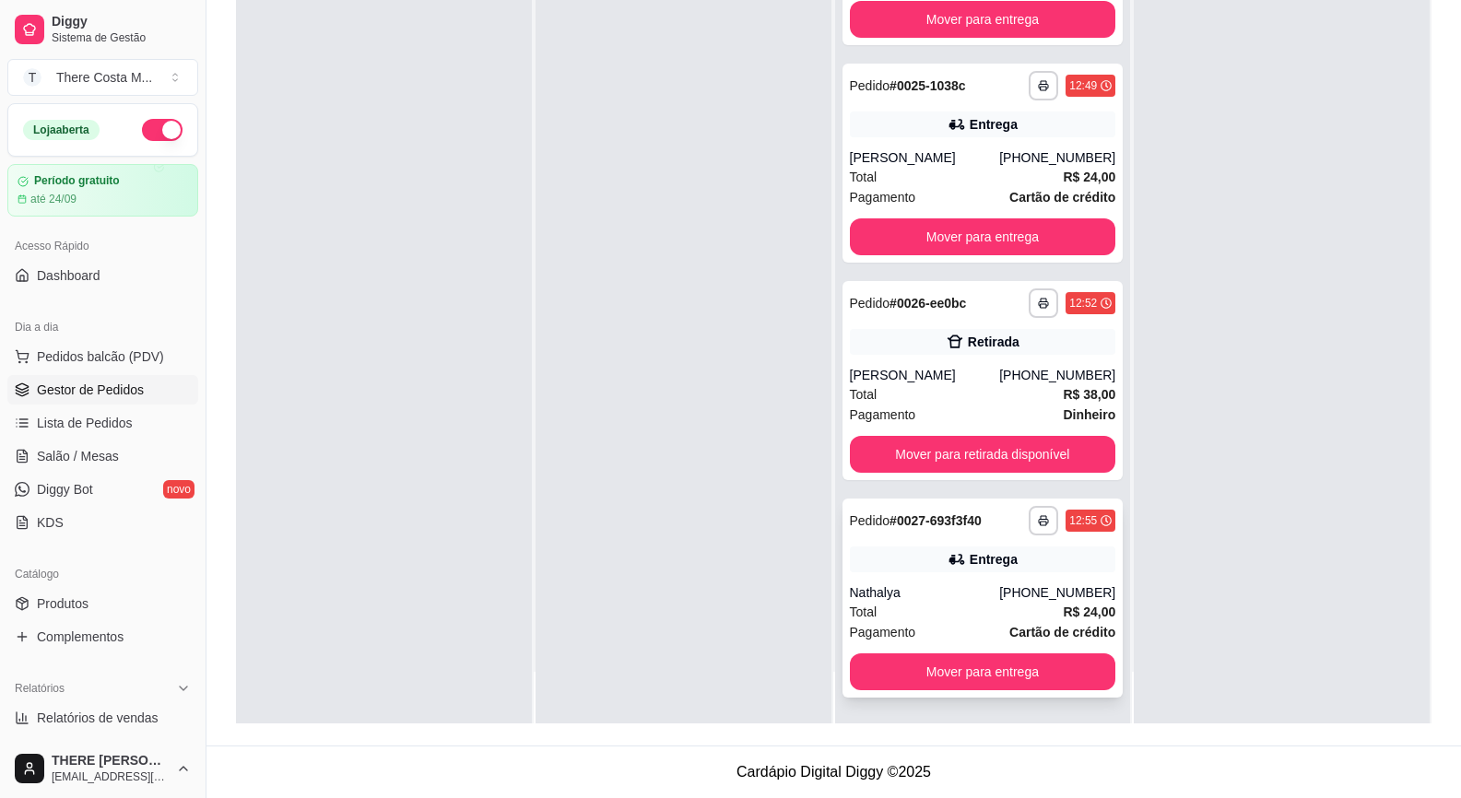
click at [984, 573] on div "**********" at bounding box center [982, 598] width 281 height 199
click at [962, 385] on div "Total R$ 38,00" at bounding box center [983, 394] width 266 height 20
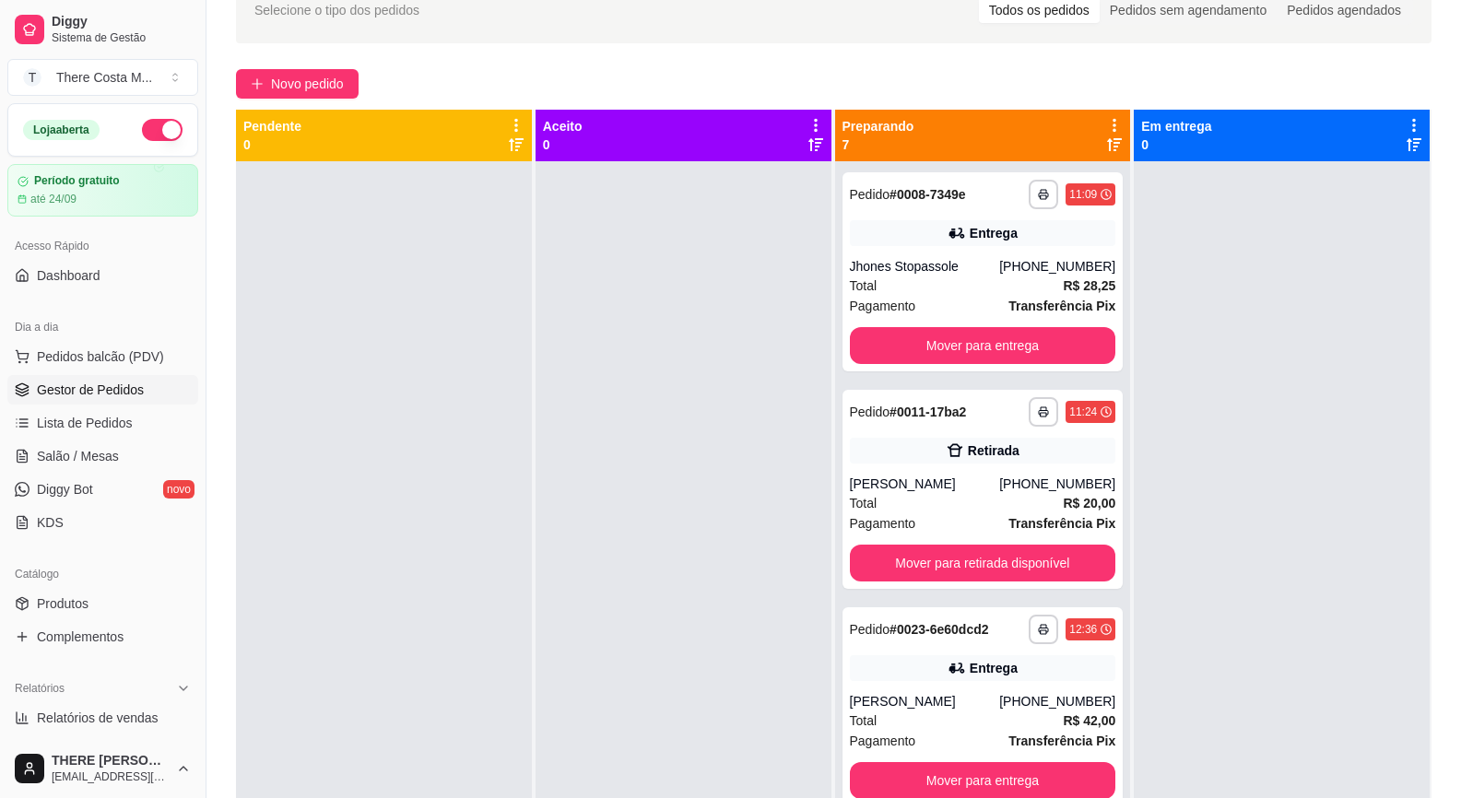
scroll to position [0, 0]
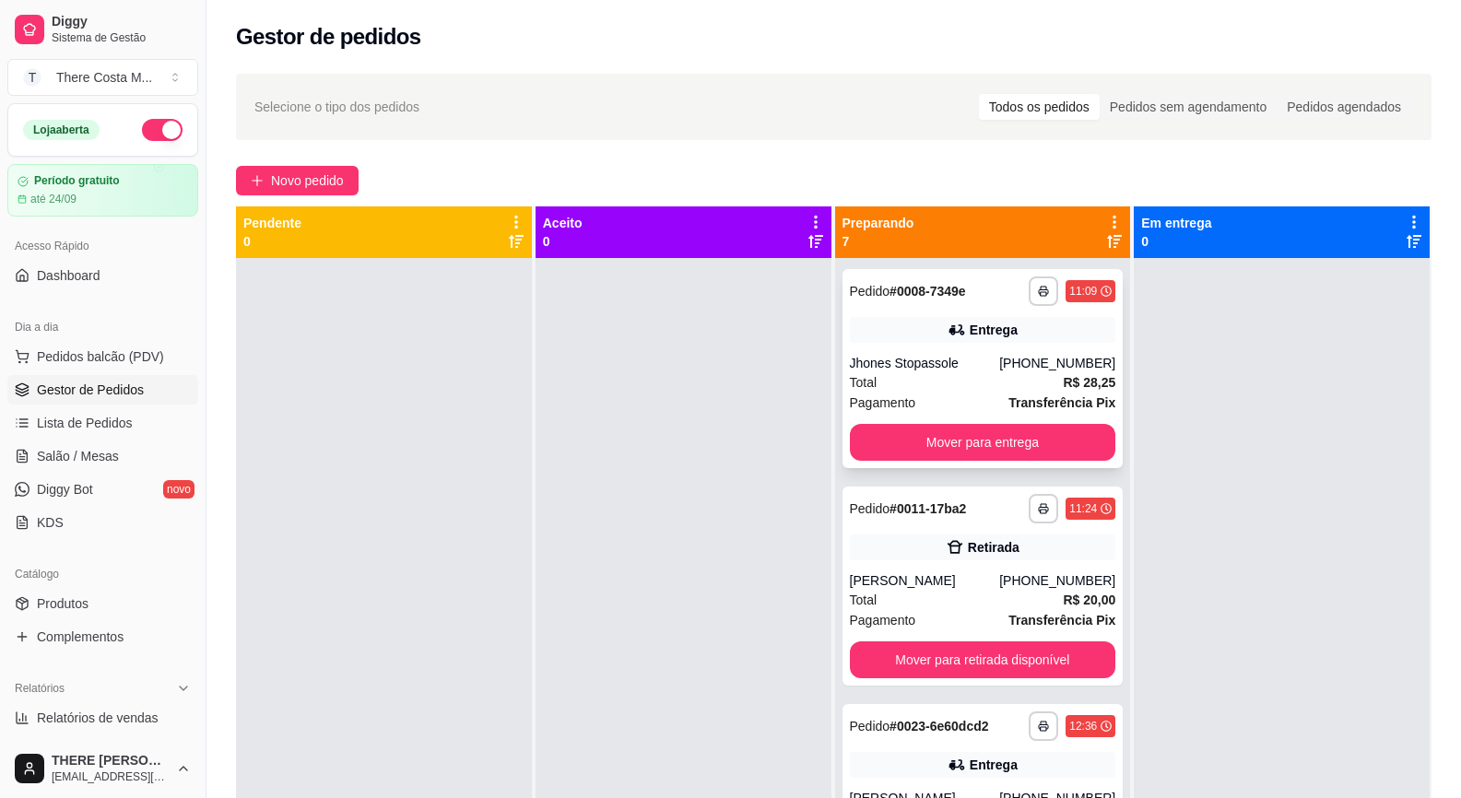
click at [969, 373] on div "Total R$ 28,25" at bounding box center [983, 382] width 266 height 20
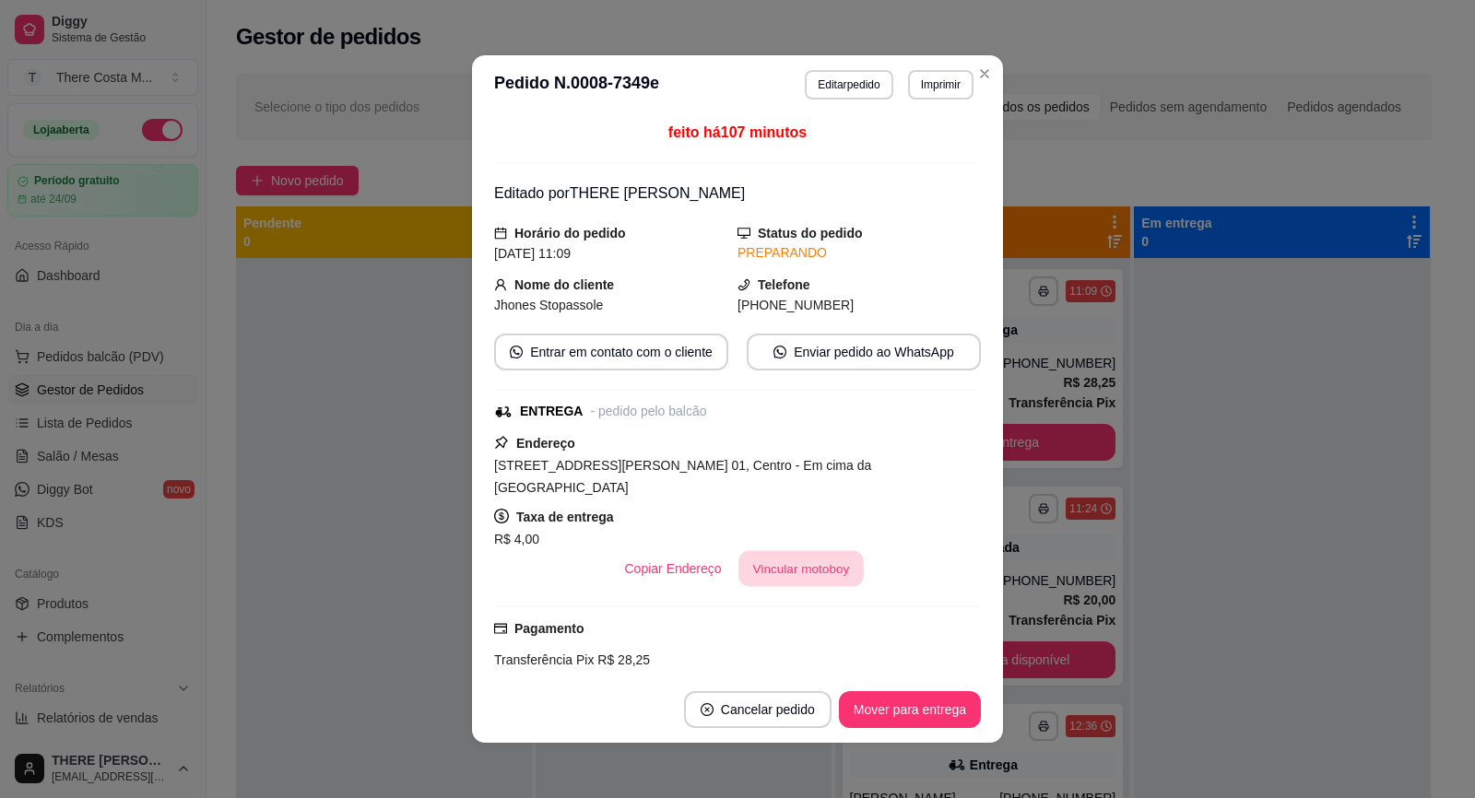
click at [812, 553] on button "Vincular motoboy" at bounding box center [800, 569] width 125 height 36
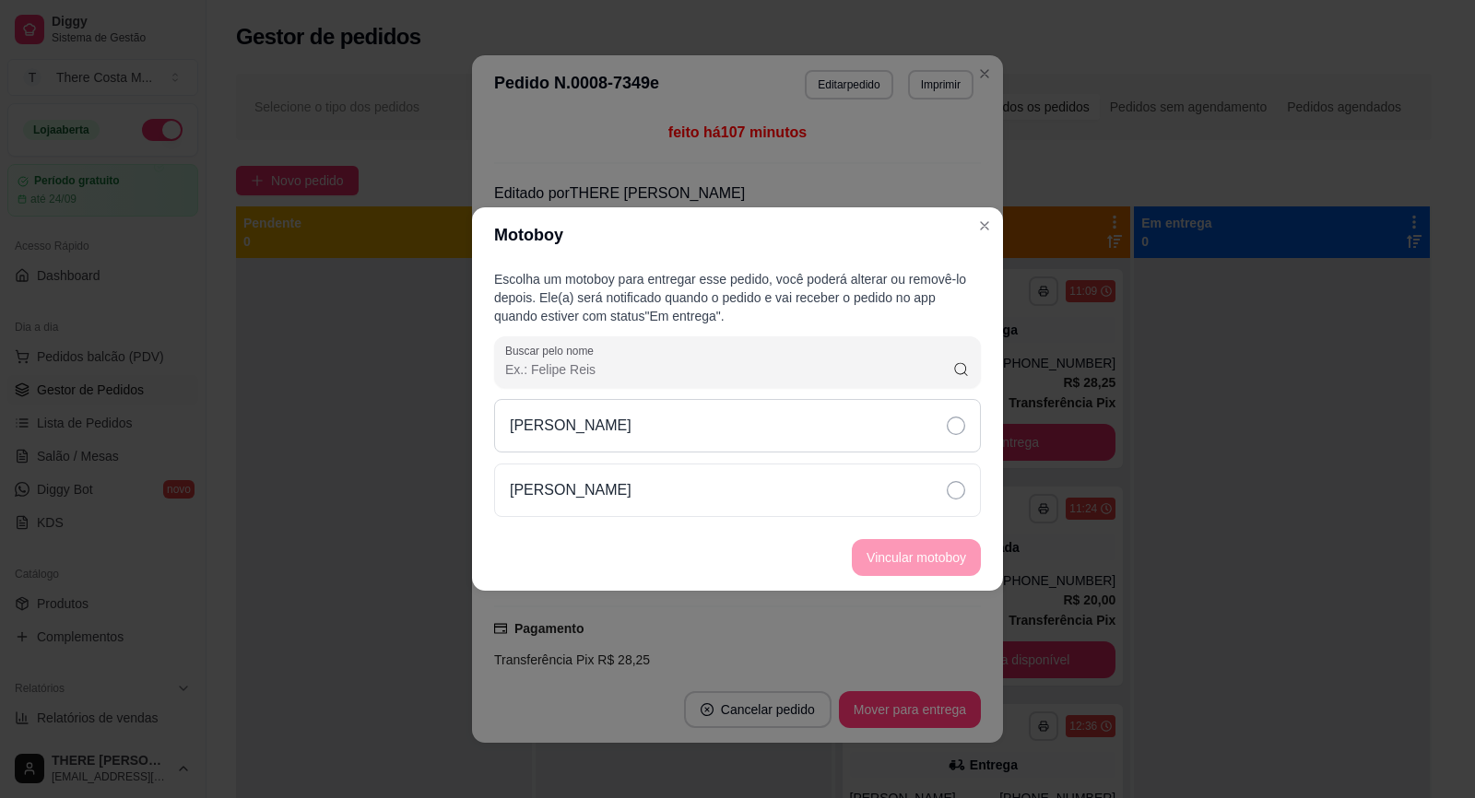
click at [808, 428] on div "[PERSON_NAME]" at bounding box center [737, 425] width 487 height 53
click at [922, 545] on button "Vincular motoboy" at bounding box center [916, 557] width 129 height 37
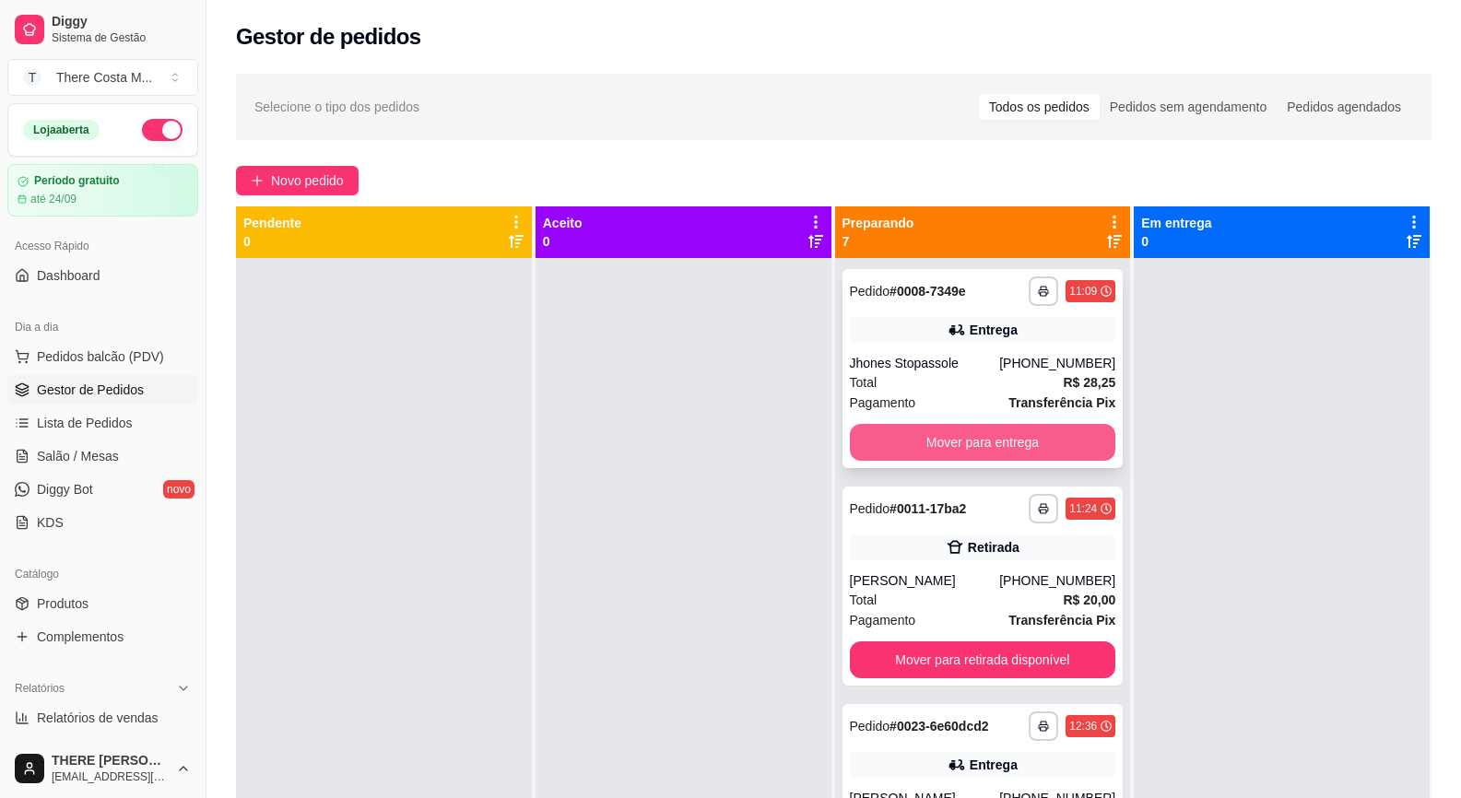
click at [976, 439] on button "Mover para entrega" at bounding box center [983, 442] width 266 height 37
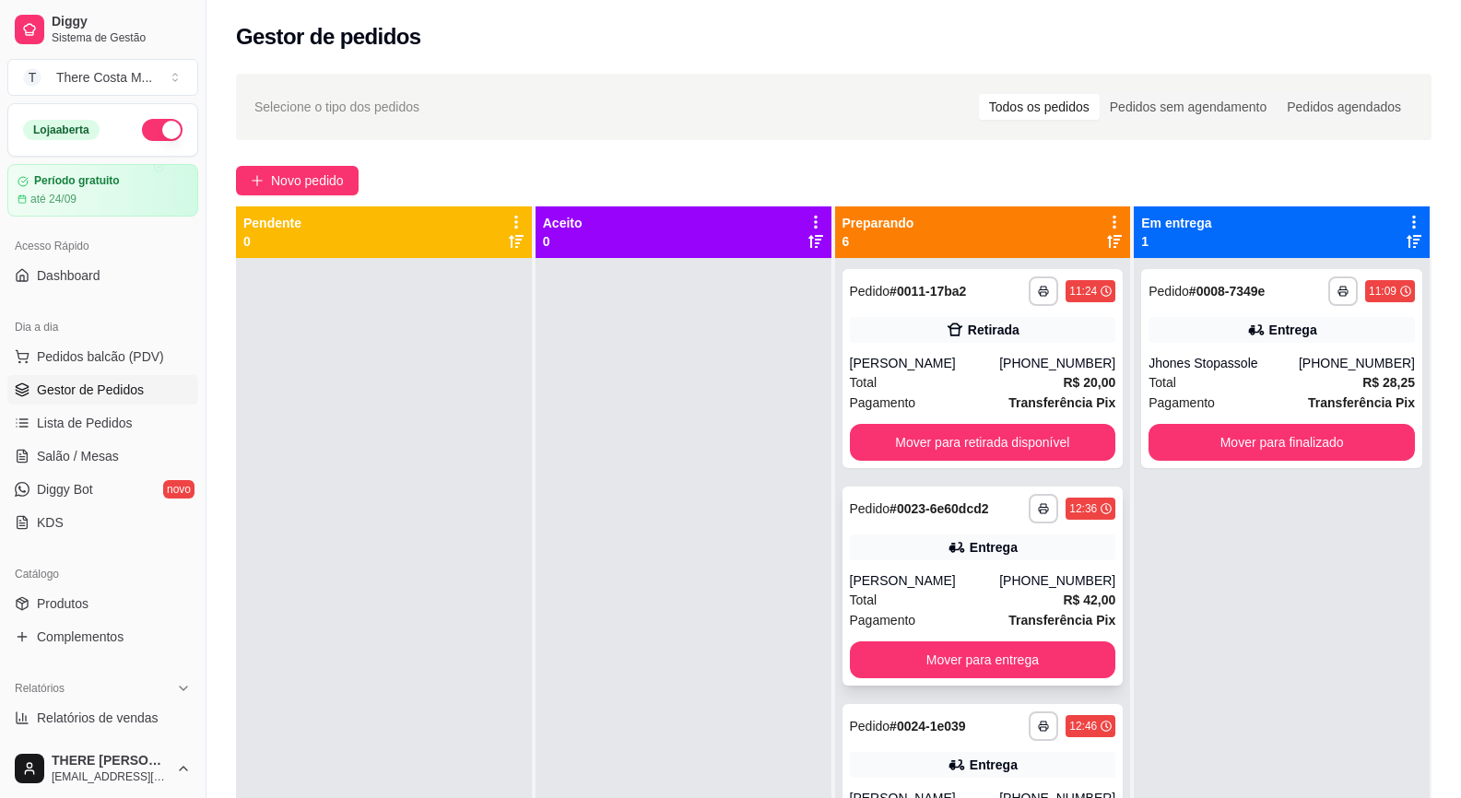
click at [1029, 591] on div "Total R$ 42,00" at bounding box center [983, 600] width 266 height 20
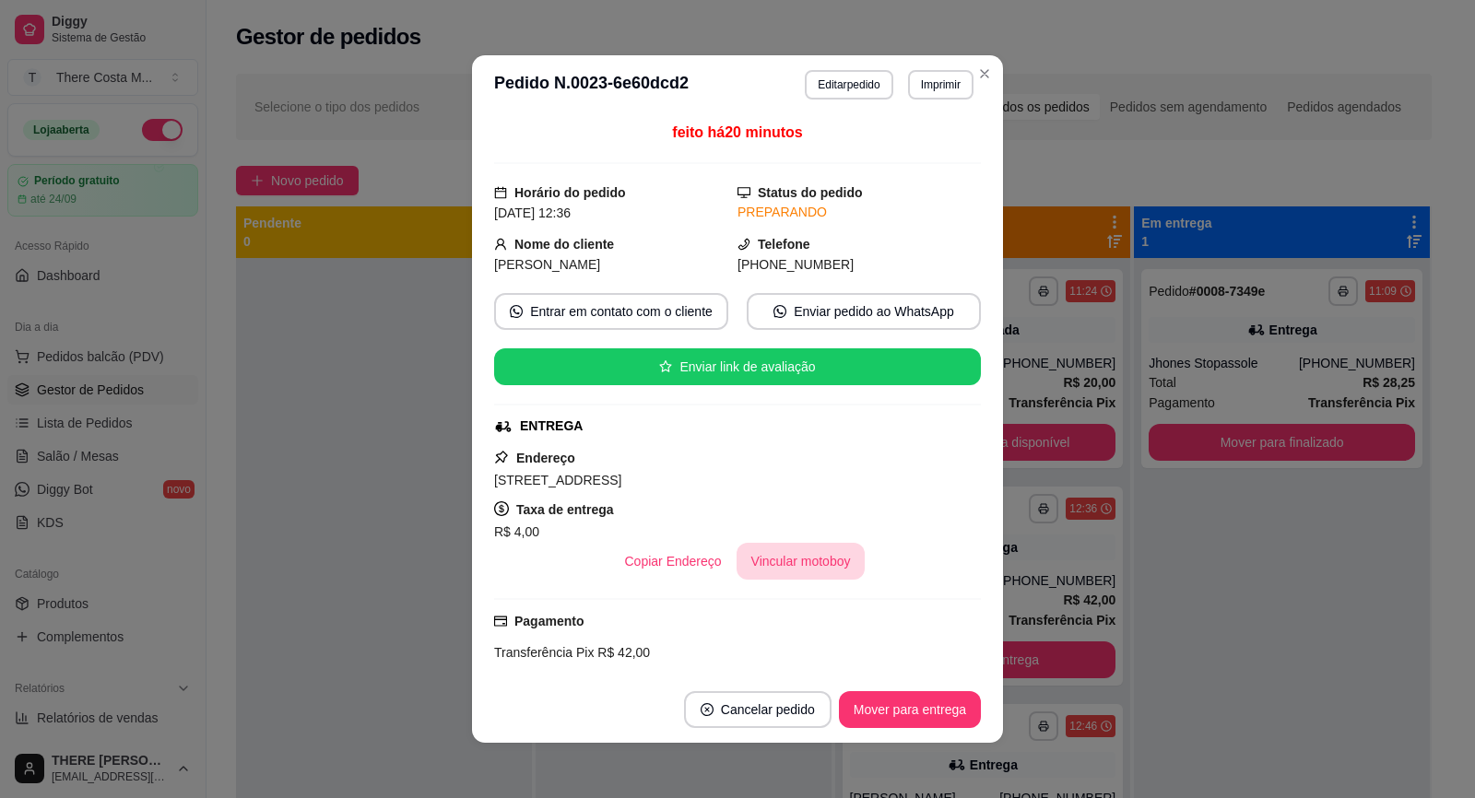
click at [821, 564] on button "Vincular motoboy" at bounding box center [800, 561] width 129 height 37
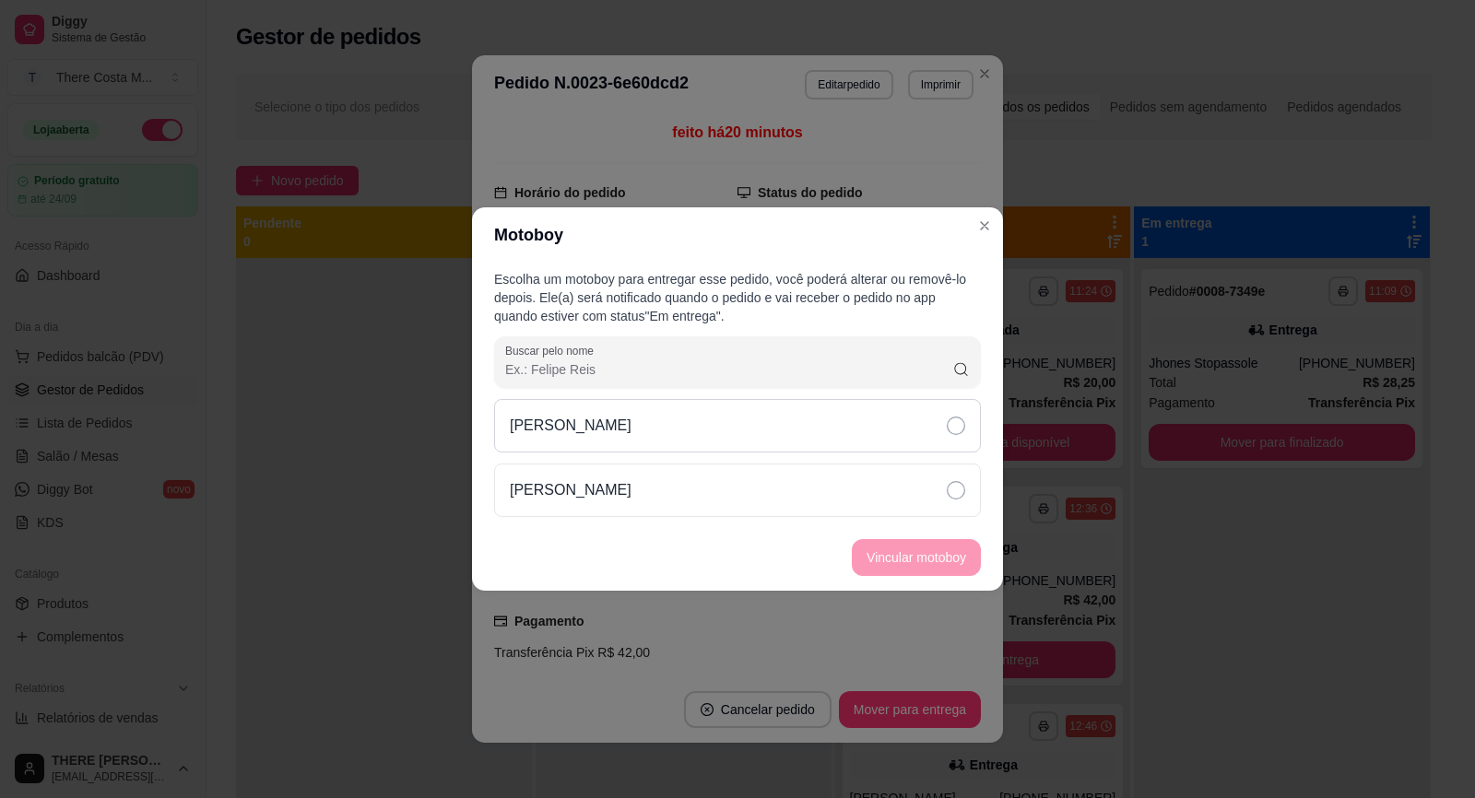
click at [830, 436] on div "[PERSON_NAME]" at bounding box center [737, 425] width 487 height 53
click at [912, 574] on button "Vincular motoboy" at bounding box center [916, 557] width 129 height 37
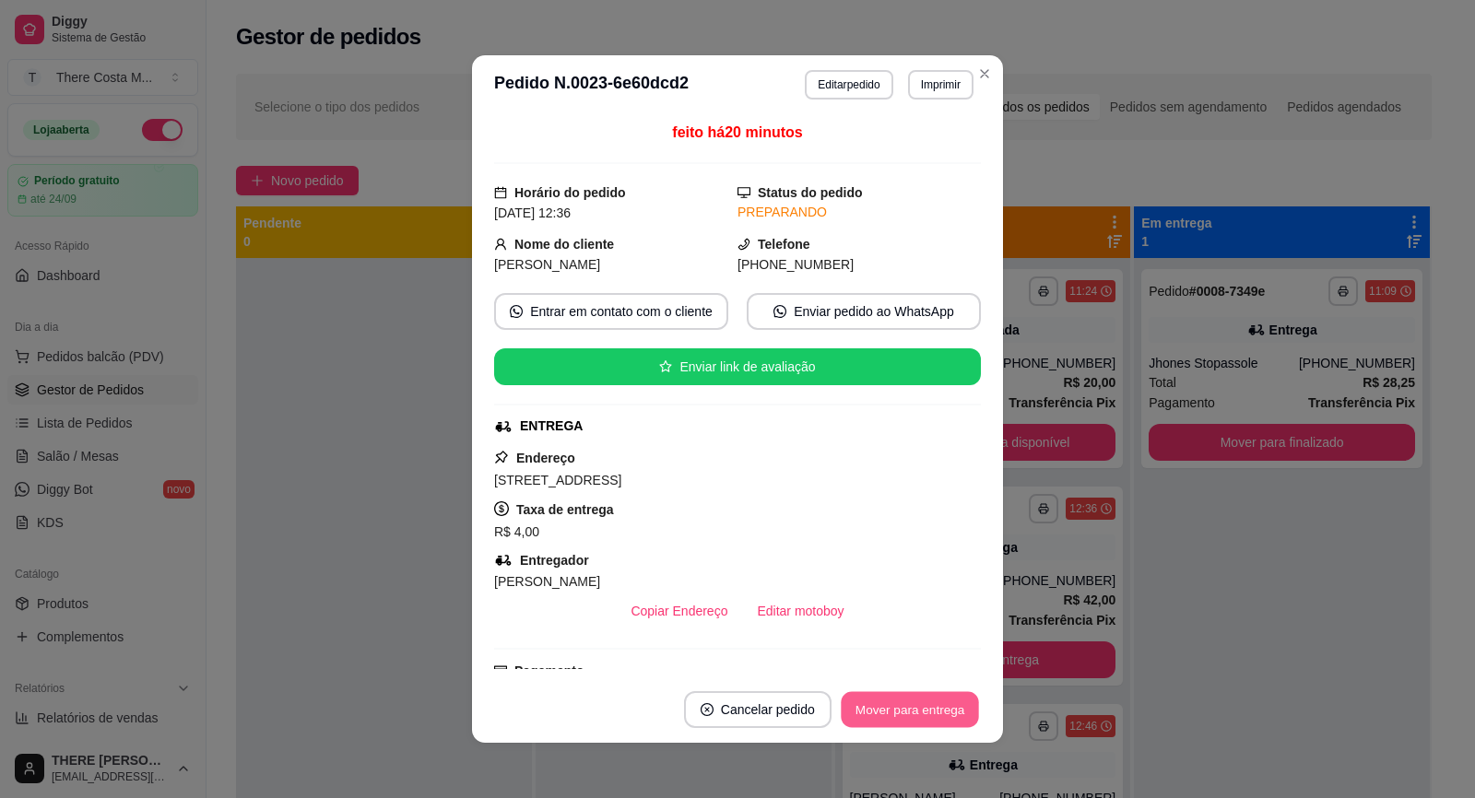
click at [938, 713] on button "Mover para entrega" at bounding box center [910, 710] width 138 height 36
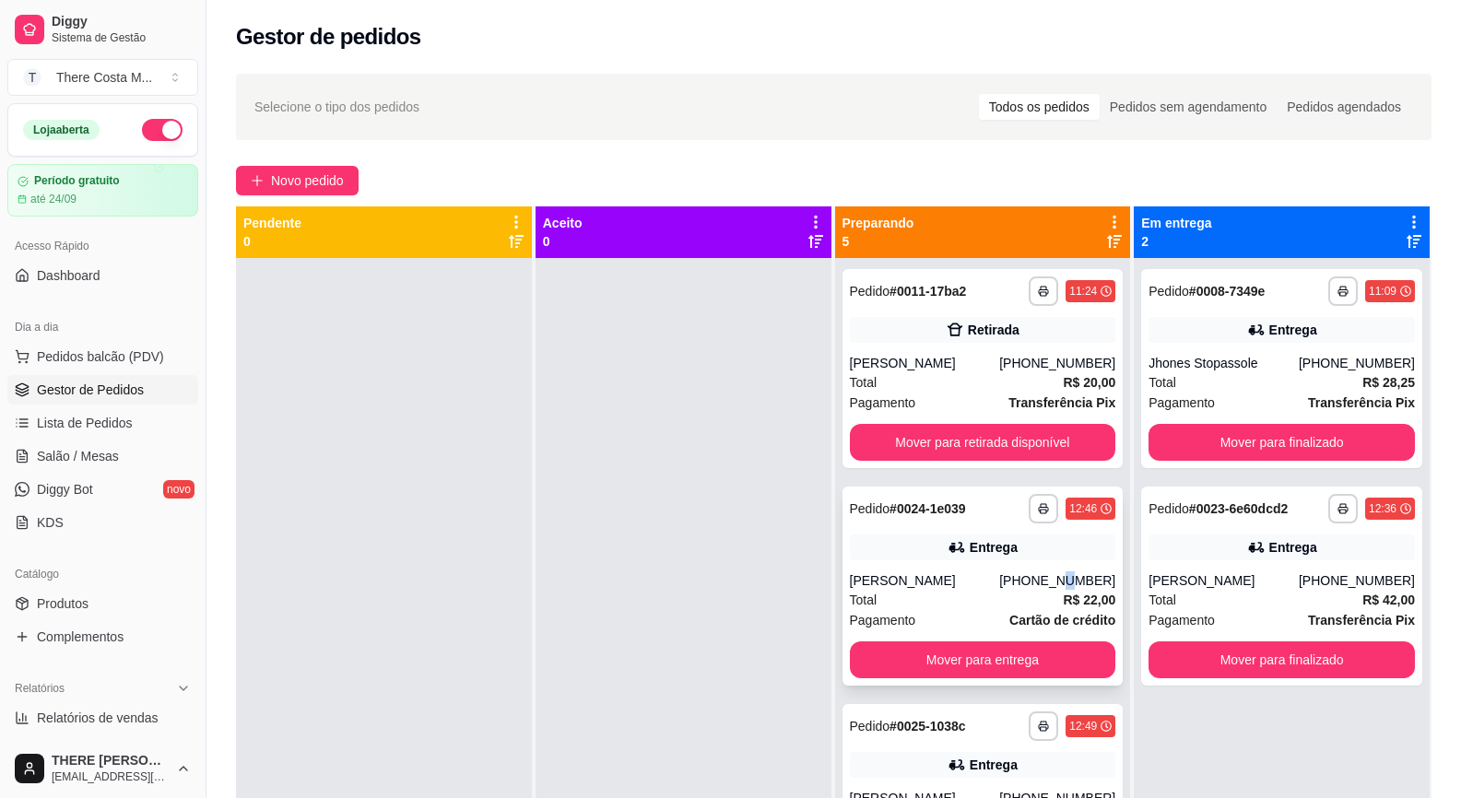
click at [1049, 580] on div "(15) 99730-0863" at bounding box center [1057, 580] width 116 height 18
click at [1043, 648] on button "Mover para entrega" at bounding box center [982, 660] width 258 height 36
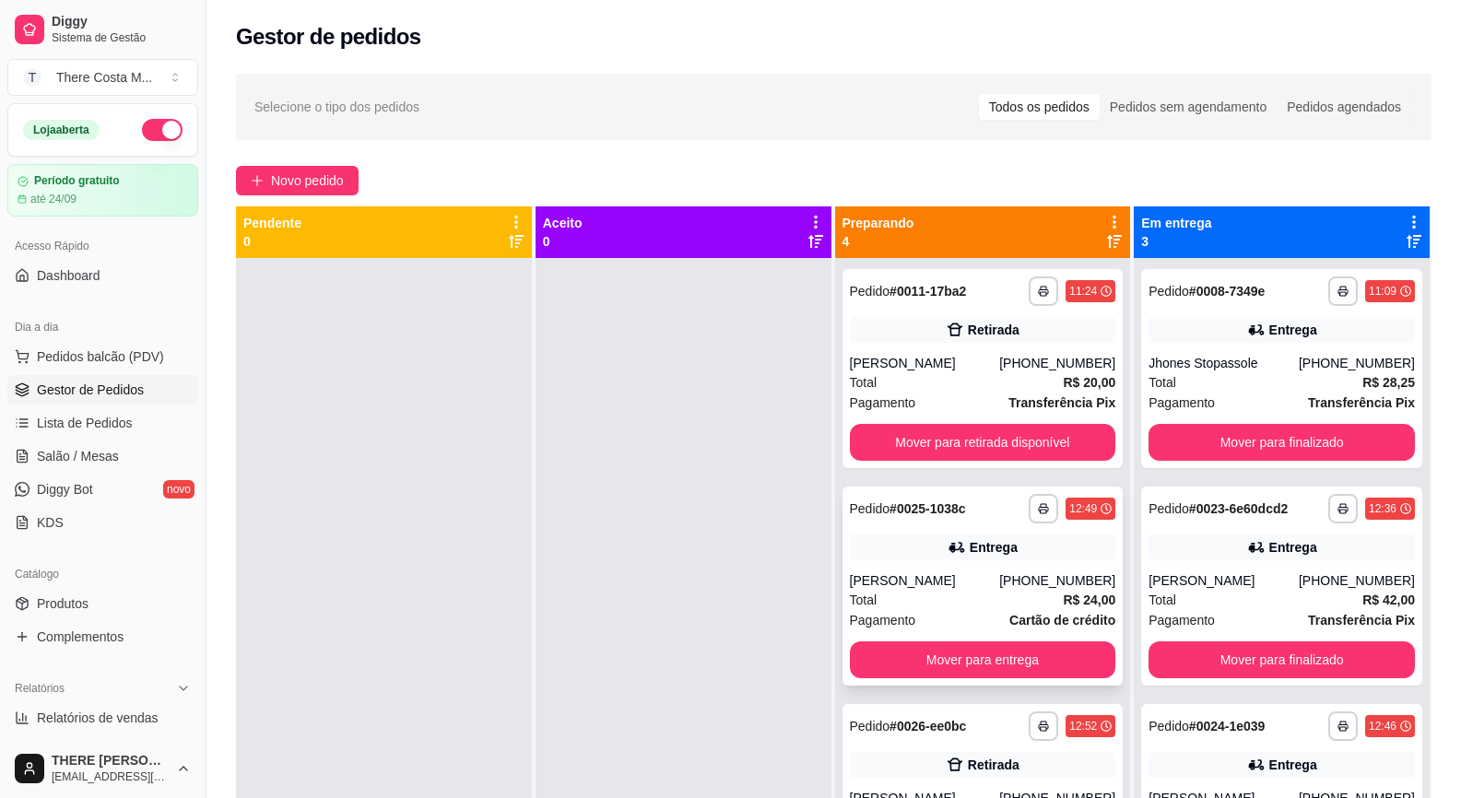
click at [1016, 582] on div "(15) 99725-8791" at bounding box center [1057, 580] width 116 height 18
click at [1002, 655] on button "Mover para entrega" at bounding box center [983, 659] width 266 height 37
click at [994, 589] on div "MAURO DOCE" at bounding box center [925, 580] width 150 height 18
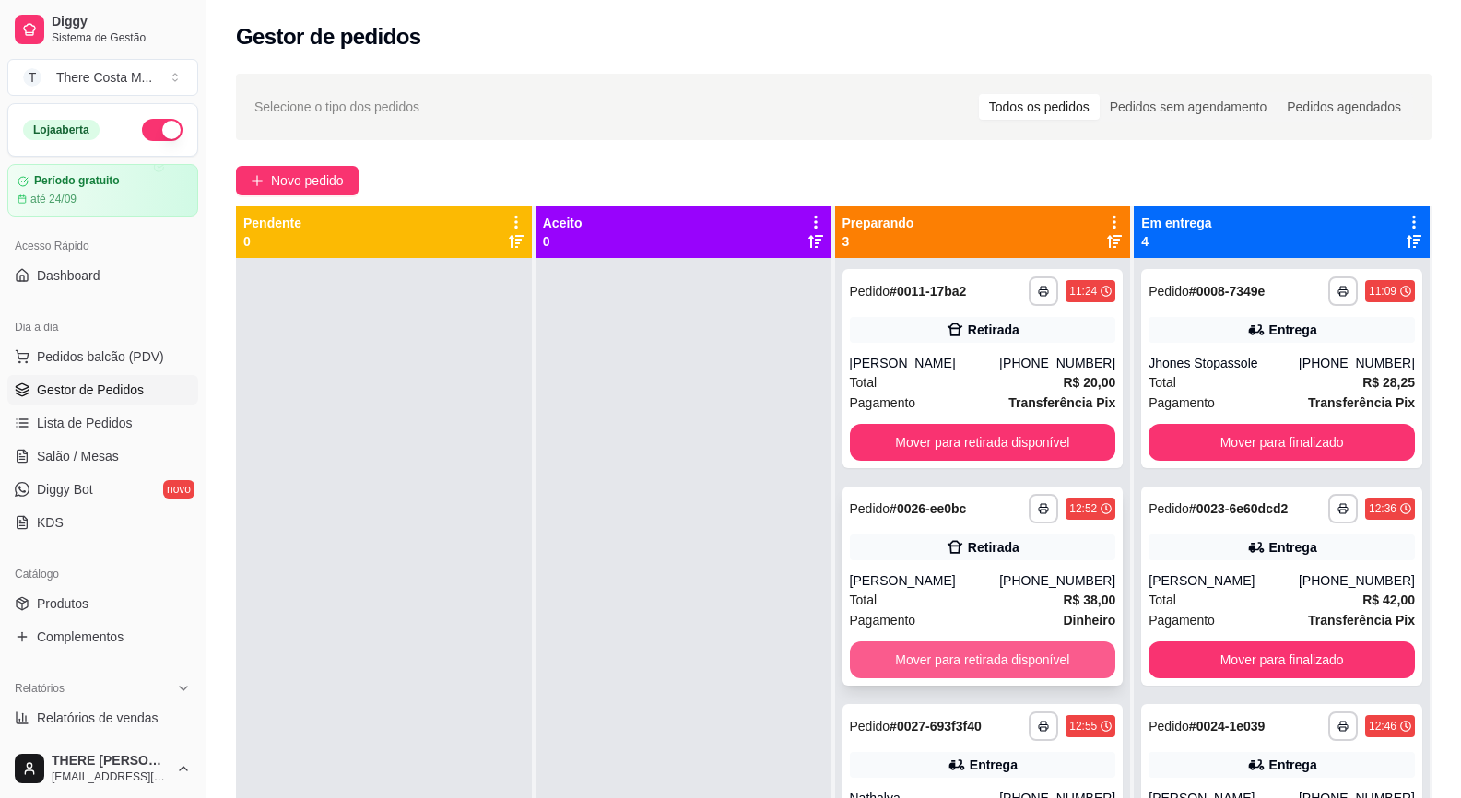
click at [1014, 665] on button "Mover para retirada disponível" at bounding box center [983, 659] width 266 height 37
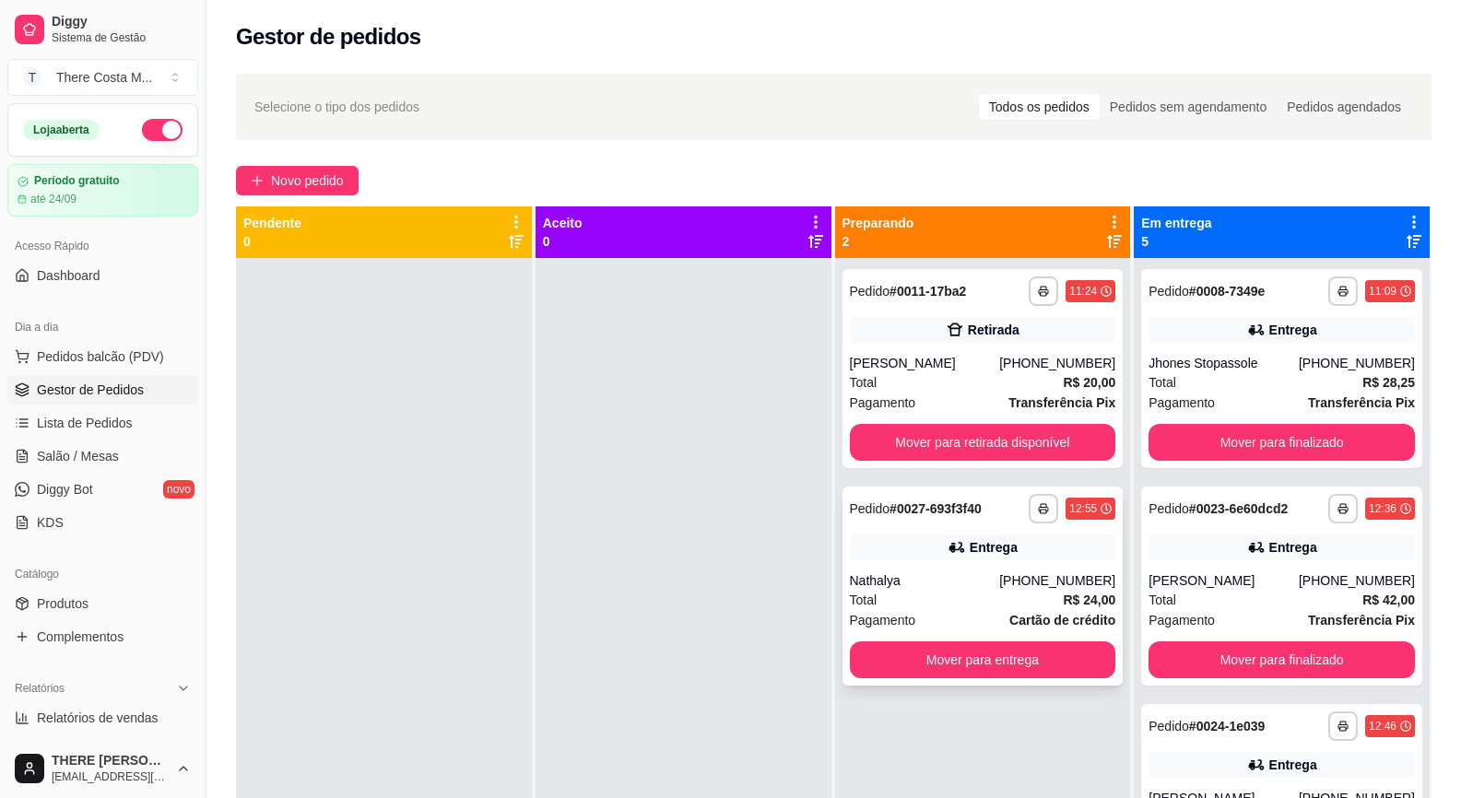
click at [1016, 570] on div "**********" at bounding box center [982, 586] width 281 height 199
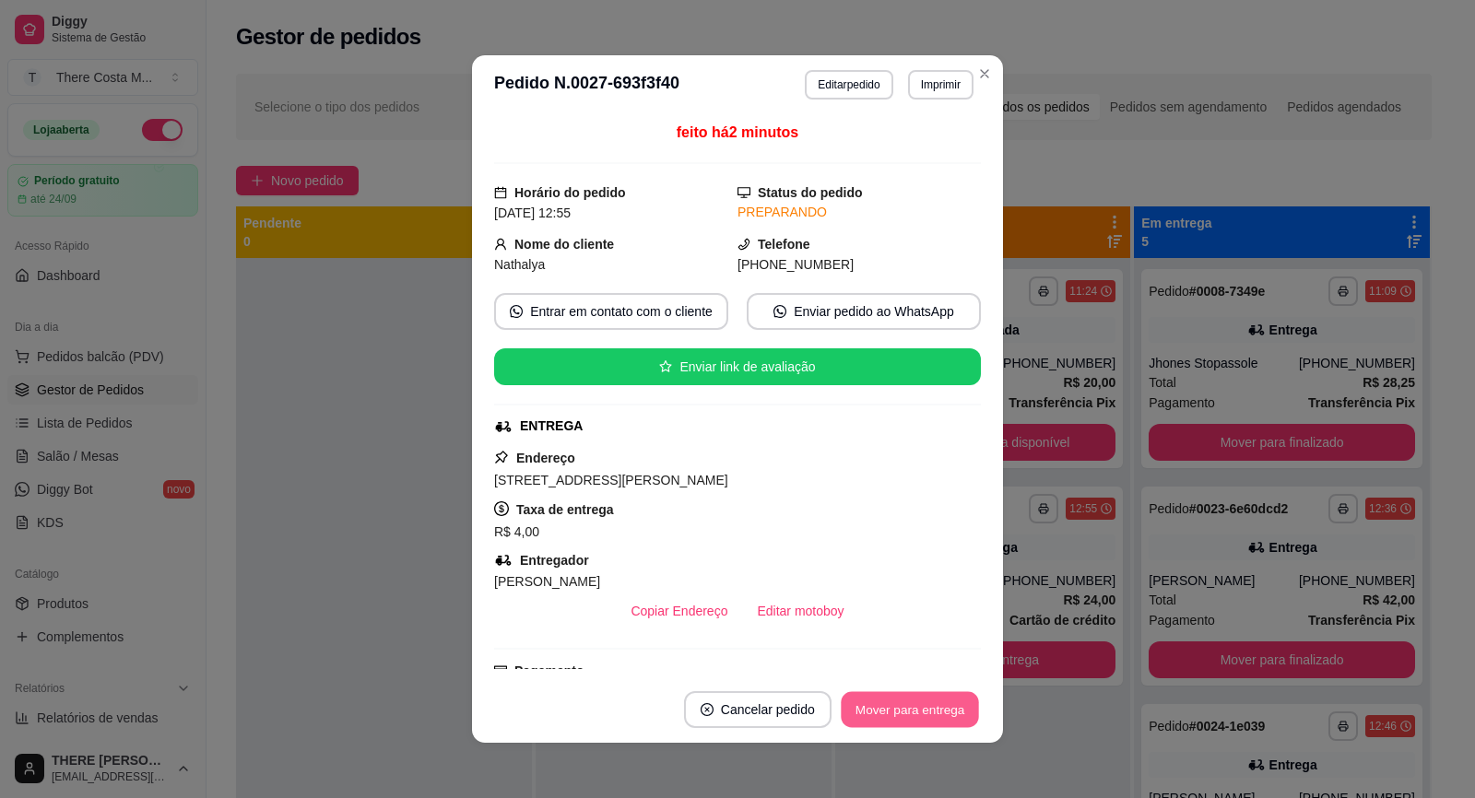
click at [923, 711] on button "Mover para entrega" at bounding box center [910, 710] width 138 height 36
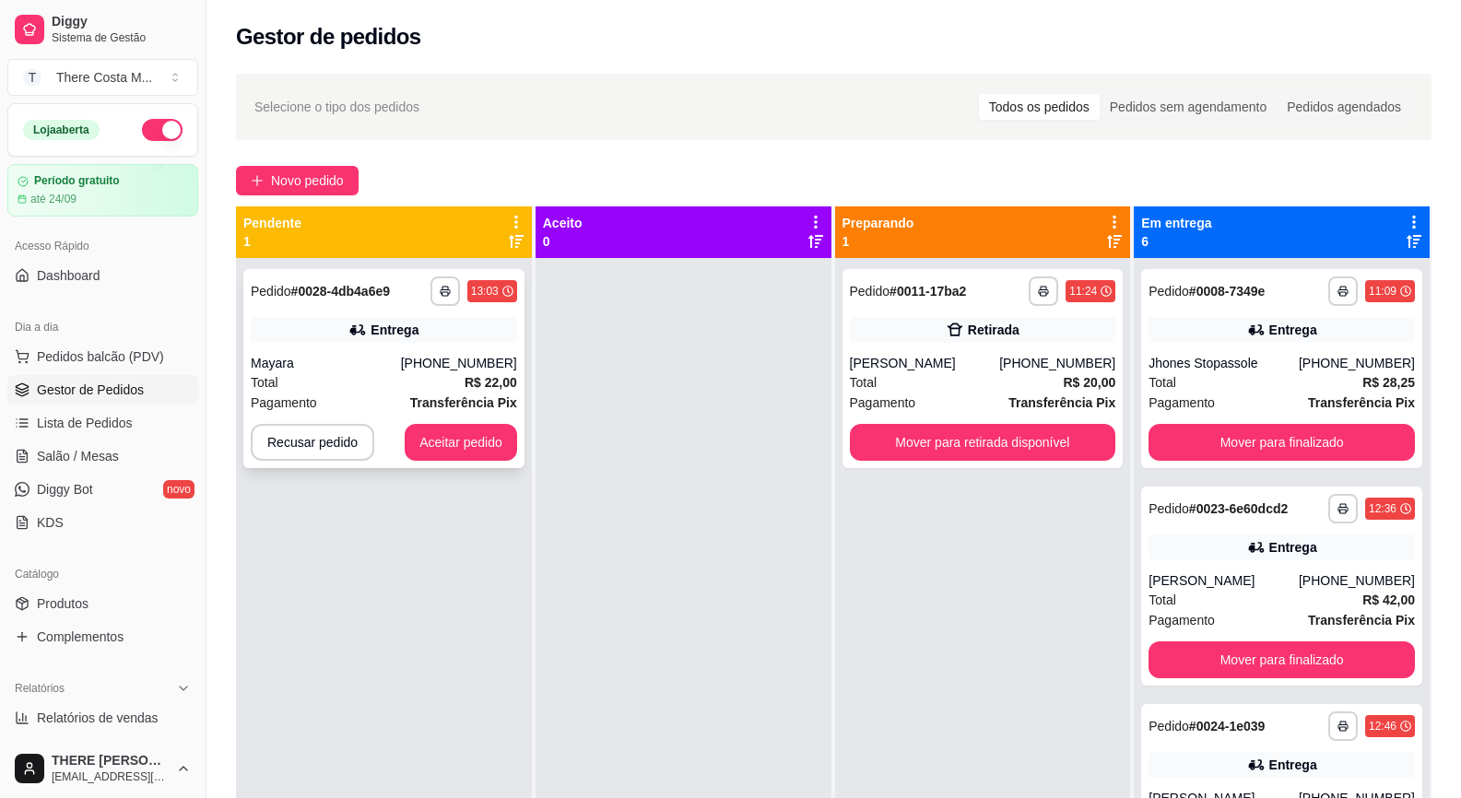
click at [401, 368] on div "Mayara" at bounding box center [326, 363] width 150 height 18
click at [1008, 447] on button "Mover para retirada disponível" at bounding box center [983, 442] width 266 height 37
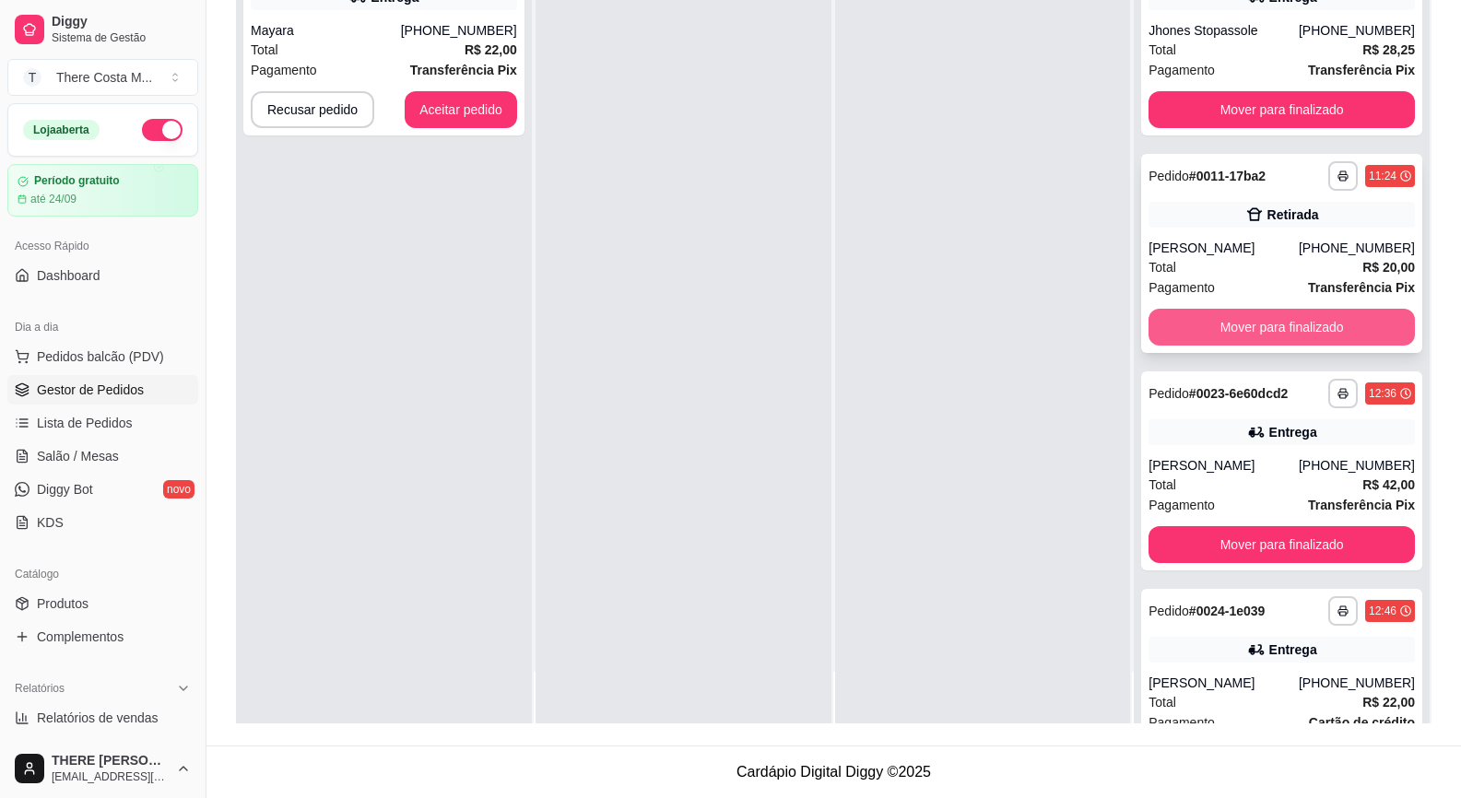
click at [1254, 323] on button "Mover para finalizado" at bounding box center [1281, 327] width 266 height 37
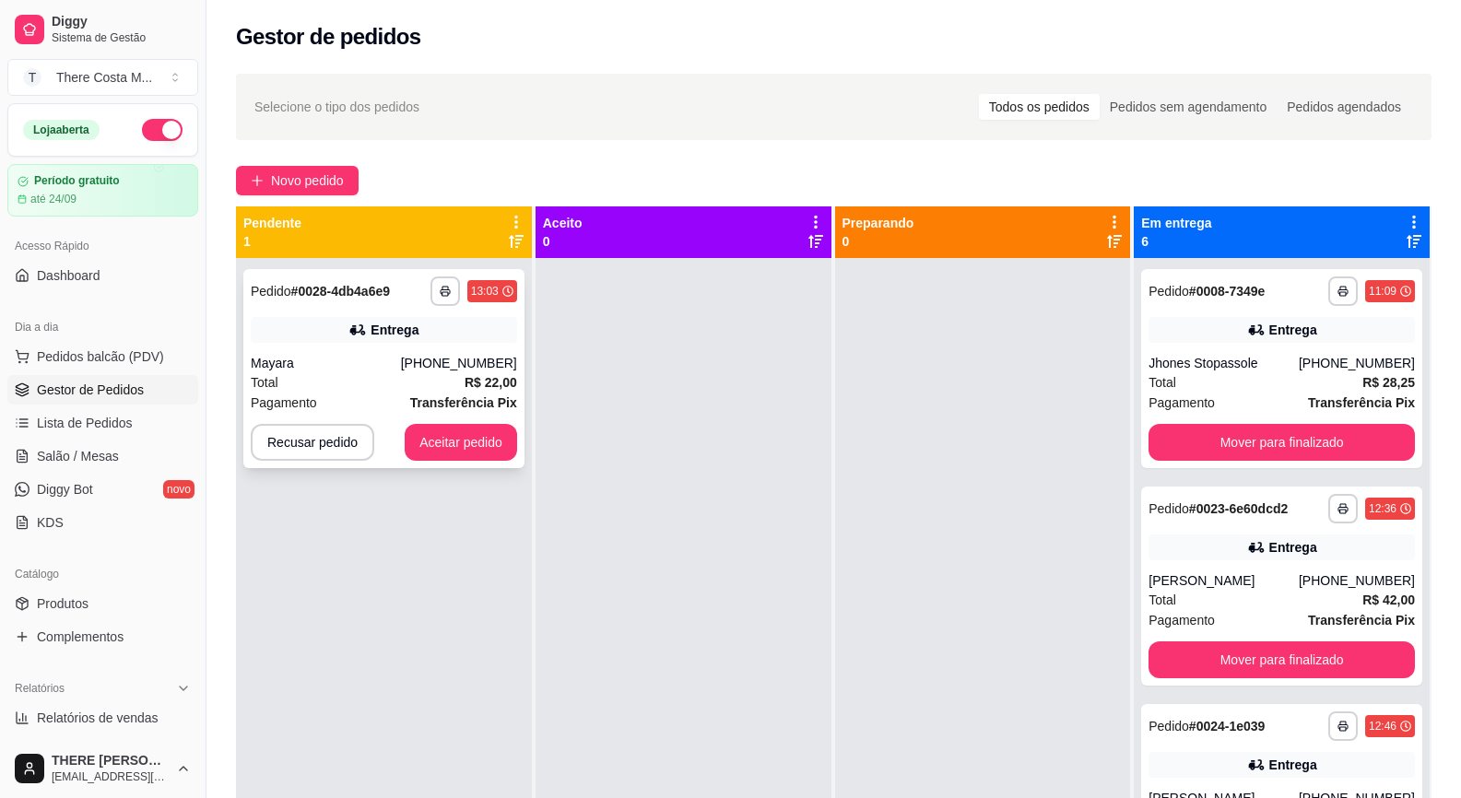
click at [351, 336] on icon at bounding box center [357, 330] width 18 height 18
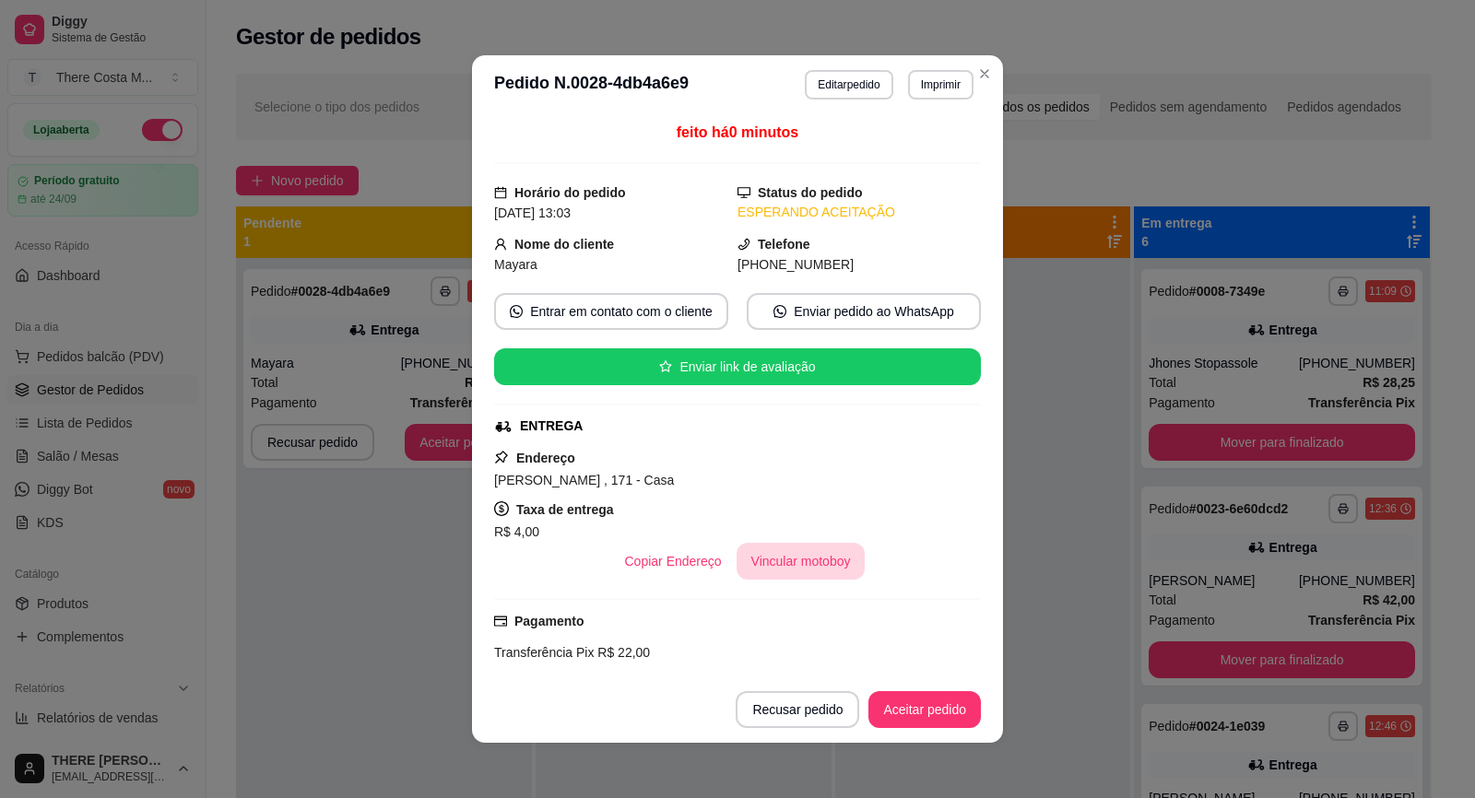
click at [780, 552] on button "Vincular motoboy" at bounding box center [800, 561] width 129 height 37
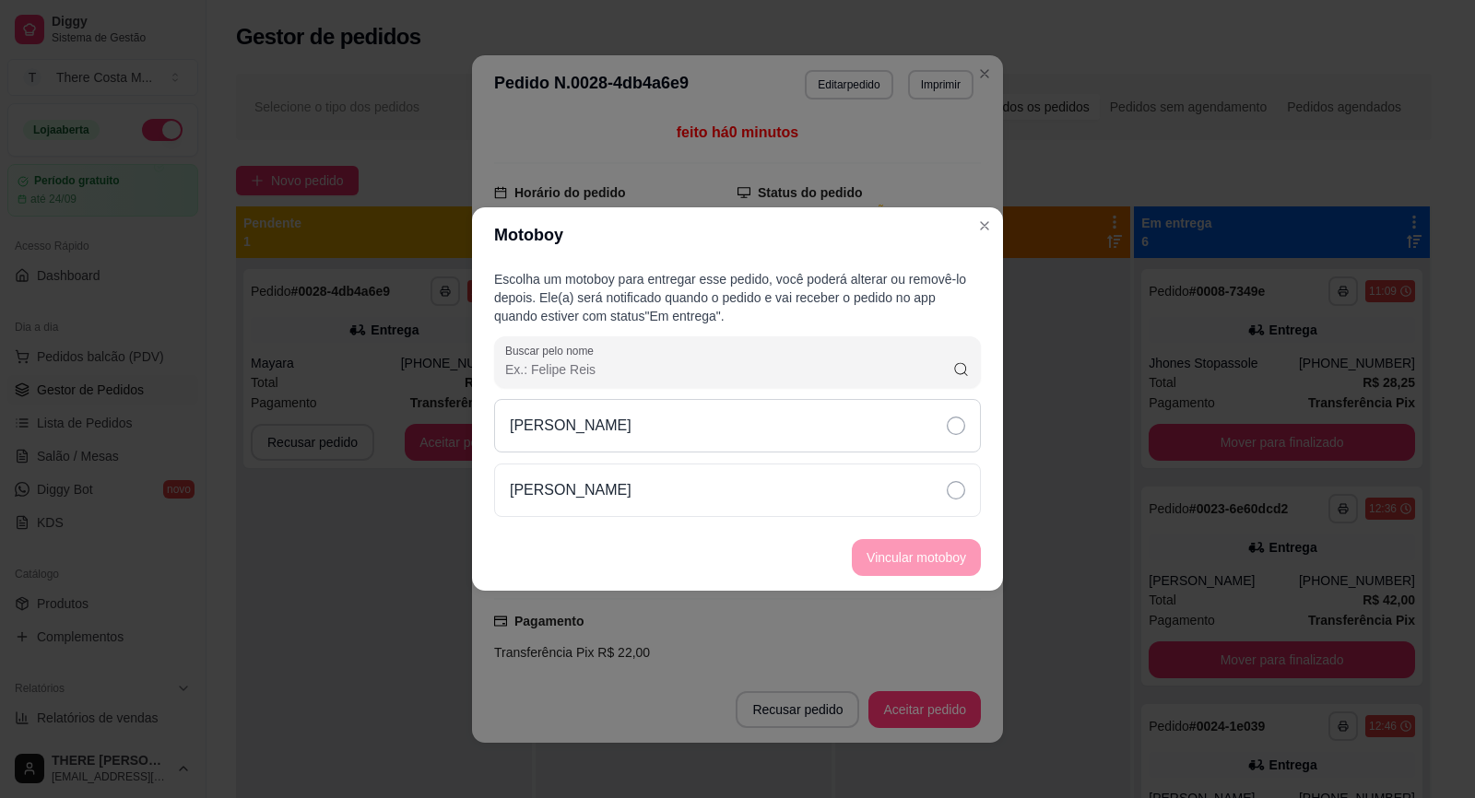
click at [795, 430] on div "[PERSON_NAME]" at bounding box center [737, 425] width 487 height 53
click at [918, 560] on button "Vincular motoboy" at bounding box center [915, 558] width 125 height 36
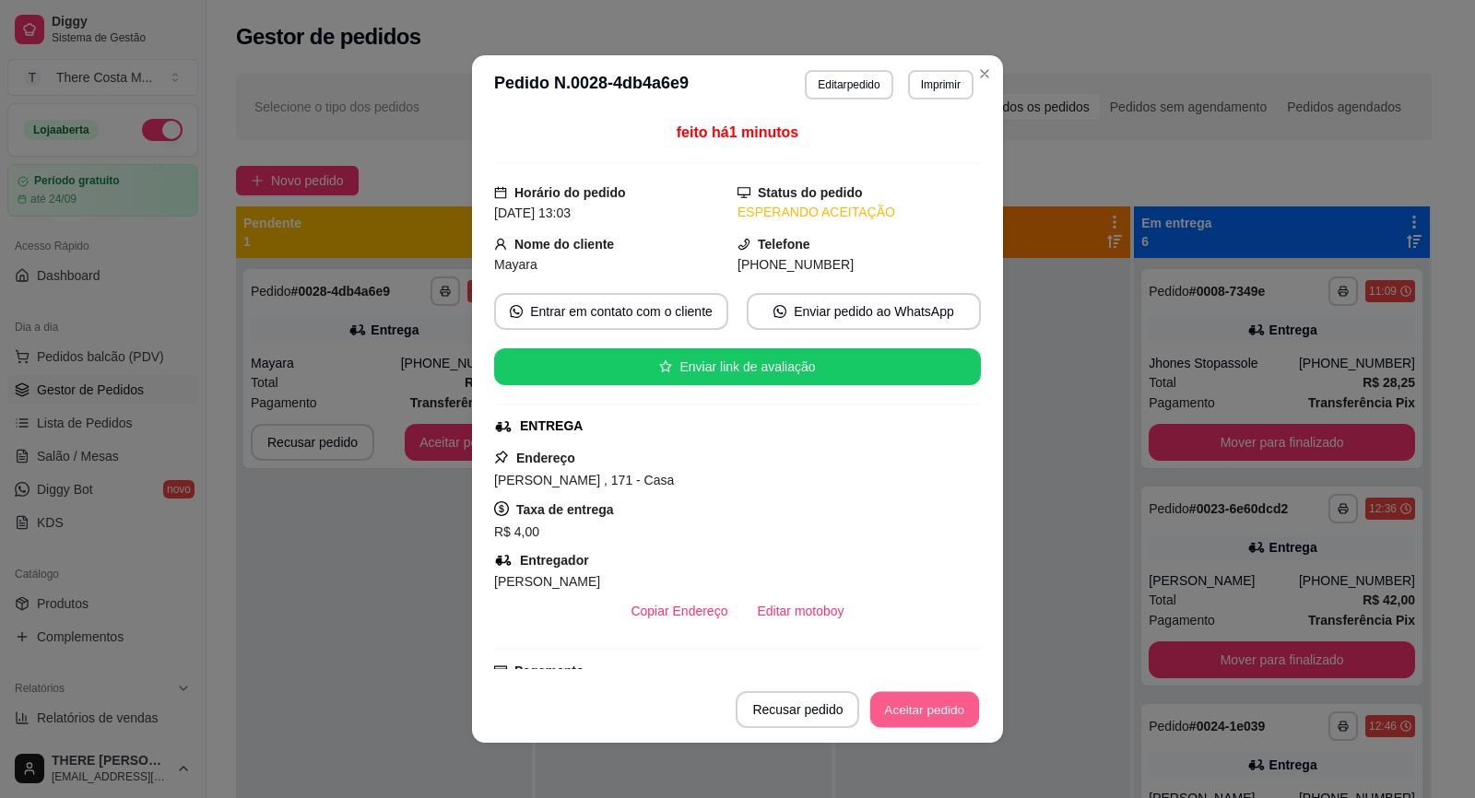
click at [937, 698] on button "Aceitar pedido" at bounding box center [924, 710] width 109 height 36
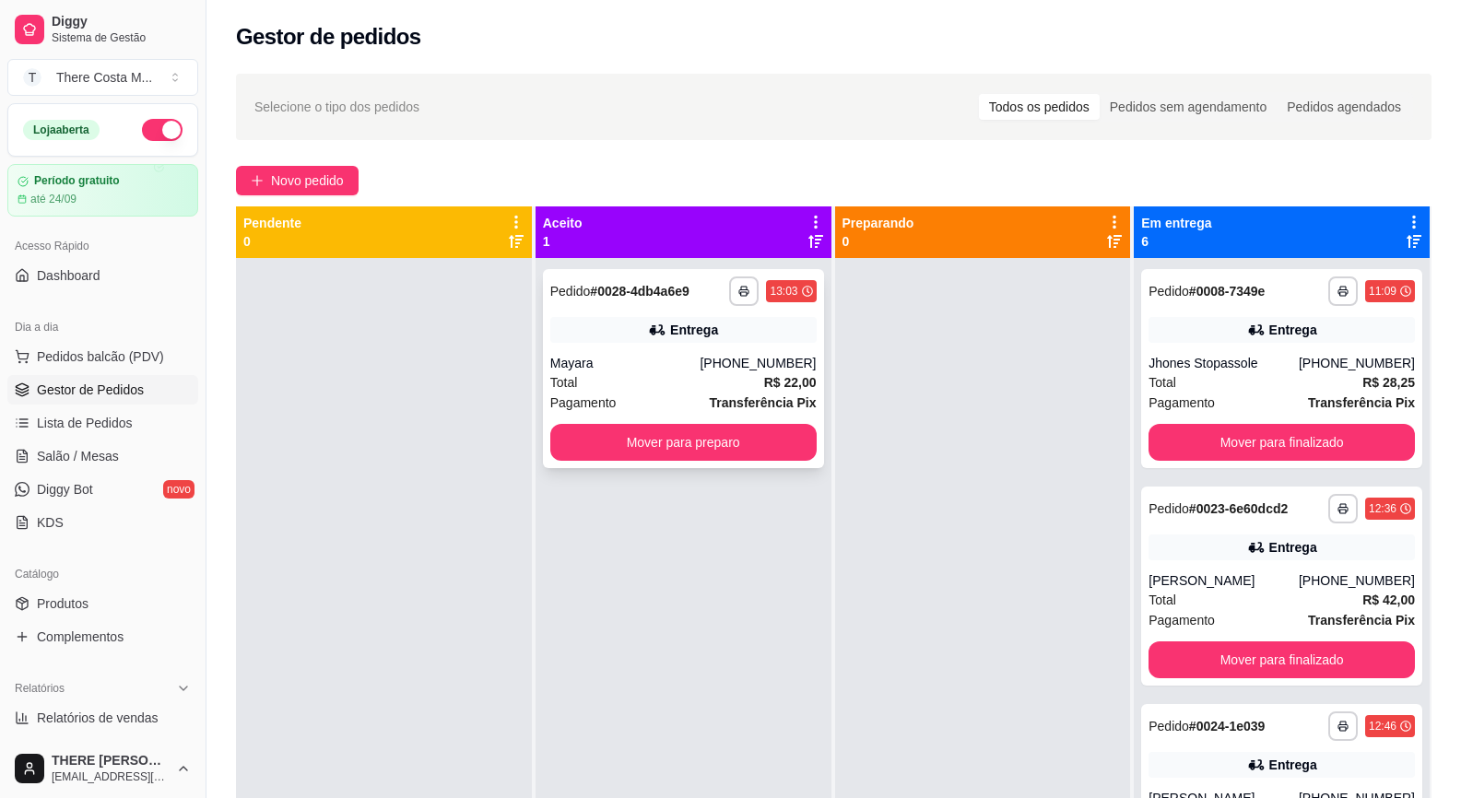
click at [758, 374] on div "Total R$ 22,00" at bounding box center [683, 382] width 266 height 20
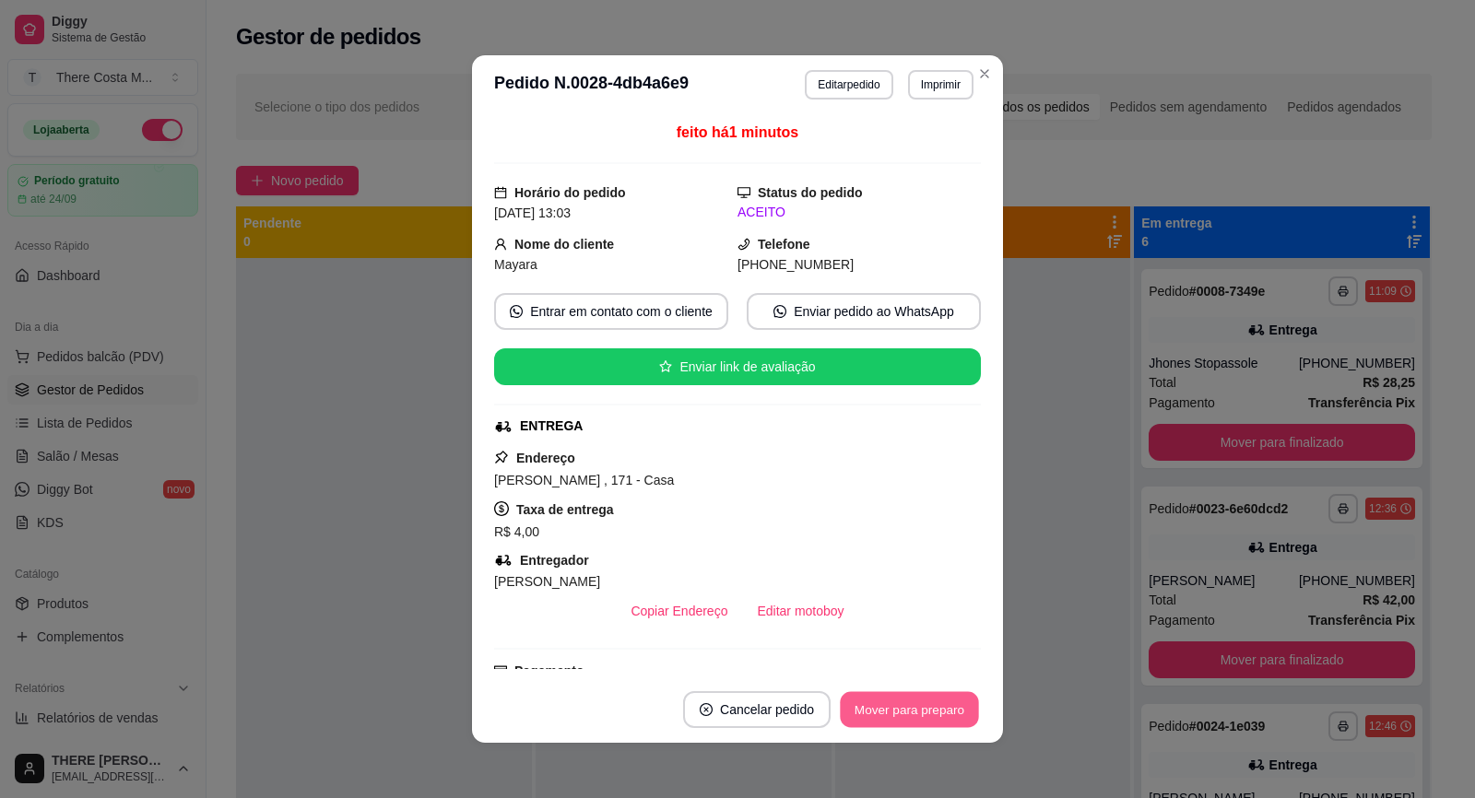
click at [916, 703] on button "Mover para preparo" at bounding box center [909, 710] width 138 height 36
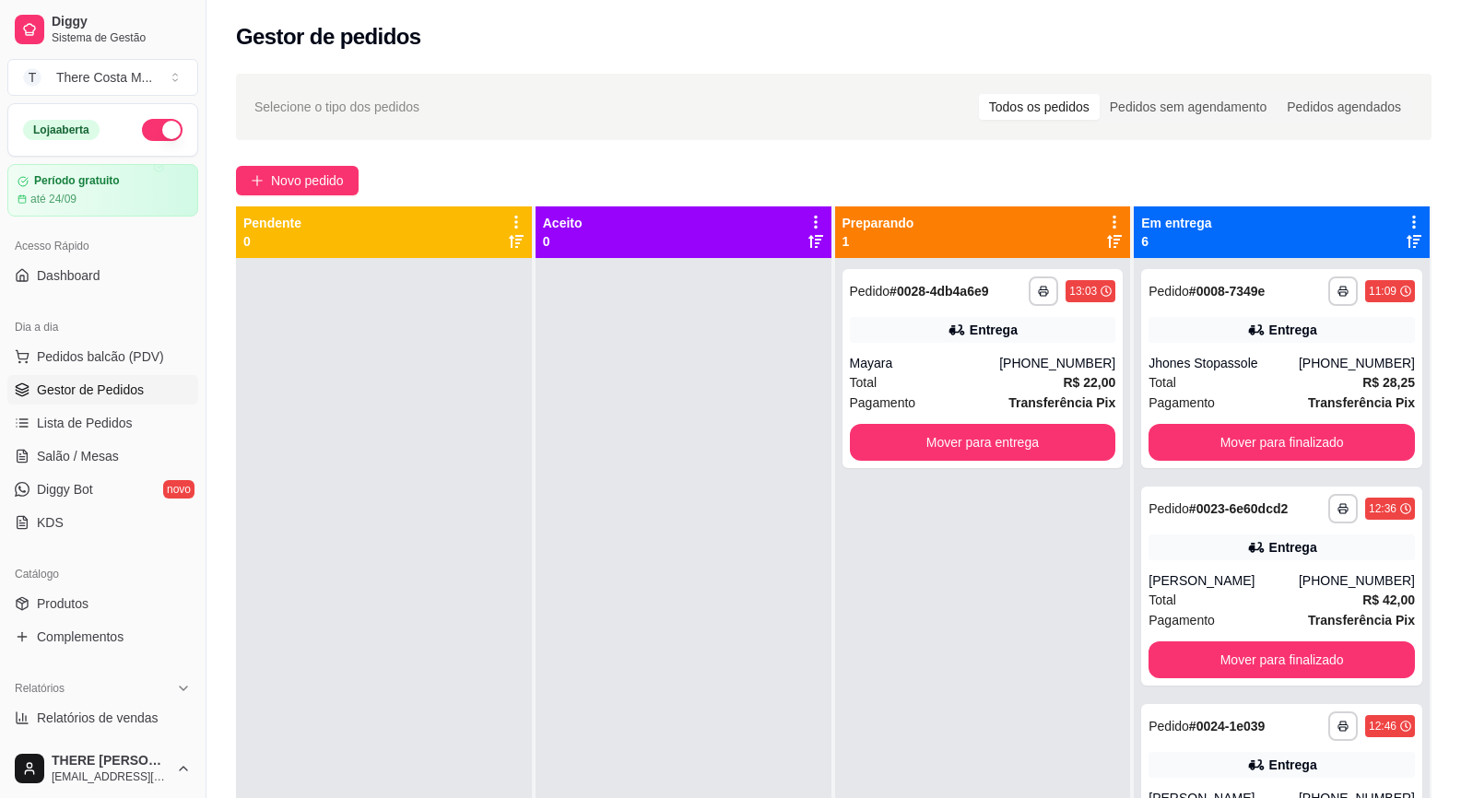
click at [970, 629] on div "**********" at bounding box center [983, 657] width 296 height 798
click at [341, 188] on span "Novo pedido" at bounding box center [307, 180] width 73 height 20
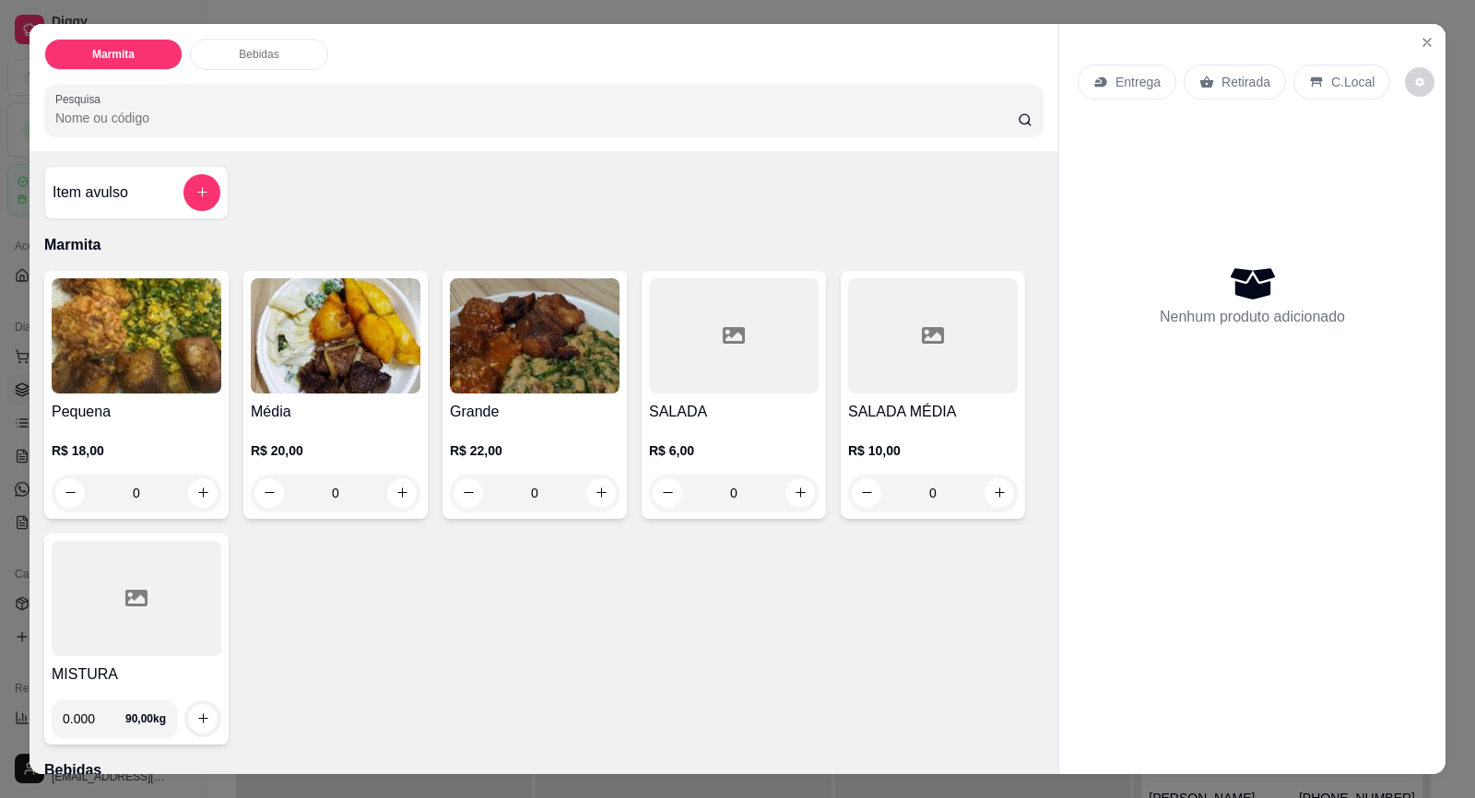
click at [1141, 82] on p "Entrega" at bounding box center [1137, 82] width 45 height 18
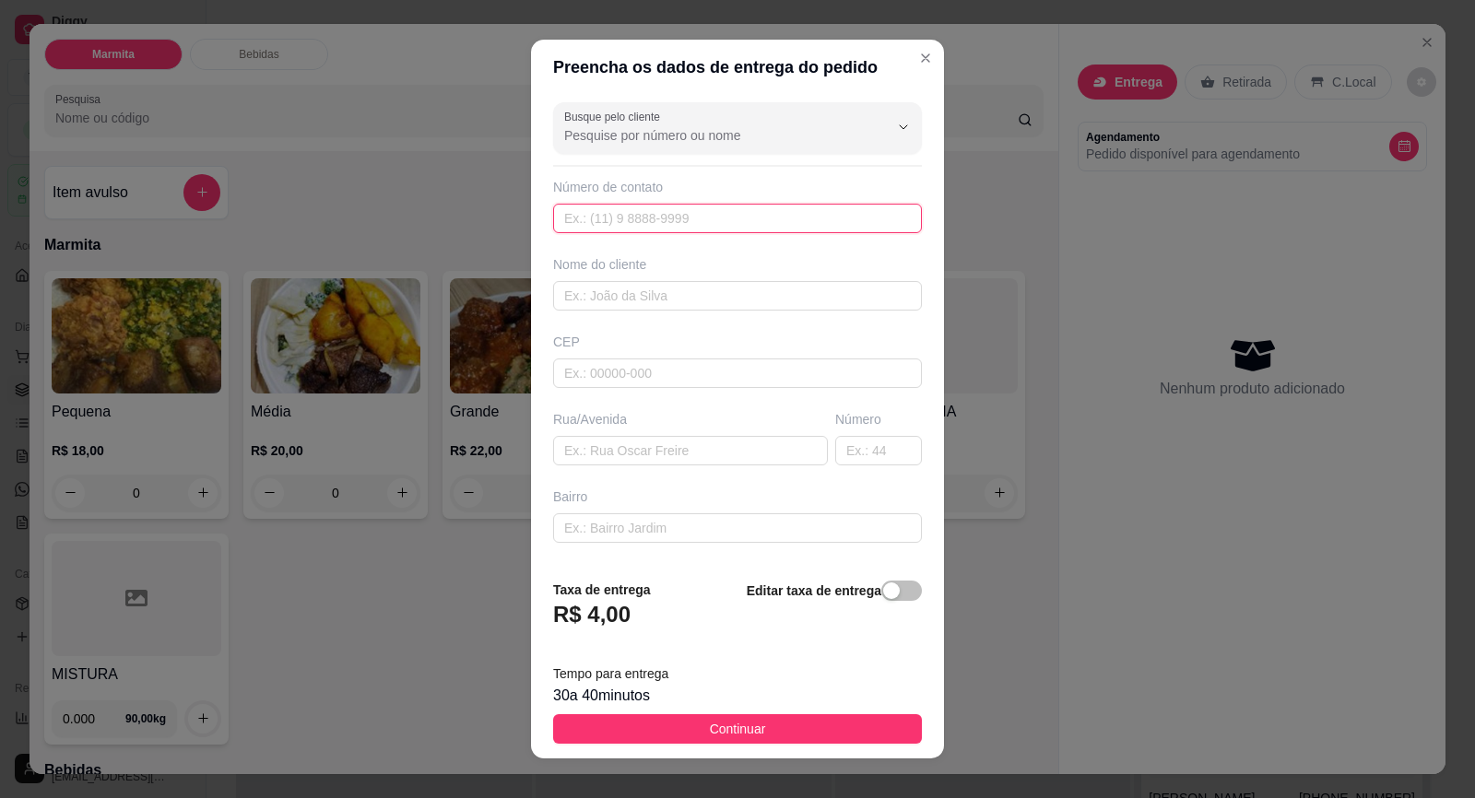
click at [663, 218] on input "text" at bounding box center [737, 218] width 369 height 29
paste input "(15) 99850-4888"
type input "(15) 99850-4888"
click at [678, 298] on input "text" at bounding box center [737, 295] width 369 height 29
type input "ERICA MOTORISTA"
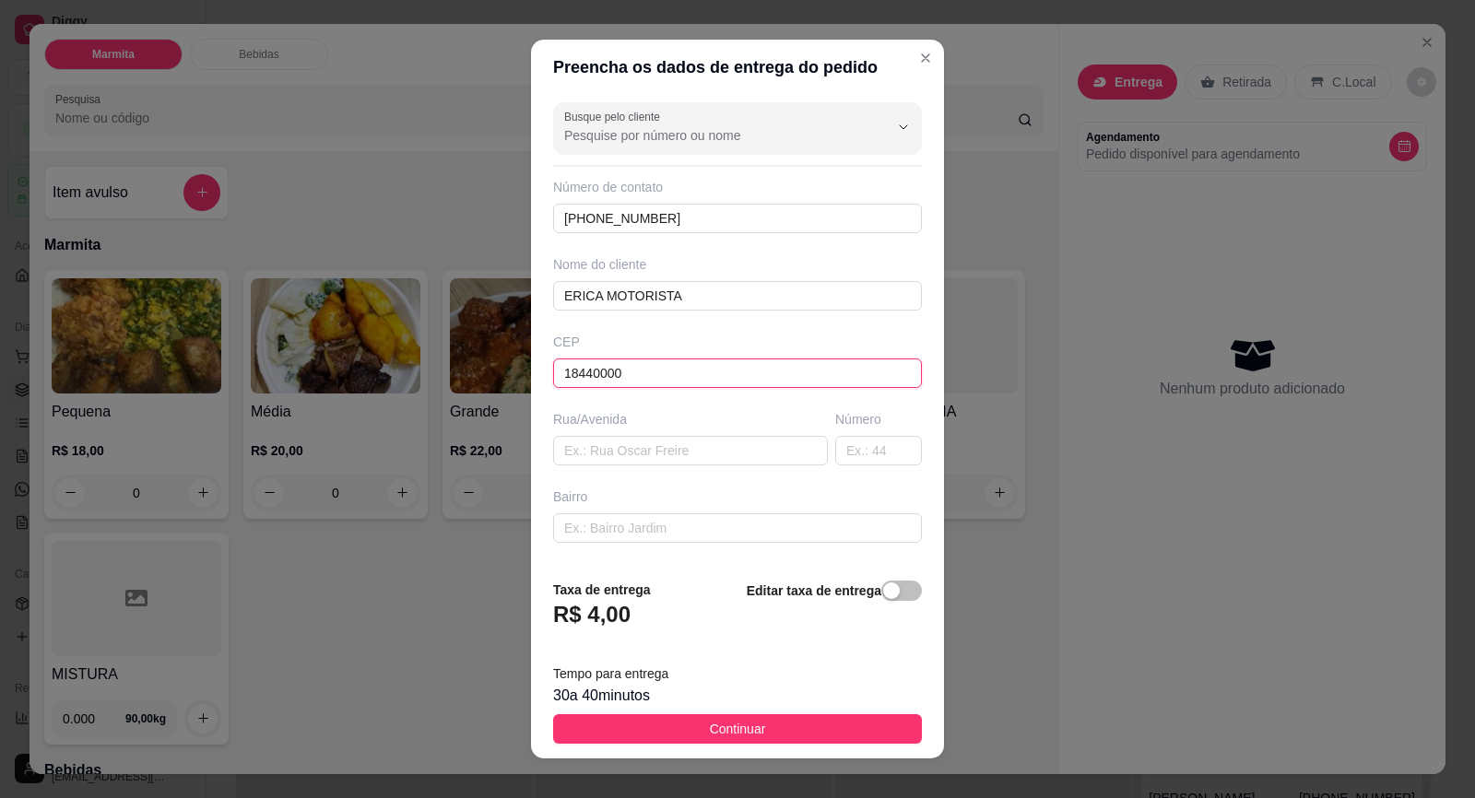
type input "18440000"
type input "CORON"
type input "Itaberá"
type input "E"
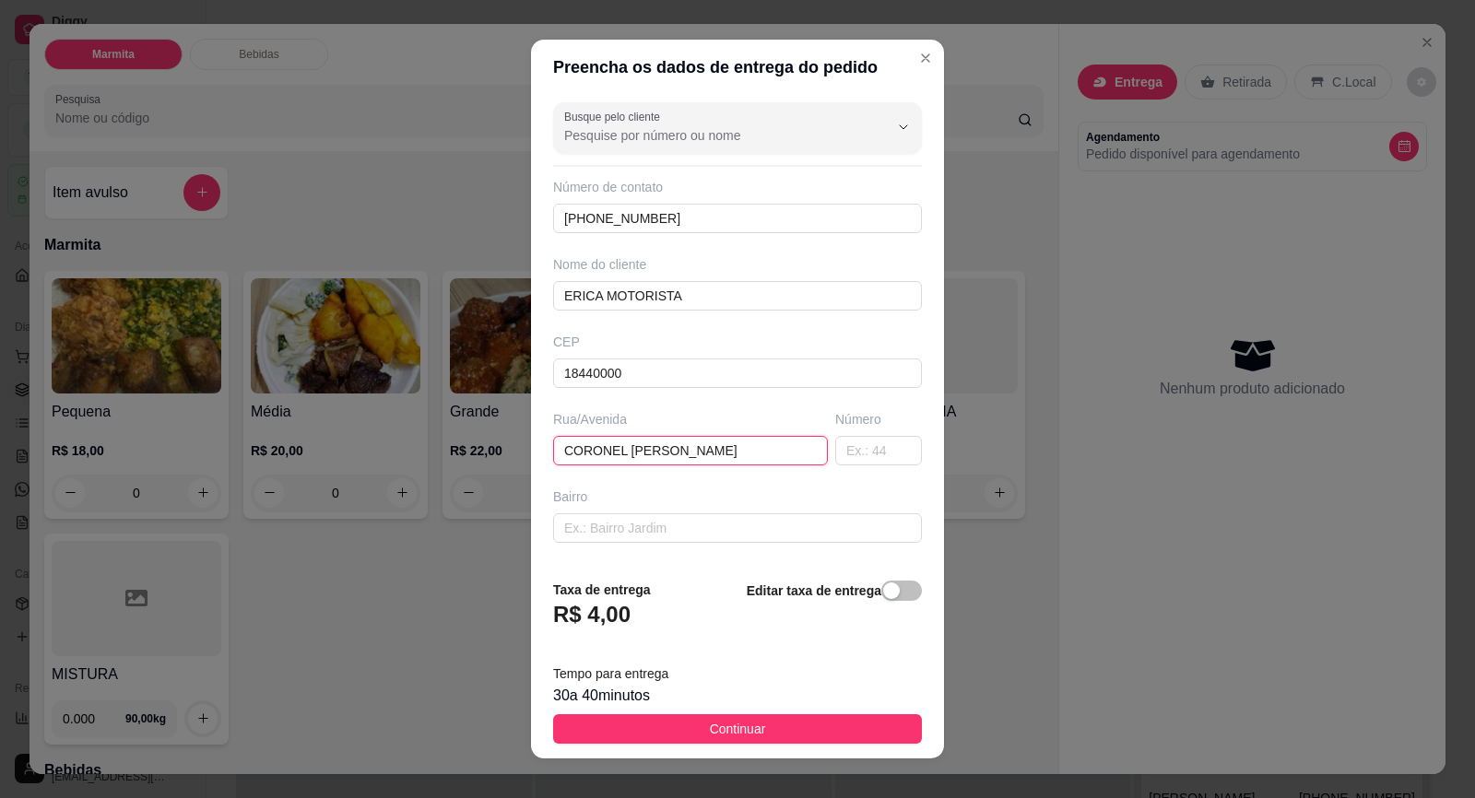
type input "CORONEL [PERSON_NAME]"
type input "190"
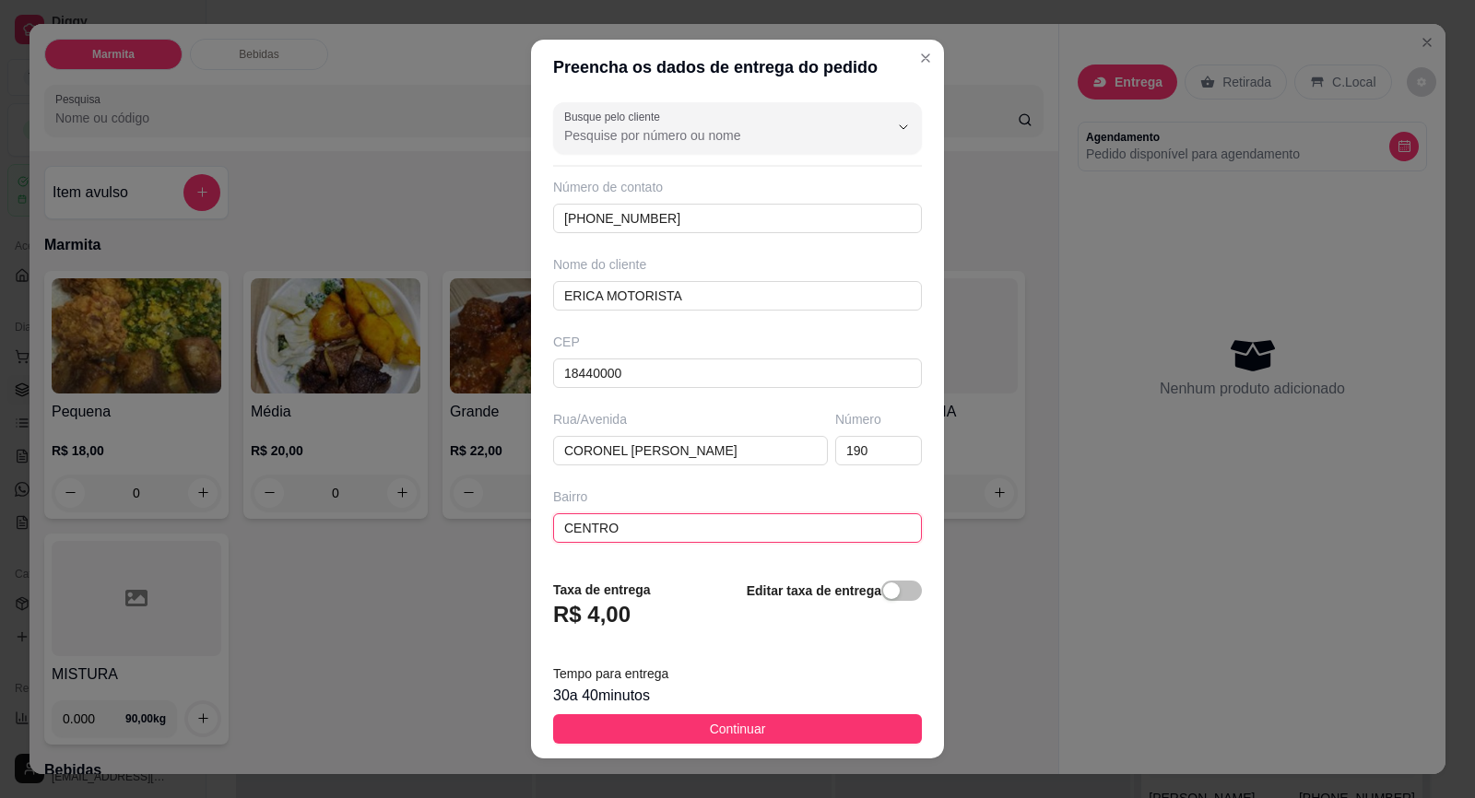
type input "CENTRO"
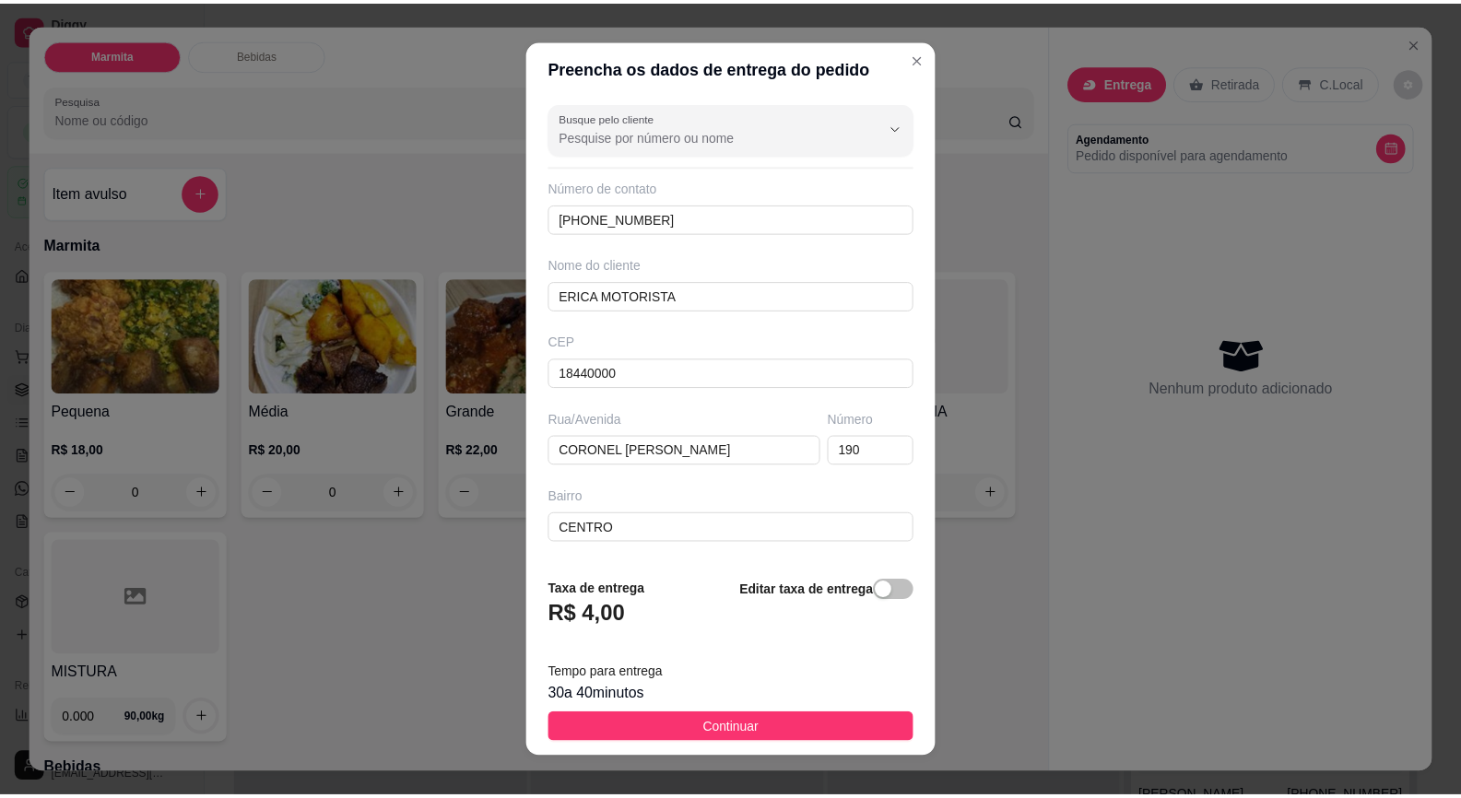
scroll to position [152, 0]
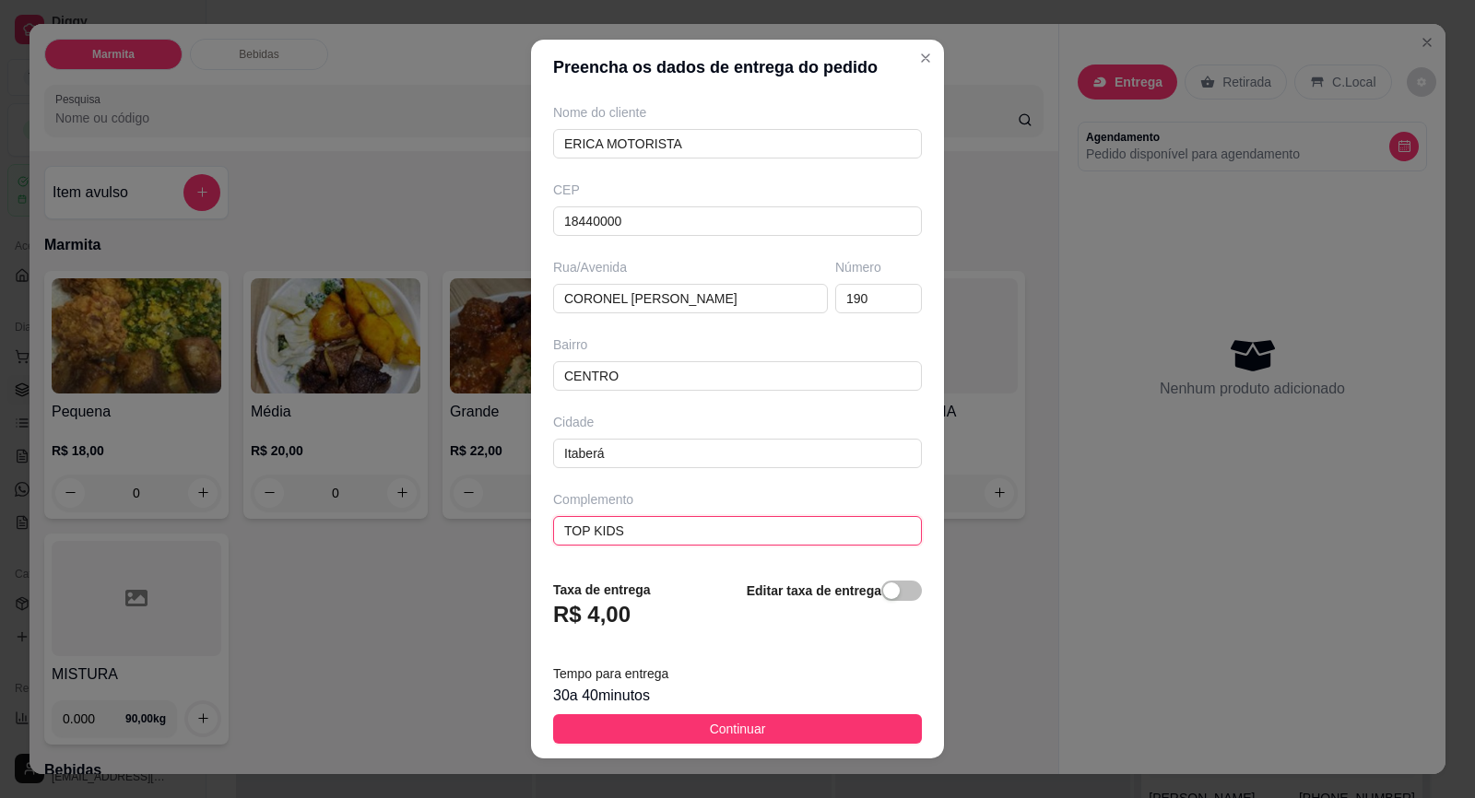
type input "TOP KIDS"
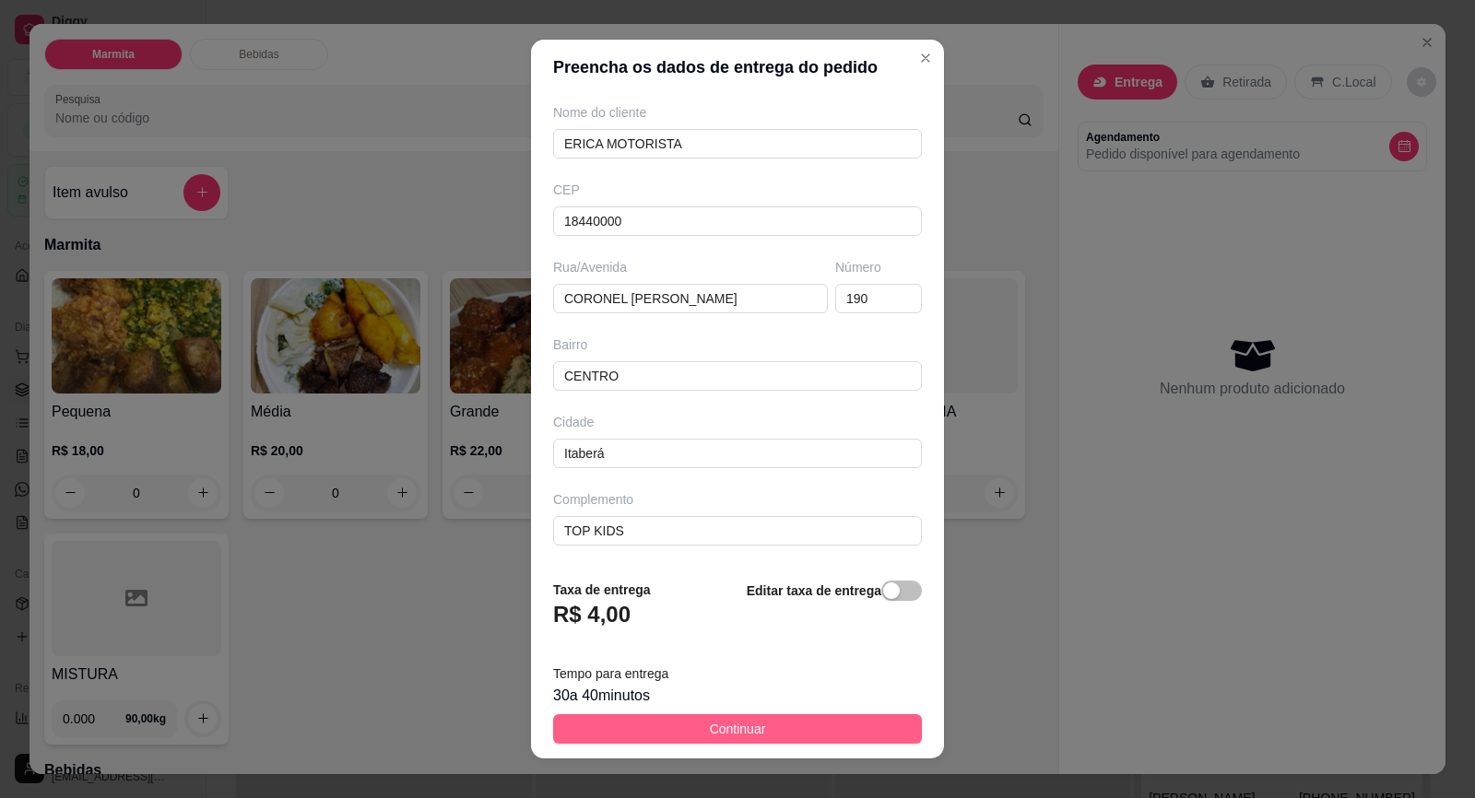
click at [745, 723] on span "Continuar" at bounding box center [738, 729] width 56 height 20
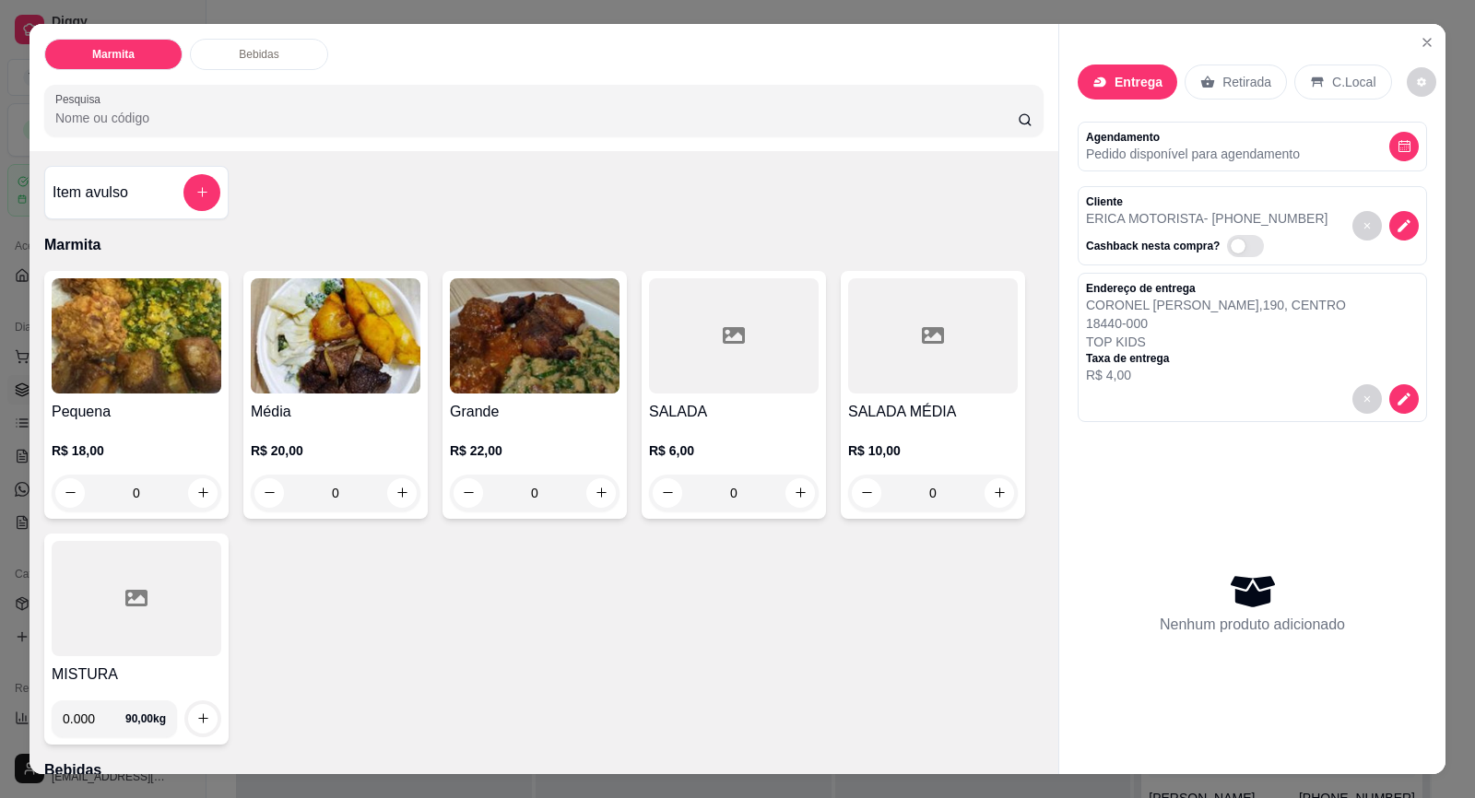
click at [102, 411] on h4 "Pequena" at bounding box center [137, 412] width 170 height 22
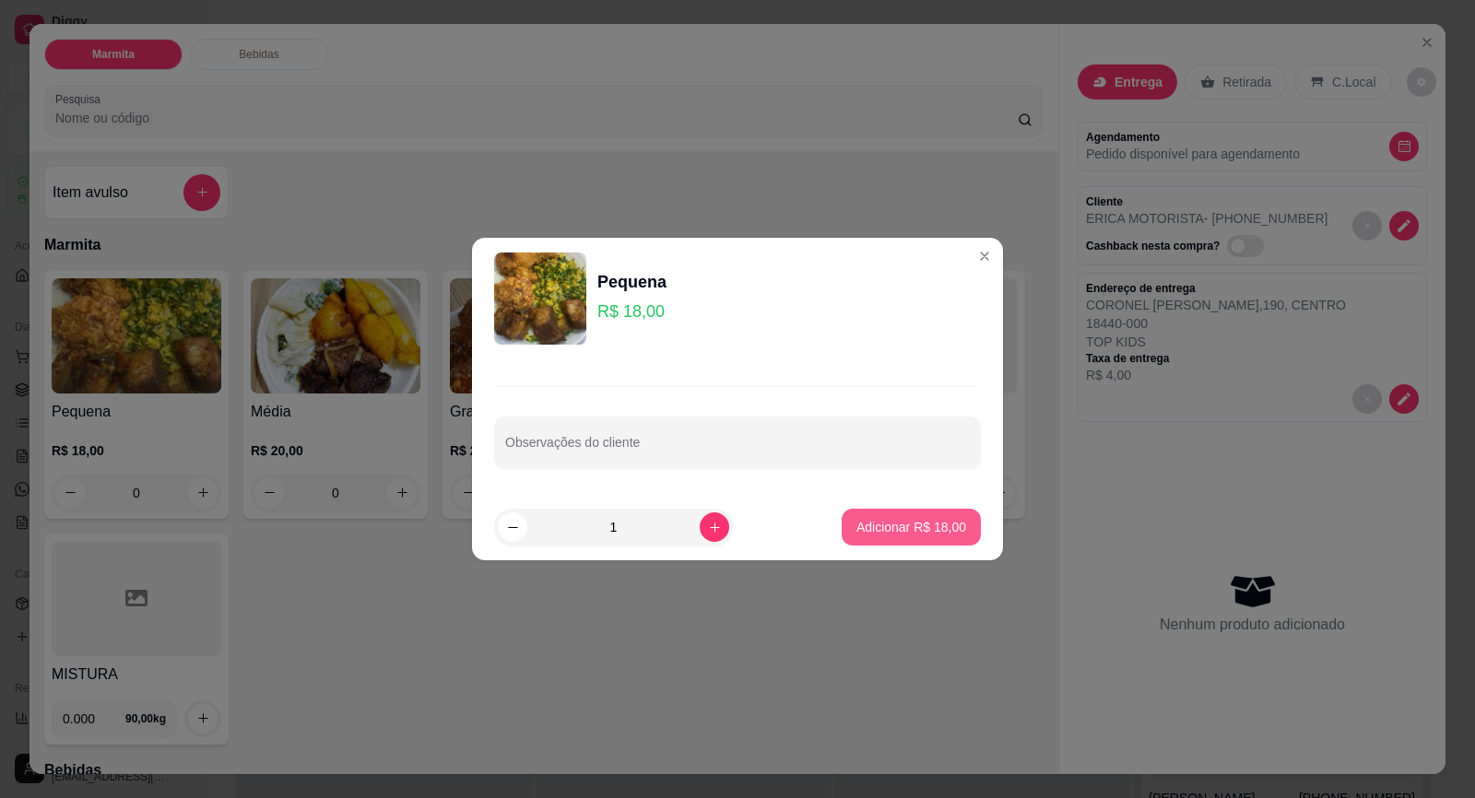
click at [931, 531] on p "Adicionar R$ 18,00" at bounding box center [911, 527] width 110 height 18
type input "1"
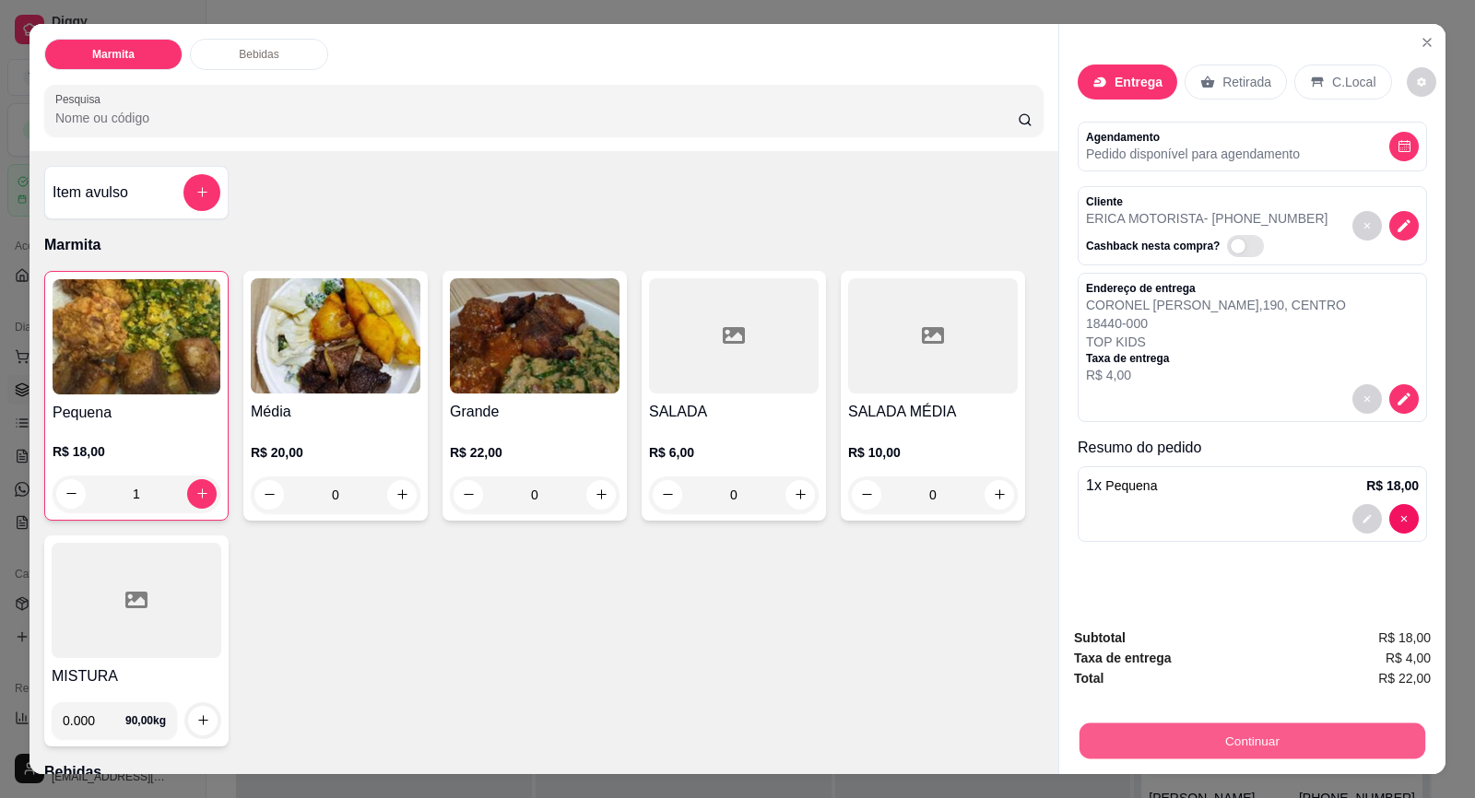
click at [1219, 732] on button "Continuar" at bounding box center [1252, 741] width 346 height 36
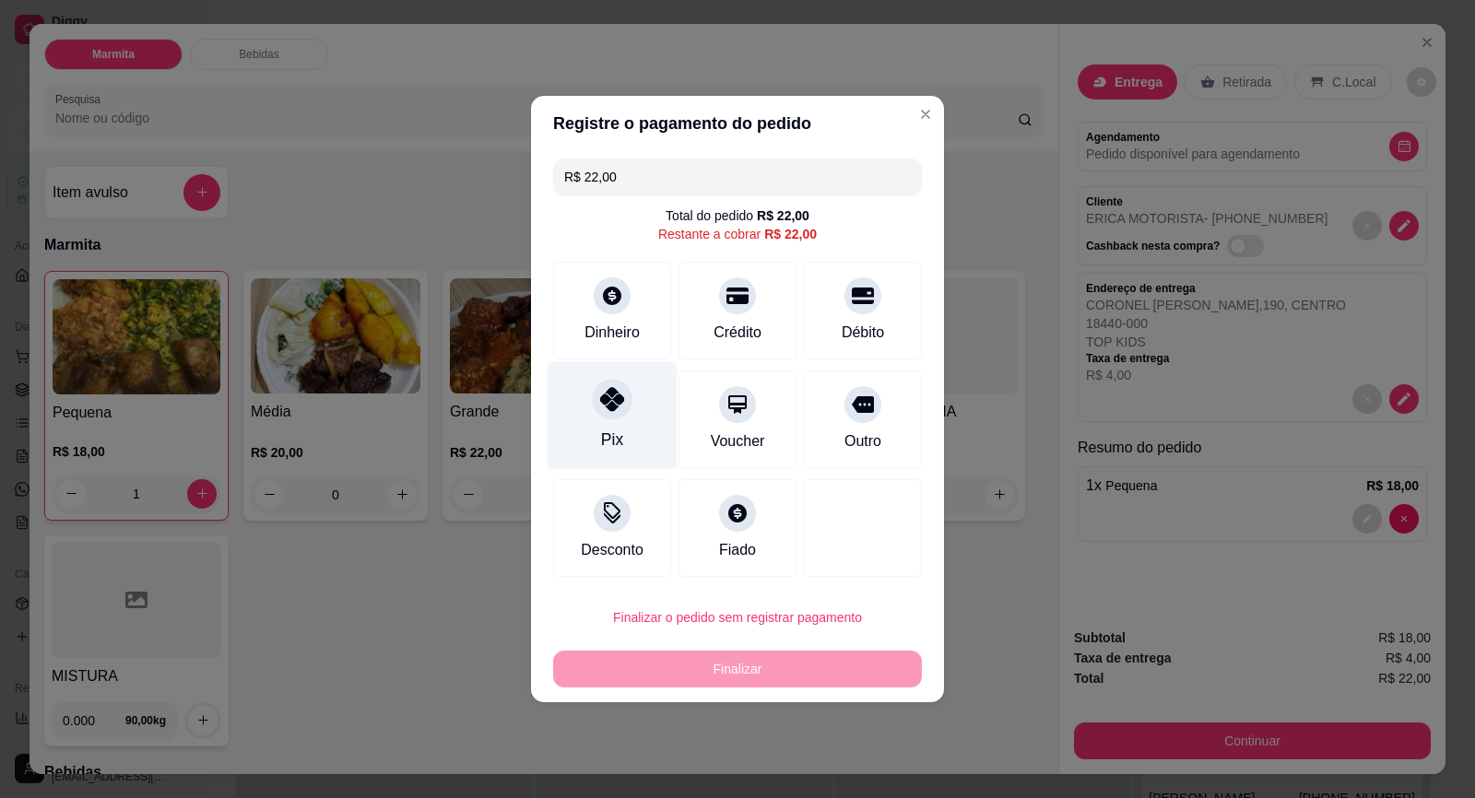
click at [618, 420] on div "Pix" at bounding box center [612, 416] width 130 height 108
type input "R$ 0,00"
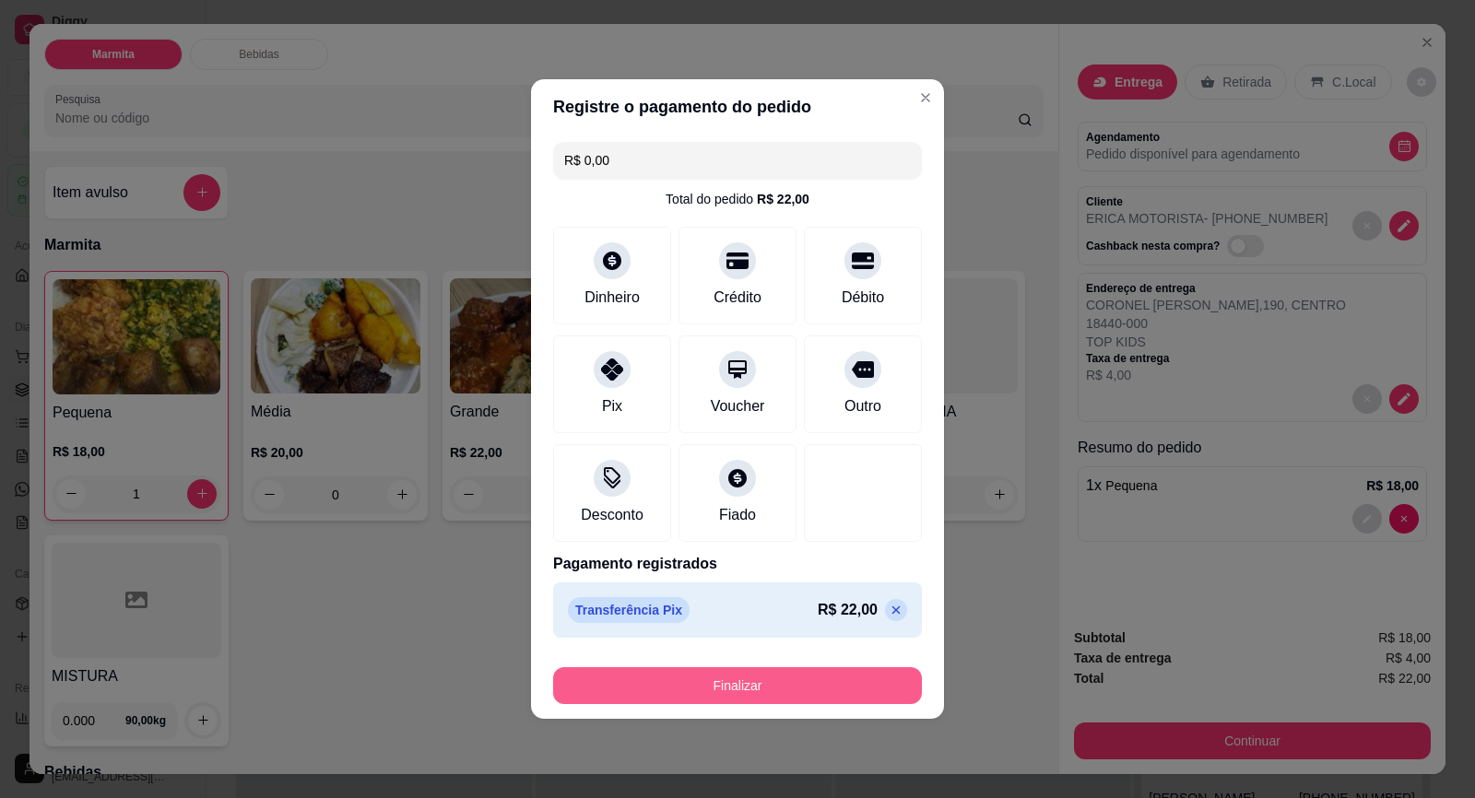
click at [844, 685] on button "Finalizar" at bounding box center [737, 685] width 369 height 37
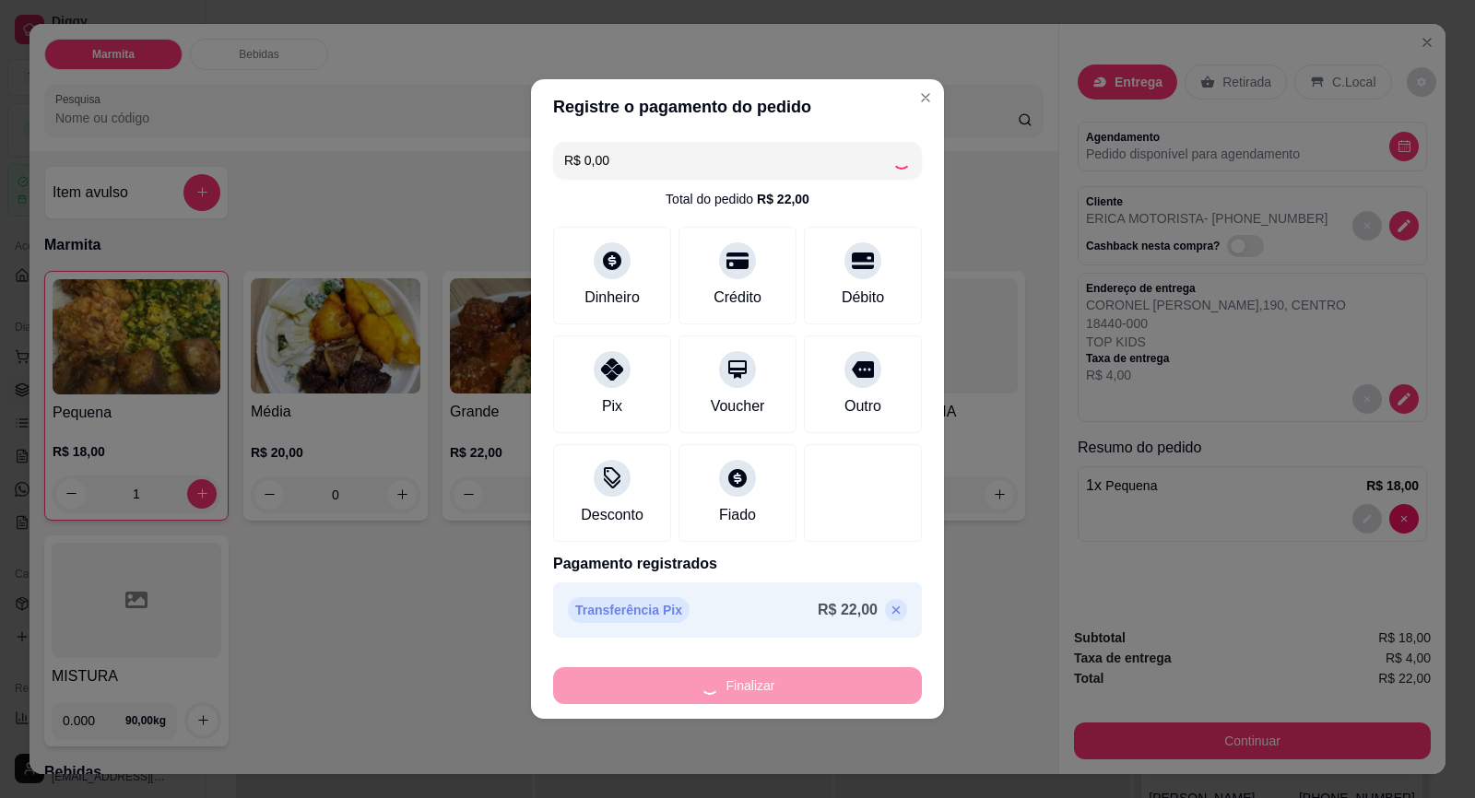
type input "0"
type input "-R$ 22,00"
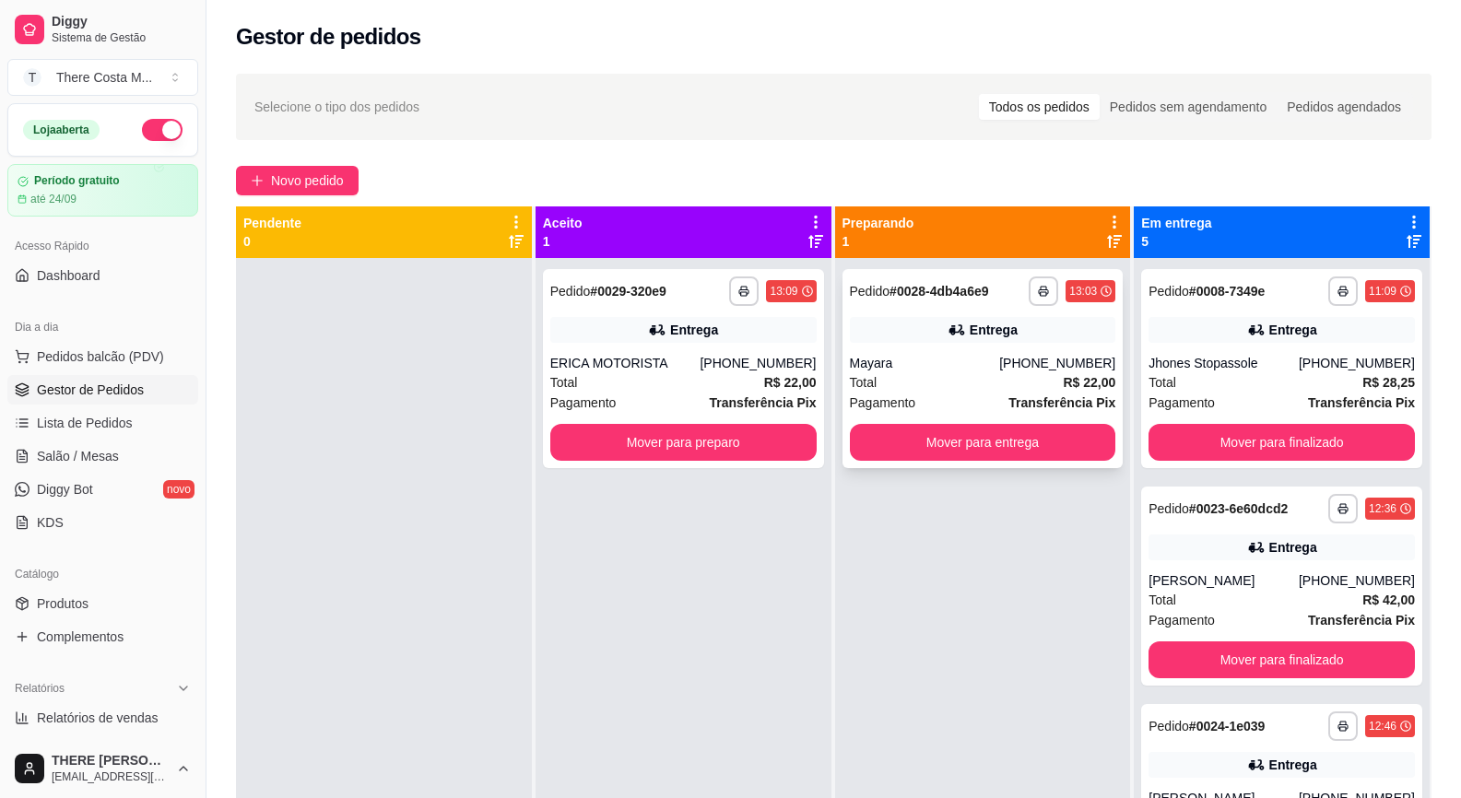
click at [997, 373] on div "Total R$ 22,00" at bounding box center [983, 382] width 266 height 20
click at [711, 350] on div "**********" at bounding box center [683, 368] width 281 height 199
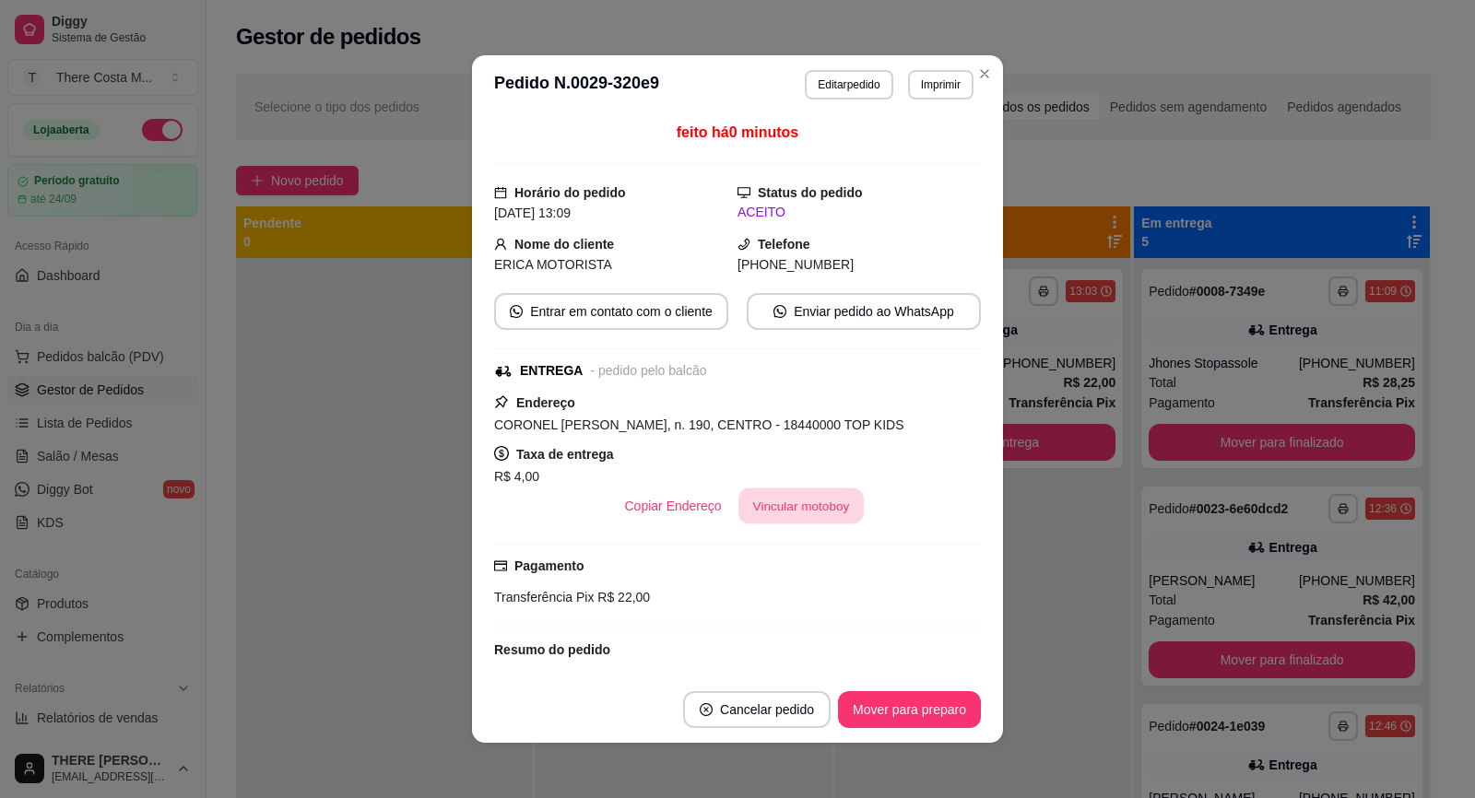
click at [781, 513] on button "Vincular motoboy" at bounding box center [800, 506] width 125 height 36
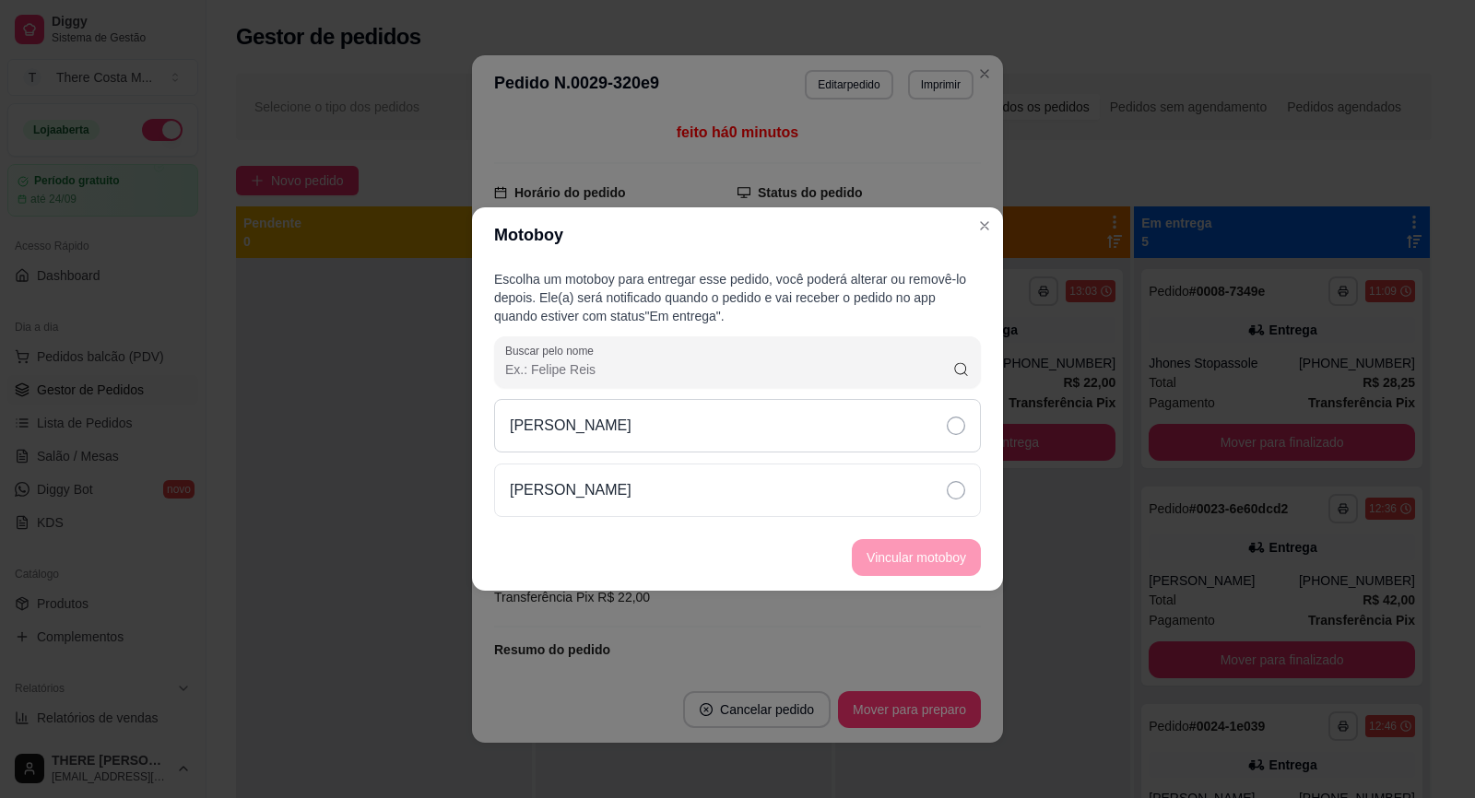
click at [859, 432] on div "[PERSON_NAME]" at bounding box center [737, 425] width 487 height 53
click at [944, 552] on button "Vincular motoboy" at bounding box center [916, 557] width 129 height 37
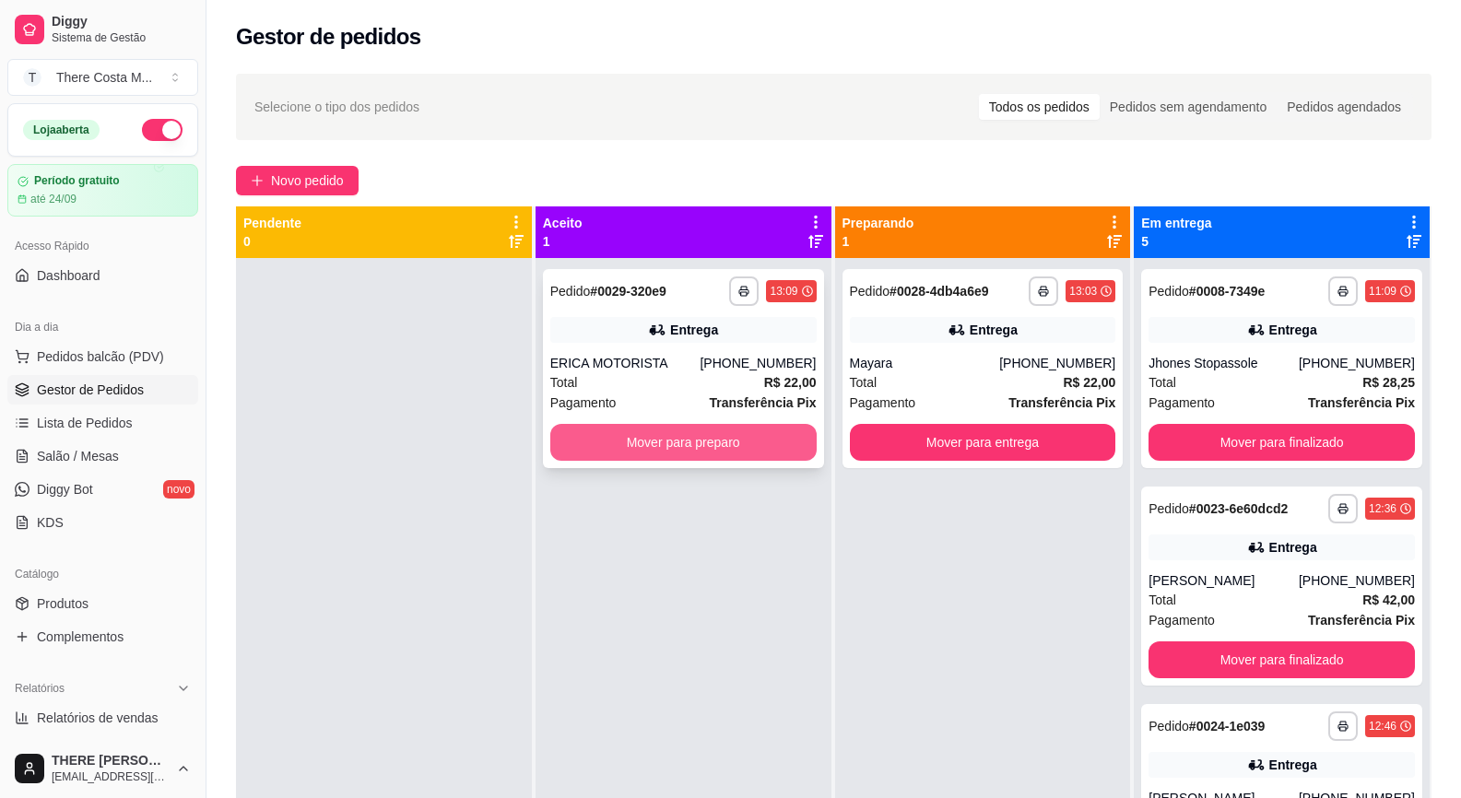
click at [723, 436] on button "Mover para preparo" at bounding box center [683, 442] width 266 height 37
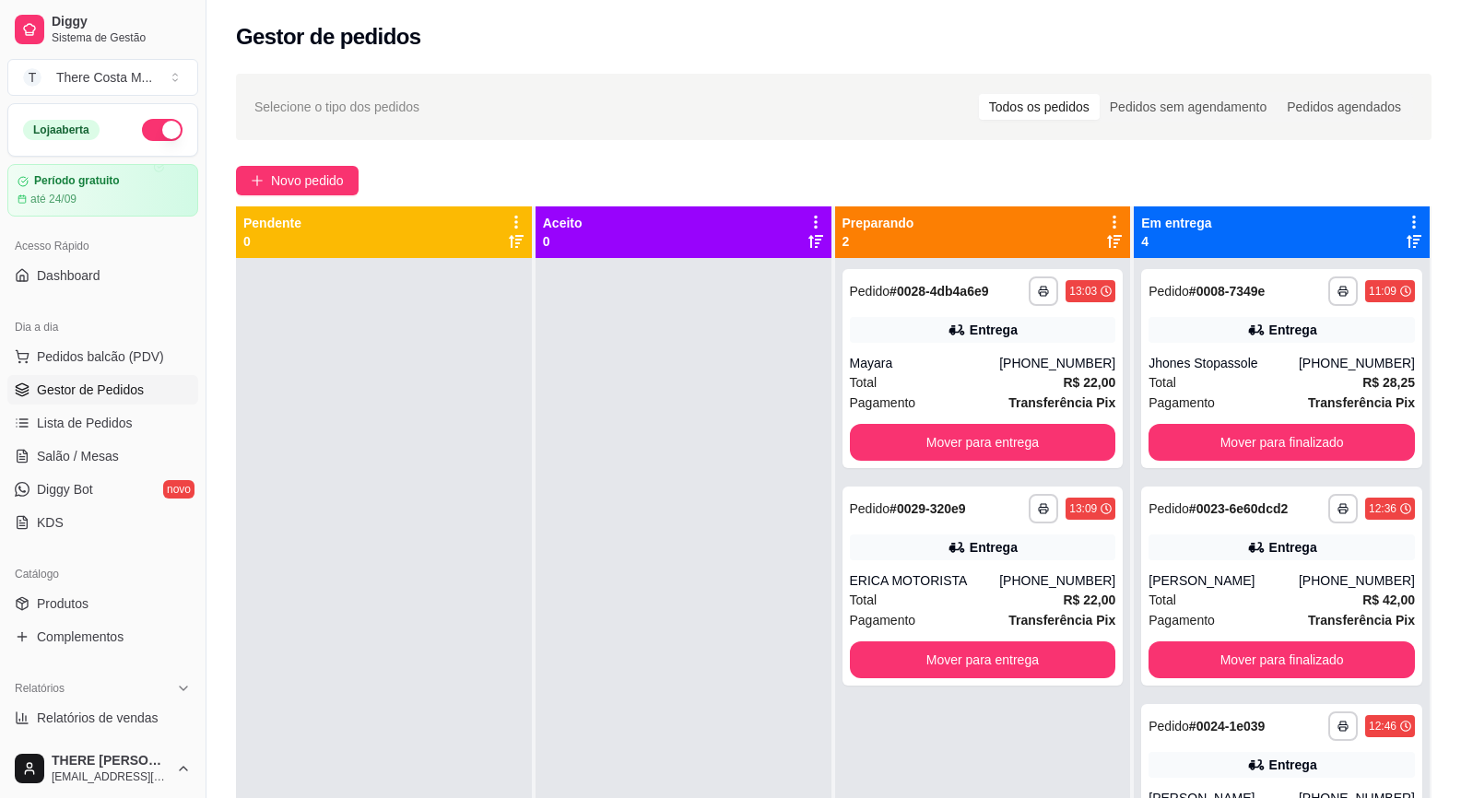
click at [1138, 46] on div "Gestor de pedidos" at bounding box center [833, 36] width 1195 height 29
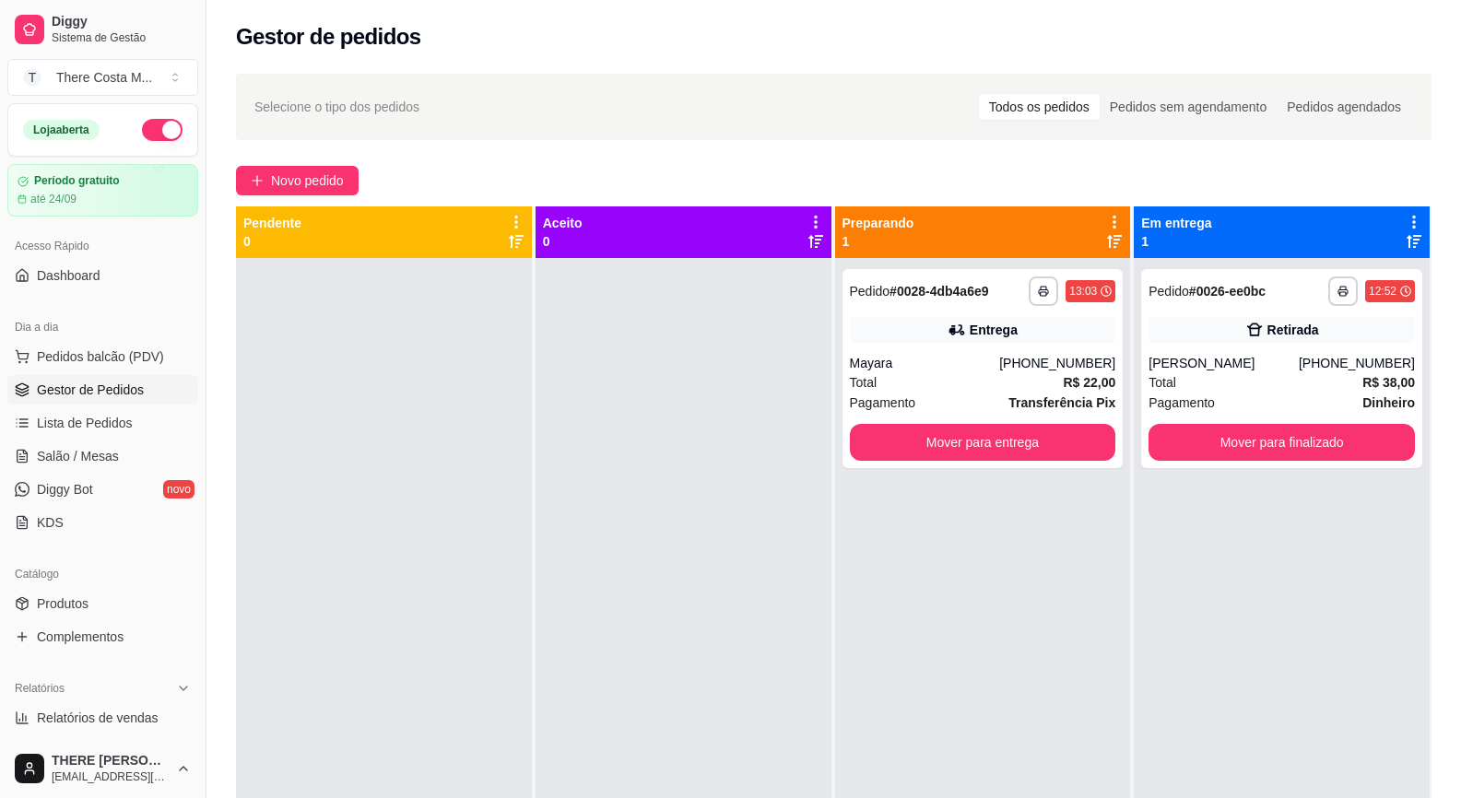
click at [1121, 158] on div "**********" at bounding box center [833, 545] width 1254 height 964
click at [950, 431] on button "Mover para entrega" at bounding box center [983, 442] width 266 height 37
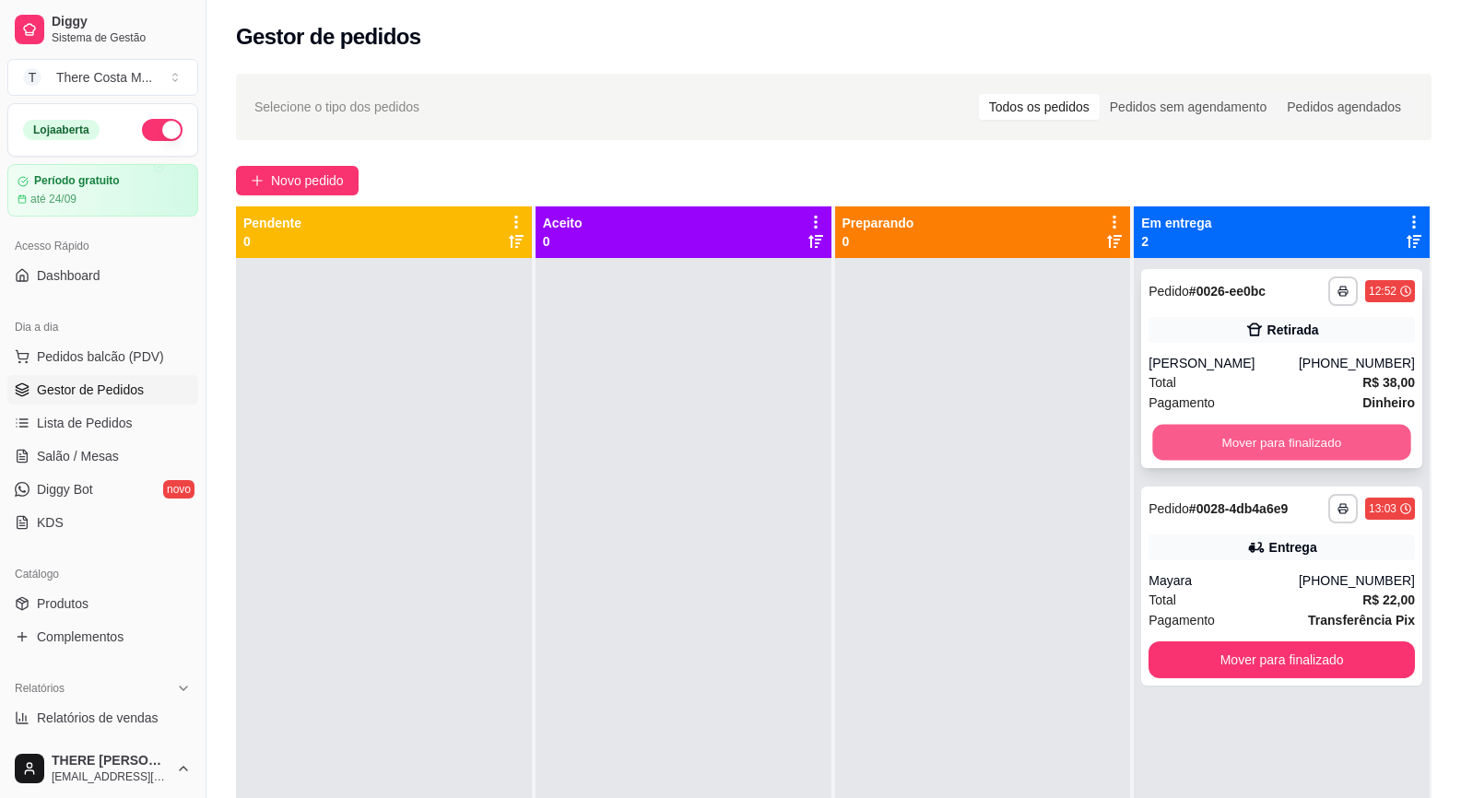
click at [1243, 438] on button "Mover para finalizado" at bounding box center [1282, 443] width 258 height 36
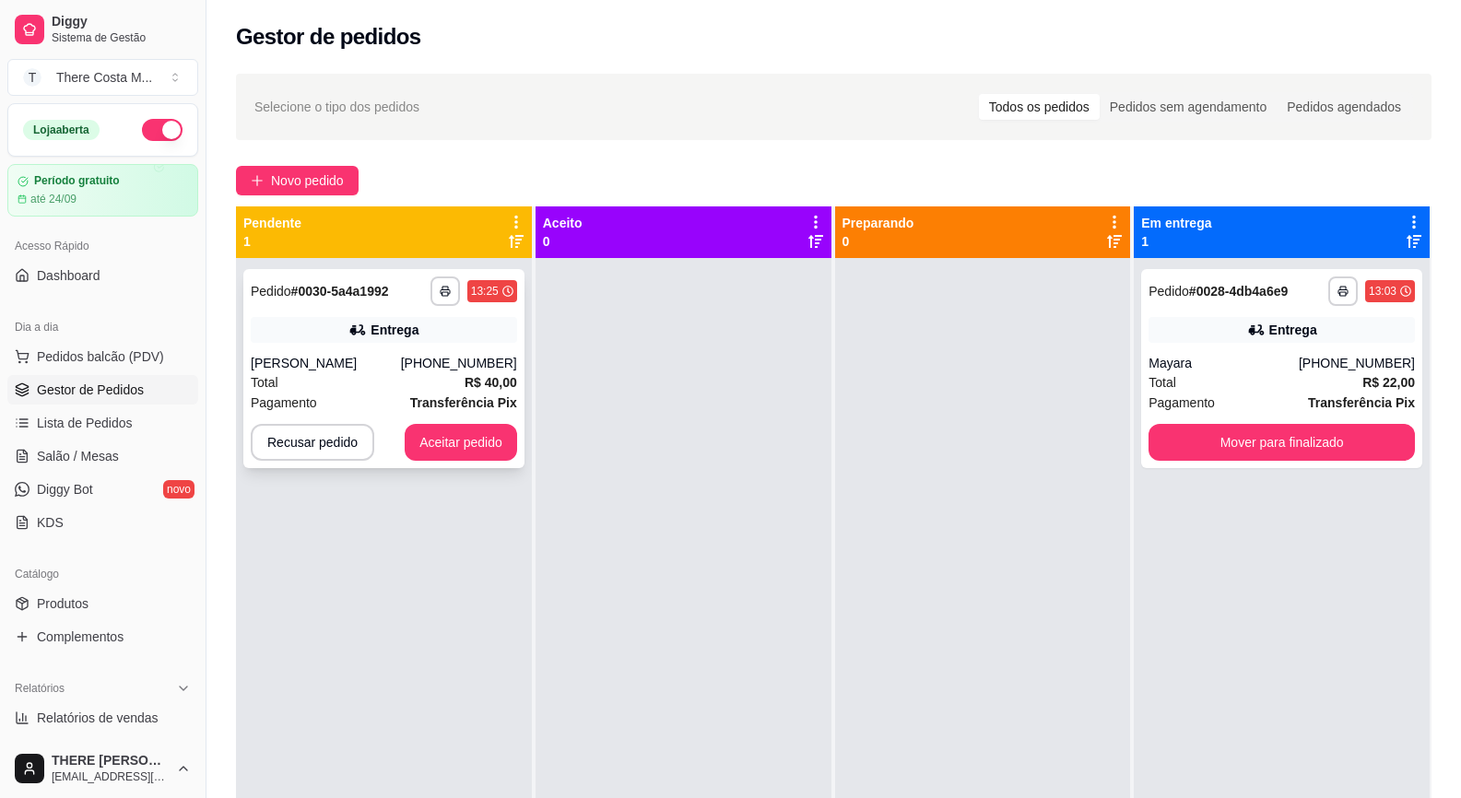
click at [487, 419] on div "**********" at bounding box center [383, 368] width 281 height 199
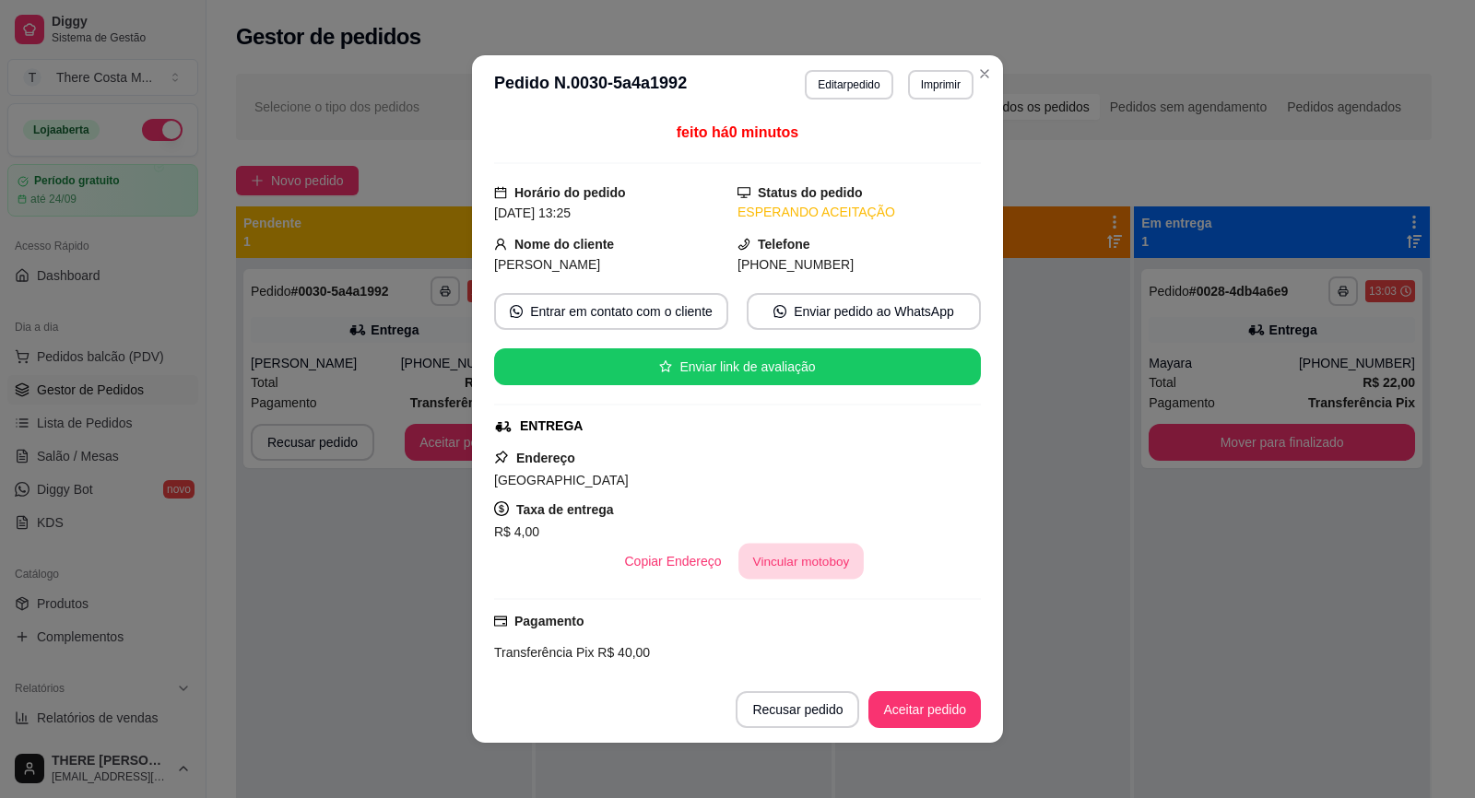
click at [812, 563] on button "Vincular motoboy" at bounding box center [800, 562] width 125 height 36
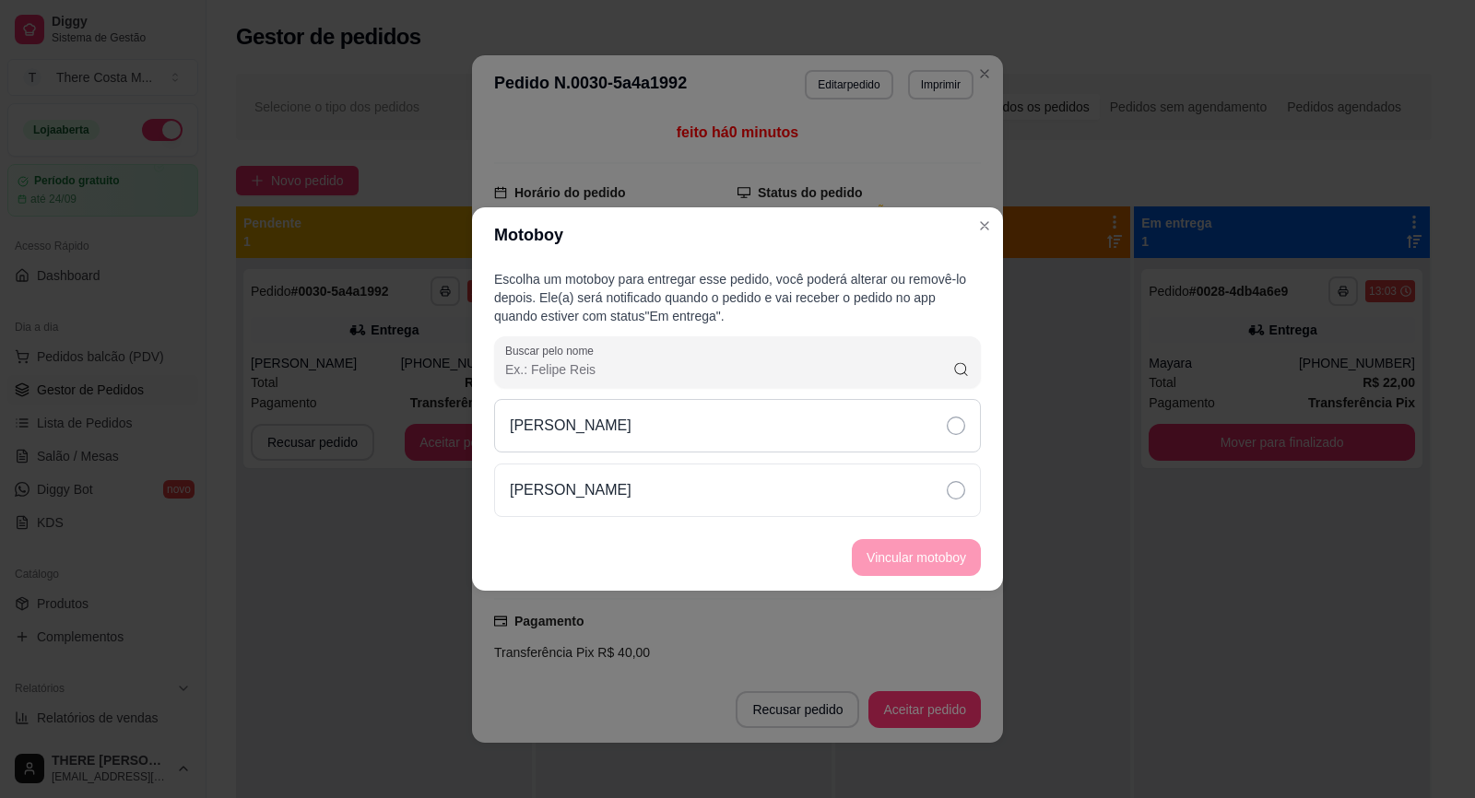
click at [921, 448] on div "[PERSON_NAME]" at bounding box center [737, 425] width 487 height 53
click at [954, 565] on button "Vincular motoboy" at bounding box center [915, 558] width 125 height 36
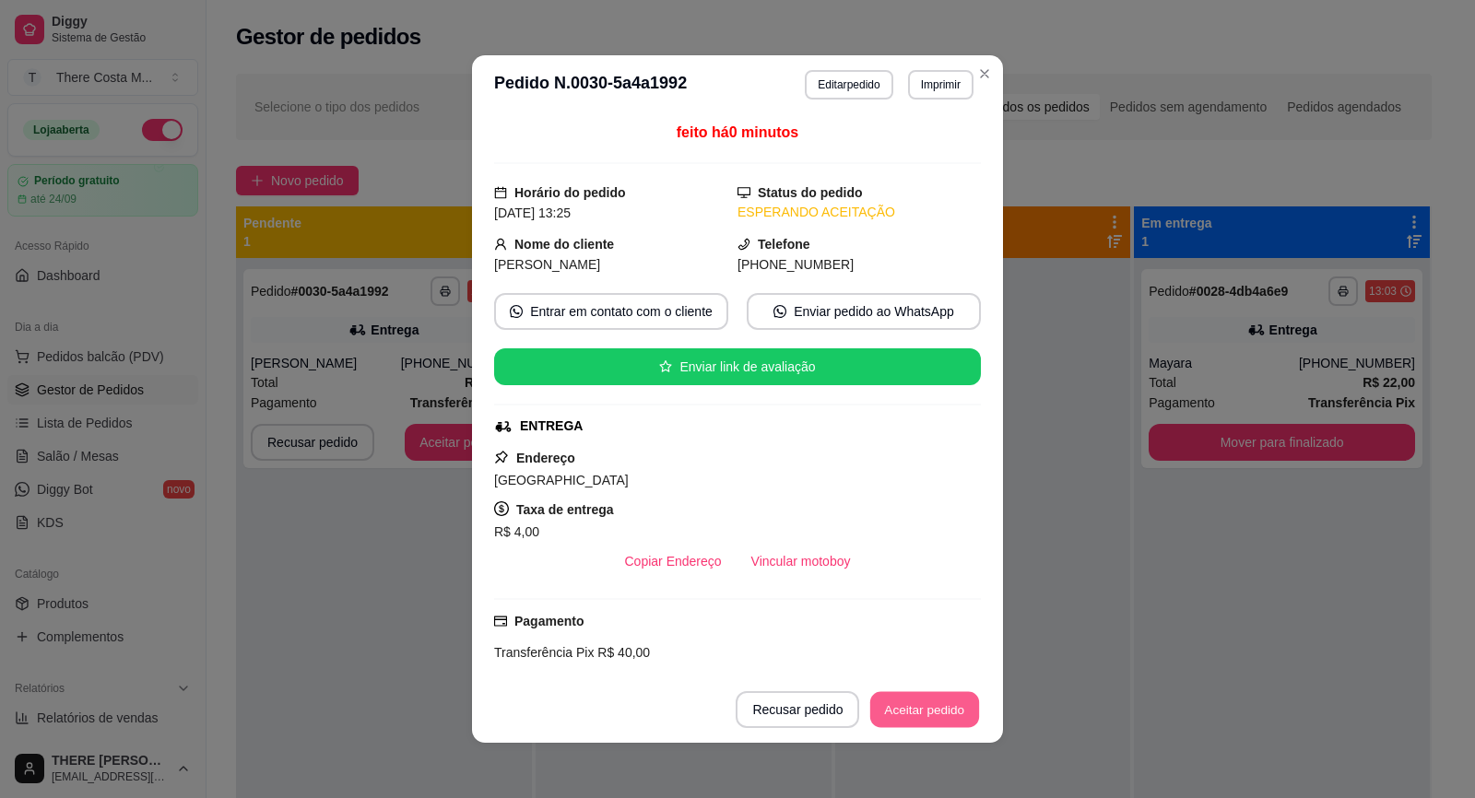
click at [909, 702] on button "Aceitar pedido" at bounding box center [924, 710] width 109 height 36
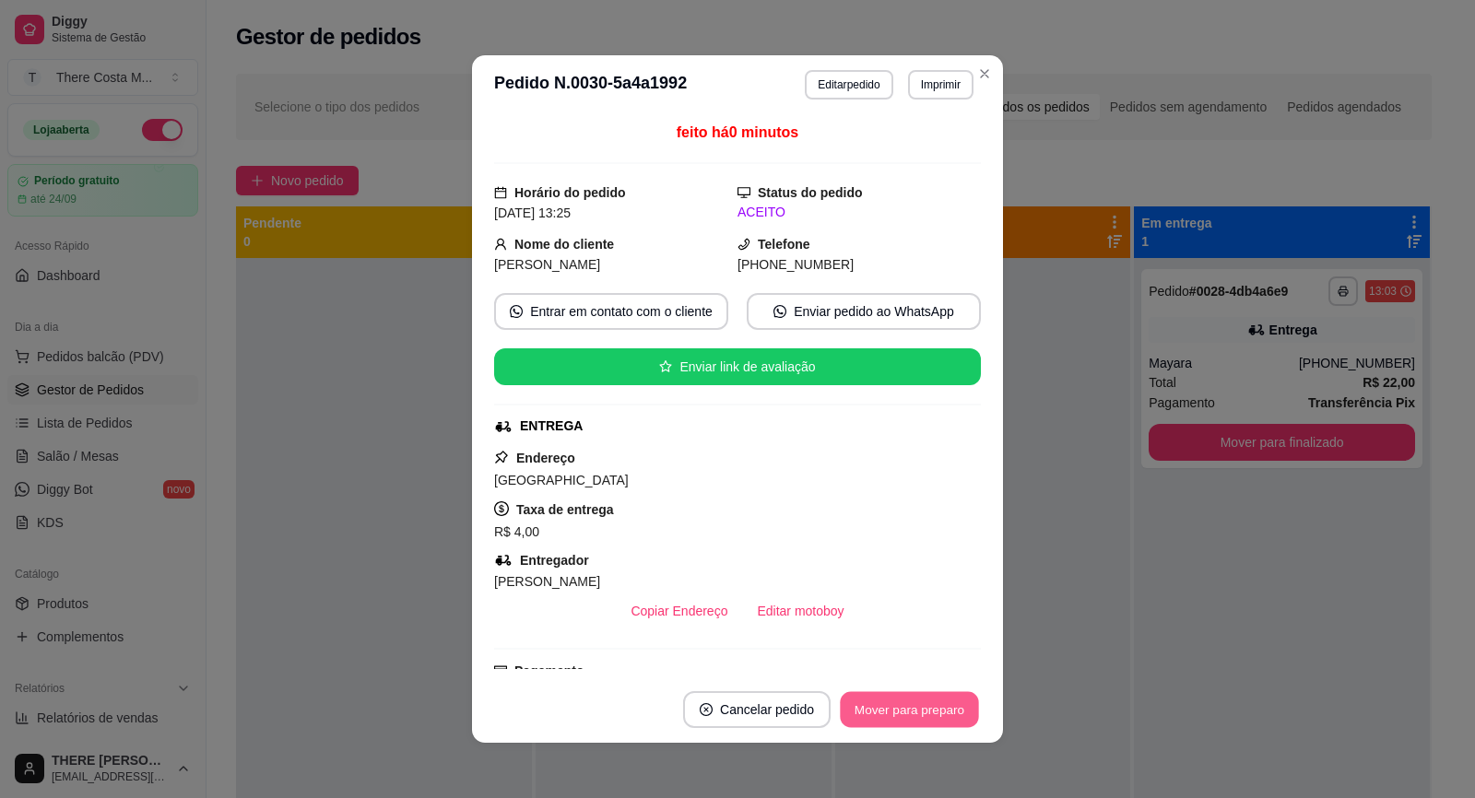
click at [883, 708] on button "Mover para preparo" at bounding box center [909, 710] width 138 height 36
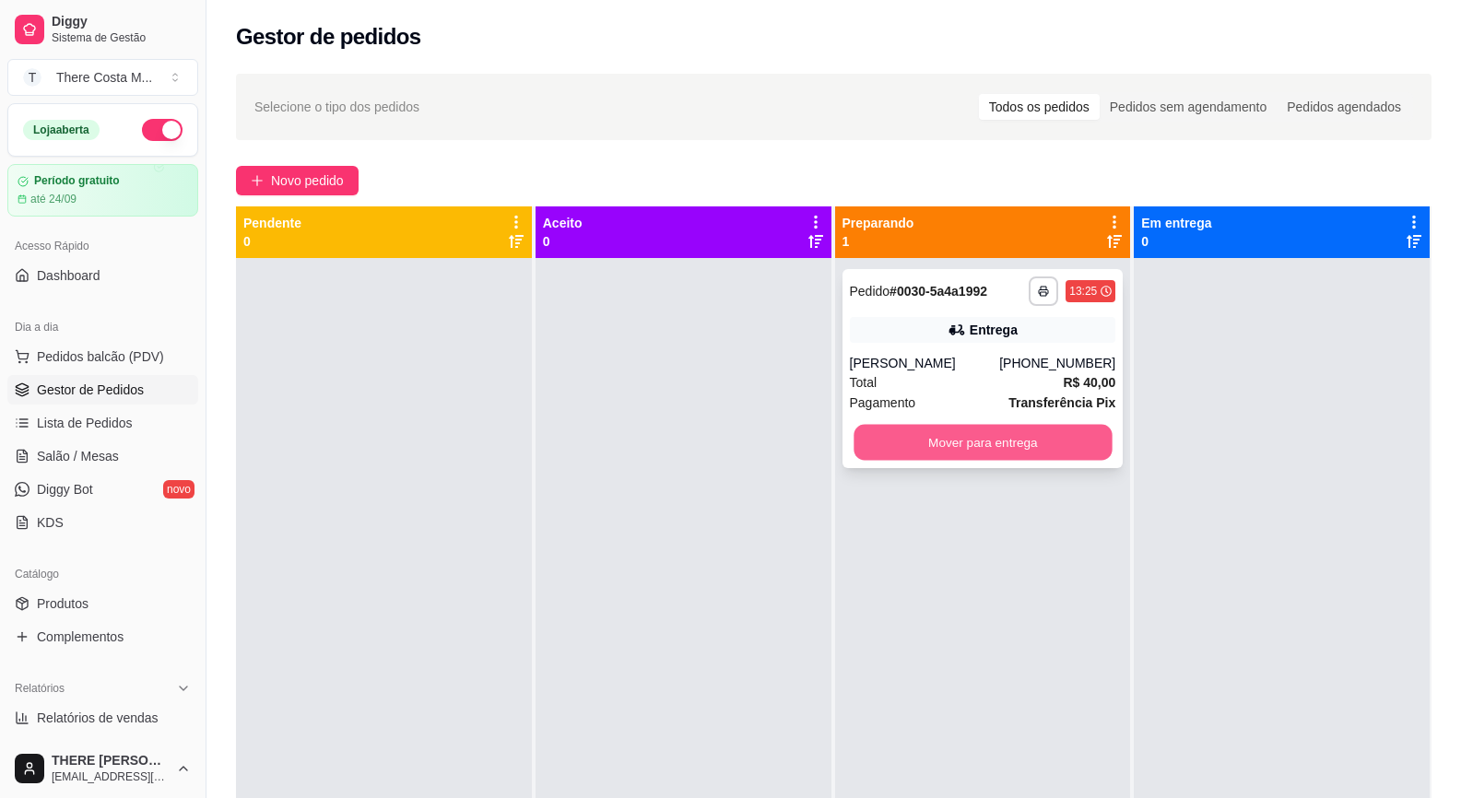
click at [1039, 452] on button "Mover para entrega" at bounding box center [982, 443] width 258 height 36
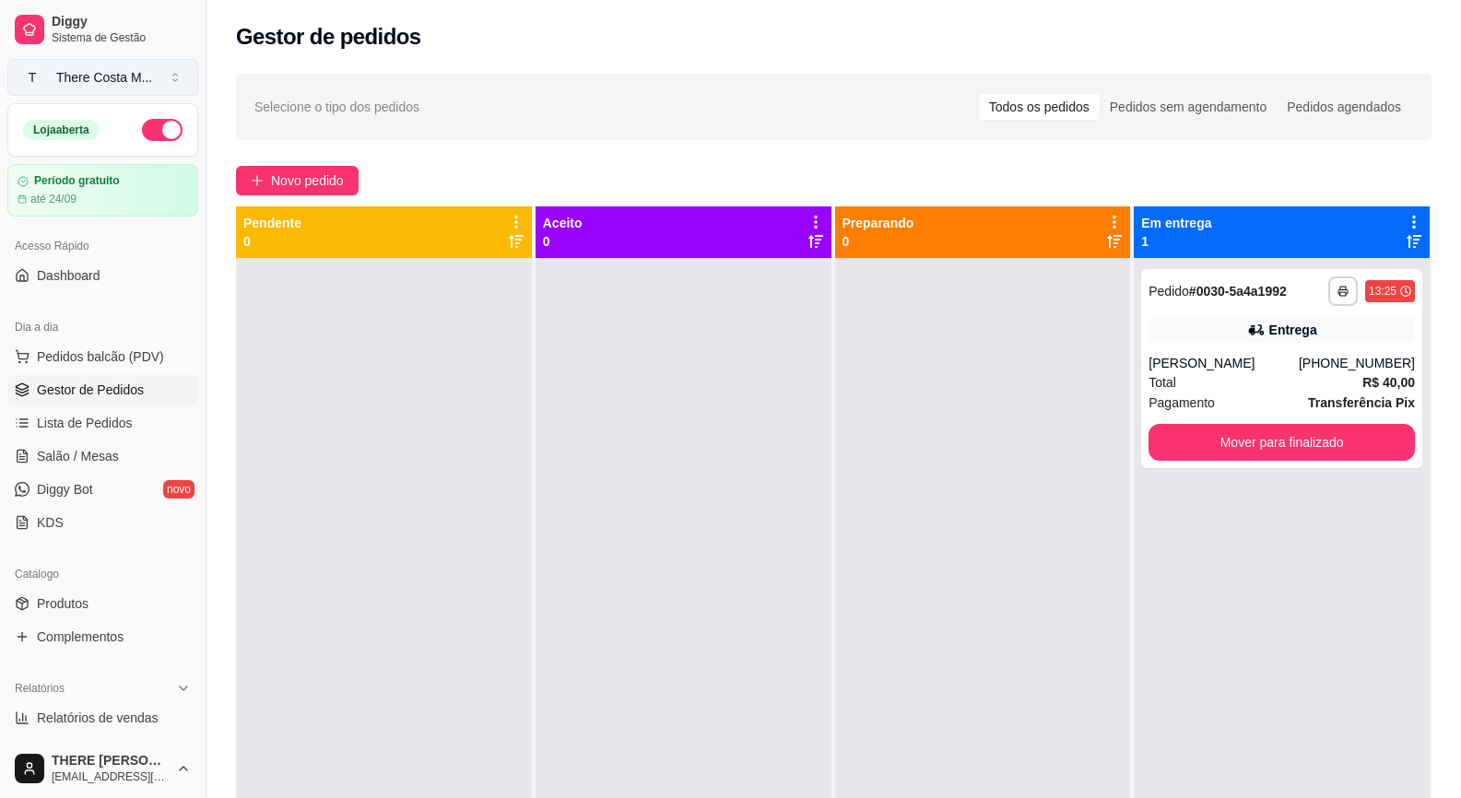
click at [175, 76] on button "T There Costa M ..." at bounding box center [102, 77] width 191 height 37
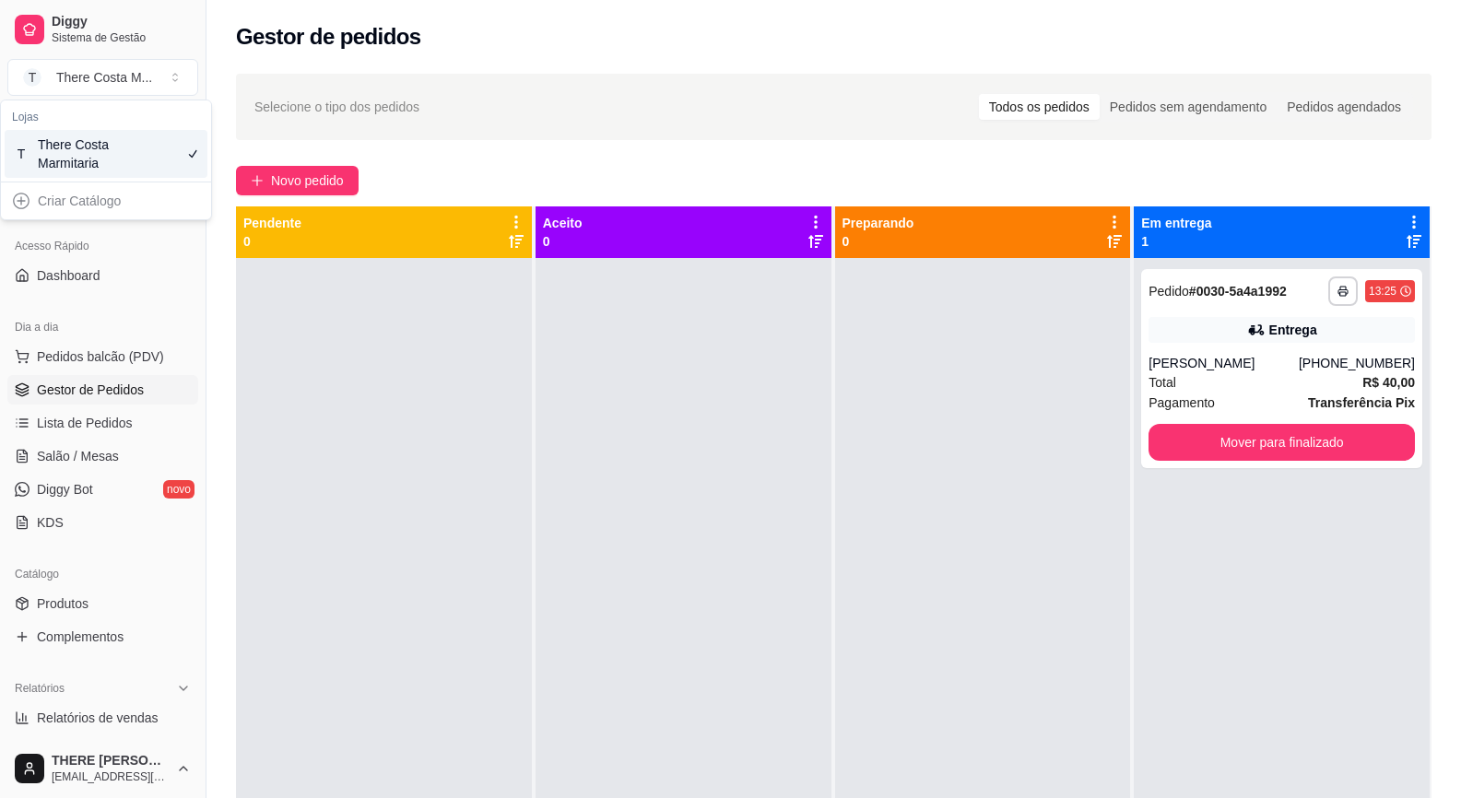
click at [741, 172] on div "Novo pedido" at bounding box center [833, 180] width 1195 height 29
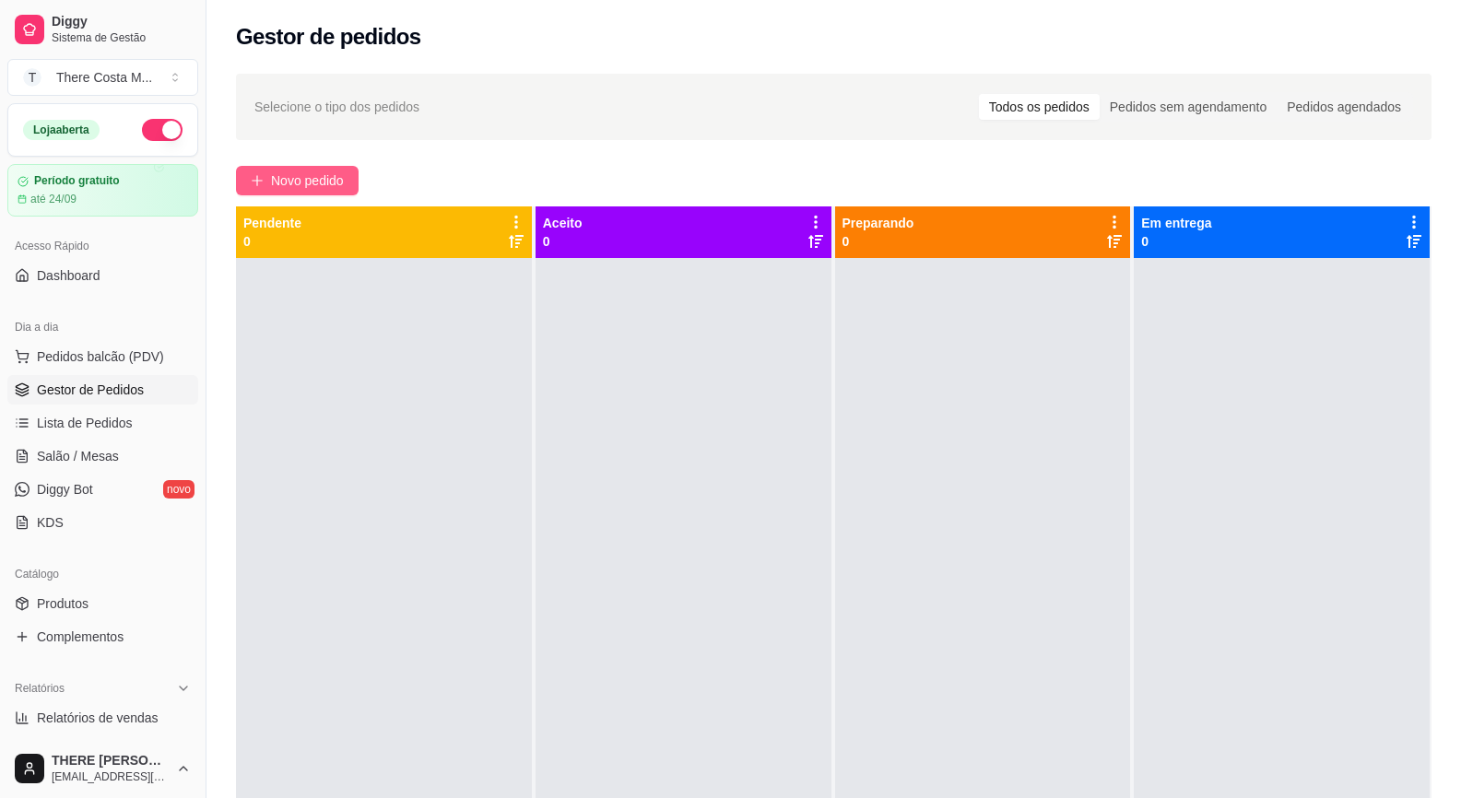
click at [268, 171] on button "Novo pedido" at bounding box center [297, 180] width 123 height 29
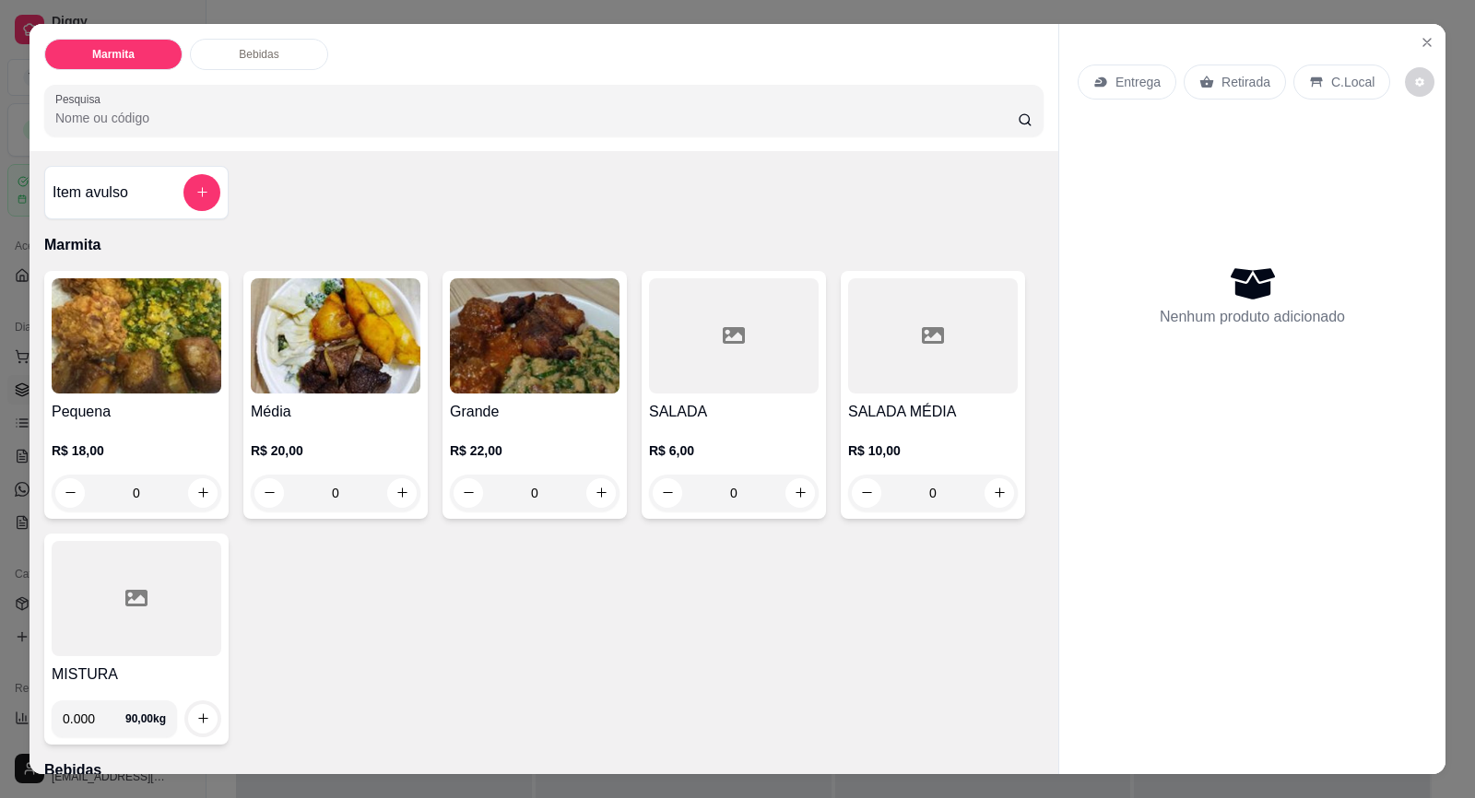
click at [150, 382] on img at bounding box center [137, 335] width 170 height 115
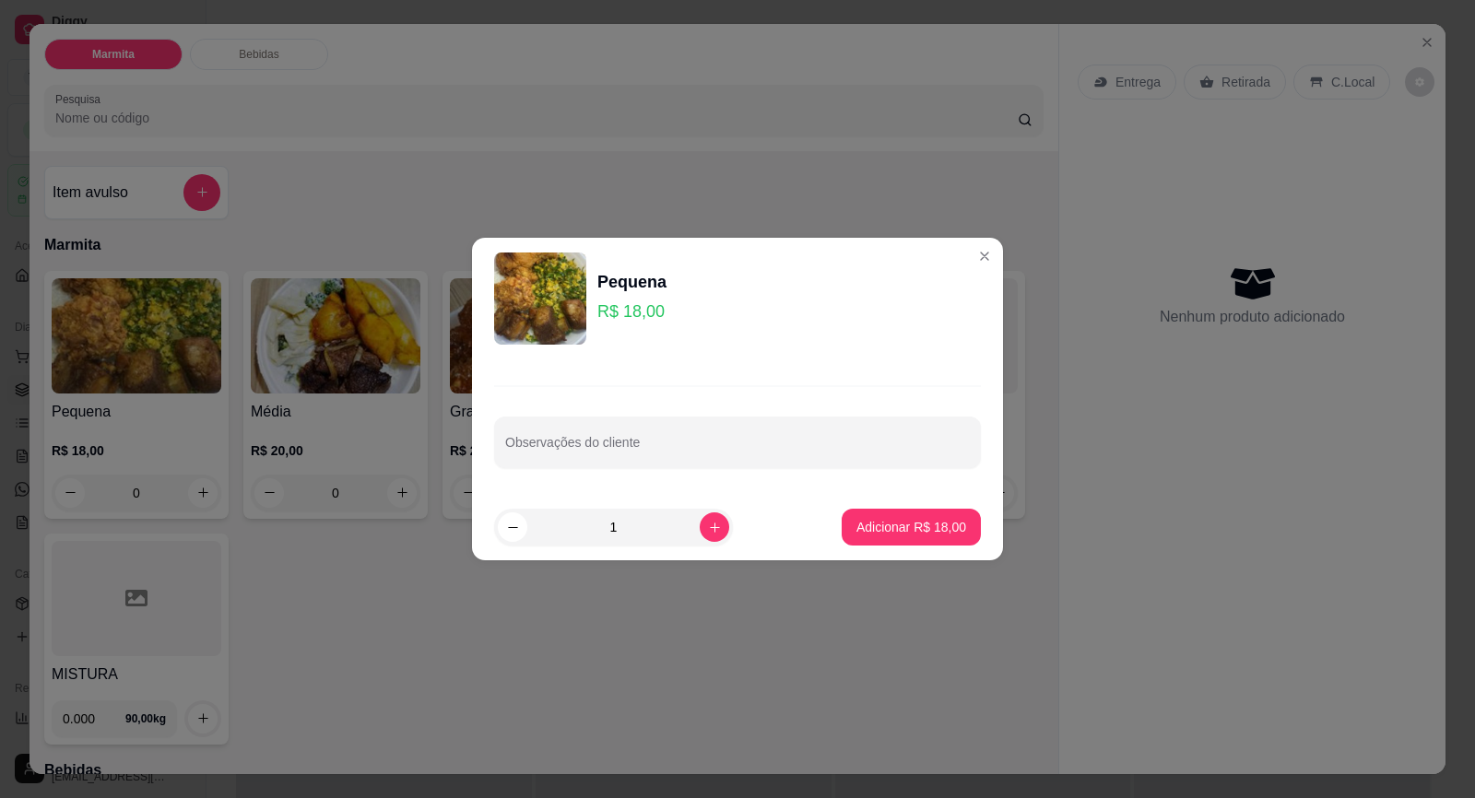
click at [603, 527] on input "1" at bounding box center [613, 527] width 172 height 37
click at [708, 521] on icon "increase-product-quantity" at bounding box center [715, 528] width 14 height 14
type input "2"
click at [927, 523] on p "Adicionar R$ 36,00" at bounding box center [911, 527] width 107 height 18
type input "2"
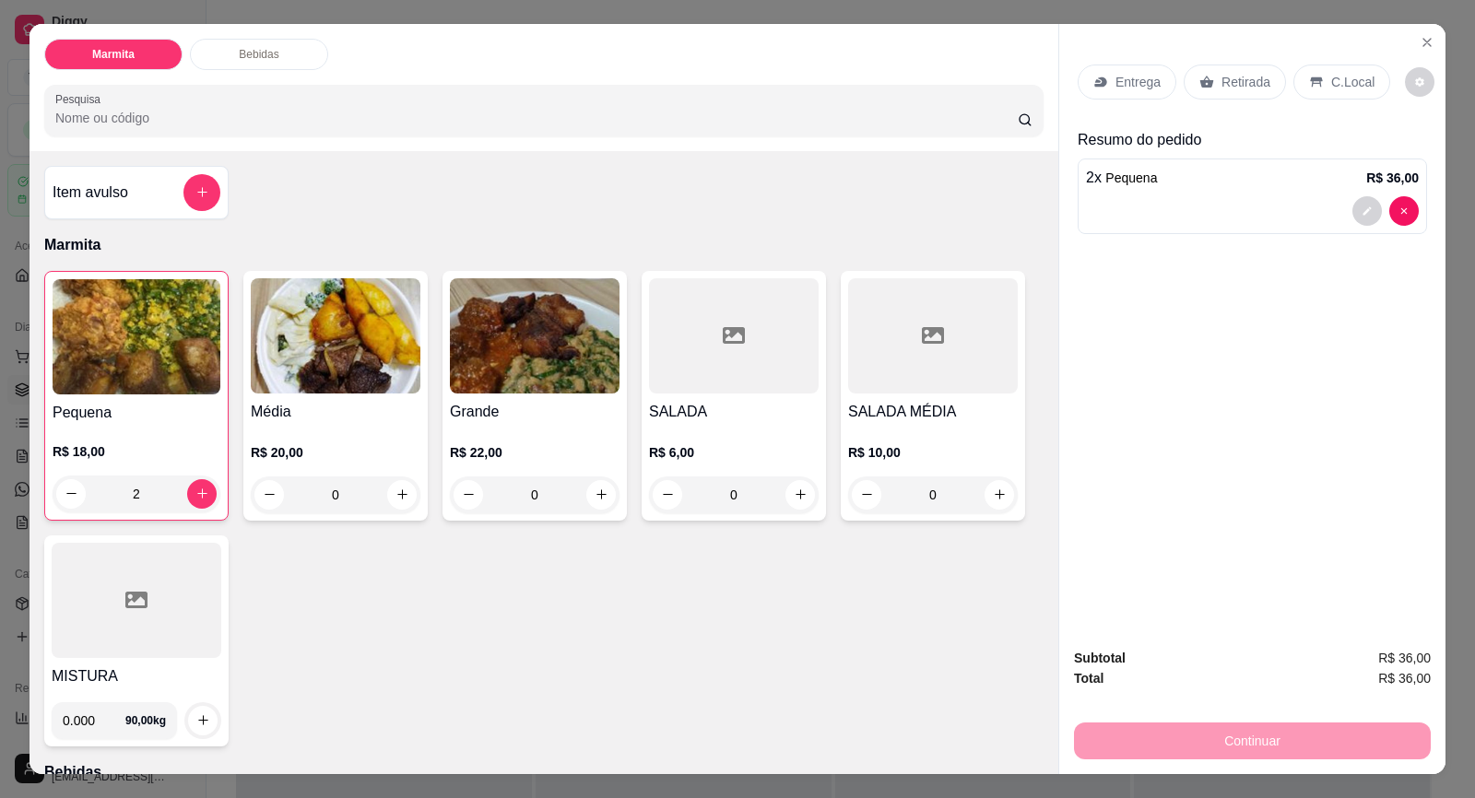
click at [1133, 76] on p "Entrega" at bounding box center [1137, 82] width 45 height 18
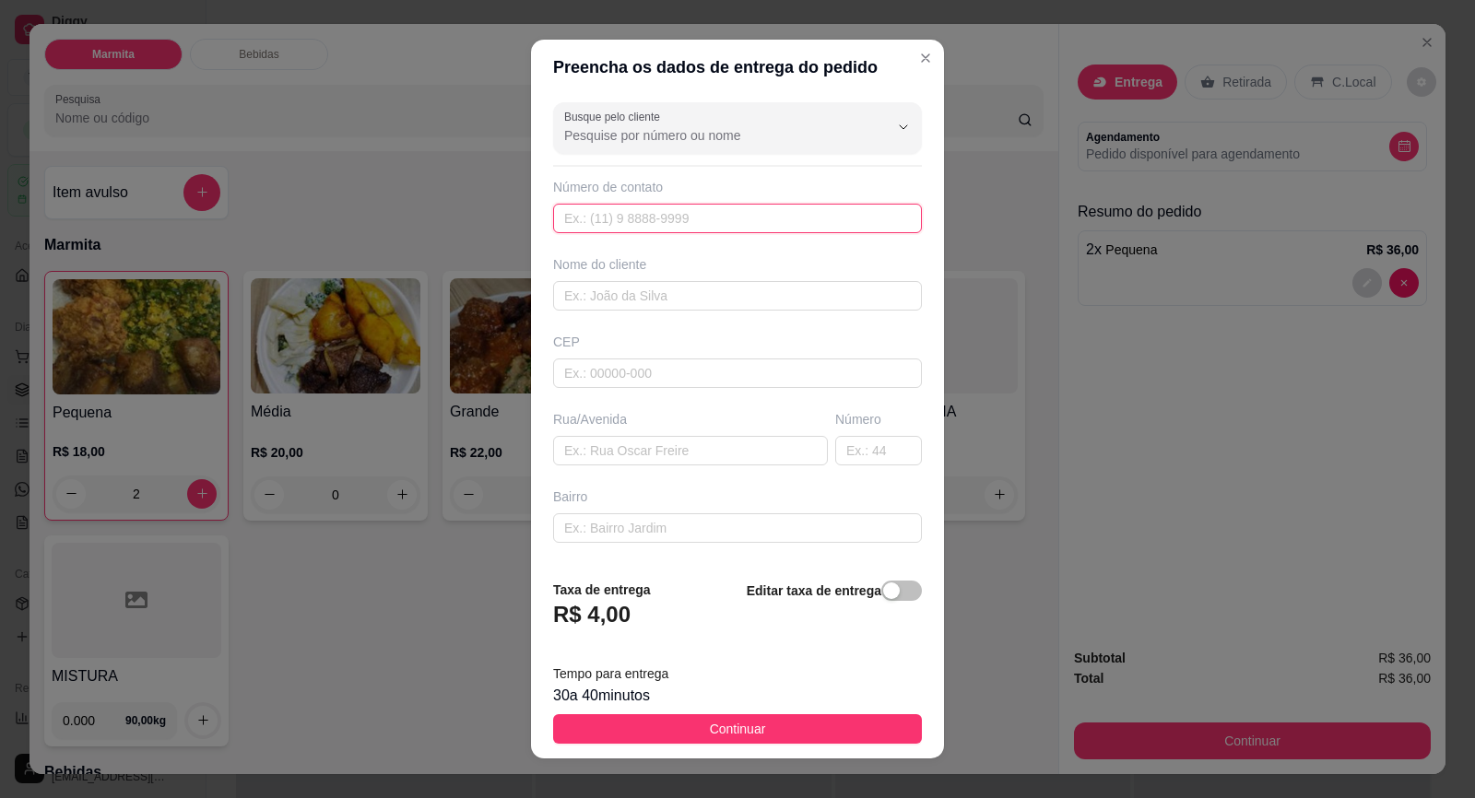
click at [691, 221] on input "text" at bounding box center [737, 218] width 369 height 29
paste input "[PHONE_NUMBER]"
type input "[PHONE_NUMBER]"
click at [611, 302] on input "text" at bounding box center [737, 295] width 369 height 29
type input "d"
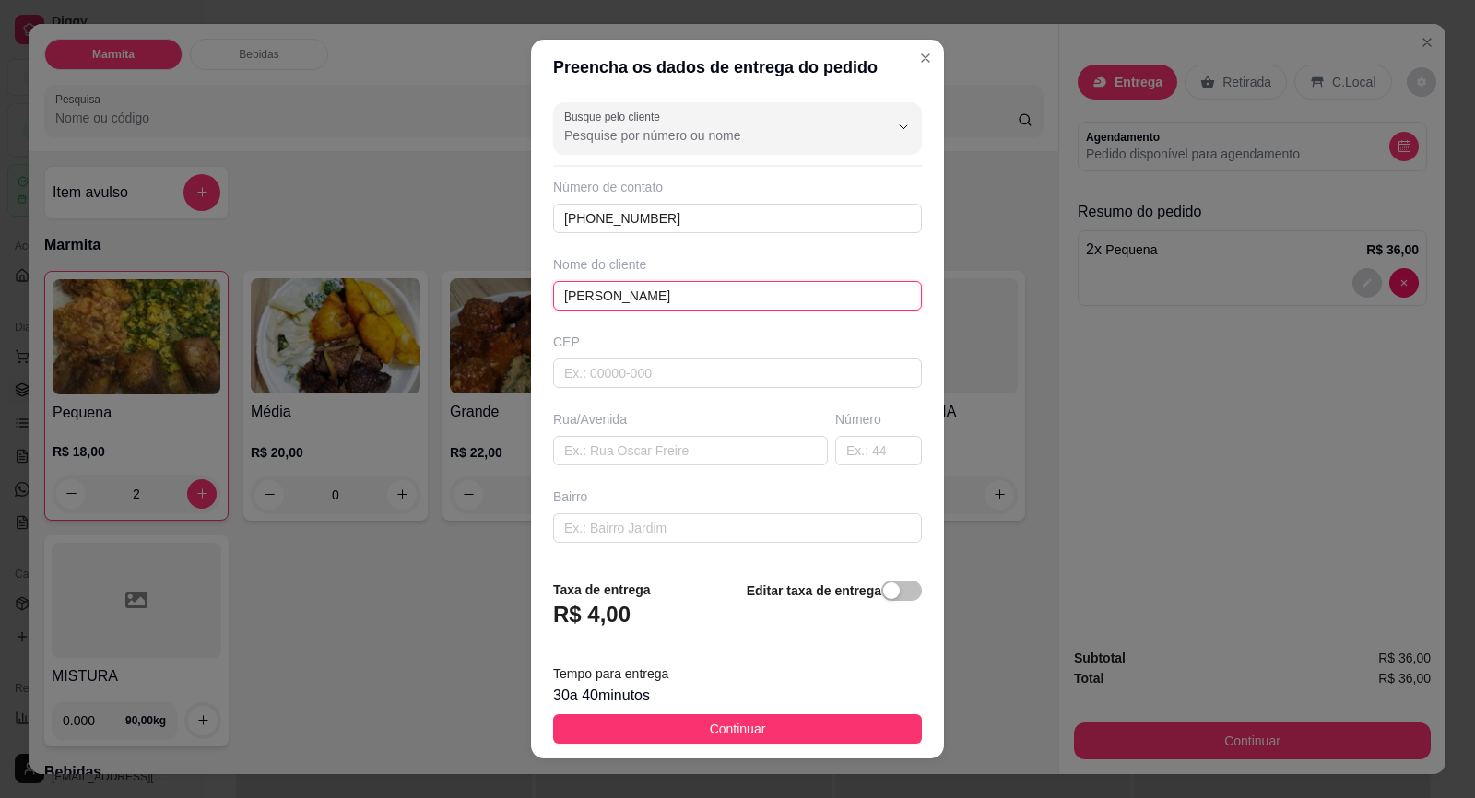
type input "[PERSON_NAME]"
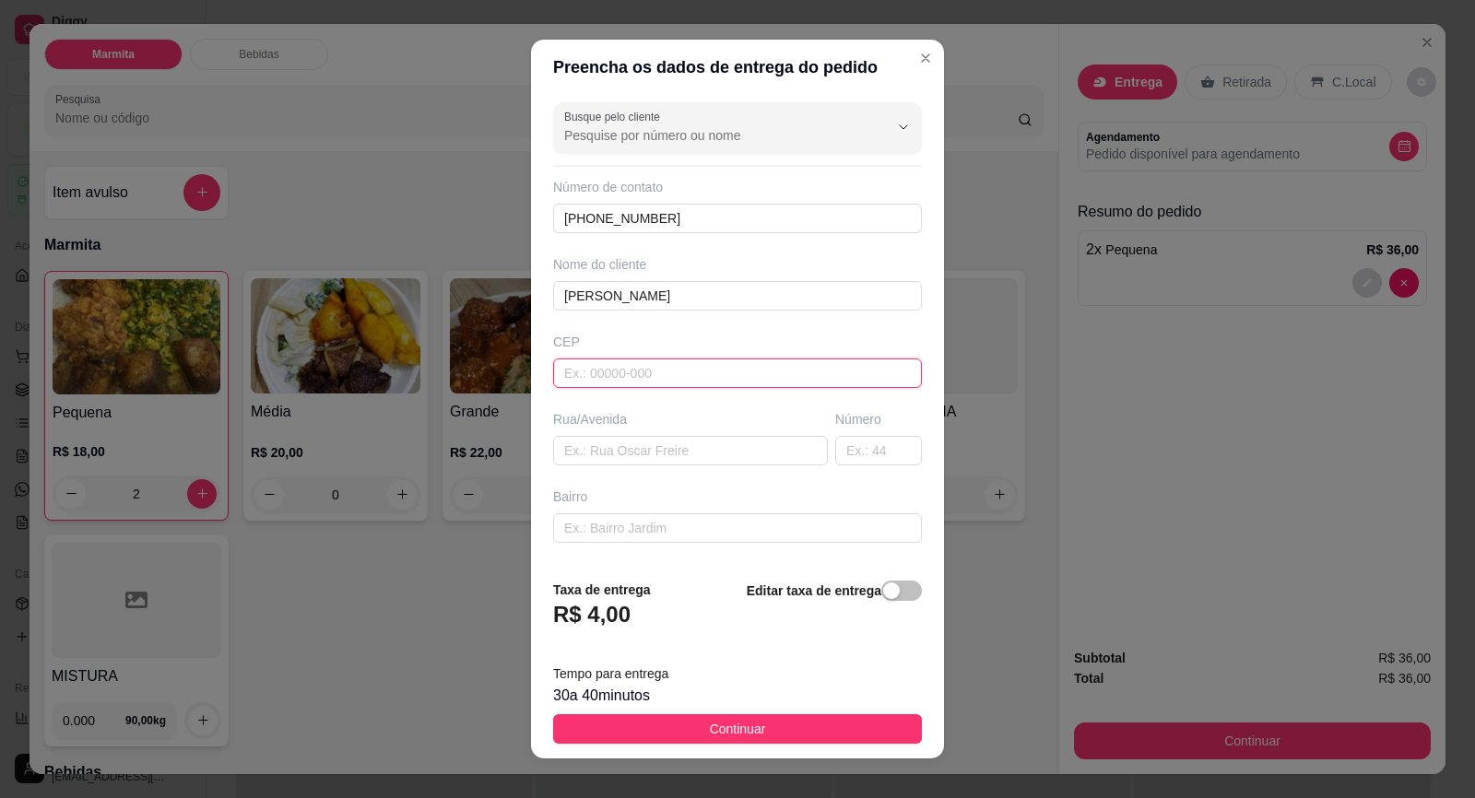
click at [595, 377] on input "text" at bounding box center [737, 373] width 369 height 29
click at [580, 462] on input "text" at bounding box center [690, 450] width 275 height 29
paste input "[PERSON_NAME] 45 [GEOGRAPHIC_DATA]"
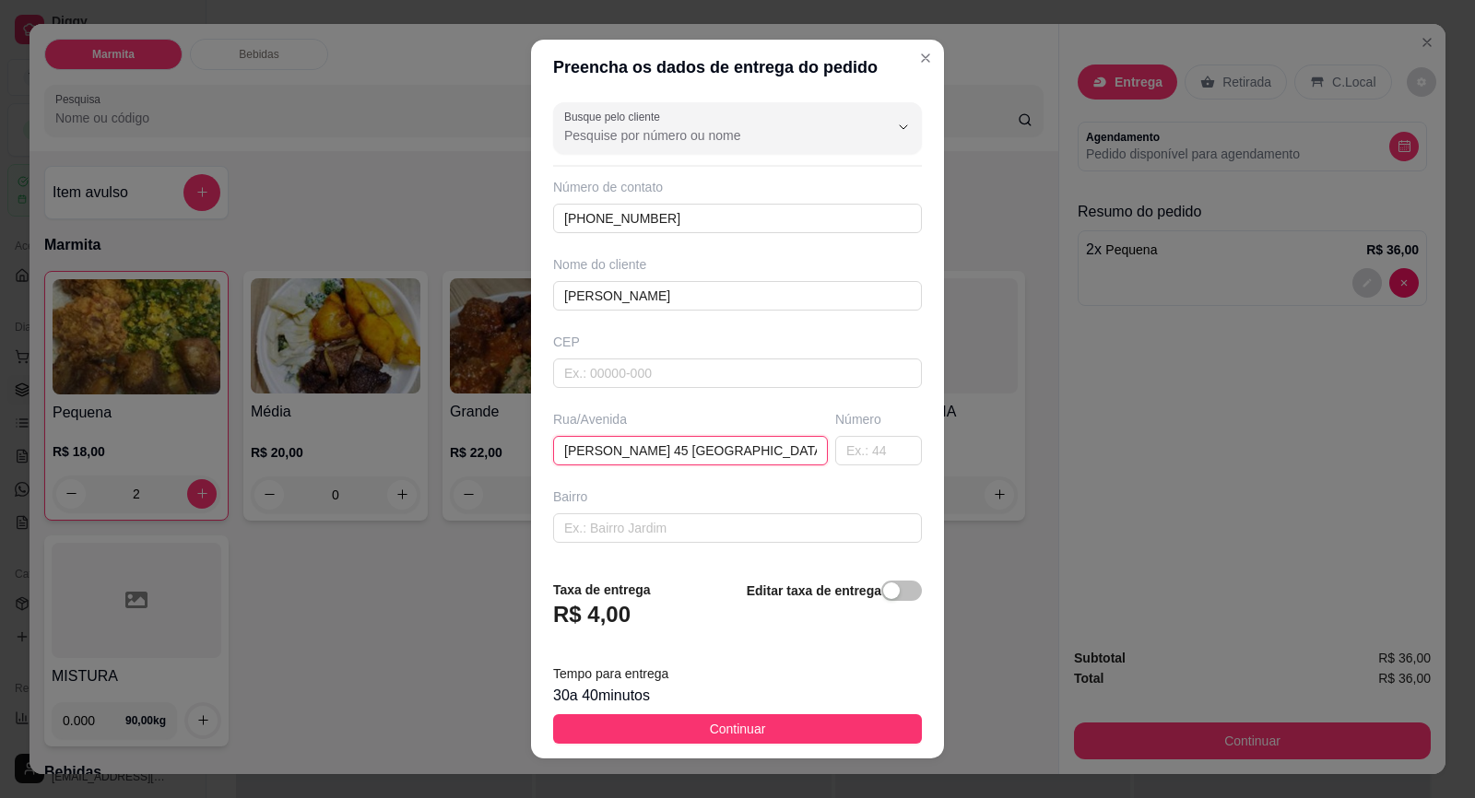
click at [732, 445] on input "[PERSON_NAME] 45 [GEOGRAPHIC_DATA]" at bounding box center [690, 450] width 275 height 29
type input "[PERSON_NAME] [GEOGRAPHIC_DATA]"
click at [835, 456] on input "text" at bounding box center [878, 450] width 87 height 29
paste input "45"
type input "45"
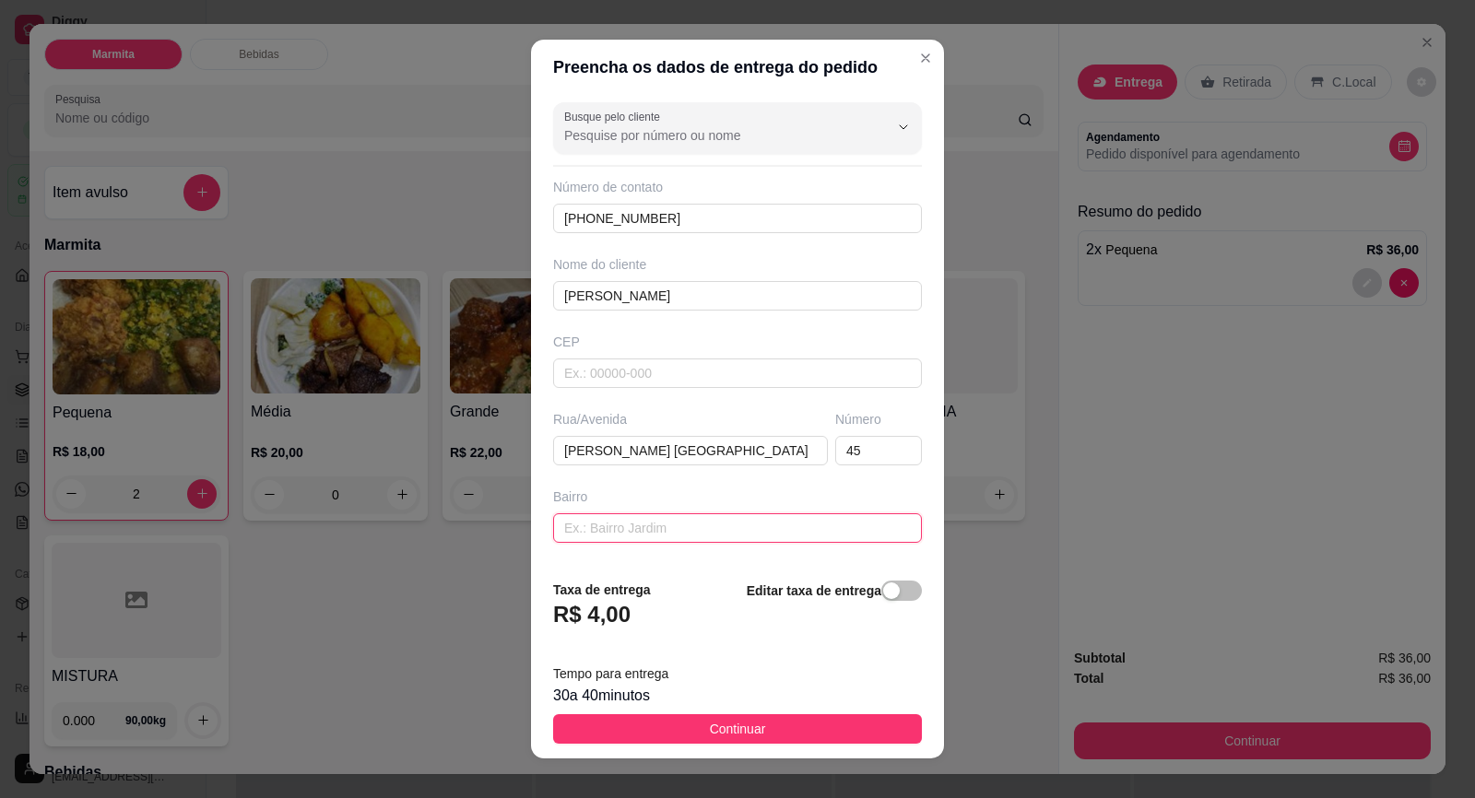
click at [652, 535] on input "text" at bounding box center [737, 527] width 369 height 29
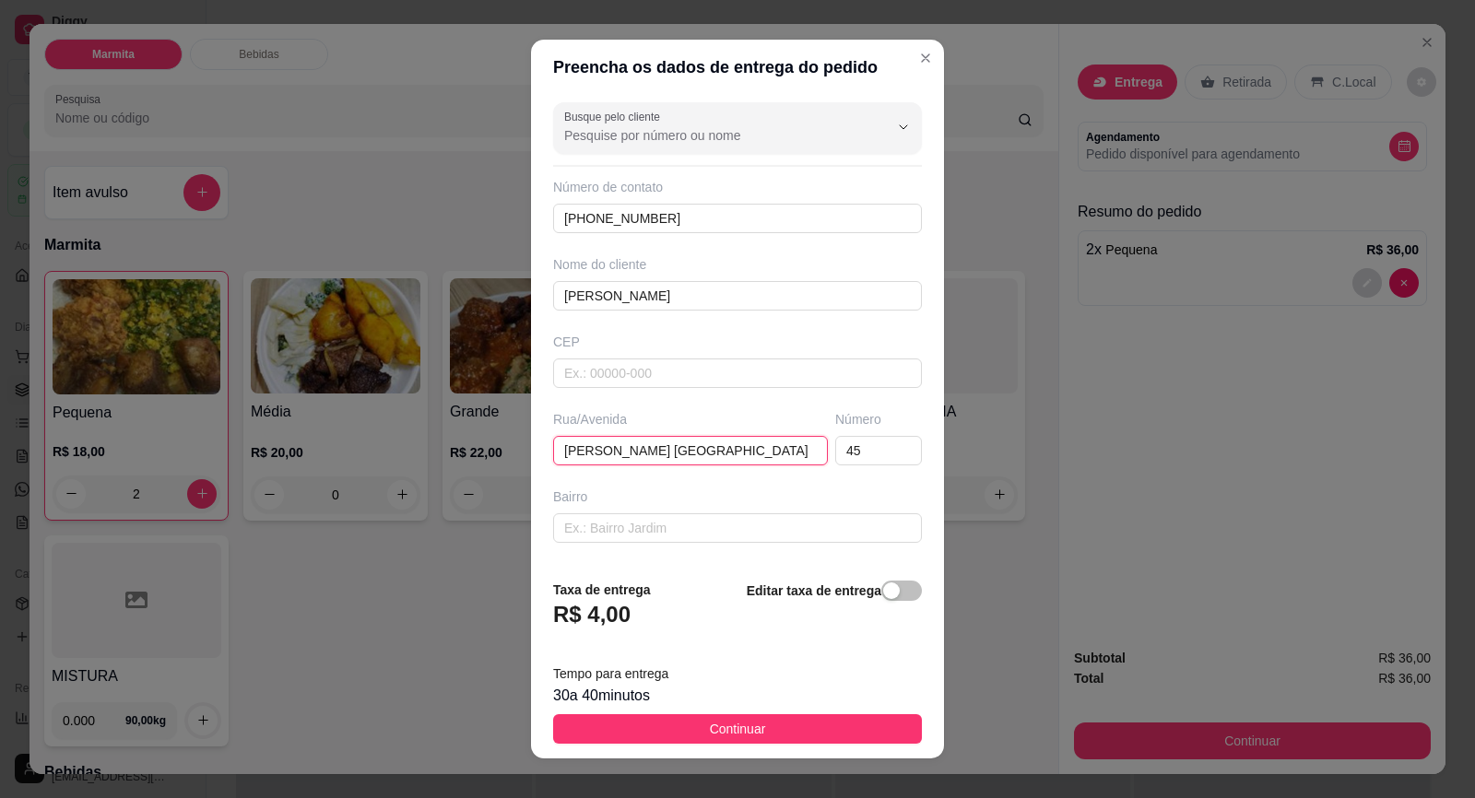
drag, startPoint x: 716, startPoint y: 451, endPoint x: 779, endPoint y: 452, distance: 62.7
click at [779, 452] on input "[PERSON_NAME] [GEOGRAPHIC_DATA]" at bounding box center [690, 450] width 275 height 29
type input "[PERSON_NAME]"
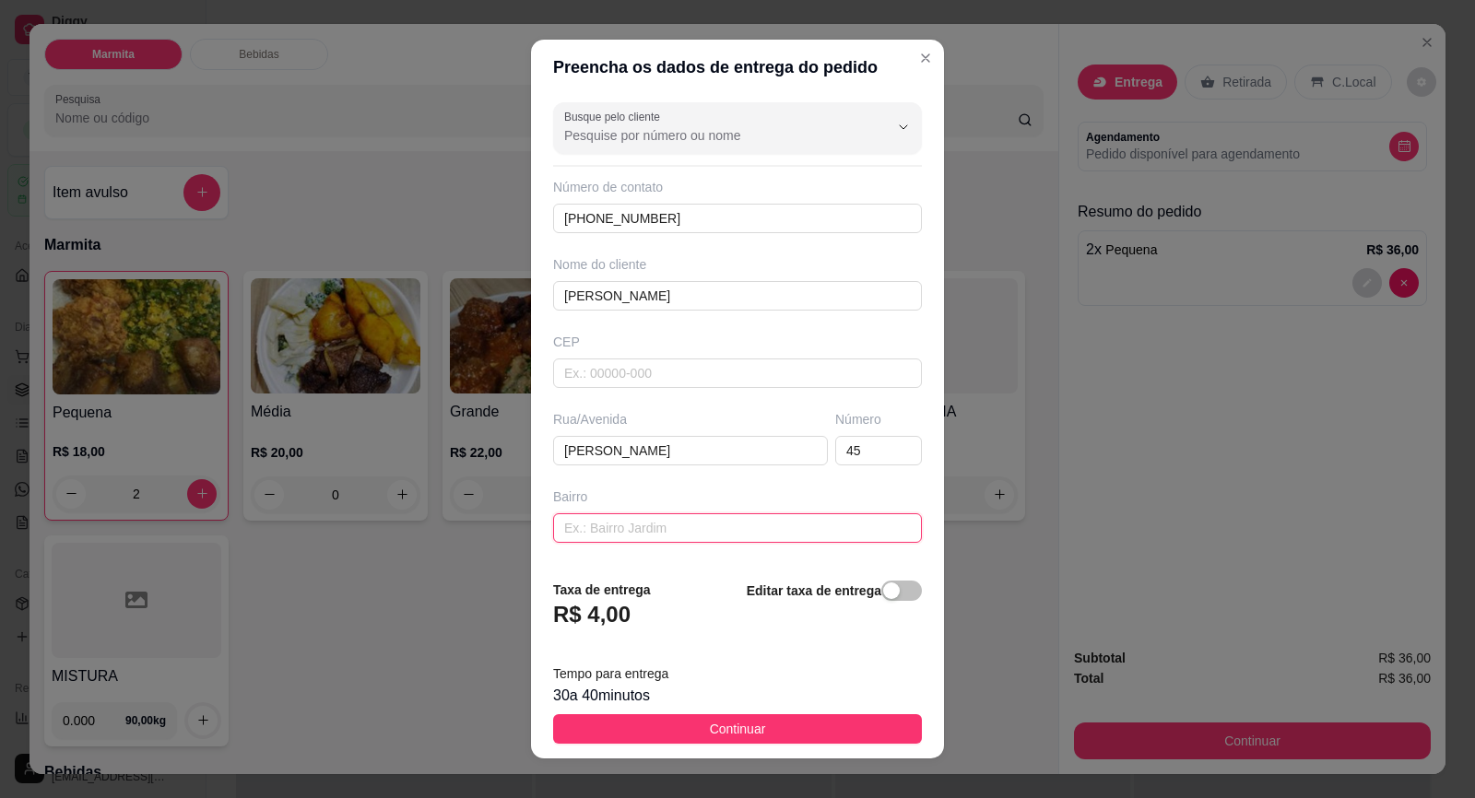
click at [683, 533] on input "text" at bounding box center [737, 527] width 369 height 29
paste input "[GEOGRAPHIC_DATA]"
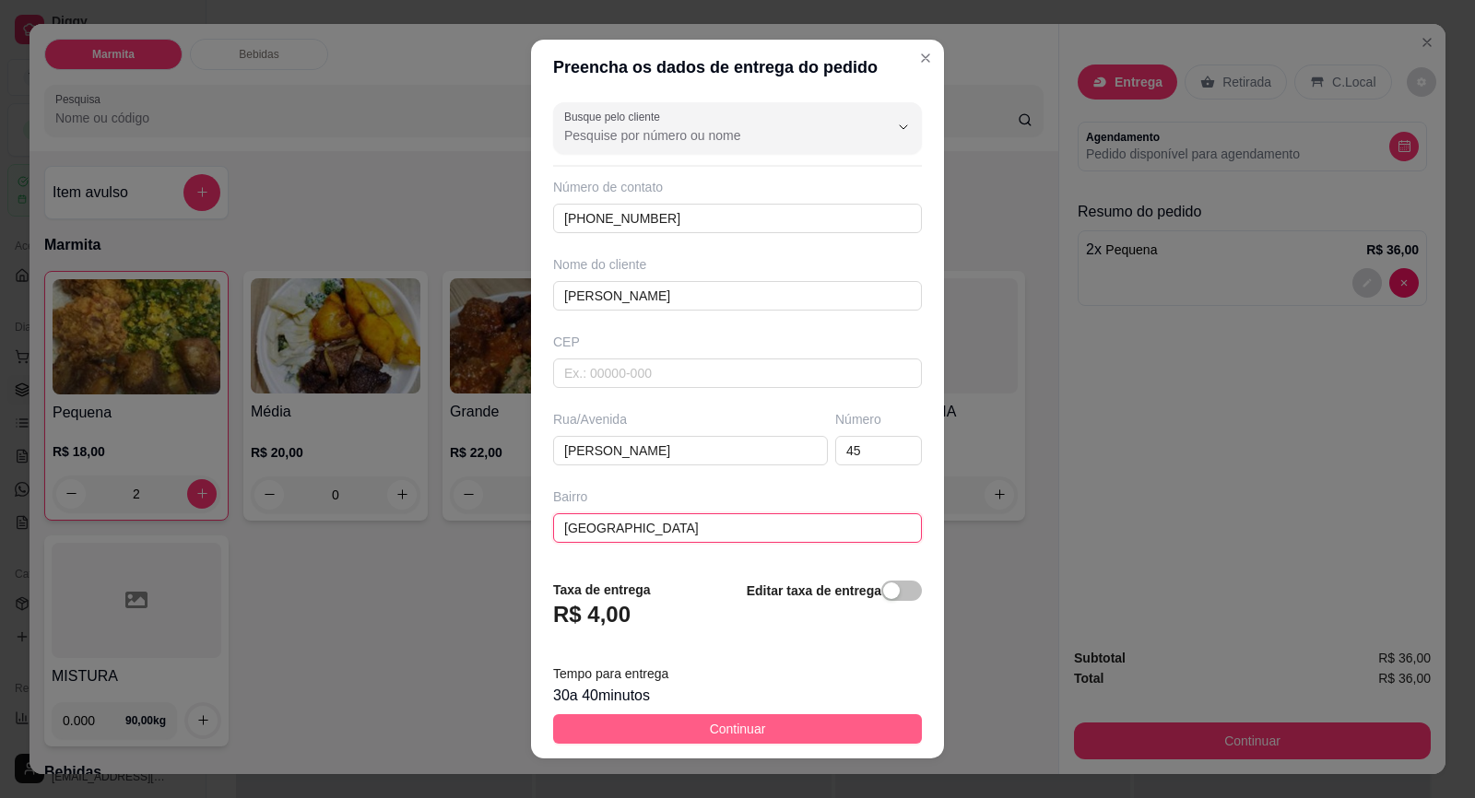
type input "[GEOGRAPHIC_DATA]"
click at [743, 725] on span "Continuar" at bounding box center [738, 729] width 56 height 20
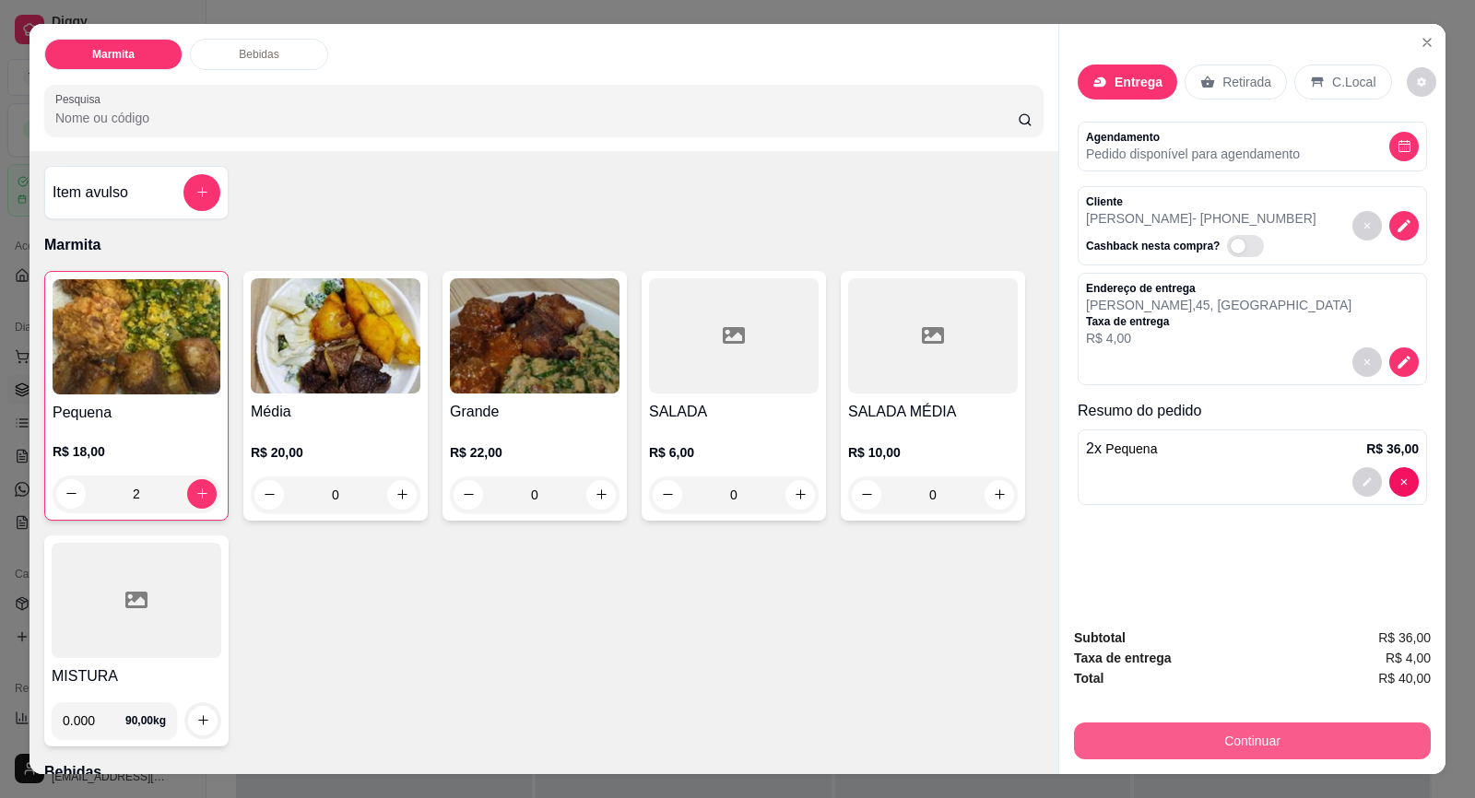
click at [1124, 740] on button "Continuar" at bounding box center [1252, 741] width 357 height 37
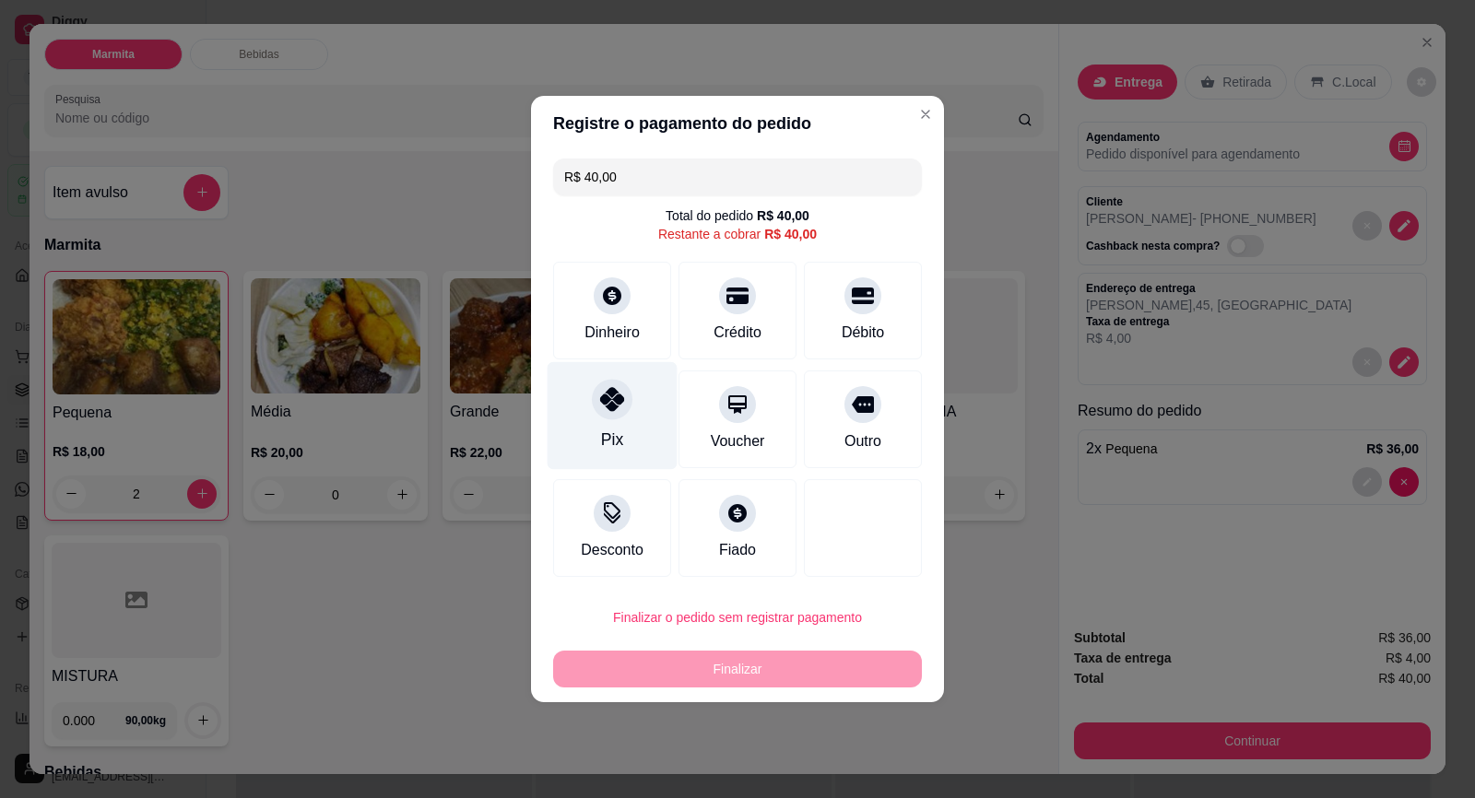
click at [609, 424] on div "Pix" at bounding box center [612, 416] width 130 height 108
type input "R$ 0,00"
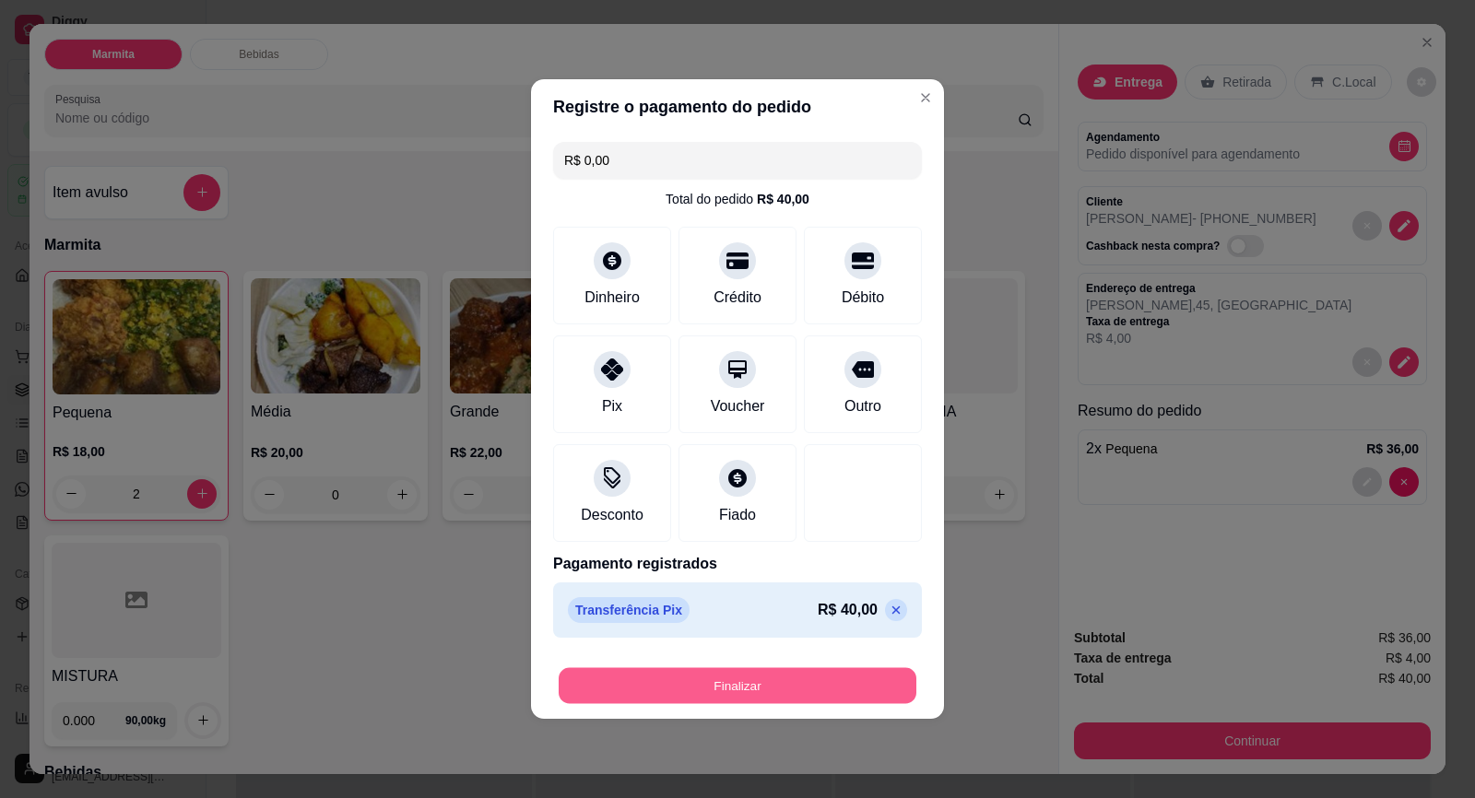
click at [747, 670] on button "Finalizar" at bounding box center [737, 686] width 358 height 36
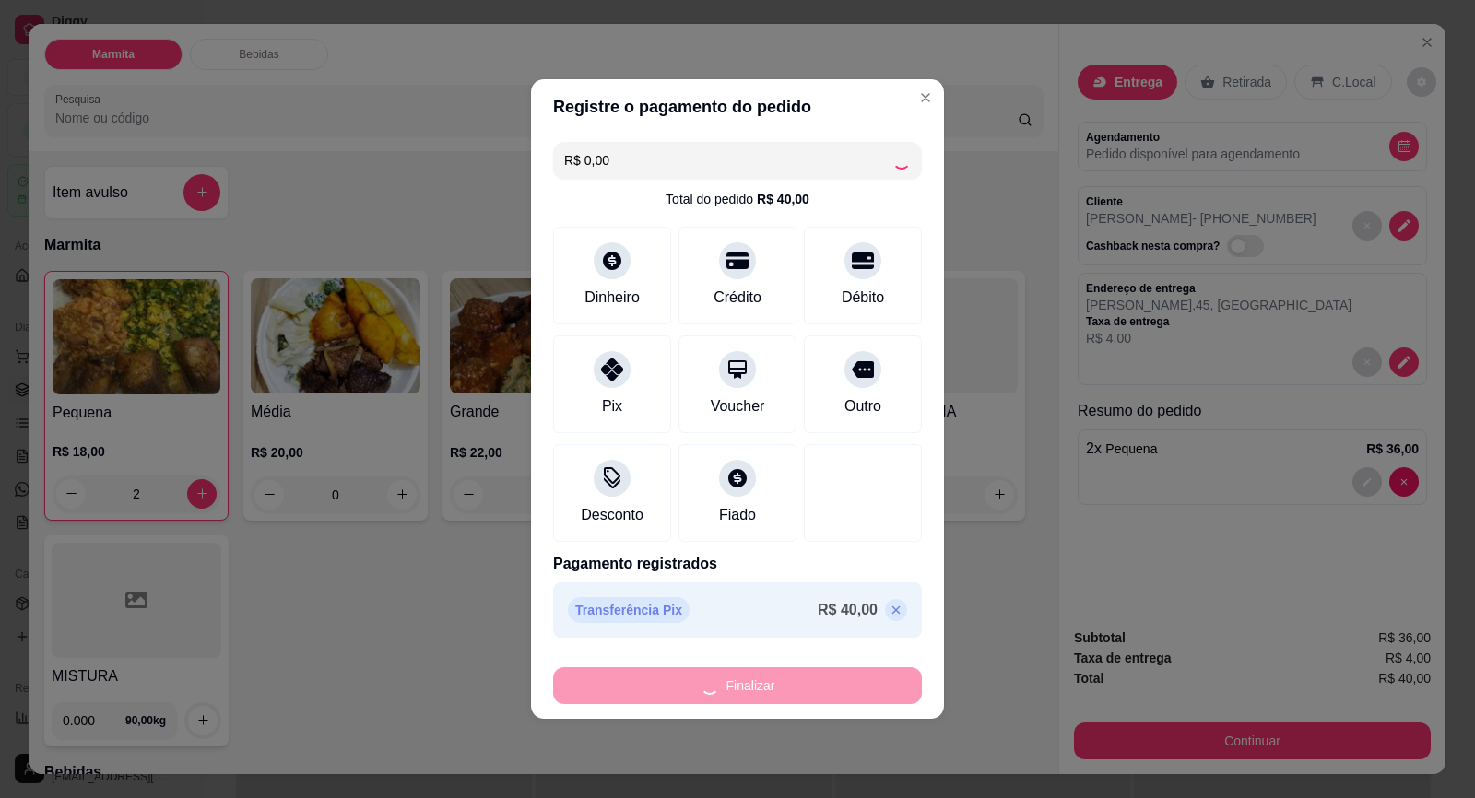
type input "0"
type input "-R$ 40,00"
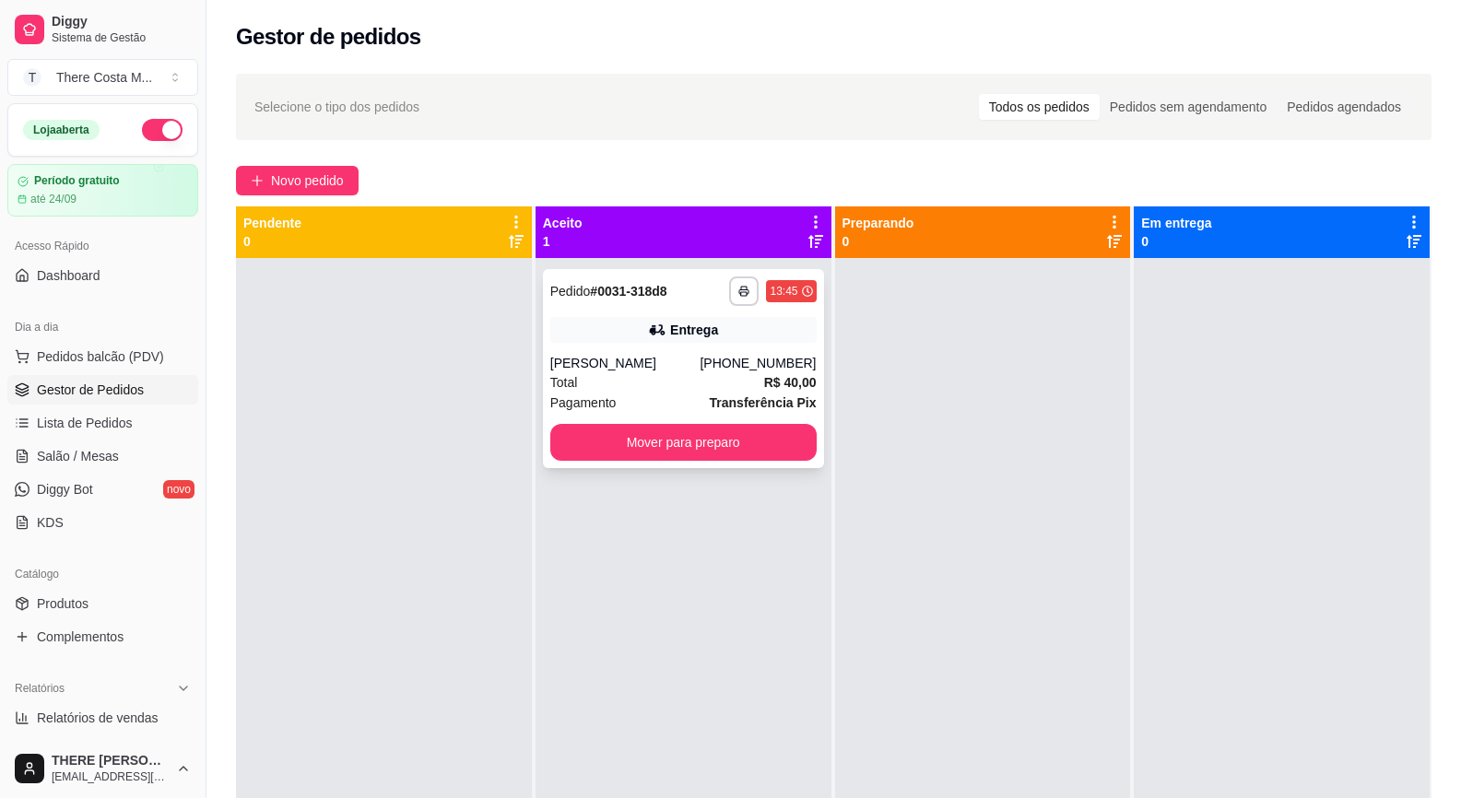
click at [594, 318] on div "Entrega" at bounding box center [683, 330] width 266 height 26
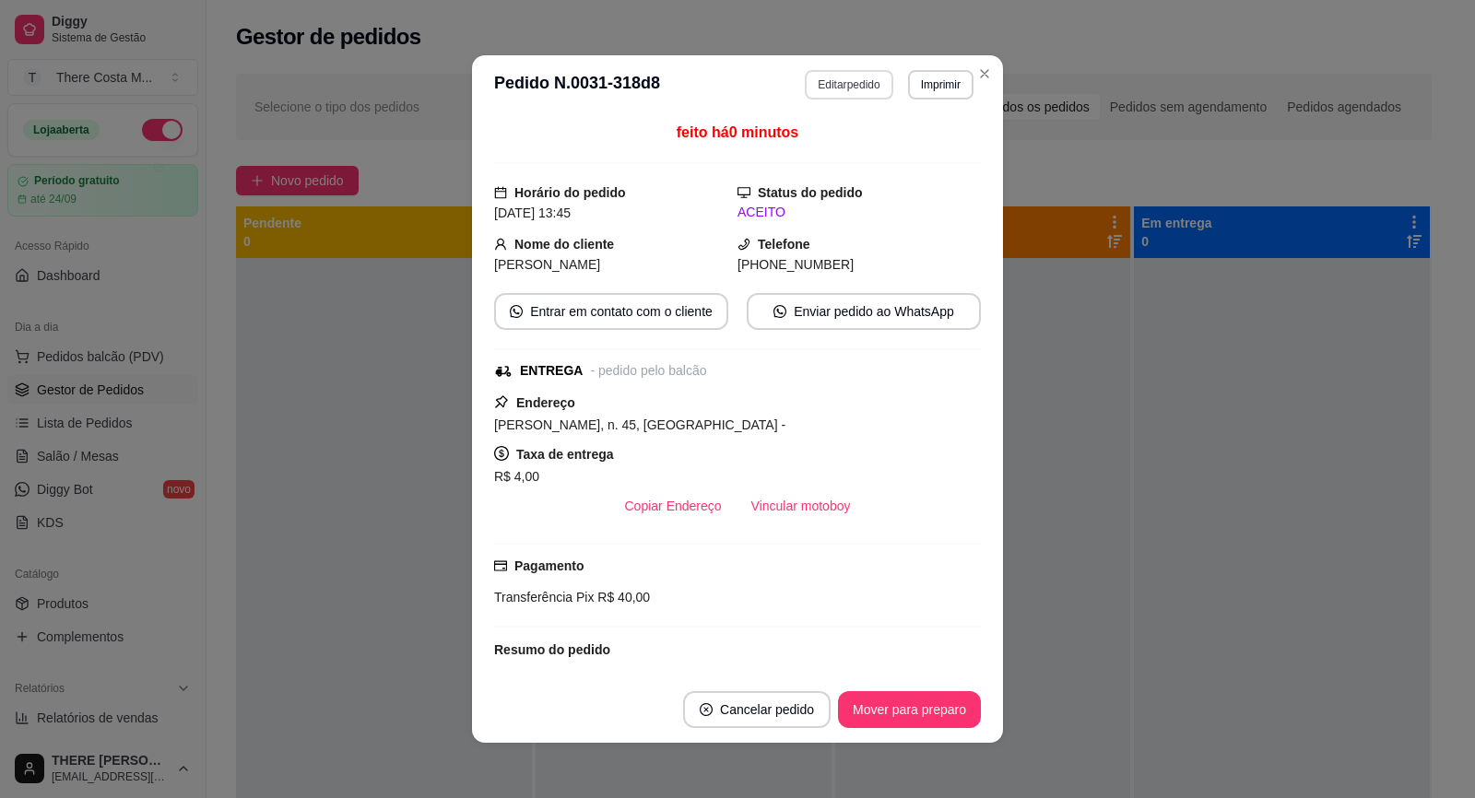
click at [845, 84] on button "Editar pedido" at bounding box center [849, 84] width 88 height 29
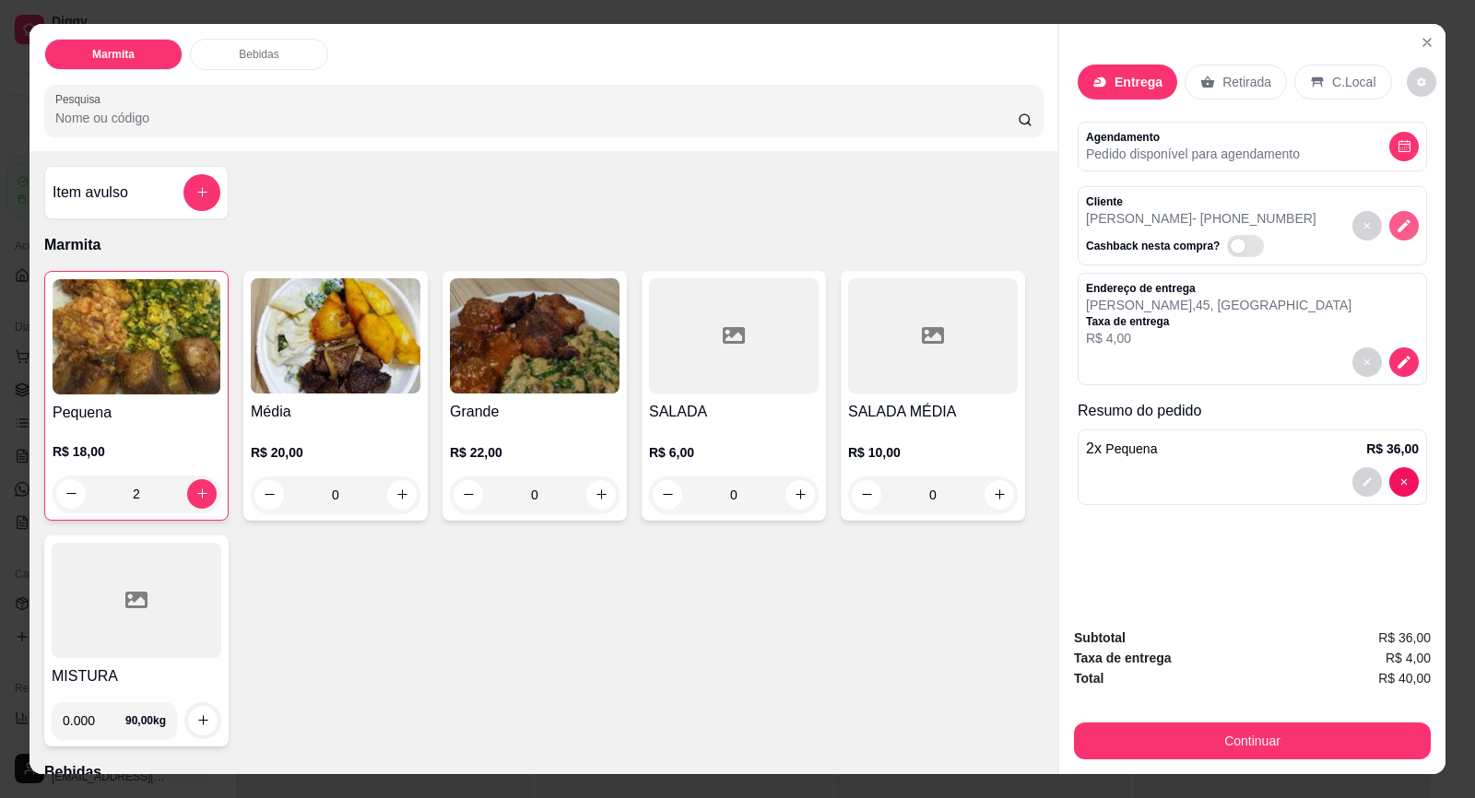
click at [1401, 222] on icon "decrease-product-quantity" at bounding box center [1403, 225] width 13 height 13
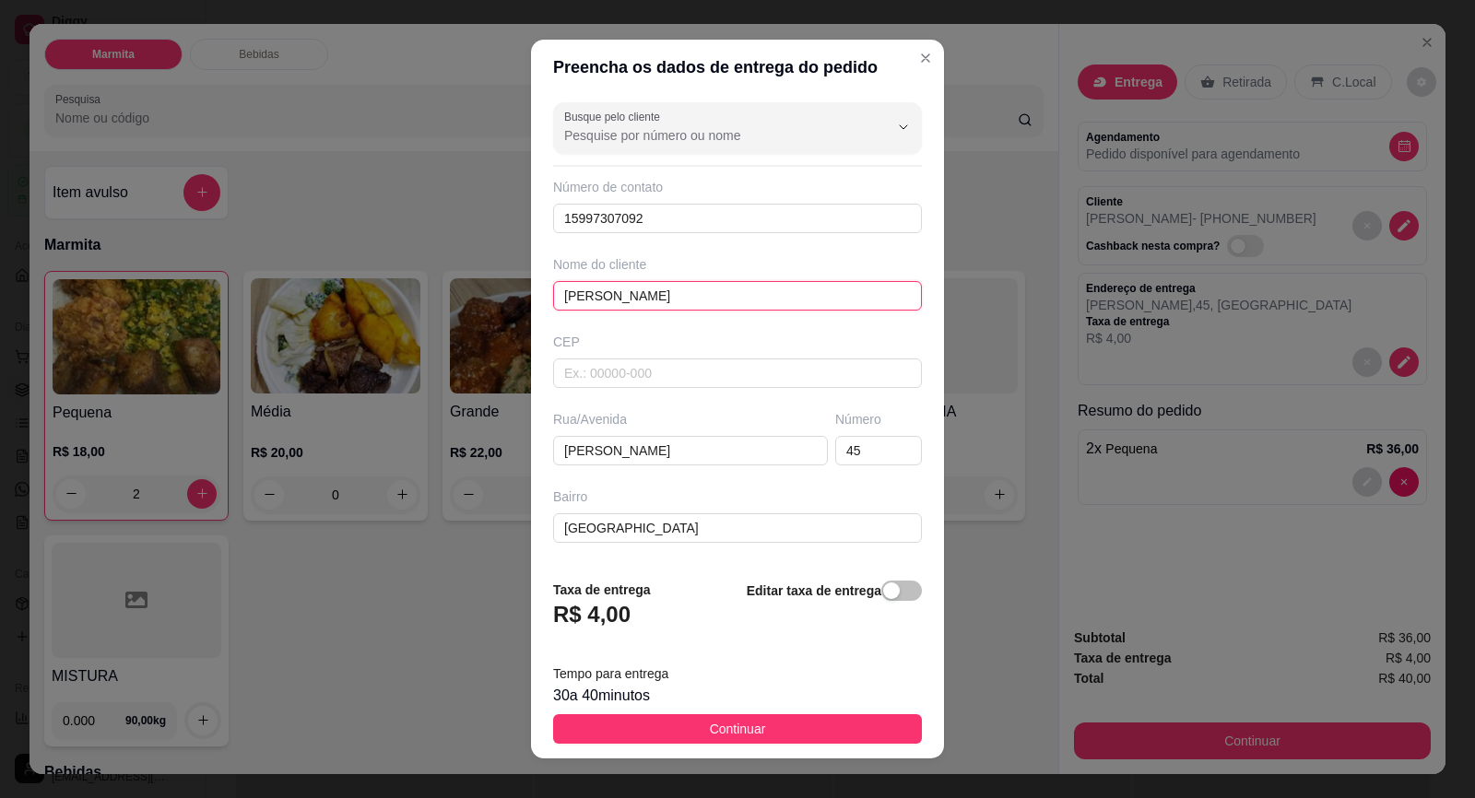
click at [624, 291] on input "[PERSON_NAME]" at bounding box center [737, 295] width 369 height 29
type input "[PERSON_NAME]"
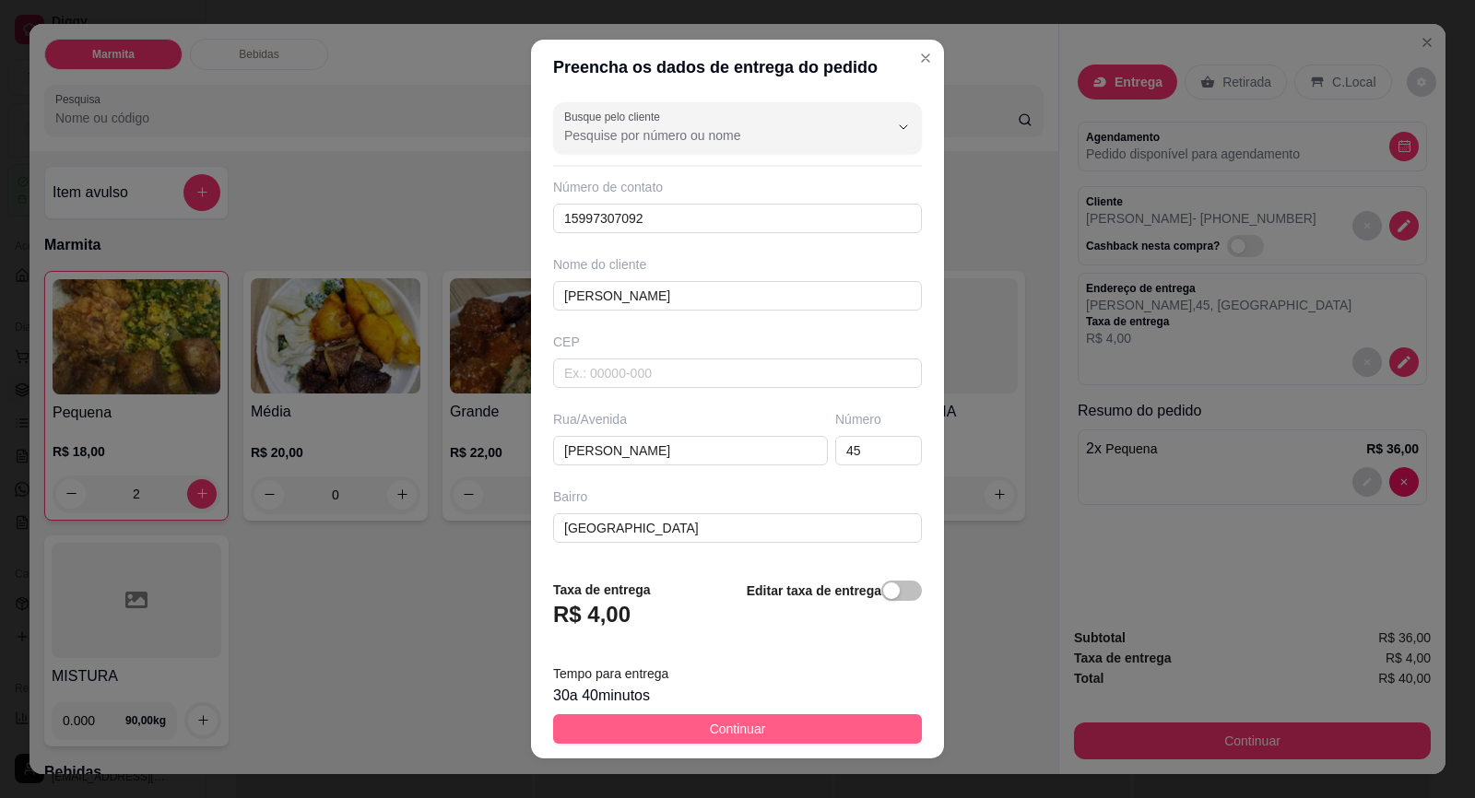
click at [815, 727] on button "Continuar" at bounding box center [737, 728] width 369 height 29
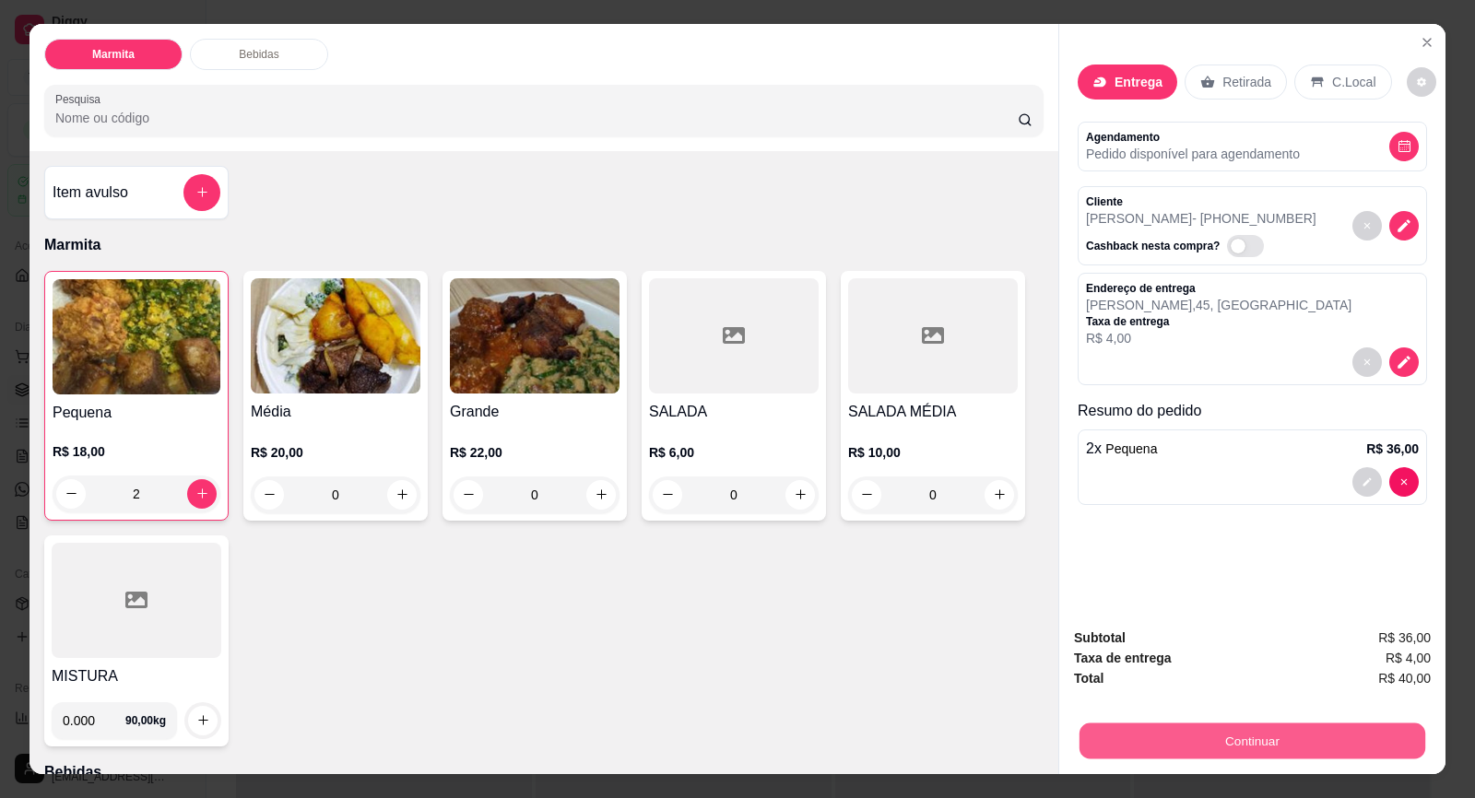
click at [1157, 738] on button "Continuar" at bounding box center [1252, 741] width 346 height 36
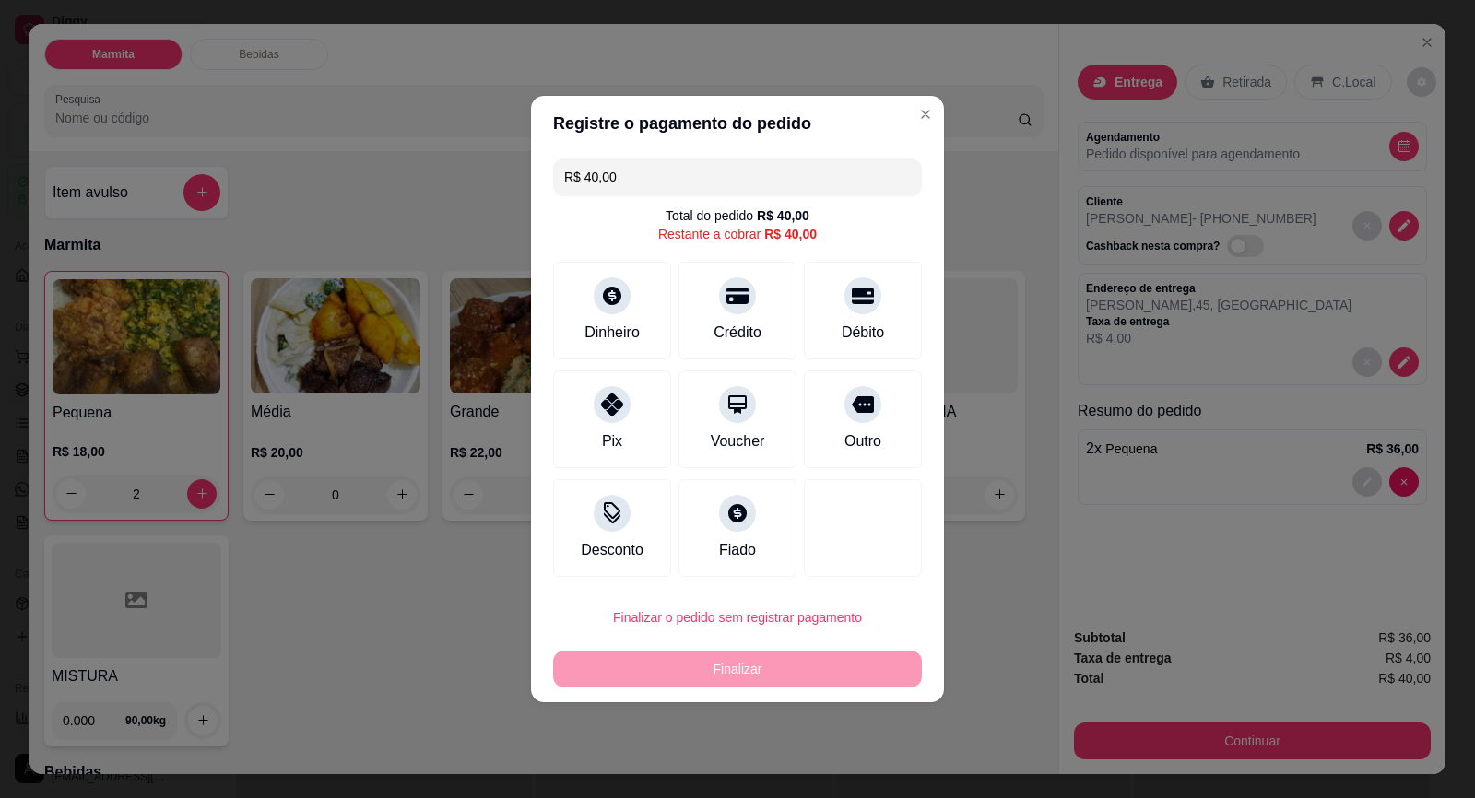
click at [756, 674] on div "Finalizar" at bounding box center [737, 669] width 369 height 37
click at [603, 395] on icon at bounding box center [612, 399] width 24 height 24
type input "R$ 0,00"
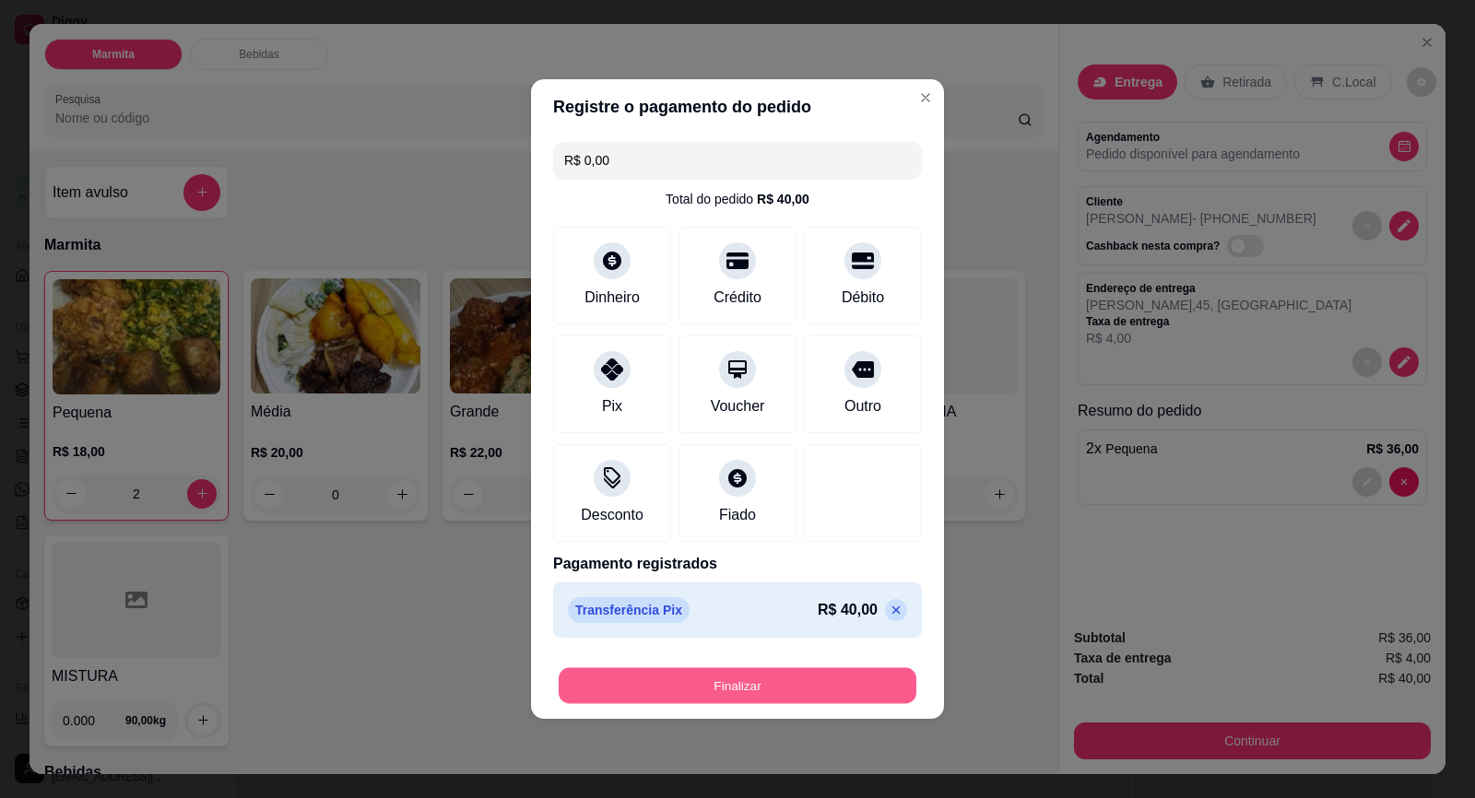
click at [732, 690] on button "Finalizar" at bounding box center [737, 686] width 358 height 36
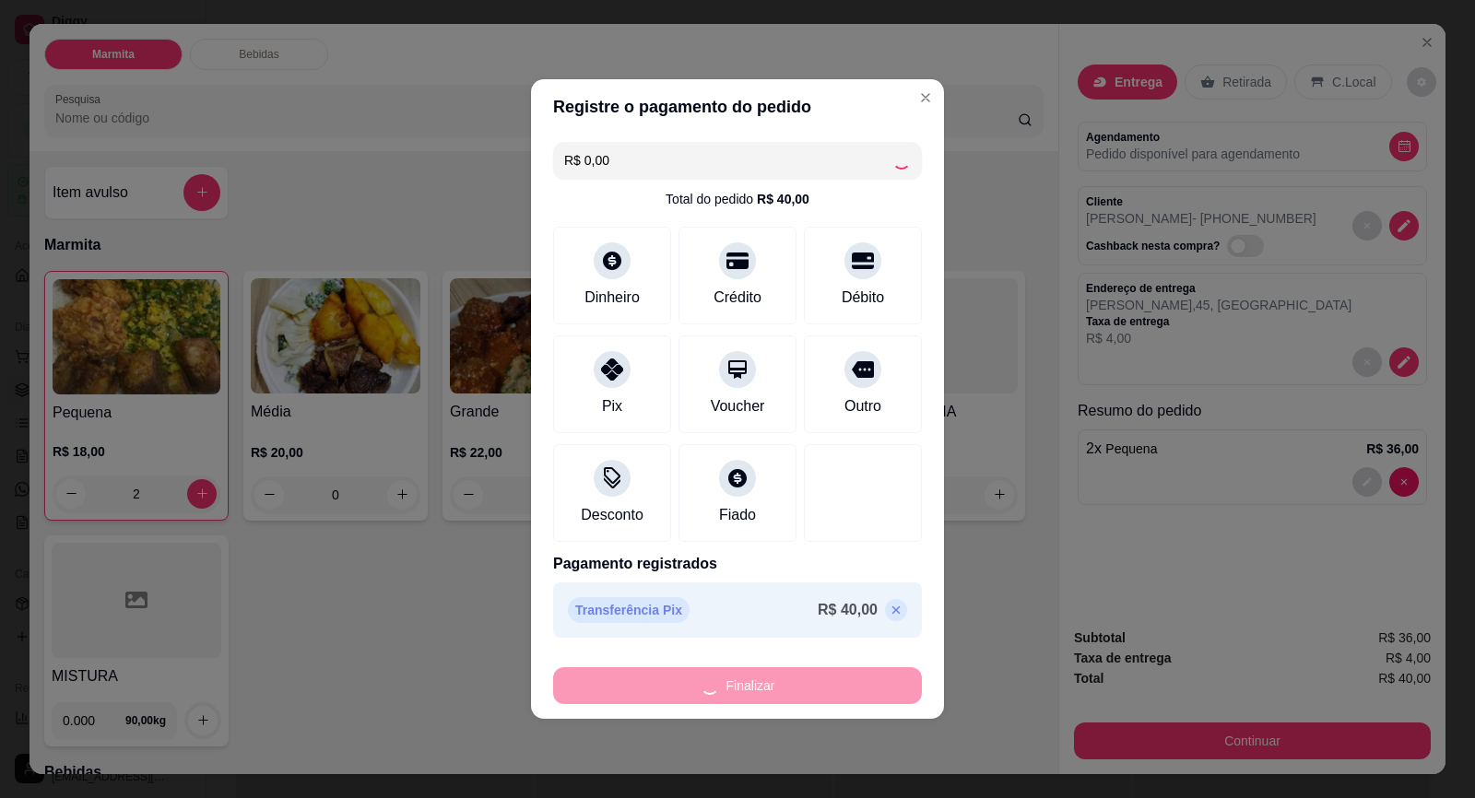
type input "0"
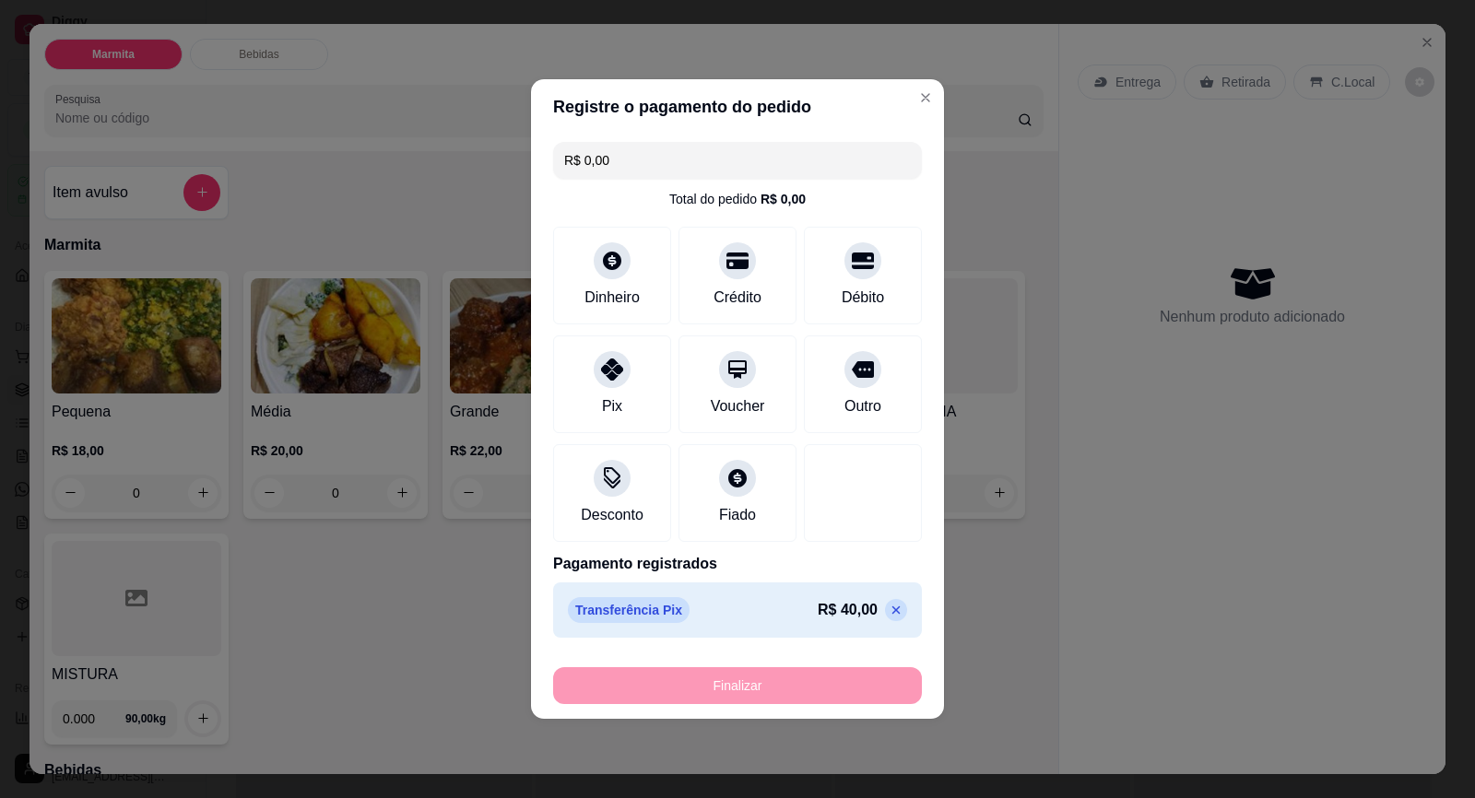
type input "-R$ 40,00"
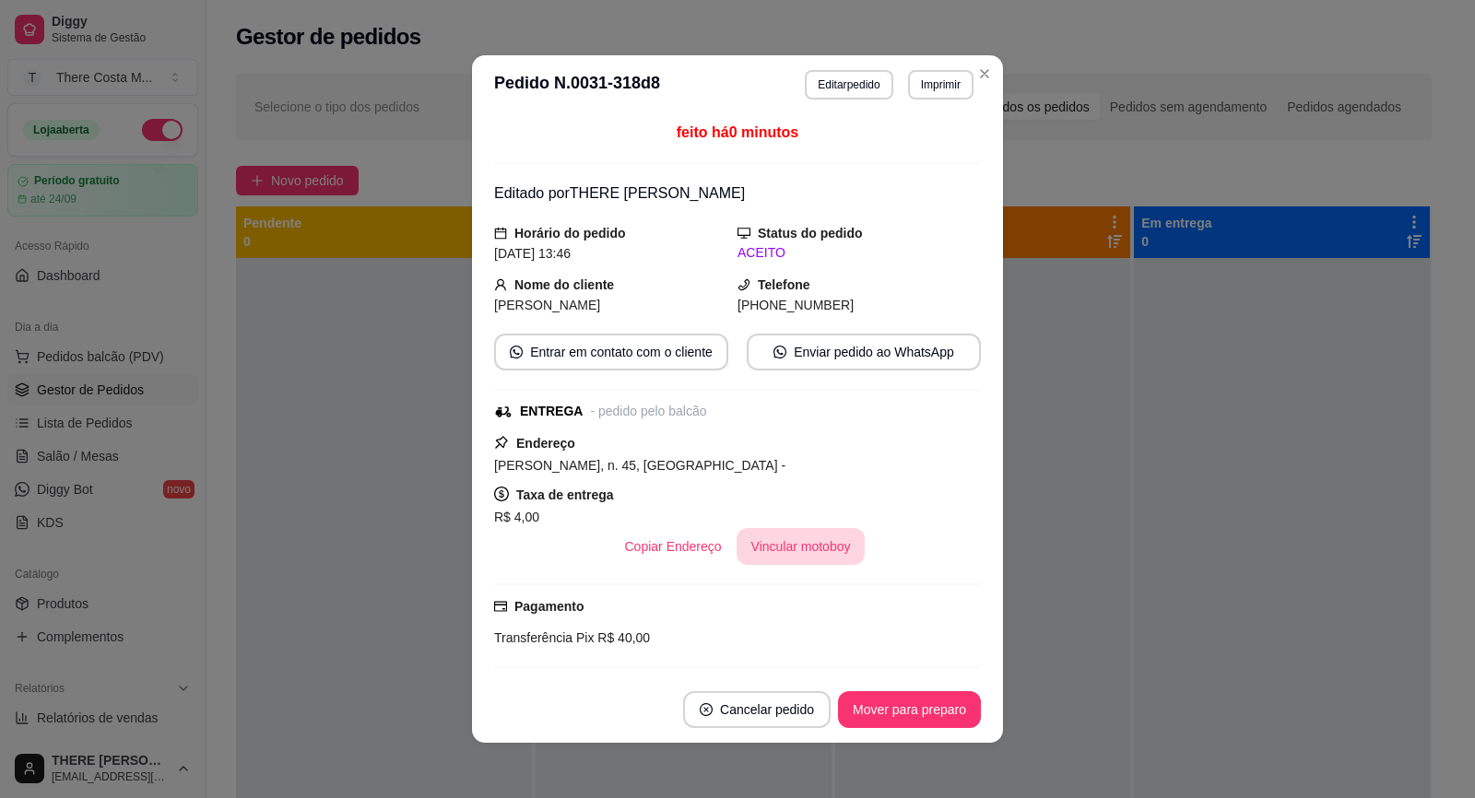
click at [771, 546] on button "Vincular motoboy" at bounding box center [800, 546] width 129 height 37
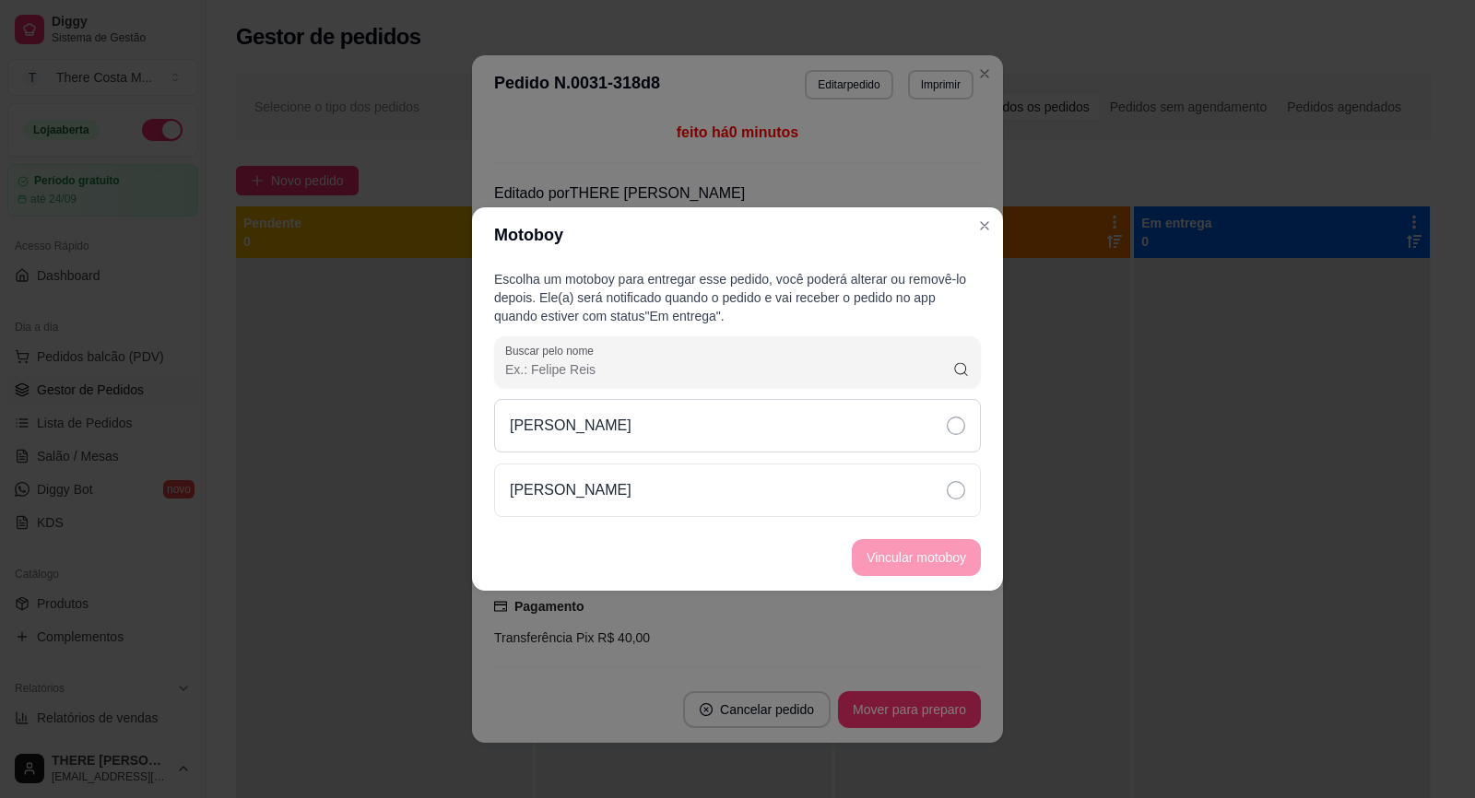
click at [920, 439] on div "[PERSON_NAME]" at bounding box center [737, 425] width 487 height 53
click at [918, 549] on button "Vincular motoboy" at bounding box center [916, 557] width 129 height 37
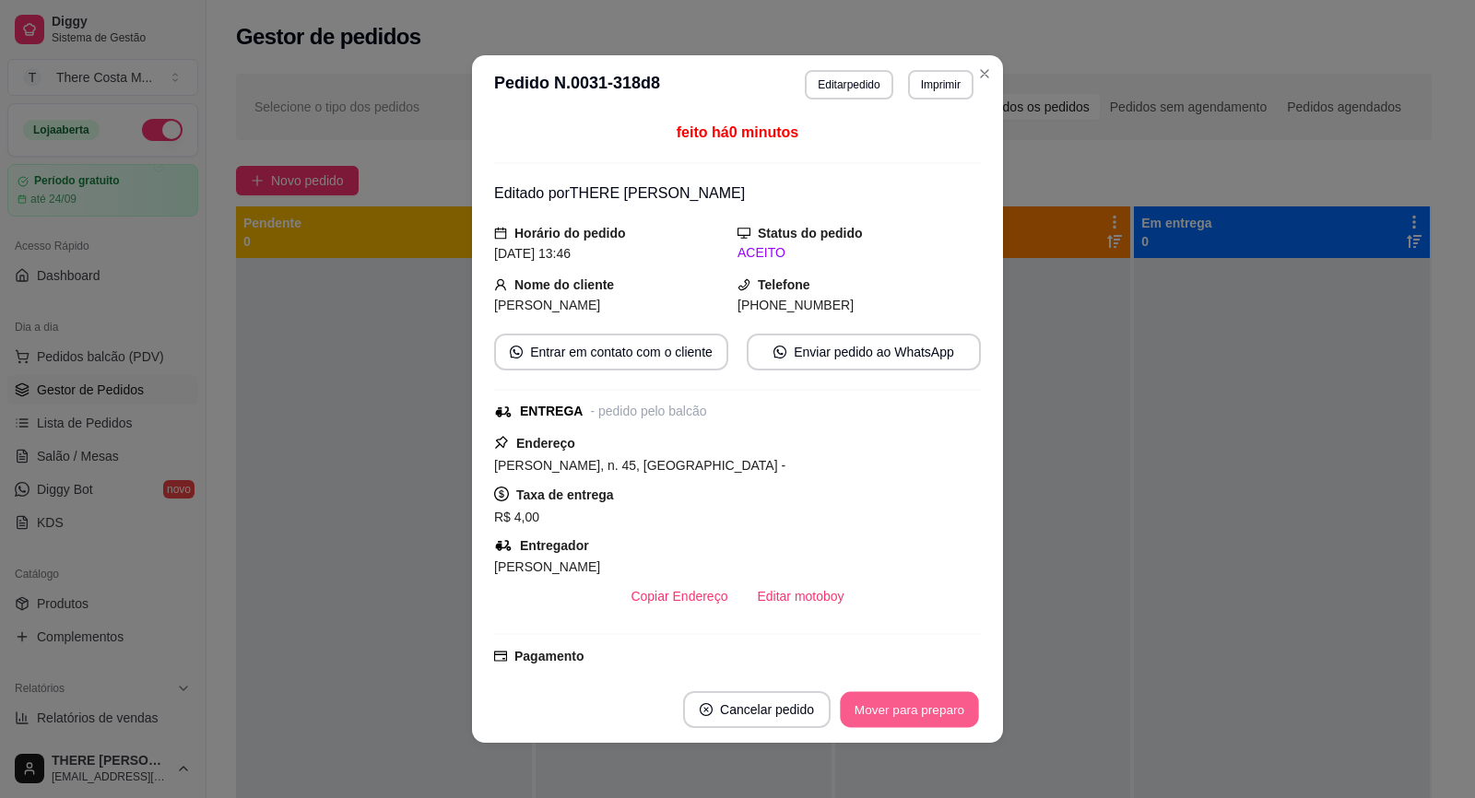
click at [892, 710] on button "Mover para preparo" at bounding box center [909, 710] width 138 height 36
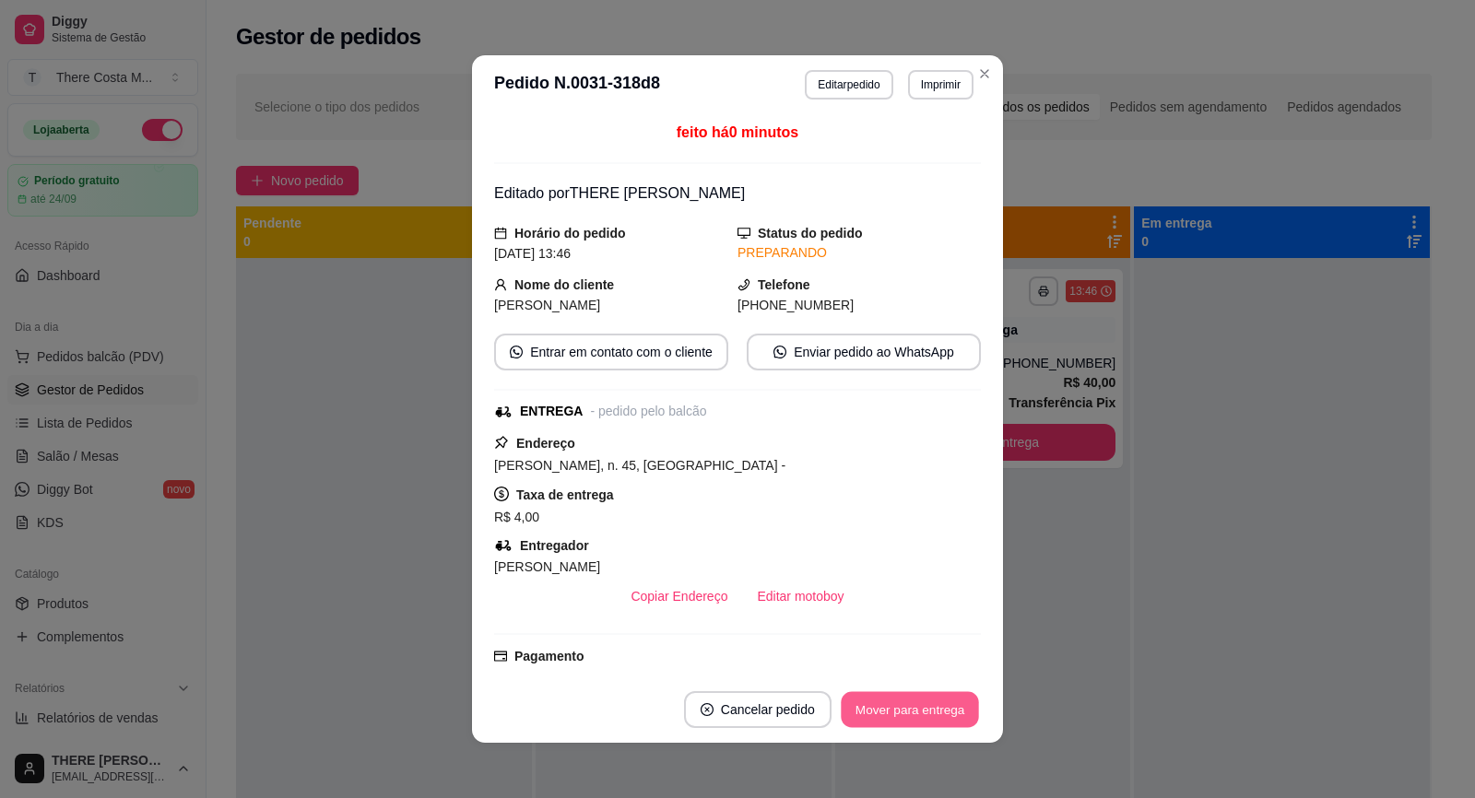
click at [918, 705] on button "Mover para entrega" at bounding box center [910, 710] width 138 height 36
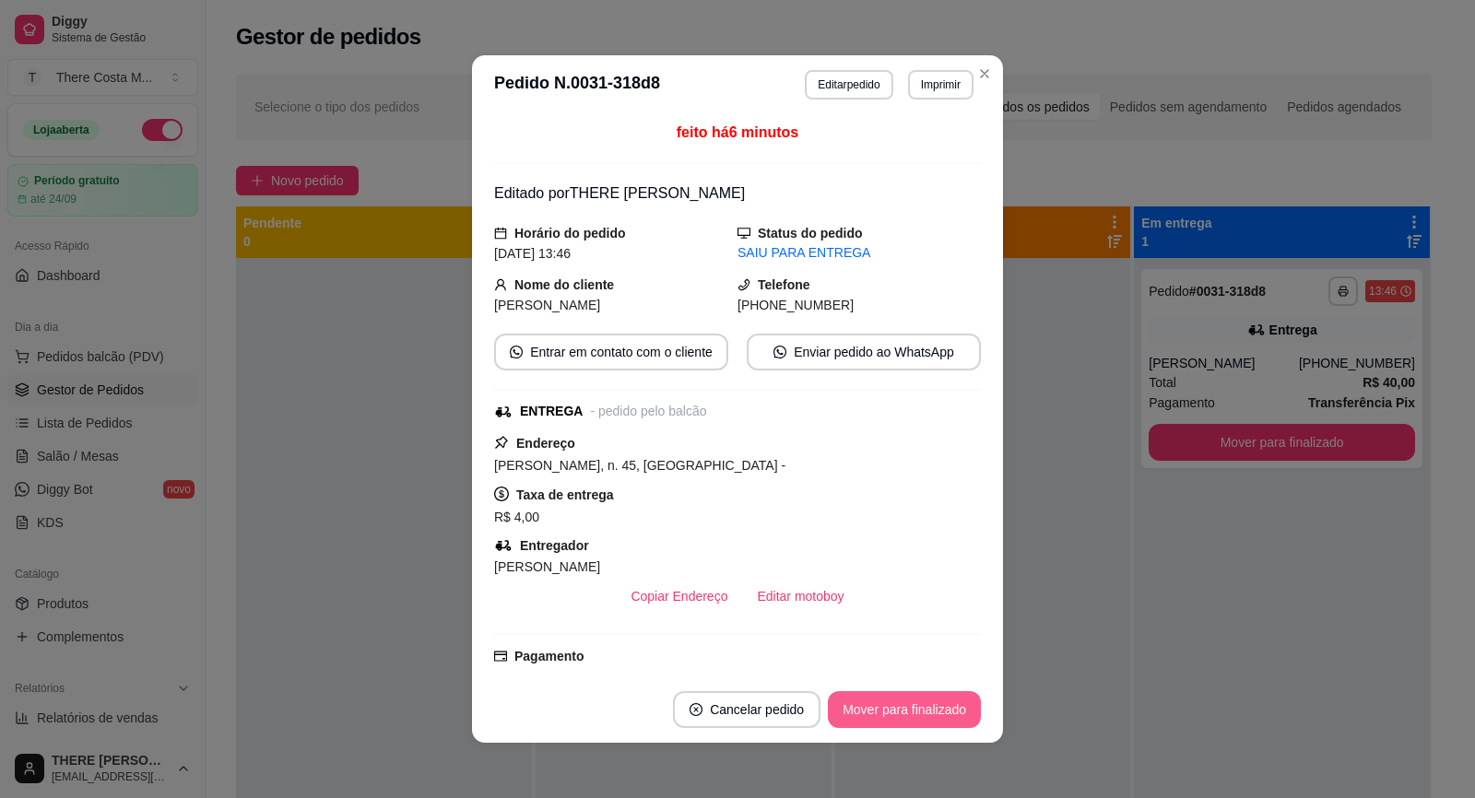
click at [953, 713] on button "Mover para finalizado" at bounding box center [904, 709] width 153 height 37
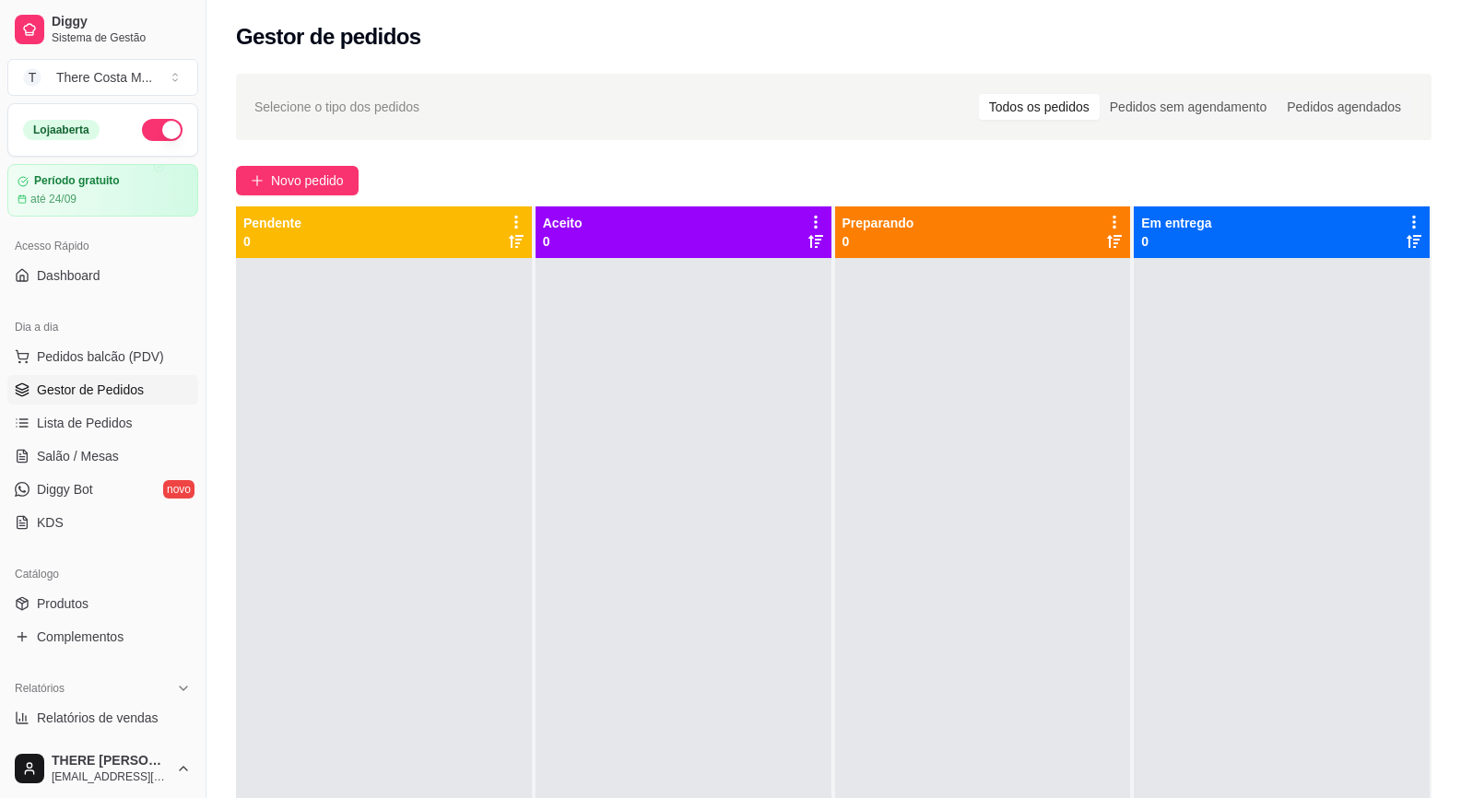
click at [148, 128] on button "button" at bounding box center [162, 130] width 41 height 22
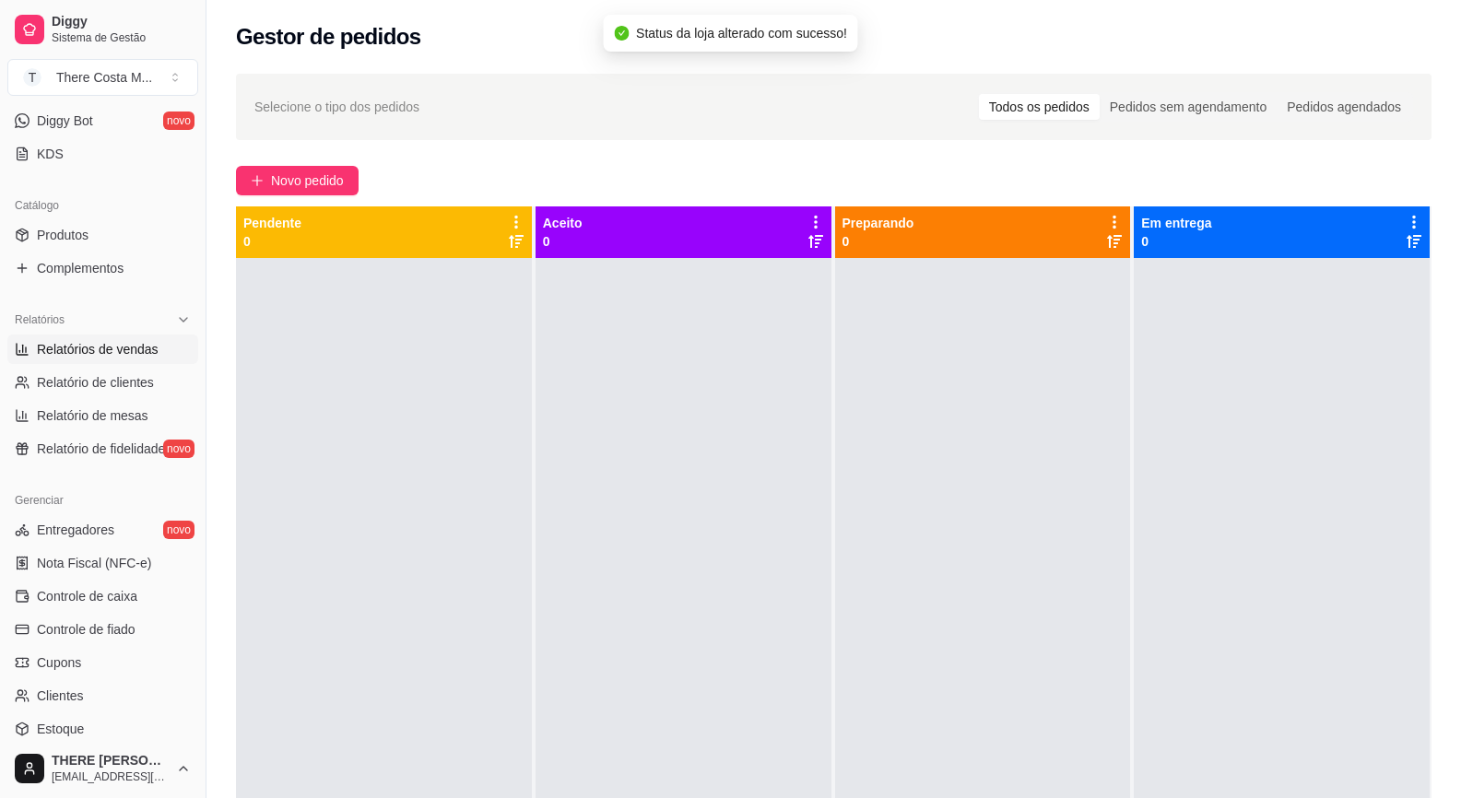
click at [135, 343] on span "Relatórios de vendas" at bounding box center [98, 349] width 122 height 18
select select "ALL"
select select "0"
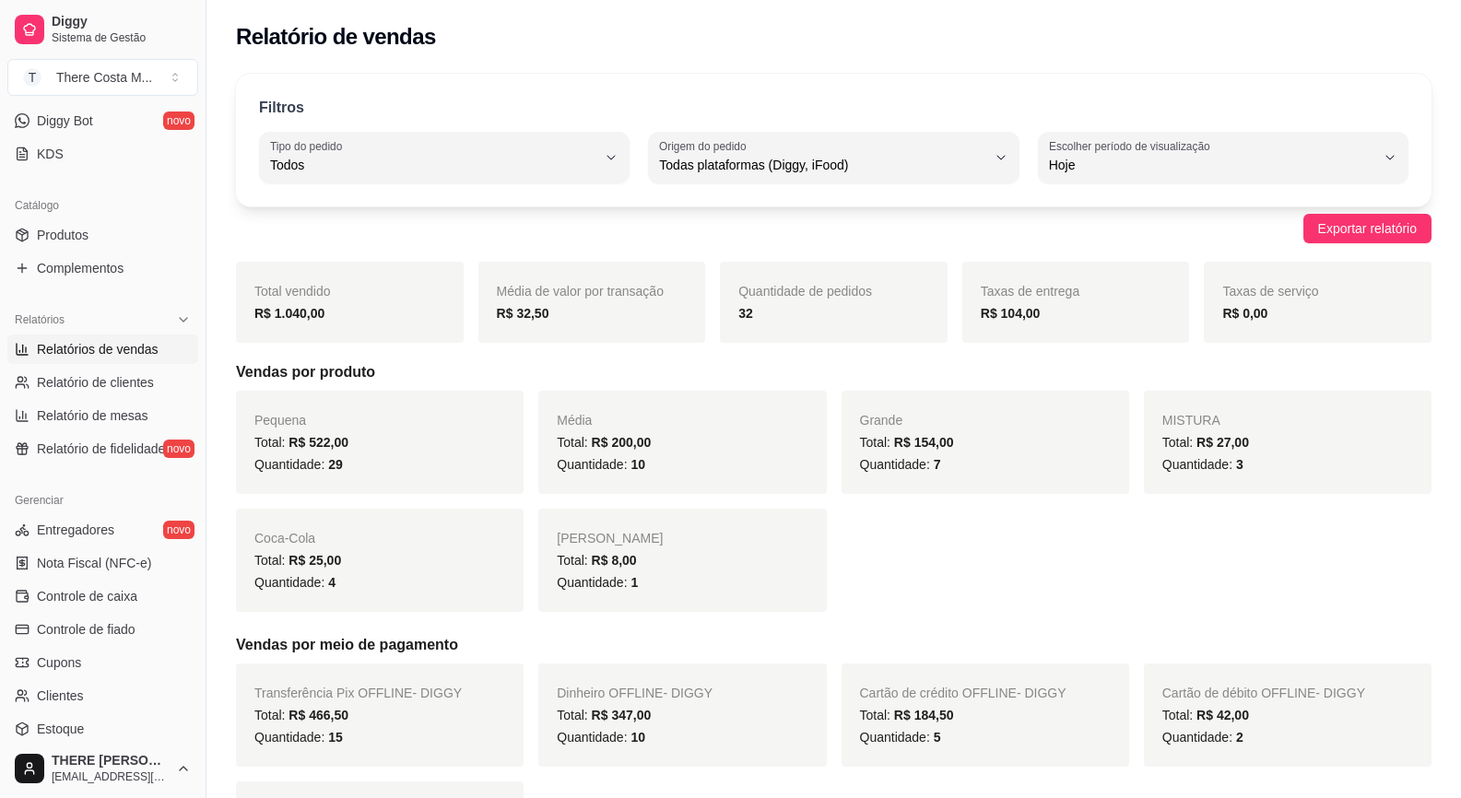
scroll to position [92, 0]
